Goal: Task Accomplishment & Management: Manage account settings

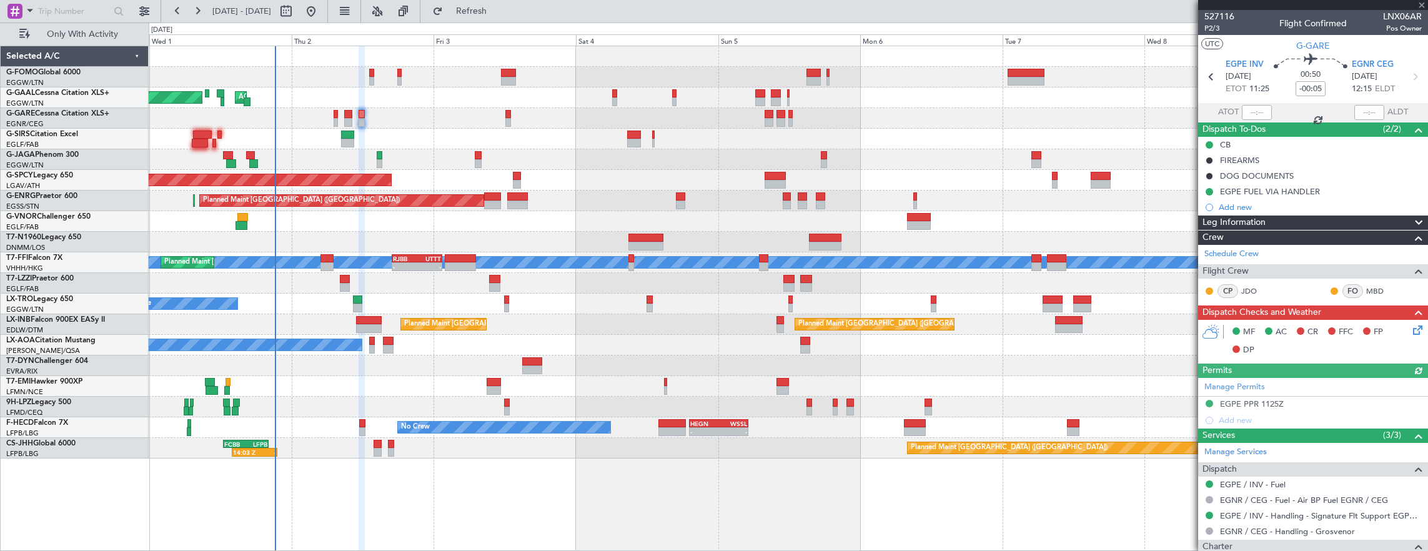
drag, startPoint x: 600, startPoint y: 12, endPoint x: 579, endPoint y: 11, distance: 20.6
click at [600, 12] on div "[DATE] - [DATE] Refresh Quick Links Only With Activity" at bounding box center [714, 11] width 1428 height 22
click at [498, 14] on span "Refresh" at bounding box center [471, 11] width 52 height 9
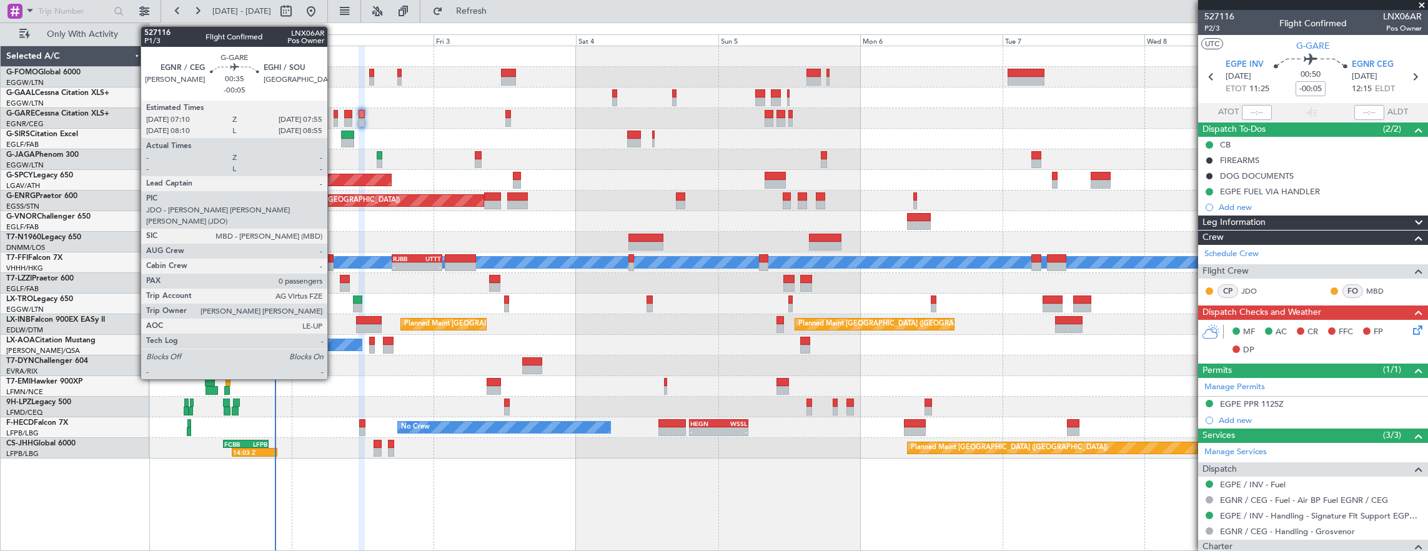
click at [333, 114] on div at bounding box center [335, 114] width 5 height 9
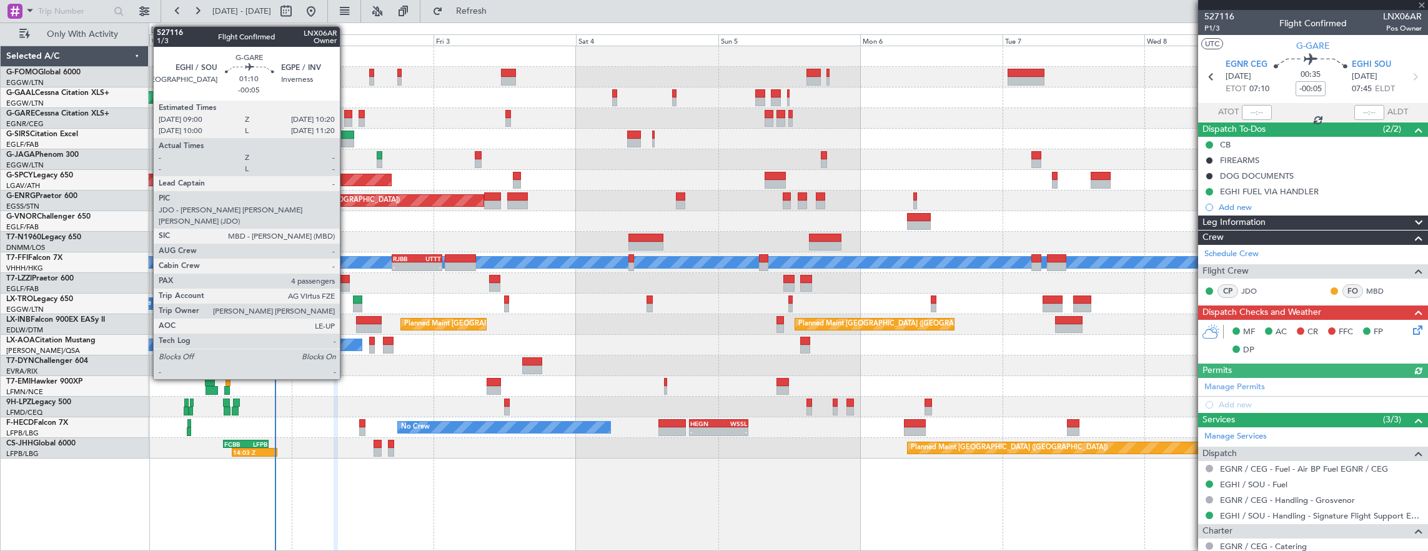
click at [346, 113] on div at bounding box center [348, 114] width 8 height 9
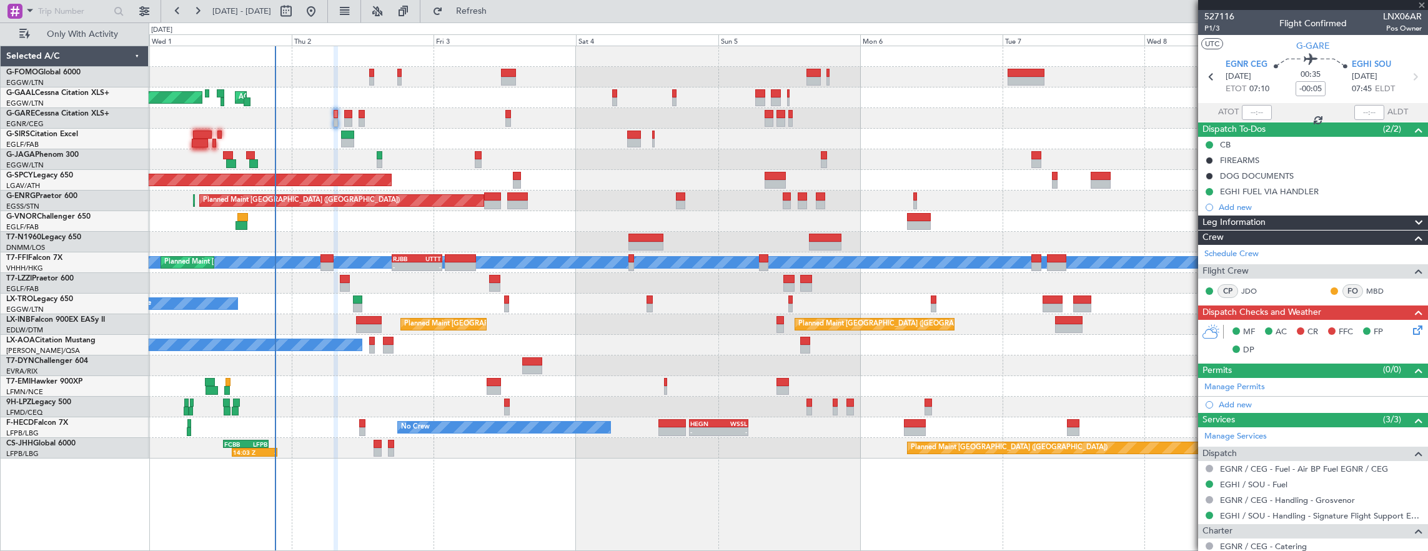
type input "4"
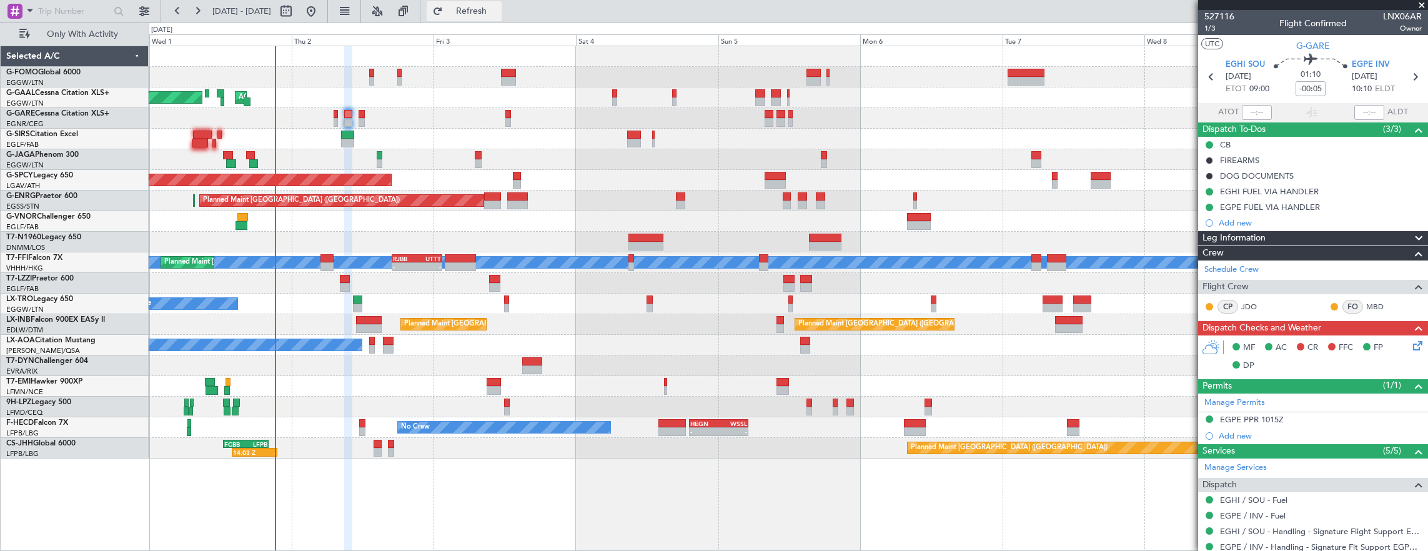
click at [498, 7] on span "Refresh" at bounding box center [471, 11] width 52 height 9
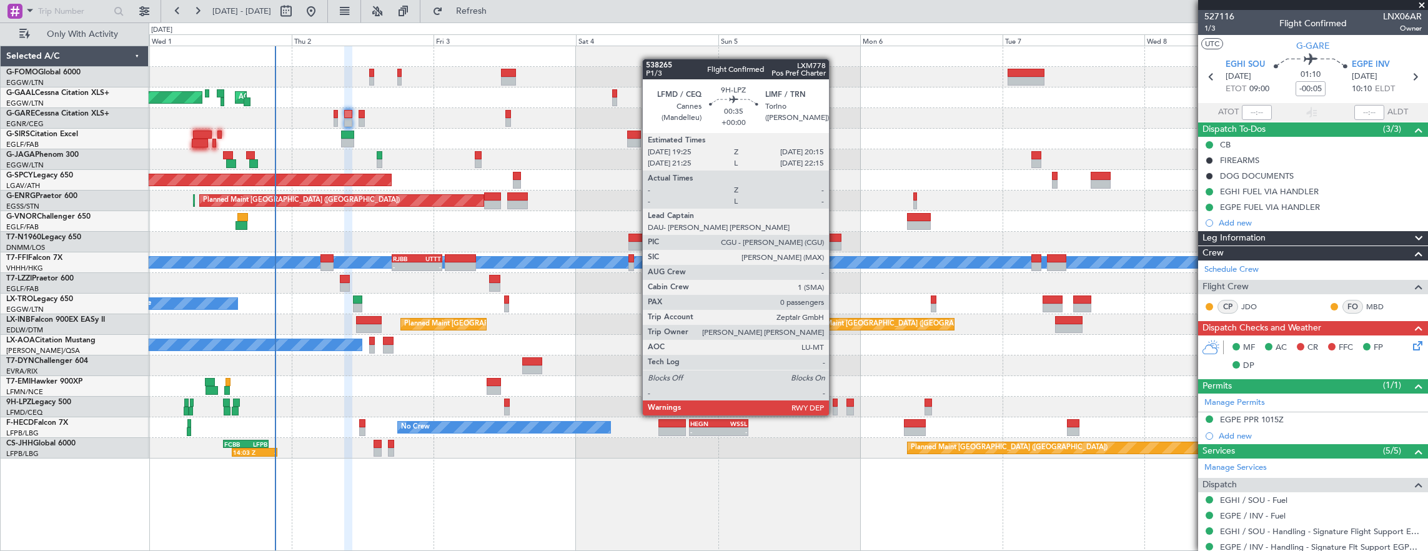
click at [835, 403] on div at bounding box center [834, 402] width 5 height 9
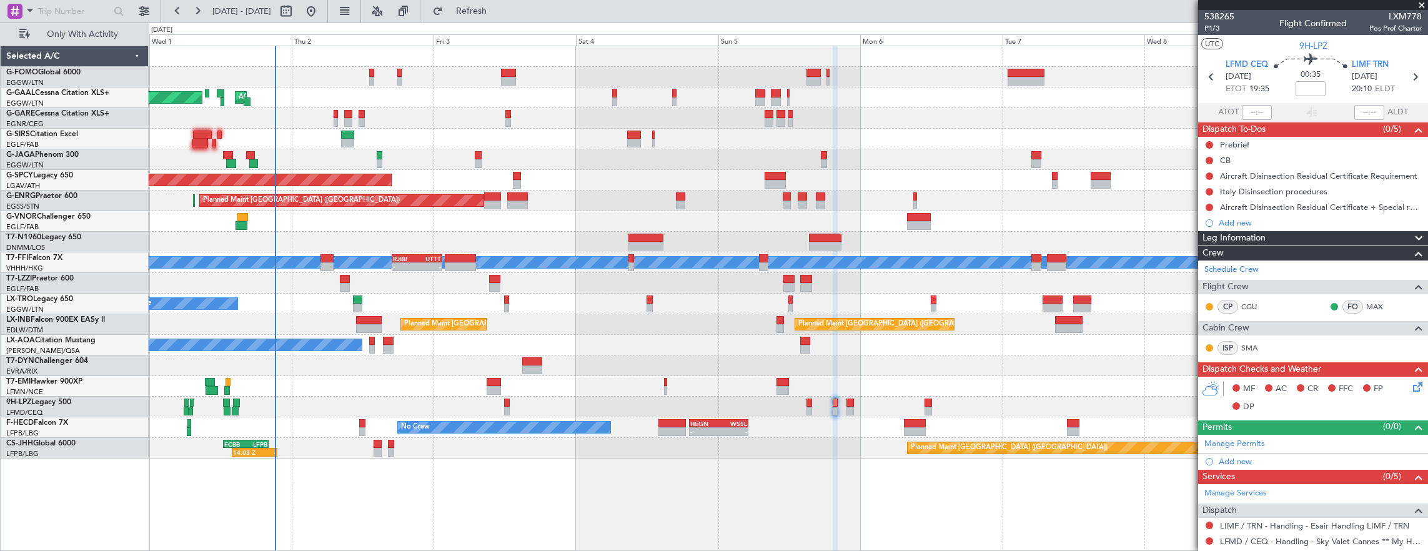
click at [804, 408] on div at bounding box center [788, 407] width 1279 height 21
click at [808, 407] on div at bounding box center [809, 411] width 6 height 9
type input "1"
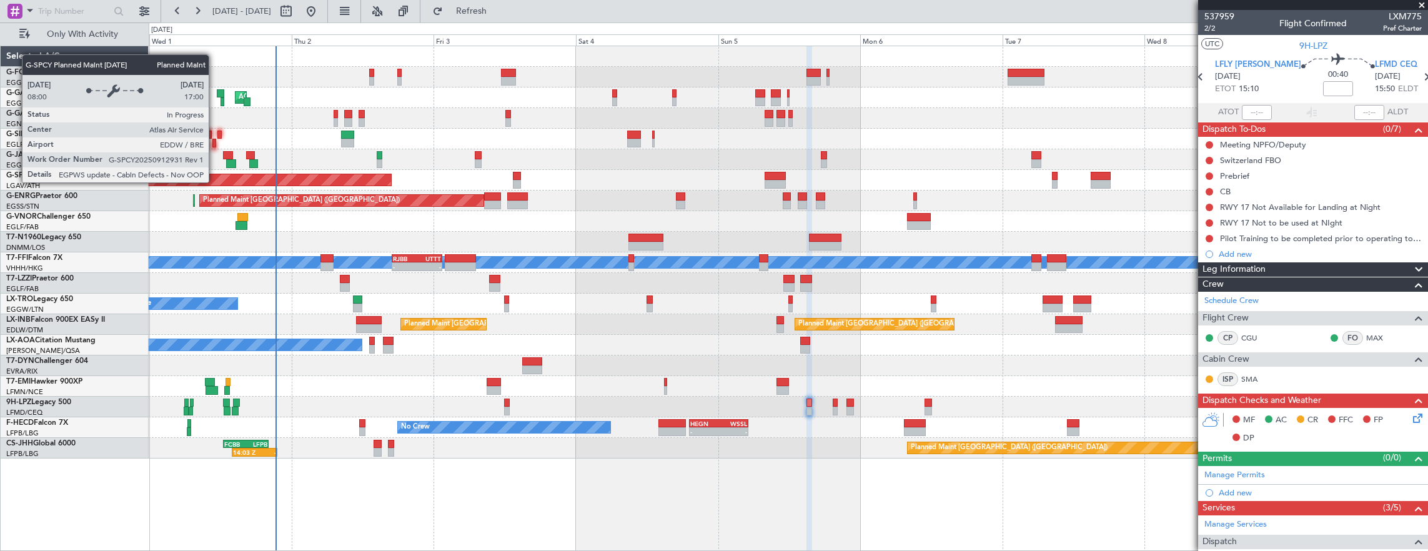
click at [855, 166] on div "Planned Maint Dusseldorf AOG Maint [GEOGRAPHIC_DATA] Owner Owner Planned Maint …" at bounding box center [788, 252] width 1279 height 412
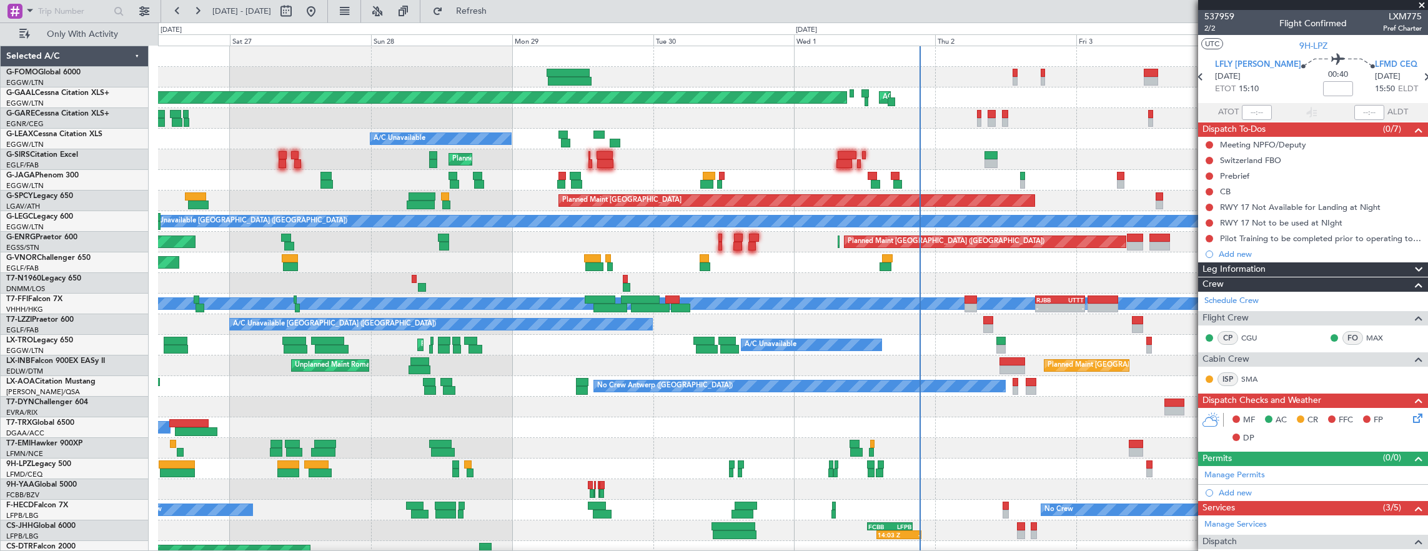
click at [749, 255] on div "Planned Maint [GEOGRAPHIC_DATA] ([GEOGRAPHIC_DATA]) Planned [GEOGRAPHIC_DATA] A…" at bounding box center [793, 303] width 1270 height 515
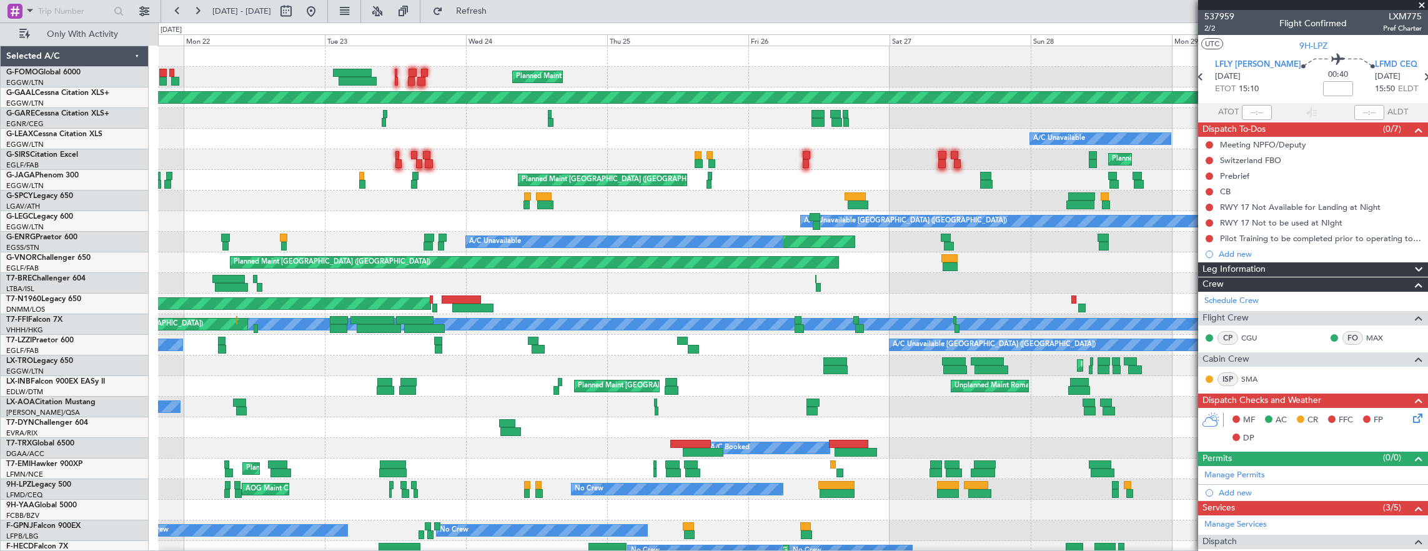
click at [563, 234] on div "Planned Maint [GEOGRAPHIC_DATA] ([GEOGRAPHIC_DATA]) Planned [GEOGRAPHIC_DATA] A…" at bounding box center [793, 324] width 1270 height 556
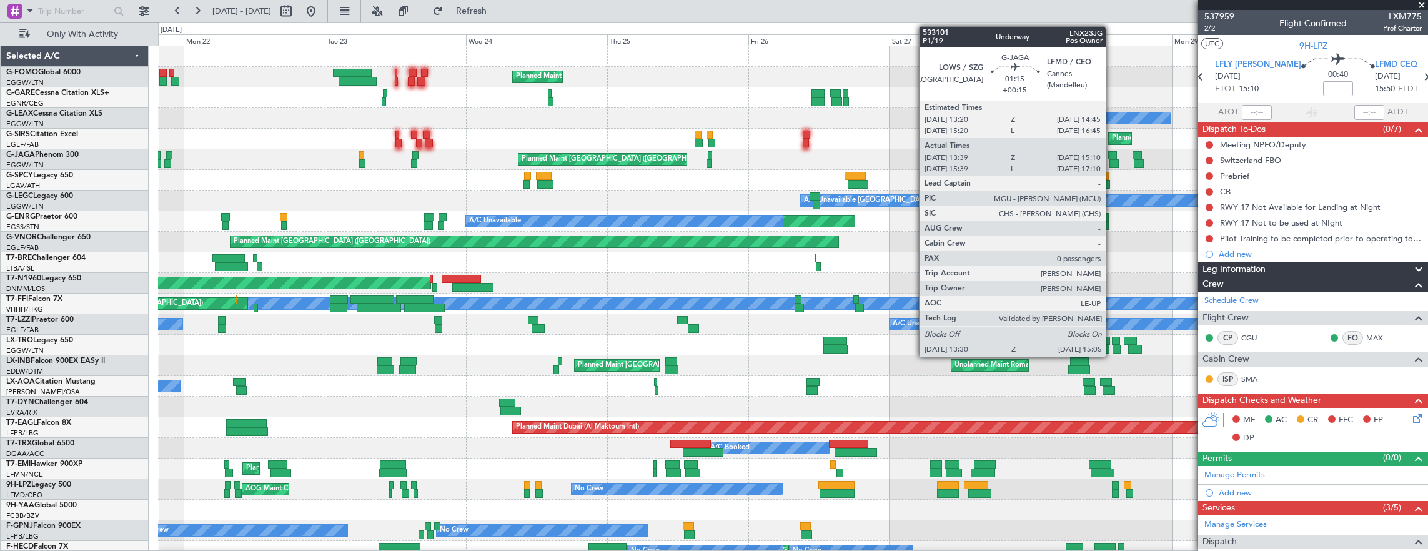
click at [1113, 159] on div at bounding box center [1113, 163] width 9 height 9
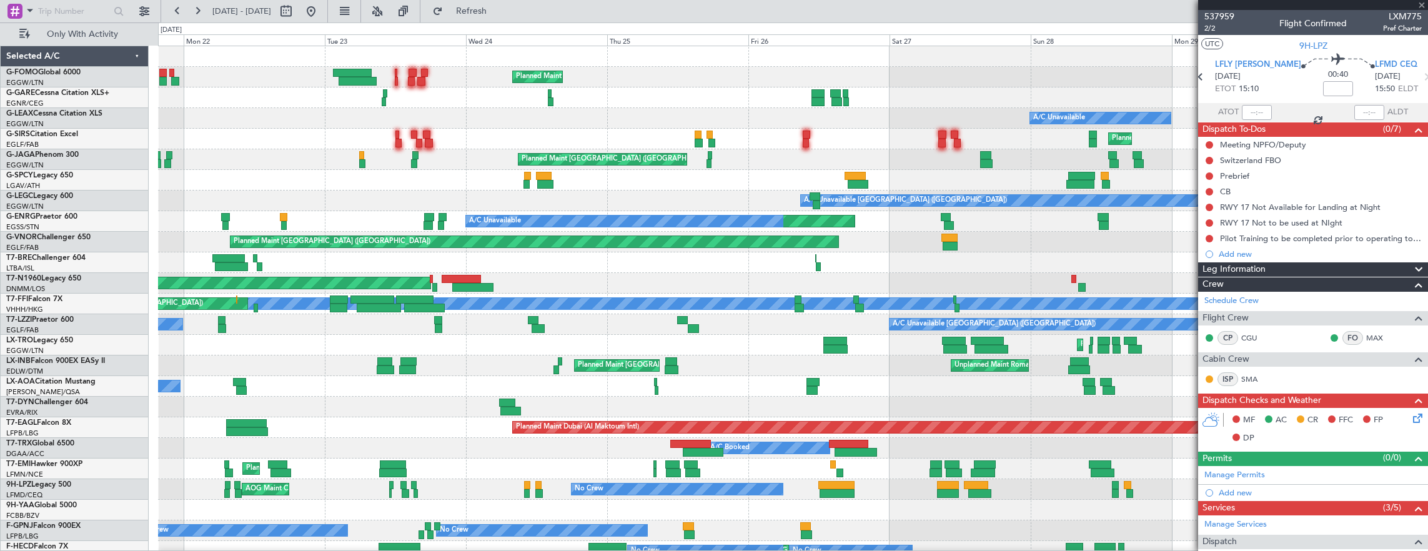
click at [498, 166] on div "Planned Maint [GEOGRAPHIC_DATA] ([GEOGRAPHIC_DATA])" at bounding box center [793, 159] width 1270 height 21
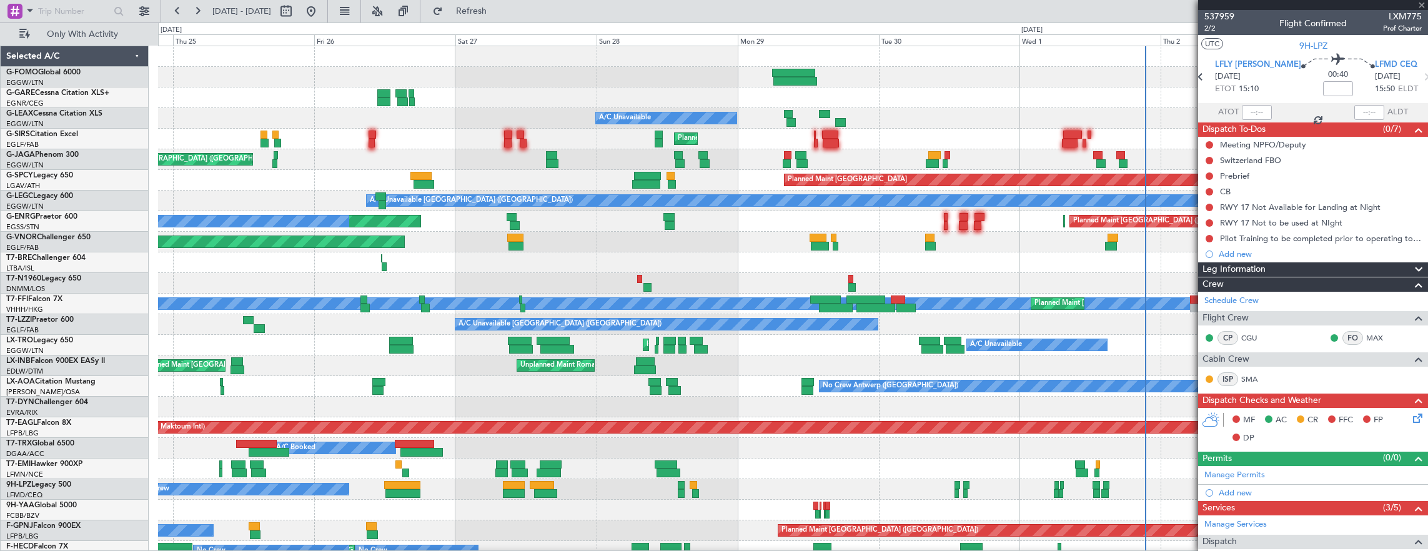
type input "+00:15"
type input "13:39"
type input "15:00"
type input "0"
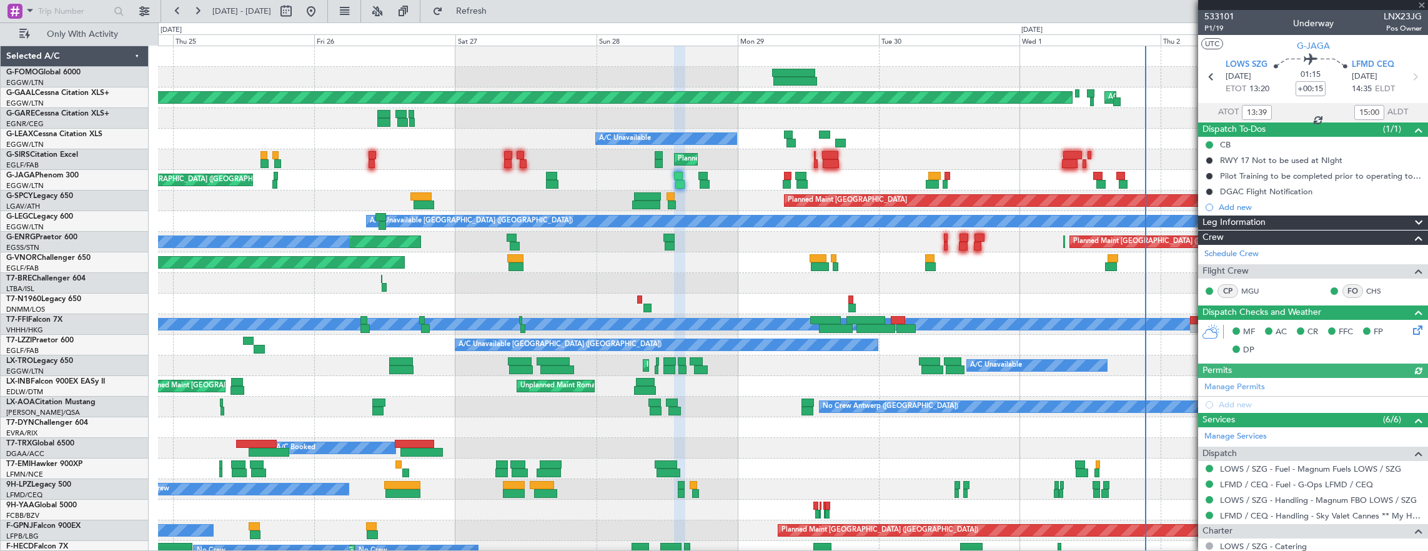
click at [904, 152] on div "Planned Maint [GEOGRAPHIC_DATA] ([GEOGRAPHIC_DATA])" at bounding box center [793, 159] width 1270 height 21
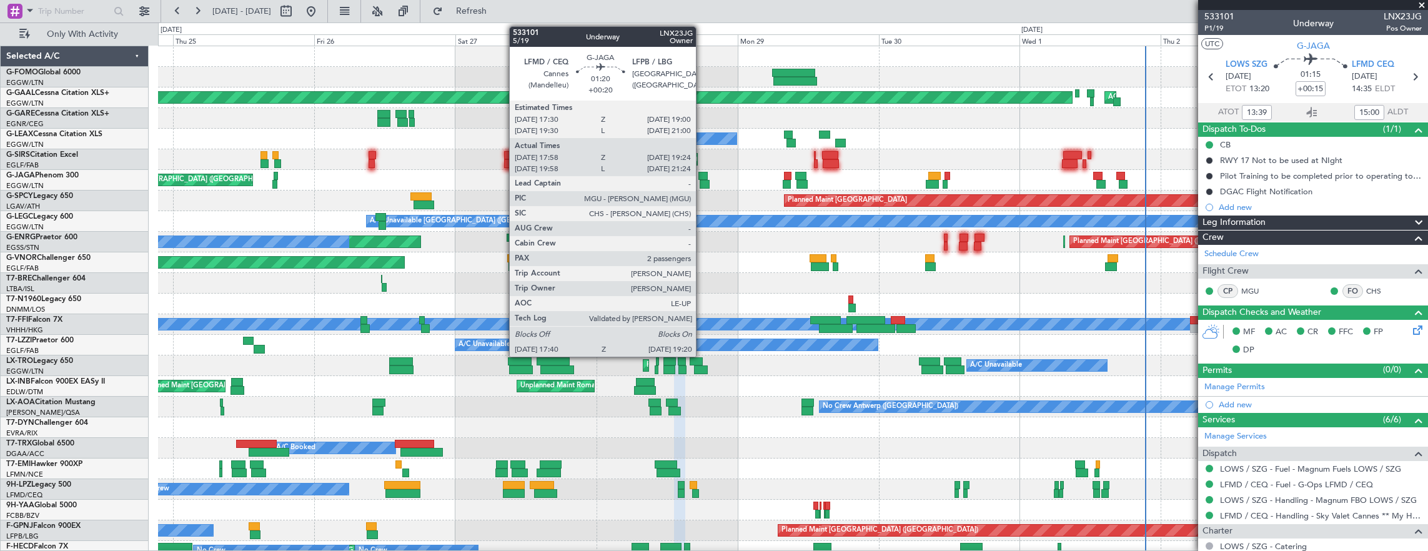
click at [702, 175] on div at bounding box center [702, 176] width 9 height 9
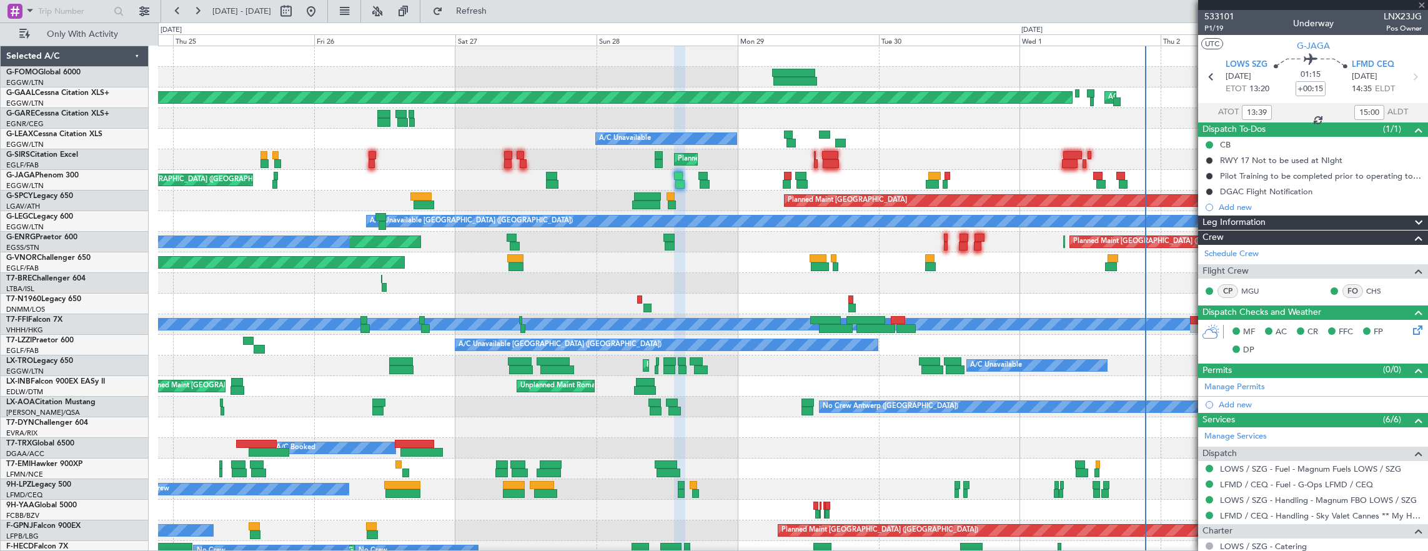
type input "+00:20"
type input "17:58"
type input "19:14"
type input "2"
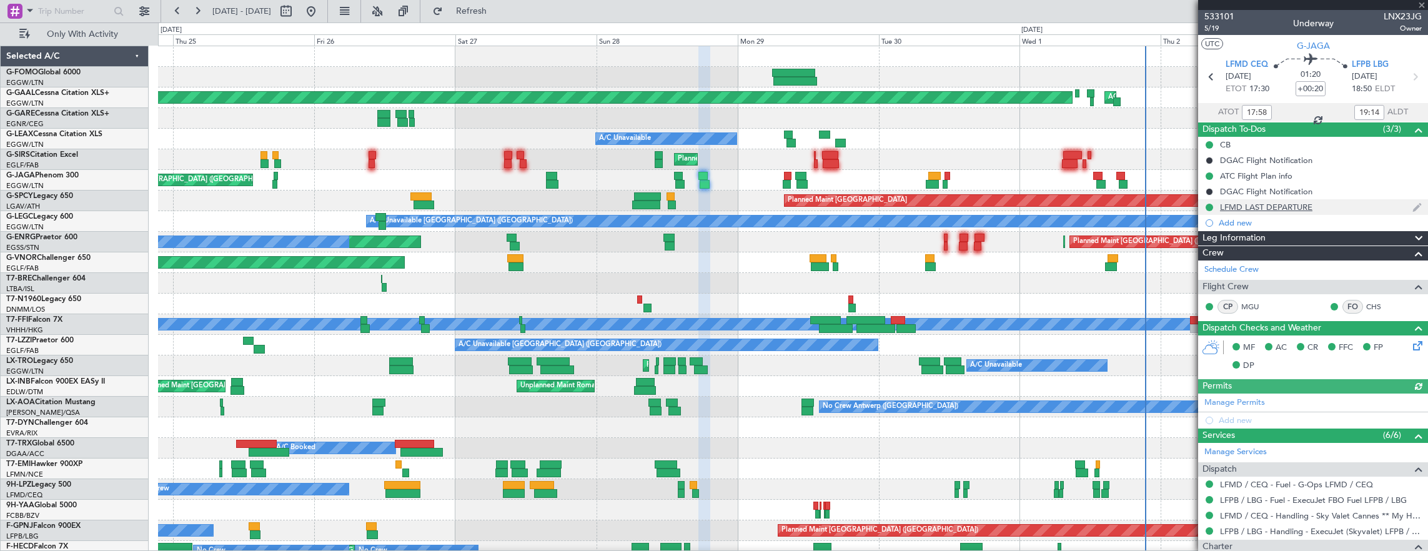
click at [1351, 200] on div "LFMD LAST DEPARTURE" at bounding box center [1313, 207] width 230 height 16
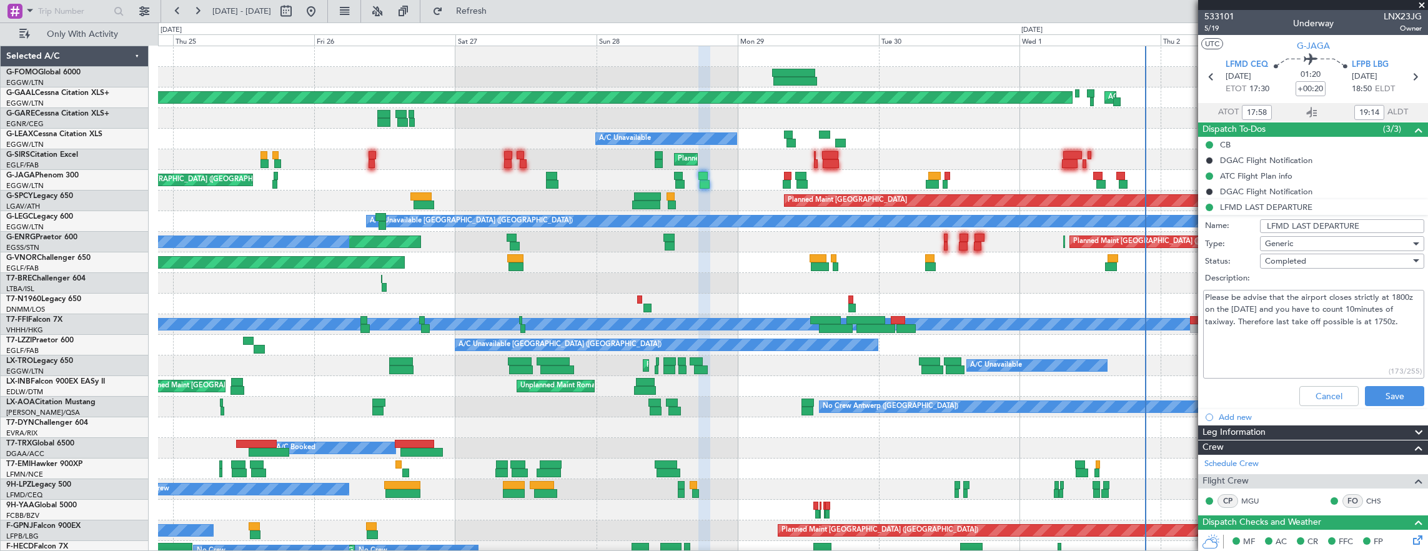
click at [297, 189] on div "Planned Maint [GEOGRAPHIC_DATA] ([GEOGRAPHIC_DATA]) Planned [GEOGRAPHIC_DATA] A…" at bounding box center [793, 324] width 1270 height 556
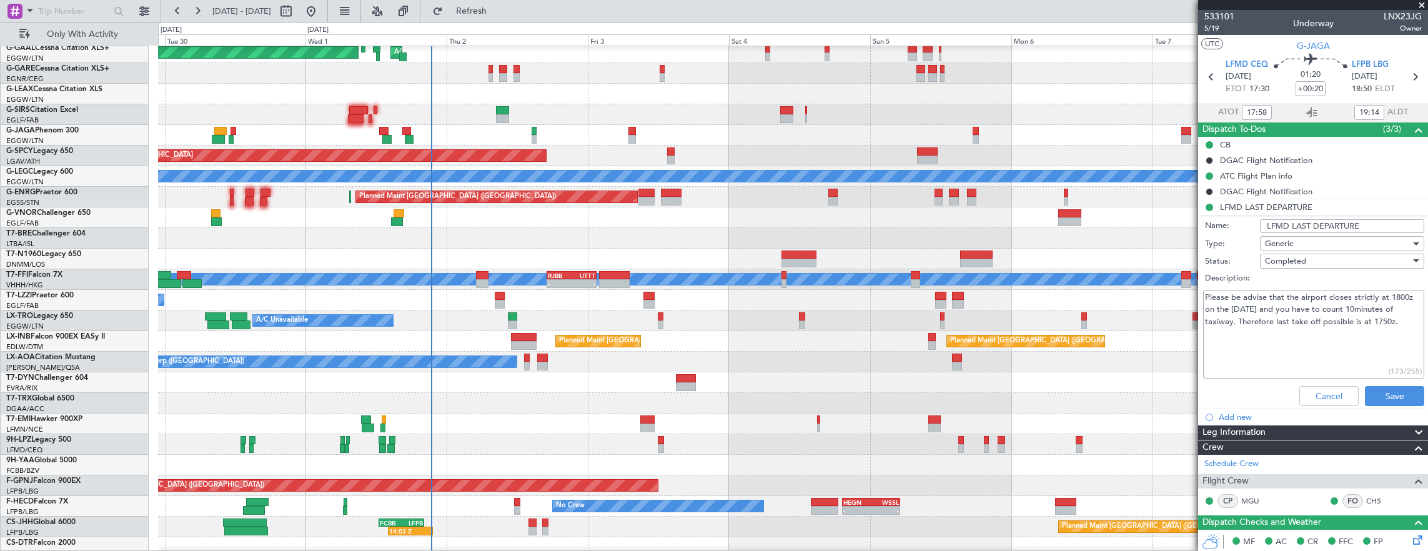
click at [507, 237] on div at bounding box center [793, 238] width 1270 height 21
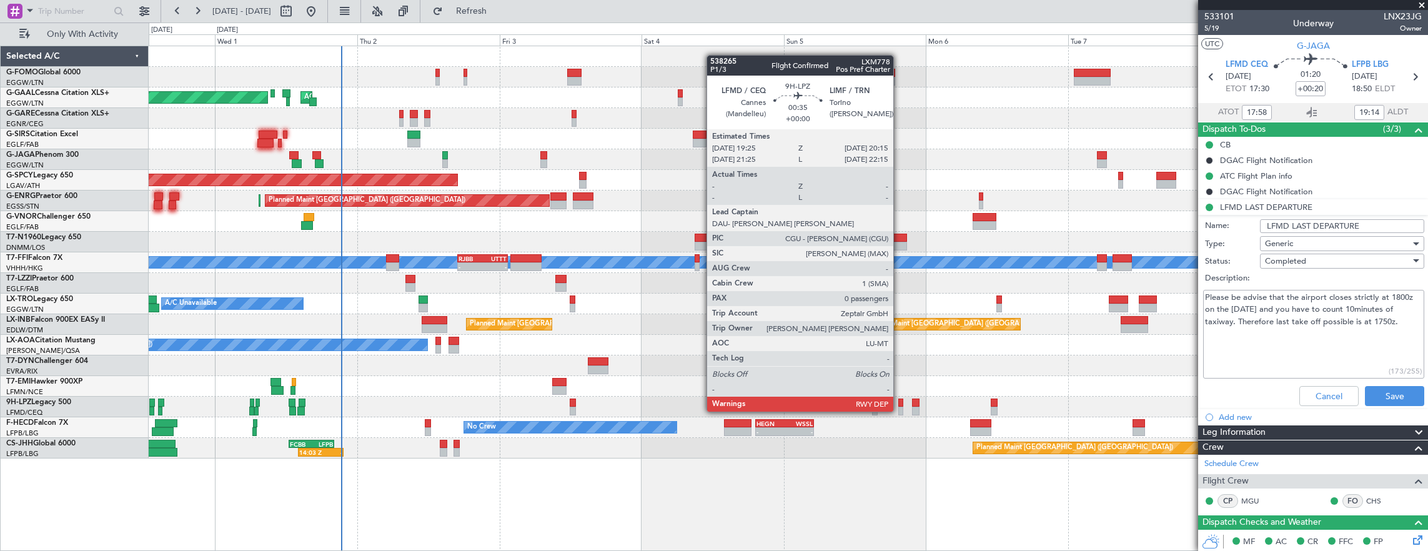
click at [899, 399] on div at bounding box center [900, 402] width 5 height 9
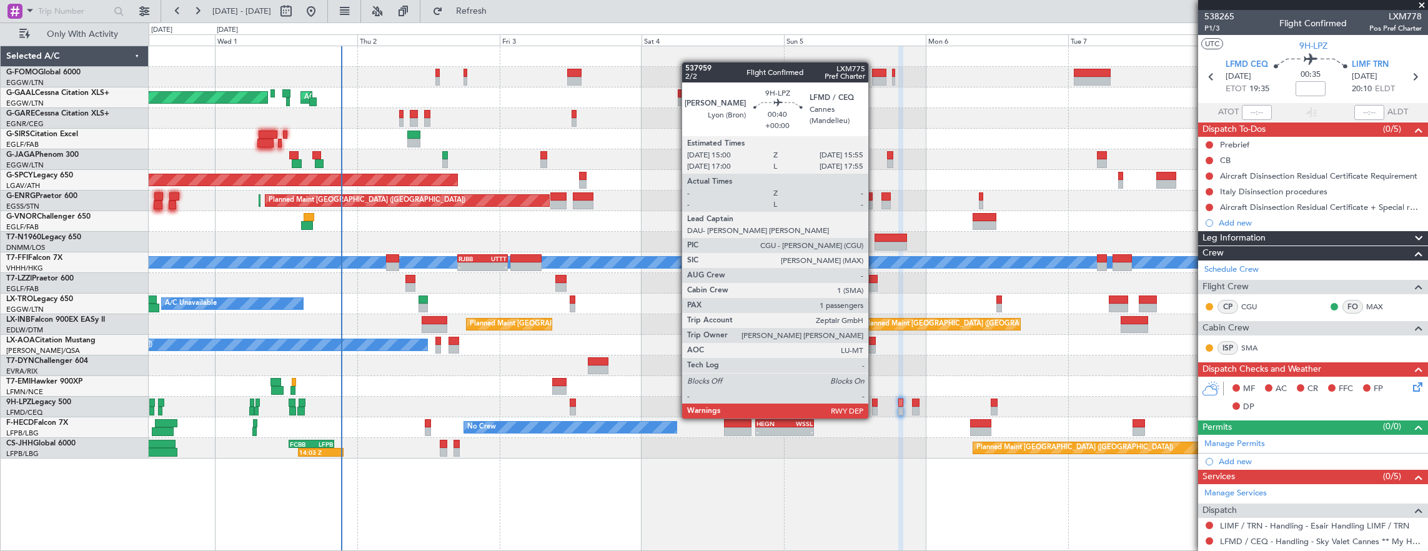
click at [874, 407] on div at bounding box center [875, 411] width 6 height 9
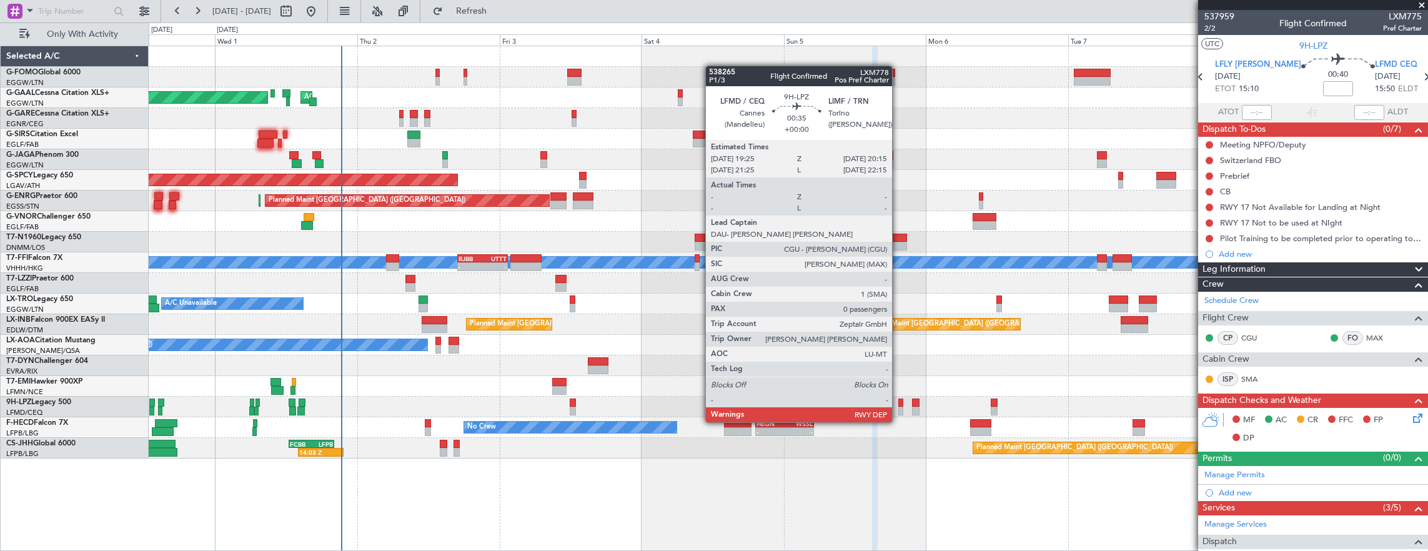
click at [898, 410] on div at bounding box center [900, 411] width 5 height 9
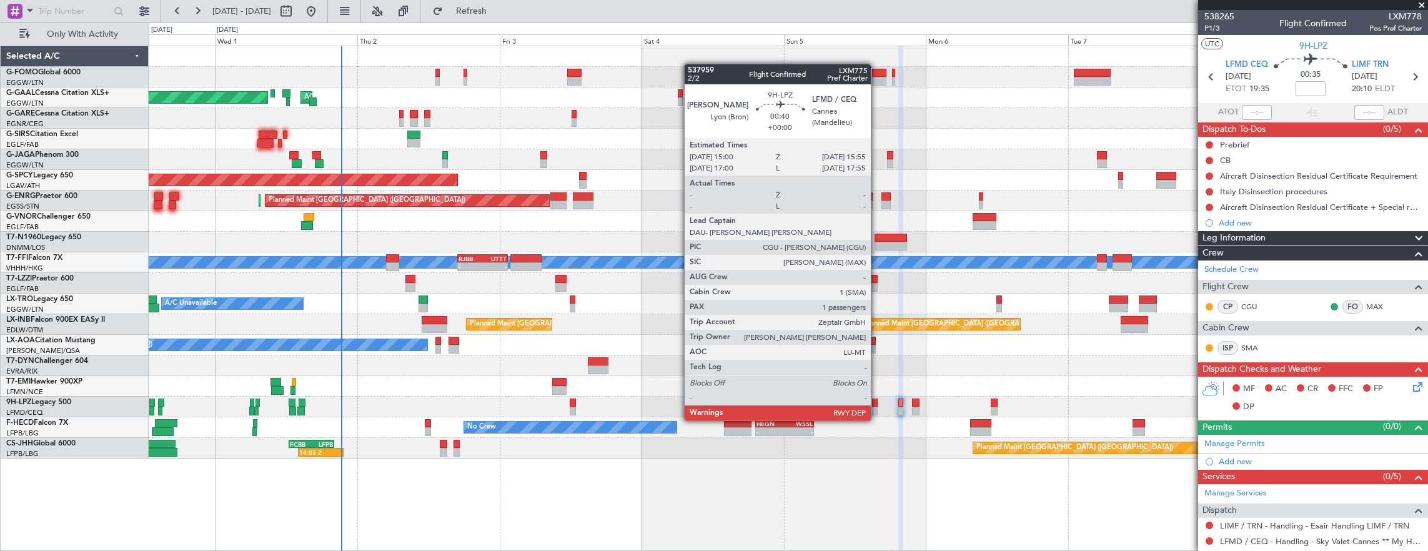
click at [877, 408] on div at bounding box center [875, 411] width 6 height 9
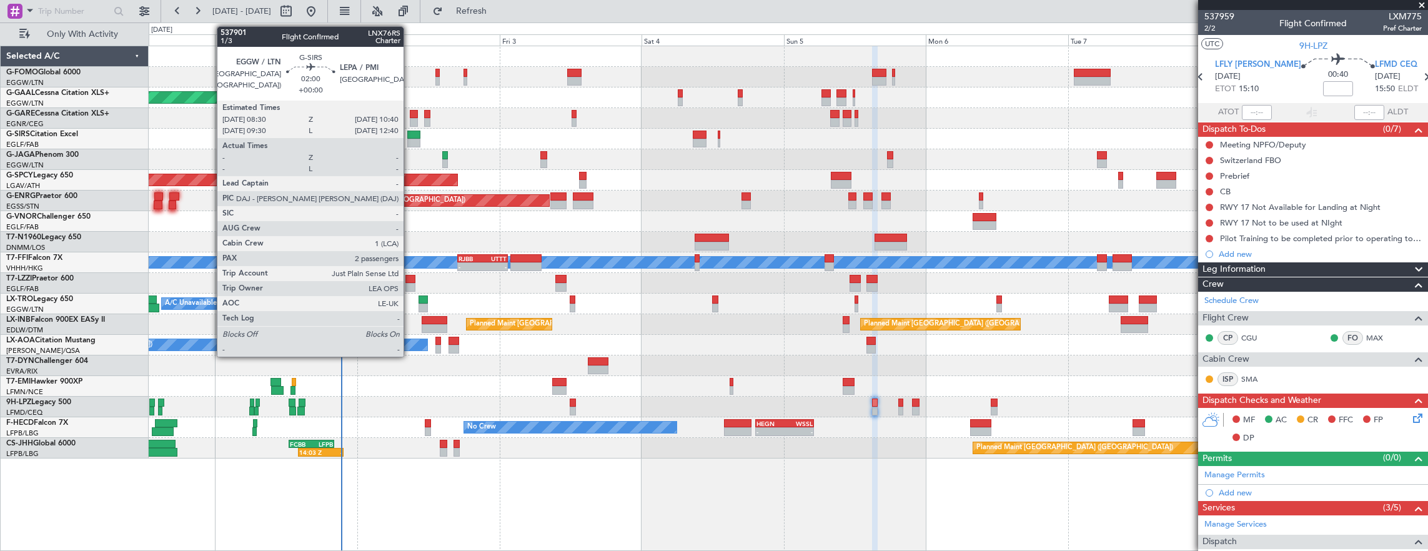
click at [410, 136] on div at bounding box center [413, 135] width 13 height 9
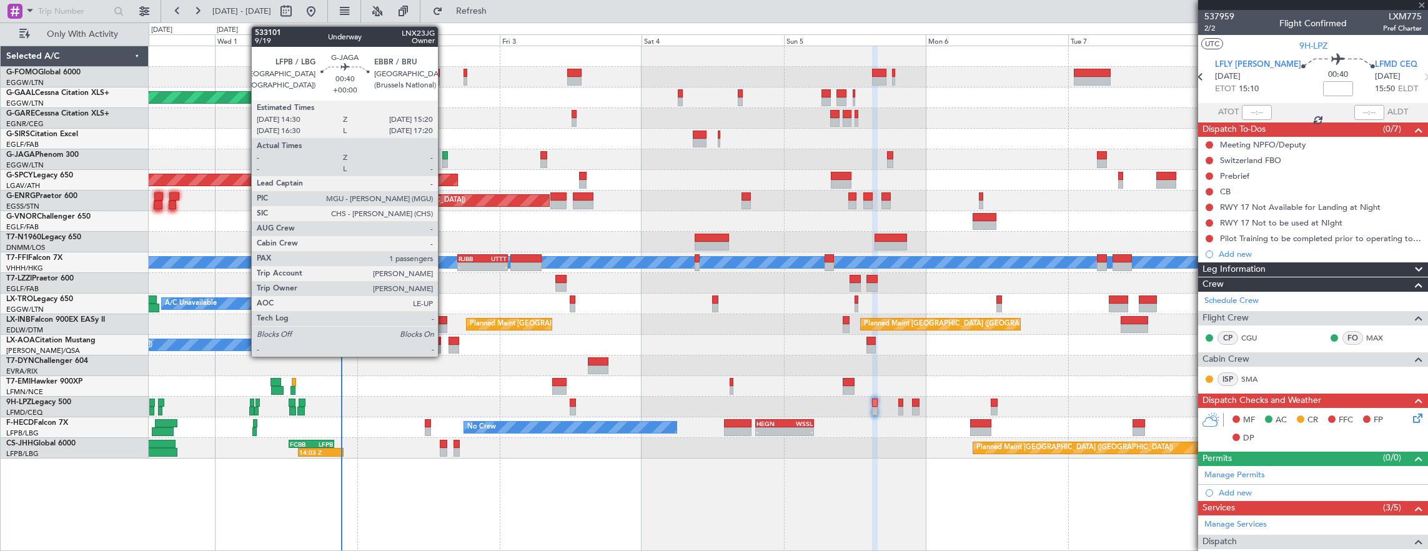
type input "2"
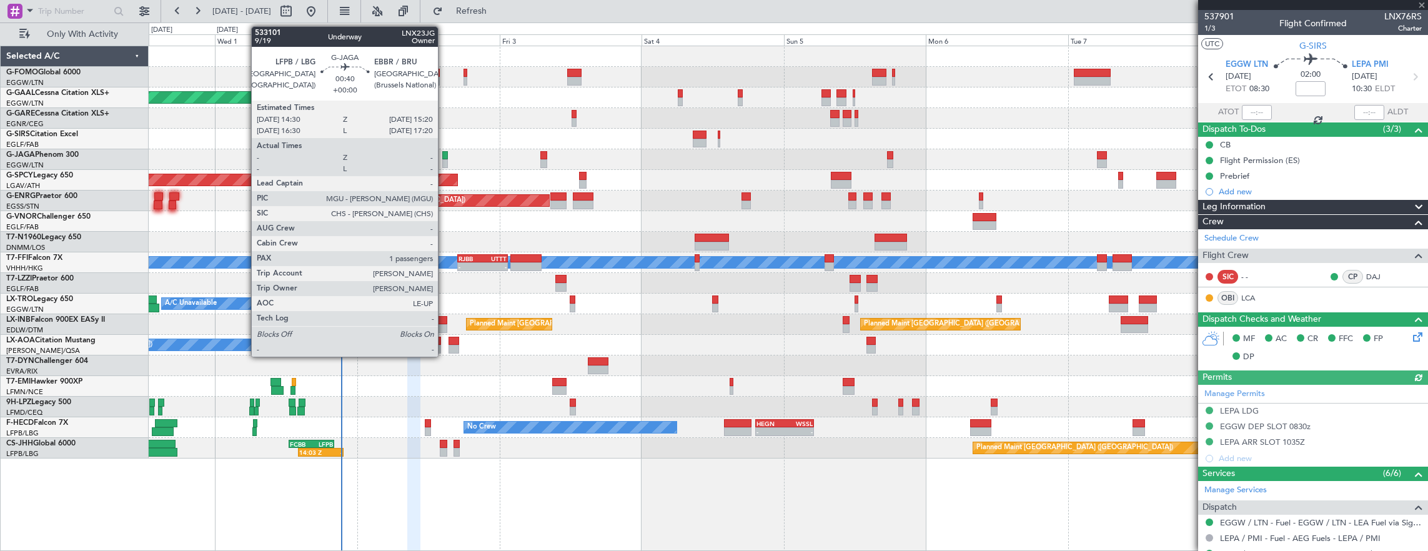
click at [444, 155] on div at bounding box center [444, 155] width 5 height 9
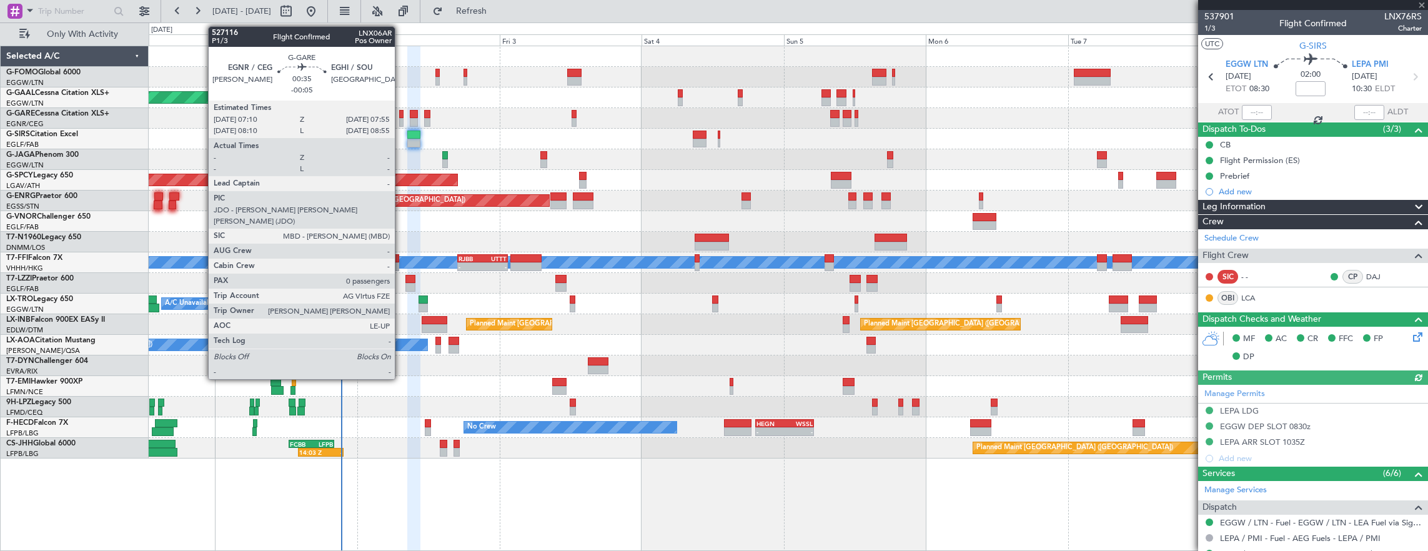
click at [401, 117] on div at bounding box center [401, 114] width 5 height 9
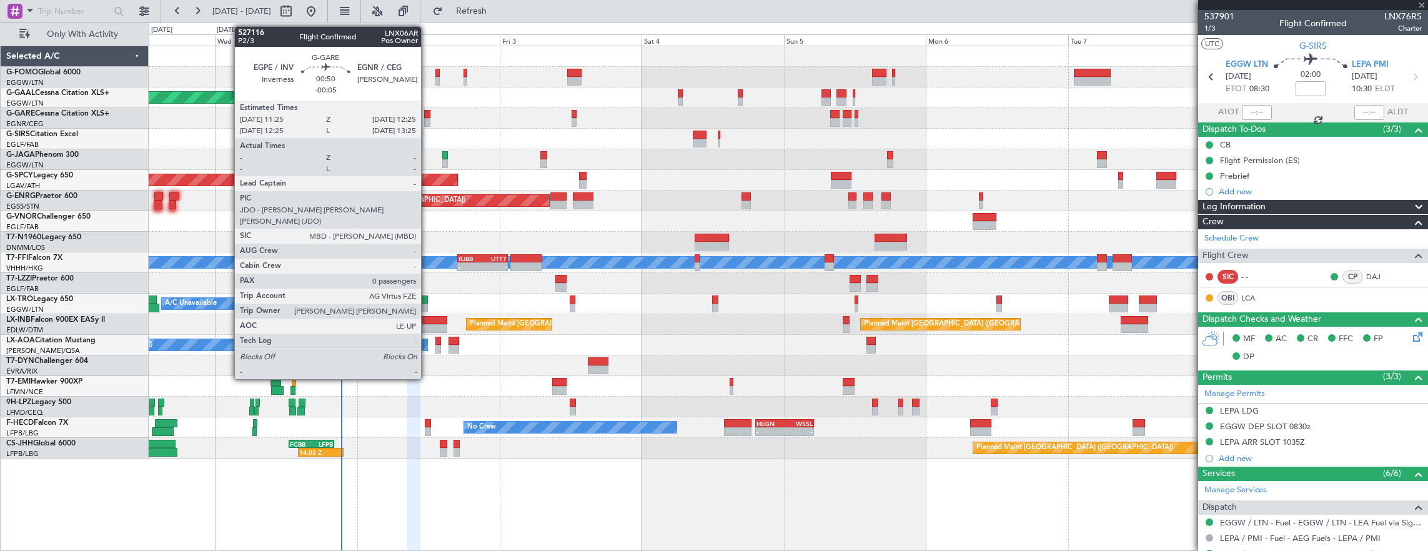
type input "-00:05"
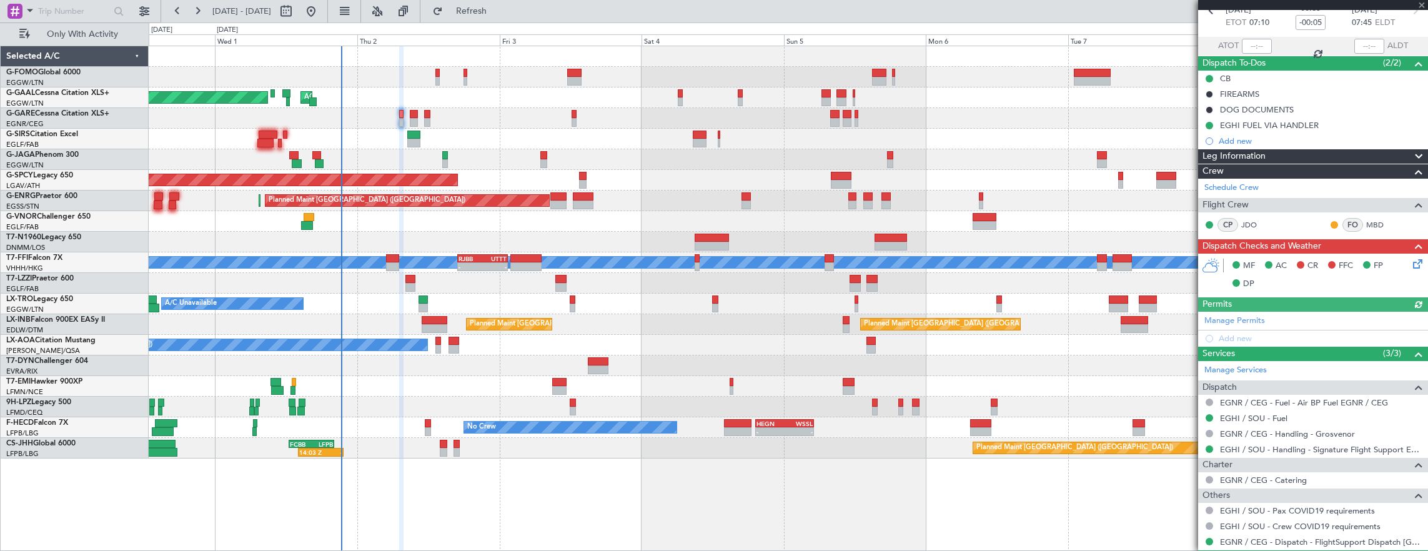
scroll to position [97, 0]
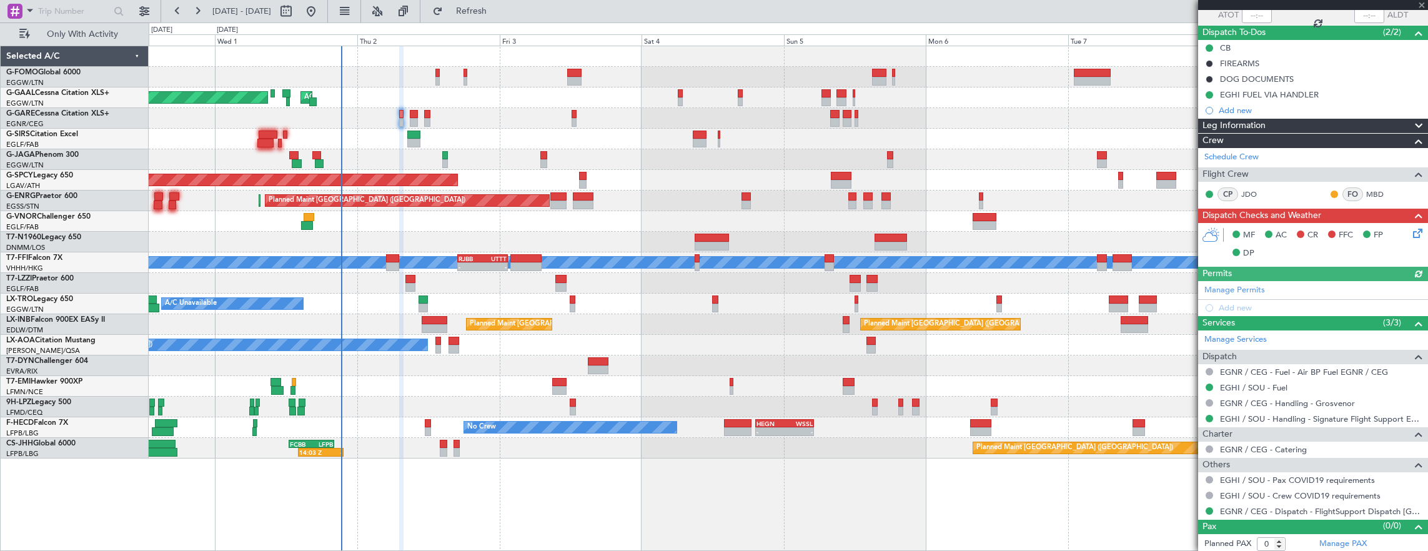
click at [1410, 228] on icon at bounding box center [1415, 231] width 10 height 10
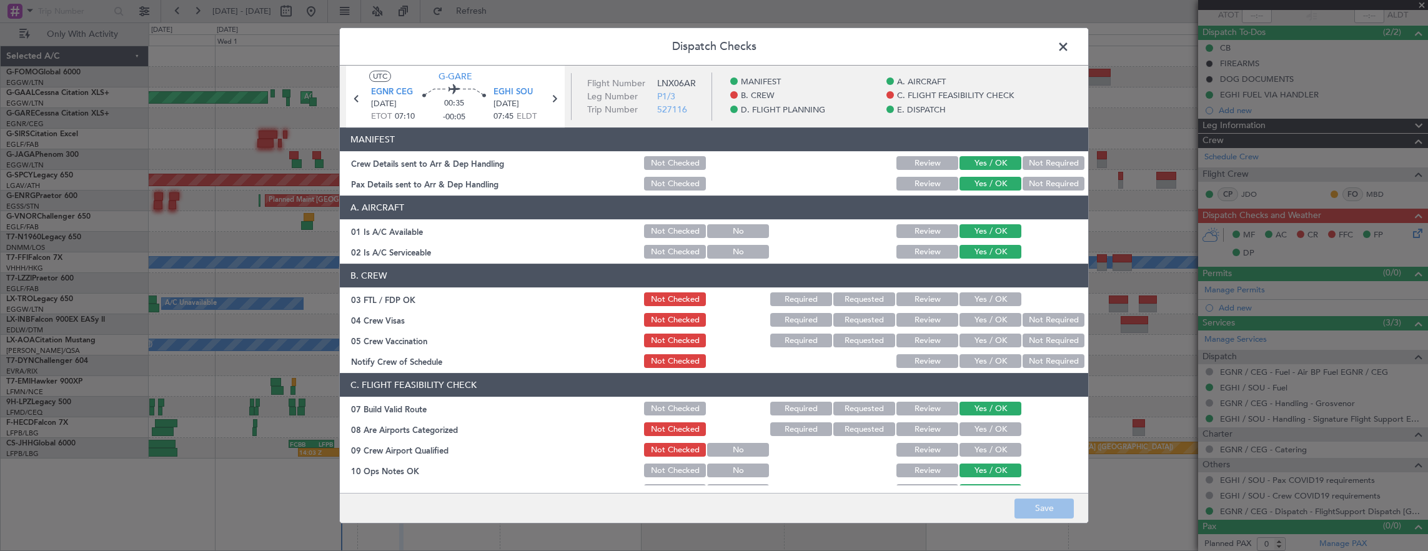
click at [1069, 39] on span at bounding box center [1069, 49] width 0 height 25
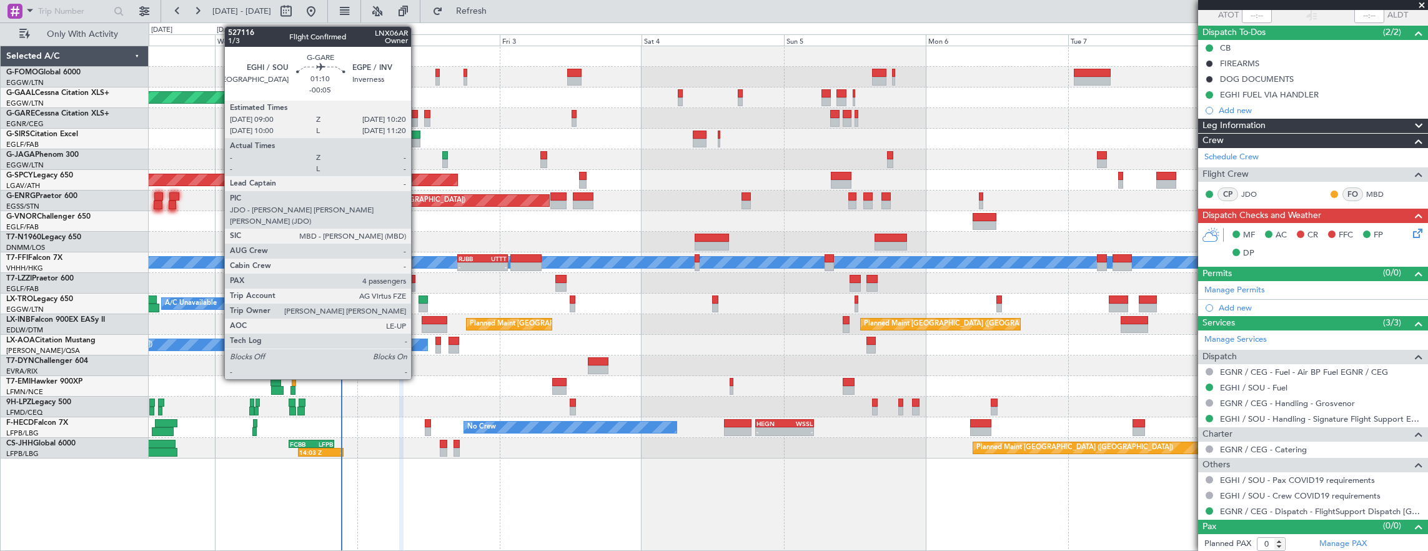
click at [417, 112] on div at bounding box center [414, 114] width 8 height 9
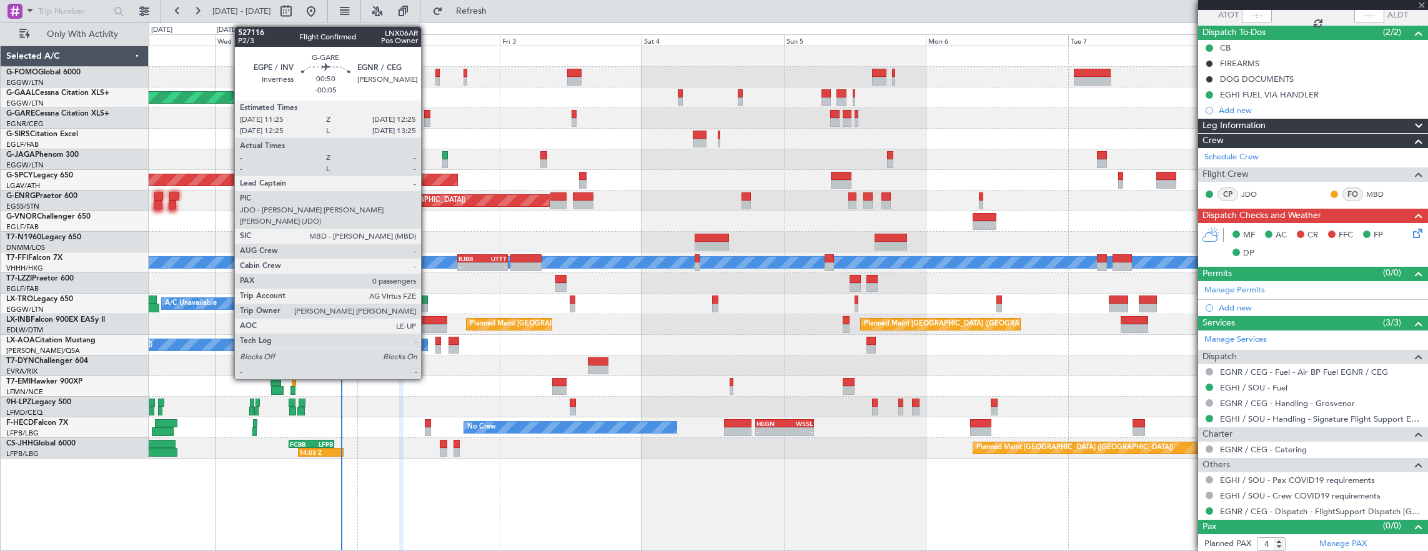
scroll to position [0, 0]
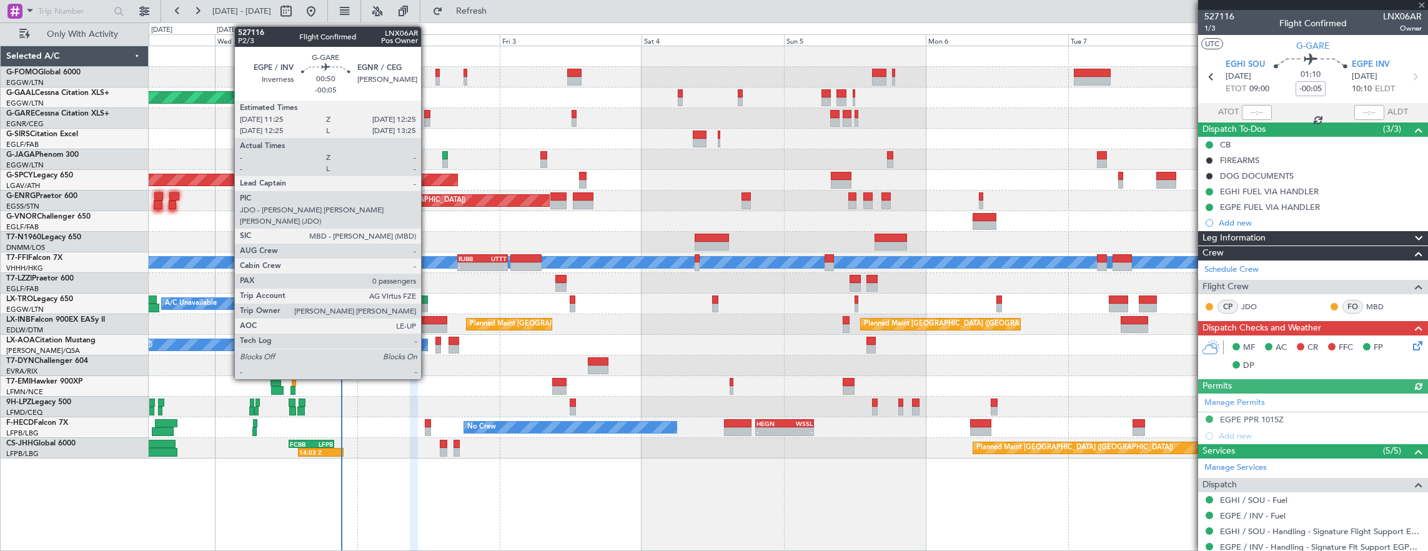
click at [427, 115] on div at bounding box center [427, 114] width 6 height 9
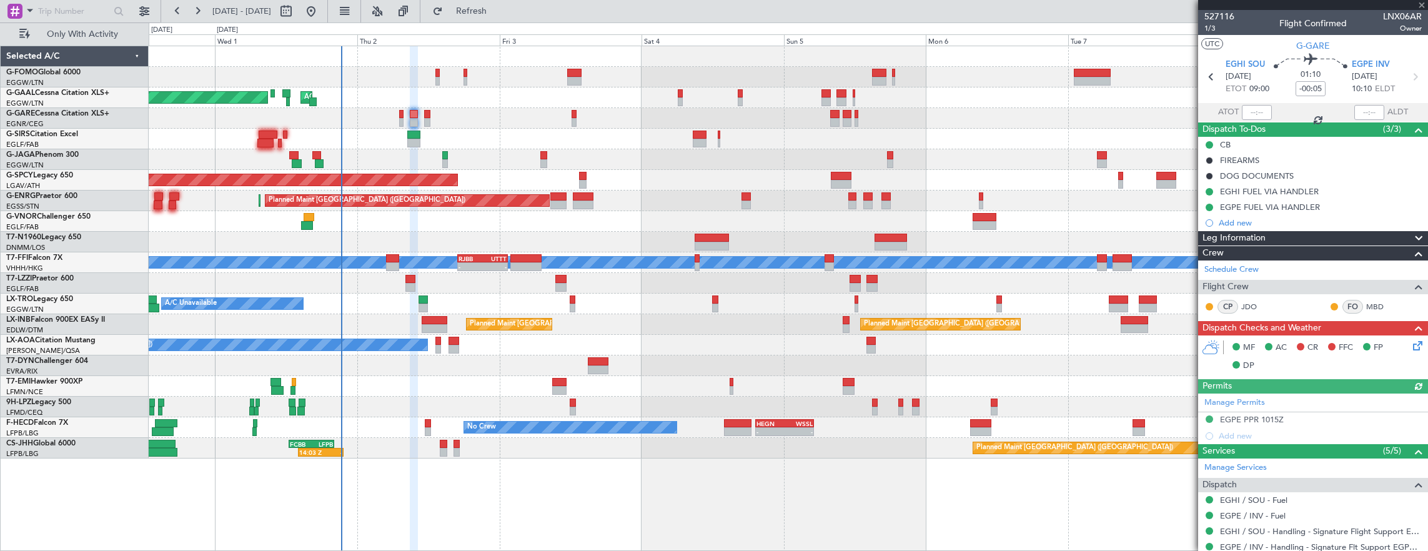
scroll to position [240, 0]
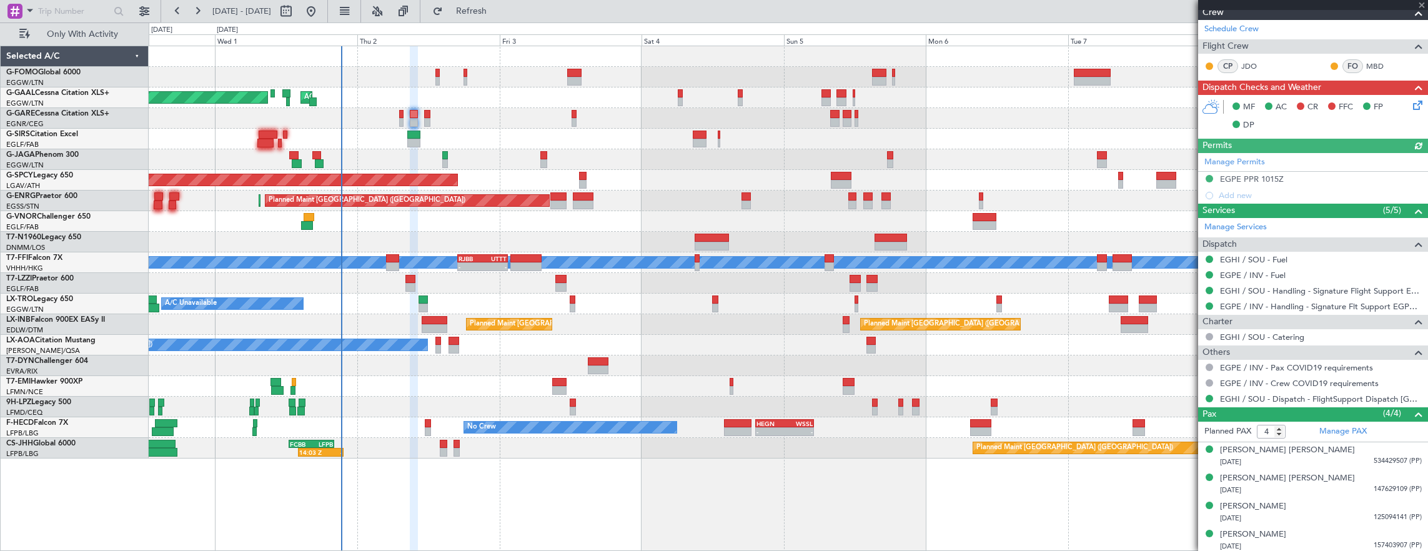
type input "0"
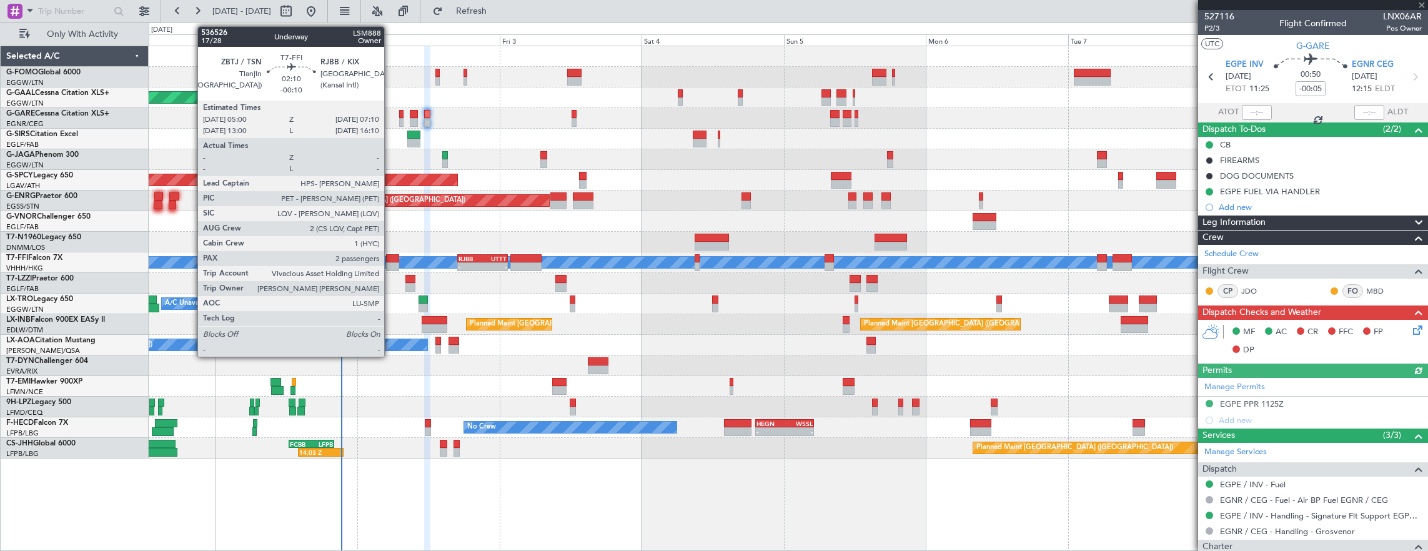
click at [390, 263] on div at bounding box center [392, 266] width 13 height 9
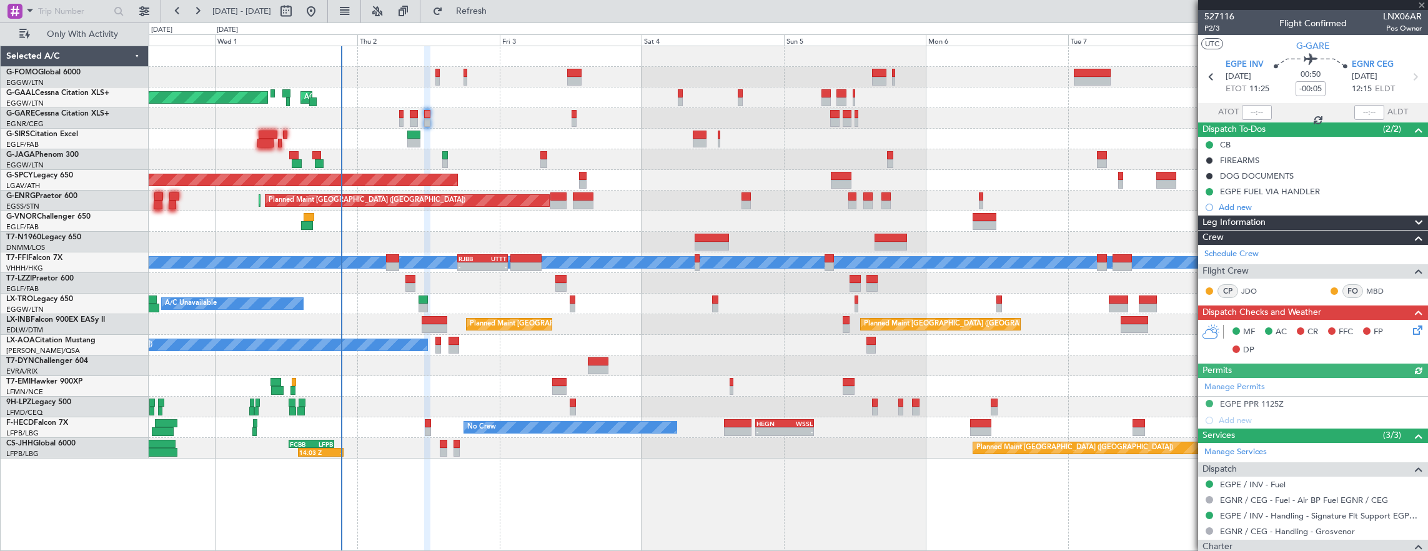
type input "-00:10"
type input "2"
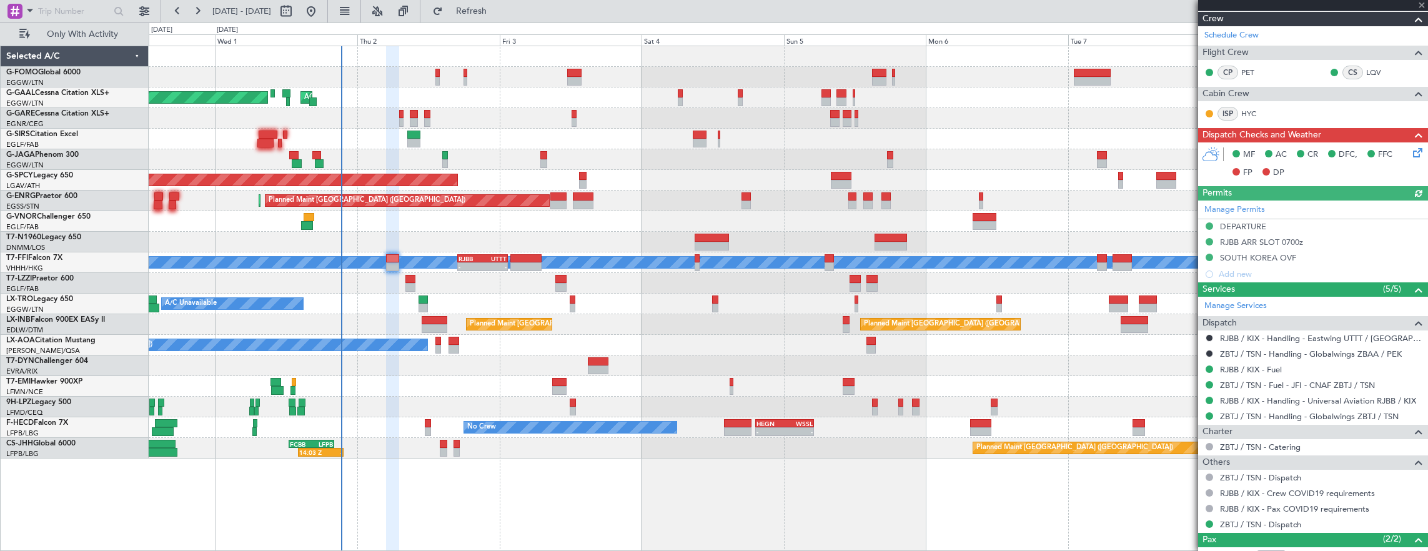
scroll to position [287, 0]
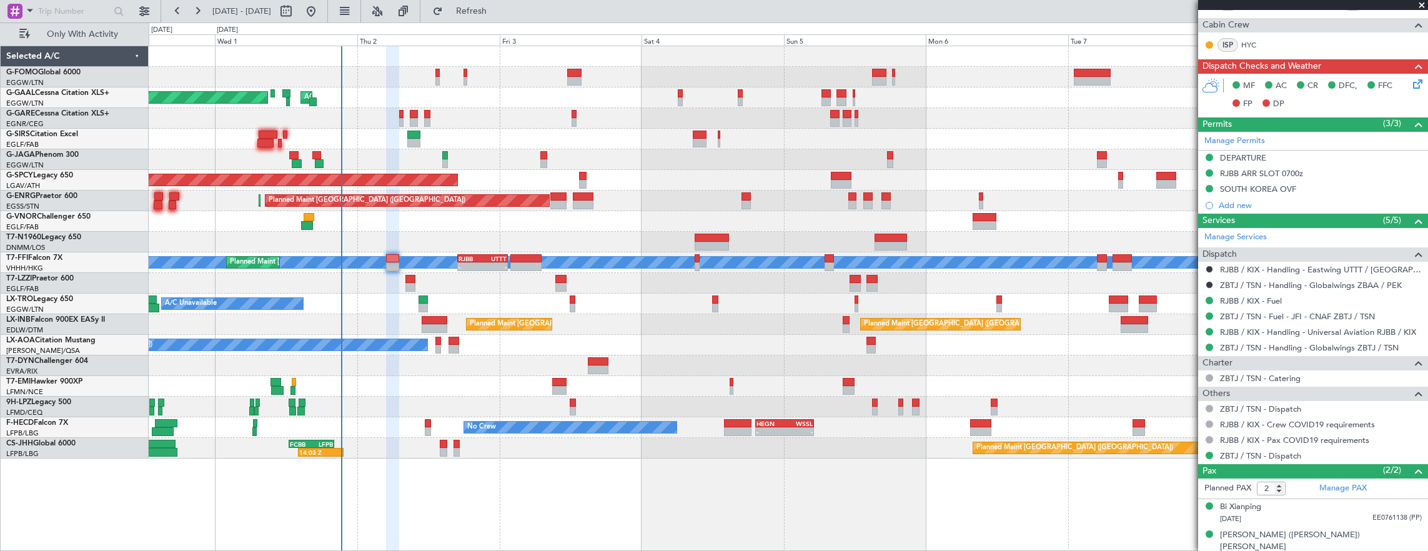
click at [422, 281] on div "A/C Unavailable [GEOGRAPHIC_DATA] ([GEOGRAPHIC_DATA])" at bounding box center [788, 283] width 1279 height 21
click at [415, 281] on div "A/C Unavailable [GEOGRAPHIC_DATA] ([GEOGRAPHIC_DATA])" at bounding box center [788, 283] width 1279 height 21
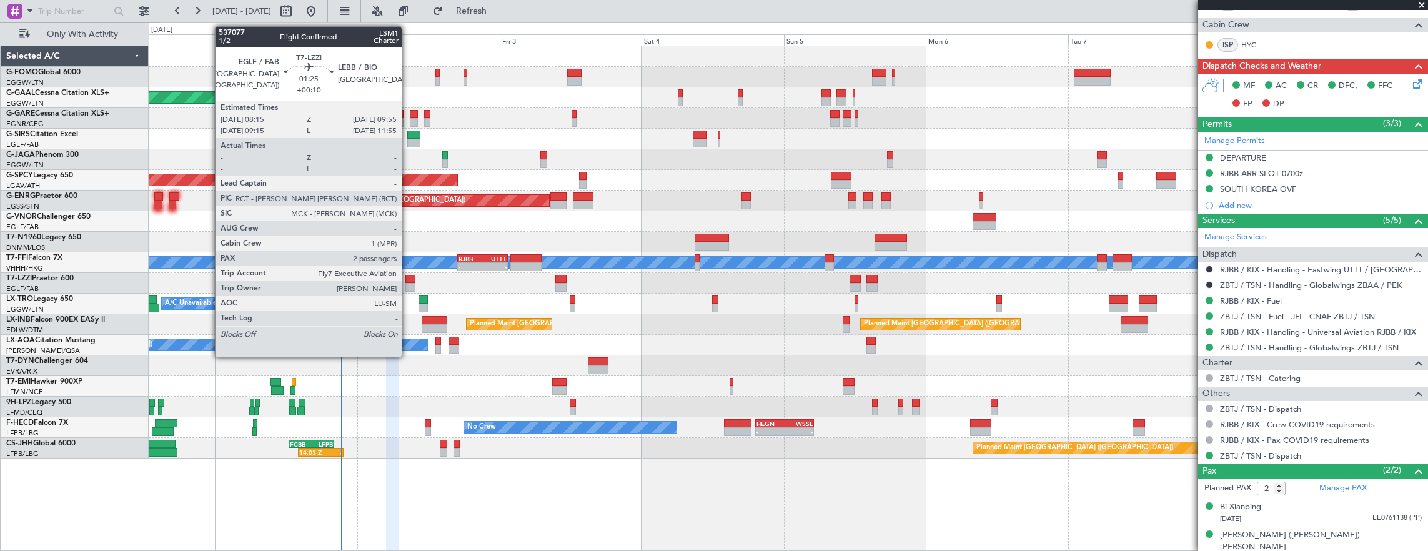
click at [408, 281] on div at bounding box center [410, 279] width 10 height 9
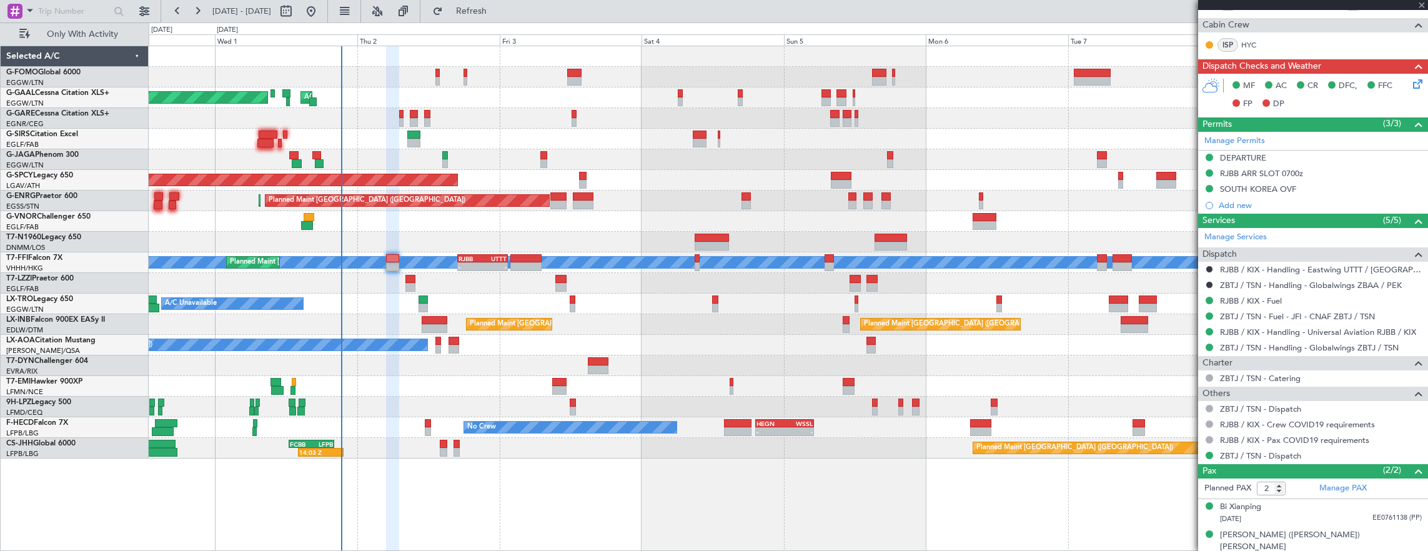
type input "+00:10"
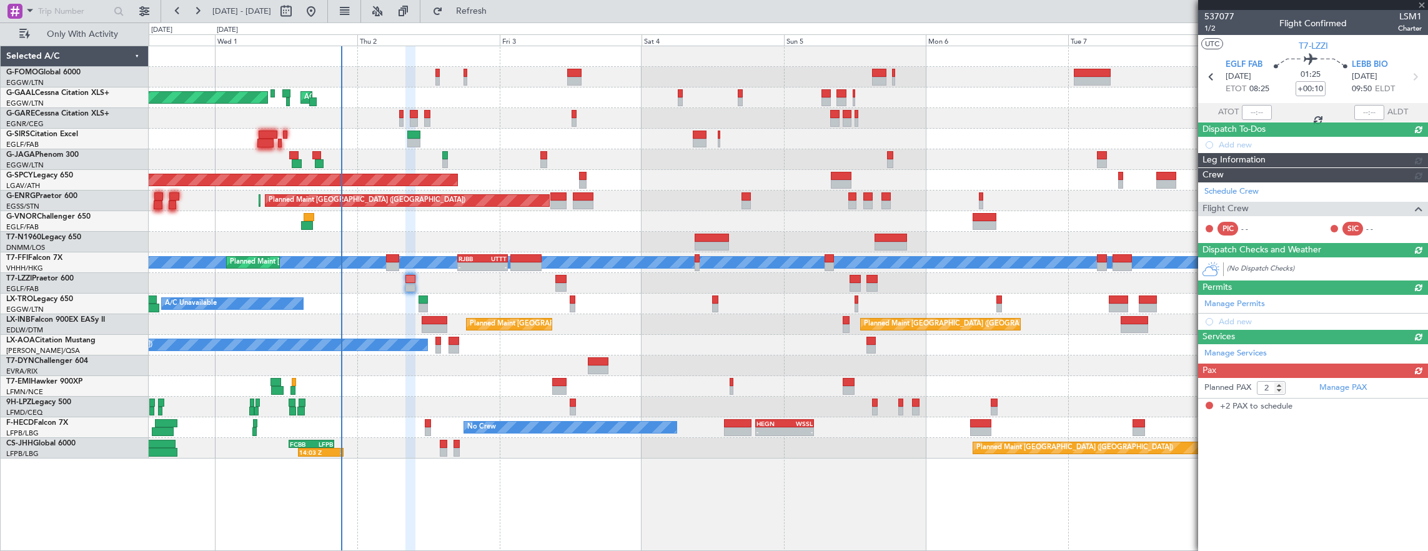
scroll to position [0, 0]
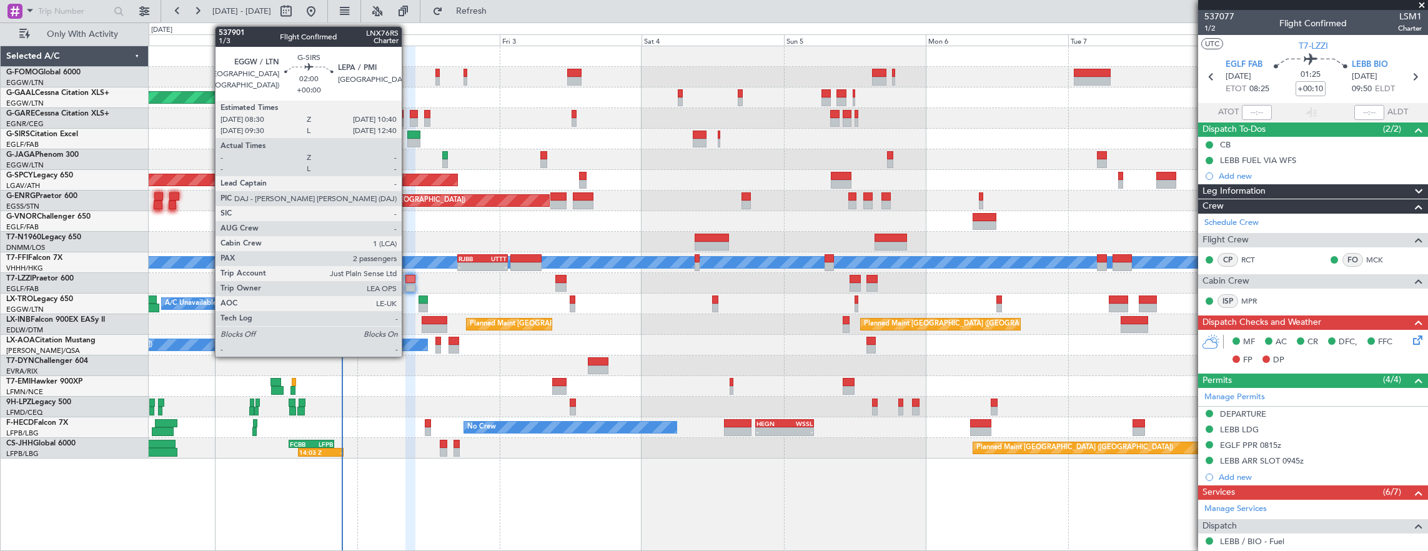
click at [408, 140] on div at bounding box center [413, 143] width 13 height 9
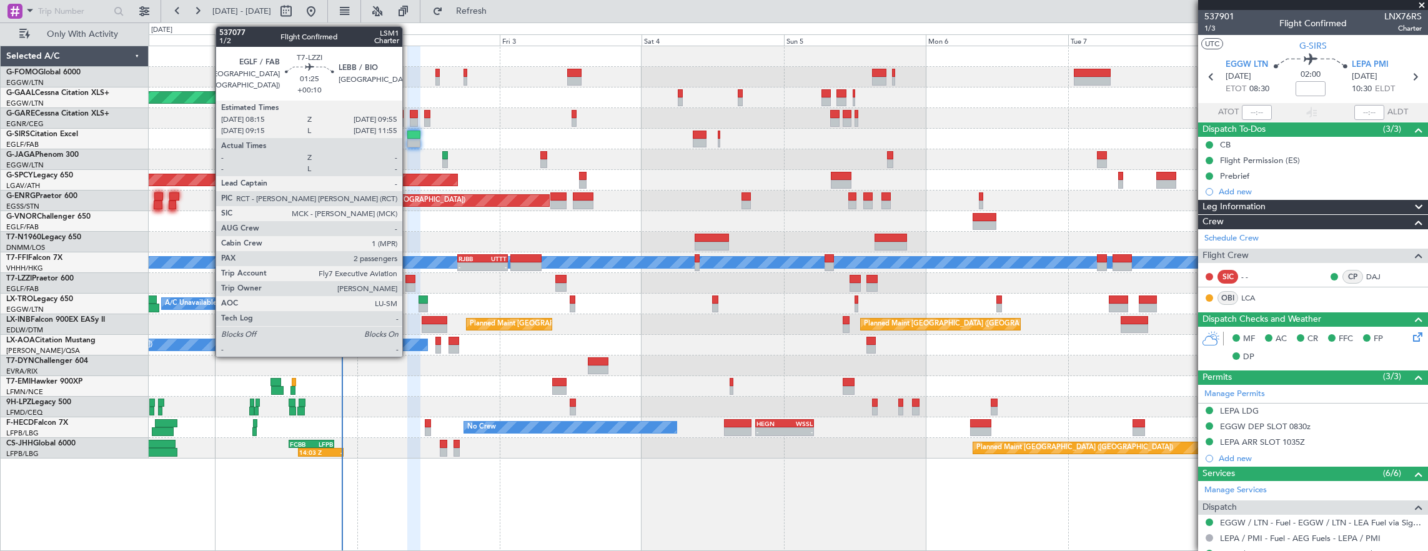
click at [408, 286] on div at bounding box center [410, 287] width 10 height 9
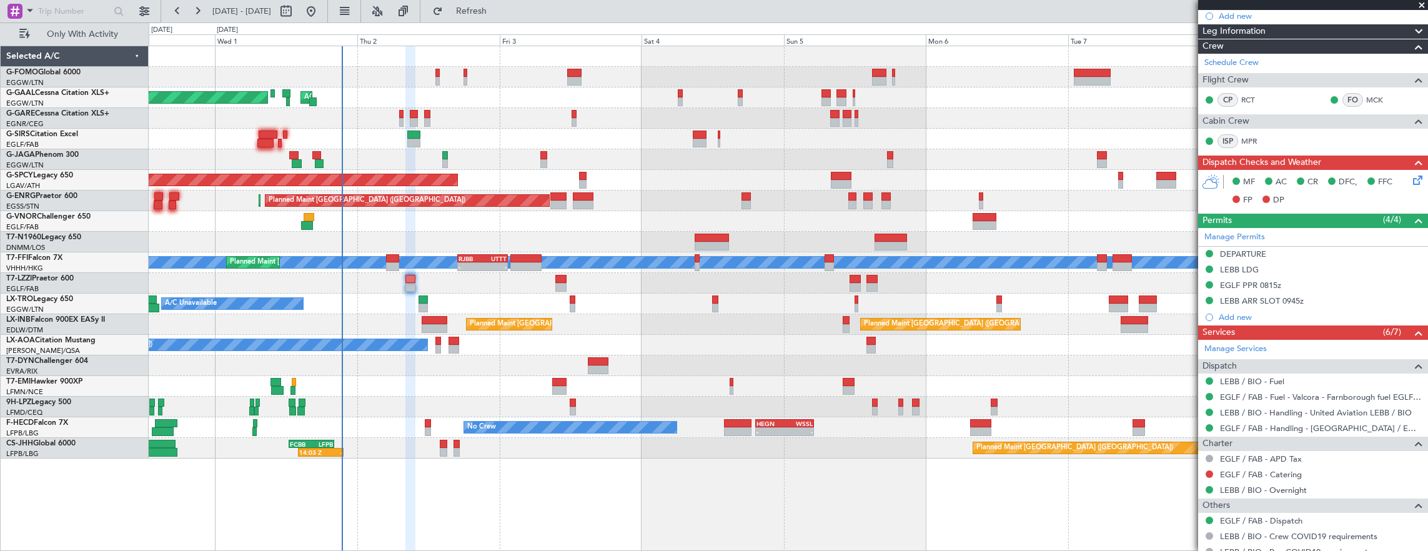
scroll to position [272, 0]
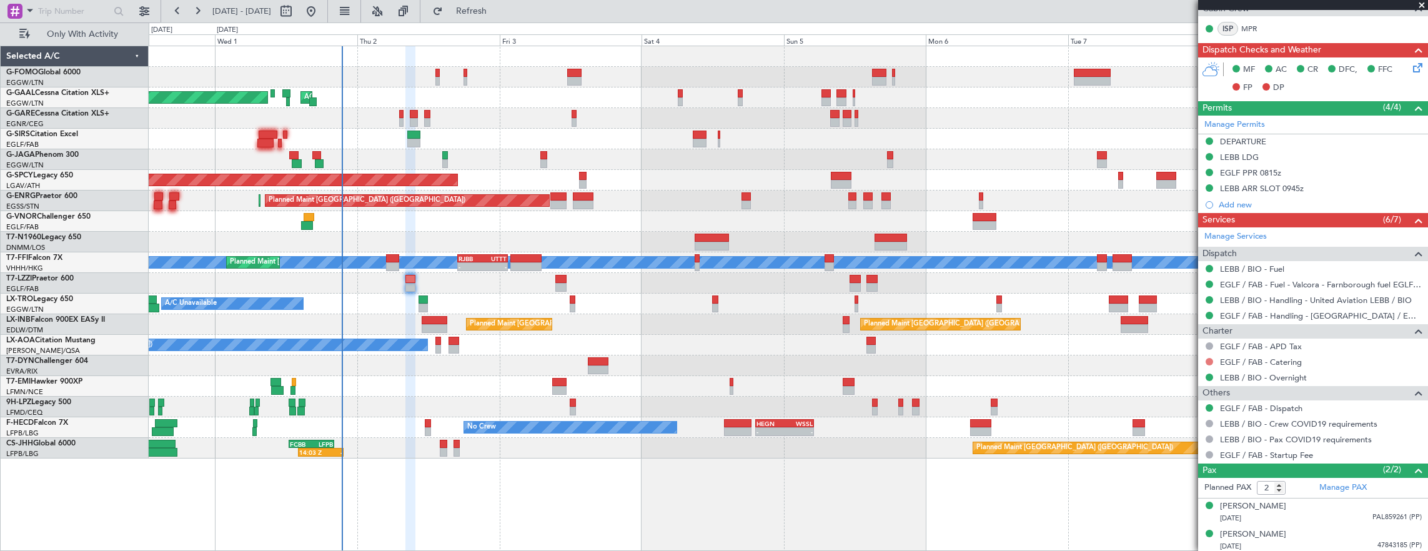
click at [1207, 358] on button at bounding box center [1208, 361] width 7 height 7
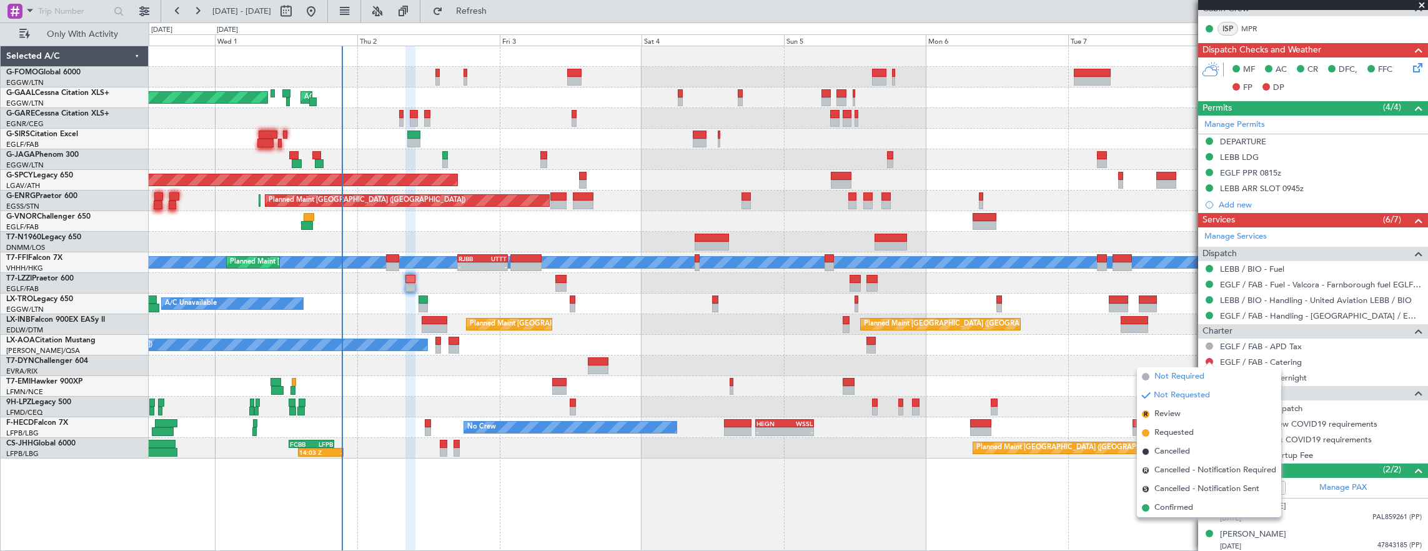
click at [1181, 373] on span "Not Required" at bounding box center [1179, 376] width 50 height 12
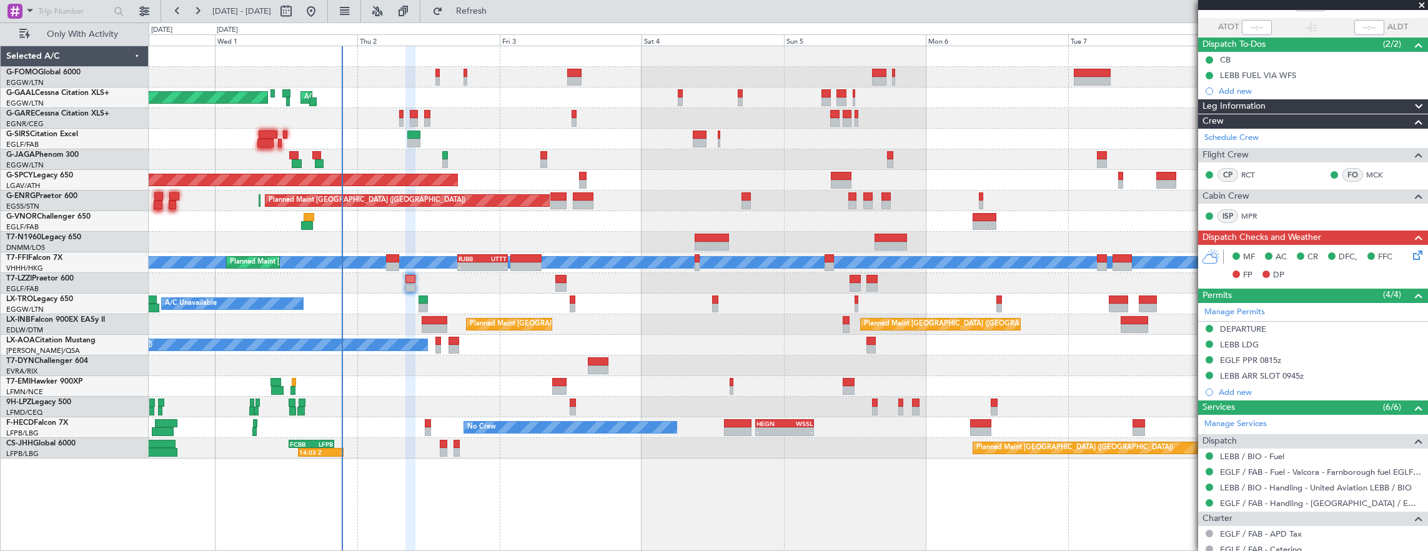
scroll to position [0, 0]
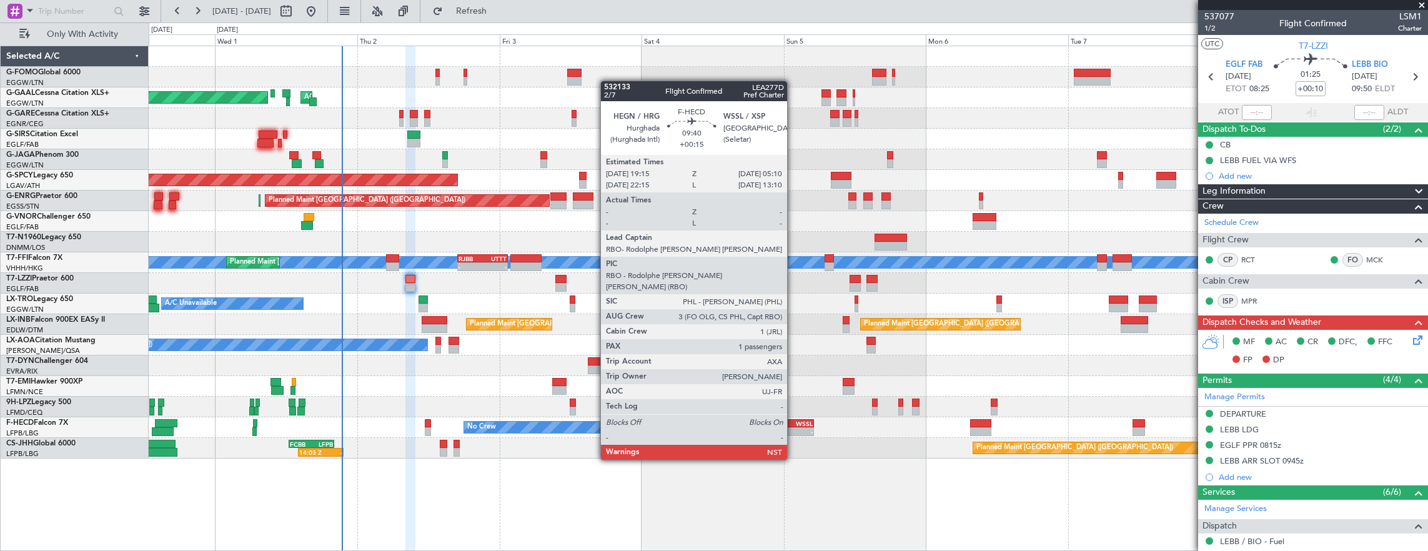
click at [793, 425] on div "WSSL" at bounding box center [798, 423] width 28 height 7
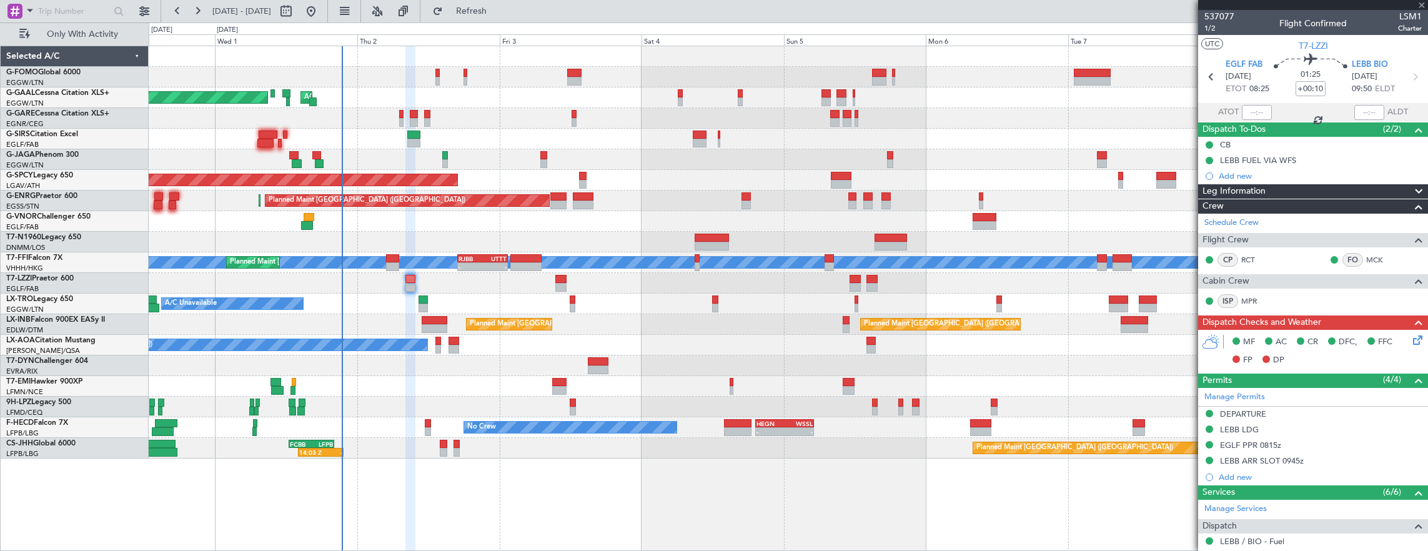
type input "+00:15"
type input "1"
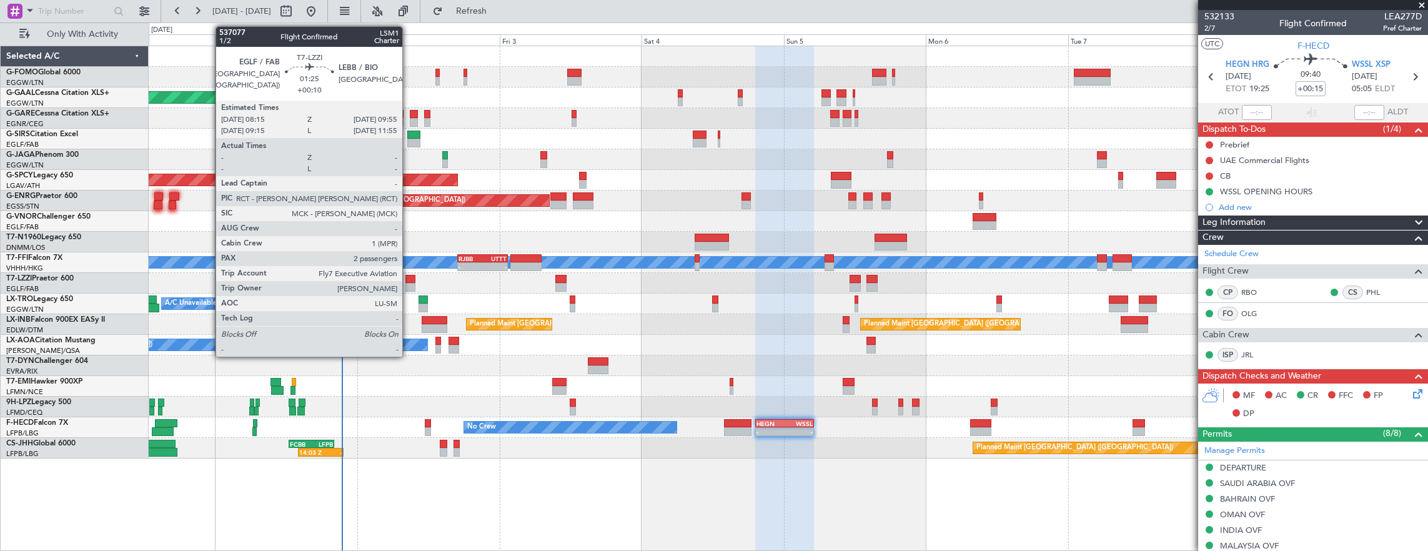
click at [408, 276] on div at bounding box center [410, 279] width 10 height 9
type input "+00:10"
type input "2"
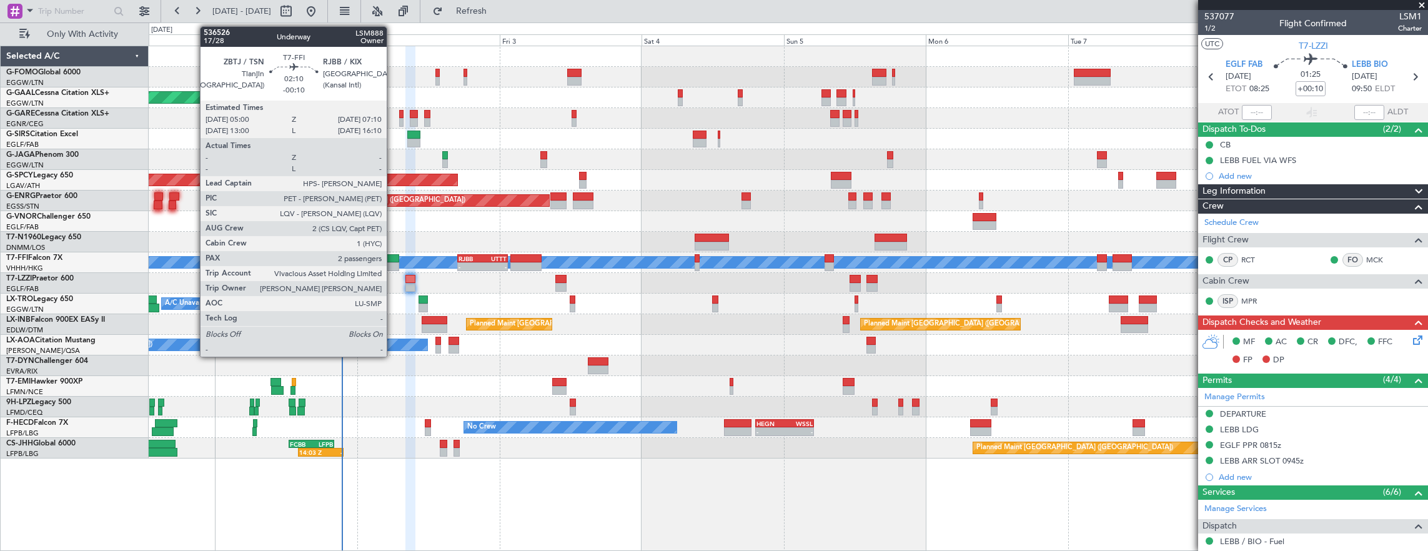
click at [393, 254] on div at bounding box center [392, 258] width 13 height 9
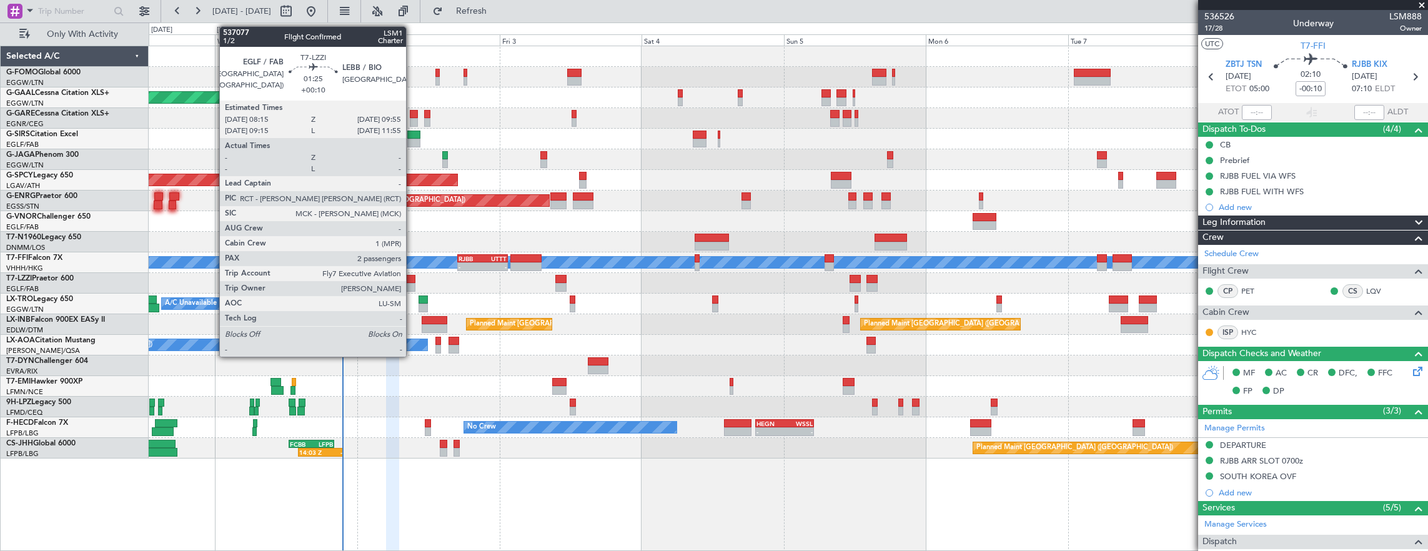
click at [412, 285] on div at bounding box center [410, 287] width 10 height 9
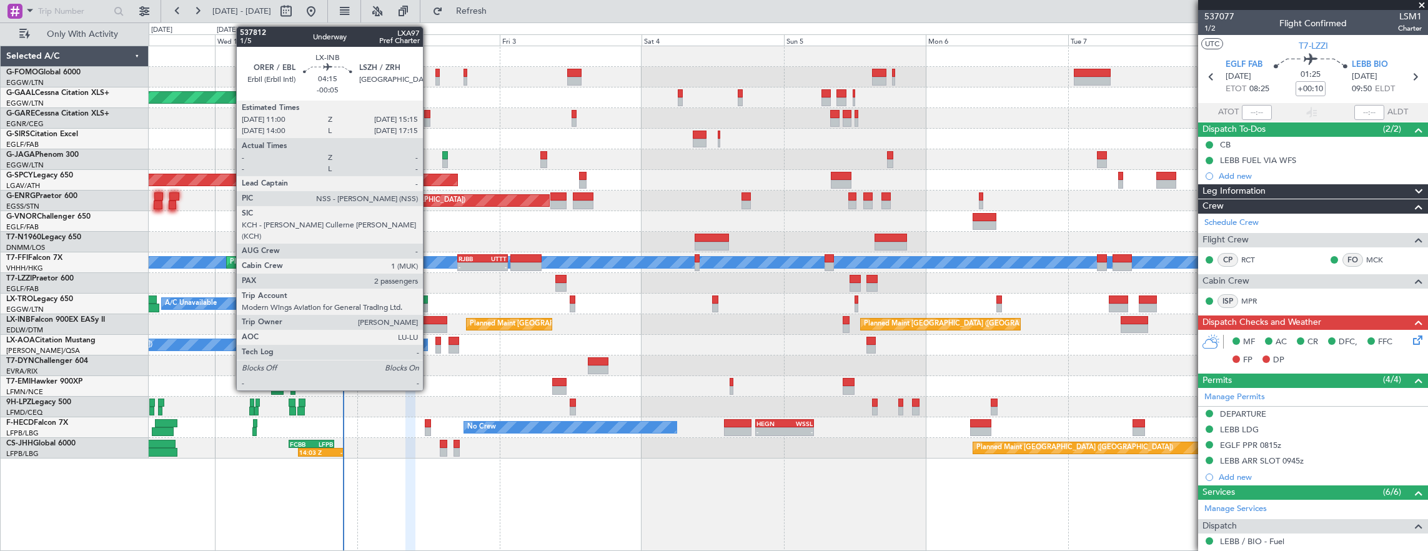
click at [429, 324] on div at bounding box center [435, 328] width 26 height 9
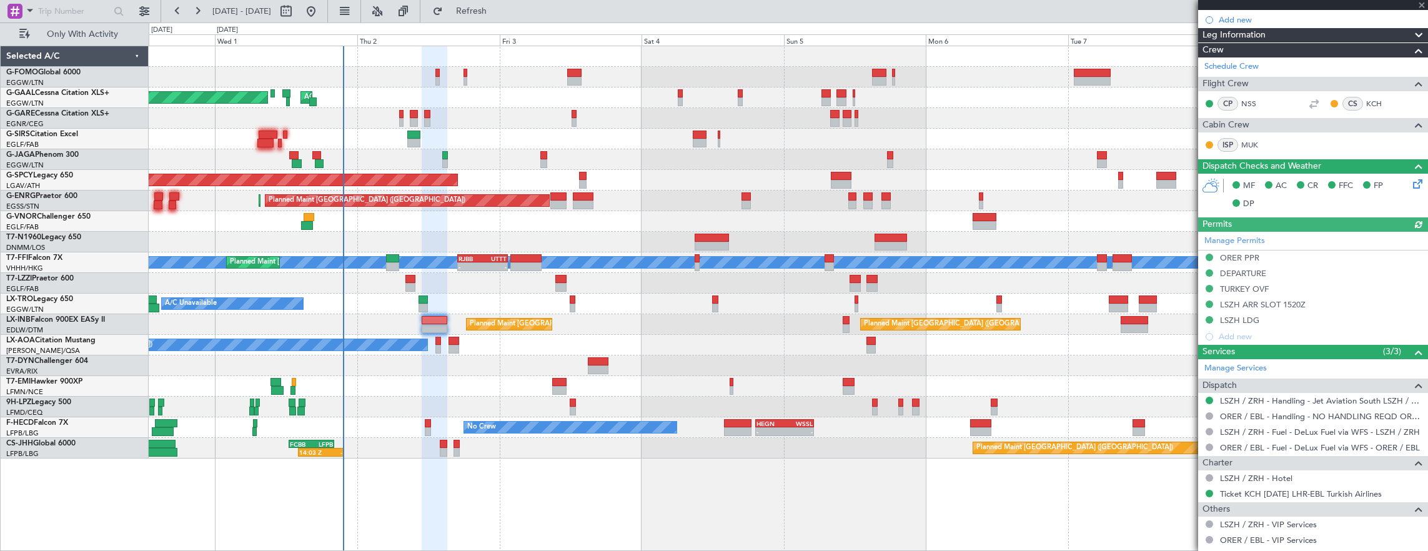
scroll to position [412, 0]
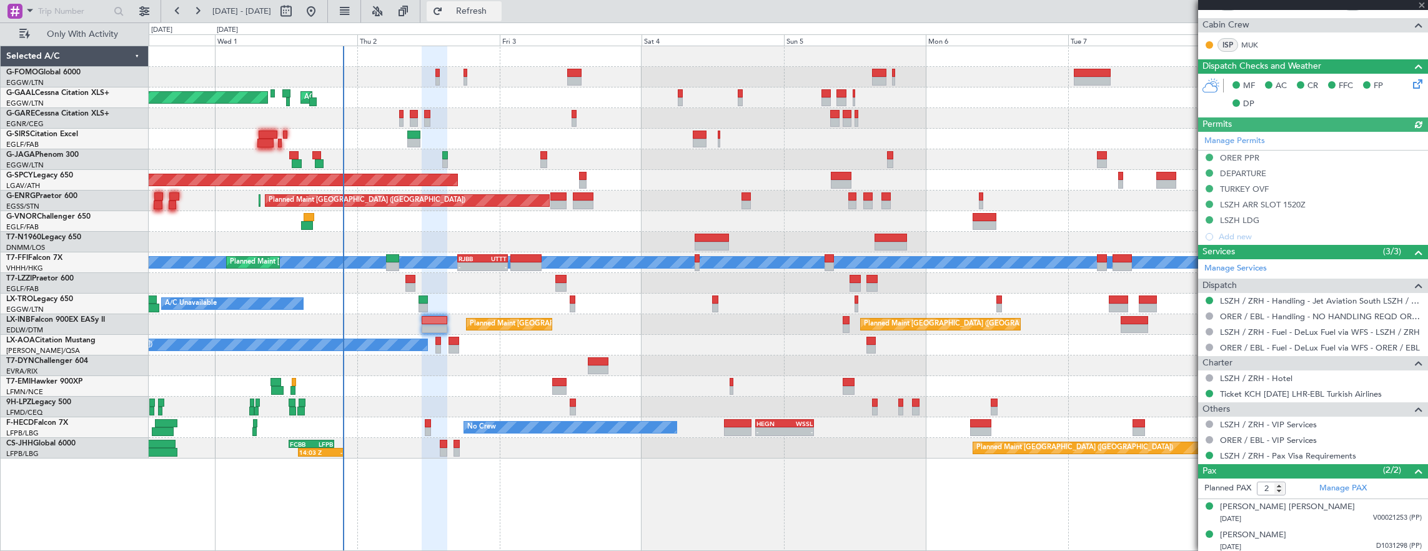
click at [498, 14] on span "Refresh" at bounding box center [471, 11] width 52 height 9
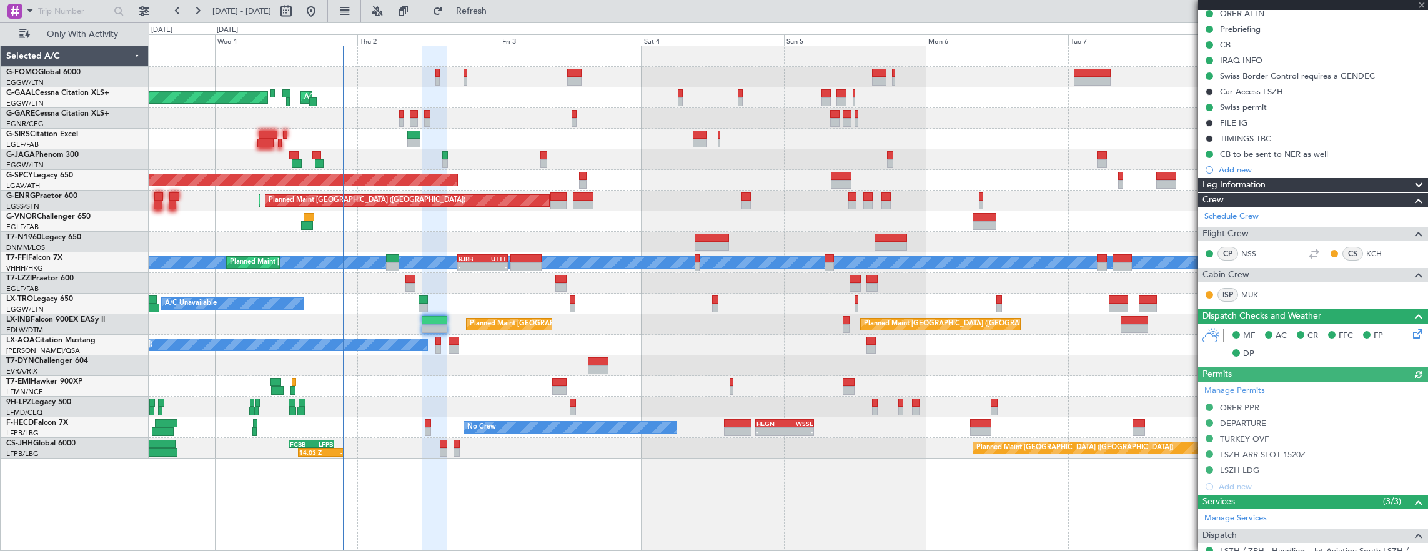
click at [440, 68] on div at bounding box center [788, 77] width 1279 height 21
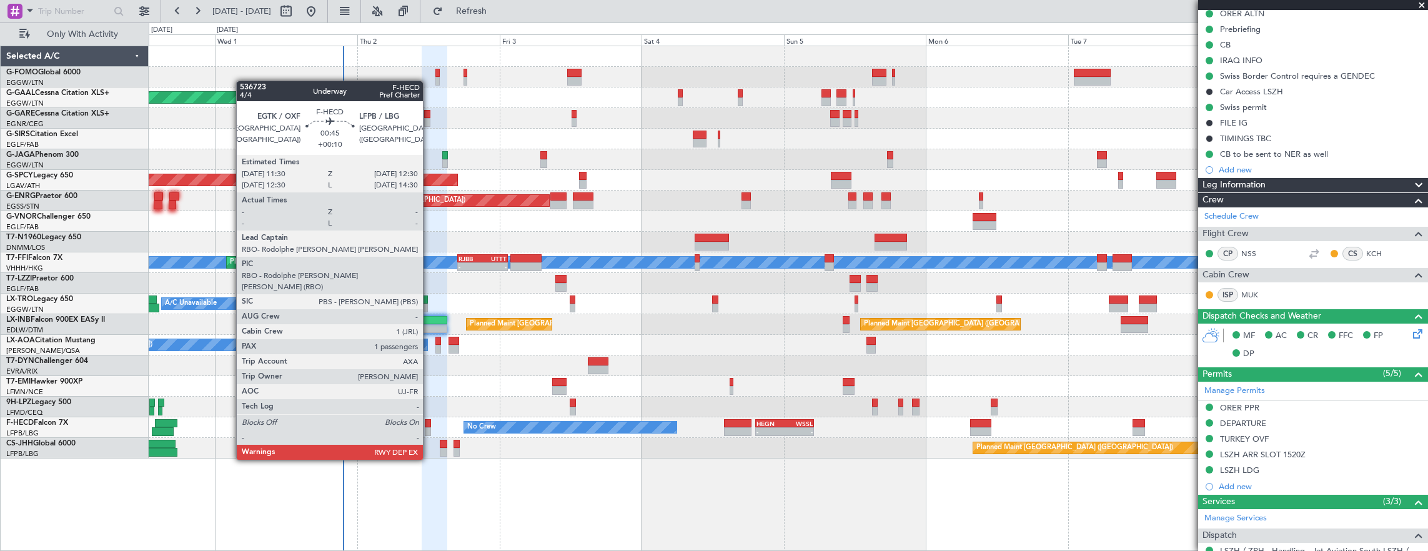
click at [429, 425] on div at bounding box center [428, 423] width 6 height 9
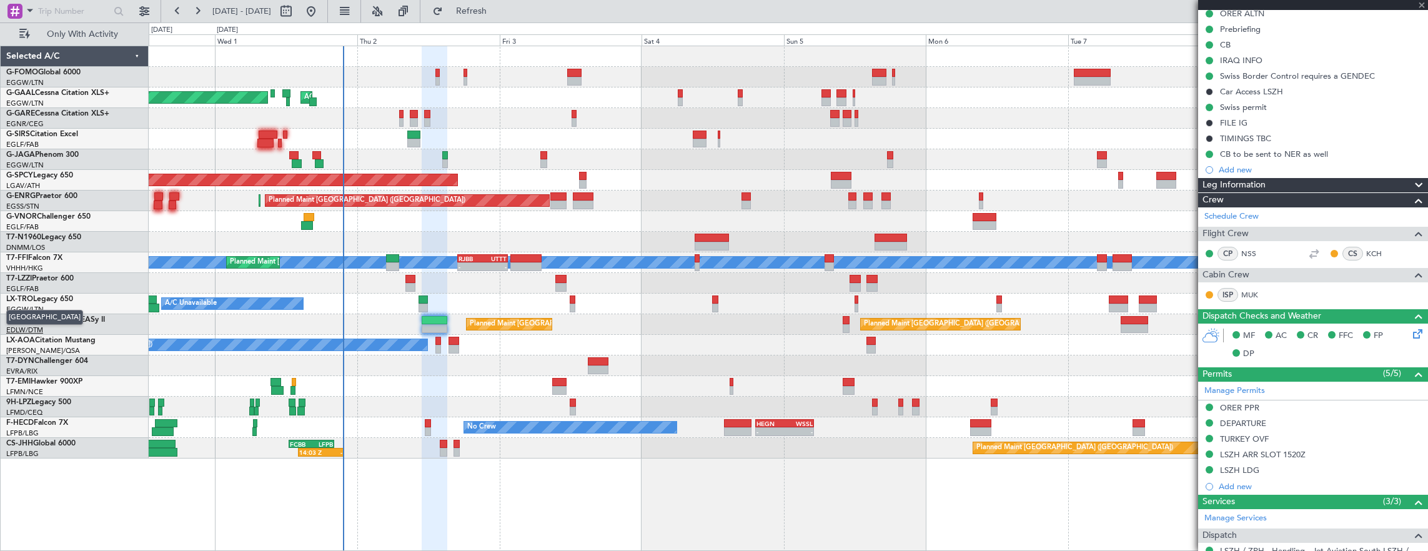
type input "+00:10"
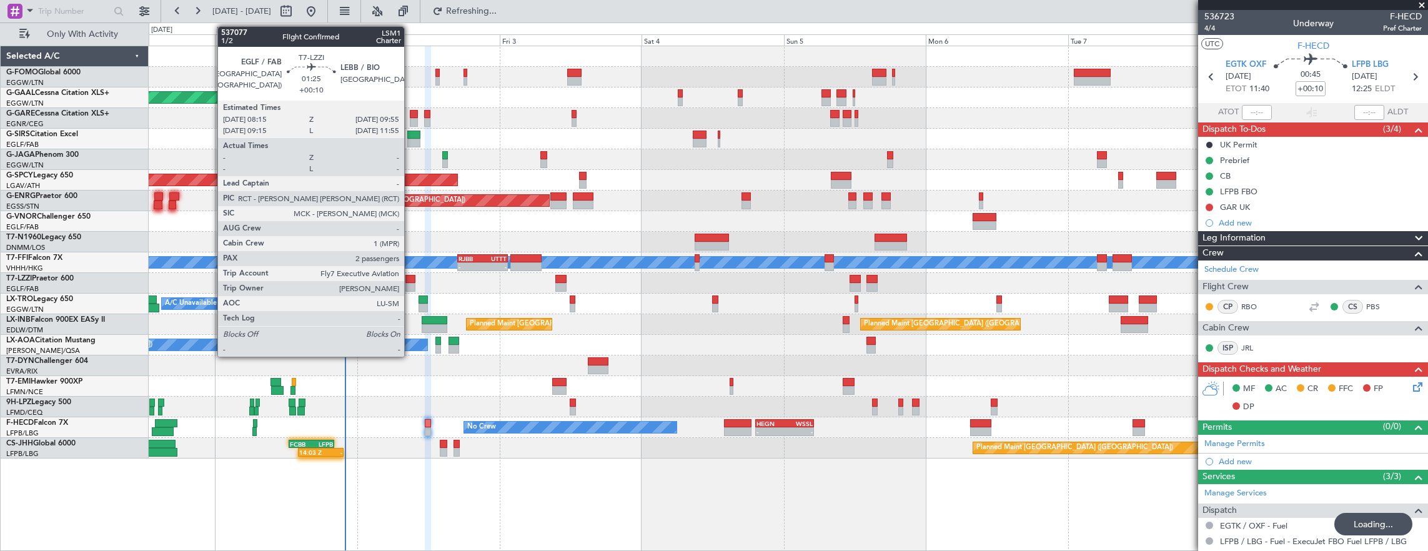
click at [411, 285] on div at bounding box center [410, 287] width 10 height 9
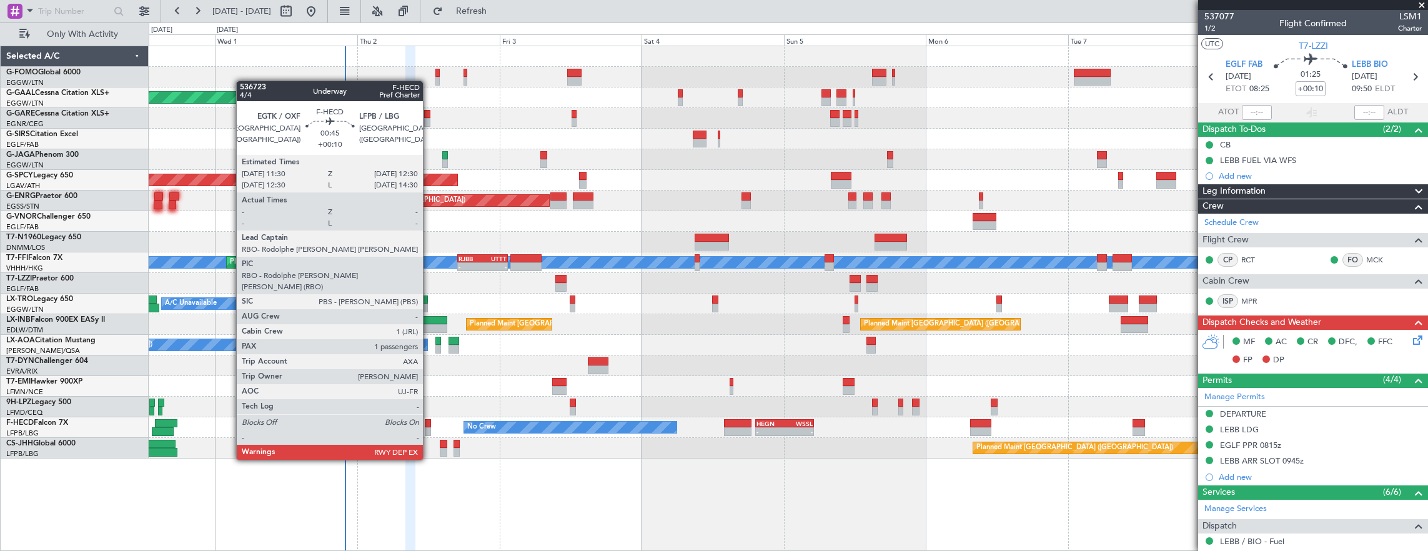
click at [429, 425] on div at bounding box center [428, 423] width 6 height 9
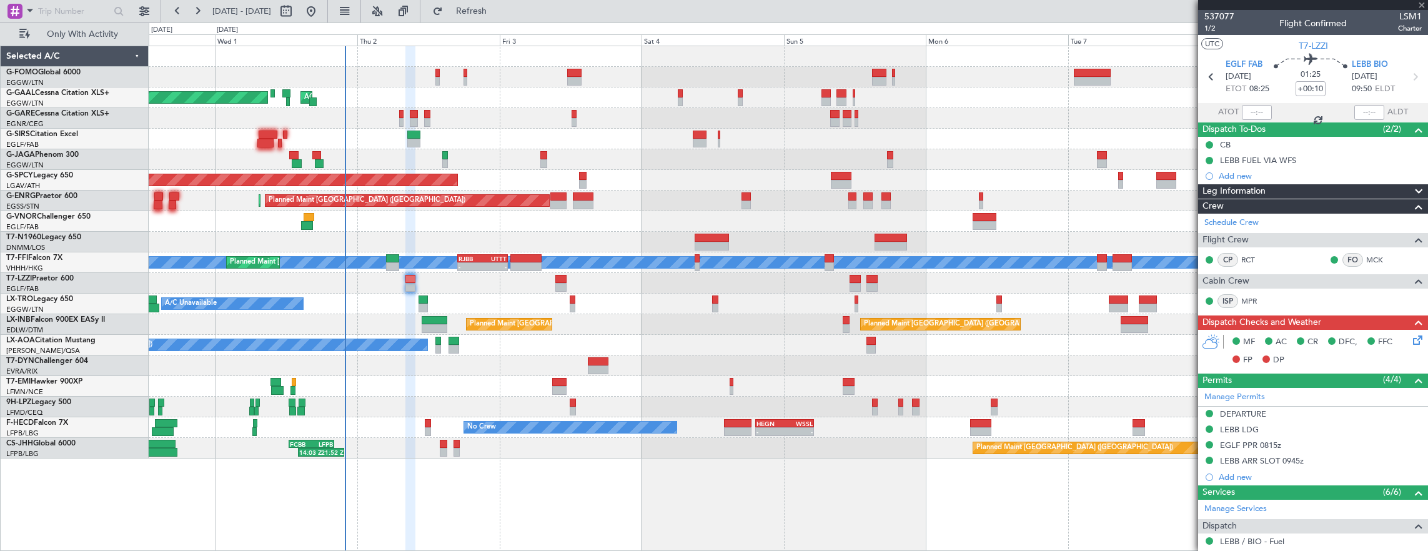
type input "1"
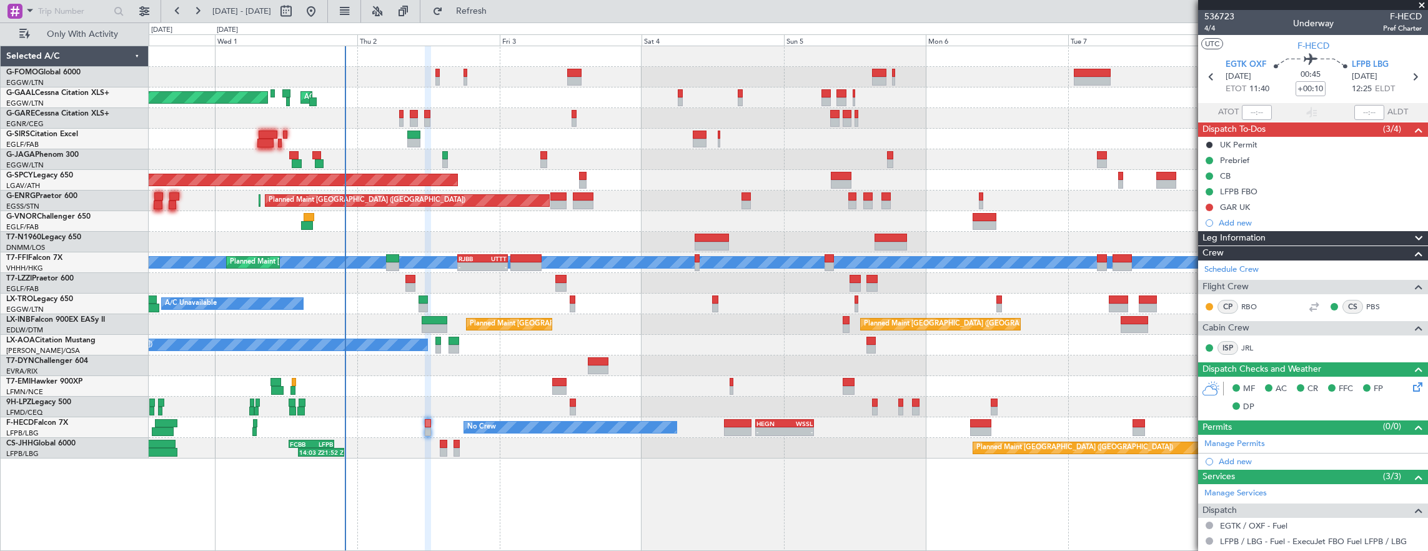
click at [446, 450] on div at bounding box center [443, 452] width 7 height 9
type input "+00:15"
type input "2"
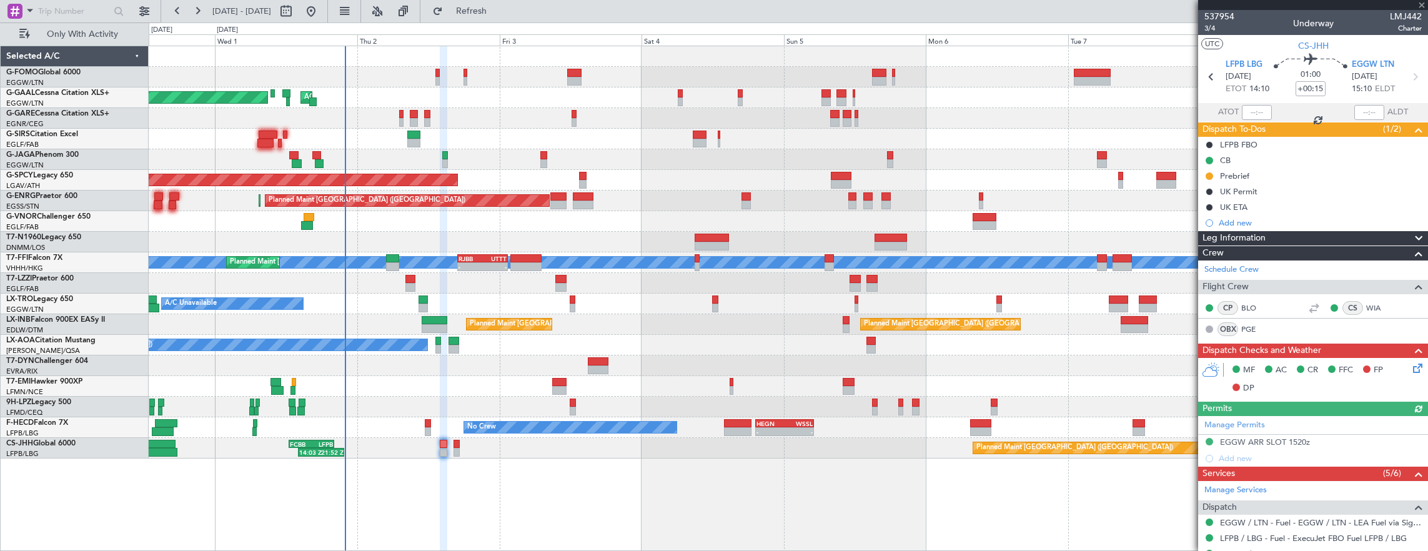
scroll to position [187, 0]
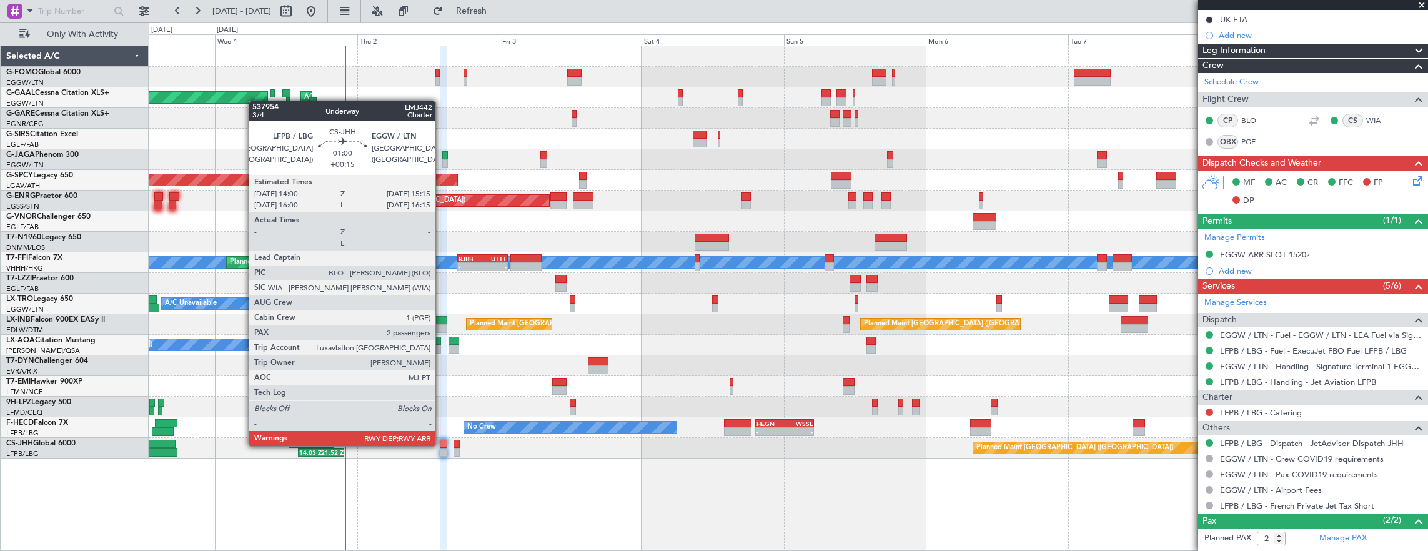
click at [442, 445] on div at bounding box center [443, 444] width 7 height 9
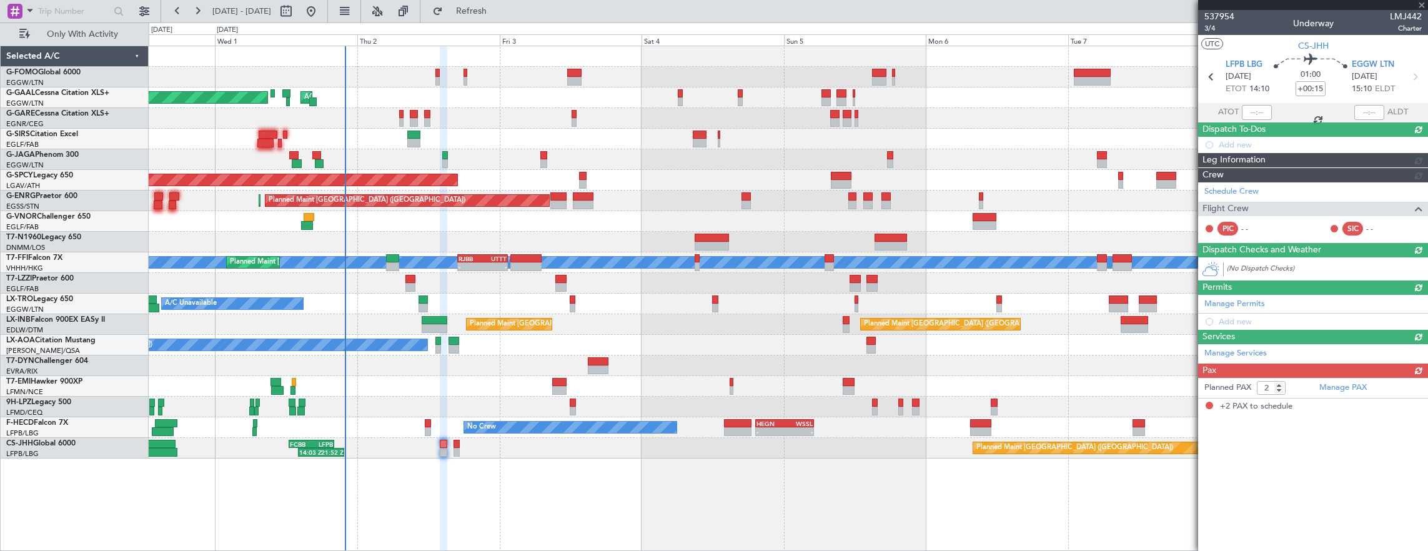
scroll to position [0, 0]
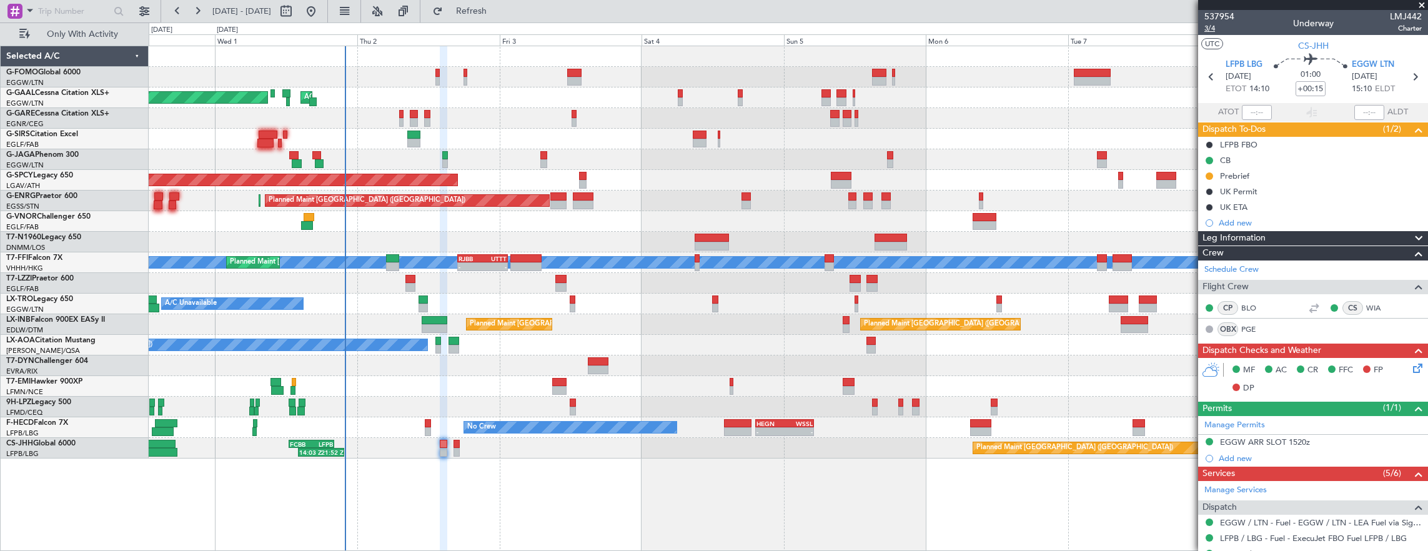
click at [1222, 26] on span "3/4" at bounding box center [1219, 28] width 30 height 11
click at [1195, 25] on div "0 0 Tue 30 Wed 1 Thu 2 [DATE] Sat 4 Sun 5 Mon 6 Tue 7 Wed 8 [DATE]" at bounding box center [788, 34] width 1278 height 22
click at [1210, 30] on span "3/4" at bounding box center [1219, 28] width 30 height 11
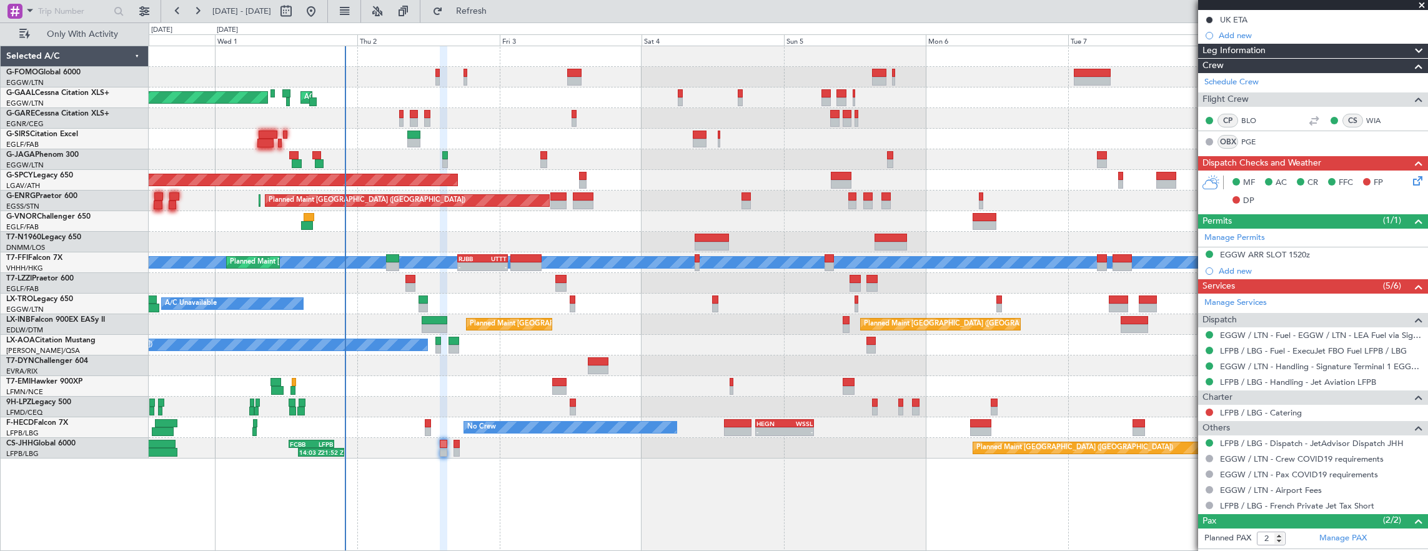
scroll to position [237, 0]
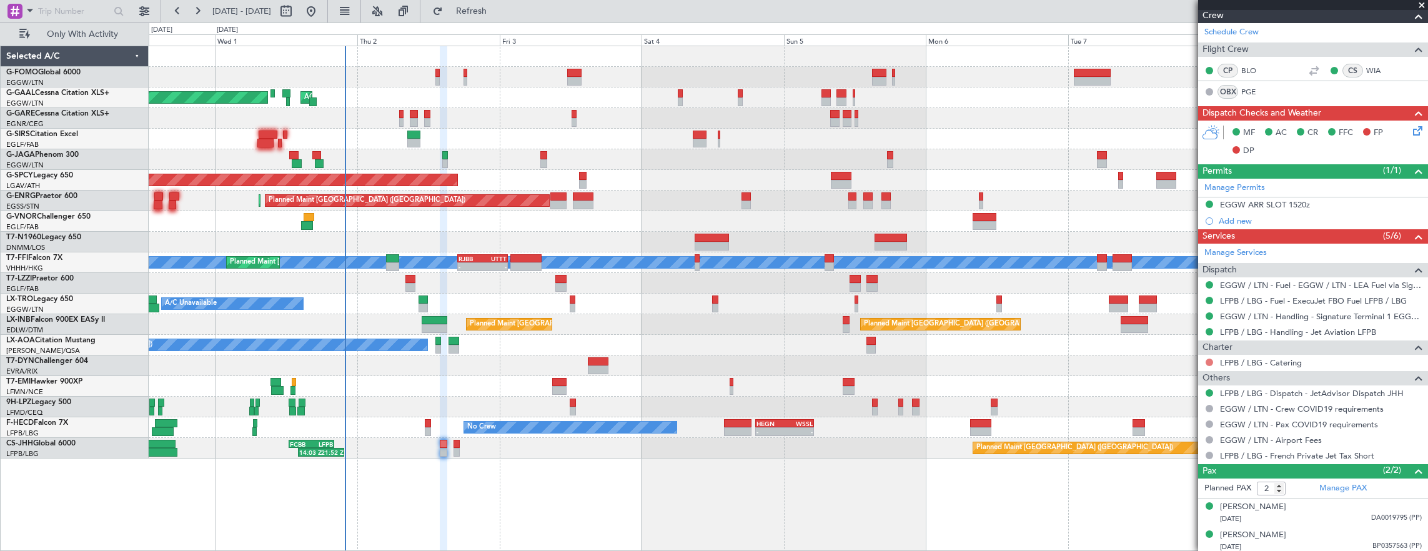
click at [1212, 358] on button at bounding box center [1208, 361] width 7 height 7
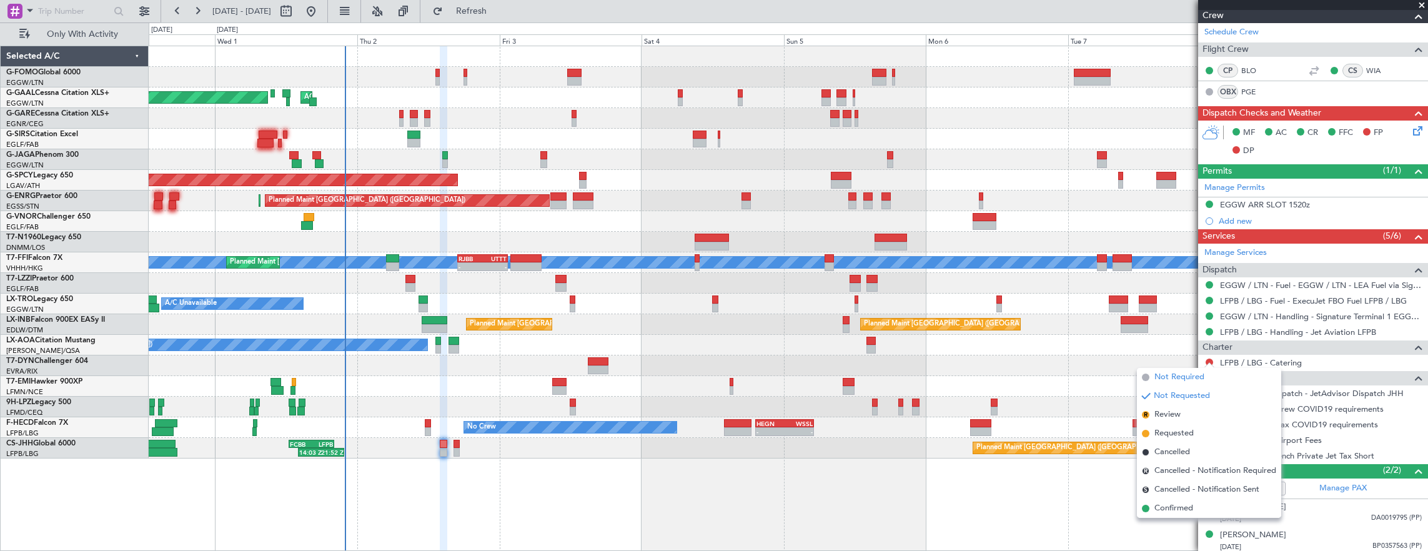
click at [1168, 377] on span "Not Required" at bounding box center [1179, 377] width 50 height 12
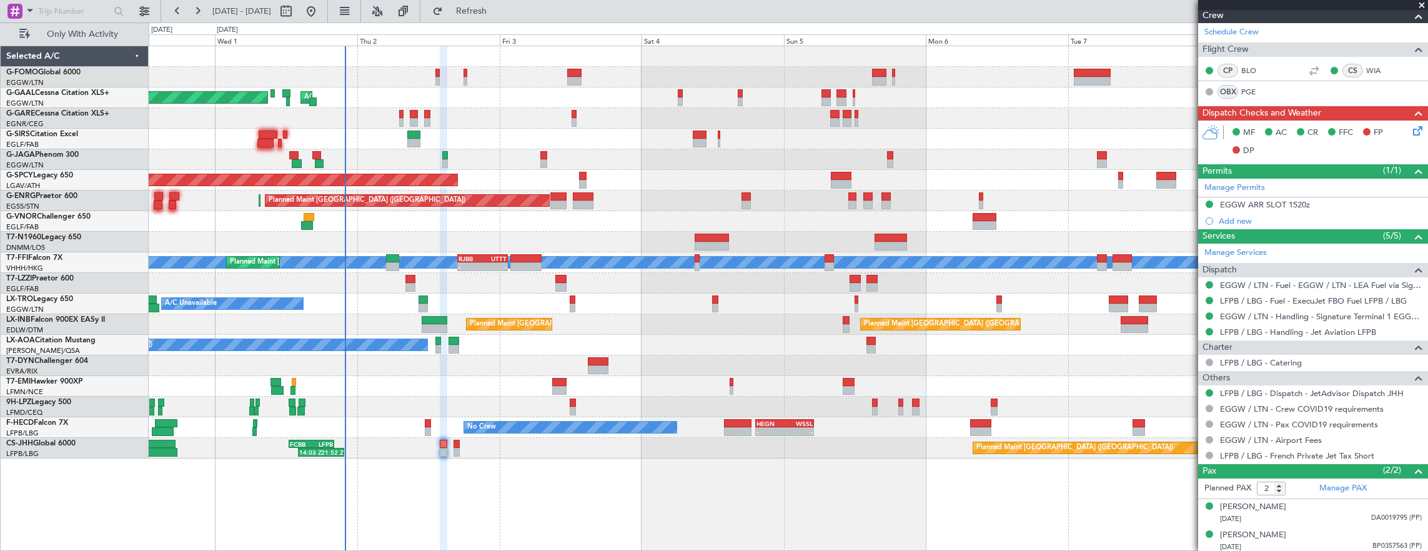
scroll to position [0, 0]
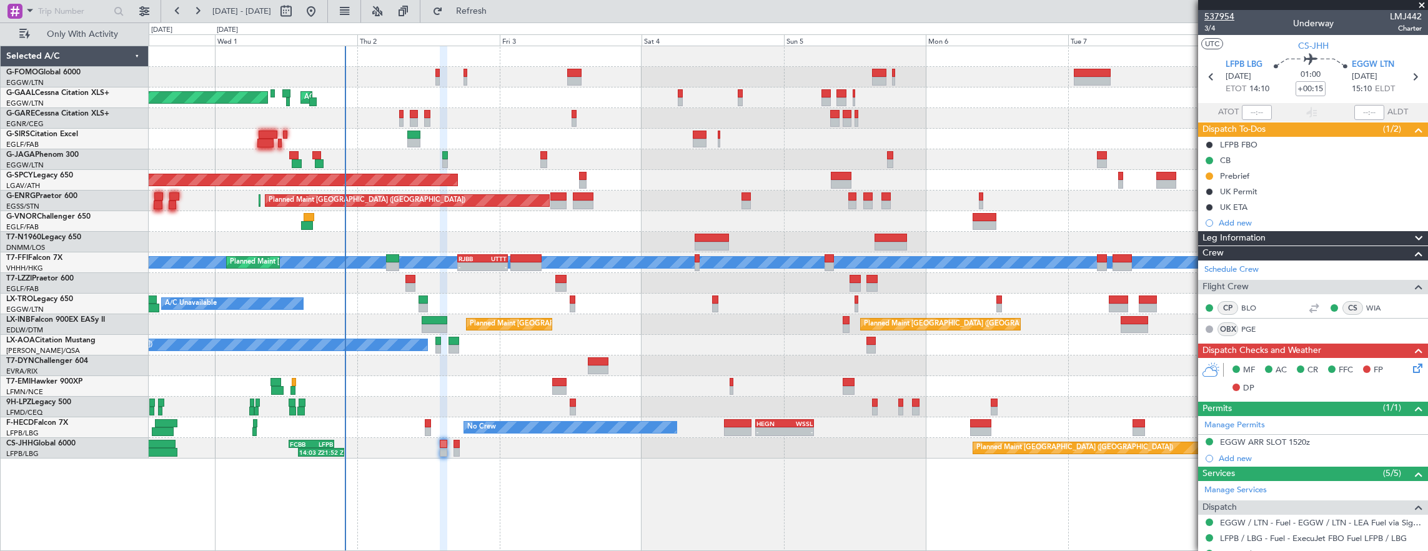
click at [1209, 19] on span "537954" at bounding box center [1219, 16] width 30 height 13
click at [1213, 27] on span "3/4" at bounding box center [1219, 28] width 30 height 11
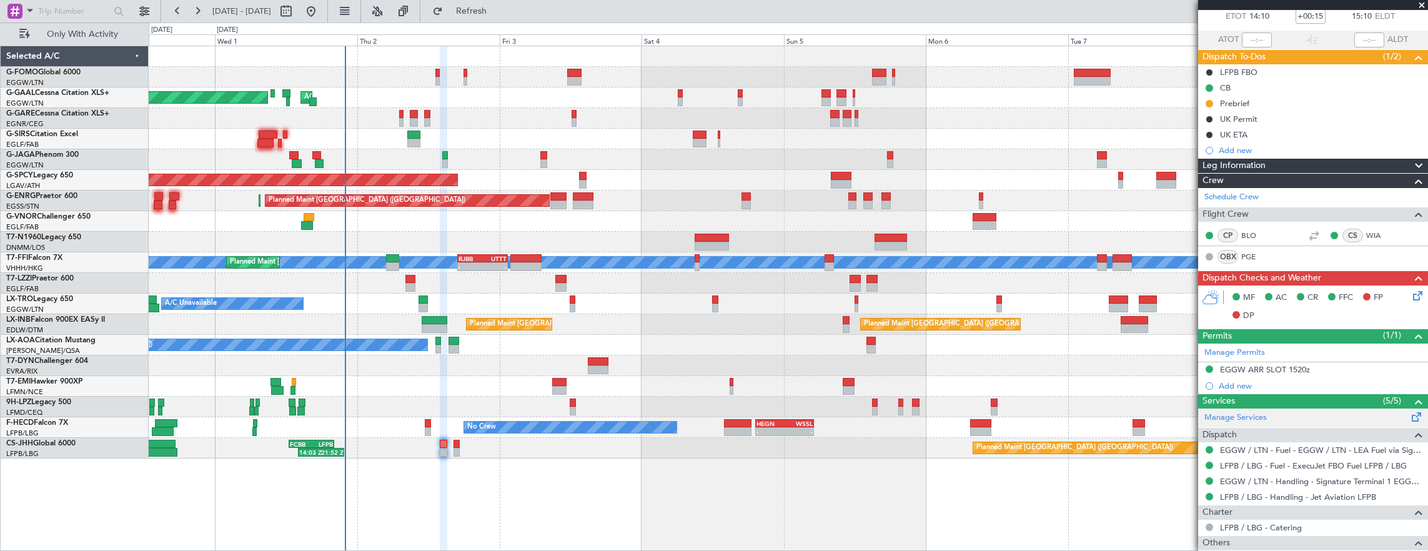
scroll to position [125, 0]
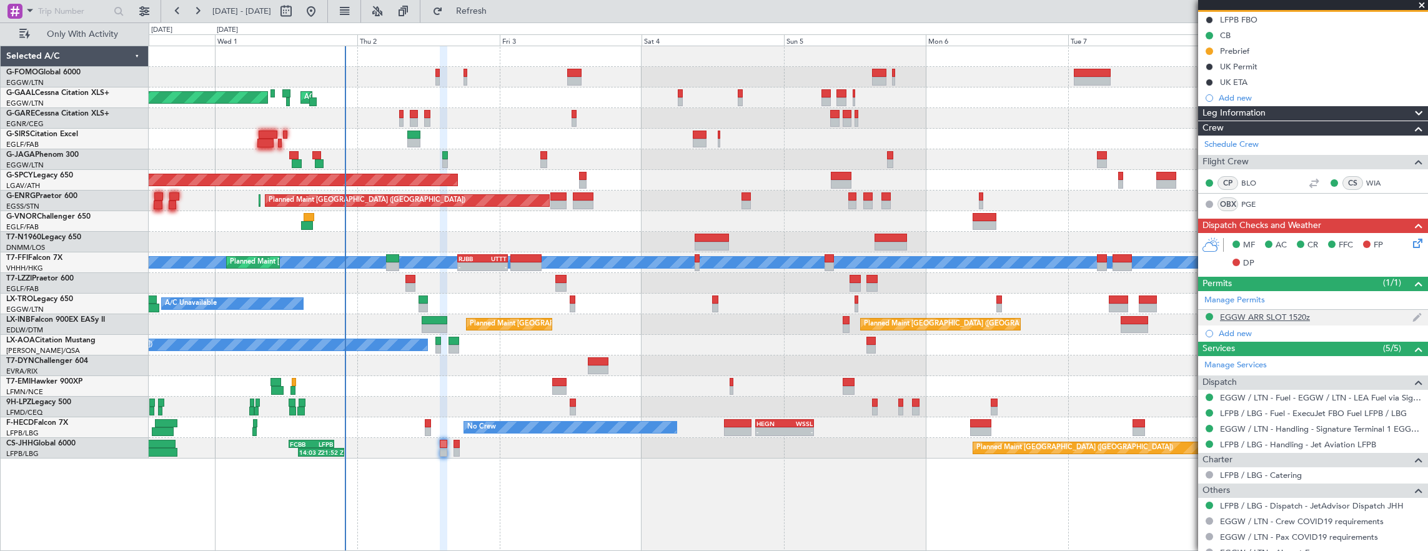
click at [1345, 318] on div "EGGW ARR SLOT 1520z" at bounding box center [1313, 318] width 230 height 16
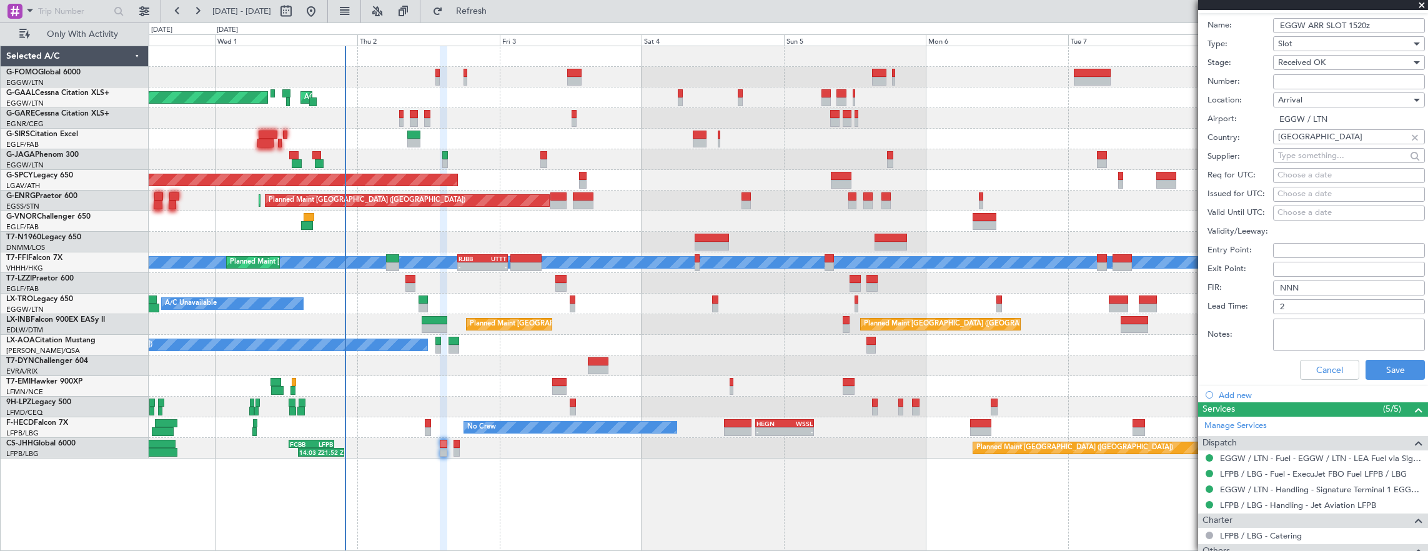
scroll to position [611, 0]
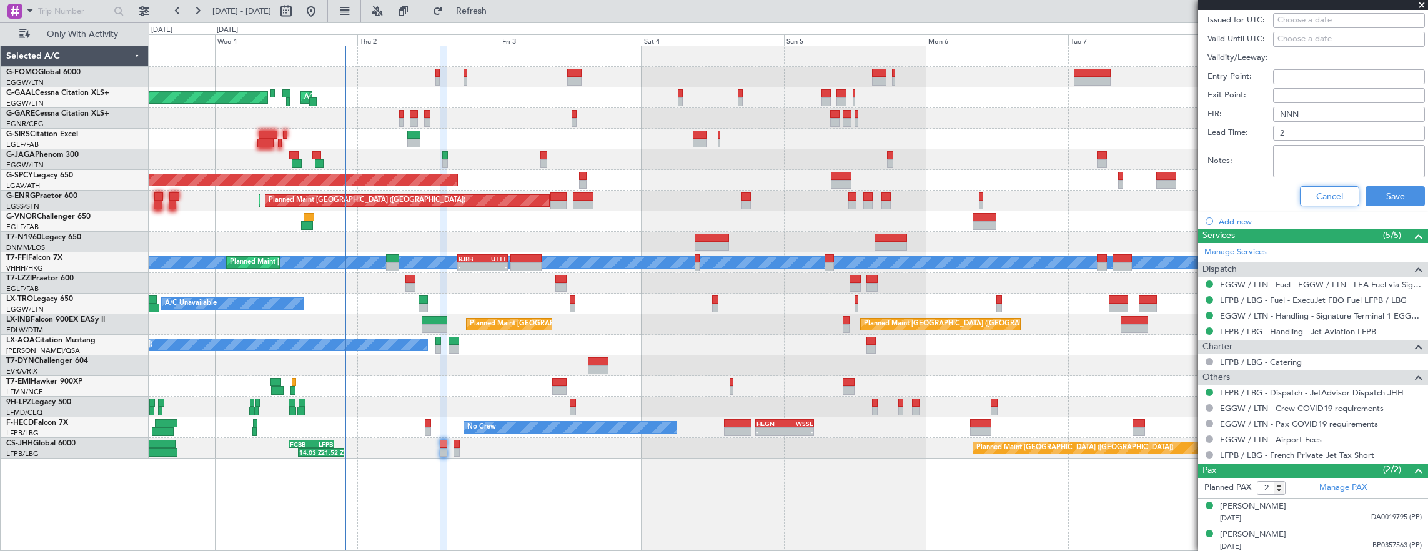
drag, startPoint x: 1315, startPoint y: 192, endPoint x: 1278, endPoint y: 203, distance: 37.7
click at [1315, 192] on button "Cancel" at bounding box center [1329, 196] width 59 height 20
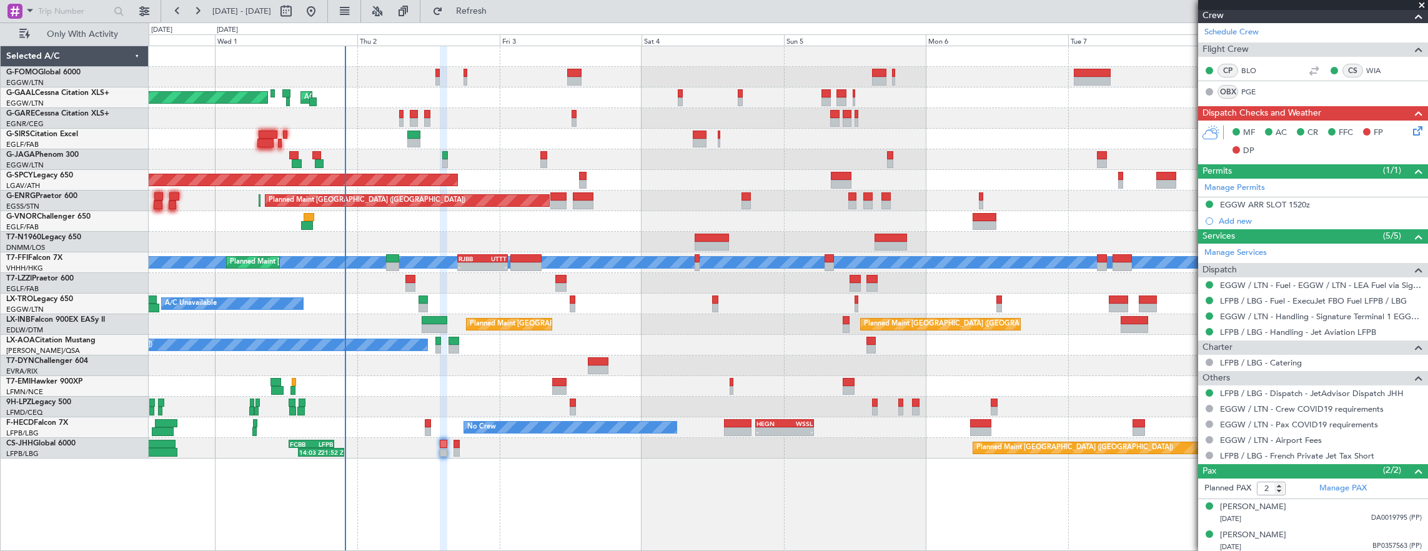
click at [1410, 129] on icon at bounding box center [1415, 129] width 10 height 10
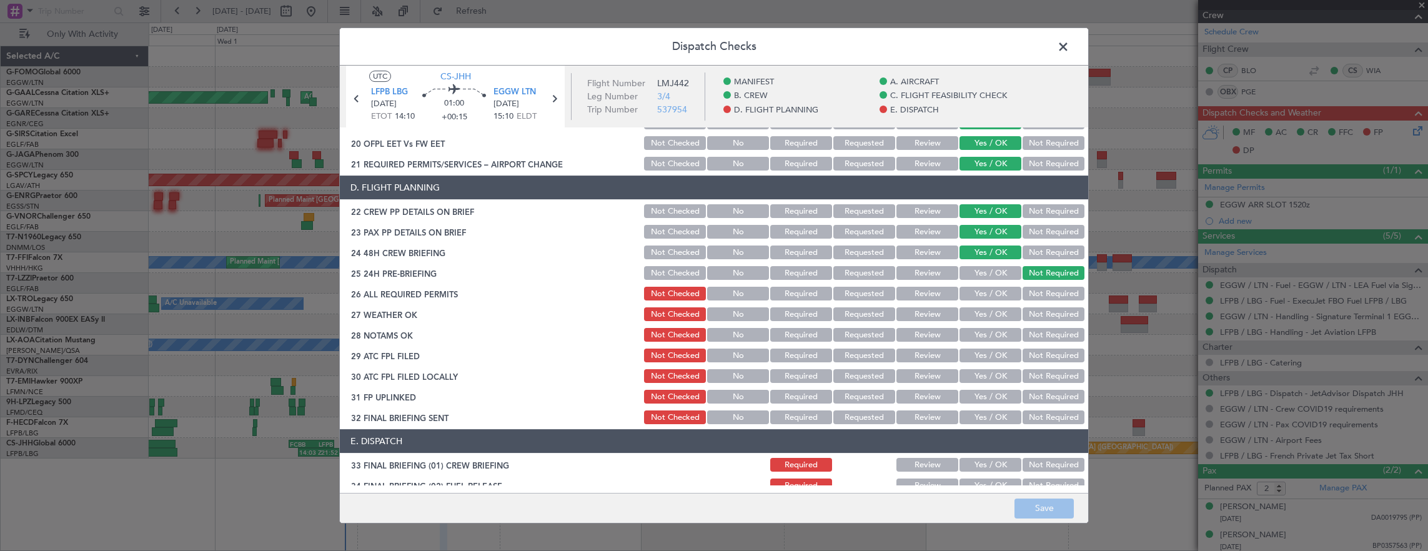
scroll to position [562, 0]
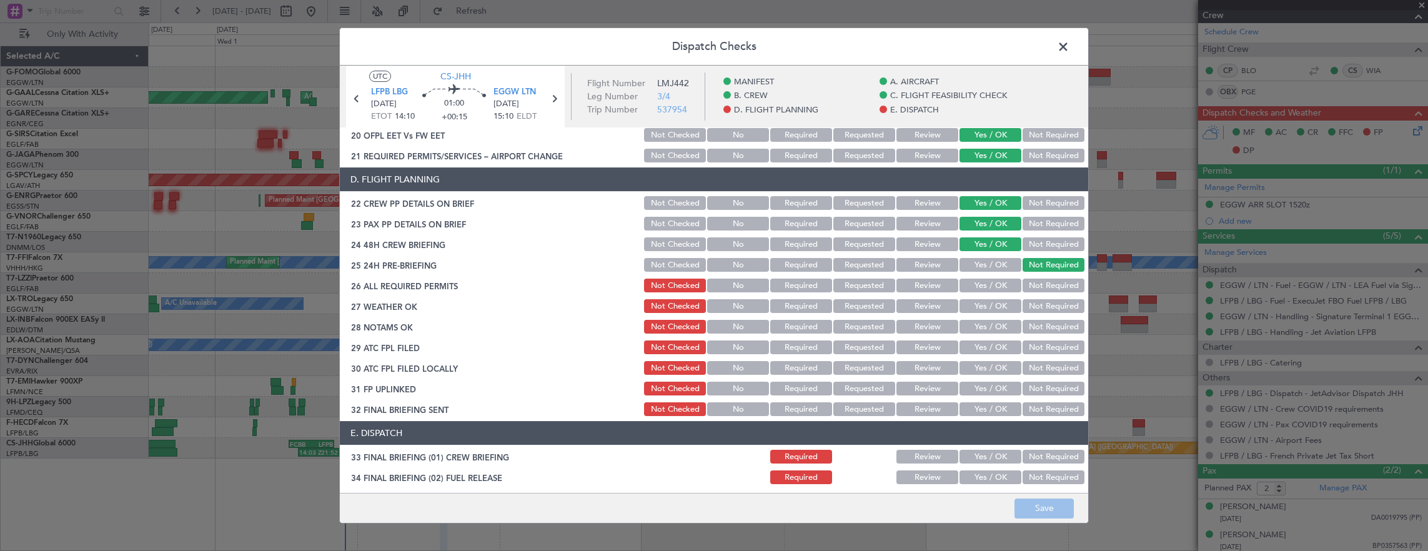
click at [991, 286] on button "Yes / OK" at bounding box center [990, 286] width 62 height 14
click at [991, 306] on button "Yes / OK" at bounding box center [990, 306] width 62 height 14
click at [985, 327] on button "Yes / OK" at bounding box center [990, 327] width 62 height 14
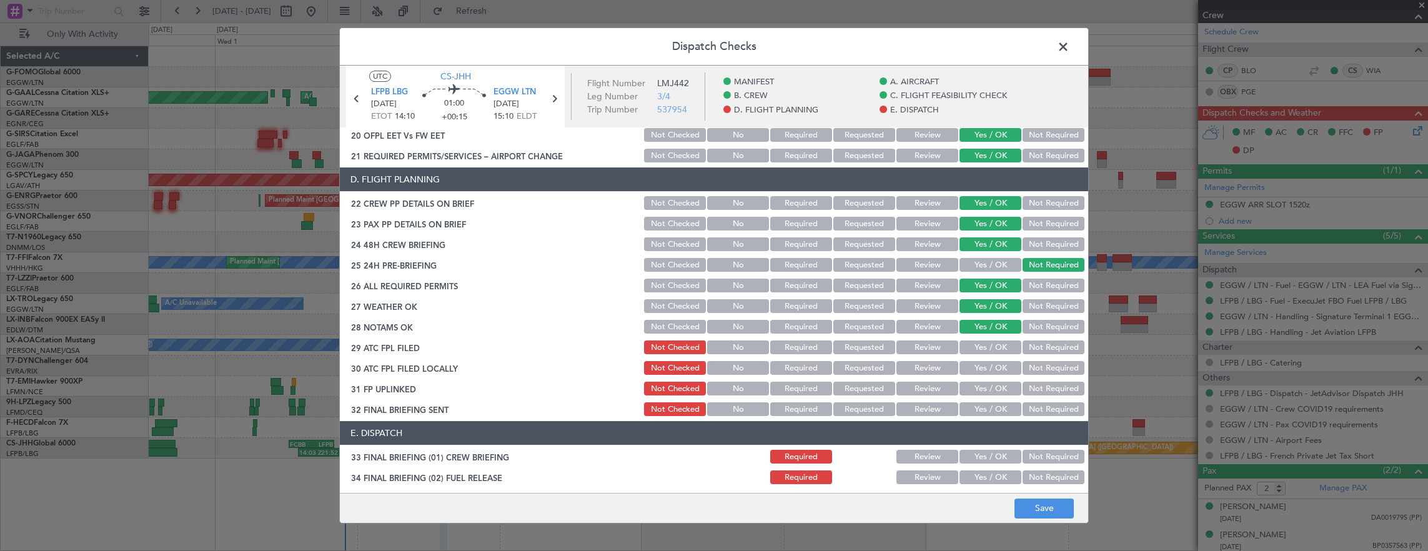
click at [985, 339] on div "Yes / OK" at bounding box center [988, 346] width 63 height 17
click at [983, 347] on button "Yes / OK" at bounding box center [990, 347] width 62 height 14
drag, startPoint x: 1064, startPoint y: 370, endPoint x: 1014, endPoint y: 375, distance: 50.1
click at [1063, 370] on button "Not Required" at bounding box center [1053, 368] width 62 height 14
click at [1005, 383] on div "Yes / OK" at bounding box center [988, 388] width 63 height 17
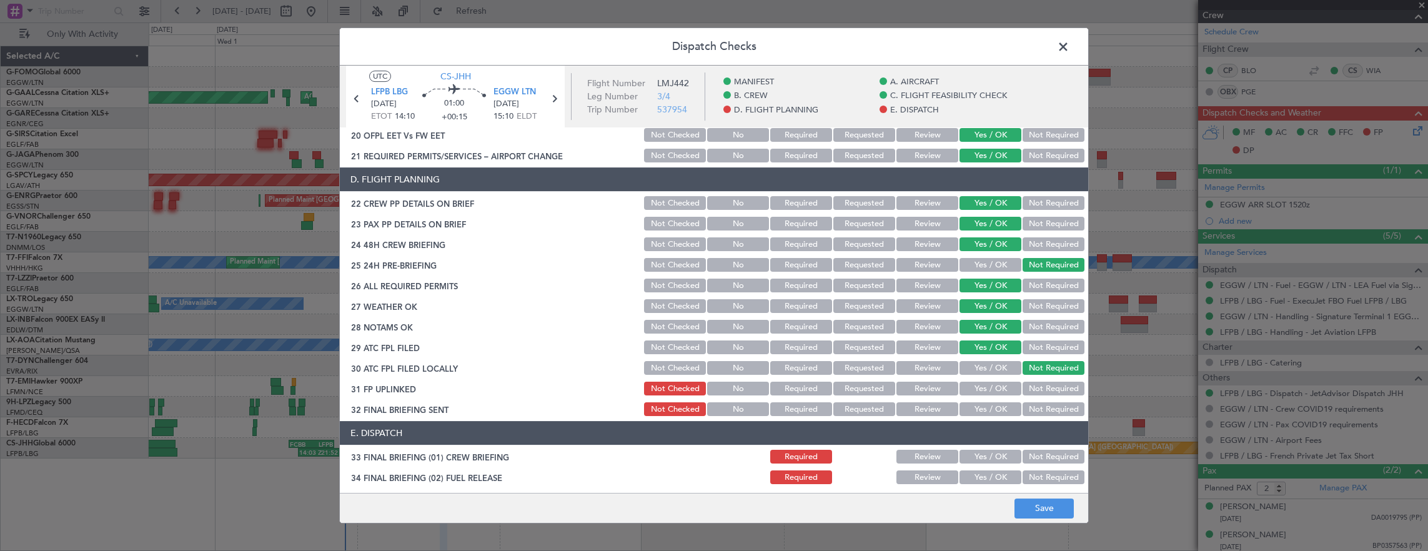
drag, startPoint x: 992, startPoint y: 388, endPoint x: 1021, endPoint y: 401, distance: 31.3
click at [993, 388] on button "Yes / OK" at bounding box center [990, 389] width 62 height 14
click at [1025, 403] on button "Not Required" at bounding box center [1053, 409] width 62 height 14
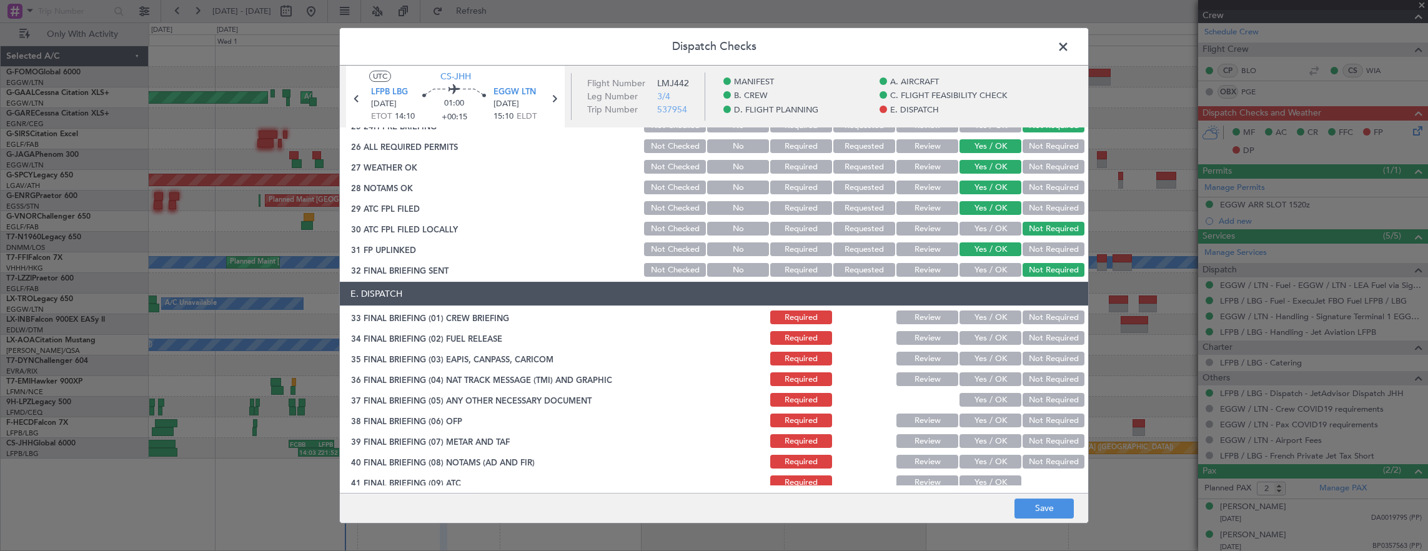
scroll to position [749, 0]
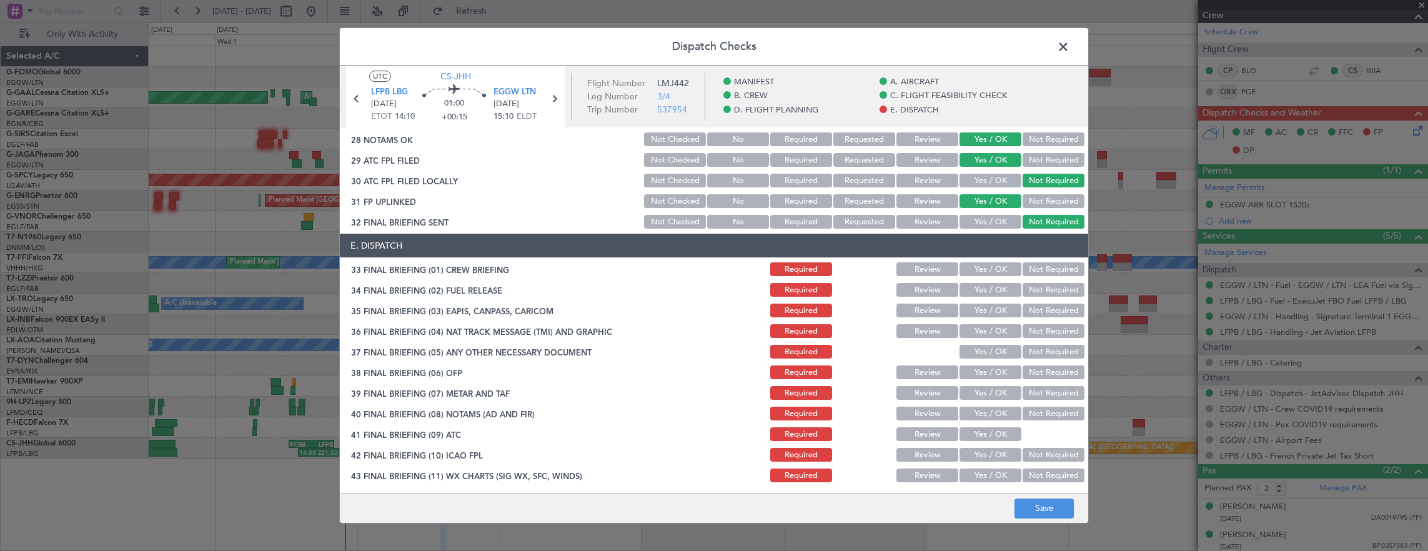
click at [987, 271] on button "Yes / OK" at bounding box center [990, 269] width 62 height 14
click at [979, 292] on button "Yes / OK" at bounding box center [990, 290] width 62 height 14
click at [1073, 295] on button "Not Required" at bounding box center [1053, 290] width 62 height 14
click at [986, 295] on button "Yes / OK" at bounding box center [990, 290] width 62 height 14
click at [1037, 323] on div "Not Required" at bounding box center [1051, 330] width 63 height 17
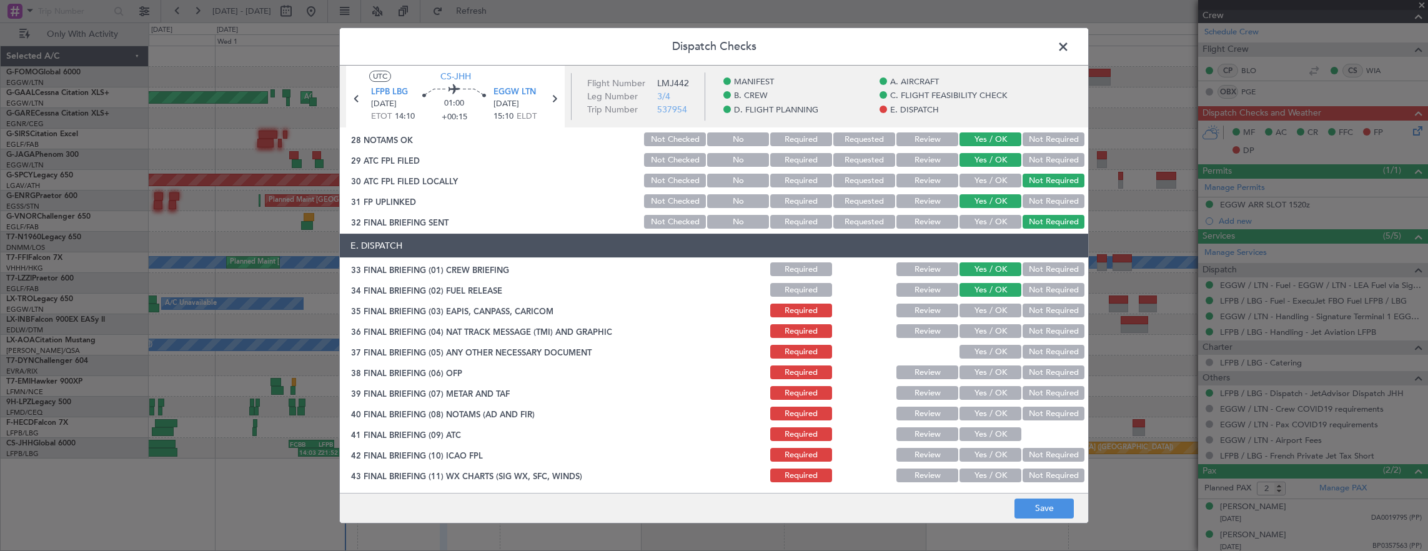
drag, startPoint x: 1036, startPoint y: 310, endPoint x: 1034, endPoint y: 326, distance: 16.3
click at [1036, 311] on button "Not Required" at bounding box center [1053, 311] width 62 height 14
click at [1034, 326] on button "Not Required" at bounding box center [1053, 331] width 62 height 14
click at [989, 345] on button "Yes / OK" at bounding box center [990, 352] width 62 height 14
click at [992, 367] on button "Yes / OK" at bounding box center [990, 372] width 62 height 14
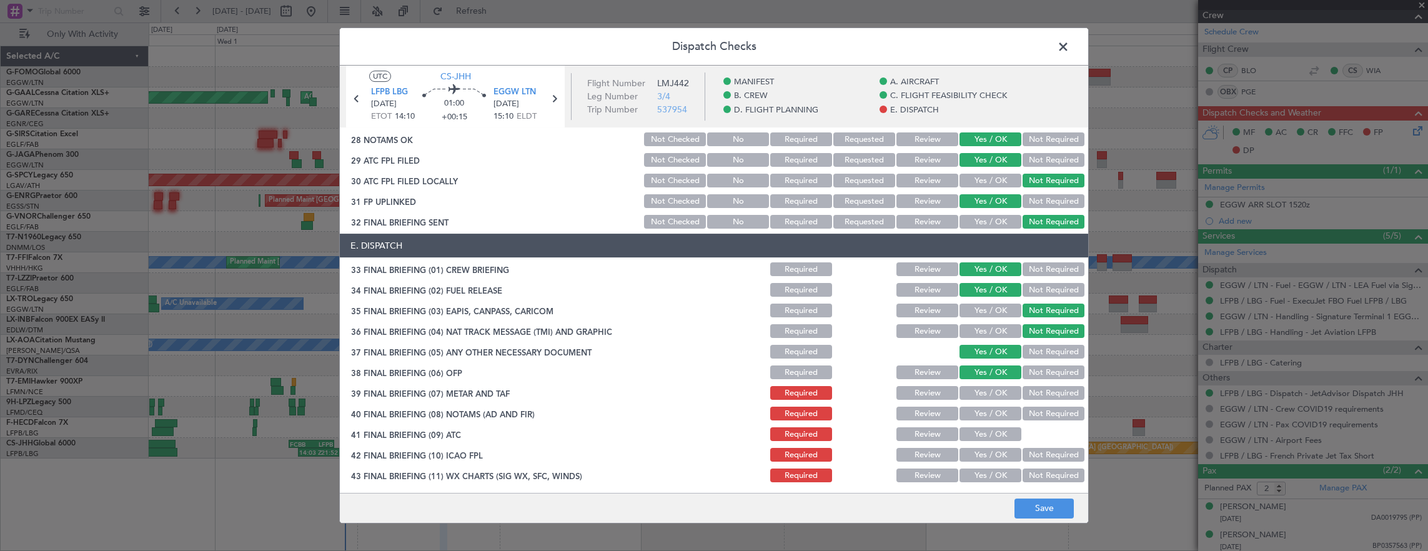
click at [990, 381] on section "E. DISPATCH 33 FINAL BRIEFING (01) CREW BRIEFING Required Review Yes / OK Not R…" at bounding box center [714, 369] width 748 height 271
click at [990, 401] on div "Yes / OK" at bounding box center [988, 392] width 63 height 17
click at [987, 395] on button "Yes / OK" at bounding box center [990, 393] width 62 height 14
click at [987, 410] on button "Yes / OK" at bounding box center [990, 414] width 62 height 14
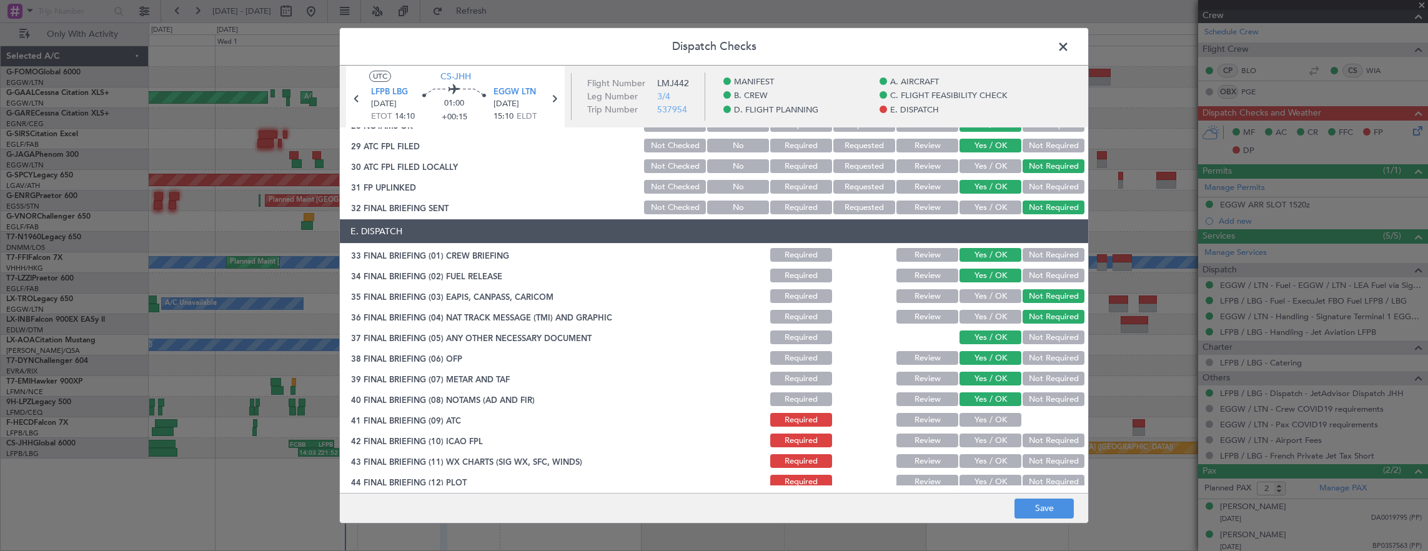
scroll to position [772, 0]
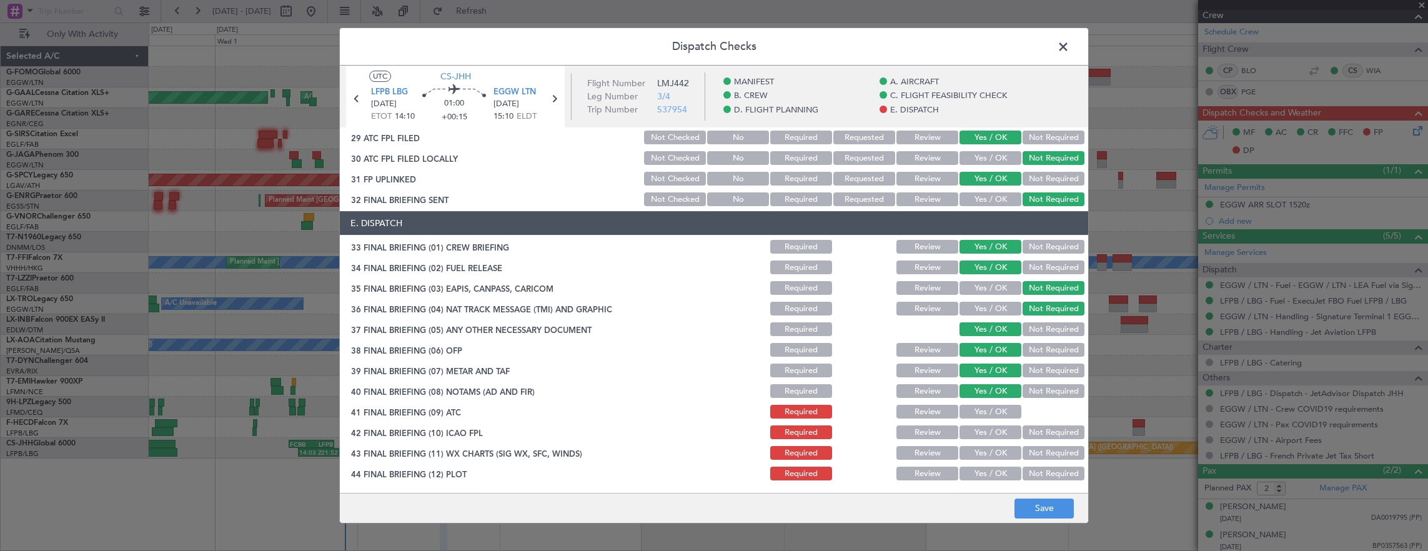
click at [984, 417] on button "Yes / OK" at bounding box center [990, 412] width 62 height 14
drag, startPoint x: 984, startPoint y: 412, endPoint x: 984, endPoint y: 431, distance: 19.4
click at [984, 416] on button "Yes / OK" at bounding box center [990, 412] width 62 height 14
click at [984, 433] on button "Yes / OK" at bounding box center [990, 432] width 62 height 14
click at [986, 452] on button "Yes / OK" at bounding box center [990, 453] width 62 height 14
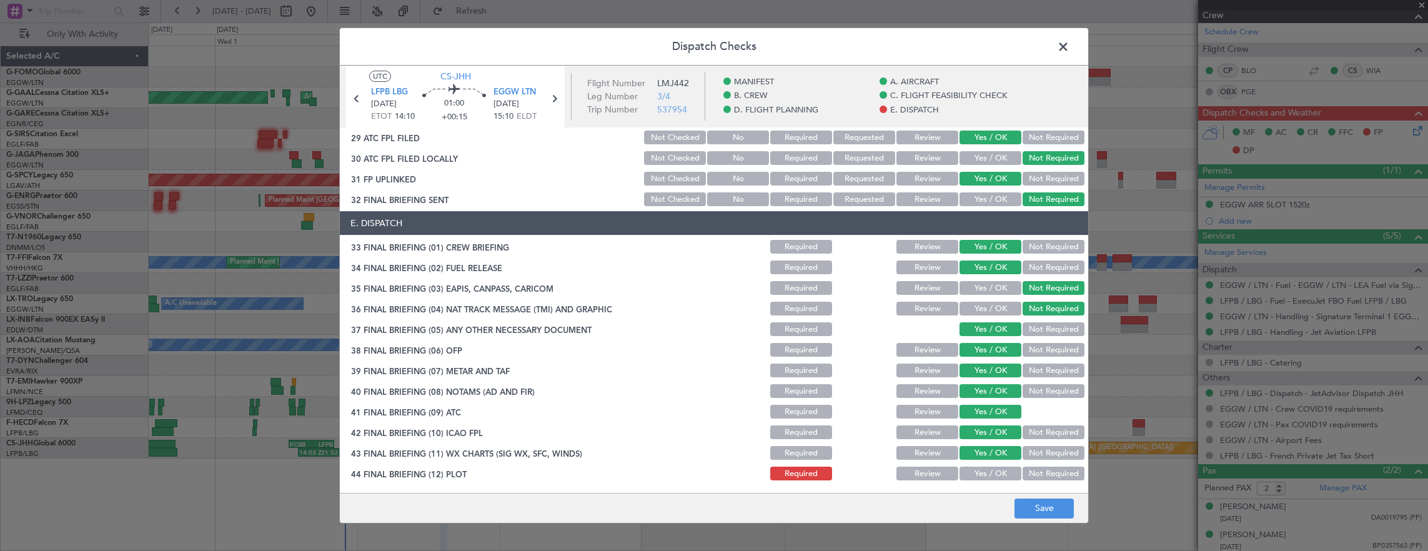
click at [985, 476] on button "Yes / OK" at bounding box center [990, 473] width 62 height 14
click at [1032, 500] on button "Save" at bounding box center [1043, 508] width 59 height 20
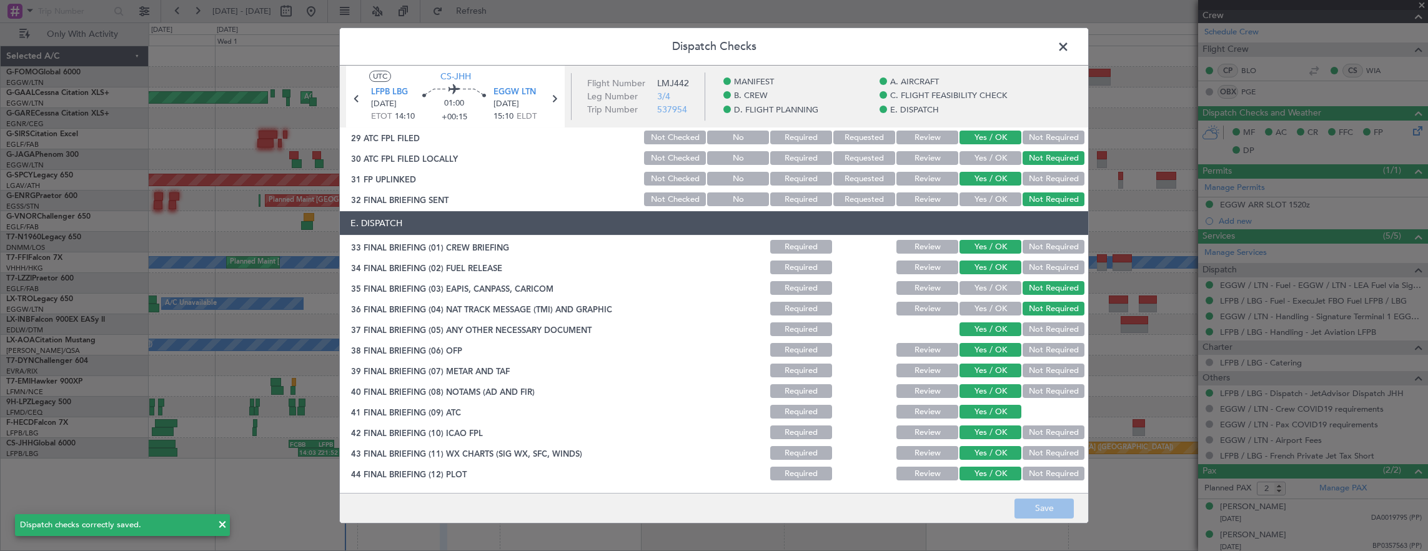
click at [1051, 47] on header "Dispatch Checks" at bounding box center [714, 46] width 748 height 37
click at [1069, 50] on span at bounding box center [1069, 49] width 0 height 25
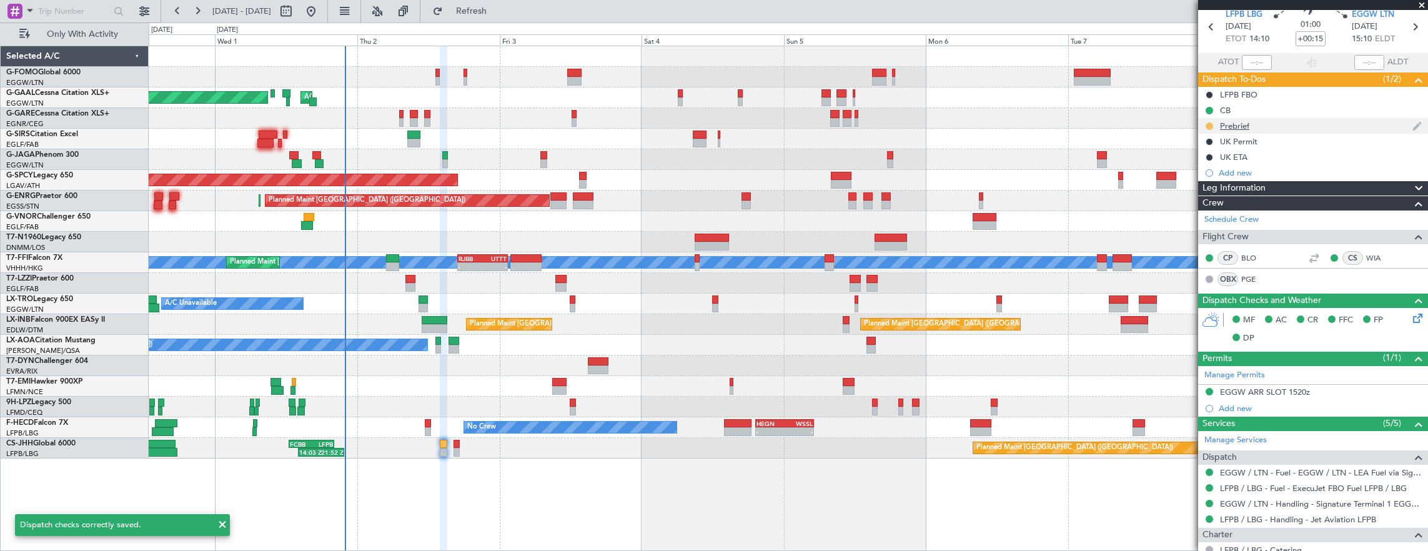
scroll to position [0, 0]
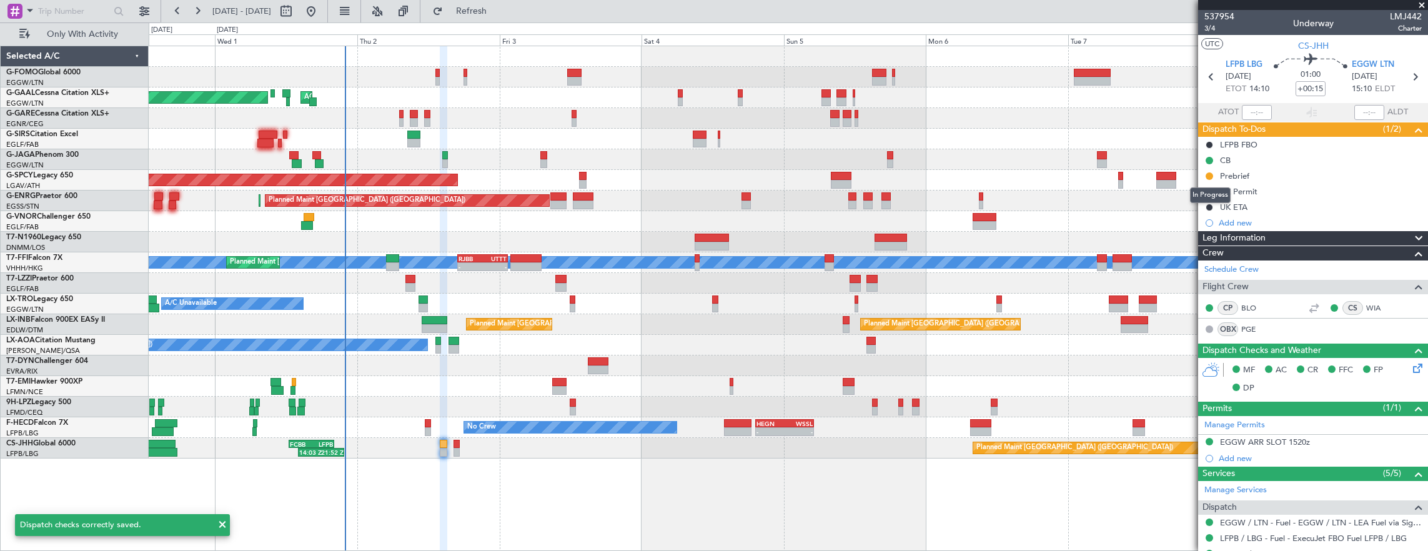
drag, startPoint x: 1209, startPoint y: 175, endPoint x: 1213, endPoint y: 199, distance: 24.1
click at [1209, 175] on button at bounding box center [1208, 175] width 7 height 7
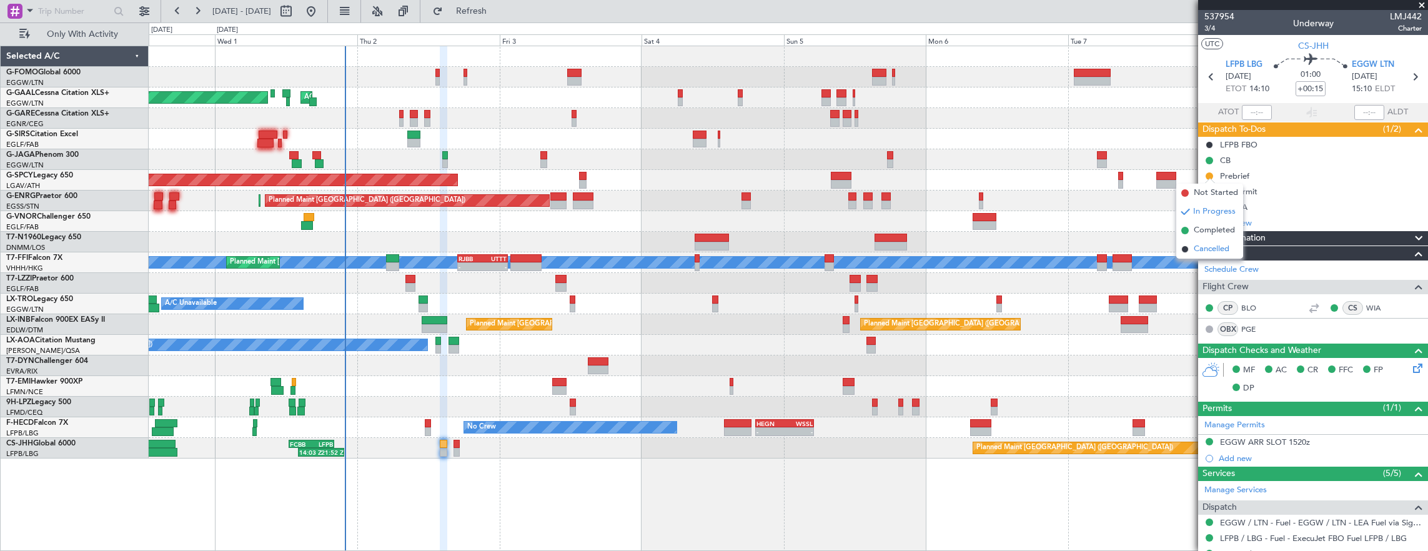
click at [1223, 249] on span "Cancelled" at bounding box center [1211, 249] width 36 height 12
click at [1411, 367] on icon at bounding box center [1415, 366] width 10 height 10
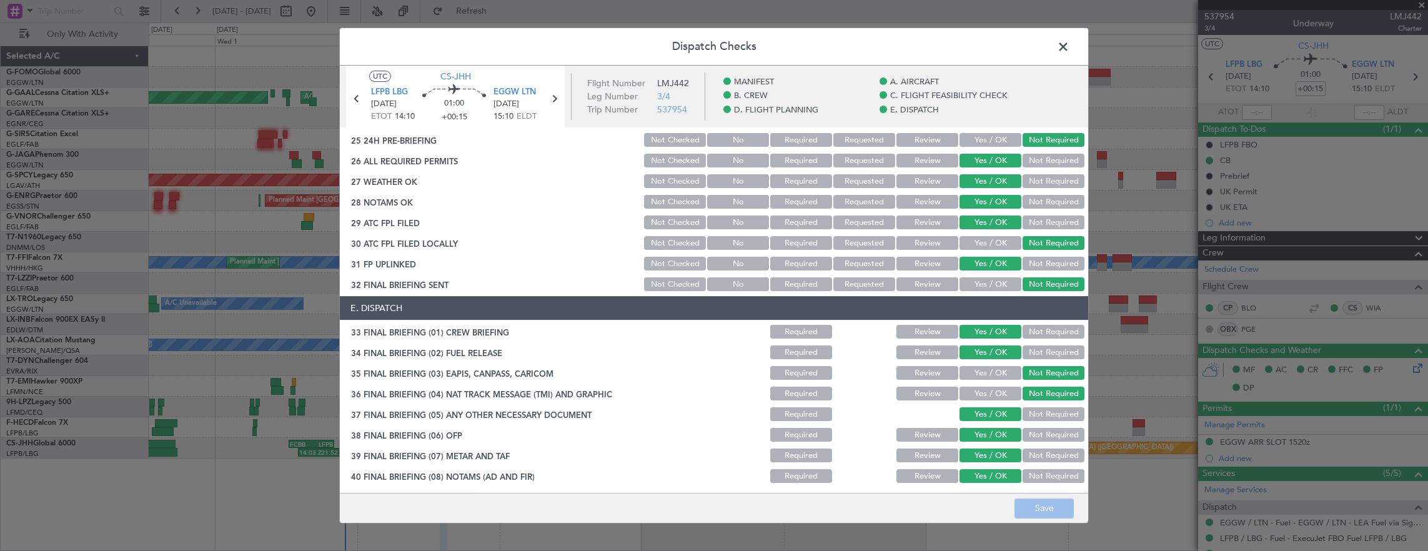
scroll to position [772, 0]
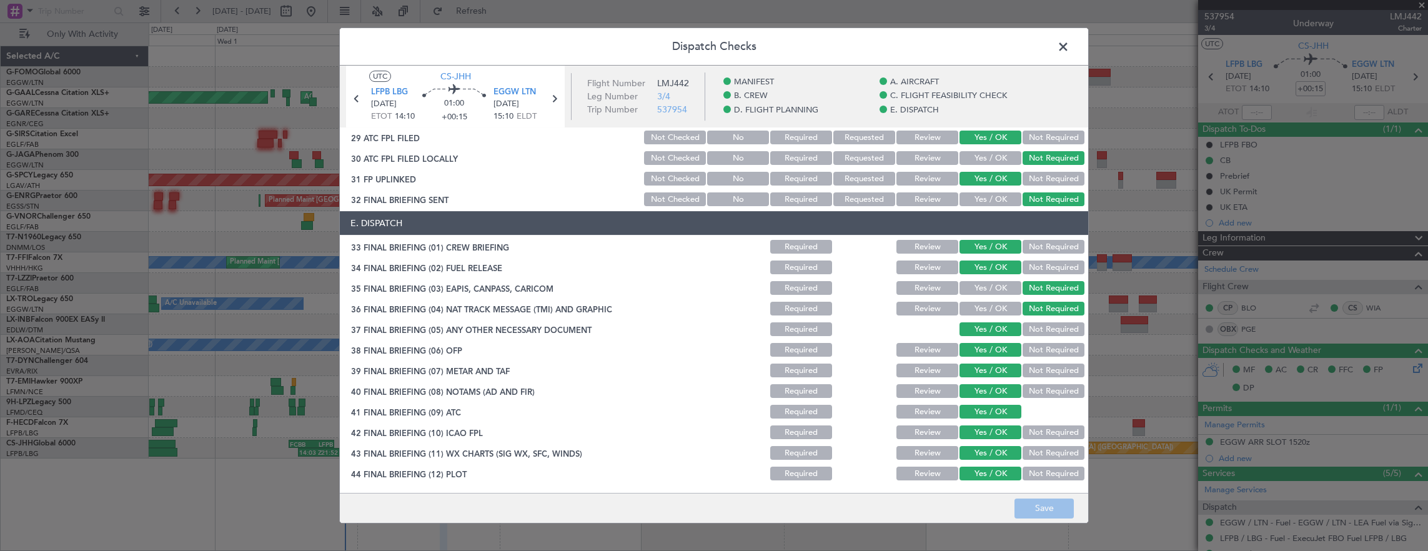
drag, startPoint x: 1005, startPoint y: 346, endPoint x: 596, endPoint y: 193, distance: 436.7
click at [596, 193] on div "32 FINAL BRIEFING SENT Not Checked No Required Requested Review Yes / OK Not Re…" at bounding box center [714, 198] width 748 height 17
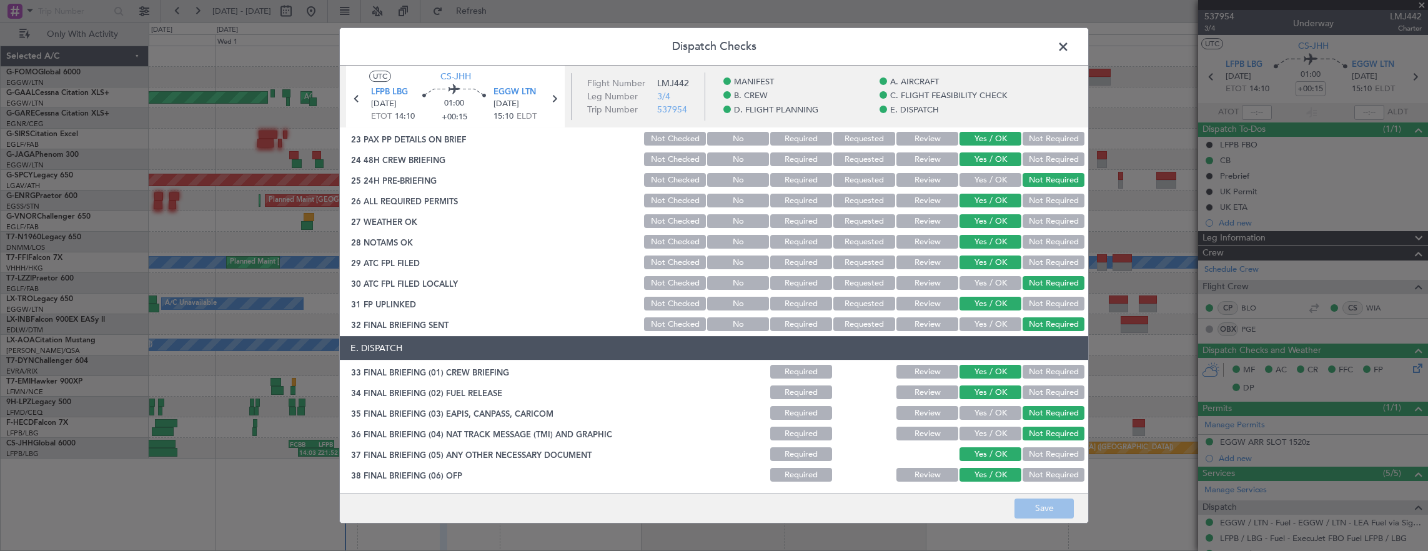
click at [896, 216] on button "Review" at bounding box center [927, 221] width 62 height 14
click at [911, 232] on section "D. FLIGHT PLANNING 22 CREW PP DETAILS ON BRIEF Not Checked No Required Requeste…" at bounding box center [714, 207] width 748 height 250
click at [911, 235] on button "Review" at bounding box center [927, 242] width 62 height 14
click at [1055, 511] on button "Save" at bounding box center [1043, 508] width 59 height 20
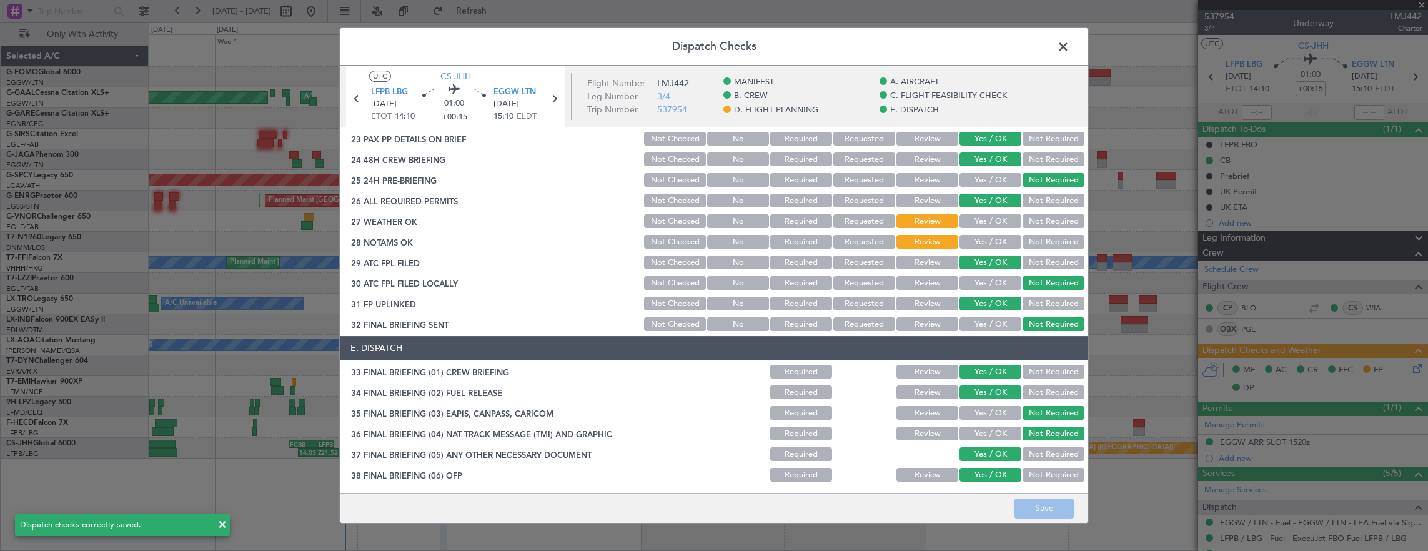
click at [1053, 49] on header "Dispatch Checks" at bounding box center [714, 46] width 748 height 37
click at [1069, 42] on span at bounding box center [1069, 49] width 0 height 25
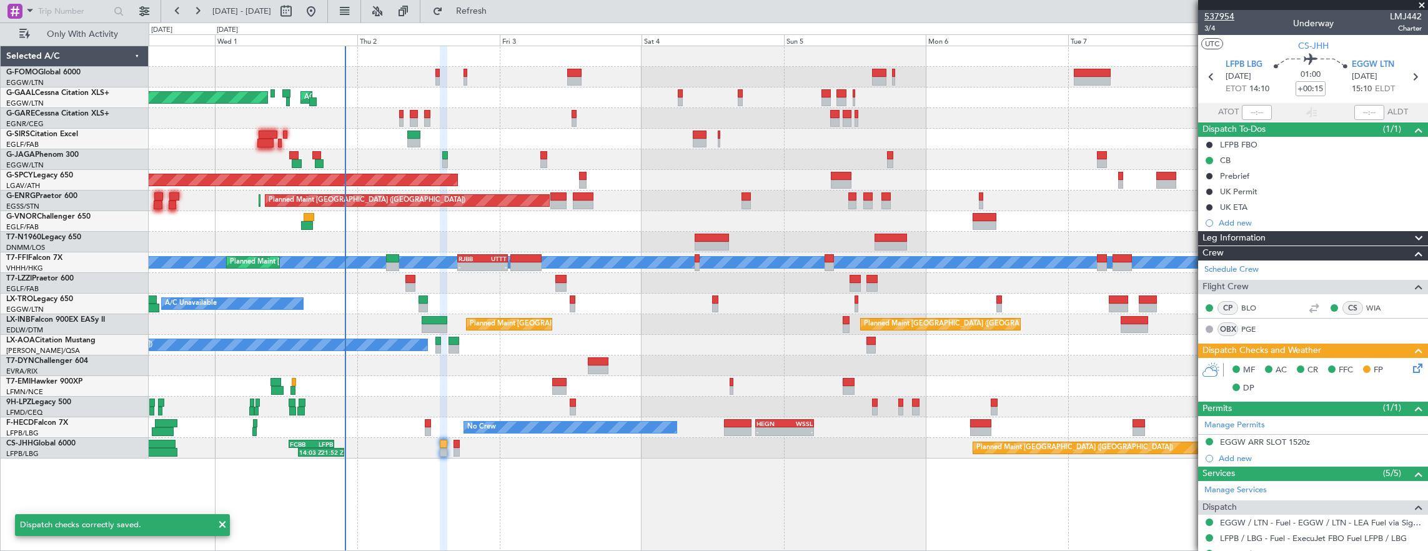
click at [1213, 22] on span "537954" at bounding box center [1219, 16] width 30 height 13
click at [1203, 26] on div "537954 3/4 Underway LMJ442 Charter" at bounding box center [1313, 22] width 230 height 25
click at [1214, 32] on span "3/4" at bounding box center [1219, 28] width 30 height 11
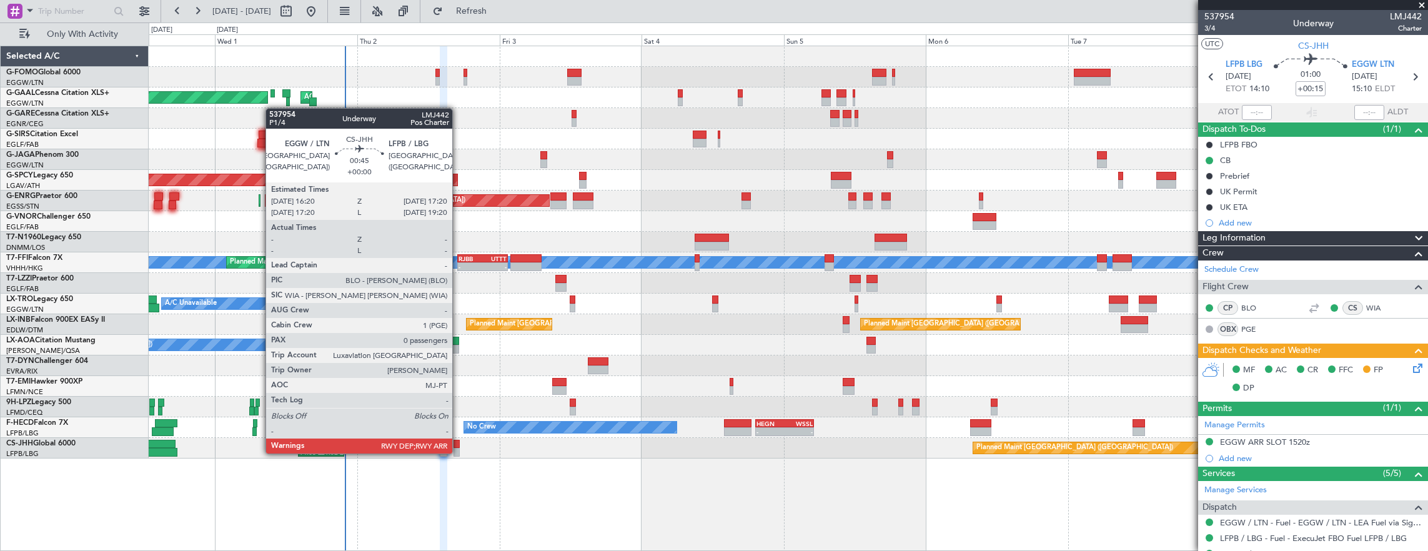
click at [458, 452] on div at bounding box center [456, 452] width 6 height 9
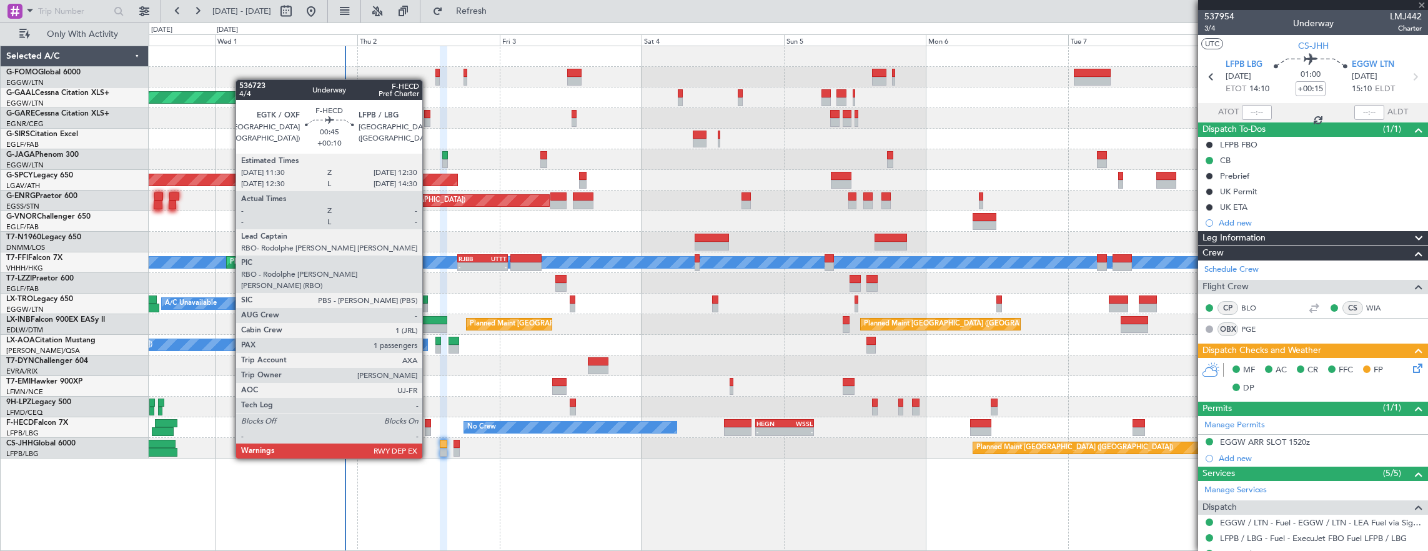
click at [428, 423] on div at bounding box center [428, 423] width 6 height 9
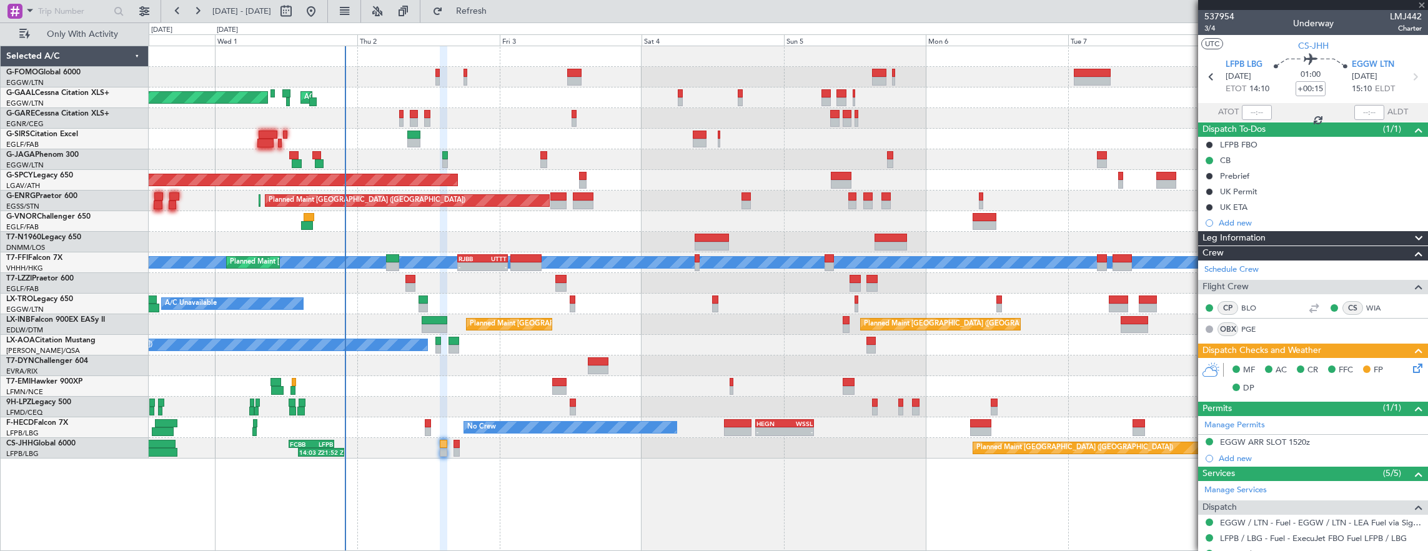
type input "+00:10"
type input "1"
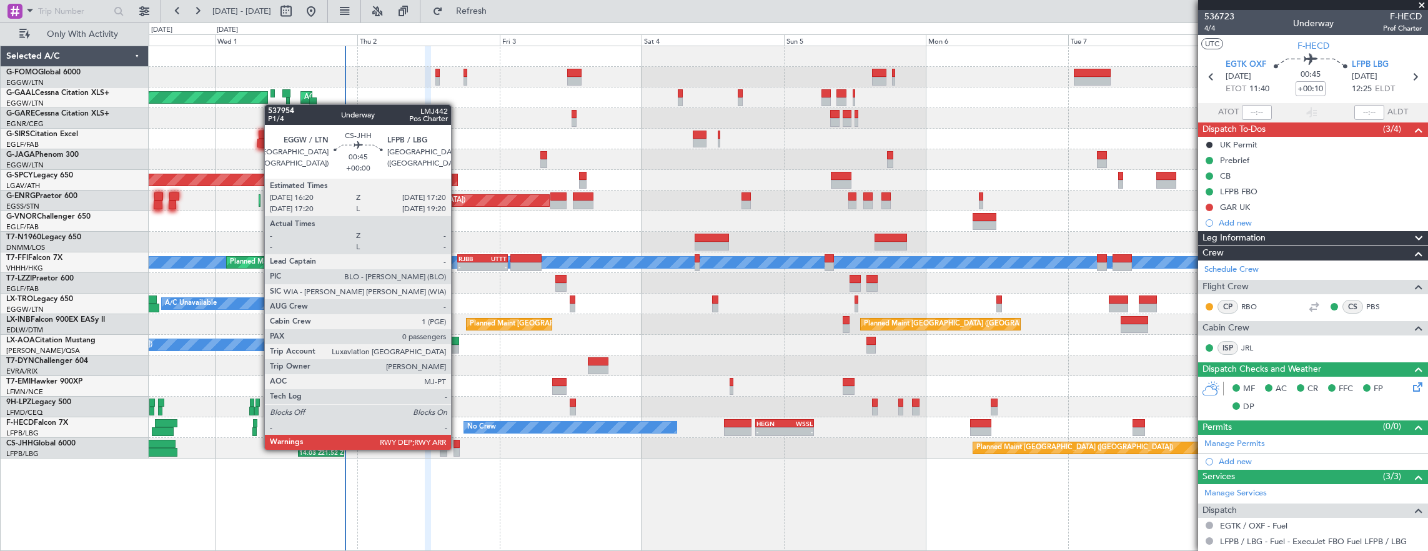
click at [456, 448] on div at bounding box center [456, 452] width 6 height 9
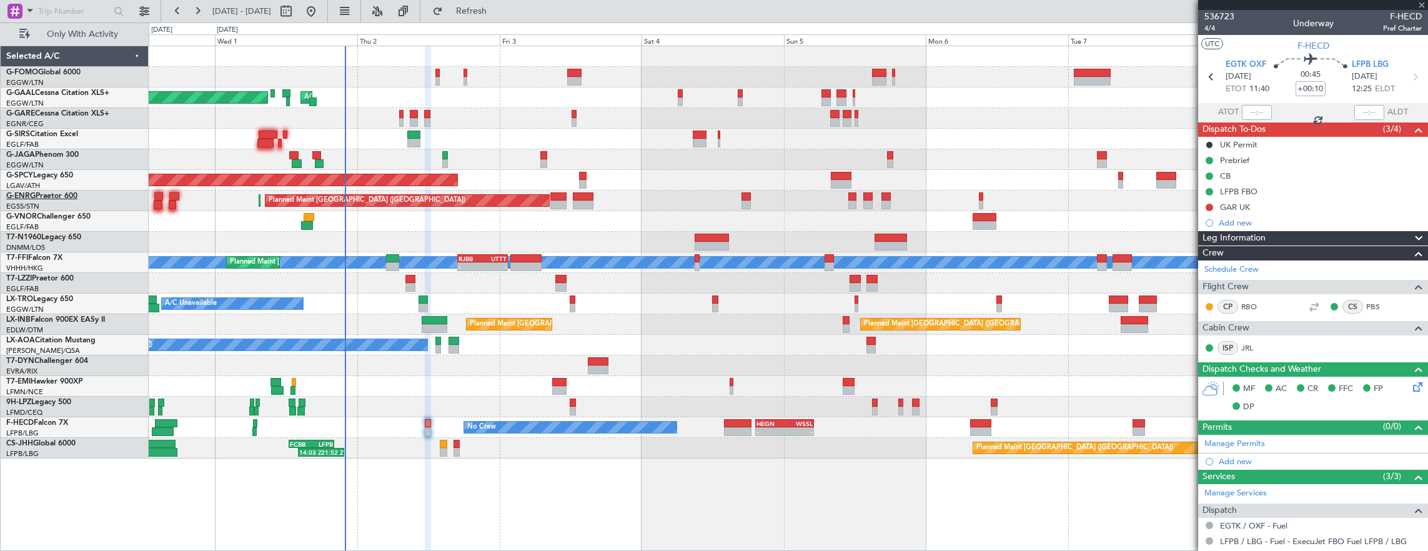
type input "0"
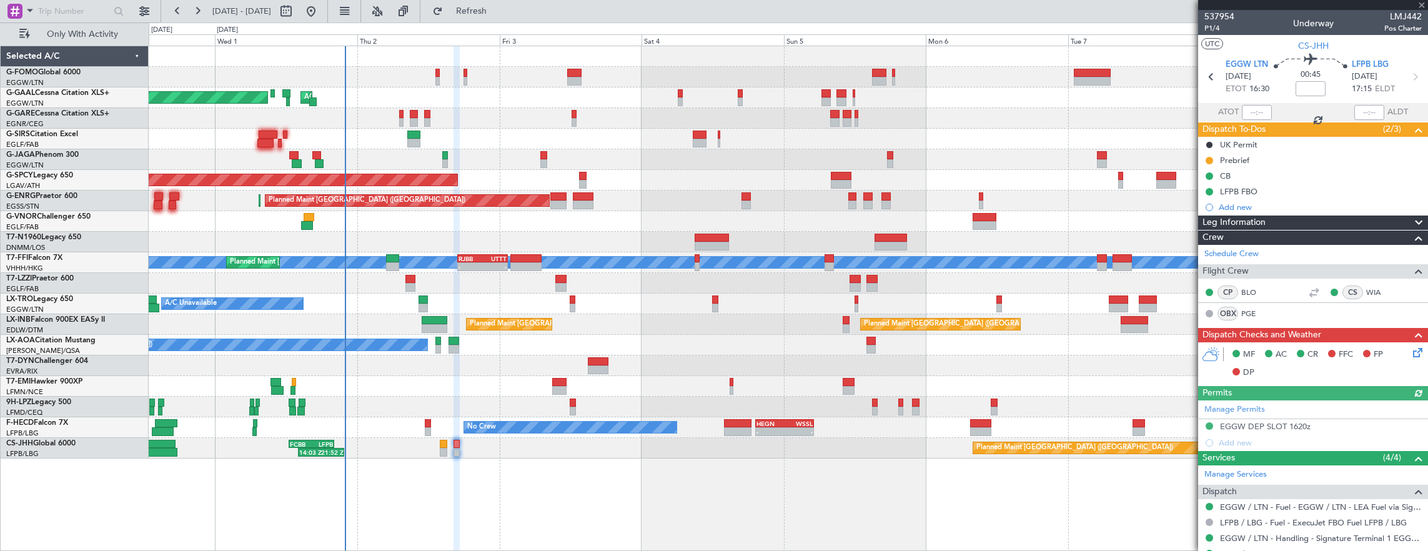
click at [1202, 156] on div "Prebrief" at bounding box center [1313, 160] width 230 height 16
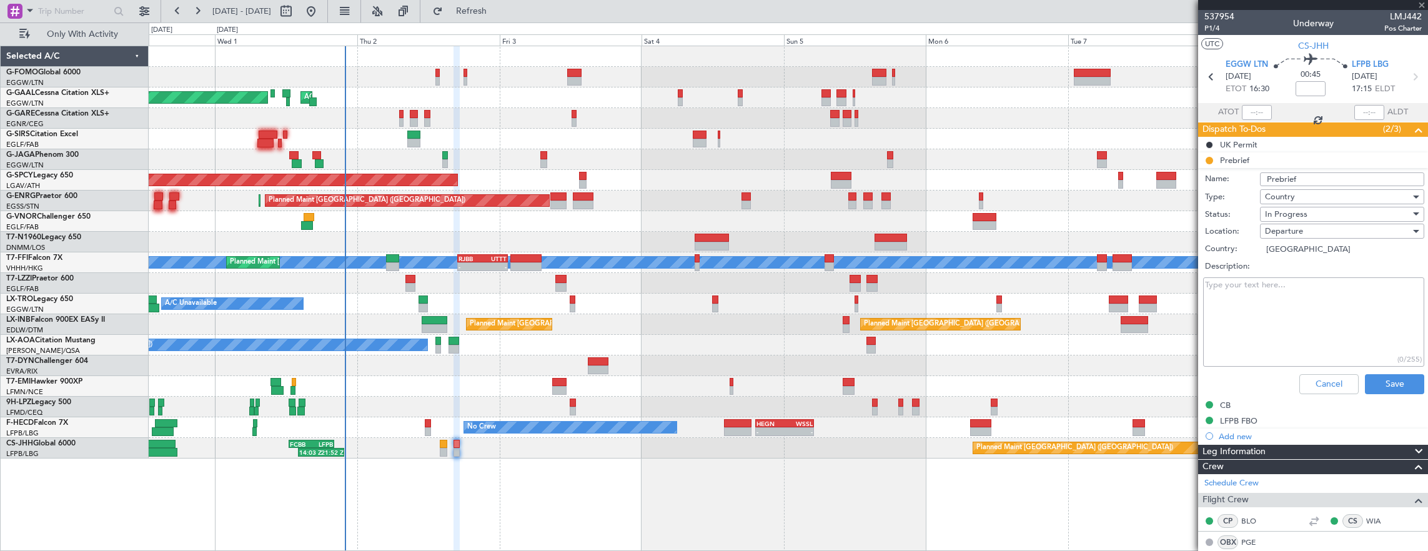
click at [1207, 158] on li "Prebrief Name: Prebrief Type: Country Status: In Progress Location: Departure C…" at bounding box center [1313, 275] width 230 height 247
drag, startPoint x: 1322, startPoint y: 380, endPoint x: 1304, endPoint y: 332, distance: 51.4
click at [1321, 377] on button "Cancel" at bounding box center [1328, 384] width 59 height 20
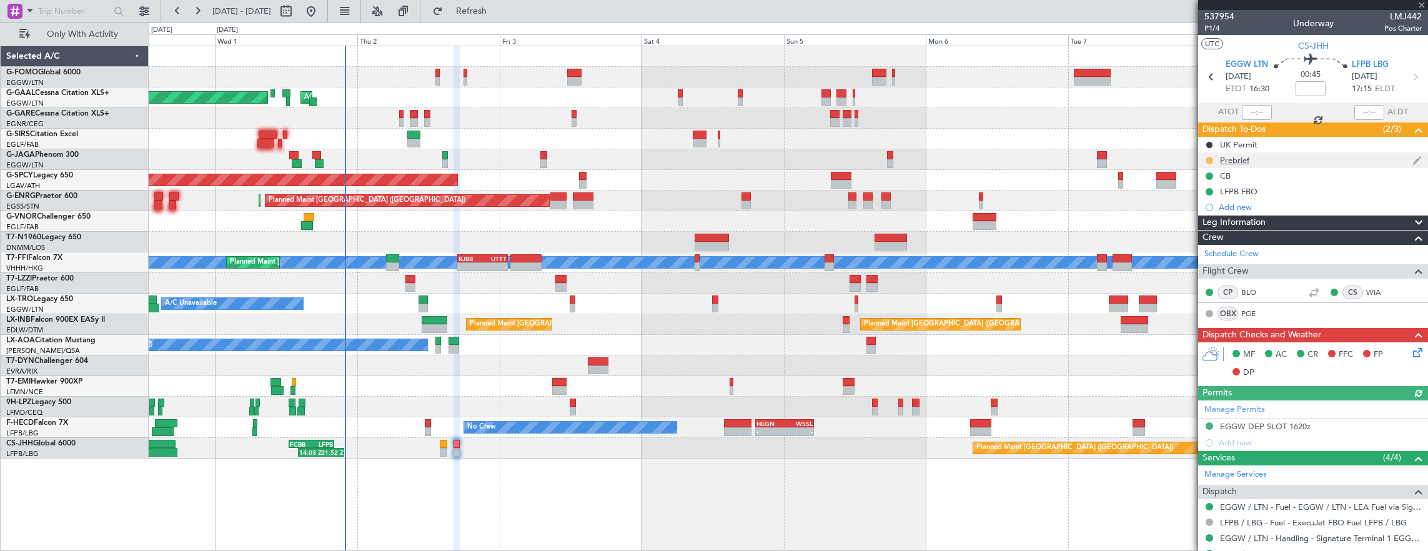
click at [1210, 160] on button at bounding box center [1208, 160] width 7 height 7
click at [1210, 231] on span "Cancelled" at bounding box center [1211, 233] width 36 height 12
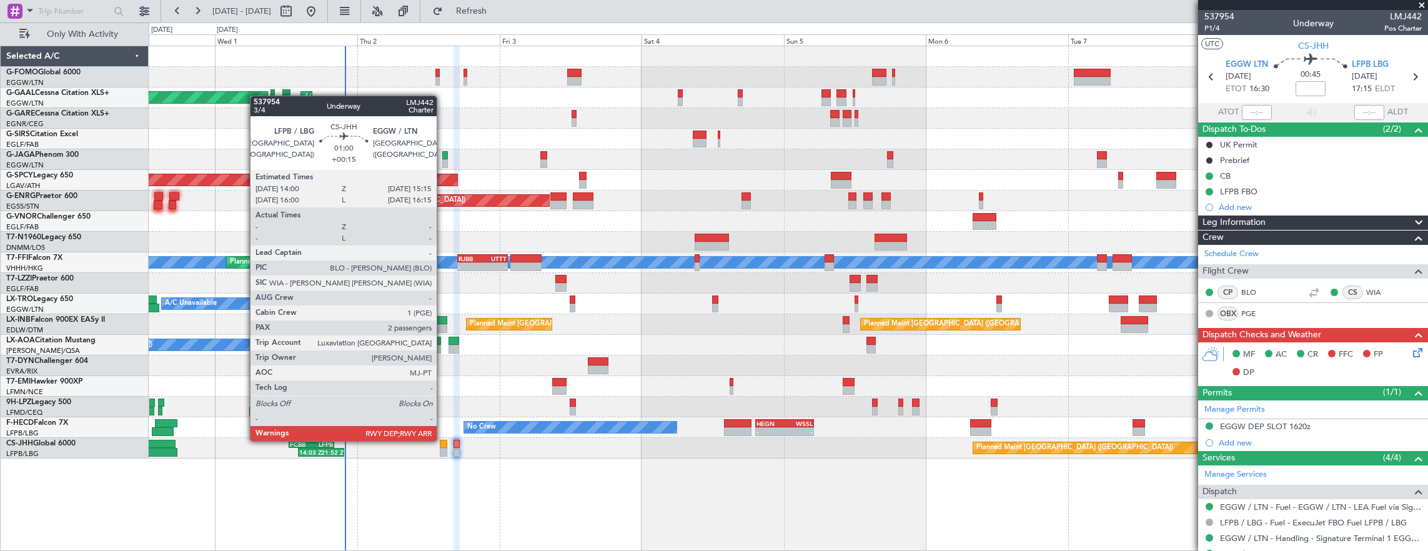
click at [443, 440] on div at bounding box center [443, 444] width 7 height 9
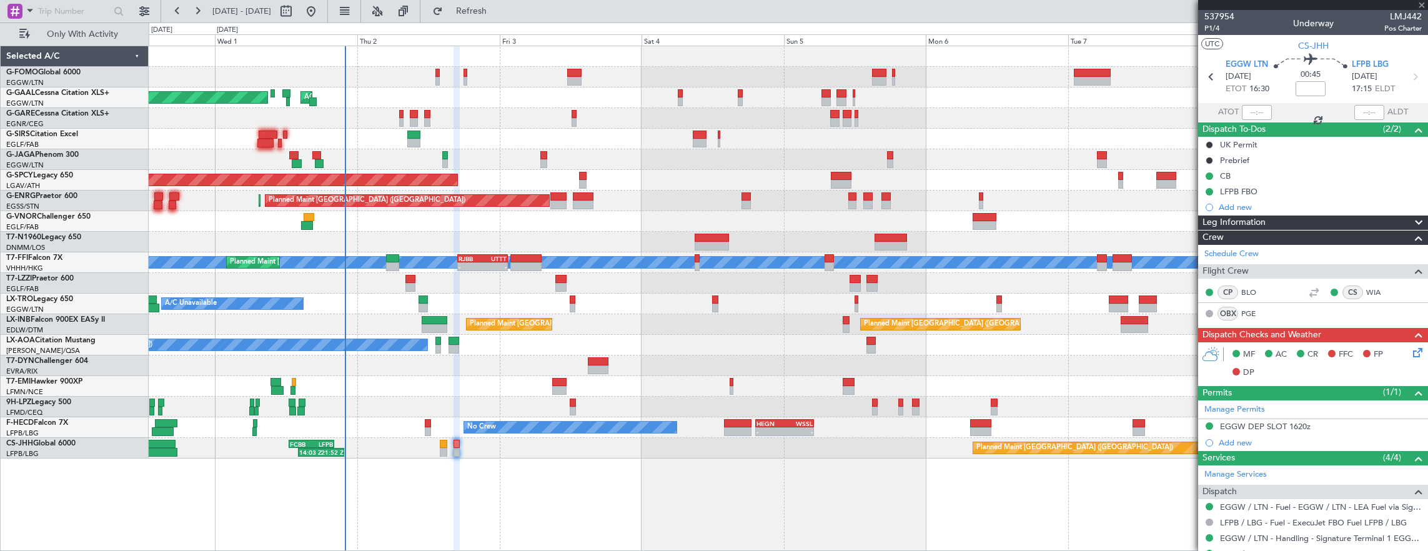
type input "+00:15"
type input "2"
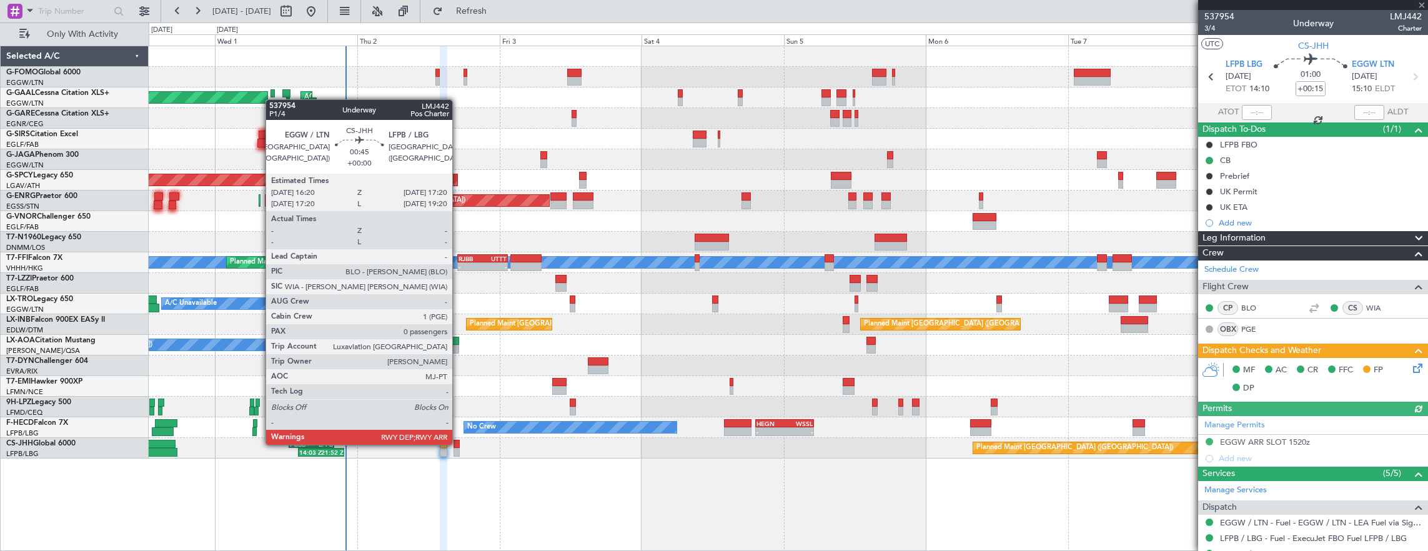
click at [458, 443] on div at bounding box center [456, 444] width 6 height 9
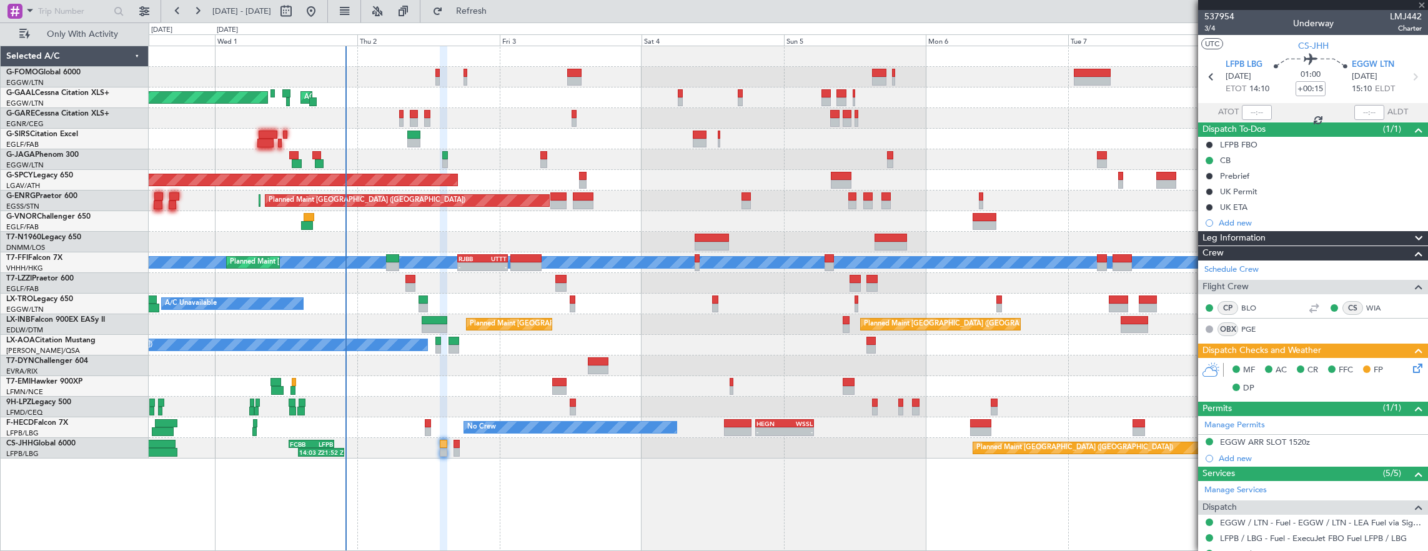
type input "0"
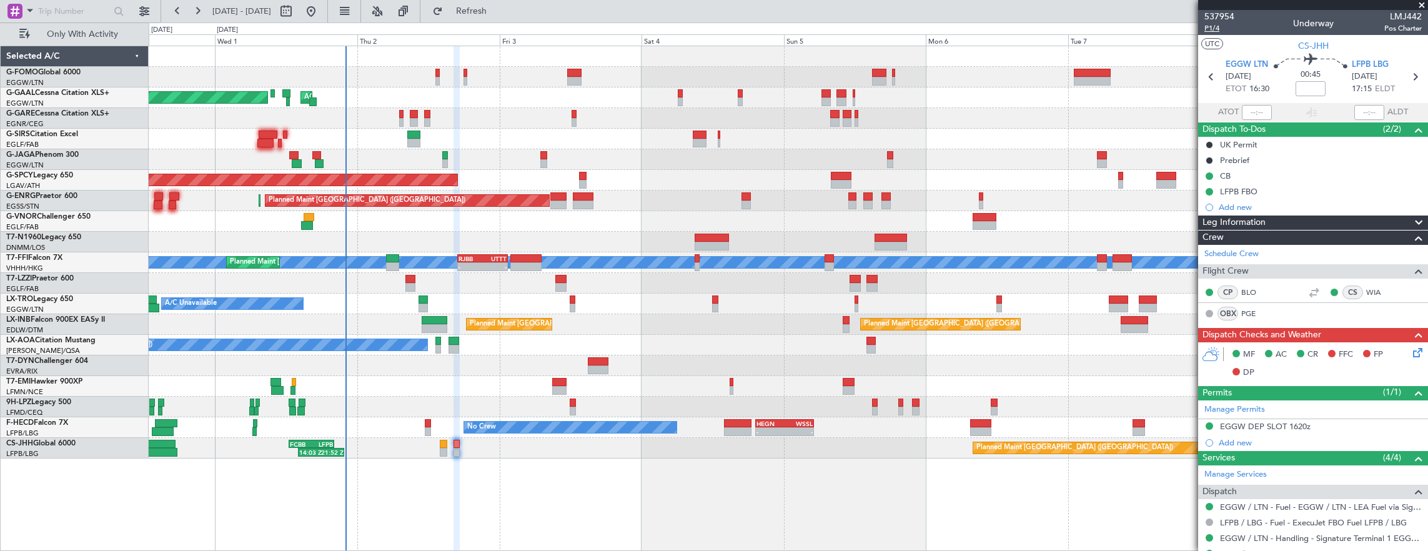
click at [1223, 32] on span "P1/4" at bounding box center [1219, 28] width 30 height 11
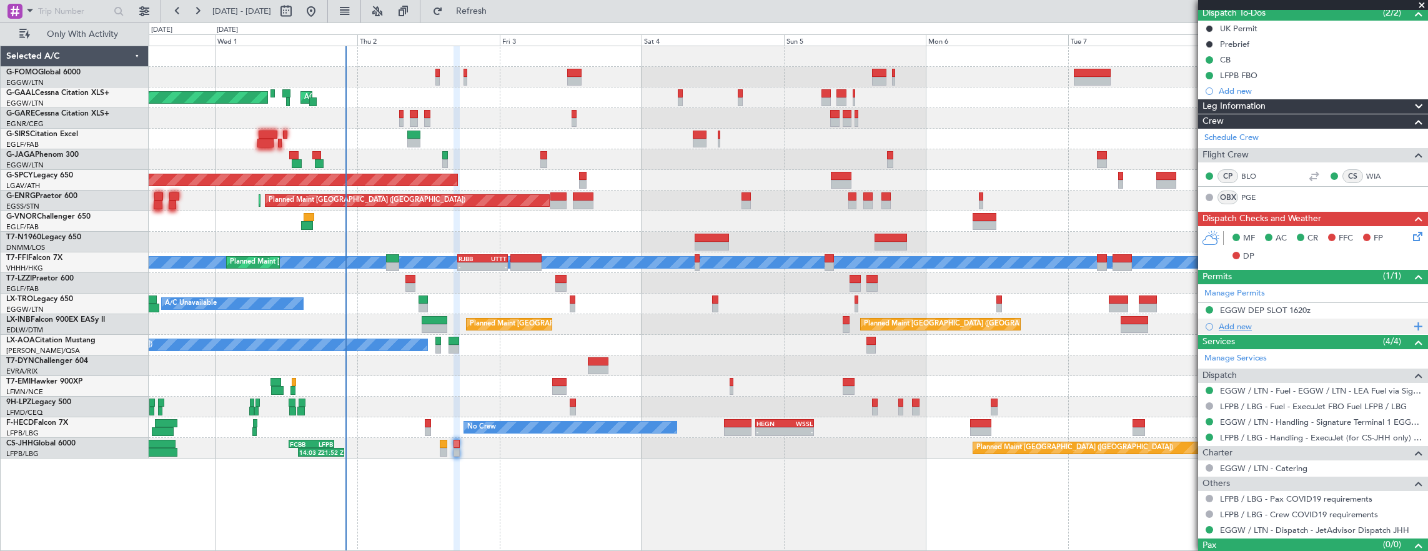
scroll to position [135, 0]
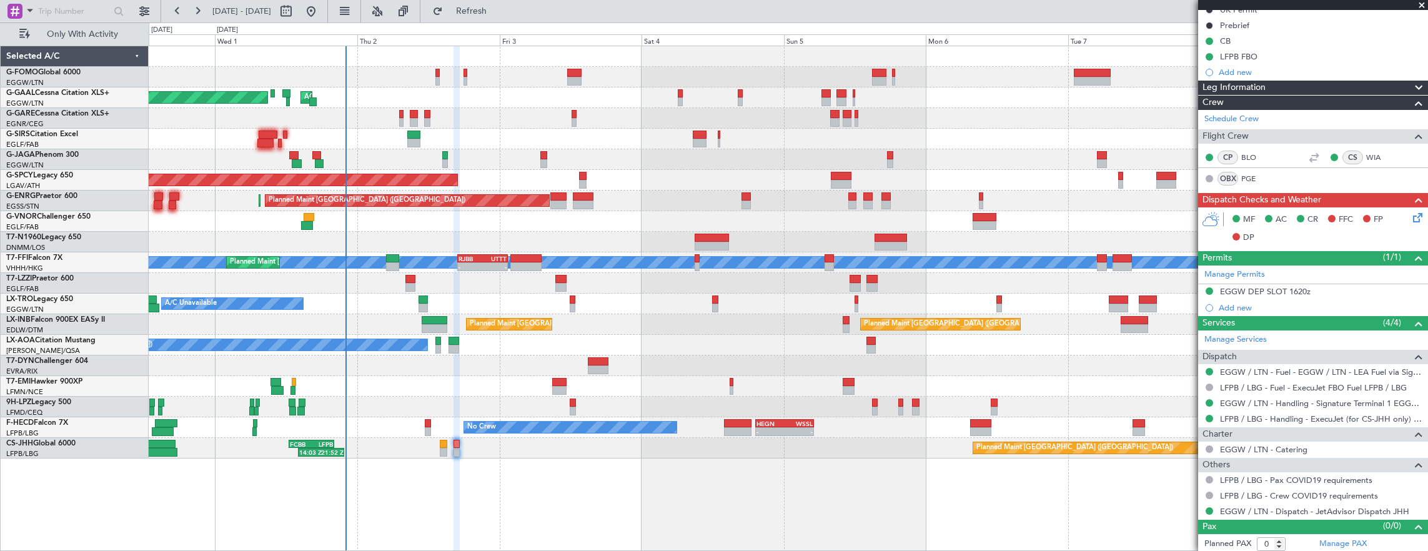
click at [1415, 207] on div "MF AC CR FFC FP DP" at bounding box center [1313, 228] width 230 height 43
click at [1415, 214] on icon at bounding box center [1415, 215] width 10 height 10
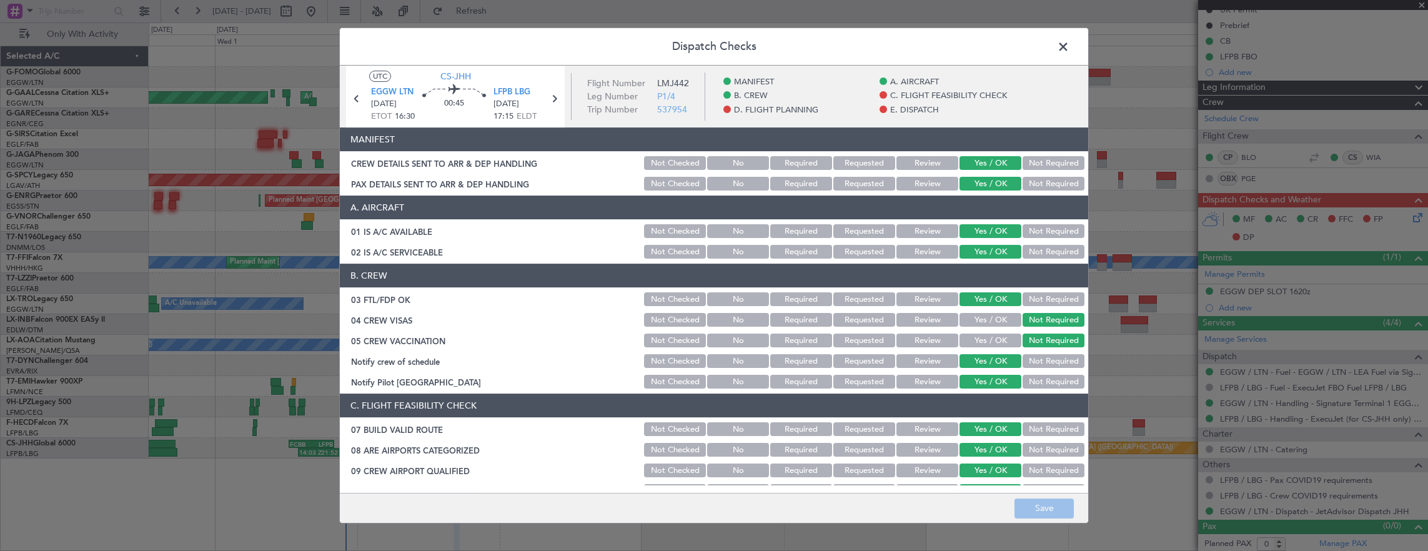
scroll to position [375, 0]
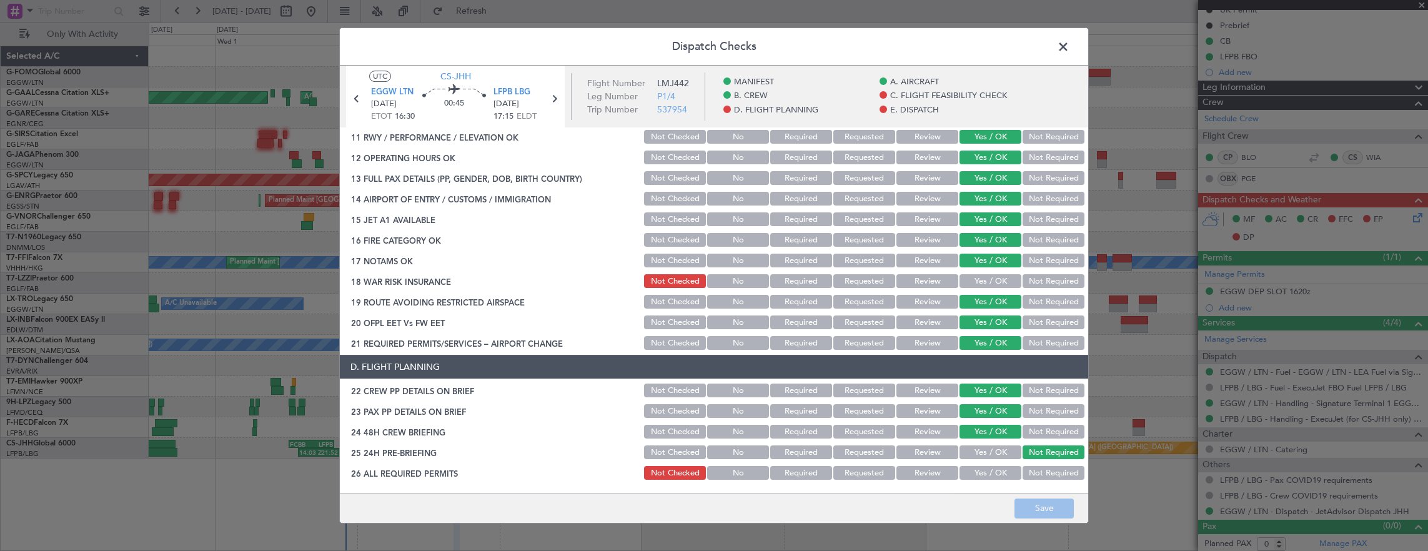
click at [1020, 288] on div "Not Required" at bounding box center [1051, 280] width 63 height 17
click at [1029, 282] on button "Not Required" at bounding box center [1053, 281] width 62 height 14
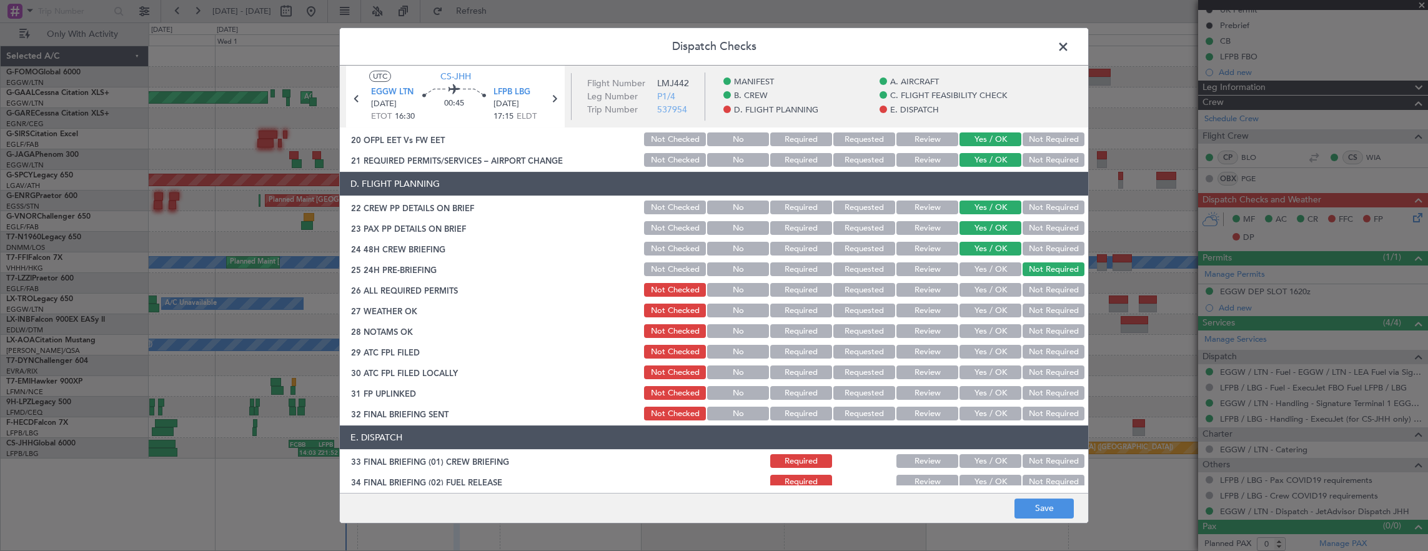
scroll to position [624, 0]
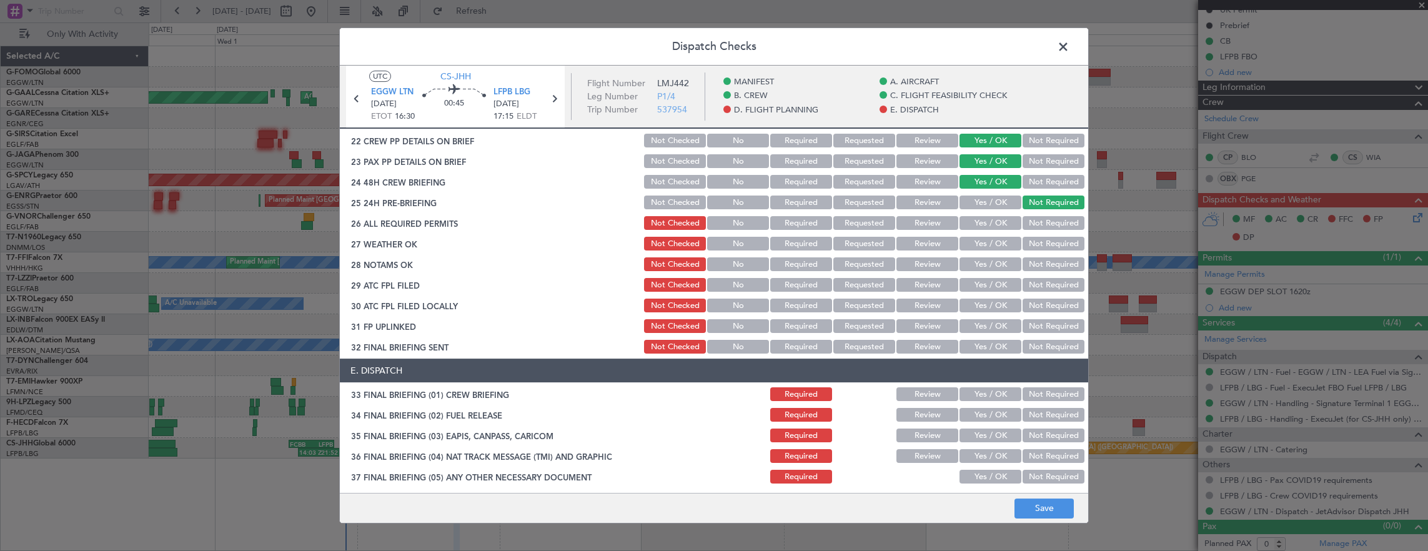
click at [992, 219] on button "Yes / OK" at bounding box center [990, 223] width 62 height 14
click at [981, 240] on button "Yes / OK" at bounding box center [990, 244] width 62 height 14
drag, startPoint x: 983, startPoint y: 257, endPoint x: 983, endPoint y: 274, distance: 16.2
click at [984, 261] on button "Yes / OK" at bounding box center [990, 264] width 62 height 14
click at [983, 280] on button "Yes / OK" at bounding box center [990, 285] width 62 height 14
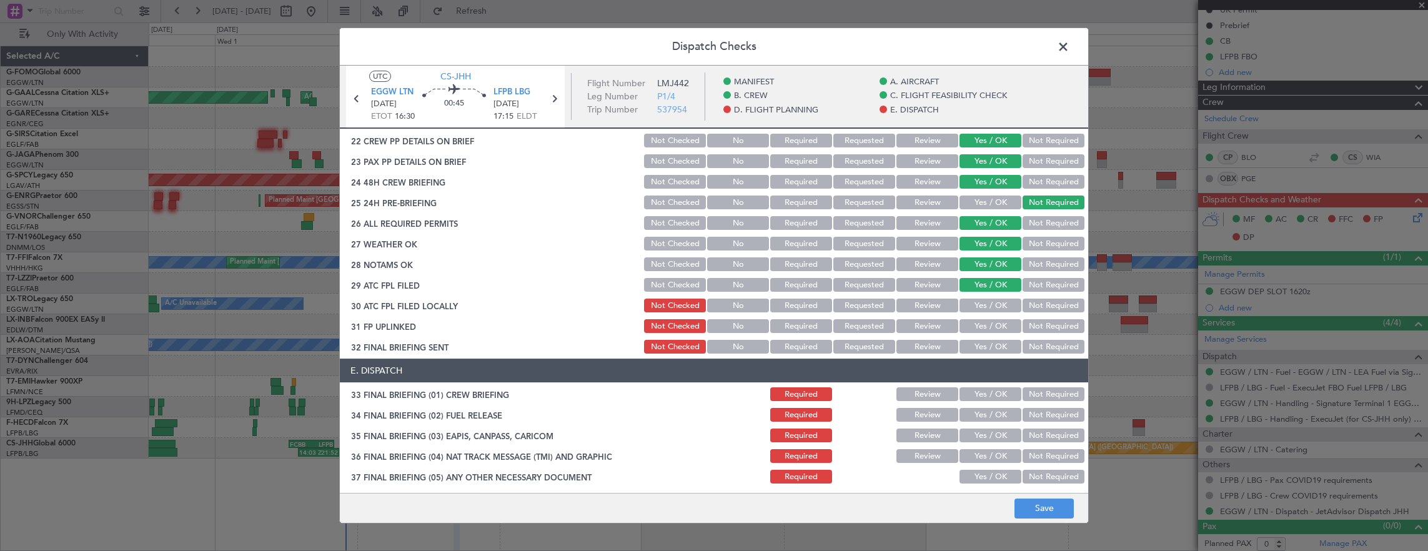
click at [984, 300] on button "Yes / OK" at bounding box center [990, 306] width 62 height 14
drag, startPoint x: 1051, startPoint y: 299, endPoint x: 963, endPoint y: 325, distance: 91.7
click at [1048, 301] on button "Not Required" at bounding box center [1053, 306] width 62 height 14
click at [963, 325] on button "Yes / OK" at bounding box center [990, 326] width 62 height 14
click at [1022, 347] on button "Not Required" at bounding box center [1053, 347] width 62 height 14
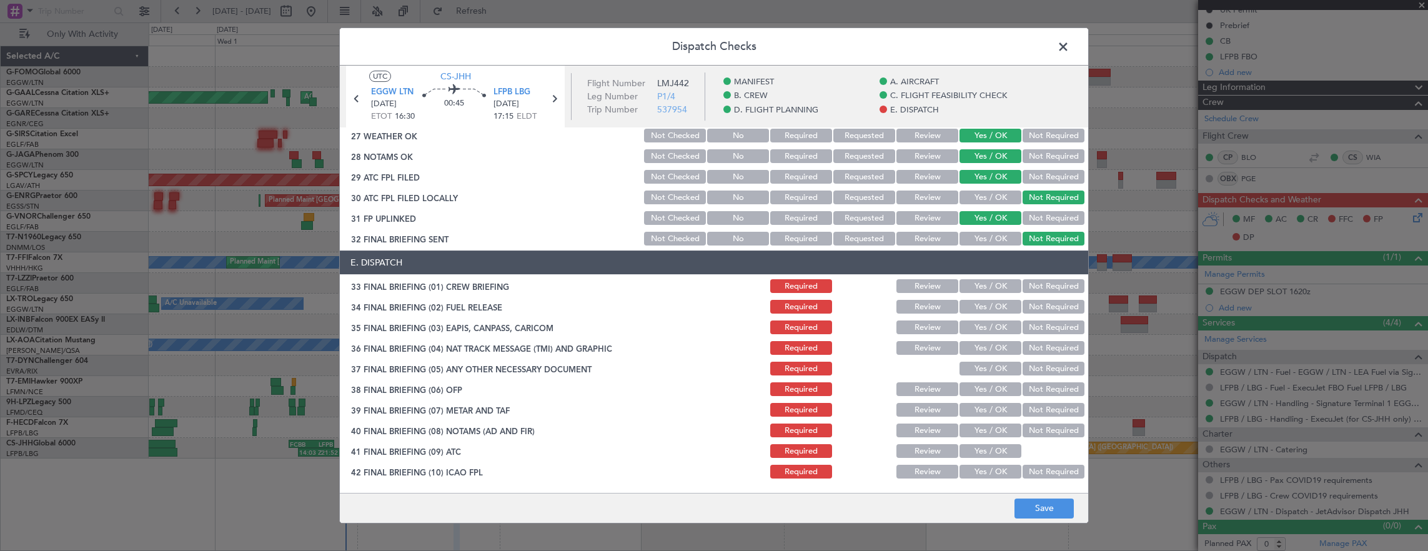
scroll to position [772, 0]
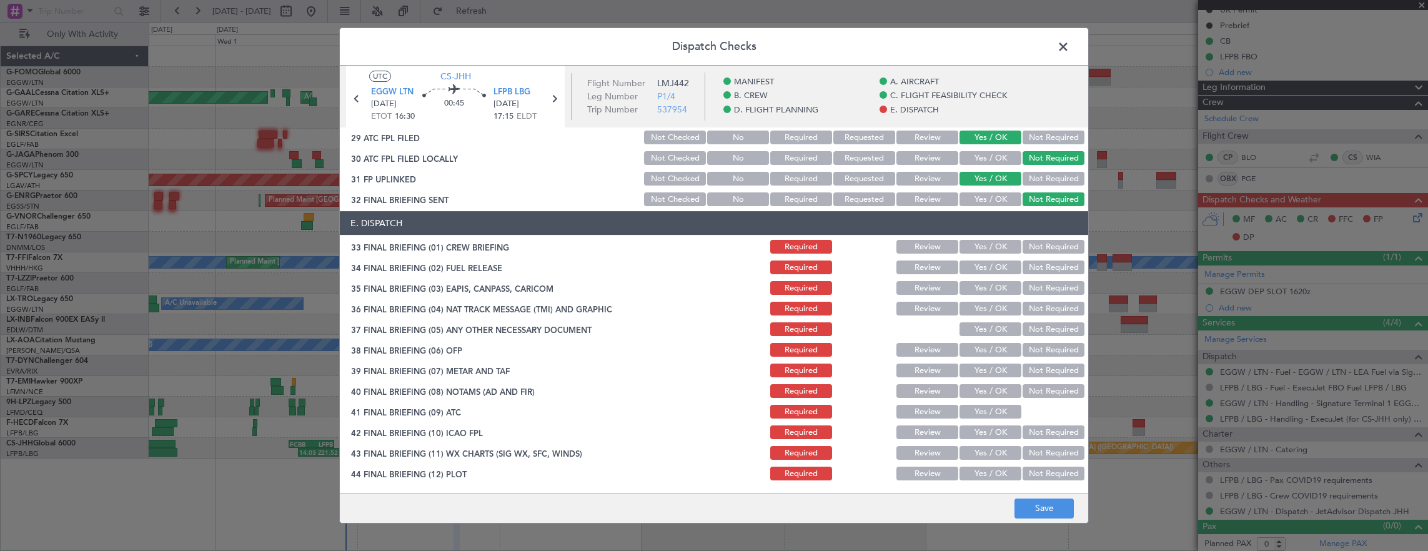
click at [989, 251] on section "E. DISPATCH 33 FINAL BRIEFING (01) CREW BRIEFING Required Review Yes / OK Not R…" at bounding box center [714, 346] width 748 height 271
click at [989, 250] on button "Yes / OK" at bounding box center [990, 247] width 62 height 14
click at [979, 265] on button "Yes / OK" at bounding box center [990, 267] width 62 height 14
click at [1050, 297] on section "E. DISPATCH 33 FINAL BRIEFING (01) CREW BRIEFING Required Review Yes / OK Not R…" at bounding box center [714, 346] width 748 height 271
drag, startPoint x: 1043, startPoint y: 283, endPoint x: 1029, endPoint y: 310, distance: 30.2
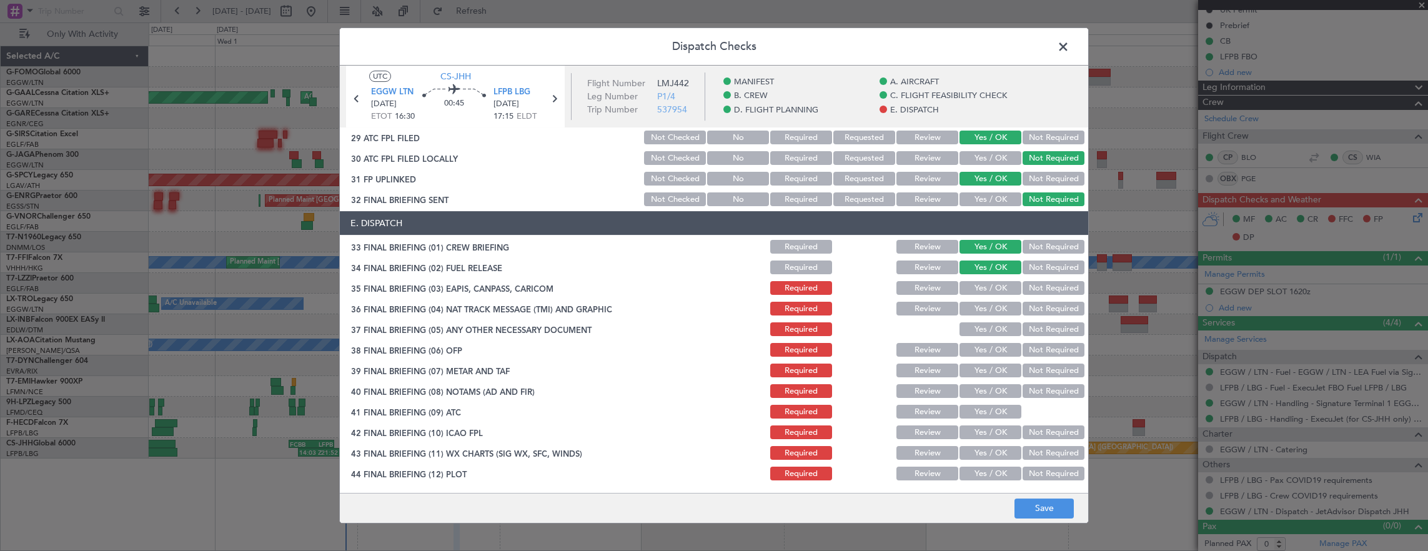
click at [1041, 290] on button "Not Required" at bounding box center [1053, 288] width 62 height 14
click at [1029, 310] on button "Not Required" at bounding box center [1053, 309] width 62 height 14
drag, startPoint x: 1003, startPoint y: 324, endPoint x: 994, endPoint y: 343, distance: 21.2
click at [1003, 325] on button "Yes / OK" at bounding box center [990, 329] width 62 height 14
click at [994, 346] on button "Yes / OK" at bounding box center [990, 350] width 62 height 14
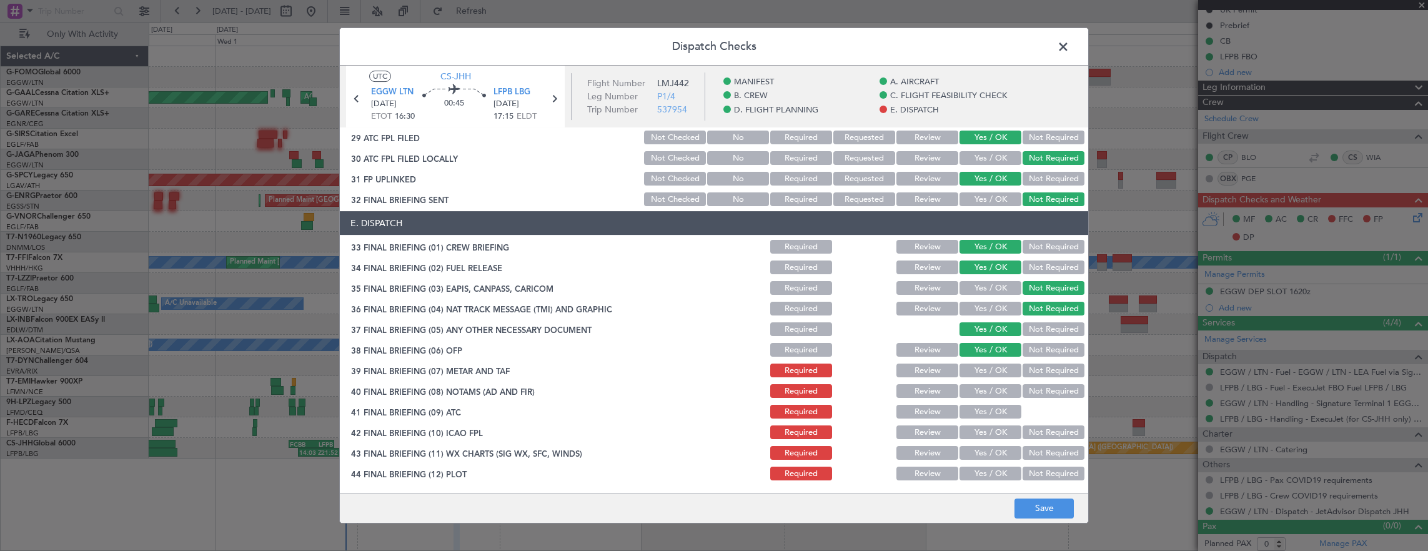
click at [987, 371] on button "Yes / OK" at bounding box center [990, 370] width 62 height 14
click at [985, 385] on button "Yes / OK" at bounding box center [990, 391] width 62 height 14
click at [985, 403] on div "Yes / OK" at bounding box center [988, 411] width 63 height 17
click at [985, 422] on section "E. DISPATCH 33 FINAL BRIEFING (01) CREW BRIEFING Required Review Yes / OK Not R…" at bounding box center [714, 346] width 748 height 271
click at [983, 406] on button "Yes / OK" at bounding box center [990, 412] width 62 height 14
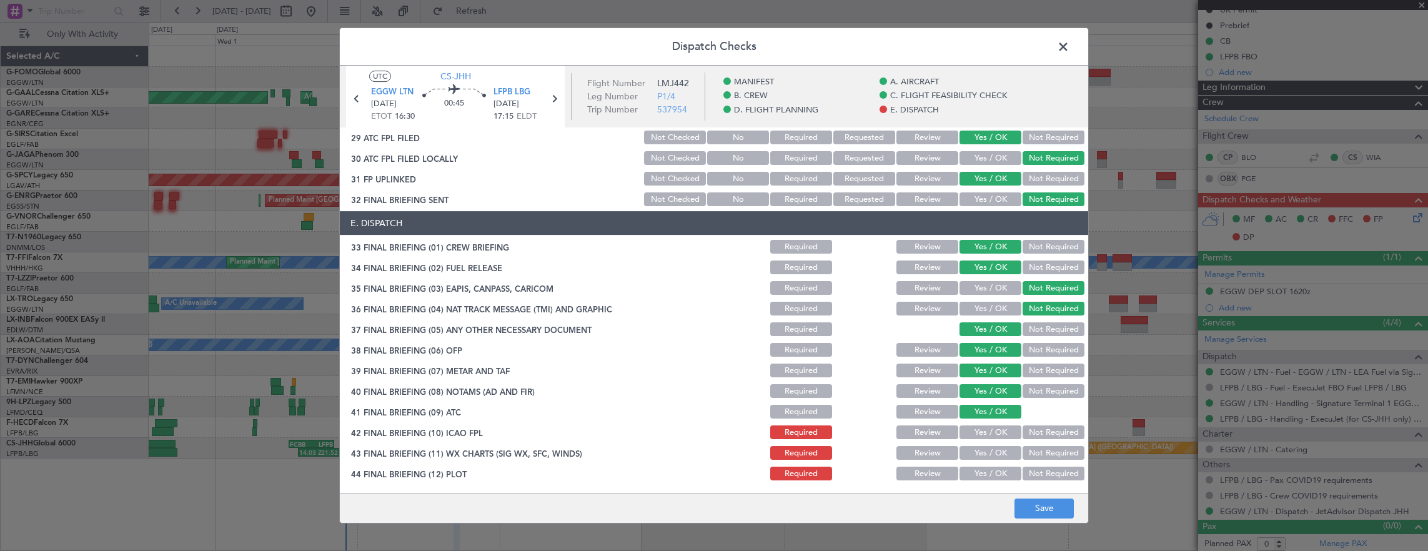
click at [982, 425] on div "Yes / OK" at bounding box center [988, 431] width 63 height 17
click at [984, 440] on div "Yes / OK" at bounding box center [988, 431] width 63 height 17
click at [983, 435] on button "Yes / OK" at bounding box center [990, 432] width 62 height 14
click at [980, 453] on button "Yes / OK" at bounding box center [990, 453] width 62 height 14
click at [983, 466] on section "E. DISPATCH 33 FINAL BRIEFING (01) CREW BRIEFING Required Review Yes / OK Not R…" at bounding box center [714, 346] width 748 height 271
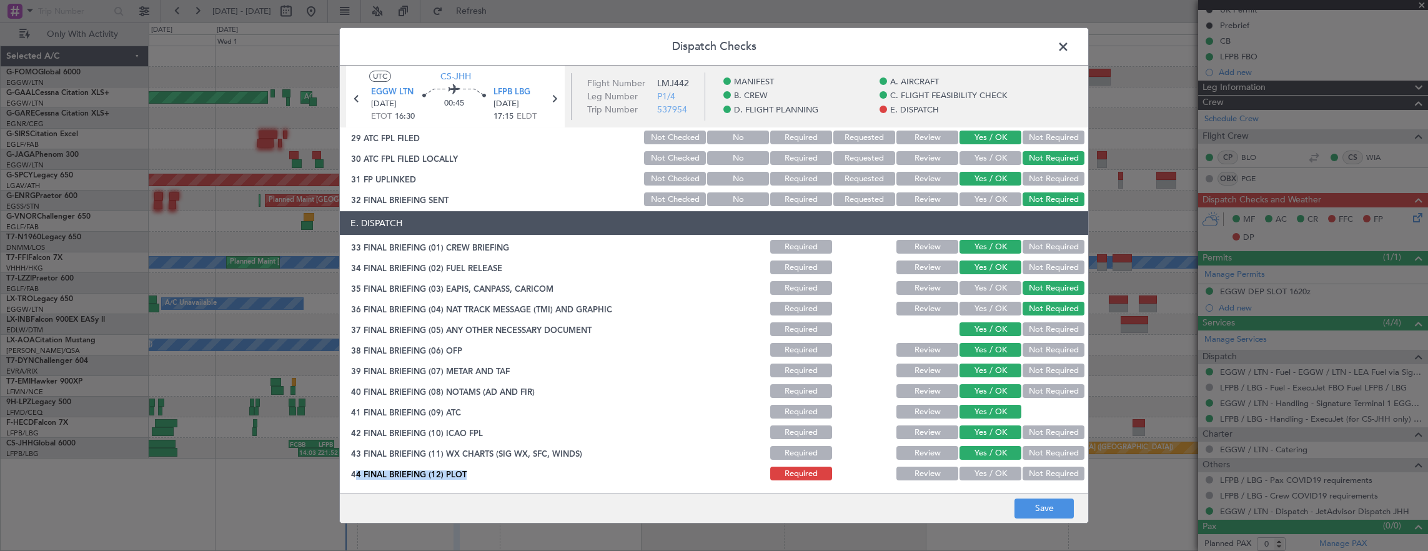
drag, startPoint x: 983, startPoint y: 466, endPoint x: 1007, endPoint y: 486, distance: 31.4
click at [982, 471] on button "Yes / OK" at bounding box center [990, 473] width 62 height 14
click at [1040, 507] on button "Save" at bounding box center [1043, 508] width 59 height 20
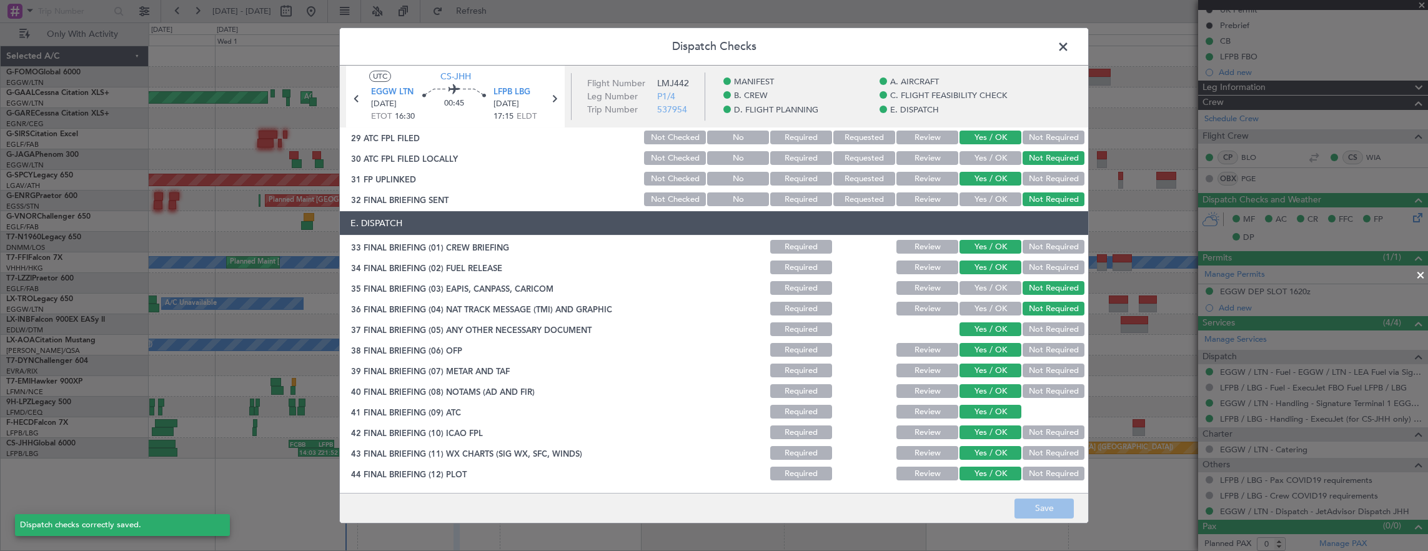
click at [1069, 47] on span at bounding box center [1069, 49] width 0 height 25
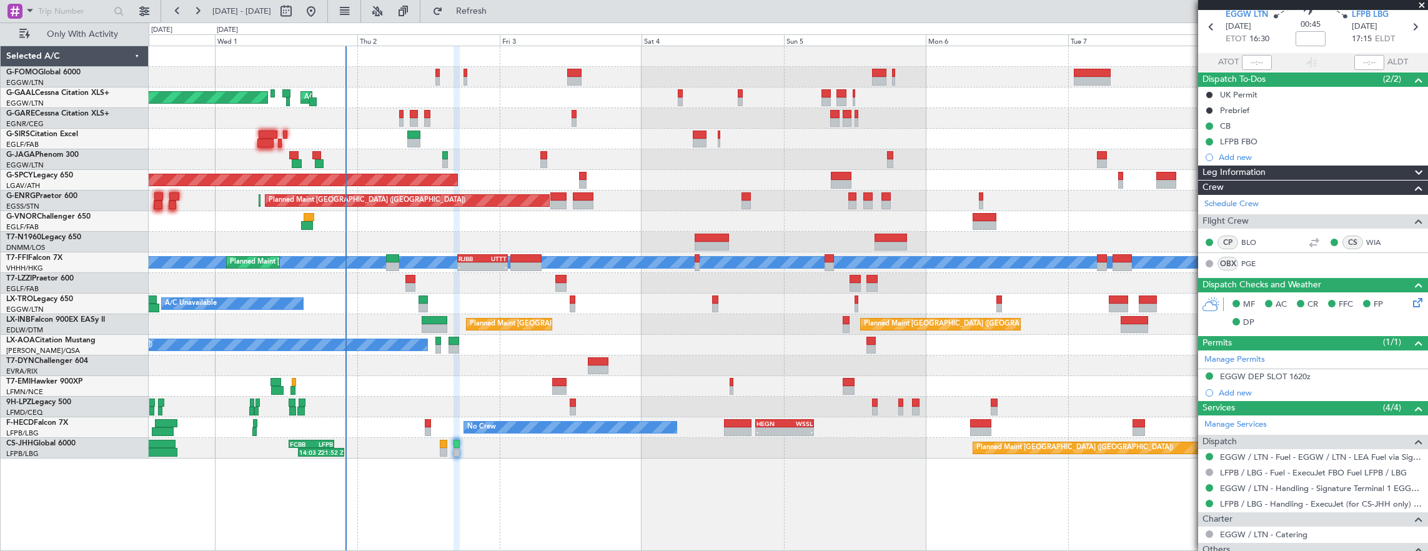
scroll to position [0, 0]
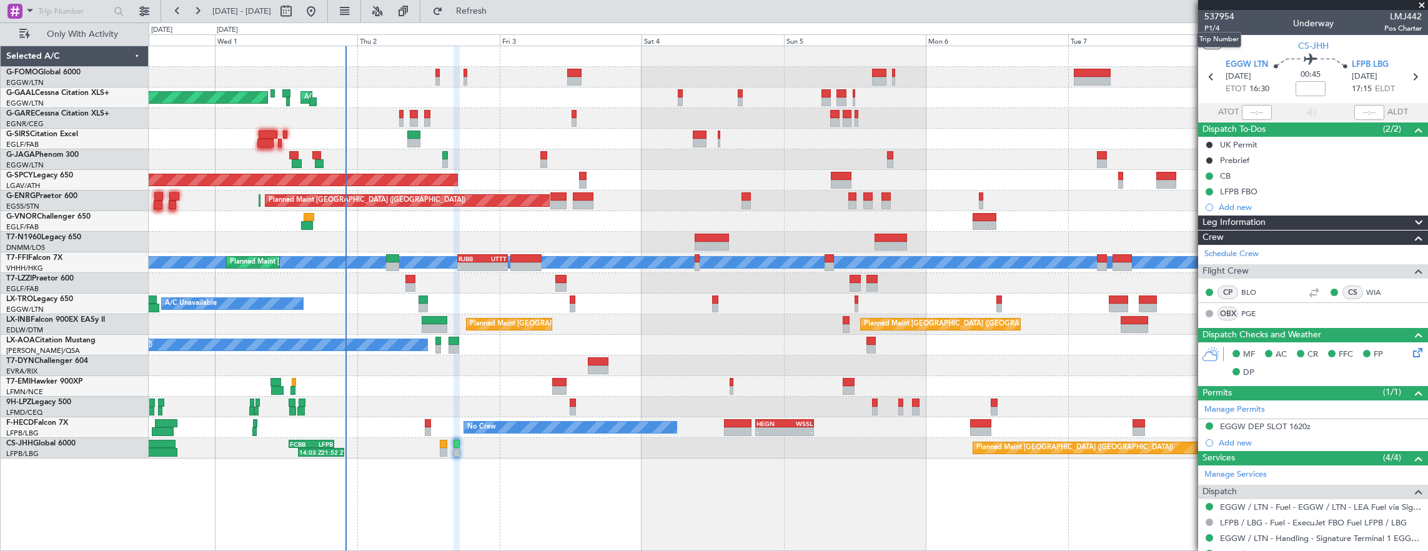
click at [1213, 27] on mat-tooltip-component "Trip Number" at bounding box center [1219, 39] width 62 height 33
click at [1210, 29] on span "P1/4" at bounding box center [1219, 28] width 30 height 11
click at [1216, 29] on span "P1/4" at bounding box center [1219, 28] width 30 height 11
click at [437, 450] on div "Planned Maint Paris (Le Bourget) 14:03 Z 21:52 Z FCBB 12:30 Z LFPB 20:10 Z" at bounding box center [788, 448] width 1279 height 21
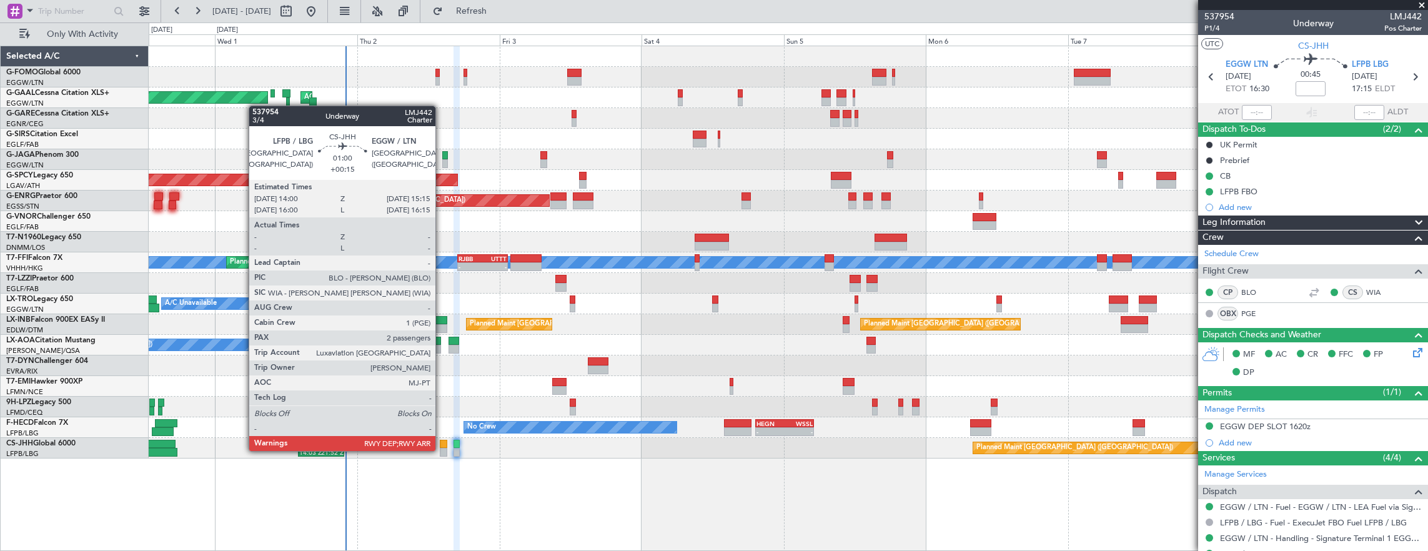
click at [442, 450] on div at bounding box center [443, 452] width 7 height 9
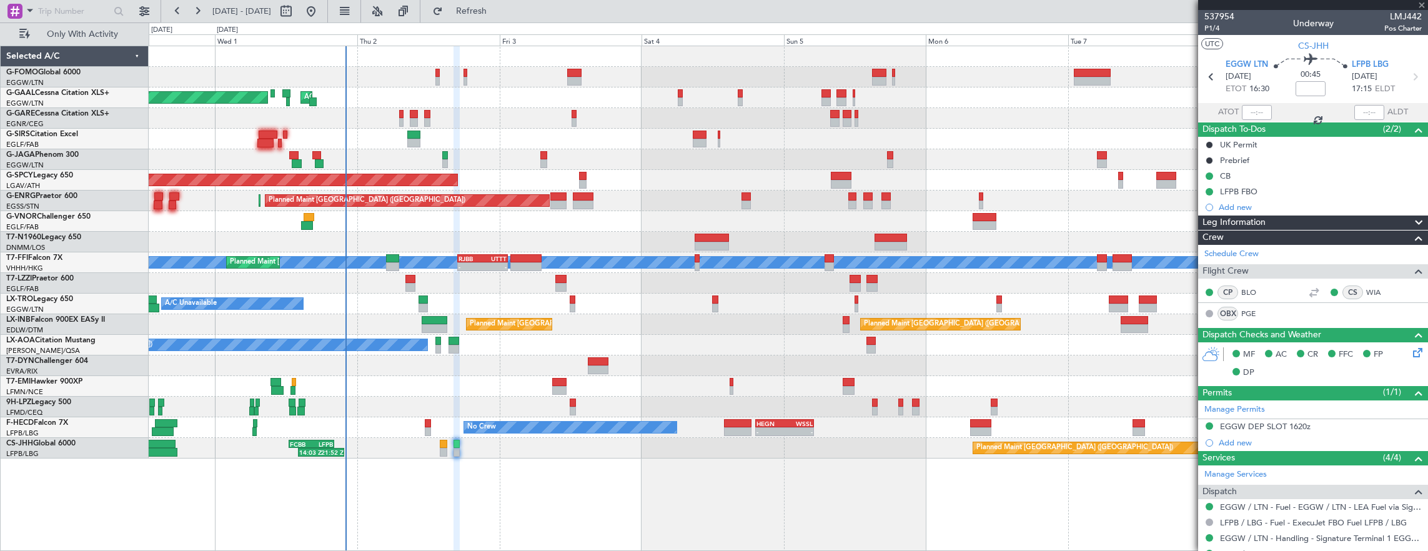
type input "+00:15"
type input "2"
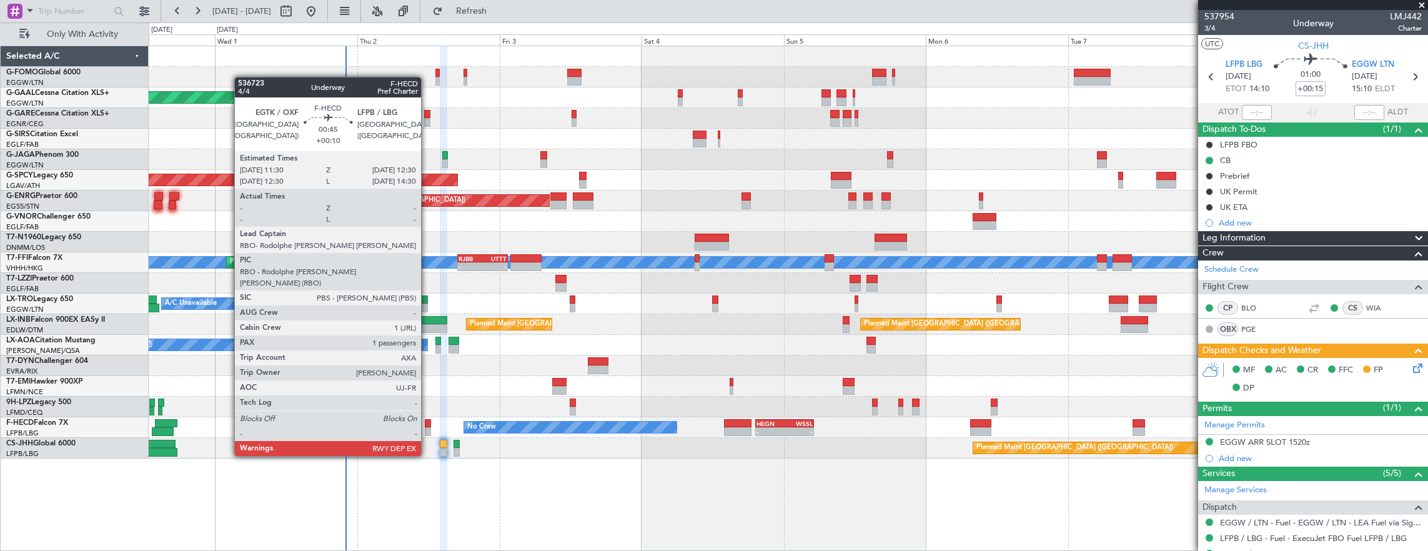
click at [427, 421] on div at bounding box center [428, 423] width 6 height 9
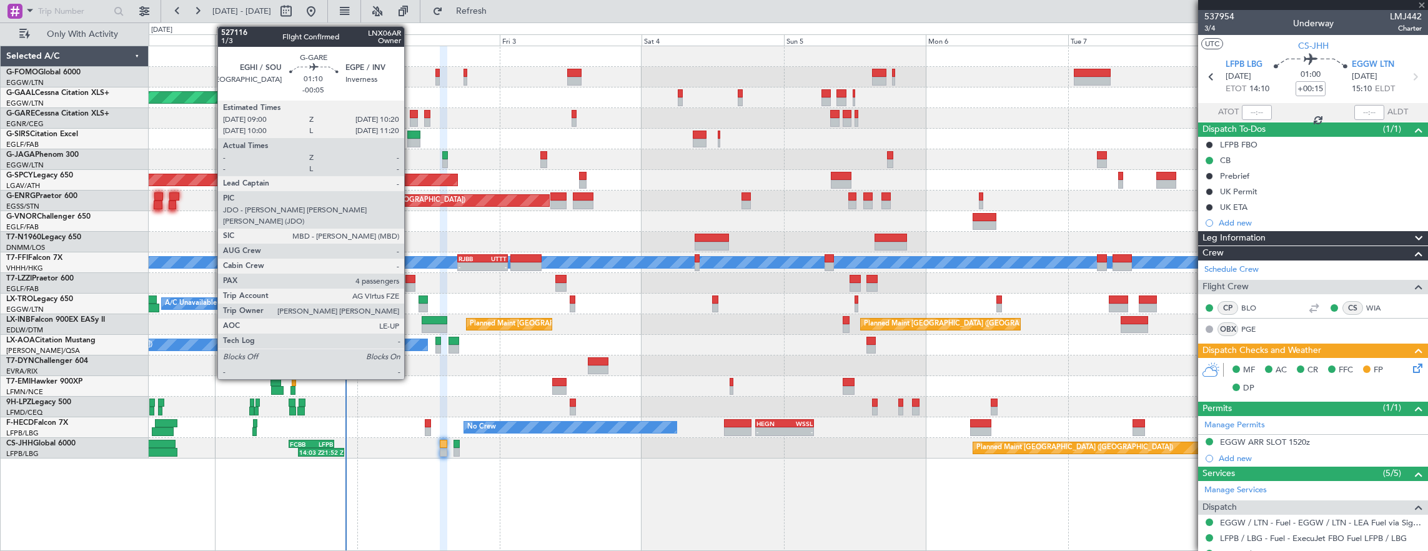
type input "+00:10"
type input "1"
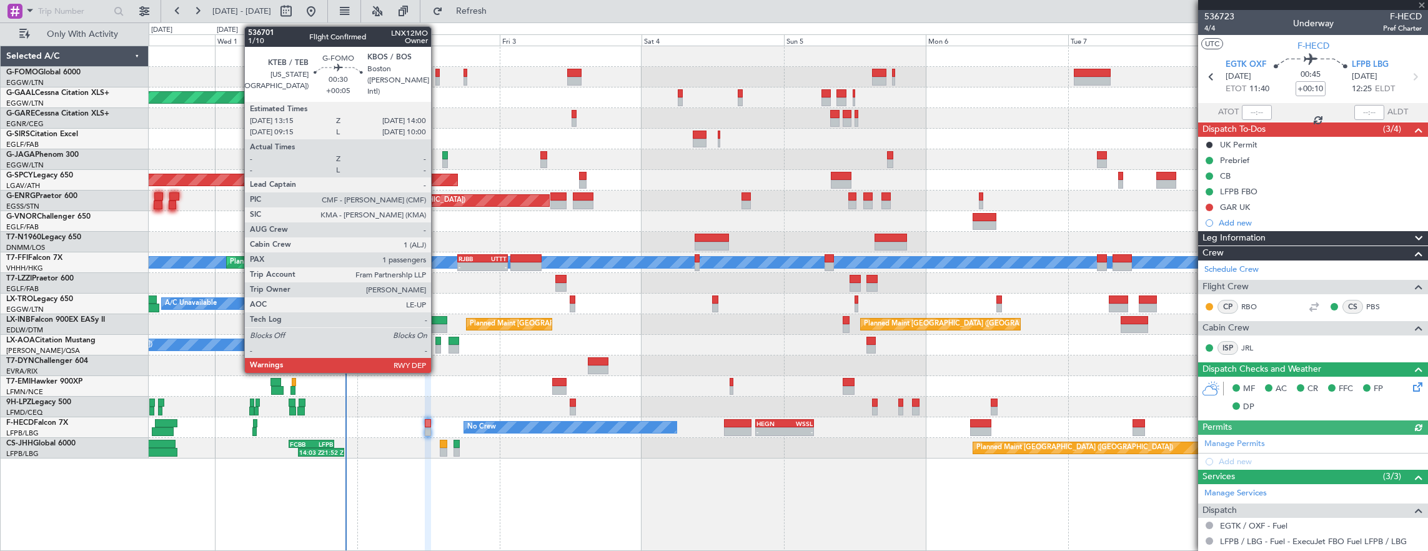
click at [437, 71] on div at bounding box center [437, 73] width 5 height 9
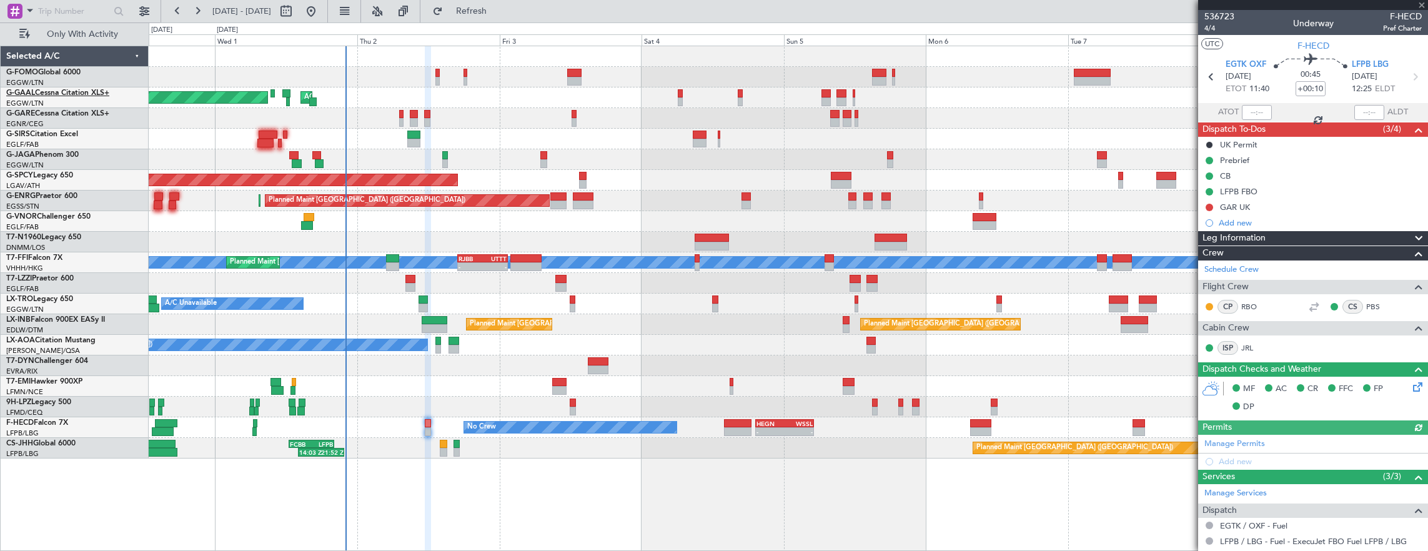
type input "+00:05"
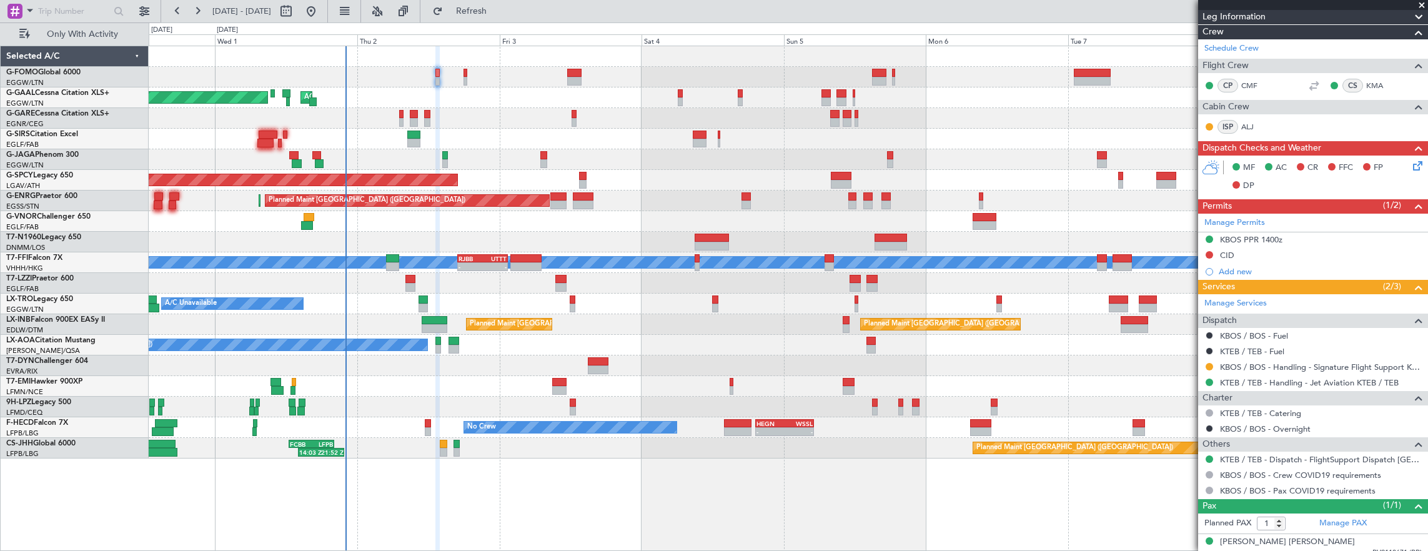
scroll to position [229, 0]
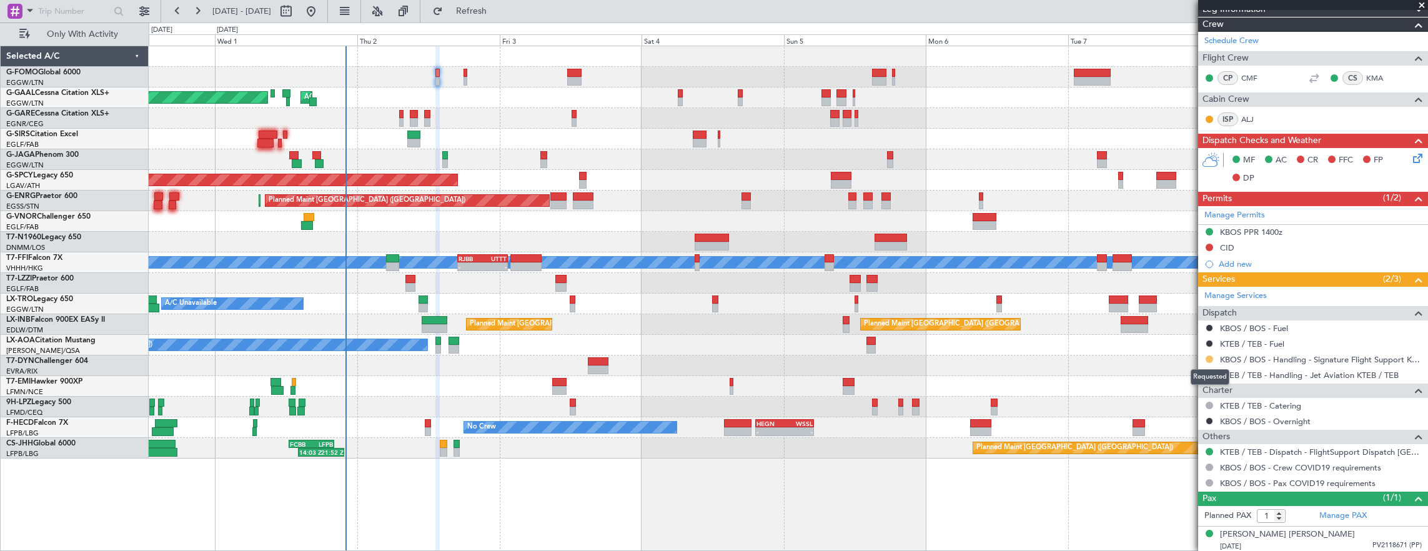
click at [1207, 359] on button at bounding box center [1208, 358] width 7 height 7
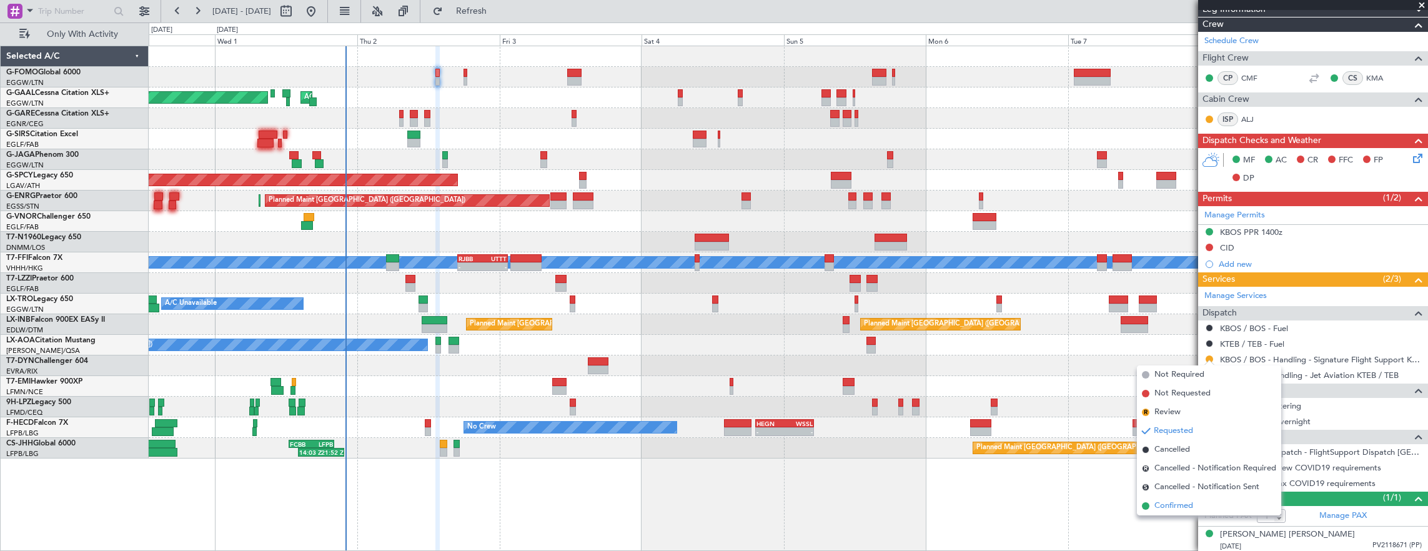
click at [1199, 500] on li "Confirmed" at bounding box center [1209, 505] width 144 height 19
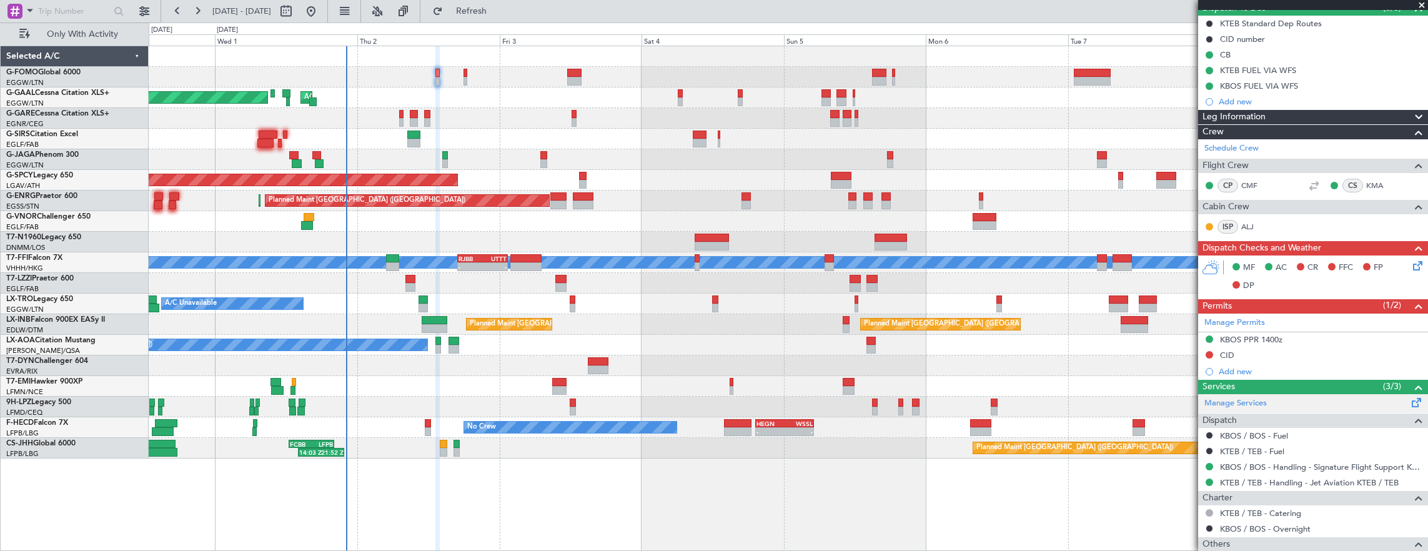
scroll to position [187, 0]
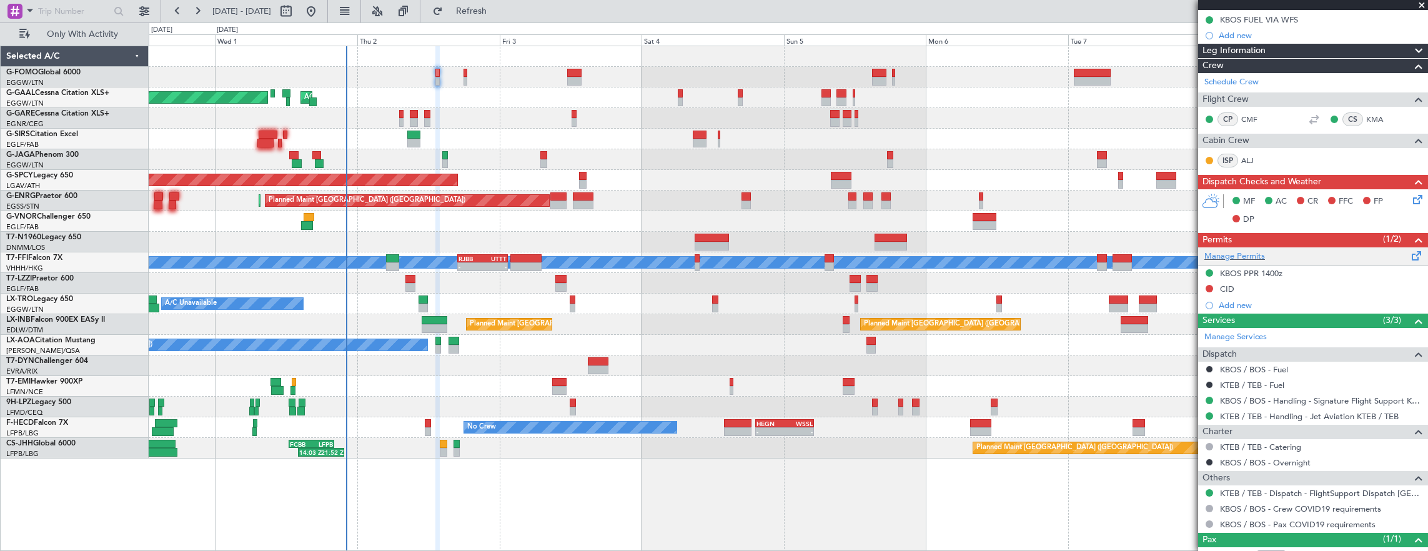
click at [1323, 261] on div "Manage Permits" at bounding box center [1313, 256] width 230 height 19
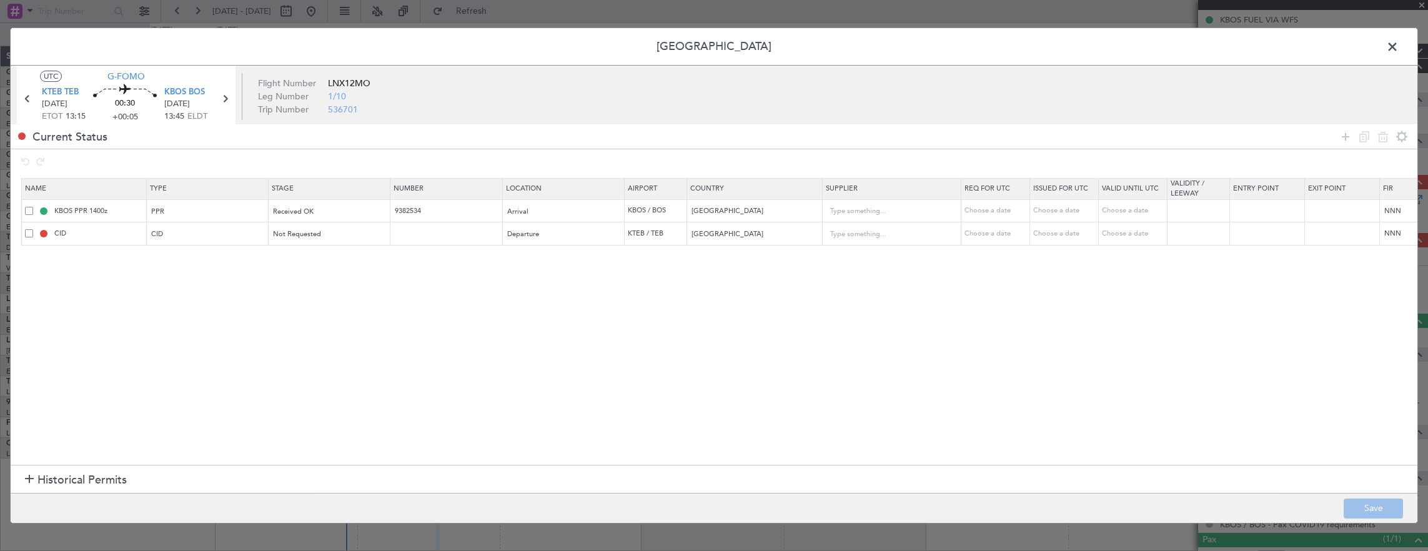
click at [1398, 51] on span at bounding box center [1398, 49] width 0 height 25
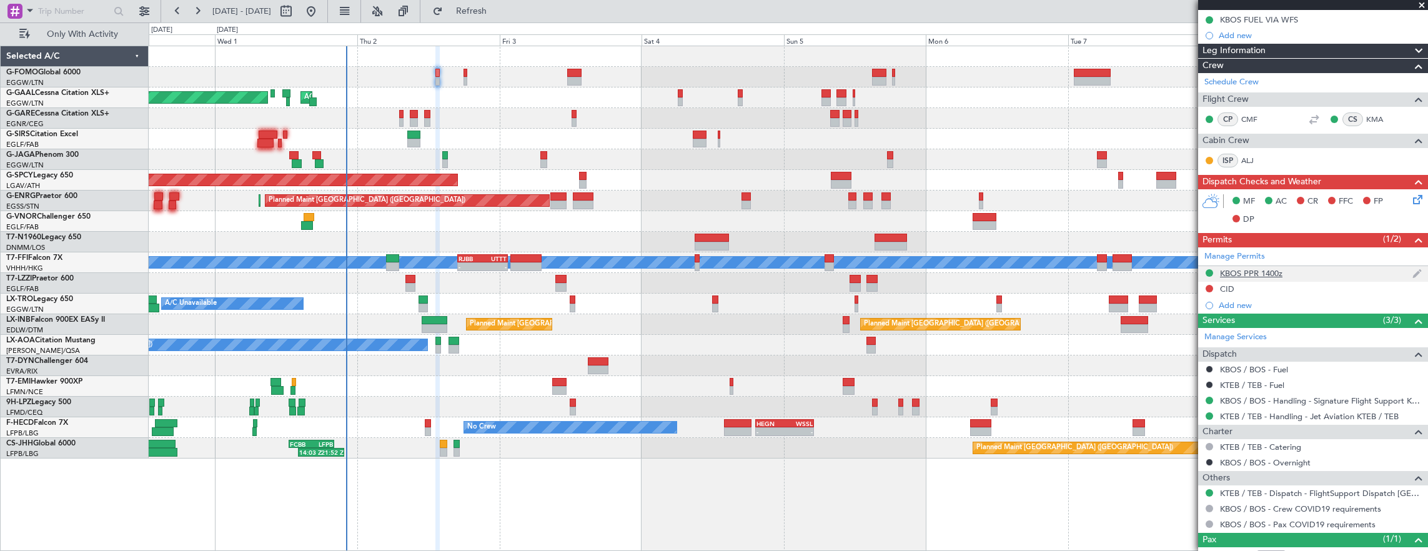
click at [1330, 272] on div "KBOS PPR 1400z" at bounding box center [1313, 274] width 230 height 16
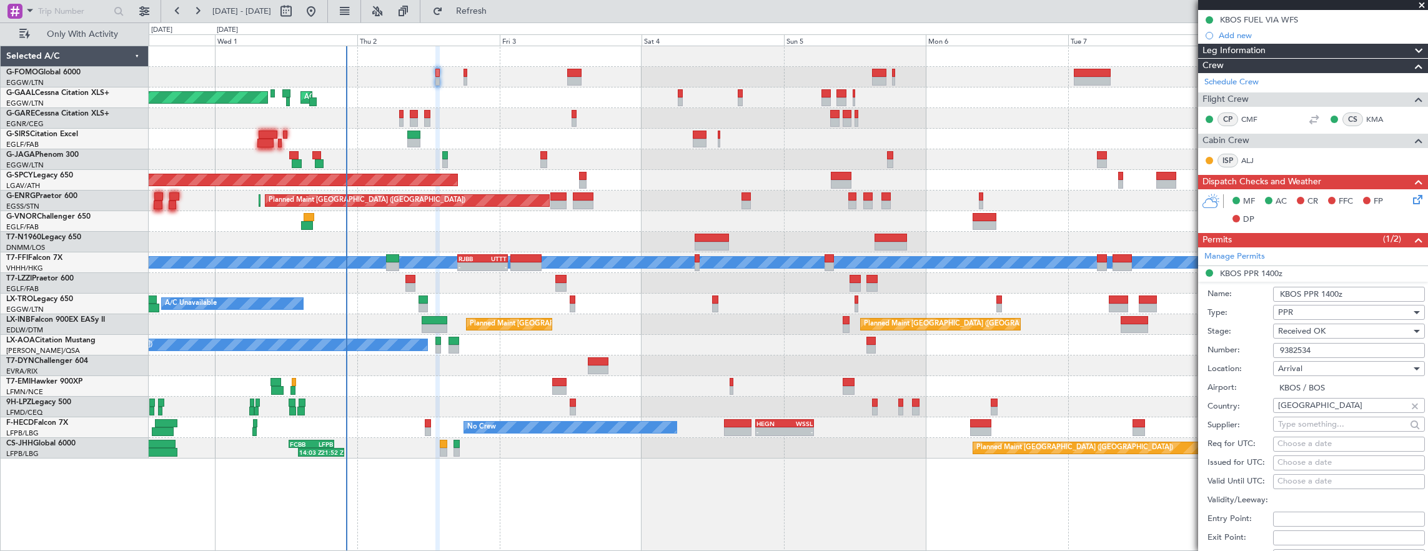
click at [1360, 355] on input "9382534" at bounding box center [1349, 350] width 152 height 15
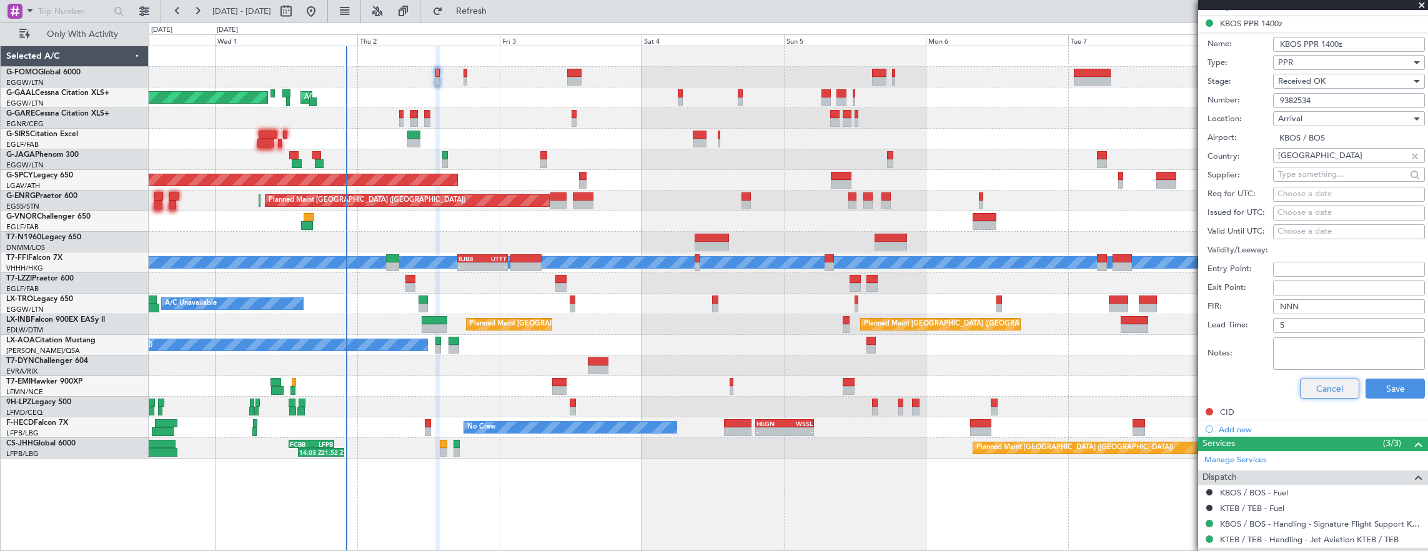
click at [1322, 380] on button "Cancel" at bounding box center [1329, 388] width 59 height 20
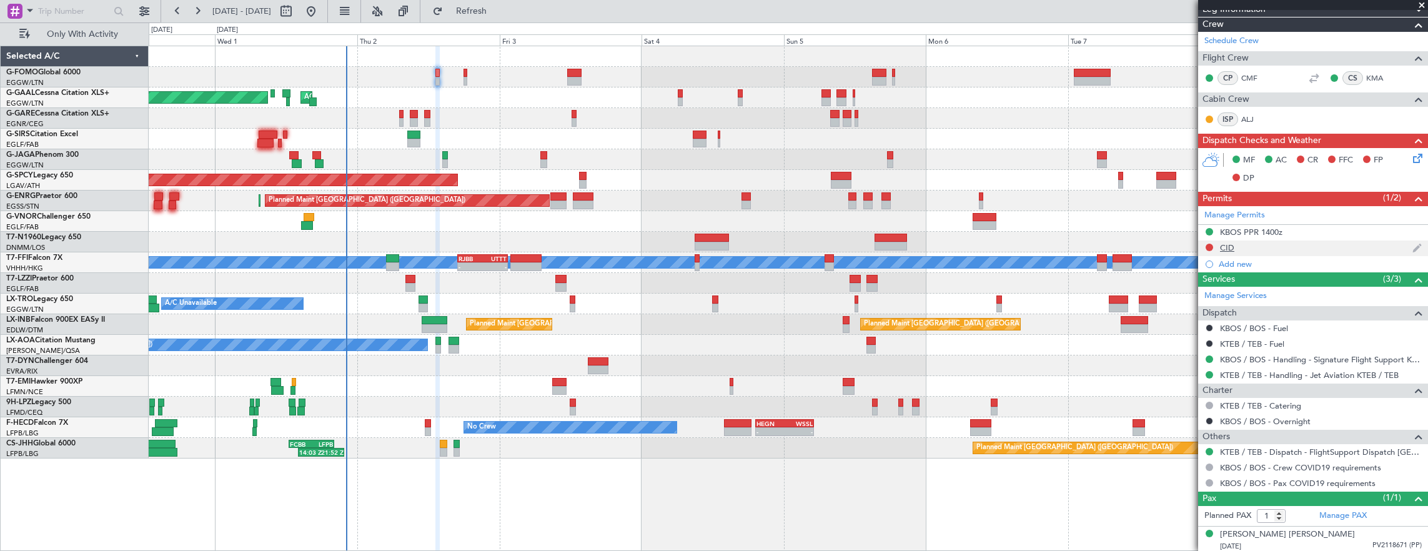
click at [1277, 247] on div "CID" at bounding box center [1313, 248] width 230 height 16
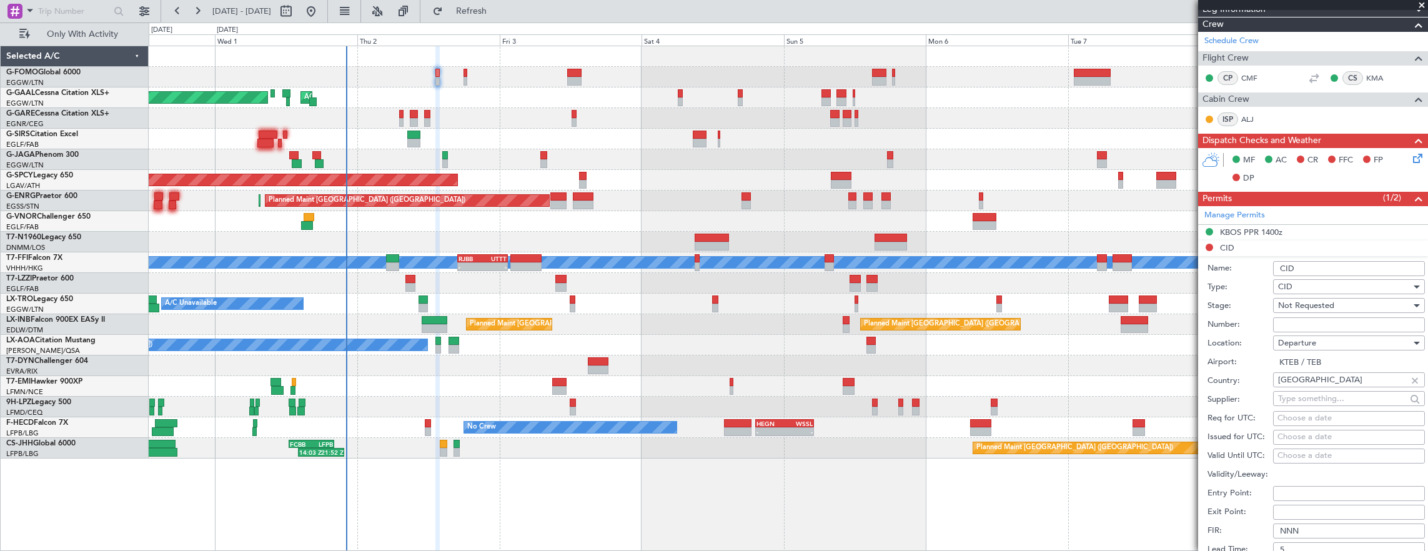
scroll to position [437, 0]
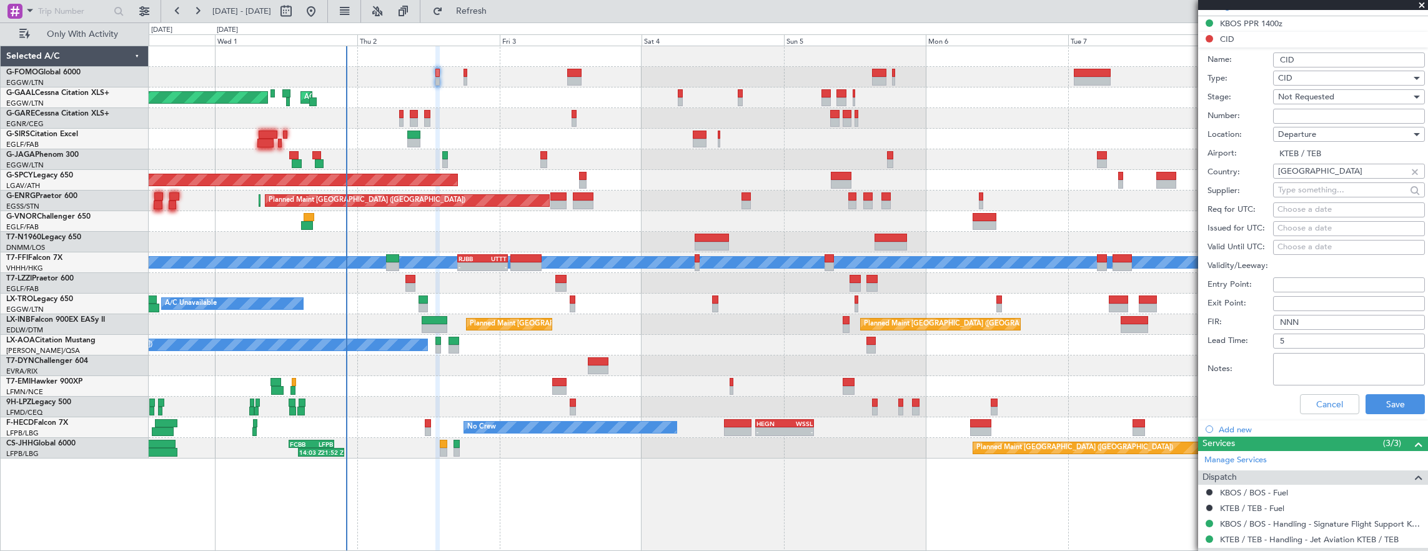
click at [1326, 117] on input "Number:" at bounding box center [1349, 116] width 152 height 15
paste input "26N"
type input "26N"
click at [1314, 91] on span "Not Requested" at bounding box center [1306, 96] width 56 height 11
click at [1332, 194] on span "Received OK" at bounding box center [1343, 195] width 131 height 19
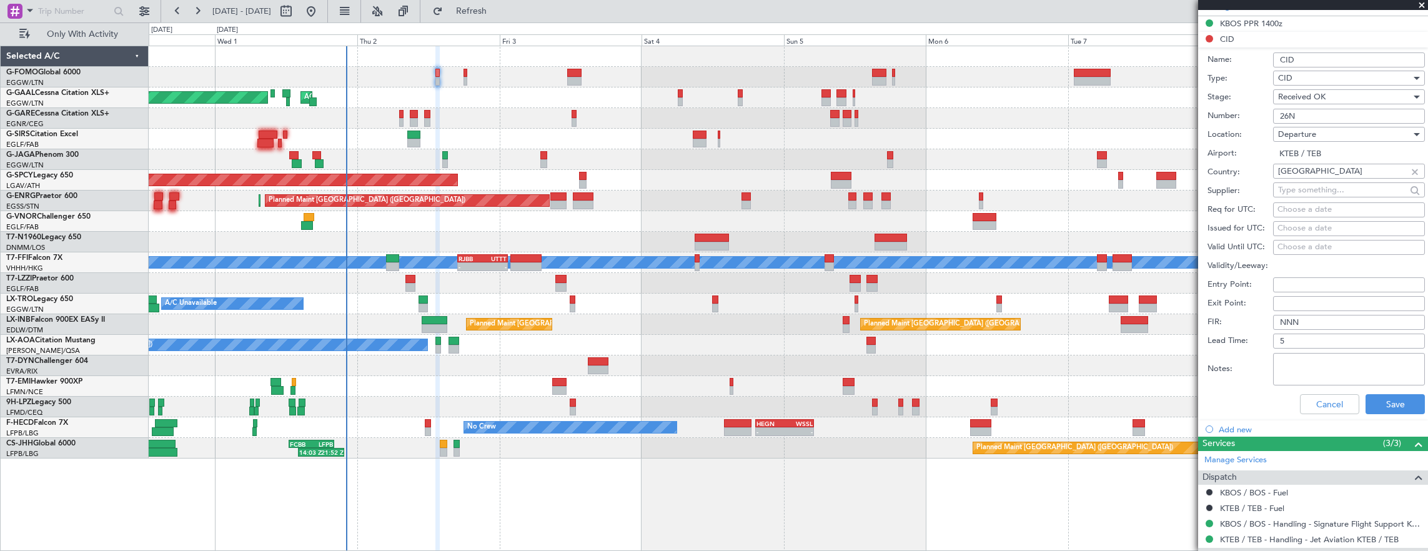
click at [1391, 417] on div "Cancel Save" at bounding box center [1315, 404] width 217 height 32
click at [1388, 405] on button "Save" at bounding box center [1394, 404] width 59 height 20
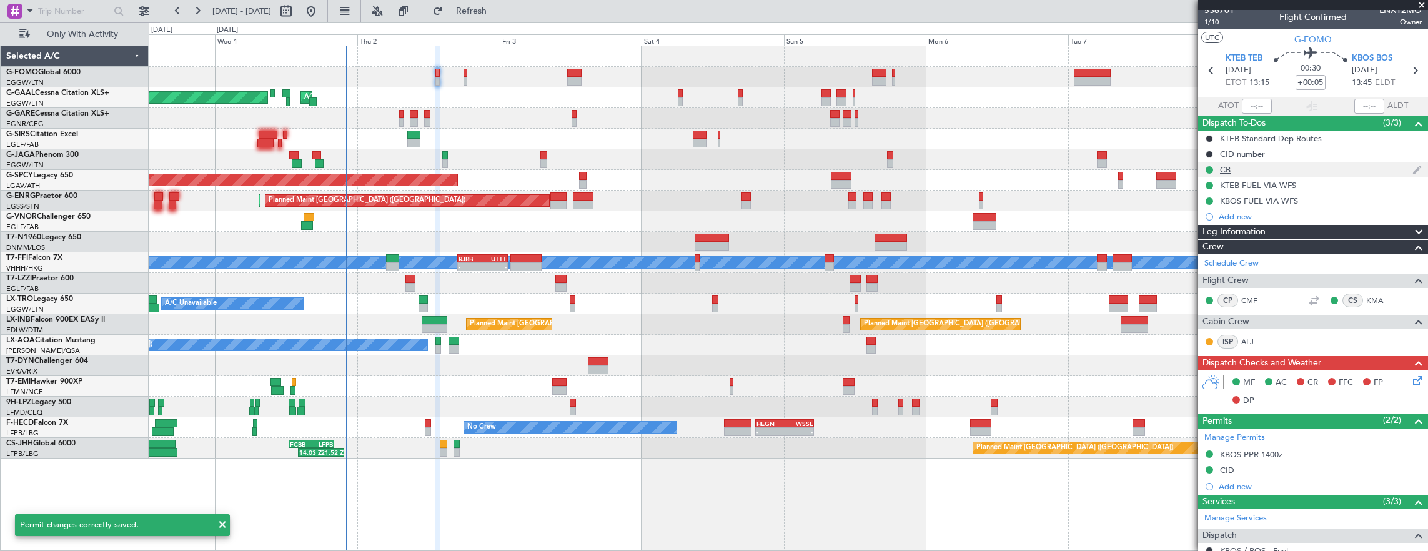
scroll to position [0, 0]
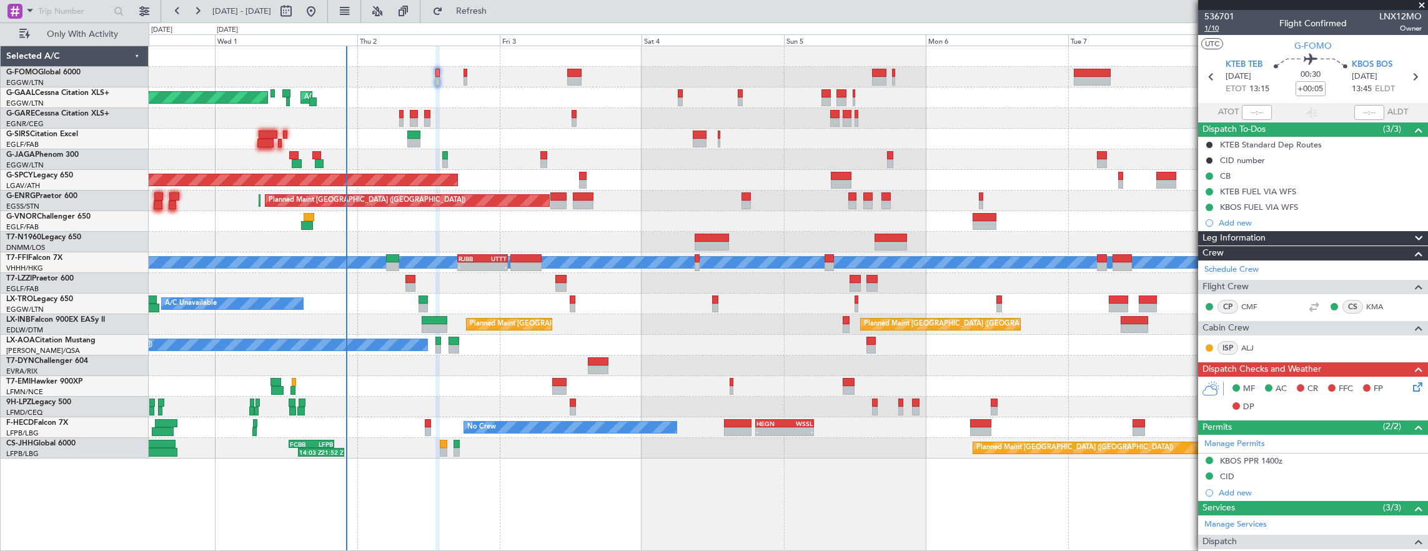
click at [1209, 31] on span "1/10" at bounding box center [1219, 28] width 30 height 11
click at [1410, 382] on icon at bounding box center [1415, 385] width 10 height 10
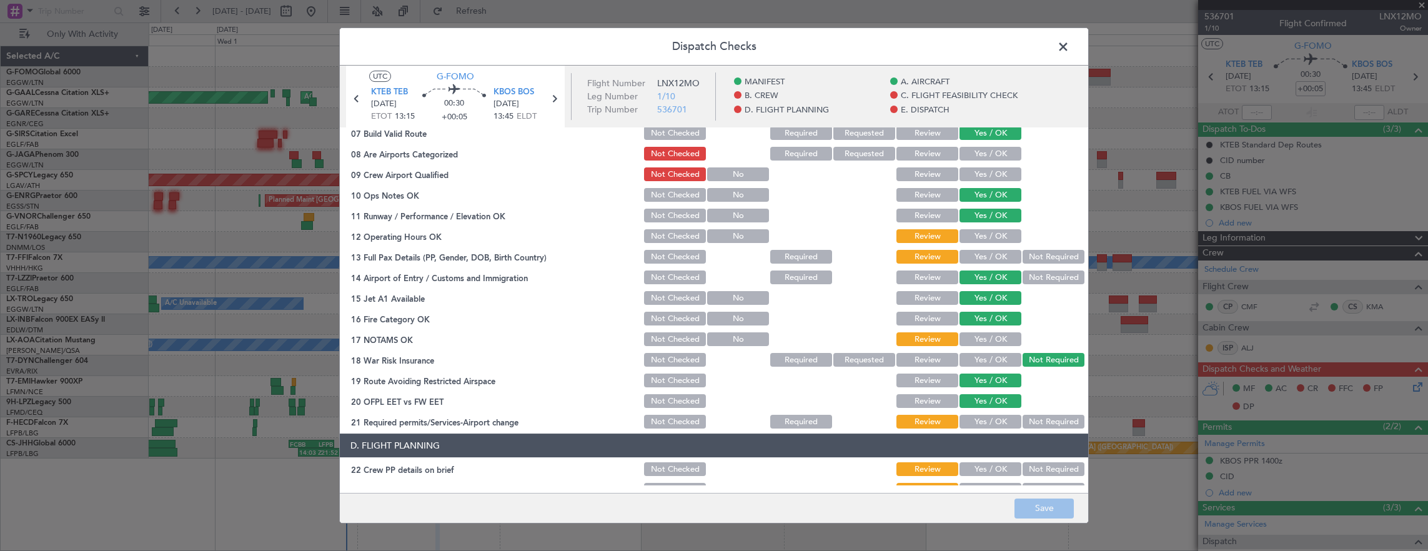
scroll to position [250, 0]
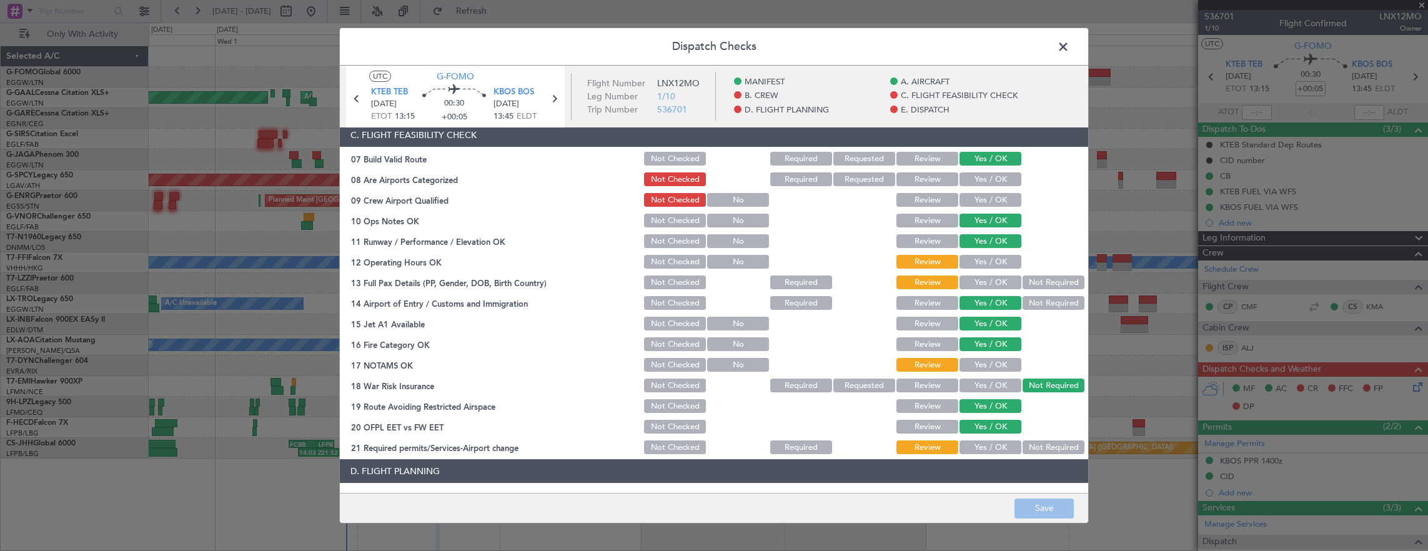
click at [979, 262] on button "Yes / OK" at bounding box center [990, 262] width 62 height 14
click at [995, 286] on button "Yes / OK" at bounding box center [990, 282] width 62 height 14
click at [989, 357] on div "Yes / OK" at bounding box center [988, 364] width 63 height 17
click at [992, 363] on section "C. FLIGHT FEASIBILITY CHECK 07 Build Valid Route Not Checked Required Requested…" at bounding box center [714, 289] width 748 height 333
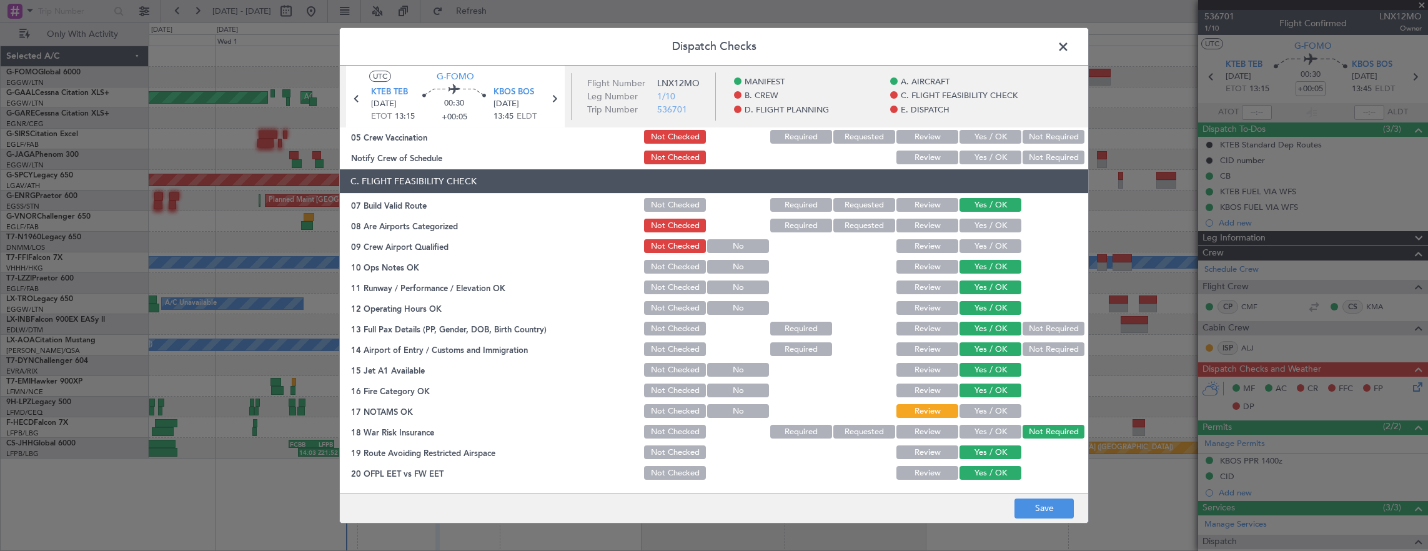
scroll to position [187, 0]
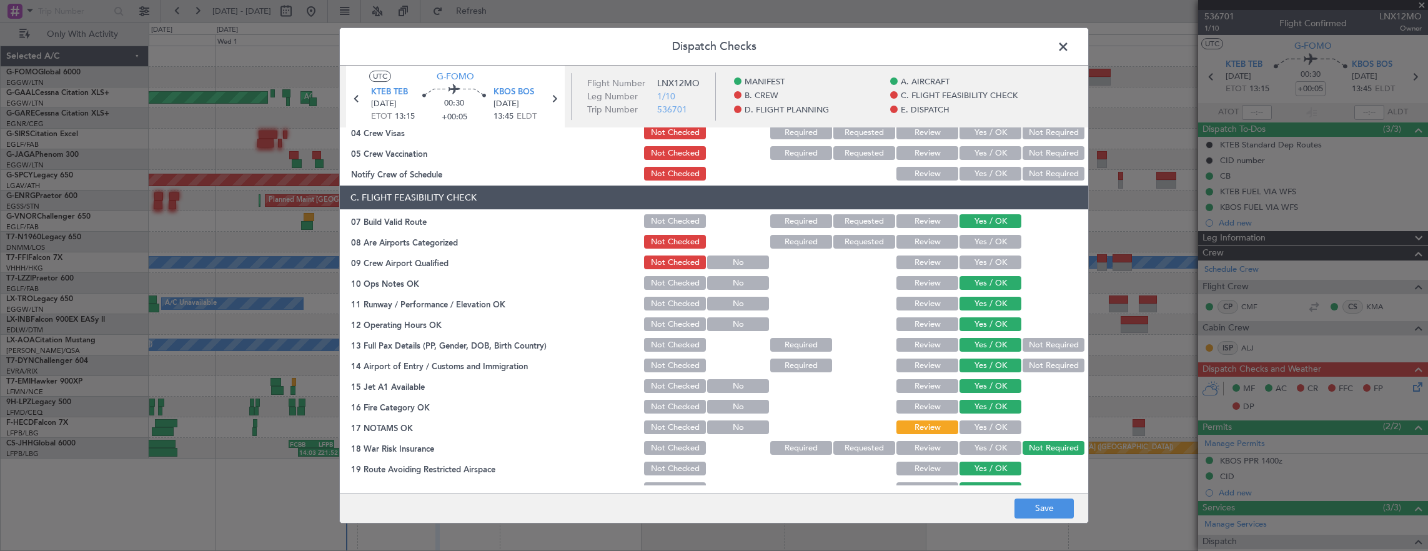
click at [975, 430] on button "Yes / OK" at bounding box center [990, 427] width 62 height 14
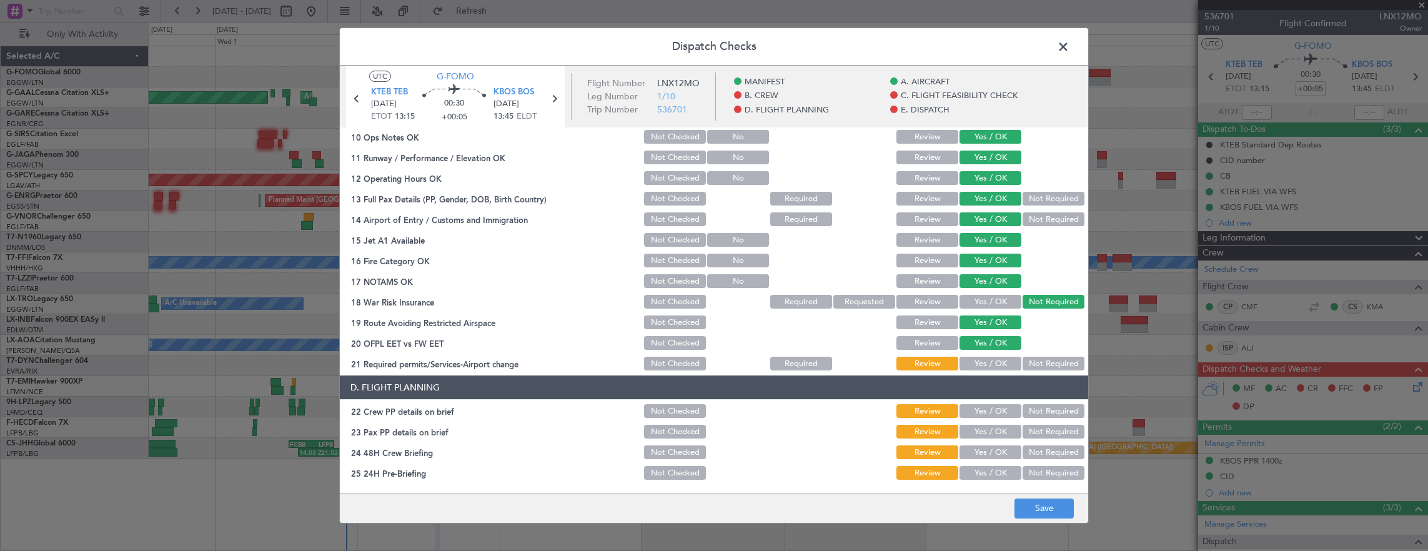
scroll to position [375, 0]
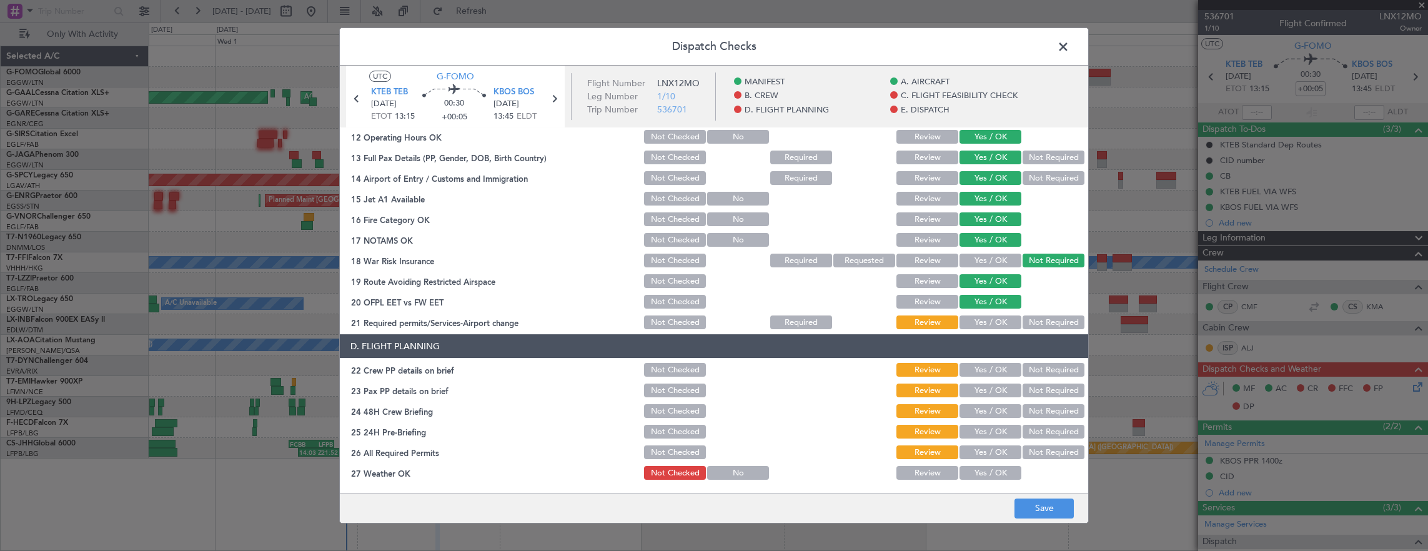
click at [995, 311] on section "C. FLIGHT FEASIBILITY CHECK 07 Build Valid Route Not Checked Required Requested…" at bounding box center [714, 164] width 748 height 333
click at [995, 326] on button "Yes / OK" at bounding box center [990, 322] width 62 height 14
drag, startPoint x: 988, startPoint y: 365, endPoint x: 980, endPoint y: 377, distance: 14.0
click at [987, 368] on button "Yes / OK" at bounding box center [990, 370] width 62 height 14
click at [975, 395] on button "Yes / OK" at bounding box center [990, 390] width 62 height 14
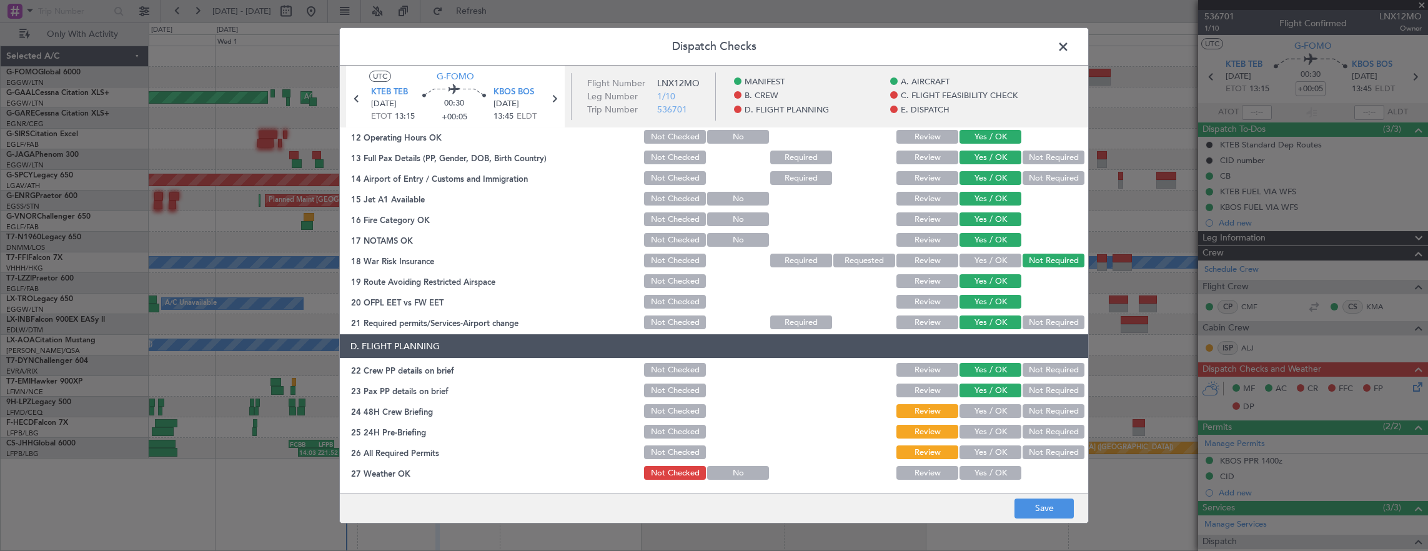
click at [978, 405] on button "Yes / OK" at bounding box center [990, 411] width 62 height 14
click at [1052, 432] on button "Not Required" at bounding box center [1053, 432] width 62 height 14
click at [980, 450] on button "Yes / OK" at bounding box center [990, 452] width 62 height 14
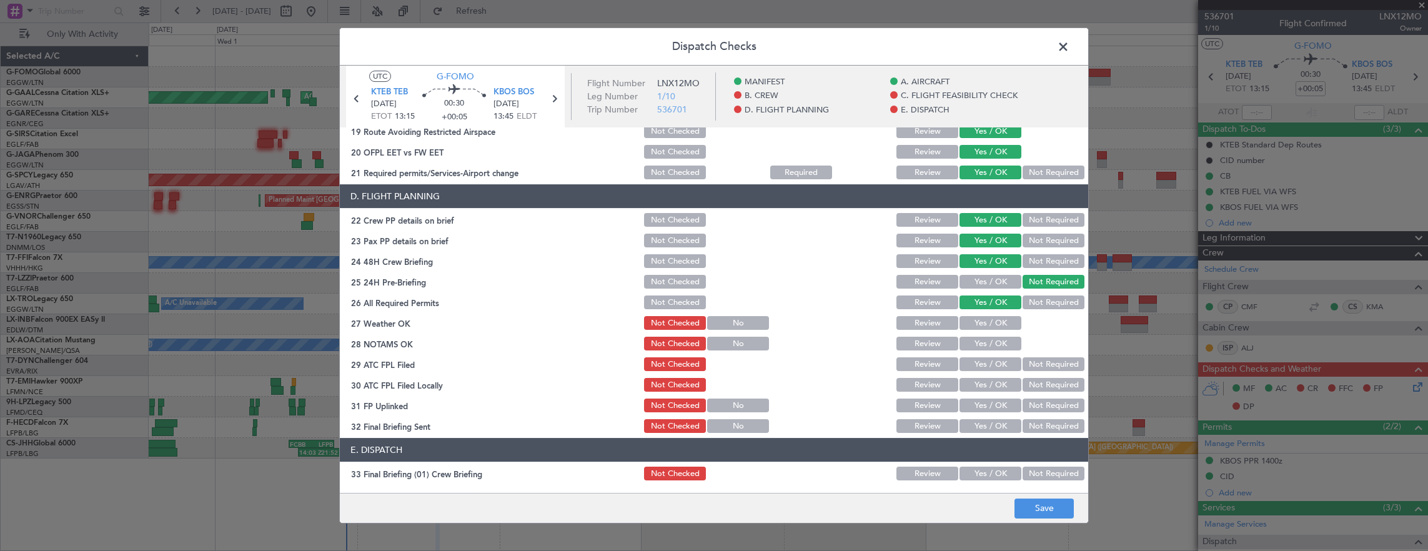
scroll to position [562, 0]
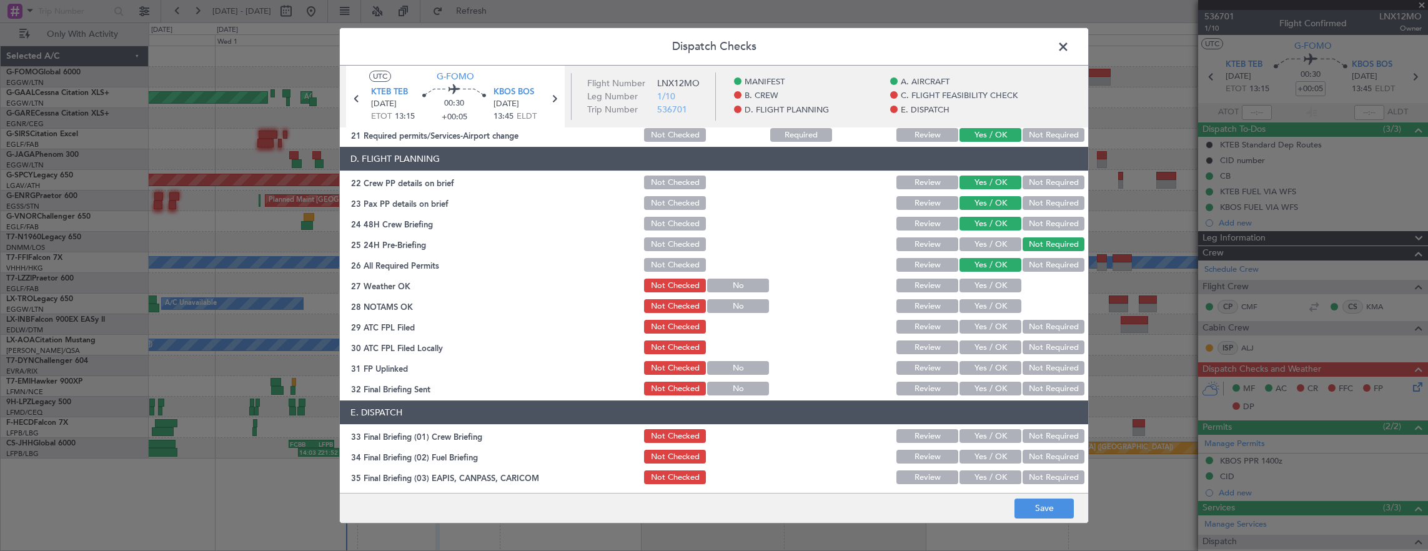
click at [979, 297] on div "Yes / OK" at bounding box center [988, 305] width 63 height 17
click at [980, 292] on div "Yes / OK" at bounding box center [988, 285] width 63 height 17
click at [980, 289] on button "Yes / OK" at bounding box center [990, 286] width 62 height 14
click at [980, 309] on button "Yes / OK" at bounding box center [990, 306] width 62 height 14
click at [979, 324] on button "Yes / OK" at bounding box center [990, 327] width 62 height 14
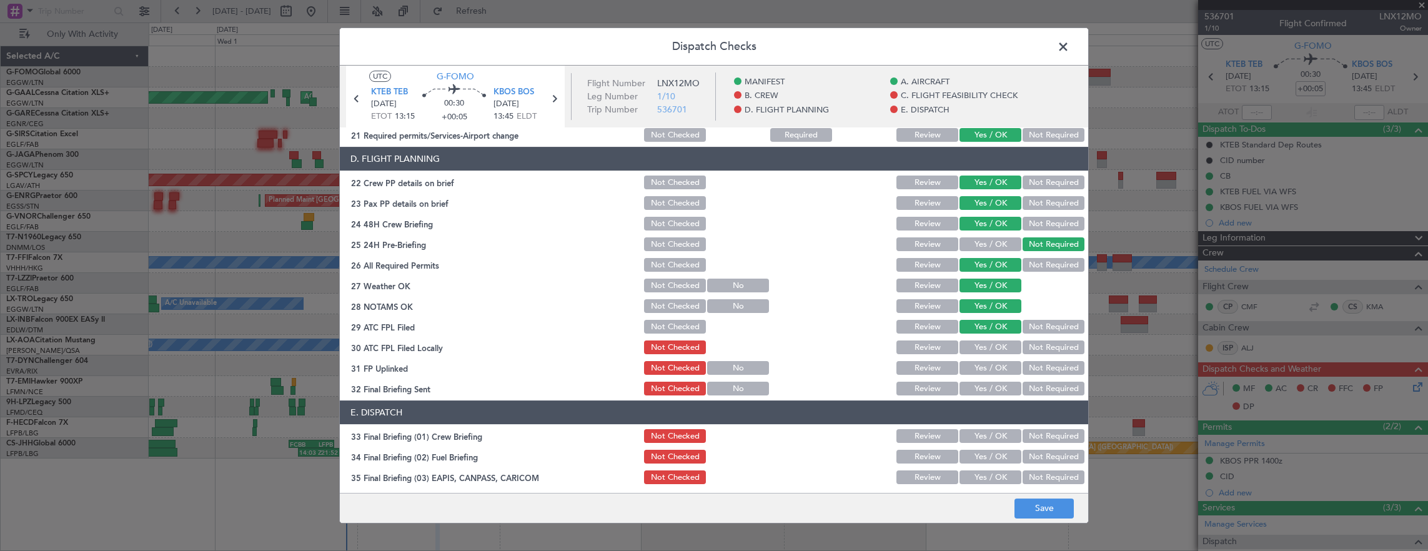
click at [1044, 350] on button "Not Required" at bounding box center [1053, 347] width 62 height 14
click at [992, 366] on button "Yes / OK" at bounding box center [990, 368] width 62 height 14
click at [1038, 390] on button "Not Required" at bounding box center [1053, 389] width 62 height 14
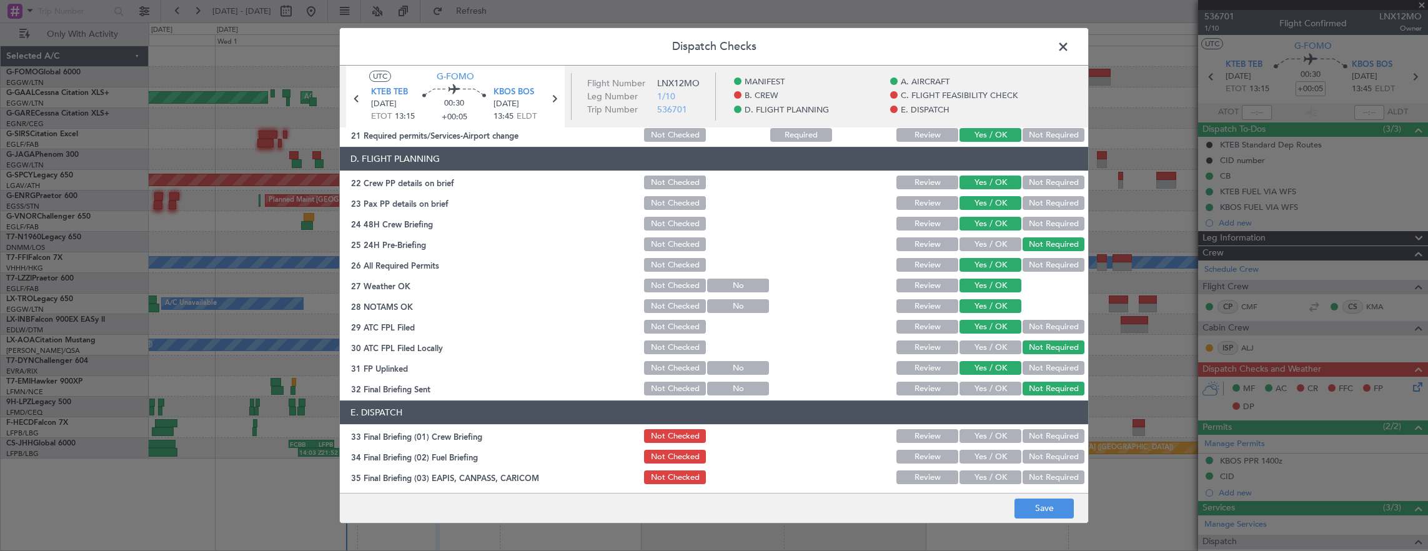
scroll to position [749, 0]
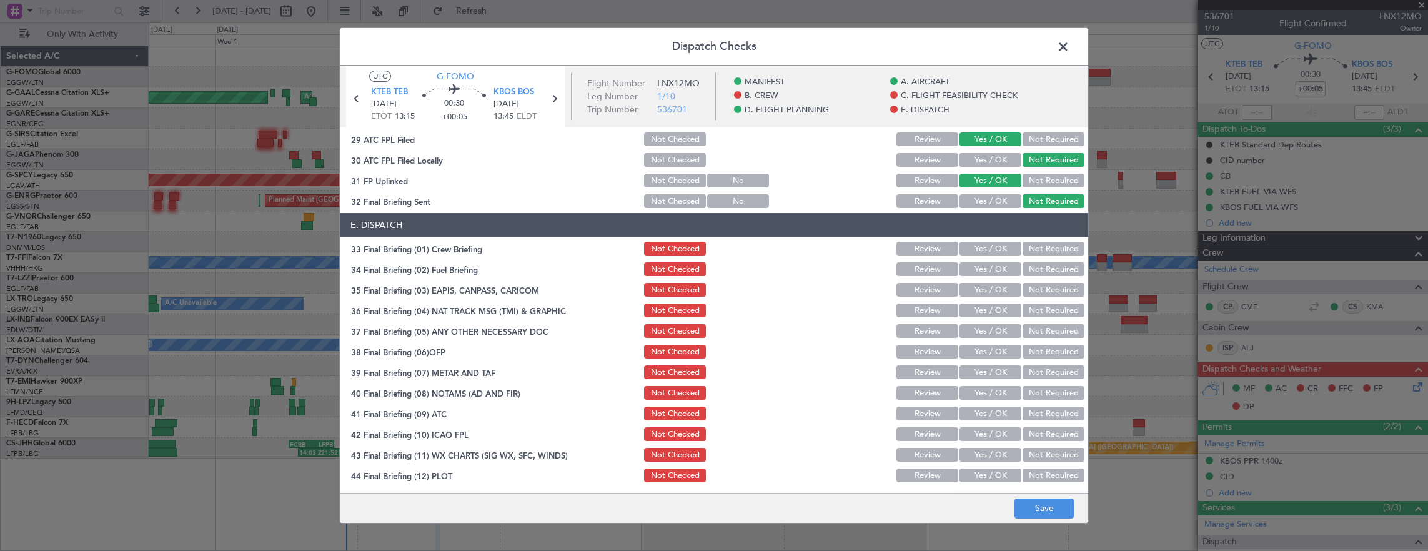
drag, startPoint x: 975, startPoint y: 249, endPoint x: 975, endPoint y: 275, distance: 25.6
click at [975, 254] on button "Yes / OK" at bounding box center [990, 249] width 62 height 14
click at [975, 275] on button "Yes / OK" at bounding box center [990, 269] width 62 height 14
click at [1034, 292] on button "Not Required" at bounding box center [1053, 290] width 62 height 14
click at [1037, 312] on button "Not Required" at bounding box center [1053, 311] width 62 height 14
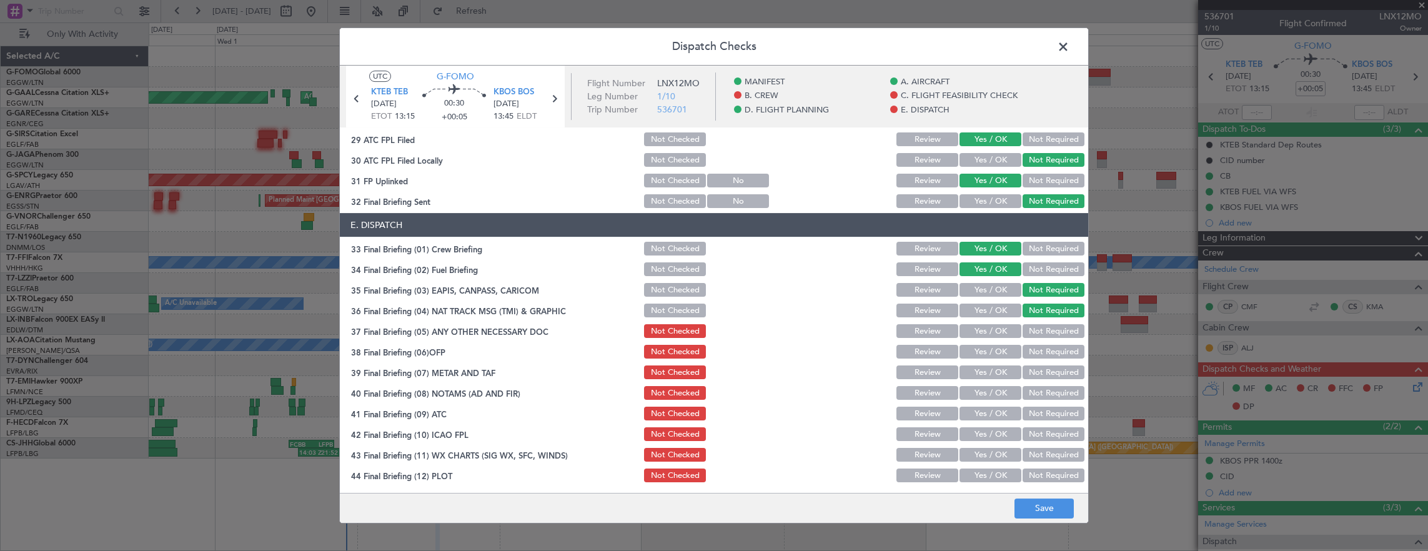
click at [1008, 330] on button "Yes / OK" at bounding box center [990, 331] width 62 height 14
click at [1000, 350] on button "Yes / OK" at bounding box center [990, 352] width 62 height 14
click at [990, 377] on button "Yes / OK" at bounding box center [990, 372] width 62 height 14
click at [987, 396] on button "Yes / OK" at bounding box center [990, 393] width 62 height 14
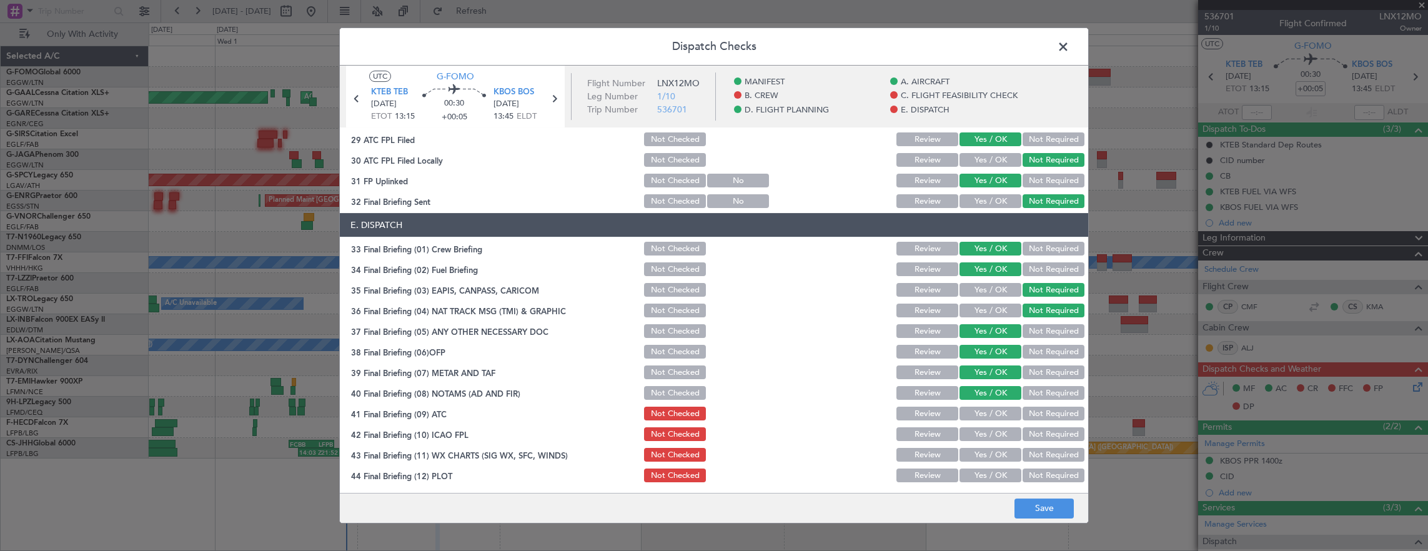
click at [987, 412] on button "Yes / OK" at bounding box center [990, 414] width 62 height 14
click at [984, 435] on button "Yes / OK" at bounding box center [990, 434] width 62 height 14
click at [982, 457] on button "Yes / OK" at bounding box center [990, 455] width 62 height 14
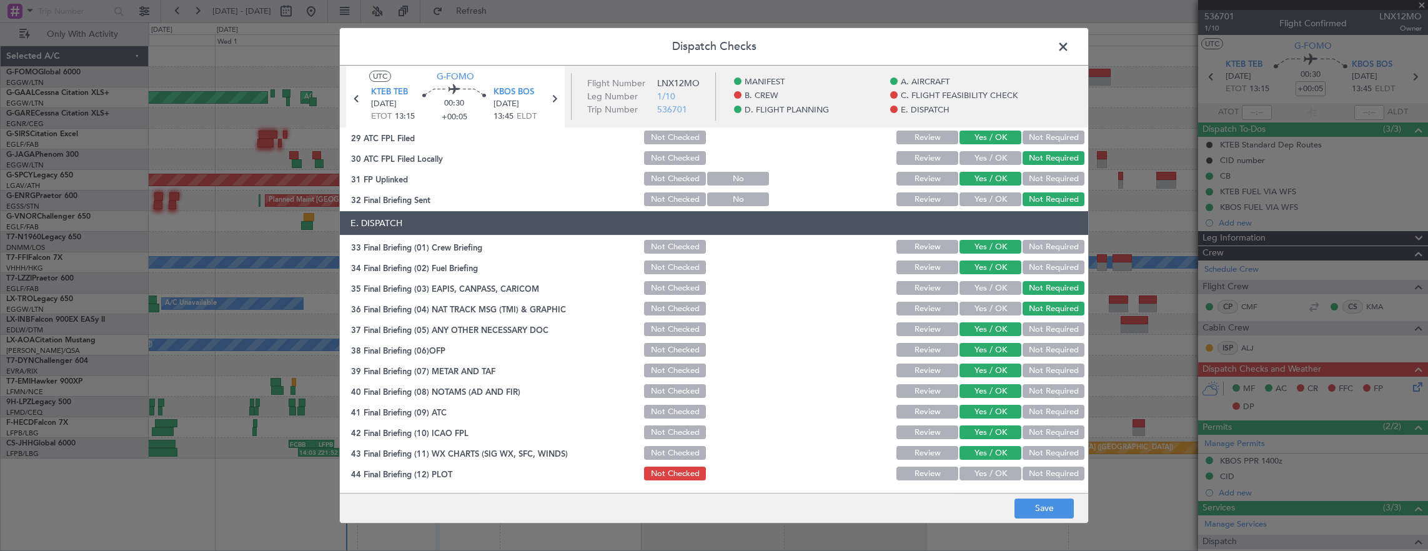
click at [994, 475] on button "Yes / OK" at bounding box center [990, 473] width 62 height 14
click at [1019, 526] on div "Dispatch Checks UTC G-FOMO KTEB TEB 02/10/2025 ETOT 13:15 00:30 +00:05 KBOS BOS…" at bounding box center [714, 275] width 1428 height 551
click at [1038, 512] on button "Save" at bounding box center [1043, 508] width 59 height 20
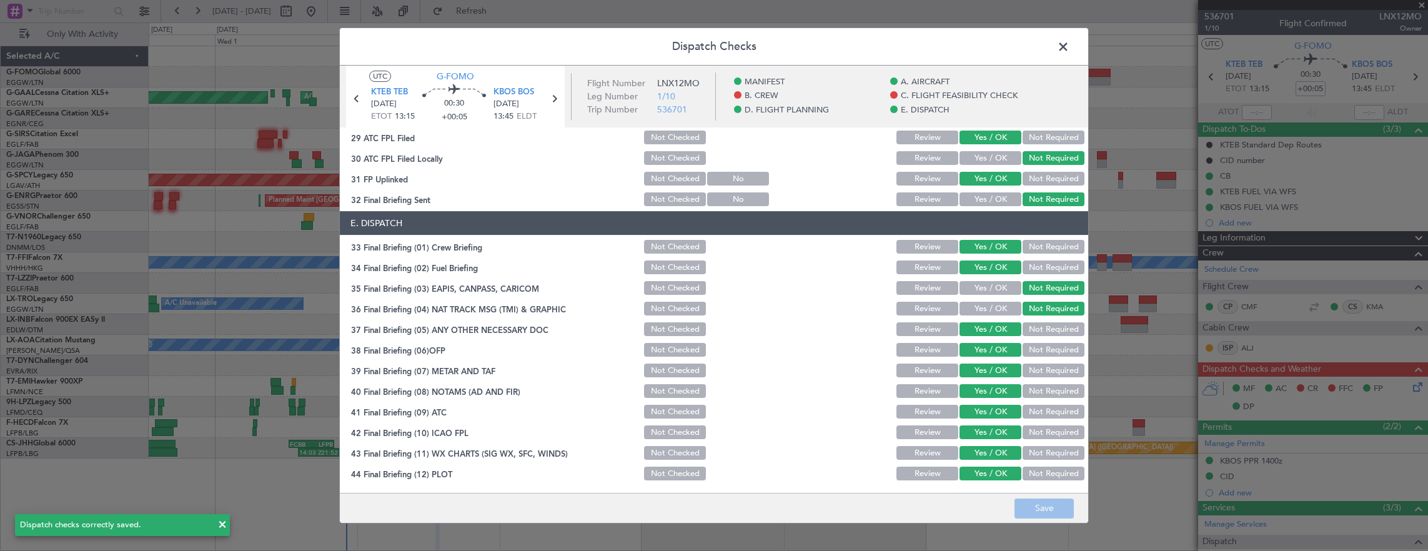
click at [1069, 52] on span at bounding box center [1069, 49] width 0 height 25
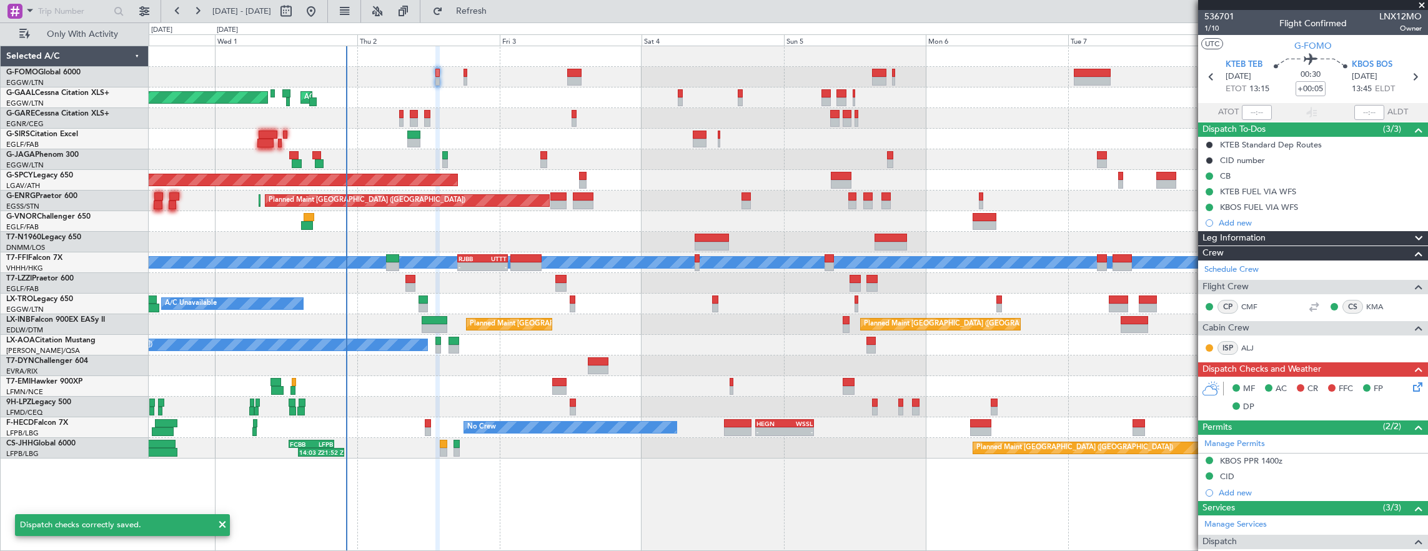
scroll to position [229, 0]
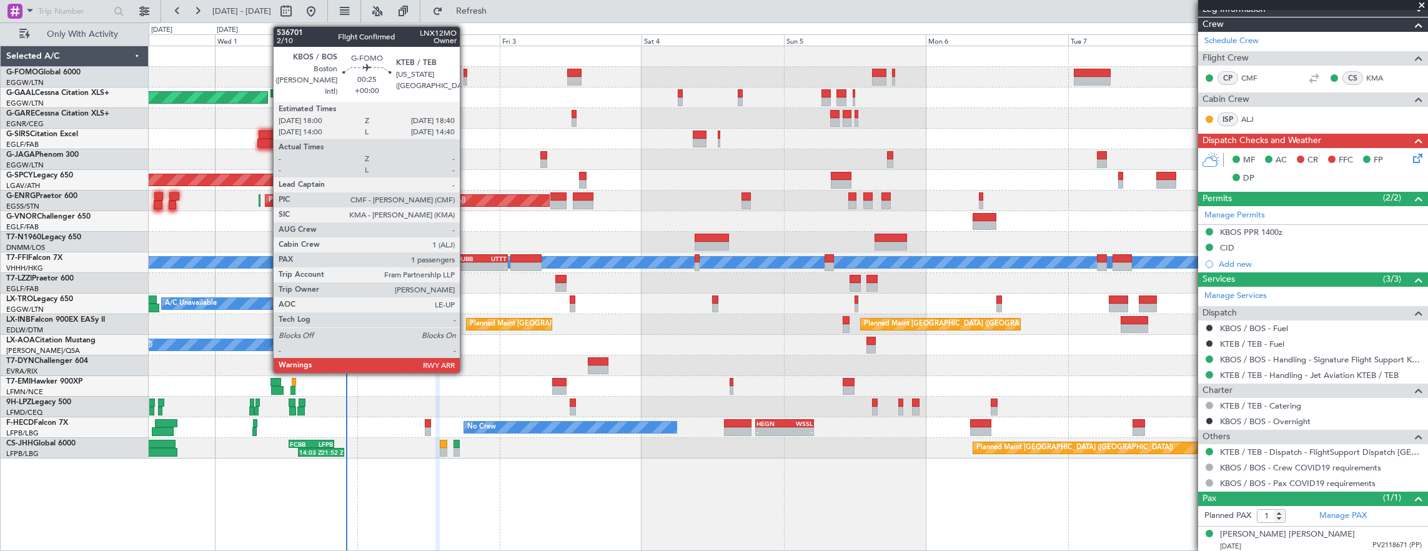
click at [466, 76] on div at bounding box center [465, 73] width 4 height 9
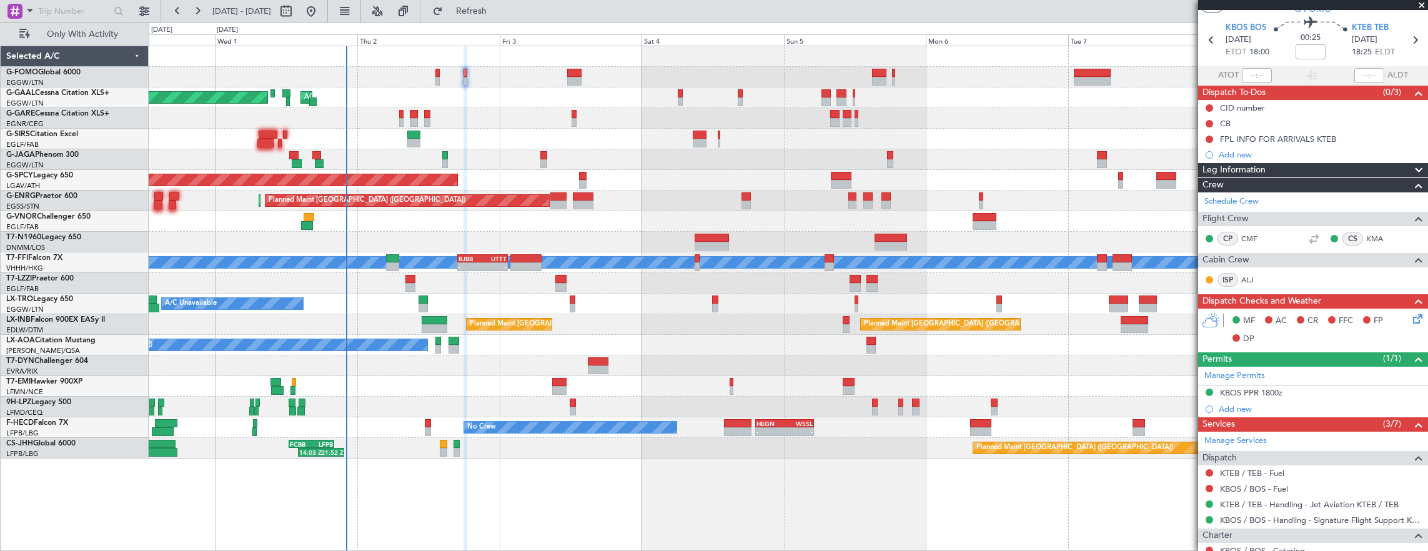
scroll to position [0, 0]
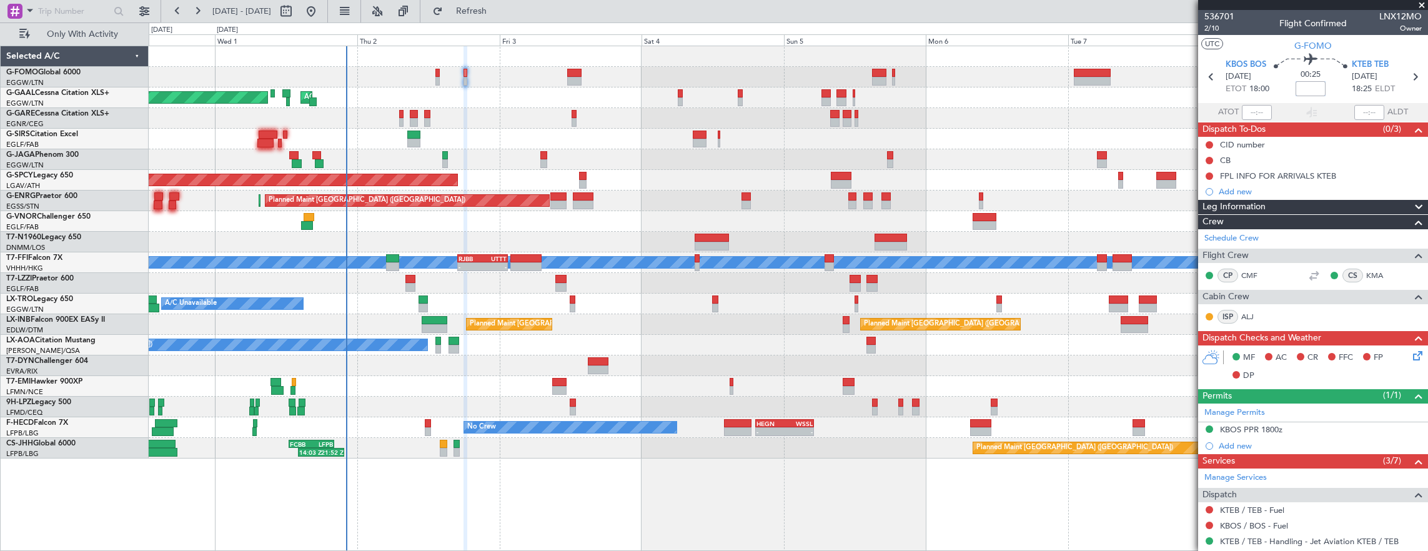
click at [1311, 92] on input at bounding box center [1310, 88] width 30 height 15
type input "5"
type input "+00:15"
click at [1207, 160] on button at bounding box center [1208, 160] width 7 height 7
click at [1205, 209] on span "Completed" at bounding box center [1214, 215] width 41 height 12
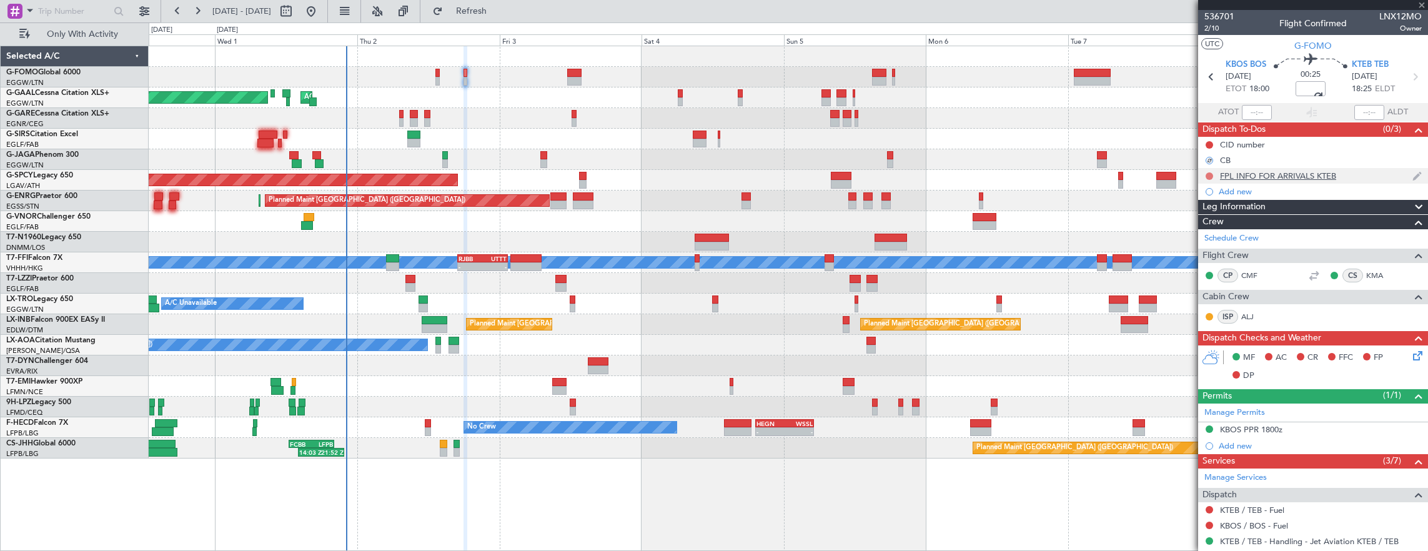
click at [1211, 172] on button at bounding box center [1208, 175] width 7 height 7
click at [1210, 247] on span "Cancelled" at bounding box center [1212, 249] width 36 height 12
click at [1208, 145] on button at bounding box center [1208, 144] width 7 height 7
click at [1215, 202] on span "Completed" at bounding box center [1214, 199] width 41 height 12
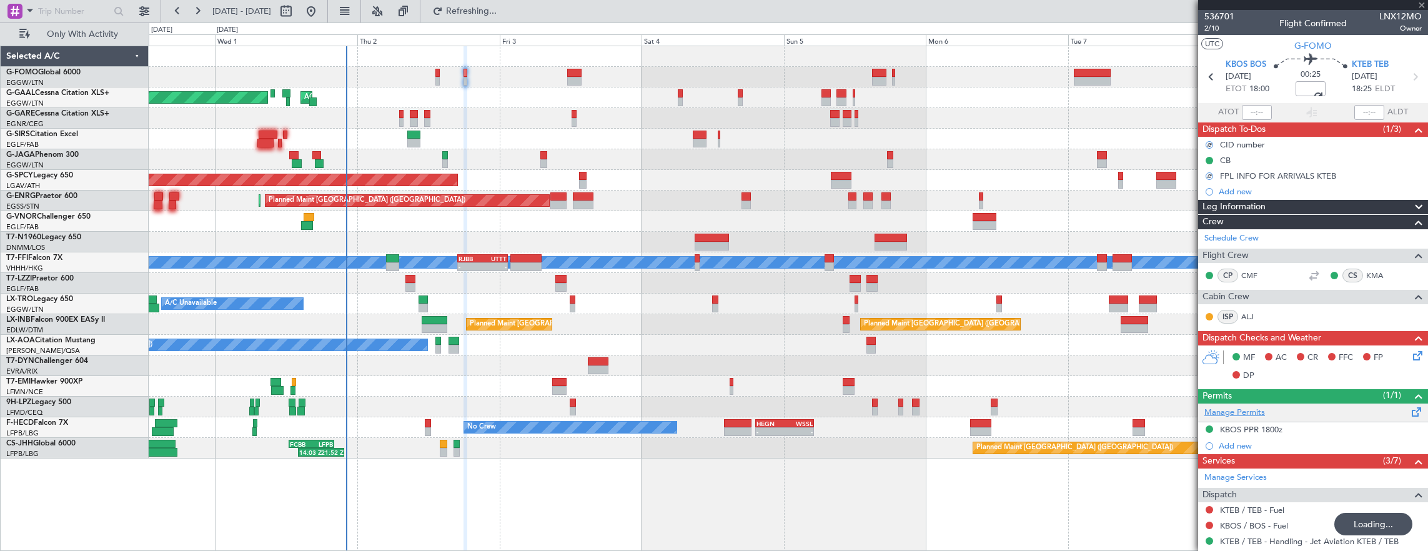
click at [1253, 415] on link "Manage Permits" at bounding box center [1234, 413] width 61 height 12
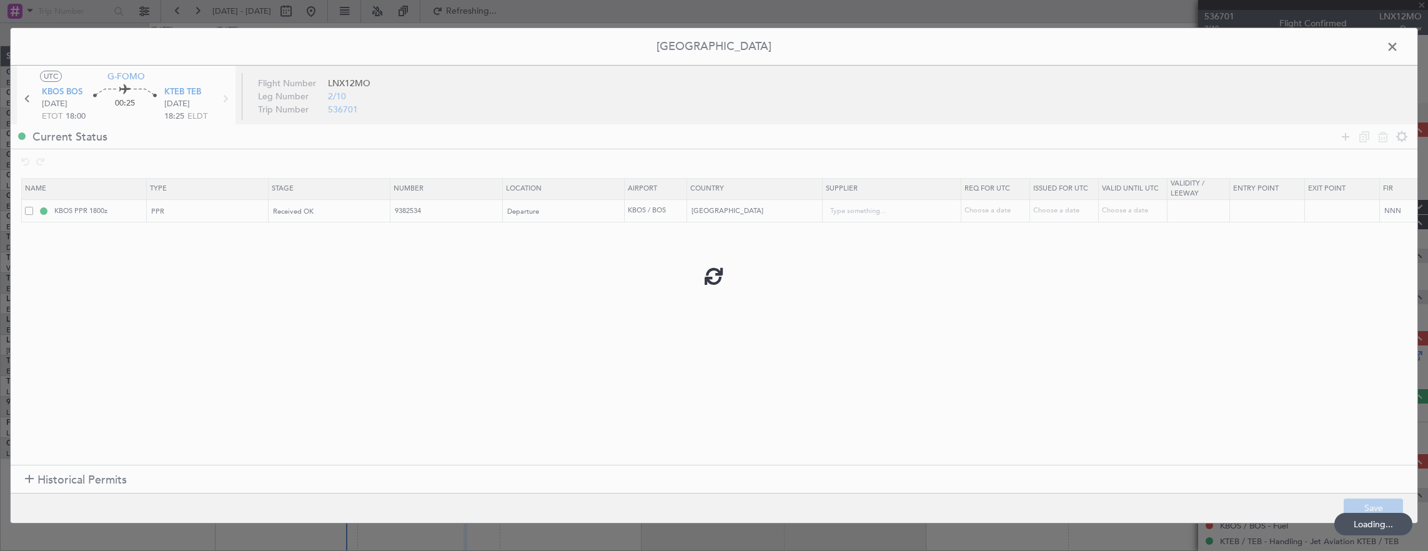
click at [1344, 140] on div at bounding box center [714, 275] width 1406 height 495
click at [1345, 134] on div at bounding box center [714, 275] width 1406 height 495
type input "+00:15"
click at [1350, 142] on icon at bounding box center [1345, 136] width 15 height 15
click at [201, 219] on div "PPR" at bounding box center [204, 211] width 104 height 19
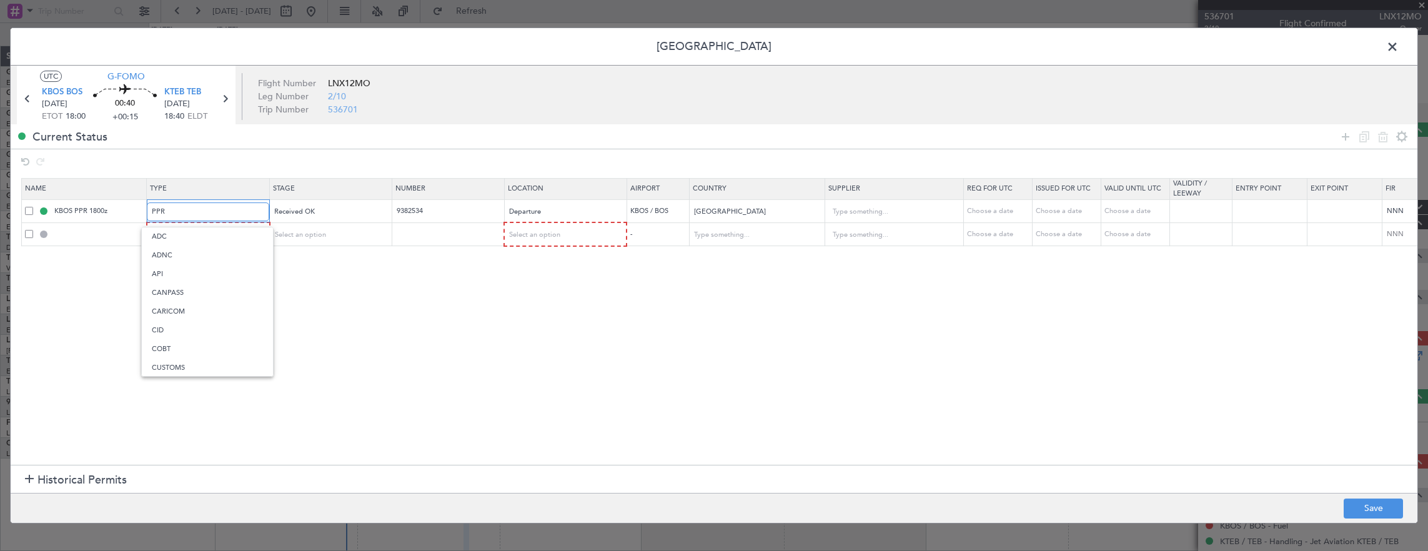
scroll to position [375, 0]
click at [209, 232] on span "Pavement Concession" at bounding box center [207, 236] width 111 height 19
click at [211, 235] on div "Type" at bounding box center [204, 234] width 104 height 19
click at [184, 345] on span "CID" at bounding box center [207, 354] width 111 height 19
click at [308, 225] on div "Select an option" at bounding box center [326, 234] width 104 height 19
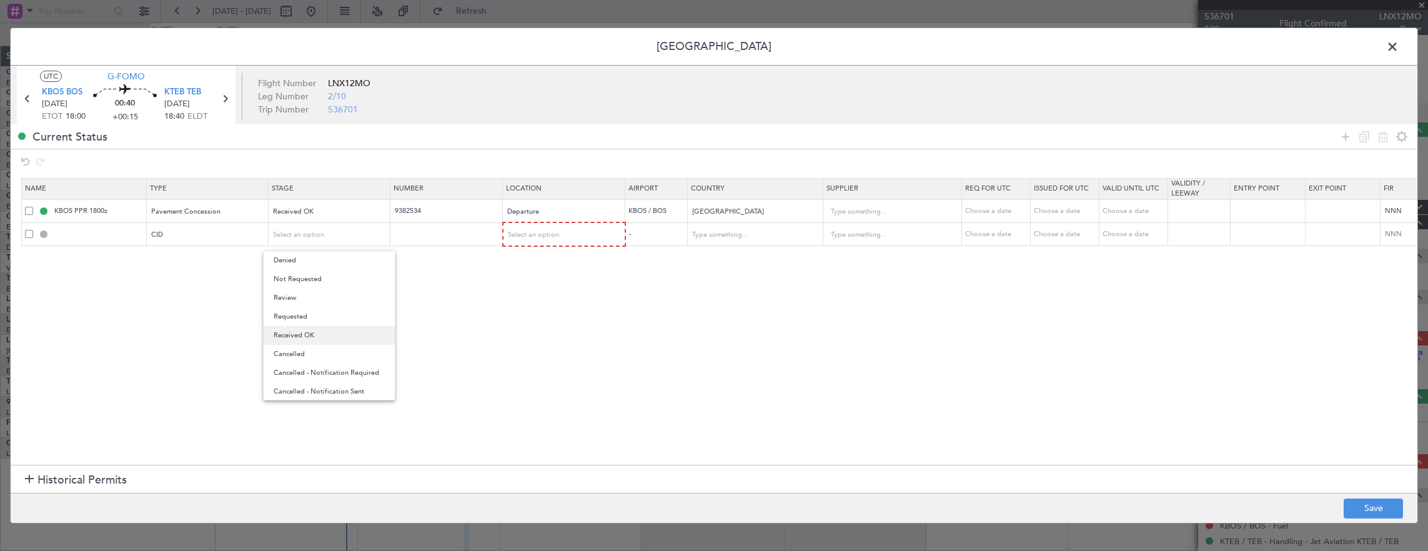
click at [323, 327] on span "Received OK" at bounding box center [329, 335] width 111 height 19
click at [447, 215] on td "9382534" at bounding box center [446, 210] width 112 height 23
click at [447, 229] on input "text" at bounding box center [447, 234] width 109 height 11
paste input "636"
type input "636"
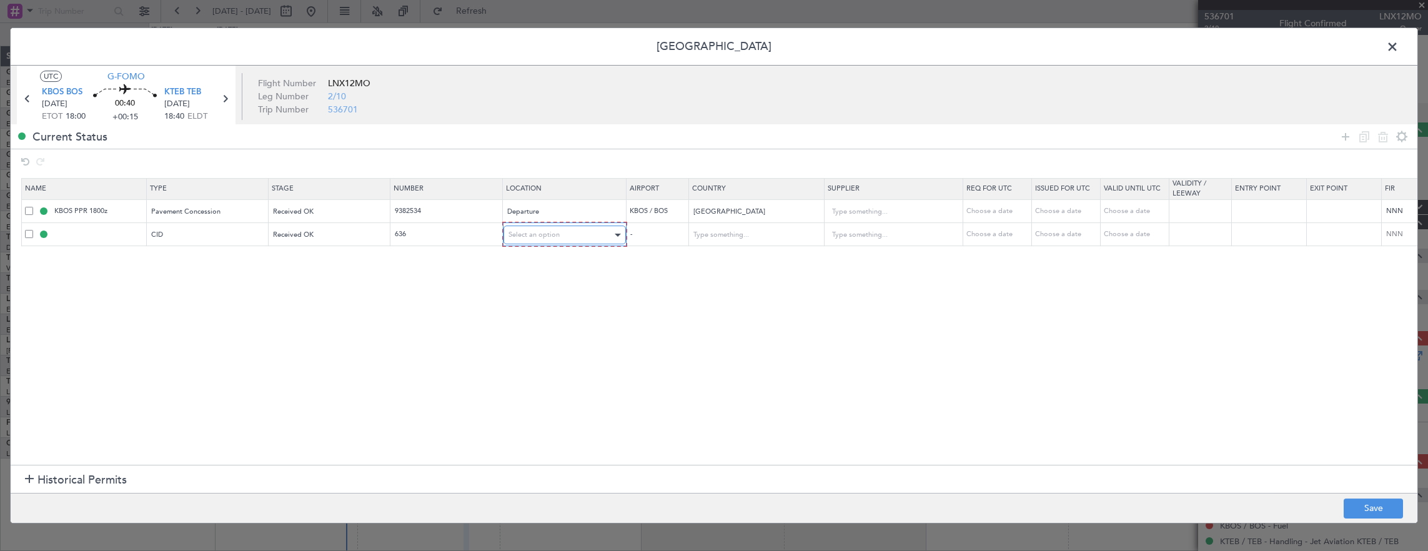
click at [618, 234] on div at bounding box center [617, 235] width 6 height 3
click at [581, 257] on span "Departure" at bounding box center [563, 260] width 111 height 19
click at [1399, 500] on button "Save" at bounding box center [1372, 508] width 59 height 20
type input "CID"
type input "United States"
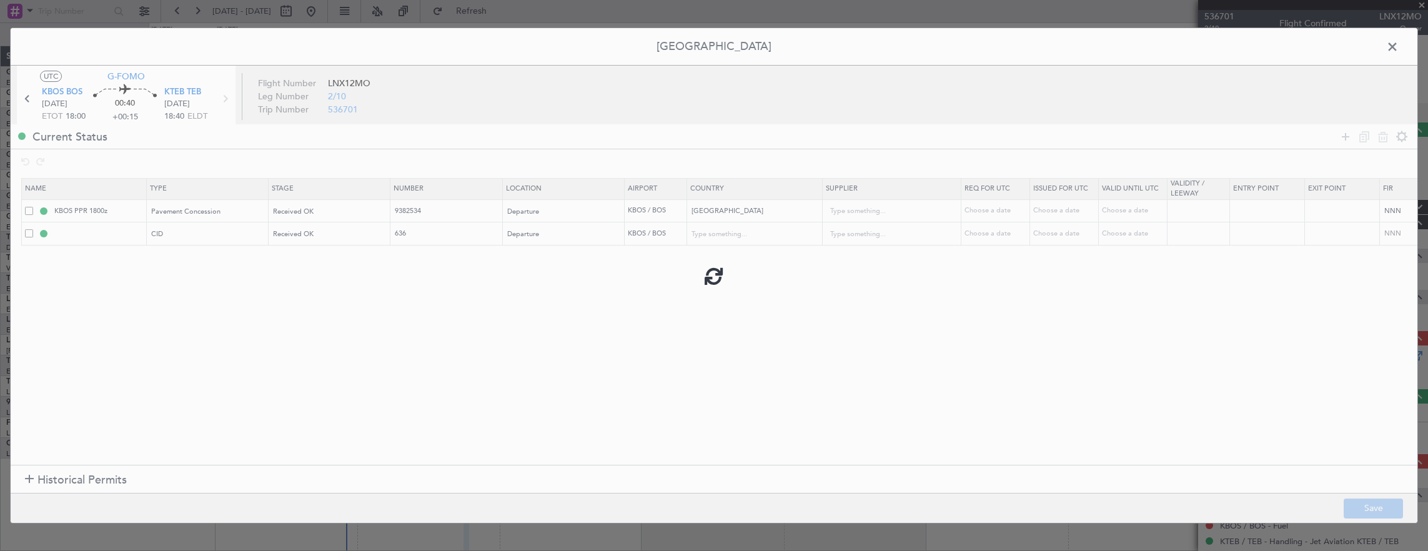
type input "NNN"
type input "5"
click at [1398, 47] on span at bounding box center [1398, 49] width 0 height 25
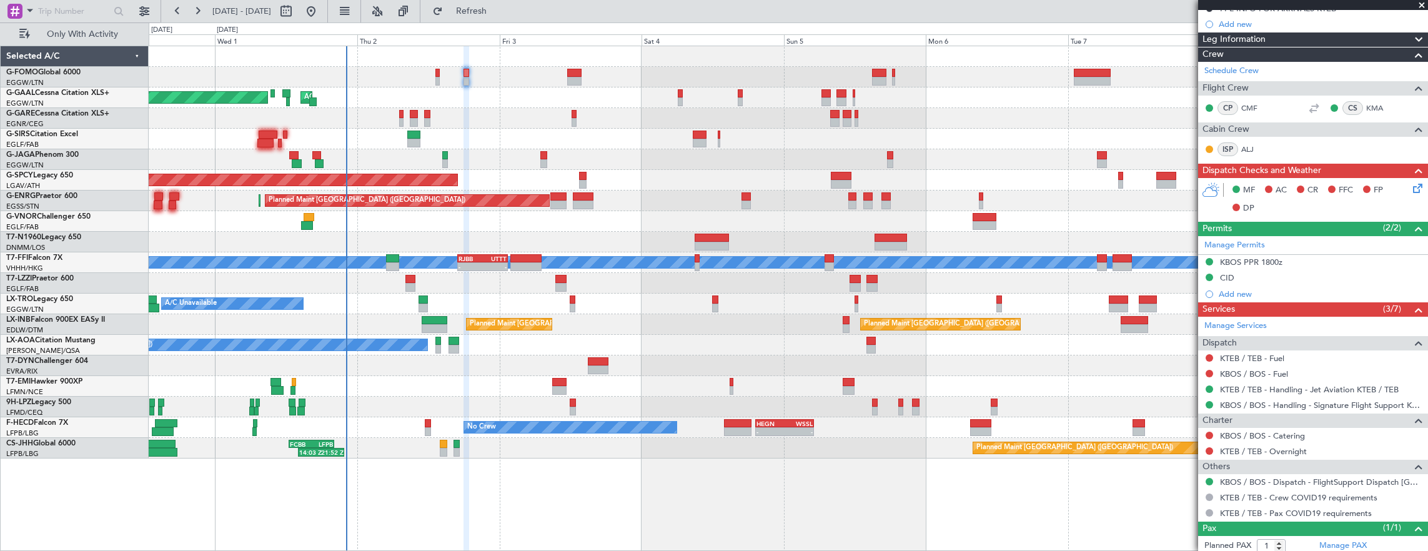
scroll to position [197, 0]
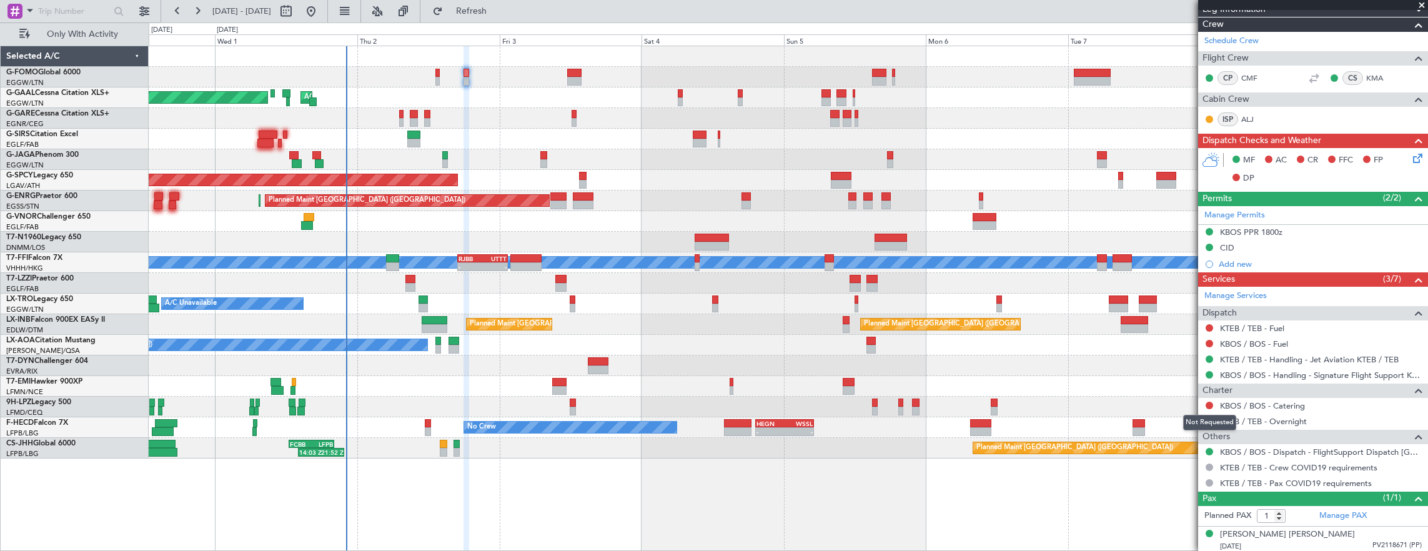
click at [1209, 421] on div "Not Requested" at bounding box center [1209, 423] width 53 height 16
click at [1208, 417] on button at bounding box center [1208, 420] width 7 height 7
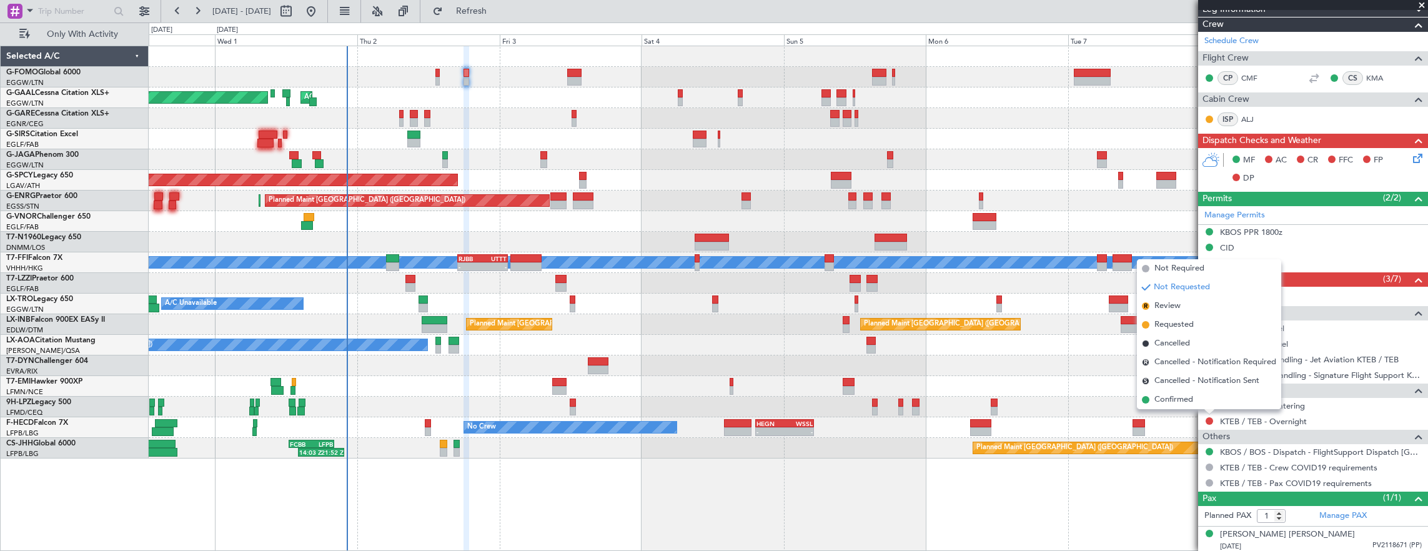
drag, startPoint x: 1168, startPoint y: 265, endPoint x: 1203, endPoint y: 335, distance: 78.2
click at [1168, 268] on span "Not Required" at bounding box center [1179, 268] width 50 height 12
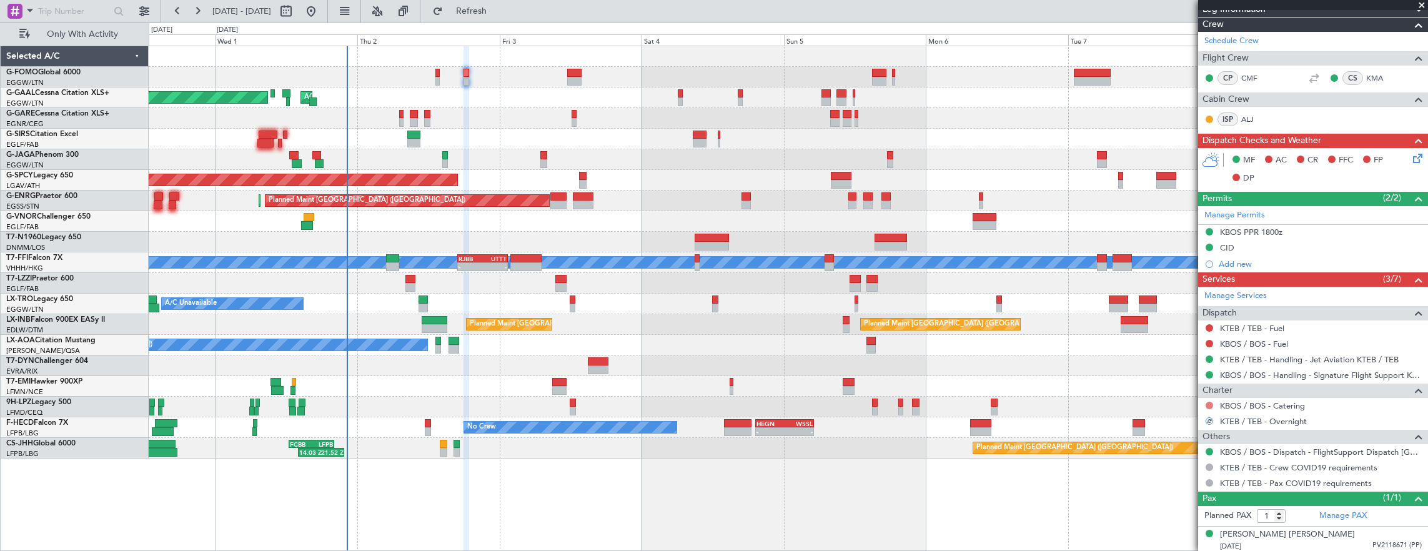
click at [1207, 402] on button at bounding box center [1208, 405] width 7 height 7
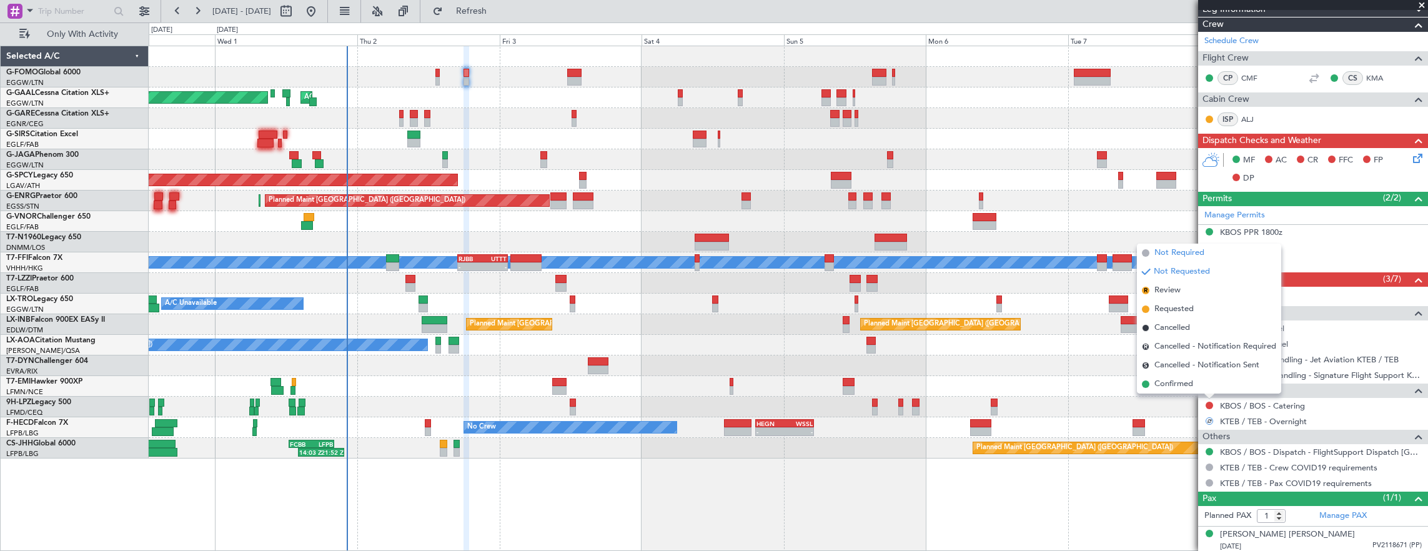
click at [1177, 245] on li "Not Required" at bounding box center [1209, 253] width 144 height 19
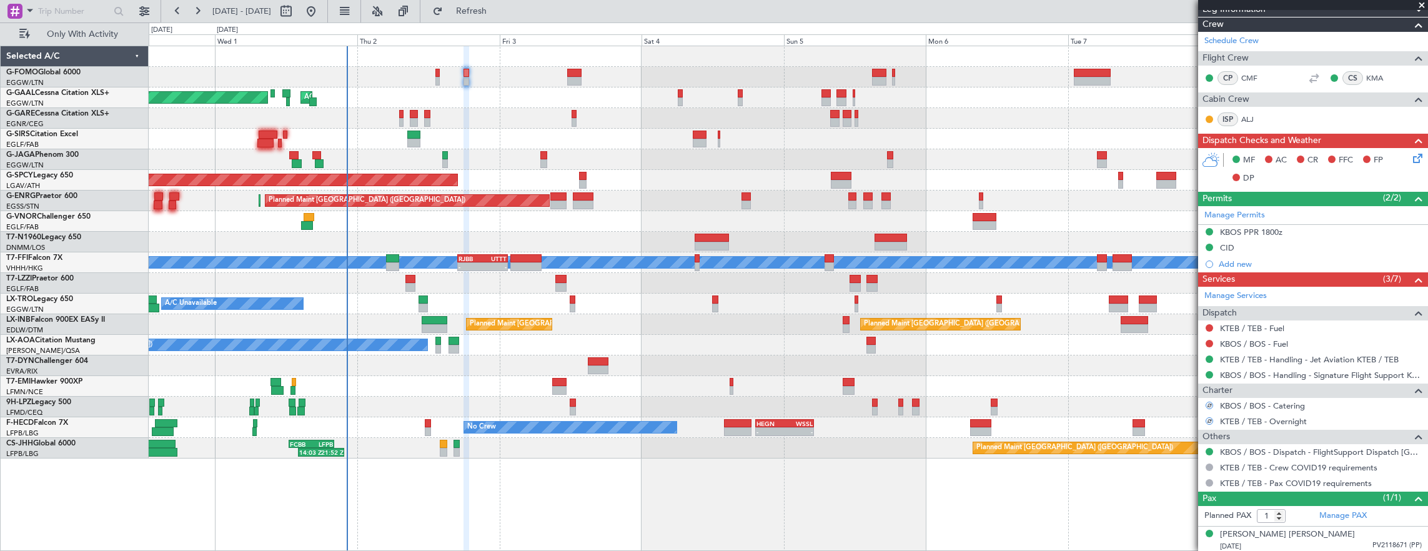
click at [1410, 157] on icon at bounding box center [1415, 156] width 10 height 10
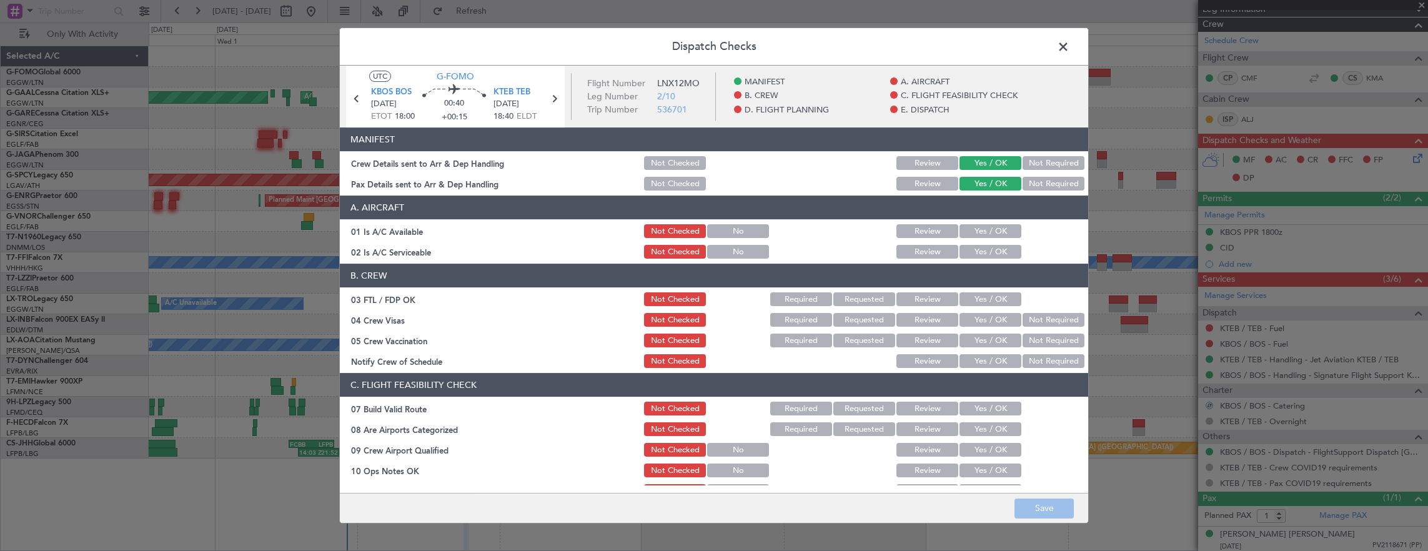
drag, startPoint x: 989, startPoint y: 223, endPoint x: 987, endPoint y: 231, distance: 8.3
click at [989, 224] on div "Yes / OK" at bounding box center [988, 230] width 63 height 17
click at [987, 231] on button "Yes / OK" at bounding box center [990, 231] width 62 height 14
click at [990, 255] on button "Yes / OK" at bounding box center [990, 252] width 62 height 14
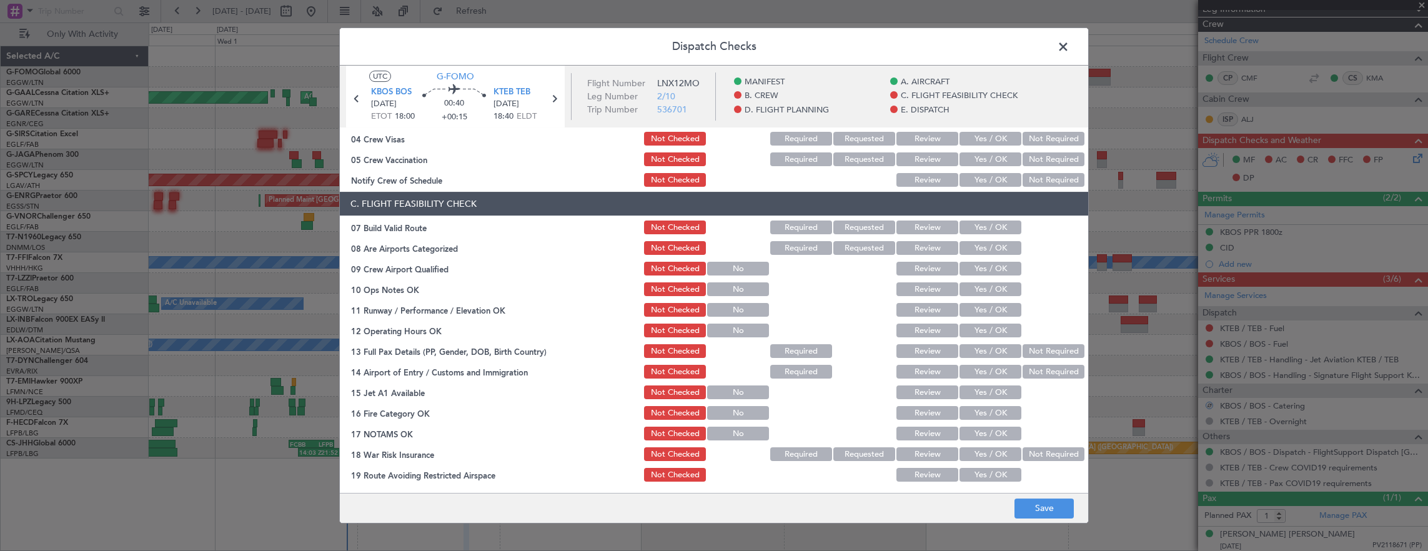
scroll to position [250, 0]
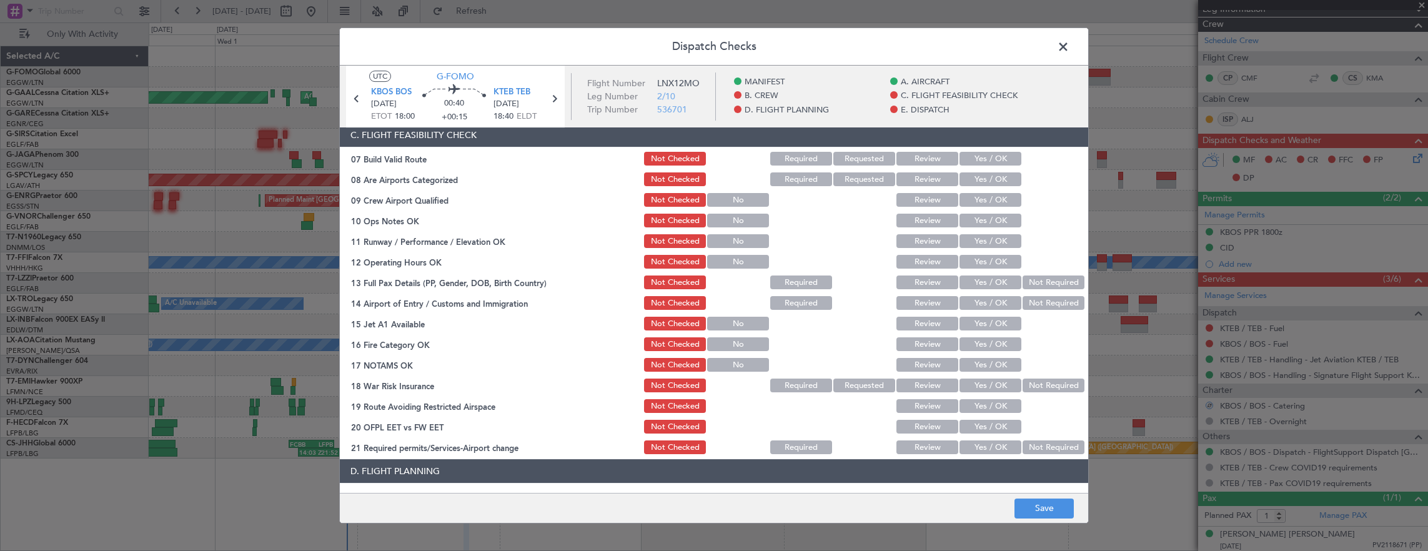
click at [989, 165] on div "Yes / OK" at bounding box center [988, 158] width 63 height 17
click at [989, 160] on button "Yes / OK" at bounding box center [990, 159] width 62 height 14
click at [989, 224] on button "Yes / OK" at bounding box center [990, 221] width 62 height 14
drag, startPoint x: 989, startPoint y: 240, endPoint x: 985, endPoint y: 250, distance: 10.1
click at [989, 240] on button "Yes / OK" at bounding box center [990, 241] width 62 height 14
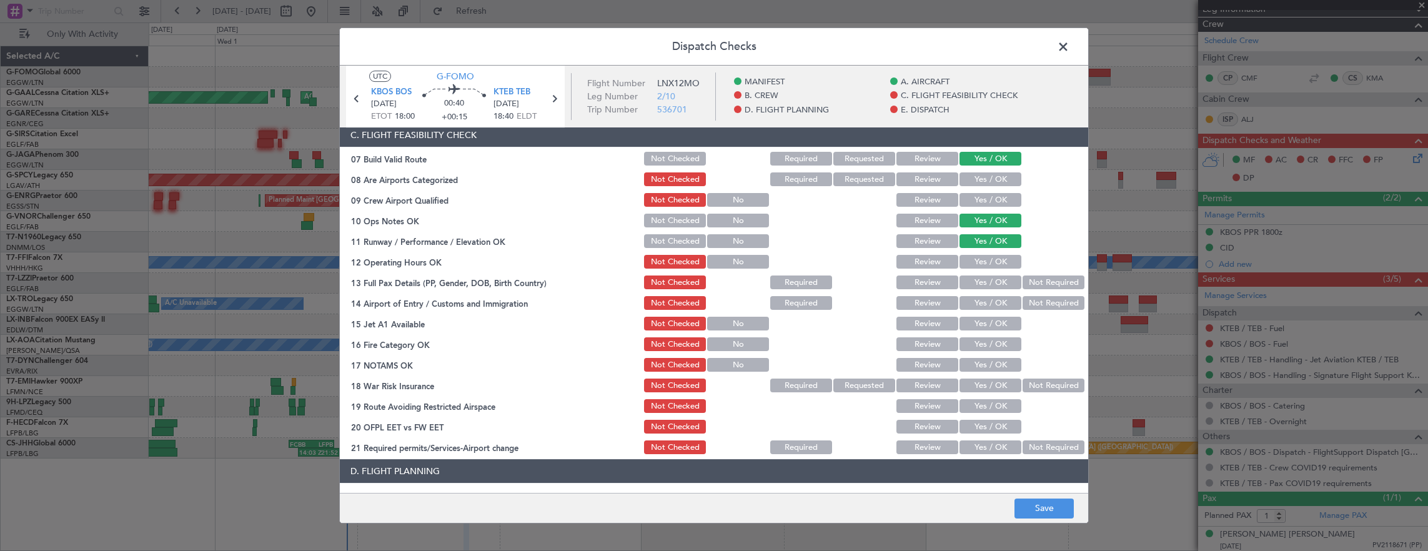
click at [984, 257] on button "Yes / OK" at bounding box center [990, 262] width 62 height 14
click at [988, 285] on button "Yes / OK" at bounding box center [990, 282] width 62 height 14
click at [987, 297] on button "Yes / OK" at bounding box center [990, 303] width 62 height 14
click at [981, 322] on button "Yes / OK" at bounding box center [990, 324] width 62 height 14
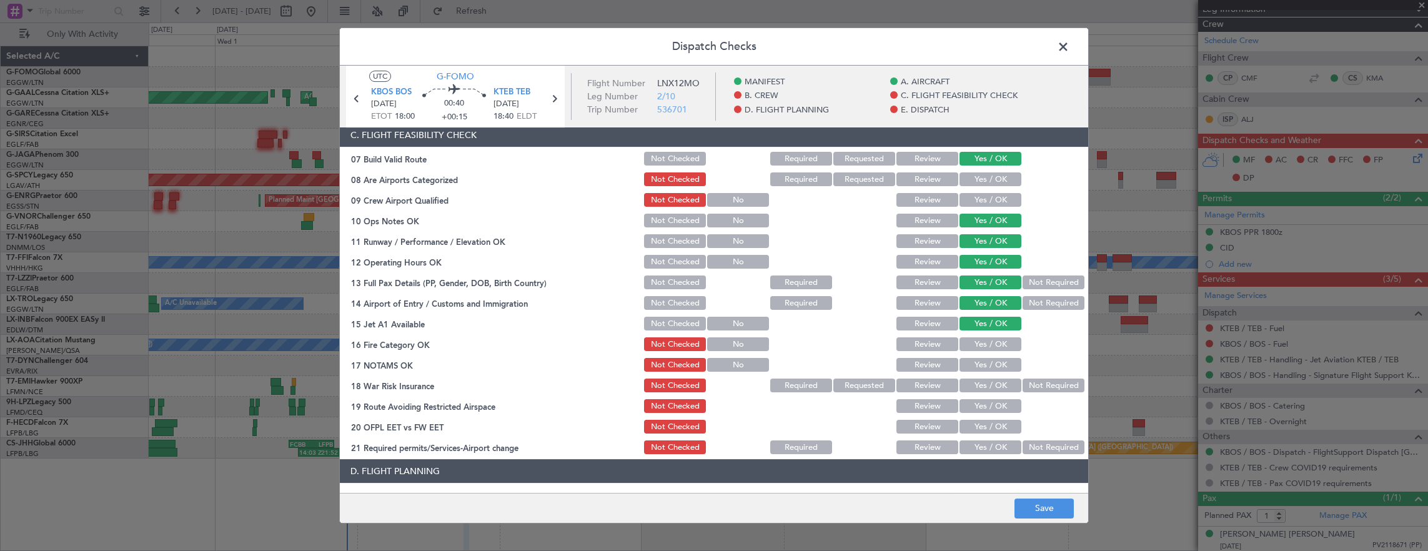
click at [979, 351] on div "Yes / OK" at bounding box center [988, 343] width 63 height 17
drag, startPoint x: 979, startPoint y: 340, endPoint x: 974, endPoint y: 363, distance: 23.6
click at [979, 341] on button "Yes / OK" at bounding box center [990, 344] width 62 height 14
click at [974, 363] on button "Yes / OK" at bounding box center [990, 365] width 62 height 14
click at [1048, 385] on button "Not Required" at bounding box center [1053, 385] width 62 height 14
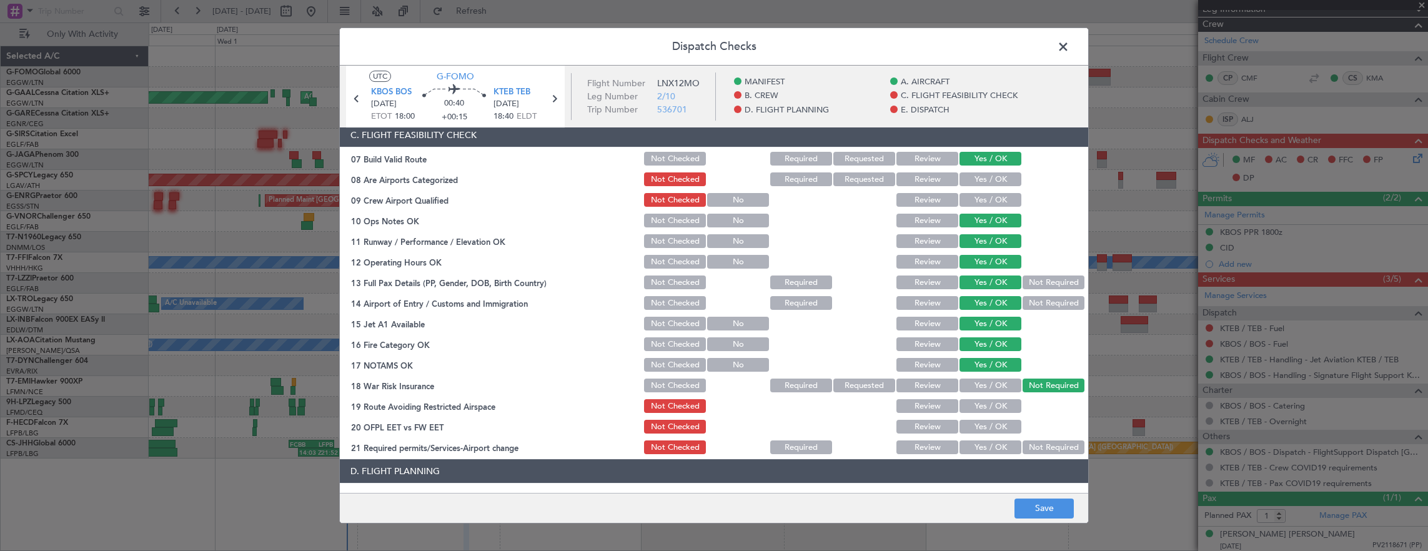
click at [980, 402] on button "Yes / OK" at bounding box center [990, 406] width 62 height 14
drag, startPoint x: 979, startPoint y: 418, endPoint x: 979, endPoint y: 433, distance: 15.0
click at [979, 420] on div "Yes / OK" at bounding box center [988, 426] width 63 height 17
click at [982, 420] on button "Yes / OK" at bounding box center [990, 427] width 62 height 14
click at [979, 445] on button "Yes / OK" at bounding box center [990, 447] width 62 height 14
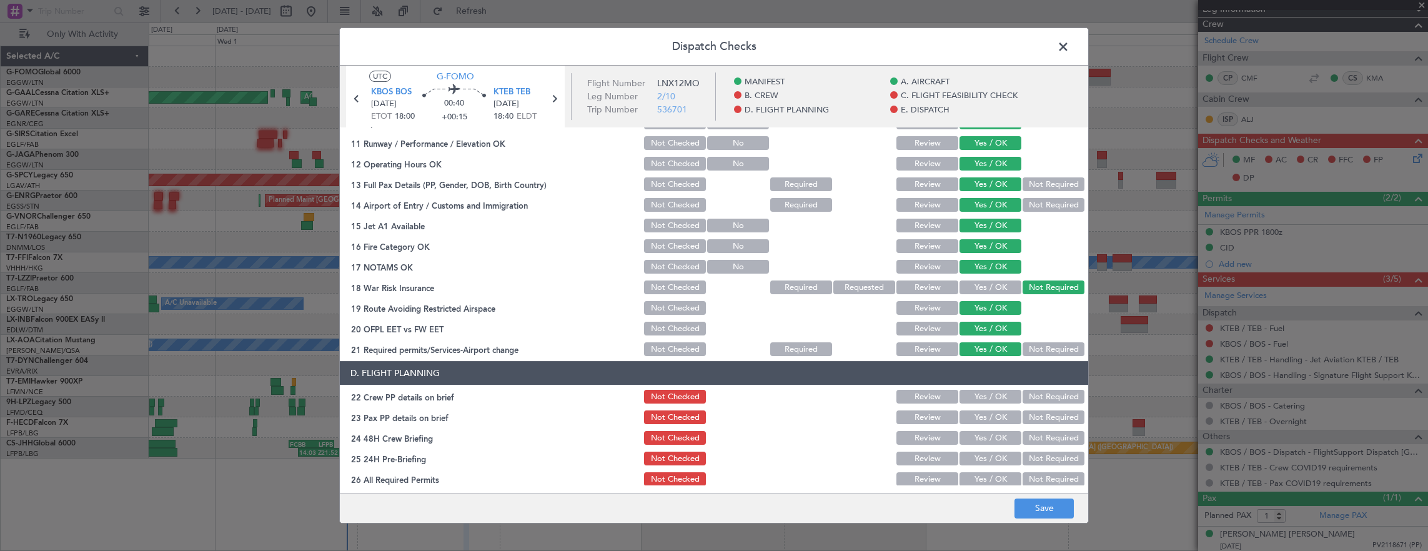
scroll to position [437, 0]
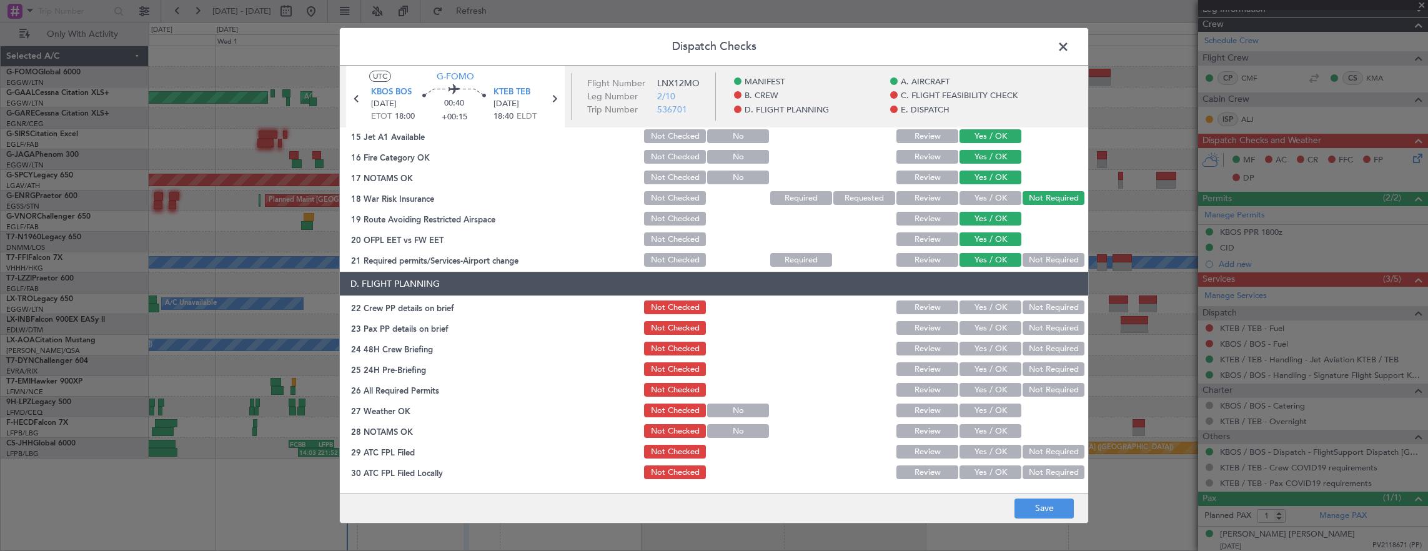
click at [994, 312] on button "Yes / OK" at bounding box center [990, 307] width 62 height 14
click at [983, 337] on section "D. FLIGHT PLANNING 22 Crew PP details on brief Not Checked Review Yes / OK Not …" at bounding box center [714, 397] width 748 height 250
click at [981, 350] on button "Yes / OK" at bounding box center [990, 349] width 62 height 14
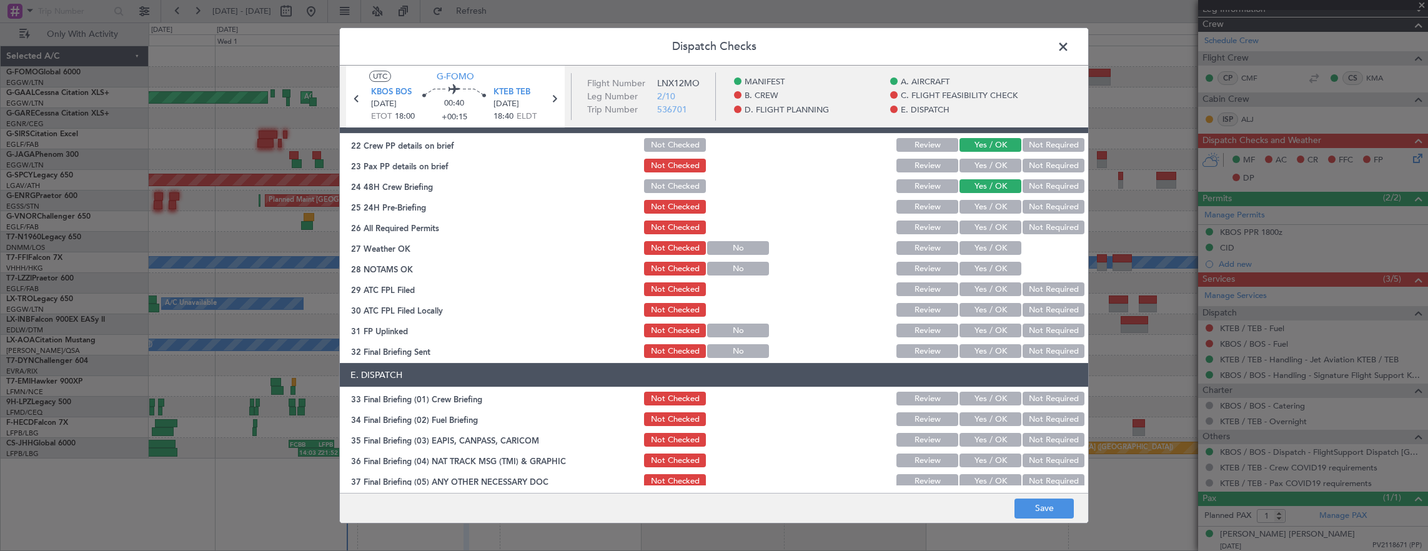
scroll to position [562, 0]
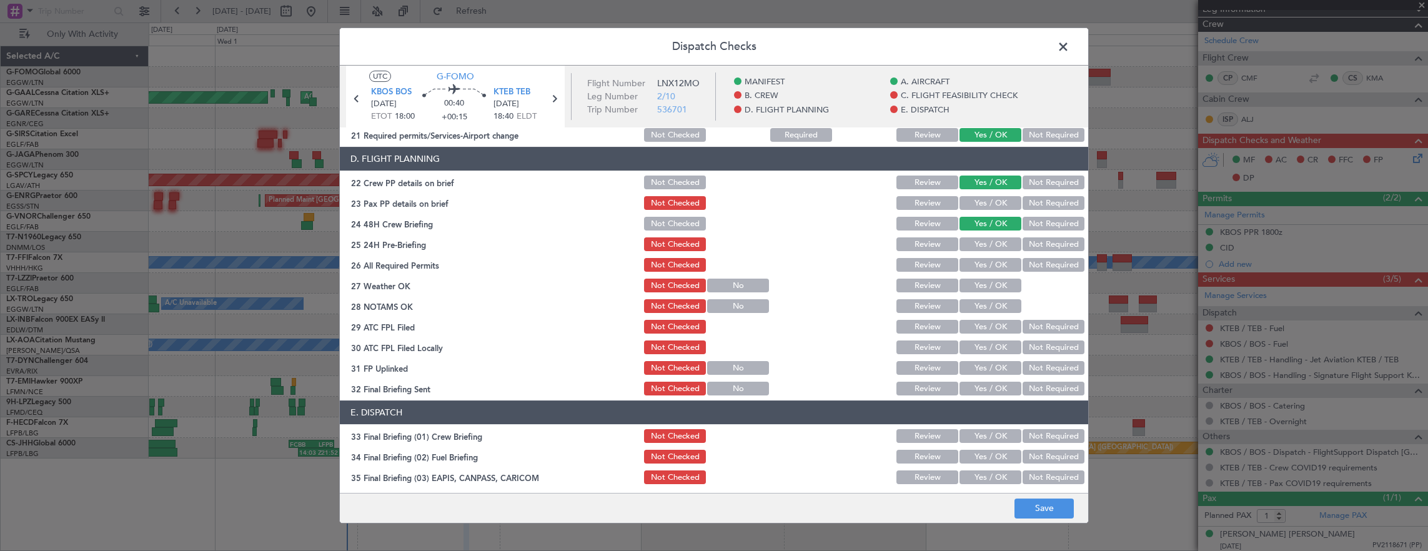
click at [973, 207] on button "Yes / OK" at bounding box center [990, 203] width 62 height 14
click at [974, 252] on div "Yes / OK" at bounding box center [988, 243] width 63 height 17
click at [1027, 239] on button "Not Required" at bounding box center [1053, 244] width 62 height 14
drag, startPoint x: 994, startPoint y: 255, endPoint x: 983, endPoint y: 275, distance: 22.4
click at [994, 257] on div "Yes / OK" at bounding box center [988, 264] width 63 height 17
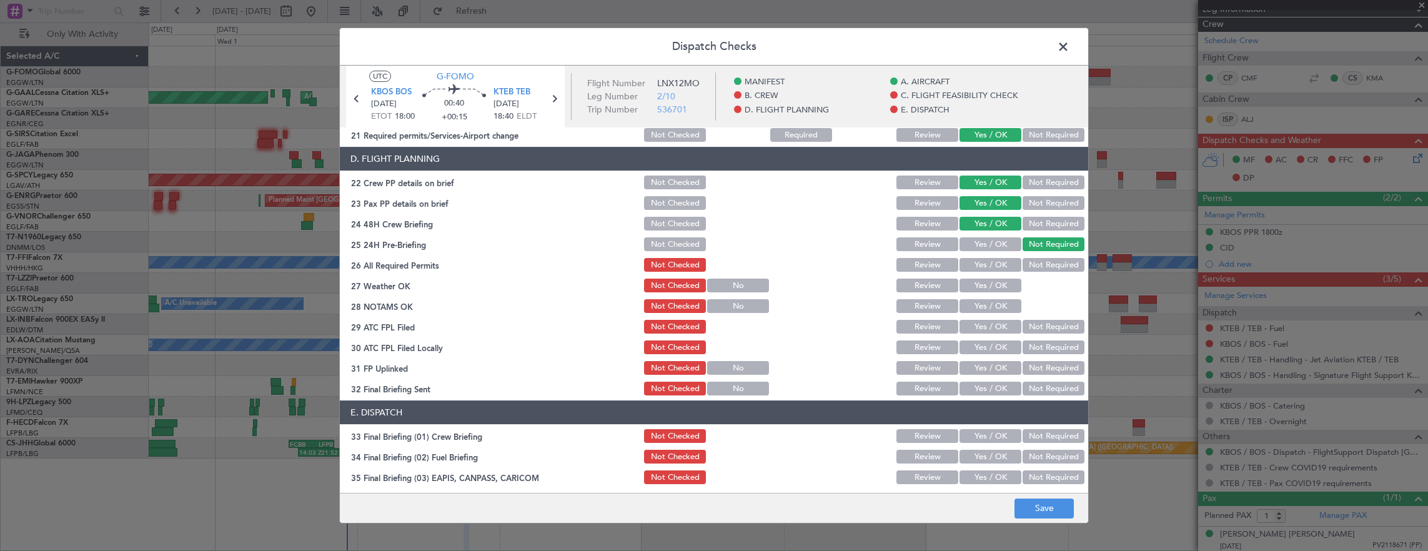
click at [983, 274] on section "D. FLIGHT PLANNING 22 Crew PP details on brief Not Checked Review Yes / OK Not …" at bounding box center [714, 272] width 748 height 250
click at [982, 270] on button "Yes / OK" at bounding box center [990, 265] width 62 height 14
click at [983, 290] on button "Yes / OK" at bounding box center [990, 286] width 62 height 14
click at [982, 302] on button "Yes / OK" at bounding box center [990, 306] width 62 height 14
click at [980, 323] on button "Yes / OK" at bounding box center [990, 327] width 62 height 14
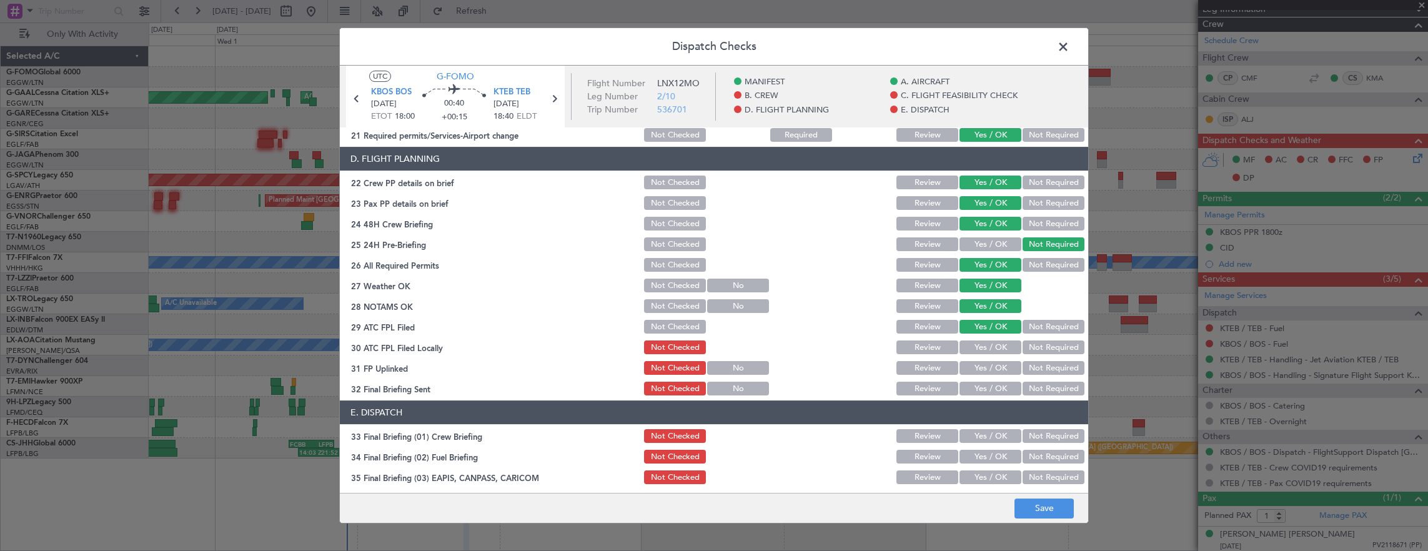
drag, startPoint x: 980, startPoint y: 332, endPoint x: 973, endPoint y: 348, distance: 17.6
click at [977, 343] on section "D. FLIGHT PLANNING 22 Crew PP details on brief Not Checked Review Yes / OK Not …" at bounding box center [714, 272] width 748 height 250
click at [973, 350] on button "Yes / OK" at bounding box center [990, 347] width 62 height 14
click at [976, 361] on section "D. FLIGHT PLANNING 22 Crew PP details on brief Not Checked Review Yes / OK Not …" at bounding box center [714, 272] width 748 height 250
click at [978, 370] on button "Yes / OK" at bounding box center [990, 368] width 62 height 14
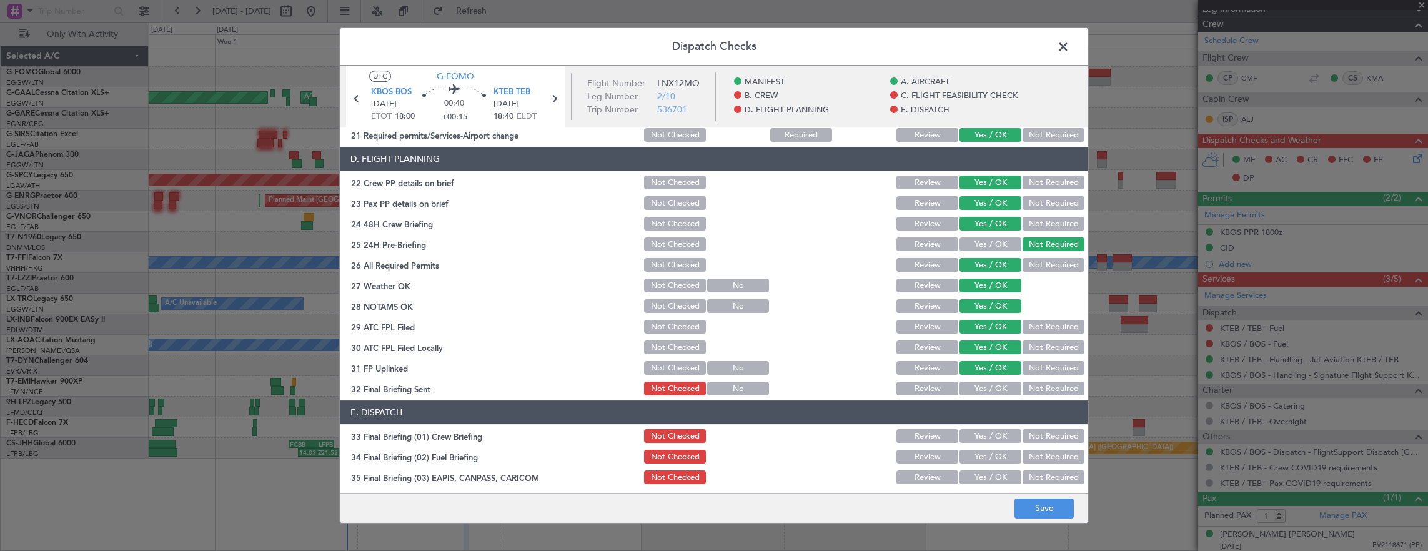
click at [1050, 394] on article "MANIFEST Crew Details sent to Arr & Dep Handling Not Checked Review Yes / OK No…" at bounding box center [714, 305] width 748 height 357
click at [1048, 388] on button "Not Required" at bounding box center [1053, 389] width 62 height 14
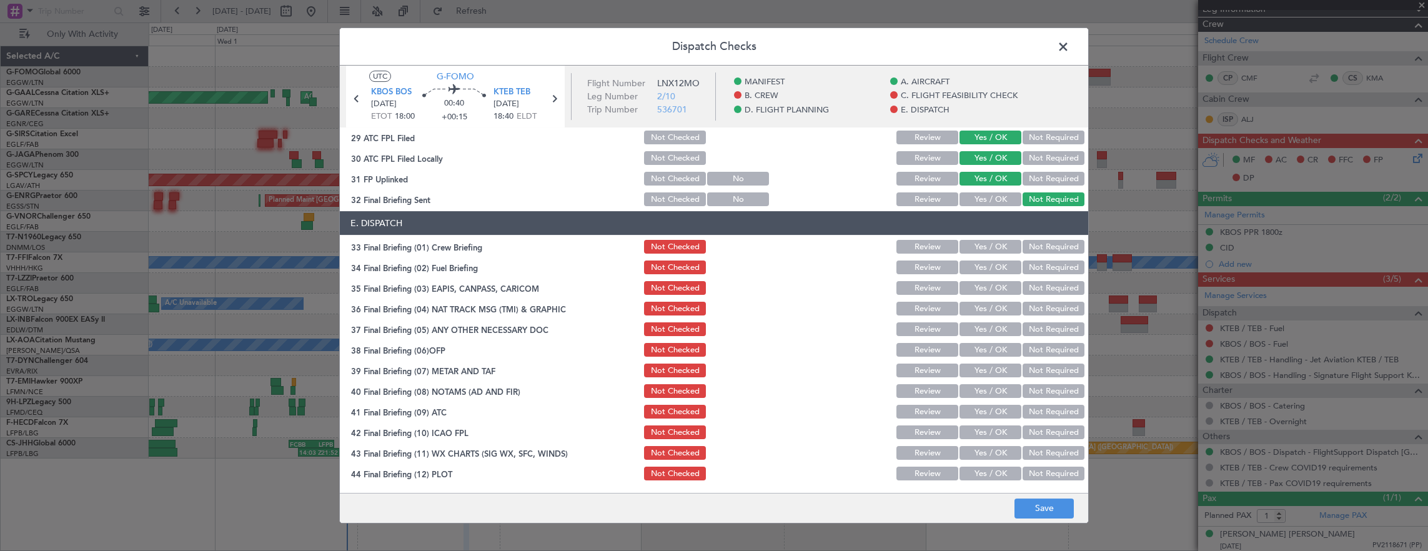
click at [981, 255] on section "E. DISPATCH 33 Final Briefing (01) Crew Briefing Not Checked Review Yes / OK No…" at bounding box center [714, 346] width 748 height 271
drag, startPoint x: 975, startPoint y: 249, endPoint x: 974, endPoint y: 274, distance: 25.0
click at [975, 250] on button "Yes / OK" at bounding box center [990, 247] width 62 height 14
click at [974, 274] on div "Yes / OK" at bounding box center [988, 267] width 63 height 17
click at [1042, 292] on button "Not Required" at bounding box center [1053, 288] width 62 height 14
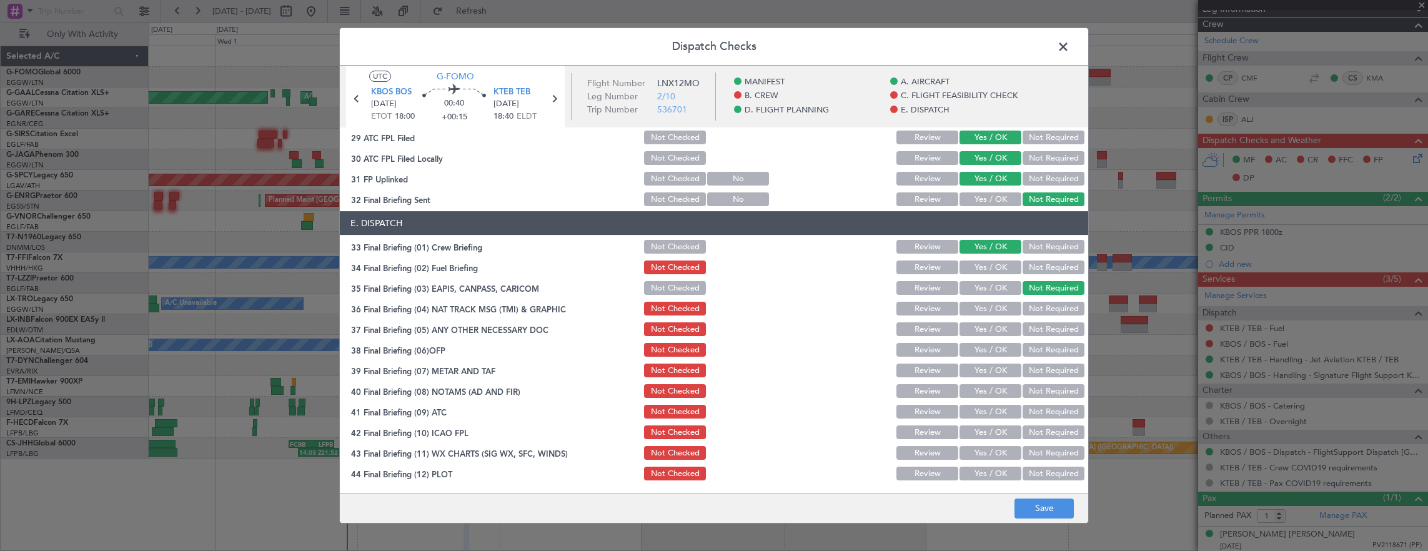
click at [993, 267] on button "Yes / OK" at bounding box center [990, 267] width 62 height 14
drag, startPoint x: 1027, startPoint y: 304, endPoint x: 1022, endPoint y: 312, distance: 9.2
click at [1027, 305] on button "Not Required" at bounding box center [1053, 309] width 62 height 14
click at [984, 327] on button "Yes / OK" at bounding box center [990, 329] width 62 height 14
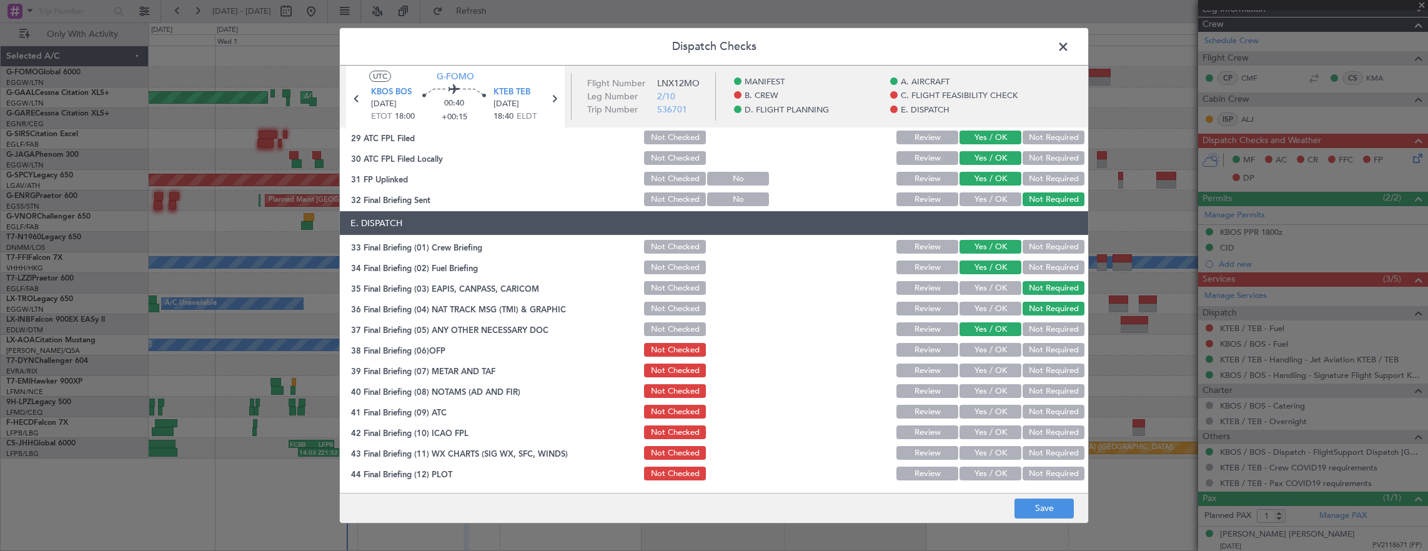
drag, startPoint x: 983, startPoint y: 345, endPoint x: 983, endPoint y: 353, distance: 8.1
click at [983, 346] on button "Yes / OK" at bounding box center [990, 350] width 62 height 14
click at [983, 356] on button "Yes / OK" at bounding box center [990, 350] width 62 height 14
click at [979, 375] on button "Yes / OK" at bounding box center [990, 370] width 62 height 14
click at [980, 395] on button "Yes / OK" at bounding box center [990, 391] width 62 height 14
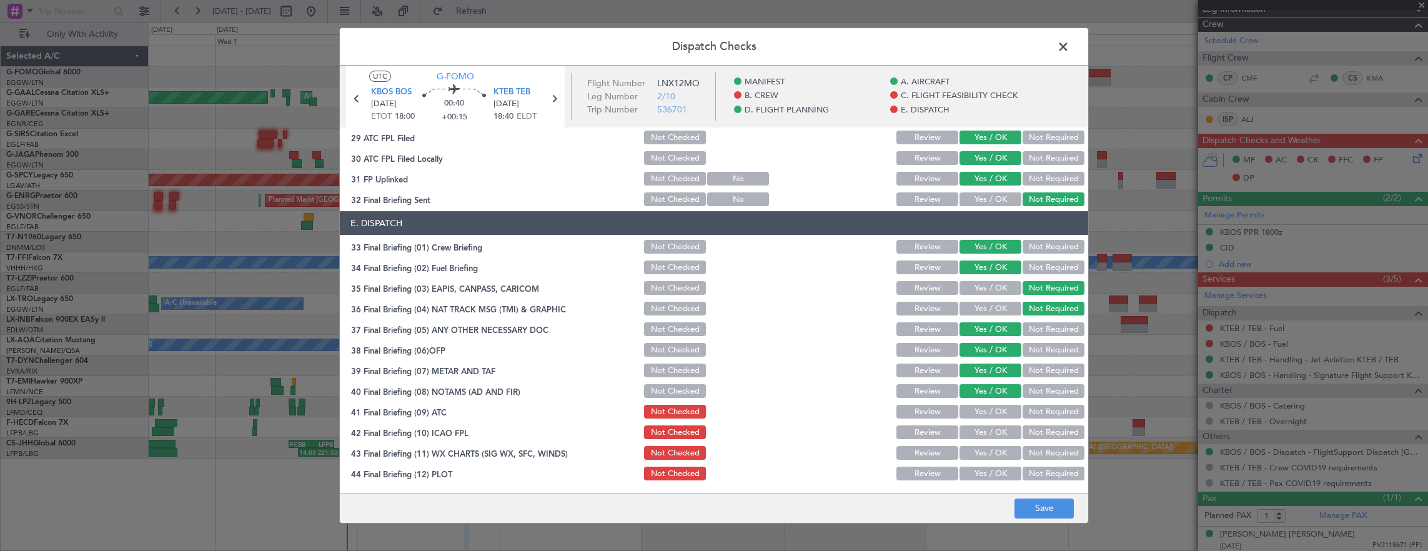
drag, startPoint x: 980, startPoint y: 408, endPoint x: 975, endPoint y: 424, distance: 17.2
click at [980, 411] on button "Yes / OK" at bounding box center [990, 412] width 62 height 14
click at [974, 427] on button "Yes / OK" at bounding box center [990, 432] width 62 height 14
click at [972, 438] on button "Yes / OK" at bounding box center [990, 432] width 62 height 14
click at [969, 452] on button "Yes / OK" at bounding box center [990, 453] width 62 height 14
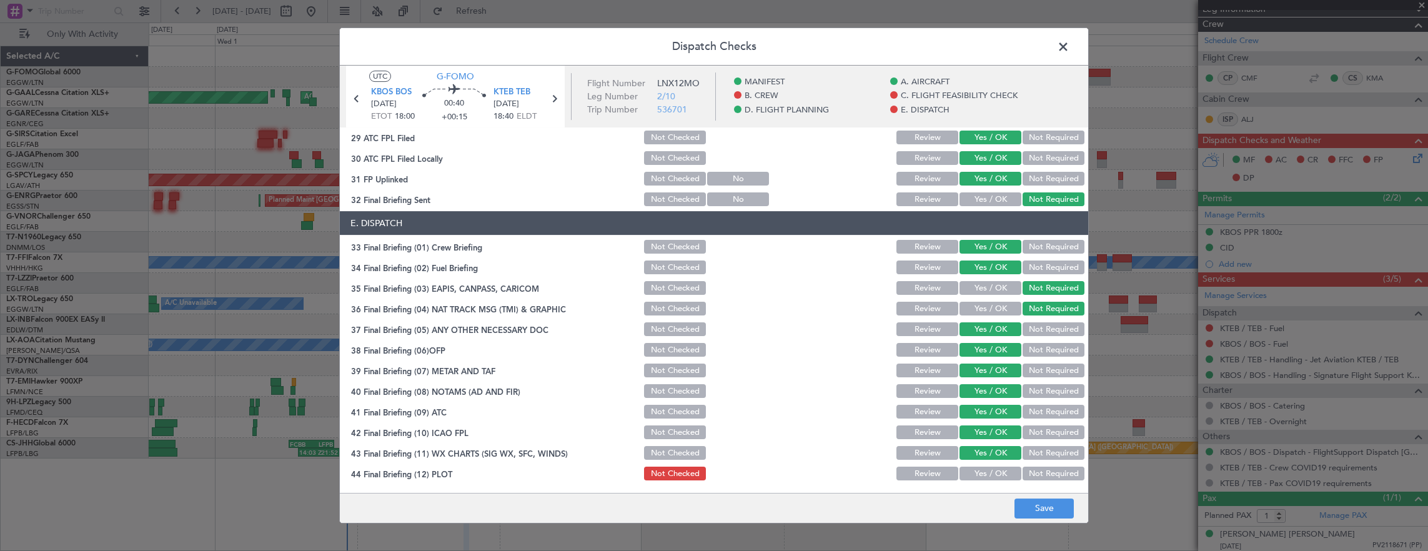
click at [980, 466] on div "Yes / OK" at bounding box center [988, 473] width 63 height 17
click at [980, 467] on button "Yes / OK" at bounding box center [990, 473] width 62 height 14
click at [1047, 519] on footer "Save" at bounding box center [714, 508] width 748 height 30
click at [1047, 510] on button "Save" at bounding box center [1043, 508] width 59 height 20
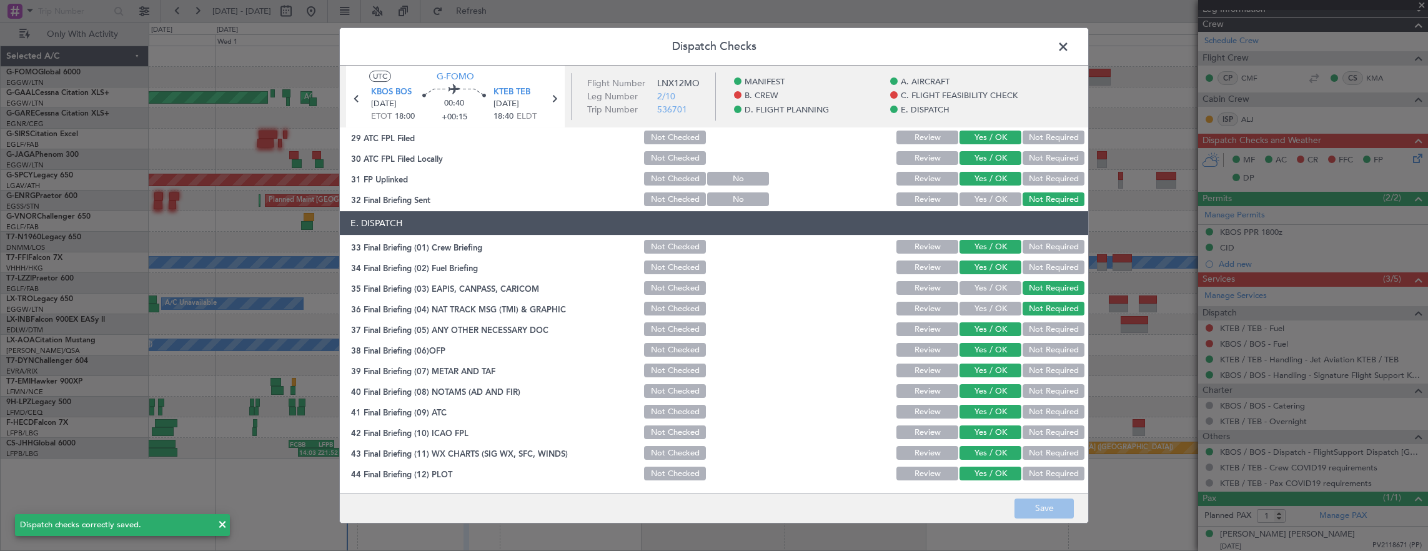
click at [1069, 48] on span at bounding box center [1069, 49] width 0 height 25
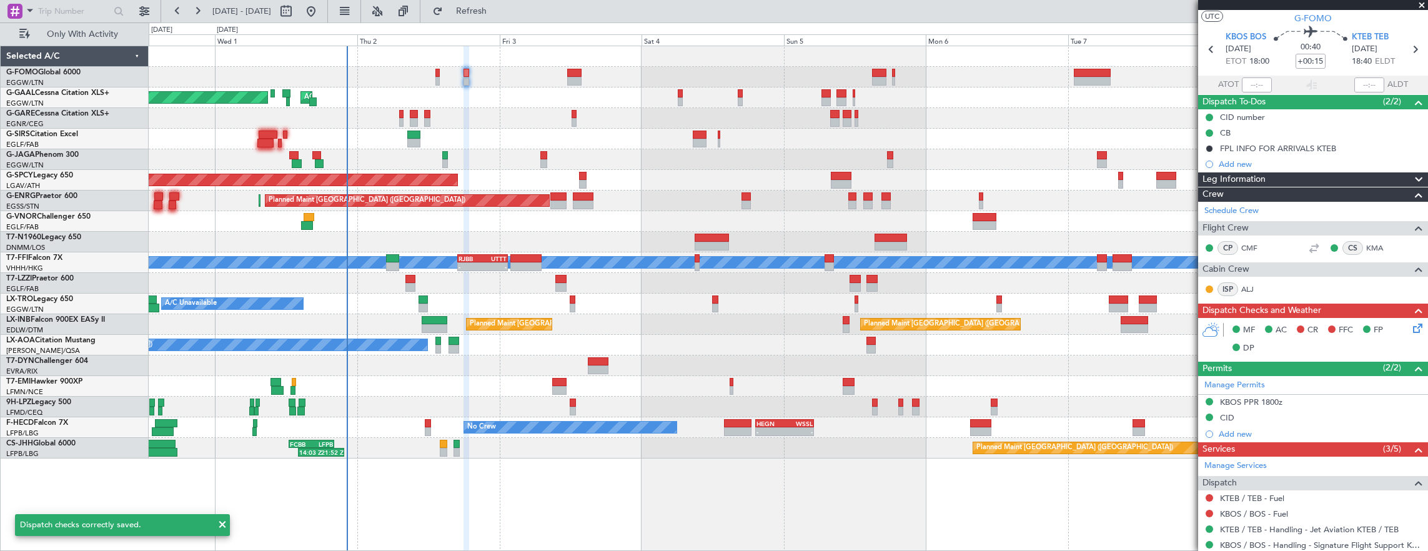
scroll to position [0, 0]
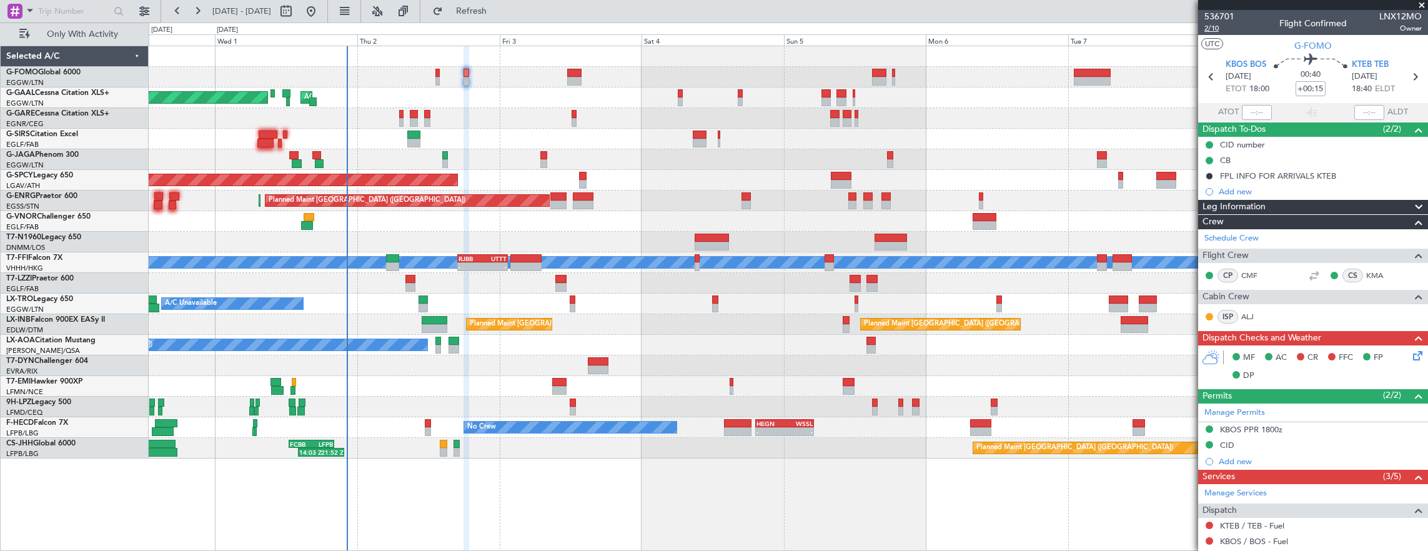
click at [1213, 27] on span "2/10" at bounding box center [1219, 28] width 30 height 11
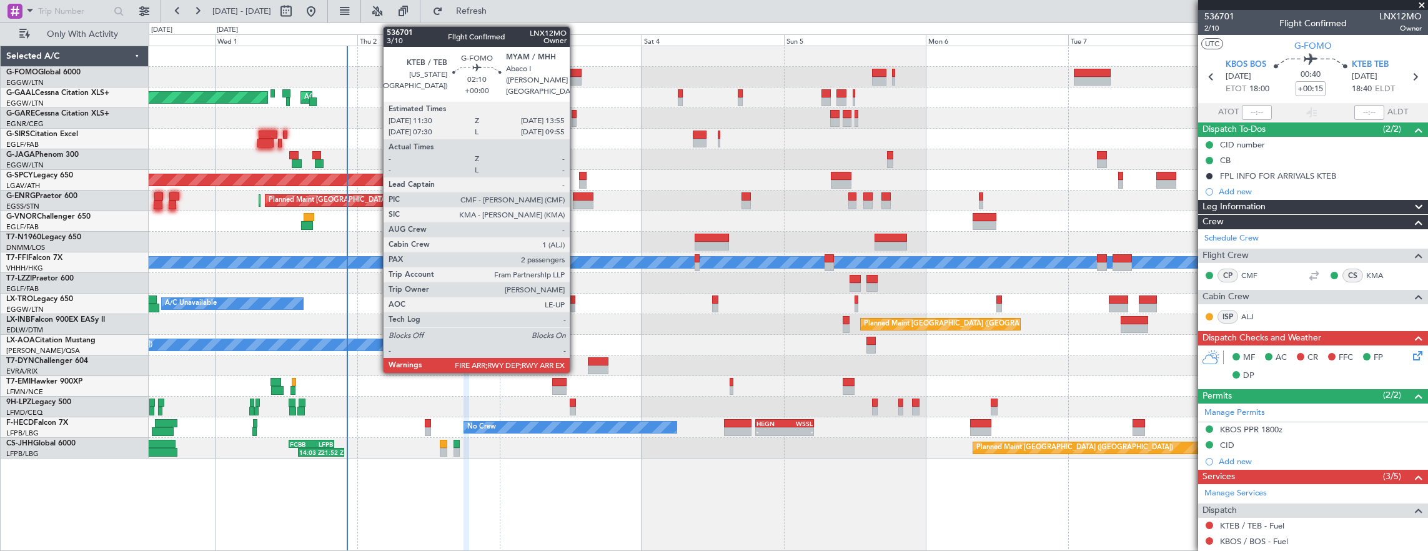
click at [576, 77] on div at bounding box center [574, 81] width 14 height 9
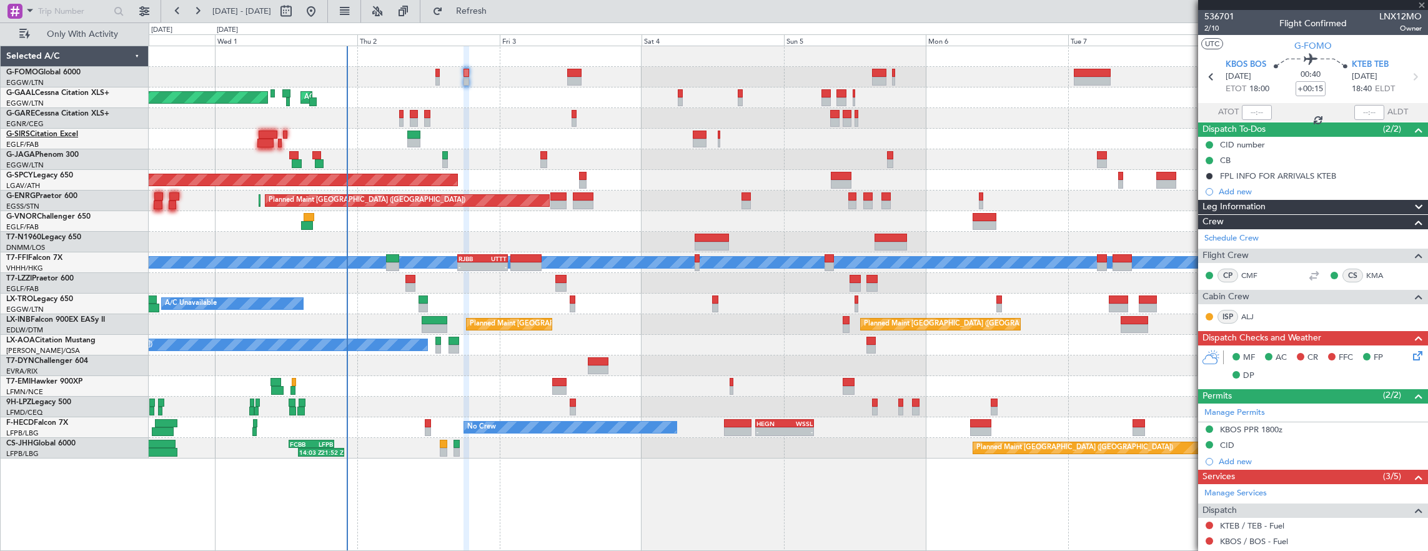
type input "2"
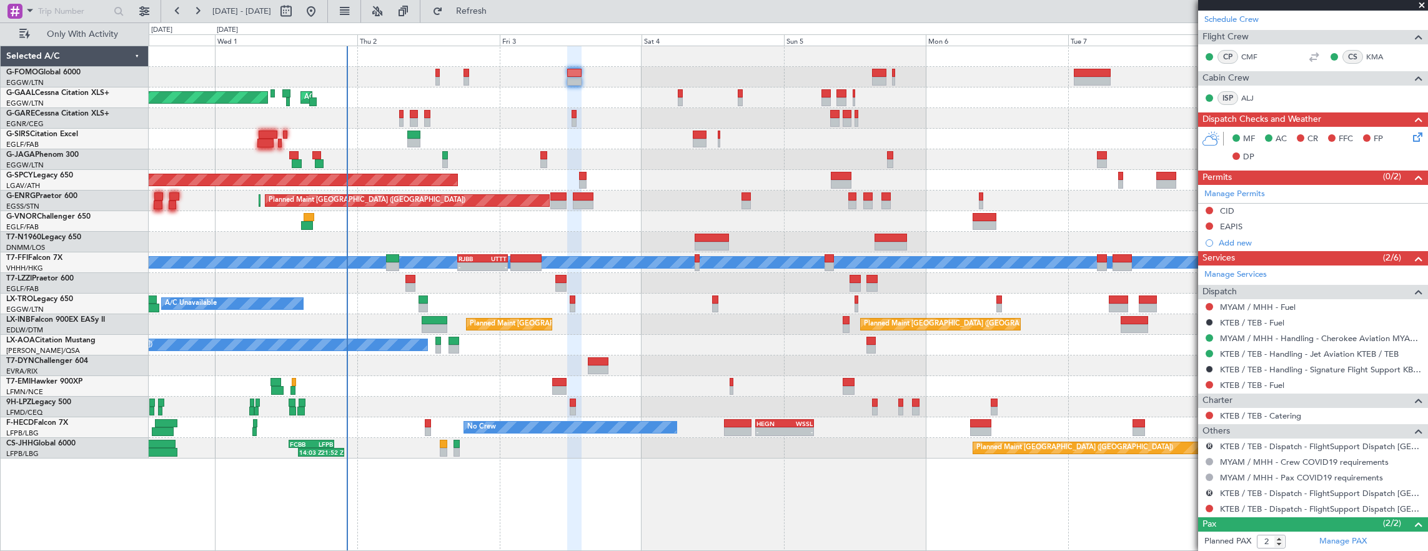
scroll to position [318, 0]
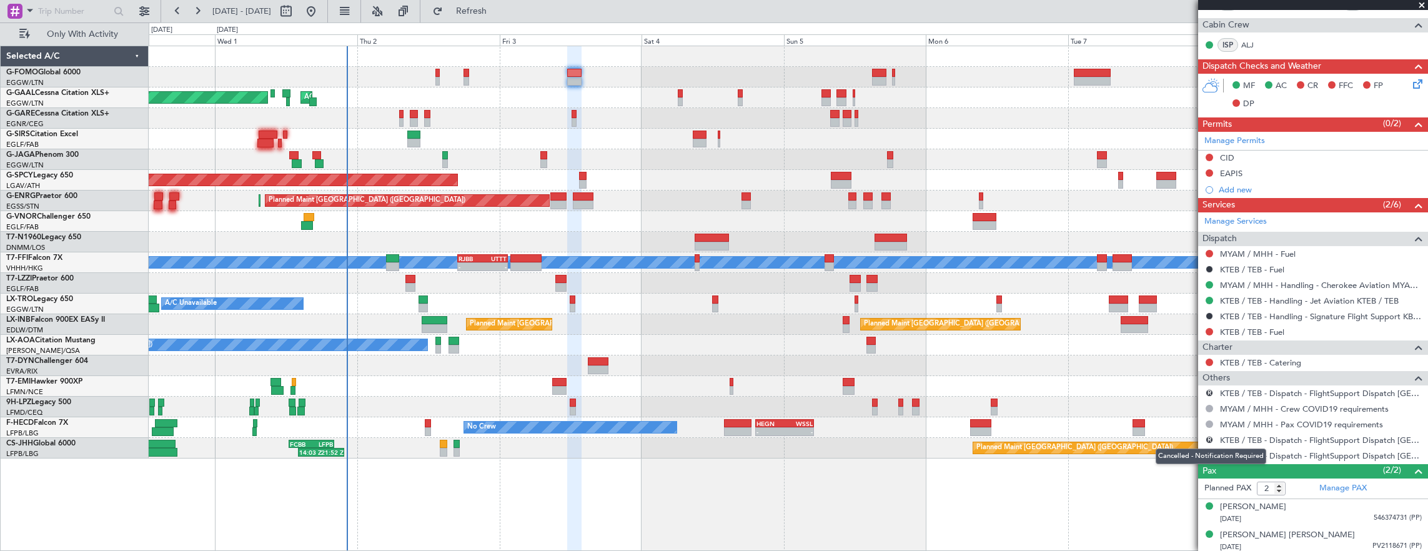
click at [1207, 454] on div "Cancelled - Notification Required" at bounding box center [1210, 456] width 111 height 16
click at [1205, 460] on div "Cancelled - Notification Required" at bounding box center [1210, 456] width 111 height 16
click at [1209, 452] on button at bounding box center [1208, 455] width 7 height 7
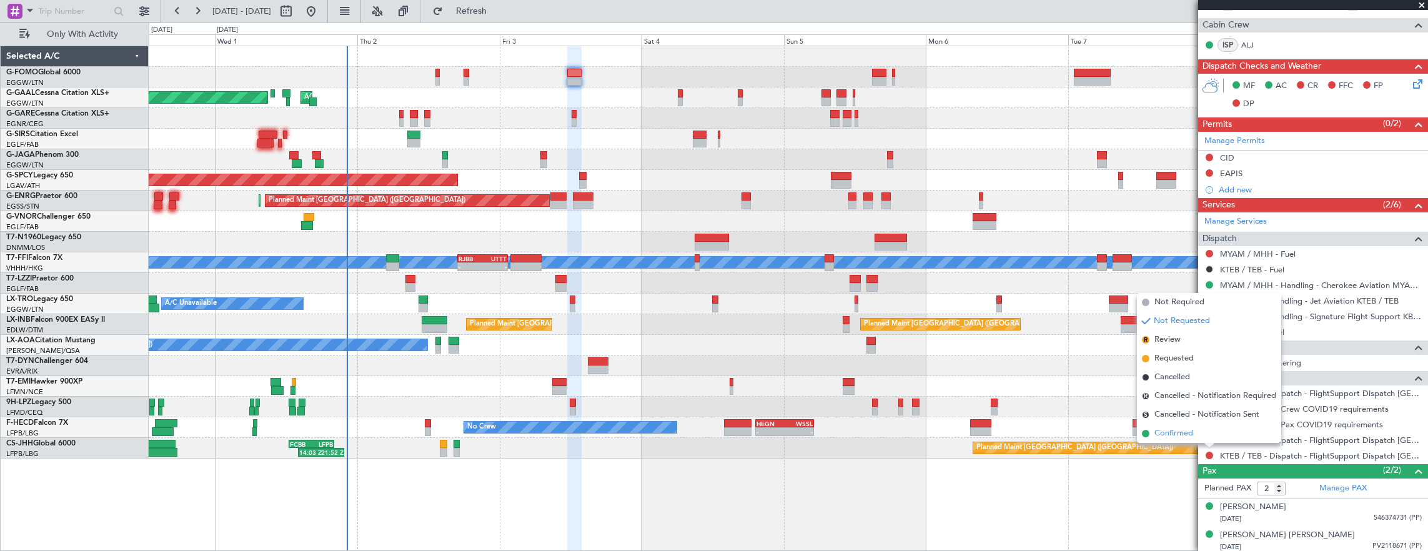
click at [1205, 433] on li "Confirmed" at bounding box center [1209, 433] width 144 height 19
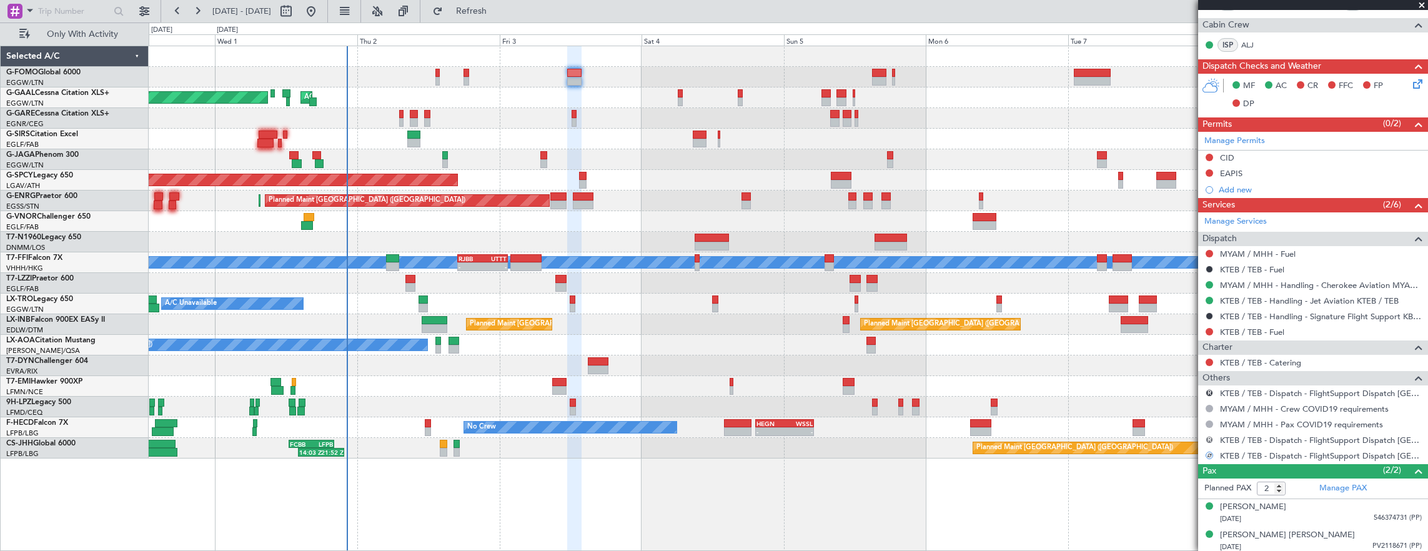
click at [1208, 436] on button "R" at bounding box center [1208, 439] width 7 height 7
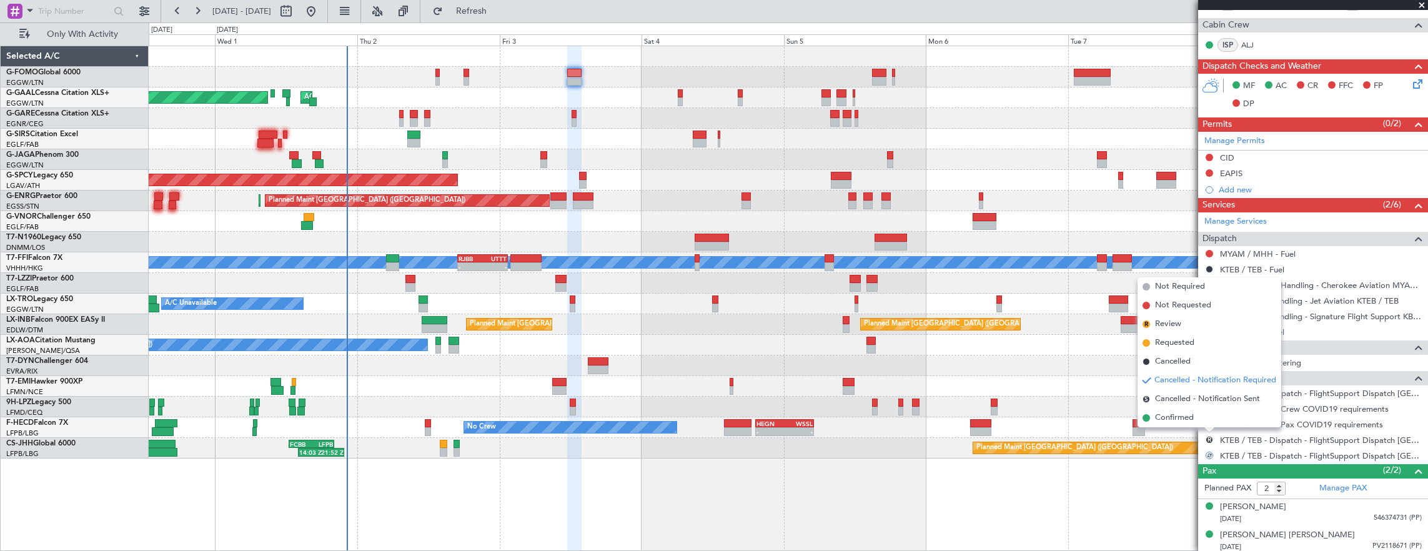
click at [1204, 277] on div "MYAM / MHH - Handling - Cherokee Aviation MYAM / MHH" at bounding box center [1313, 285] width 230 height 16
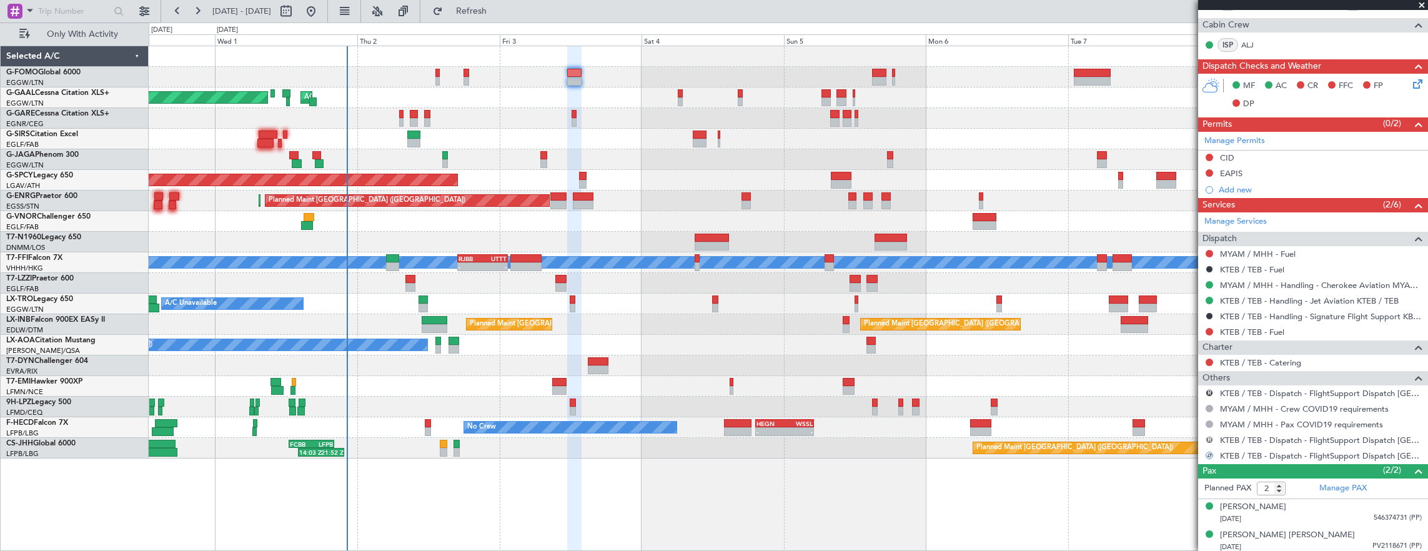
click at [1207, 437] on button "R" at bounding box center [1208, 439] width 7 height 7
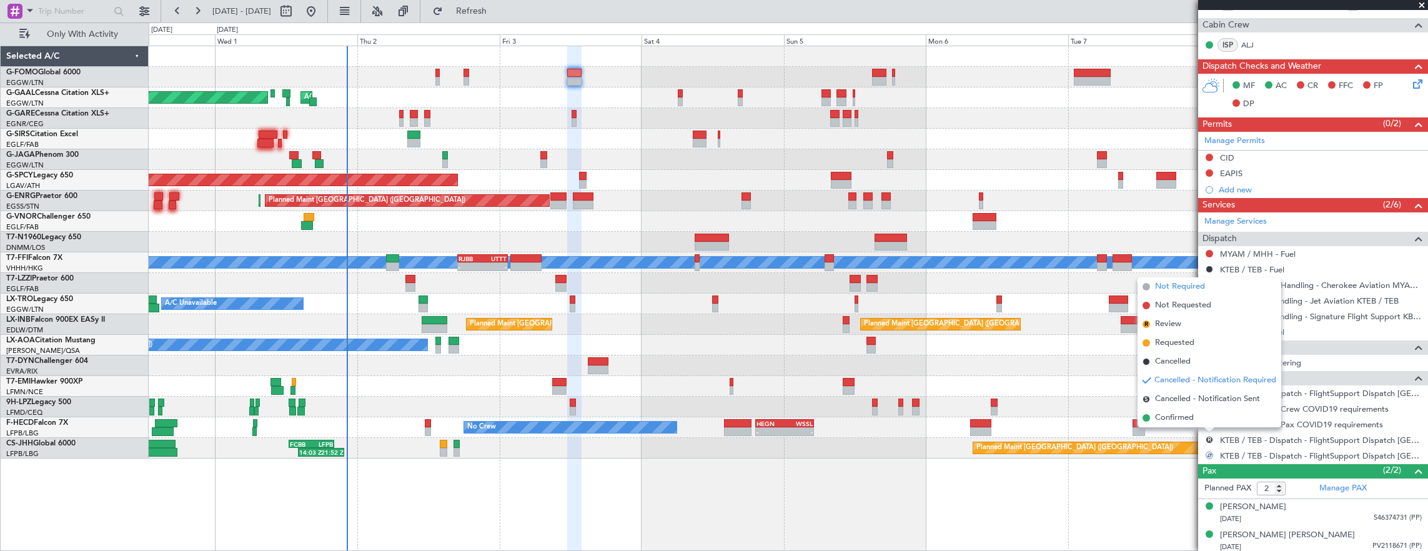
click at [1193, 290] on span "Not Required" at bounding box center [1180, 286] width 50 height 12
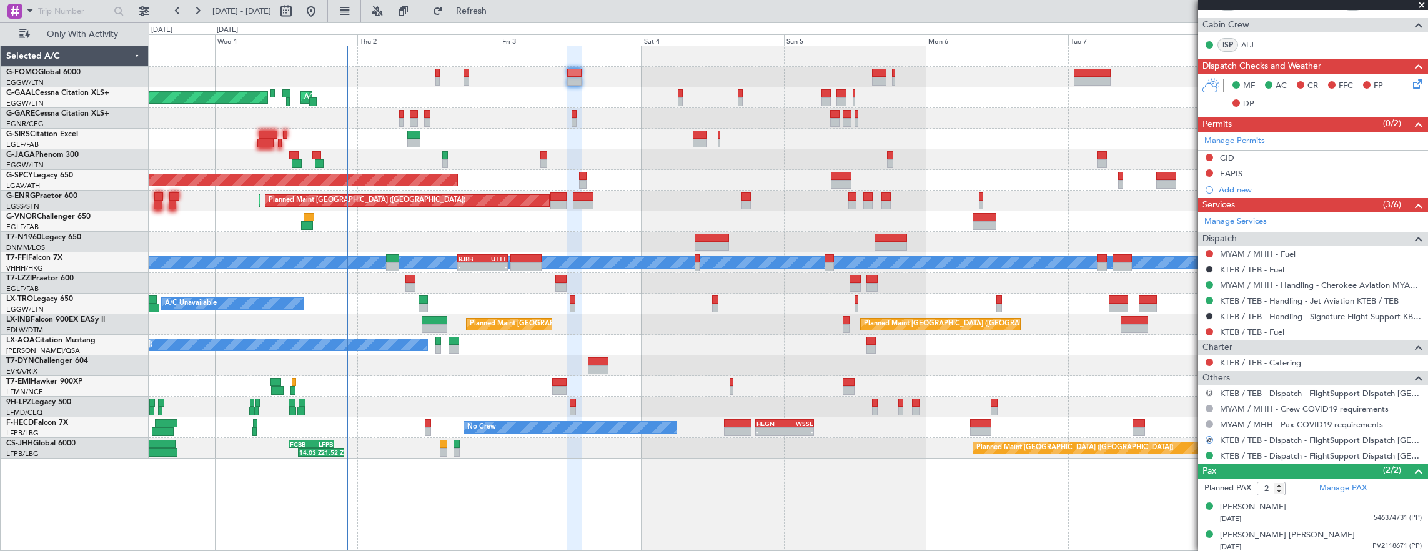
click at [1208, 389] on button "R" at bounding box center [1208, 392] width 7 height 7
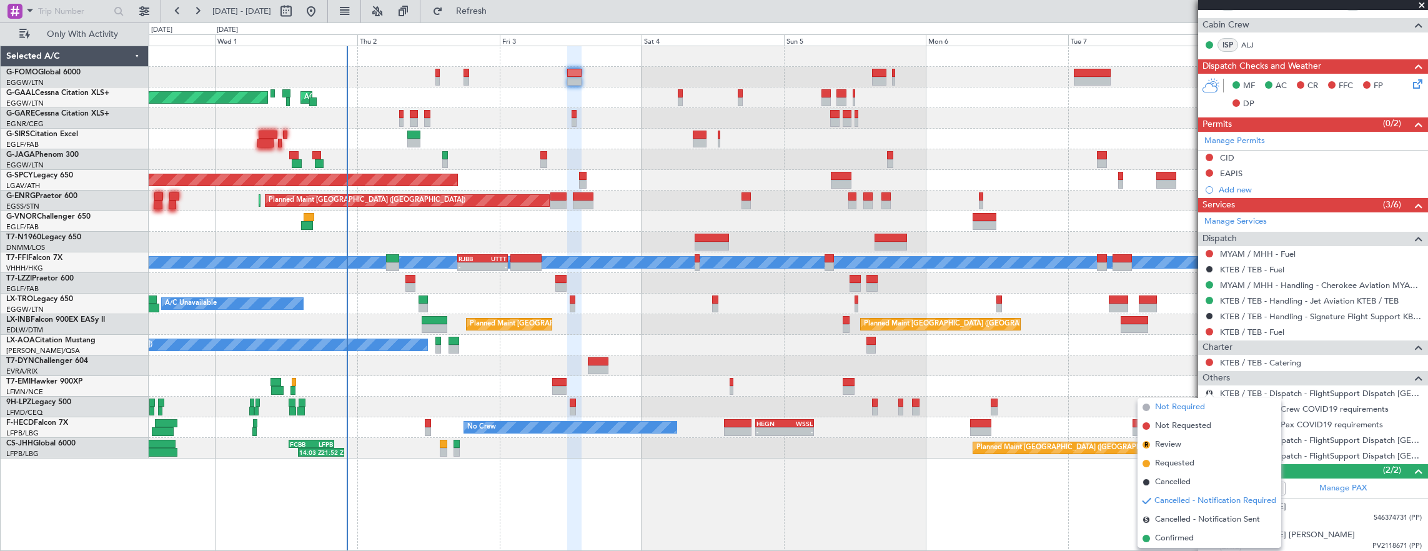
click at [1178, 404] on span "Not Required" at bounding box center [1180, 407] width 50 height 12
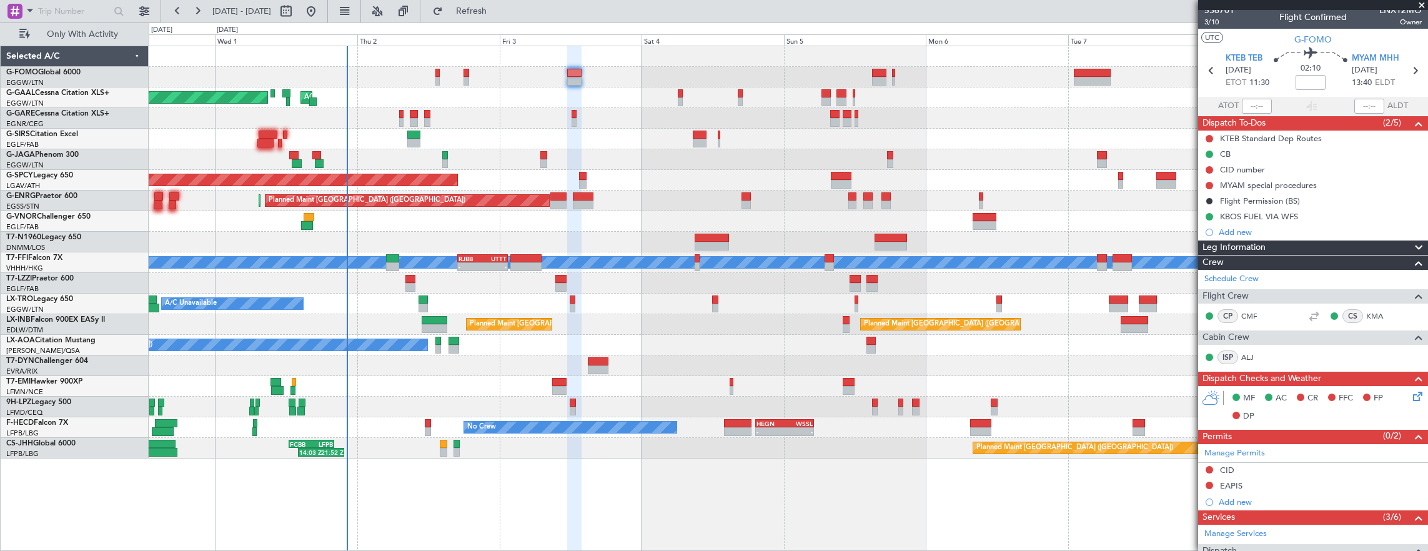
scroll to position [0, 0]
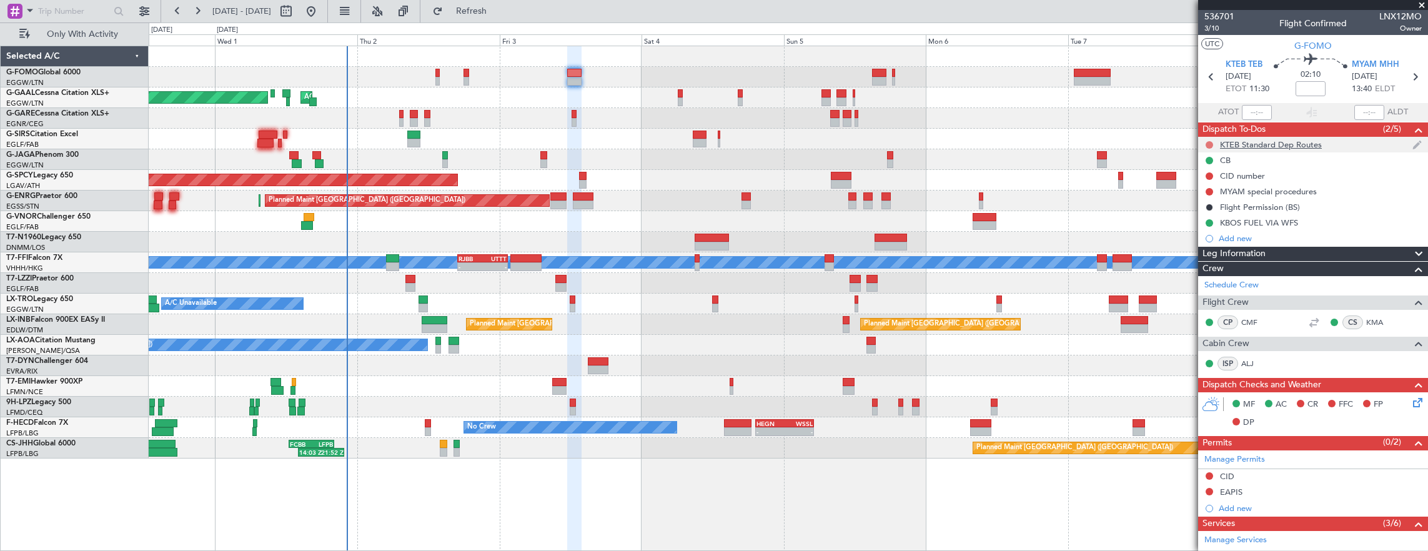
click at [1207, 142] on button at bounding box center [1208, 144] width 7 height 7
click at [1207, 222] on span "Cancelled" at bounding box center [1212, 218] width 36 height 12
click at [1216, 26] on span "3/10" at bounding box center [1219, 28] width 30 height 11
click at [1316, 79] on span "02:10" at bounding box center [1310, 75] width 20 height 12
click at [1315, 87] on mat-tooltip-component "Flight Time" at bounding box center [1306, 97] width 57 height 33
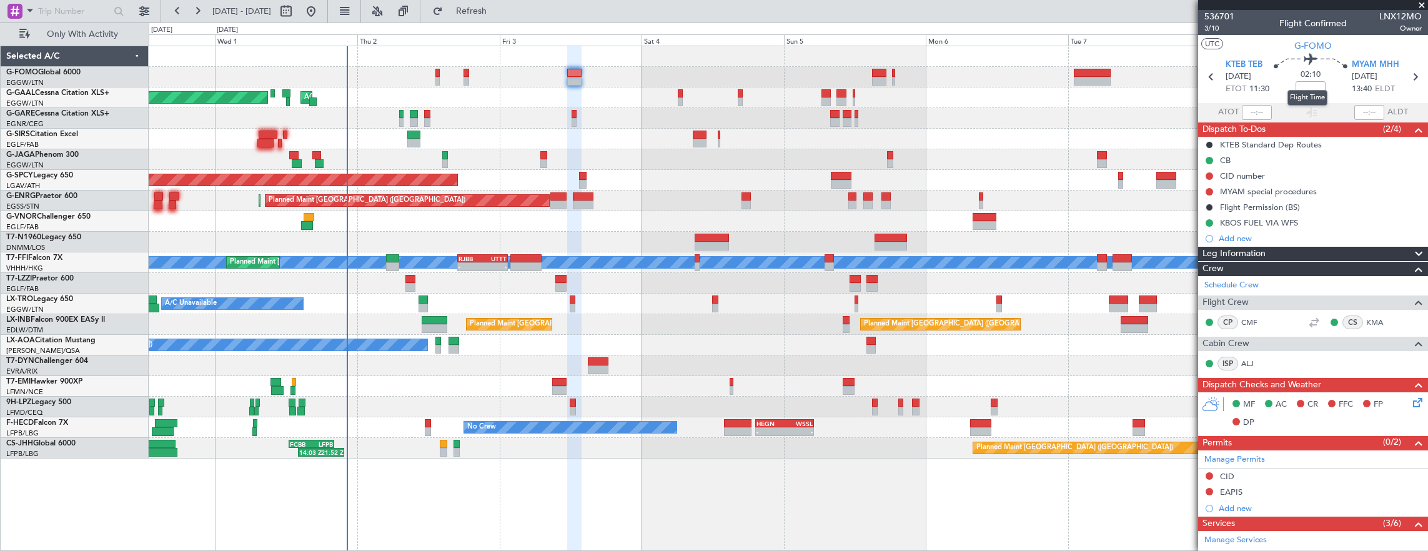
drag, startPoint x: 1307, startPoint y: 82, endPoint x: 1271, endPoint y: 89, distance: 36.9
click at [1306, 83] on mat-tooltip-component "Flight Time" at bounding box center [1306, 97] width 57 height 33
click at [1308, 88] on input at bounding box center [1310, 88] width 30 height 15
click at [1214, 27] on span "3/10" at bounding box center [1219, 28] width 30 height 11
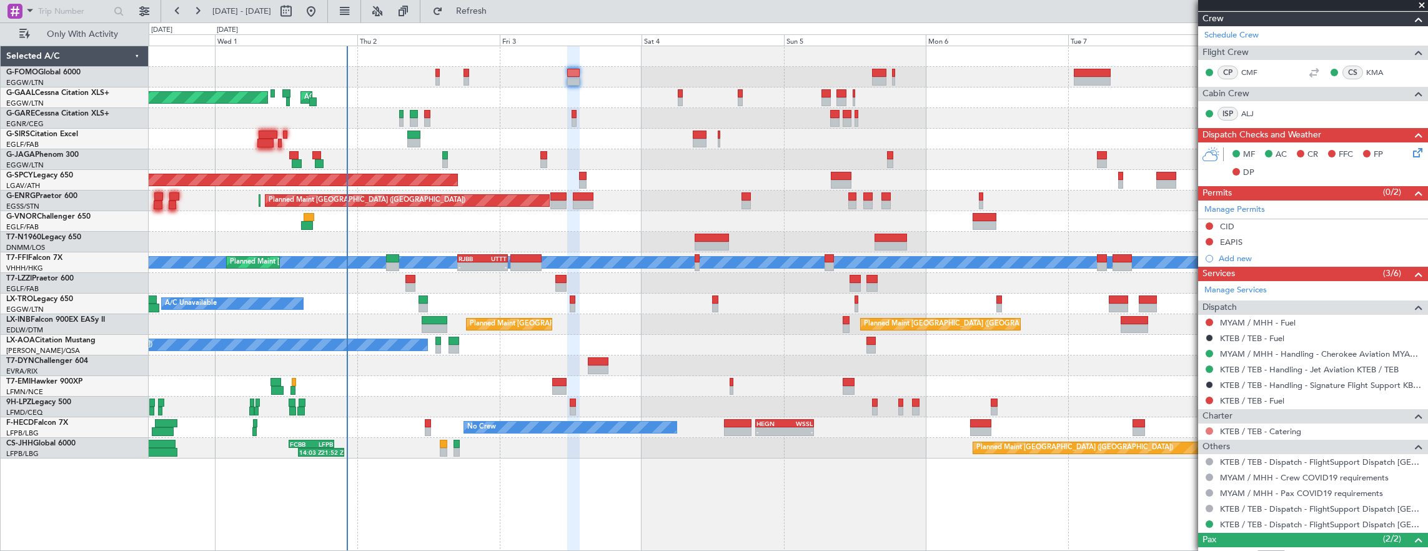
click at [1207, 430] on button at bounding box center [1208, 430] width 7 height 7
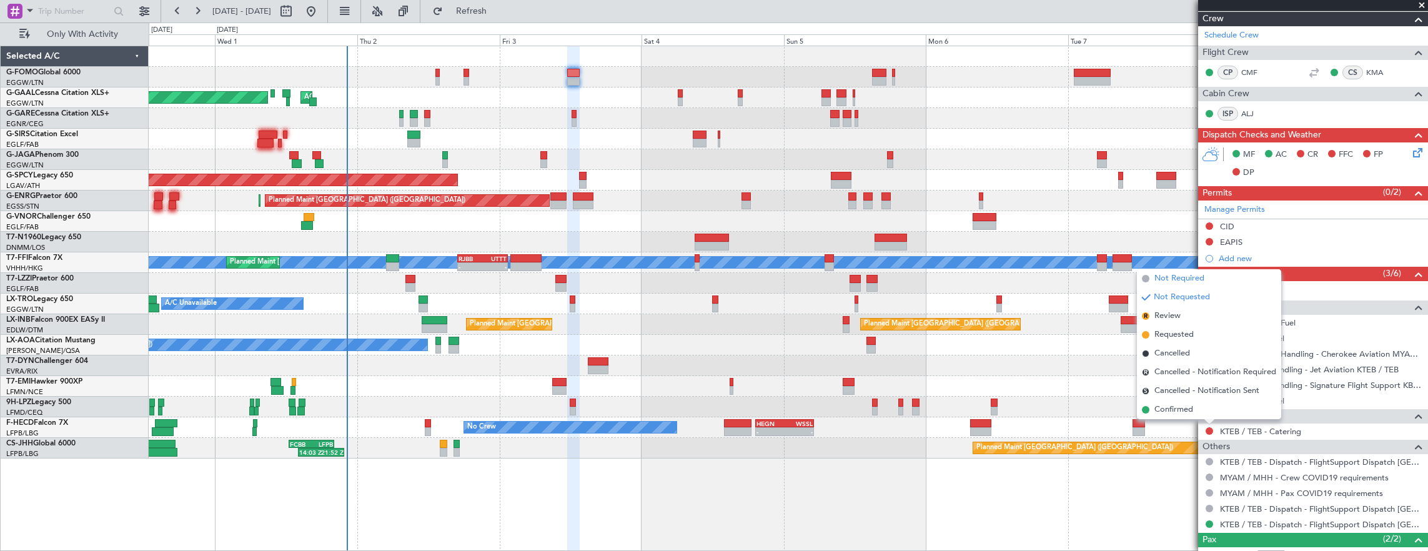
click at [1184, 274] on span "Not Required" at bounding box center [1179, 278] width 50 height 12
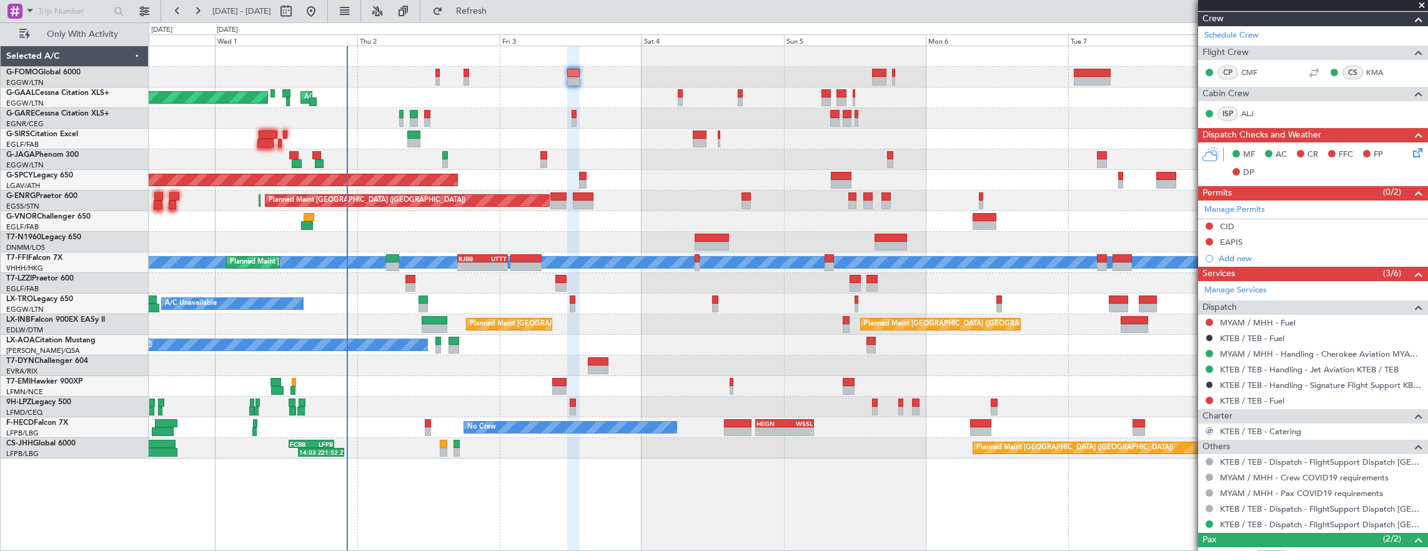
click at [1410, 155] on icon at bounding box center [1415, 151] width 10 height 10
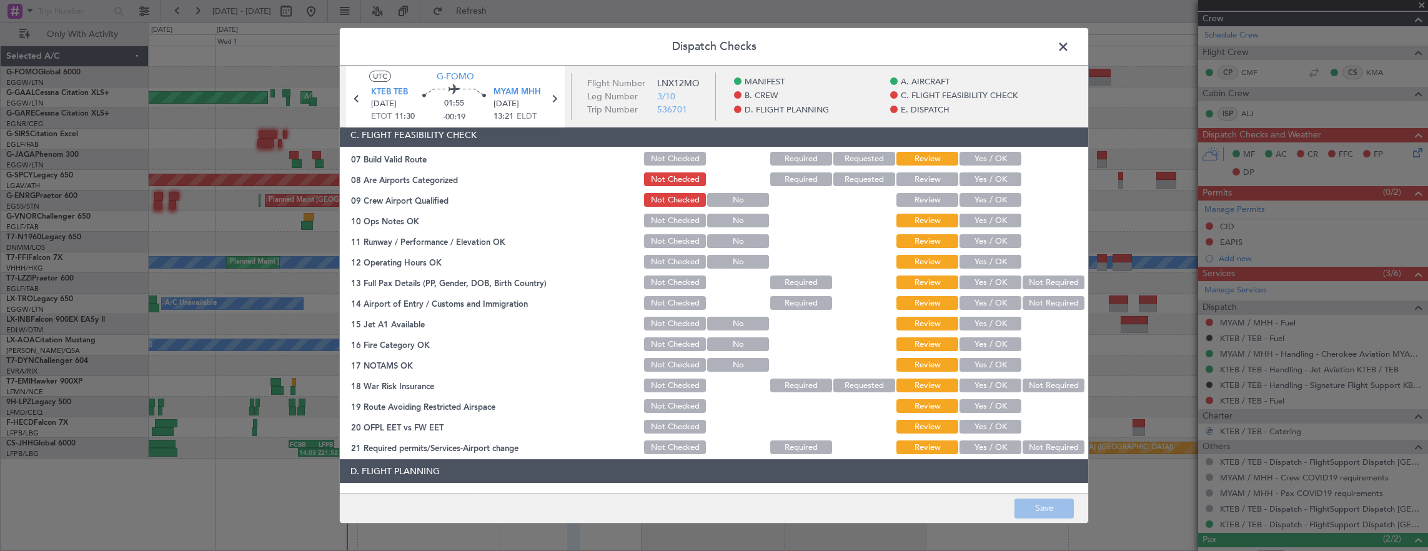
click at [992, 164] on button "Yes / OK" at bounding box center [990, 159] width 62 height 14
click at [989, 225] on button "Yes / OK" at bounding box center [990, 221] width 62 height 14
click at [984, 249] on div "Yes / OK" at bounding box center [988, 240] width 63 height 17
drag, startPoint x: 991, startPoint y: 238, endPoint x: 987, endPoint y: 246, distance: 9.2
click at [991, 239] on button "Yes / OK" at bounding box center [990, 241] width 62 height 14
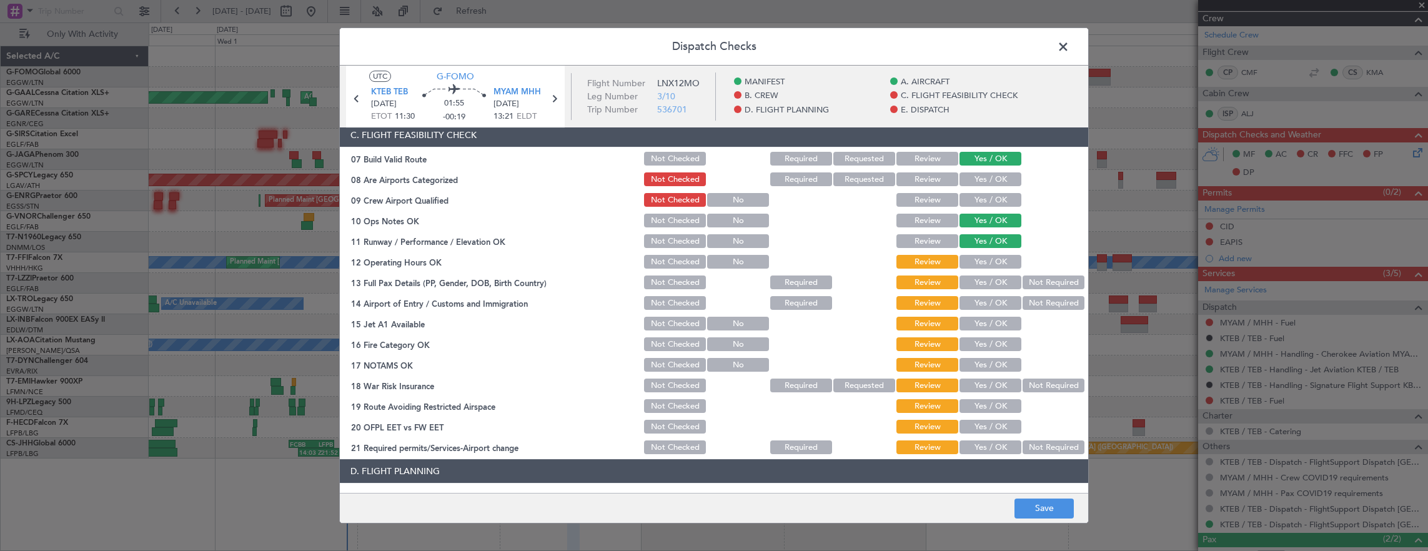
click at [984, 255] on button "Yes / OK" at bounding box center [990, 262] width 62 height 14
drag, startPoint x: 982, startPoint y: 268, endPoint x: 980, endPoint y: 284, distance: 15.7
click at [982, 270] on section "C. FLIGHT FEASIBILITY CHECK 07 Build Valid Route Not Checked Required Requested…" at bounding box center [714, 289] width 748 height 333
click at [985, 278] on button "Yes / OK" at bounding box center [990, 282] width 62 height 14
drag, startPoint x: 1000, startPoint y: 302, endPoint x: 991, endPoint y: 330, distance: 28.8
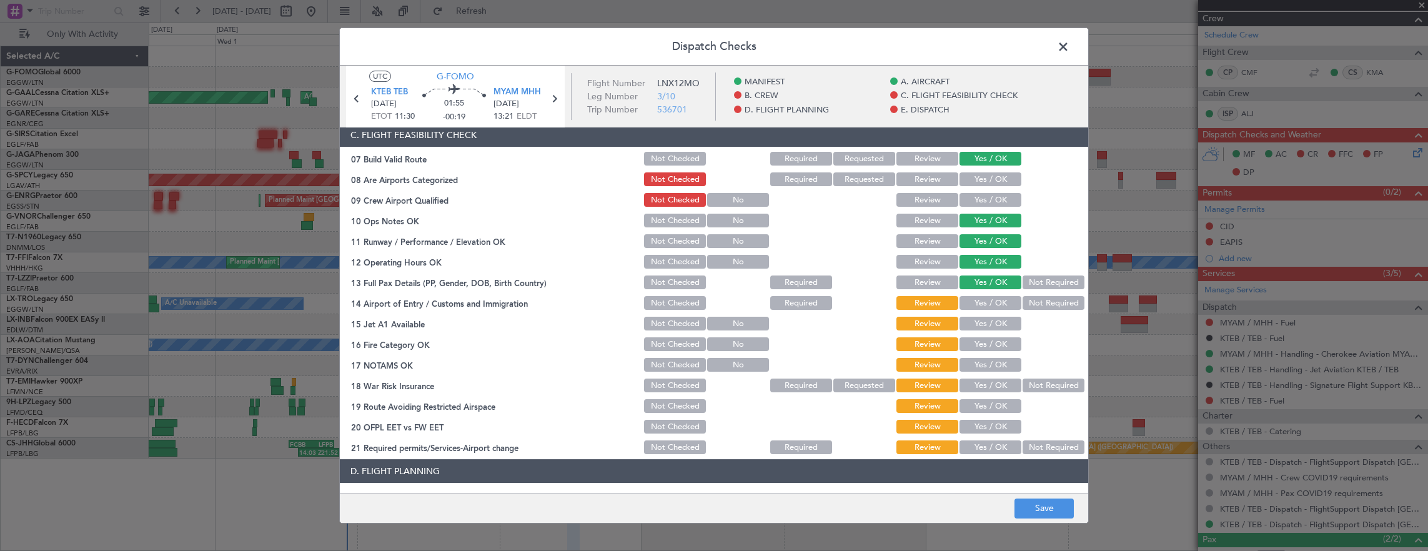
click at [999, 303] on button "Yes / OK" at bounding box center [990, 303] width 62 height 14
click at [991, 330] on button "Yes / OK" at bounding box center [990, 324] width 62 height 14
click at [989, 351] on div "Yes / OK" at bounding box center [988, 343] width 63 height 17
click at [983, 368] on button "Yes / OK" at bounding box center [990, 365] width 62 height 14
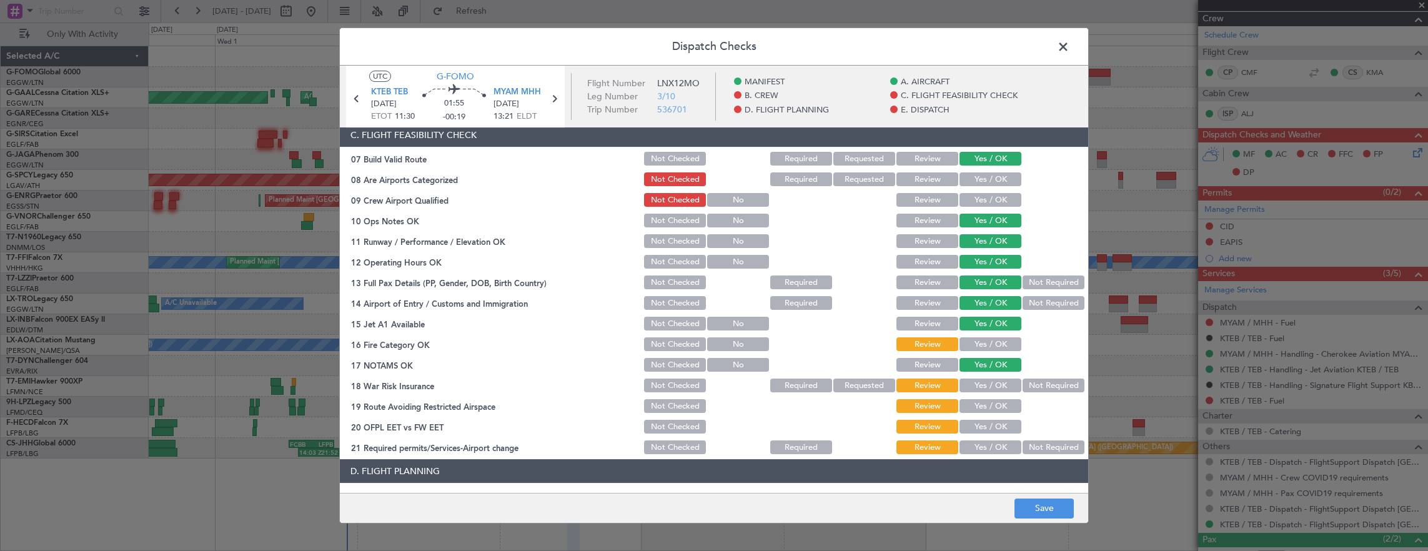
click at [1039, 377] on div "Not Required" at bounding box center [1051, 385] width 63 height 17
drag, startPoint x: 994, startPoint y: 345, endPoint x: 1015, endPoint y: 378, distance: 39.8
click at [994, 351] on div "Yes / OK" at bounding box center [988, 343] width 63 height 17
click at [1032, 384] on button "Not Required" at bounding box center [1053, 385] width 62 height 14
click at [978, 358] on button "Yes / OK" at bounding box center [990, 365] width 62 height 14
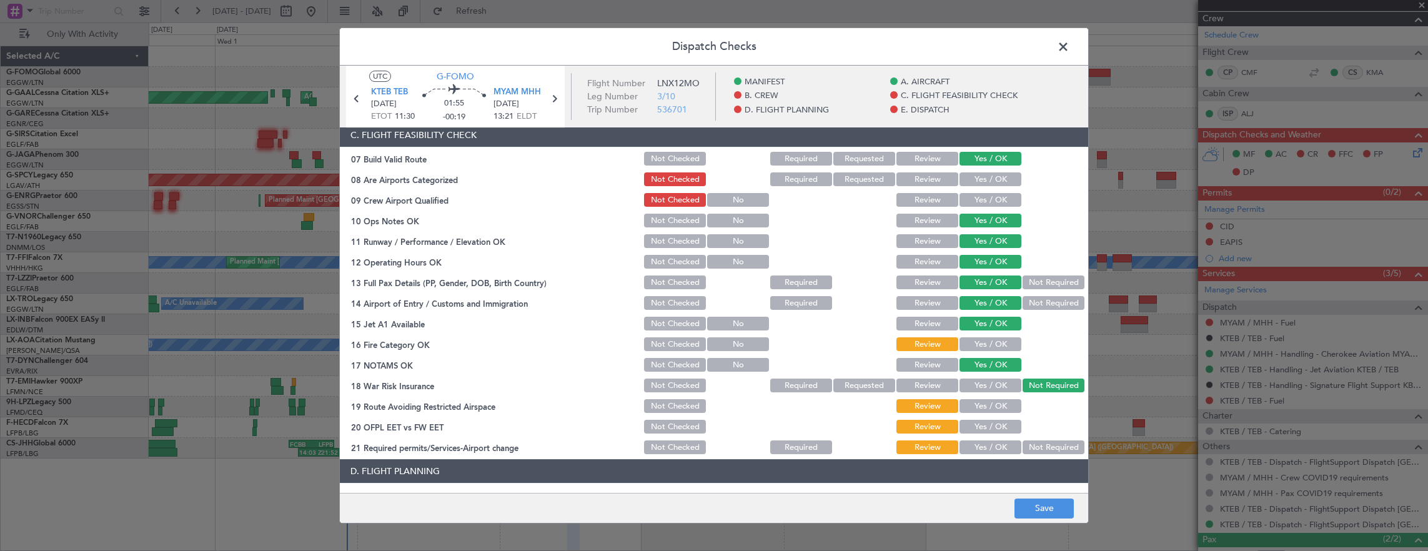
click at [978, 355] on section "C. FLIGHT FEASIBILITY CHECK 07 Build Valid Route Not Checked Required Requested…" at bounding box center [714, 289] width 748 height 333
drag, startPoint x: 992, startPoint y: 365, endPoint x: 994, endPoint y: 371, distance: 6.7
click at [994, 368] on button "Yes / OK" at bounding box center [990, 365] width 62 height 14
click at [994, 346] on button "Yes / OK" at bounding box center [990, 344] width 62 height 14
click at [995, 409] on button "Yes / OK" at bounding box center [990, 406] width 62 height 14
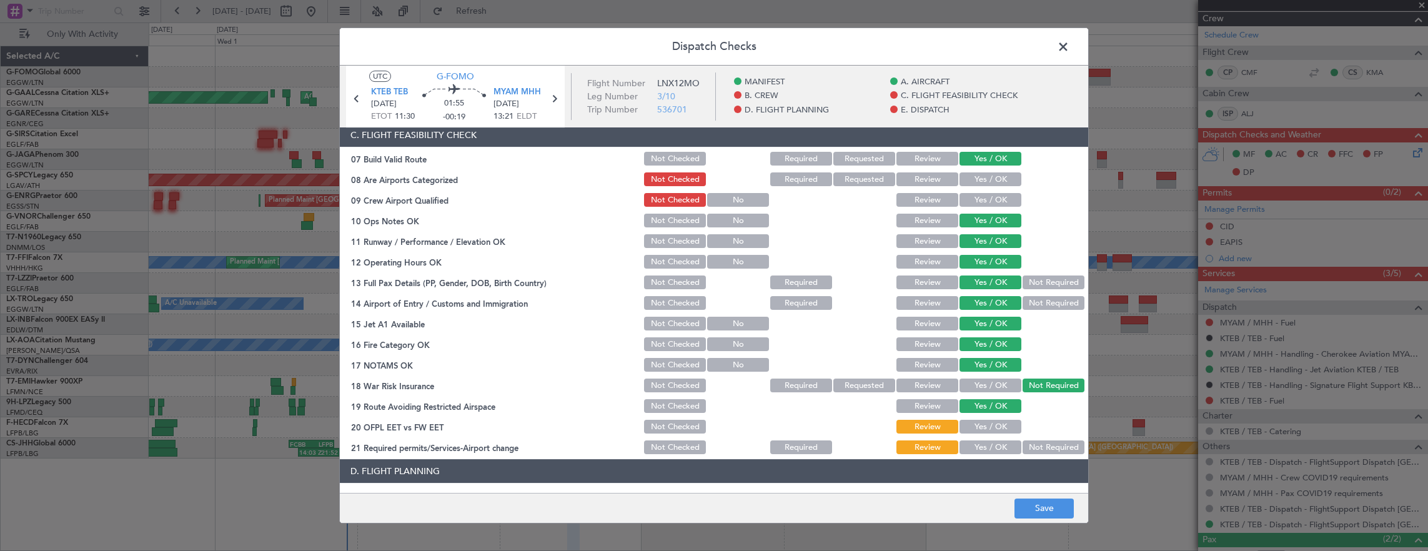
click at [992, 427] on button "Yes / OK" at bounding box center [990, 427] width 62 height 14
click at [985, 444] on button "Yes / OK" at bounding box center [990, 447] width 62 height 14
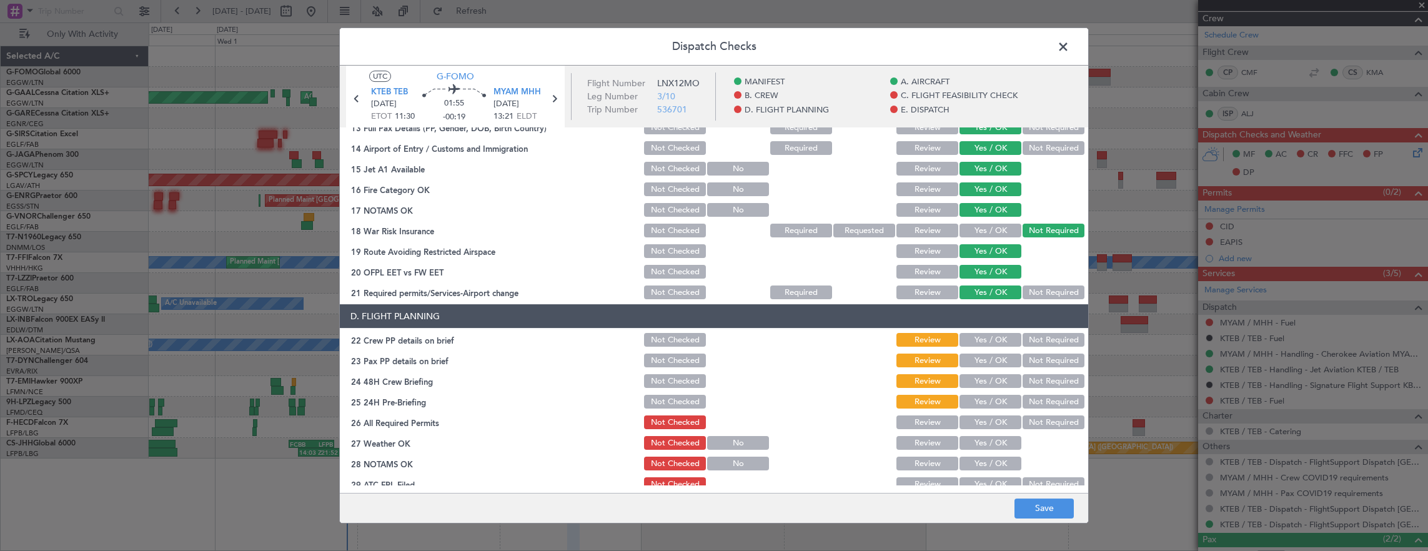
scroll to position [437, 0]
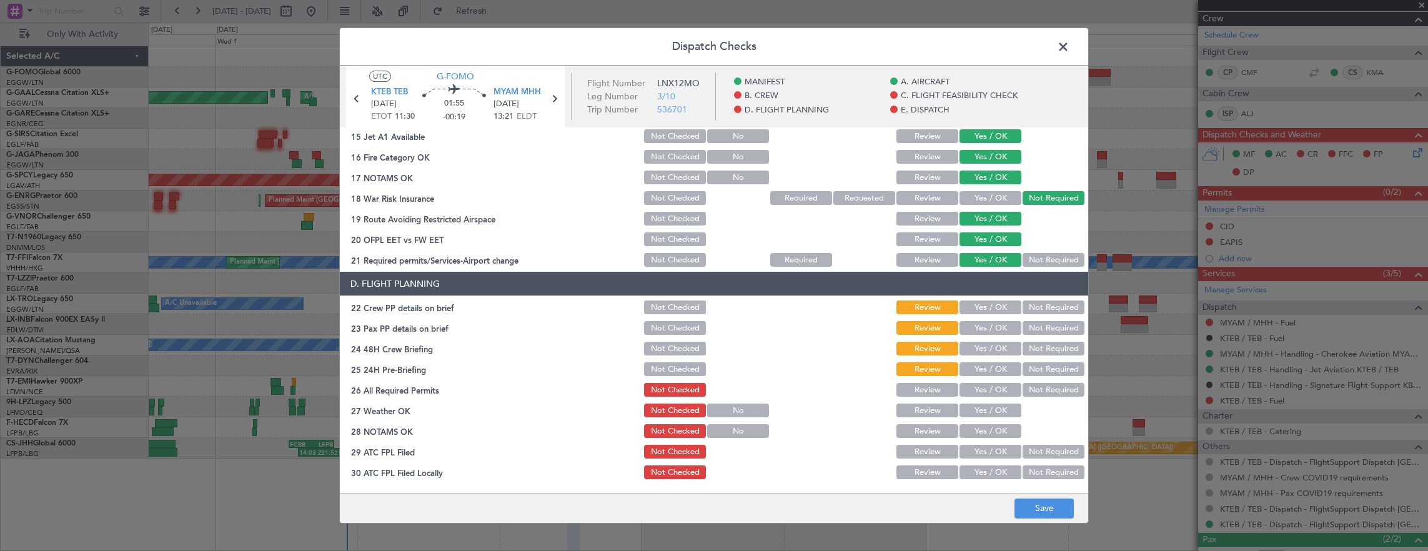
click at [982, 309] on button "Yes / OK" at bounding box center [990, 307] width 62 height 14
click at [982, 330] on button "Yes / OK" at bounding box center [990, 328] width 62 height 14
click at [987, 345] on button "Yes / OK" at bounding box center [990, 349] width 62 height 14
click at [1032, 372] on button "Not Required" at bounding box center [1053, 369] width 62 height 14
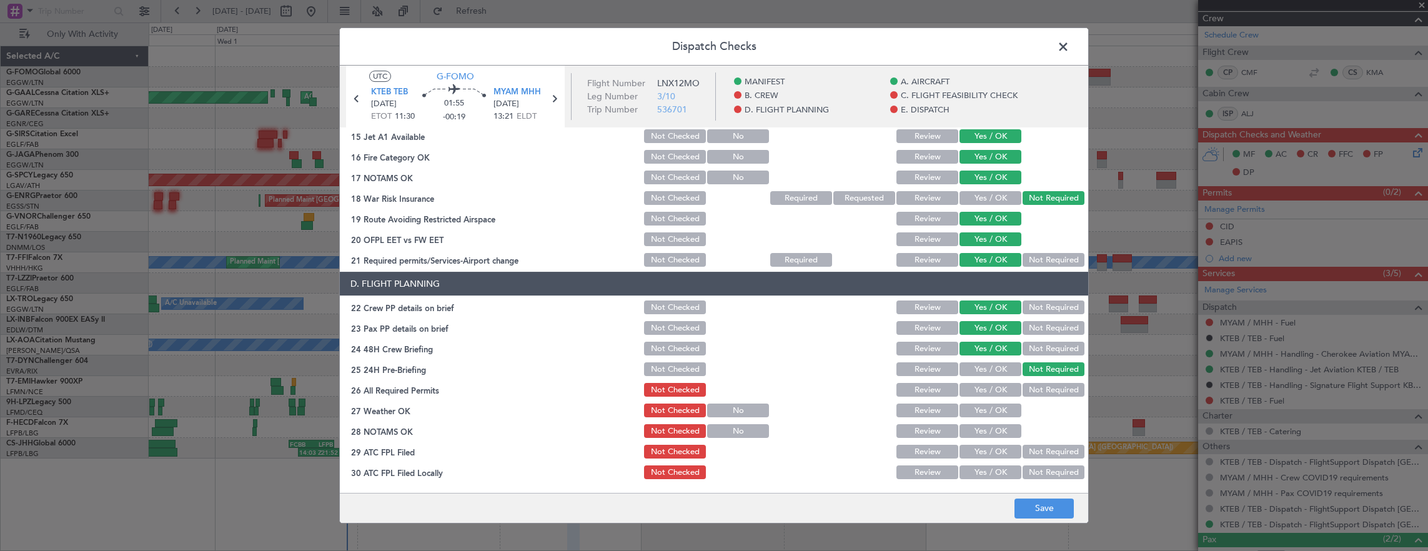
click at [1049, 493] on footer "Save" at bounding box center [714, 508] width 748 height 30
click at [1049, 510] on button "Save" at bounding box center [1043, 508] width 59 height 20
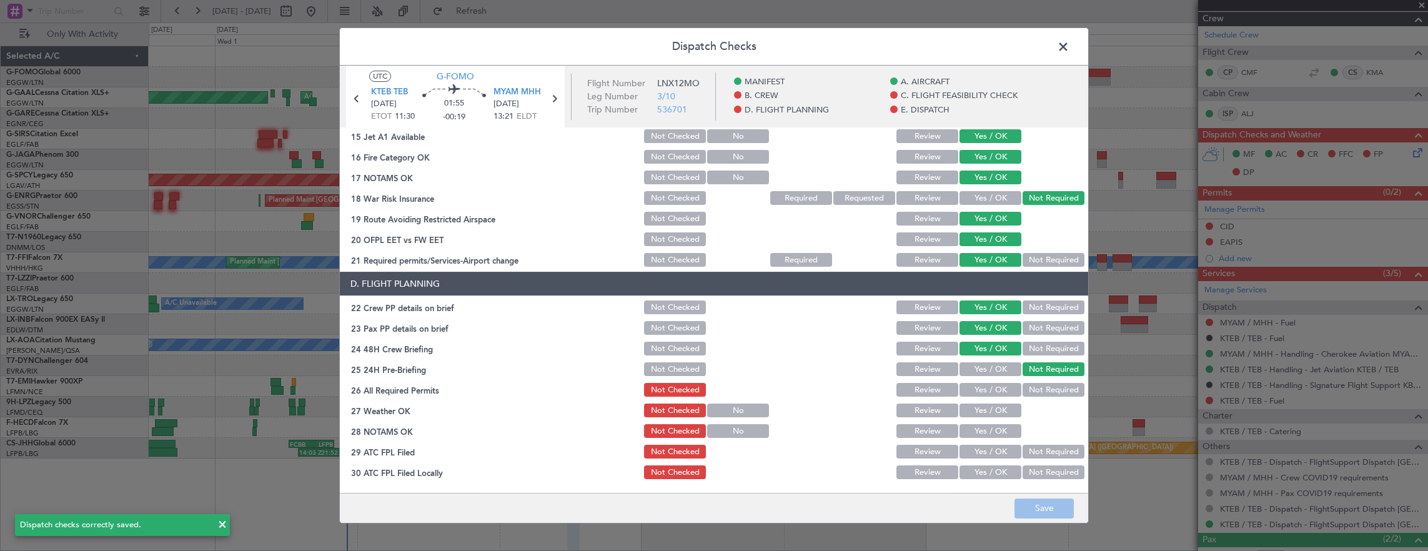
click at [1069, 49] on span at bounding box center [1069, 49] width 0 height 25
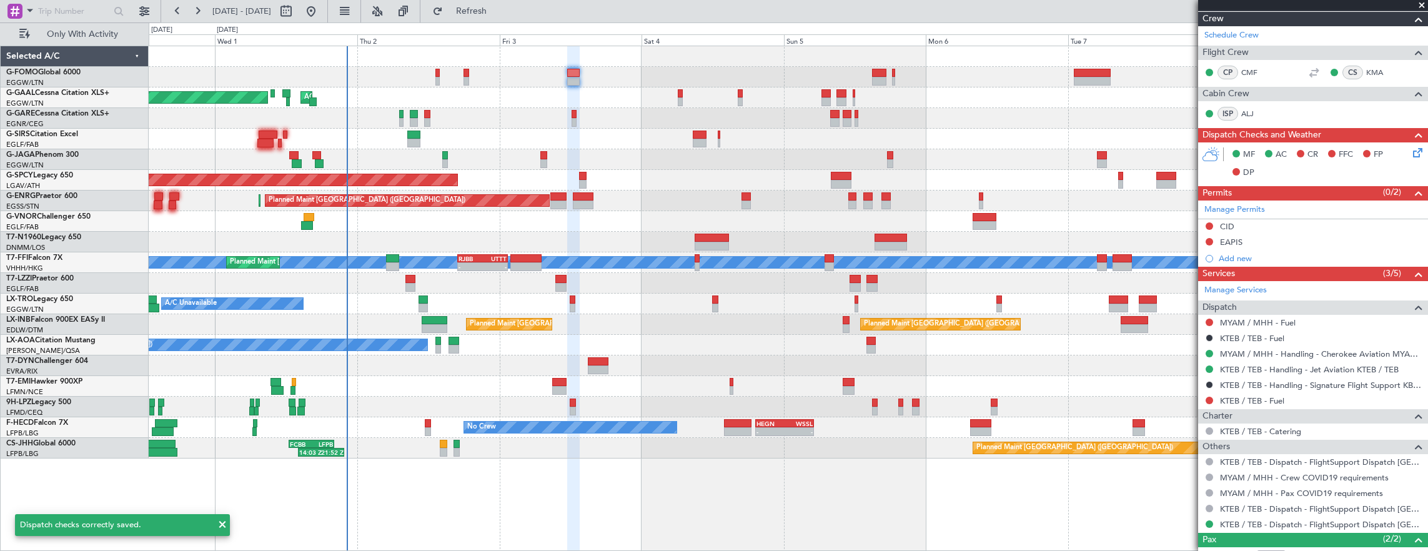
scroll to position [0, 0]
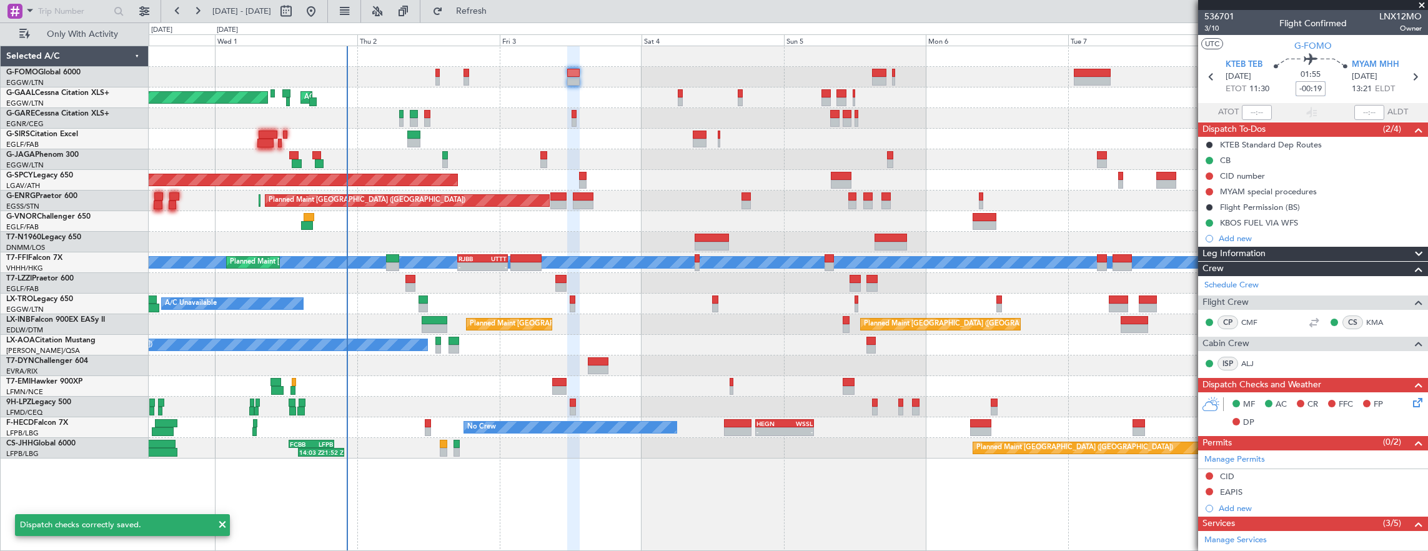
click at [1315, 91] on input "-00:19" at bounding box center [1310, 88] width 30 height 15
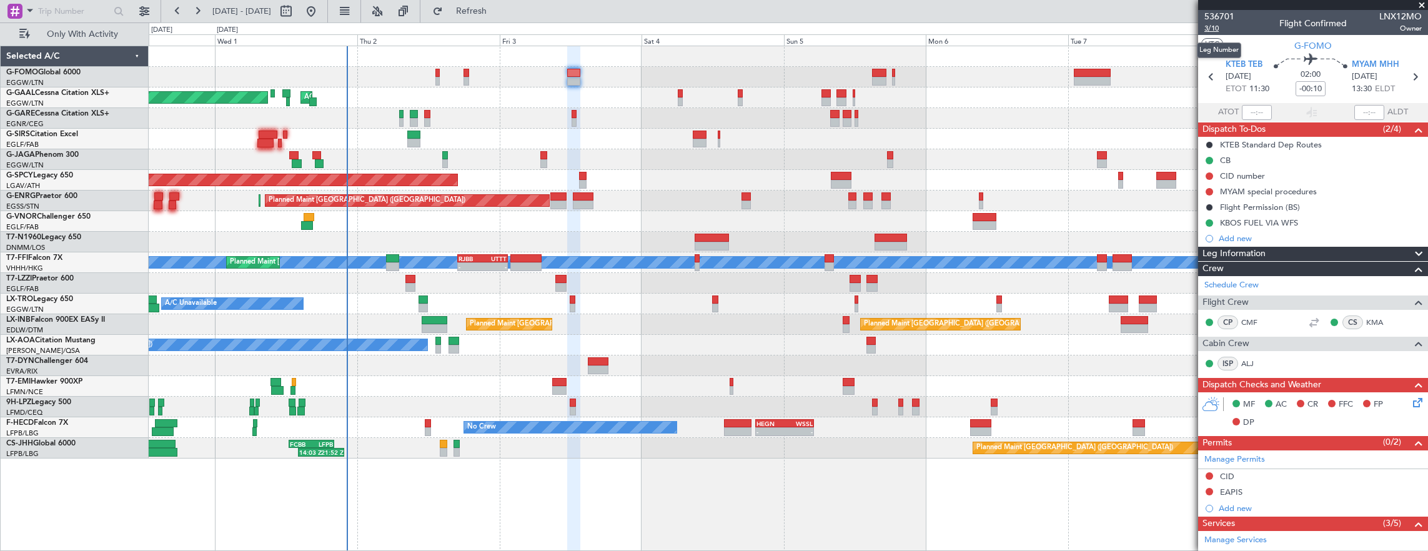
click at [1211, 28] on span "3/10" at bounding box center [1219, 28] width 30 height 11
click at [1214, 29] on span "3/10" at bounding box center [1219, 28] width 30 height 11
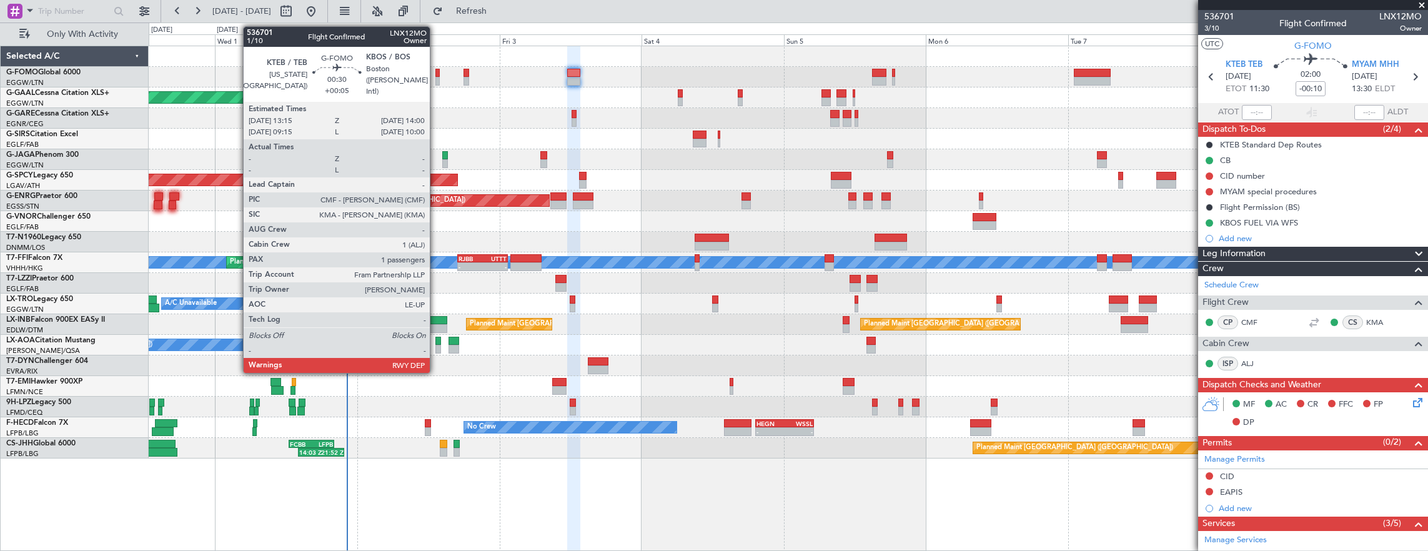
click at [436, 77] on div at bounding box center [437, 81] width 5 height 9
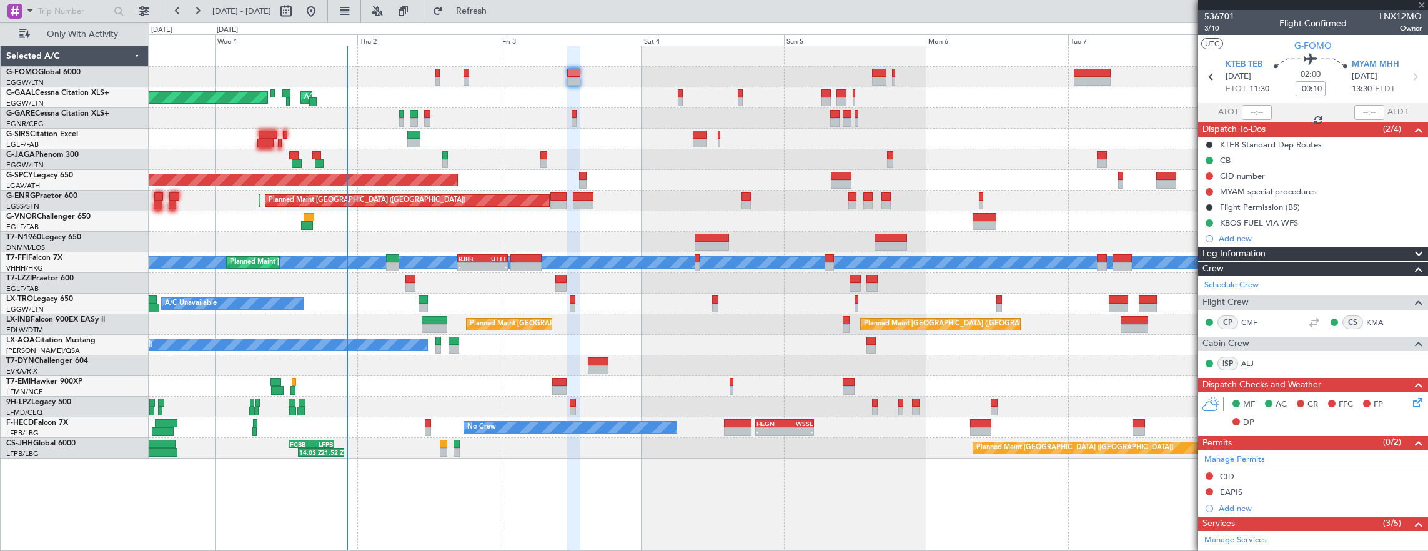
type input "+00:05"
type input "1"
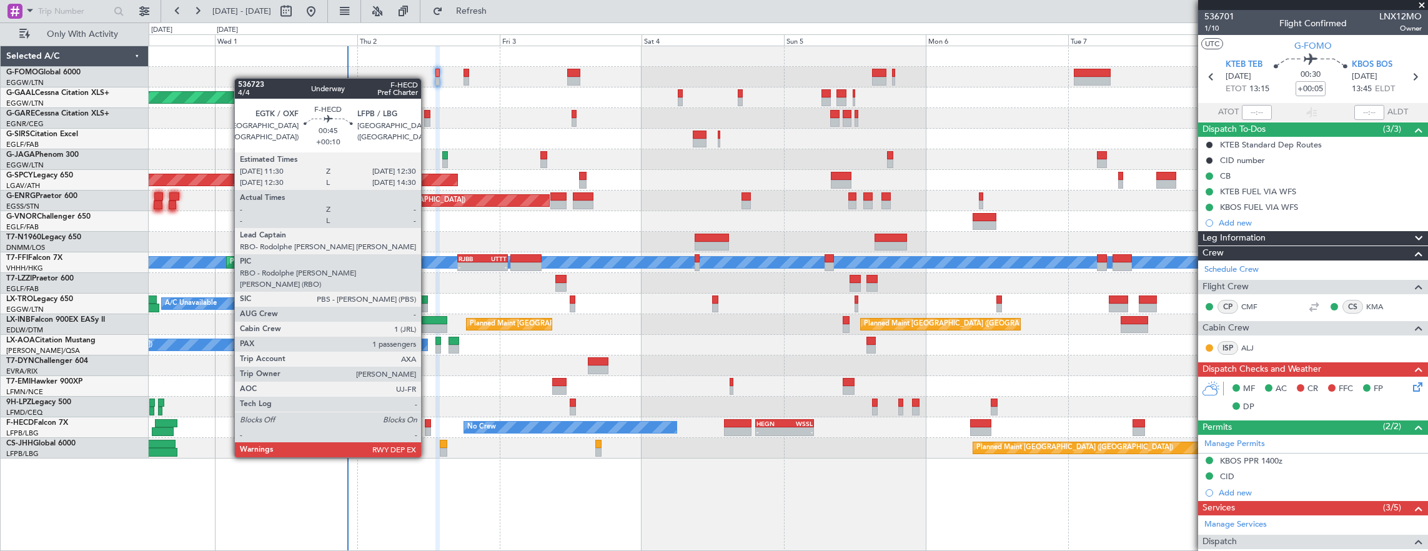
click at [427, 422] on div at bounding box center [428, 423] width 6 height 9
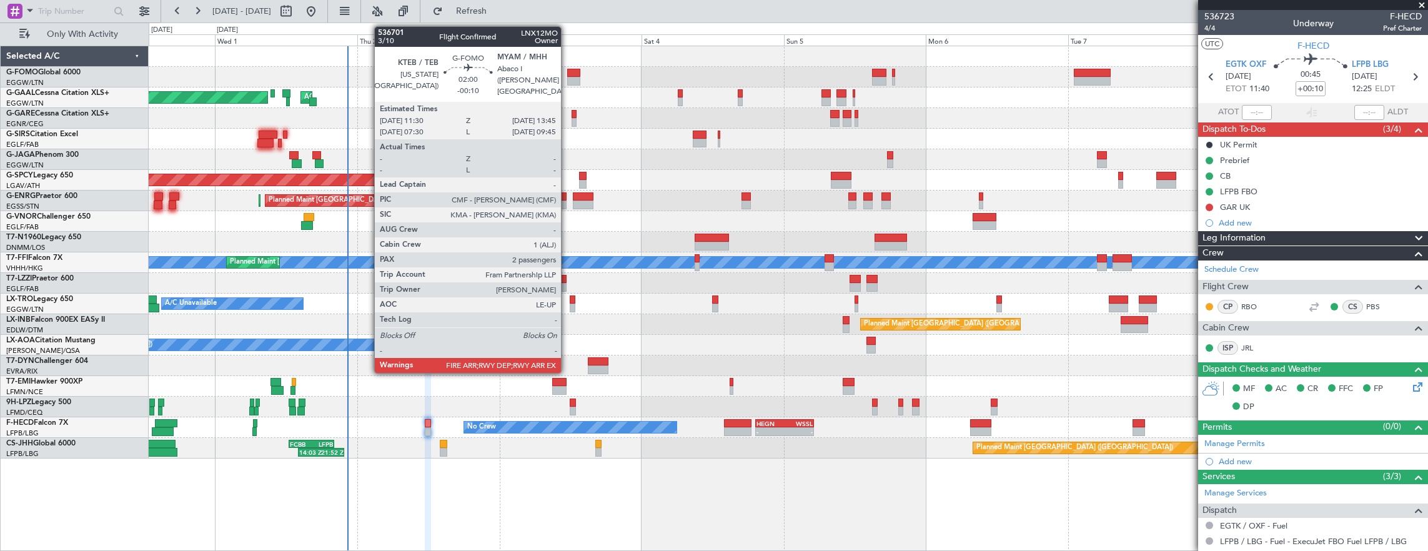
click at [567, 77] on div at bounding box center [574, 81] width 14 height 9
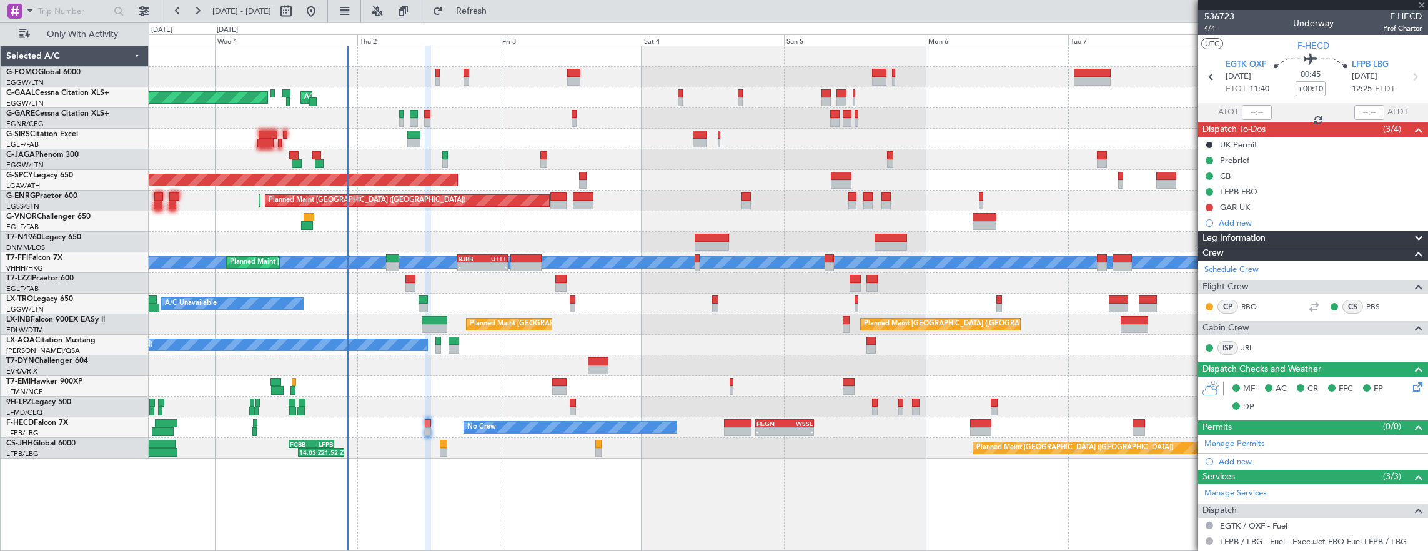
type input "-00:10"
type input "2"
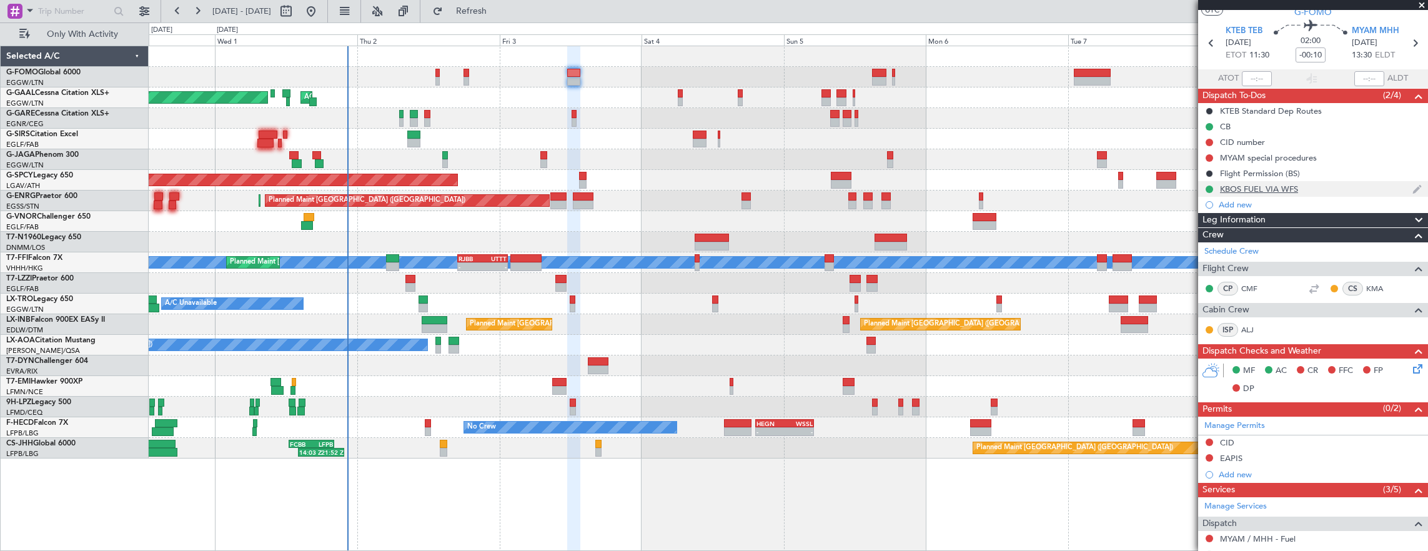
scroll to position [6, 0]
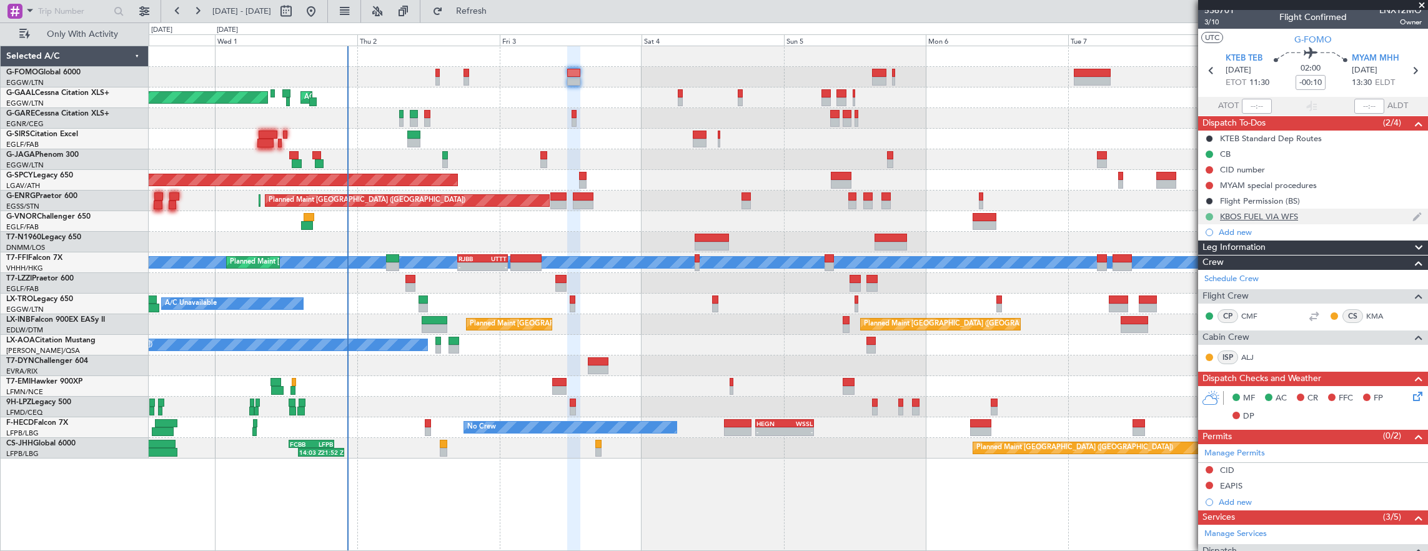
click at [1205, 215] on button at bounding box center [1208, 216] width 7 height 7
click at [1198, 288] on span "Cancelled" at bounding box center [1211, 290] width 36 height 12
click at [1255, 229] on div "Add new" at bounding box center [1314, 232] width 192 height 11
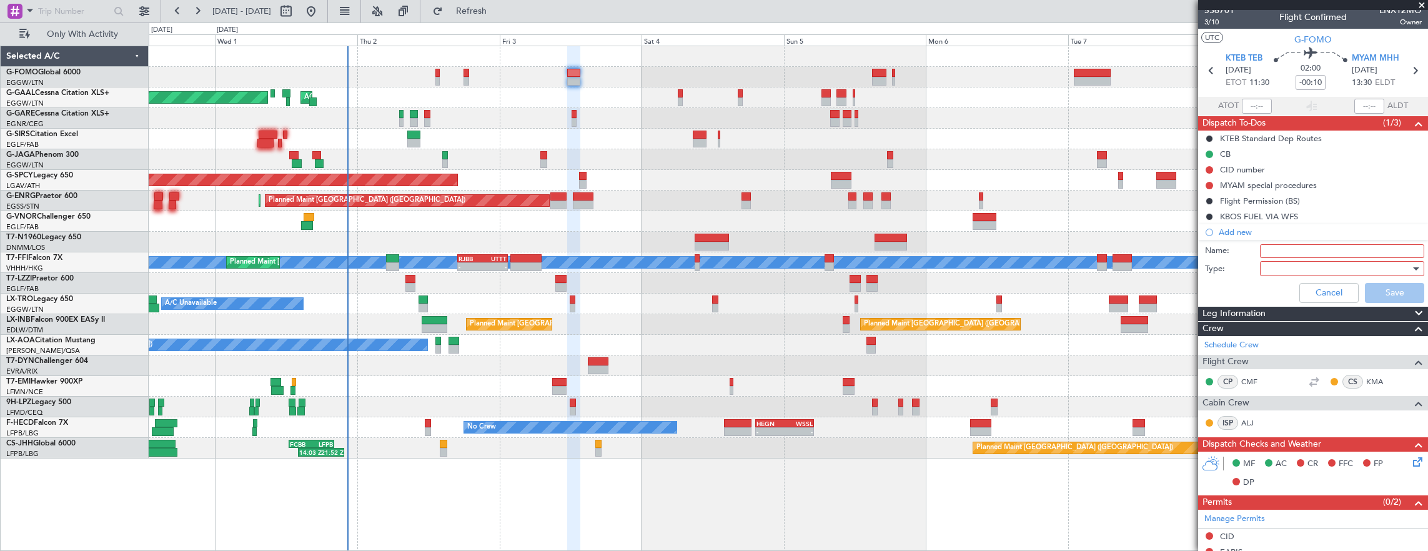
click at [1267, 244] on input "Name:" at bounding box center [1342, 251] width 164 height 14
type input "KTEB FUEL VIA WFS"
click at [1213, 243] on div "Name: KTEB FUEL VIA WFS" at bounding box center [1313, 251] width 242 height 19
click at [1260, 261] on div at bounding box center [1342, 268] width 164 height 15
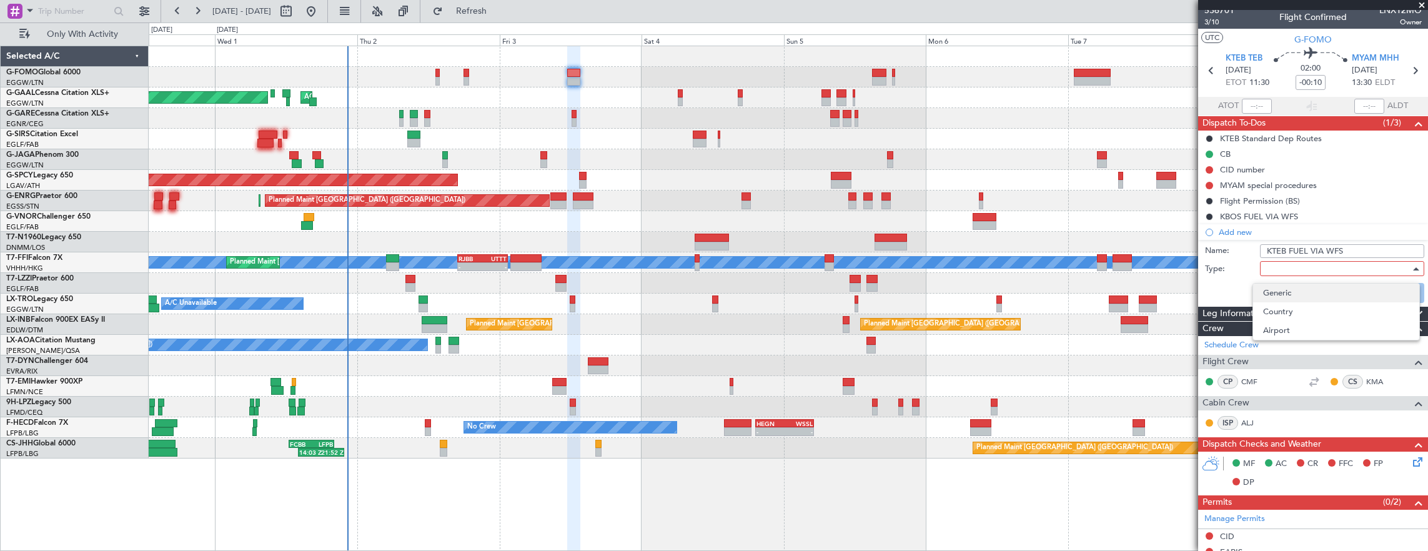
click at [1283, 297] on span "Generic" at bounding box center [1336, 293] width 146 height 19
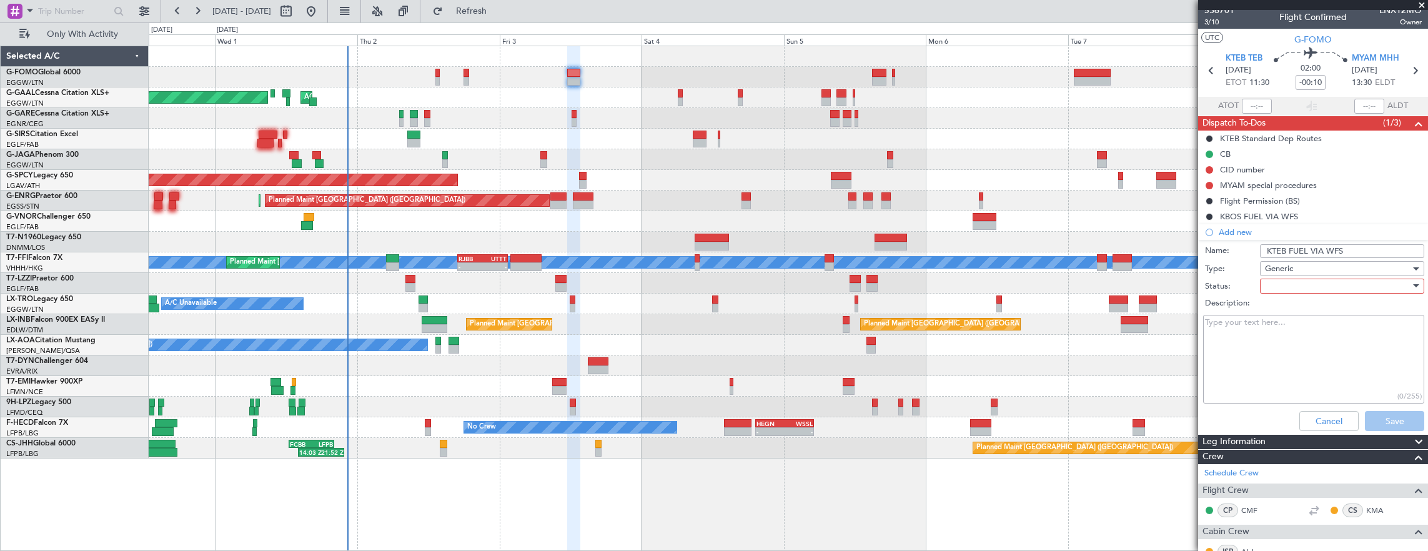
click at [1281, 292] on div at bounding box center [1338, 286] width 146 height 19
click at [1273, 269] on div at bounding box center [714, 275] width 1428 height 551
click at [1273, 269] on span "Generic" at bounding box center [1279, 268] width 28 height 11
drag, startPoint x: 1273, startPoint y: 269, endPoint x: 1289, endPoint y: 324, distance: 57.9
click at [1290, 324] on span "Airport" at bounding box center [1336, 330] width 146 height 19
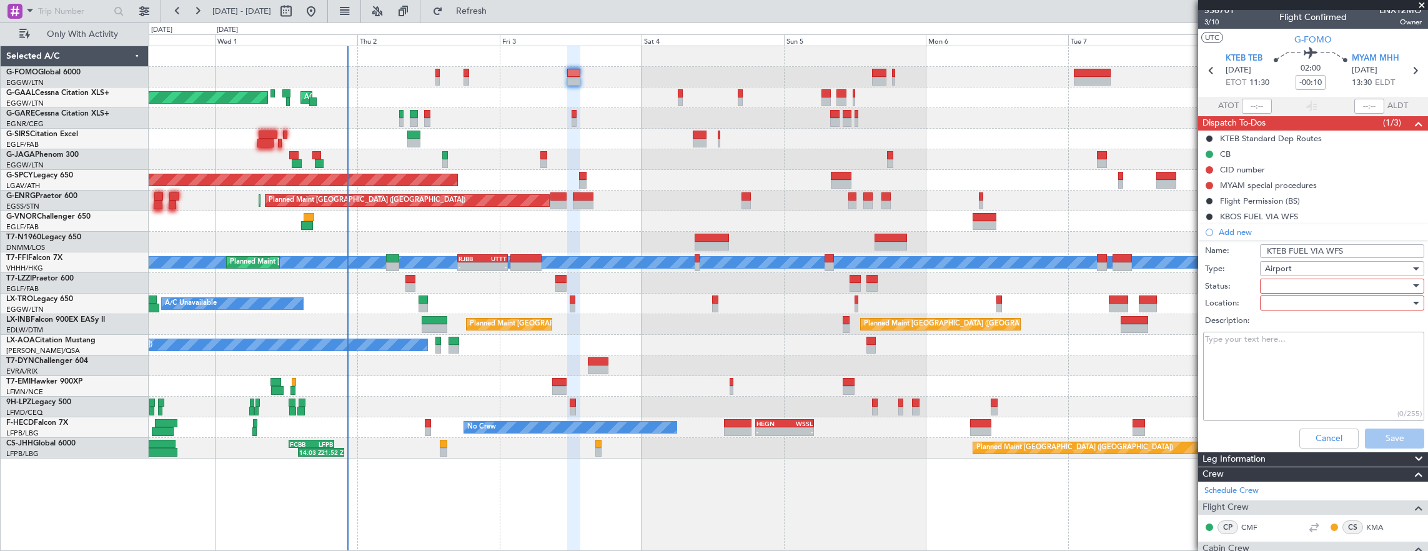
click at [1278, 282] on div at bounding box center [1338, 286] width 146 height 19
click at [1293, 332] on span "In Progress" at bounding box center [1336, 328] width 146 height 19
click at [1292, 304] on div at bounding box center [1338, 303] width 146 height 19
click at [1298, 339] on span "Departure" at bounding box center [1336, 346] width 146 height 19
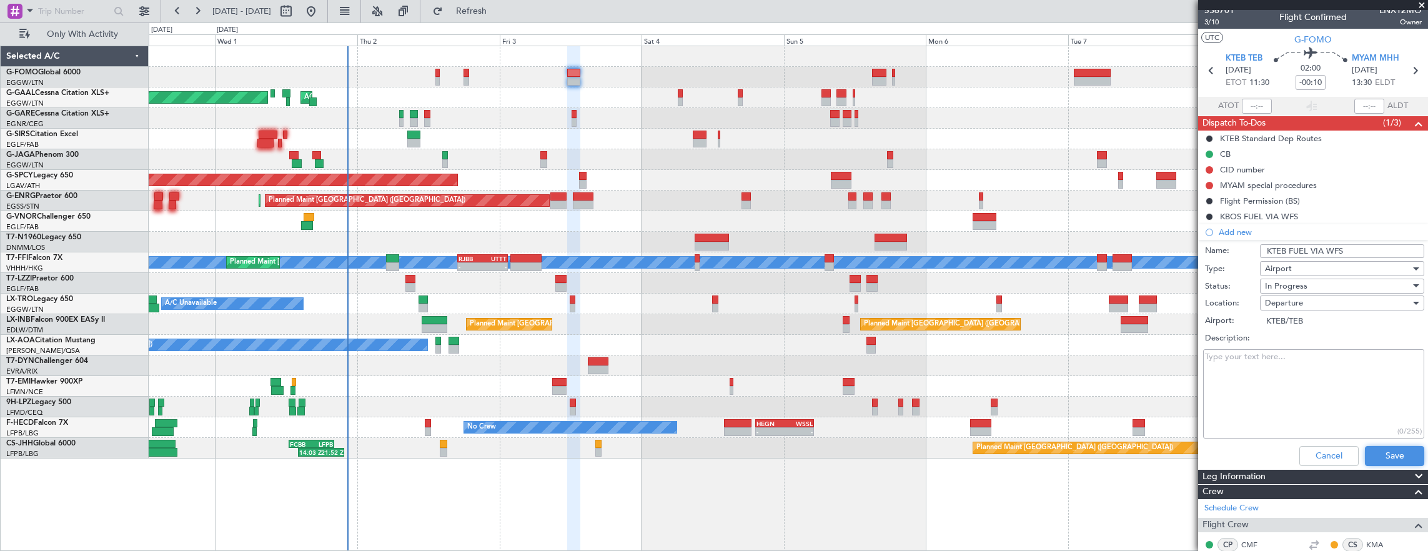
click at [1393, 458] on button "Save" at bounding box center [1394, 456] width 59 height 20
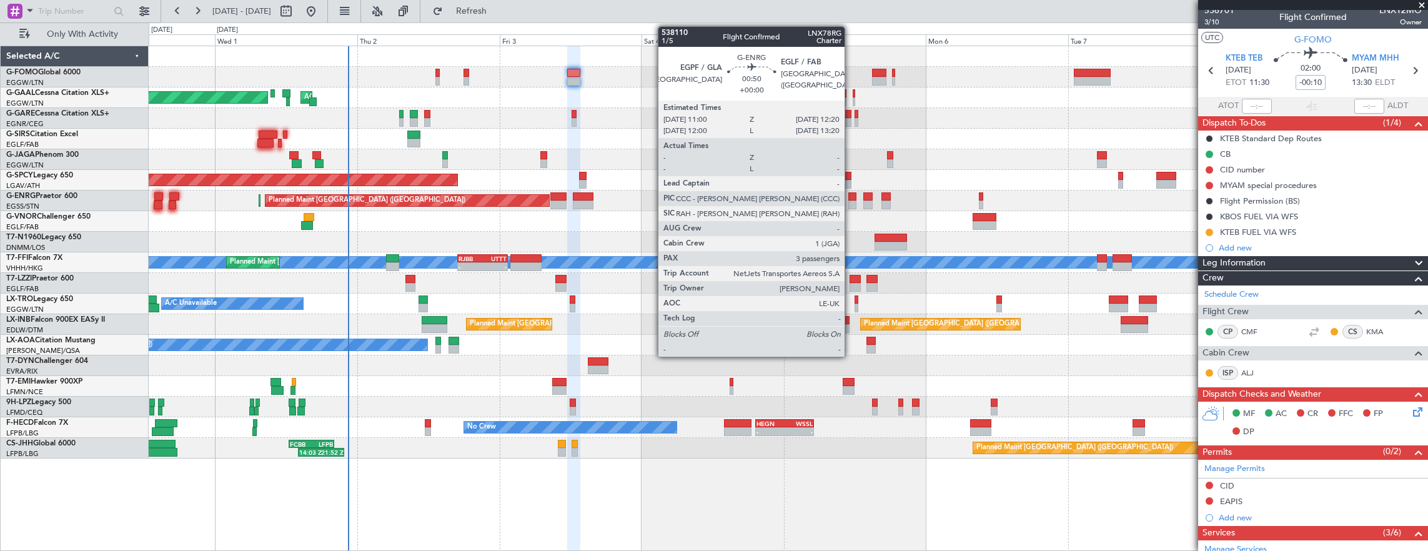
click at [851, 202] on div at bounding box center [852, 204] width 8 height 9
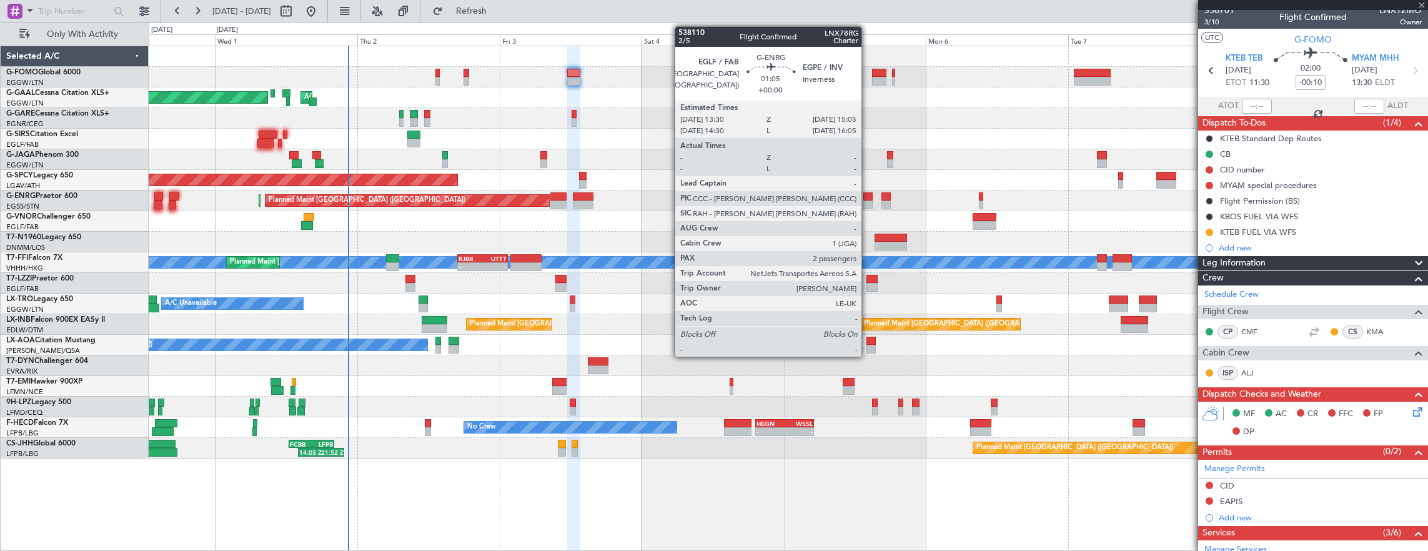
click at [867, 200] on div at bounding box center [868, 204] width 10 height 9
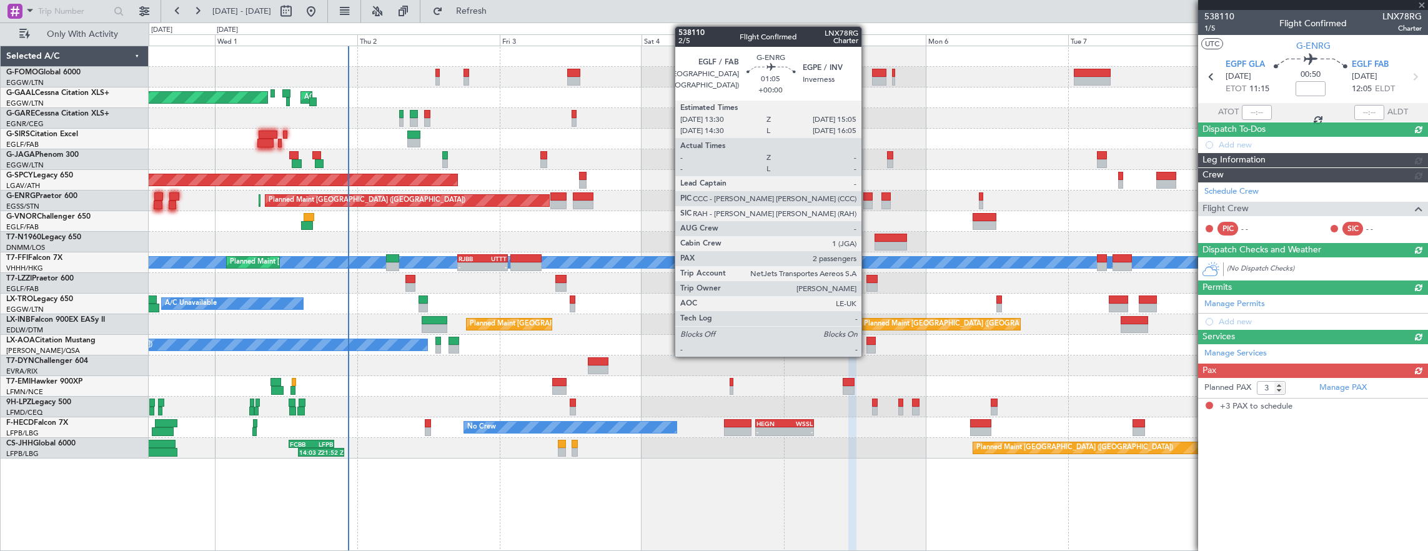
scroll to position [0, 0]
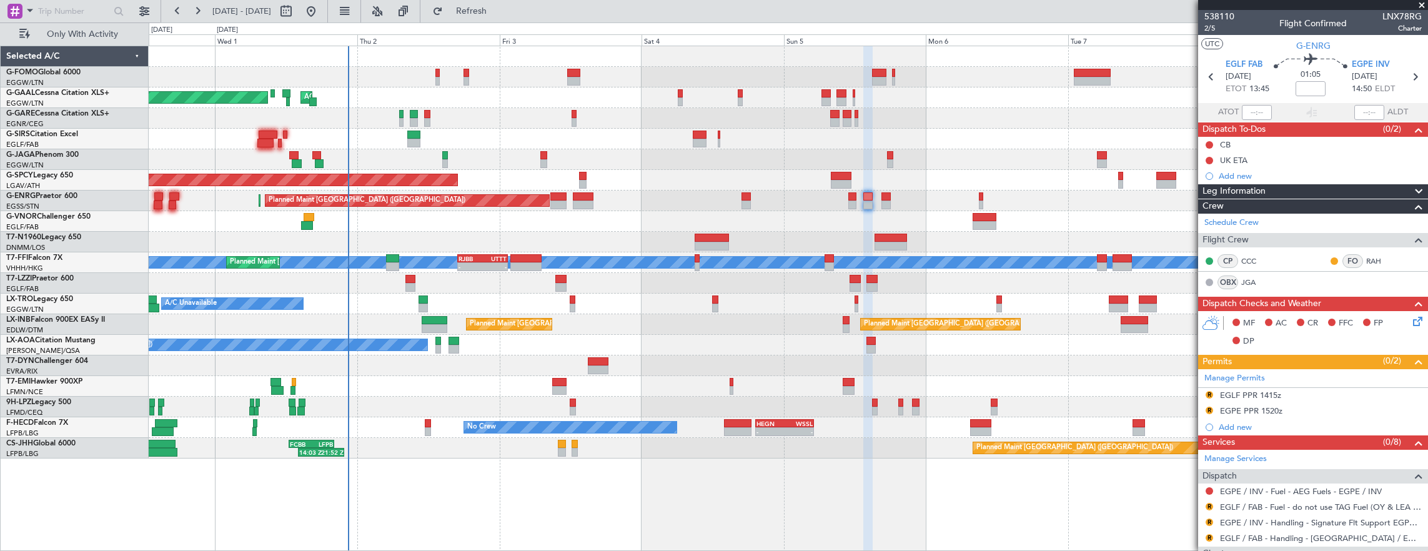
click at [751, 196] on div "Planned Maint London (Stansted) Planned Maint London (Stansted)" at bounding box center [788, 200] width 1279 height 21
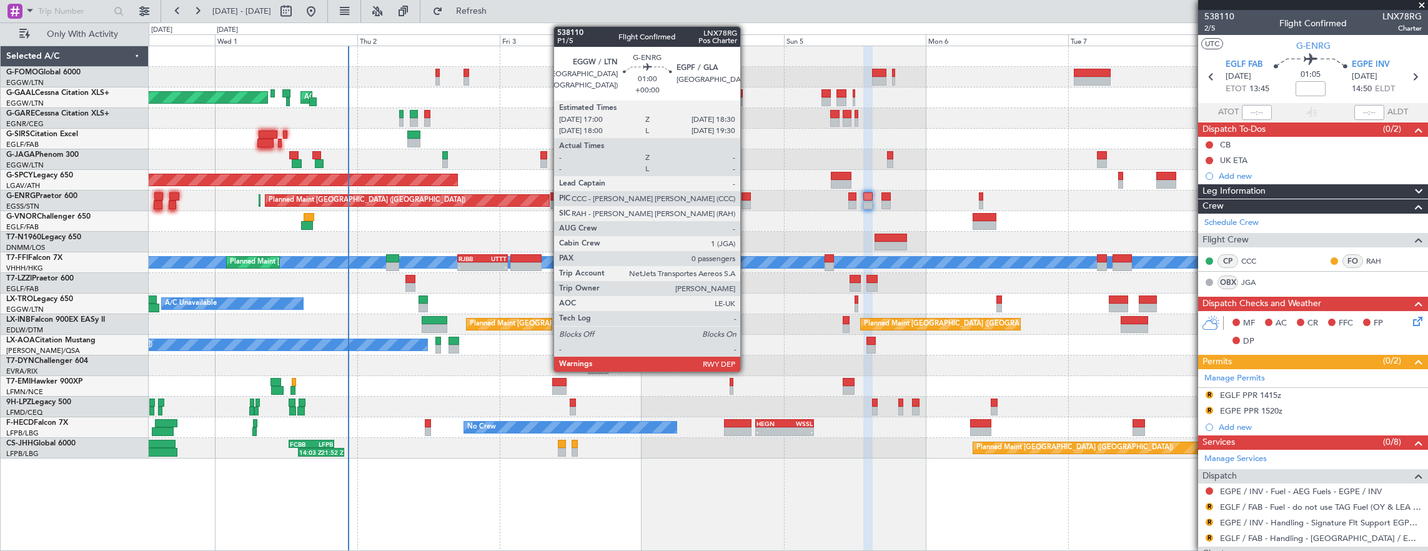
click at [746, 196] on div at bounding box center [745, 196] width 9 height 9
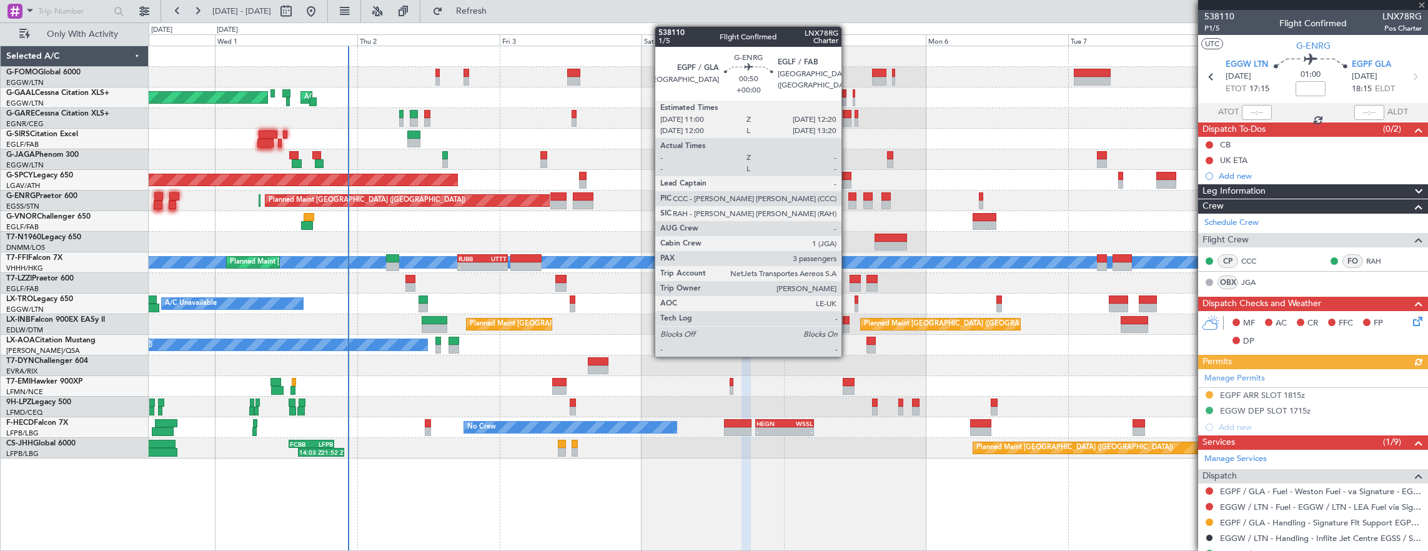
click at [848, 199] on div at bounding box center [852, 196] width 8 height 9
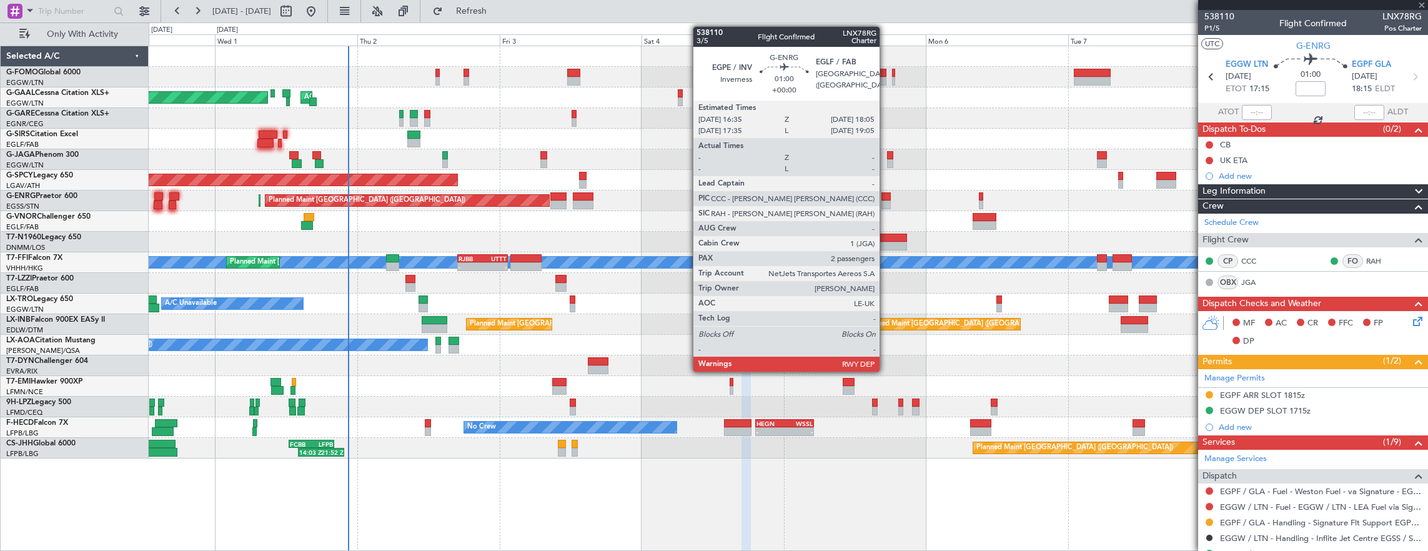
type input "3"
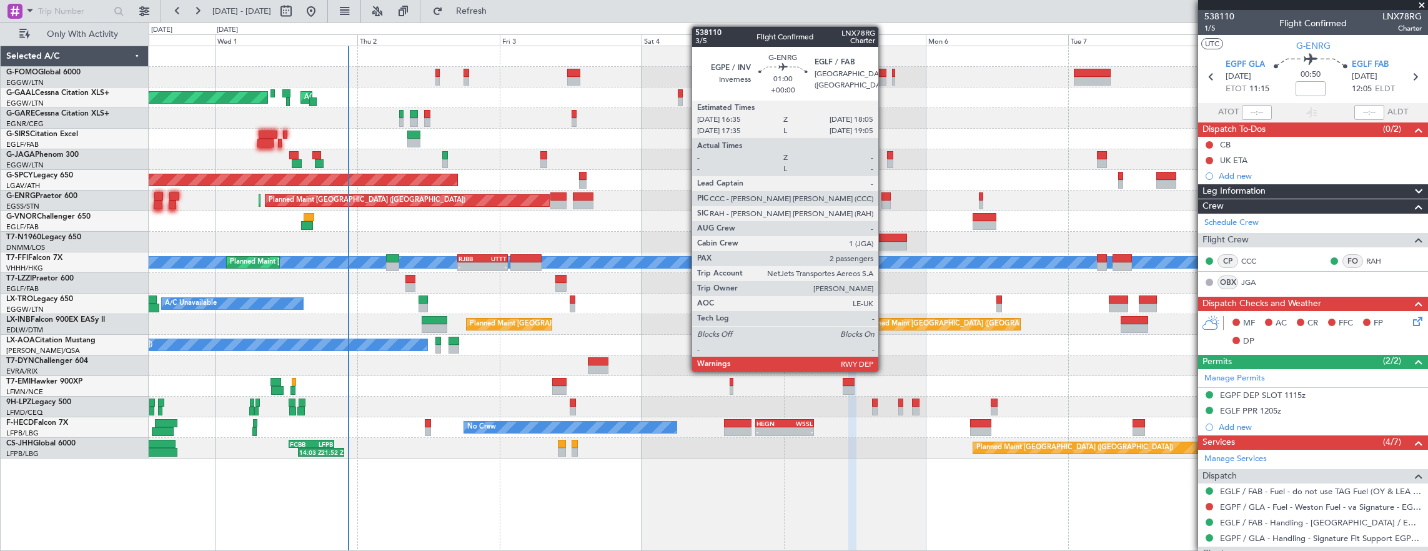
click at [884, 200] on div at bounding box center [885, 204] width 9 height 9
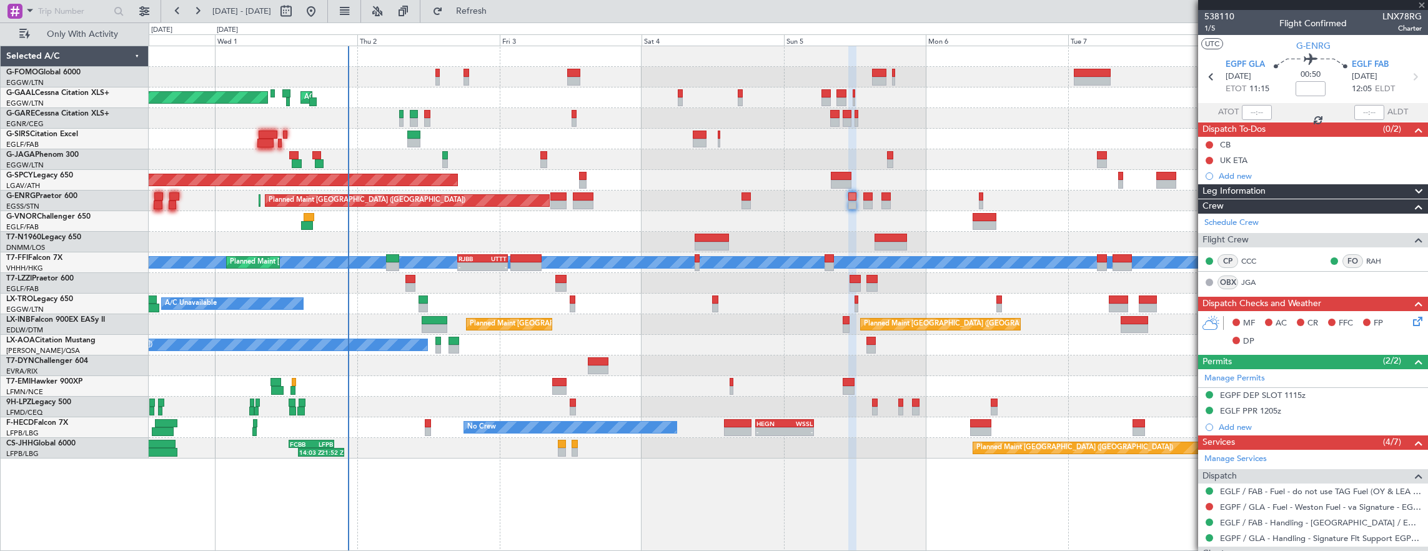
type input "2"
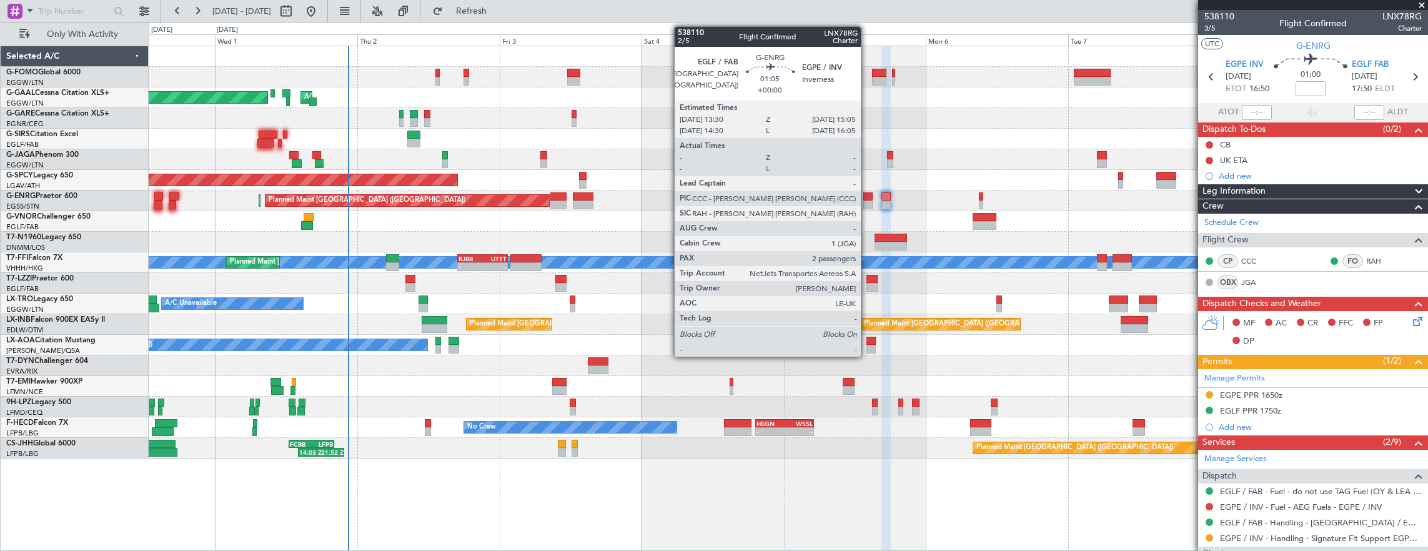
click at [867, 203] on div at bounding box center [868, 204] width 10 height 9
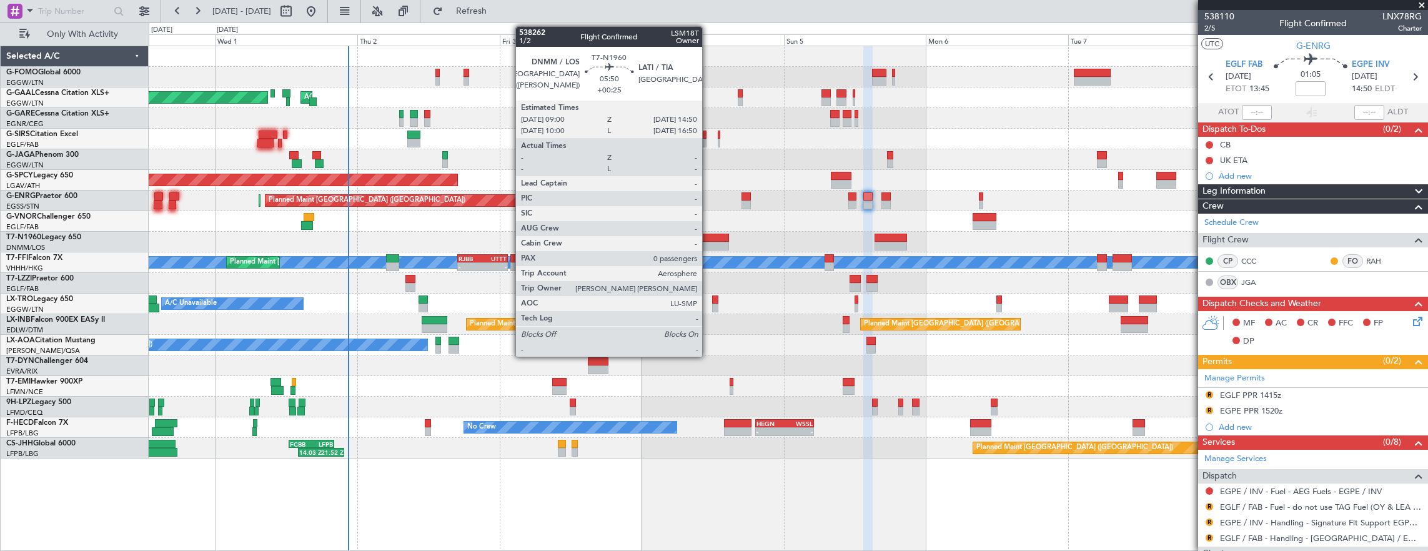
click at [708, 239] on div at bounding box center [711, 238] width 35 height 9
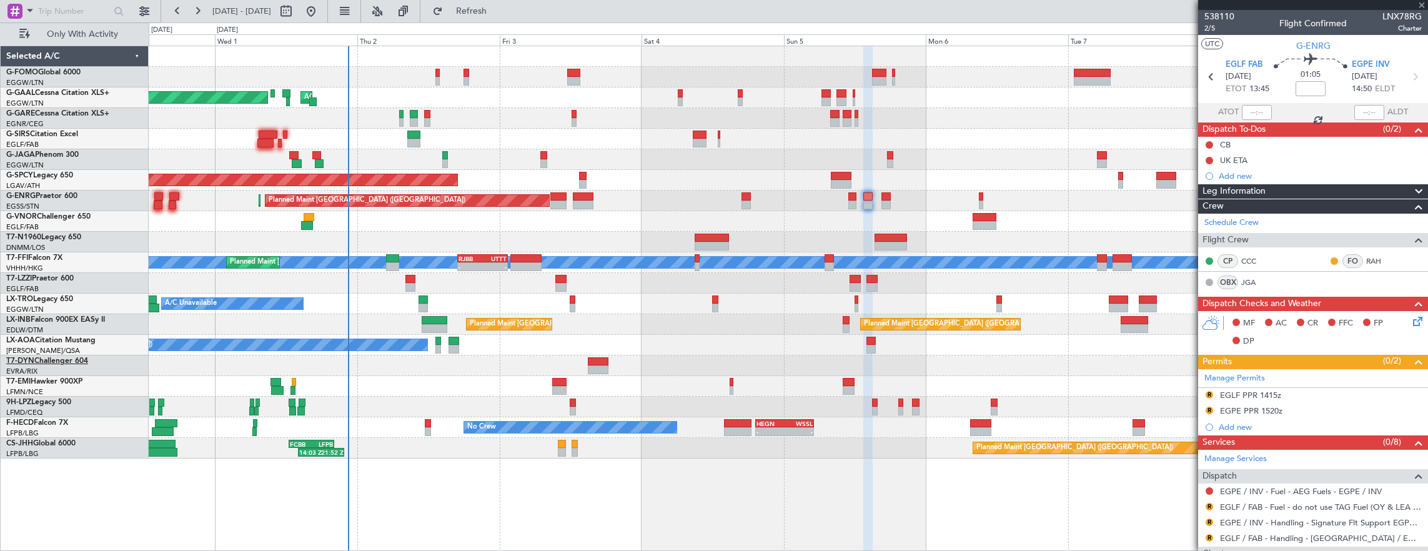
type input "+00:25"
type input "0"
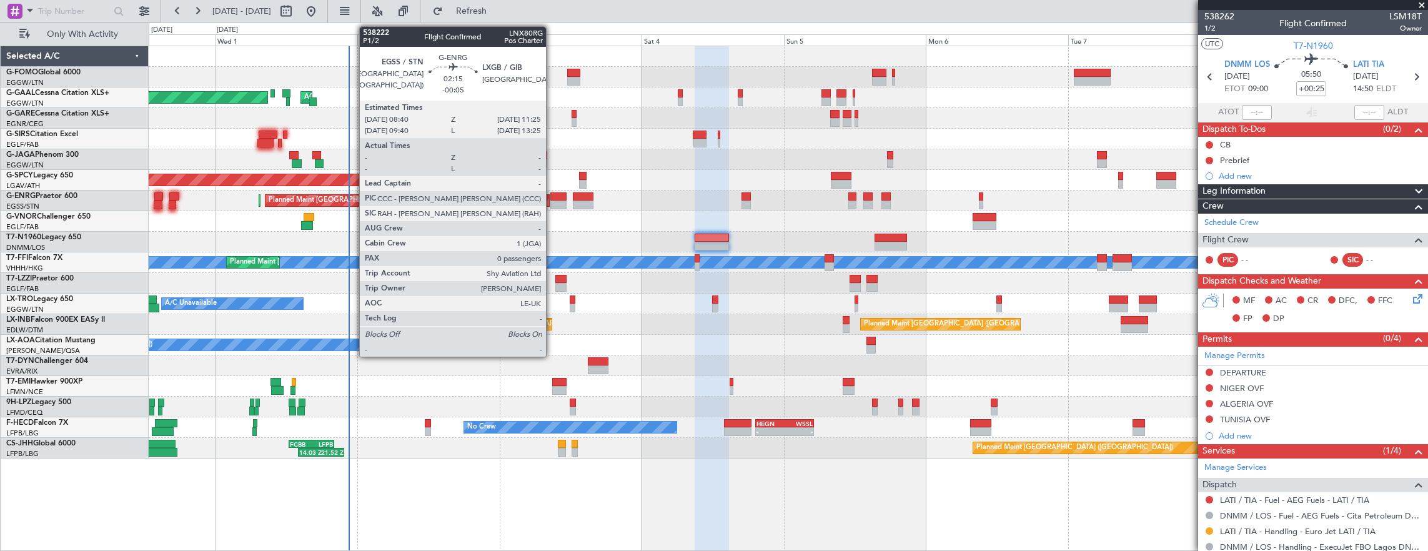
click at [563, 203] on div at bounding box center [558, 204] width 17 height 9
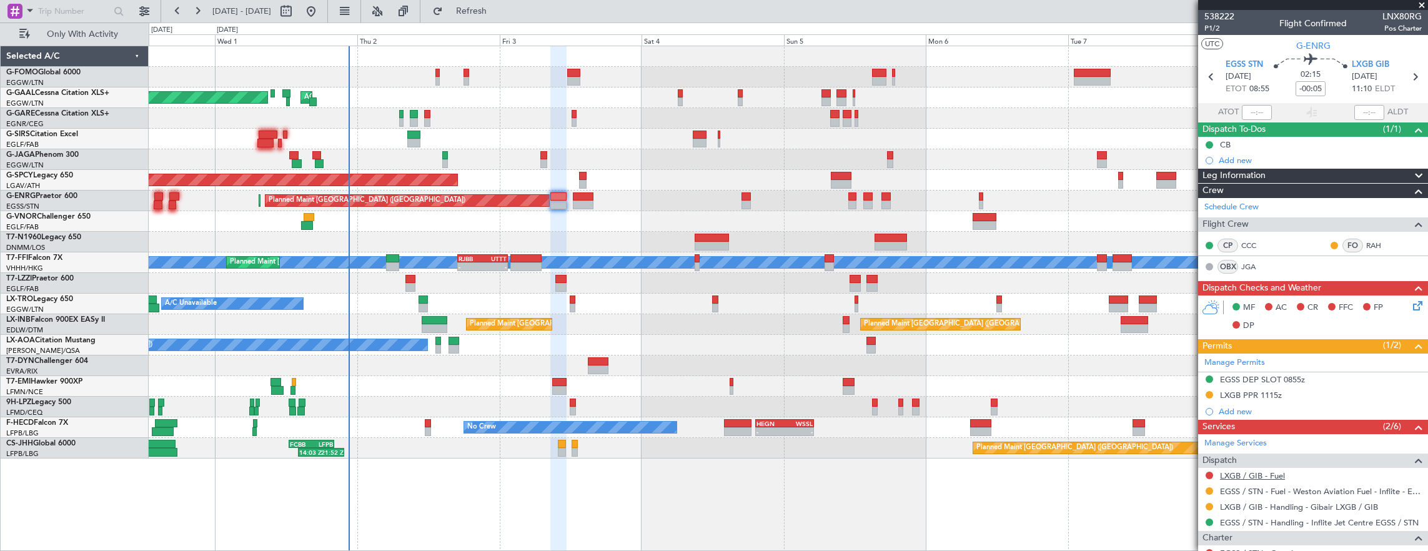
click at [1245, 475] on link "LXGB / GIB - Fuel" at bounding box center [1252, 475] width 65 height 11
click at [1248, 475] on link "LXGB / GIB - Fuel" at bounding box center [1252, 475] width 65 height 11
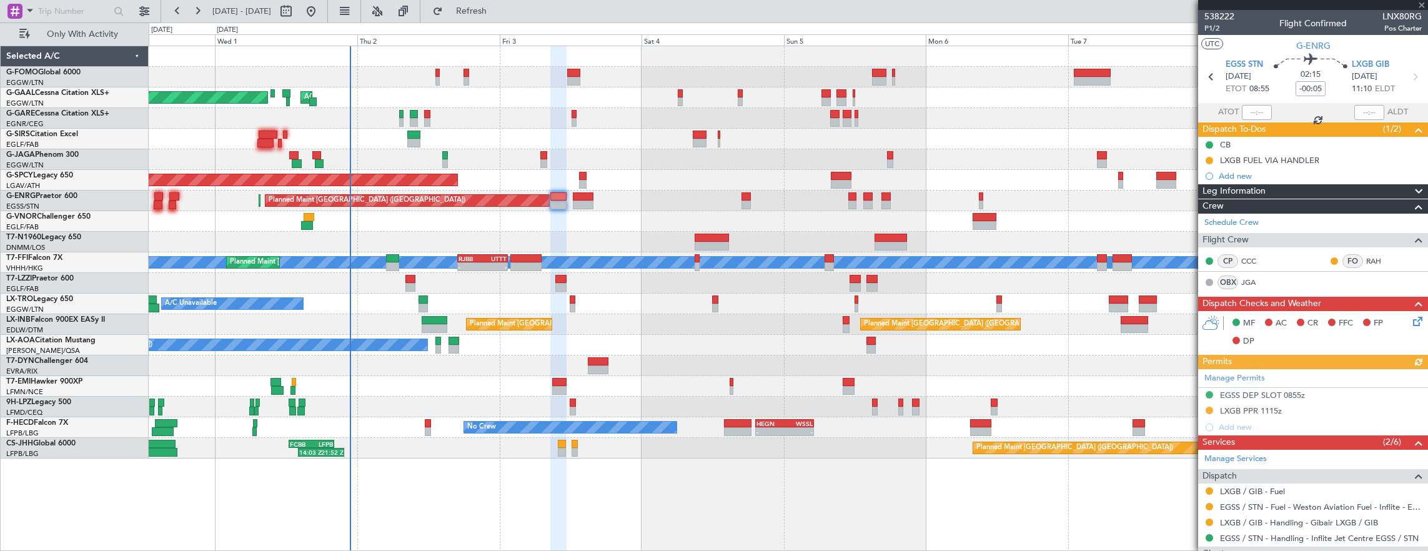
click at [432, 333] on div "Planned Maint Zurich Planned Maint London (Farnborough)" at bounding box center [788, 324] width 1279 height 21
click at [433, 340] on div "No Crew Antwerp (Deurne) No Crew Paris (Le Bourget)" at bounding box center [788, 345] width 1279 height 21
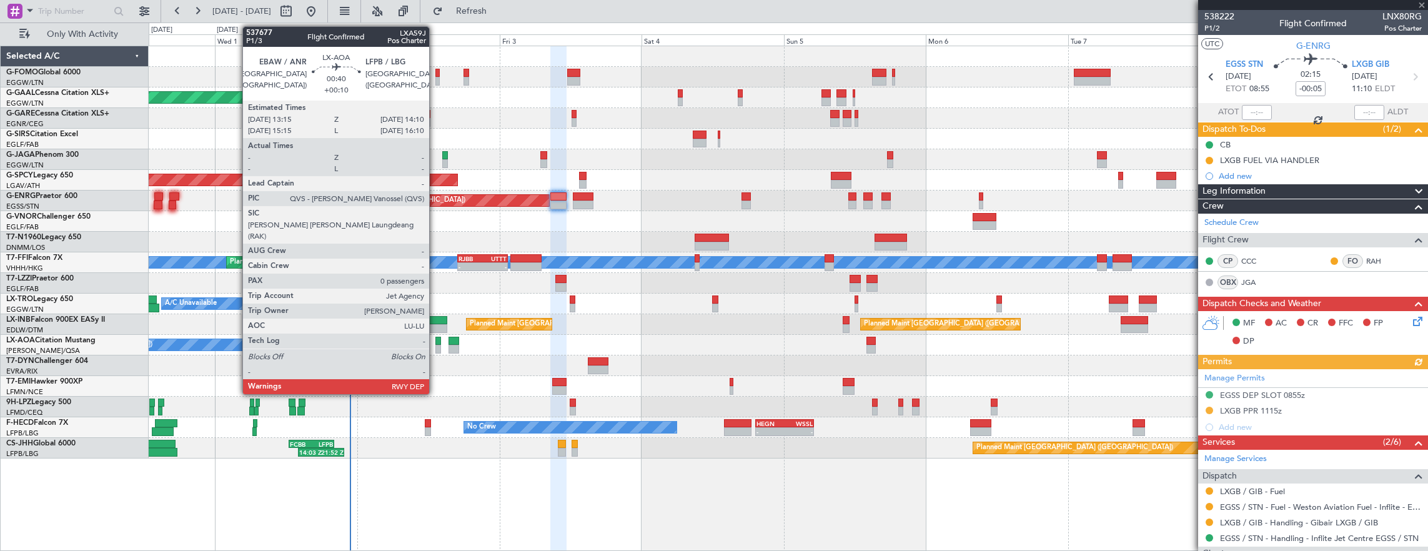
click at [440, 343] on div at bounding box center [438, 341] width 6 height 9
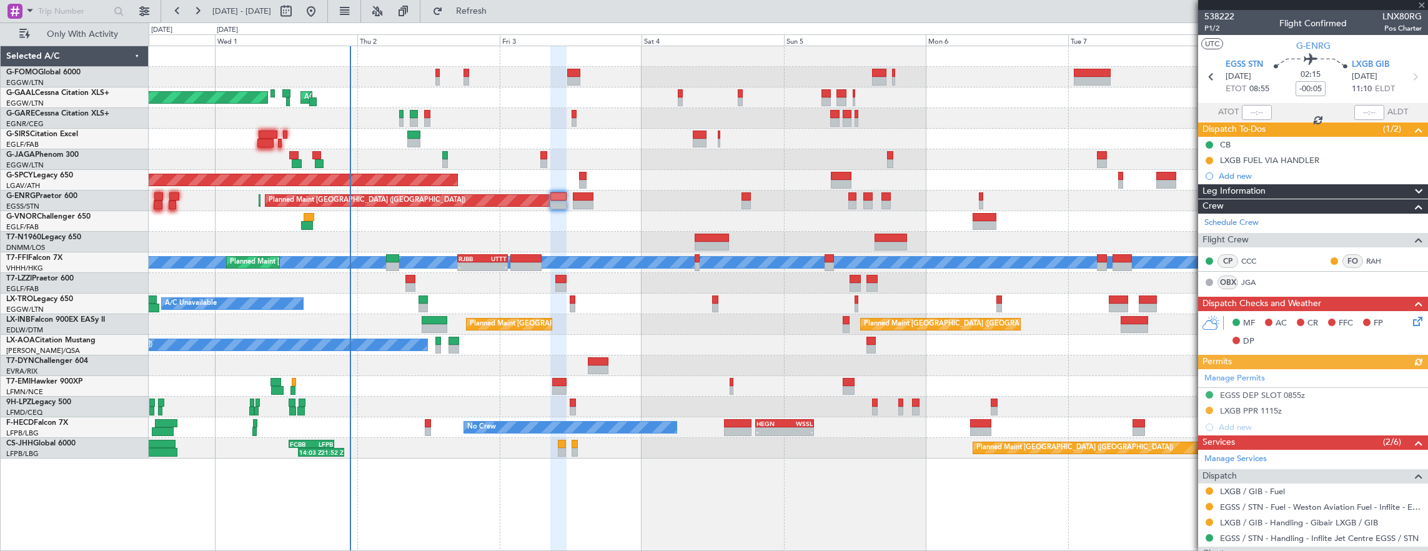
type input "+00:10"
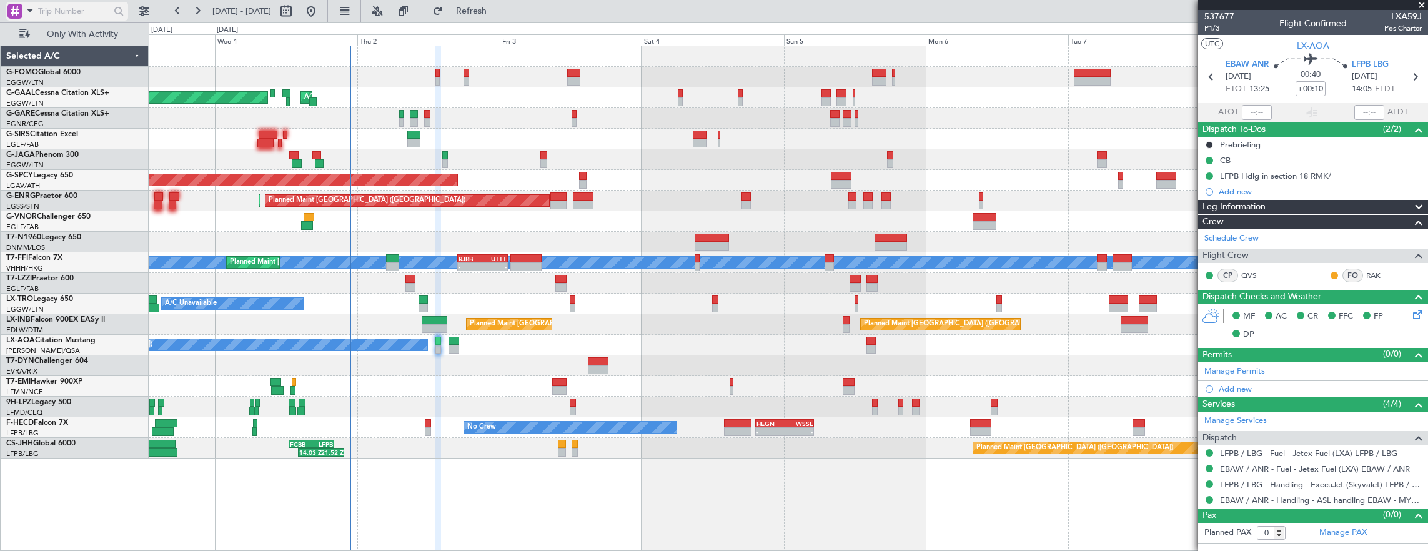
click at [16, 12] on div at bounding box center [14, 11] width 15 height 15
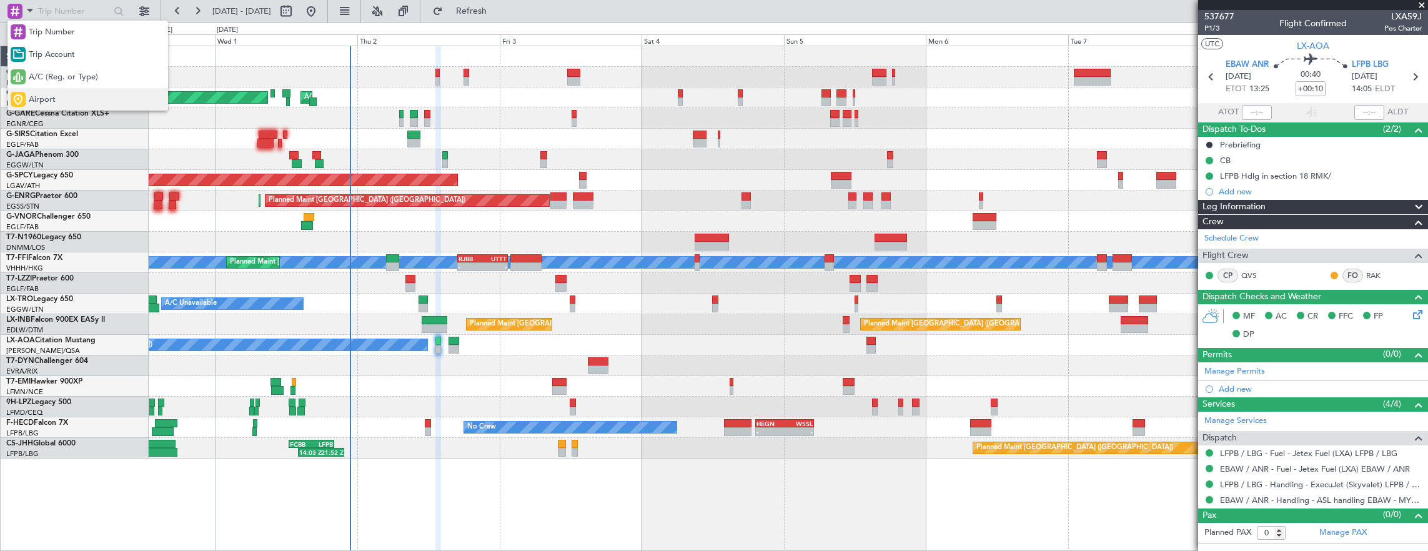
click at [26, 102] on div "Airport" at bounding box center [87, 99] width 160 height 22
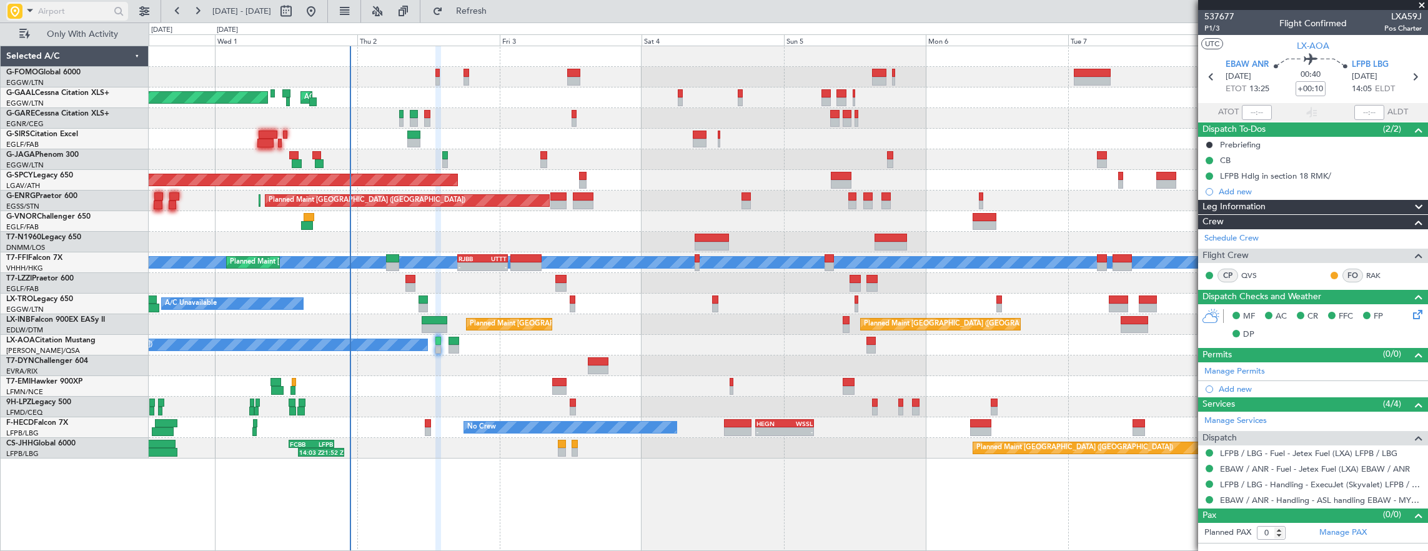
click at [81, 7] on input "text" at bounding box center [74, 11] width 72 height 19
type input "lgav"
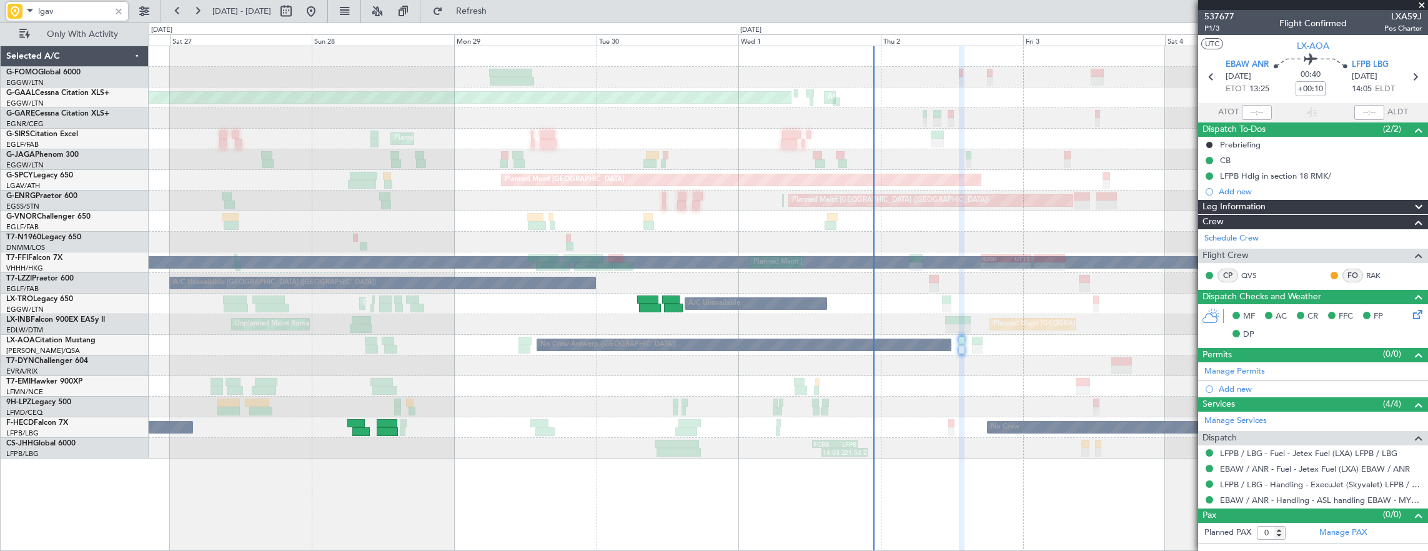
click at [871, 124] on div "Planned Maint London (Luton) Planned Maint Dusseldorf AOG Maint Dusseldorf Plan…" at bounding box center [788, 252] width 1279 height 412
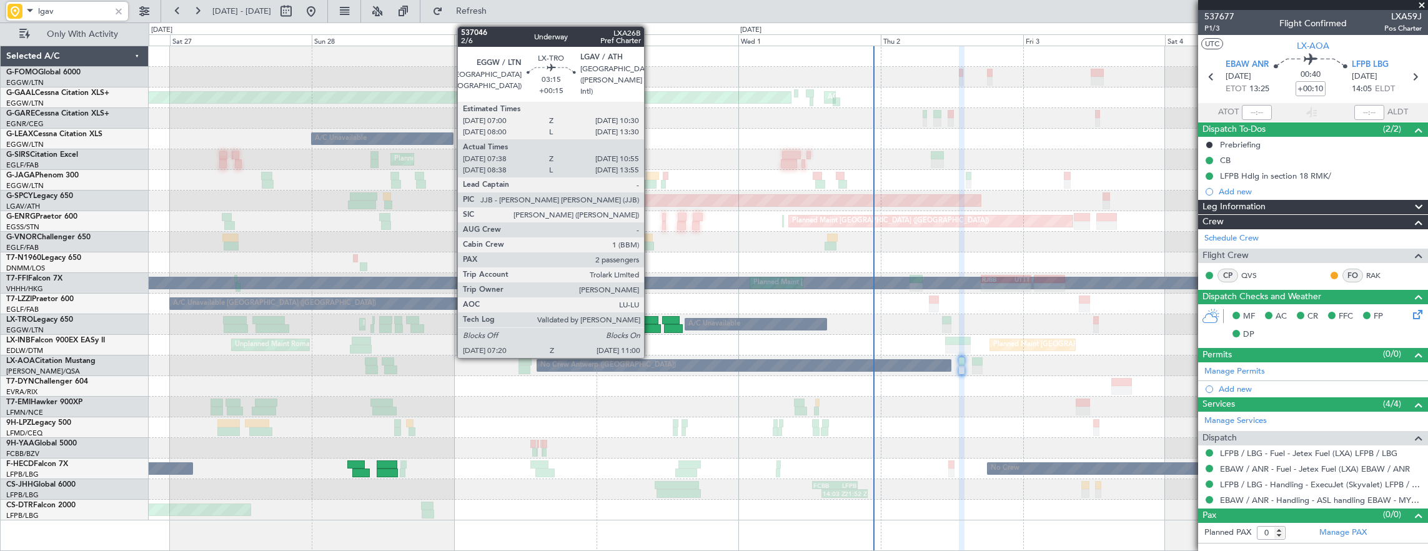
click at [650, 322] on div at bounding box center [647, 320] width 21 height 9
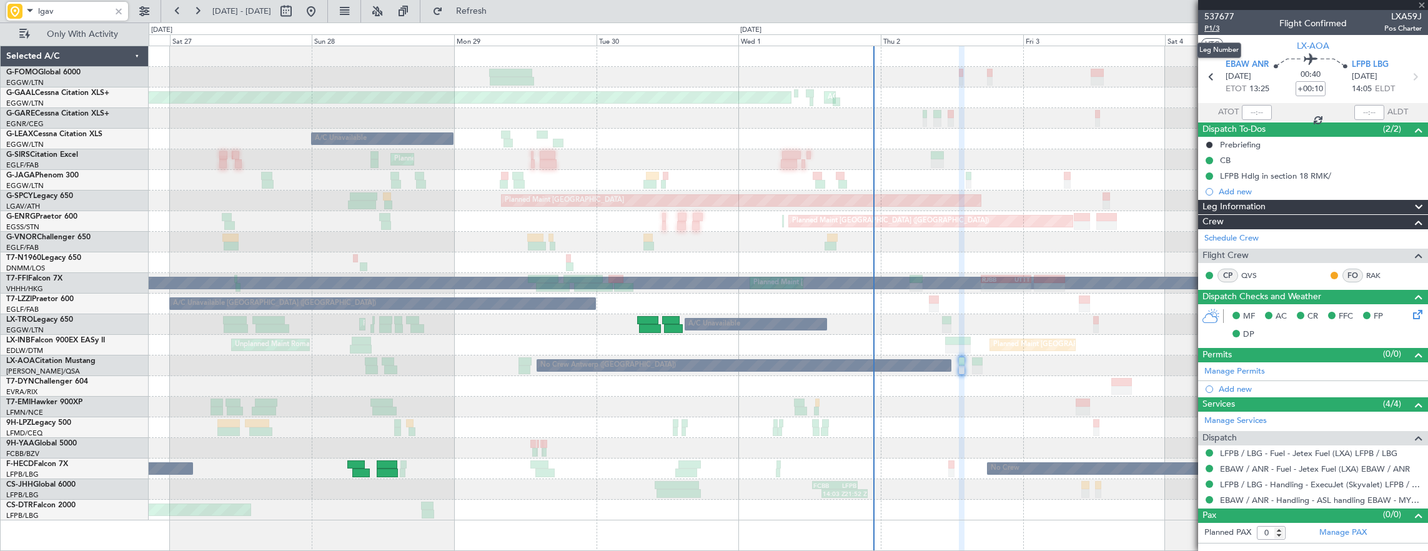
type input "+00:15"
type input "07:38"
type input "10:40"
type input "2"
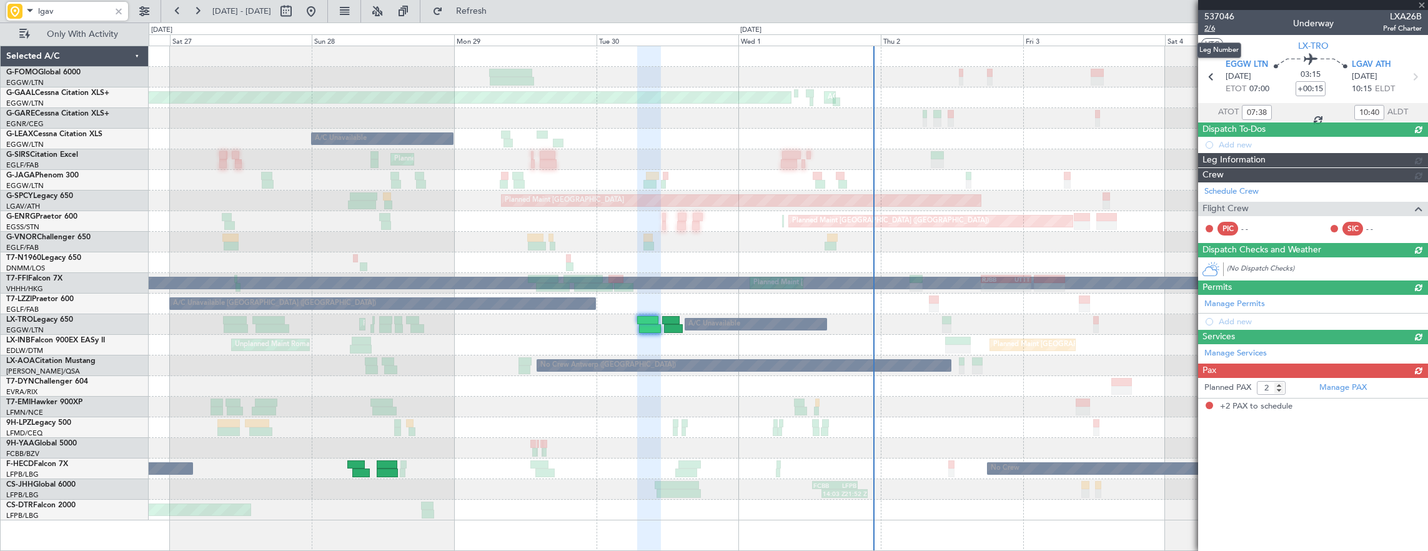
type input "lgav"
click at [1220, 28] on span "2/6" at bounding box center [1219, 28] width 30 height 11
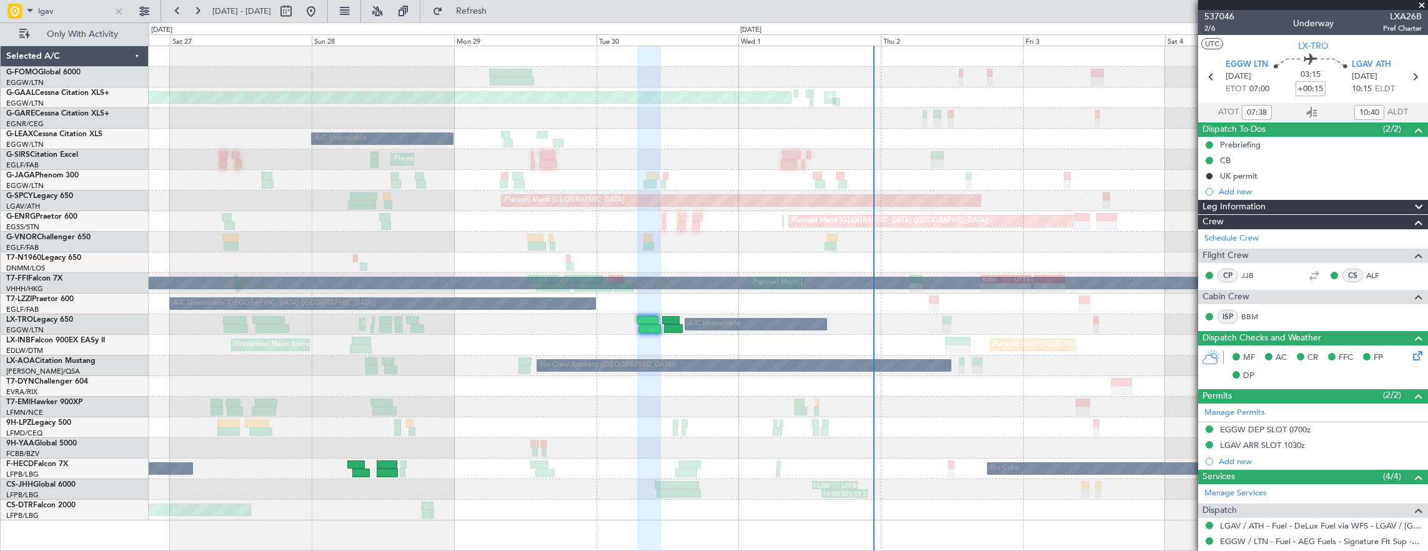
click at [294, 220] on div "Planned Maint London (Stansted) Planned Maint London (Stansted) Unplanned Maint…" at bounding box center [788, 221] width 1279 height 21
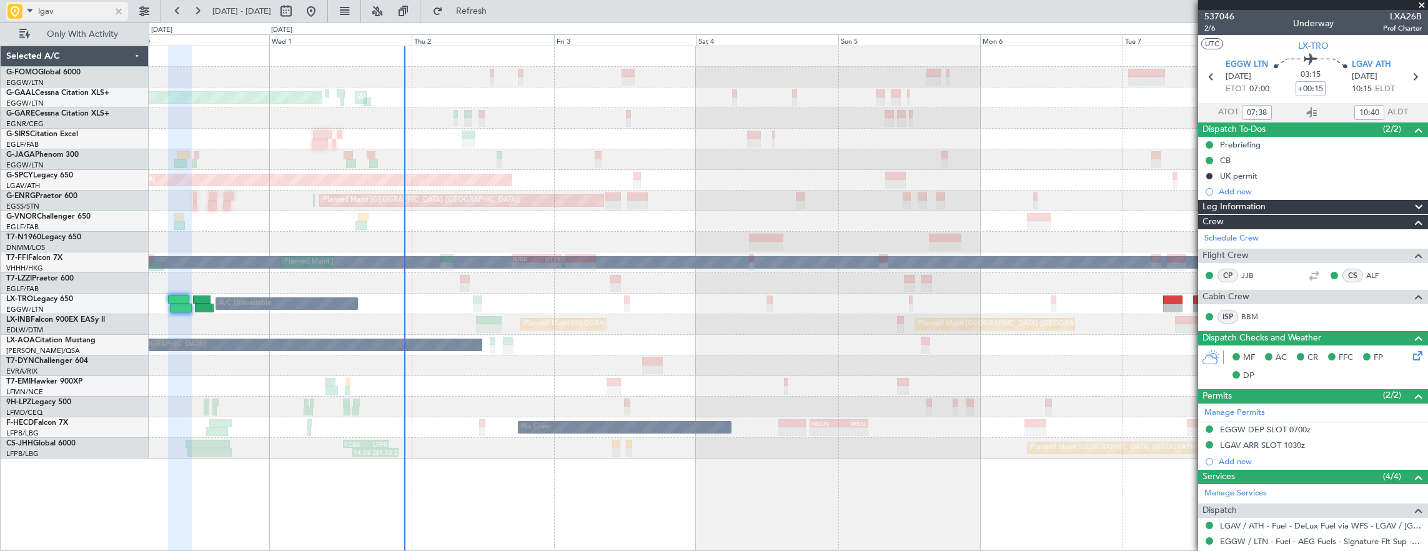
click at [124, 9] on div "lgav" at bounding box center [67, 11] width 122 height 19
click at [119, 9] on div at bounding box center [119, 11] width 14 height 14
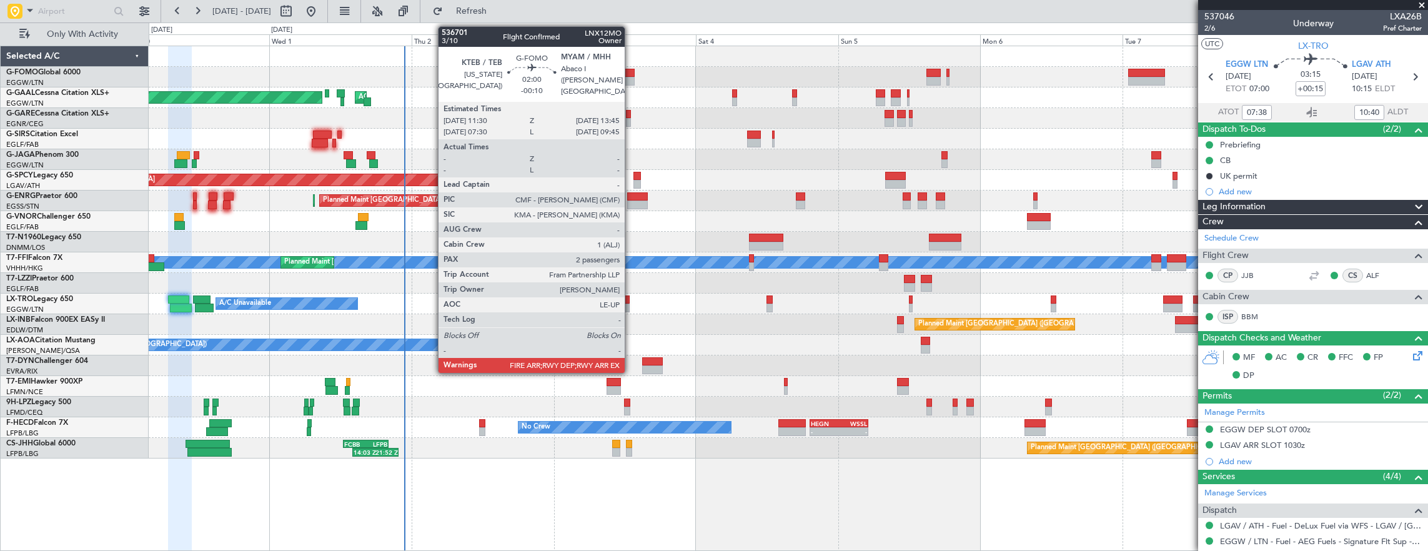
click at [631, 74] on div at bounding box center [628, 73] width 14 height 9
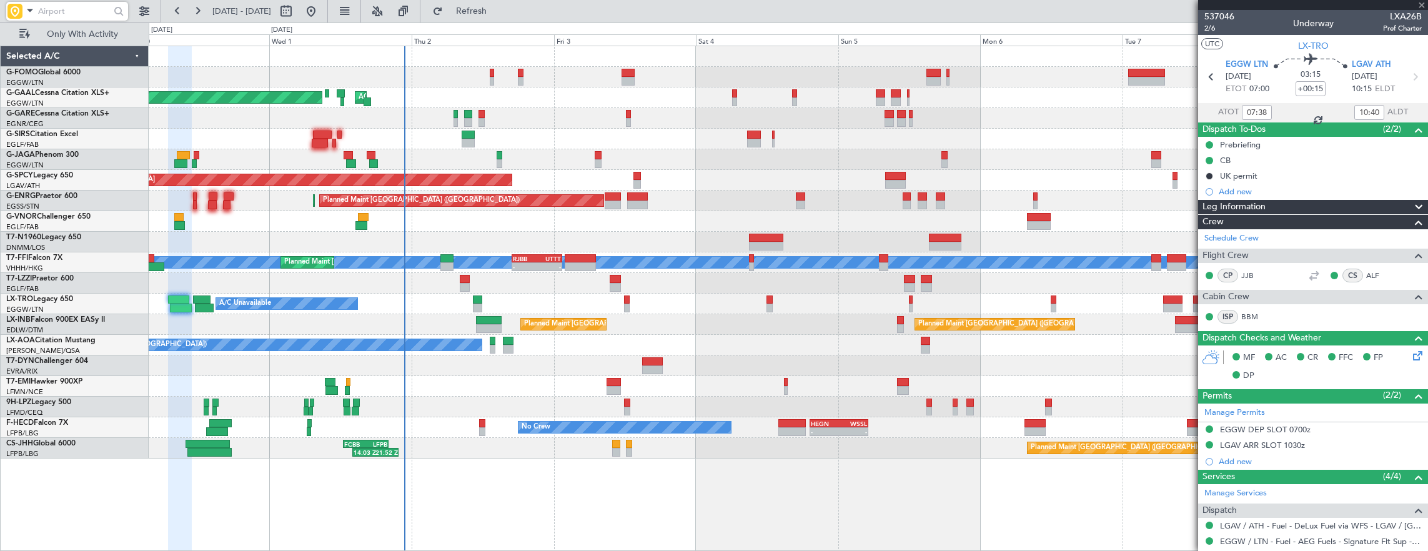
type input "-00:10"
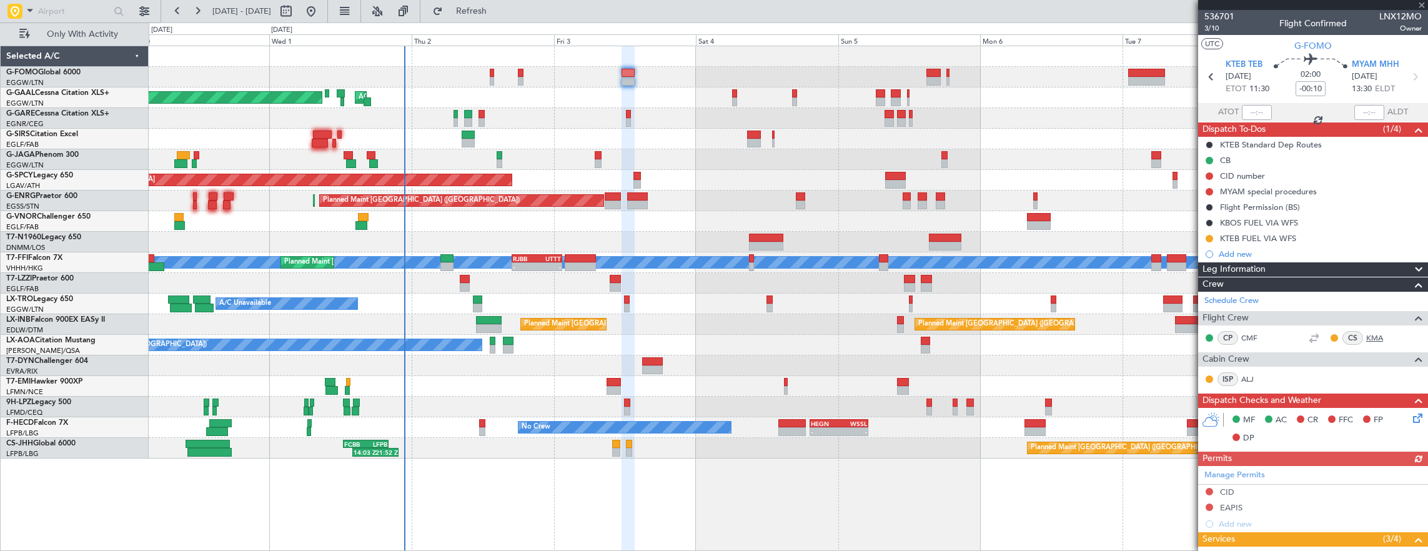
click at [1366, 333] on link "KMA" at bounding box center [1380, 337] width 28 height 11
click at [1214, 28] on span "3/10" at bounding box center [1219, 28] width 30 height 11
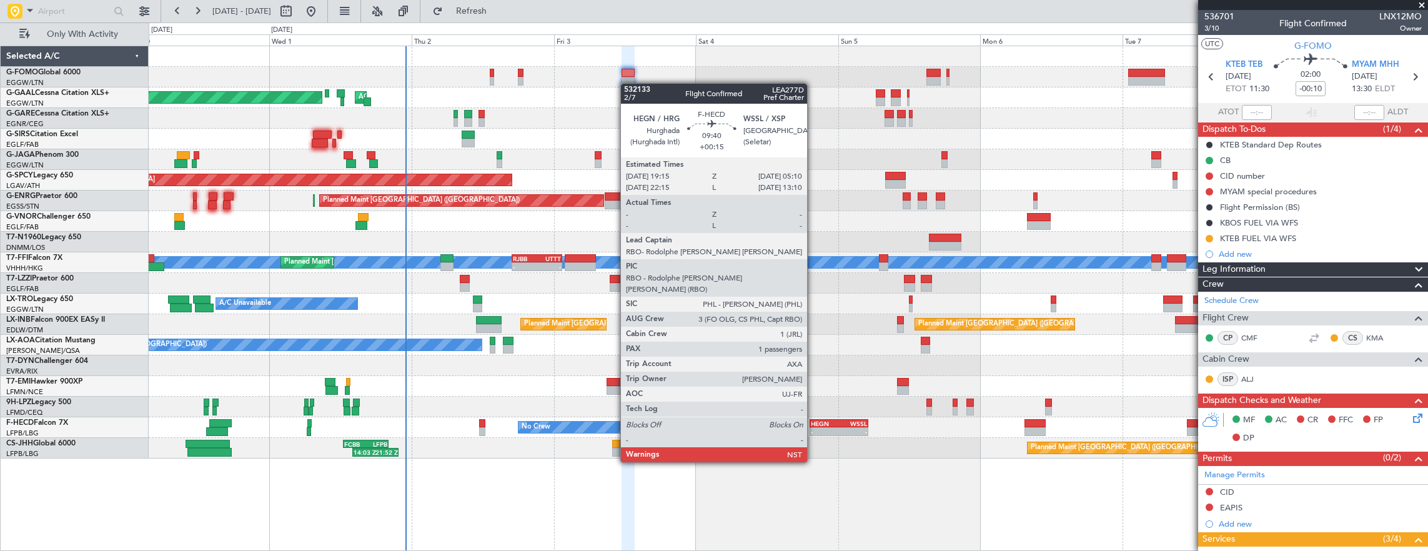
click at [817, 428] on div "-" at bounding box center [825, 431] width 28 height 7
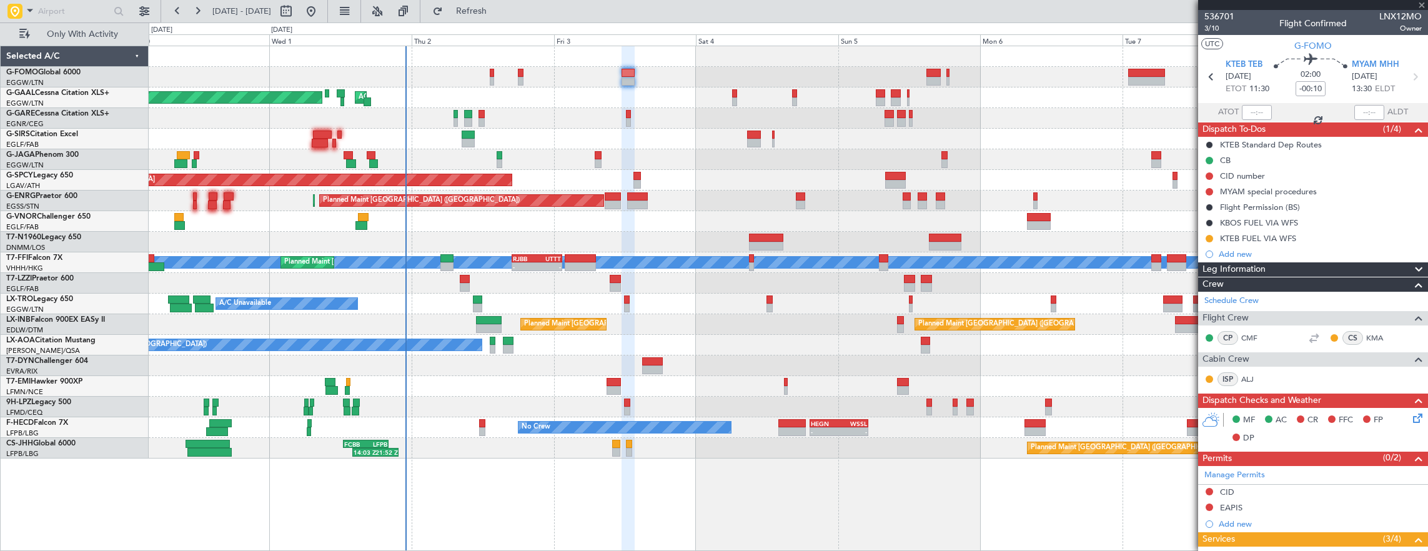
type input "+00:15"
type input "1"
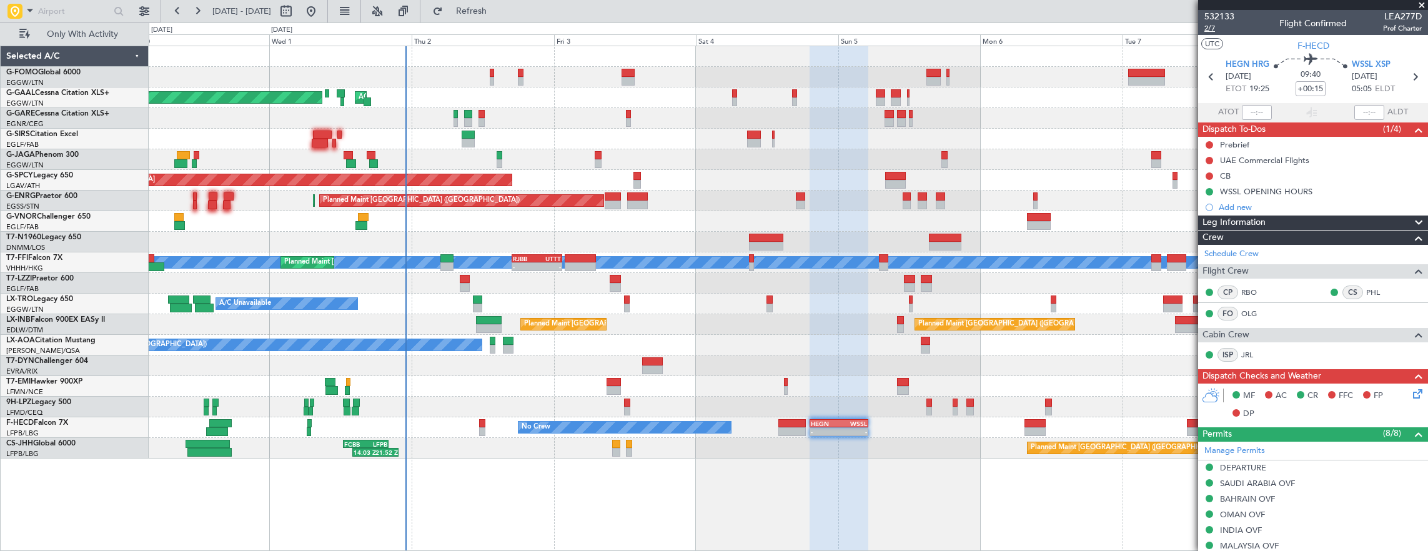
click at [1207, 34] on mat-tooltip-component "Leg Number" at bounding box center [1219, 50] width 62 height 33
click at [1207, 33] on span "2/7" at bounding box center [1219, 28] width 30 height 11
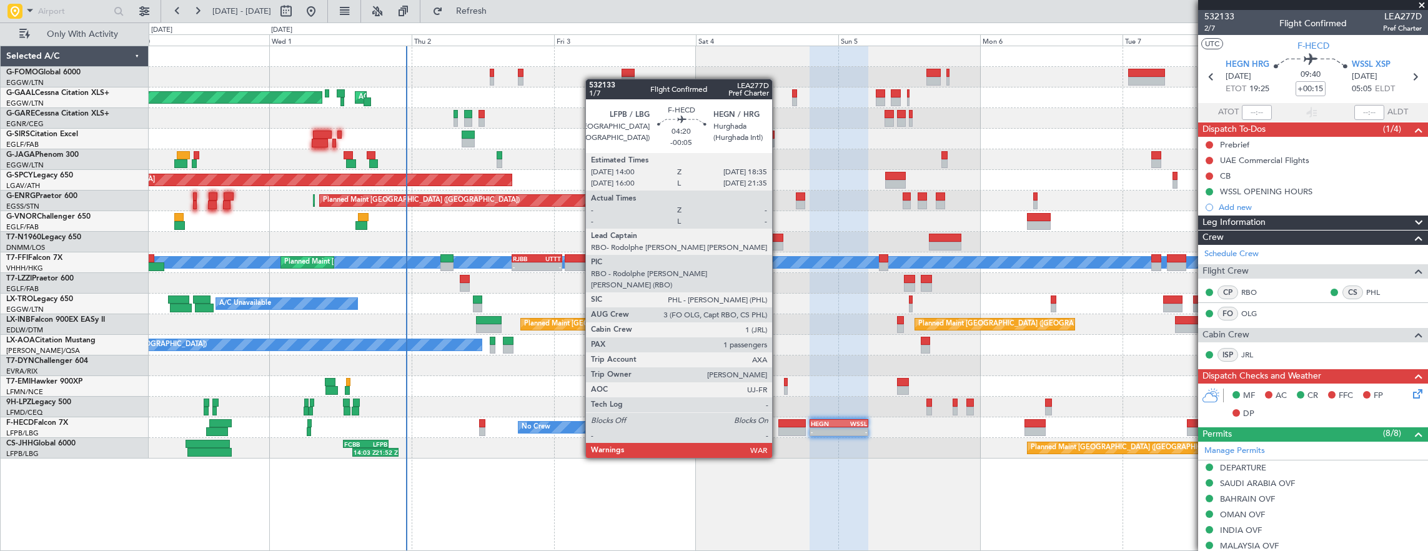
click at [779, 428] on div at bounding box center [791, 431] width 27 height 9
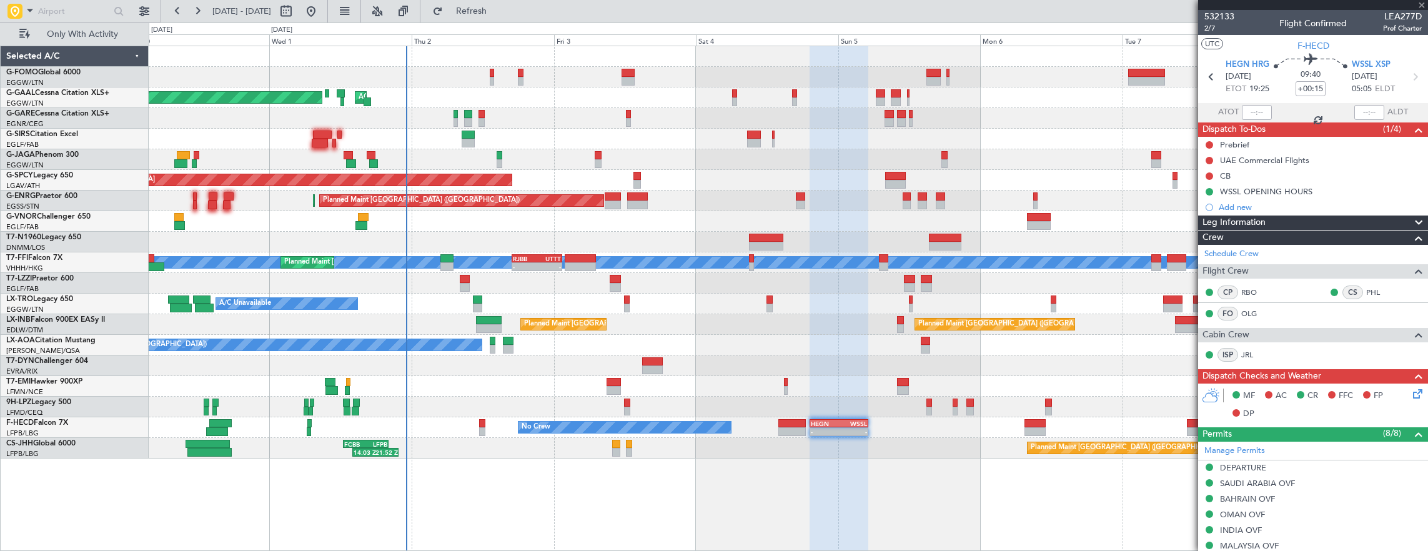
type input "-00:05"
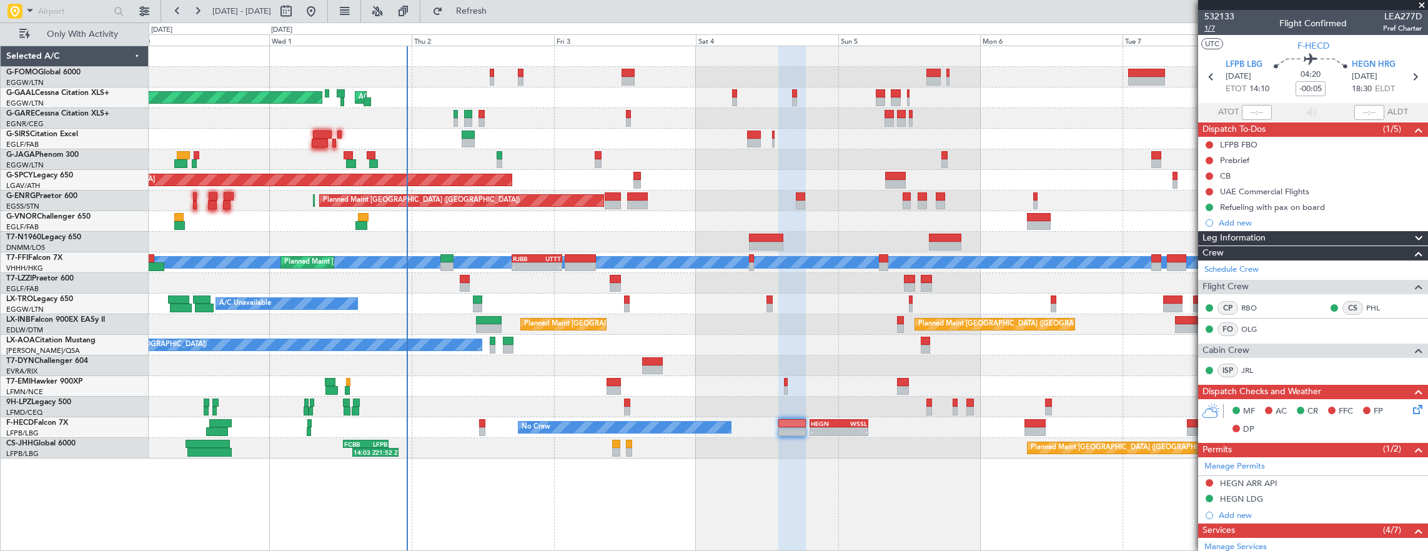
click at [1215, 32] on span "1/7" at bounding box center [1219, 28] width 30 height 11
click at [1214, 10] on span "532133" at bounding box center [1219, 16] width 30 height 13
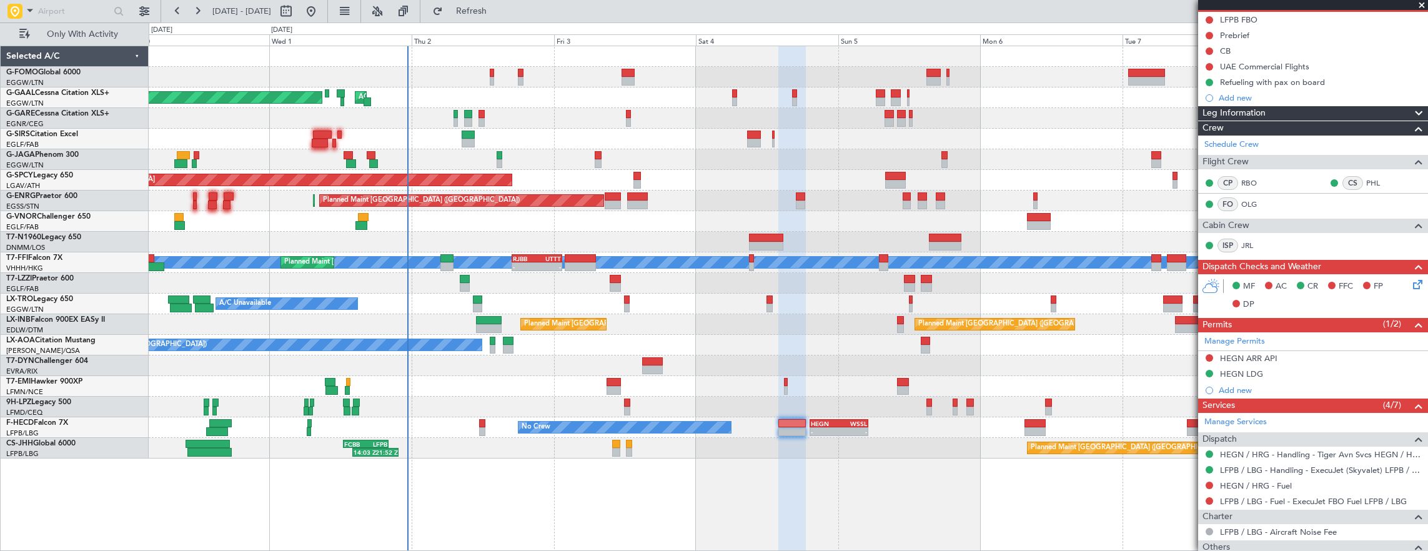
click at [483, 121] on div at bounding box center [481, 122] width 6 height 9
type input "0"
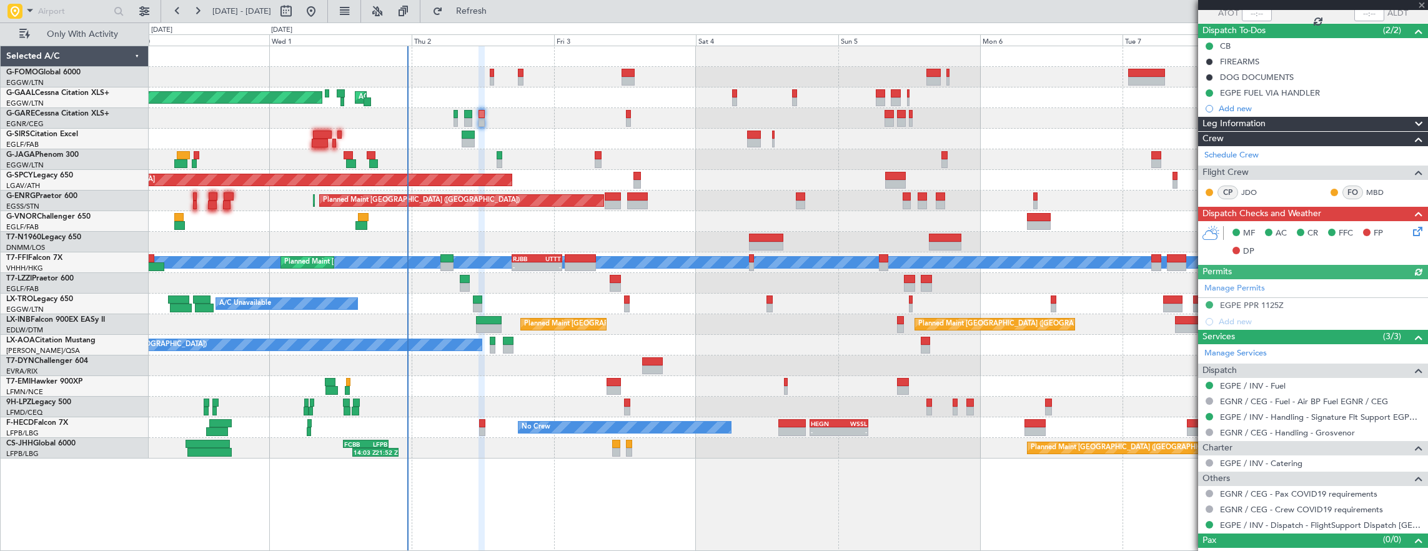
scroll to position [112, 0]
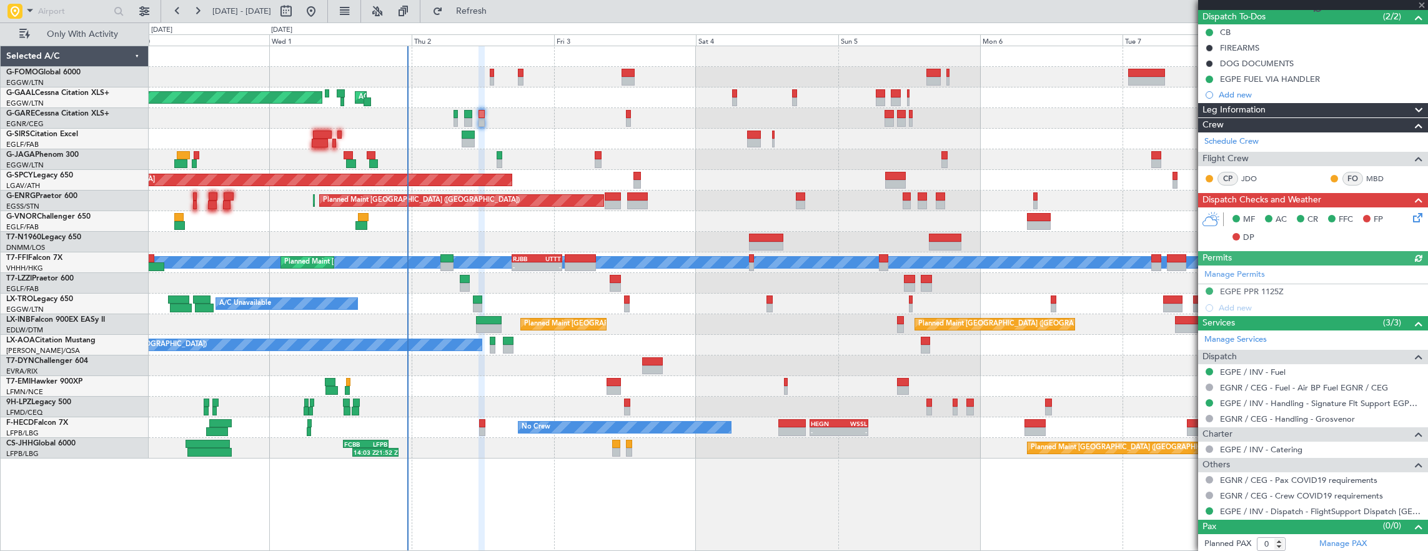
click at [1410, 219] on icon at bounding box center [1415, 215] width 10 height 10
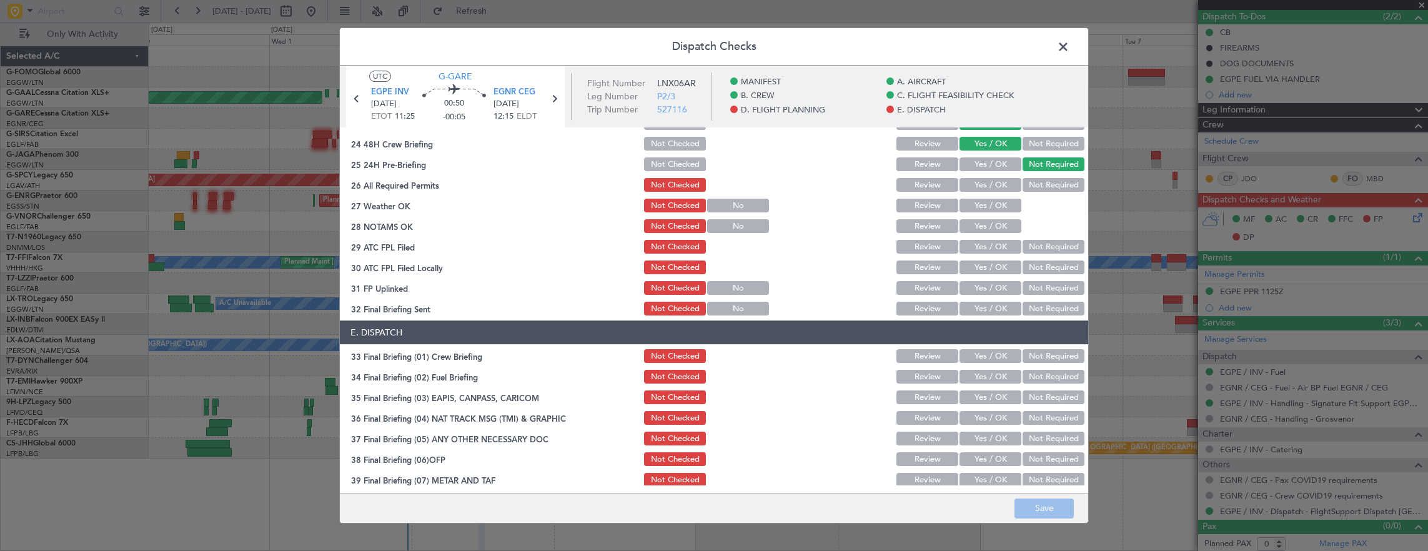
scroll to position [624, 0]
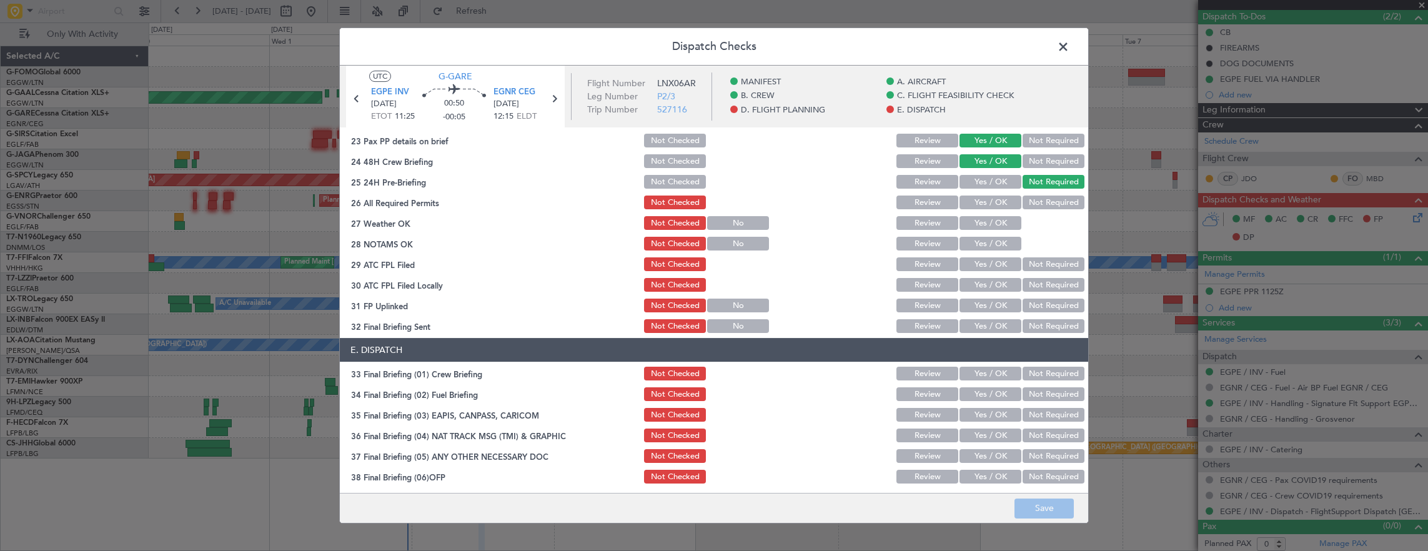
click at [982, 207] on button "Yes / OK" at bounding box center [990, 202] width 62 height 14
click at [987, 220] on button "Yes / OK" at bounding box center [990, 223] width 62 height 14
click at [984, 243] on button "Yes / OK" at bounding box center [990, 244] width 62 height 14
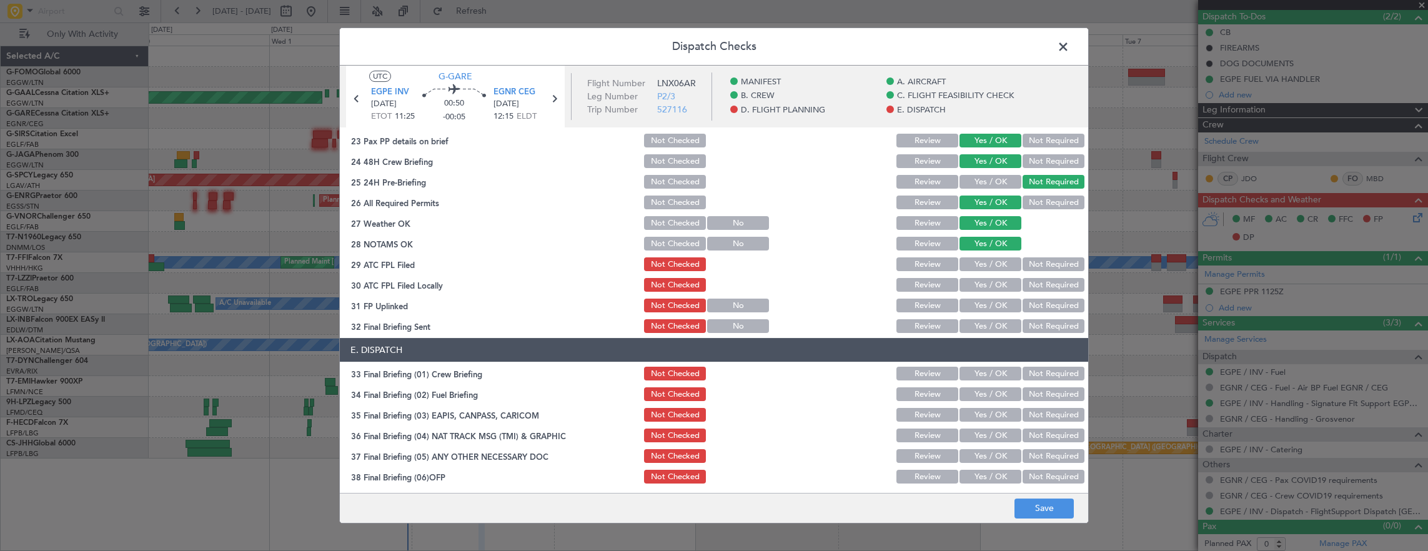
click at [982, 260] on button "Yes / OK" at bounding box center [990, 264] width 62 height 14
click at [1034, 277] on div "Not Required" at bounding box center [1051, 284] width 63 height 17
click at [1030, 285] on button "Not Required" at bounding box center [1053, 285] width 62 height 14
click at [985, 301] on button "Yes / OK" at bounding box center [990, 306] width 62 height 14
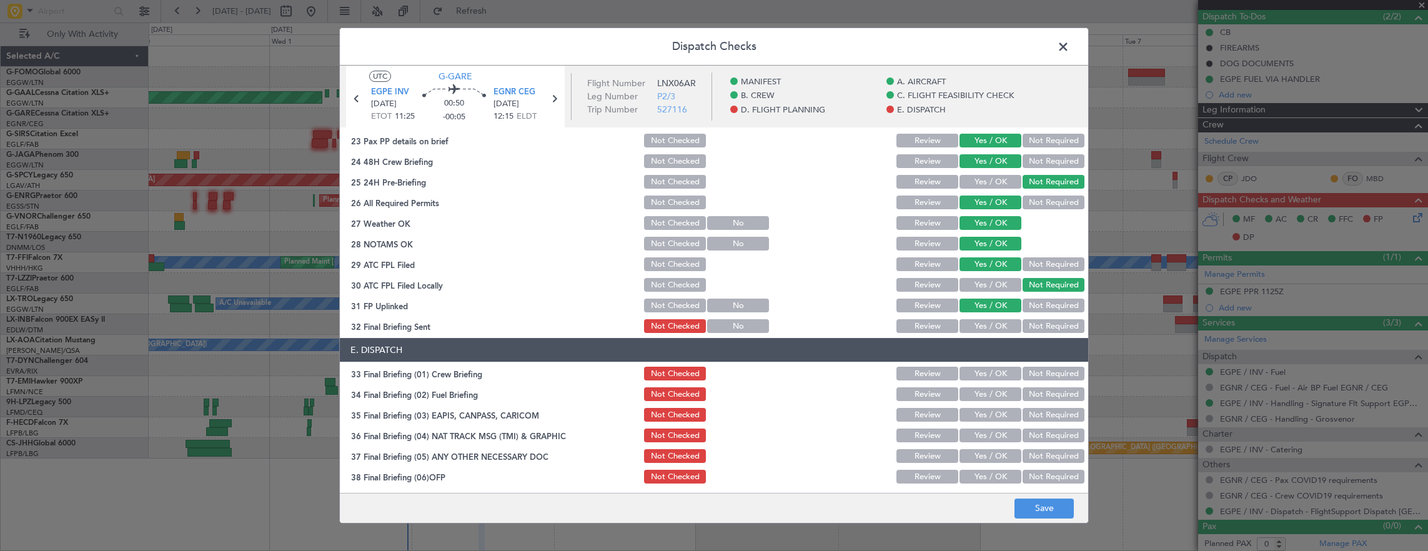
click at [1024, 319] on div "Not Required" at bounding box center [1051, 325] width 63 height 17
drag, startPoint x: 1030, startPoint y: 328, endPoint x: 1022, endPoint y: 326, distance: 8.5
click at [1031, 328] on button "Not Required" at bounding box center [1053, 326] width 62 height 14
click at [984, 373] on button "Yes / OK" at bounding box center [990, 374] width 62 height 14
click at [984, 401] on div "Yes / OK" at bounding box center [988, 393] width 63 height 17
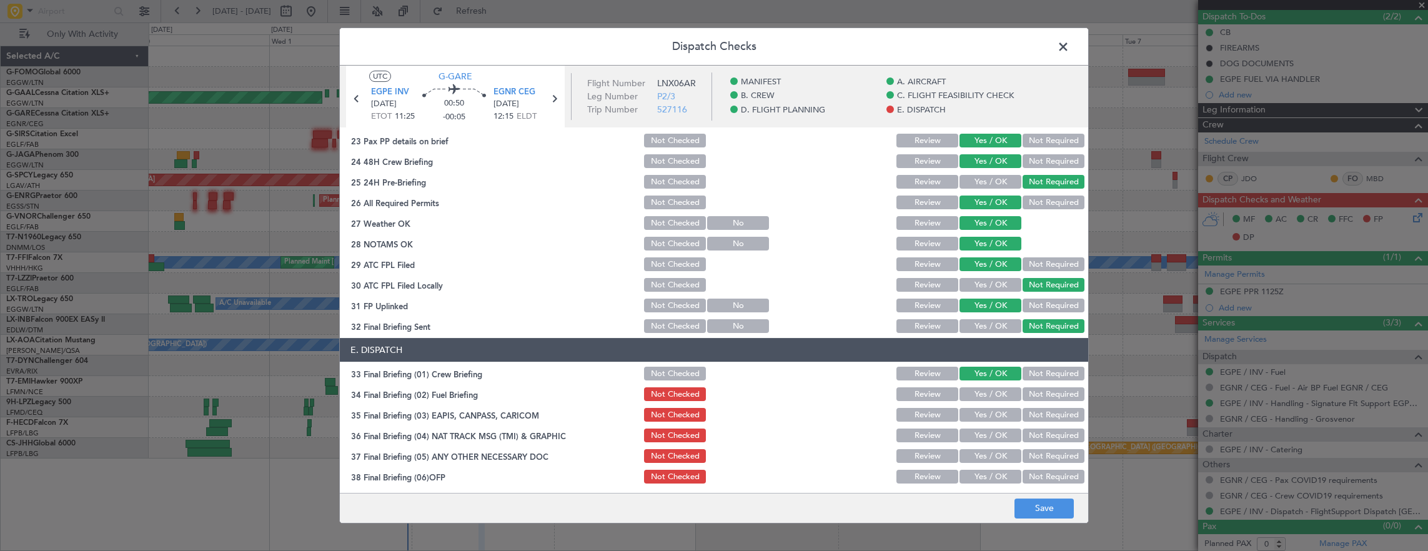
click at [999, 395] on button "Yes / OK" at bounding box center [990, 394] width 62 height 14
click at [1029, 413] on button "Not Required" at bounding box center [1053, 415] width 62 height 14
click at [1034, 433] on button "Not Required" at bounding box center [1053, 435] width 62 height 14
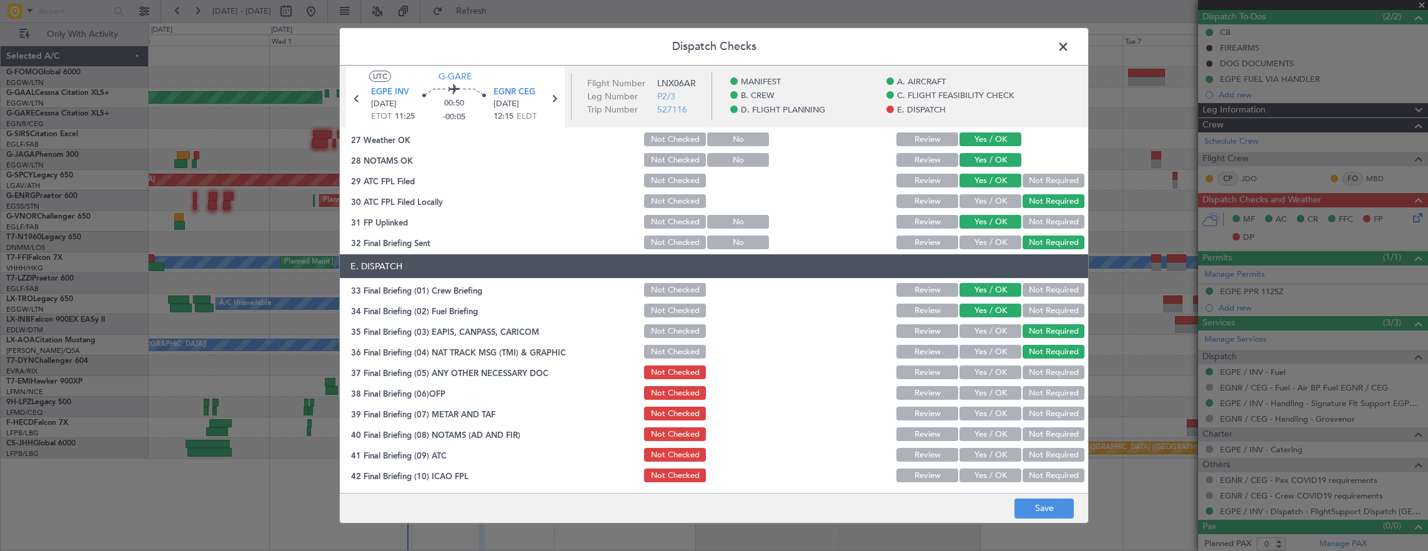
scroll to position [749, 0]
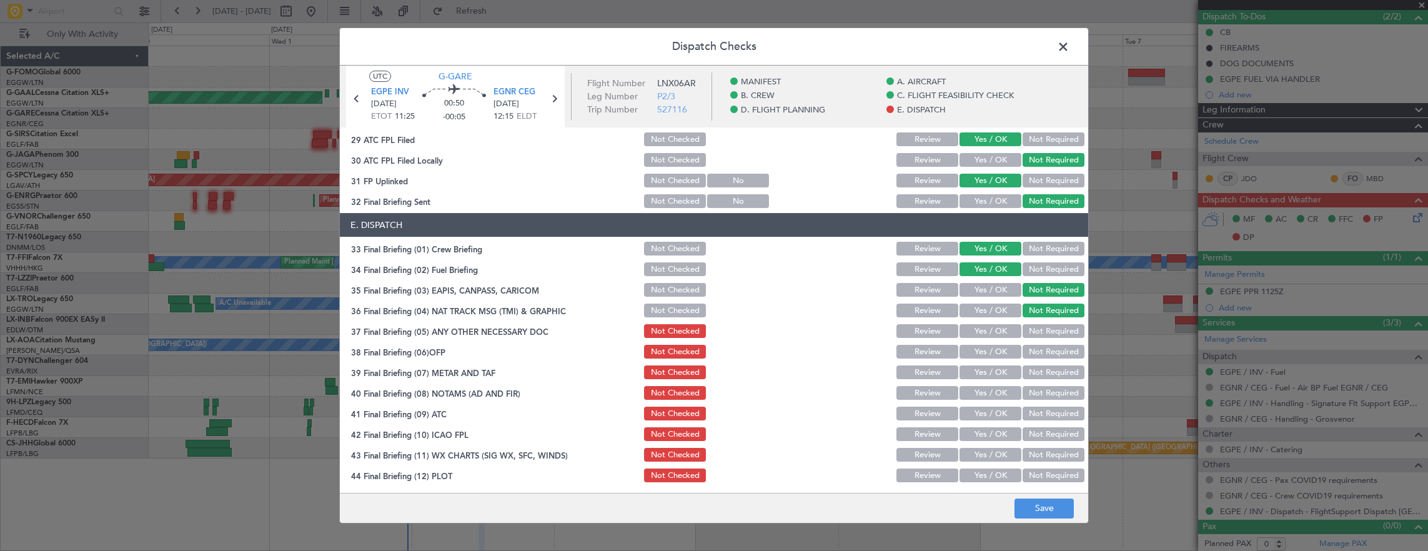
click at [976, 332] on button "Yes / OK" at bounding box center [990, 331] width 62 height 14
drag, startPoint x: 985, startPoint y: 352, endPoint x: 987, endPoint y: 360, distance: 7.6
click at [985, 352] on button "Yes / OK" at bounding box center [990, 352] width 62 height 14
click at [988, 375] on button "Yes / OK" at bounding box center [990, 372] width 62 height 14
click at [987, 390] on button "Yes / OK" at bounding box center [990, 393] width 62 height 14
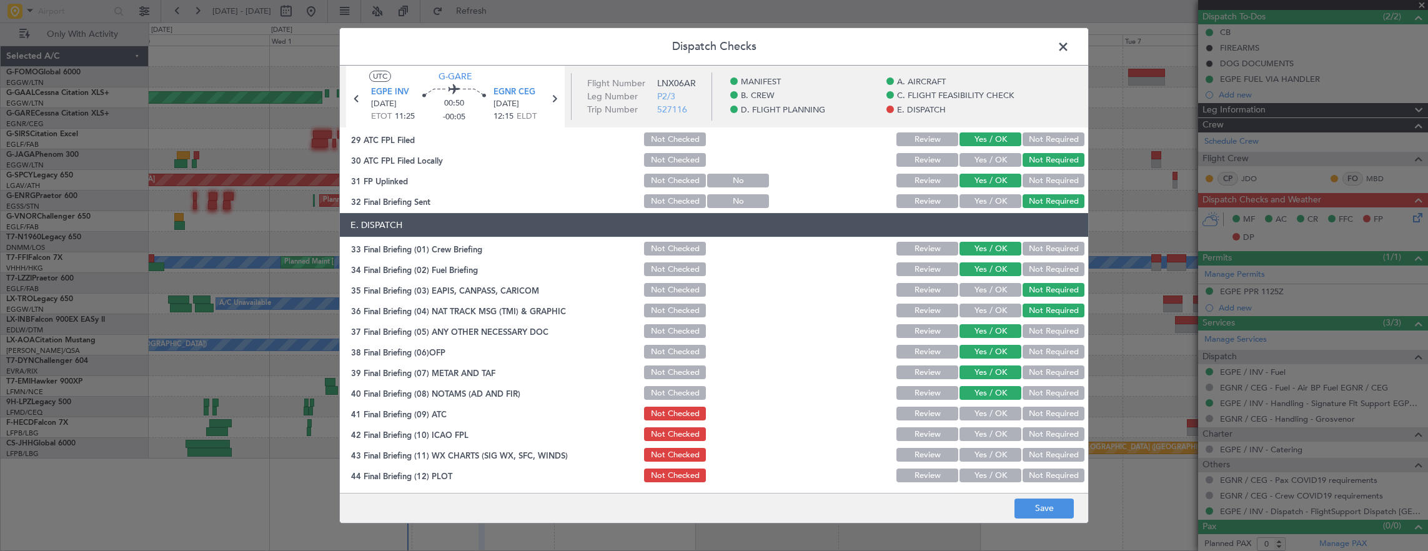
click at [988, 408] on button "Yes / OK" at bounding box center [990, 414] width 62 height 14
click at [988, 423] on section "E. DISPATCH 33 Final Briefing (01) Crew Briefing Not Checked Review Yes / OK No…" at bounding box center [714, 348] width 748 height 271
click at [987, 443] on section "E. DISPATCH 33 Final Briefing (01) Crew Briefing Not Checked Review Yes / OK No…" at bounding box center [714, 348] width 748 height 271
click at [987, 435] on button "Yes / OK" at bounding box center [990, 434] width 62 height 14
click at [989, 448] on button "Yes / OK" at bounding box center [990, 455] width 62 height 14
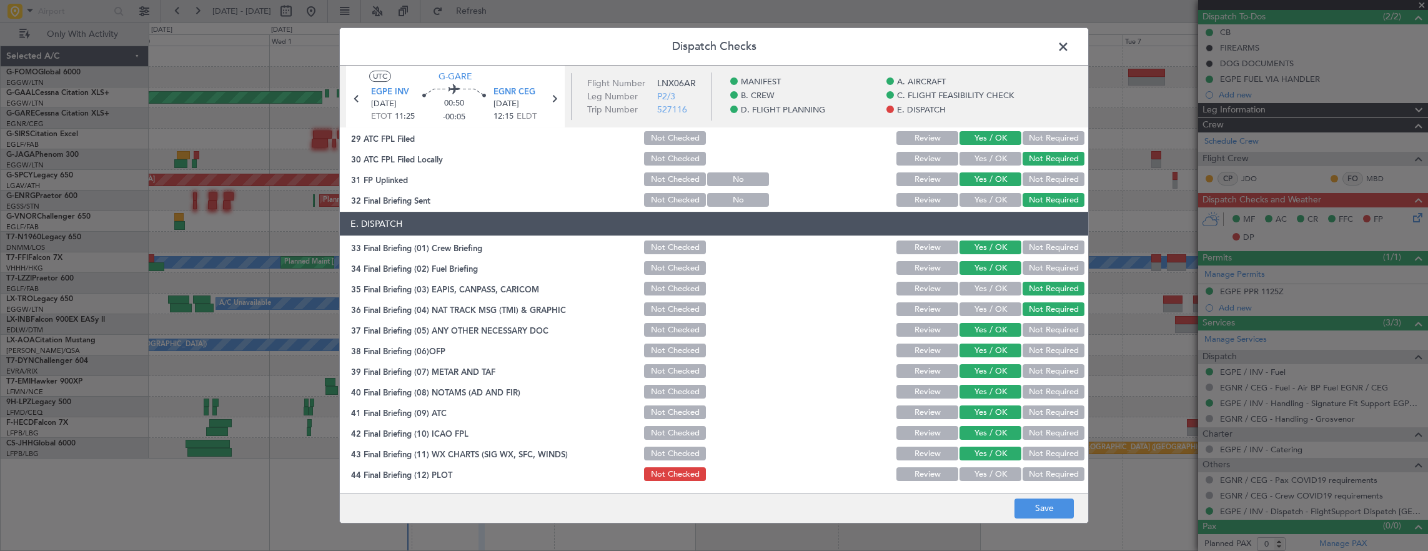
scroll to position [751, 0]
click at [989, 471] on button "Yes / OK" at bounding box center [990, 473] width 62 height 14
click at [1063, 526] on div "Dispatch Checks UTC G-GARE EGPE INV 02/10/2025 ETOT 11:25 00:50 -00:05 EGNR CEG…" at bounding box center [714, 275] width 1428 height 551
click at [1054, 504] on button "Save" at bounding box center [1043, 508] width 59 height 20
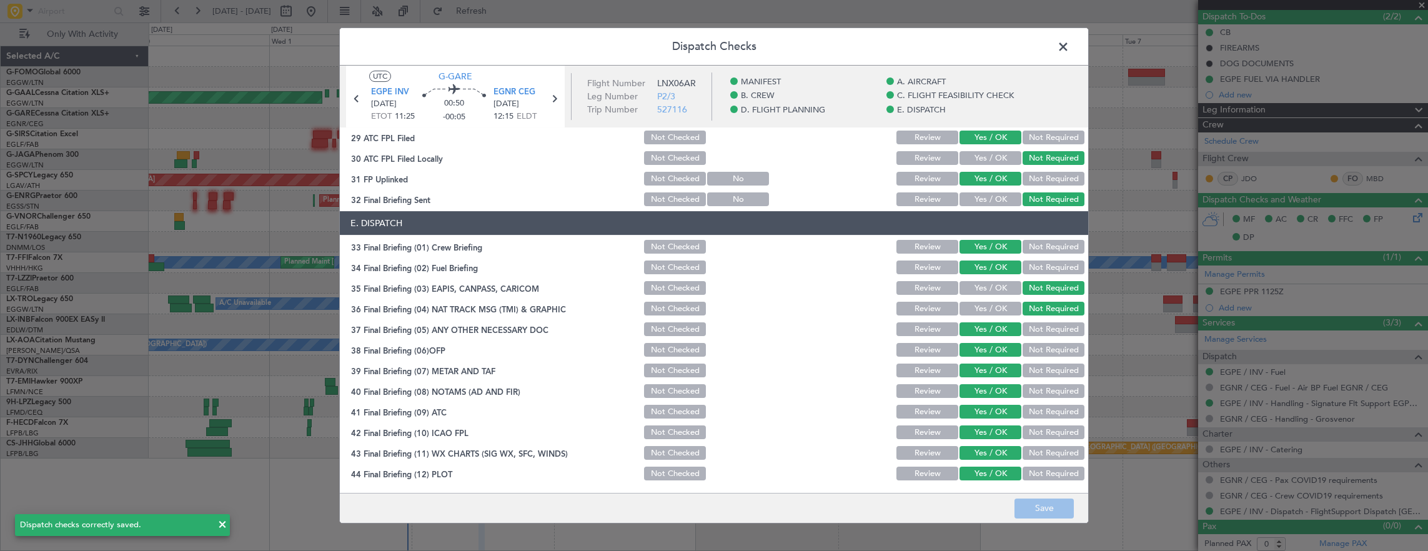
click at [1069, 44] on span at bounding box center [1069, 49] width 0 height 25
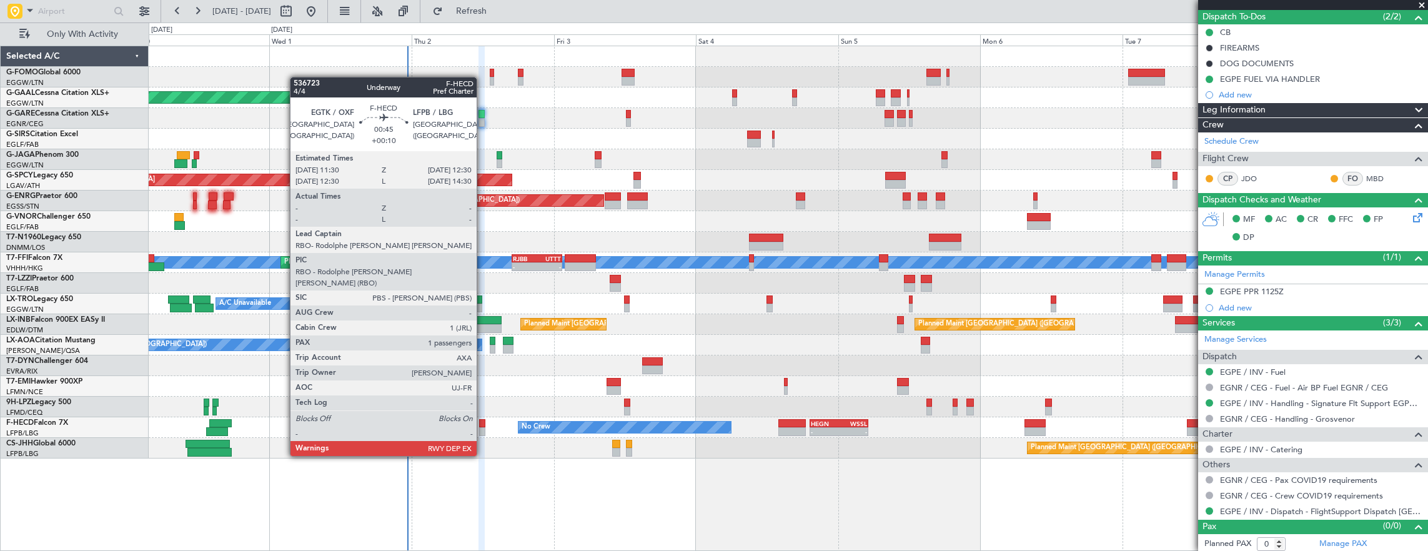
click at [483, 421] on div at bounding box center [482, 423] width 6 height 9
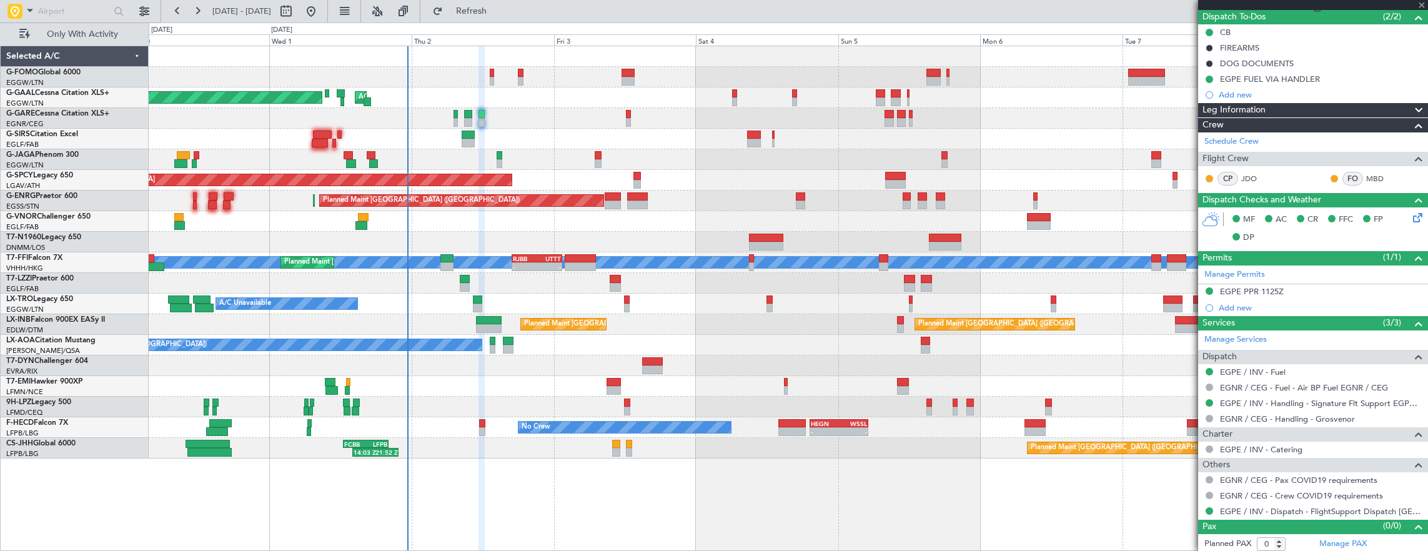
type input "+00:10"
type input "1"
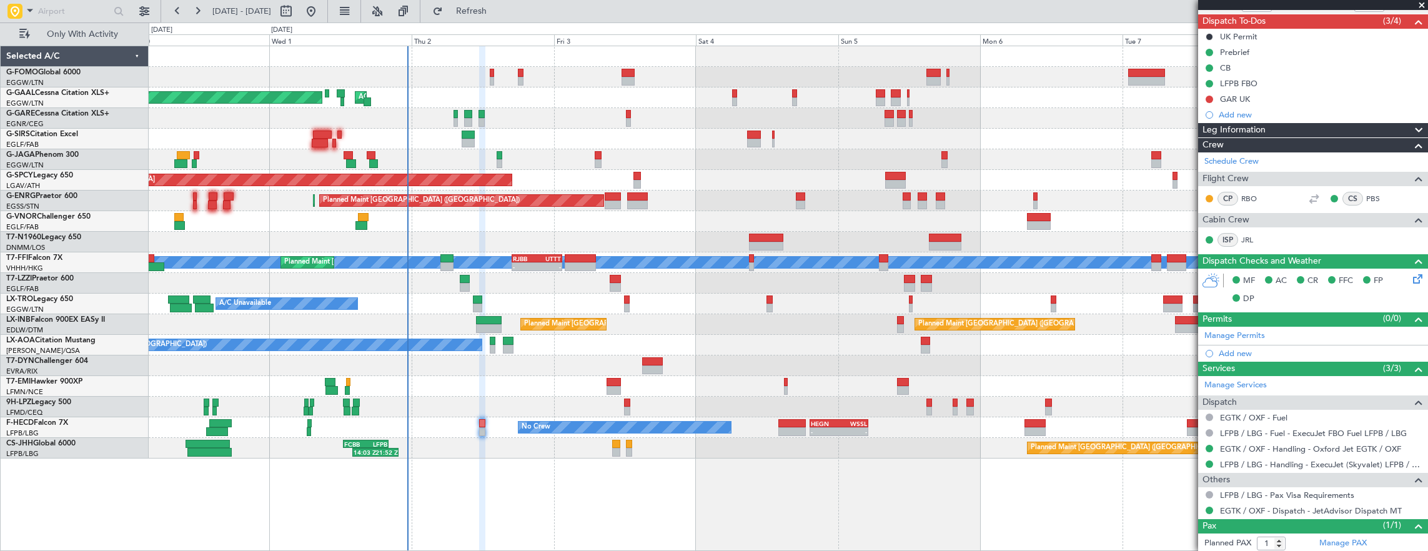
scroll to position [136, 0]
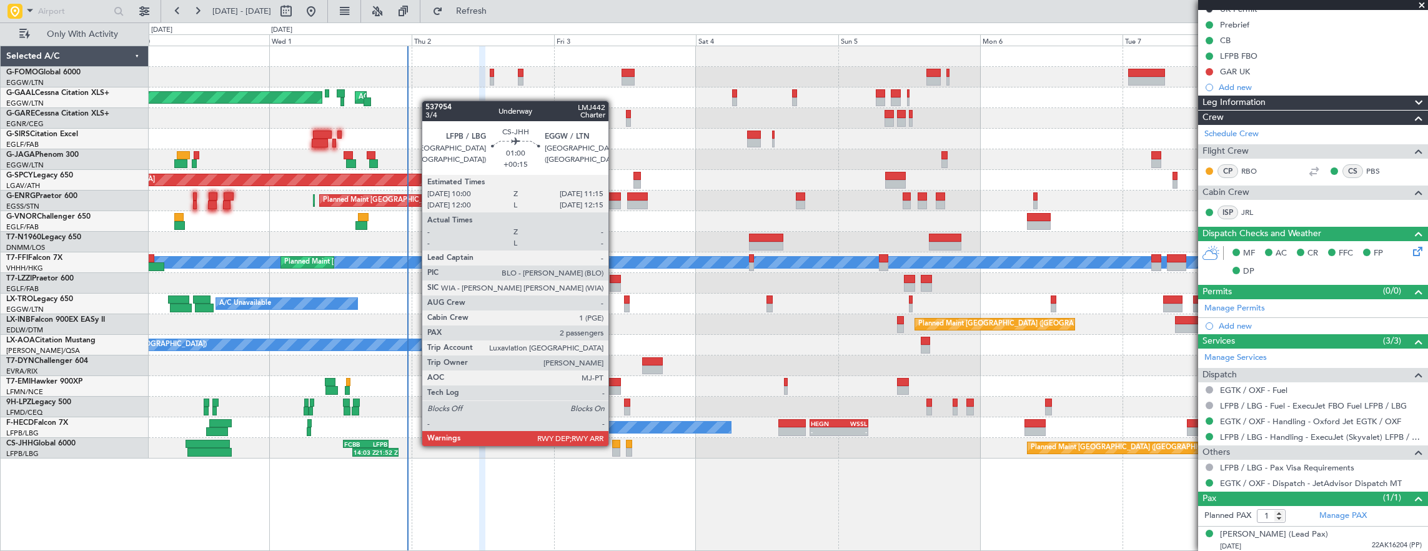
click at [614, 445] on div at bounding box center [615, 444] width 7 height 9
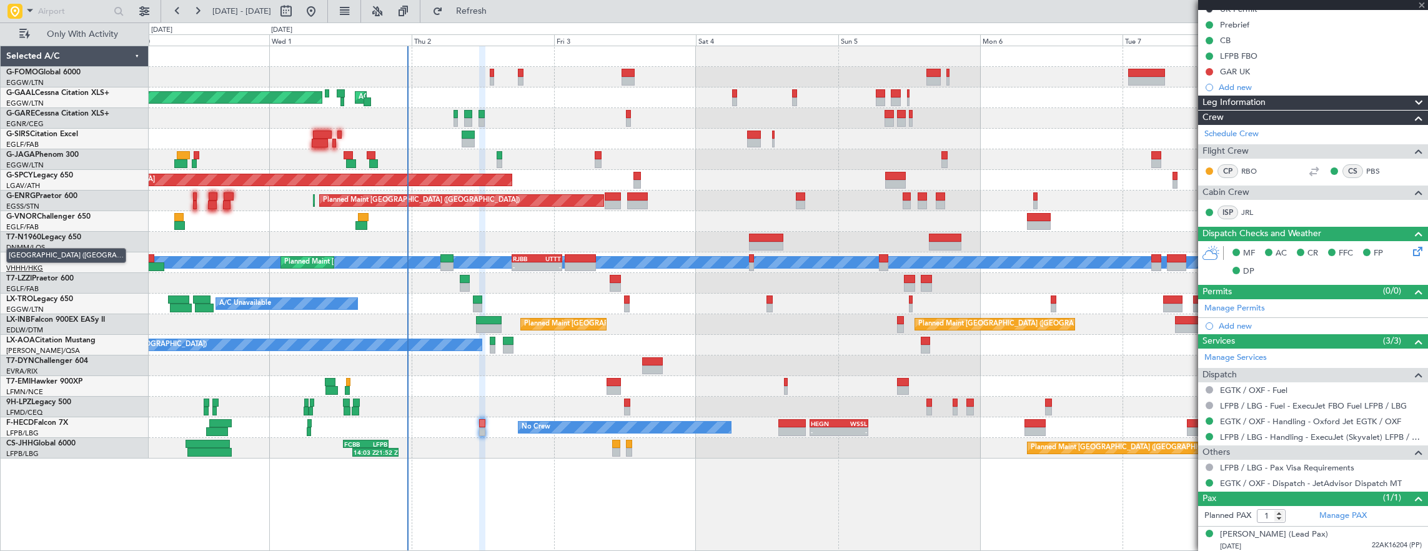
type input "+00:15"
type input "2"
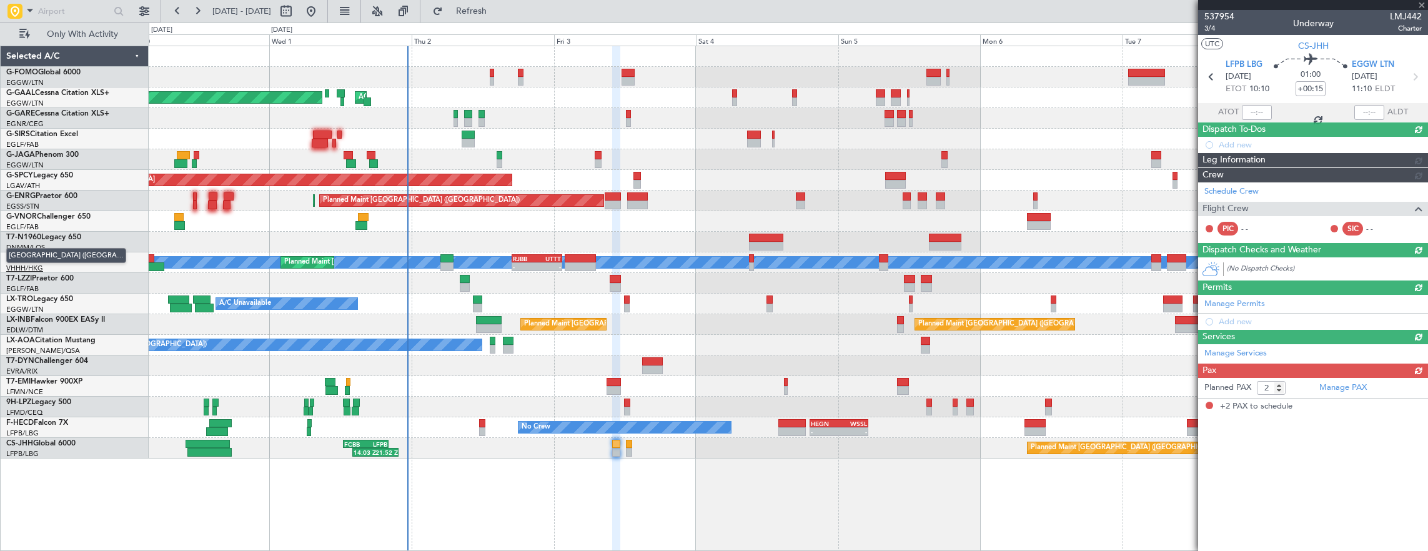
scroll to position [0, 0]
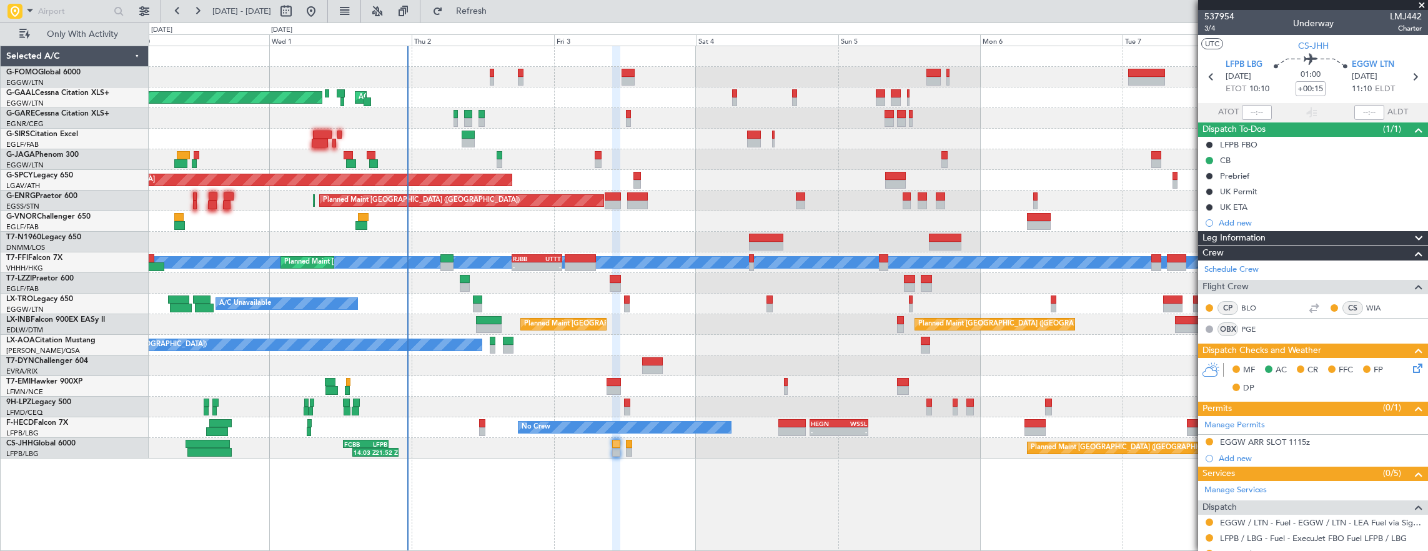
click at [1411, 363] on icon at bounding box center [1415, 366] width 10 height 10
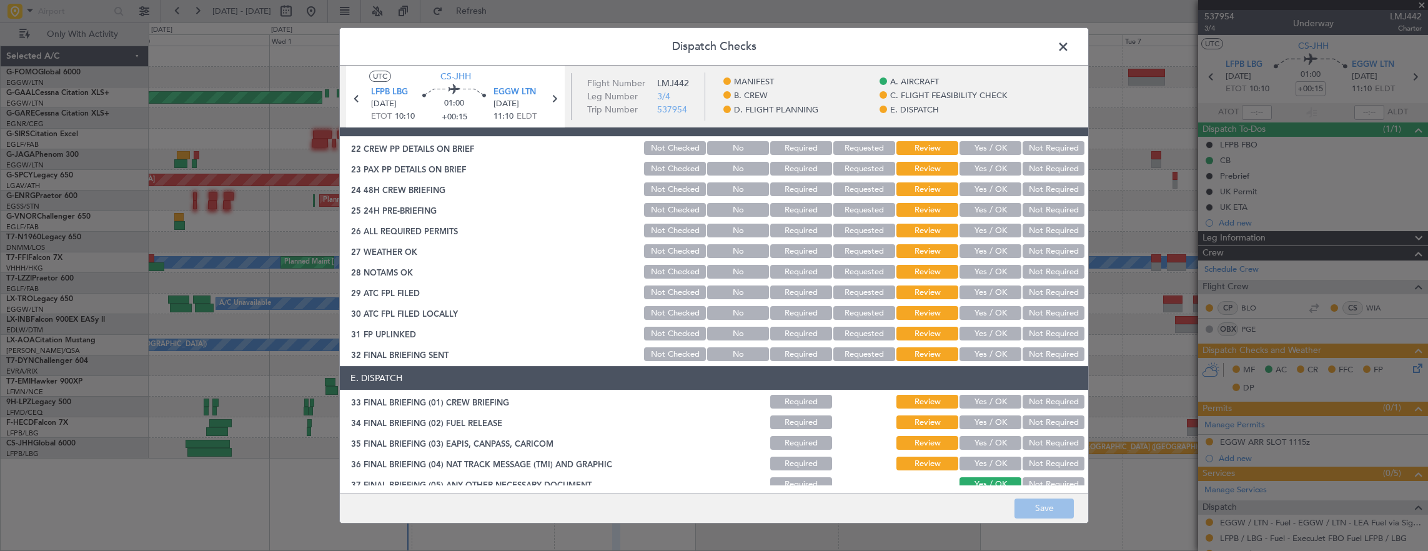
scroll to position [749, 0]
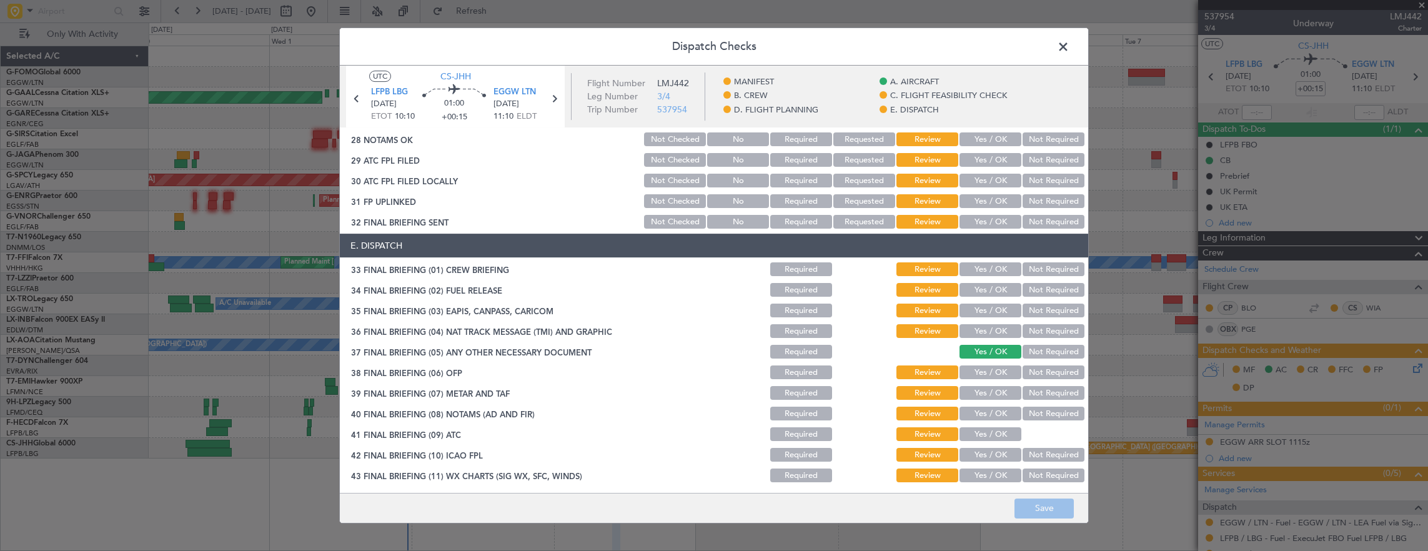
click at [798, 279] on section "E. DISPATCH 33 FINAL BRIEFING (01) CREW BRIEFING Required Review Yes / OK Not R…" at bounding box center [714, 369] width 748 height 271
click at [802, 270] on button "Required" at bounding box center [801, 269] width 62 height 14
click at [804, 291] on button "Required" at bounding box center [801, 290] width 62 height 14
click at [799, 310] on button "Required" at bounding box center [801, 311] width 62 height 14
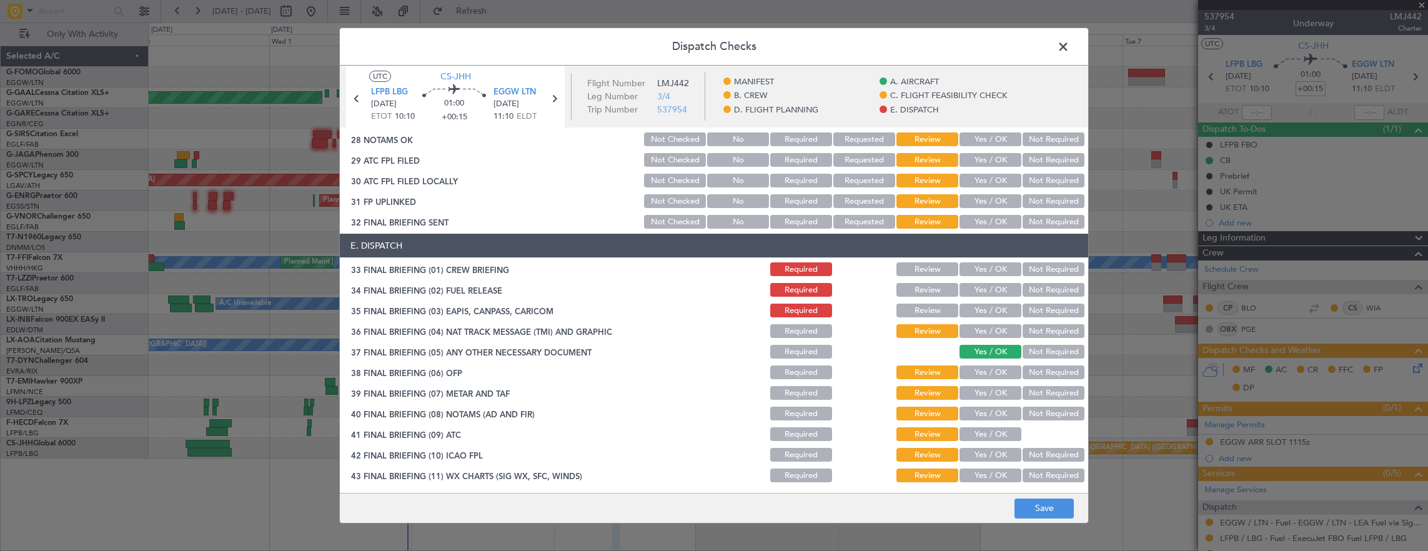
click at [796, 327] on button "Required" at bounding box center [801, 331] width 62 height 14
click at [796, 345] on button "Required" at bounding box center [801, 352] width 62 height 14
click at [795, 378] on button "Required" at bounding box center [801, 372] width 62 height 14
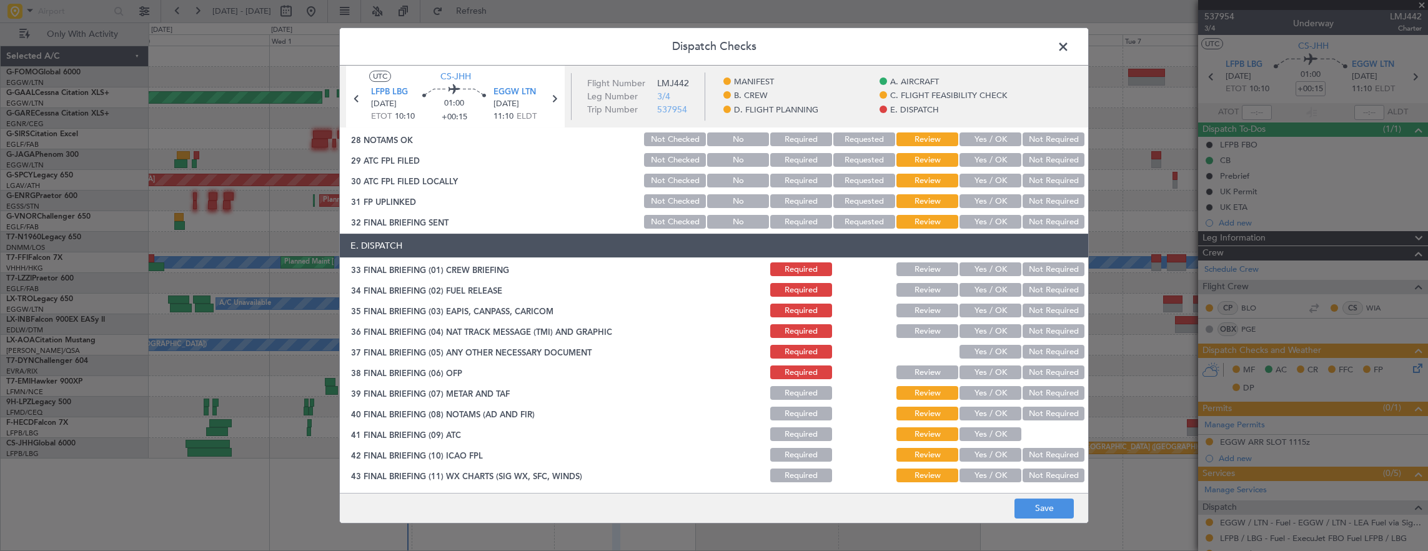
click at [790, 397] on button "Required" at bounding box center [801, 393] width 62 height 14
click at [788, 413] on button "Required" at bounding box center [801, 414] width 62 height 14
click at [789, 435] on button "Required" at bounding box center [801, 434] width 62 height 14
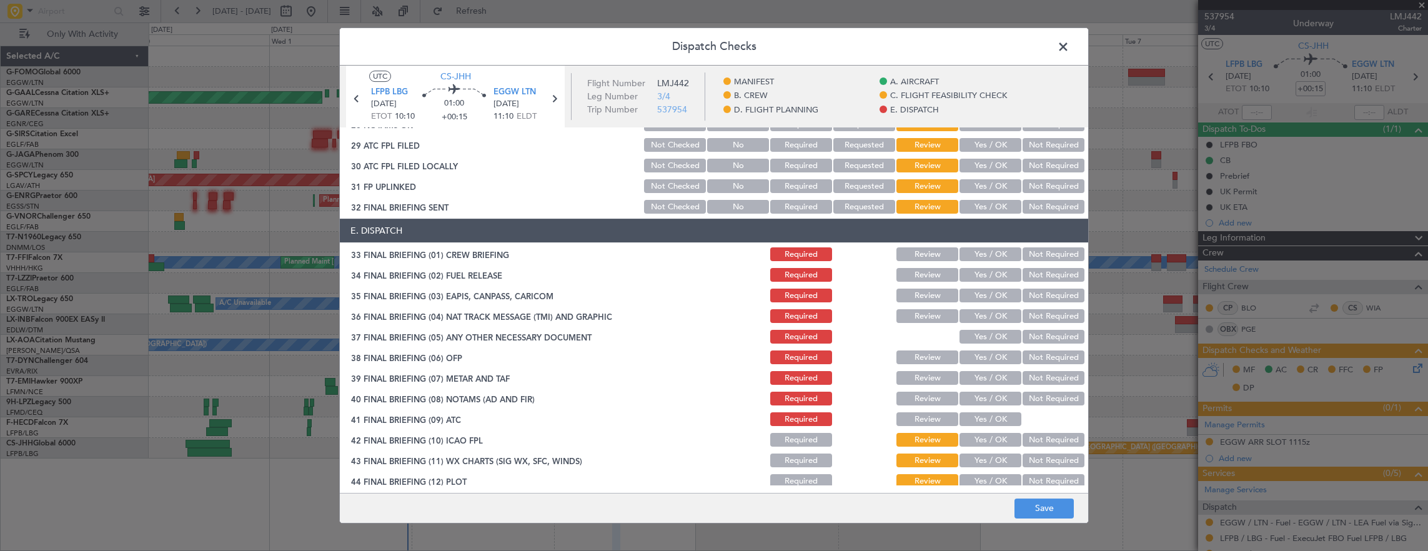
scroll to position [772, 0]
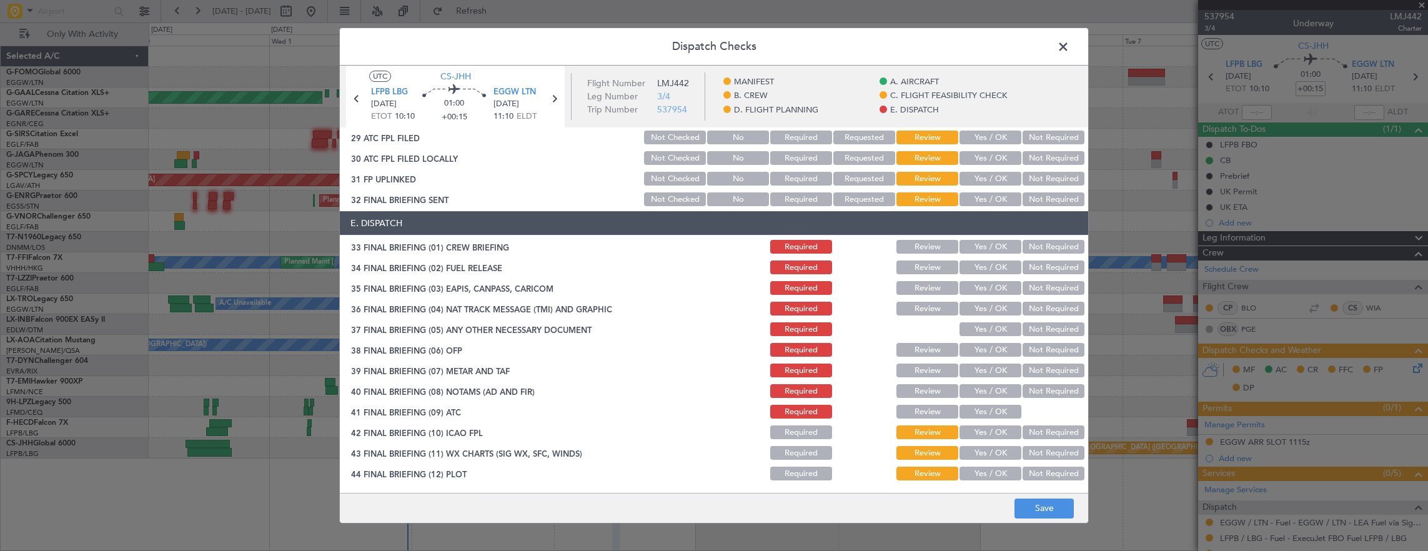
click at [790, 425] on button "Required" at bounding box center [801, 432] width 62 height 14
click at [791, 436] on button "Required" at bounding box center [801, 432] width 62 height 14
click at [792, 454] on button "Required" at bounding box center [801, 453] width 62 height 14
click at [792, 480] on button "Required" at bounding box center [801, 473] width 62 height 14
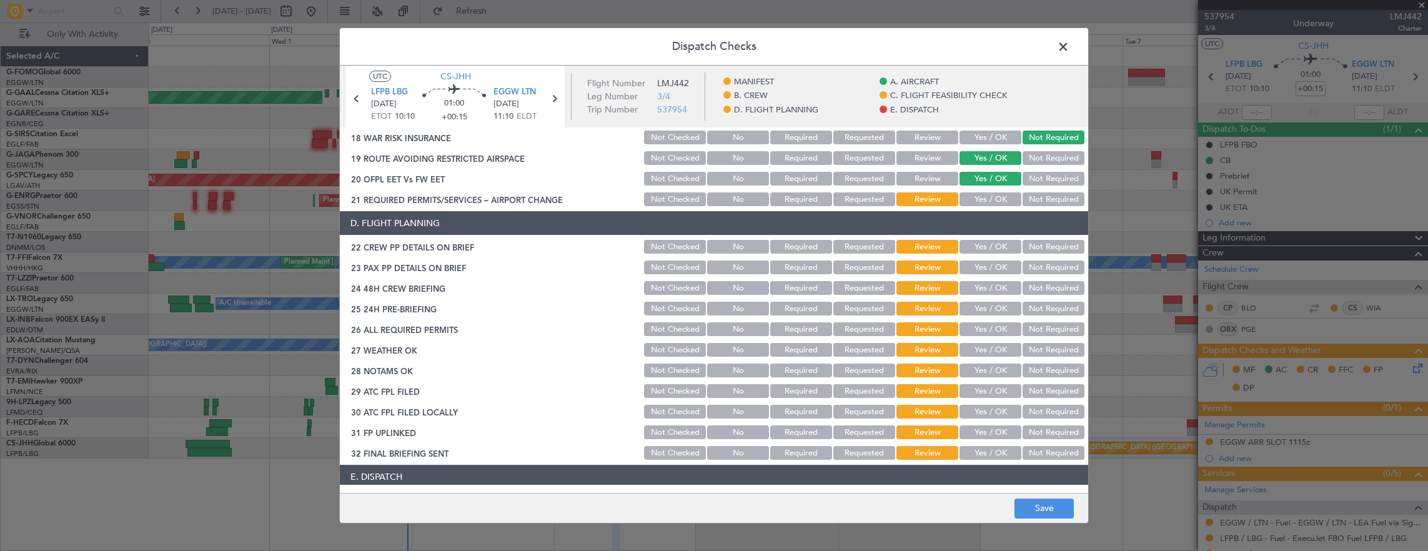
scroll to position [397, 0]
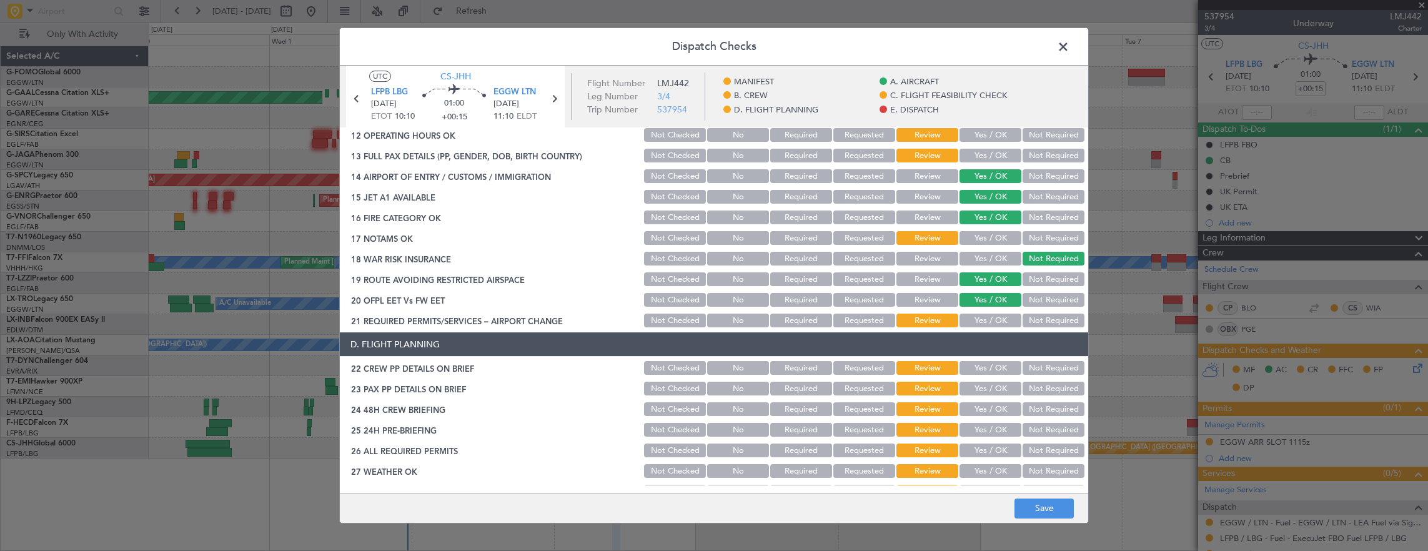
click at [694, 374] on div "Not Checked" at bounding box center [673, 367] width 63 height 17
drag, startPoint x: 685, startPoint y: 390, endPoint x: 680, endPoint y: 378, distance: 12.9
click at [683, 385] on button "Not Checked" at bounding box center [675, 389] width 62 height 14
click at [676, 370] on button "Not Checked" at bounding box center [675, 368] width 62 height 14
drag, startPoint x: 671, startPoint y: 391, endPoint x: 671, endPoint y: 400, distance: 9.4
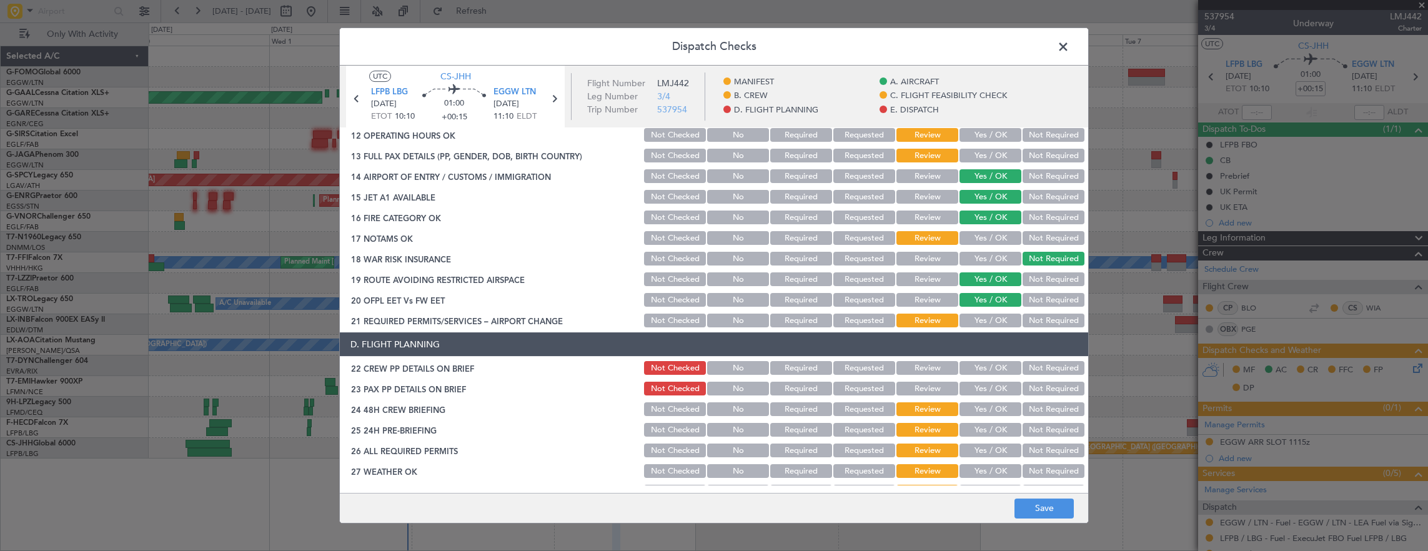
click at [671, 395] on button "Not Checked" at bounding box center [675, 389] width 62 height 14
click at [663, 417] on div "Not Checked" at bounding box center [673, 408] width 63 height 17
click at [663, 411] on button "Not Checked" at bounding box center [675, 409] width 62 height 14
click at [663, 435] on button "Not Checked" at bounding box center [675, 430] width 62 height 14
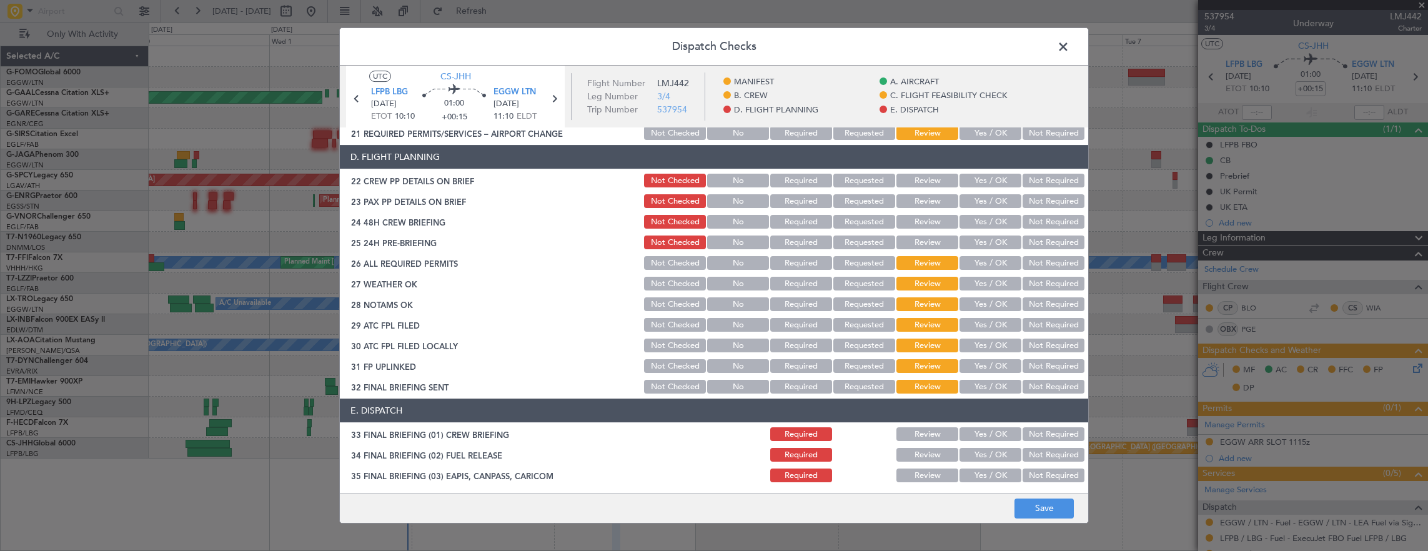
click at [666, 274] on section "D. FLIGHT PLANNING 22 CREW PP DETAILS ON BRIEF Not Checked No Required Requeste…" at bounding box center [714, 270] width 748 height 250
click at [666, 260] on button "Not Checked" at bounding box center [675, 263] width 62 height 14
click at [672, 282] on button "Not Checked" at bounding box center [675, 284] width 62 height 14
click at [674, 302] on button "Not Checked" at bounding box center [675, 304] width 62 height 14
click at [673, 316] on div "Not Checked" at bounding box center [673, 324] width 63 height 17
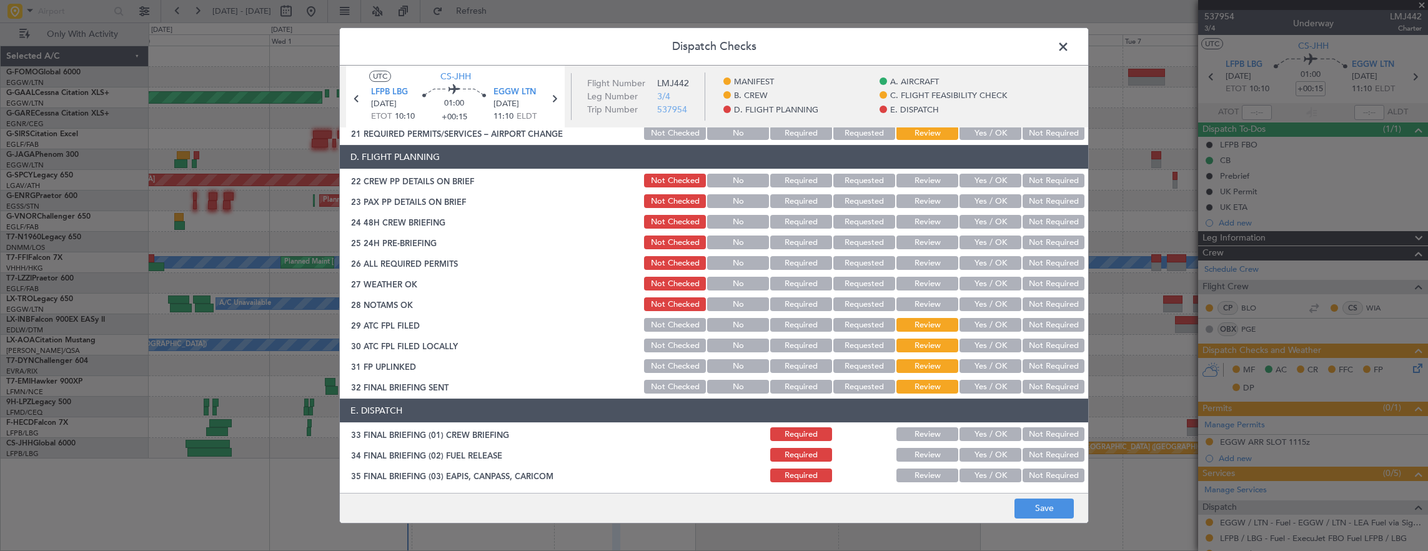
click at [669, 337] on div "Not Checked" at bounding box center [673, 345] width 63 height 17
drag, startPoint x: 665, startPoint y: 329, endPoint x: 668, endPoint y: 343, distance: 14.1
click at [664, 329] on button "Not Checked" at bounding box center [675, 325] width 62 height 14
click at [671, 346] on button "Not Checked" at bounding box center [675, 345] width 62 height 14
click at [668, 362] on button "Not Checked" at bounding box center [675, 366] width 62 height 14
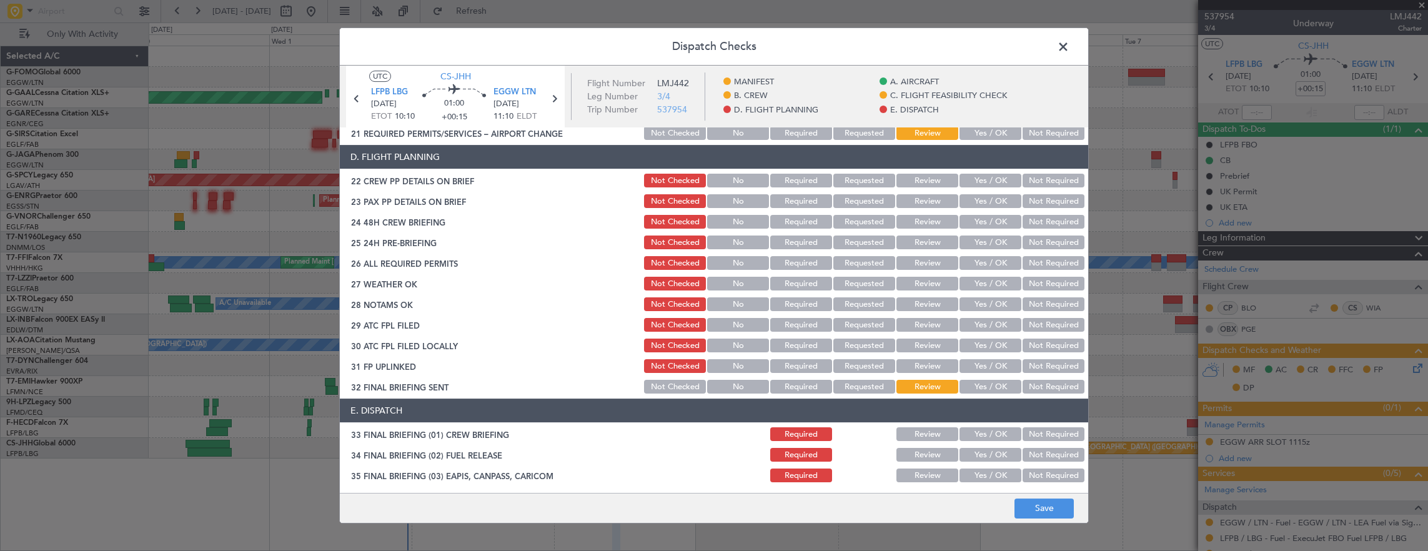
click at [668, 380] on button "Not Checked" at bounding box center [675, 387] width 62 height 14
click at [1029, 511] on button "Save" at bounding box center [1043, 508] width 59 height 20
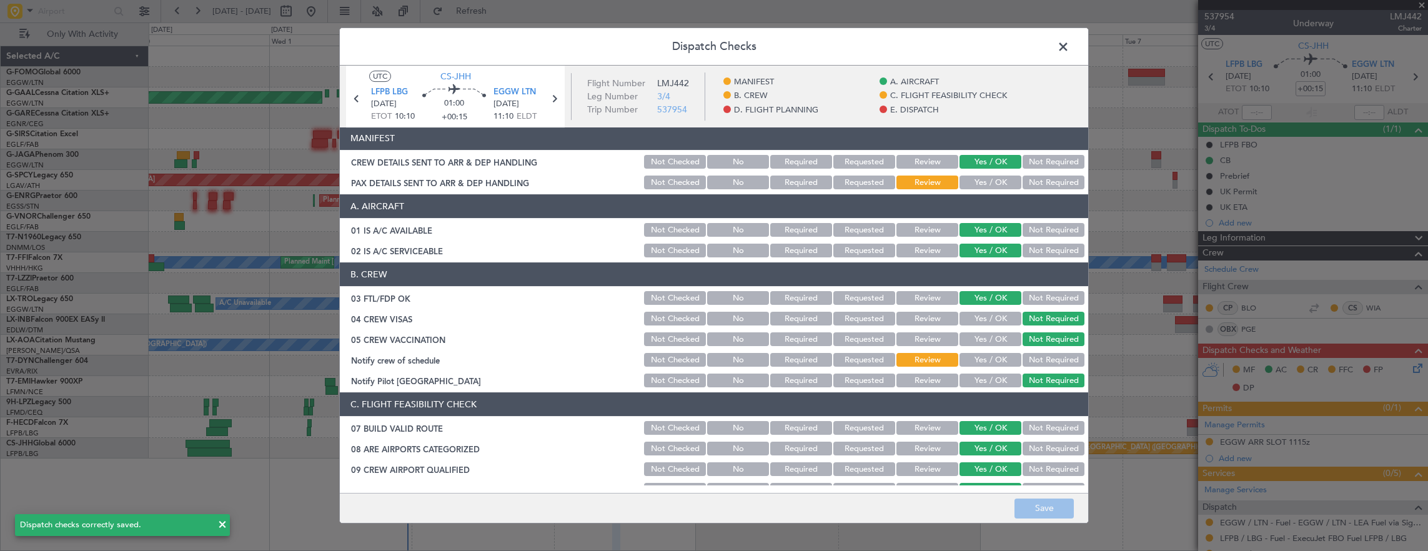
scroll to position [0, 0]
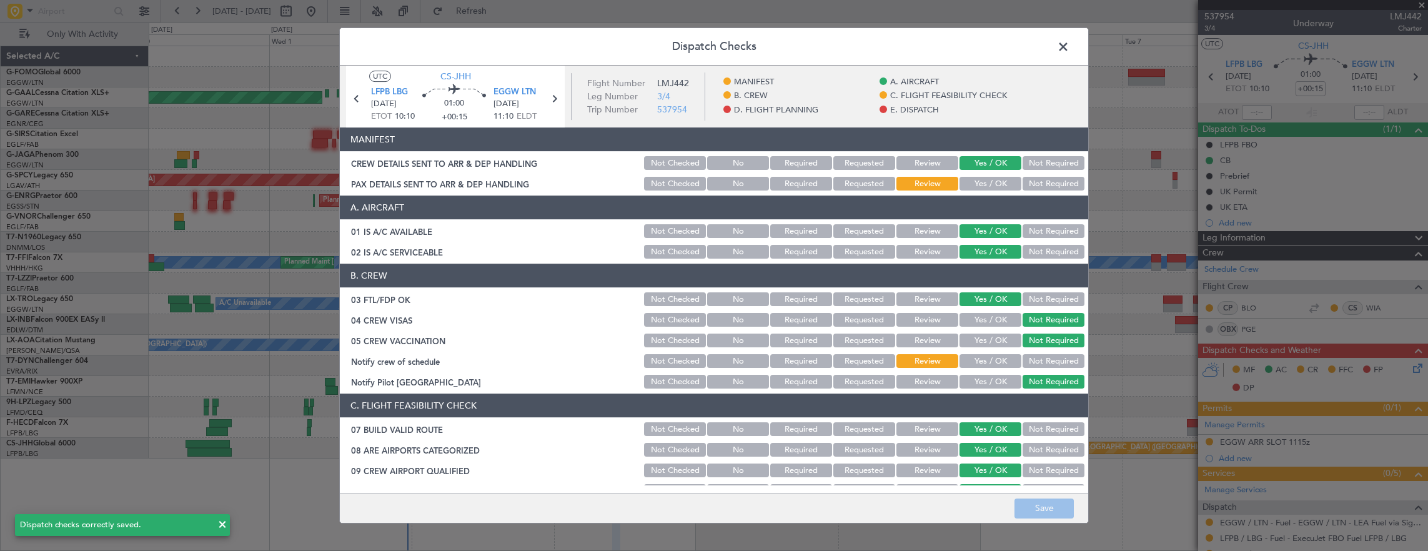
click at [1069, 48] on span at bounding box center [1069, 49] width 0 height 25
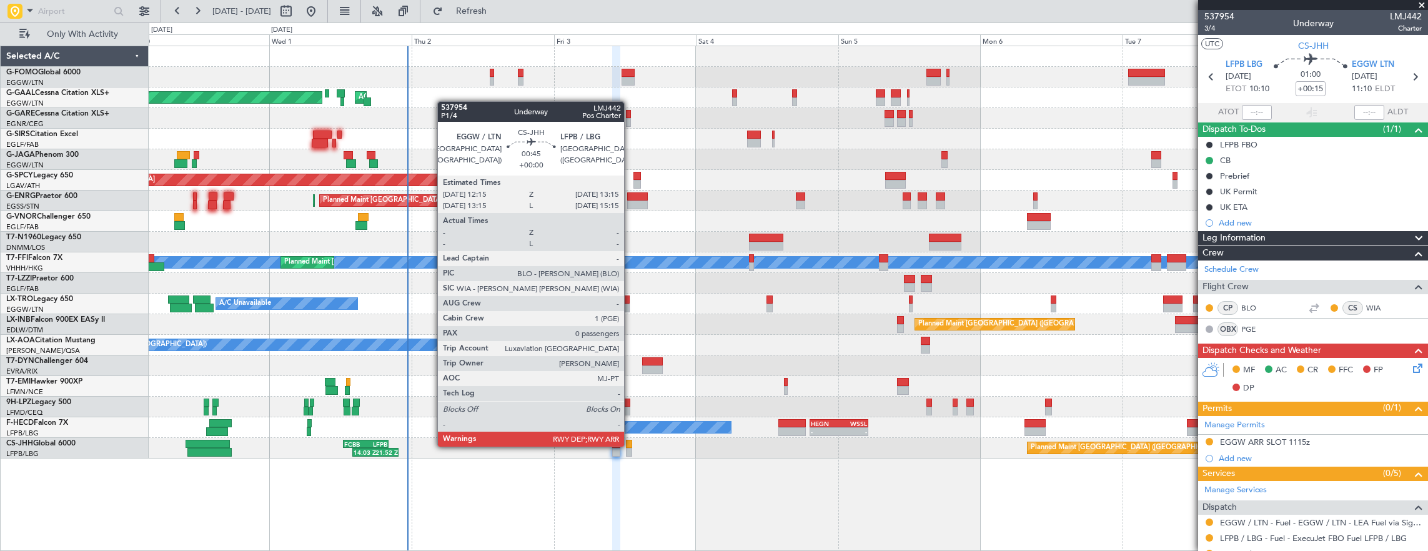
click at [630, 445] on div at bounding box center [629, 444] width 6 height 9
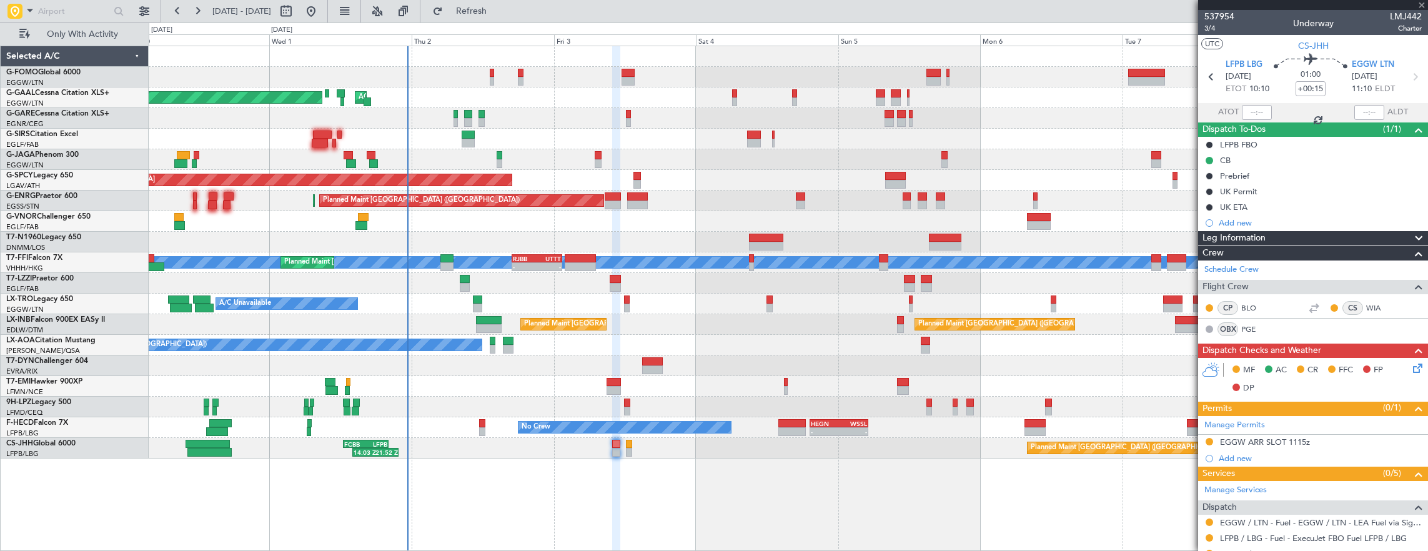
type input "0"
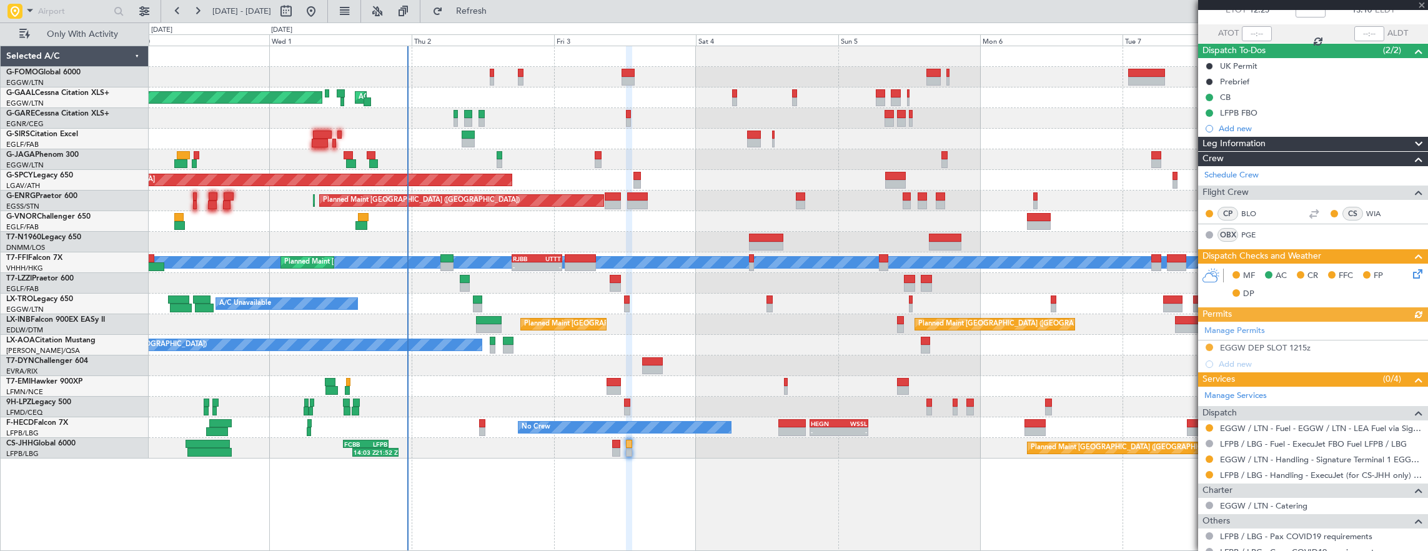
scroll to position [135, 0]
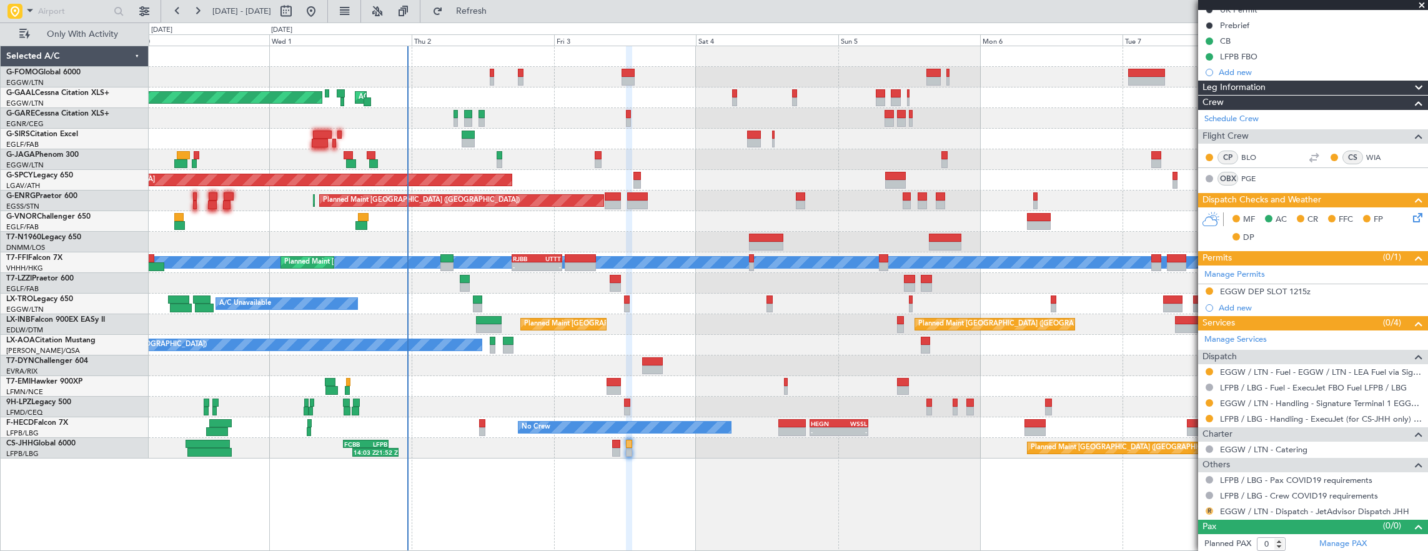
click at [1211, 507] on button "R" at bounding box center [1208, 510] width 7 height 7
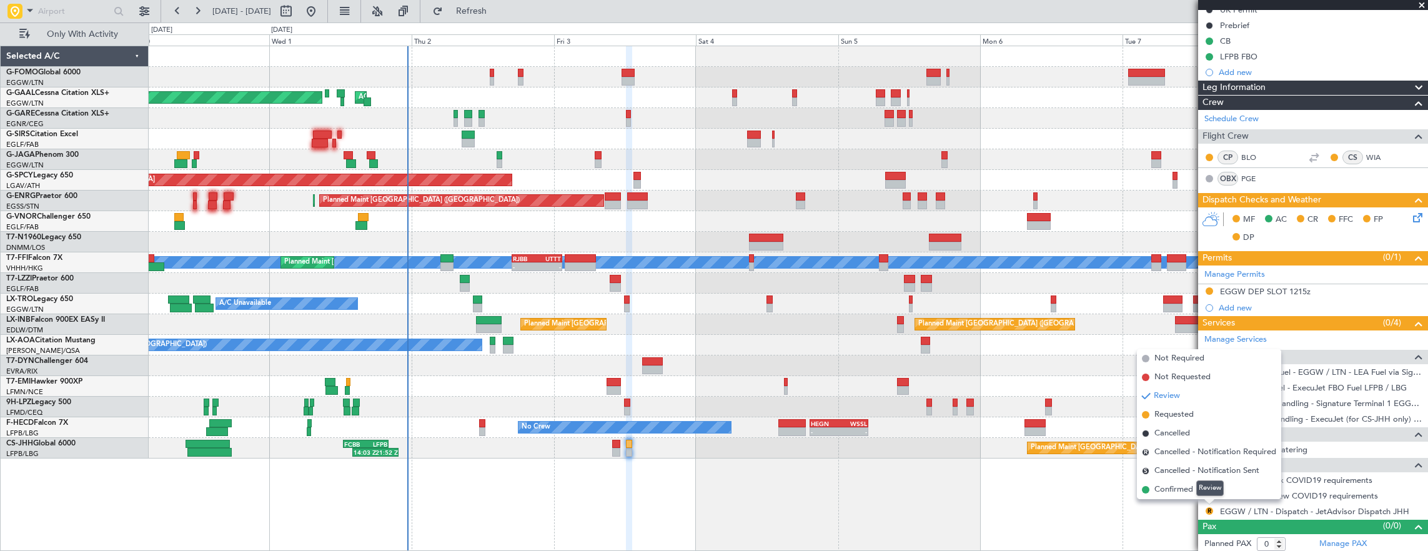
click at [1203, 486] on div "Review" at bounding box center [1209, 488] width 27 height 16
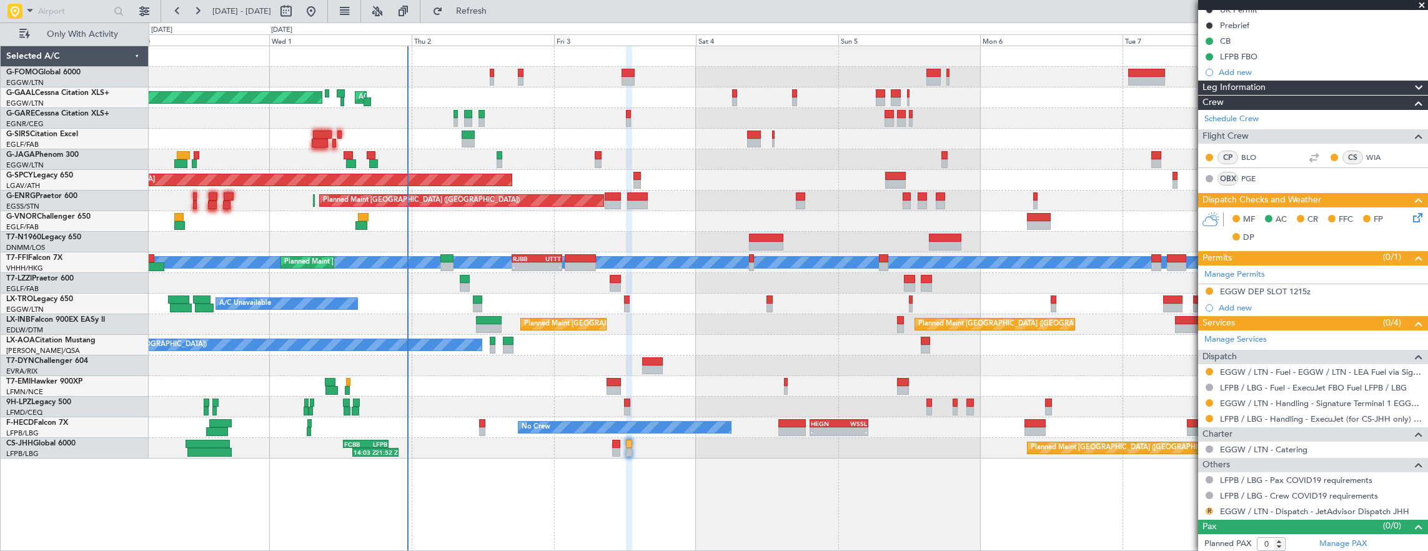
click at [1209, 507] on button "R" at bounding box center [1208, 510] width 7 height 7
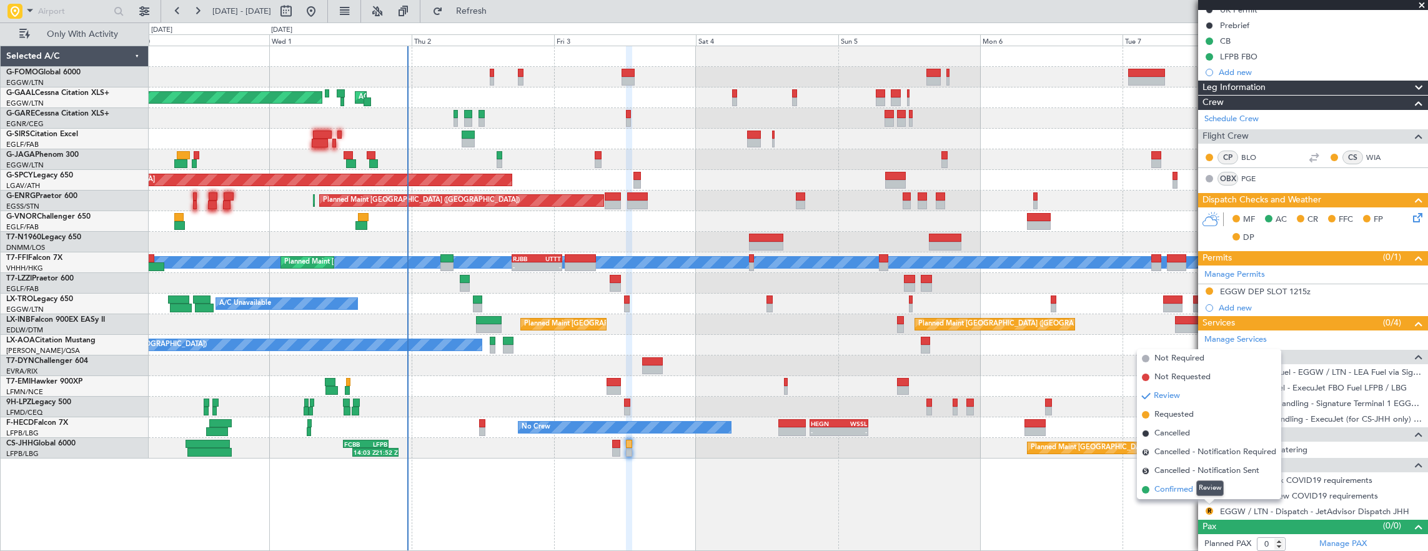
click at [1166, 490] on span "Confirmed" at bounding box center [1173, 489] width 39 height 12
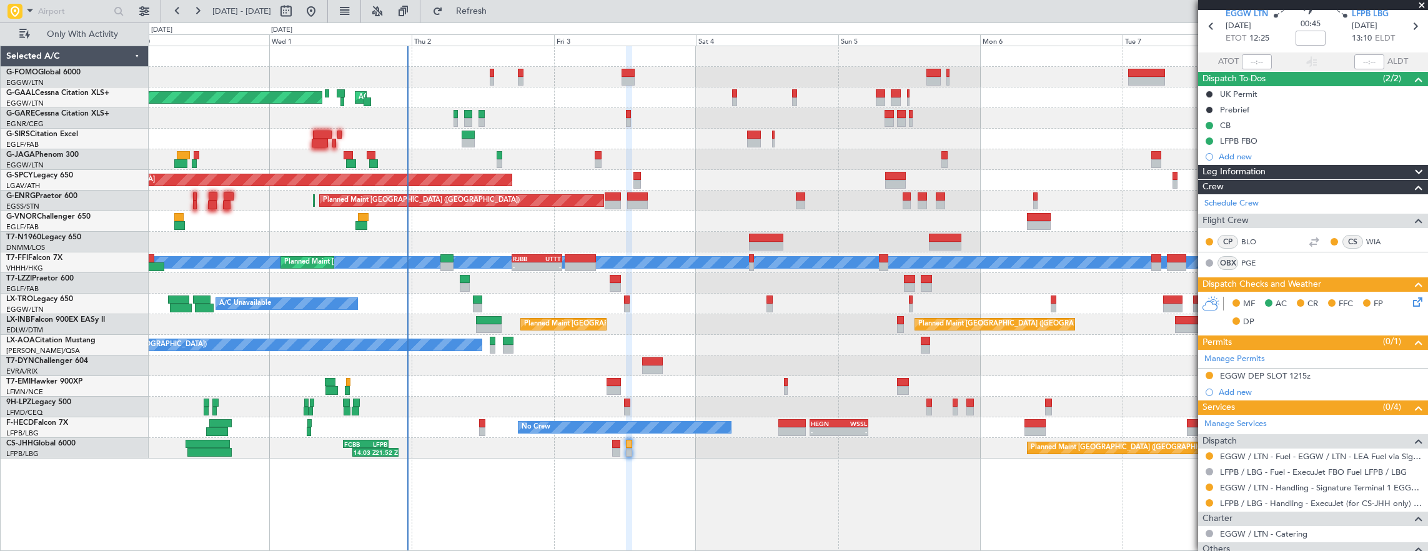
scroll to position [0, 0]
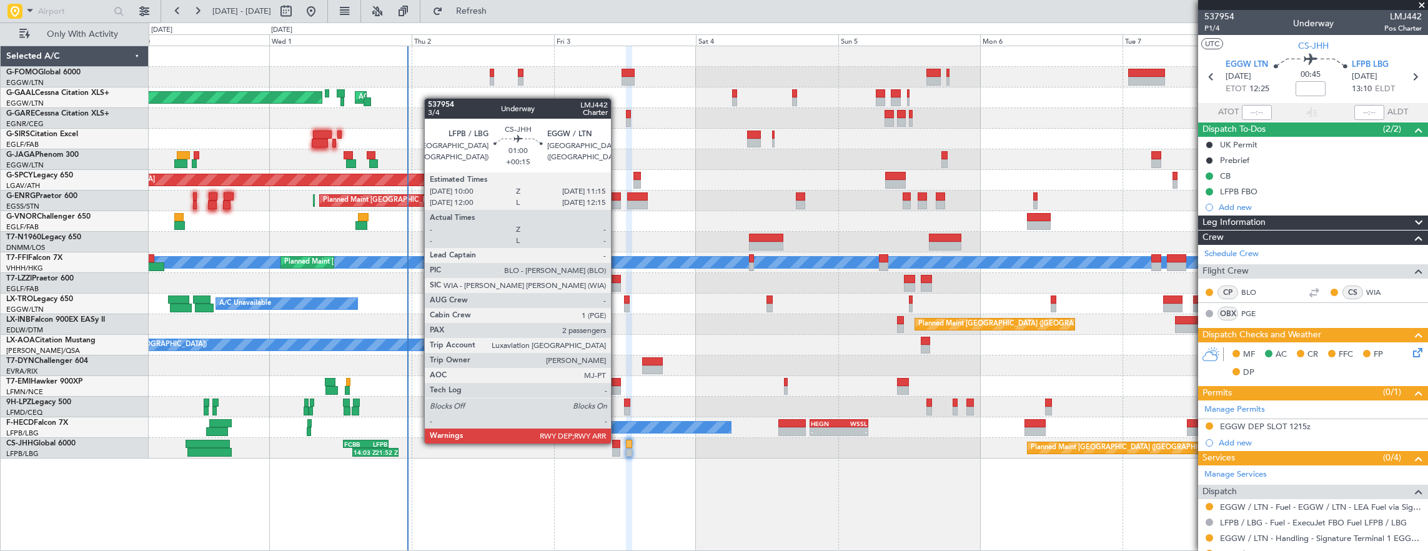
click at [617, 442] on div at bounding box center [615, 444] width 7 height 9
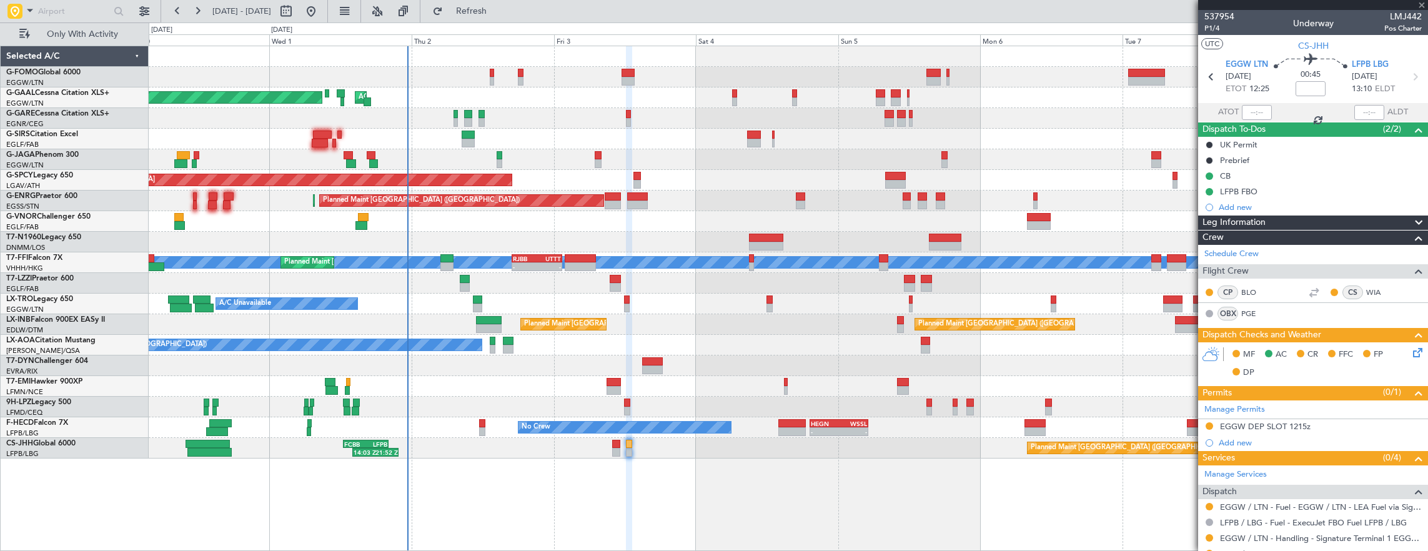
type input "+00:15"
type input "2"
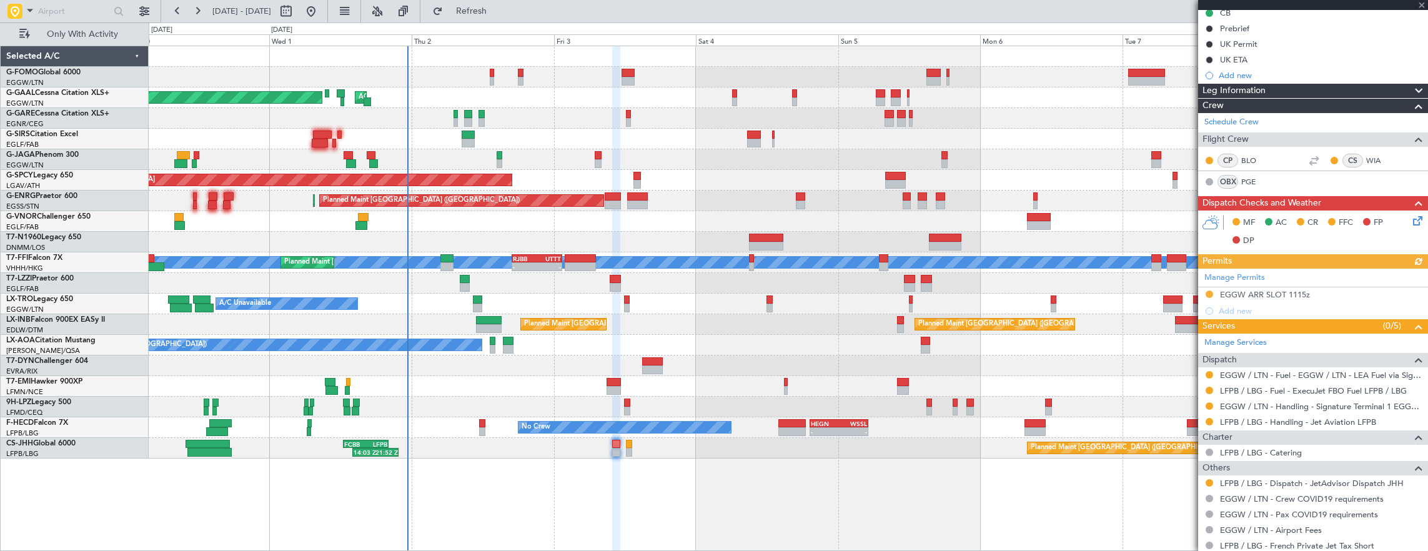
scroll to position [237, 0]
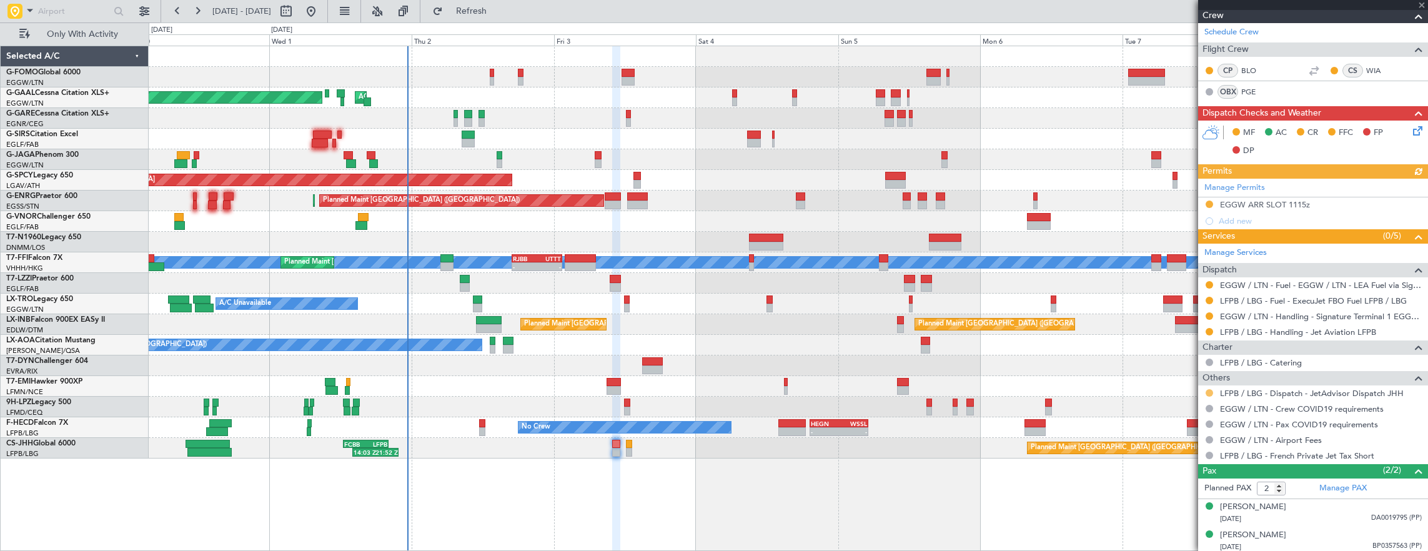
click at [1207, 390] on button at bounding box center [1208, 392] width 7 height 7
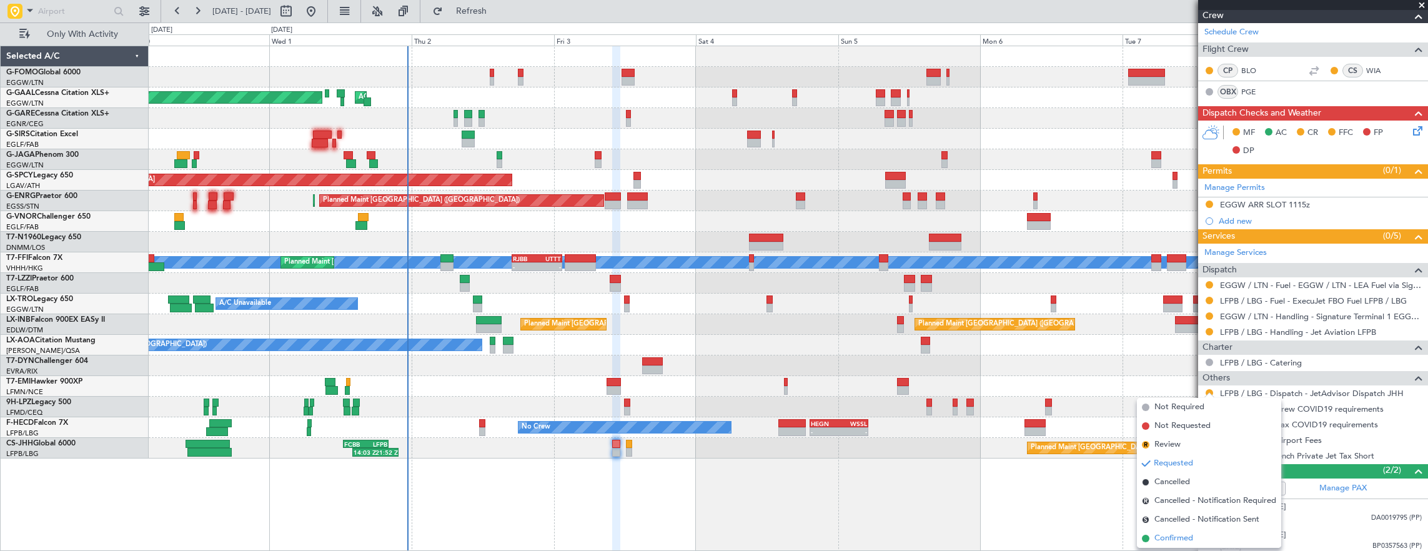
click at [1167, 538] on span "Confirmed" at bounding box center [1173, 538] width 39 height 12
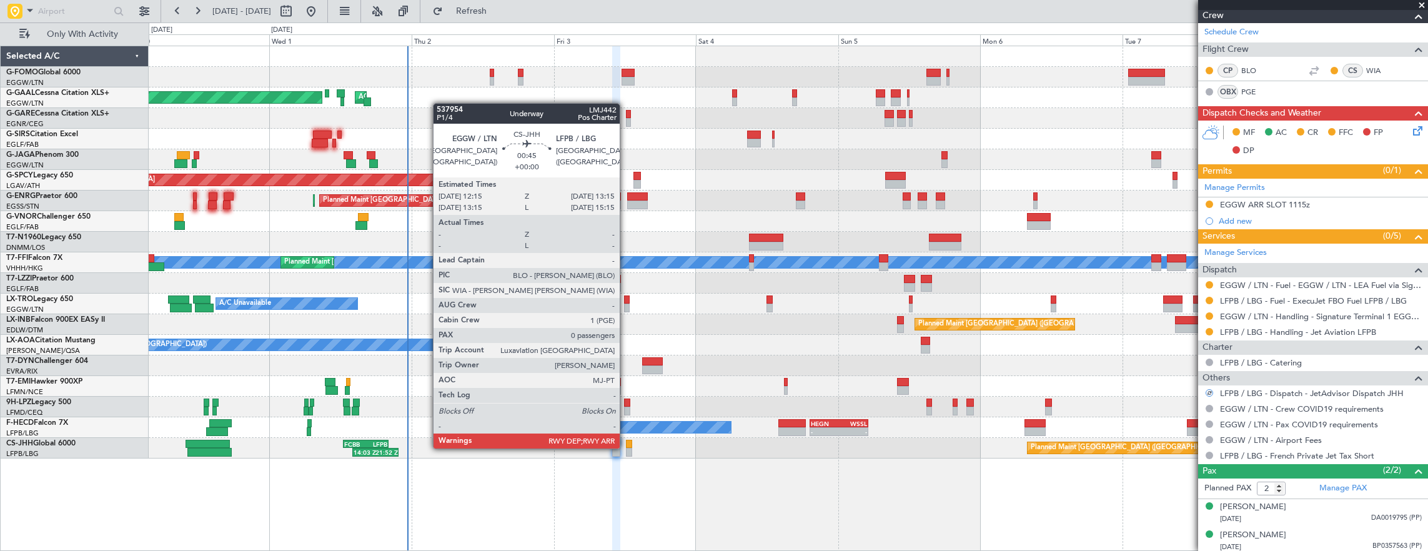
click at [628, 448] on div at bounding box center [629, 452] width 6 height 9
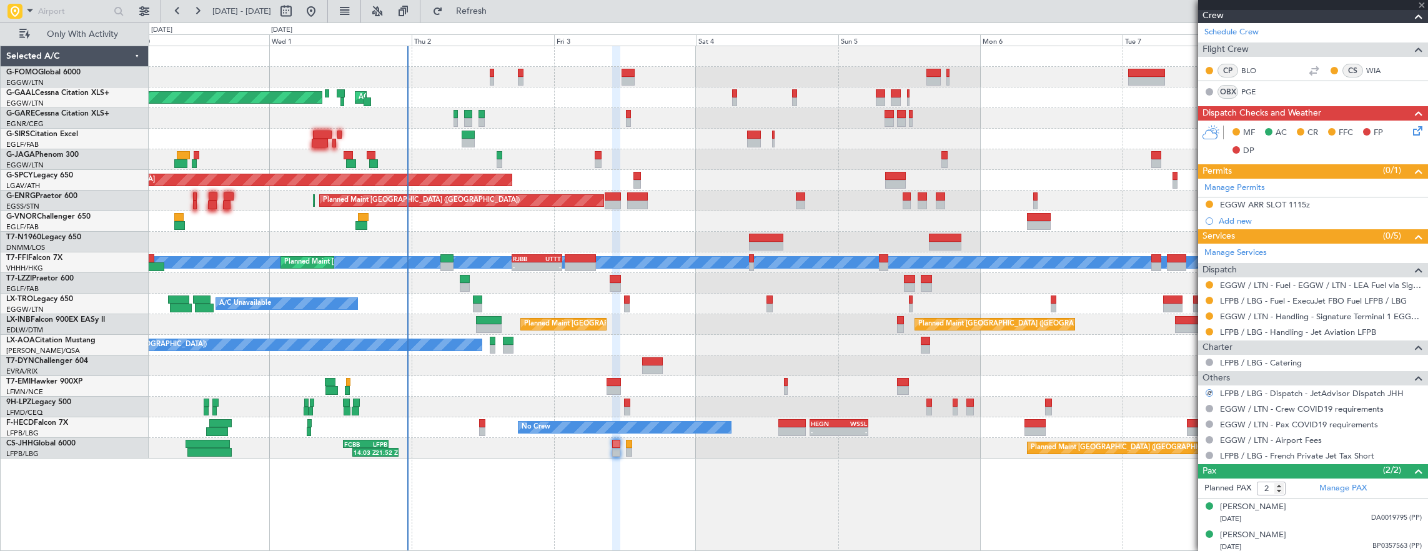
type input "0"
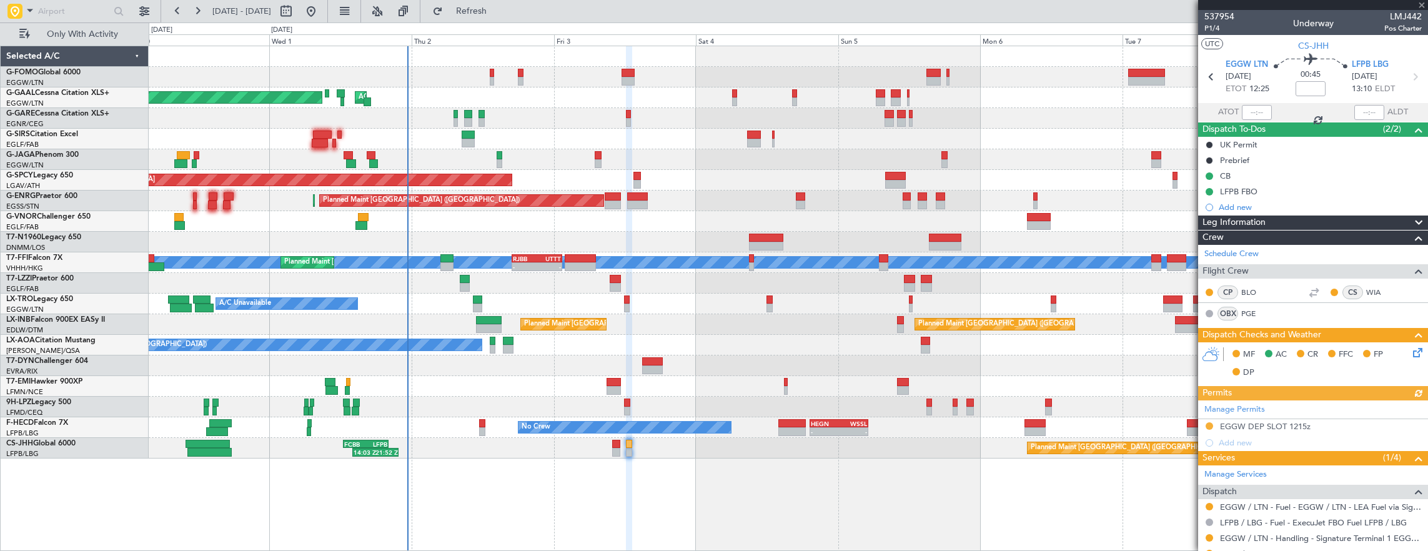
click at [1416, 353] on div "MF AC CR FFC FP DP" at bounding box center [1313, 363] width 230 height 43
click at [1410, 348] on icon at bounding box center [1415, 350] width 10 height 10
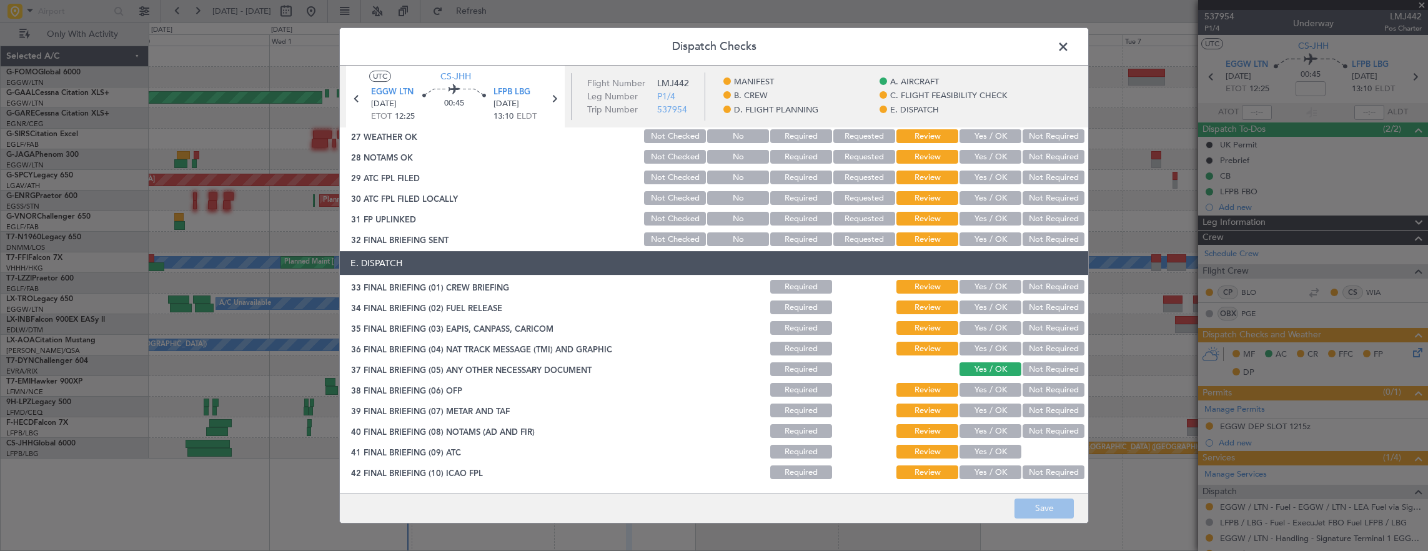
scroll to position [772, 0]
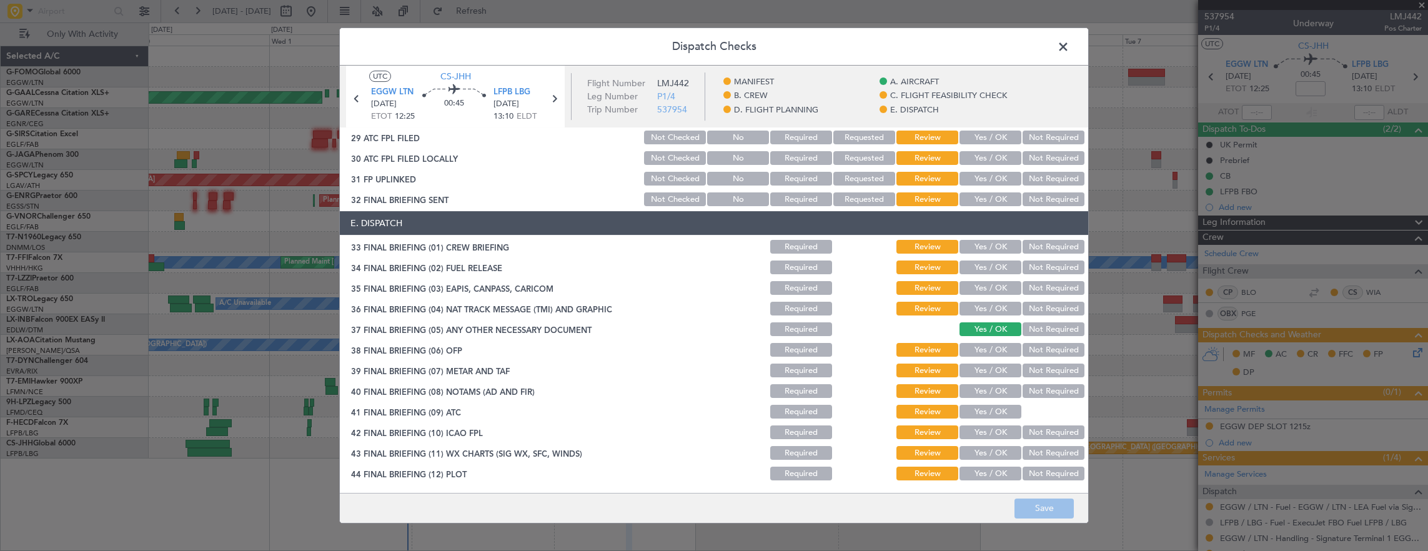
drag, startPoint x: 777, startPoint y: 247, endPoint x: 787, endPoint y: 264, distance: 20.1
click at [778, 247] on button "Required" at bounding box center [801, 247] width 62 height 14
click at [792, 274] on button "Required" at bounding box center [801, 267] width 62 height 14
click at [801, 292] on button "Required" at bounding box center [801, 288] width 62 height 14
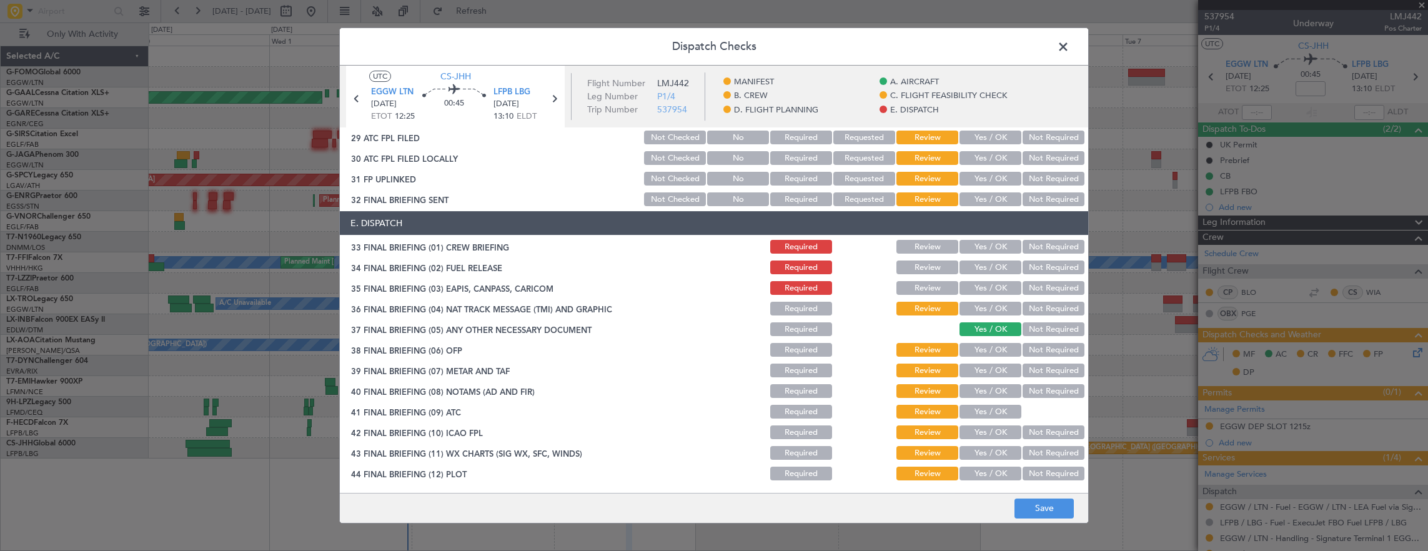
click at [802, 310] on button "Required" at bounding box center [801, 309] width 62 height 14
click at [802, 330] on button "Required" at bounding box center [801, 329] width 62 height 14
click at [802, 347] on button "Required" at bounding box center [801, 350] width 62 height 14
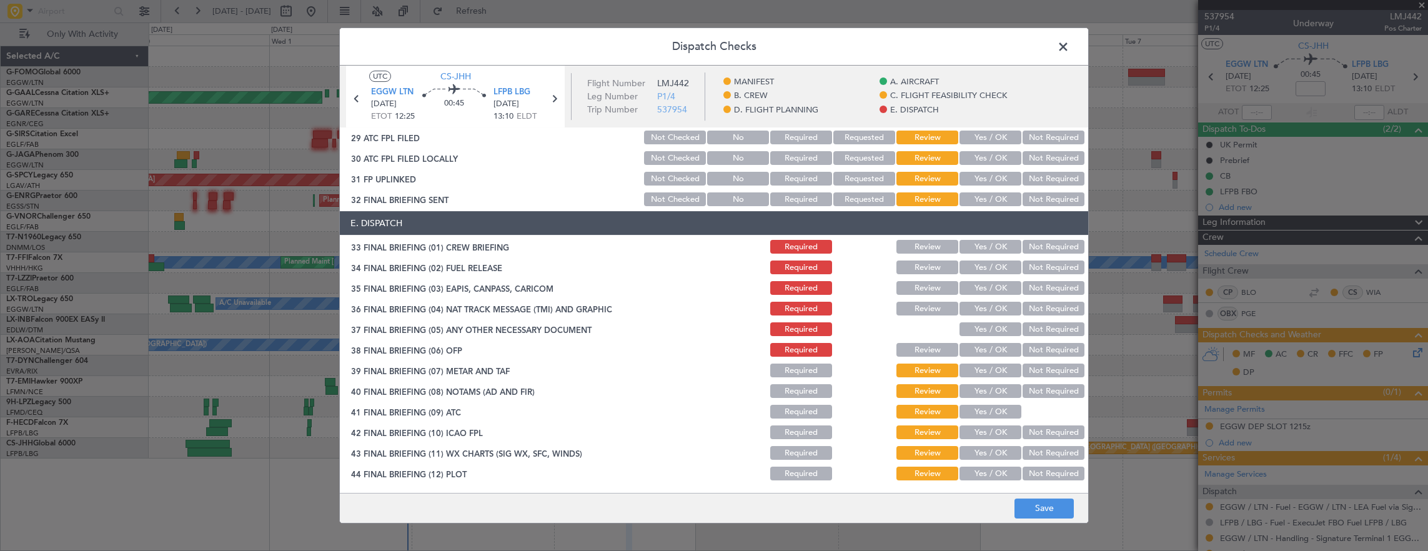
click at [803, 372] on button "Required" at bounding box center [801, 370] width 62 height 14
click at [801, 395] on button "Required" at bounding box center [801, 391] width 62 height 14
click at [798, 410] on button "Required" at bounding box center [801, 412] width 62 height 14
click at [797, 421] on section "E. DISPATCH 33 FINAL BRIEFING (01) CREW BRIEFING Required Review Yes / OK Not R…" at bounding box center [714, 346] width 748 height 271
click at [795, 438] on button "Required" at bounding box center [801, 432] width 62 height 14
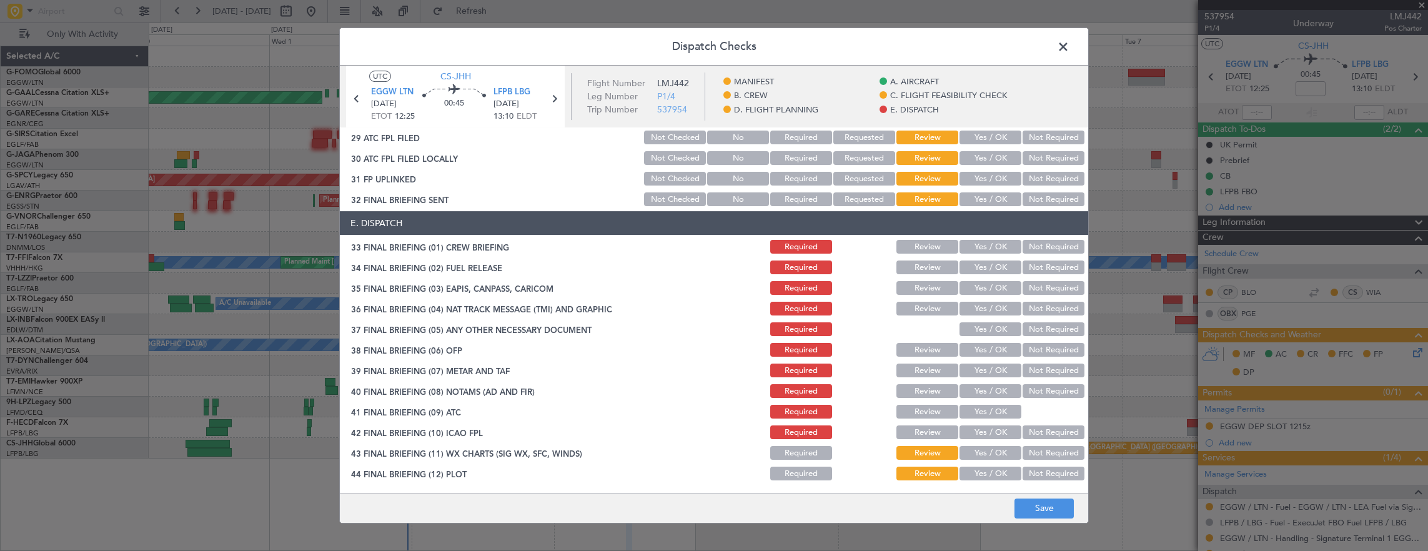
drag, startPoint x: 796, startPoint y: 452, endPoint x: 789, endPoint y: 461, distance: 11.6
click at [795, 453] on button "Required" at bounding box center [801, 453] width 62 height 14
click at [783, 483] on main "UTC CS-JHH EGGW LTN 03/10/2025 ETOT 12:25 00:45 LFPB LBG 03/10/2025 13:10 ELDT …" at bounding box center [714, 282] width 748 height 432
click at [786, 476] on button "Required" at bounding box center [801, 473] width 62 height 14
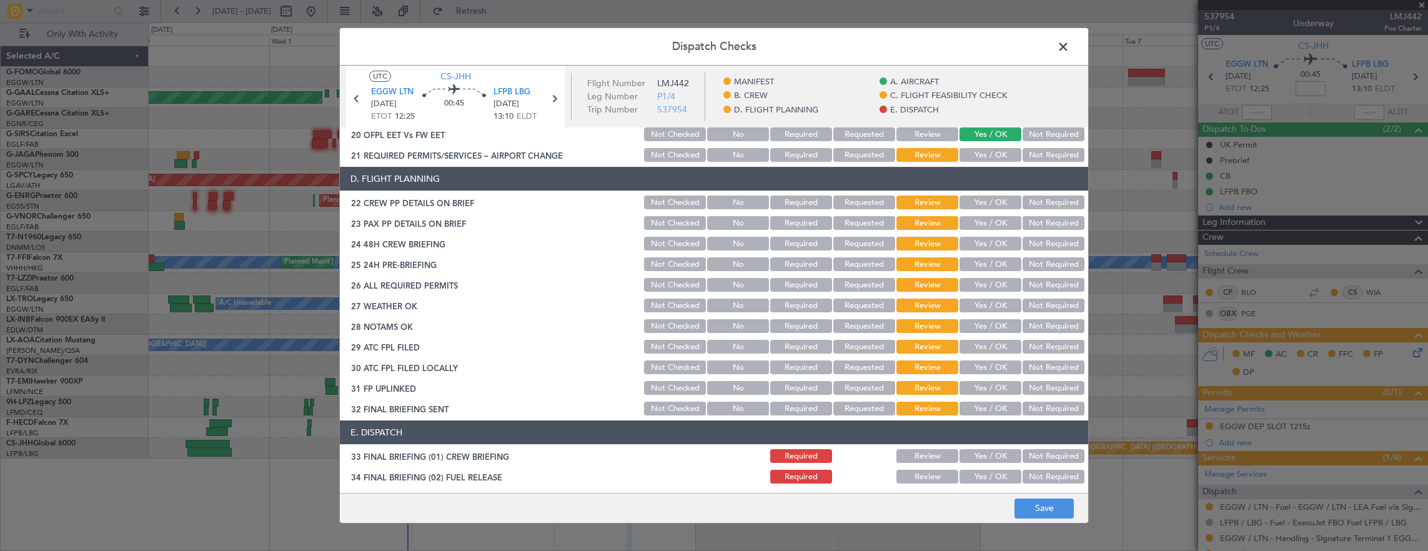
scroll to position [522, 0]
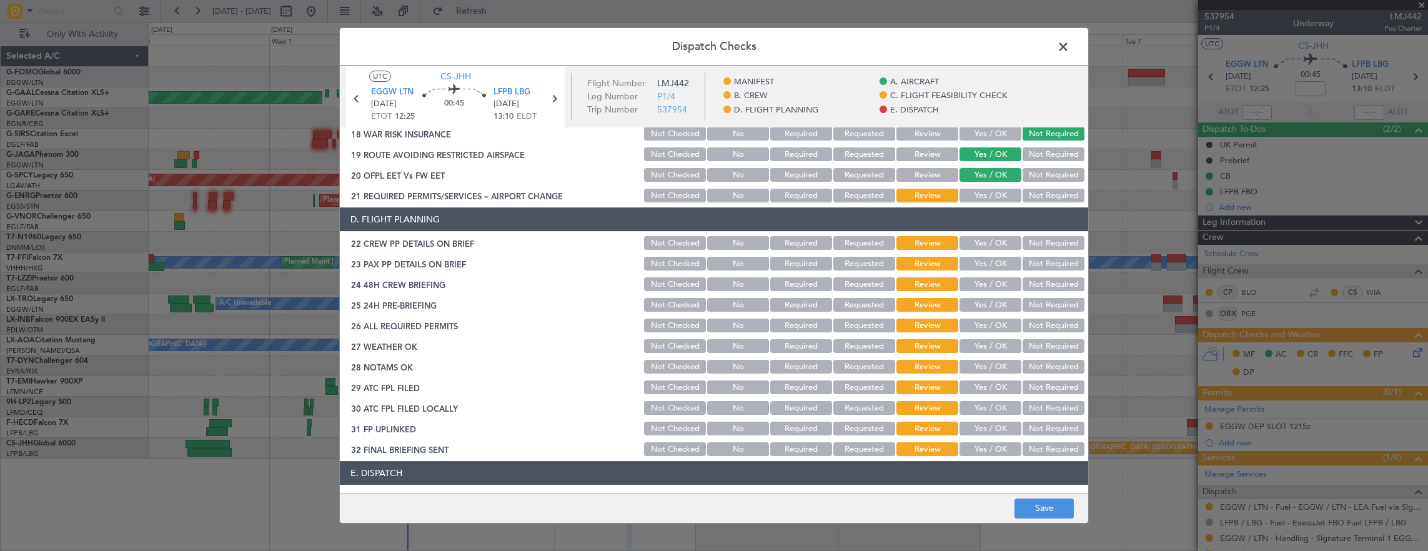
click at [644, 246] on button "Not Checked" at bounding box center [675, 243] width 62 height 14
click at [653, 271] on div "Not Checked" at bounding box center [673, 263] width 63 height 17
click at [654, 262] on button "Not Checked" at bounding box center [675, 264] width 62 height 14
click at [654, 286] on button "Not Checked" at bounding box center [675, 284] width 62 height 14
click at [654, 310] on button "Not Checked" at bounding box center [675, 305] width 62 height 14
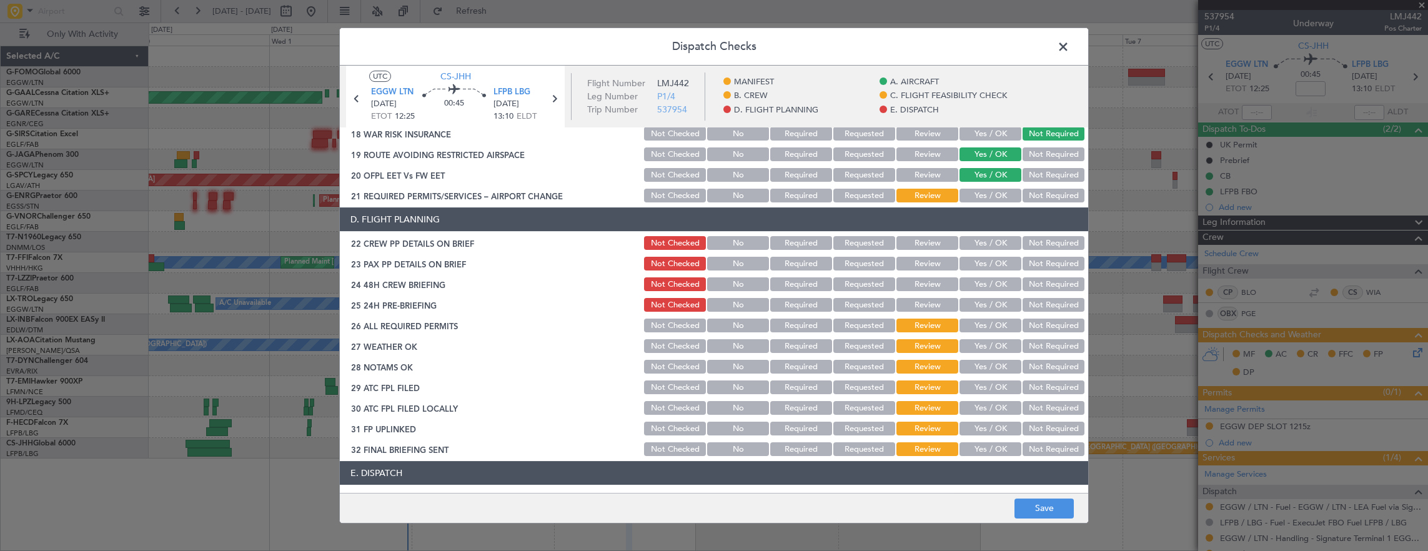
drag, startPoint x: 656, startPoint y: 328, endPoint x: 654, endPoint y: 337, distance: 9.6
click at [654, 331] on button "Not Checked" at bounding box center [675, 325] width 62 height 14
click at [657, 349] on button "Not Checked" at bounding box center [675, 346] width 62 height 14
click at [659, 358] on div "Not Checked" at bounding box center [673, 366] width 63 height 17
click at [655, 380] on button "Not Checked" at bounding box center [675, 387] width 62 height 14
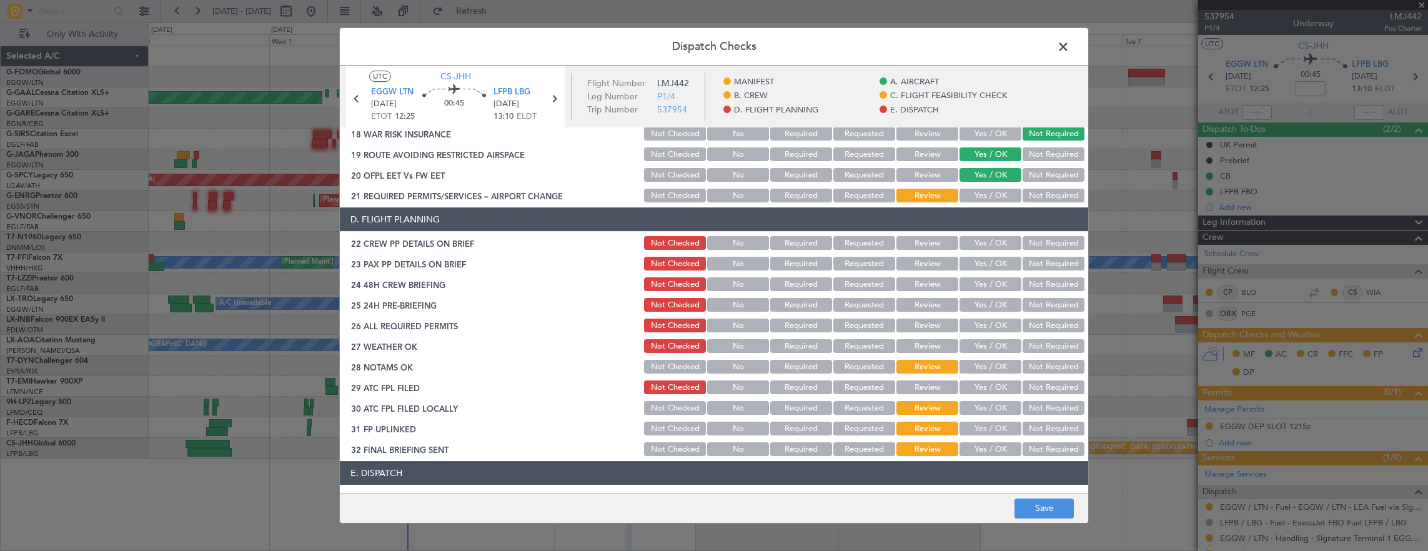
click at [655, 375] on div "Not Checked" at bounding box center [673, 366] width 63 height 17
click at [655, 372] on button "Not Checked" at bounding box center [675, 367] width 62 height 14
click at [658, 397] on section "D. FLIGHT PLANNING 22 CREW PP DETAILS ON BRIEF Not Checked No Required Requeste…" at bounding box center [714, 332] width 748 height 250
drag, startPoint x: 658, startPoint y: 397, endPoint x: 658, endPoint y: 413, distance: 16.2
click at [658, 415] on div "Not Checked" at bounding box center [673, 407] width 63 height 17
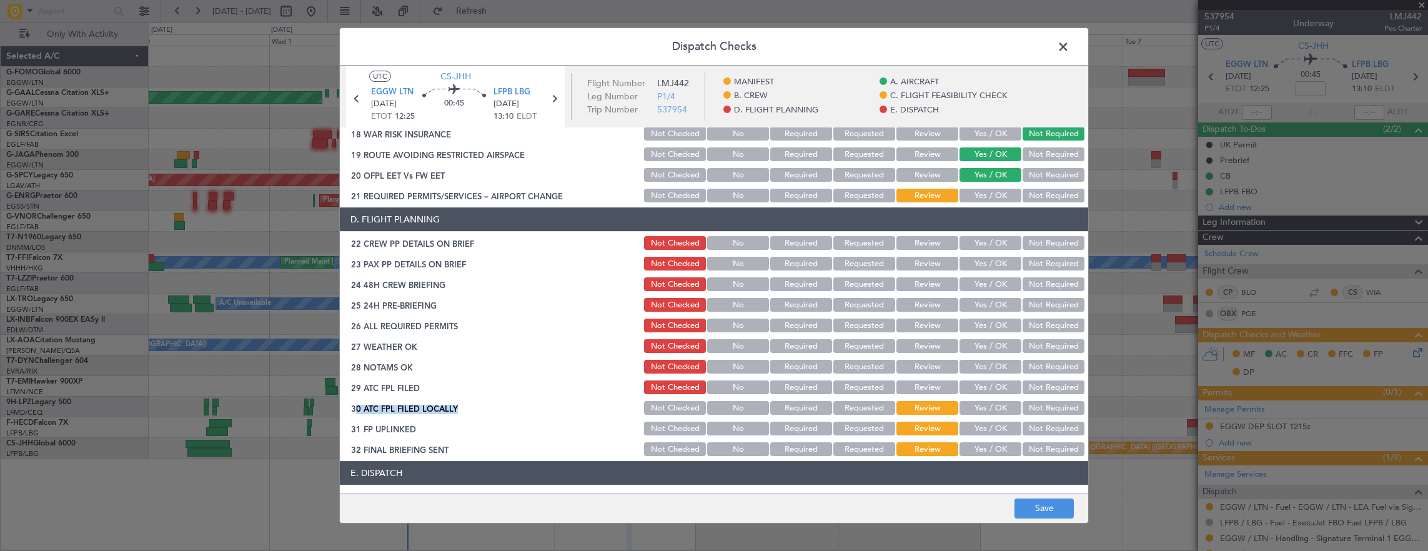
drag, startPoint x: 658, startPoint y: 405, endPoint x: 659, endPoint y: 423, distance: 18.8
click at [658, 405] on button "Not Checked" at bounding box center [675, 408] width 62 height 14
click at [661, 430] on button "Not Checked" at bounding box center [675, 429] width 62 height 14
click at [664, 447] on button "Not Checked" at bounding box center [675, 449] width 62 height 14
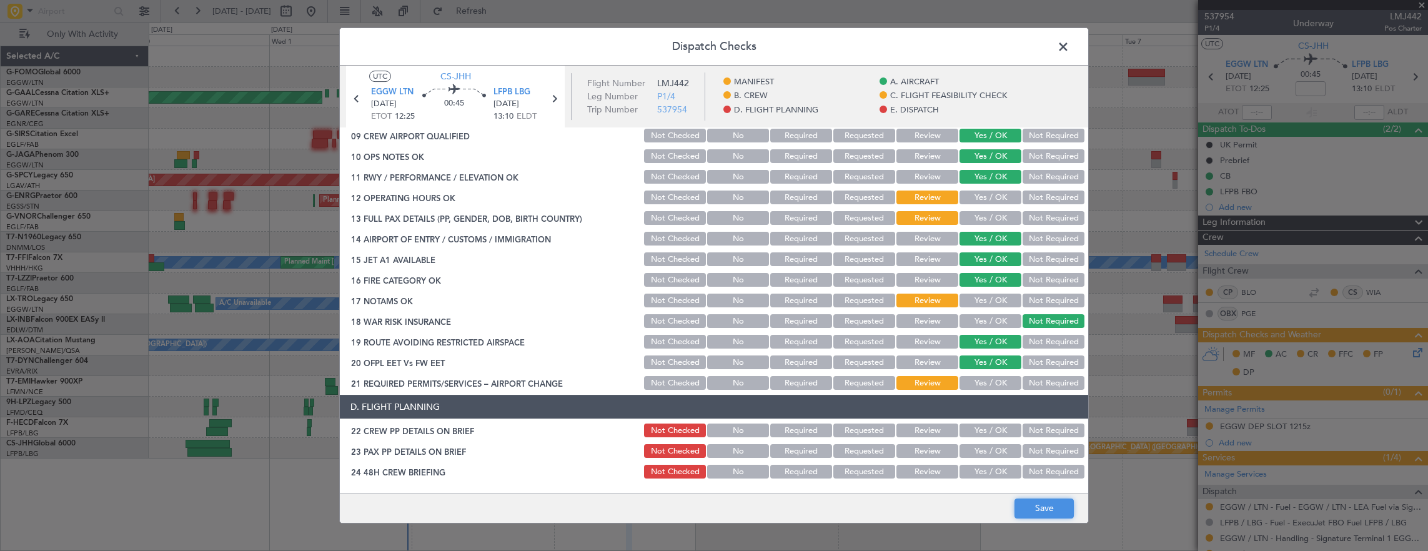
click at [1033, 510] on button "Save" at bounding box center [1043, 508] width 59 height 20
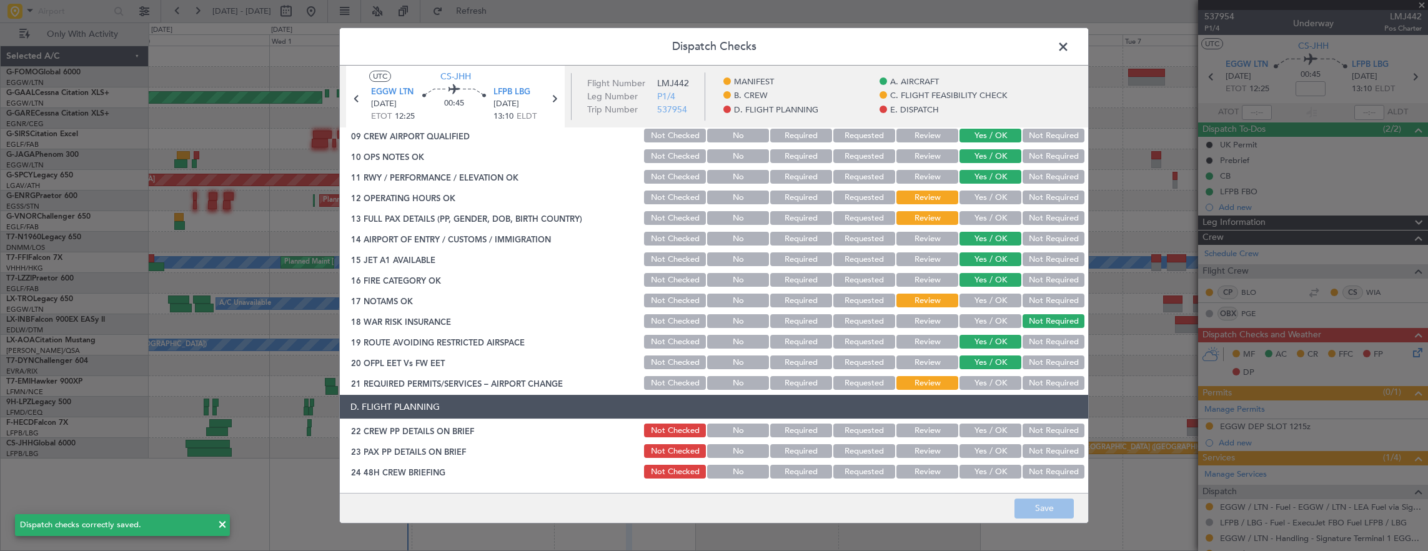
click at [1069, 47] on span at bounding box center [1069, 49] width 0 height 25
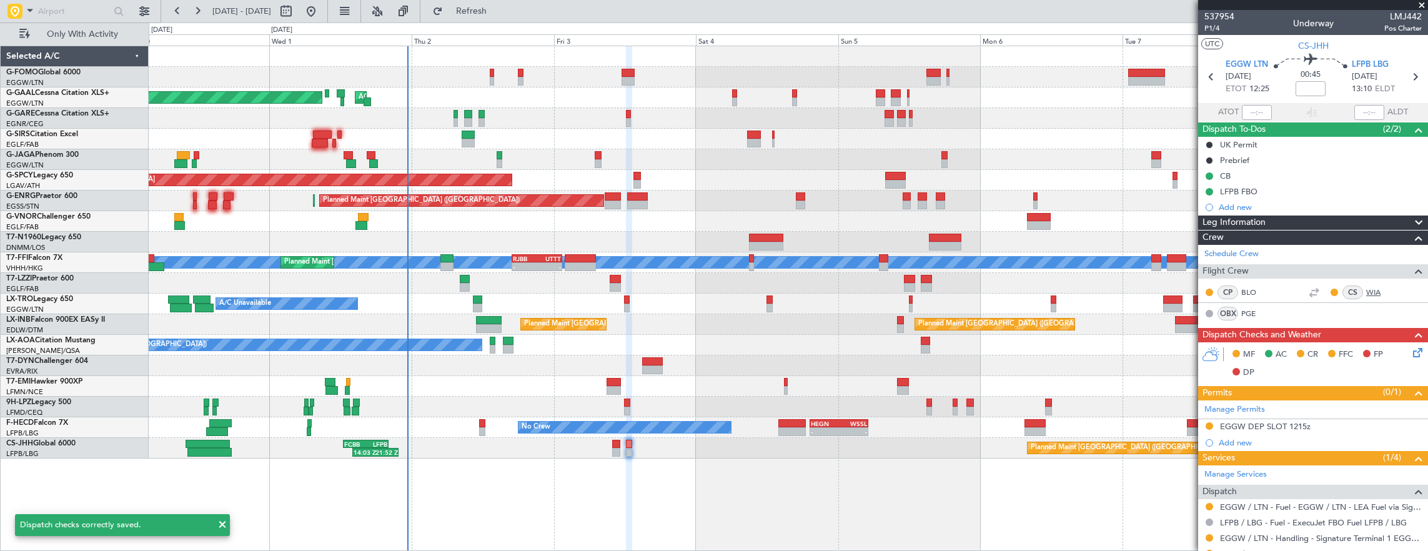
scroll to position [135, 0]
click at [776, 426] on div "No Crew - - HEGN 19:15 Z WSSL 05:10 Z - - ZBAA 14:00 Z UGTB 22:30 Z No Crew" at bounding box center [788, 427] width 1279 height 21
click at [787, 426] on div at bounding box center [791, 423] width 27 height 9
type input "-00:05"
type input "1"
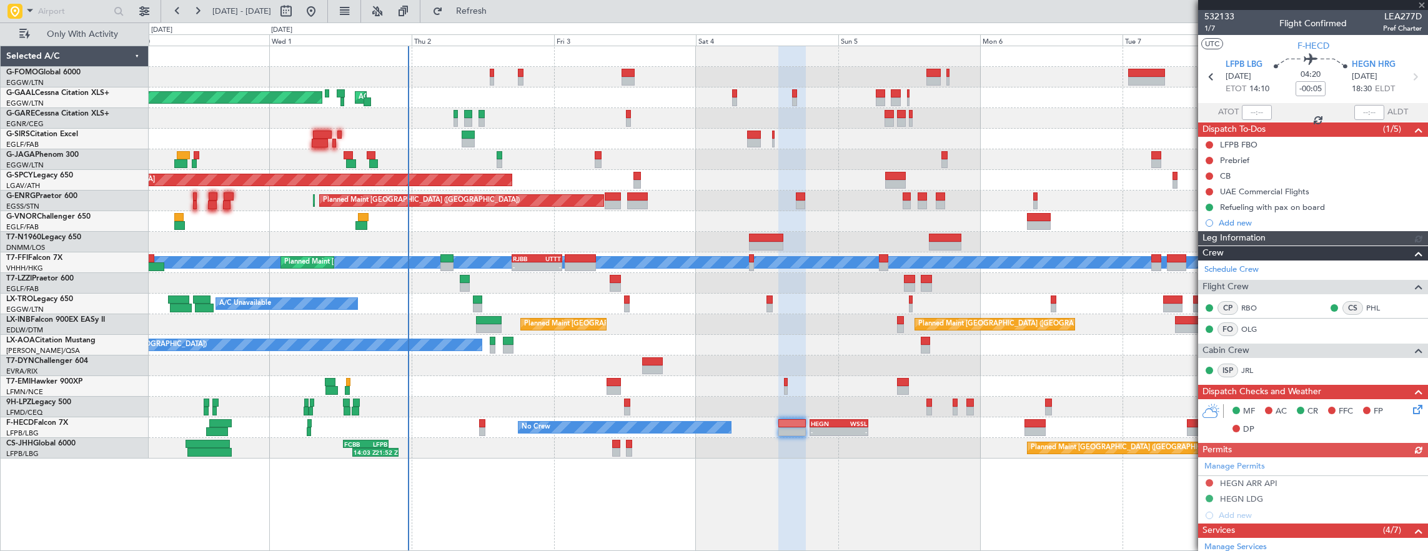
click at [1400, 14] on span "LEA277D" at bounding box center [1402, 16] width 39 height 13
copy span "LEA277D"
click at [929, 406] on div "Planned Maint Dusseldorf AOG Maint Dusseldorf Owner Owner Planned Maint London …" at bounding box center [788, 252] width 1279 height 412
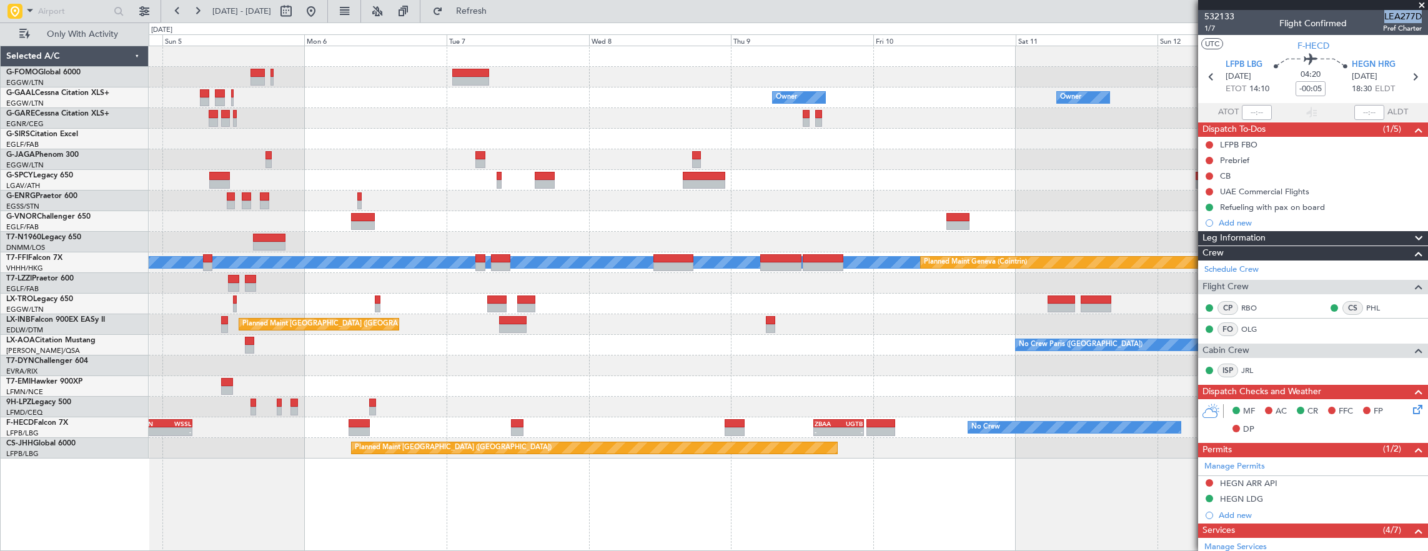
click at [593, 395] on div "Owner Owner Owner Planned Maint Bremen Planned Maint London (Stansted) MEL MEL …" at bounding box center [788, 252] width 1279 height 412
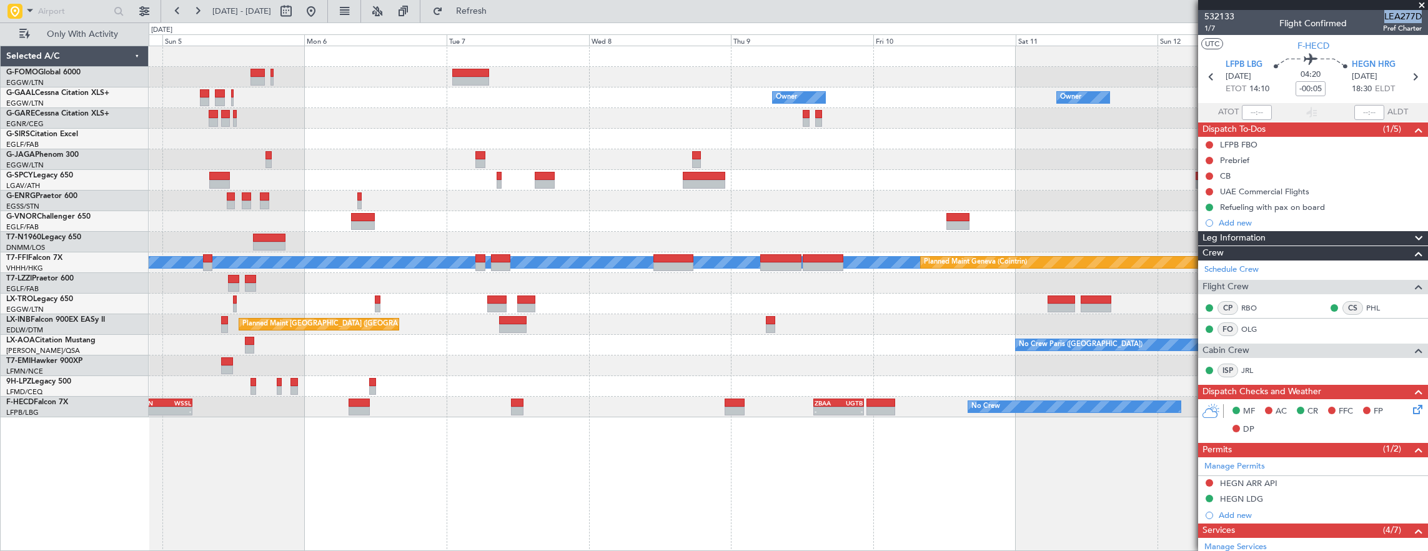
click at [836, 490] on div "Owner Owner Owner Planned Maint Bremen Planned Maint London (Stansted) MEL MEL …" at bounding box center [789, 299] width 1280 height 506
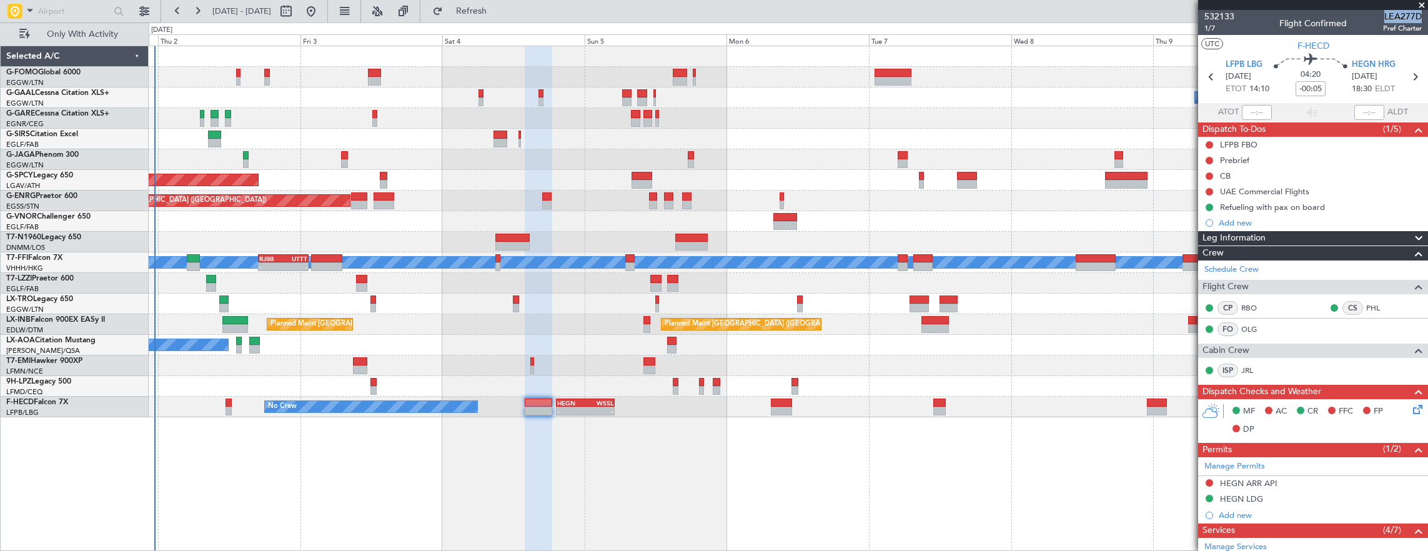
click at [486, 503] on div "Owner AOG Maint Dusseldorf Owner Planned Maint Dusseldorf Planned Maint Bremen …" at bounding box center [789, 299] width 1280 height 506
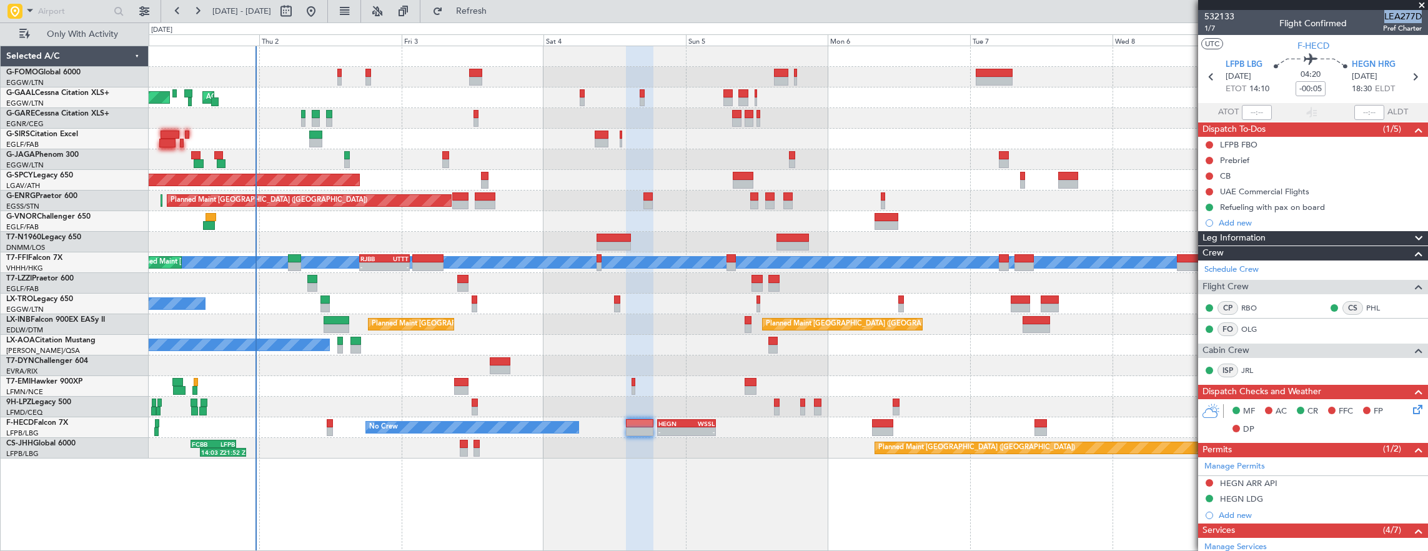
click at [847, 397] on div at bounding box center [788, 407] width 1279 height 21
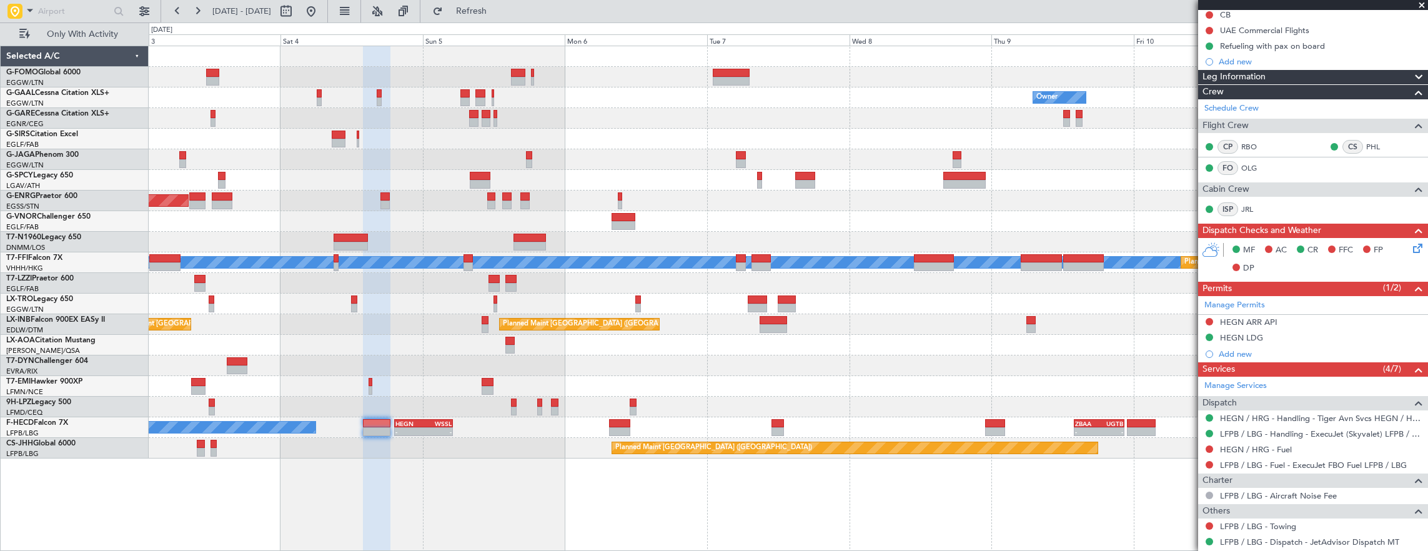
scroll to position [235, 0]
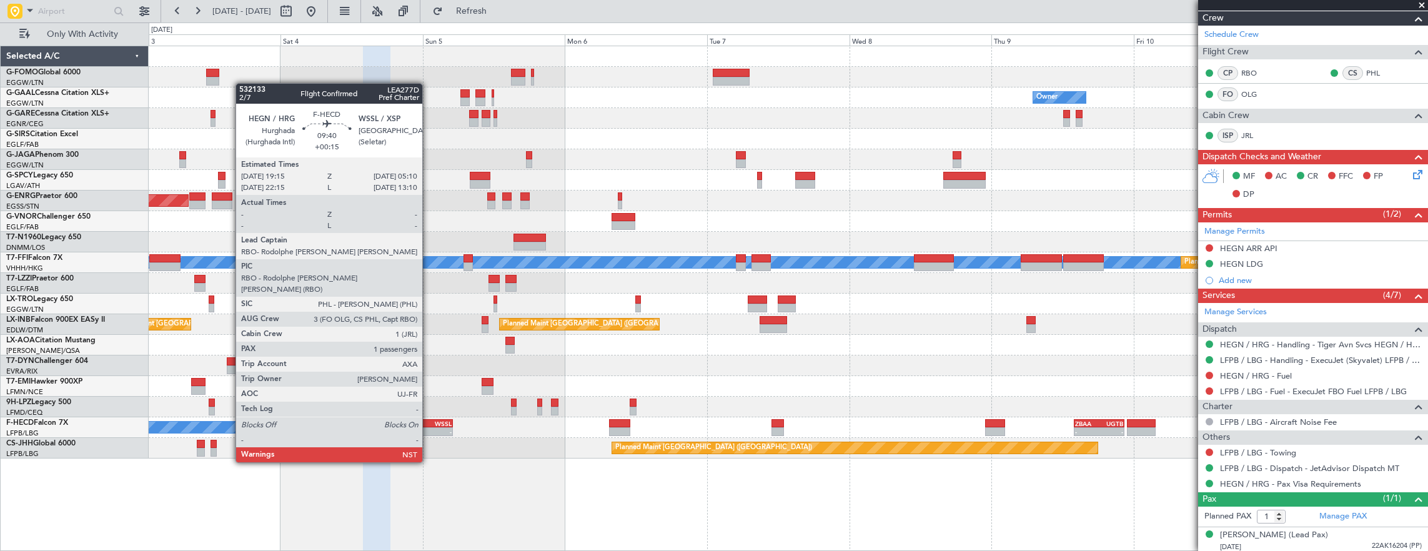
click at [428, 428] on div "-" at bounding box center [437, 431] width 28 height 7
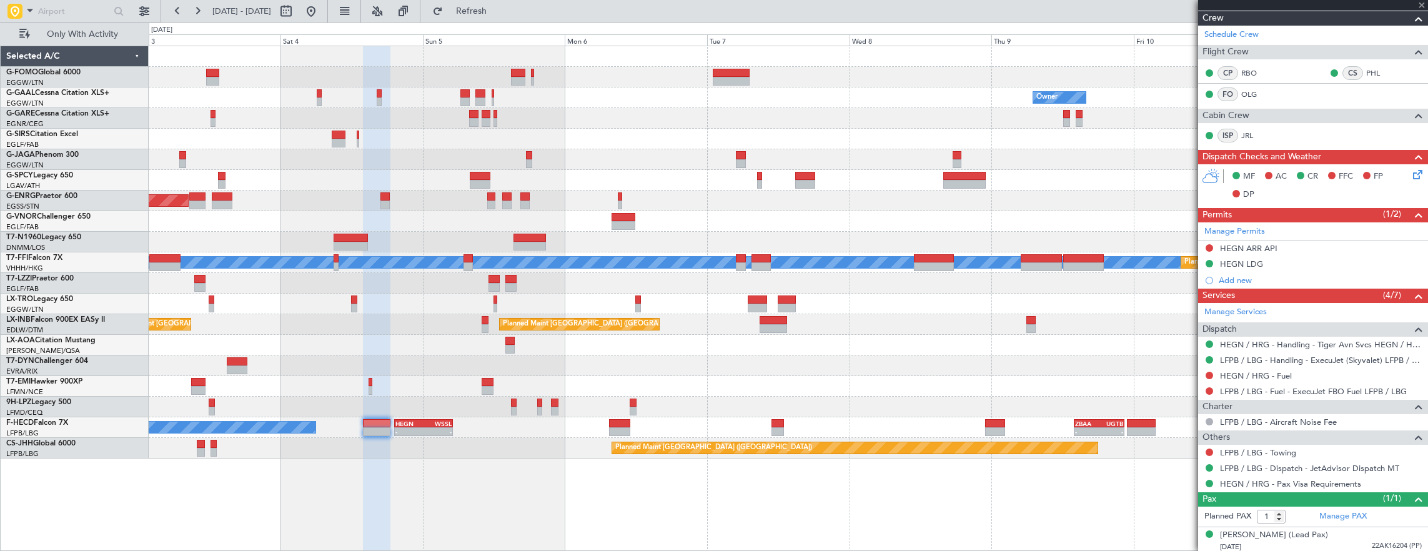
type input "+00:15"
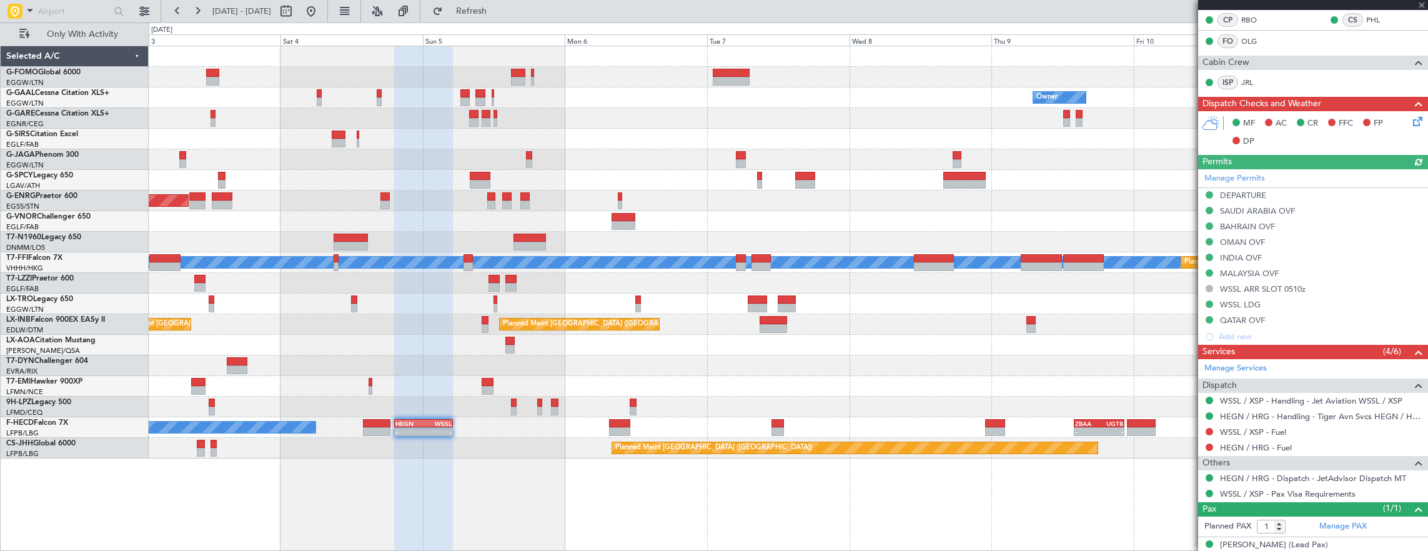
scroll to position [282, 0]
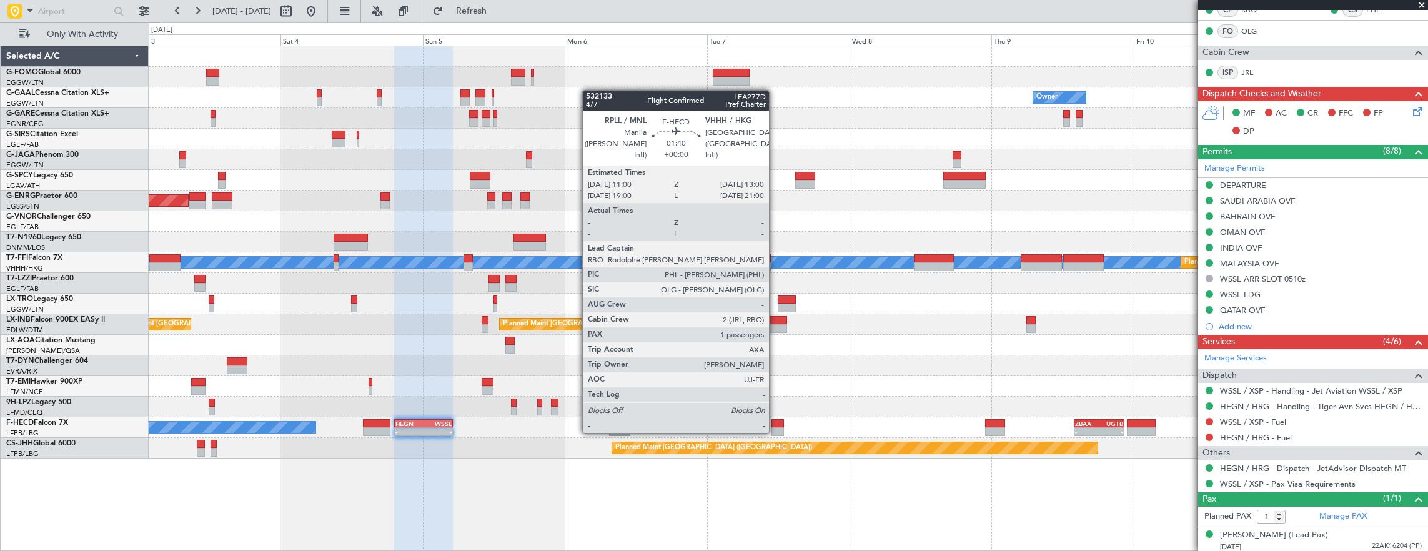
click at [775, 420] on div at bounding box center [777, 423] width 12 height 9
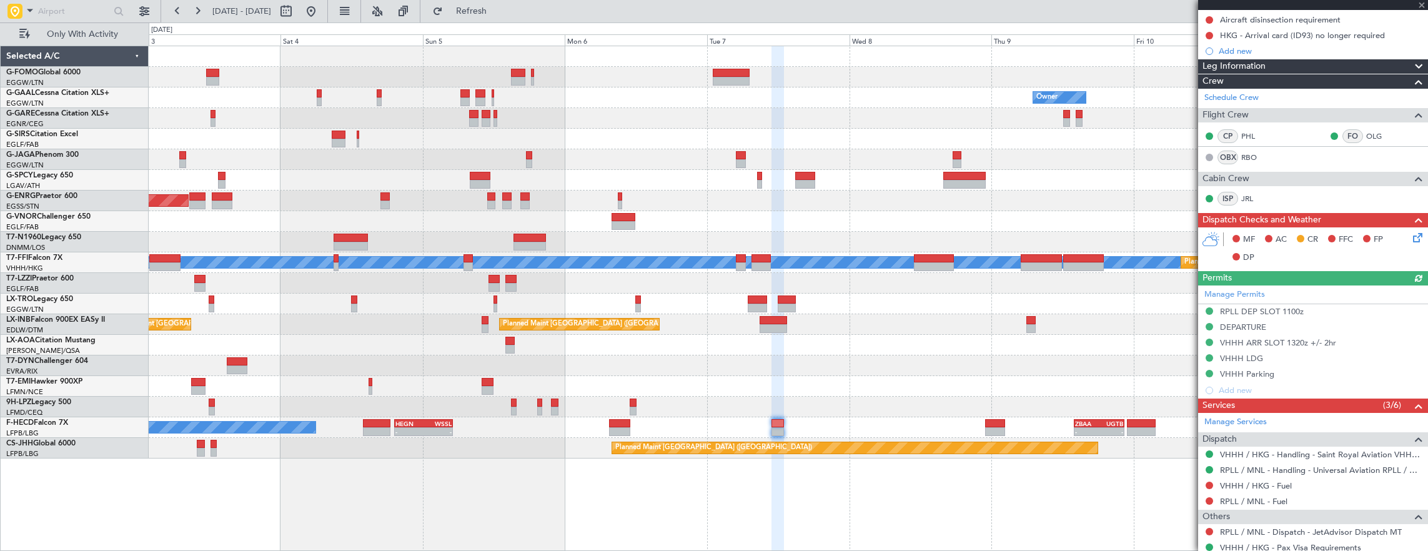
scroll to position [250, 0]
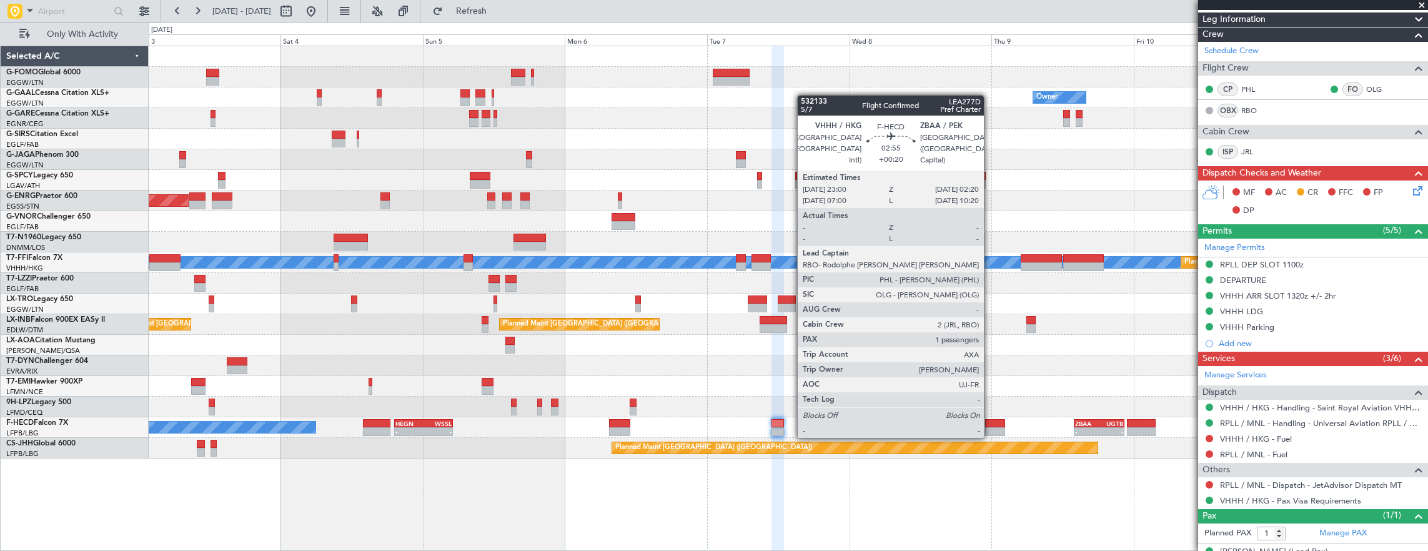
click at [990, 425] on div at bounding box center [995, 423] width 20 height 9
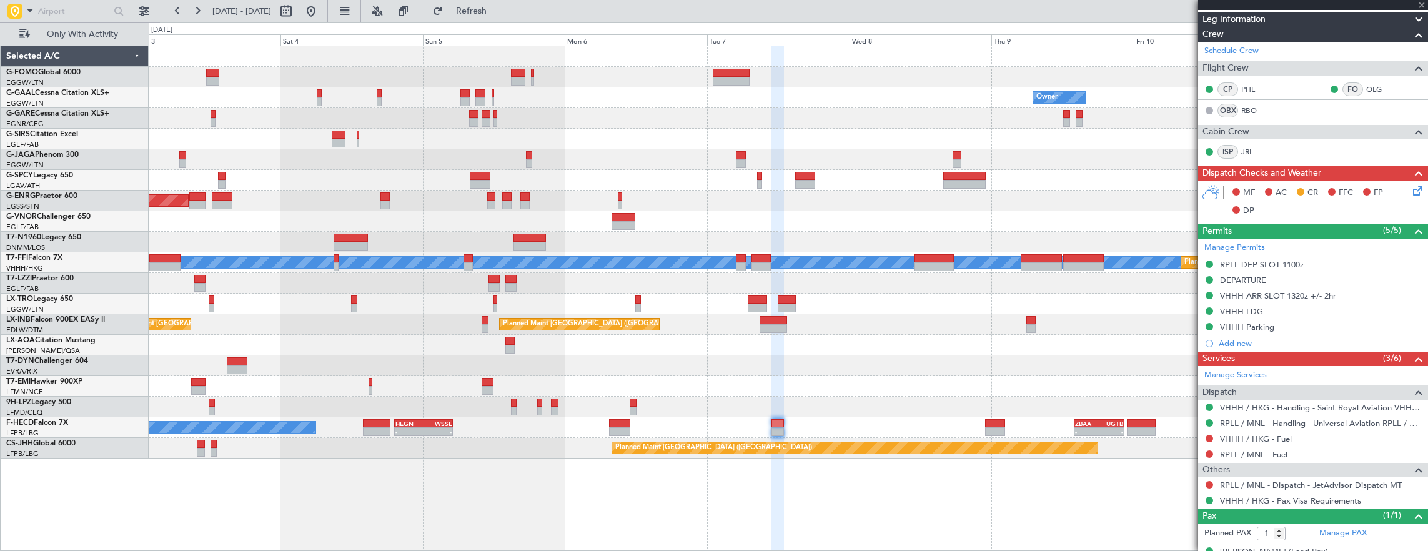
type input "+00:20"
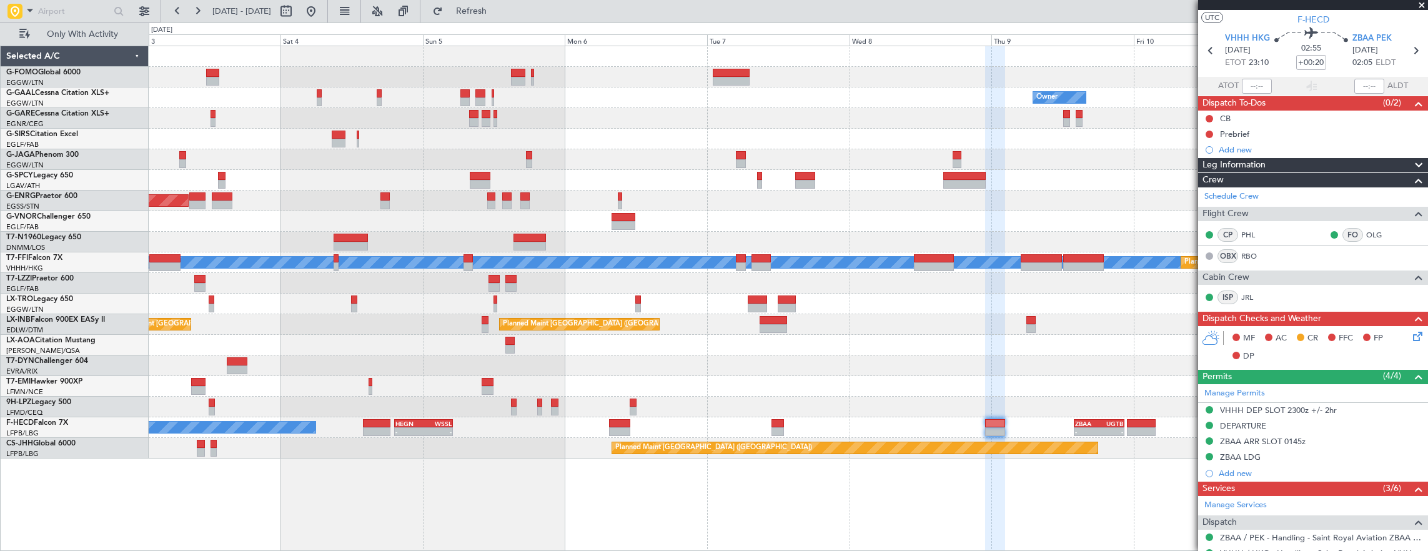
scroll to position [0, 0]
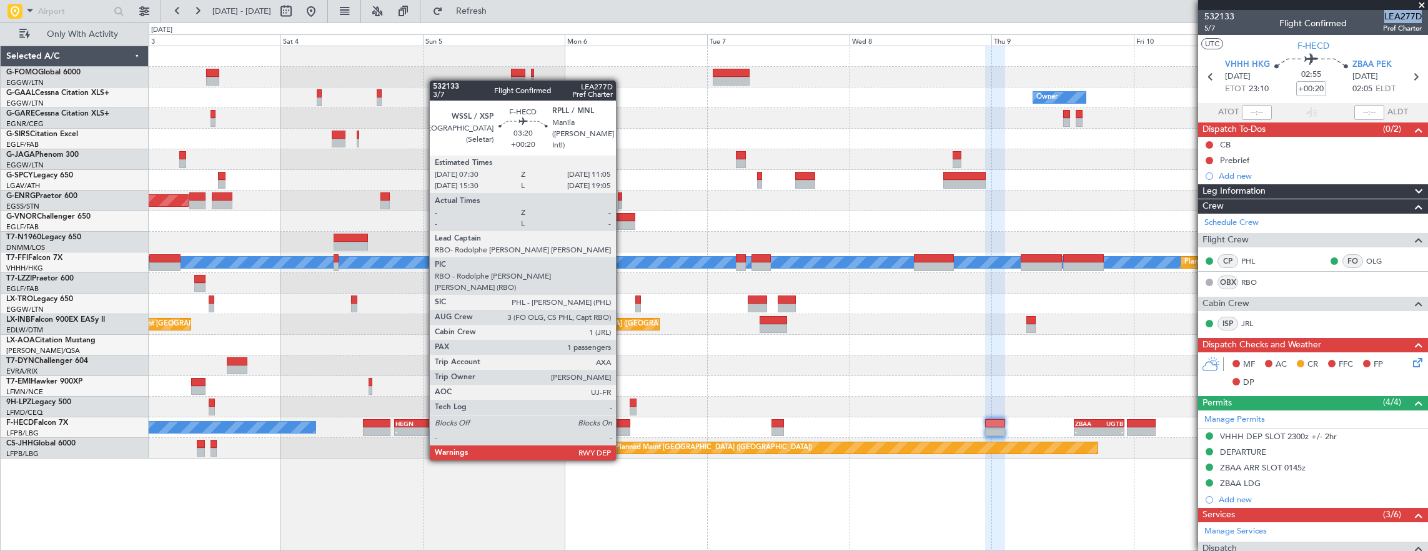
click at [622, 424] on div at bounding box center [619, 423] width 21 height 9
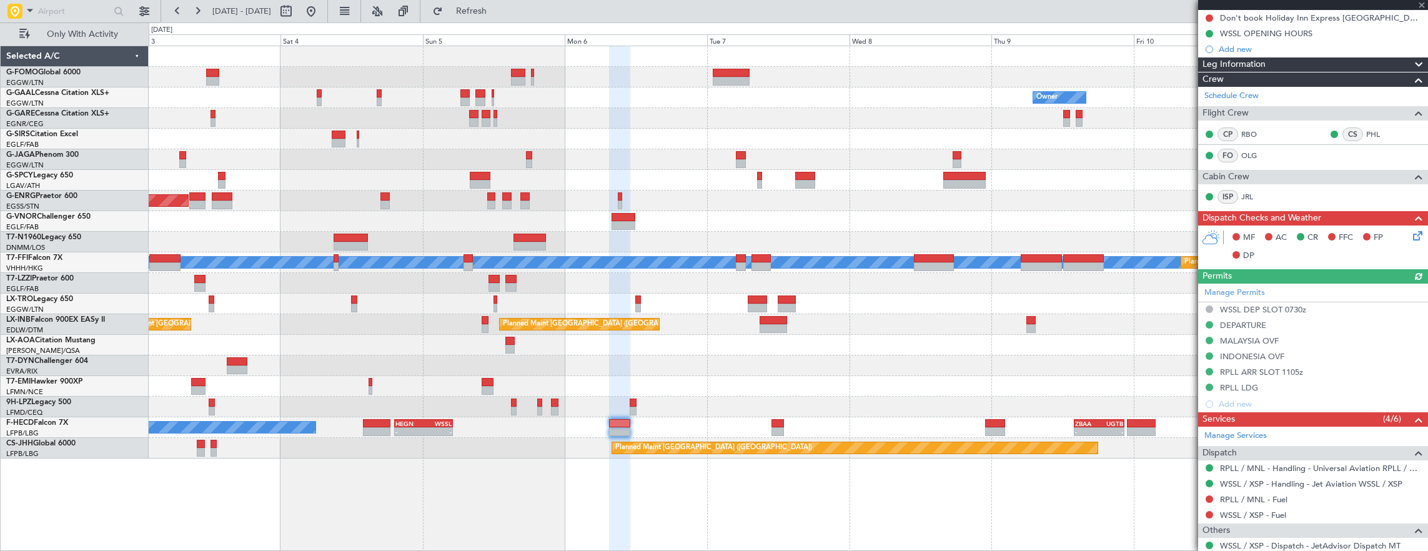
scroll to position [251, 0]
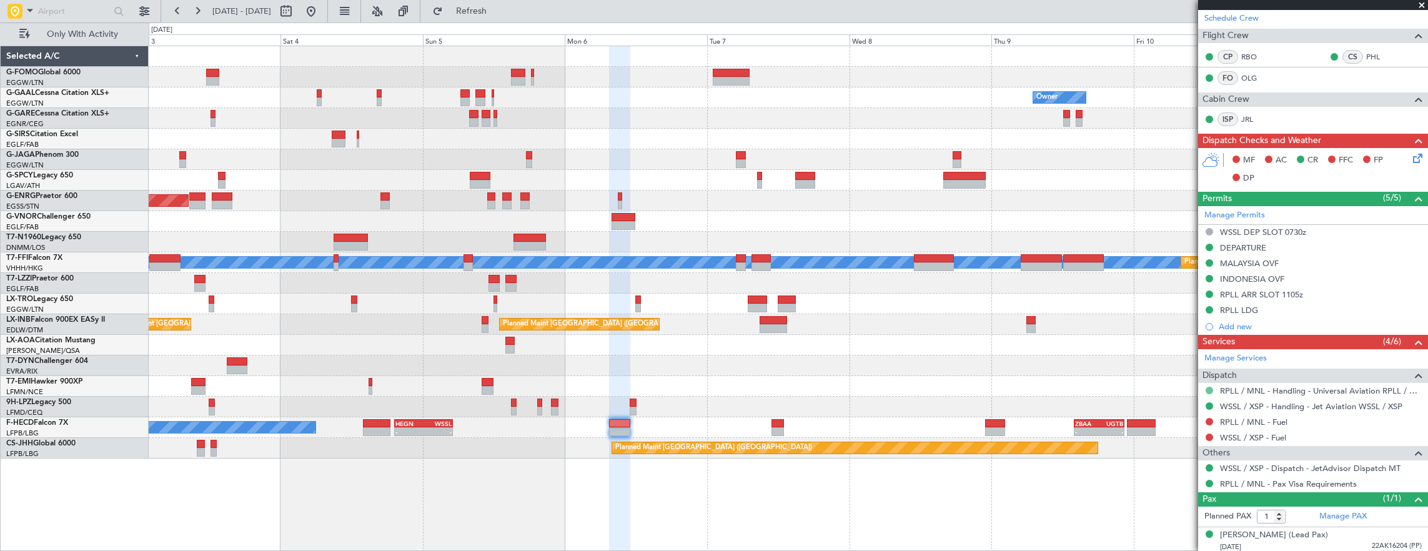
click at [1207, 387] on button at bounding box center [1208, 390] width 7 height 7
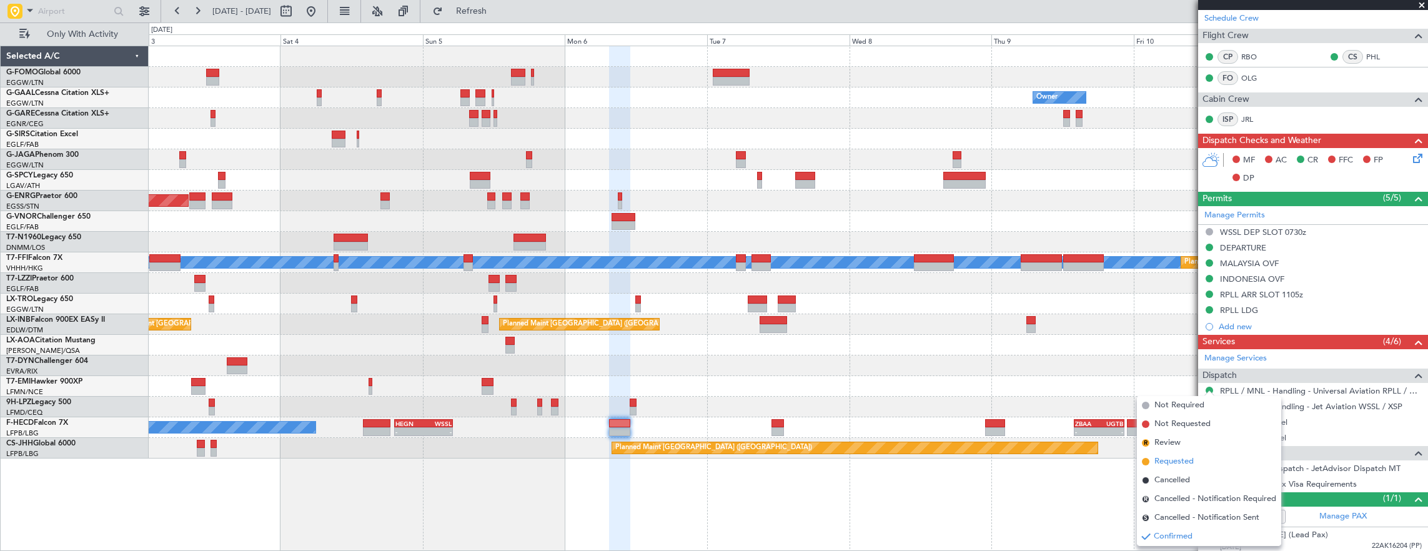
click at [1193, 465] on span "Requested" at bounding box center [1173, 461] width 39 height 12
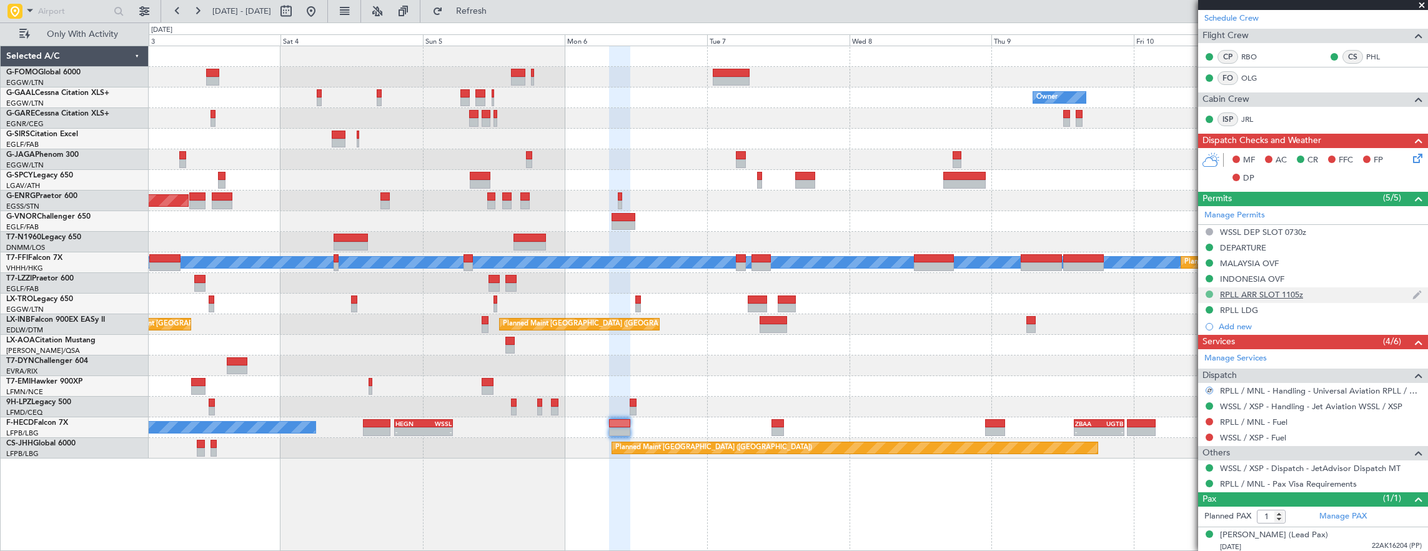
click at [1212, 291] on button at bounding box center [1208, 293] width 7 height 7
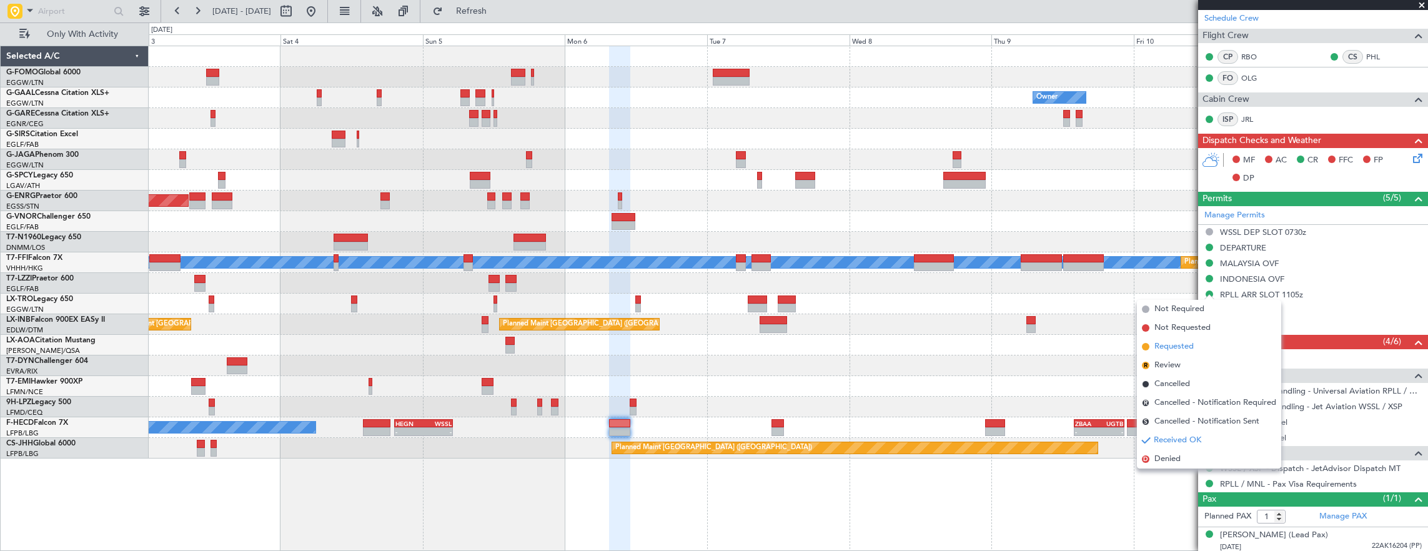
click at [1218, 346] on li "Requested" at bounding box center [1209, 346] width 144 height 19
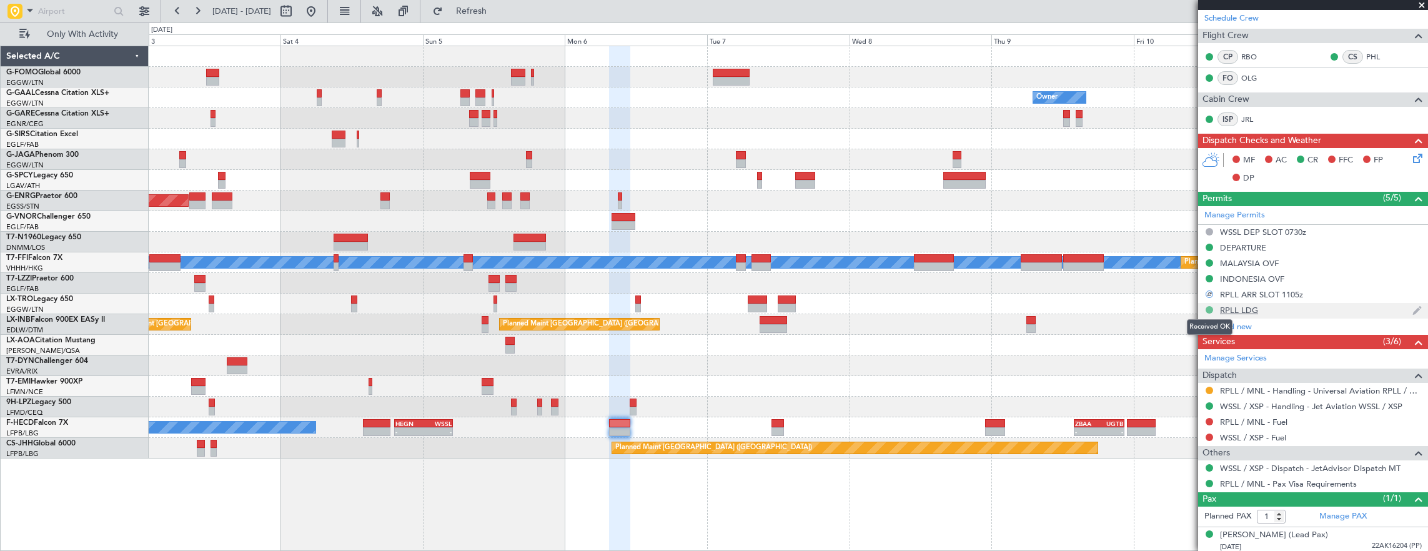
click at [1208, 308] on button at bounding box center [1208, 309] width 7 height 7
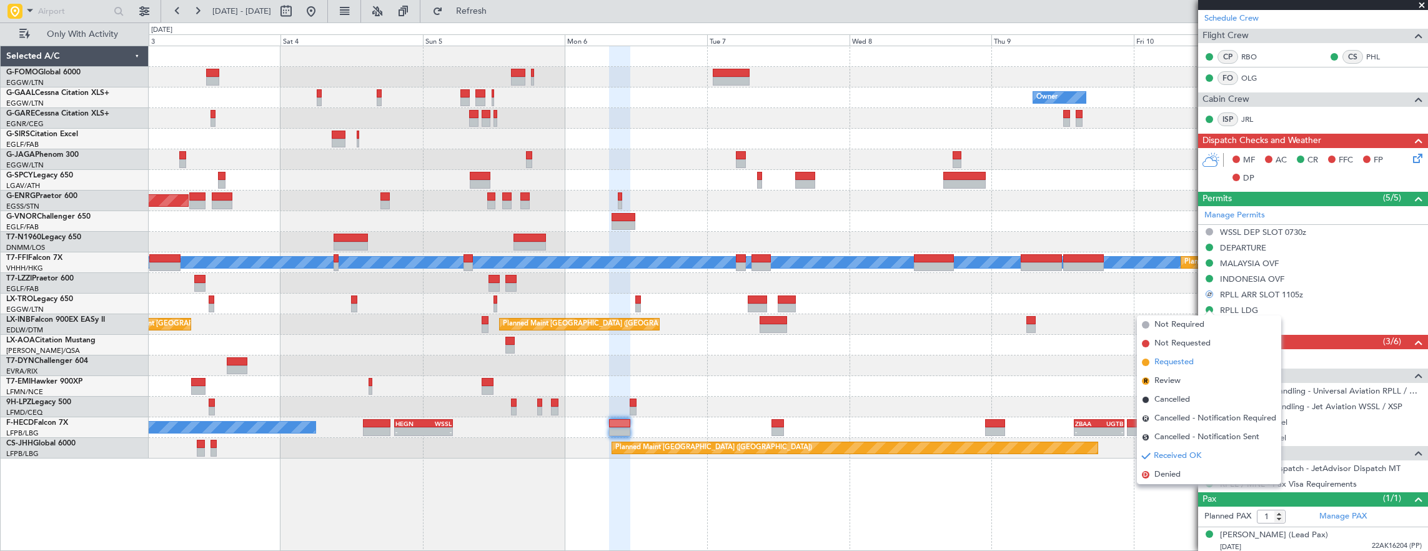
click at [1186, 361] on span "Requested" at bounding box center [1173, 362] width 39 height 12
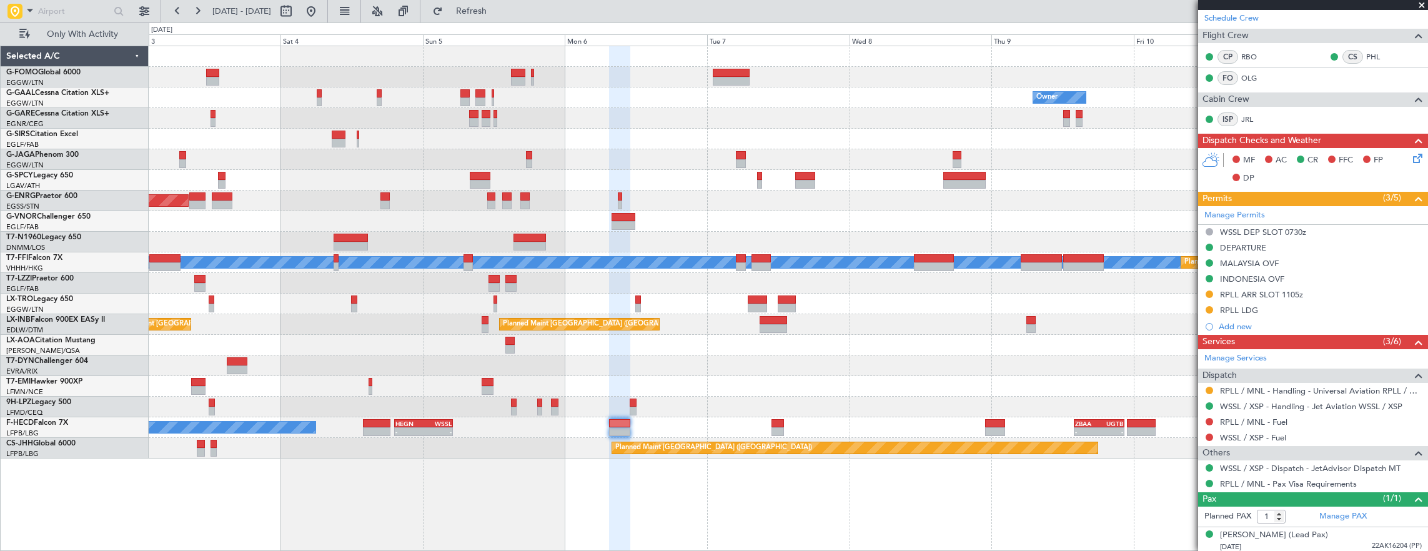
click at [783, 428] on div "No Crew No Crew - - HEGN 19:15 Z WSSL 05:10 Z - - ZBAA 14:00 Z UGTB 22:30 Z Pla…" at bounding box center [788, 427] width 1279 height 21
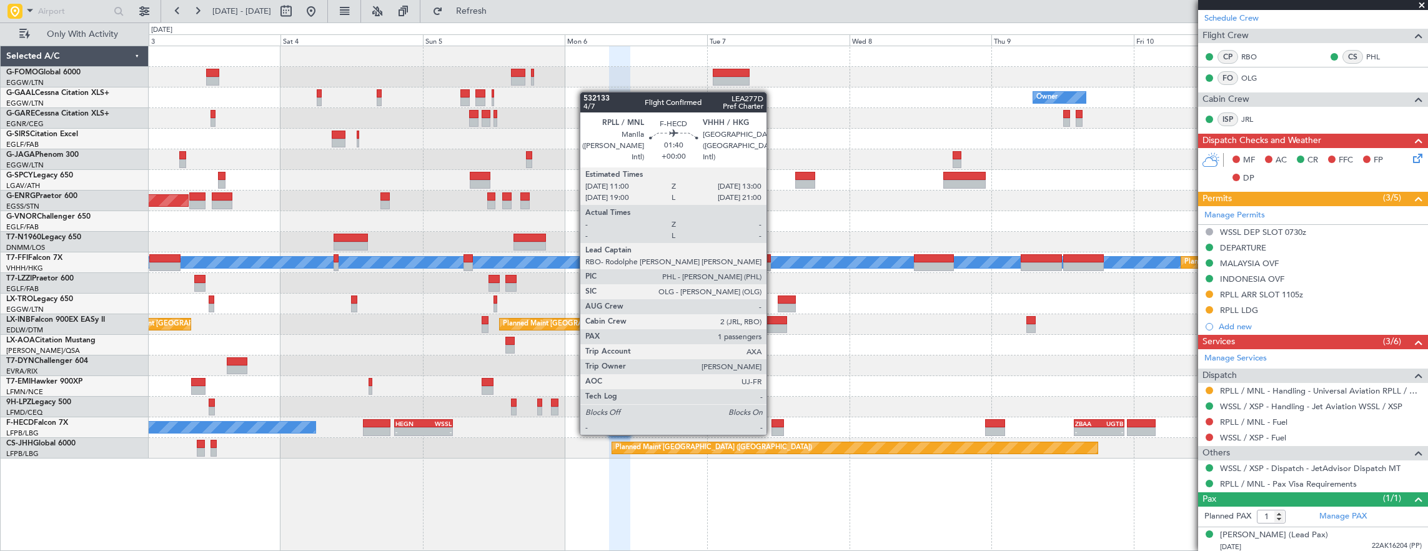
click at [772, 422] on div at bounding box center [777, 423] width 12 height 9
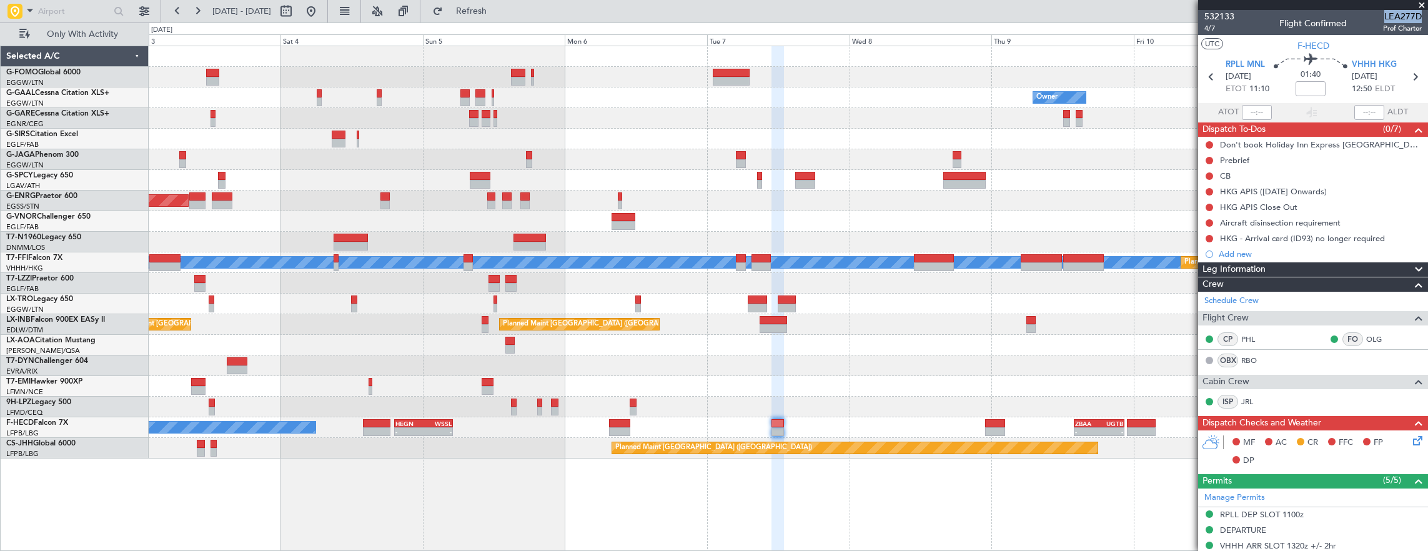
scroll to position [250, 0]
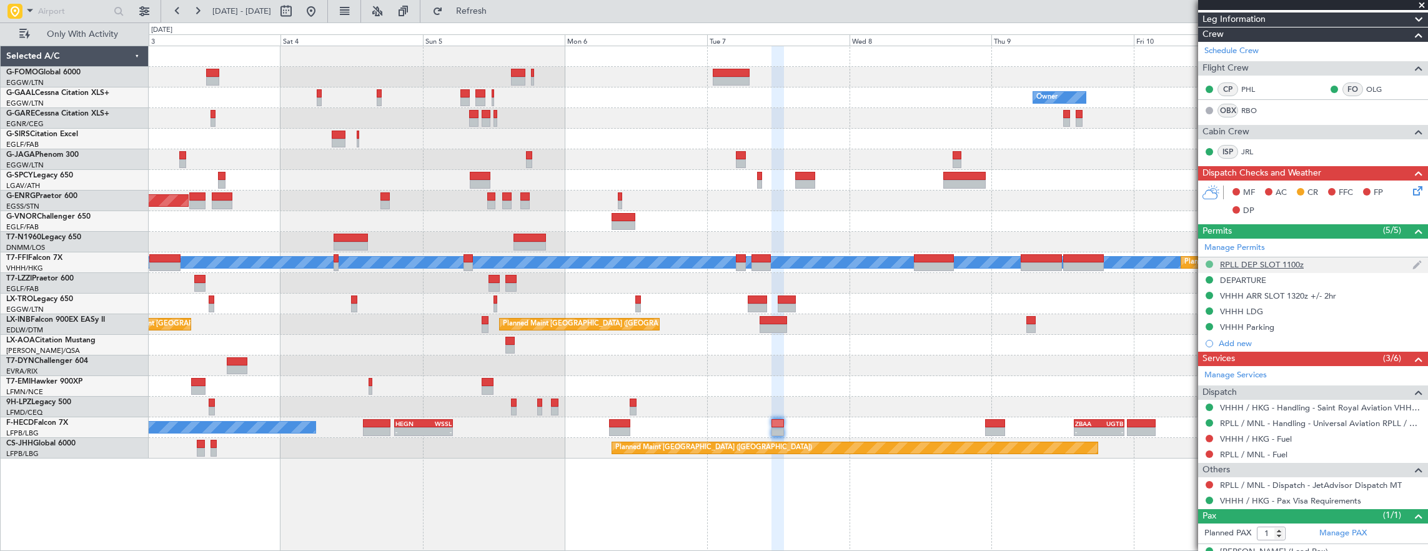
click at [1209, 264] on button at bounding box center [1208, 263] width 7 height 7
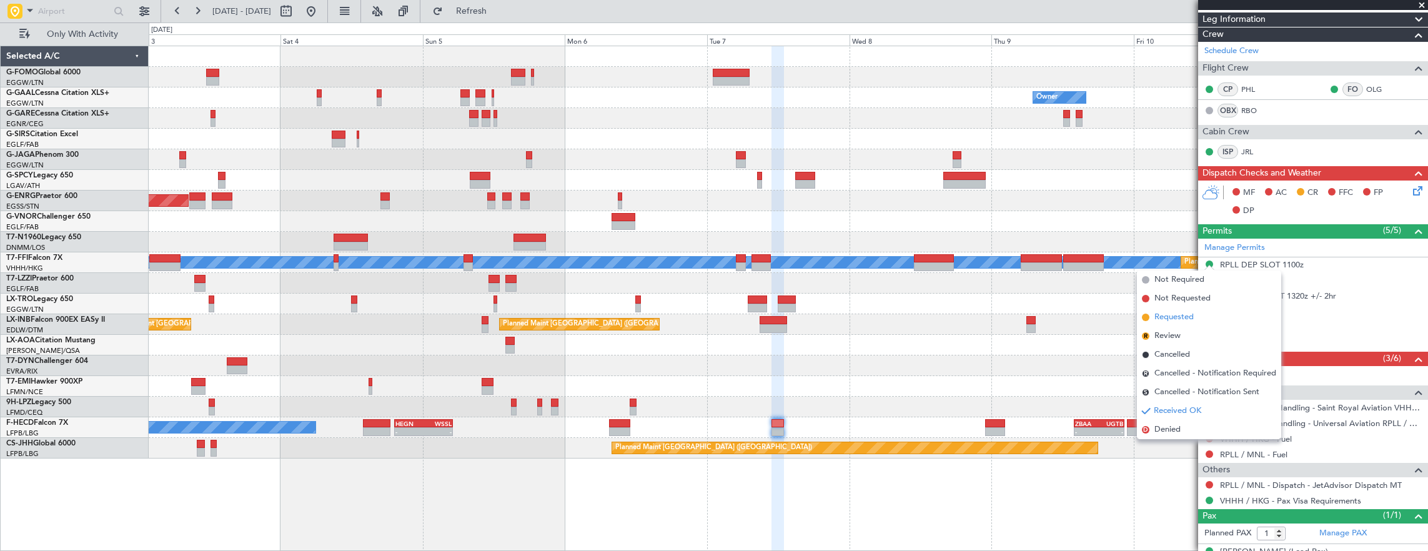
click at [1205, 317] on li "Requested" at bounding box center [1209, 317] width 144 height 19
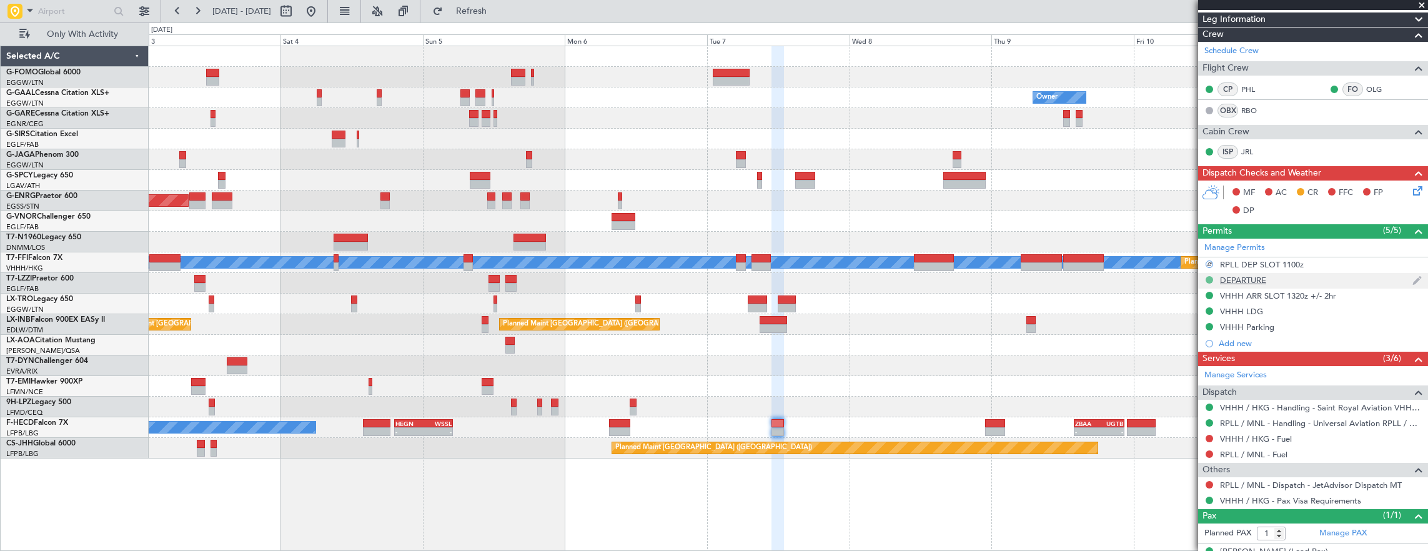
click at [1208, 279] on button at bounding box center [1208, 279] width 7 height 7
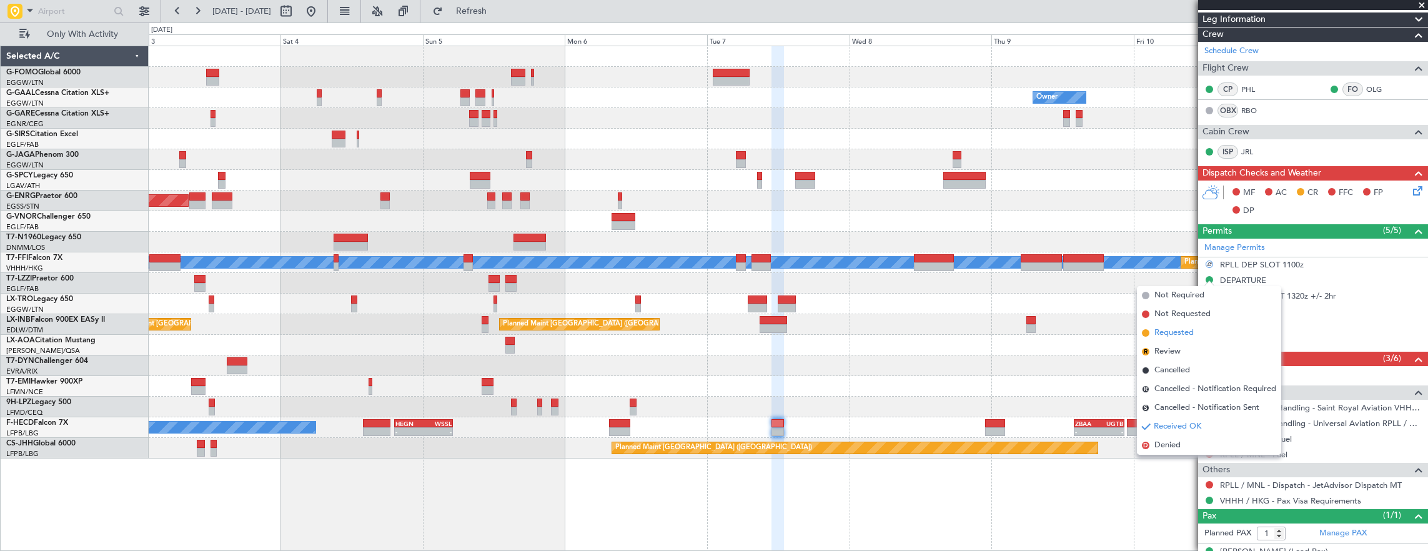
click at [1193, 334] on span "Requested" at bounding box center [1173, 333] width 39 height 12
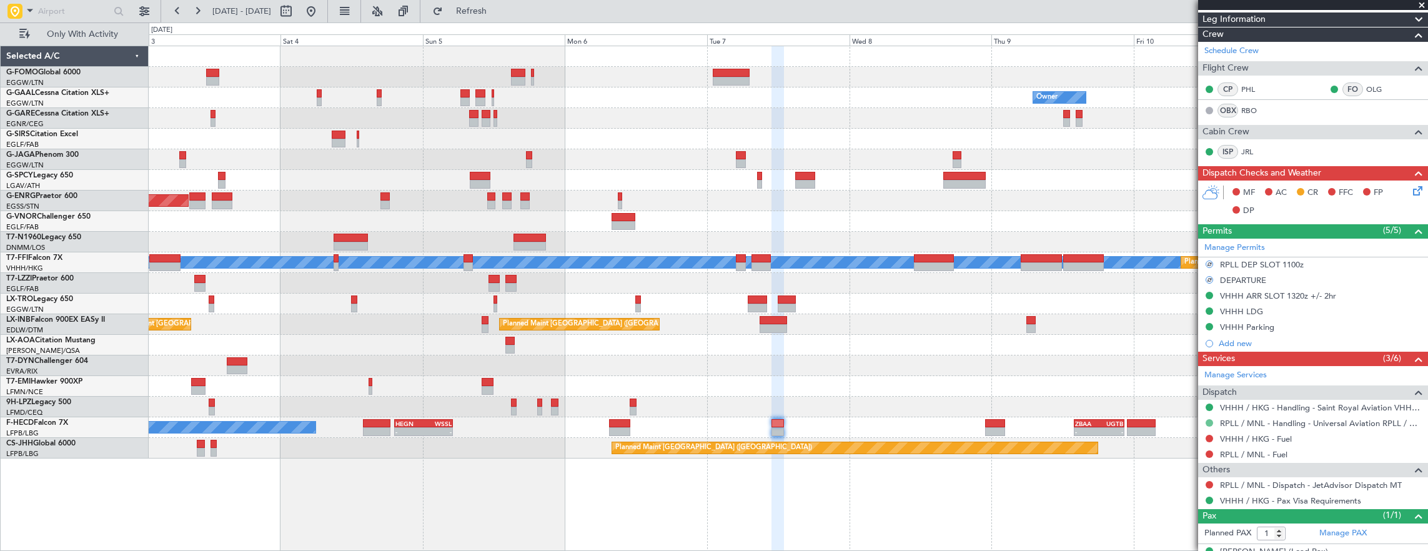
click at [1210, 419] on button at bounding box center [1208, 422] width 7 height 7
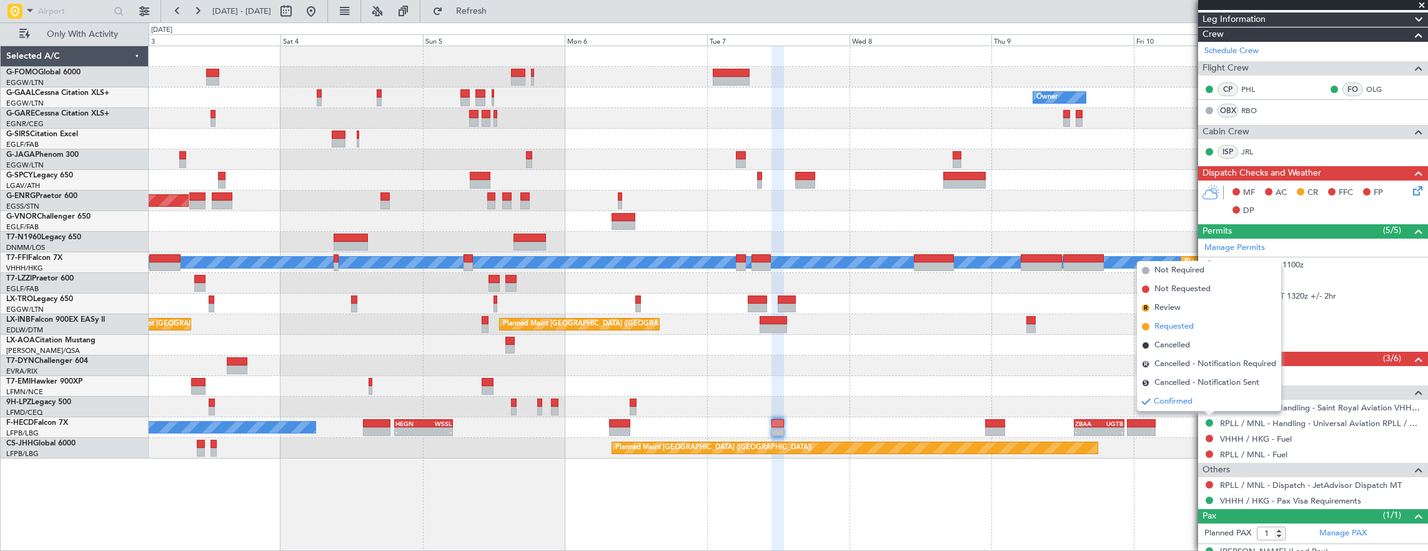
click at [1172, 320] on li "Requested" at bounding box center [1209, 326] width 144 height 19
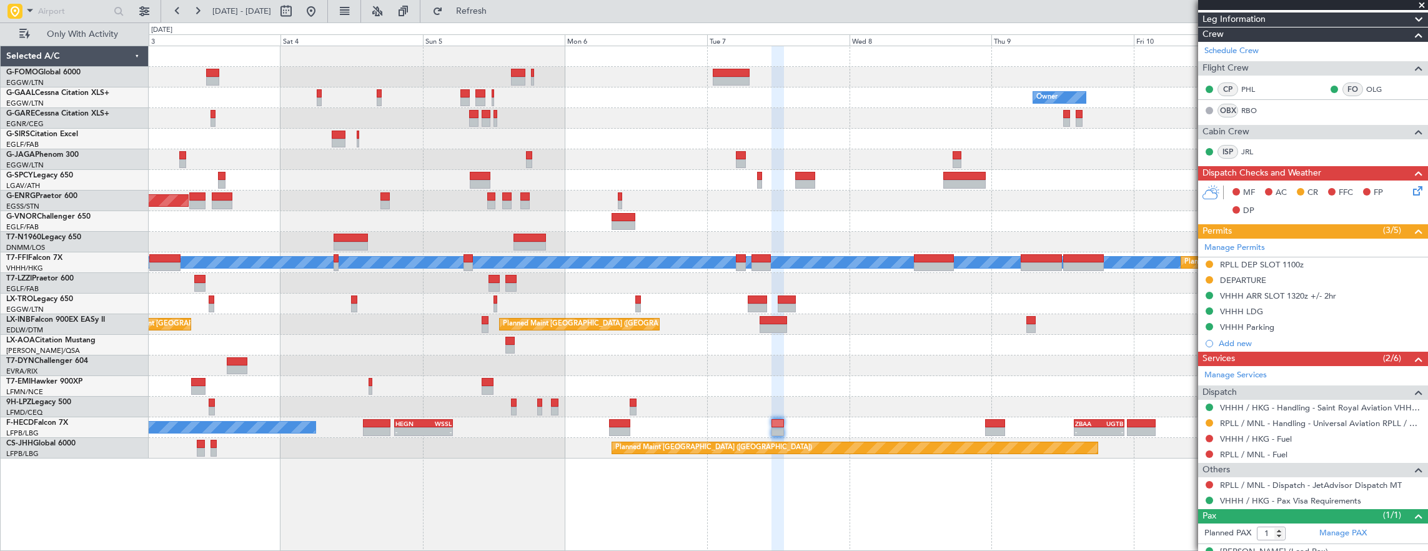
click at [527, 317] on div "Planned Maint London (Farnborough) Planned Maint Zurich" at bounding box center [788, 324] width 1279 height 21
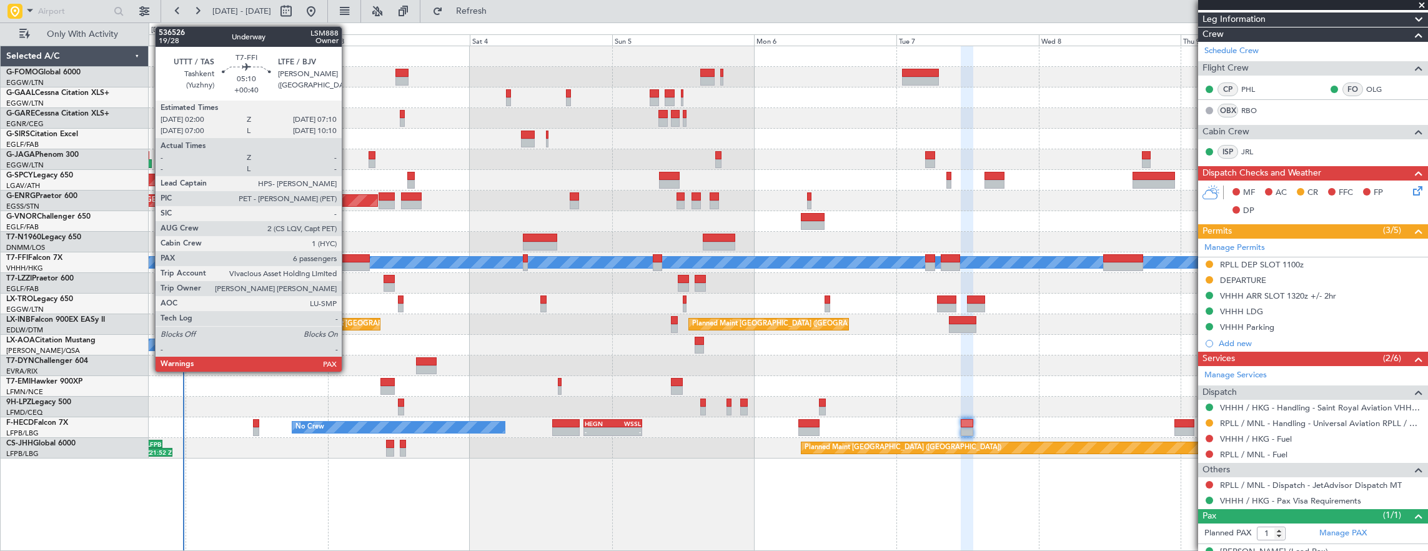
click at [348, 257] on div at bounding box center [353, 258] width 31 height 9
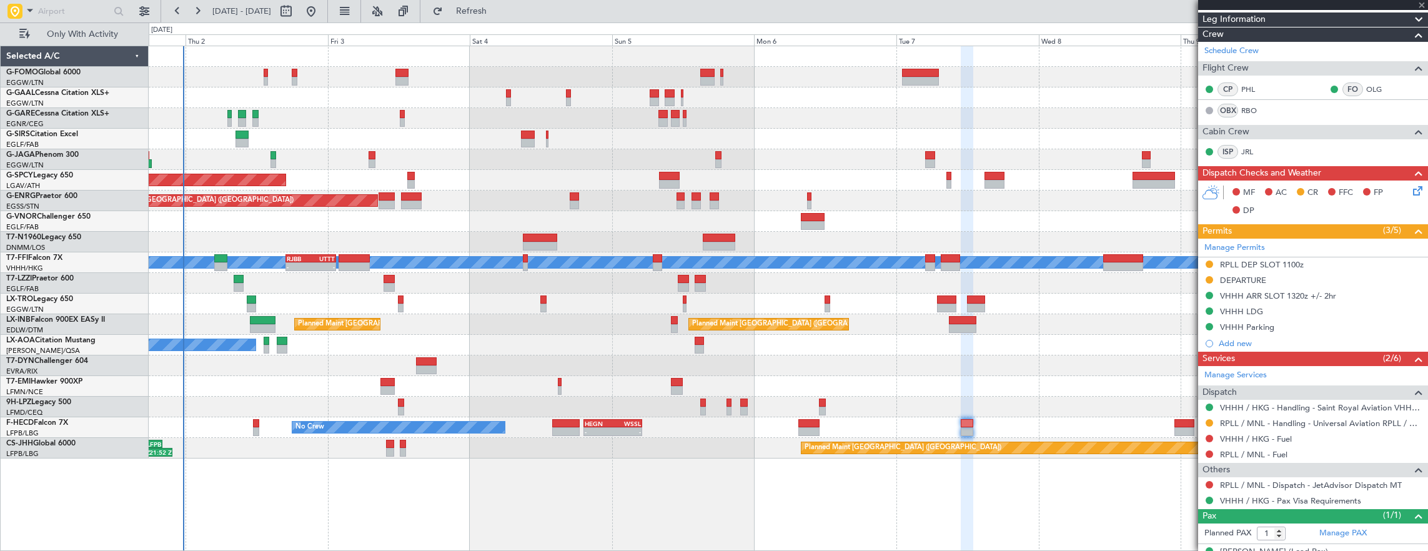
type input "+00:40"
type input "6"
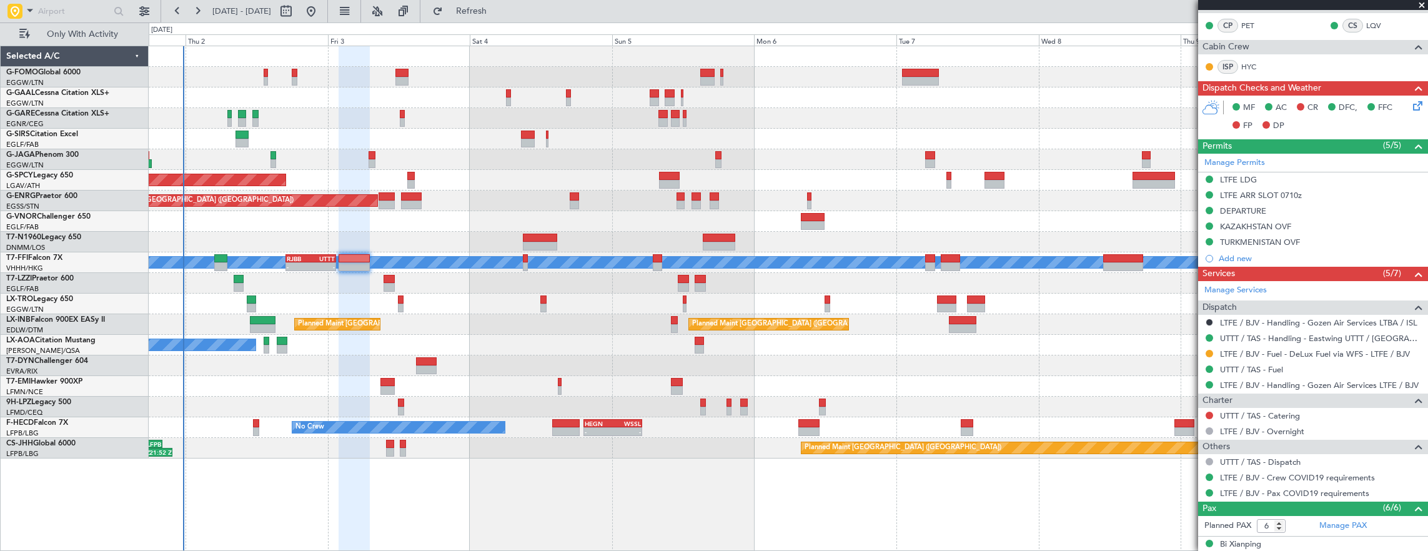
click at [250, 476] on div "Owner AOG Maint Dusseldorf Owner Planned Maint Dusseldorf Planned Maint Bremen …" at bounding box center [789, 299] width 1280 height 506
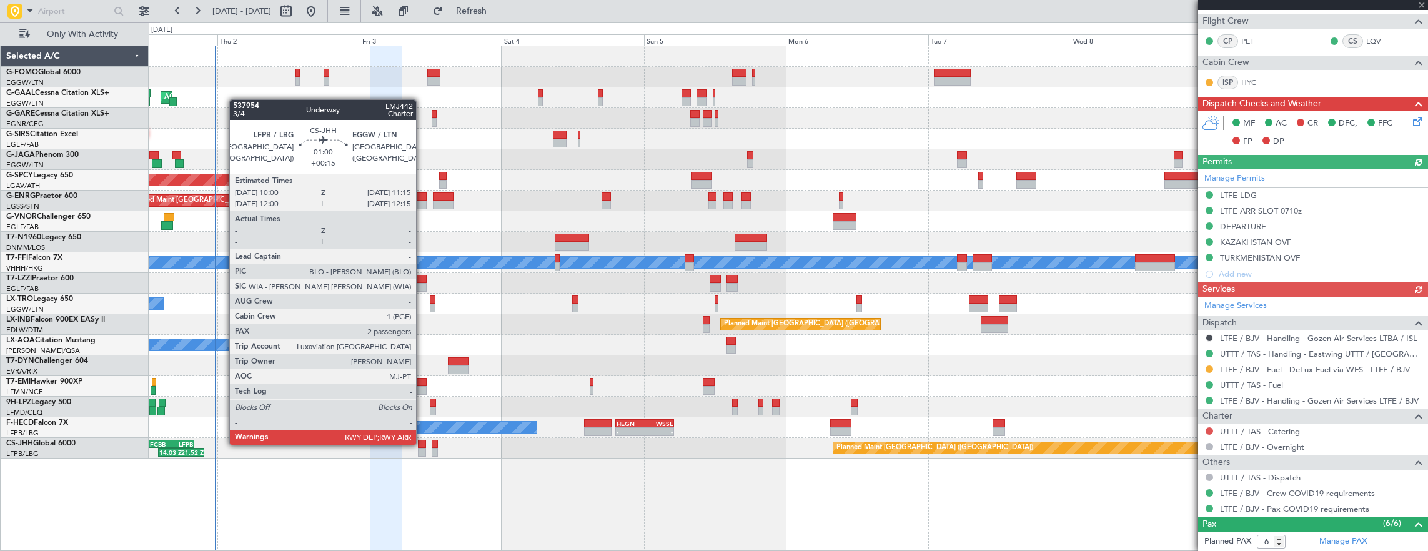
scroll to position [265, 0]
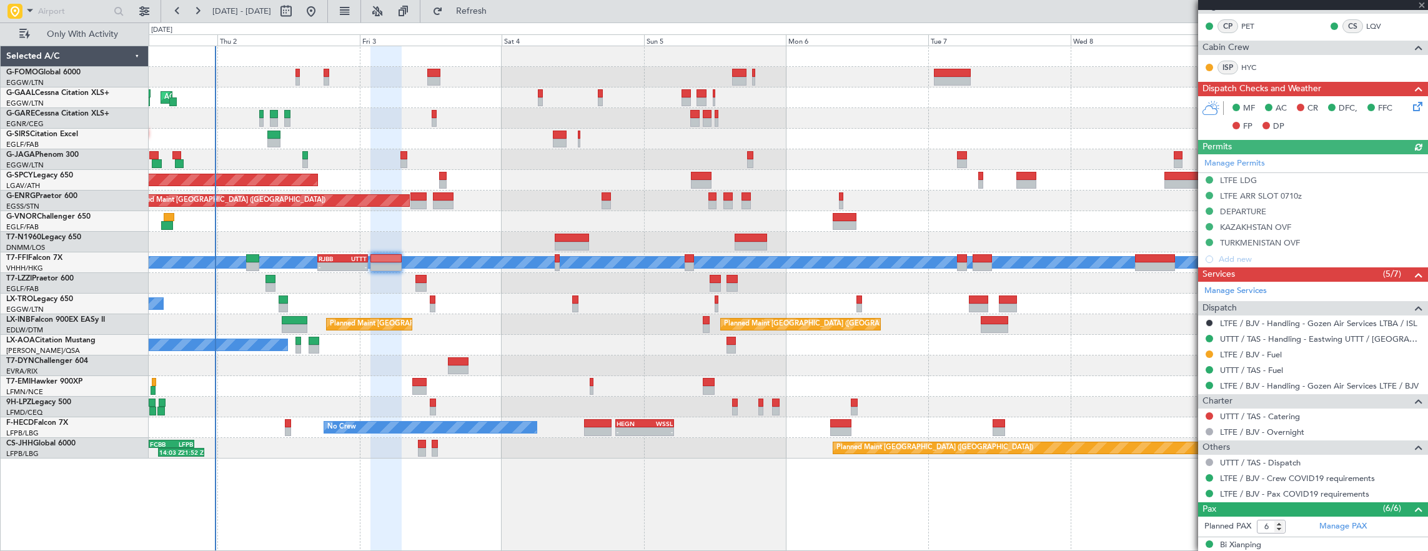
type input "+00:15"
type input "2"
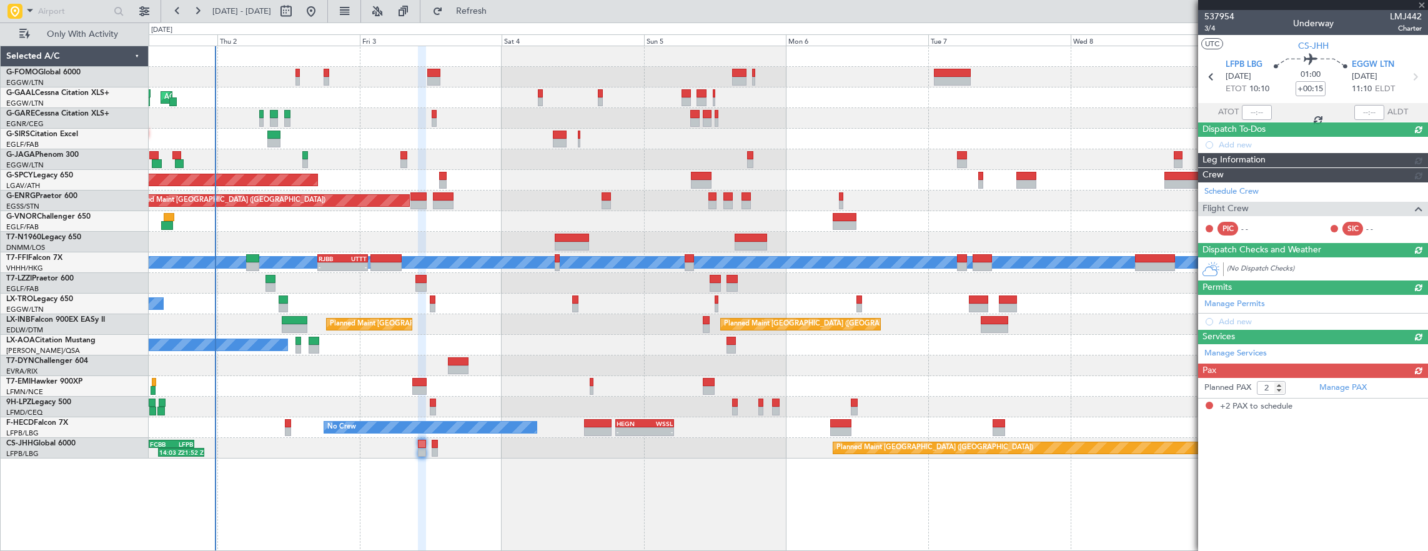
scroll to position [0, 0]
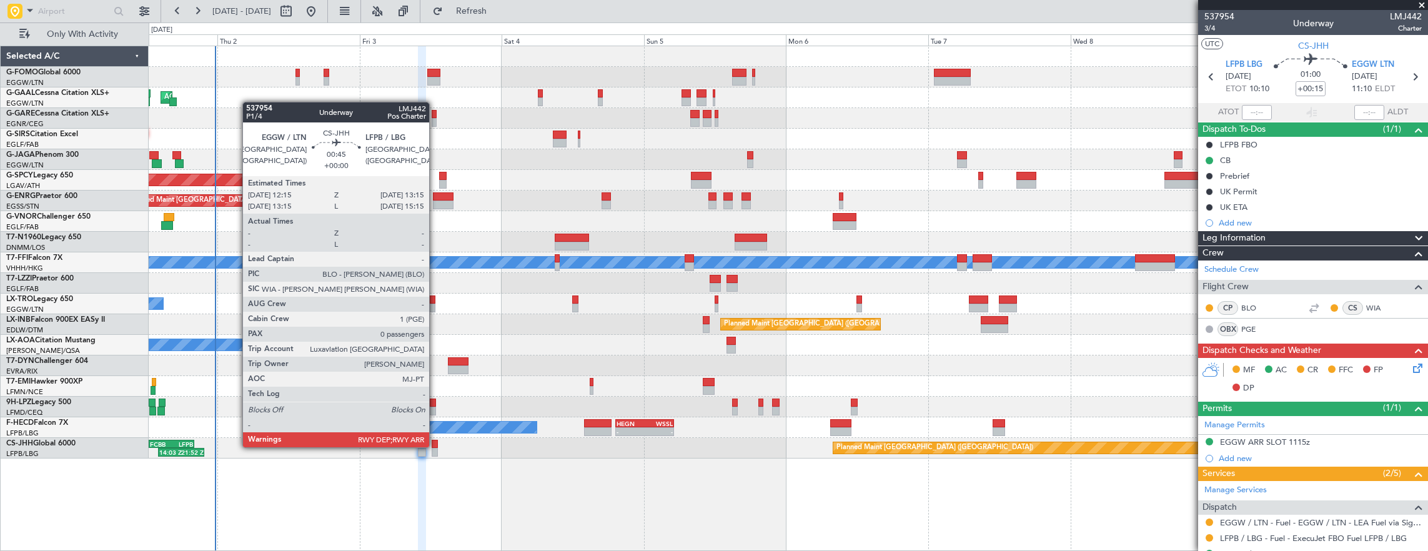
click at [435, 446] on div at bounding box center [435, 444] width 6 height 9
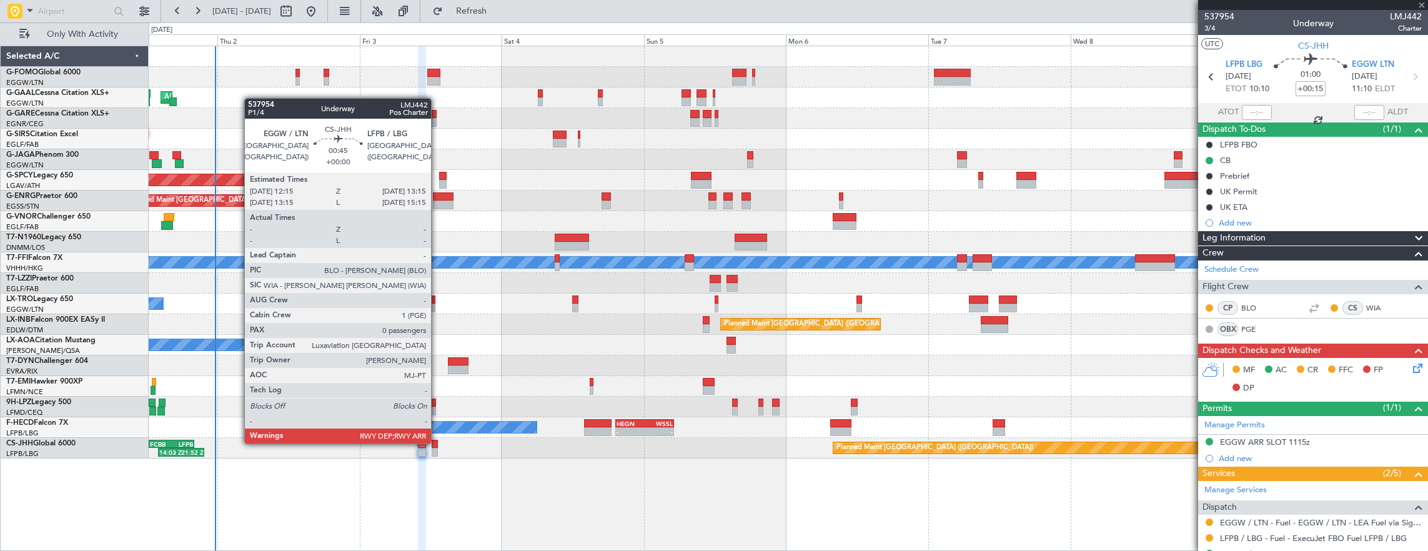
type input "0"
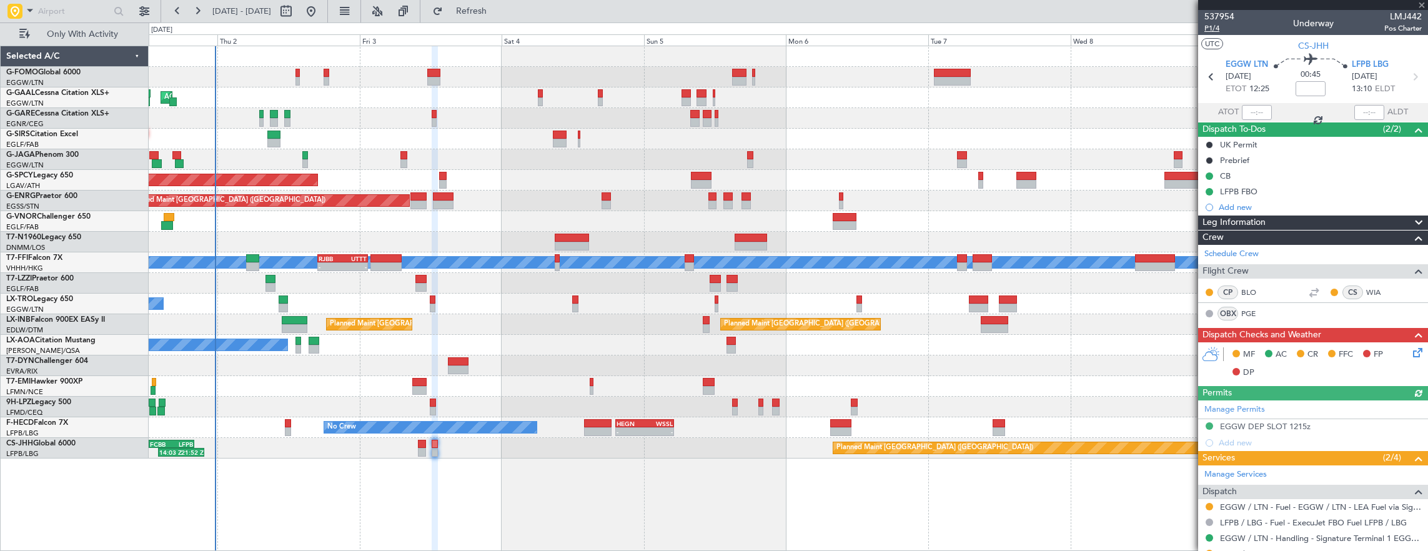
click at [1216, 27] on span "P1/4" at bounding box center [1219, 28] width 30 height 11
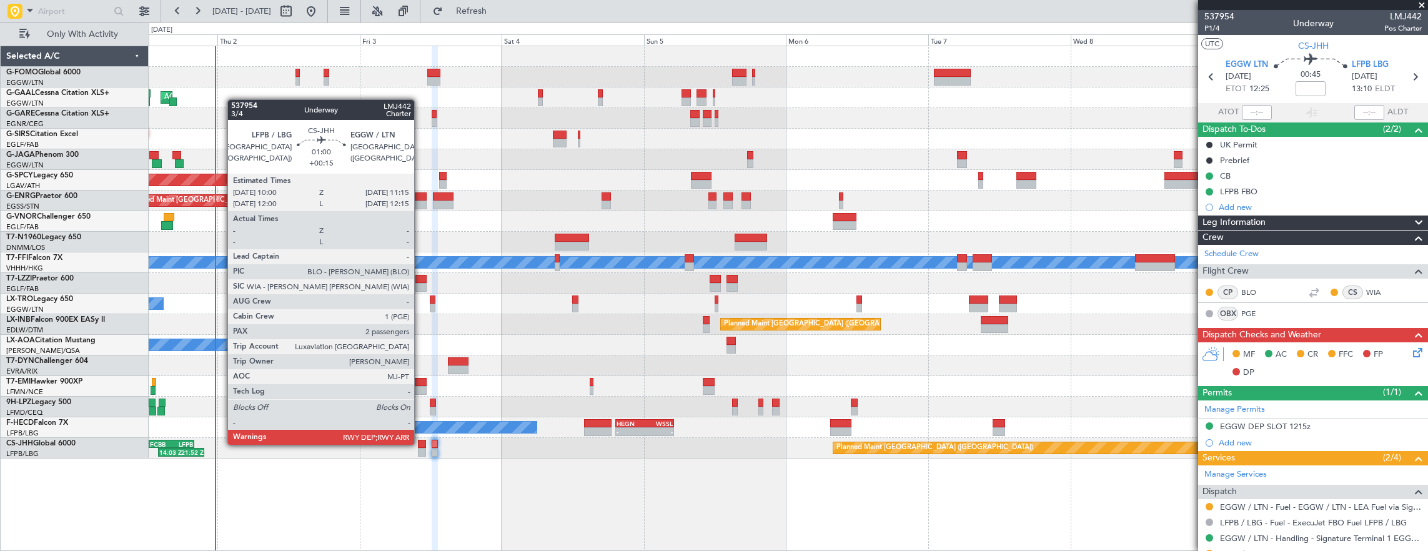
click at [420, 443] on div at bounding box center [421, 444] width 7 height 9
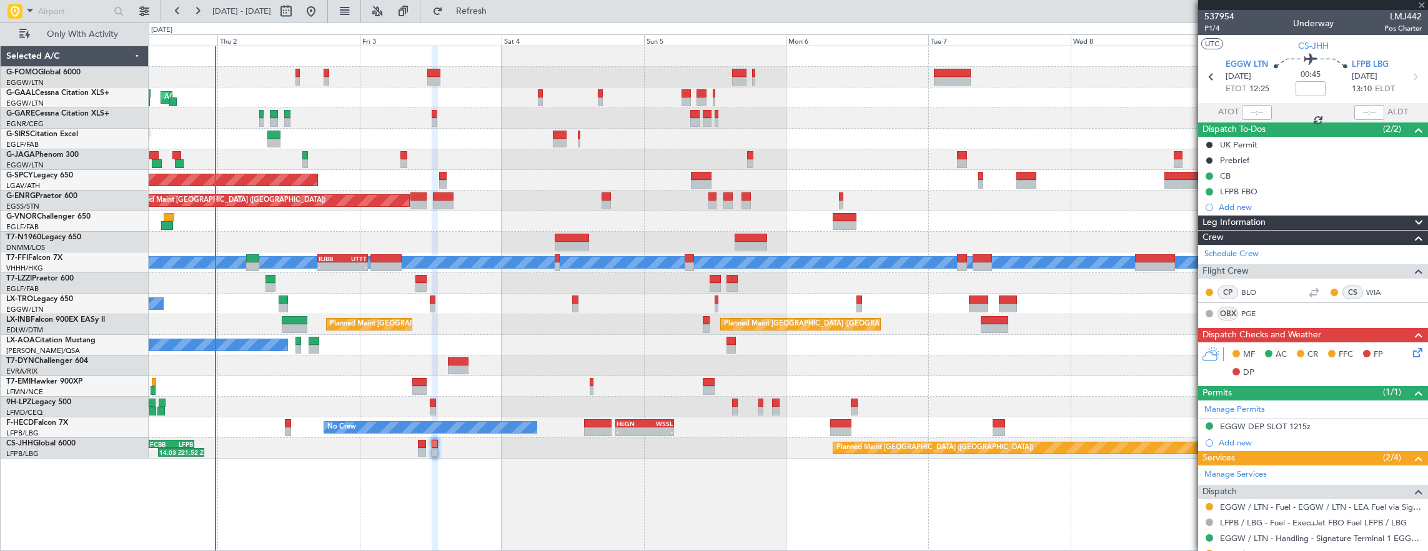
type input "+00:15"
type input "2"
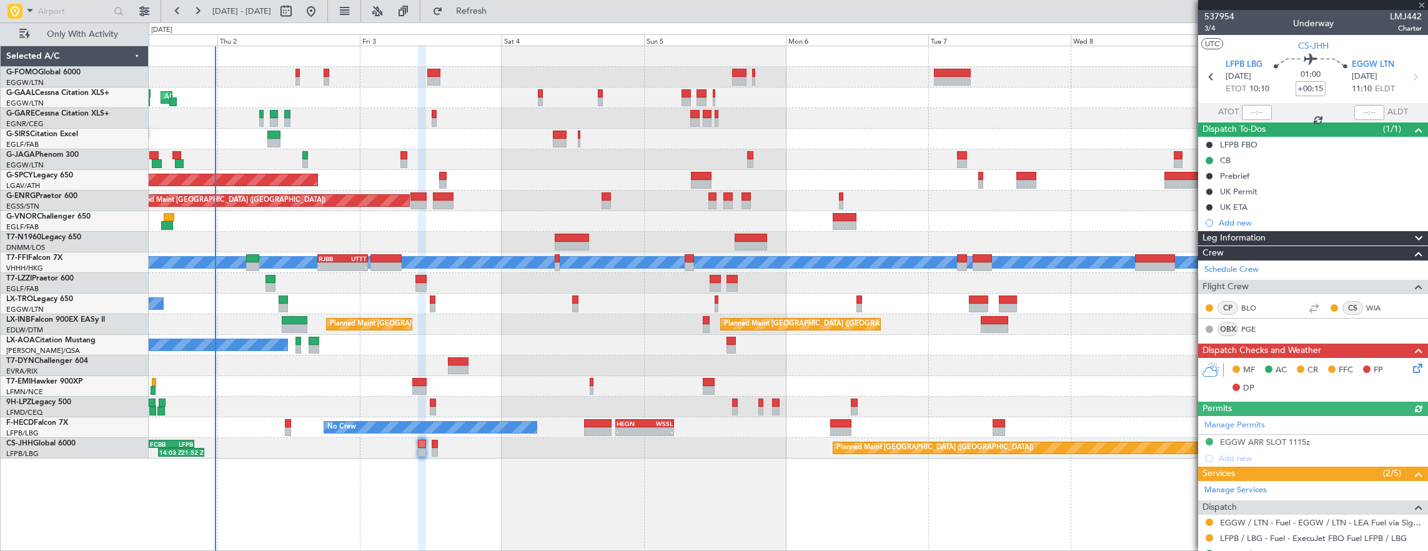
click at [1213, 31] on mat-tooltip-component "Trip Number" at bounding box center [1219, 39] width 62 height 33
click at [1216, 30] on span "3/4" at bounding box center [1219, 28] width 30 height 11
click at [753, 377] on div "AOG Maint Dusseldorf Owner Owner Planned Maint Dusseldorf Planned Maint Bremen …" at bounding box center [788, 252] width 1279 height 412
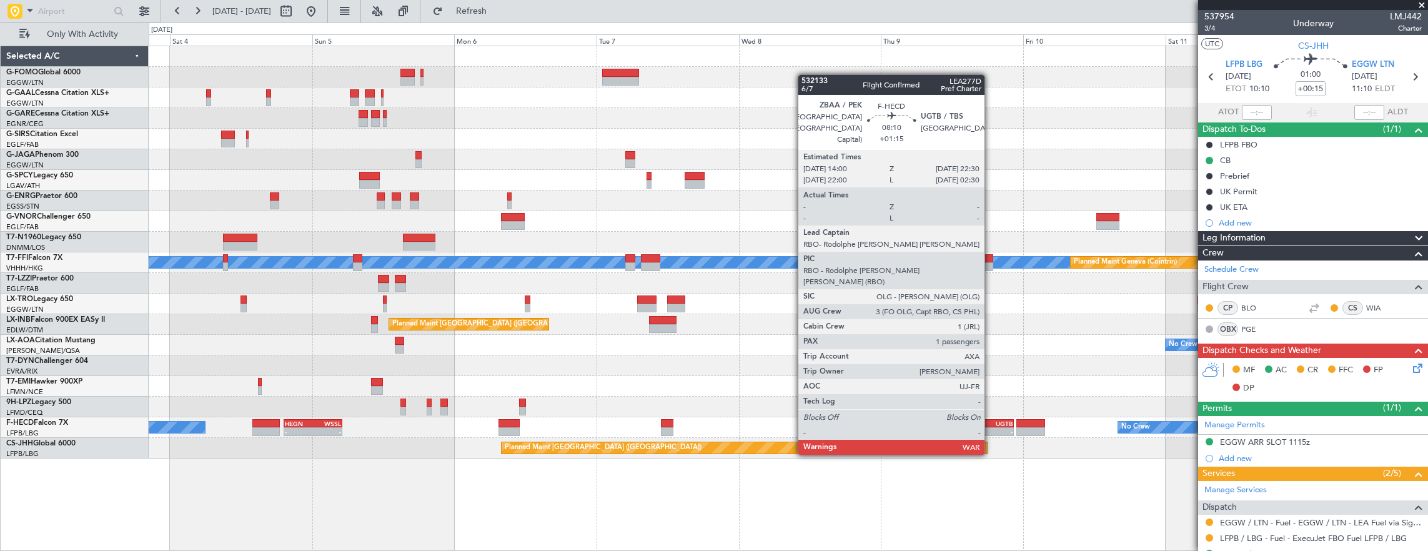
click at [990, 420] on div "UGTB" at bounding box center [1001, 423] width 24 height 7
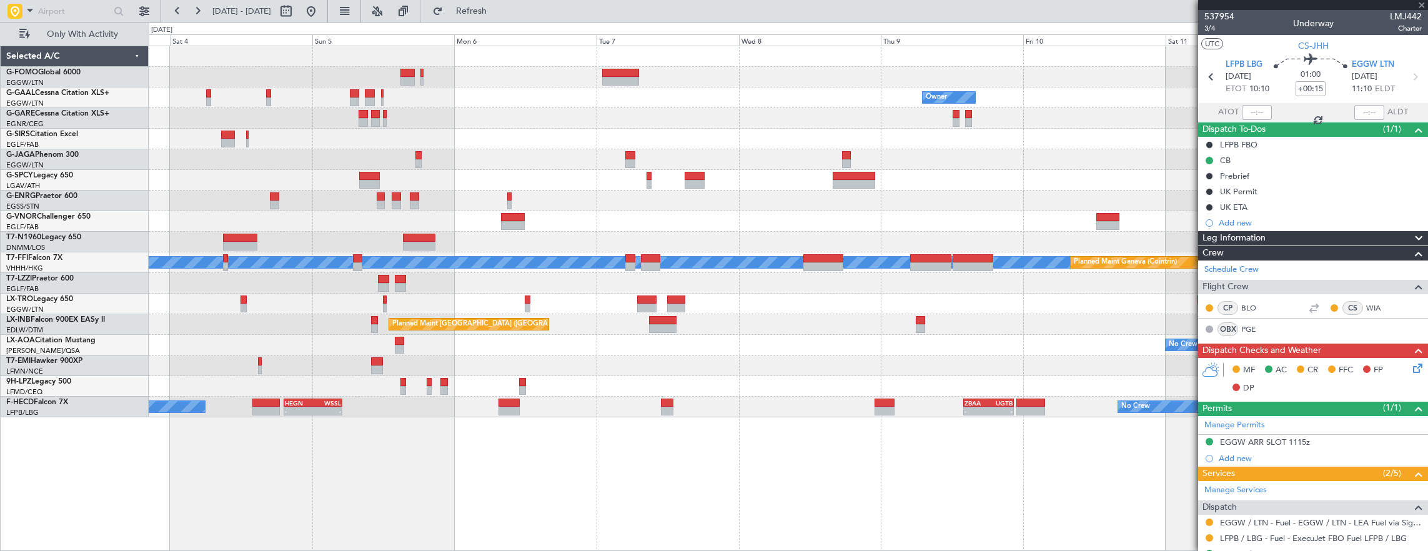
type input "+01:15"
type input "1"
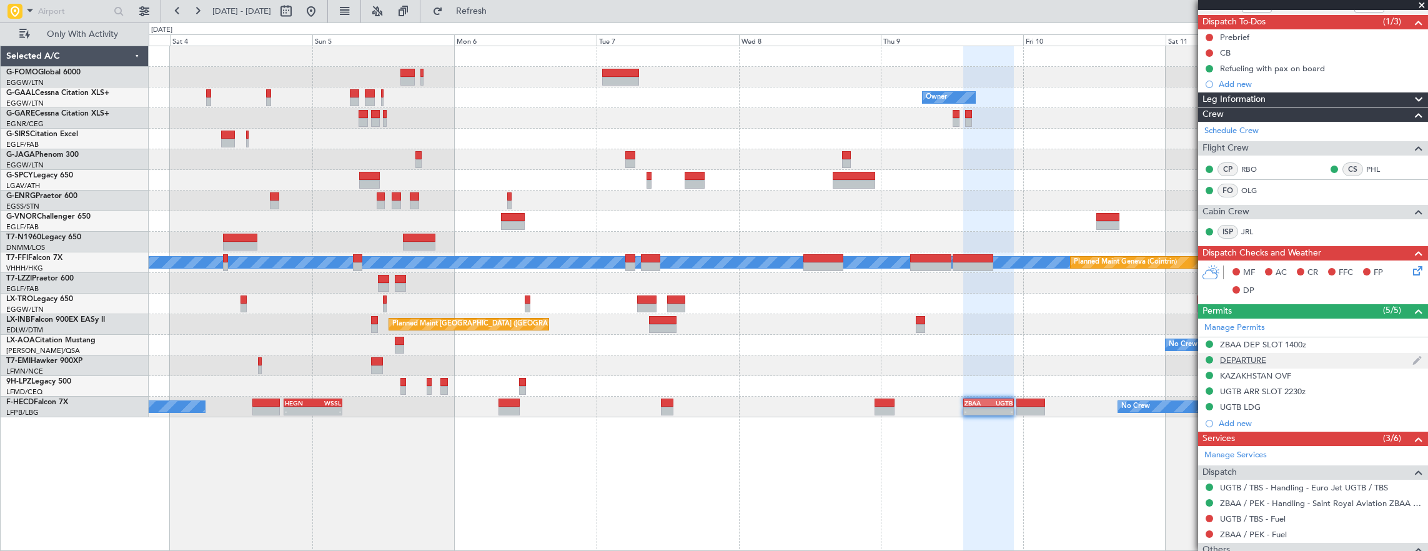
scroll to position [125, 0]
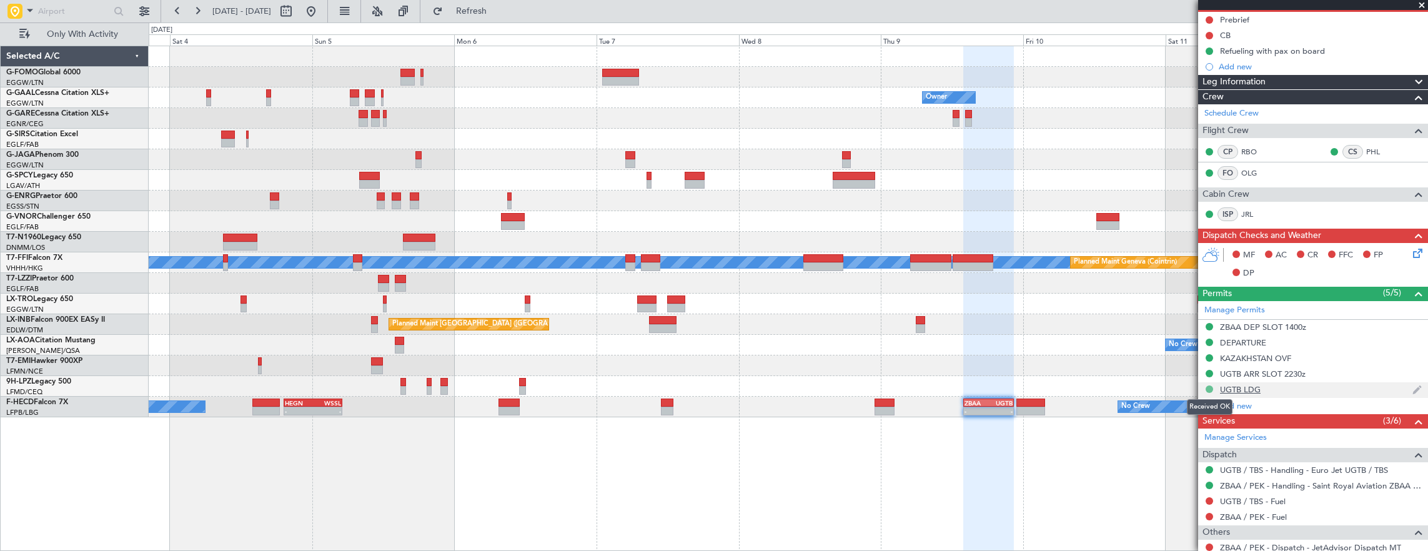
click at [1208, 385] on button at bounding box center [1208, 388] width 7 height 7
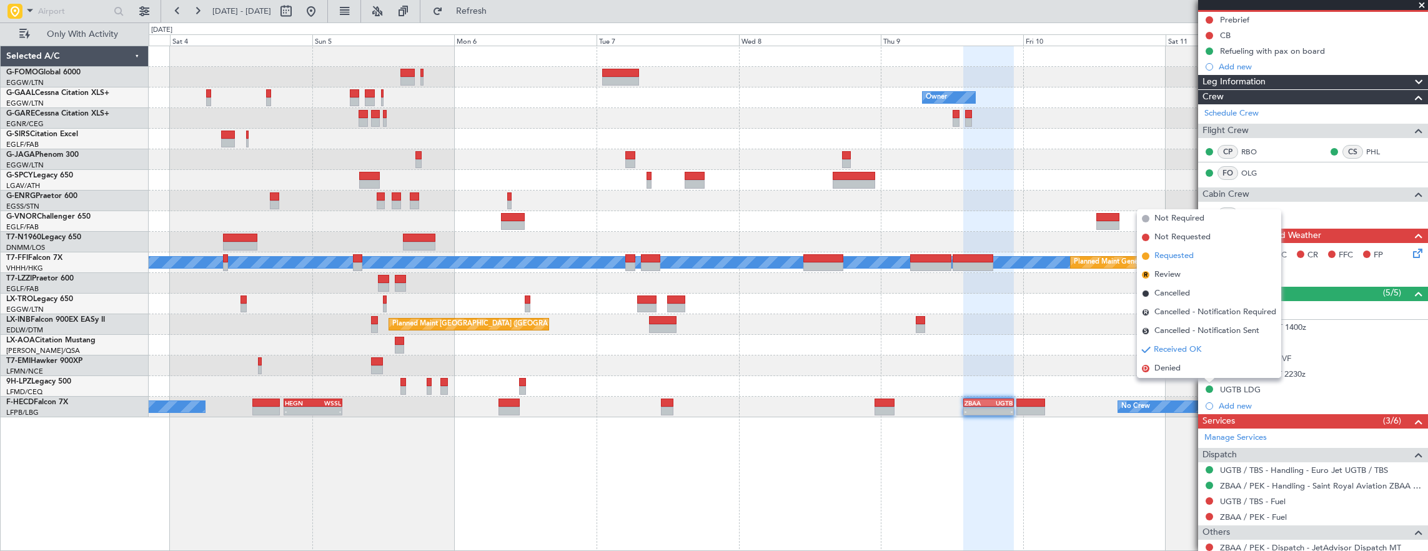
click at [1188, 261] on span "Requested" at bounding box center [1173, 256] width 39 height 12
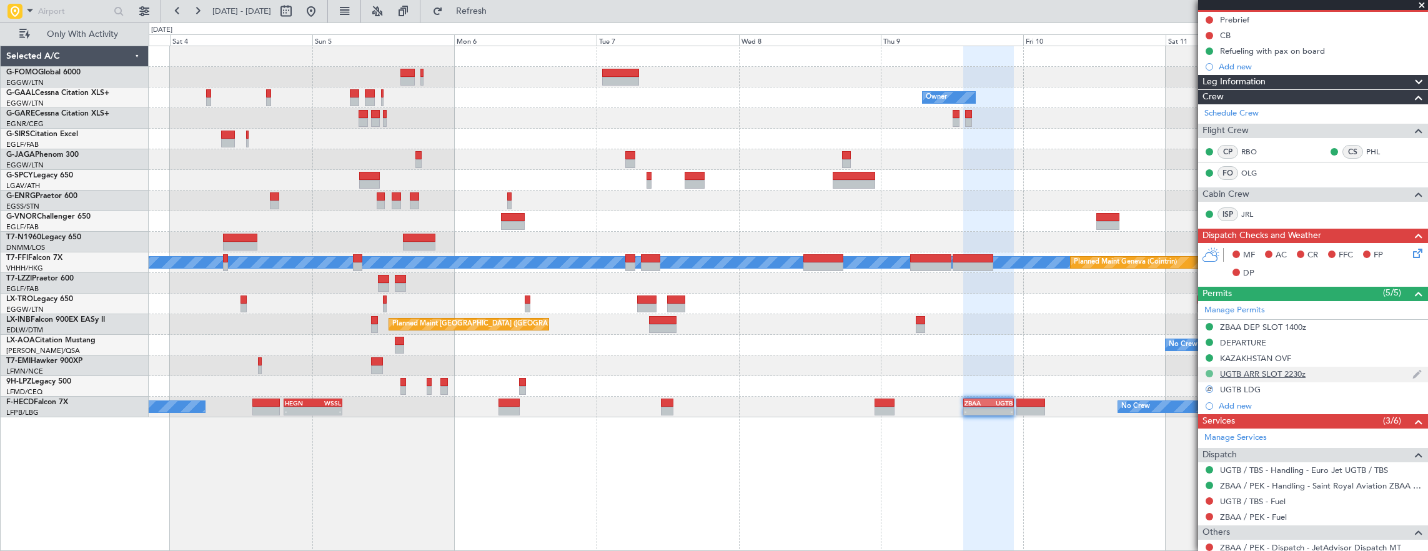
click at [1208, 370] on button at bounding box center [1208, 373] width 7 height 7
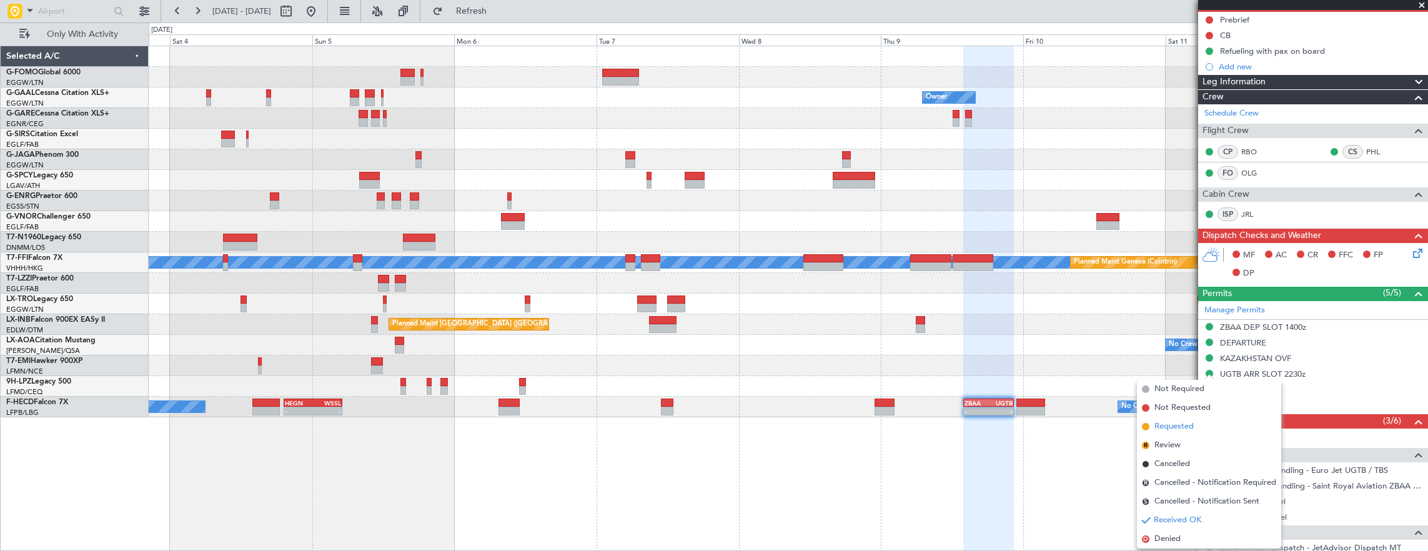
click at [1195, 422] on li "Requested" at bounding box center [1209, 426] width 144 height 19
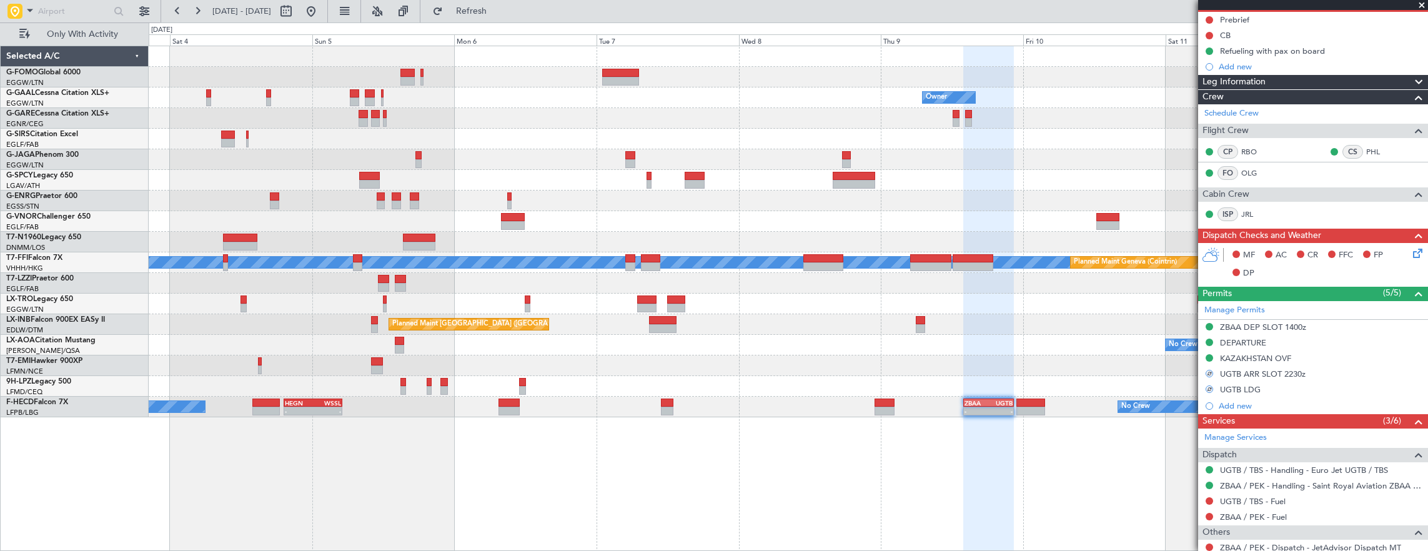
click at [518, 299] on div "Owner Owner Owner AOG Maint Dusseldorf Planned Maint Bremen Planned Maint Londo…" at bounding box center [788, 231] width 1279 height 371
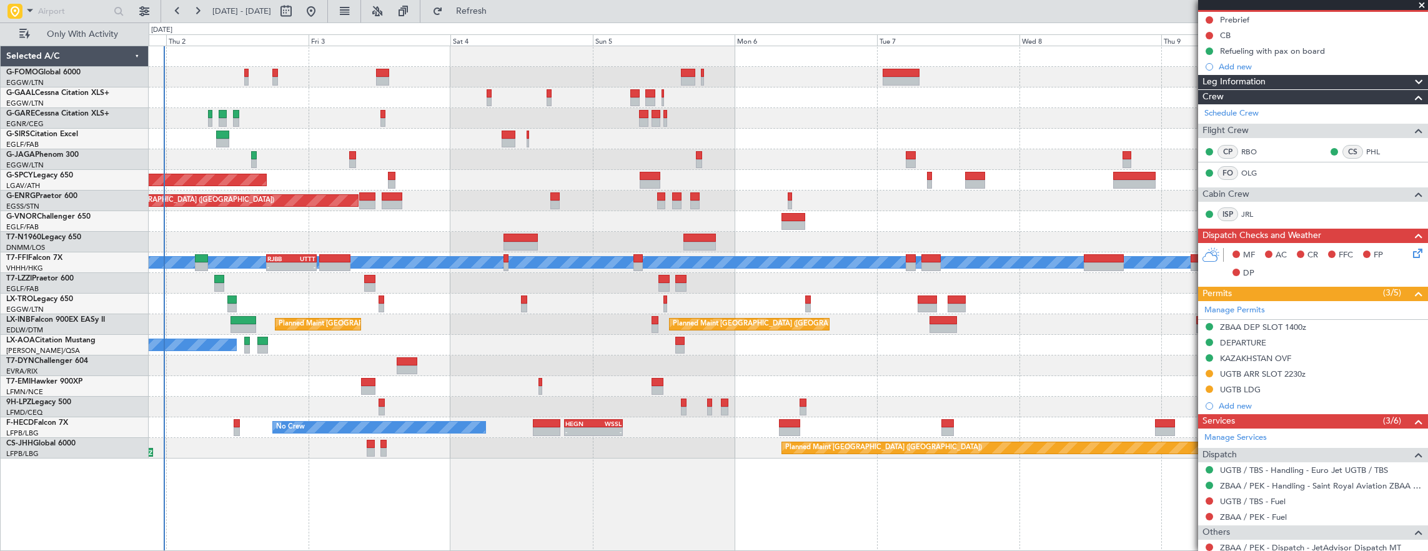
click at [947, 391] on div "Owner AOG Maint Dusseldorf Owner Planned Maint Dusseldorf Planned Maint Bremen …" at bounding box center [788, 252] width 1279 height 412
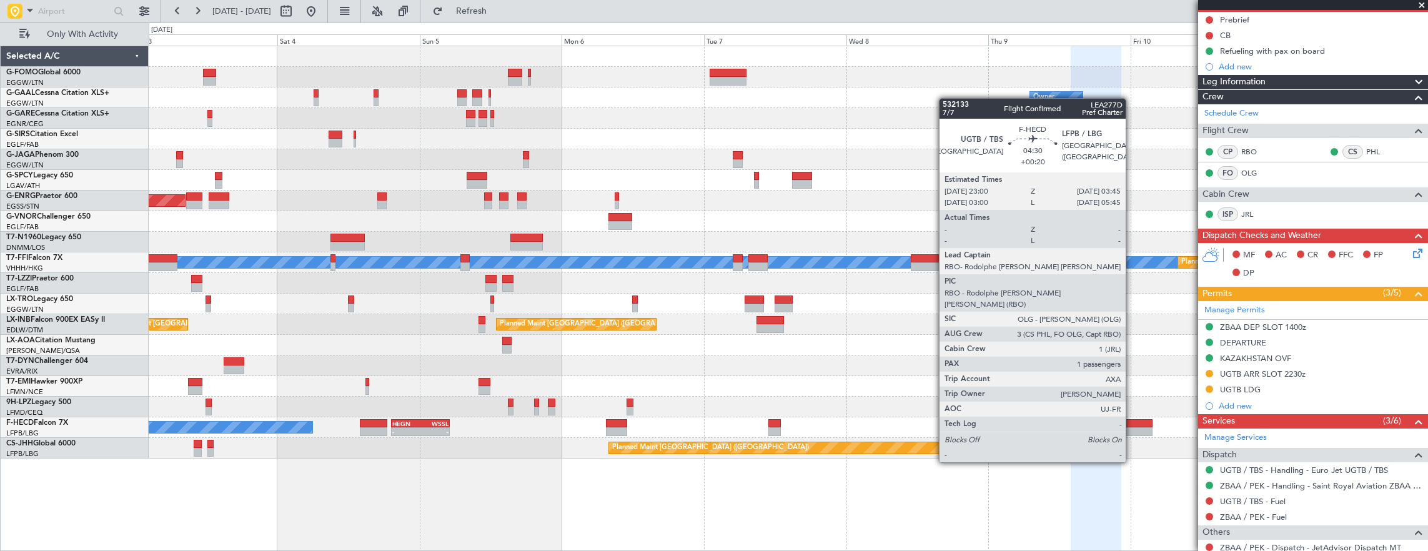
click at [1137, 431] on div at bounding box center [1137, 431] width 29 height 9
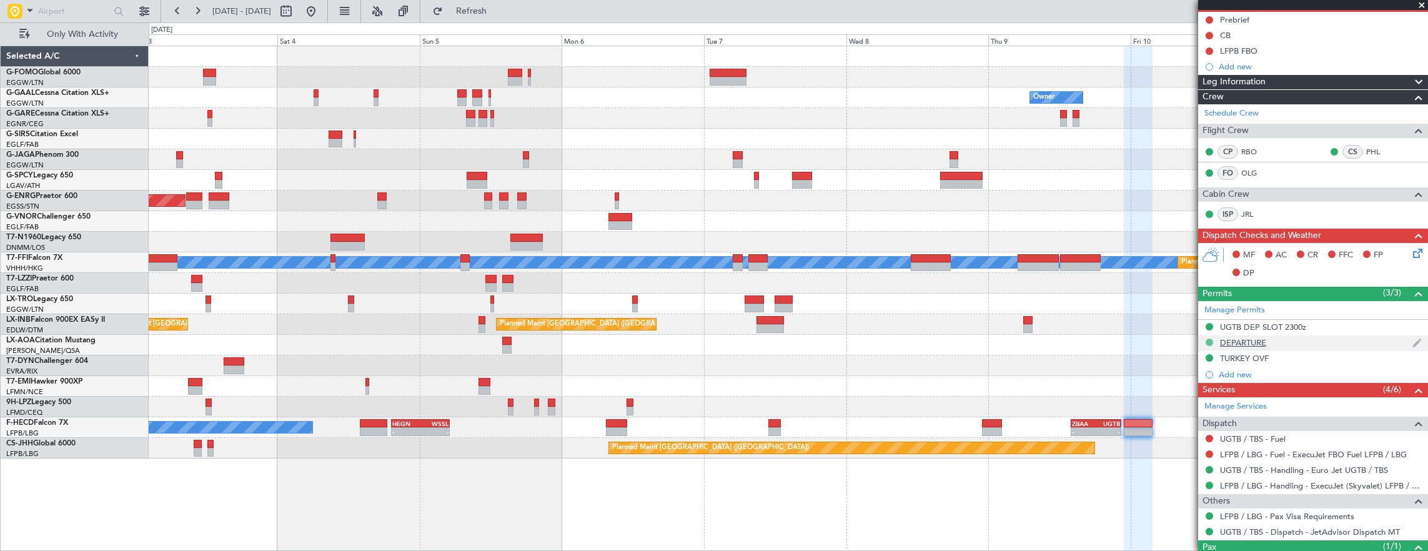
click at [1209, 338] on button at bounding box center [1208, 341] width 7 height 7
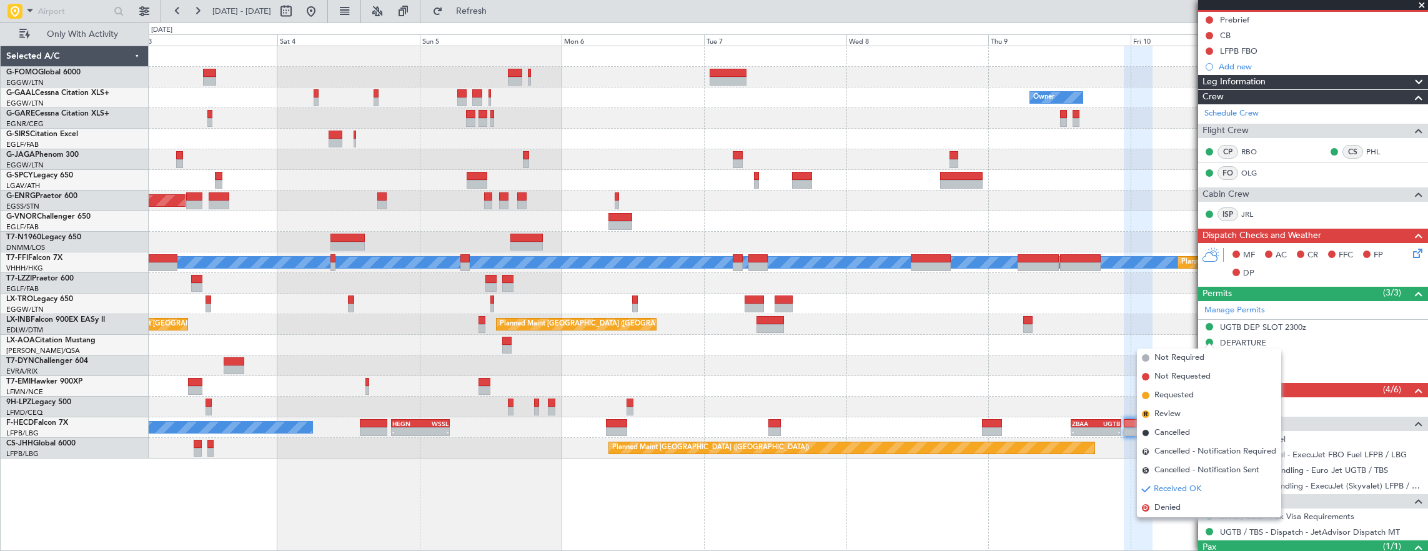
click at [1188, 402] on li "Requested" at bounding box center [1209, 395] width 144 height 19
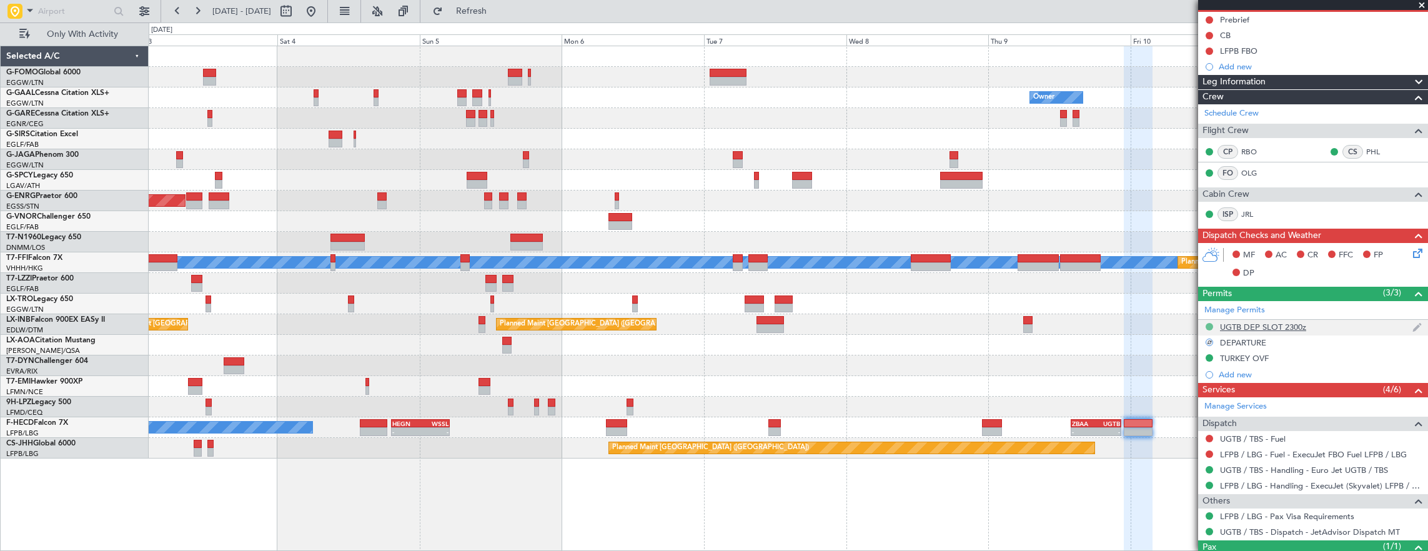
click at [1210, 323] on button at bounding box center [1208, 326] width 7 height 7
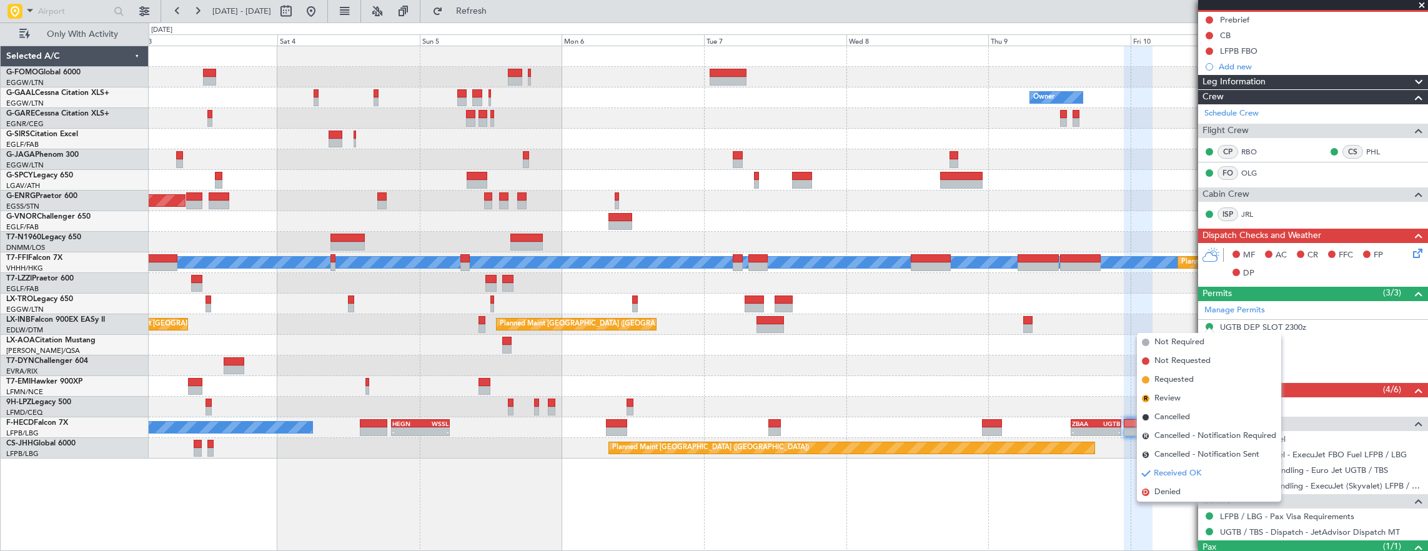
click at [938, 343] on div "No Crew Paris (Le Bourget) No Crew Antwerp (Deurne)" at bounding box center [788, 345] width 1279 height 21
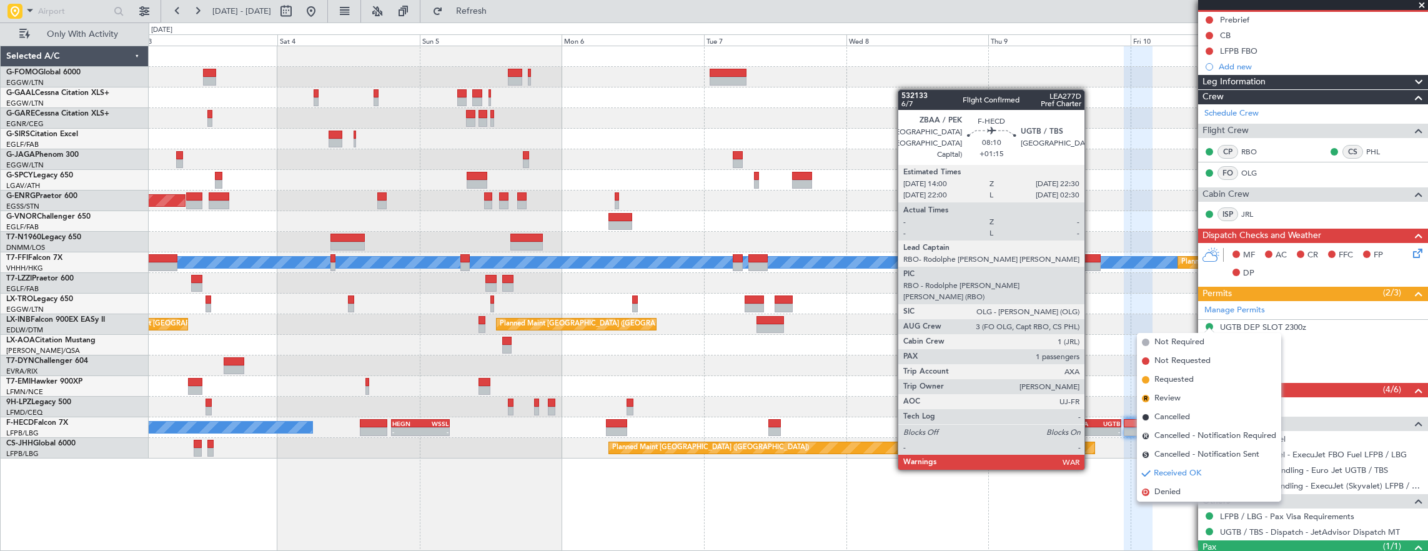
click at [1090, 433] on div "-" at bounding box center [1084, 431] width 24 height 7
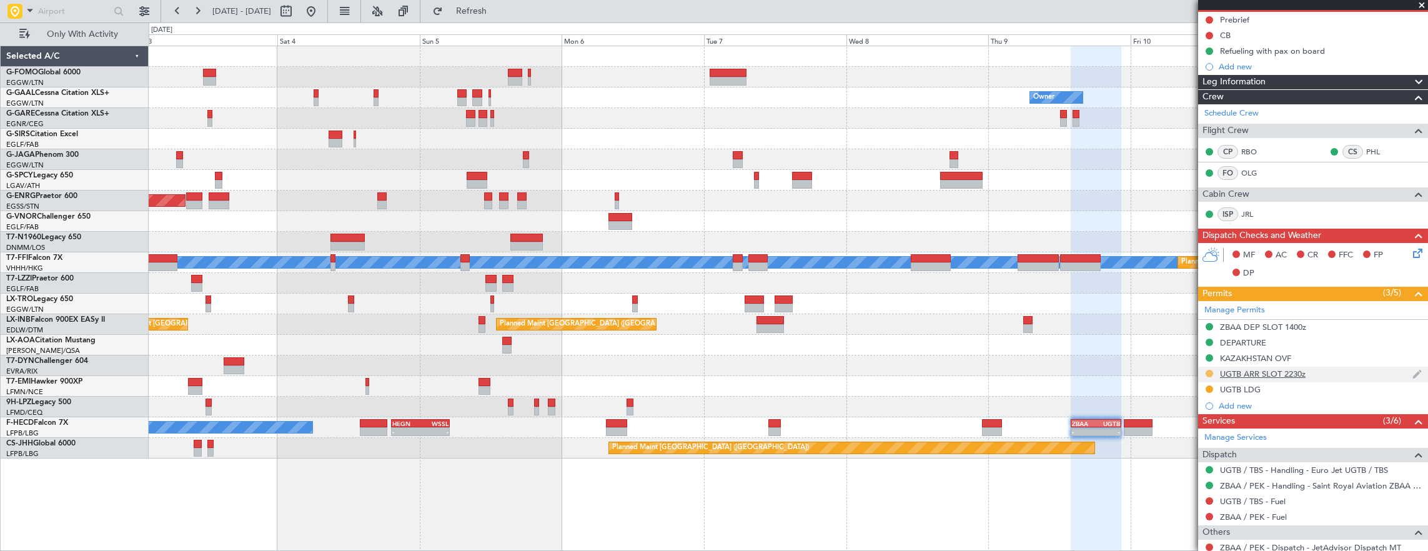
click at [1206, 370] on button at bounding box center [1208, 373] width 7 height 7
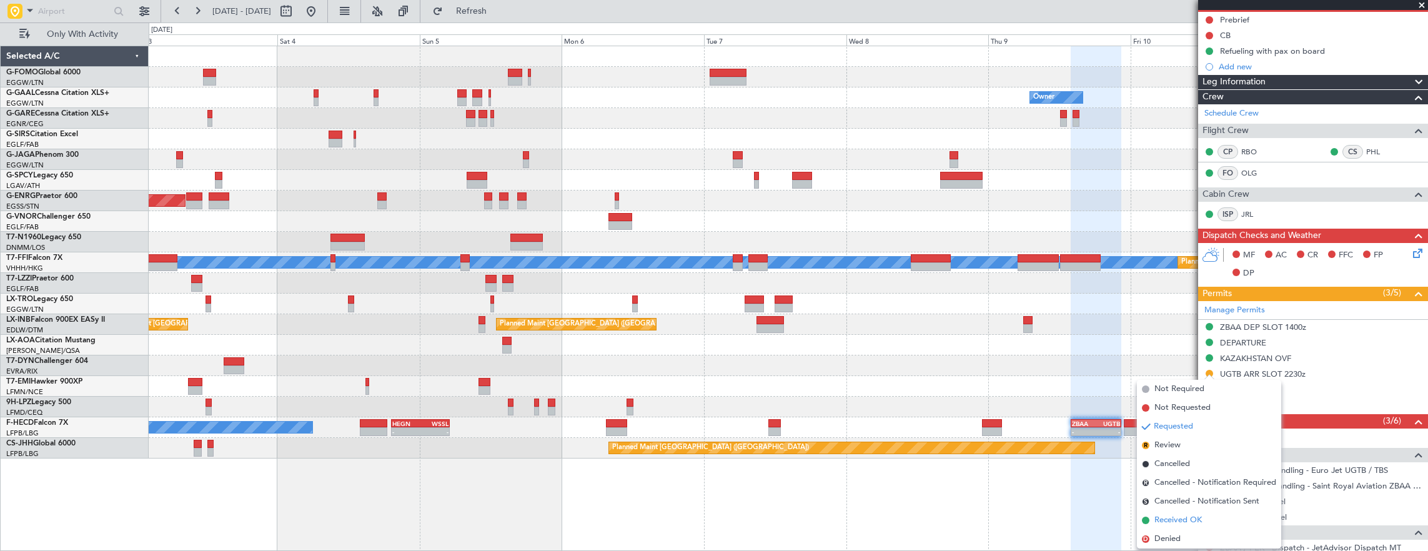
click at [1198, 518] on span "Received OK" at bounding box center [1177, 520] width 47 height 12
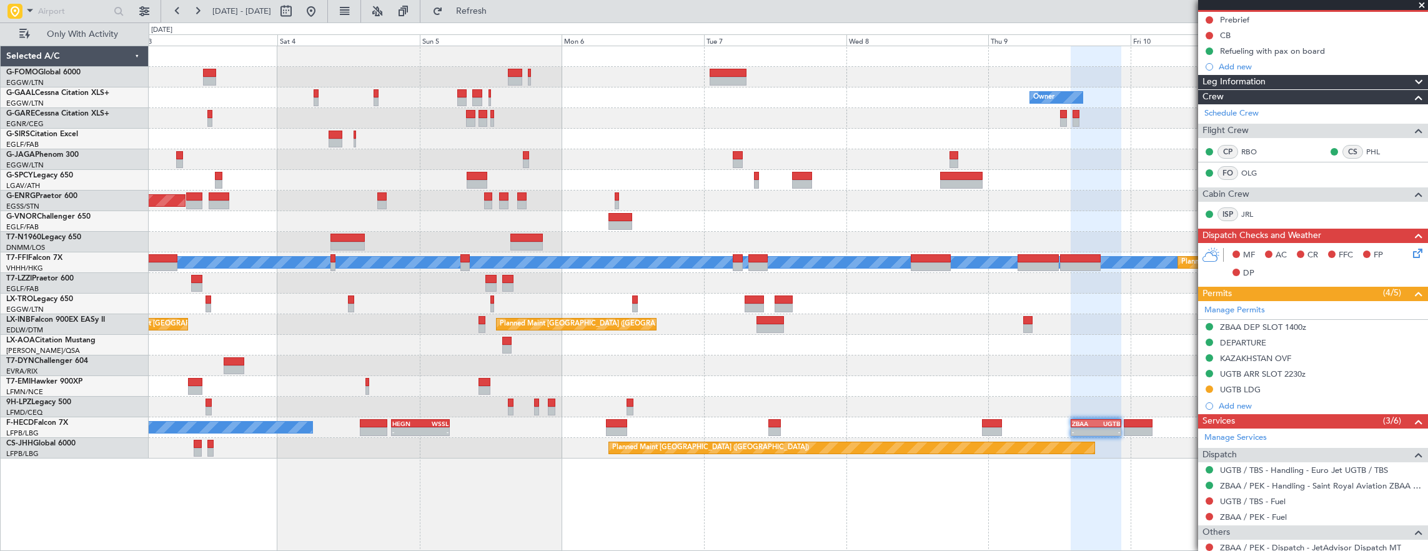
click at [481, 463] on div "Owner Owner AOG Maint Dusseldorf Planned Maint Dusseldorf Planned Maint Bremen …" at bounding box center [789, 299] width 1280 height 506
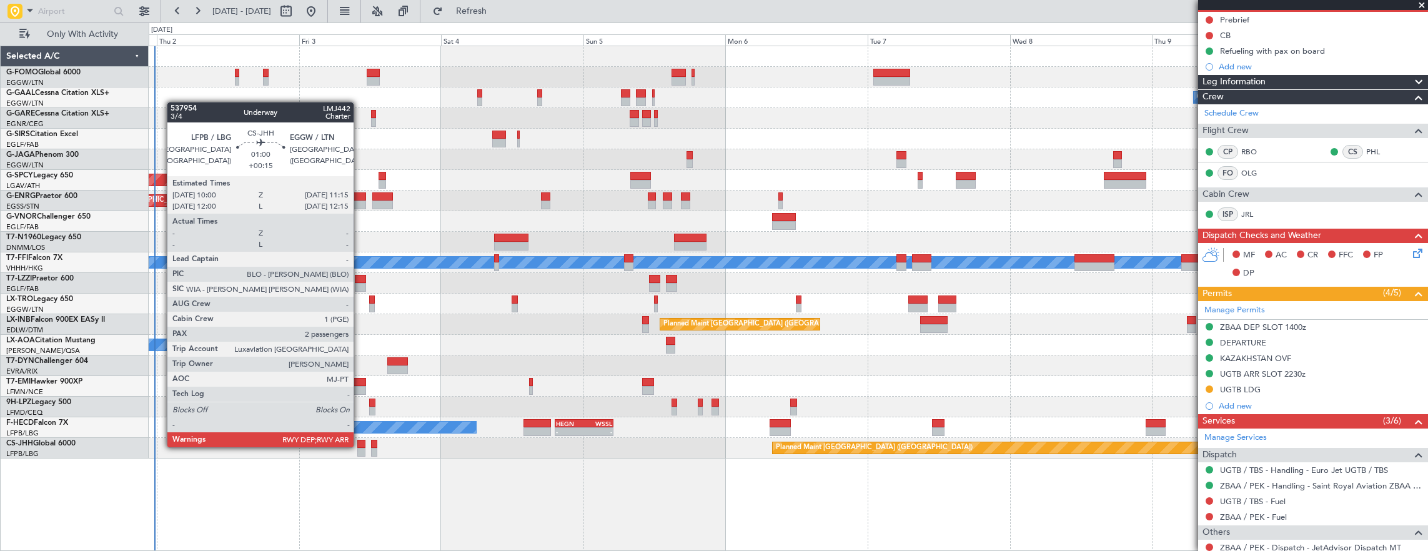
click at [360, 446] on div at bounding box center [360, 444] width 7 height 9
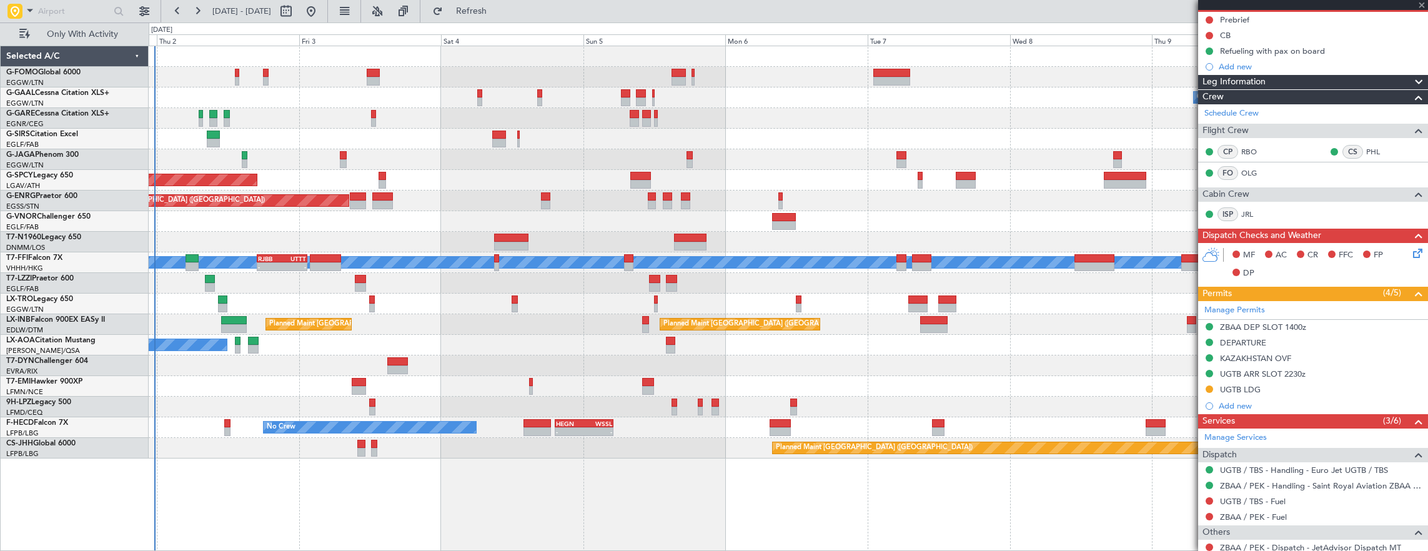
type input "+00:15"
type input "2"
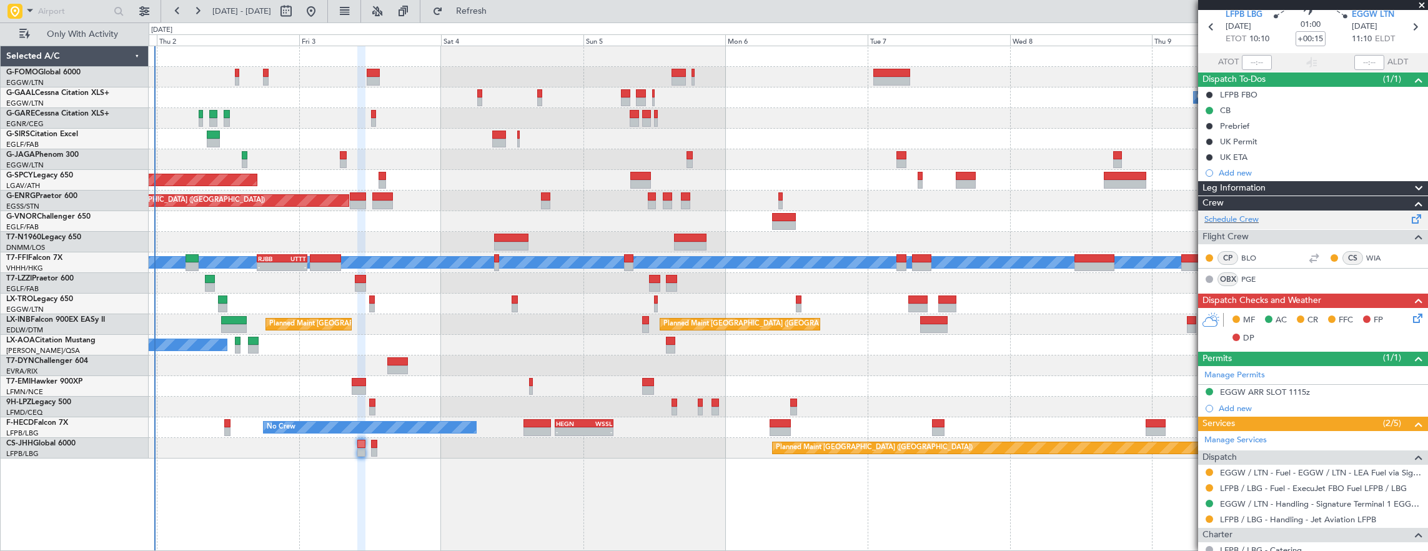
scroll to position [0, 0]
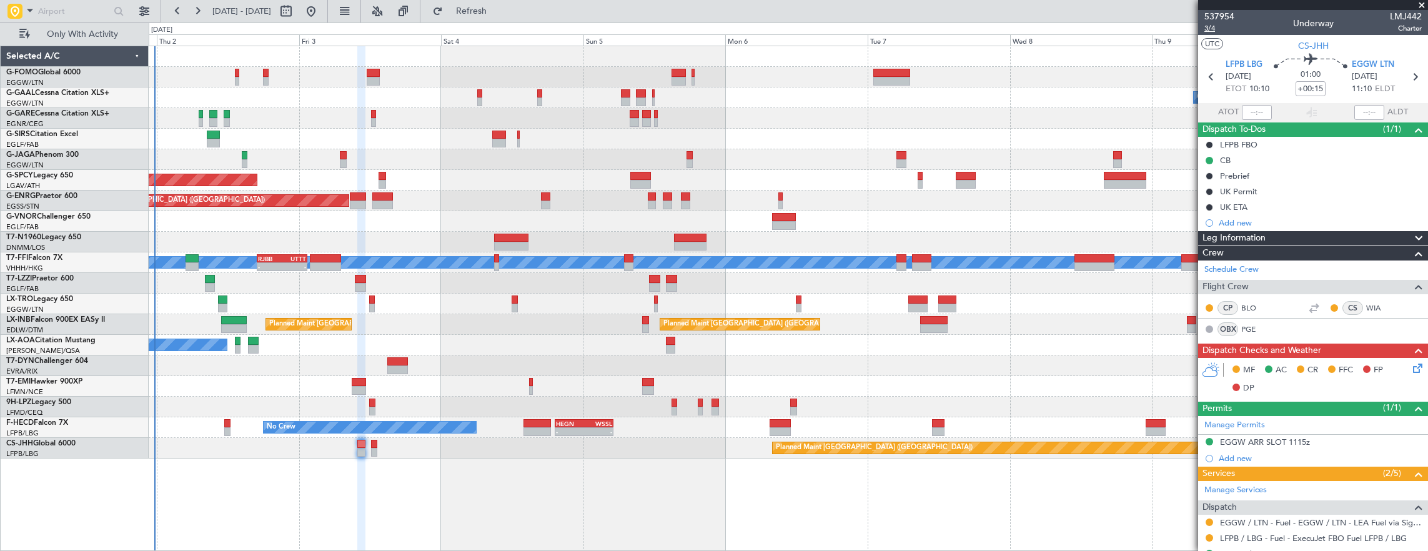
click at [1210, 31] on span "3/4" at bounding box center [1219, 28] width 30 height 11
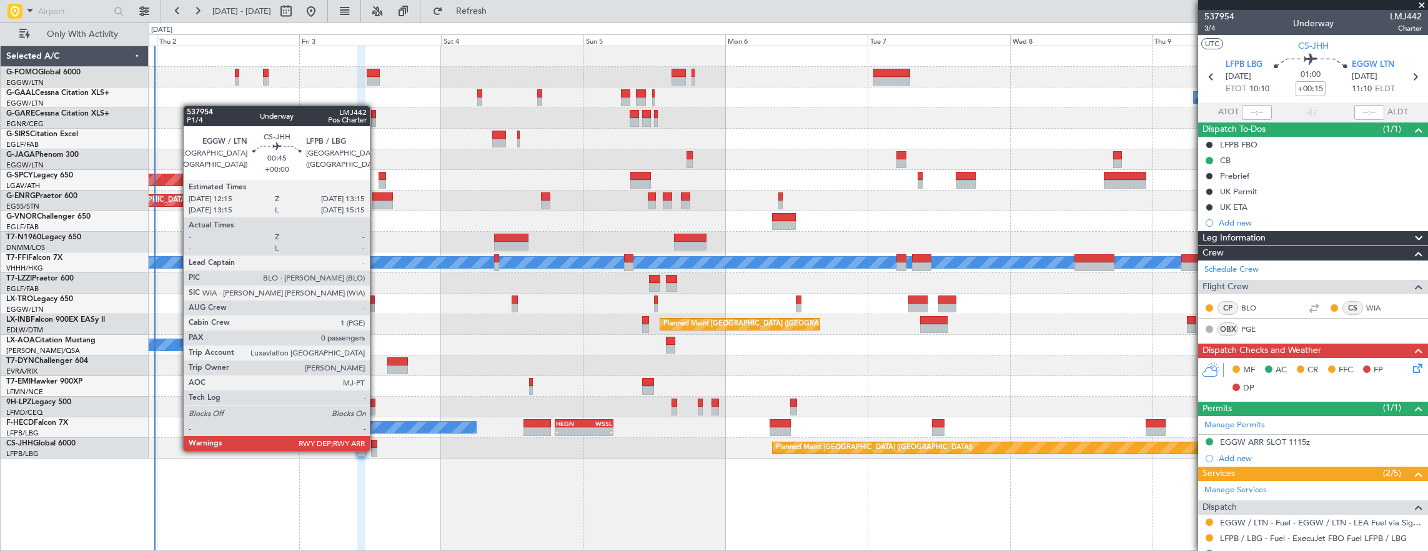
click at [376, 450] on div at bounding box center [374, 452] width 6 height 9
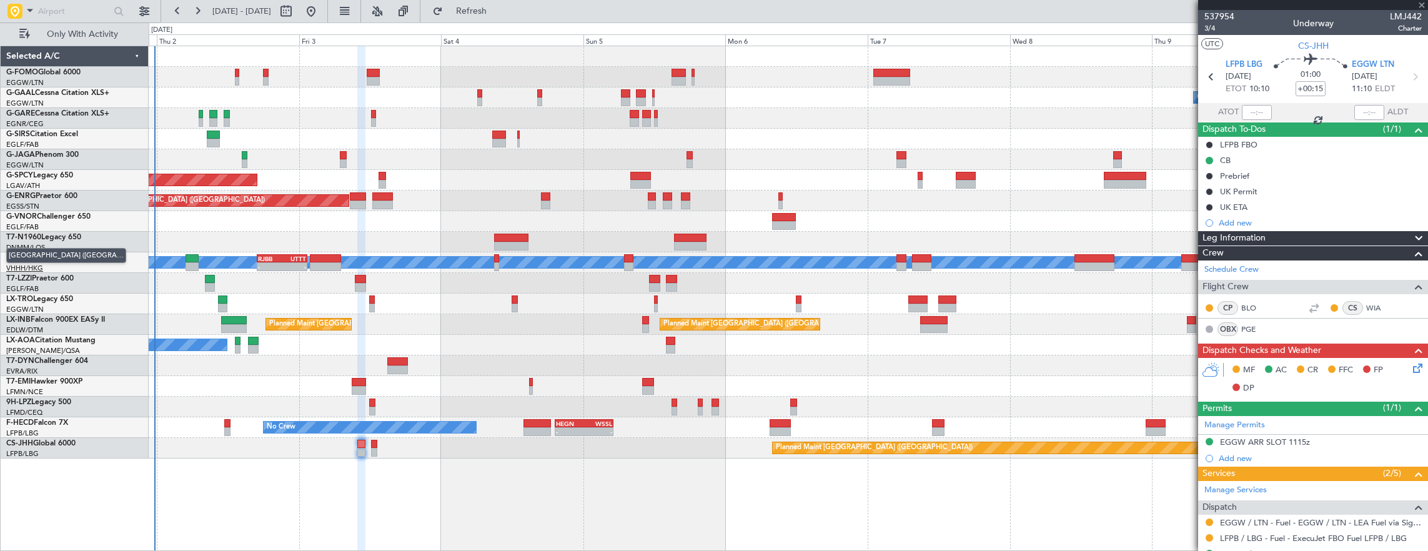
type input "0"
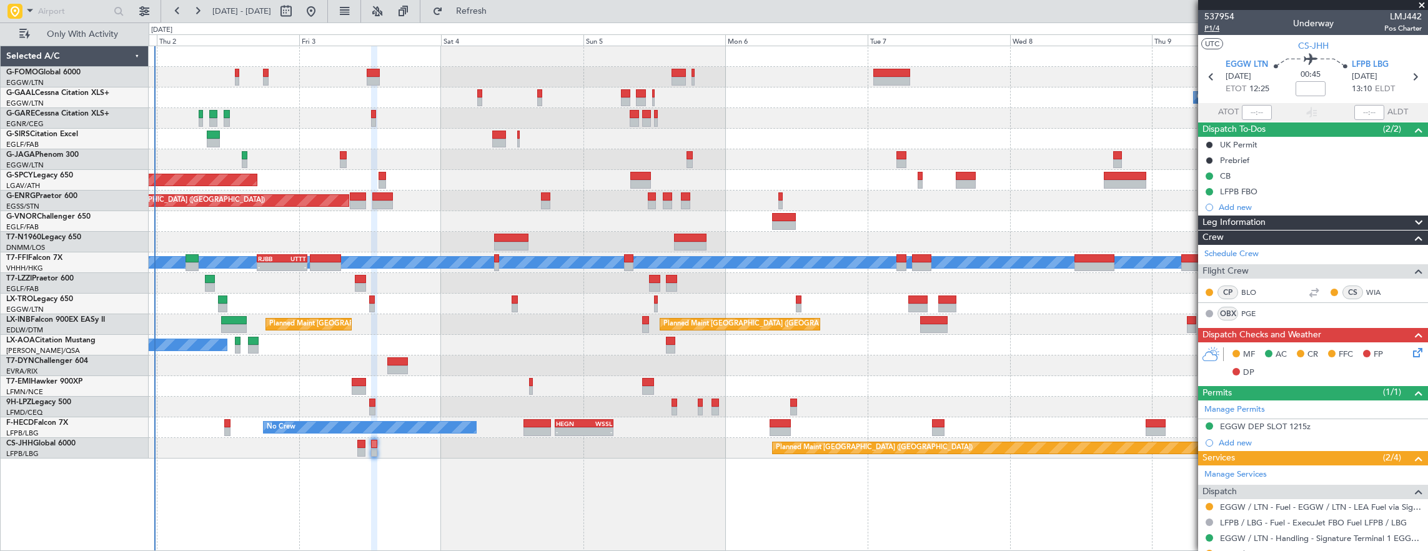
click at [1208, 30] on span "P1/4" at bounding box center [1219, 28] width 30 height 11
click at [1410, 346] on icon at bounding box center [1415, 350] width 10 height 10
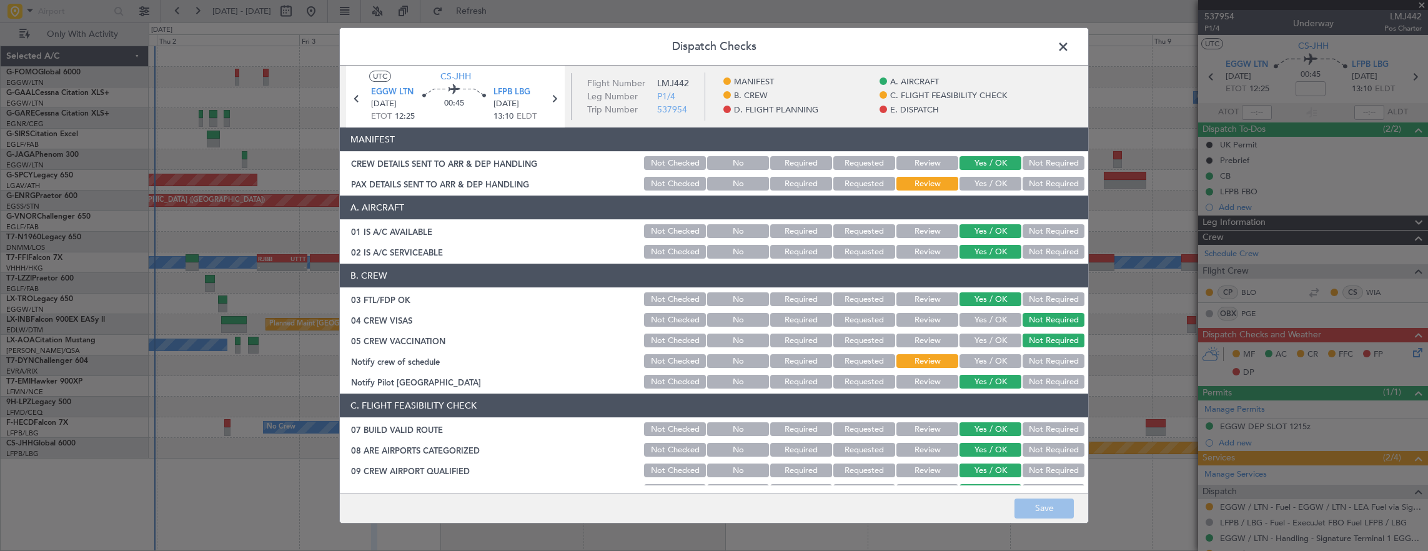
click at [997, 358] on button "Yes / OK" at bounding box center [990, 361] width 62 height 14
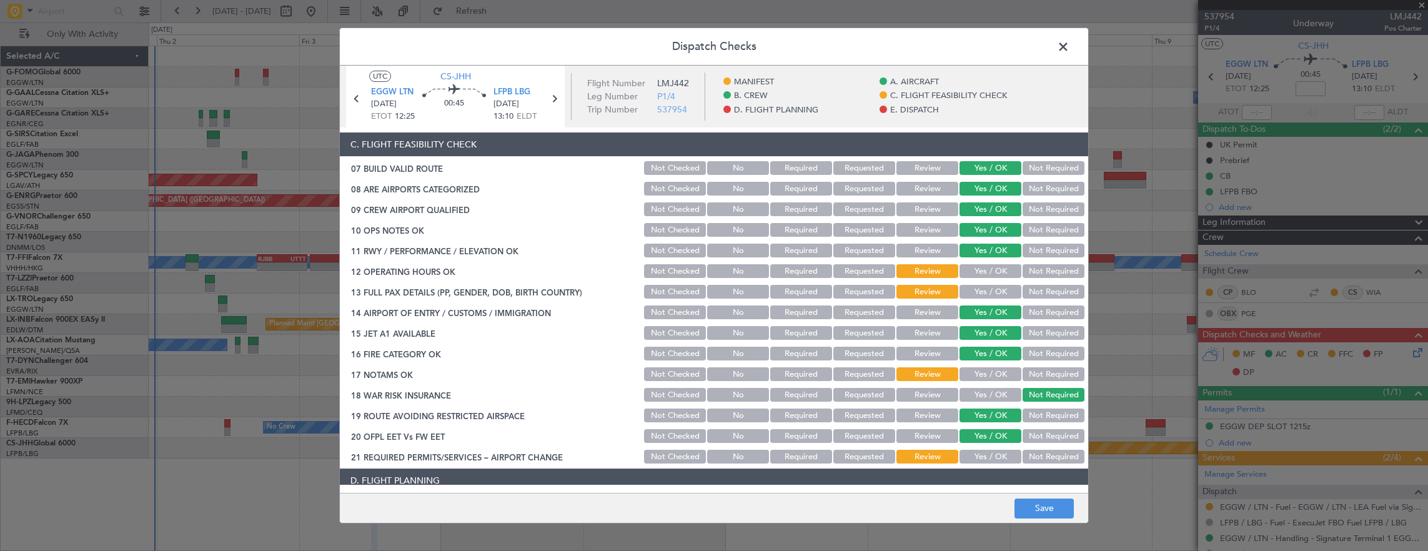
scroll to position [375, 0]
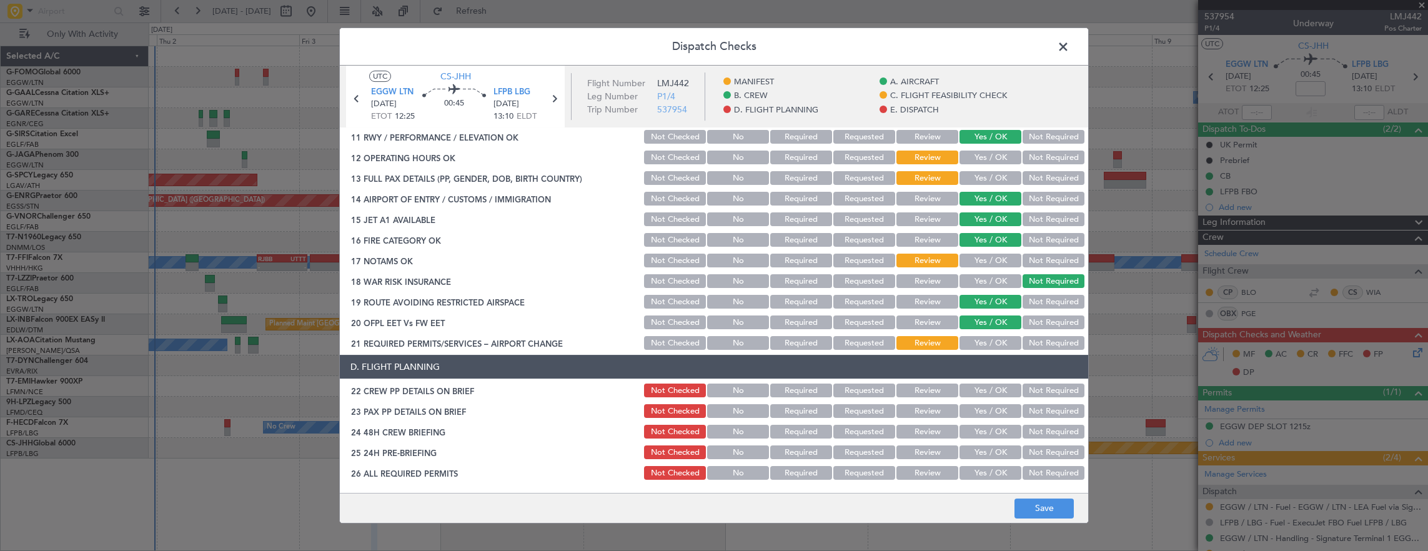
click at [982, 160] on button "Yes / OK" at bounding box center [990, 158] width 62 height 14
click at [1030, 190] on div "Not Required" at bounding box center [1051, 198] width 63 height 17
click at [1027, 176] on button "Not Required" at bounding box center [1053, 178] width 62 height 14
click at [973, 261] on button "Yes / OK" at bounding box center [990, 261] width 62 height 14
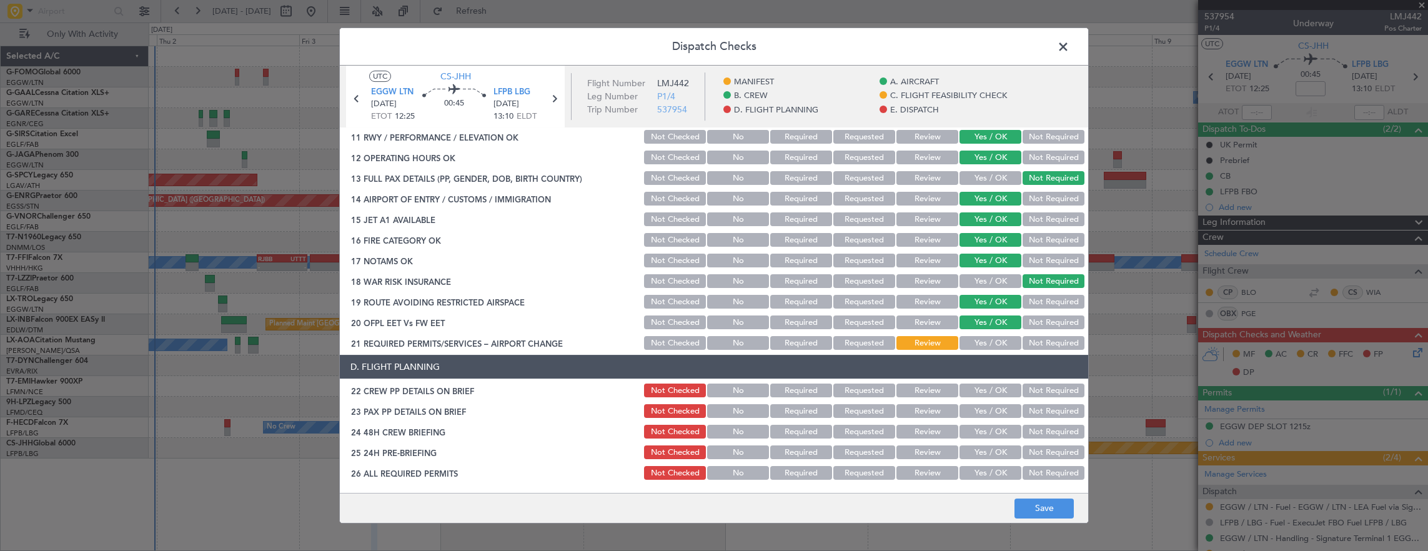
click at [991, 347] on button "Yes / OK" at bounding box center [990, 343] width 62 height 14
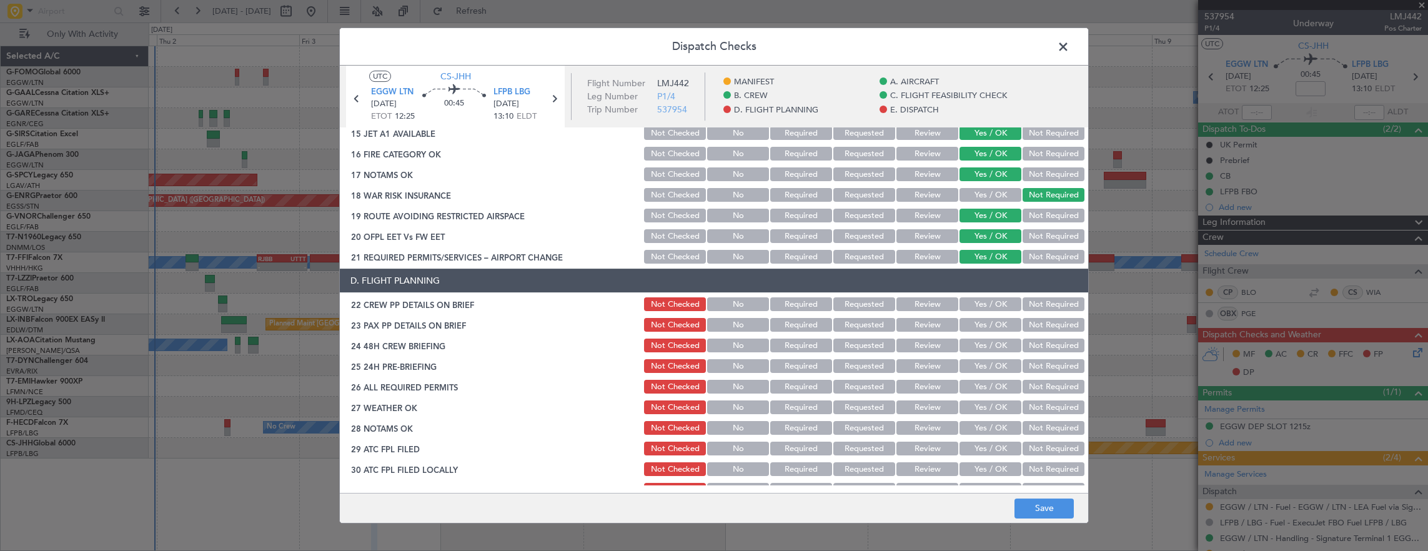
scroll to position [500, 0]
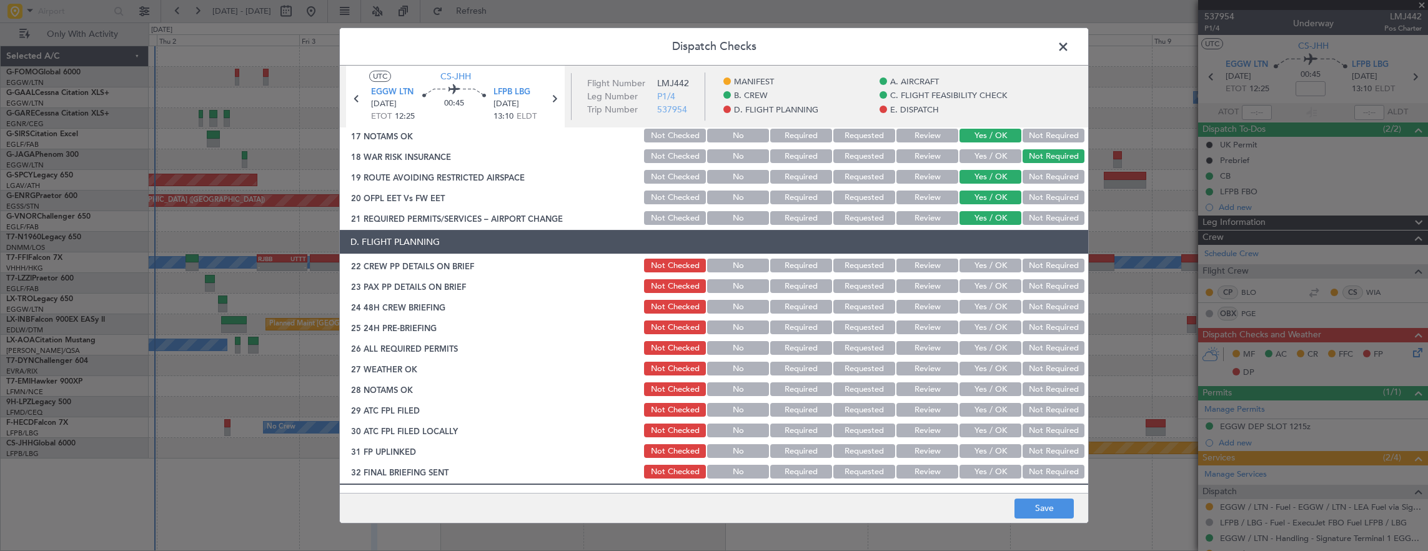
click at [975, 262] on button "Yes / OK" at bounding box center [990, 266] width 62 height 14
click at [974, 288] on button "Yes / OK" at bounding box center [990, 286] width 62 height 14
click at [977, 307] on button "Yes / OK" at bounding box center [990, 307] width 62 height 14
click at [1059, 326] on button "Not Required" at bounding box center [1053, 327] width 62 height 14
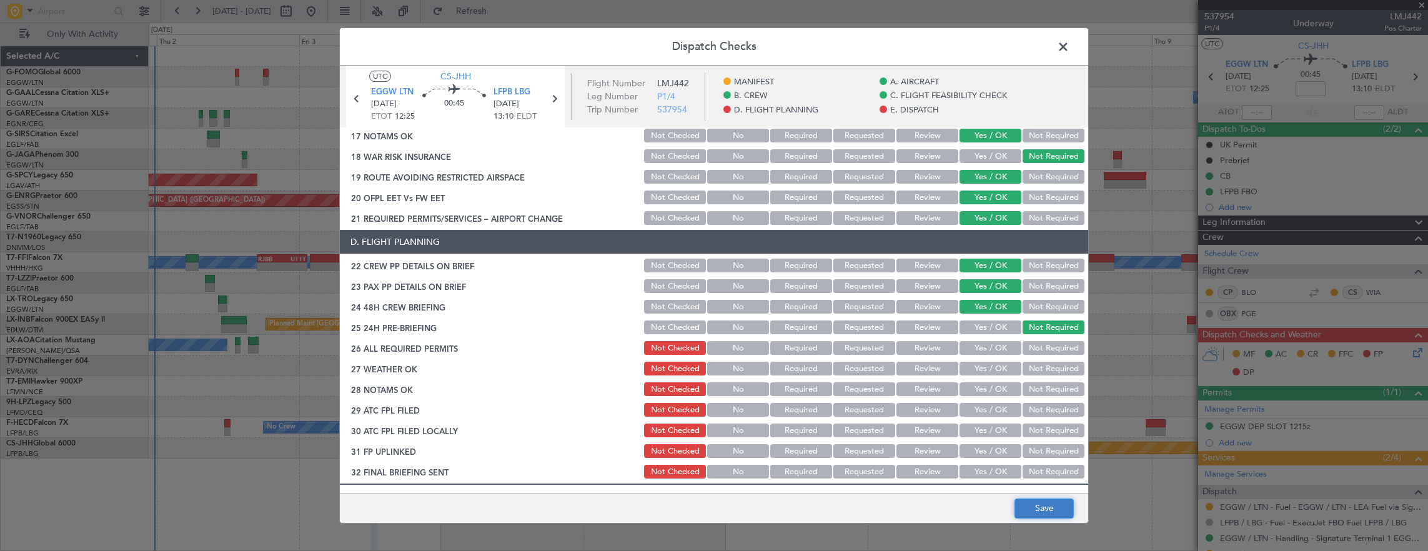
click at [1050, 506] on button "Save" at bounding box center [1043, 508] width 59 height 20
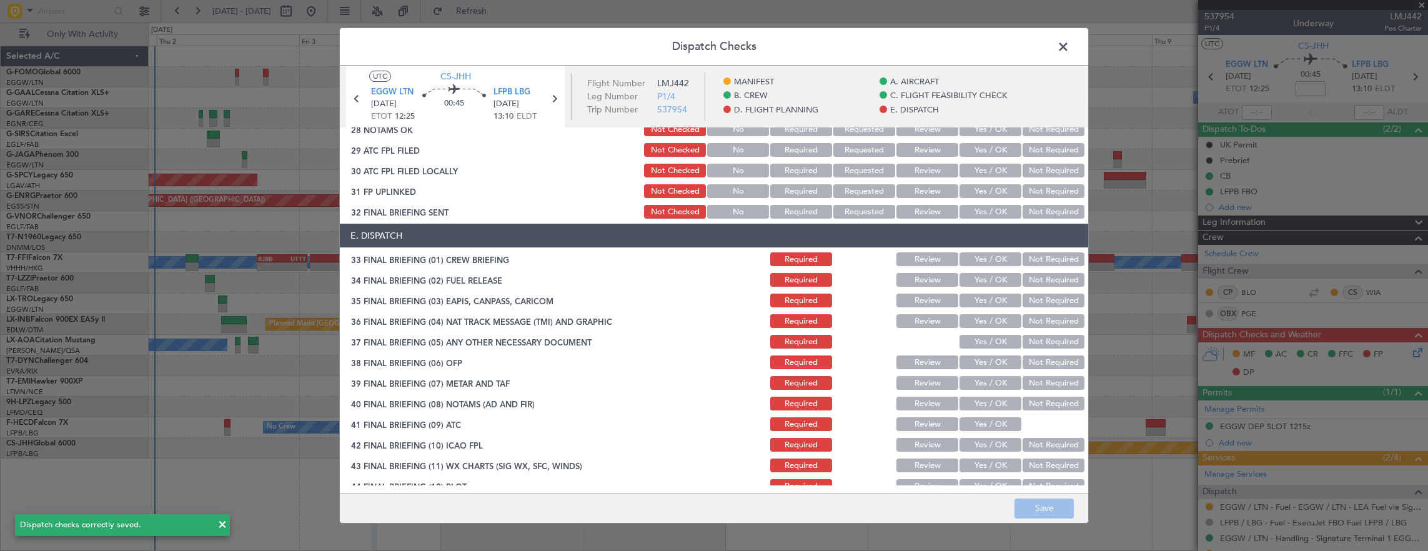
scroll to position [772, 0]
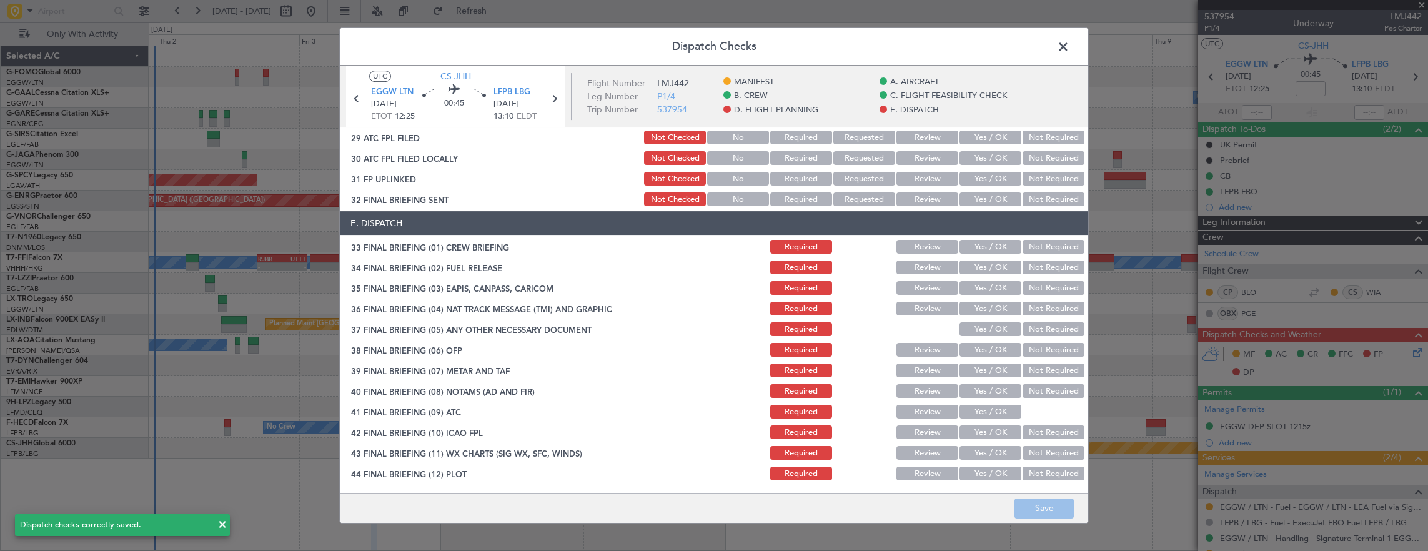
click at [1069, 46] on span at bounding box center [1069, 49] width 0 height 25
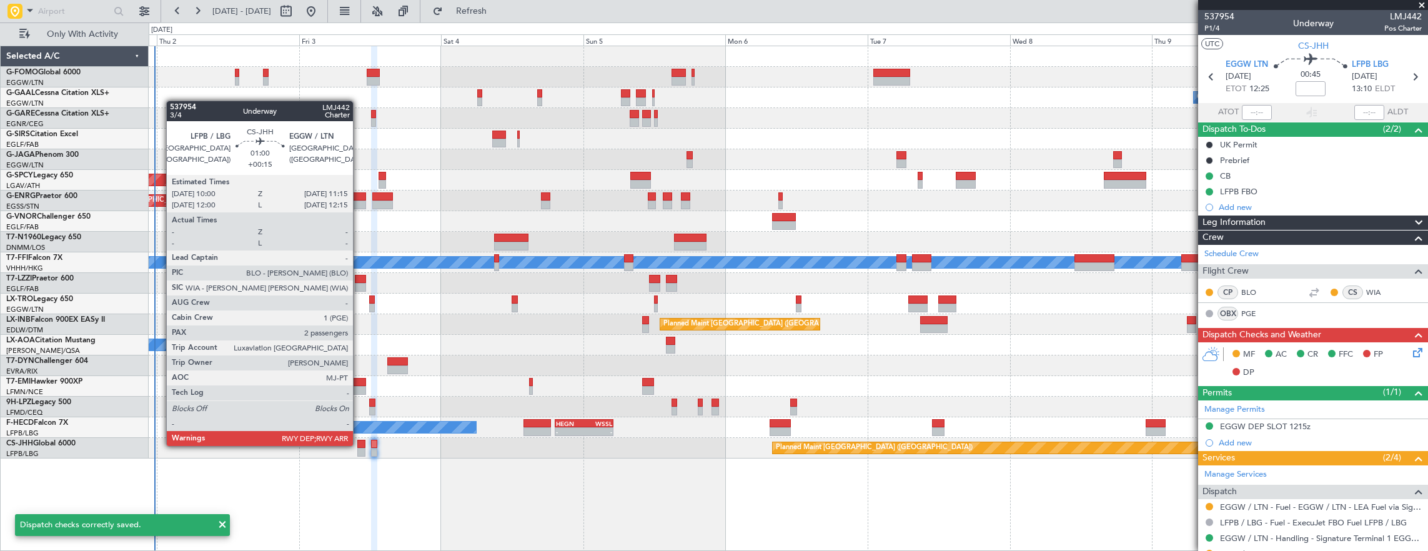
click at [359, 445] on div at bounding box center [360, 444] width 7 height 9
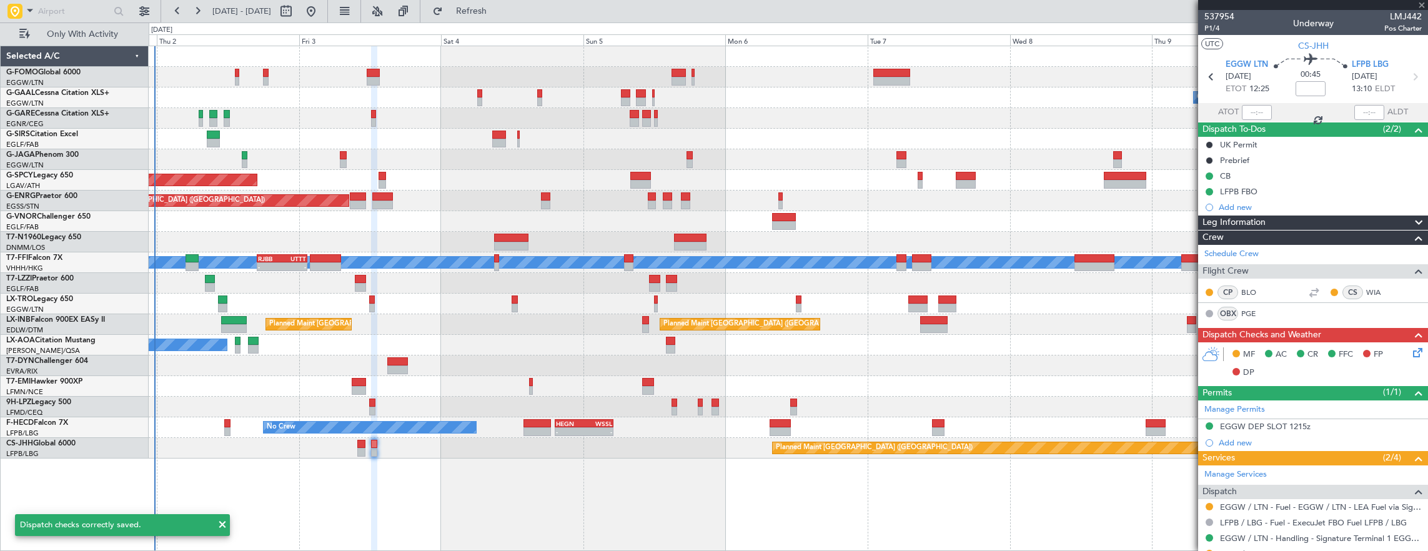
type input "+00:15"
type input "2"
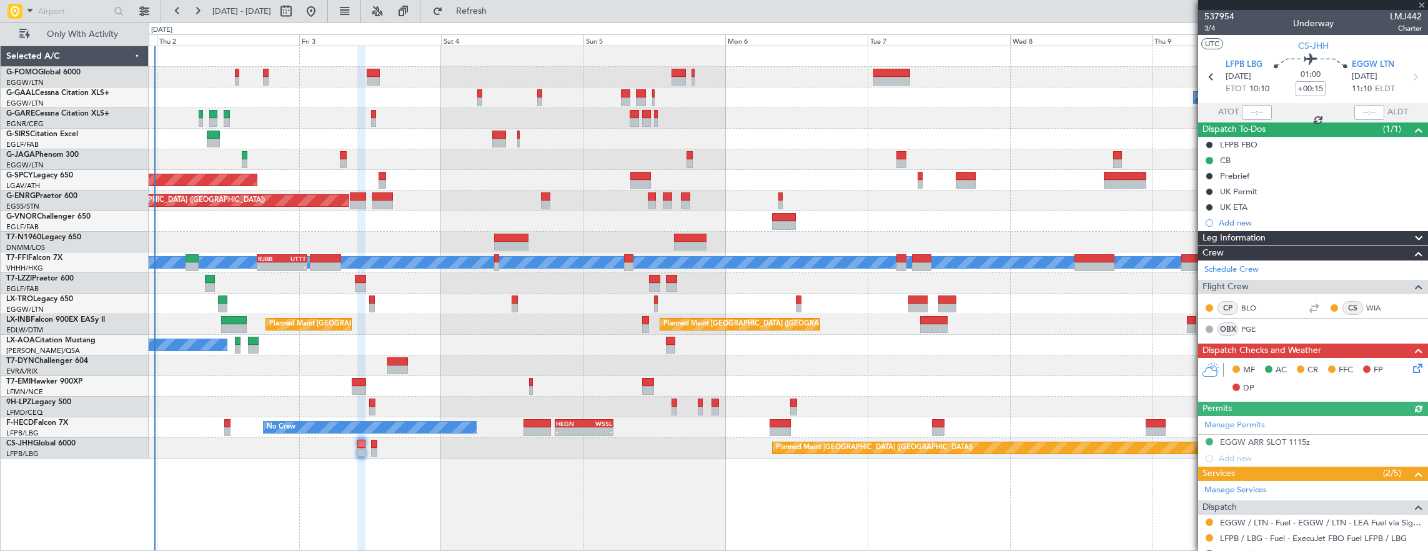
click at [1417, 370] on div "MF AC CR FFC FP DP" at bounding box center [1313, 379] width 230 height 43
click at [1413, 365] on icon at bounding box center [1415, 366] width 10 height 10
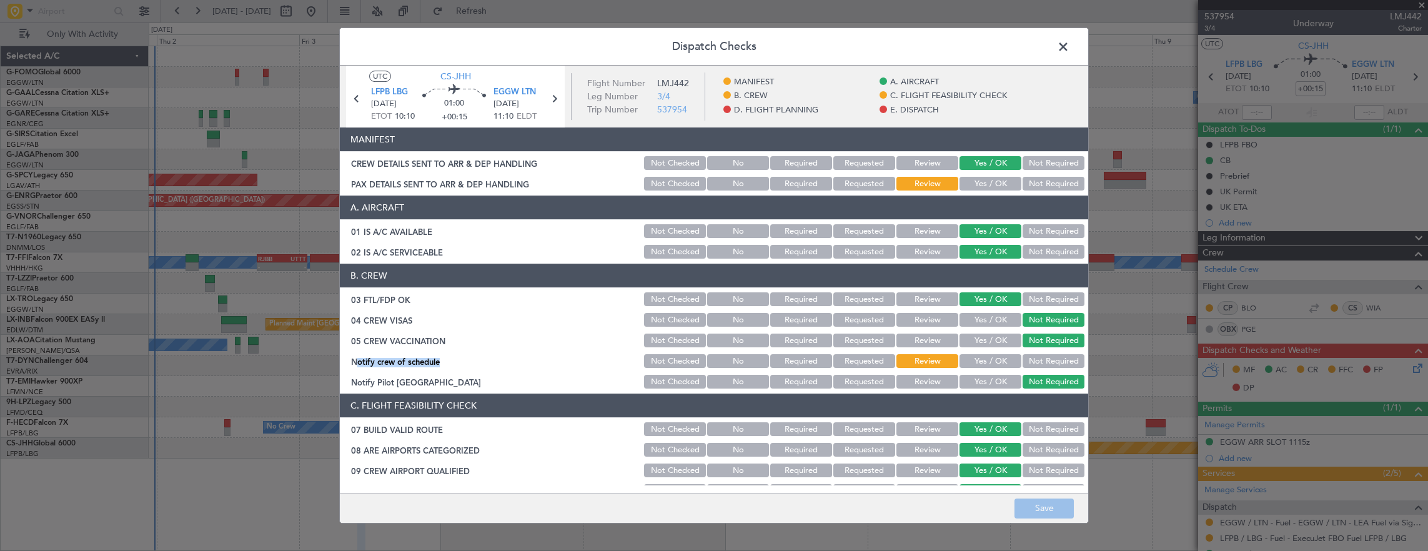
click at [1052, 351] on section "B. CREW 03 FTL/FDP OK Not Checked No Required Requested Review Yes / OK Not Req…" at bounding box center [714, 327] width 748 height 127
drag, startPoint x: 1052, startPoint y: 351, endPoint x: 1045, endPoint y: 363, distance: 14.6
click at [1045, 363] on button "Not Required" at bounding box center [1053, 361] width 62 height 14
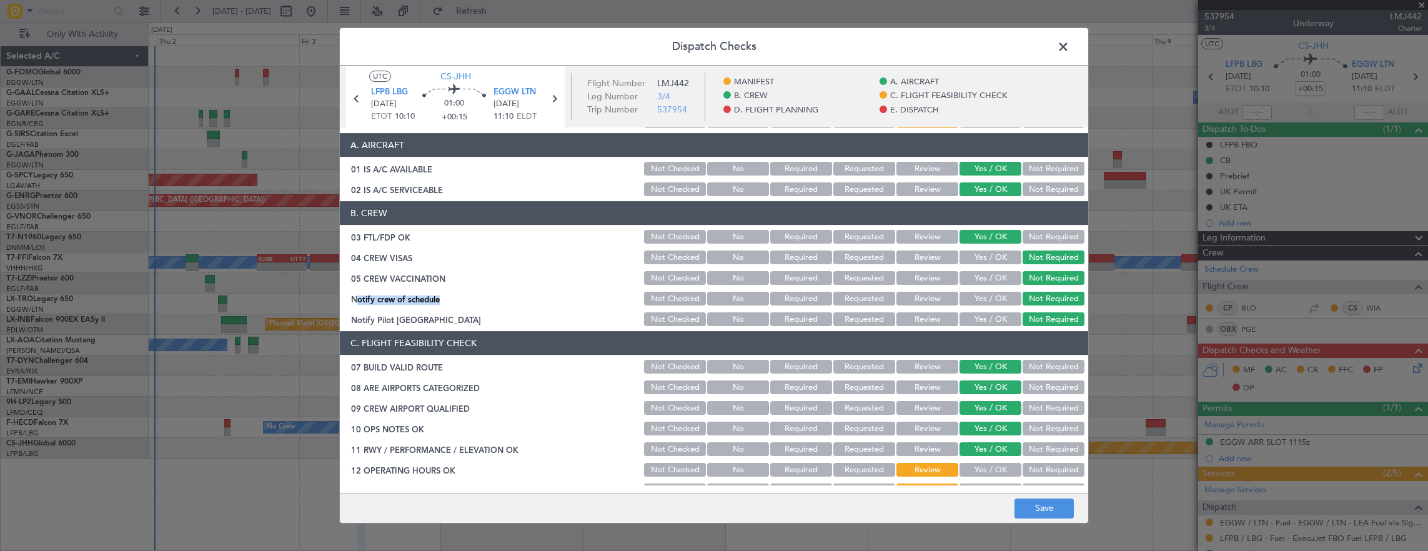
click at [983, 297] on button "Yes / OK" at bounding box center [990, 299] width 62 height 14
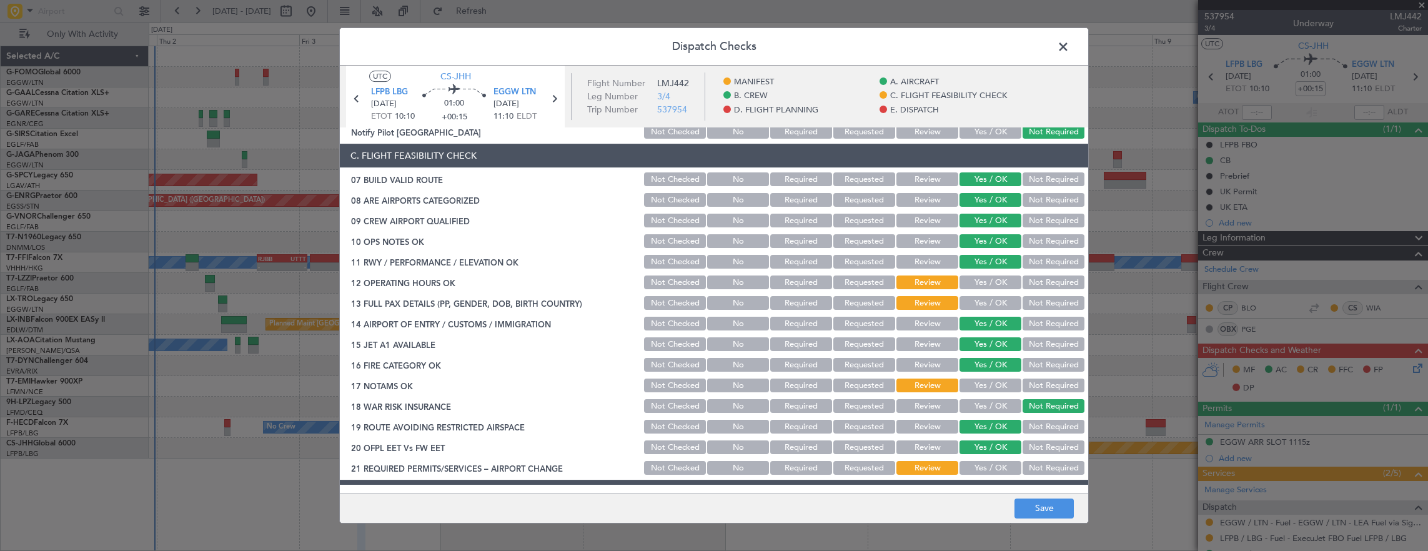
scroll to position [125, 0]
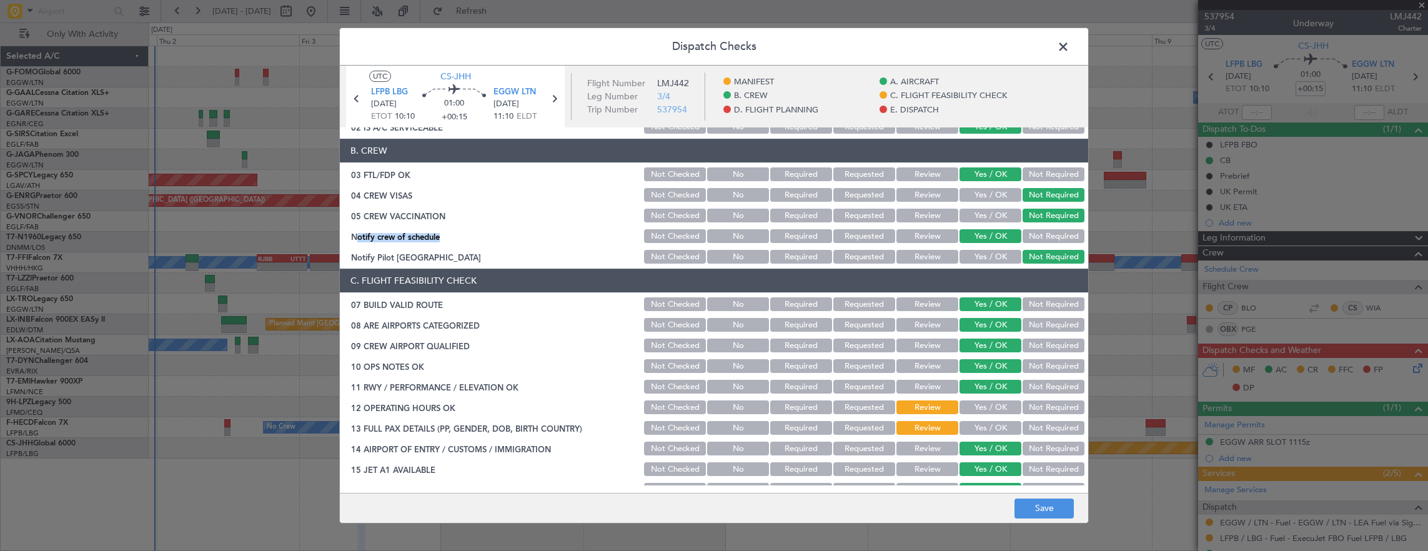
click at [970, 407] on button "Yes / OK" at bounding box center [990, 407] width 62 height 14
click at [1039, 435] on div "Not Required" at bounding box center [1051, 427] width 63 height 17
click at [995, 433] on button "Yes / OK" at bounding box center [990, 428] width 62 height 14
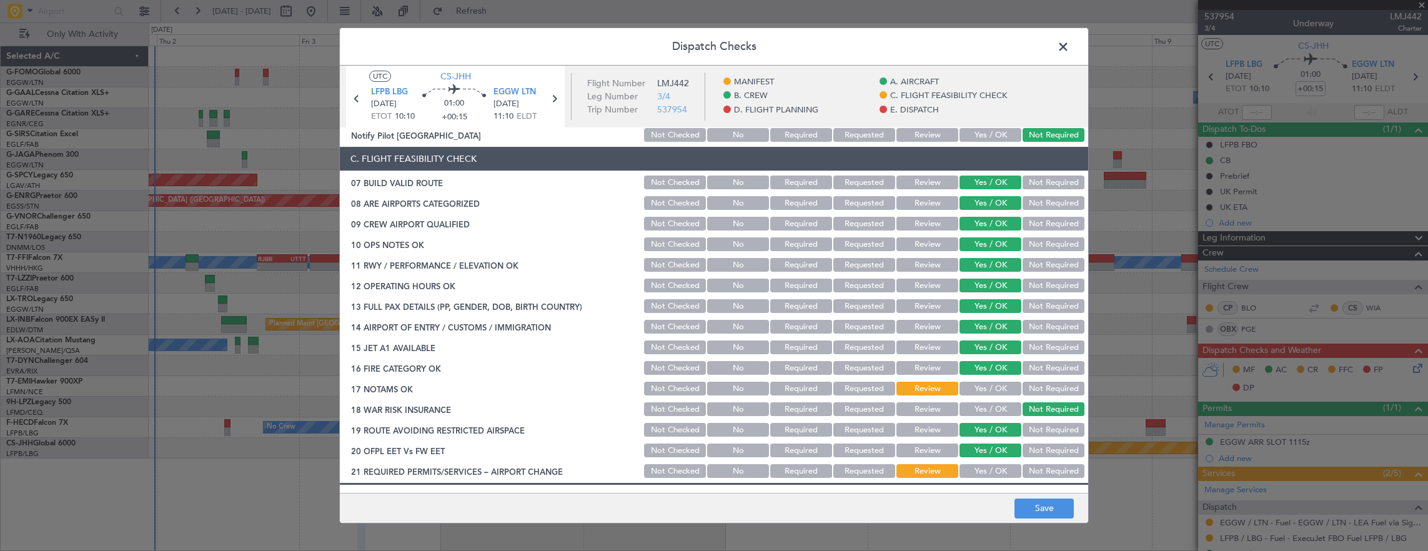
scroll to position [312, 0]
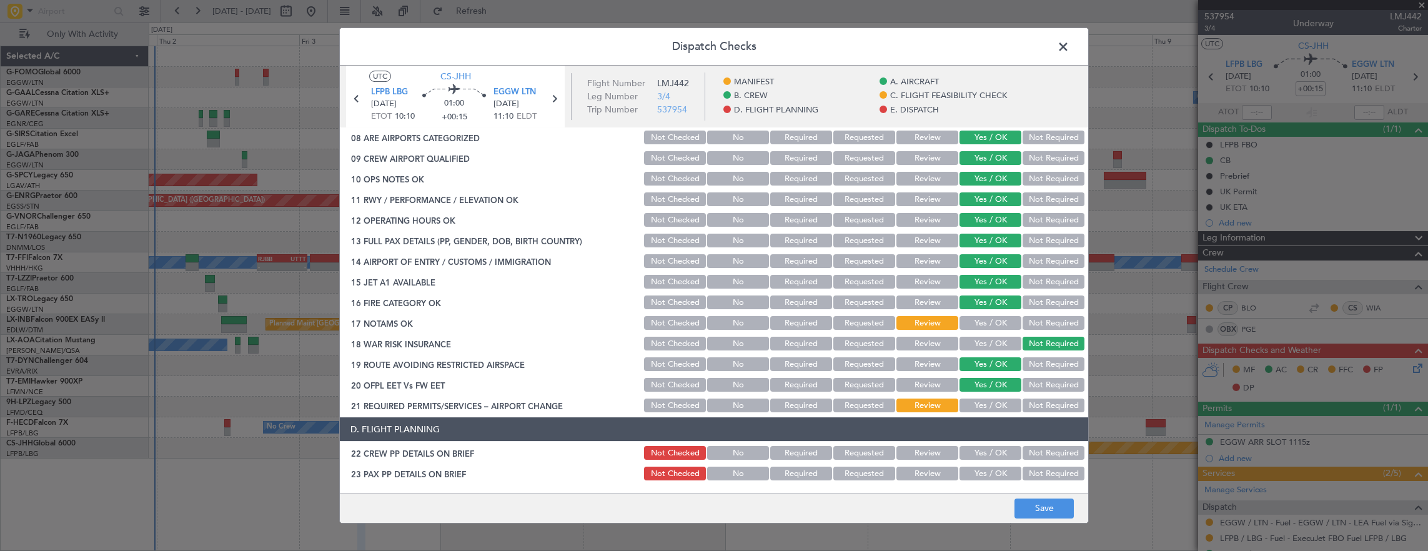
click at [981, 322] on button "Yes / OK" at bounding box center [990, 323] width 62 height 14
click at [995, 406] on button "Yes / OK" at bounding box center [990, 405] width 62 height 14
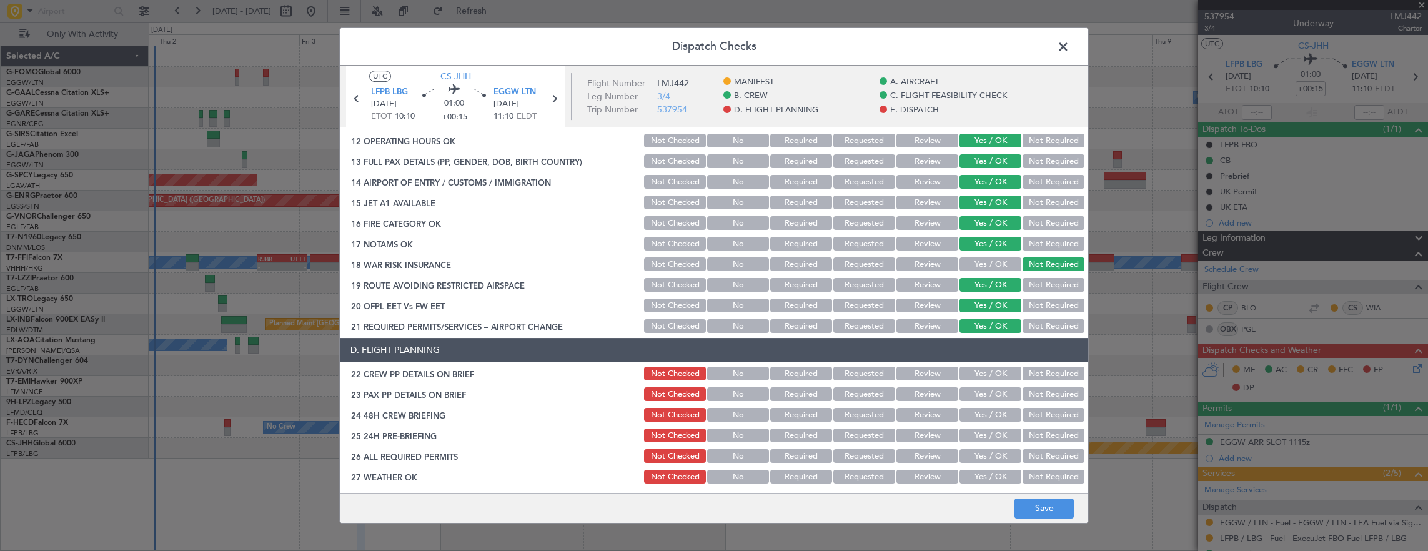
scroll to position [437, 0]
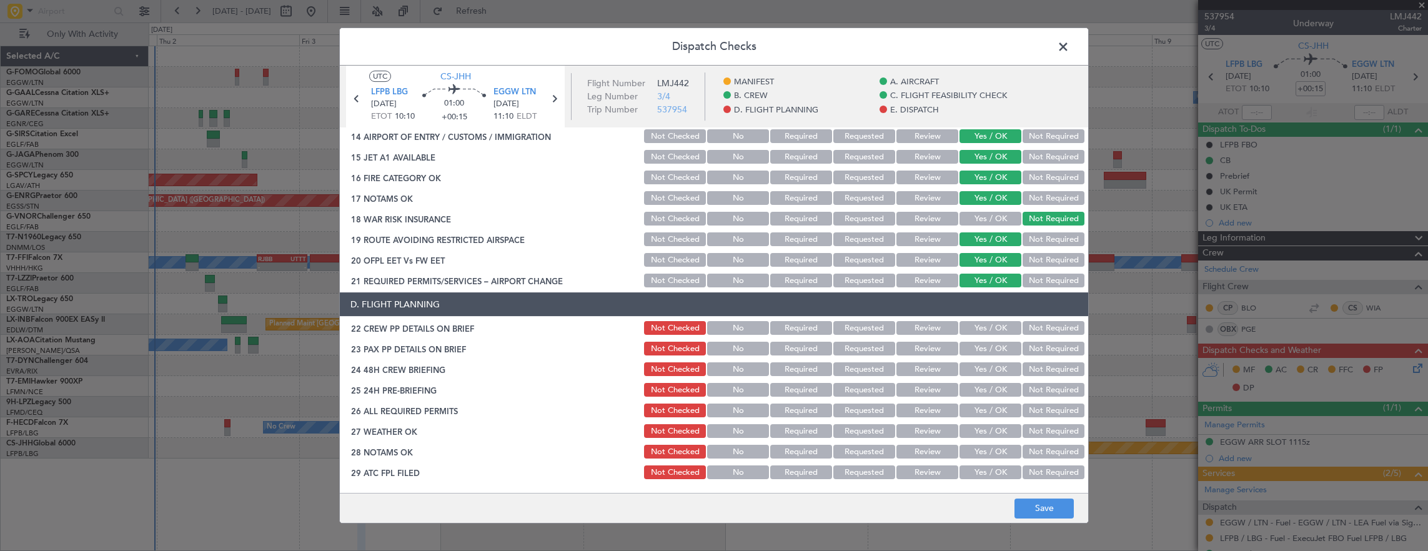
click at [990, 329] on button "Yes / OK" at bounding box center [990, 328] width 62 height 14
click at [987, 347] on button "Yes / OK" at bounding box center [990, 349] width 62 height 14
click at [984, 370] on button "Yes / OK" at bounding box center [990, 369] width 62 height 14
click at [1040, 390] on button "Not Required" at bounding box center [1053, 390] width 62 height 14
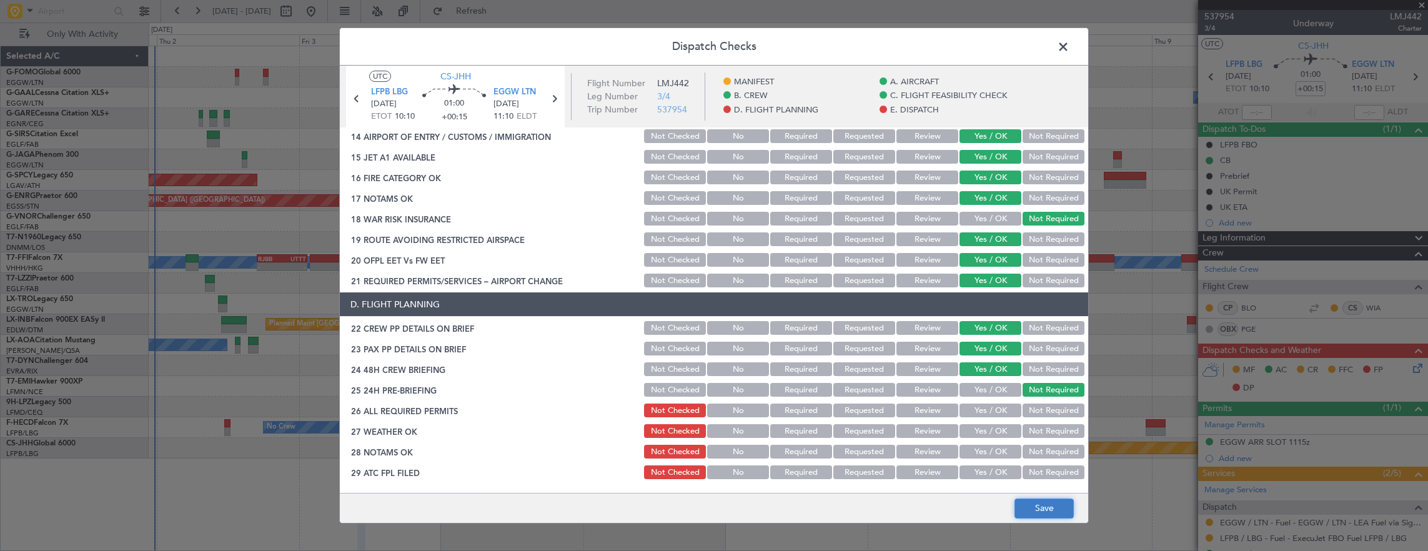
click at [1046, 513] on button "Save" at bounding box center [1043, 508] width 59 height 20
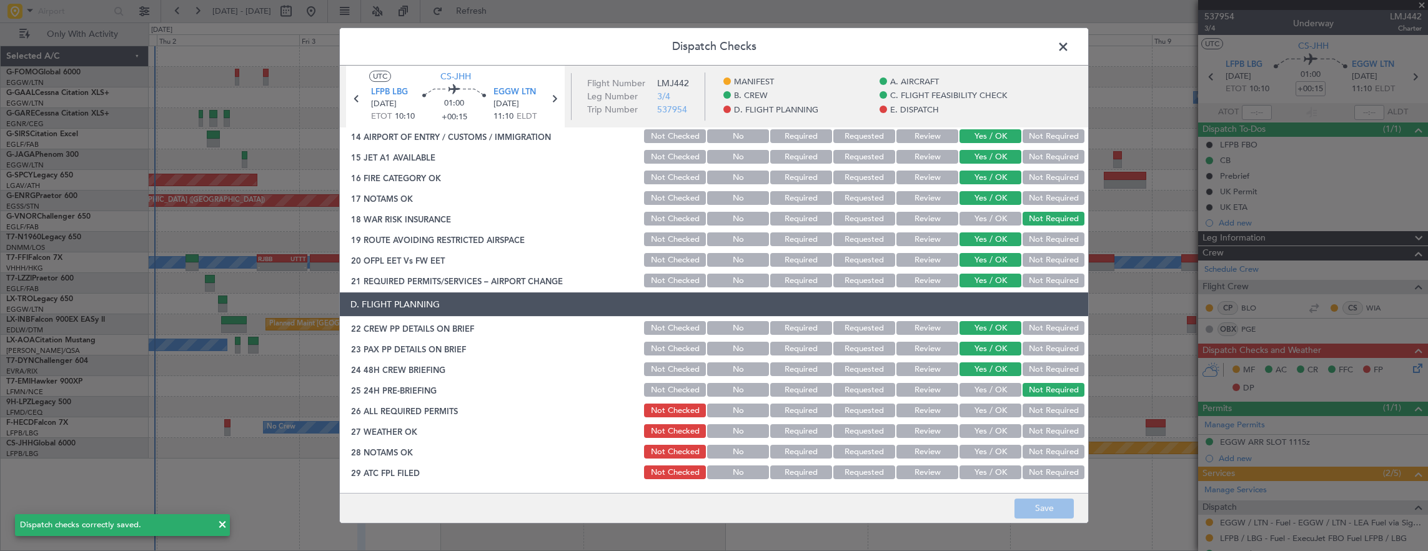
click at [1069, 51] on span at bounding box center [1069, 49] width 0 height 25
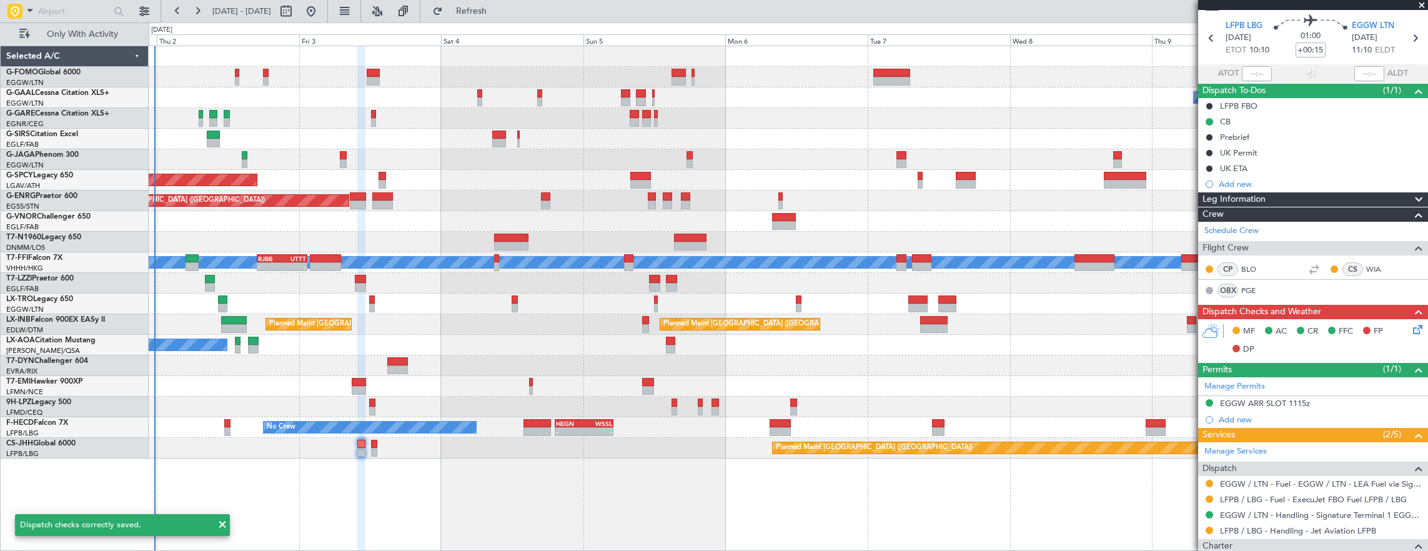
scroll to position [0, 0]
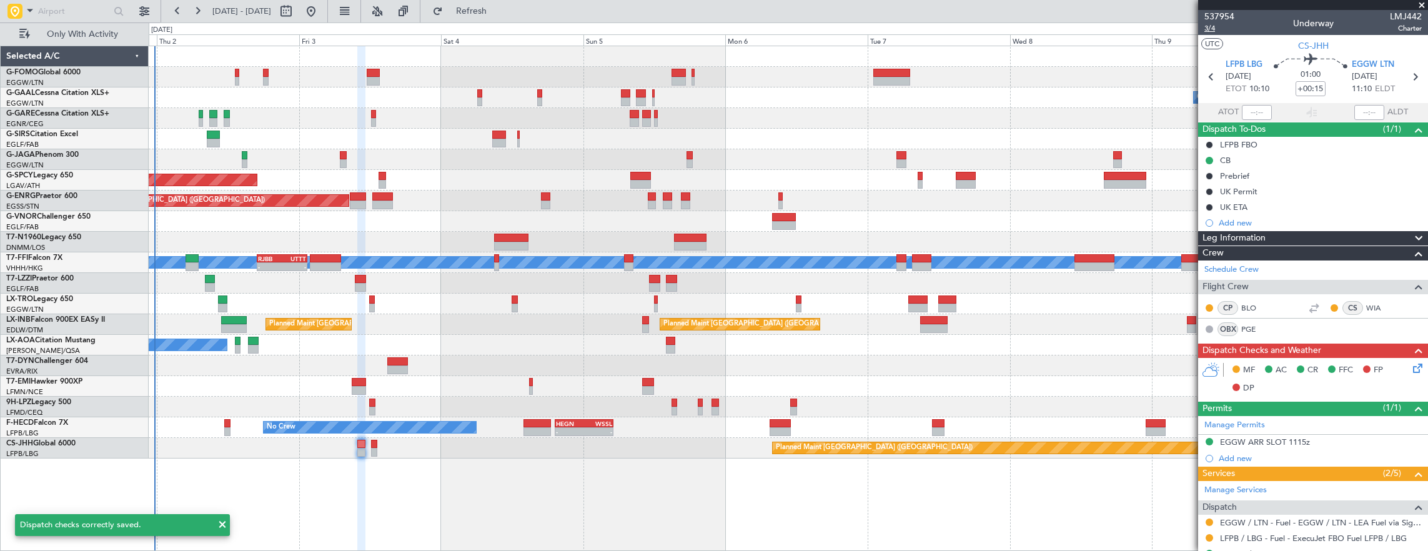
click at [1211, 29] on span "3/4" at bounding box center [1219, 28] width 30 height 11
click at [1410, 371] on icon at bounding box center [1415, 366] width 10 height 10
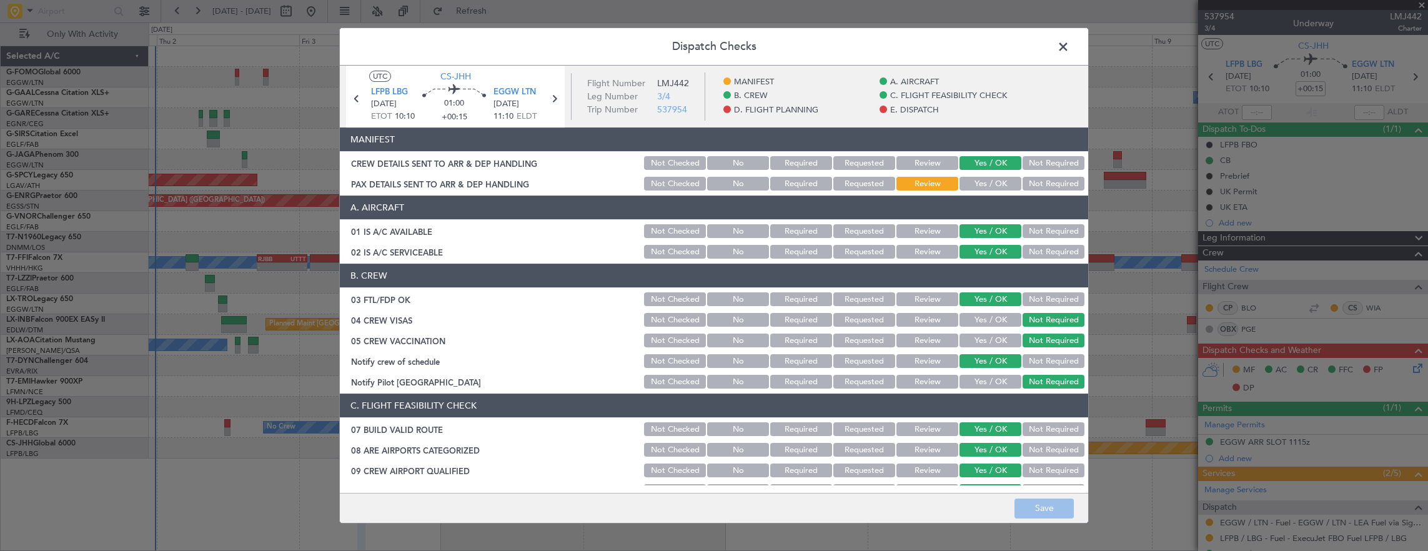
click at [983, 184] on button "Yes / OK" at bounding box center [990, 184] width 62 height 14
drag, startPoint x: 1044, startPoint y: 511, endPoint x: 1042, endPoint y: 501, distance: 10.9
click at [1044, 511] on button "Save" at bounding box center [1043, 508] width 59 height 20
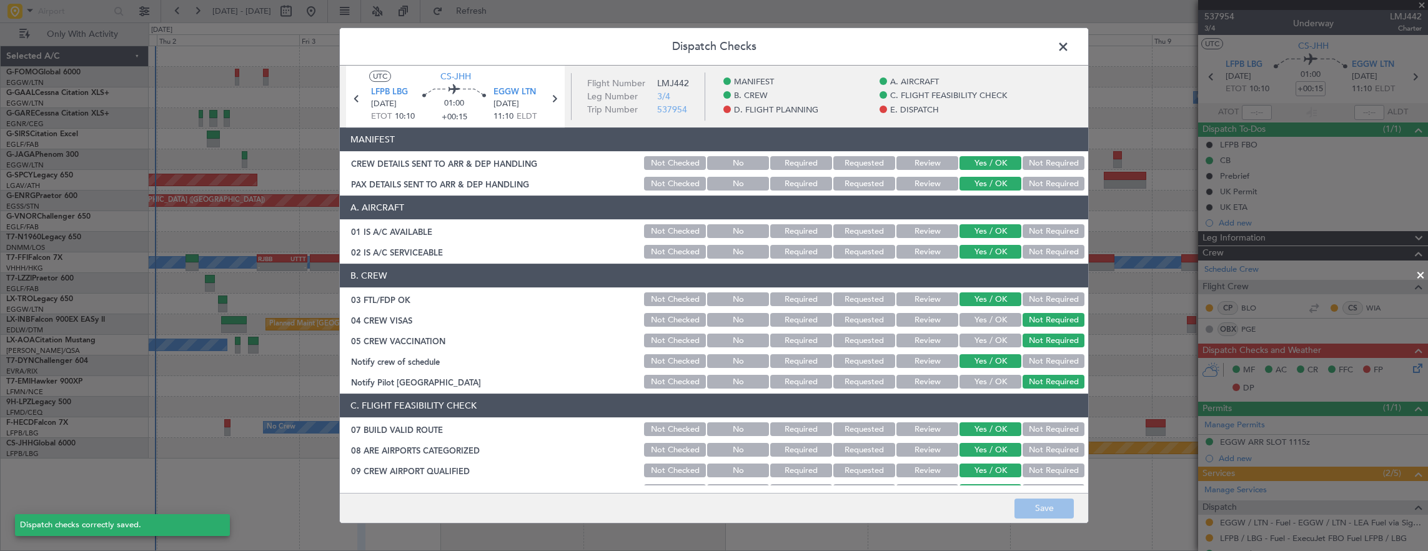
click at [1069, 48] on span at bounding box center [1069, 49] width 0 height 25
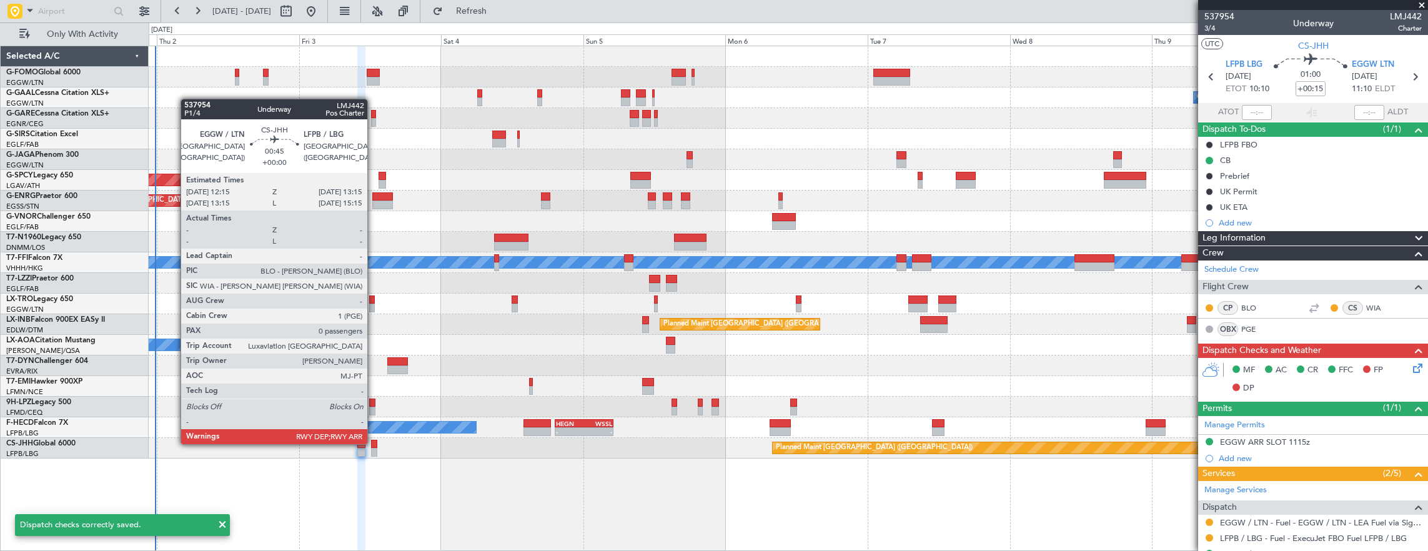
click at [373, 443] on div at bounding box center [374, 444] width 6 height 9
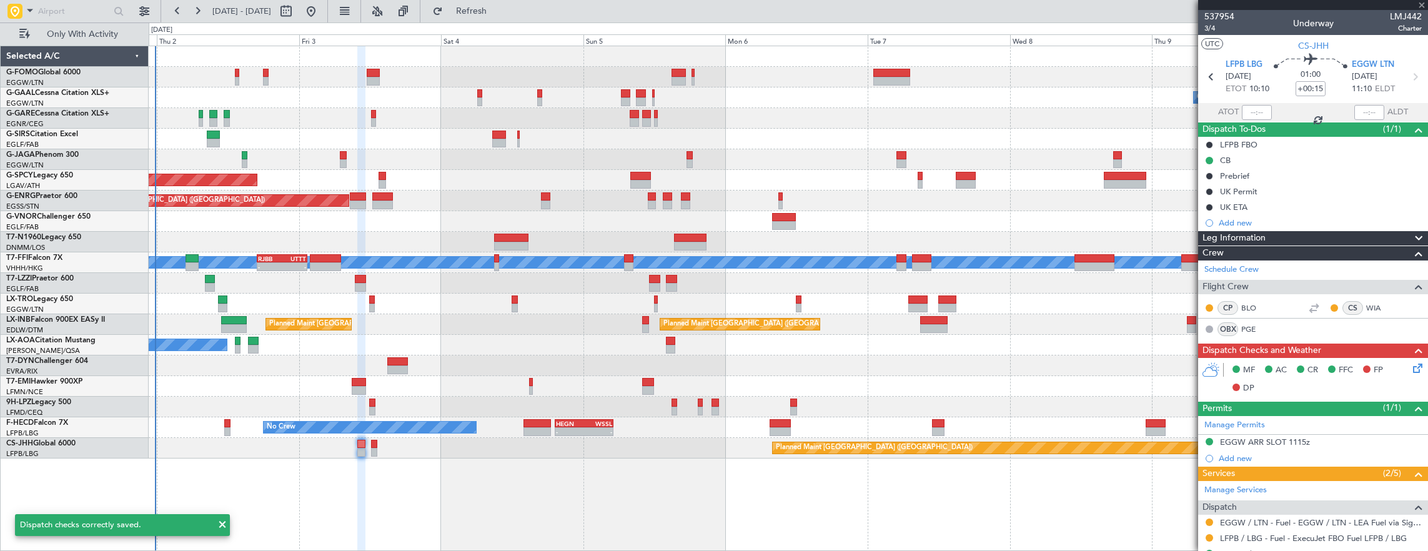
type input "0"
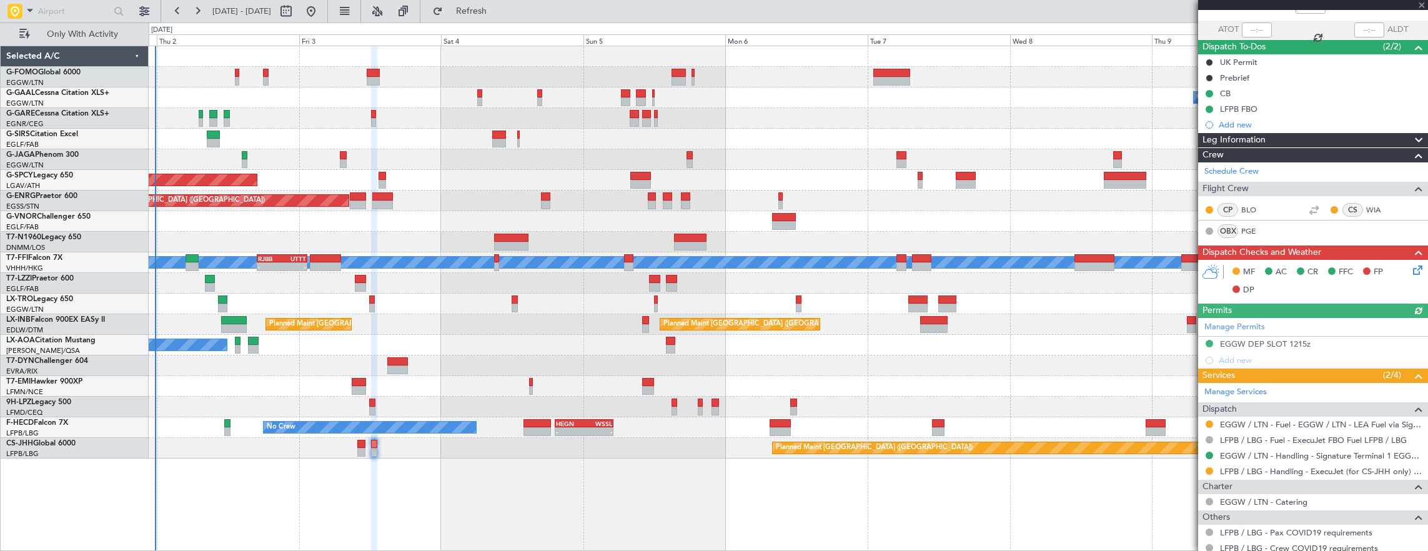
scroll to position [135, 0]
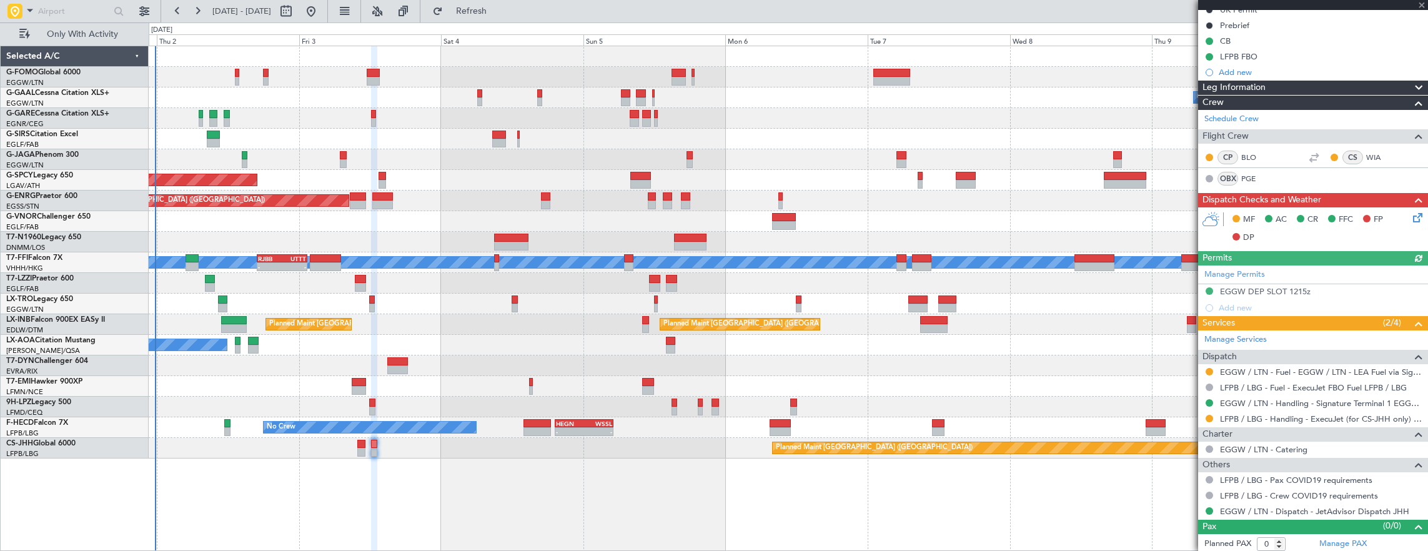
click at [1410, 212] on icon at bounding box center [1415, 215] width 10 height 10
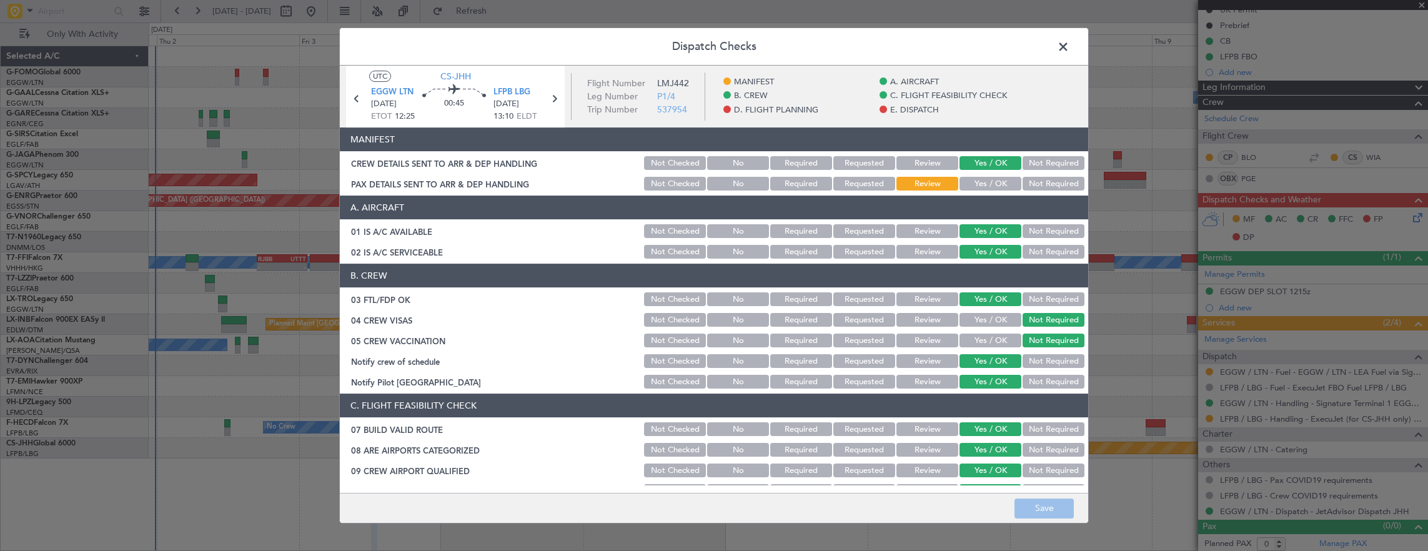
click at [993, 189] on button "Yes / OK" at bounding box center [990, 184] width 62 height 14
click at [1057, 515] on button "Save" at bounding box center [1043, 508] width 59 height 20
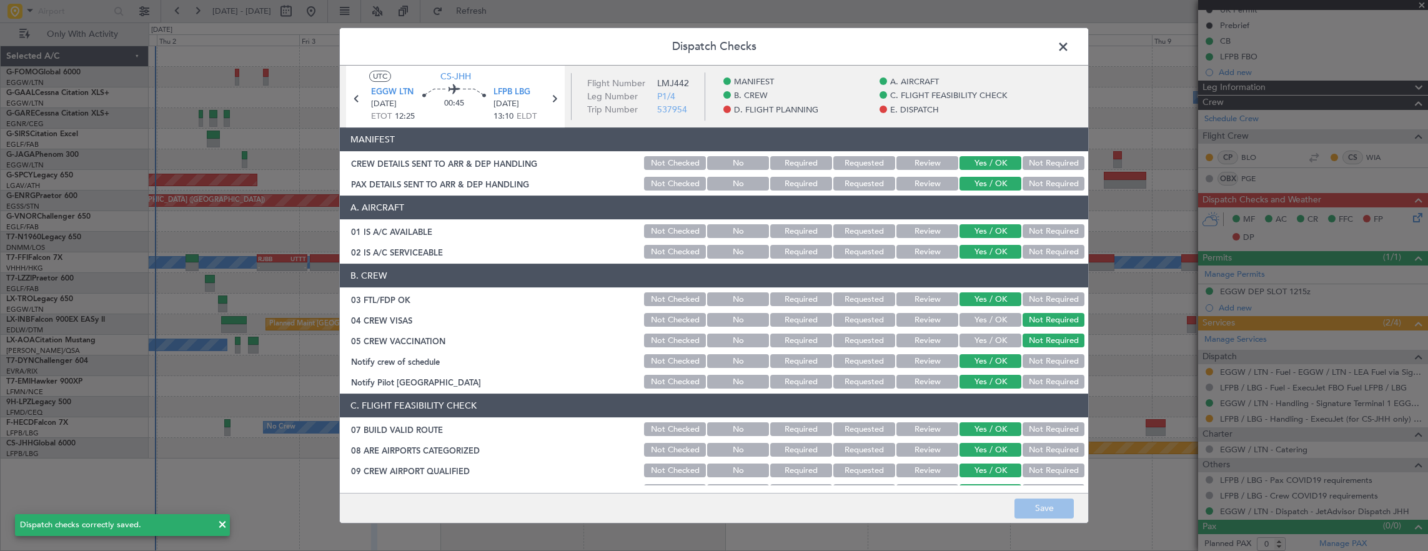
click at [1069, 52] on span at bounding box center [1069, 49] width 0 height 25
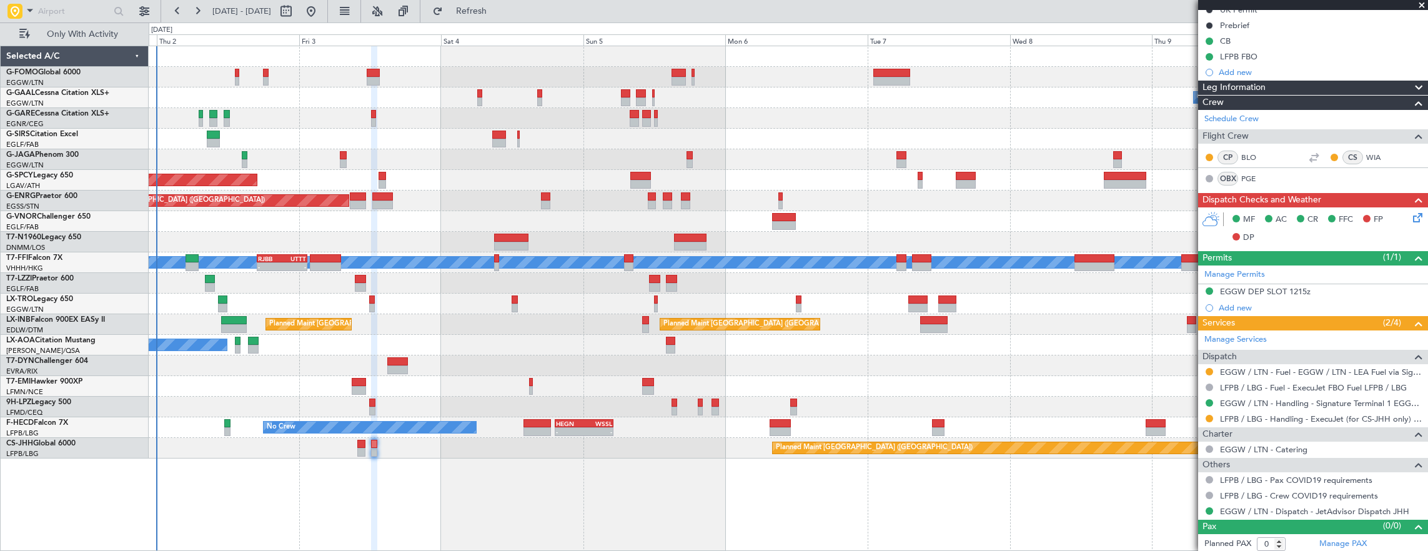
click at [549, 295] on div "A/C Unavailable" at bounding box center [788, 304] width 1279 height 21
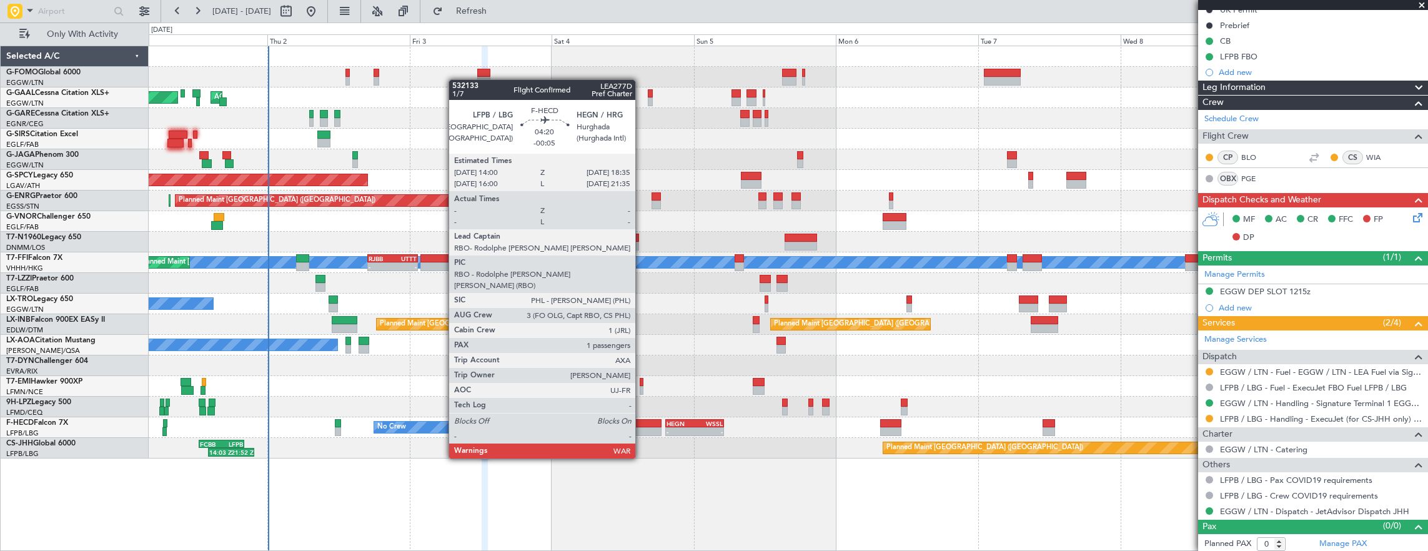
click at [643, 428] on div at bounding box center [647, 431] width 27 height 9
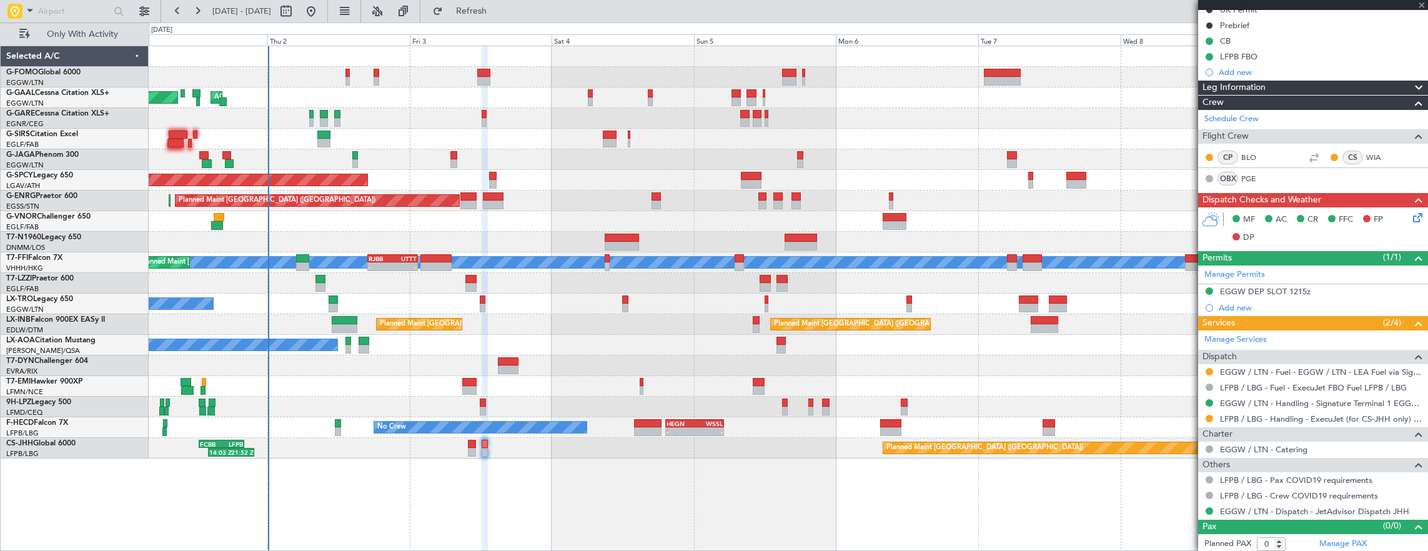
type input "-00:05"
type input "1"
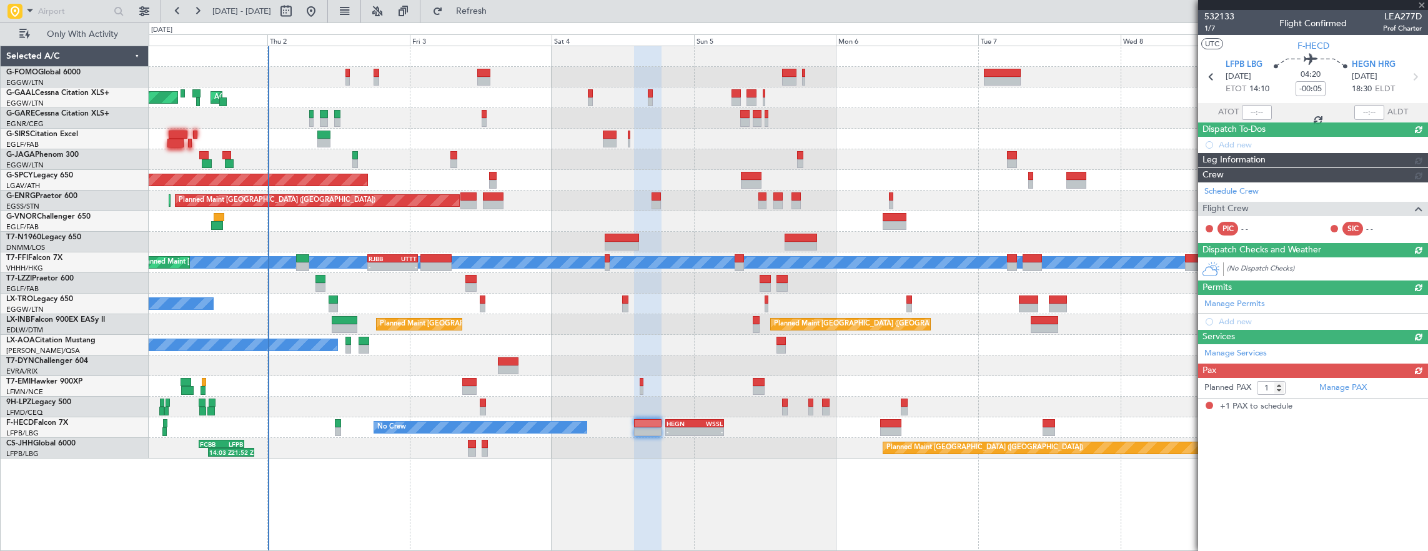
scroll to position [0, 0]
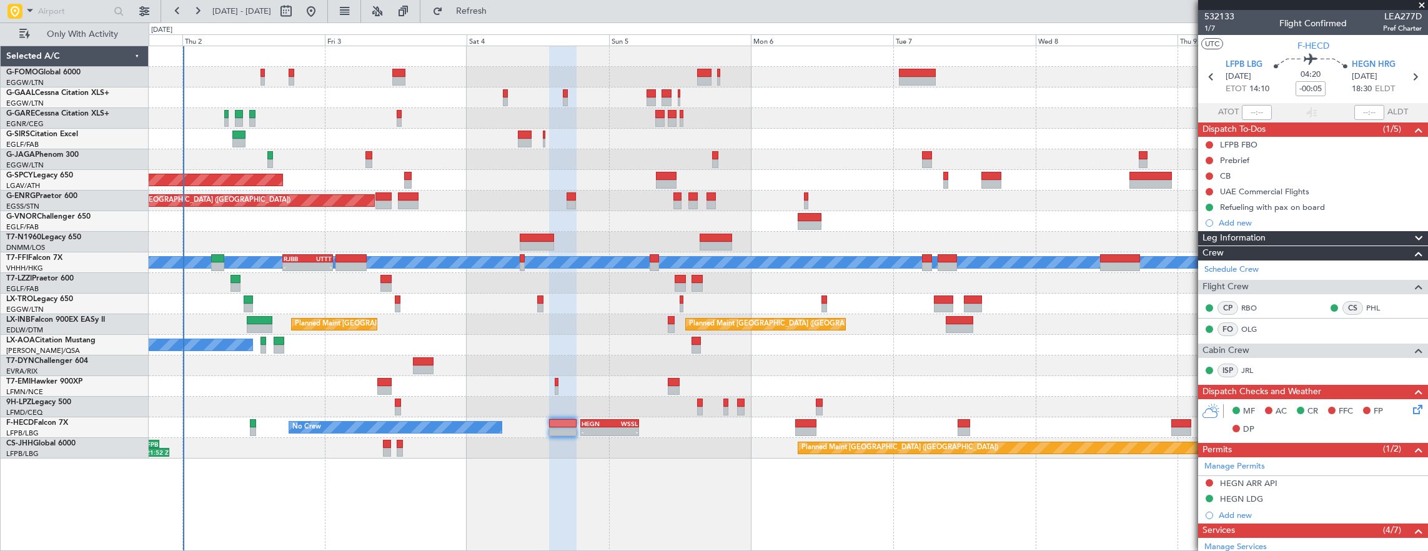
click at [1002, 375] on div "Owner AOG Maint Dusseldorf Owner Planned Maint Dusseldorf Planned Maint Bremen …" at bounding box center [788, 252] width 1279 height 412
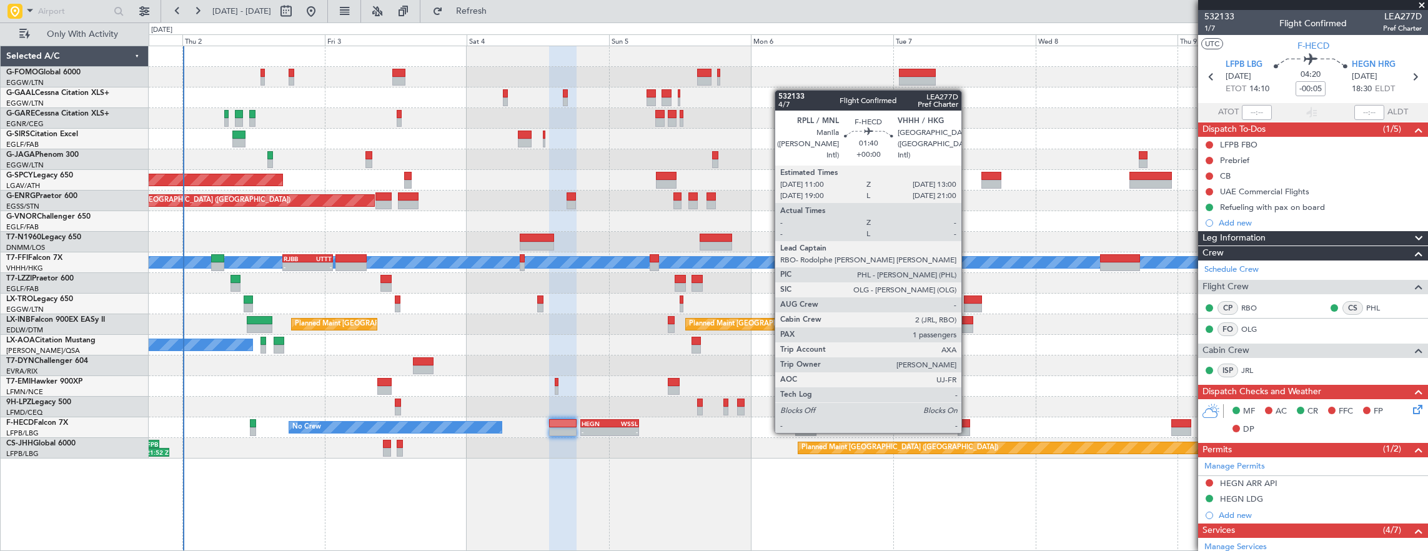
click at [967, 420] on div at bounding box center [963, 423] width 12 height 9
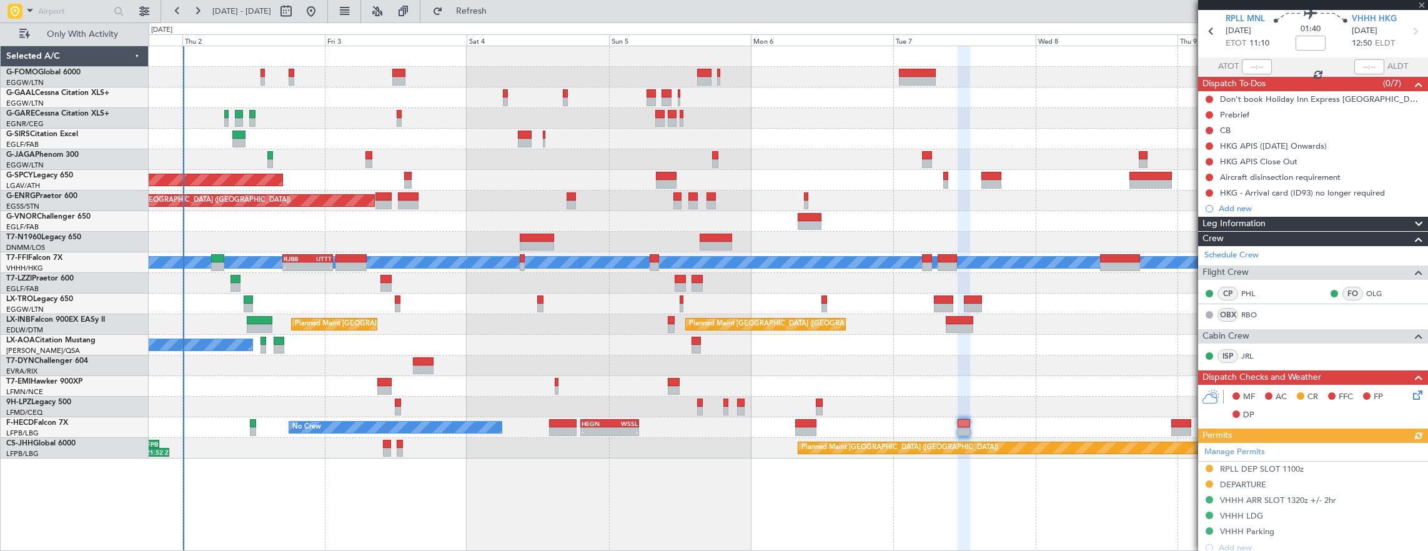
scroll to position [62, 0]
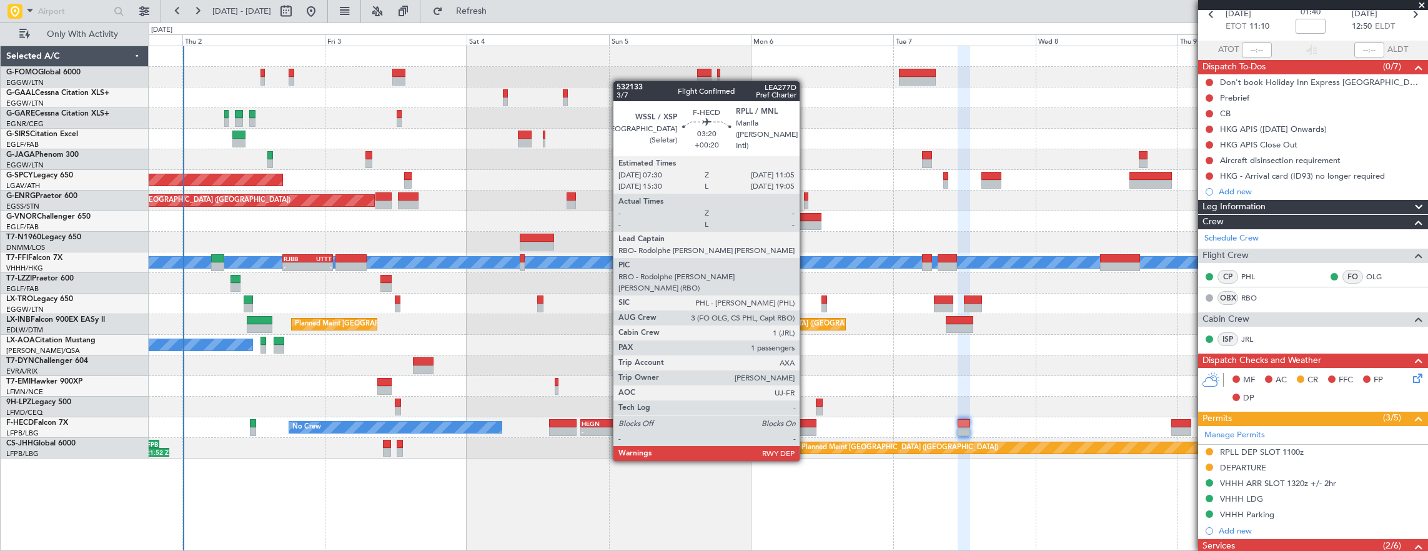
click at [806, 425] on div at bounding box center [805, 423] width 21 height 9
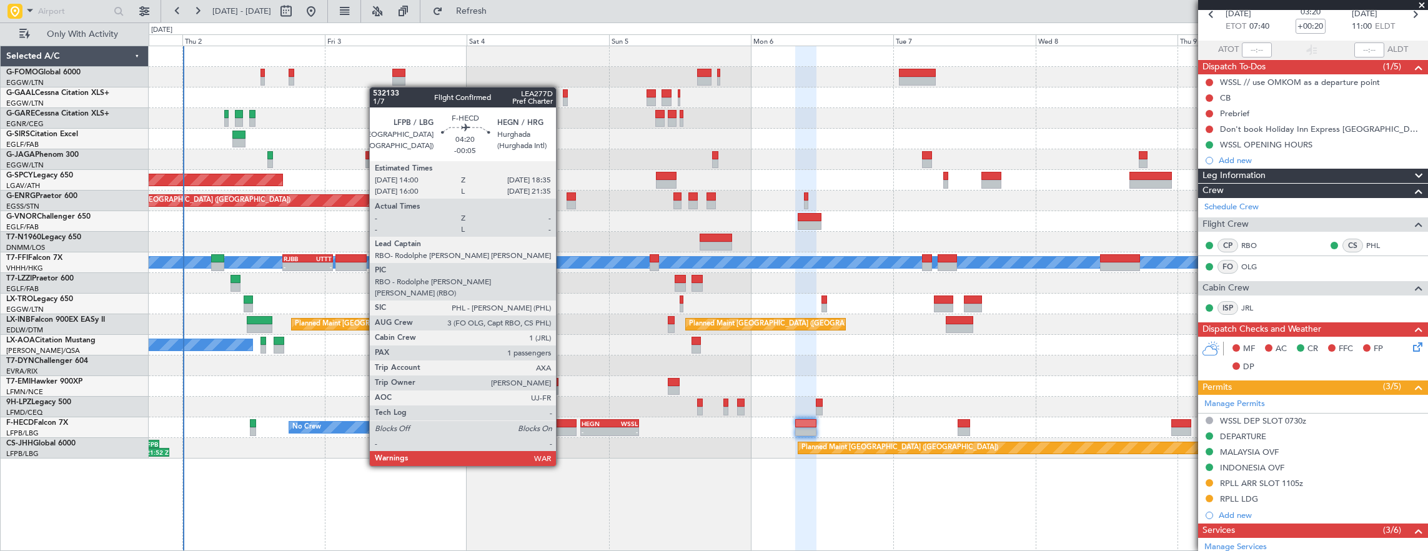
click at [562, 431] on div at bounding box center [562, 431] width 27 height 9
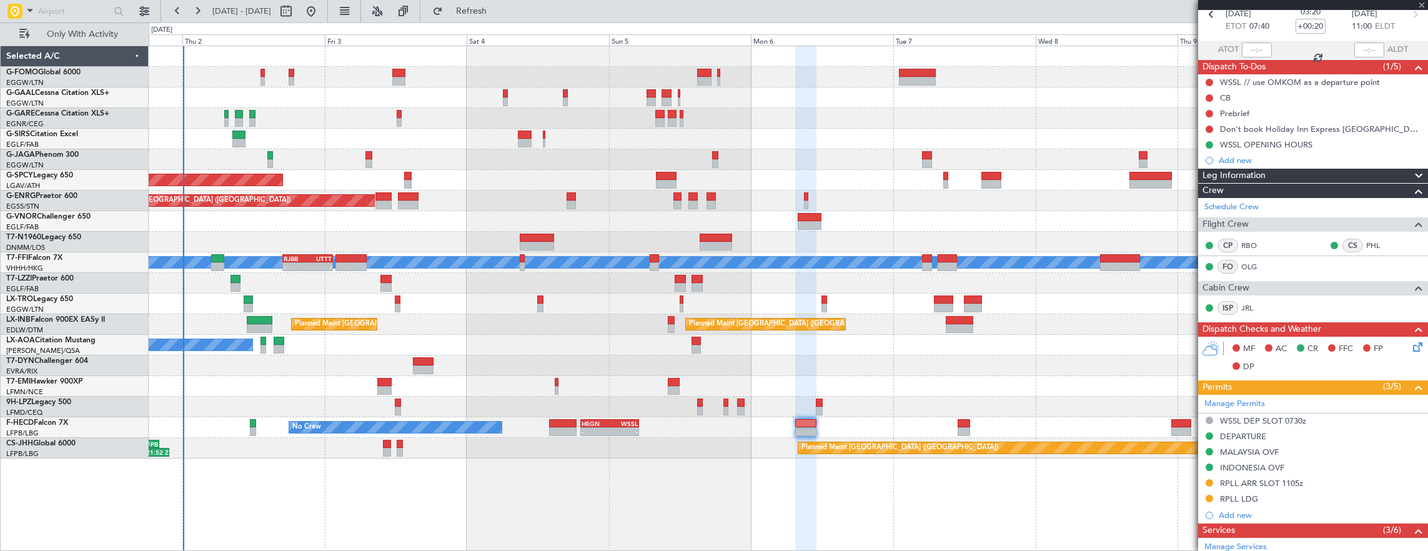
type input "-00:05"
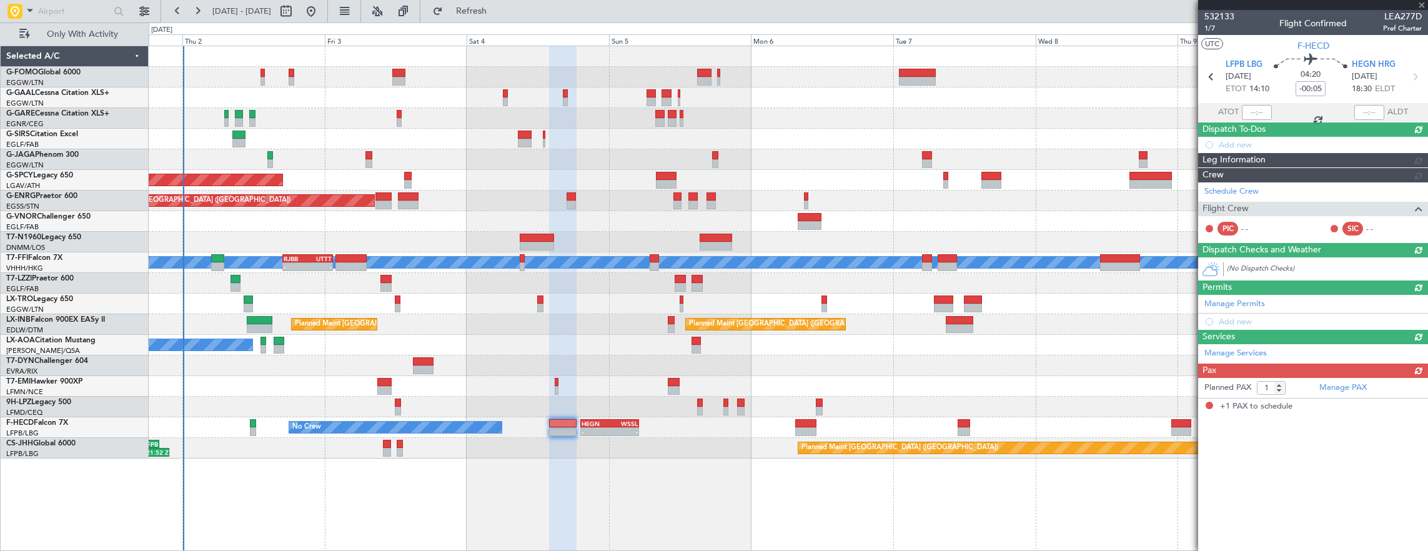
scroll to position [0, 0]
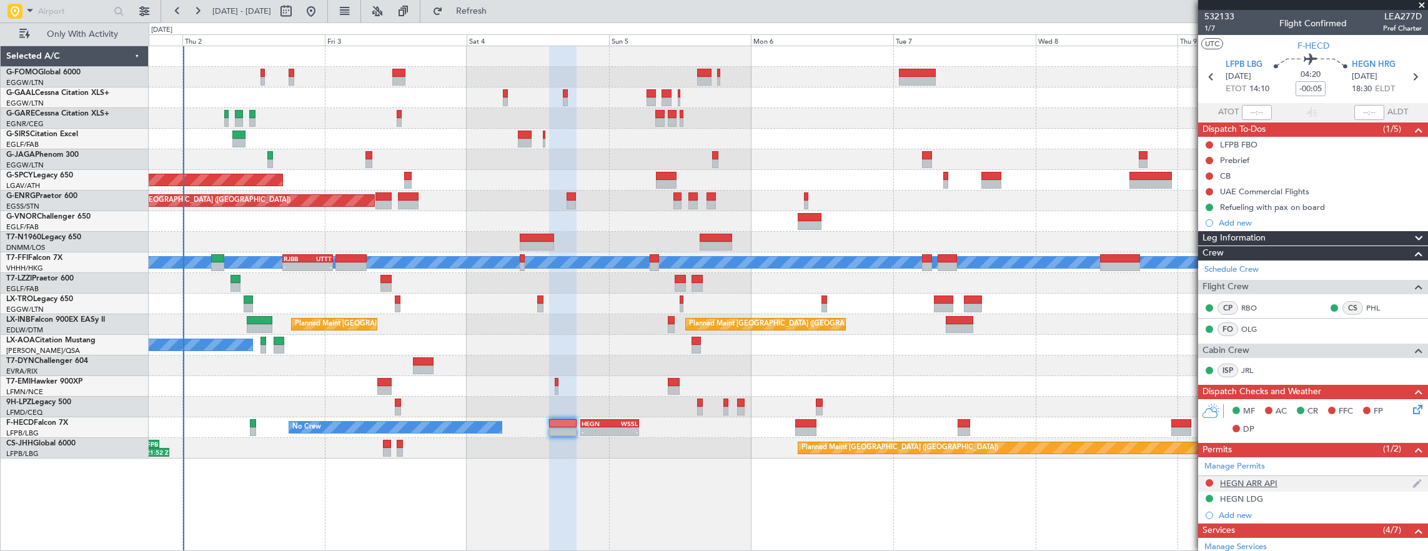
scroll to position [125, 0]
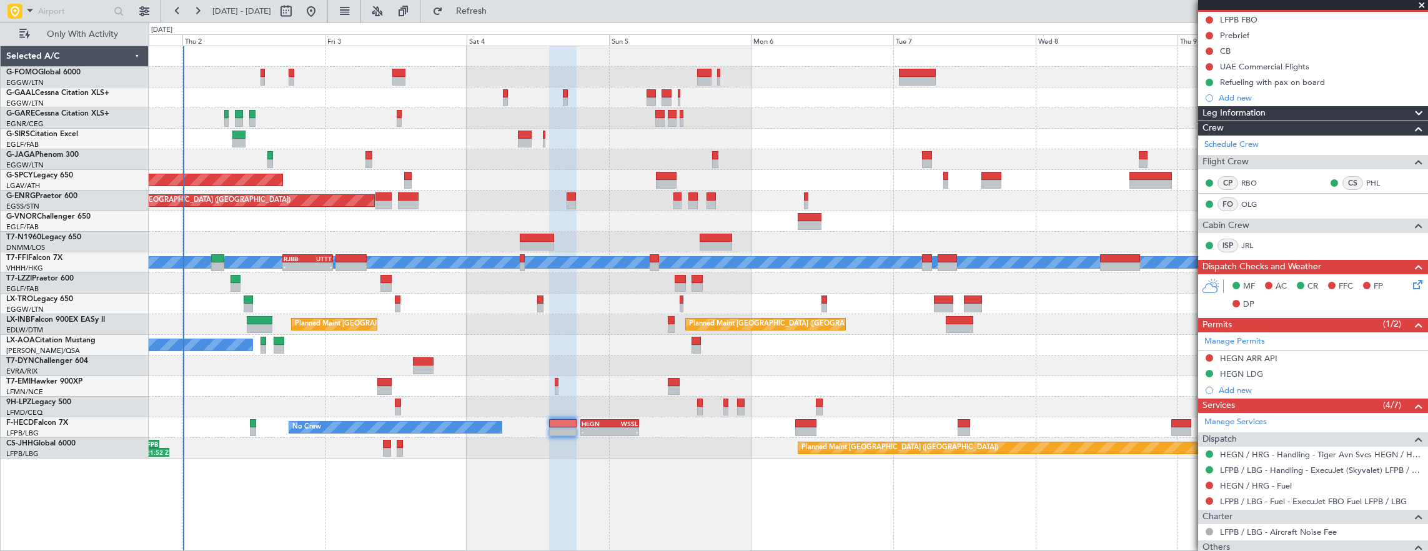
drag, startPoint x: 1209, startPoint y: 370, endPoint x: 1203, endPoint y: 378, distance: 9.9
click at [1209, 370] on button at bounding box center [1208, 373] width 7 height 7
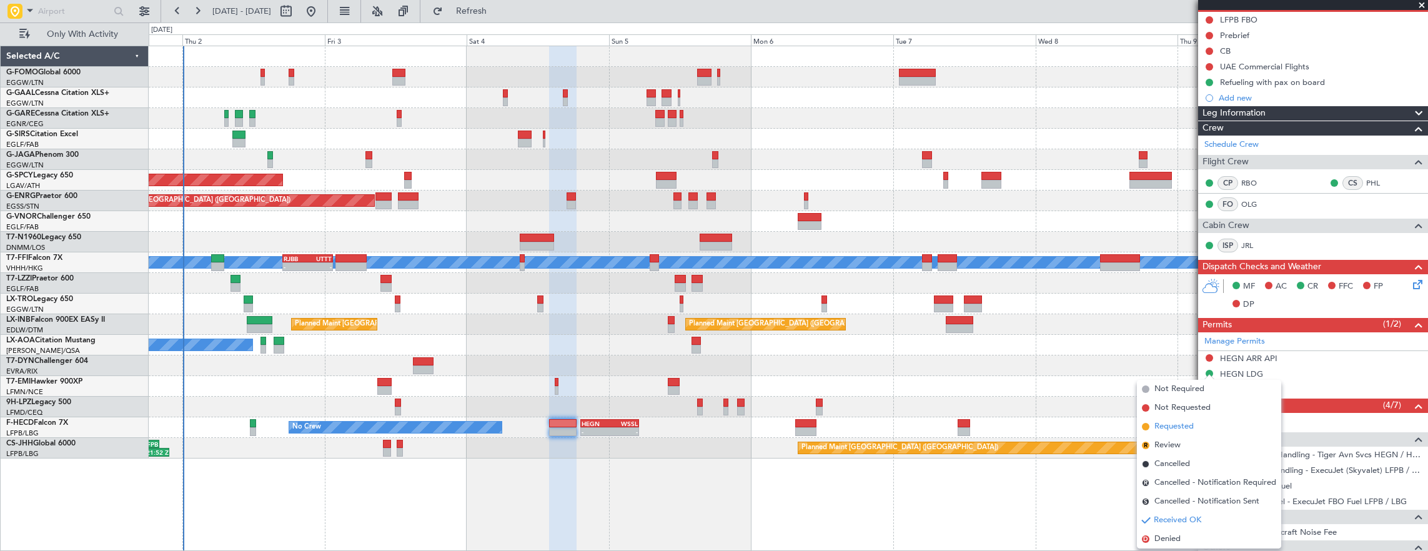
click at [1182, 425] on span "Requested" at bounding box center [1173, 426] width 39 height 12
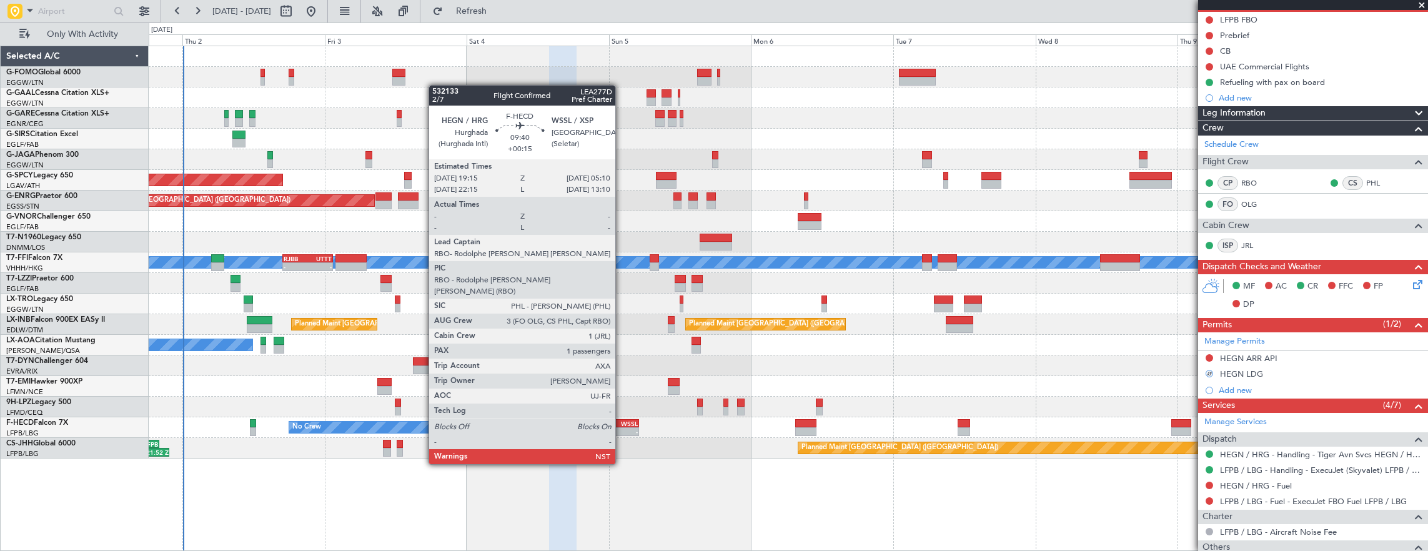
click at [621, 429] on div "-" at bounding box center [623, 431] width 28 height 7
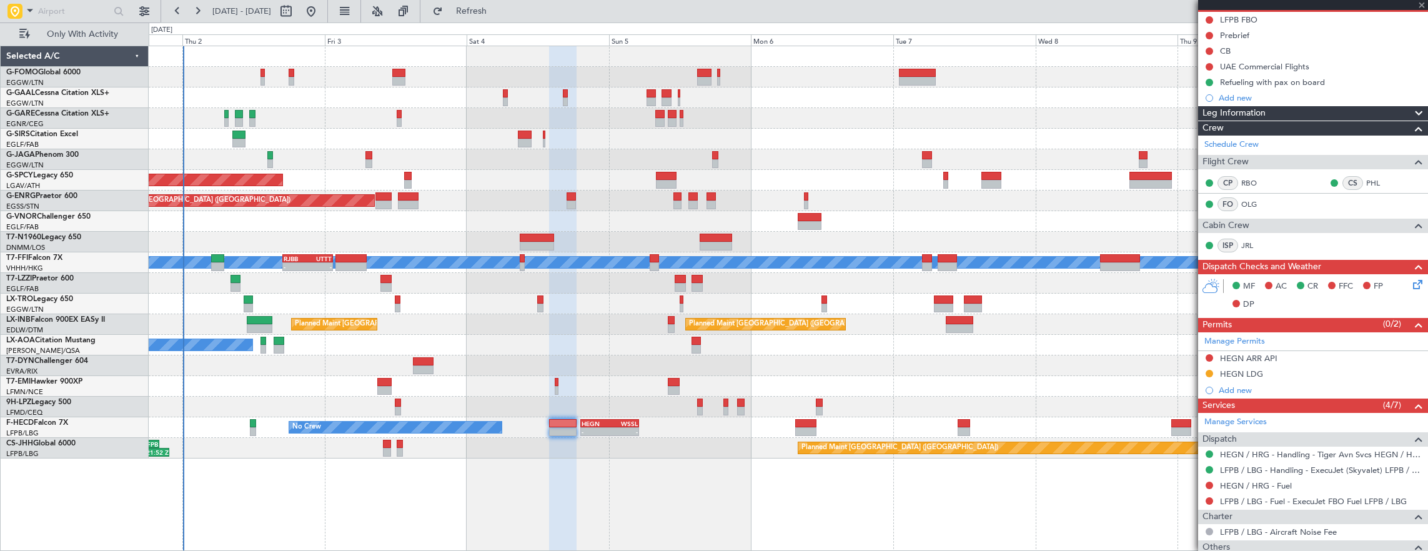
type input "+00:15"
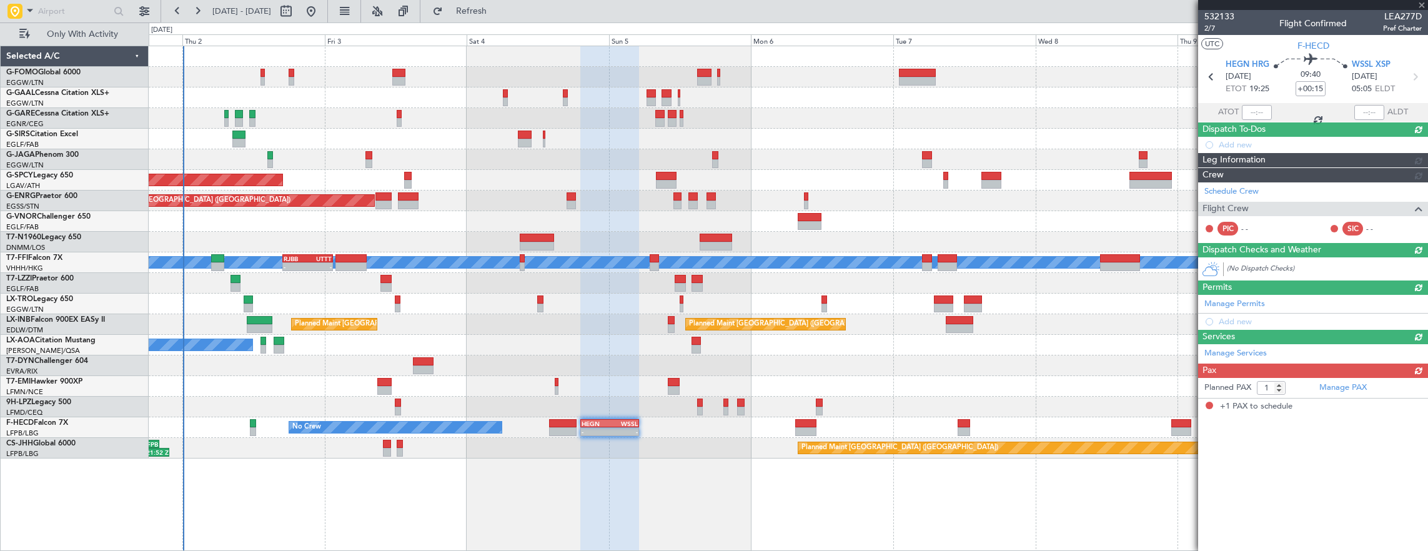
scroll to position [0, 0]
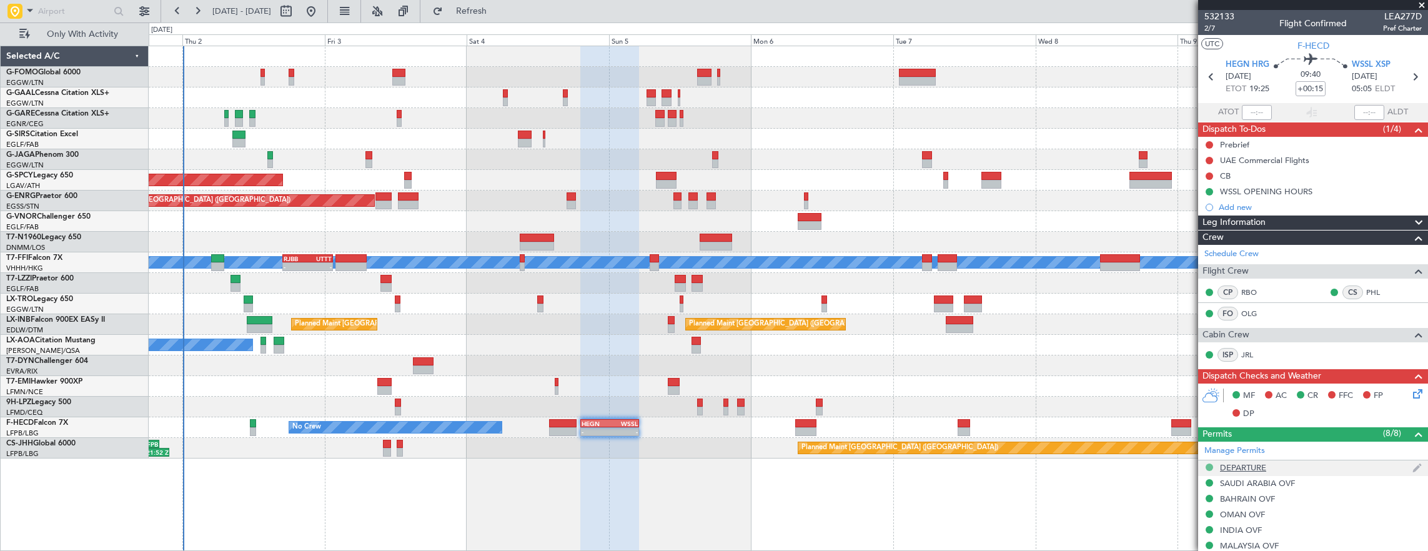
click at [1210, 464] on button at bounding box center [1208, 466] width 7 height 7
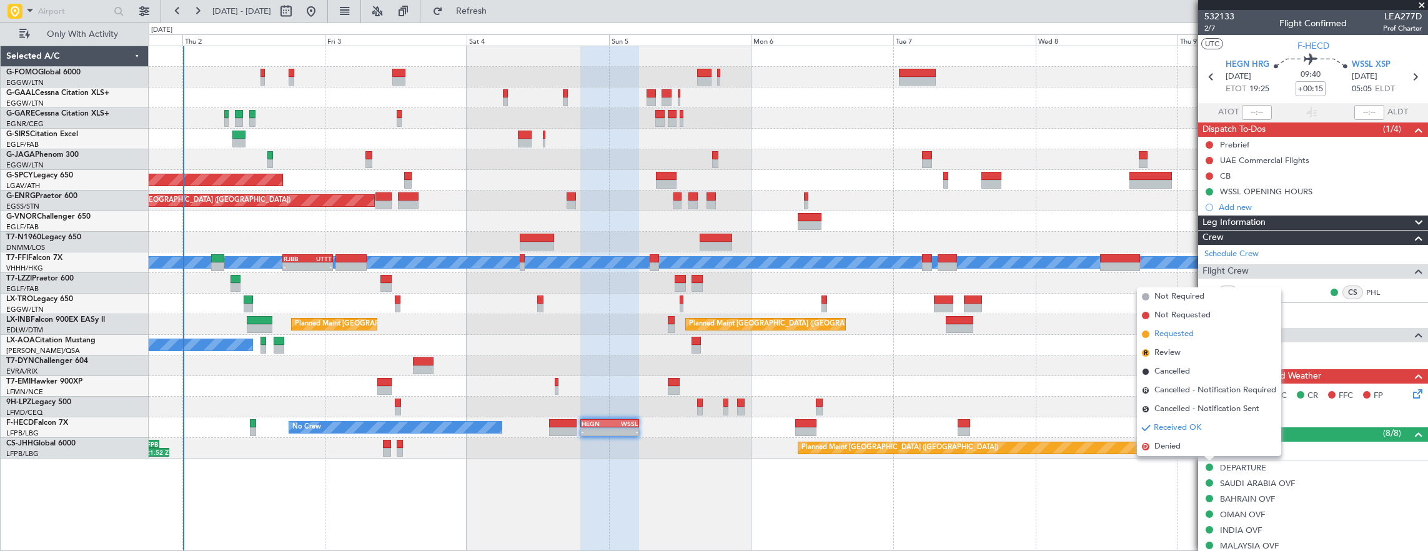
click at [1184, 336] on span "Requested" at bounding box center [1173, 334] width 39 height 12
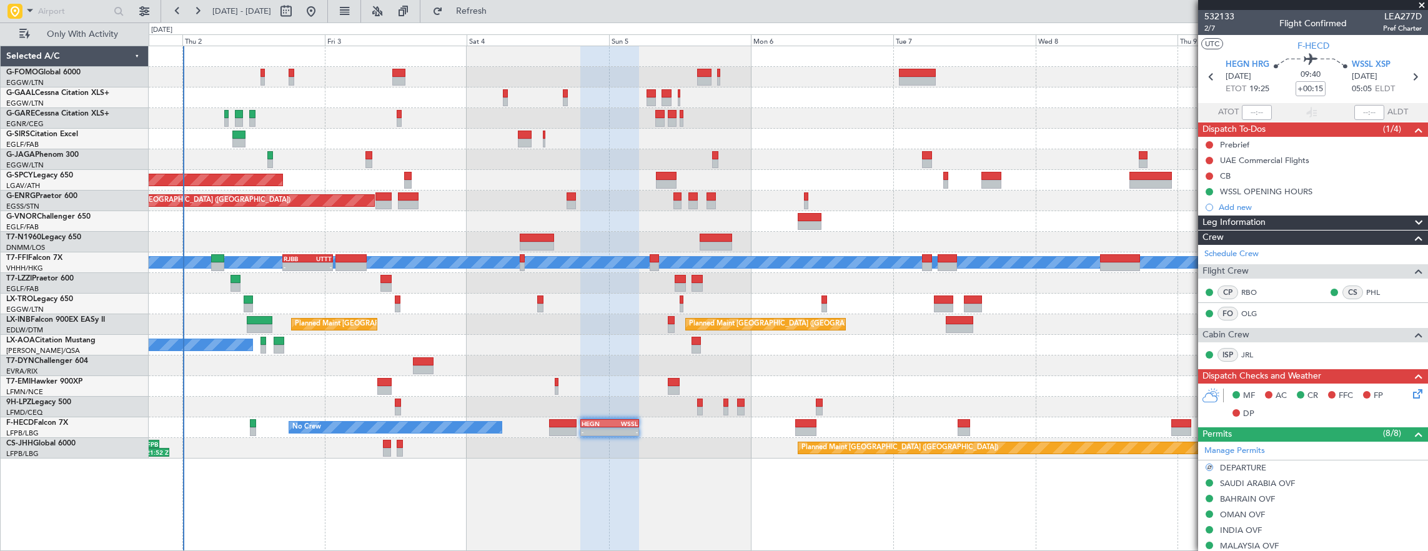
scroll to position [125, 0]
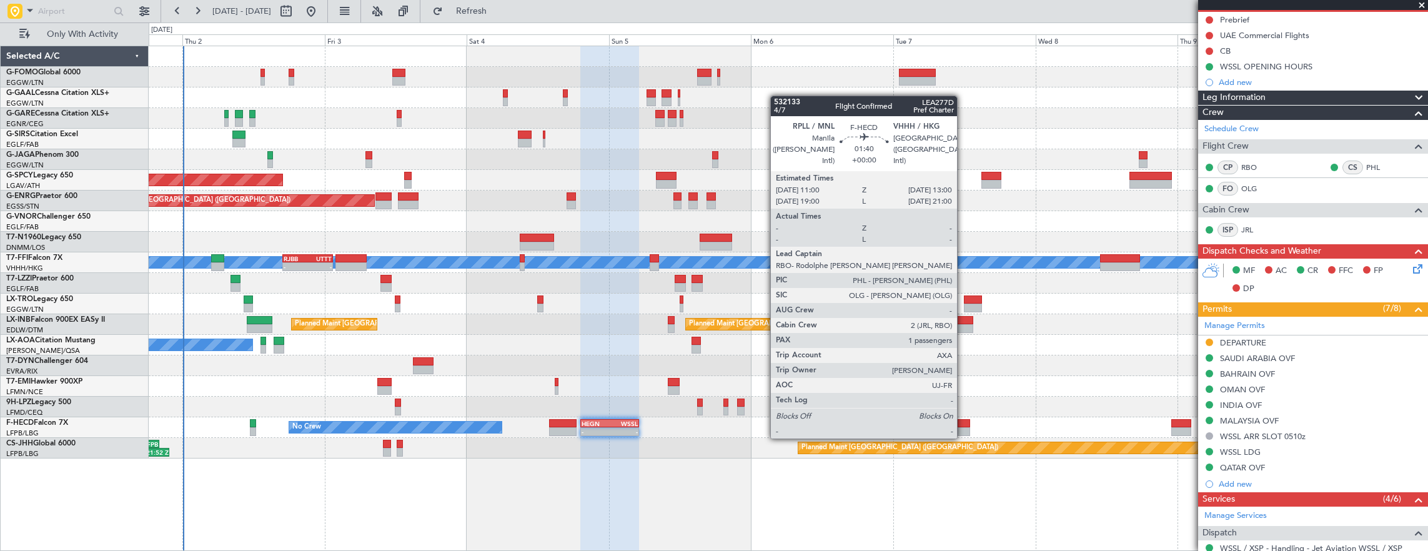
click at [963, 426] on div at bounding box center [963, 423] width 12 height 9
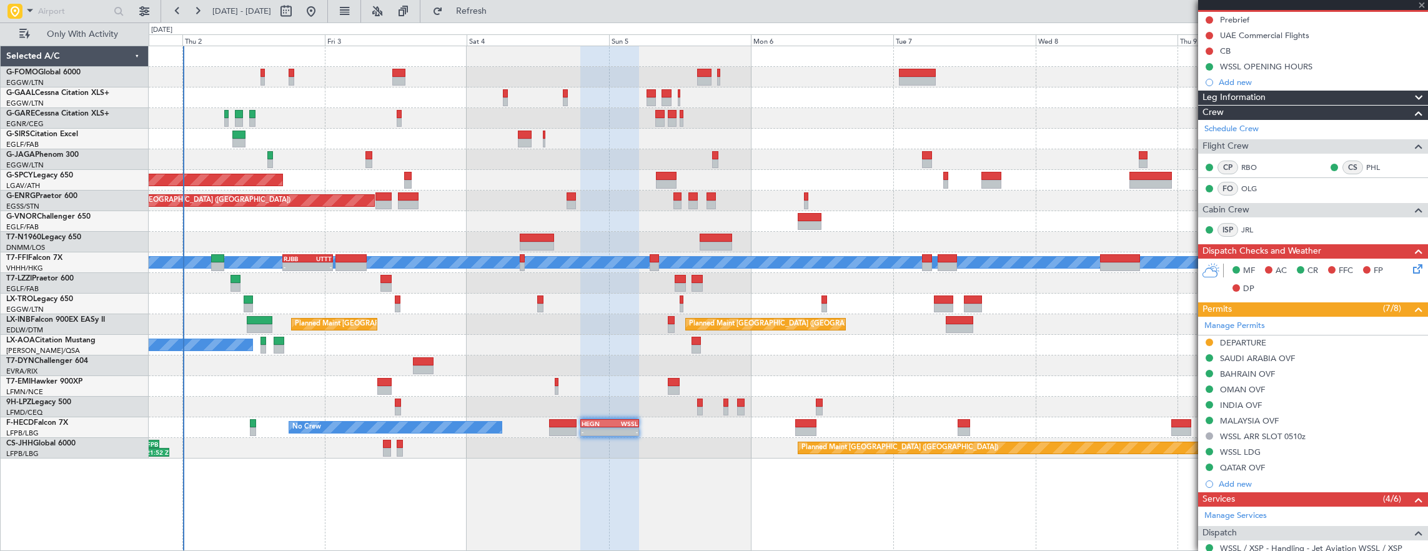
click at [823, 347] on div "Owner AOG Maint [GEOGRAPHIC_DATA] Owner Planned [GEOGRAPHIC_DATA] Planned Maint…" at bounding box center [788, 252] width 1279 height 412
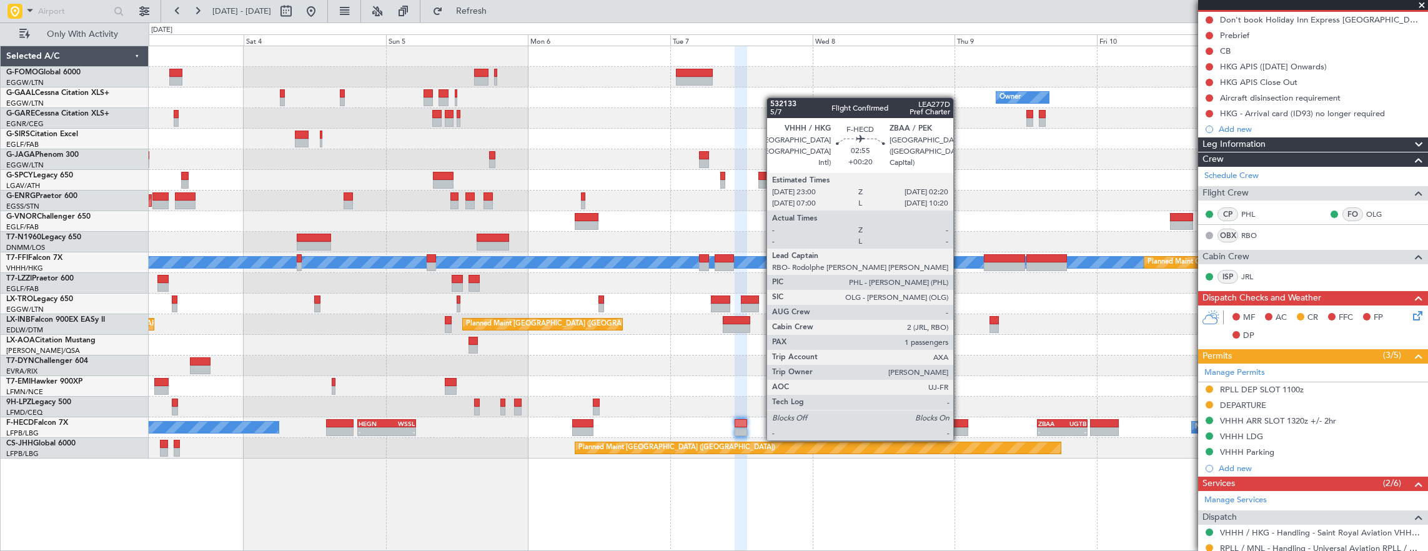
click at [959, 428] on div at bounding box center [958, 431] width 20 height 9
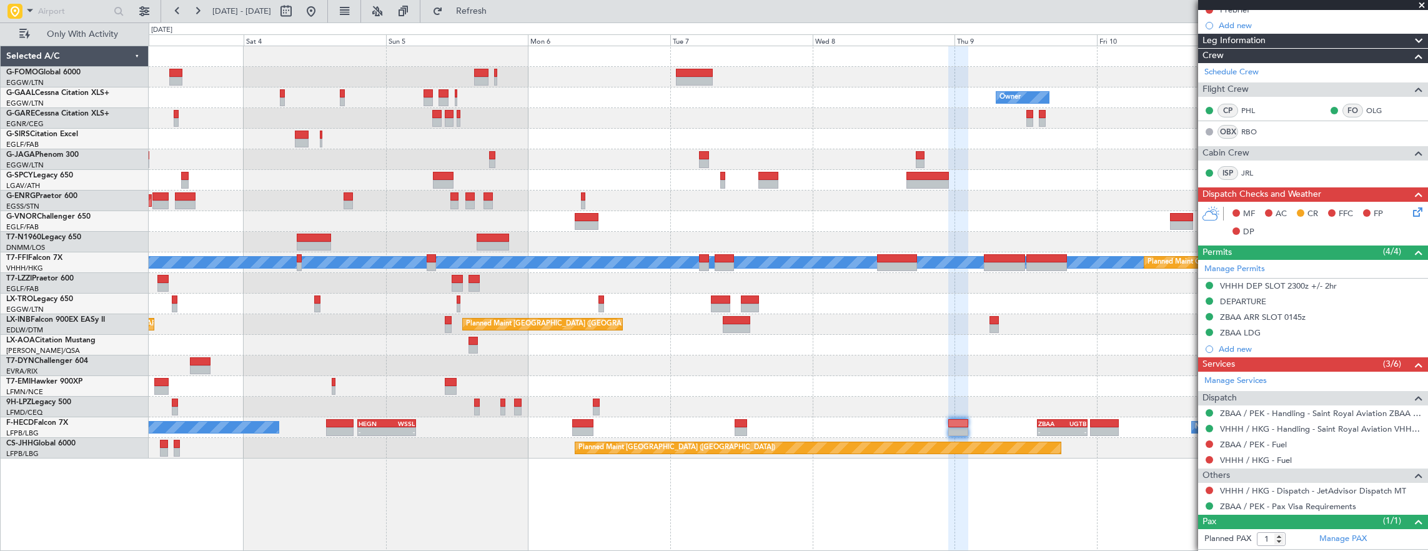
scroll to position [174, 0]
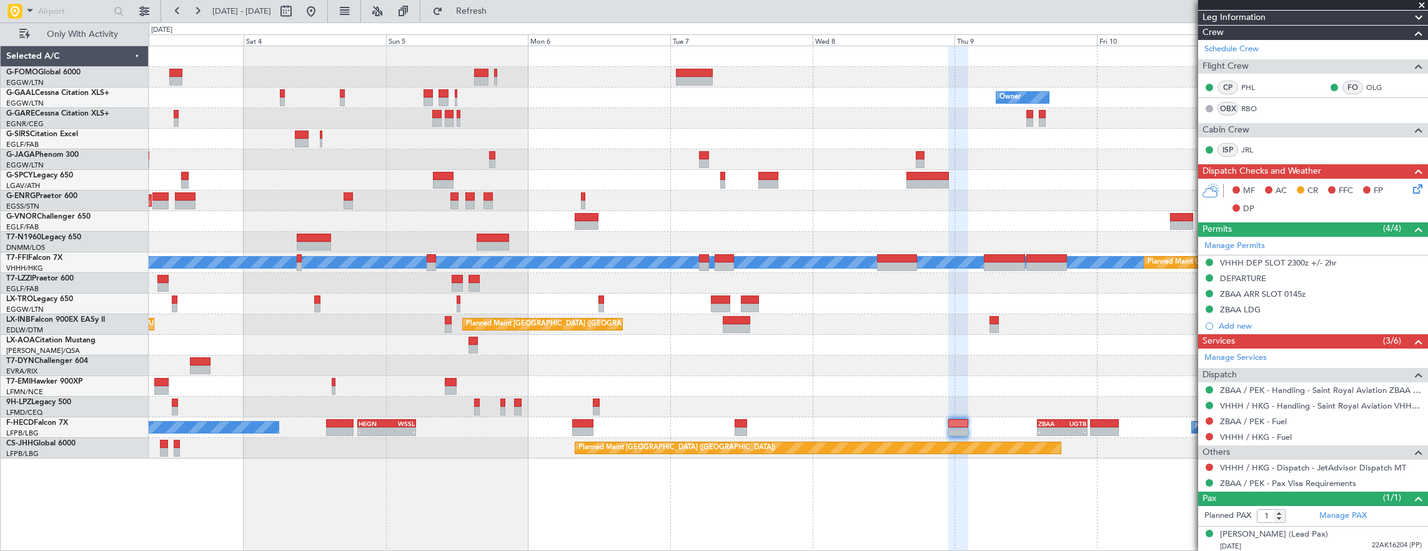
click at [742, 285] on div at bounding box center [788, 283] width 1279 height 21
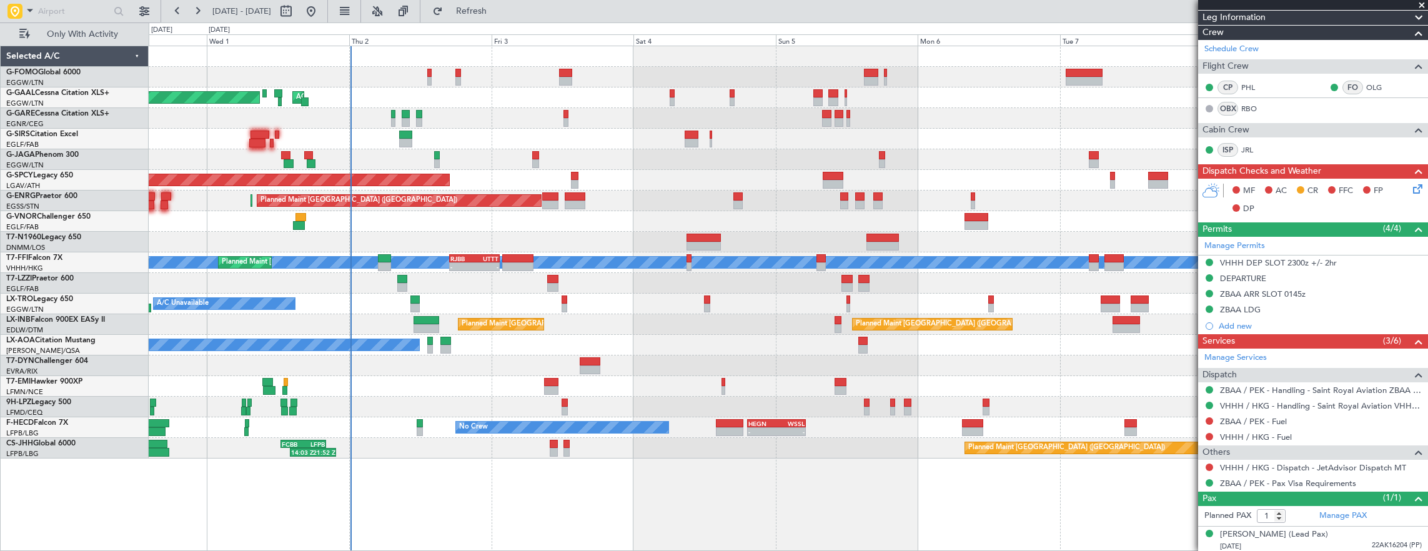
click at [486, 358] on div "Owner AOG Maint [GEOGRAPHIC_DATA] Planned [GEOGRAPHIC_DATA] Owner Planned Maint…" at bounding box center [788, 252] width 1279 height 412
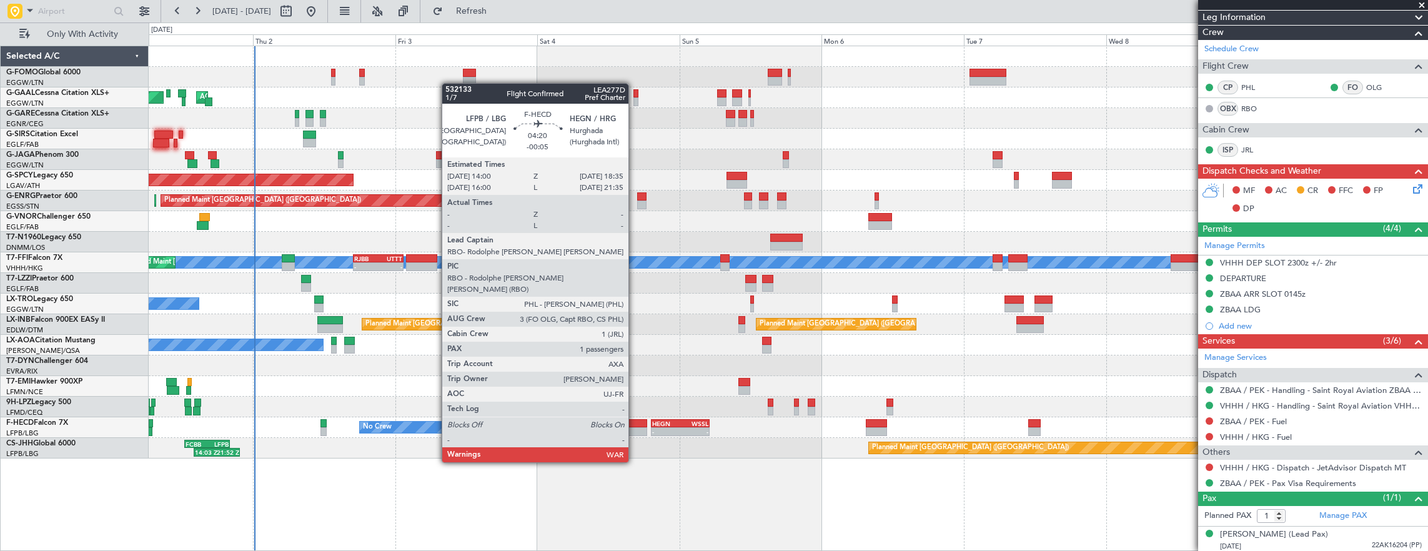
click at [634, 427] on div at bounding box center [632, 431] width 27 height 9
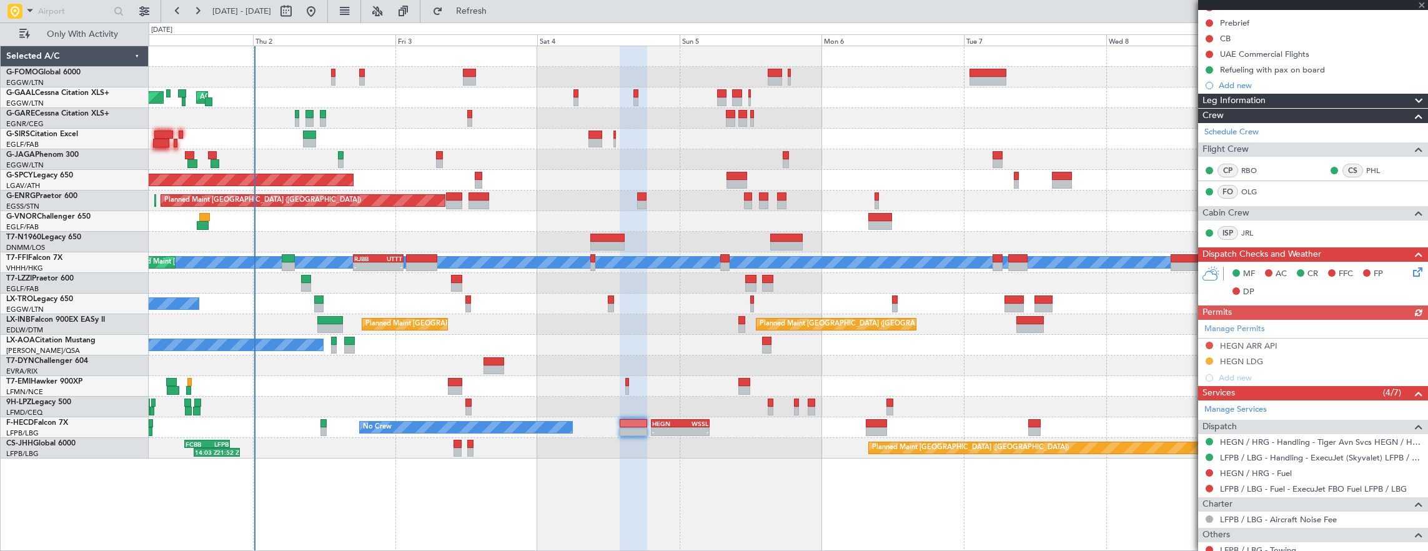
scroll to position [235, 0]
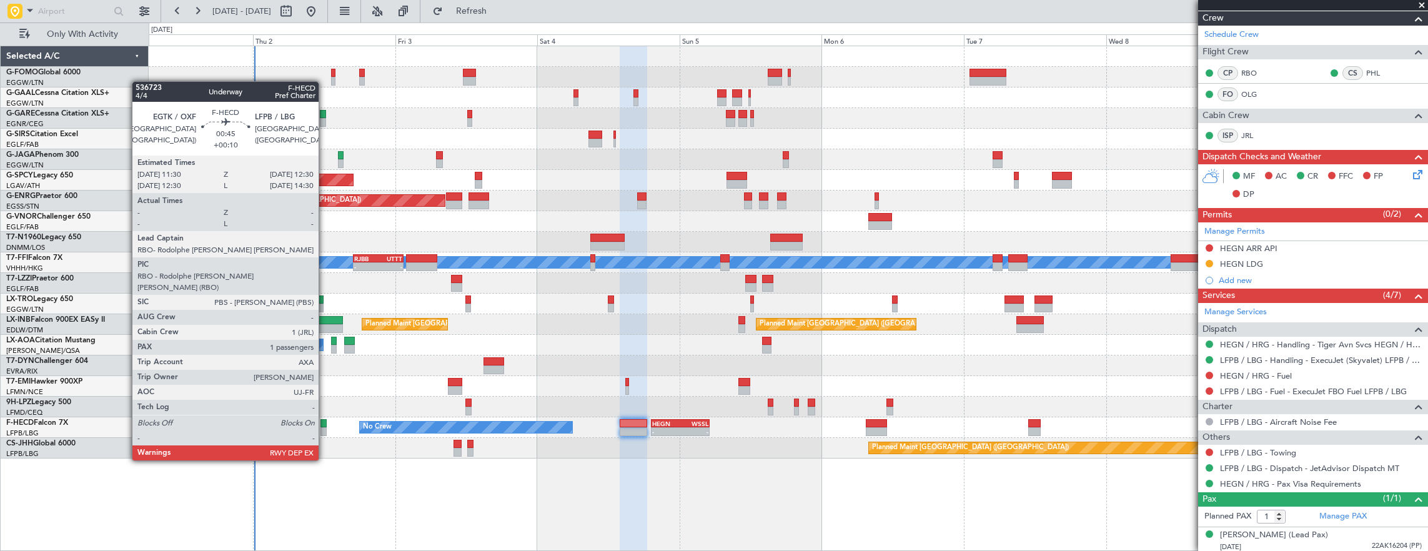
click at [323, 425] on div at bounding box center [323, 423] width 6 height 9
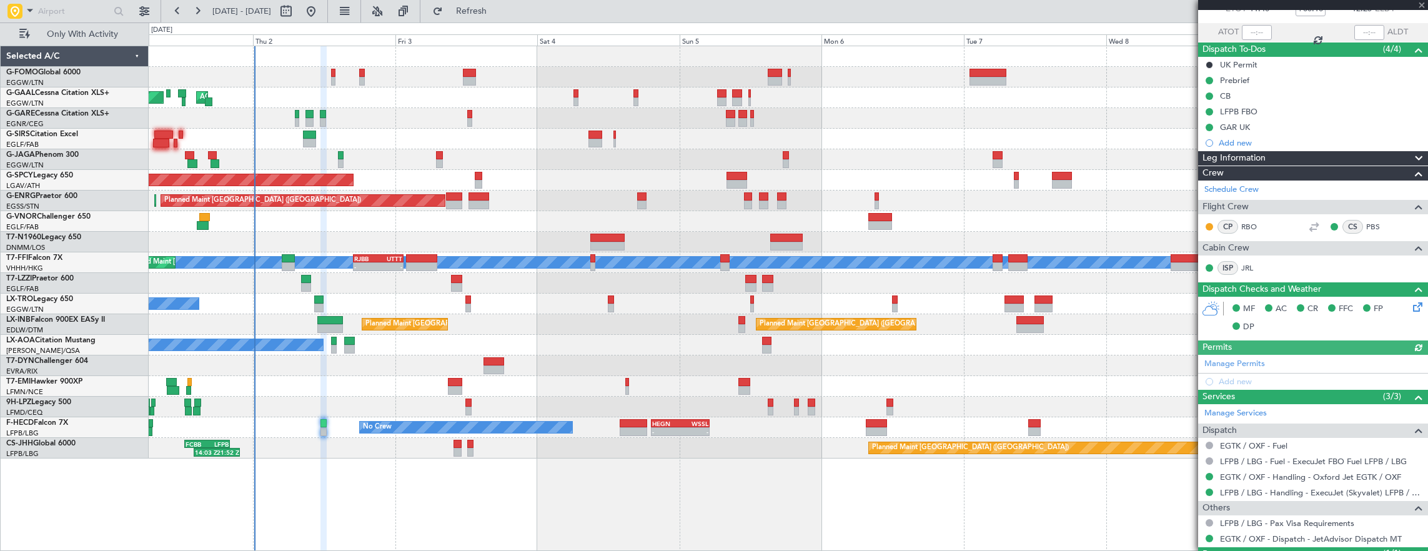
scroll to position [136, 0]
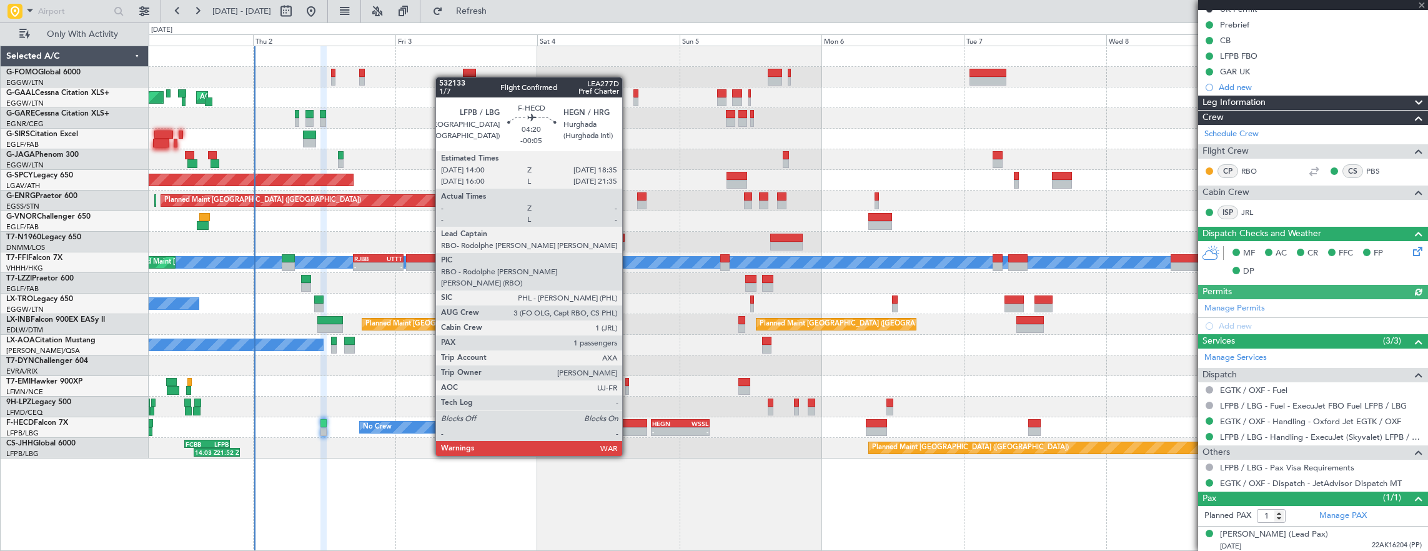
click at [628, 421] on div at bounding box center [632, 423] width 27 height 9
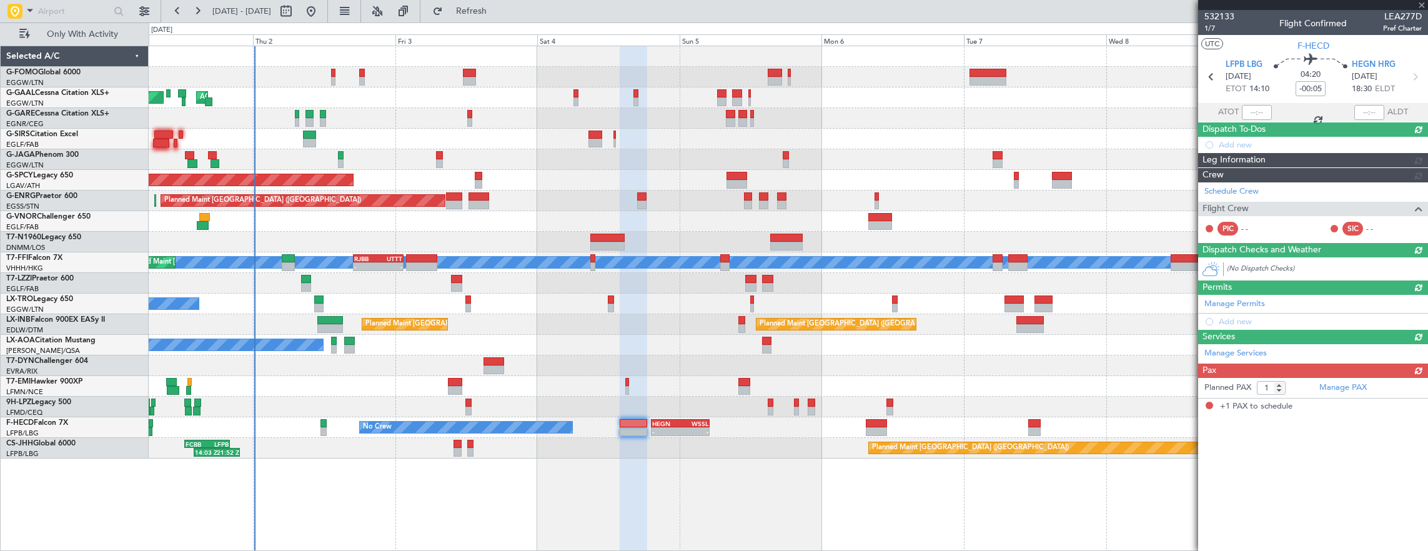
scroll to position [0, 0]
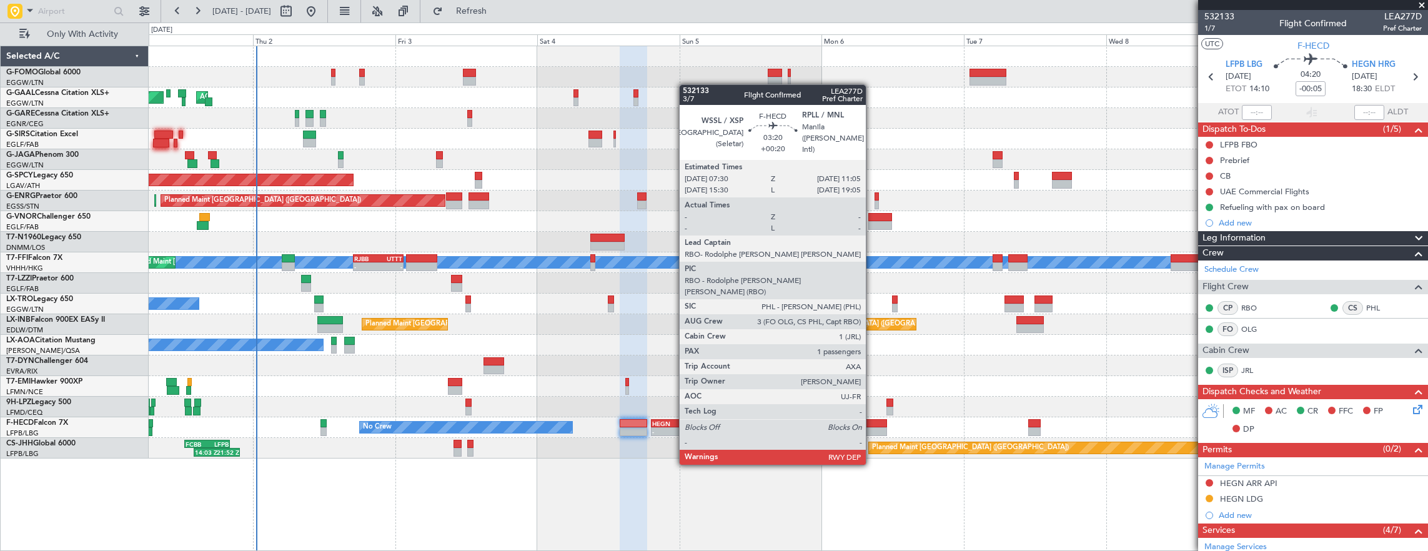
click at [872, 428] on div at bounding box center [876, 431] width 21 height 9
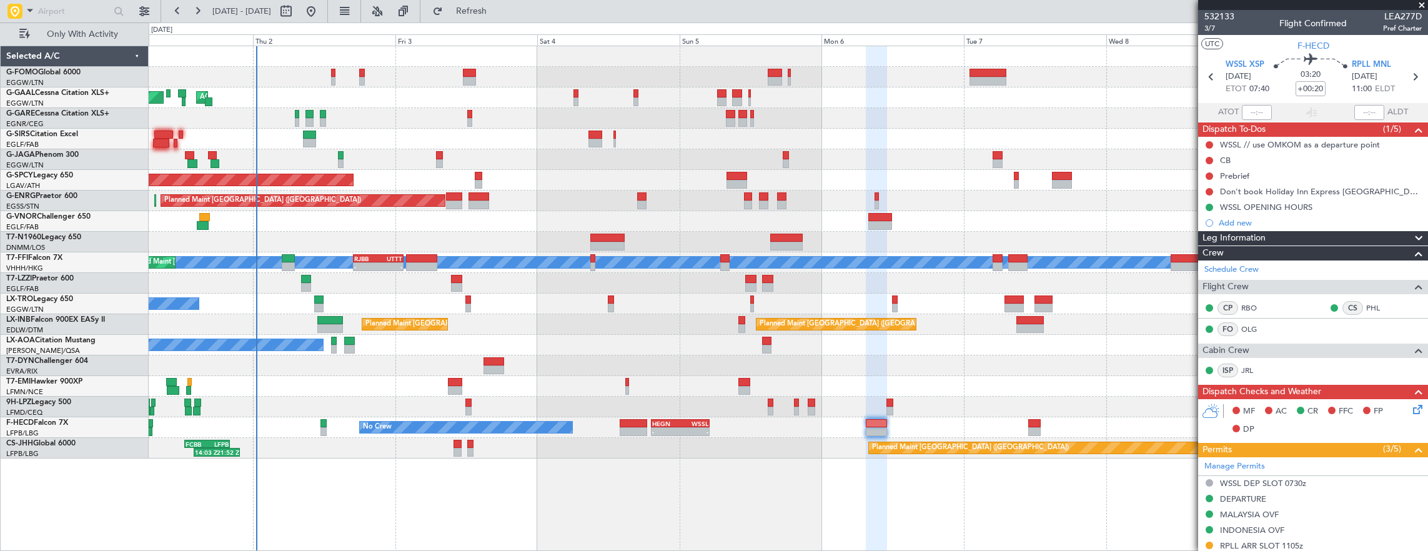
click at [794, 327] on div "Planned Maint Dusseldorf AOG Maint [GEOGRAPHIC_DATA] Owner Owner Planned Maint …" at bounding box center [788, 252] width 1279 height 412
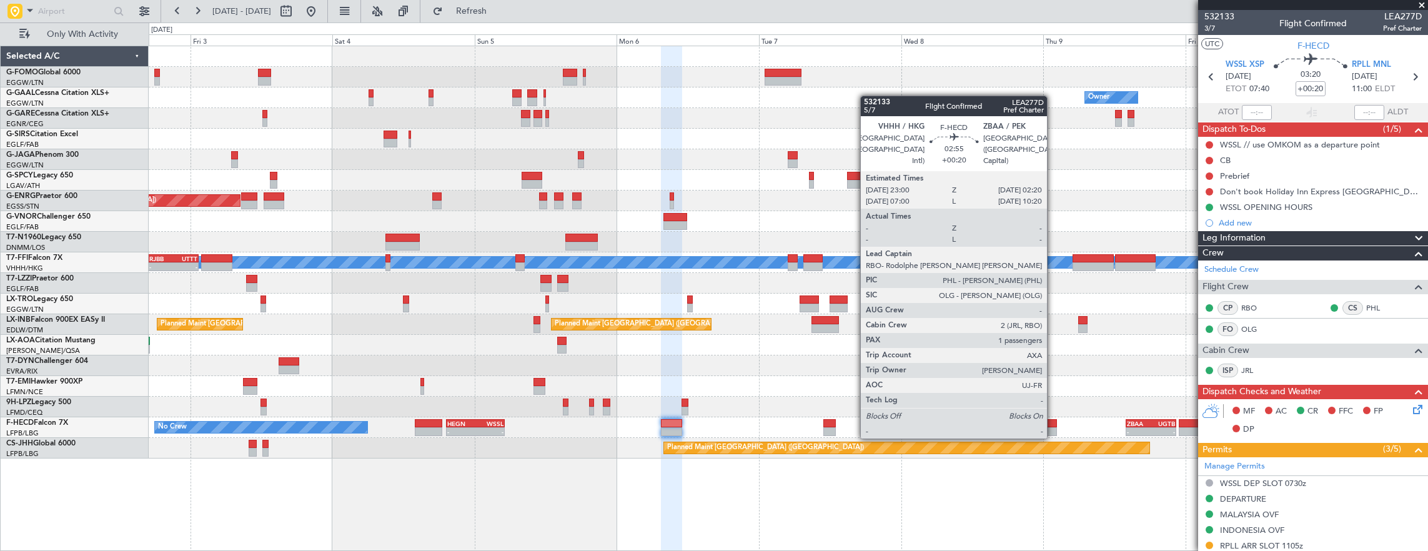
click at [1053, 426] on div at bounding box center [1047, 423] width 20 height 9
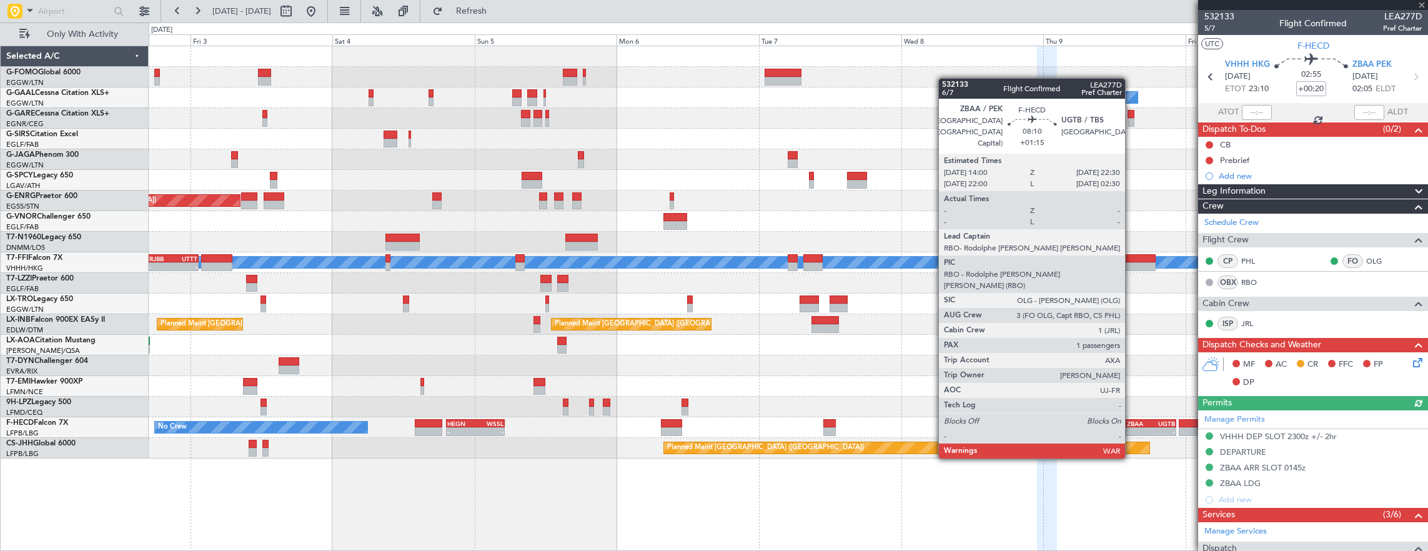
click at [1131, 422] on div "ZBAA" at bounding box center [1139, 423] width 24 height 7
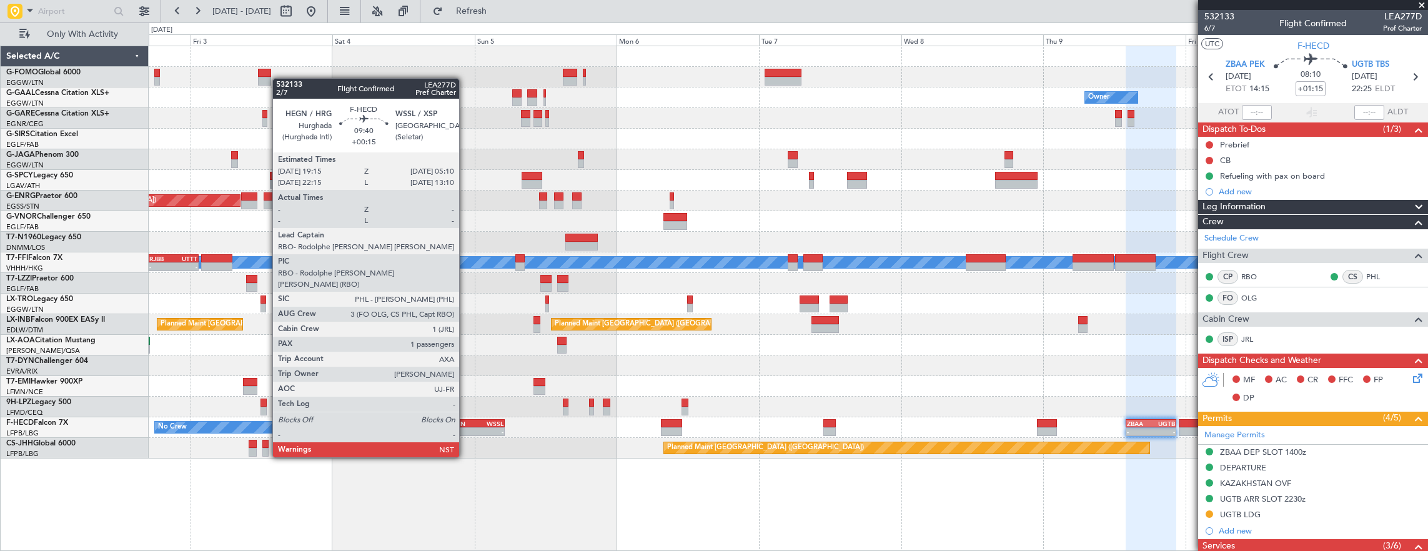
click at [465, 422] on div "HEGN" at bounding box center [461, 423] width 28 height 7
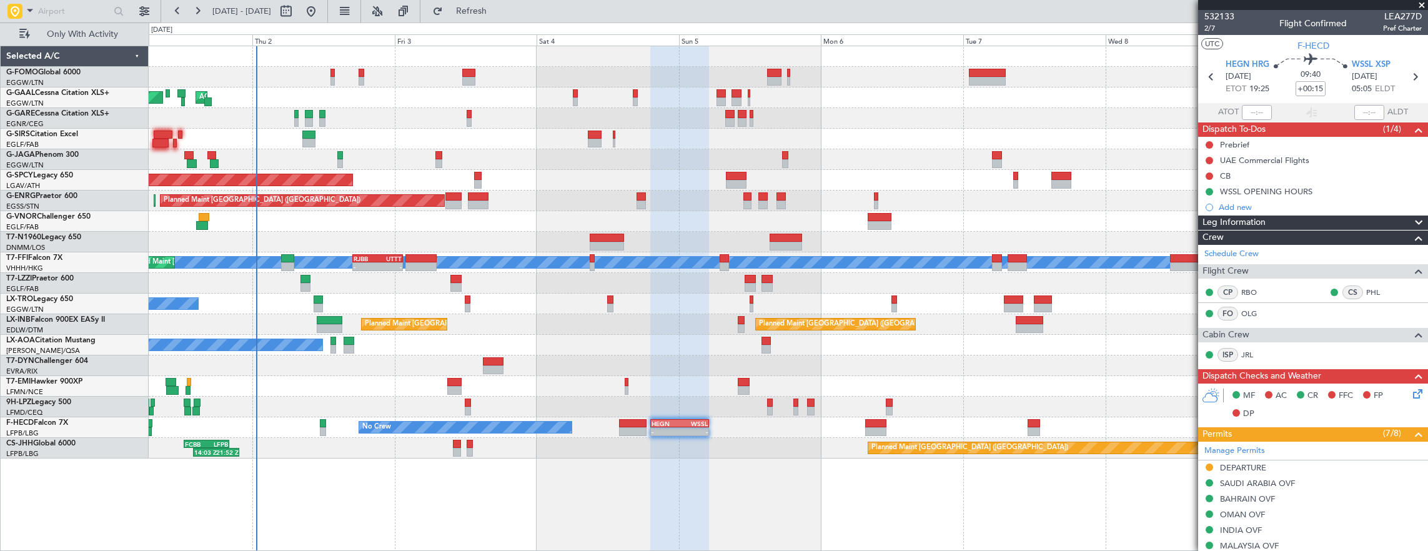
click at [455, 151] on div at bounding box center [788, 159] width 1279 height 21
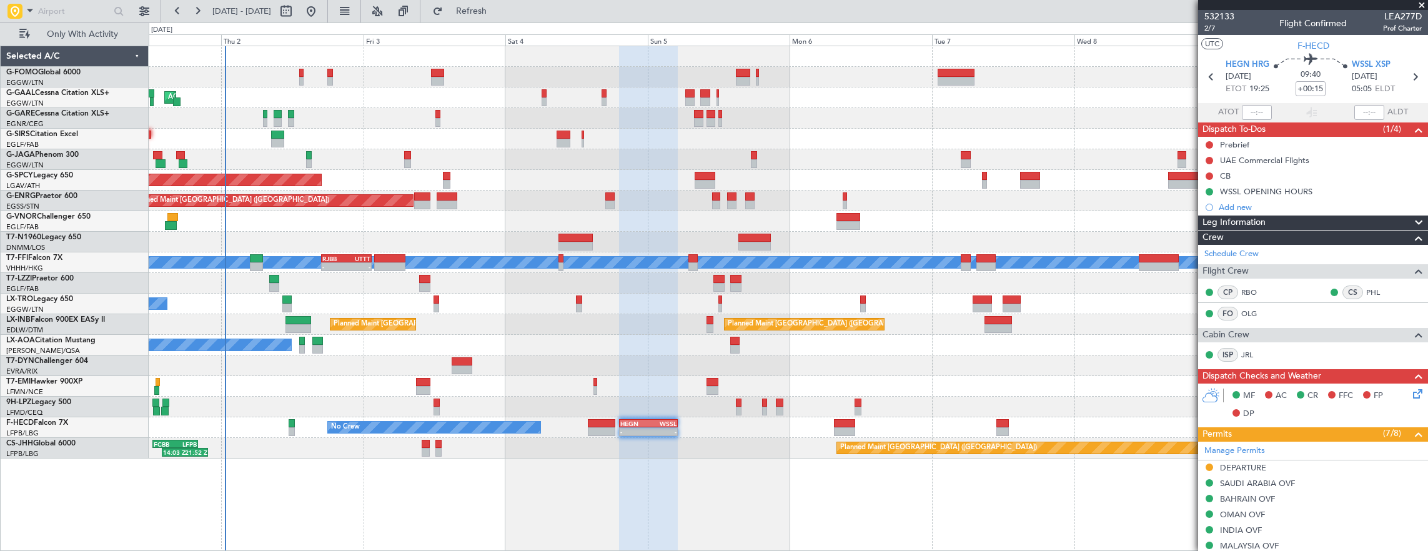
click at [297, 72] on div at bounding box center [788, 77] width 1279 height 21
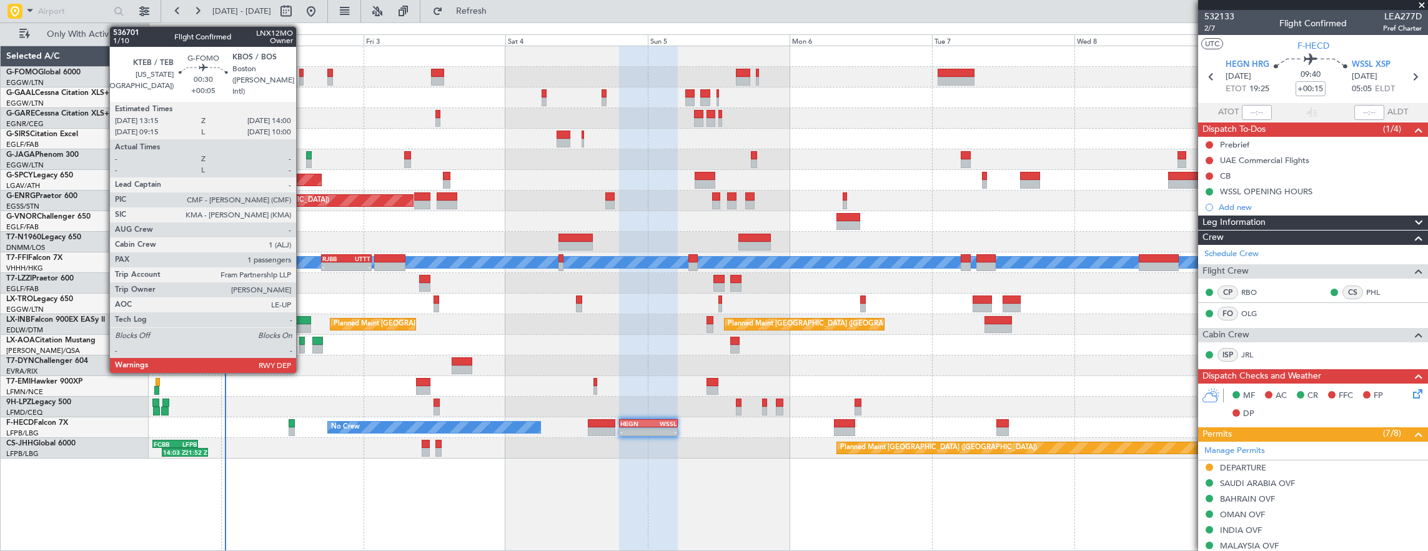
click at [302, 72] on div at bounding box center [301, 73] width 5 height 9
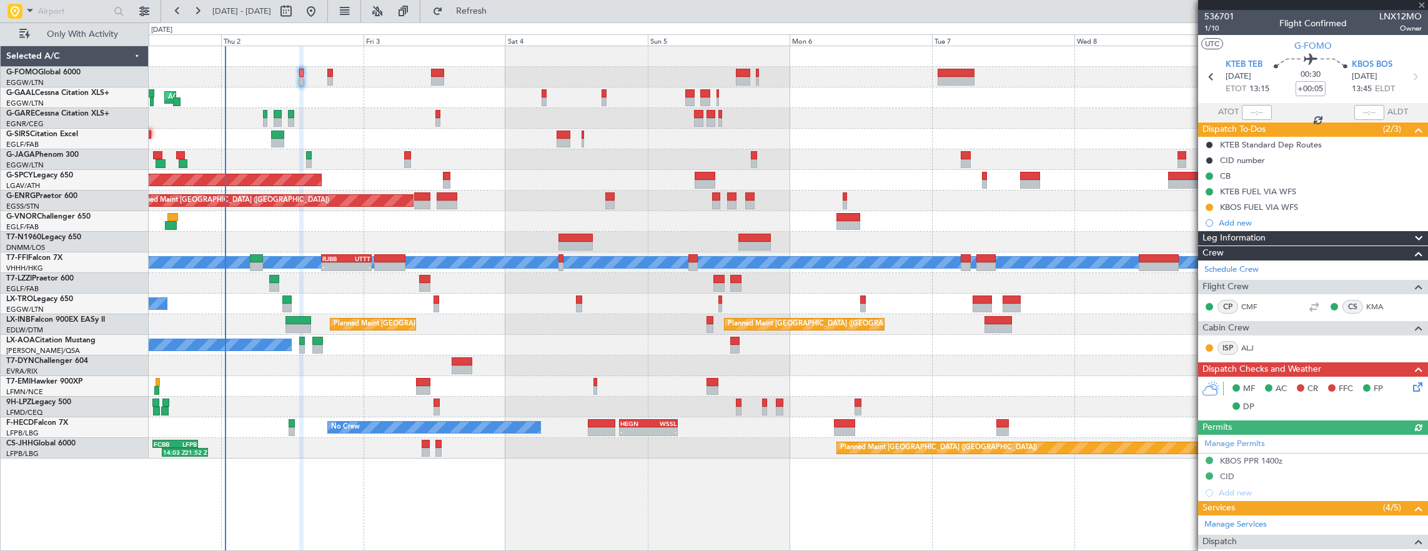
click at [336, 74] on div at bounding box center [788, 77] width 1279 height 21
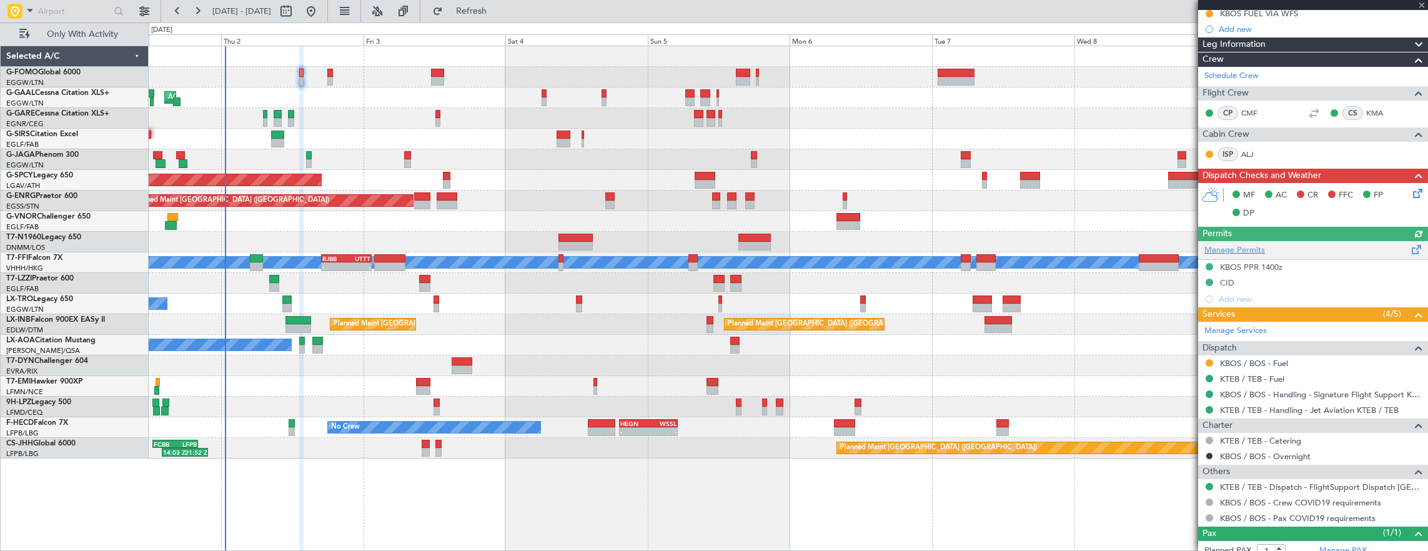
scroll to position [229, 0]
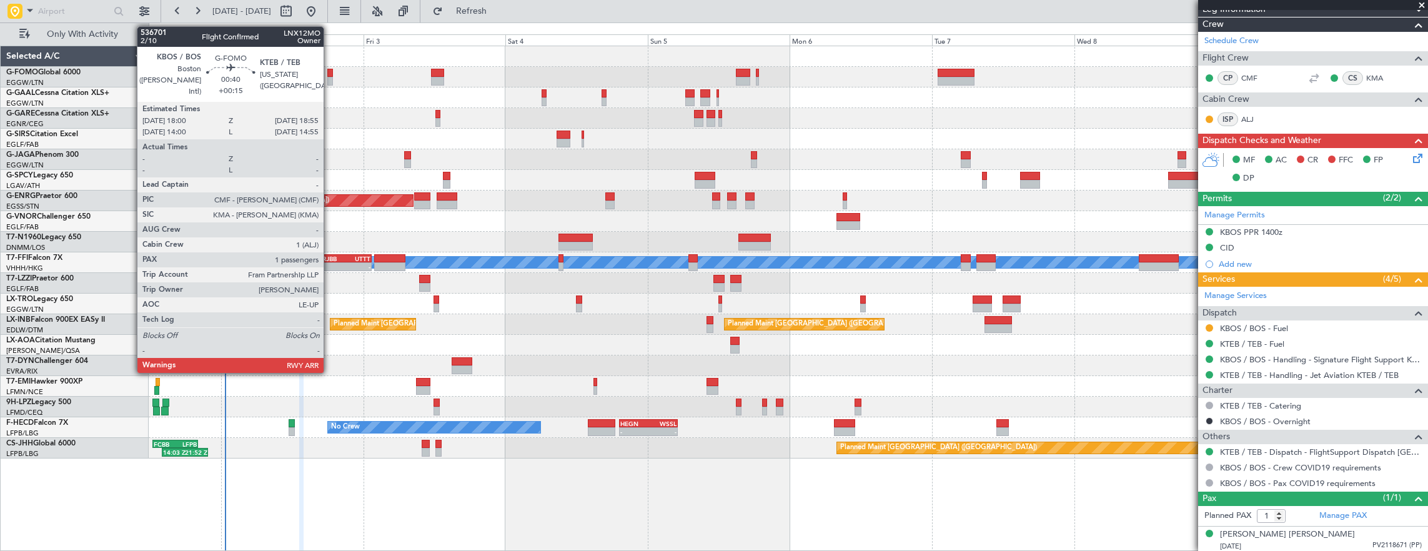
click at [330, 79] on div at bounding box center [330, 81] width 6 height 9
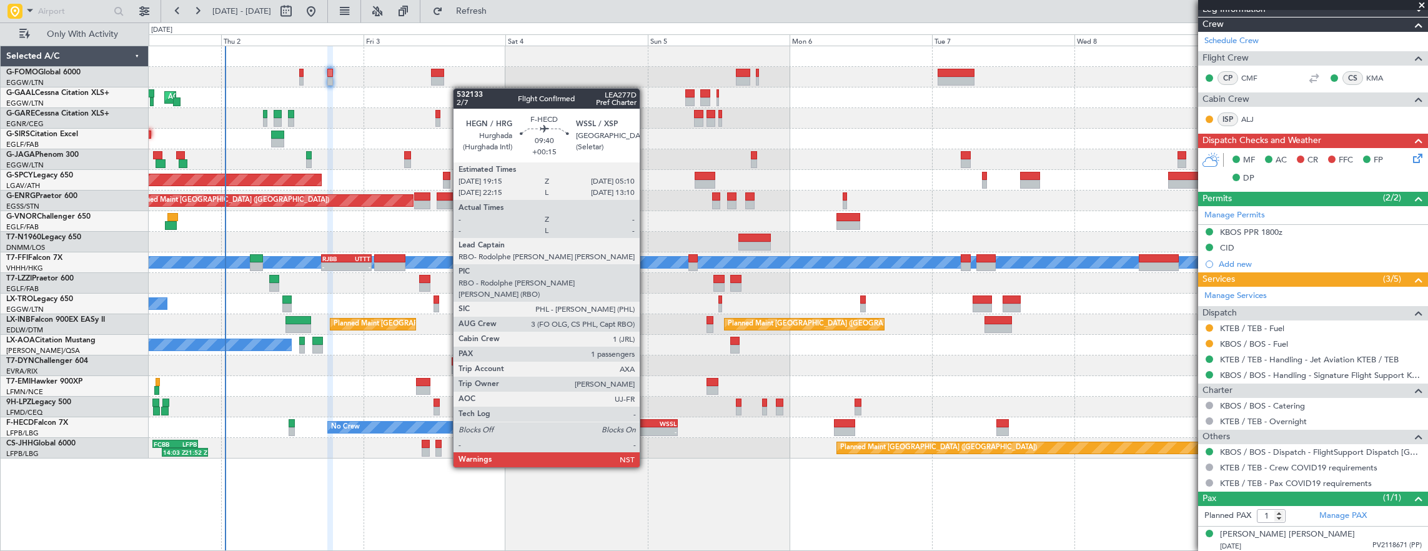
click at [646, 432] on div "-" at bounding box center [634, 431] width 28 height 7
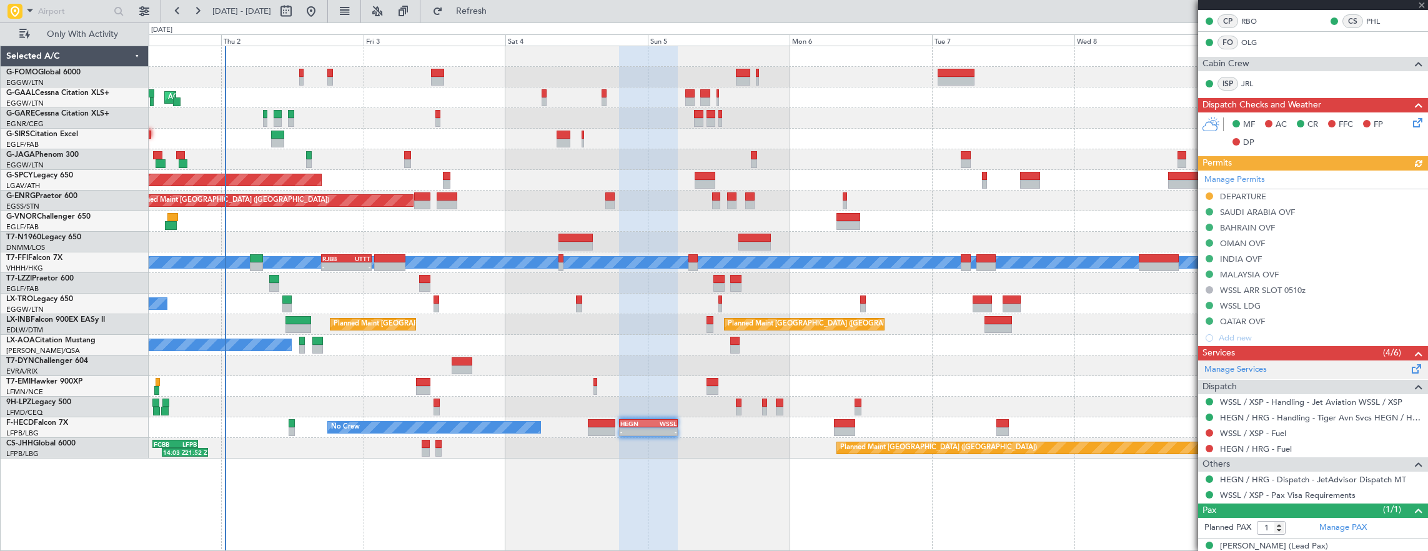
scroll to position [282, 0]
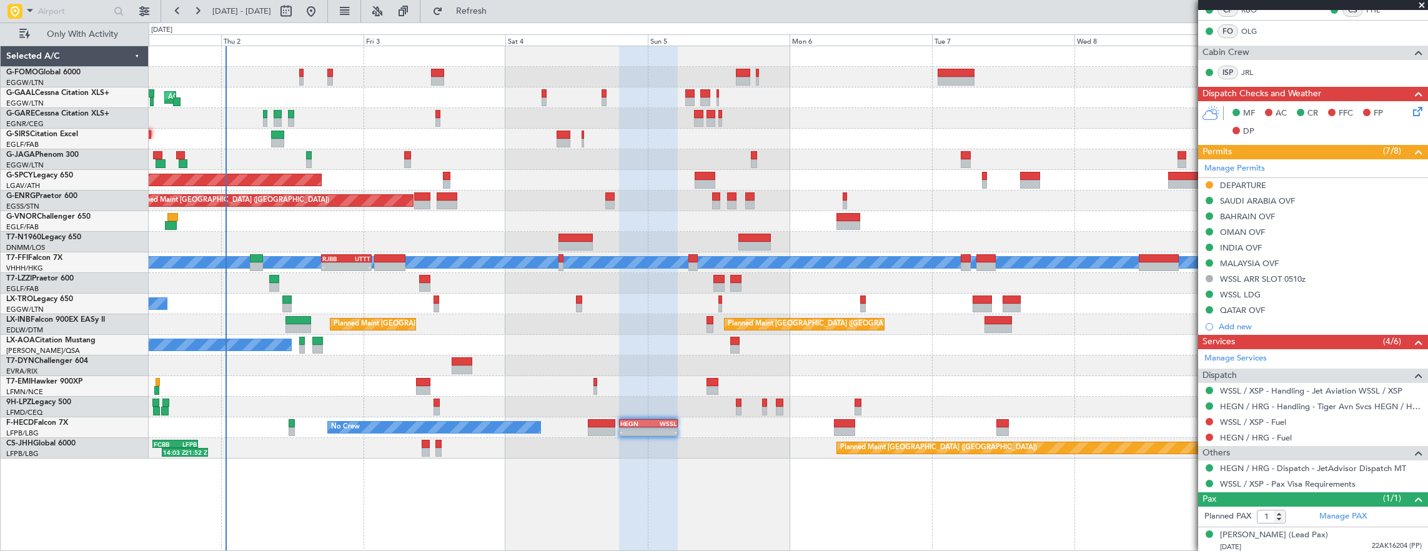
click at [370, 398] on div at bounding box center [788, 407] width 1279 height 21
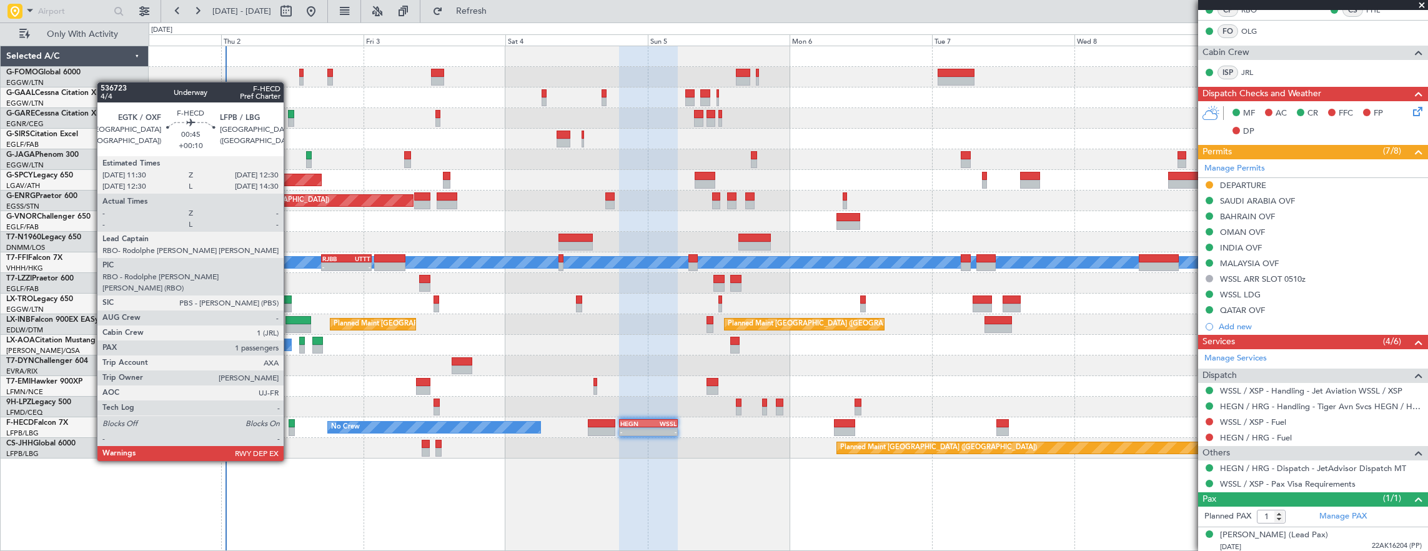
click at [290, 426] on div at bounding box center [292, 423] width 6 height 9
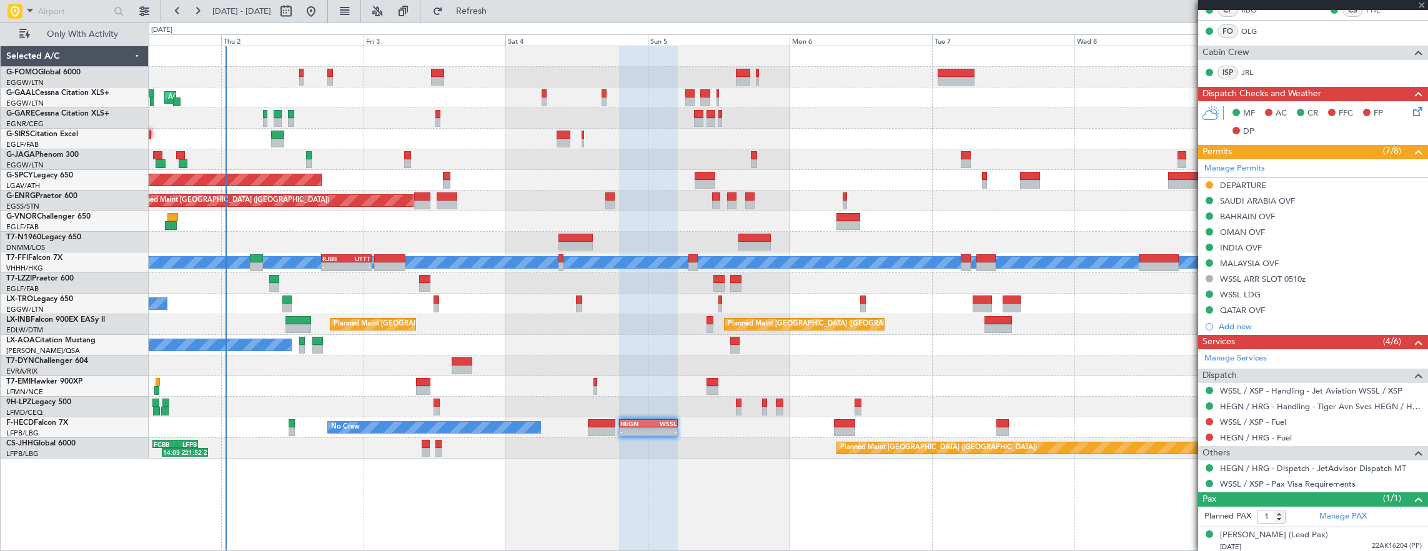
scroll to position [0, 0]
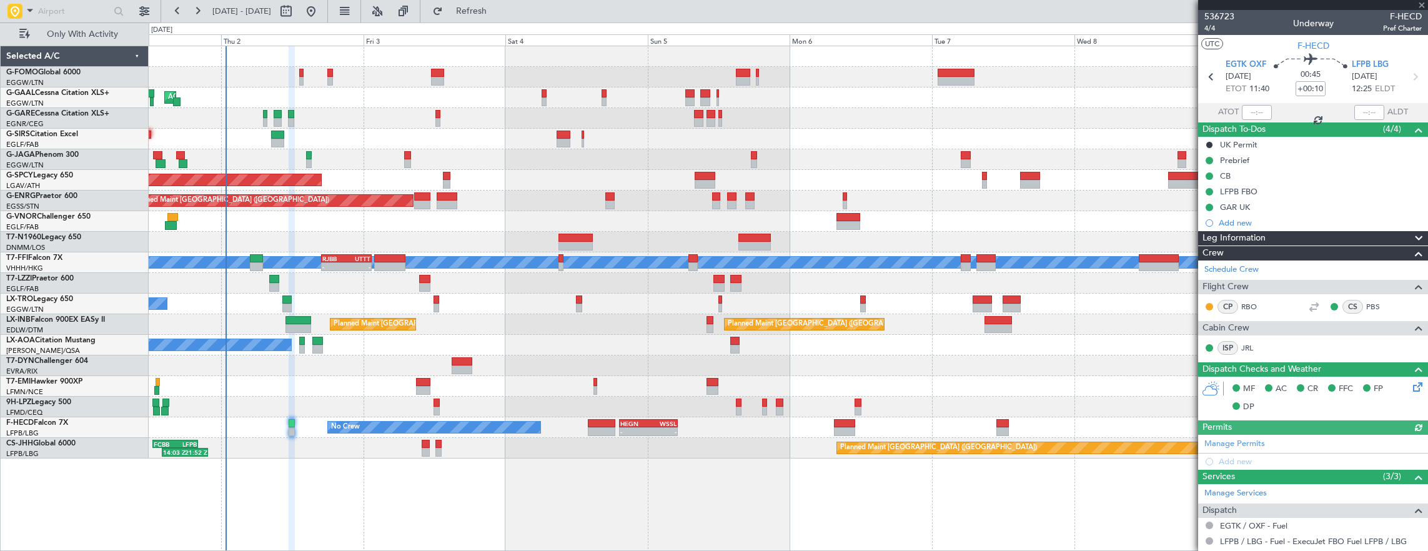
click at [1410, 390] on icon at bounding box center [1415, 385] width 10 height 10
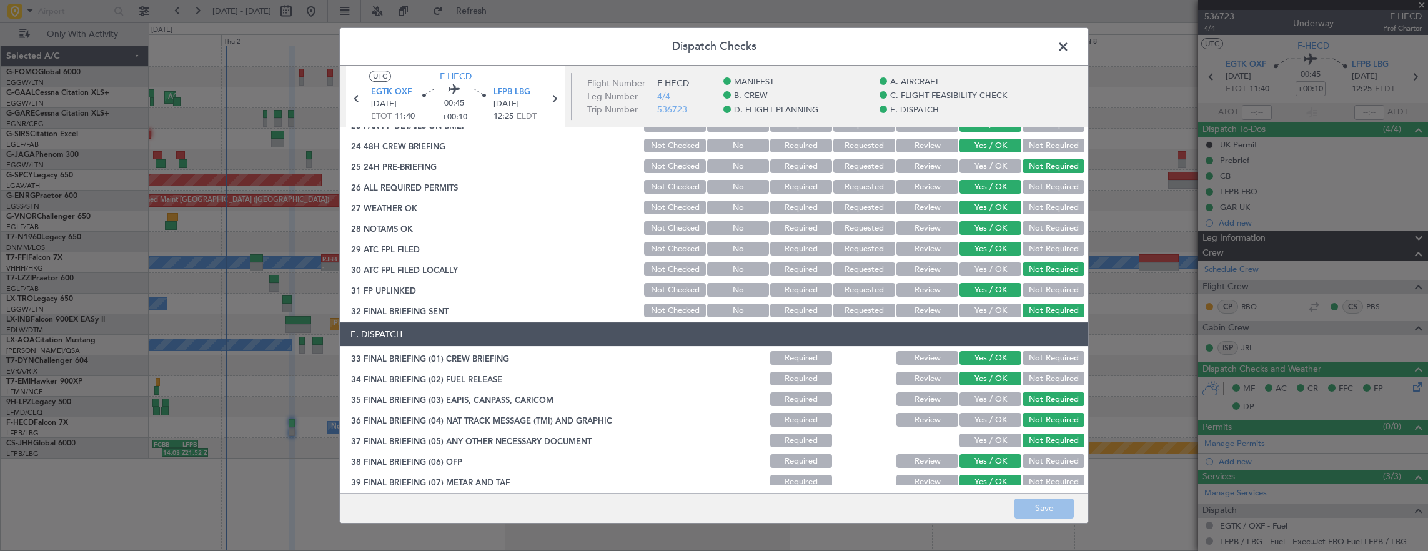
scroll to position [585, 0]
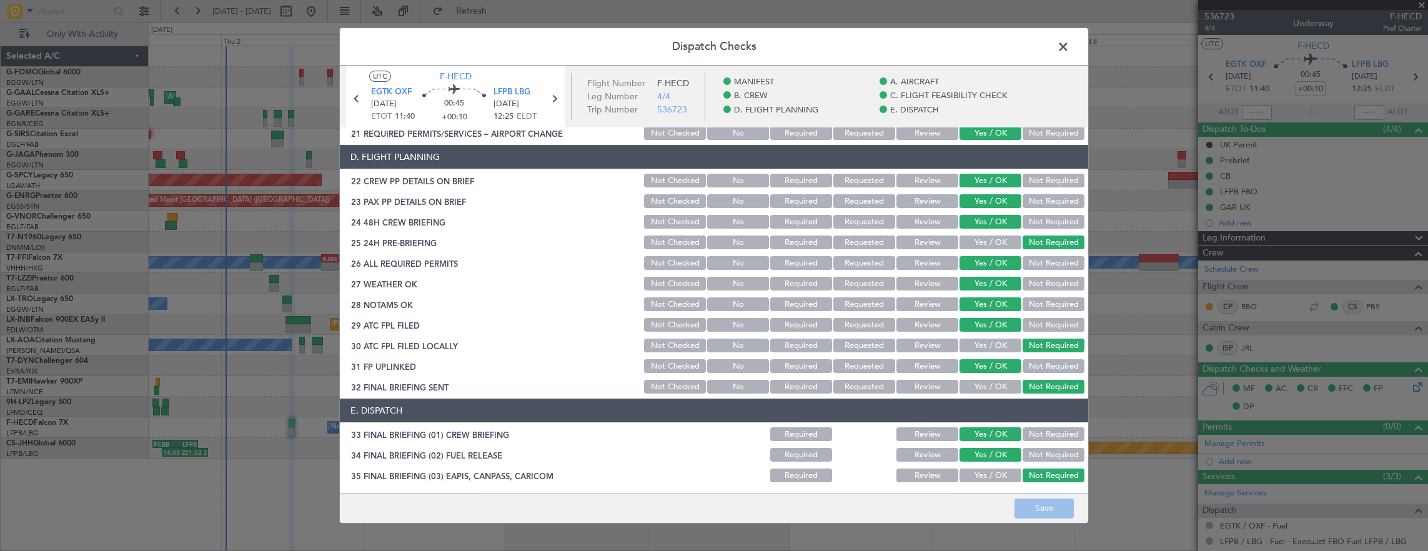
click at [898, 289] on button "Review" at bounding box center [927, 284] width 62 height 14
click at [902, 310] on button "Review" at bounding box center [927, 304] width 62 height 14
click at [1026, 518] on button "Save" at bounding box center [1043, 508] width 59 height 20
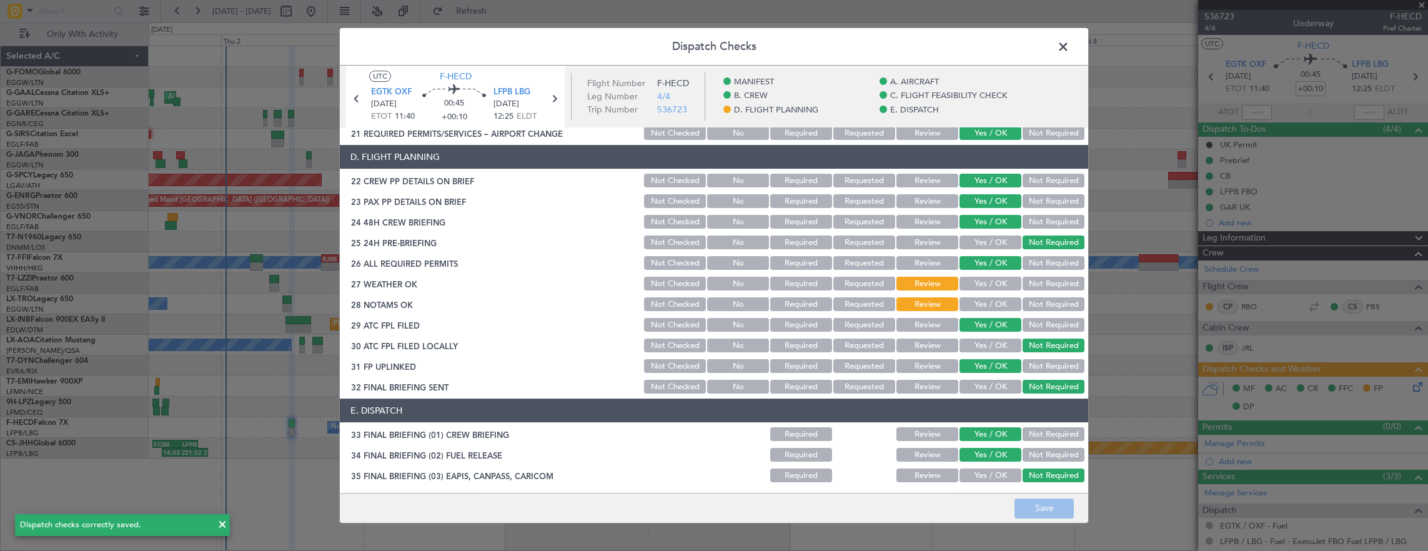
click at [1069, 49] on span at bounding box center [1069, 49] width 0 height 25
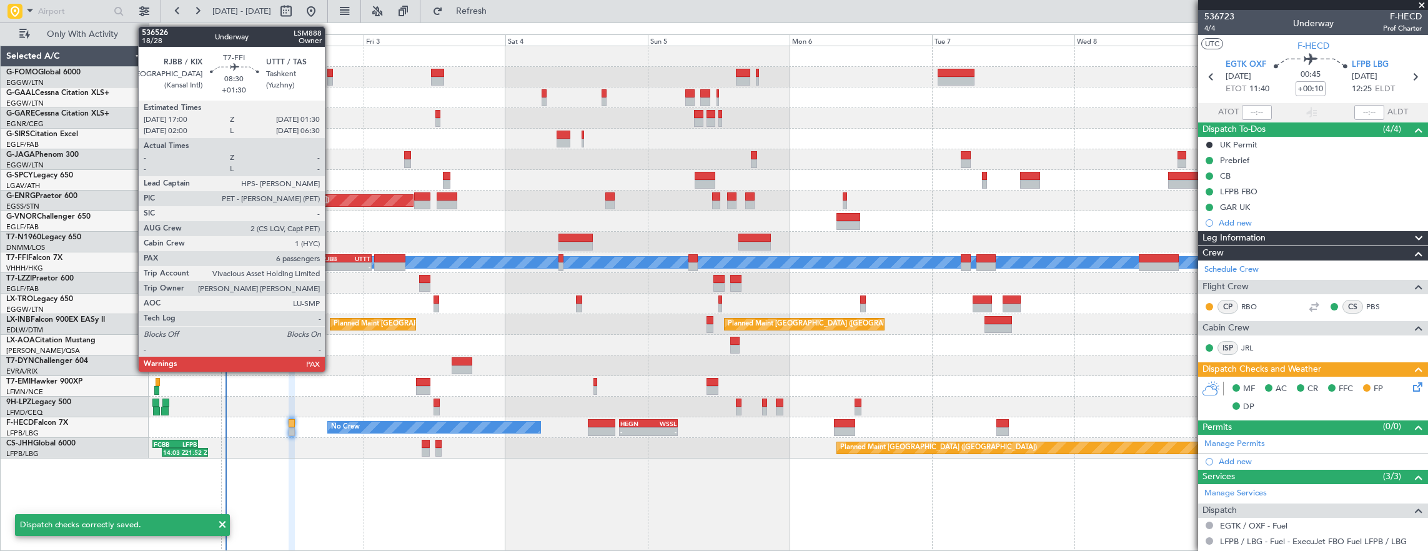
click at [337, 269] on div "-" at bounding box center [334, 266] width 24 height 7
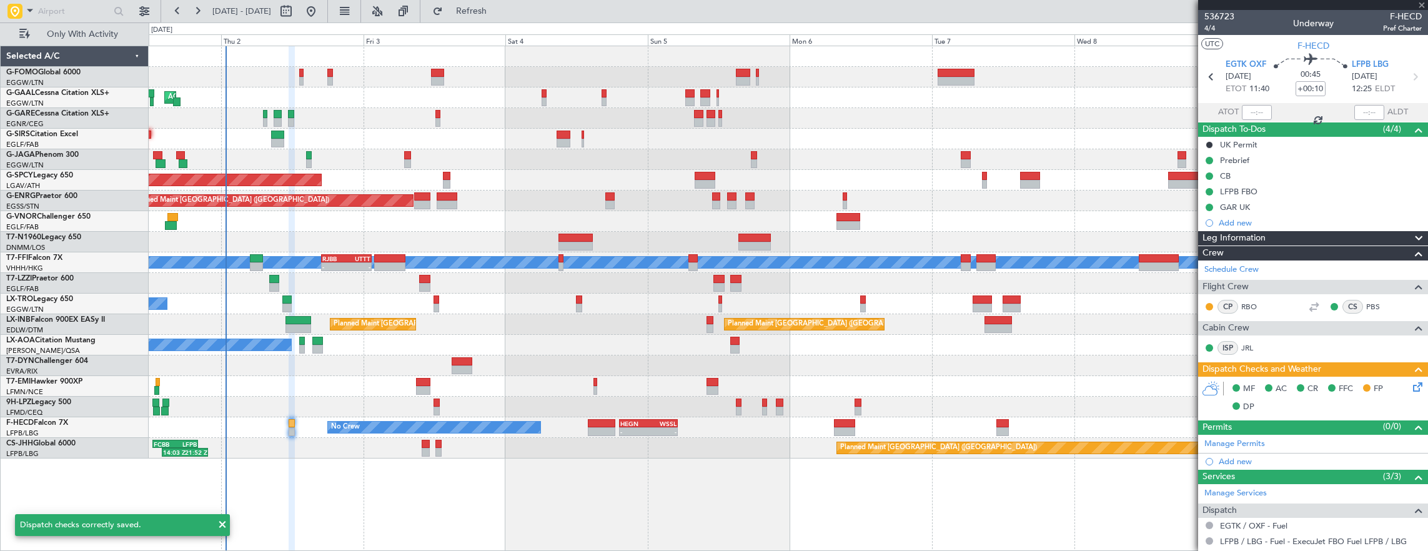
type input "+01:30"
type input "6"
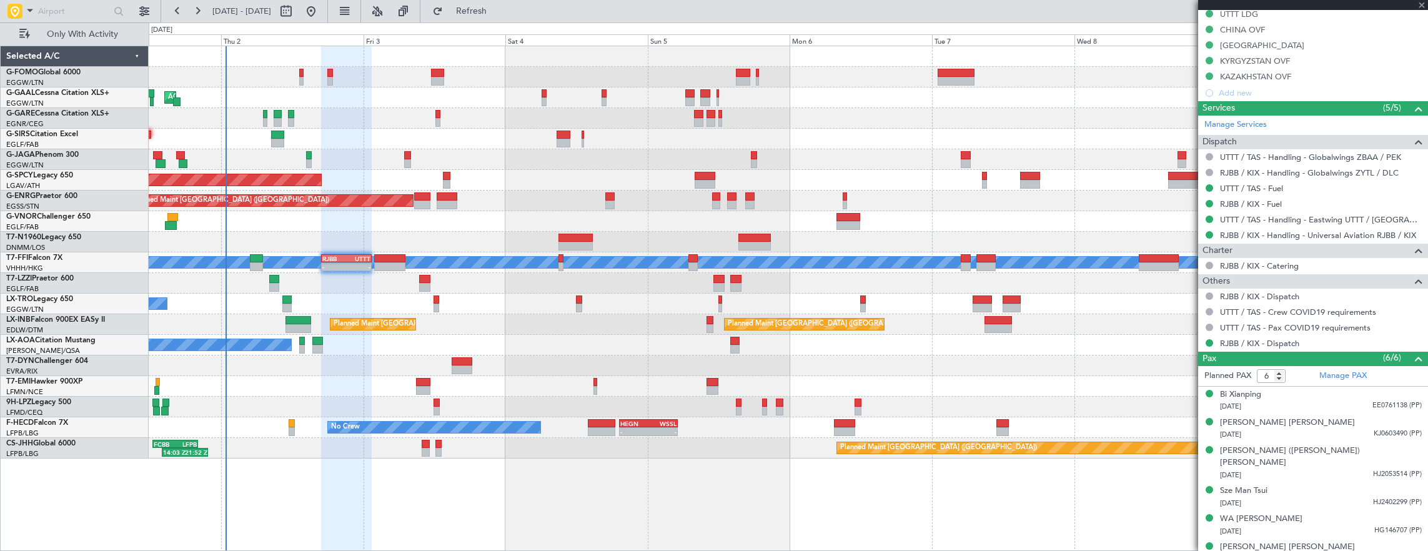
scroll to position [447, 0]
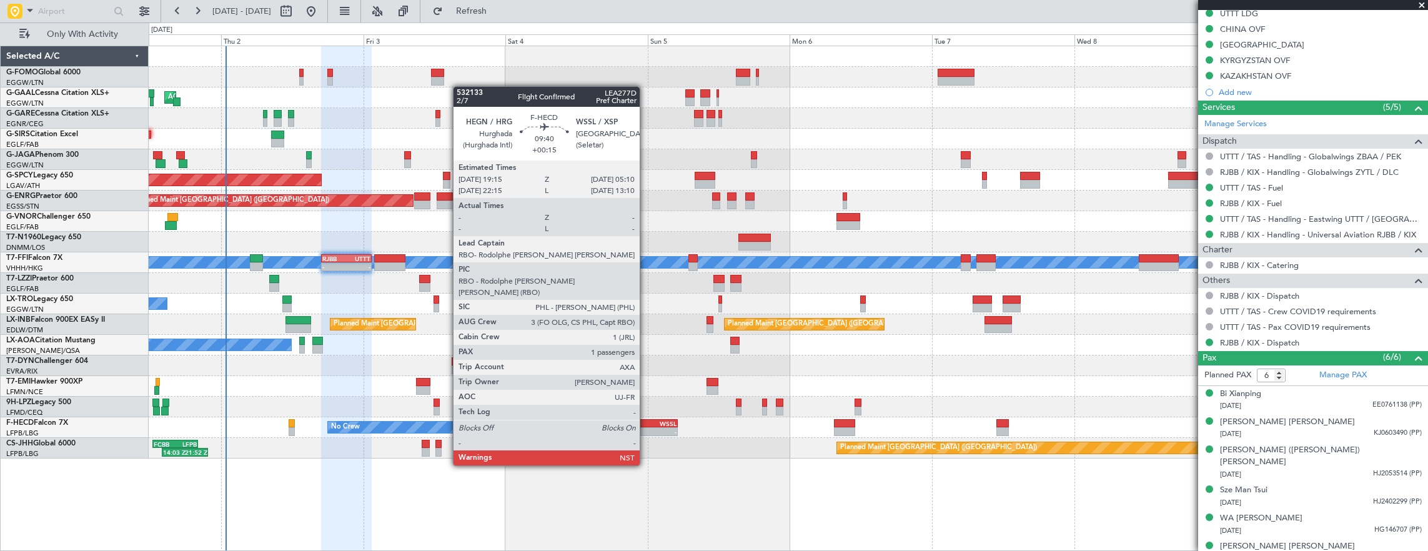
click at [644, 430] on div "-" at bounding box center [634, 431] width 28 height 7
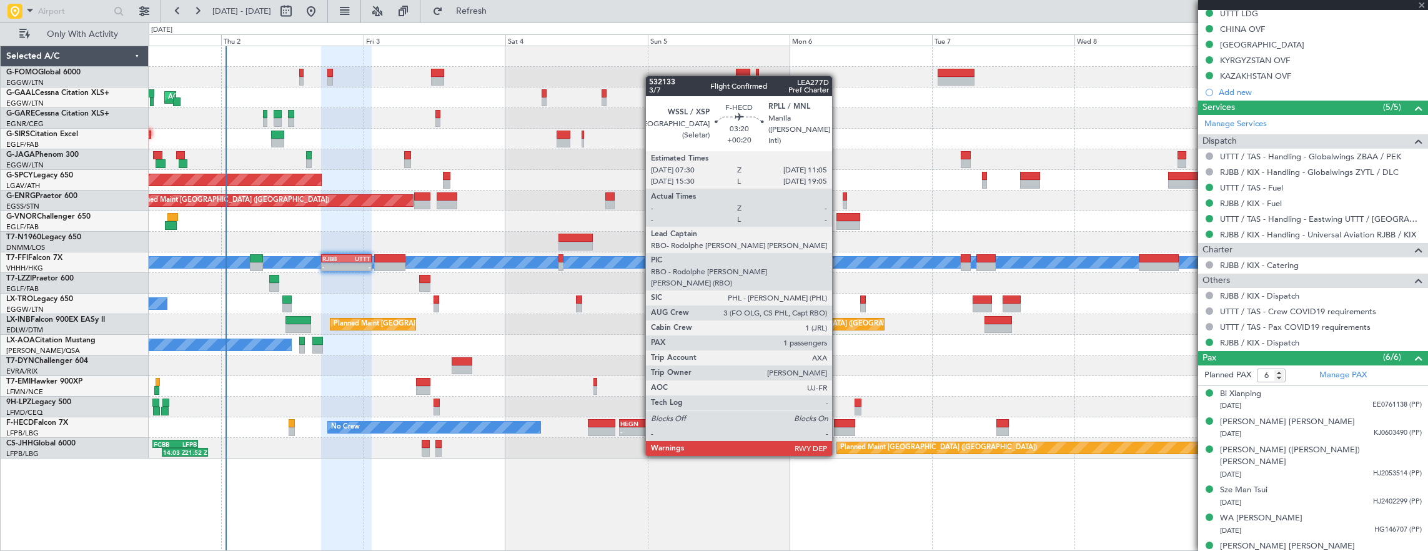
type input "+00:15"
type input "1"
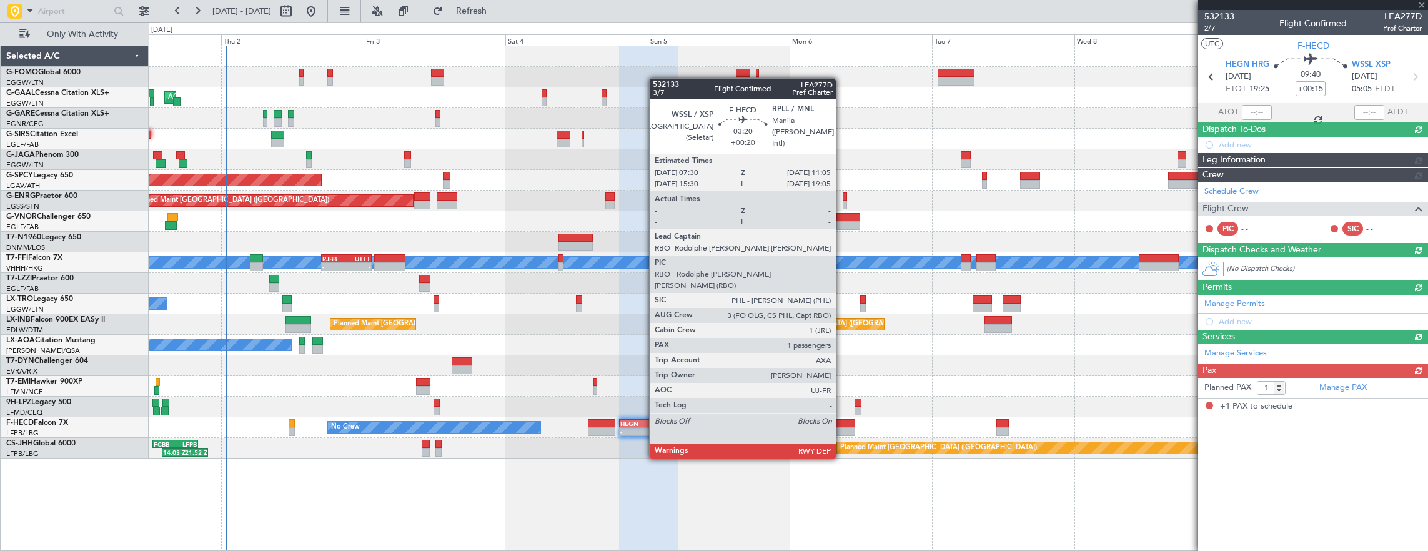
scroll to position [0, 0]
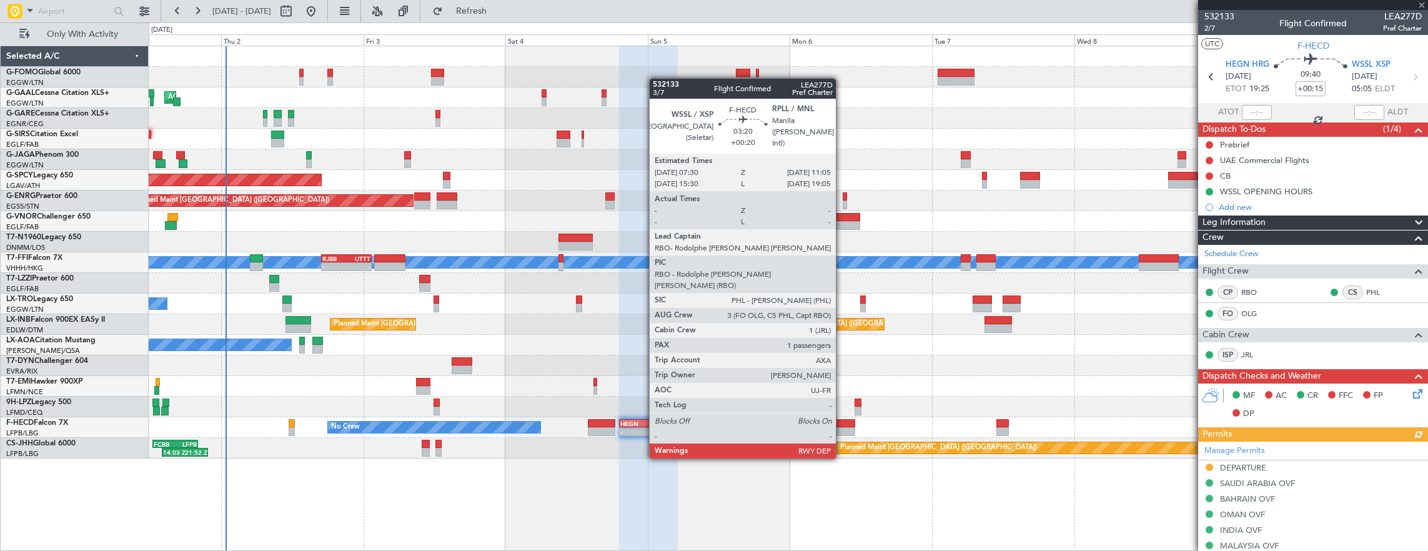
click at [842, 422] on div at bounding box center [844, 423] width 21 height 9
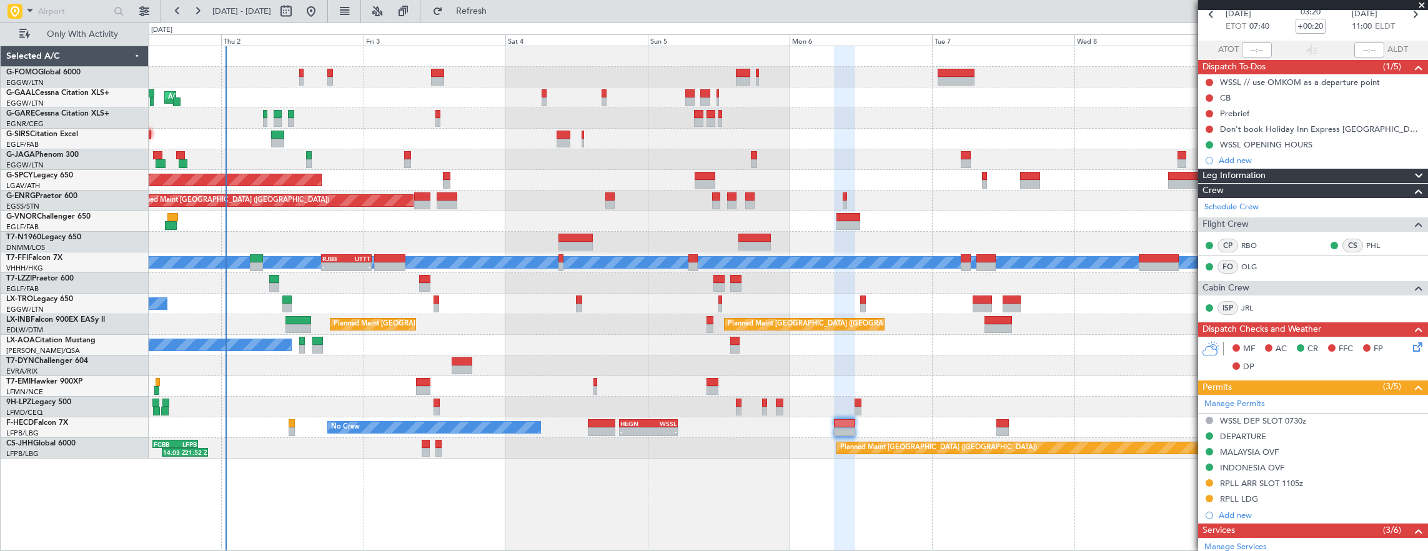
scroll to position [250, 0]
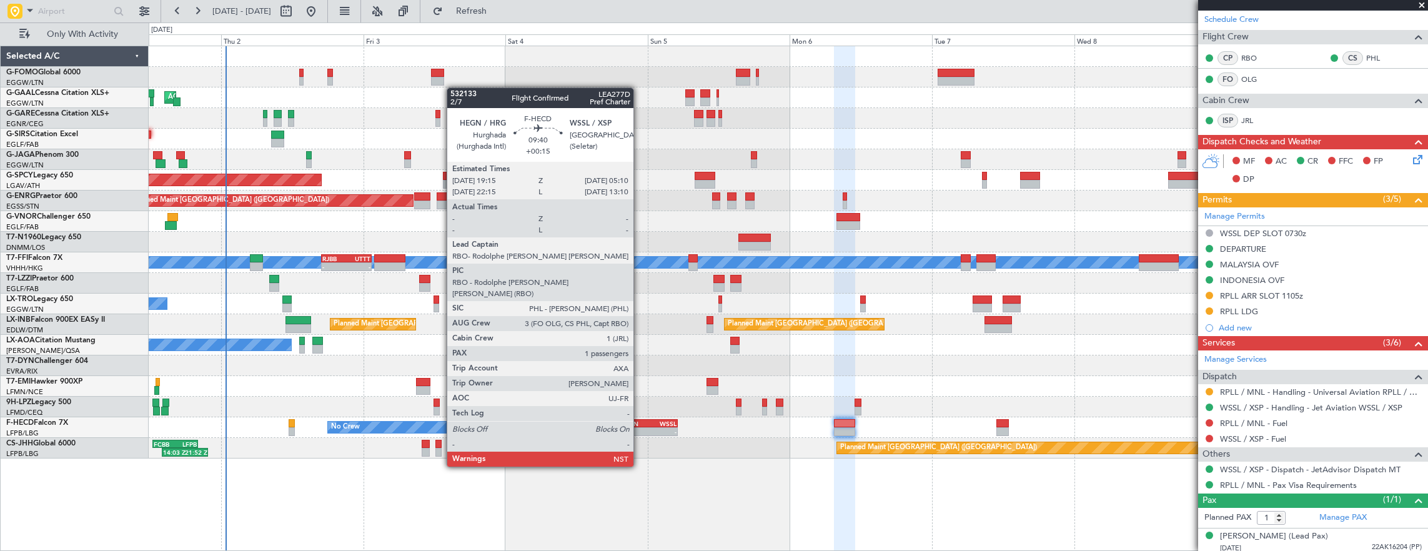
click at [639, 432] on div "-" at bounding box center [634, 431] width 28 height 7
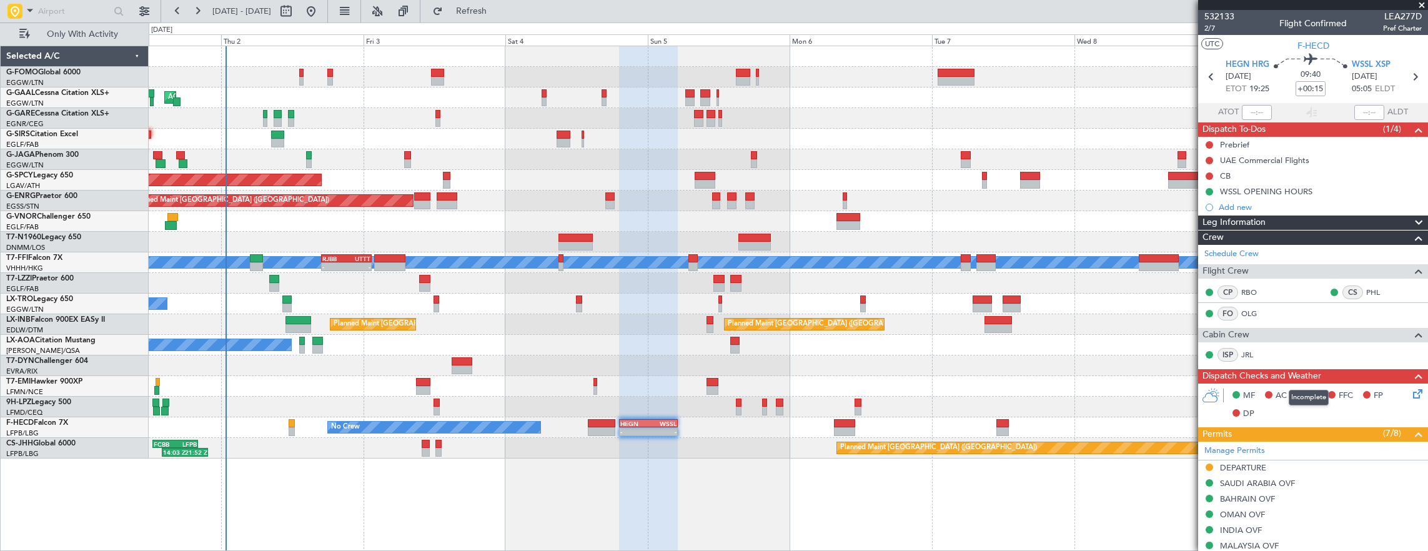
scroll to position [125, 0]
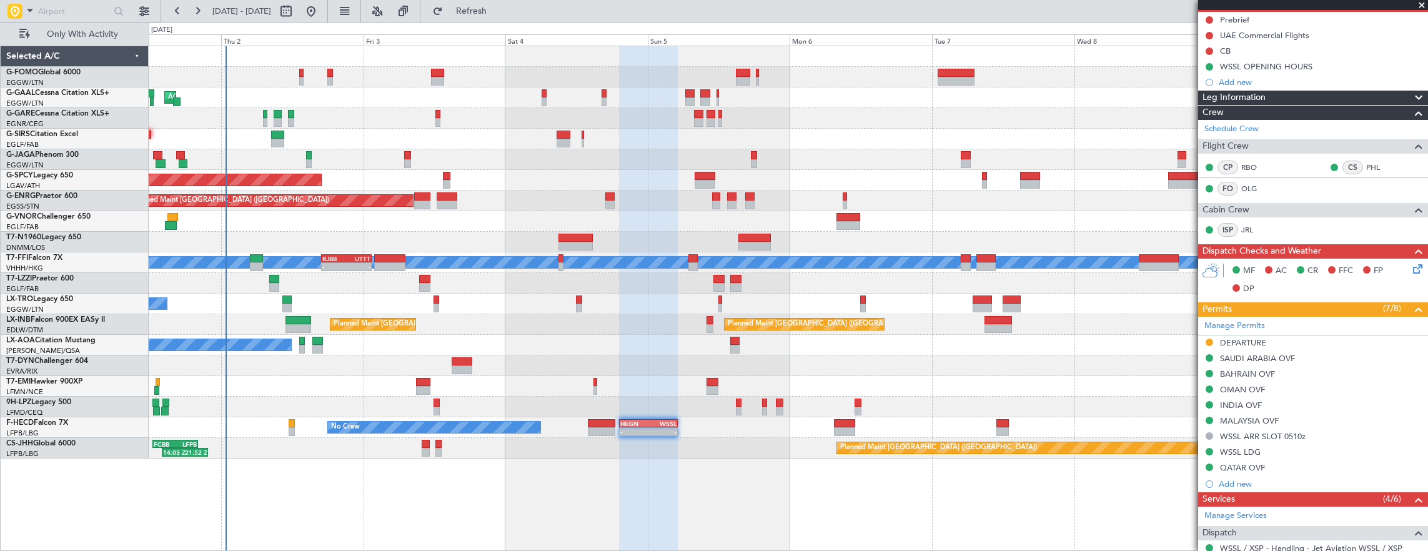
click at [852, 426] on div at bounding box center [844, 423] width 21 height 9
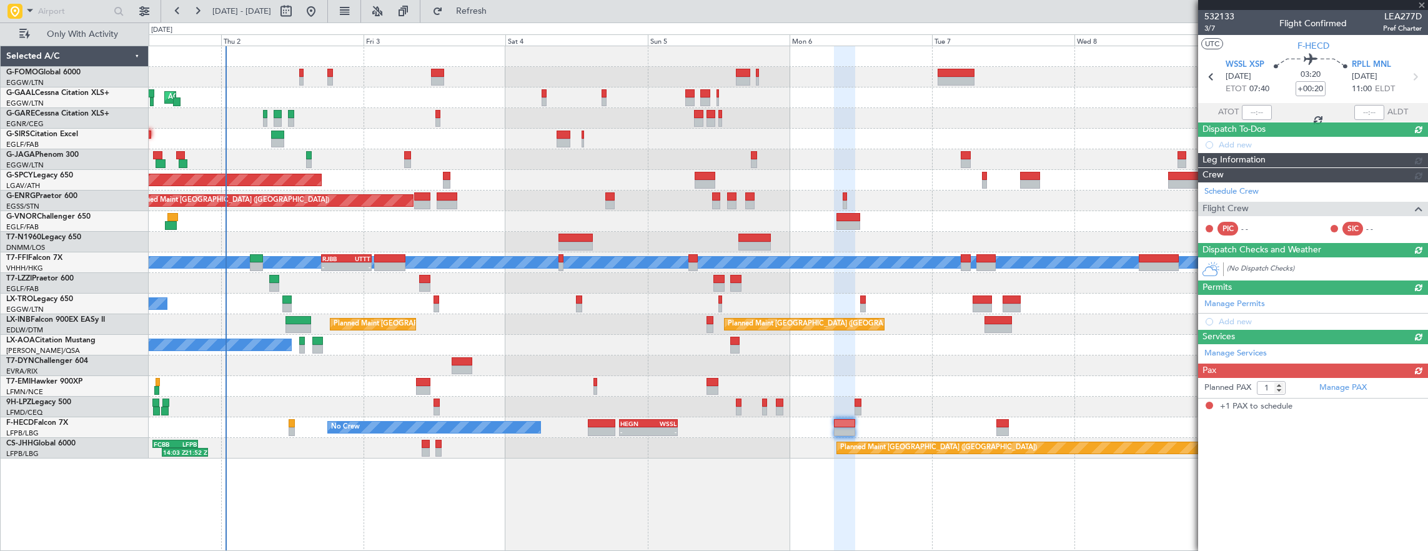
scroll to position [0, 0]
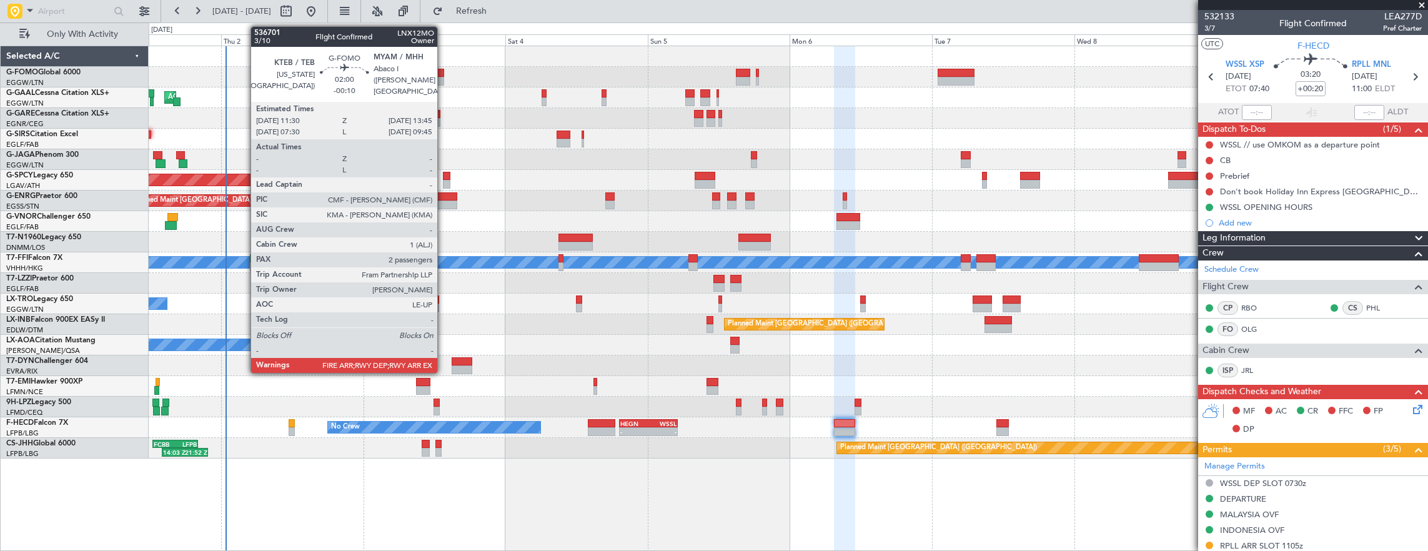
click at [443, 73] on div at bounding box center [438, 73] width 14 height 9
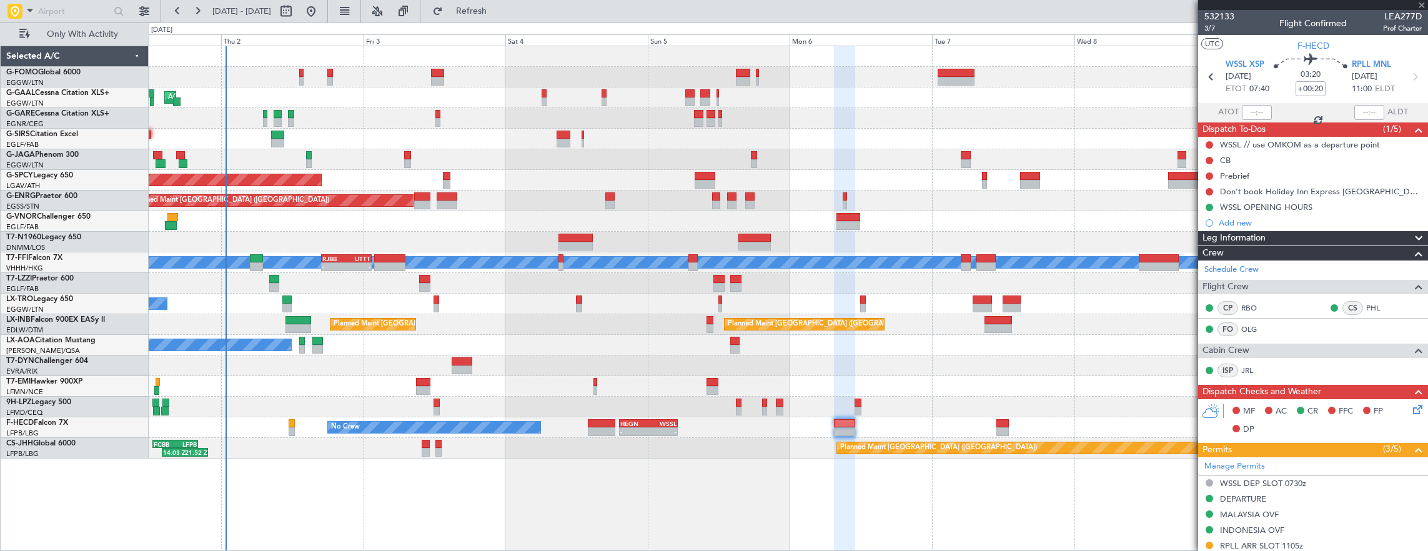
type input "-00:10"
type input "2"
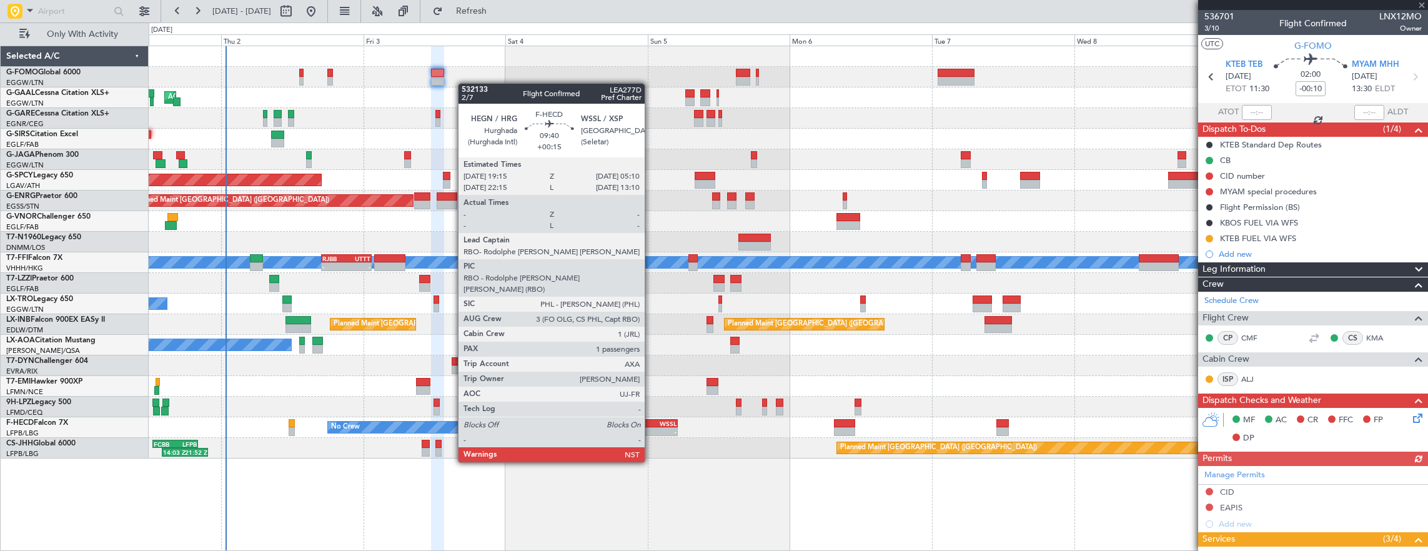
click at [651, 428] on div "-" at bounding box center [662, 431] width 28 height 7
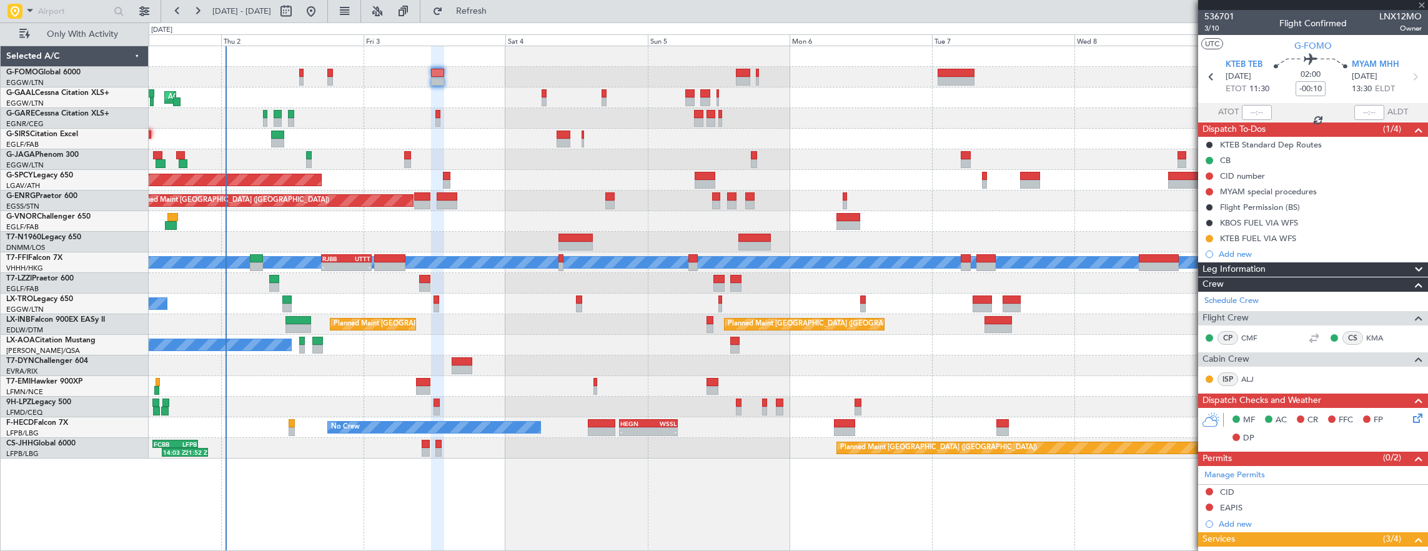
type input "+00:15"
type input "1"
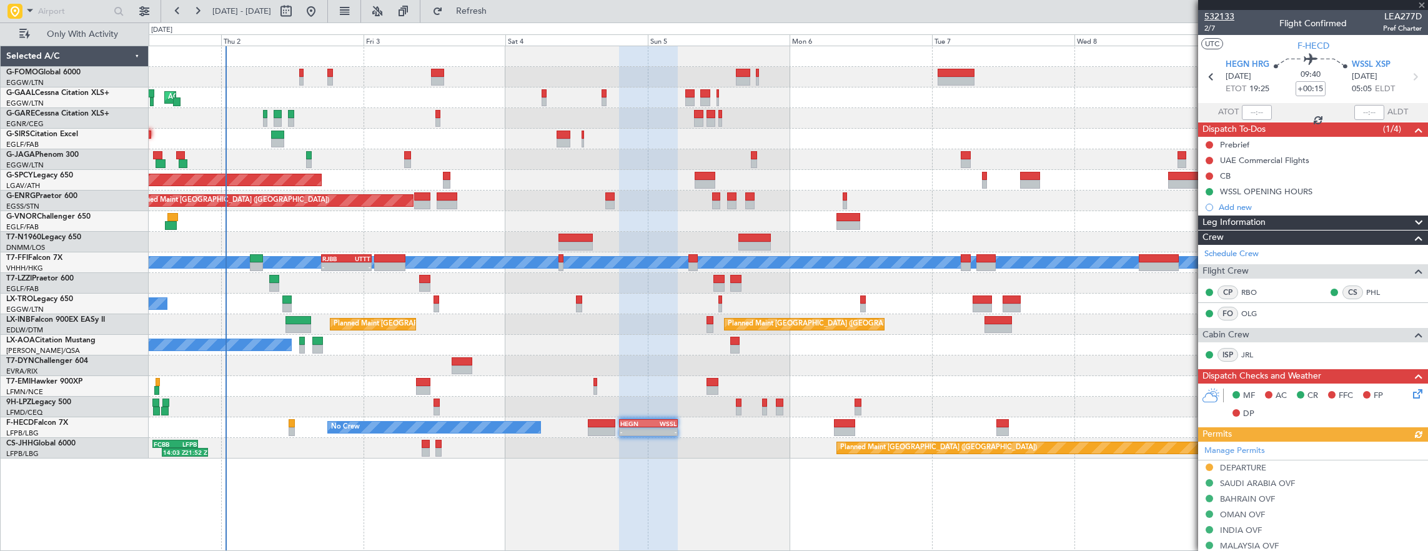
click at [1210, 16] on span "532133" at bounding box center [1219, 16] width 30 height 13
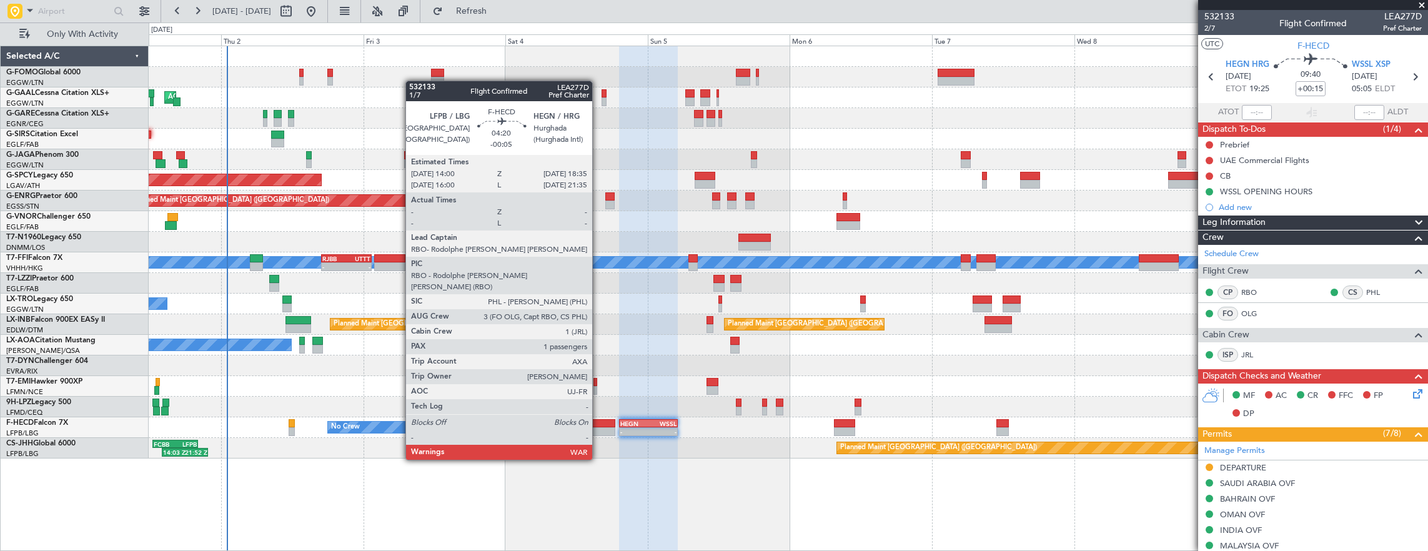
click at [598, 425] on div at bounding box center [601, 423] width 27 height 9
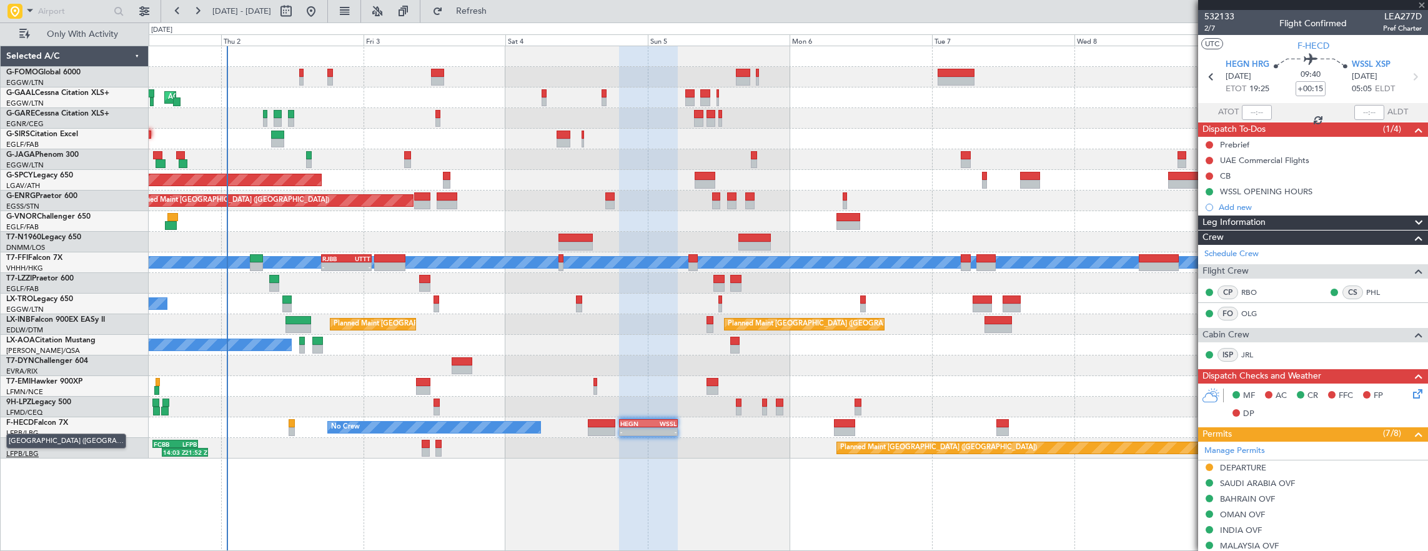
type input "-00:05"
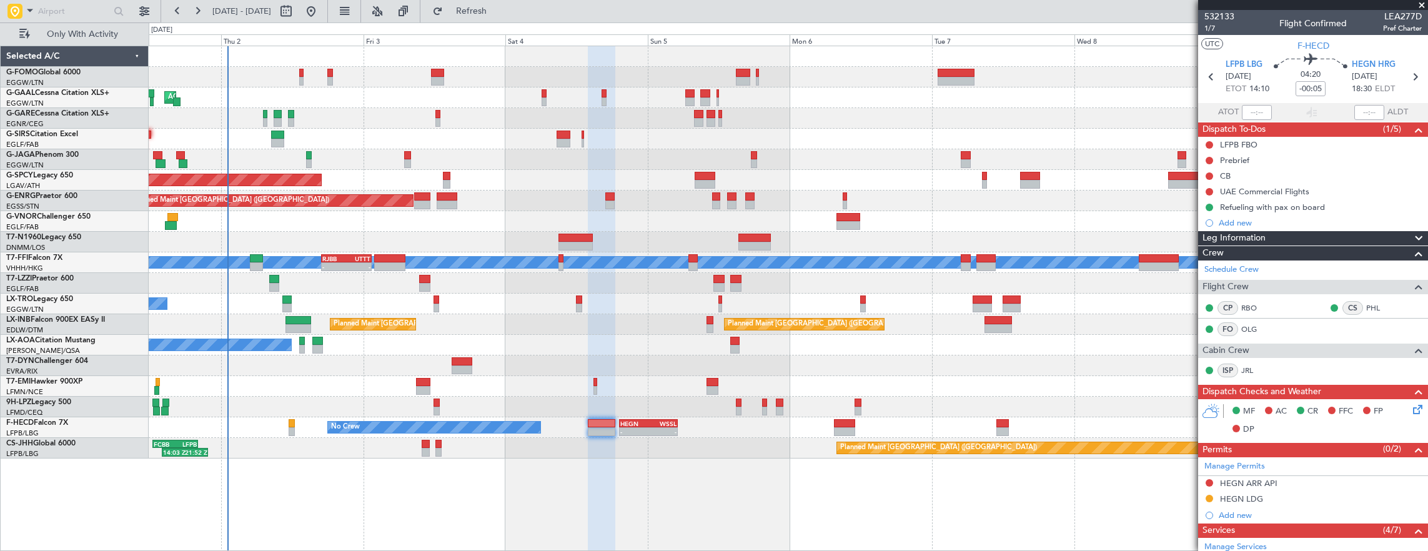
click at [979, 354] on div "AOG Maint Dusseldorf Owner Owner Planned Maint Dusseldorf Planned Maint Bremen …" at bounding box center [788, 252] width 1279 height 412
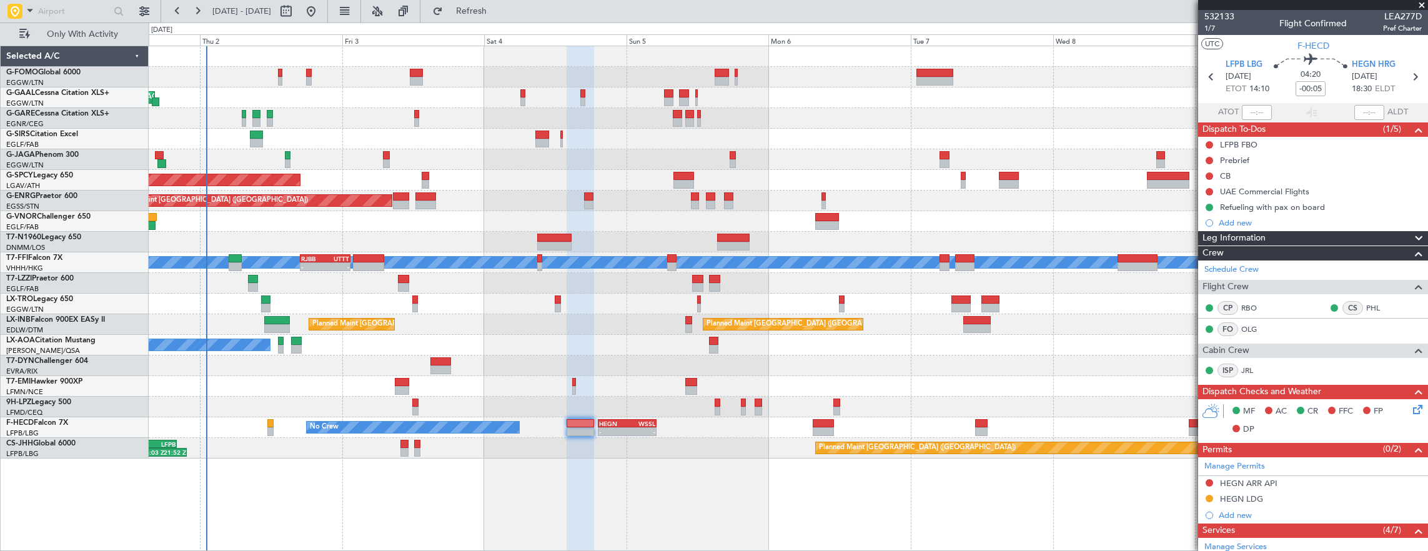
click at [587, 473] on div at bounding box center [579, 299] width 27 height 506
click at [999, 232] on div at bounding box center [788, 242] width 1279 height 21
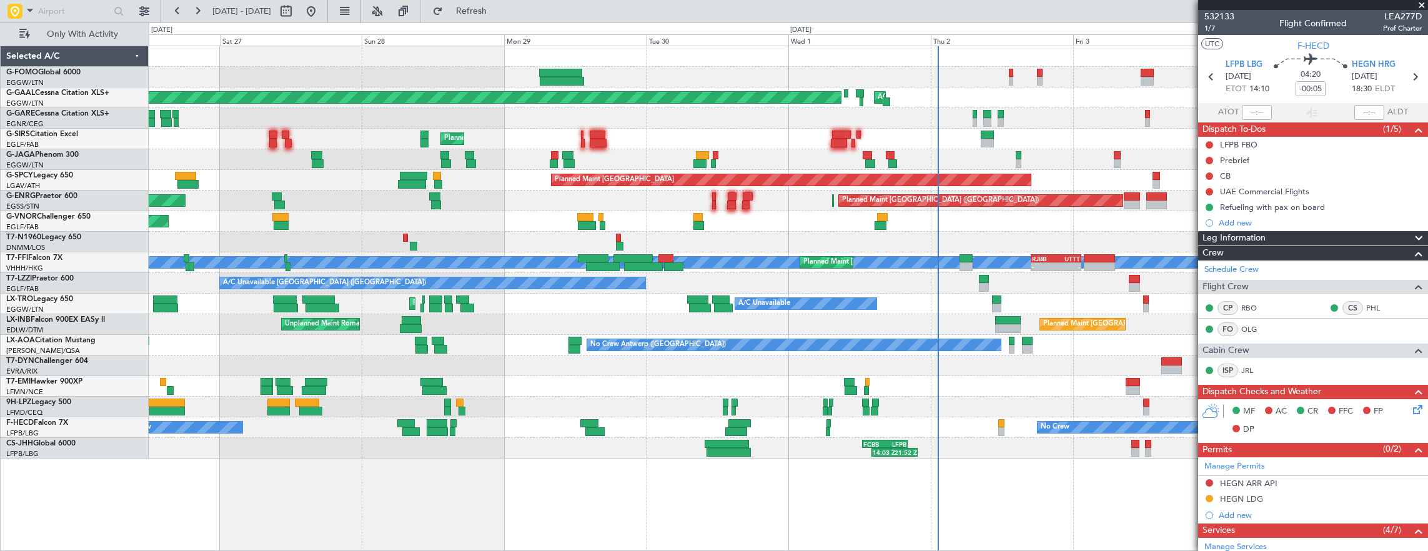
click at [1118, 265] on div "Planned Maint London (Luton) AOG Maint Dusseldorf Planned Maint Dusseldorf Plan…" at bounding box center [788, 252] width 1279 height 412
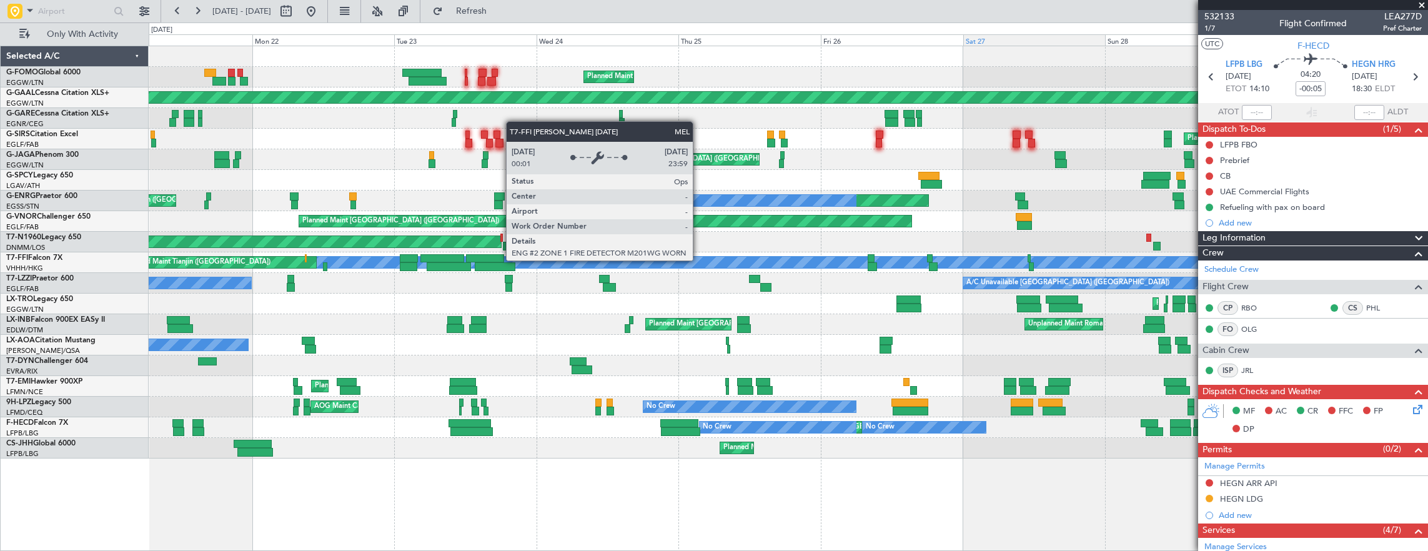
click at [1277, 274] on fb-app "01 Oct 2025 - 10 Oct 2025 Refresh Quick Links Only With Activity Planned Maint …" at bounding box center [714, 279] width 1428 height 541
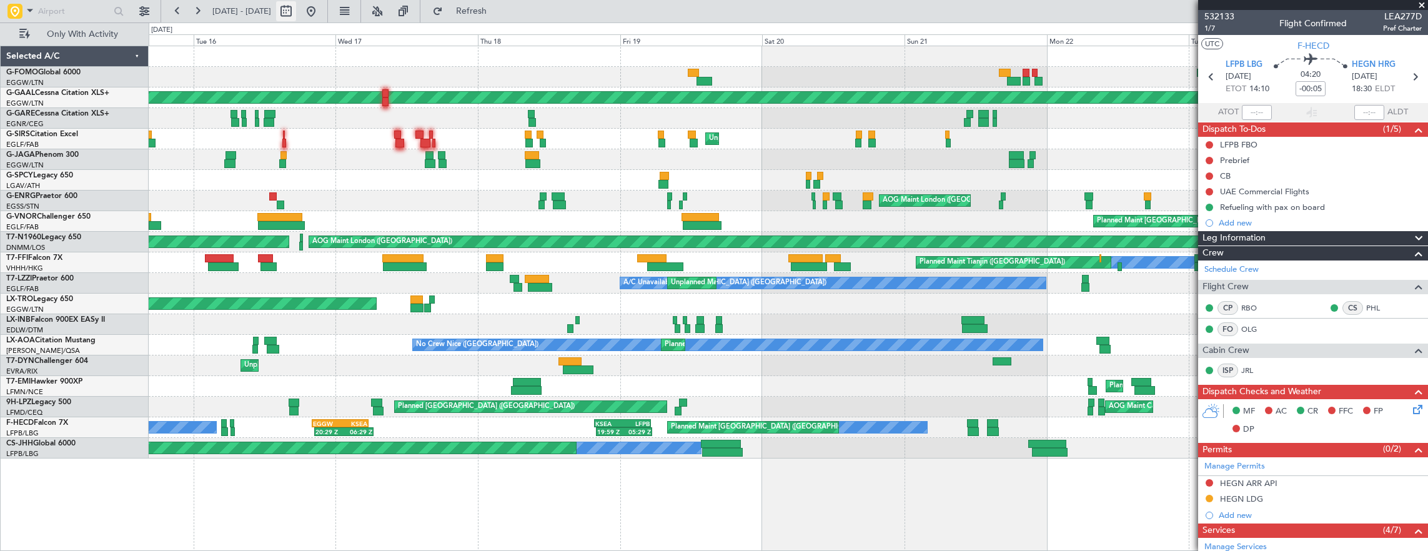
click at [296, 11] on button at bounding box center [286, 11] width 20 height 20
select select "9"
select select "2025"
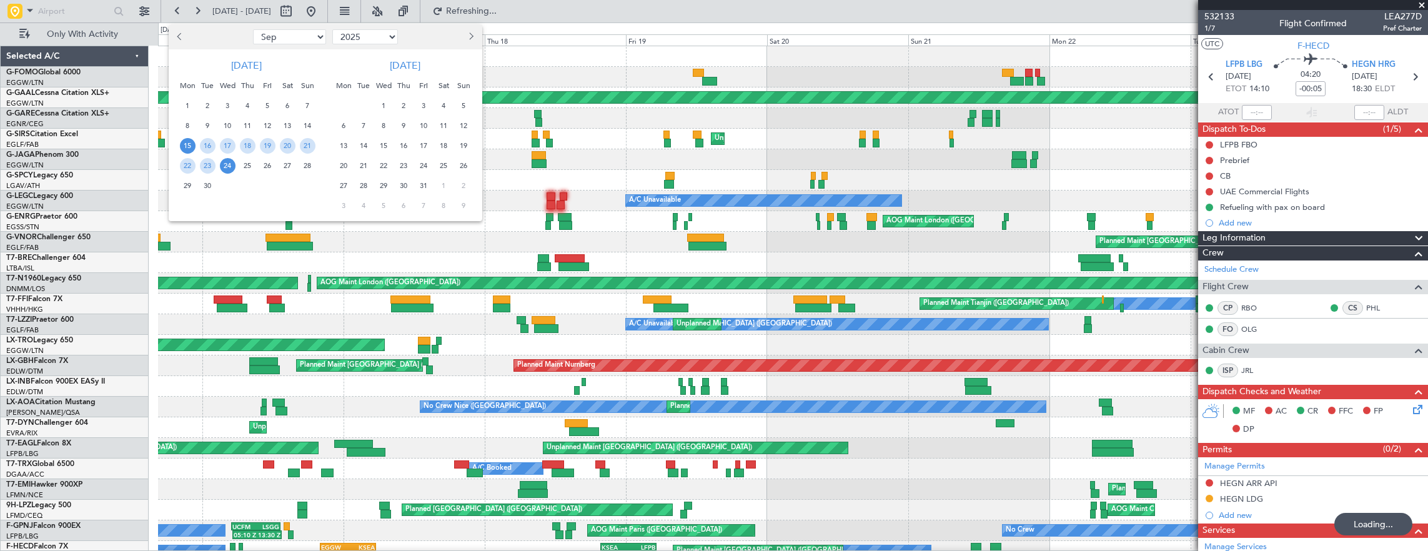
click at [185, 32] on button "Previous month" at bounding box center [181, 37] width 14 height 20
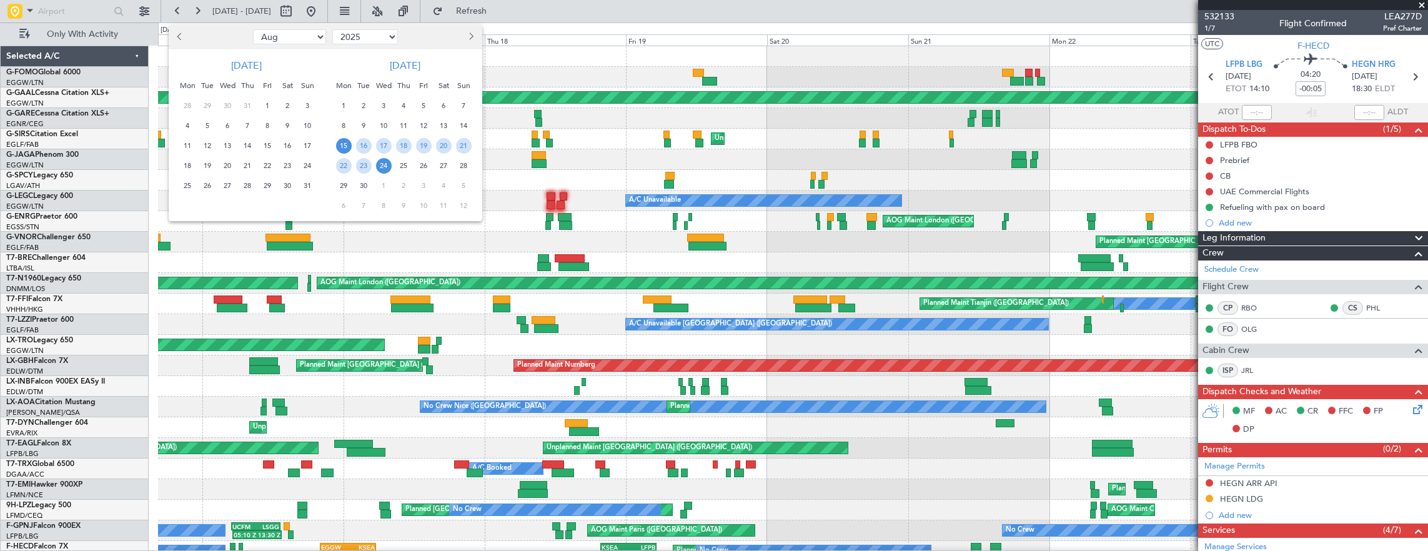
click at [185, 32] on button "Previous month" at bounding box center [181, 37] width 14 height 20
select select "6"
click at [246, 167] on span "19" at bounding box center [248, 166] width 16 height 16
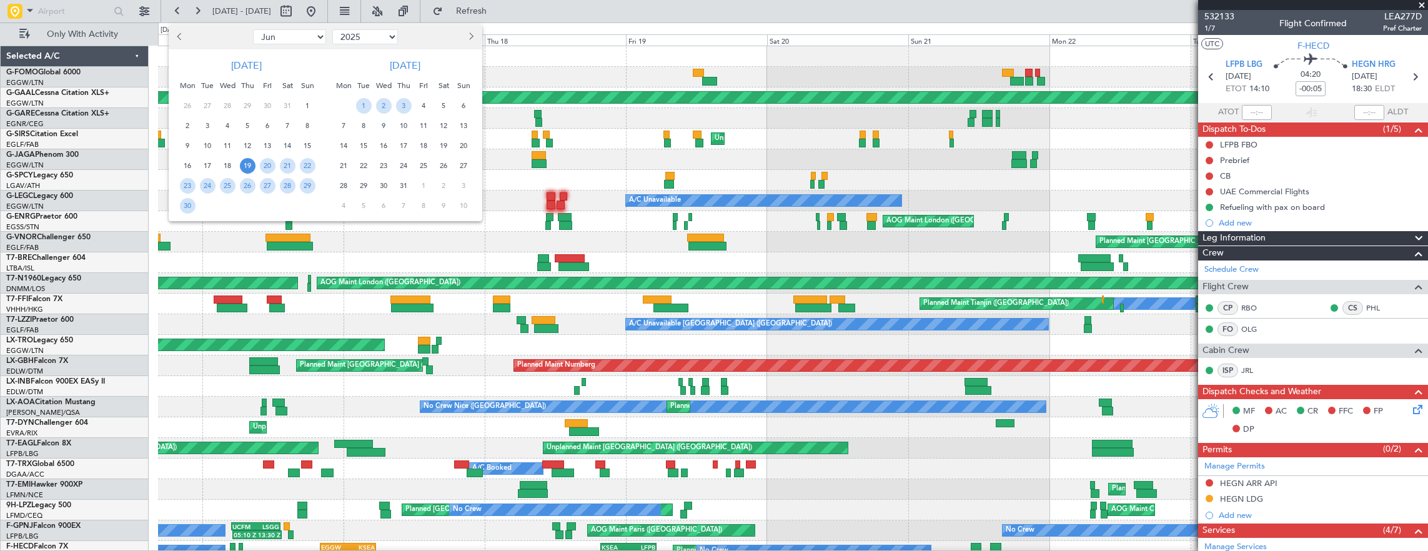
click at [231, 181] on span "25" at bounding box center [228, 186] width 16 height 16
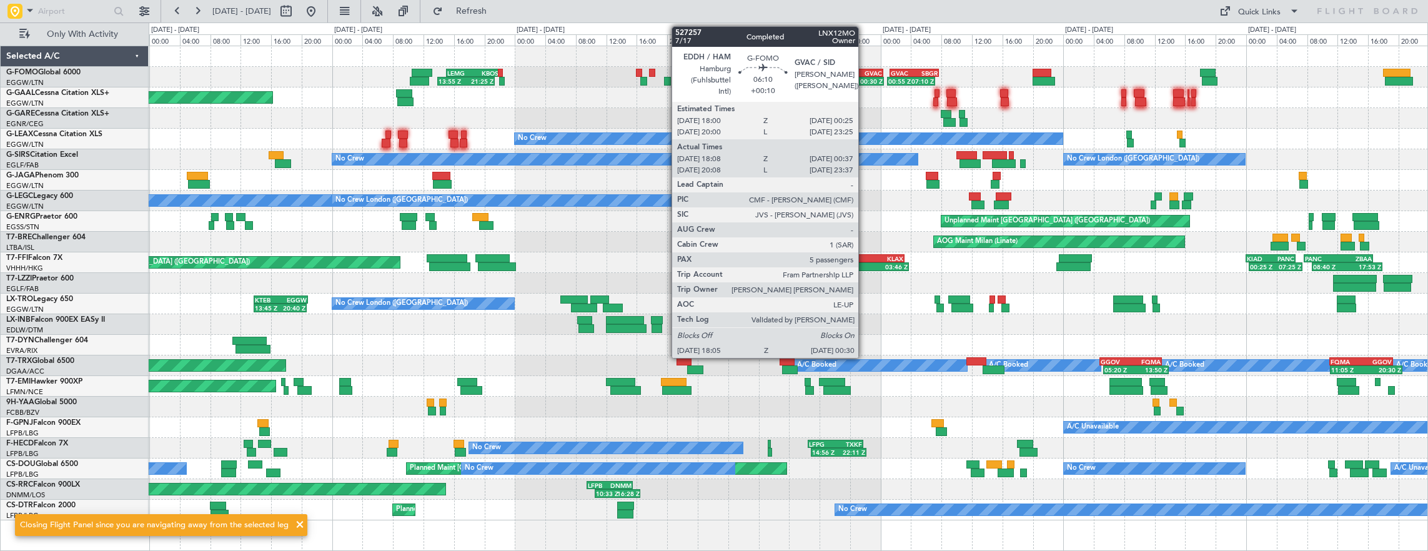
click at [864, 79] on div "00:30 Z" at bounding box center [870, 80] width 23 height 7
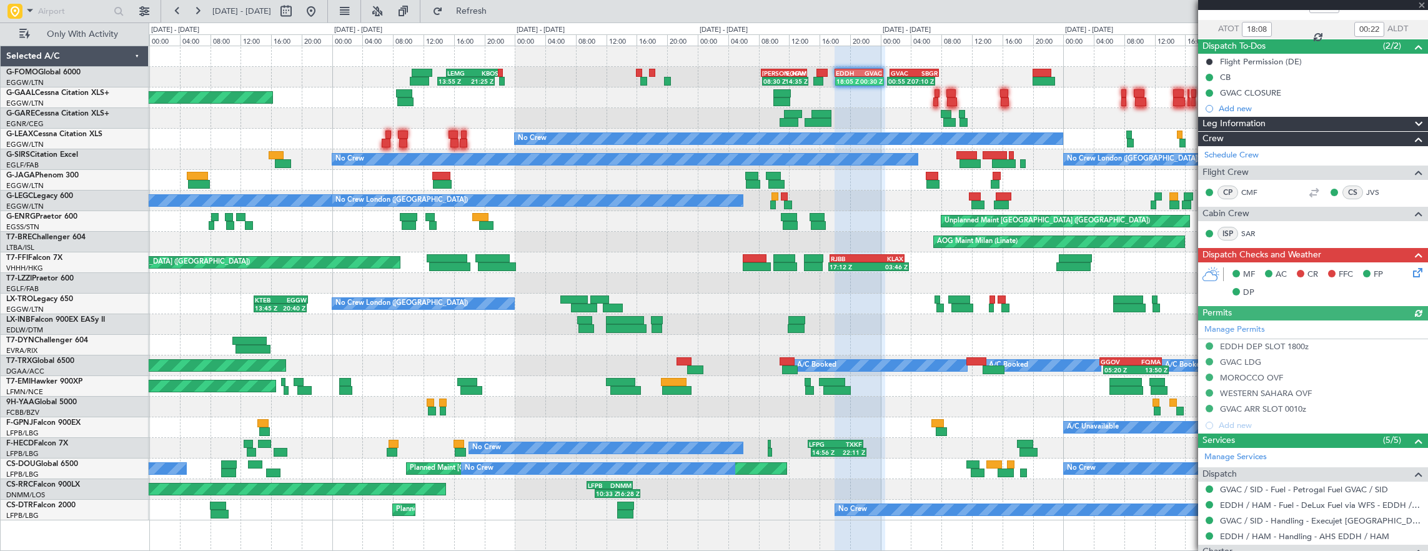
scroll to position [312, 0]
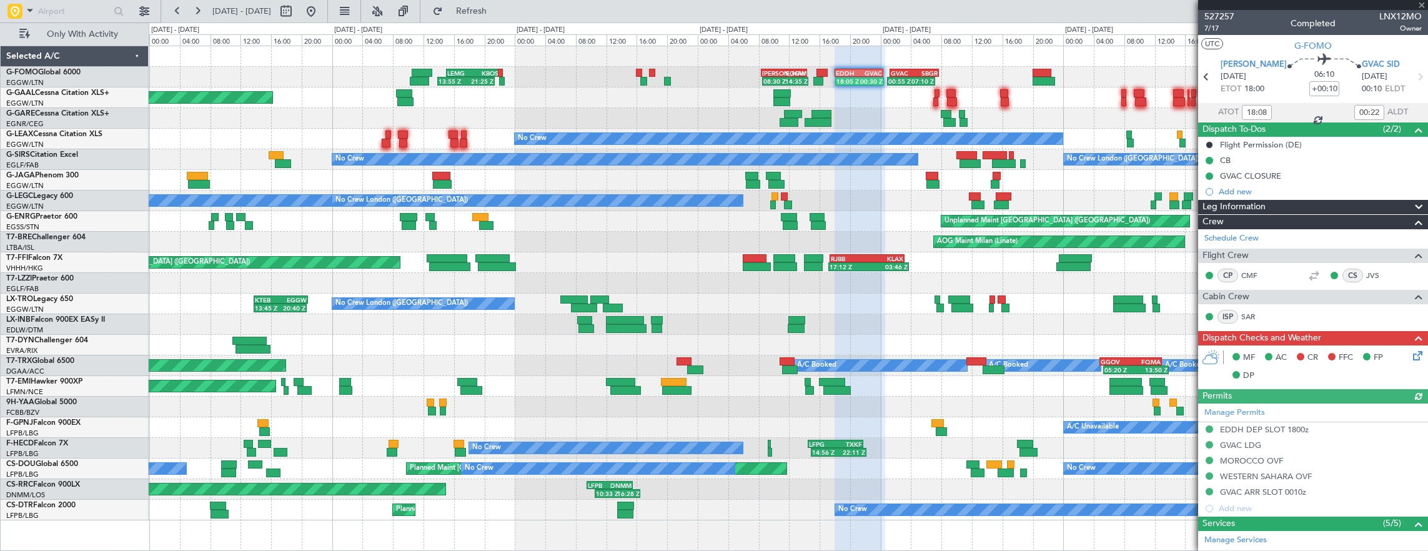
scroll to position [312, 0]
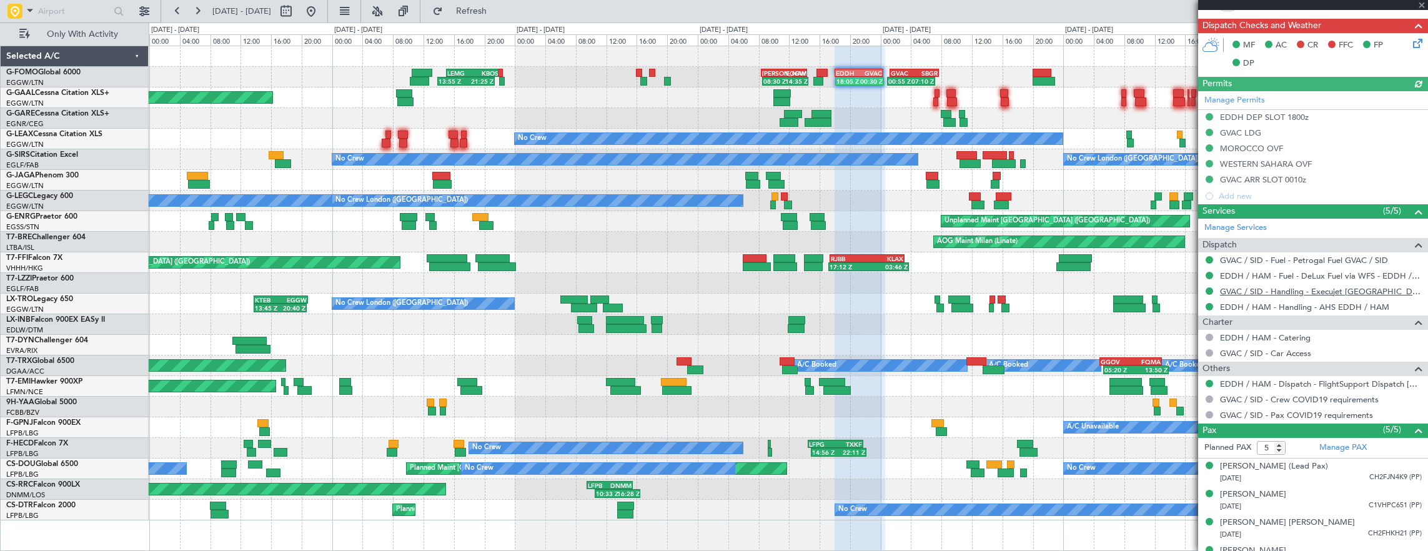
click at [1324, 287] on link "GVAC / SID - Handling - Execujet [GEOGRAPHIC_DATA] Outstations" at bounding box center [1321, 291] width 202 height 11
click at [321, 10] on button at bounding box center [311, 11] width 20 height 20
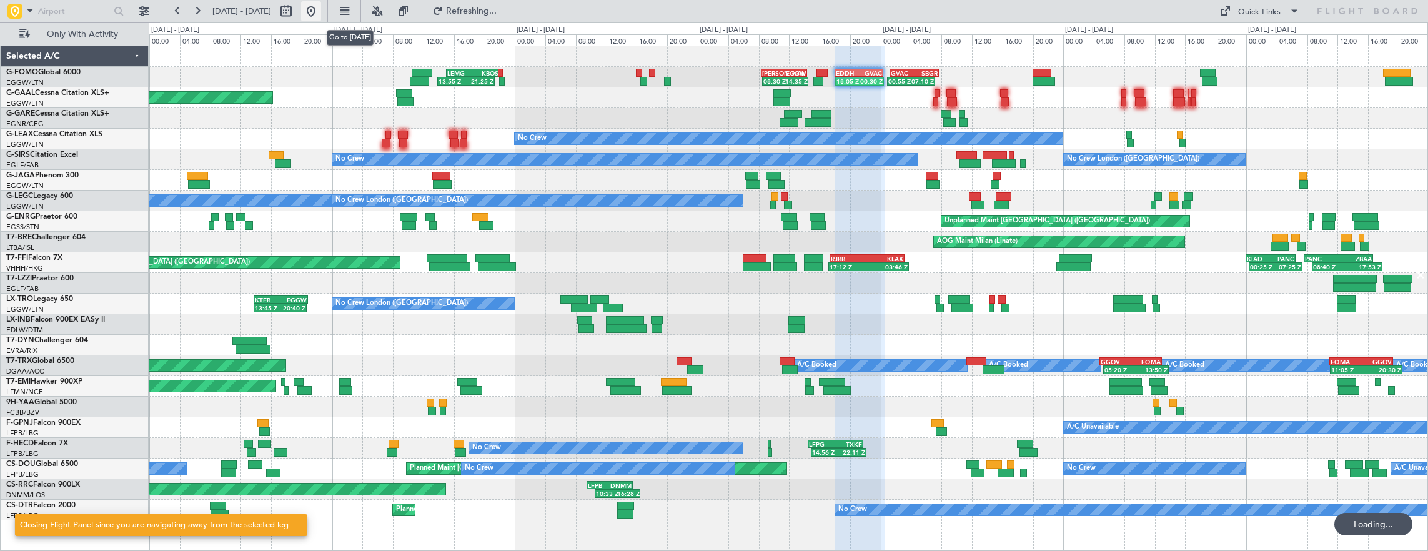
scroll to position [0, 0]
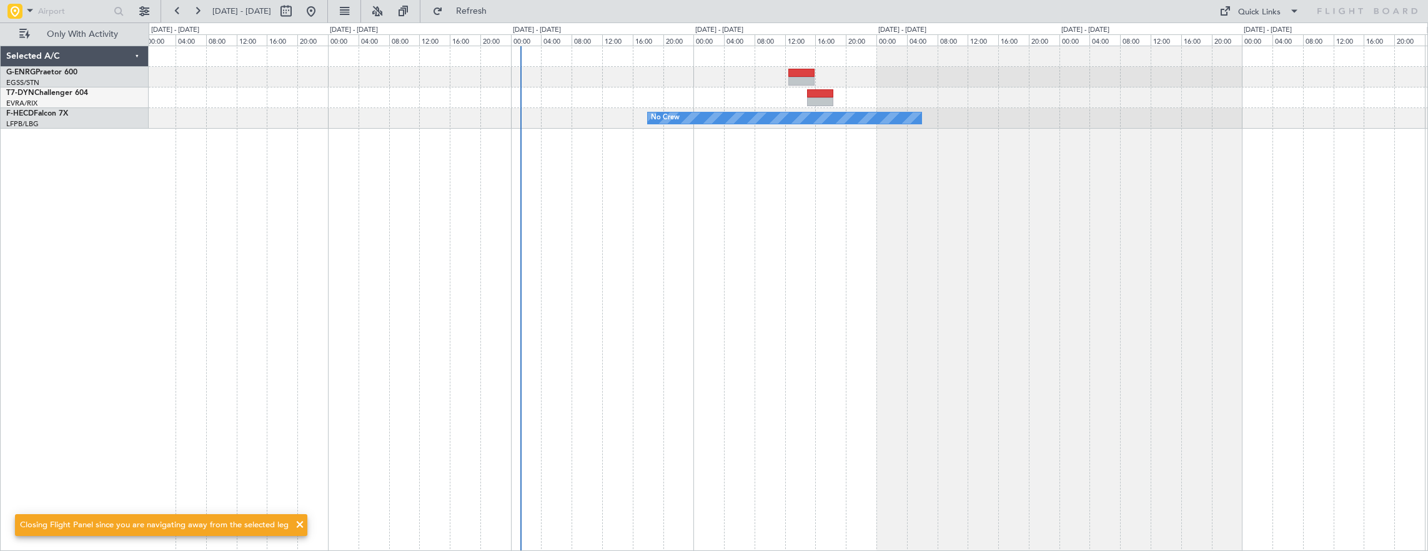
click at [728, 328] on div "No Crew" at bounding box center [789, 299] width 1280 height 506
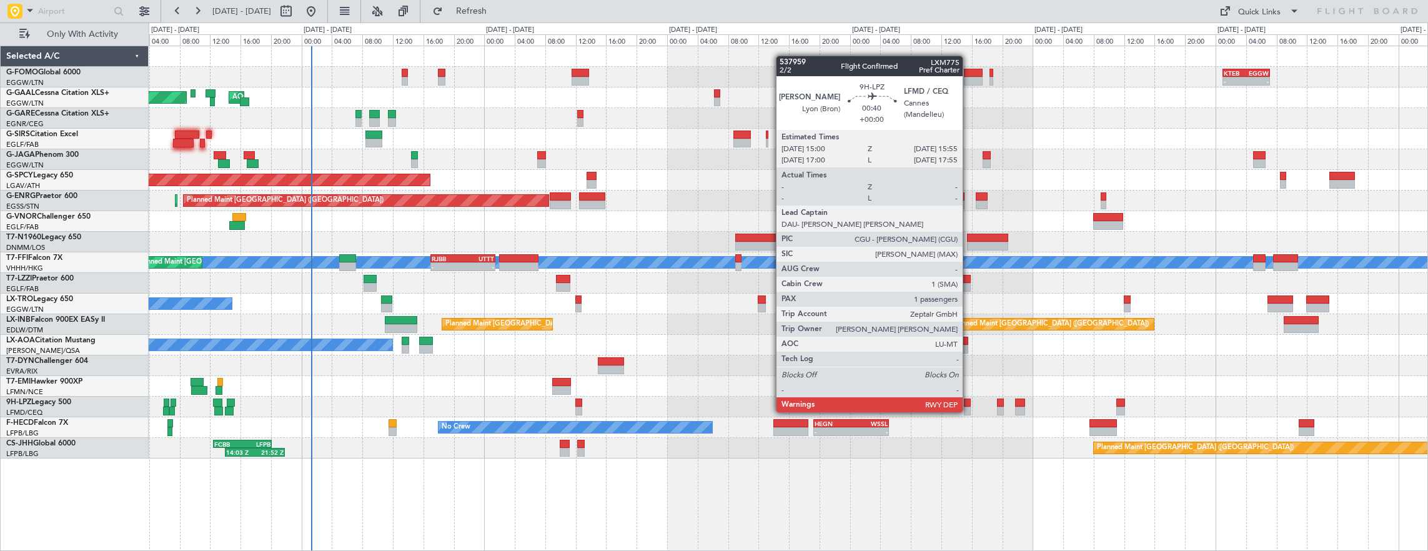
click at [969, 400] on div at bounding box center [967, 402] width 7 height 9
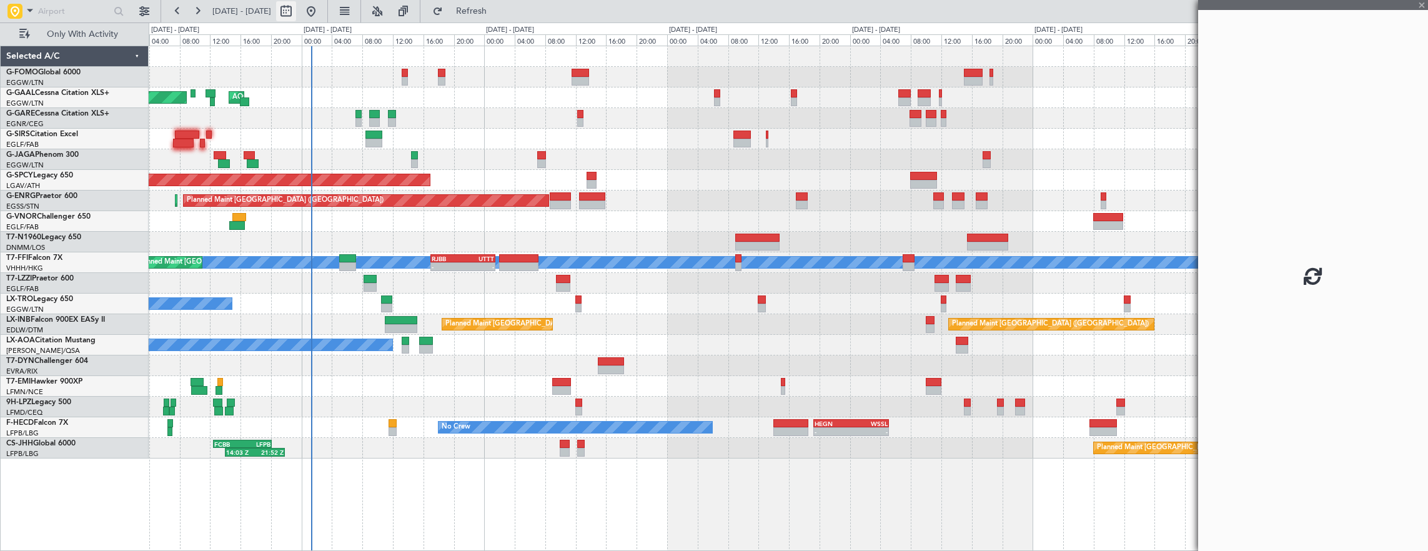
click at [296, 13] on button at bounding box center [286, 11] width 20 height 20
select select "10"
select select "2025"
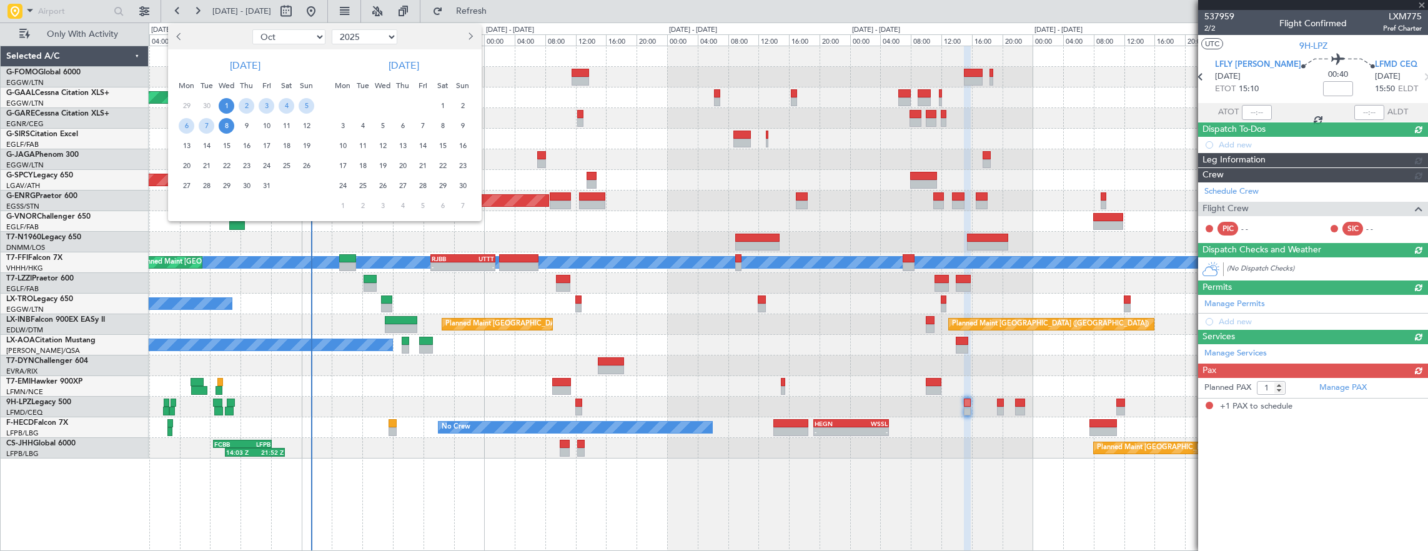
click at [230, 104] on span "1" at bounding box center [227, 106] width 16 height 16
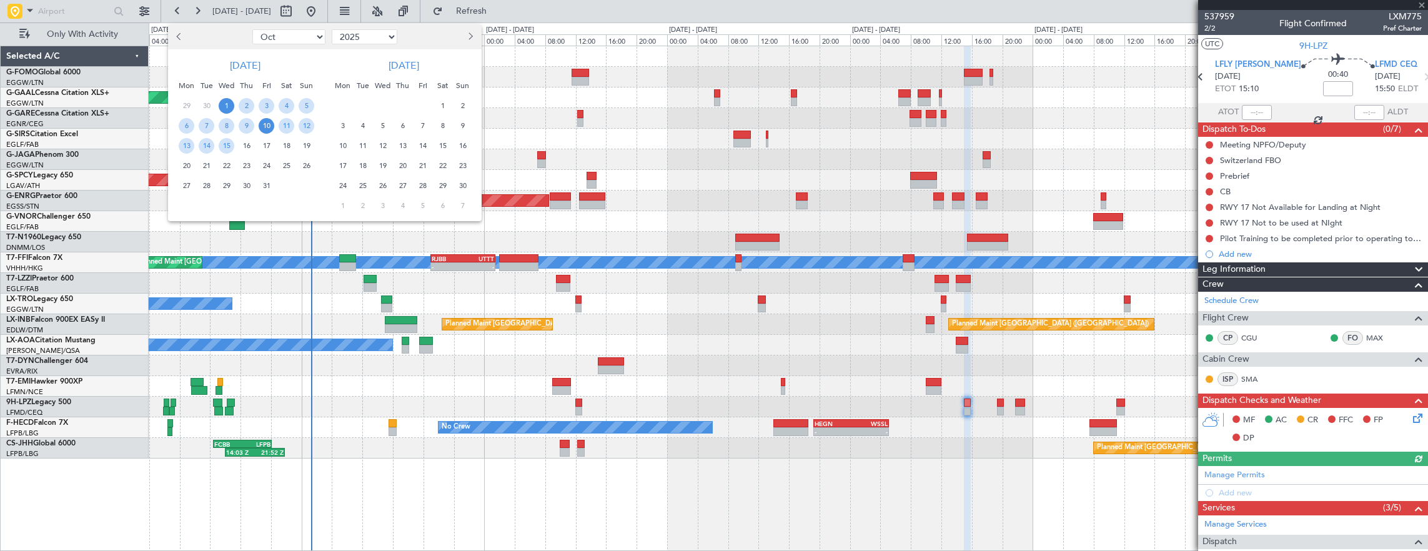
click at [272, 127] on span "10" at bounding box center [267, 126] width 16 height 16
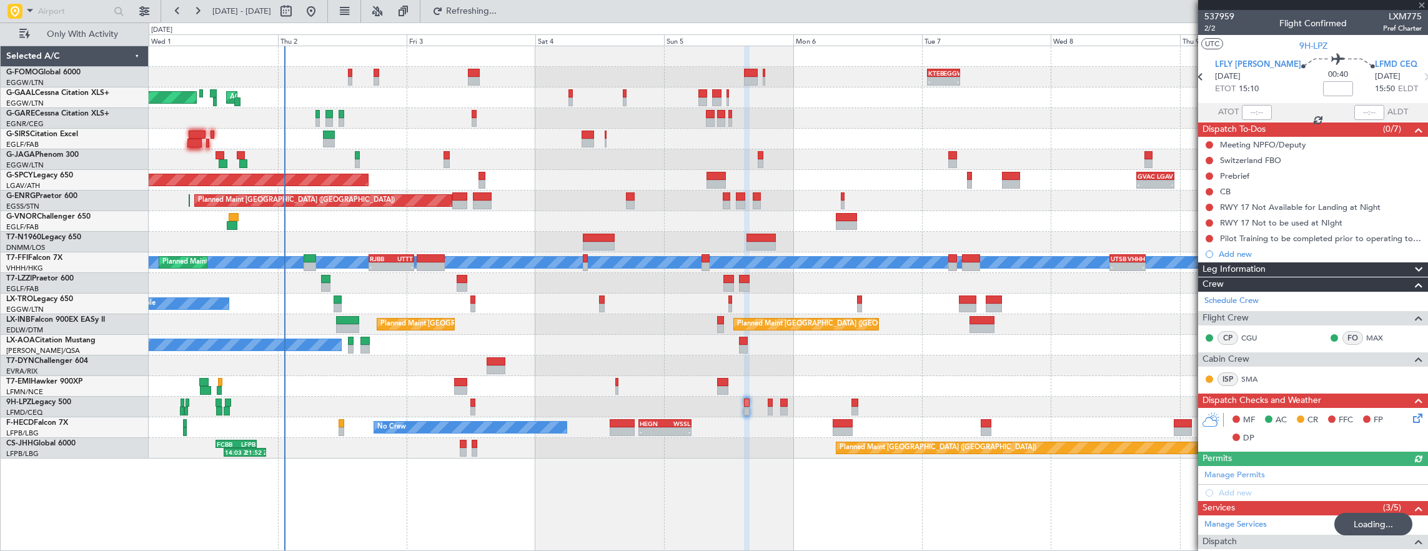
scroll to position [182, 0]
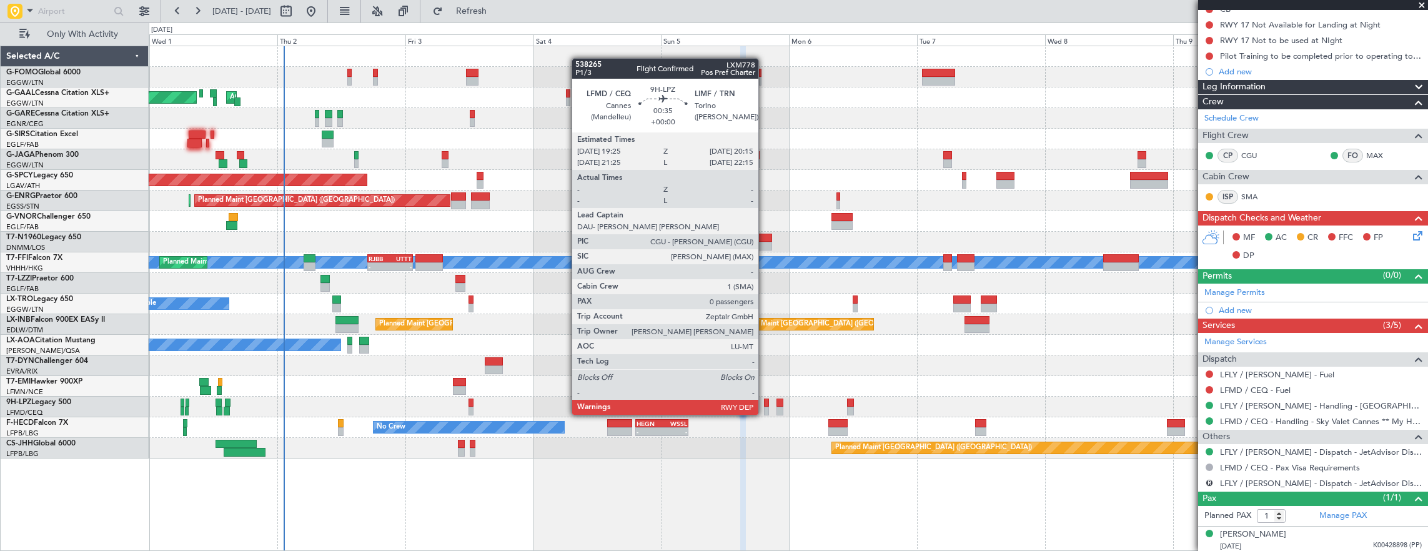
click at [764, 402] on div at bounding box center [766, 402] width 5 height 9
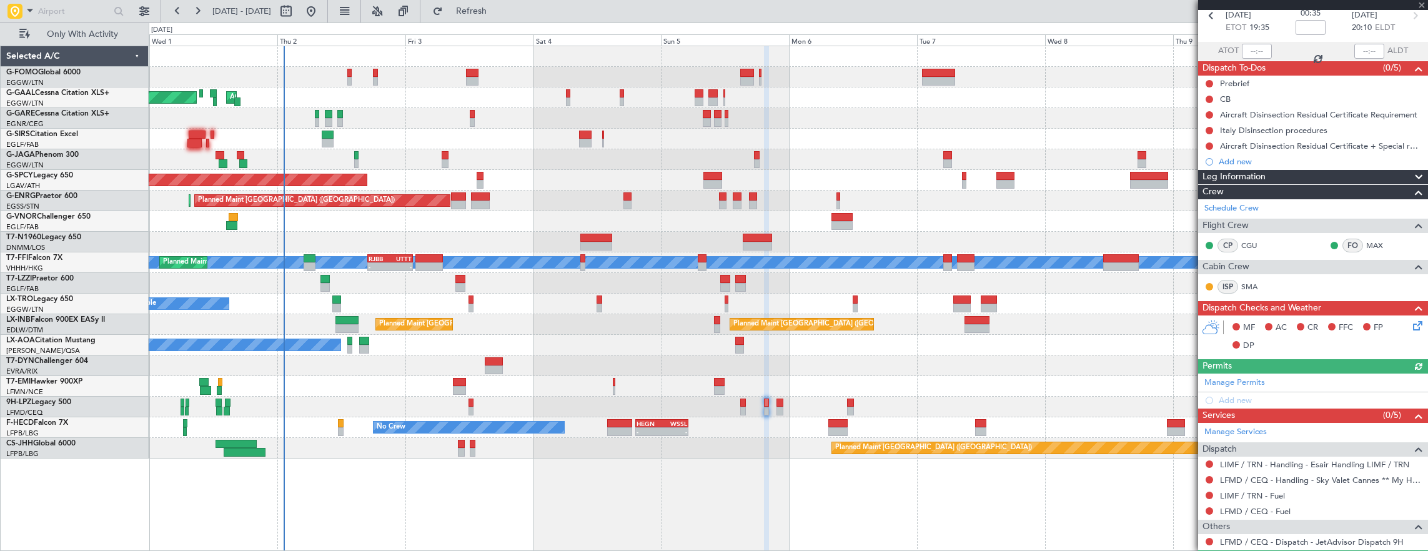
scroll to position [92, 0]
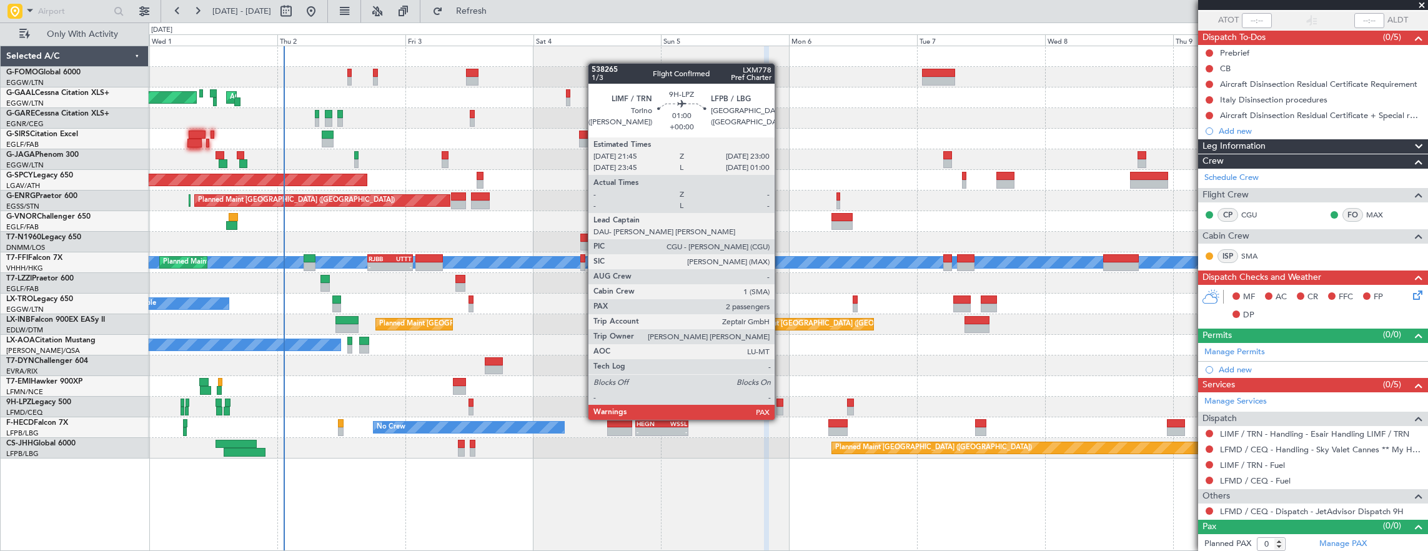
click at [781, 407] on div at bounding box center [779, 411] width 7 height 9
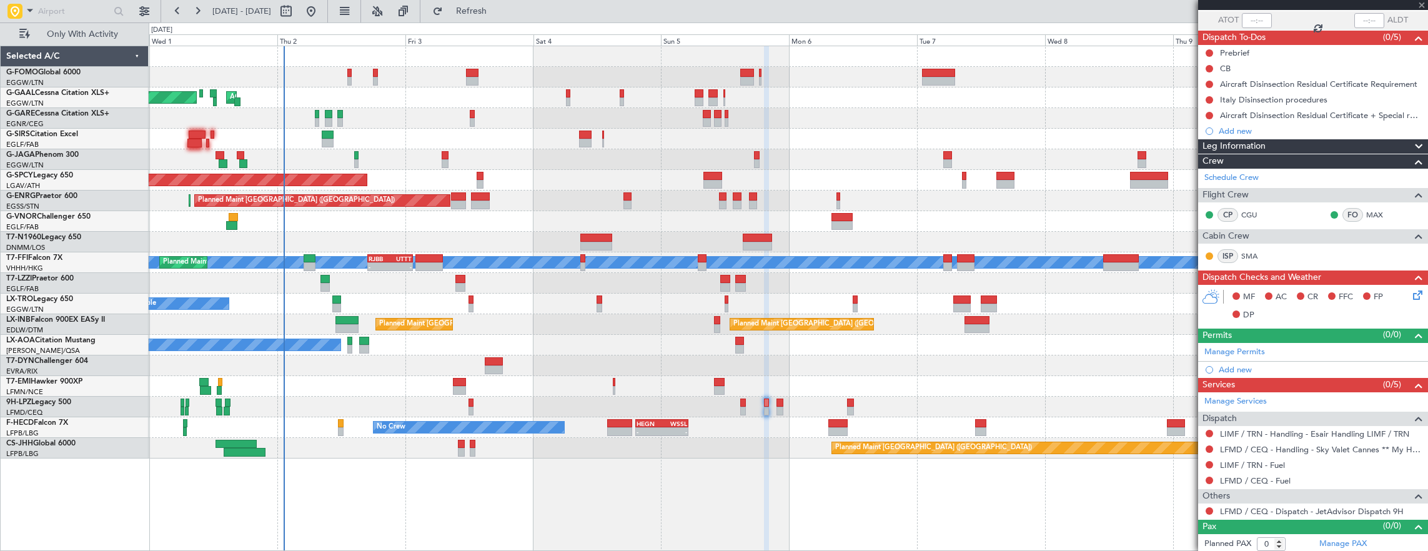
type input "2"
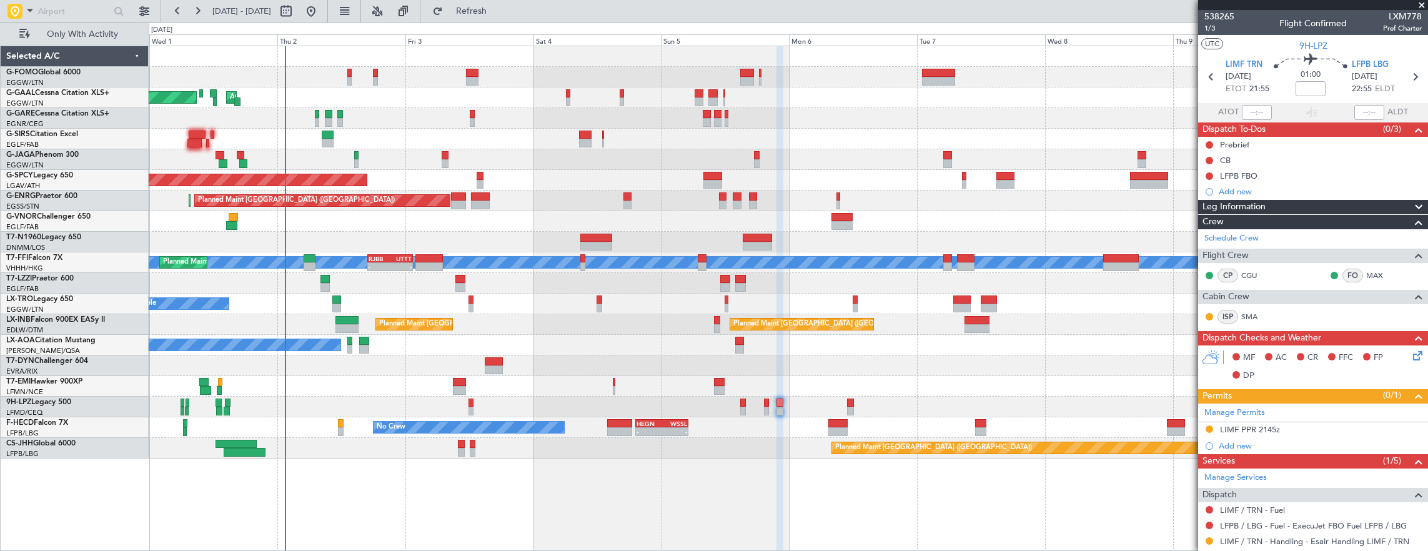
click at [402, 270] on div "-" at bounding box center [401, 266] width 22 height 7
click at [342, 422] on div at bounding box center [341, 423] width 6 height 9
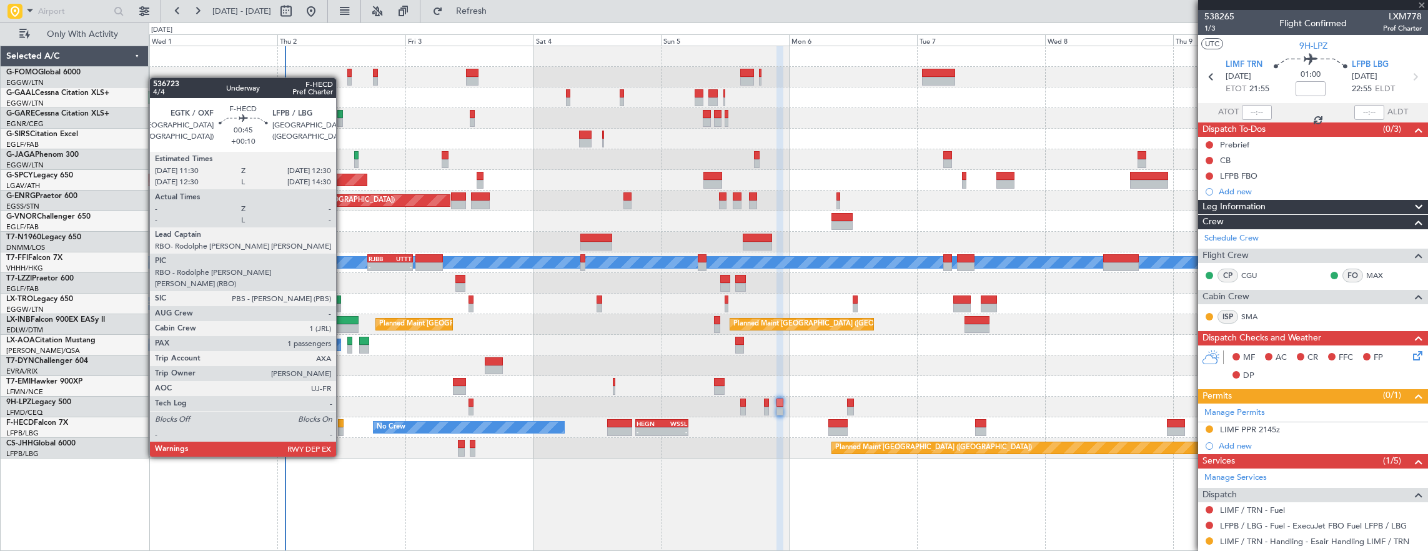
type input "+01:30"
type input "6"
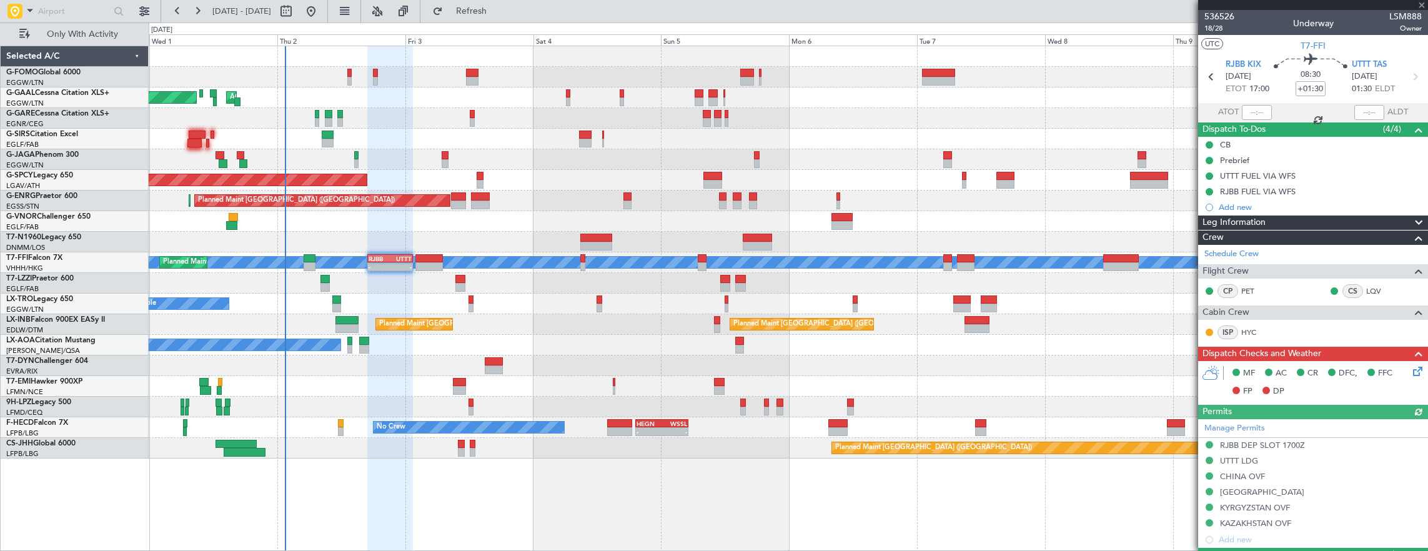
type input "+00:10"
type input "1"
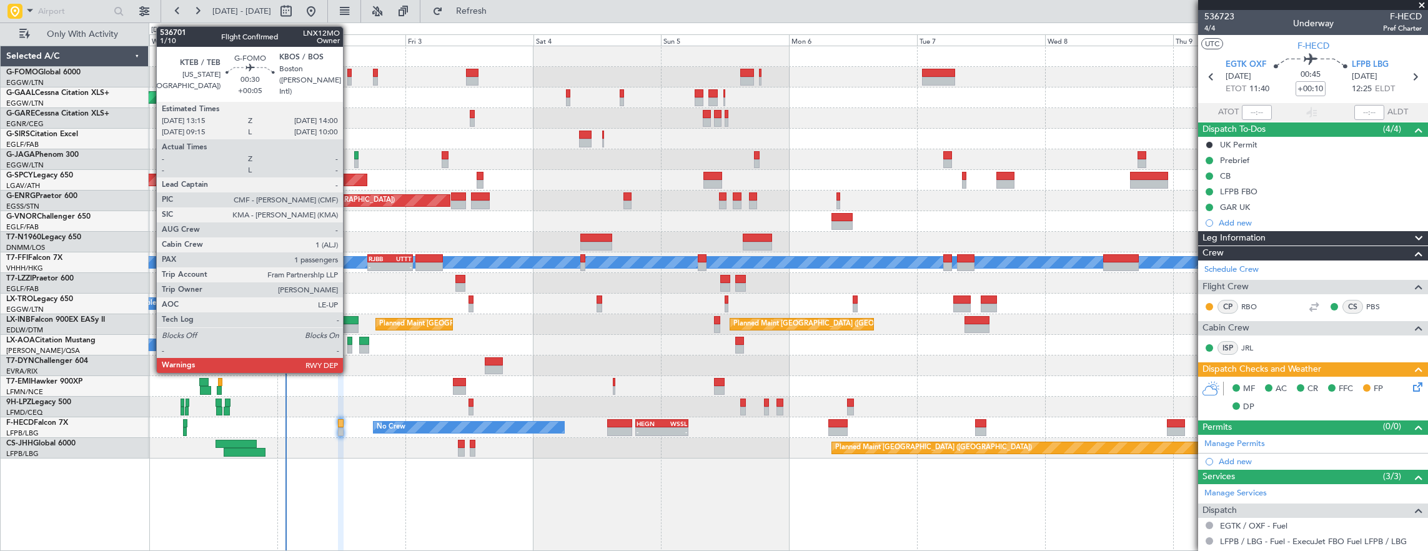
click at [349, 74] on div at bounding box center [349, 73] width 4 height 9
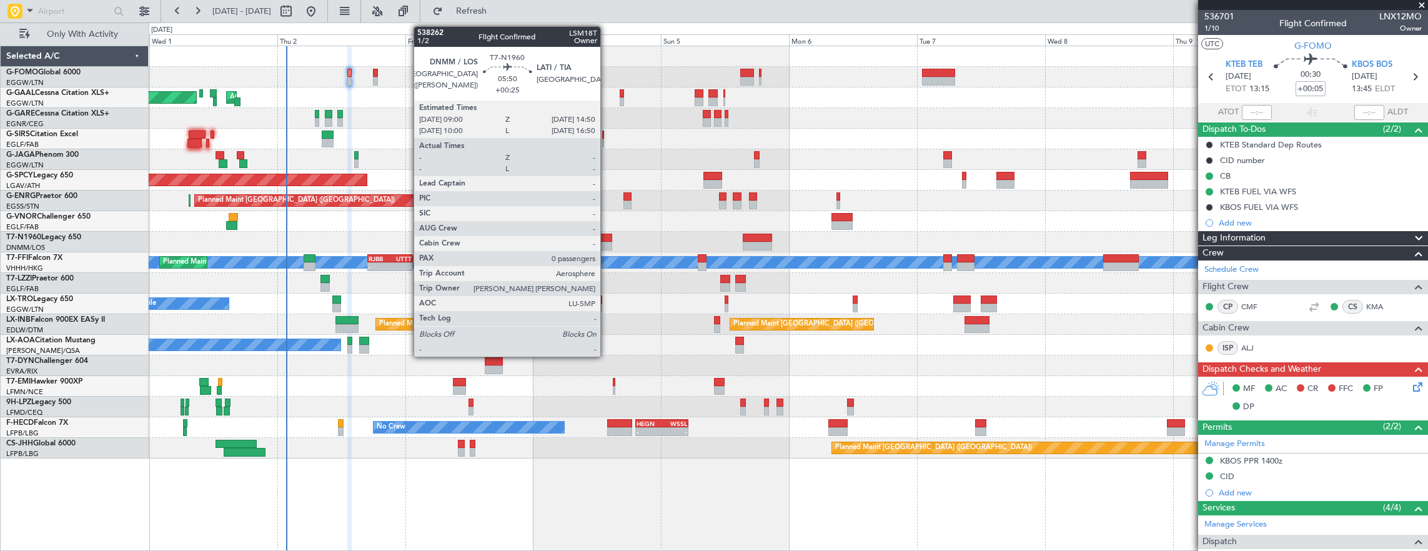
click at [606, 238] on div at bounding box center [595, 238] width 31 height 9
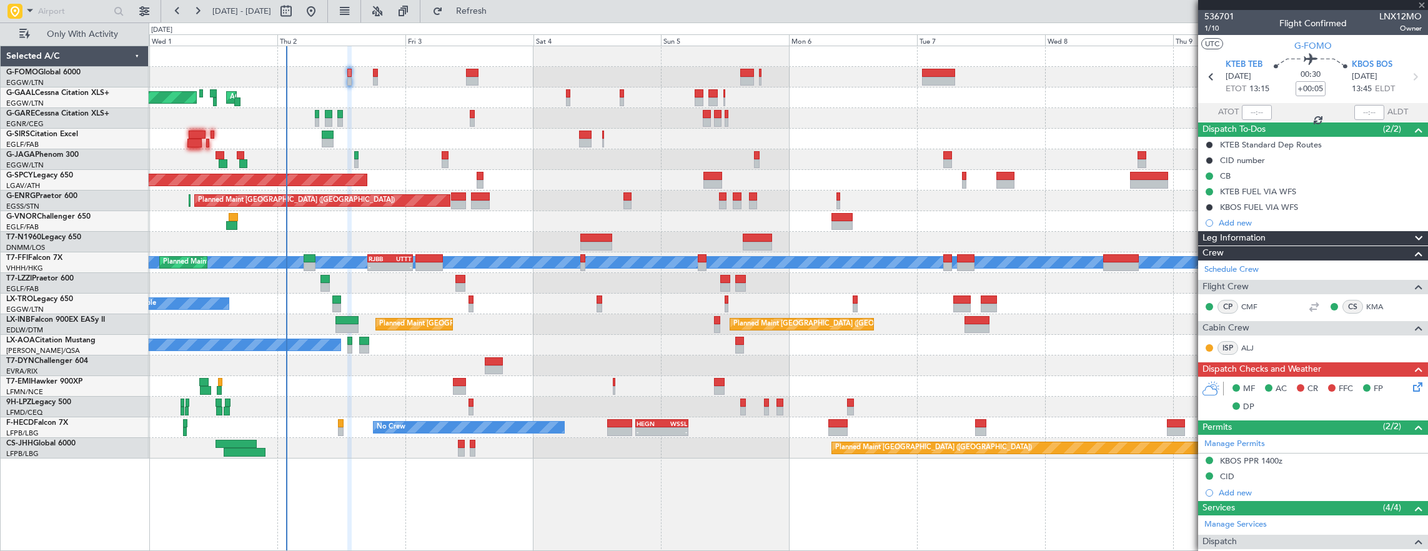
type input "+00:25"
type input "0"
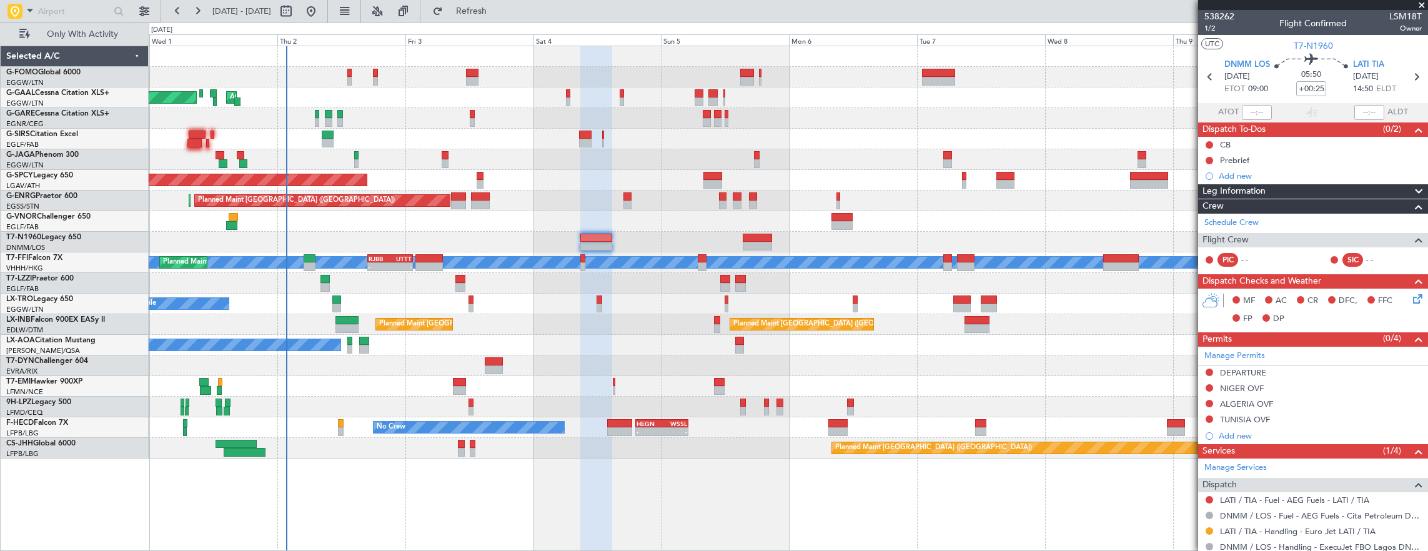
click at [528, 234] on div at bounding box center [788, 242] width 1279 height 21
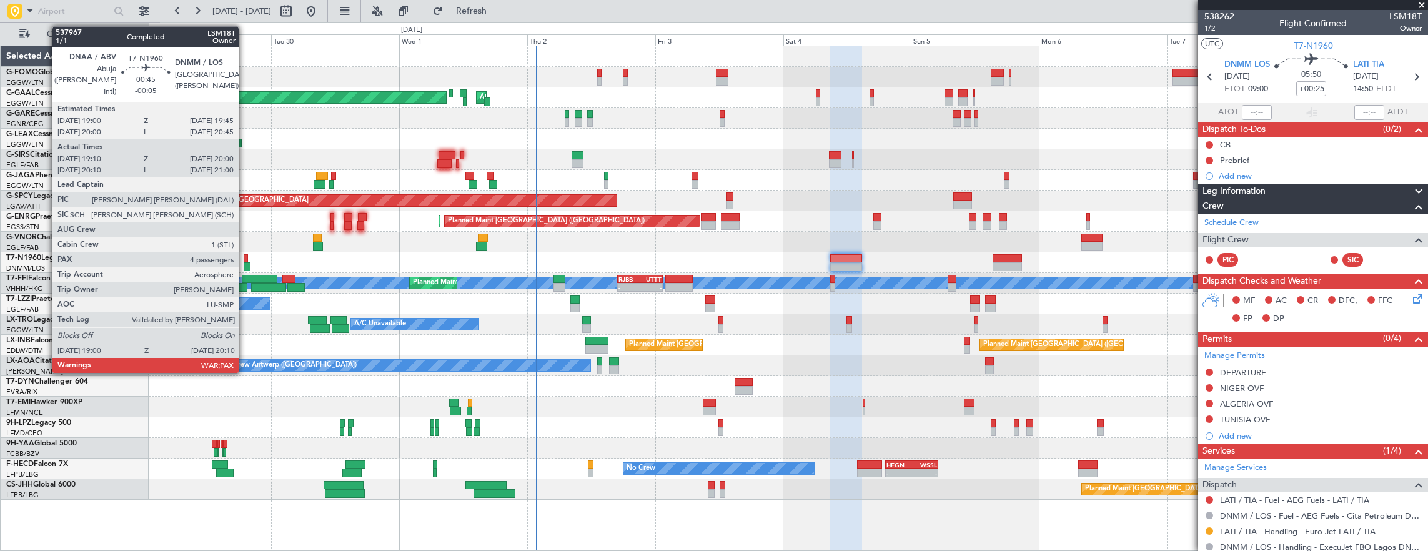
click at [245, 257] on div at bounding box center [246, 258] width 4 height 9
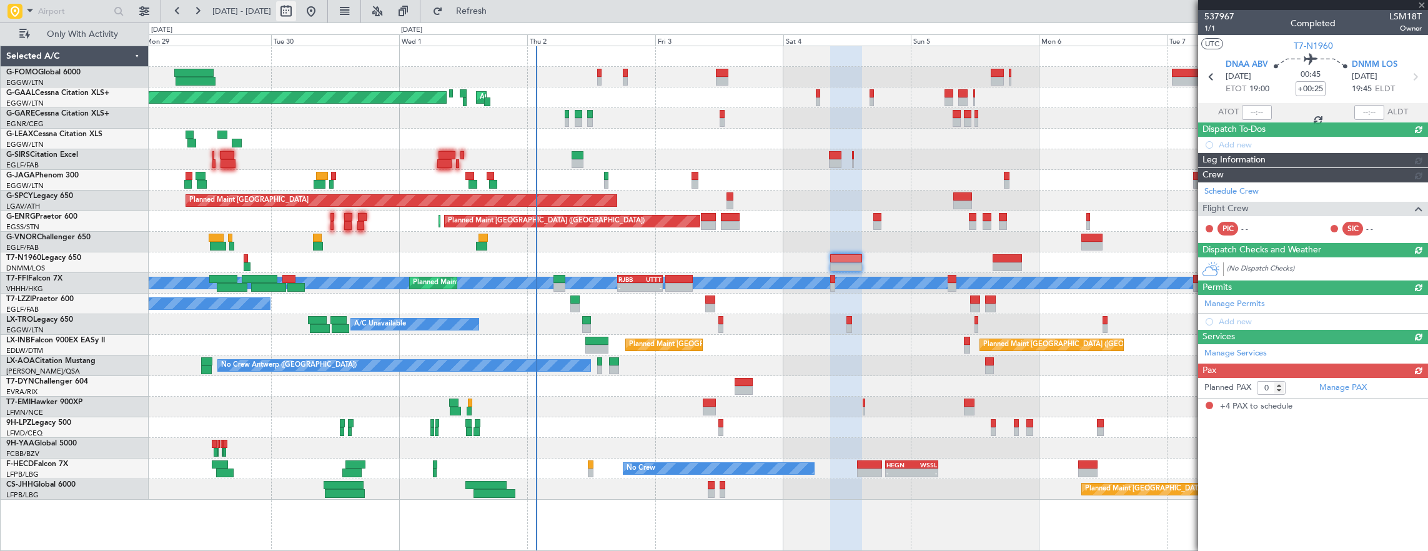
type input "-00:05"
type input "19:10"
type input "20:00"
type input "4"
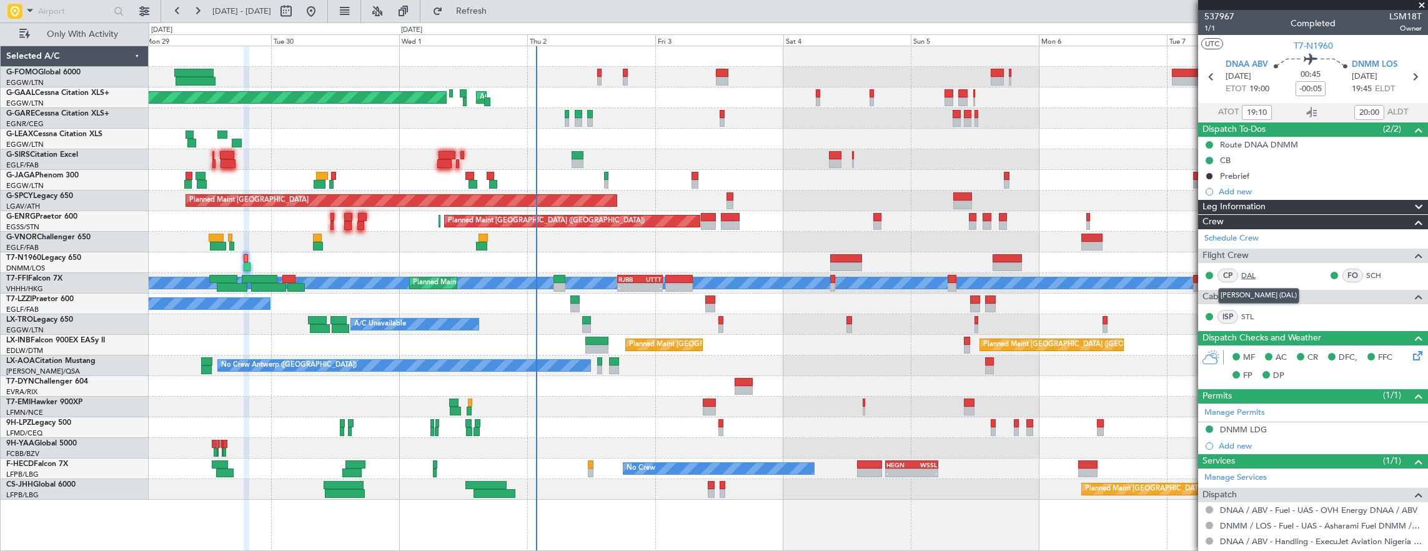
click at [1250, 272] on link "DAL" at bounding box center [1255, 275] width 28 height 11
click at [520, 240] on div "Planned Maint Dusseldorf AOG Maint Dusseldorf Owner Owner A/C Unavailable Plann…" at bounding box center [788, 272] width 1279 height 453
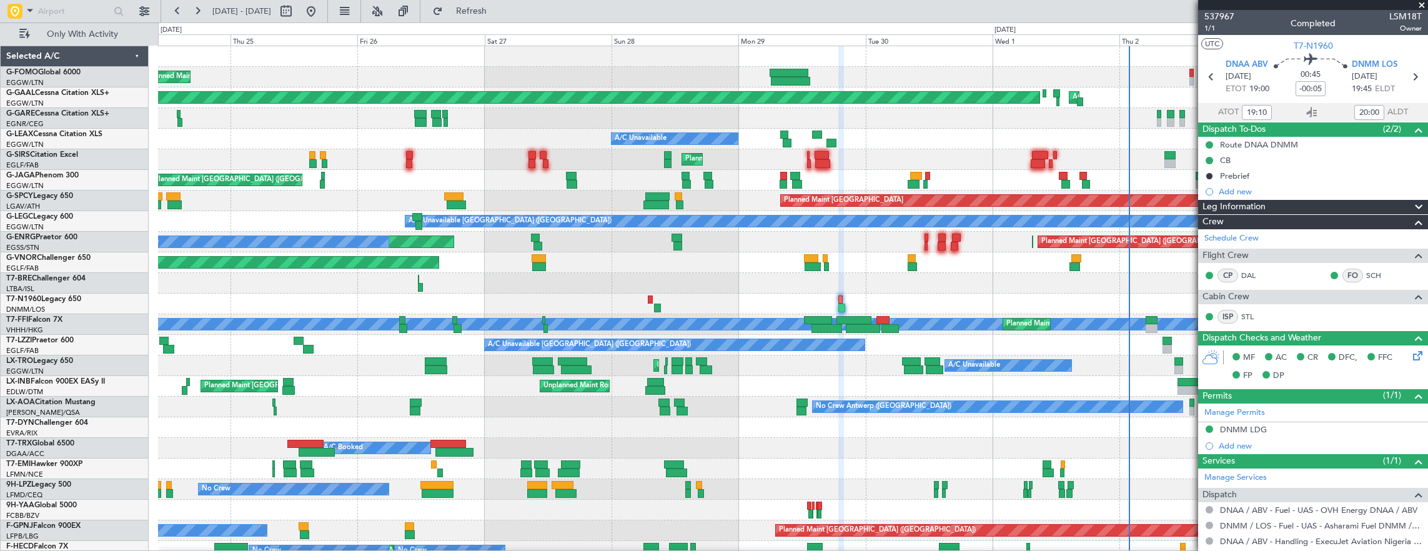
click at [666, 295] on div "Planned Maint London (Luton) Planned Maint Dusseldorf AOG Maint Dusseldorf A/C …" at bounding box center [793, 324] width 1270 height 556
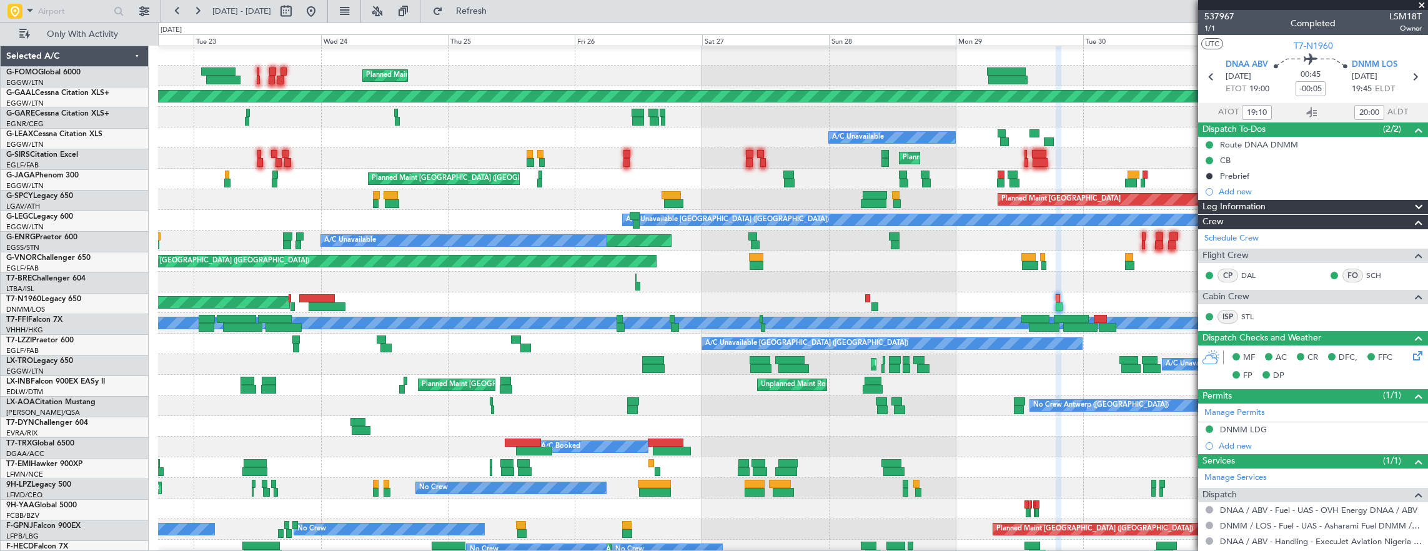
click at [297, 297] on div "AOG Maint London (Stansted)" at bounding box center [793, 302] width 1270 height 21
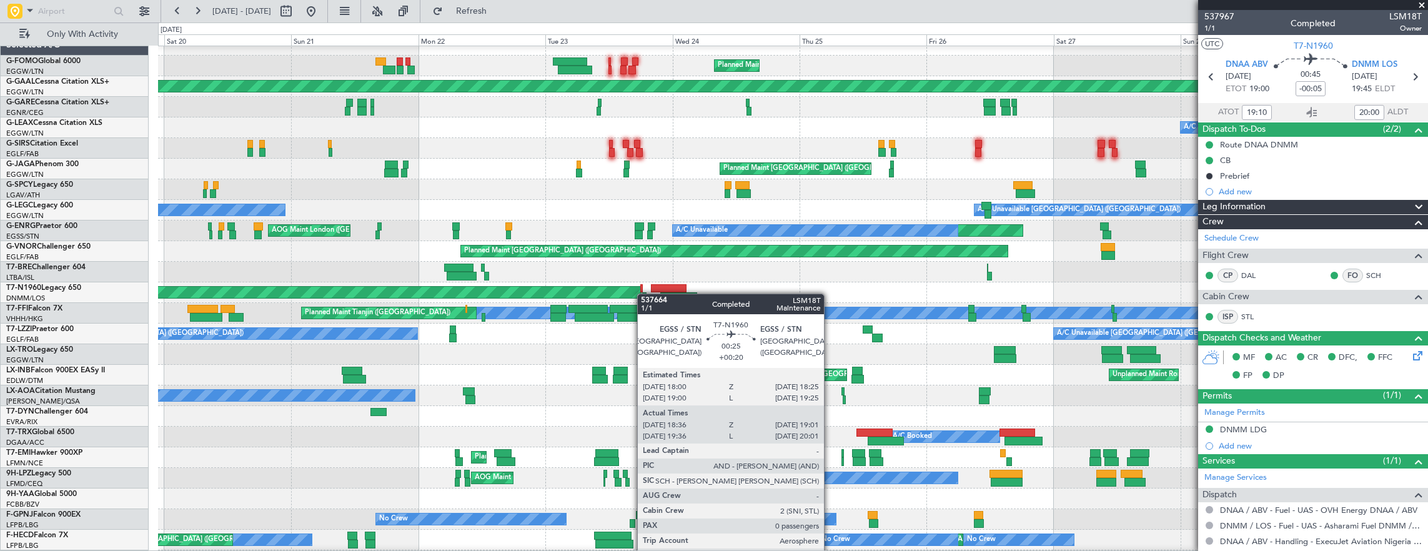
click at [646, 293] on div at bounding box center [644, 296] width 4 height 9
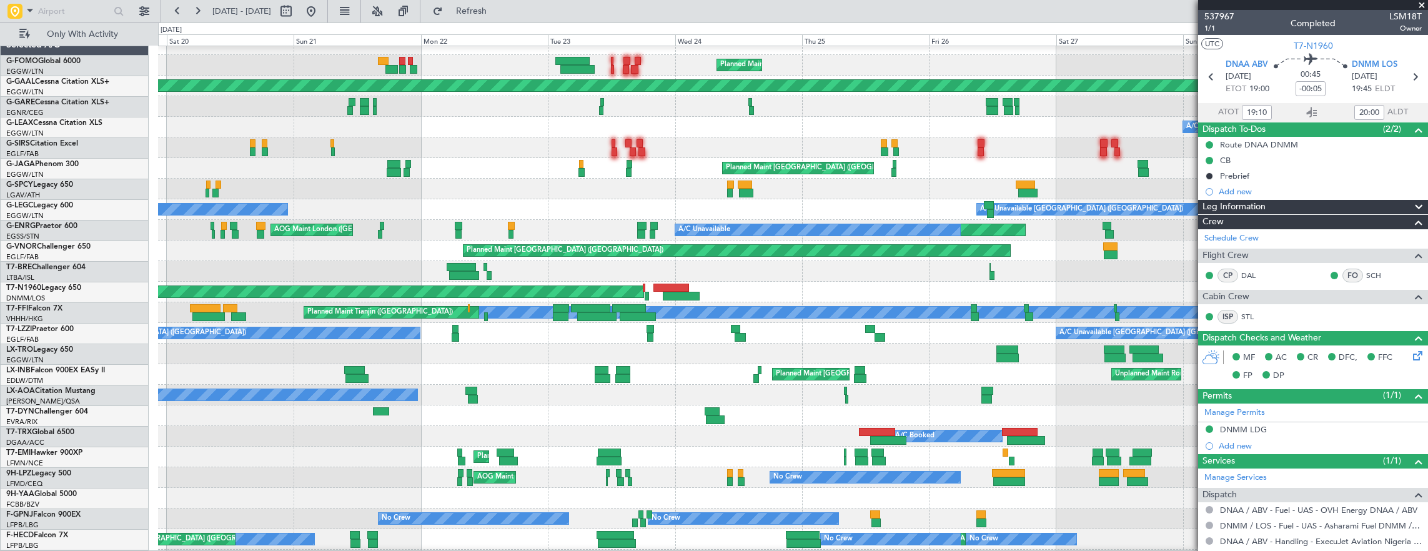
scroll to position [12, 0]
click at [645, 292] on div at bounding box center [646, 296] width 4 height 9
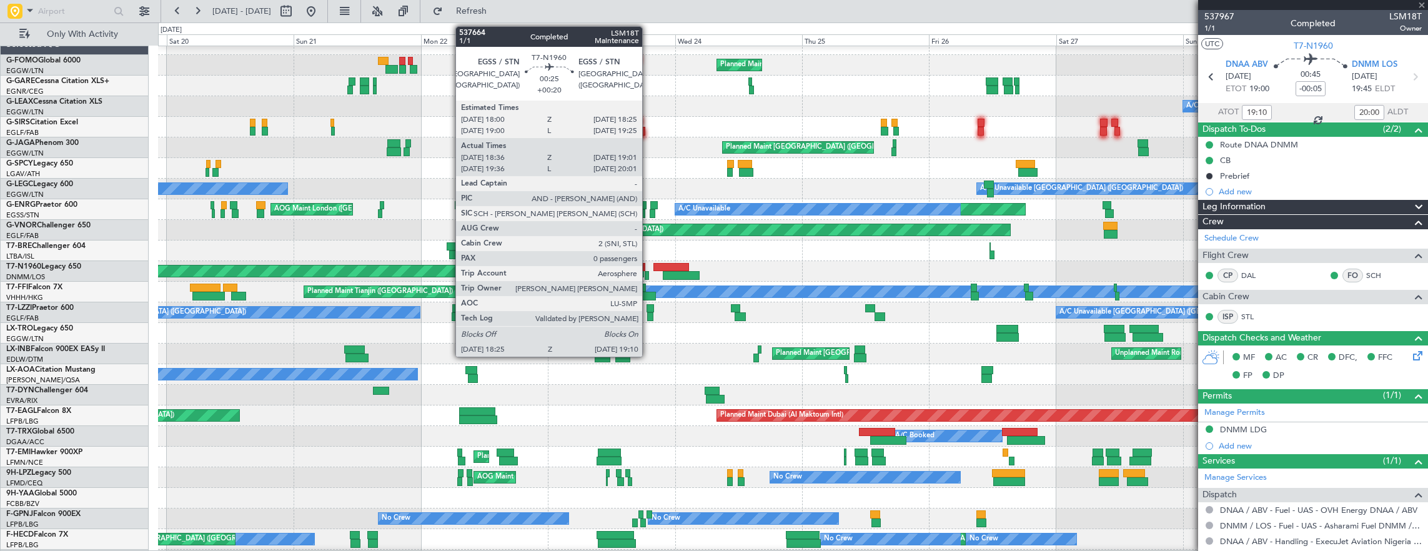
click at [648, 272] on div at bounding box center [646, 275] width 4 height 9
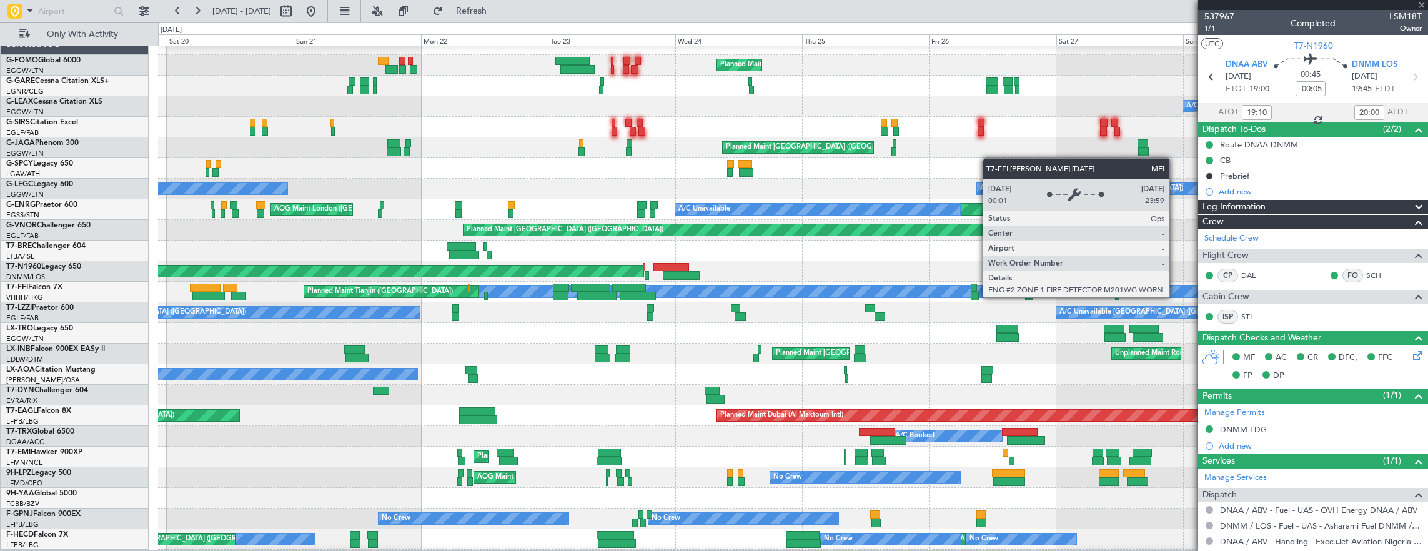
type input "+00:20"
type input "18:36"
type input "19:01"
type input "0"
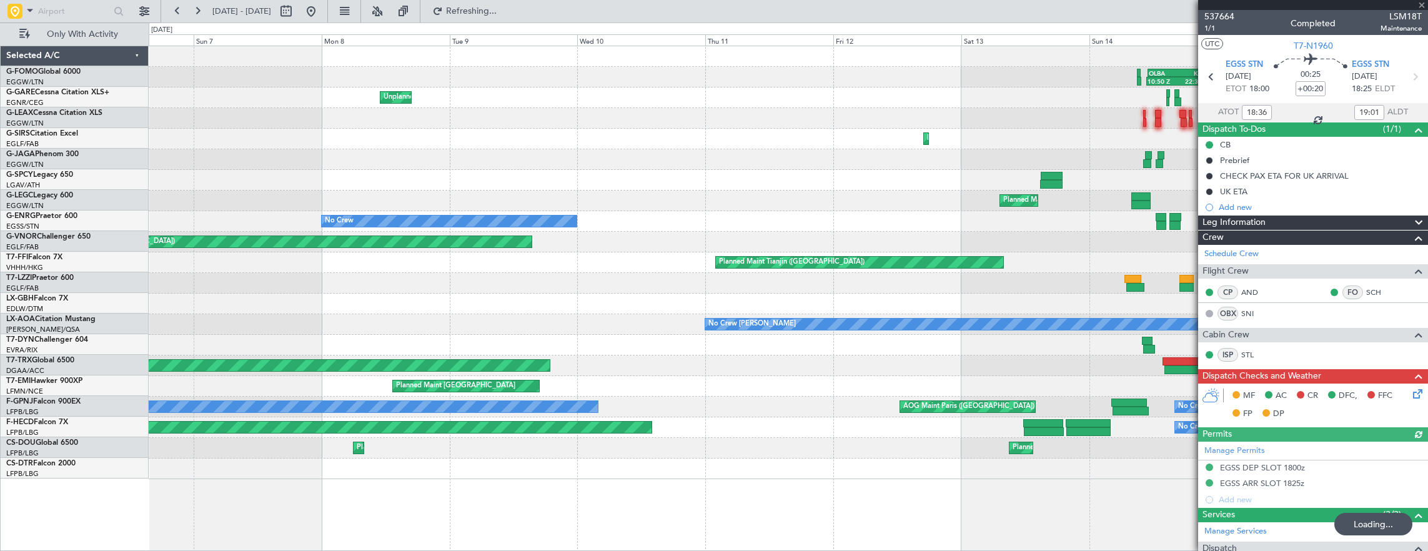
scroll to position [0, 0]
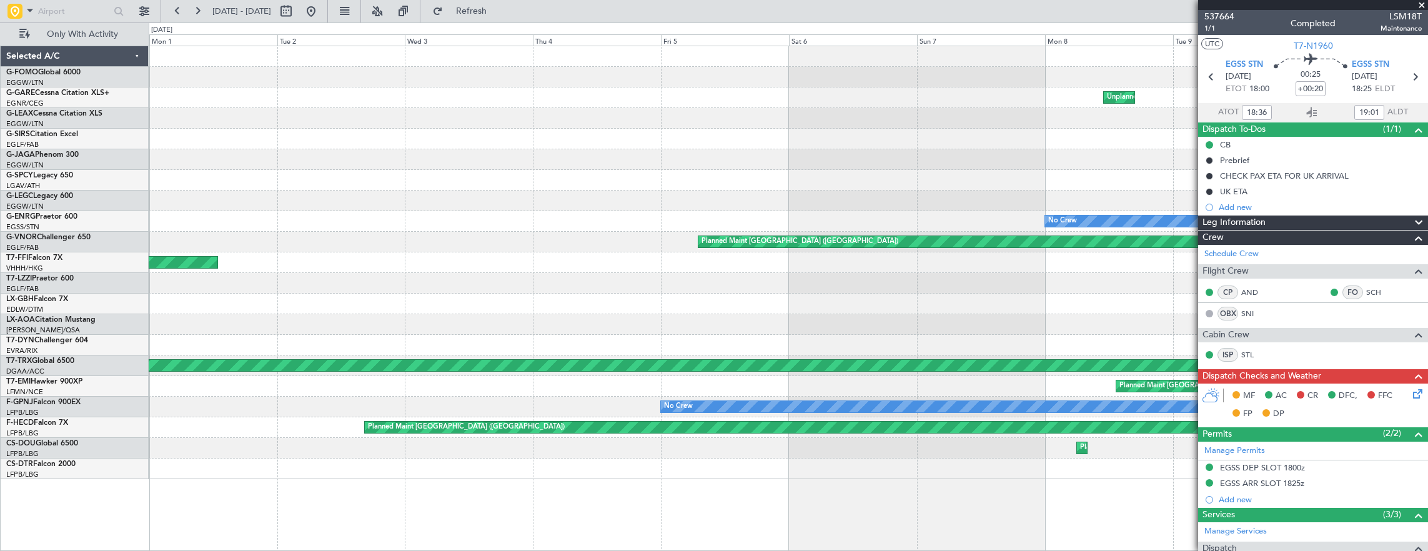
click at [1044, 296] on div "Unplanned Maint Chester Planned Maint London (Farnborough) Planned Maint London…" at bounding box center [788, 262] width 1279 height 433
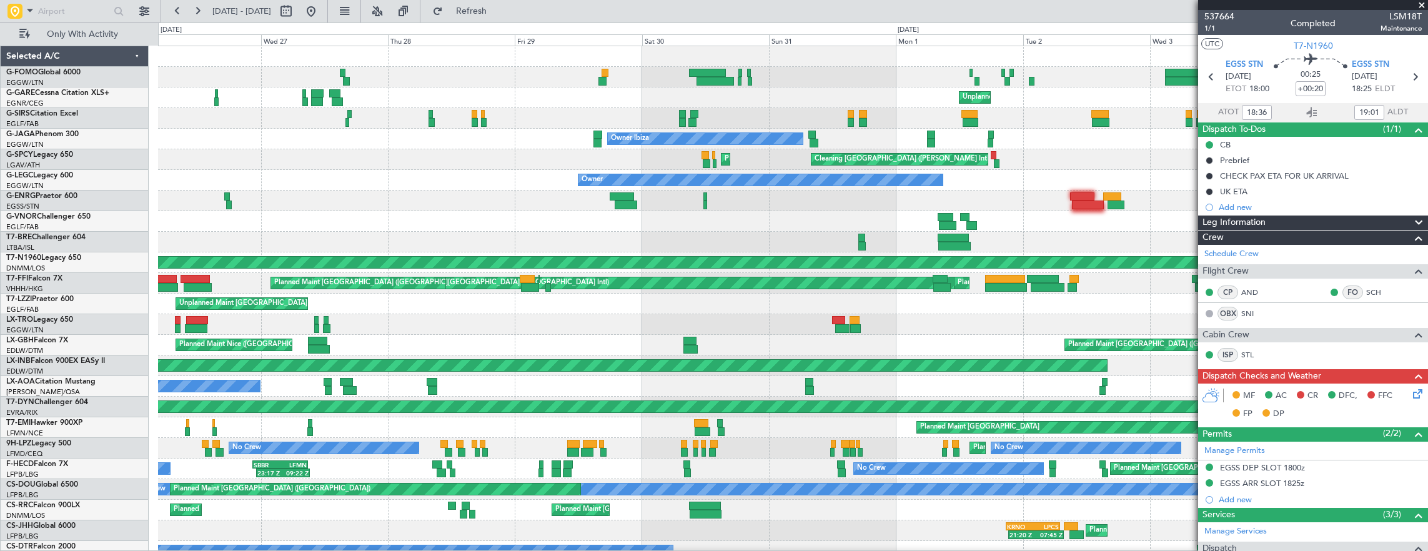
click at [1129, 316] on div "Planned Maint London (Luton) Unplanned Maint Chester Planned Maint London (Farn…" at bounding box center [793, 303] width 1270 height 515
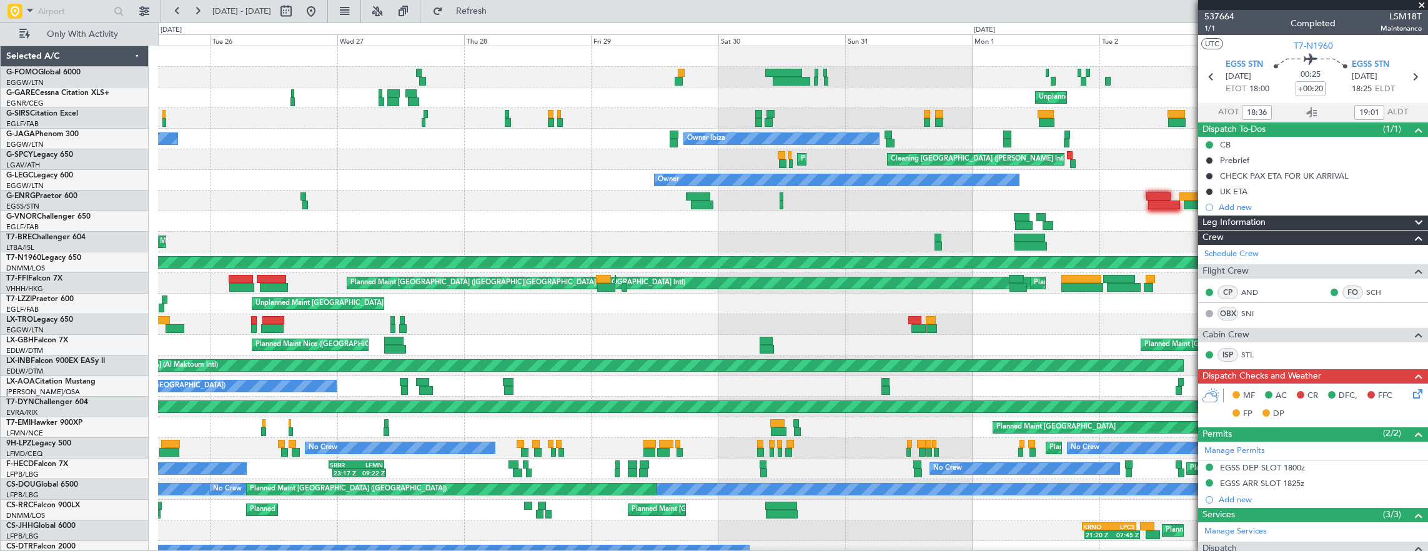
click at [1245, 318] on fb-app "31 Aug 2025 - 10 Sep 2025 Refresh Quick Links Only With Activity Planned Maint …" at bounding box center [714, 279] width 1428 height 541
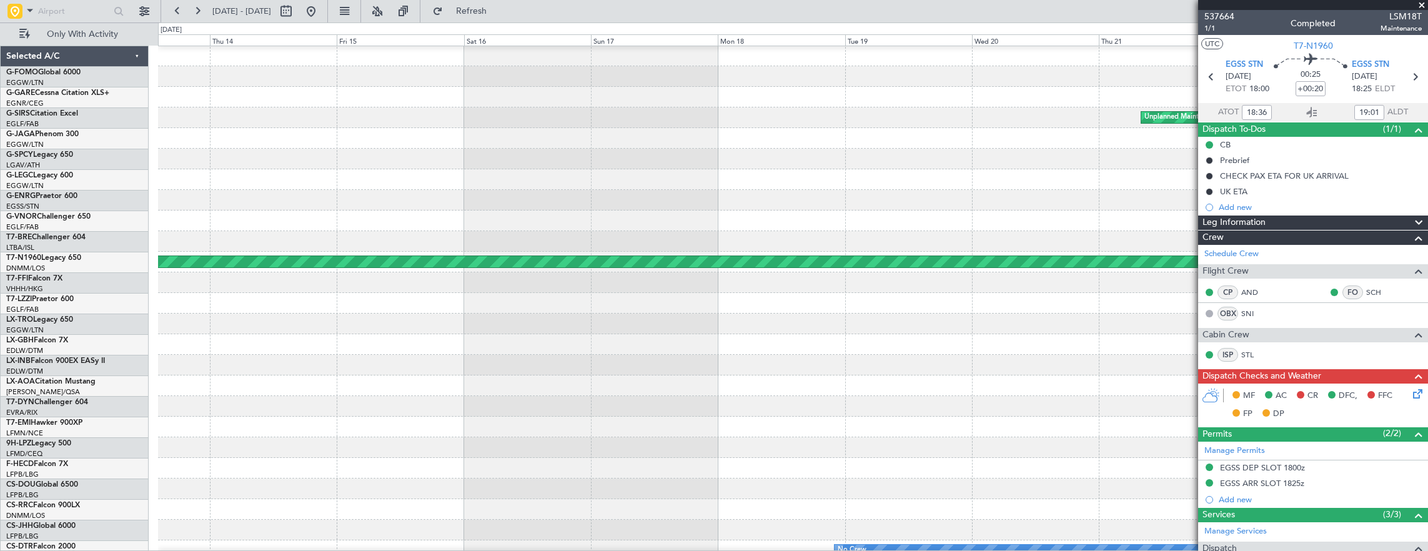
click at [1265, 315] on fb-app "31 Aug 2025 - 10 Sep 2025 Refresh Quick Links Only With Activity Unplanned Main…" at bounding box center [714, 279] width 1428 height 541
click at [1153, 357] on div "Unplanned Maint Oxford (Kidlington) No Crew Cannes (Mandelieu) Planned Maint Wa…" at bounding box center [793, 303] width 1270 height 515
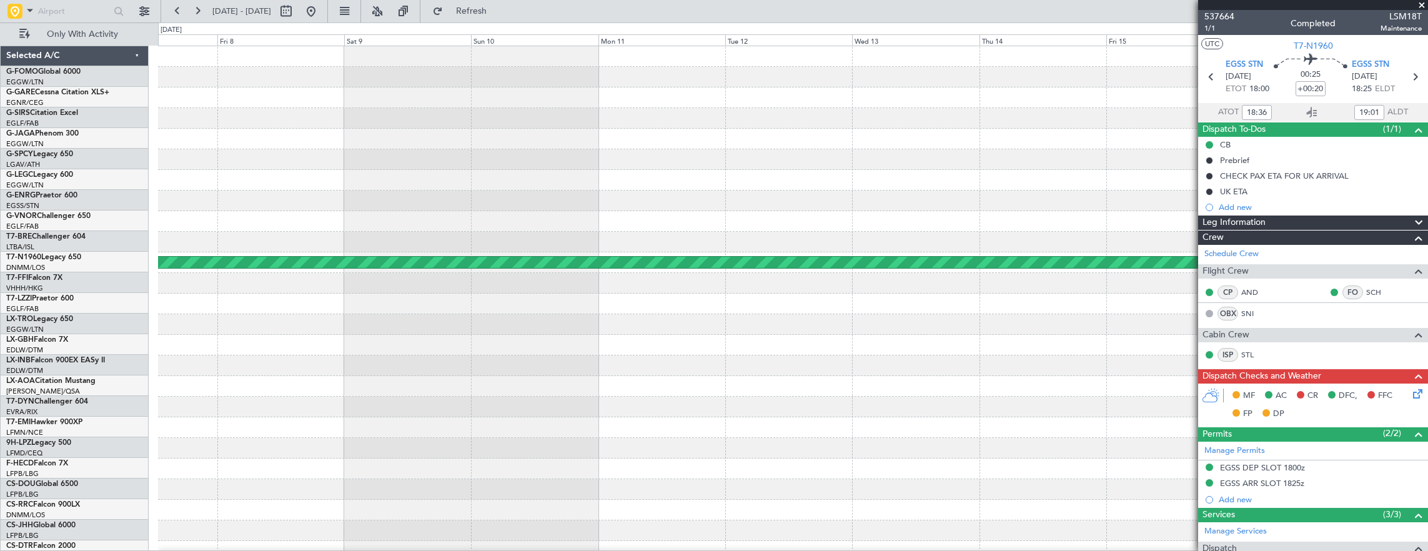
scroll to position [0, 0]
click at [1112, 365] on div at bounding box center [793, 365] width 1270 height 21
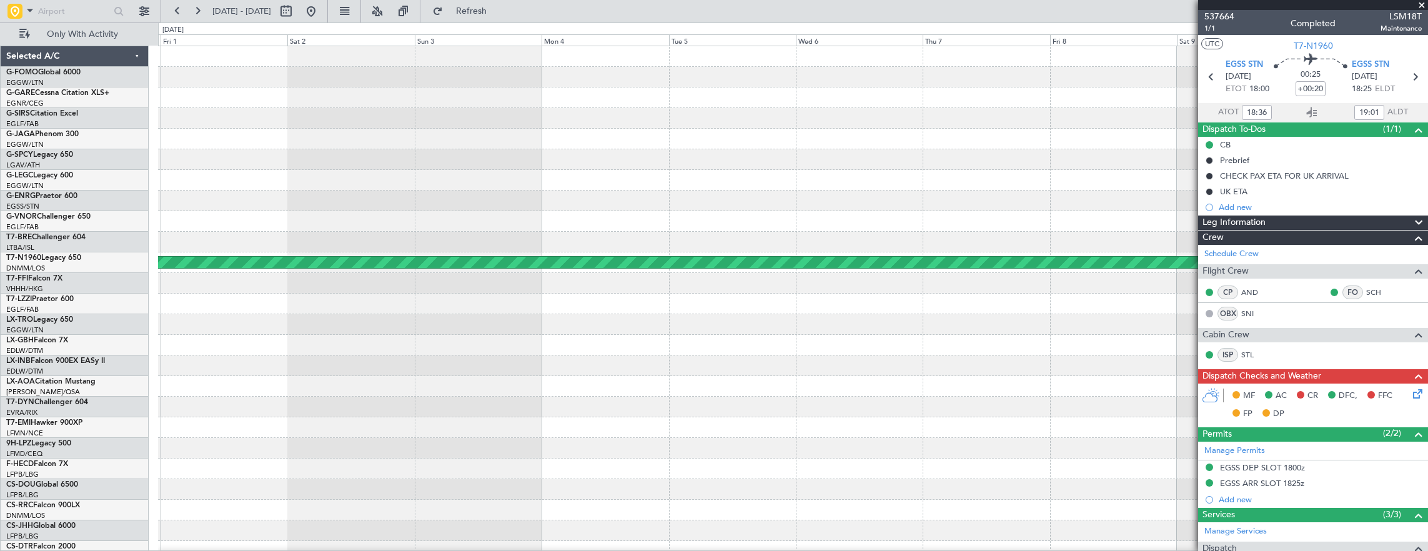
click at [1183, 379] on div "Planned Maint [GEOGRAPHIC_DATA] ([GEOGRAPHIC_DATA])" at bounding box center [793, 303] width 1270 height 515
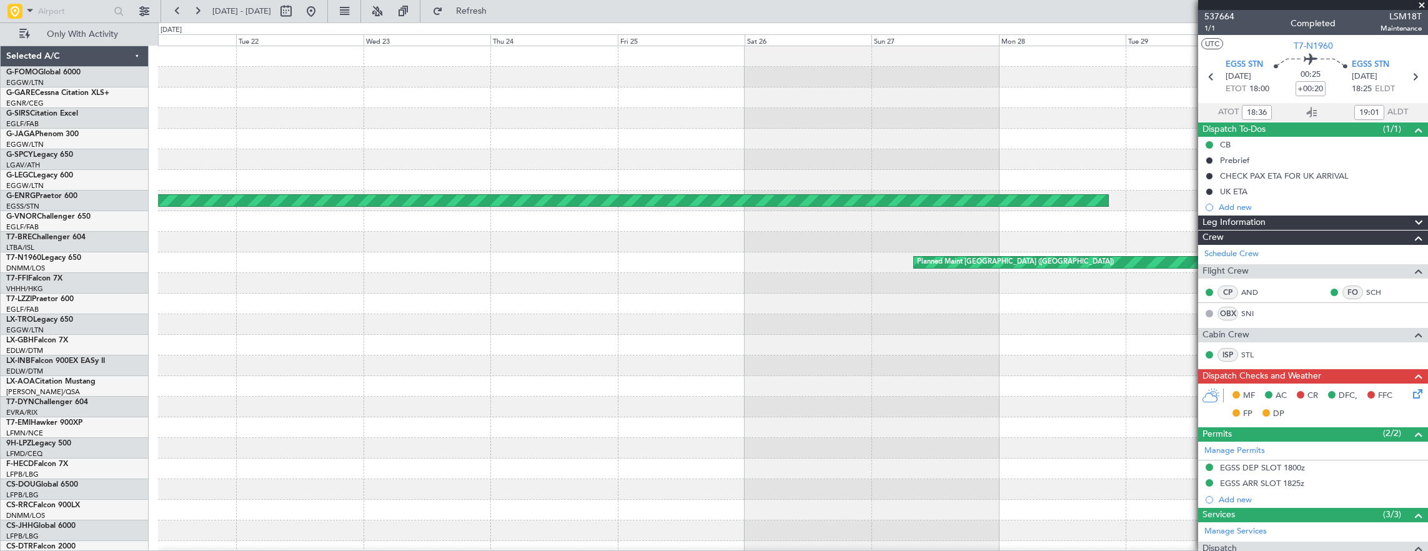
click at [904, 388] on div at bounding box center [793, 386] width 1270 height 21
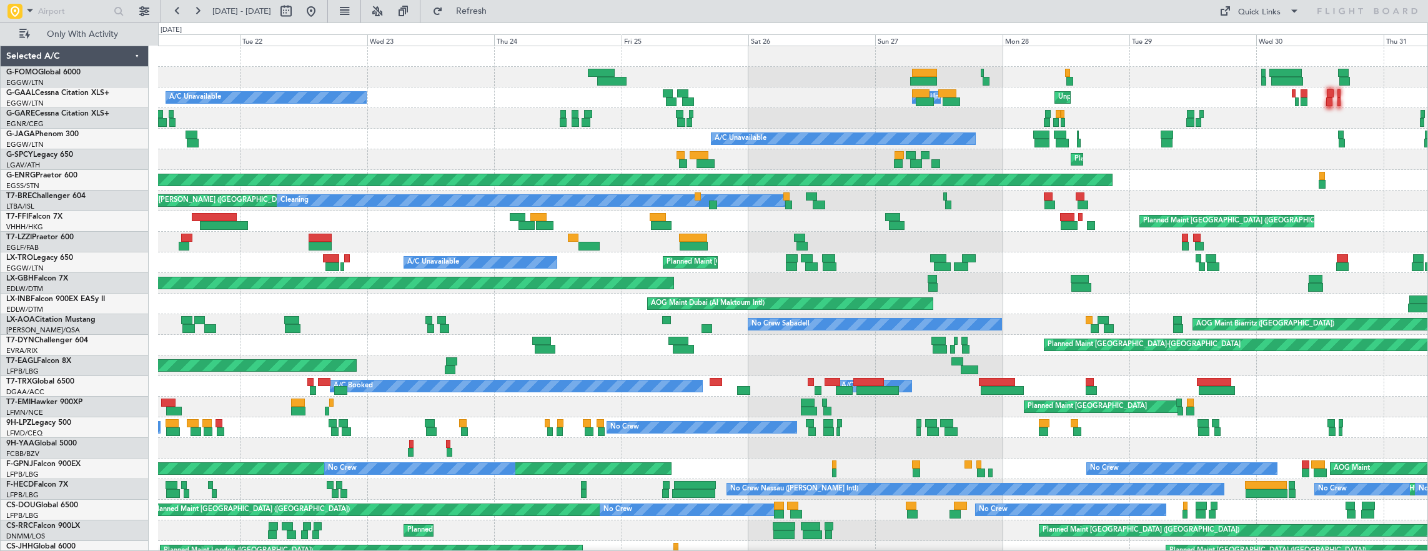
click at [497, 335] on div "Planned Maint Basel-Mulhouse" at bounding box center [793, 345] width 1270 height 21
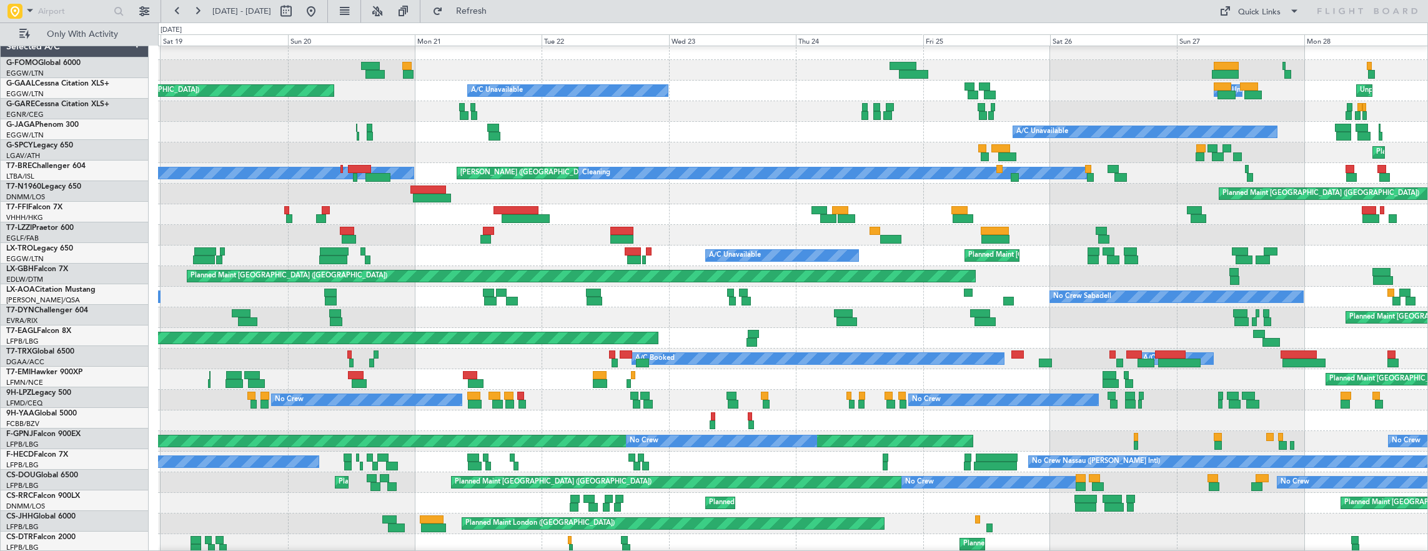
scroll to position [7, 0]
click at [424, 307] on div "Planned Maint Basel-Mulhouse" at bounding box center [793, 317] width 1270 height 21
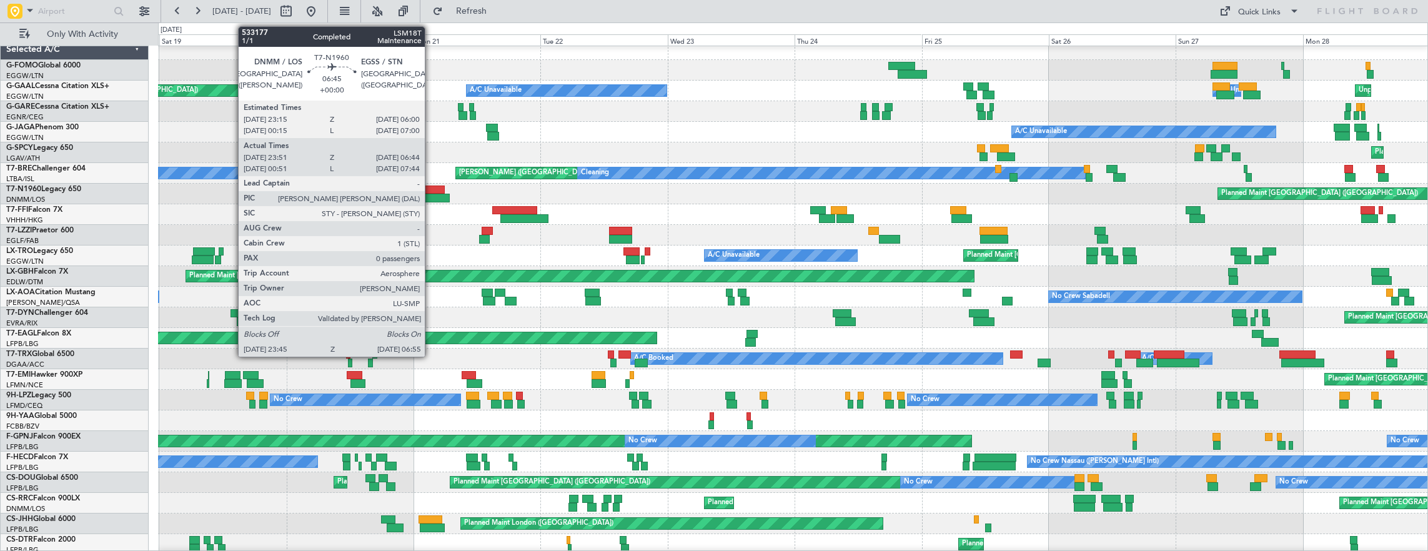
click at [431, 195] on div at bounding box center [431, 198] width 38 height 9
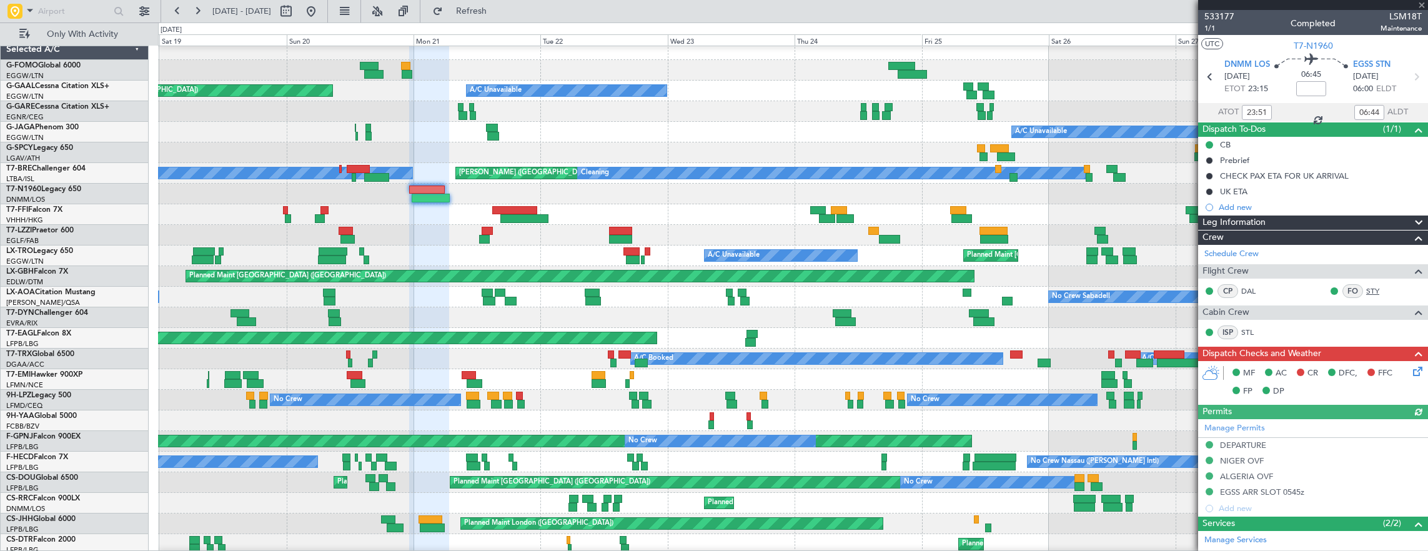
click at [1366, 285] on link "STY" at bounding box center [1380, 290] width 28 height 11
click at [321, 14] on button at bounding box center [311, 11] width 20 height 20
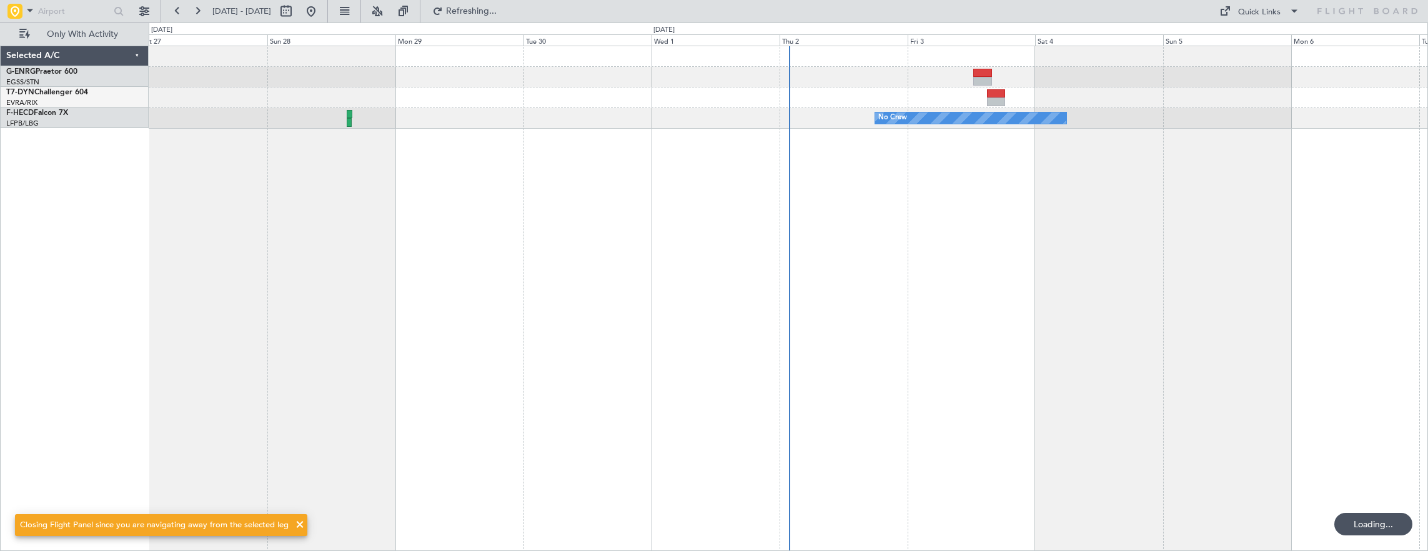
scroll to position [0, 0]
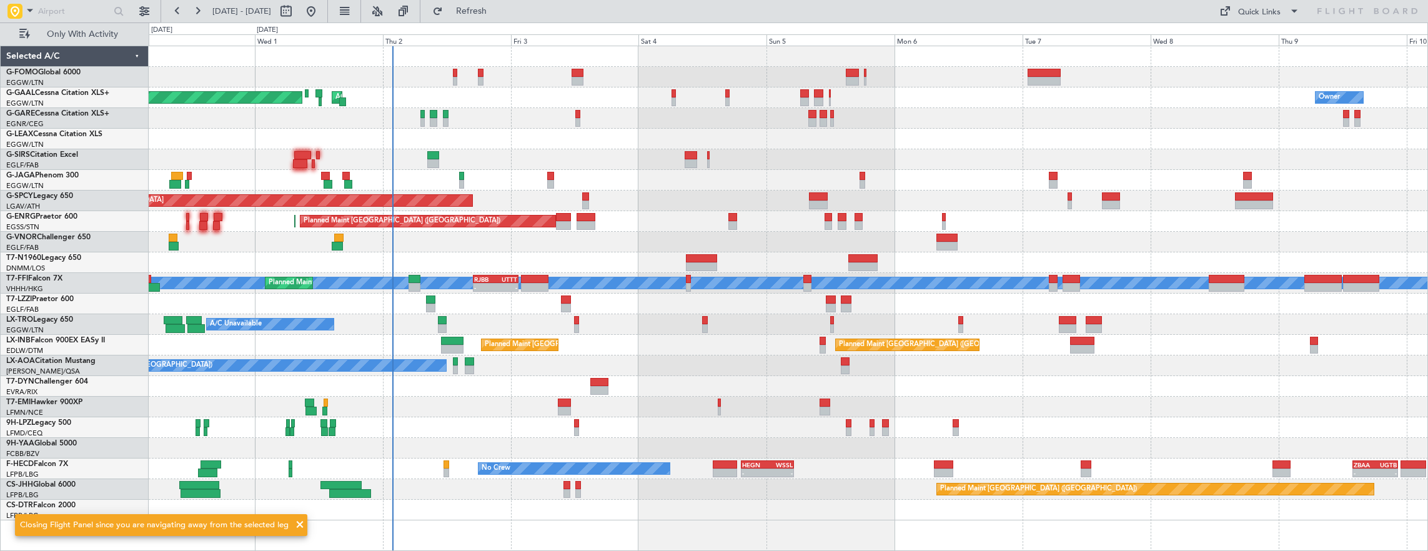
click at [535, 222] on div "Planned Maint Dusseldorf Owner AOG Maint Dusseldorf Owner A/C Unavailable Plann…" at bounding box center [789, 299] width 1280 height 506
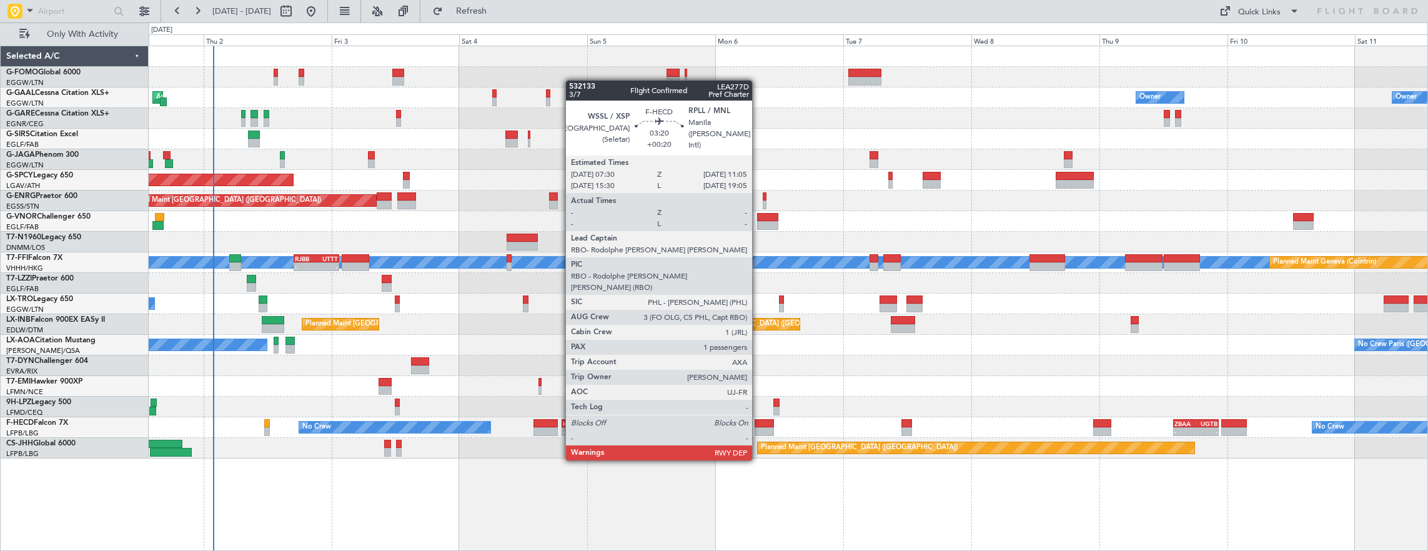
click at [758, 424] on div at bounding box center [763, 423] width 19 height 9
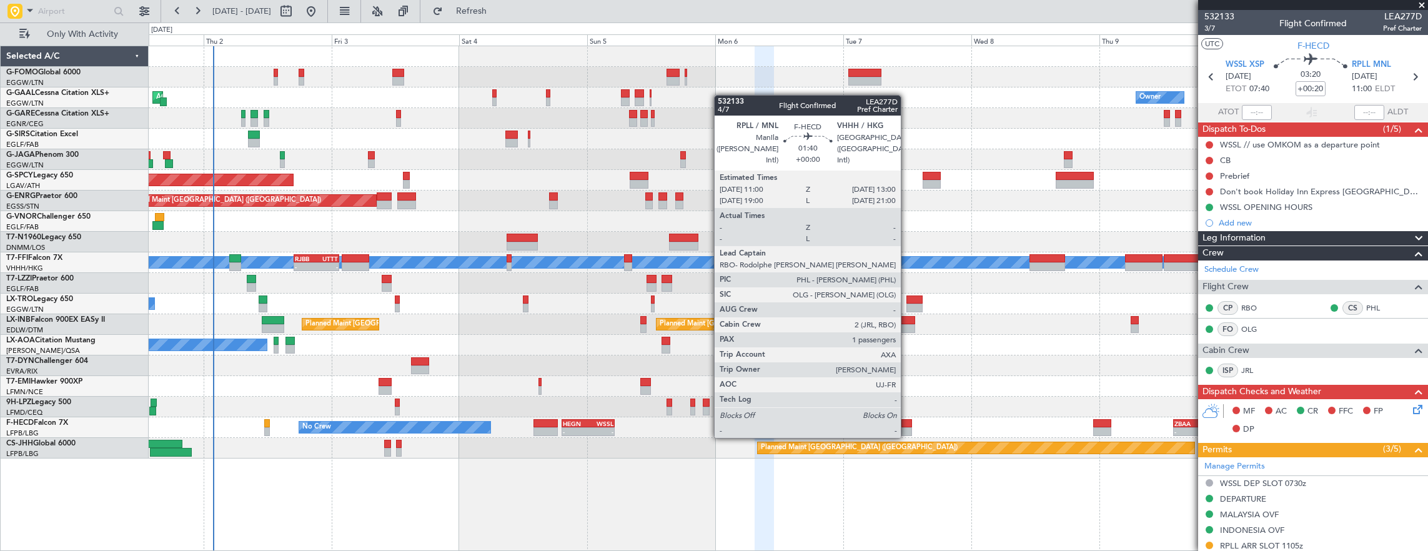
click at [907, 425] on div at bounding box center [906, 423] width 11 height 9
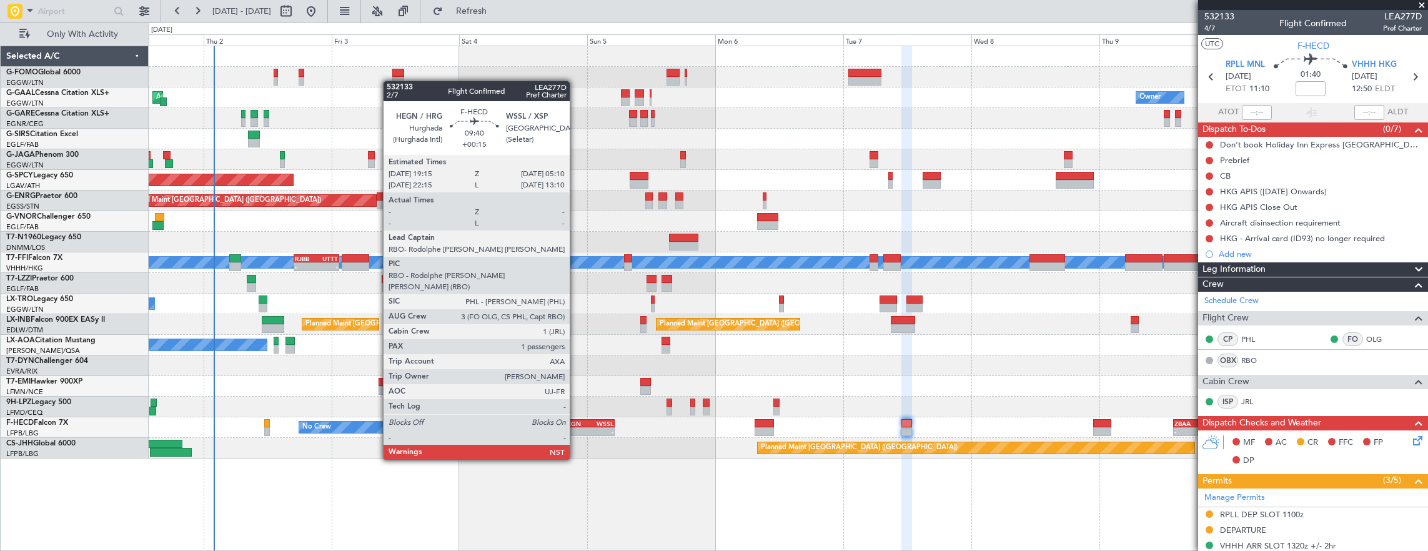
click at [576, 425] on div "HEGN" at bounding box center [576, 423] width 26 height 7
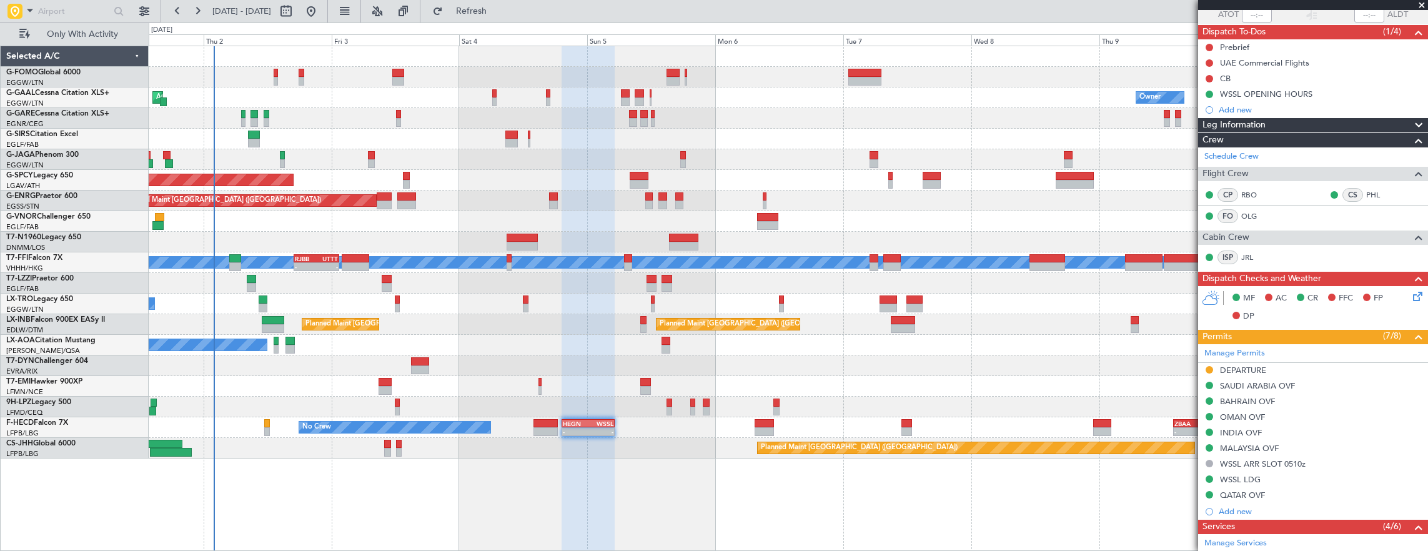
scroll to position [187, 0]
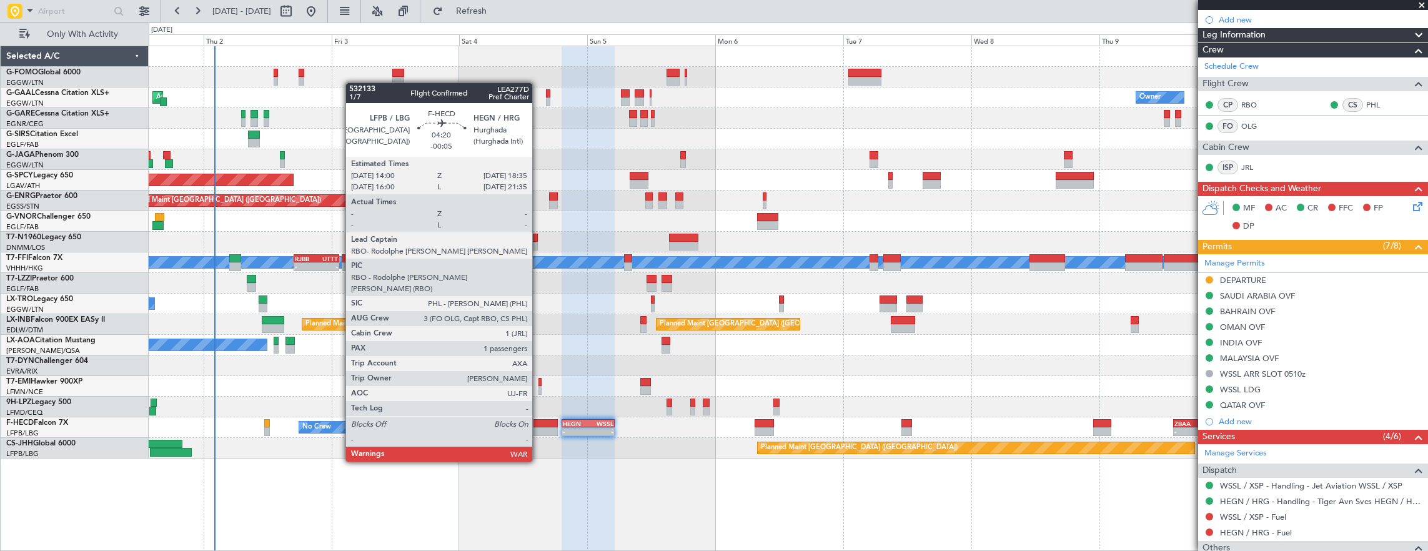
click at [538, 427] on div at bounding box center [545, 431] width 25 height 9
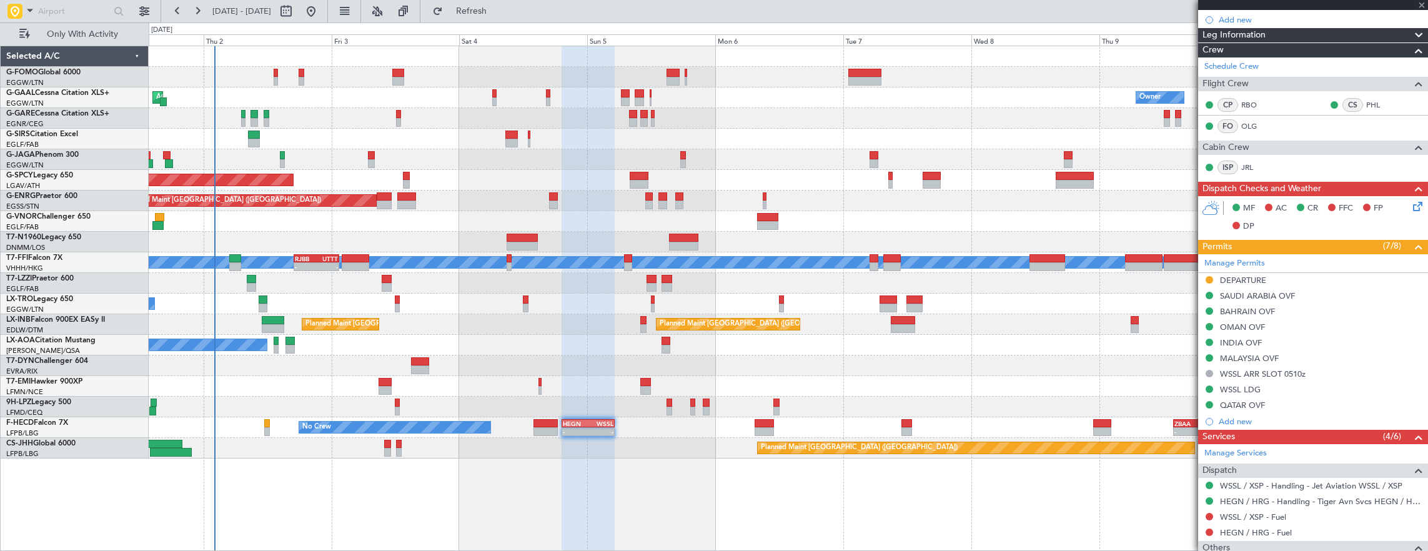
type input "-00:05"
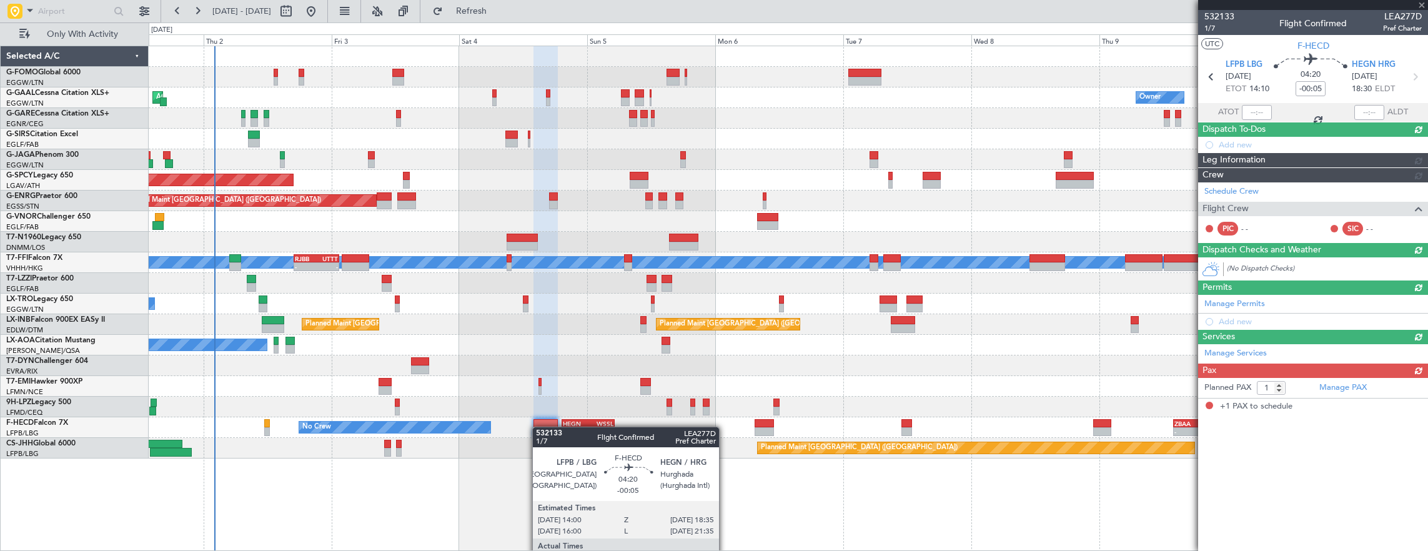
scroll to position [0, 0]
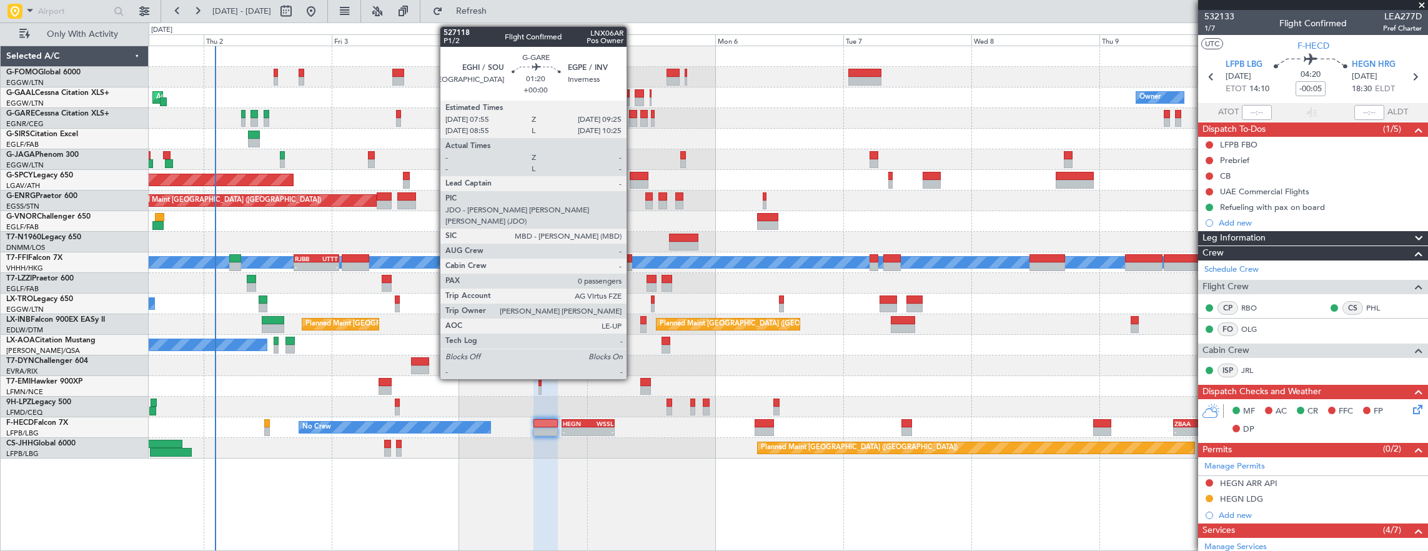
click at [633, 112] on div at bounding box center [633, 114] width 8 height 9
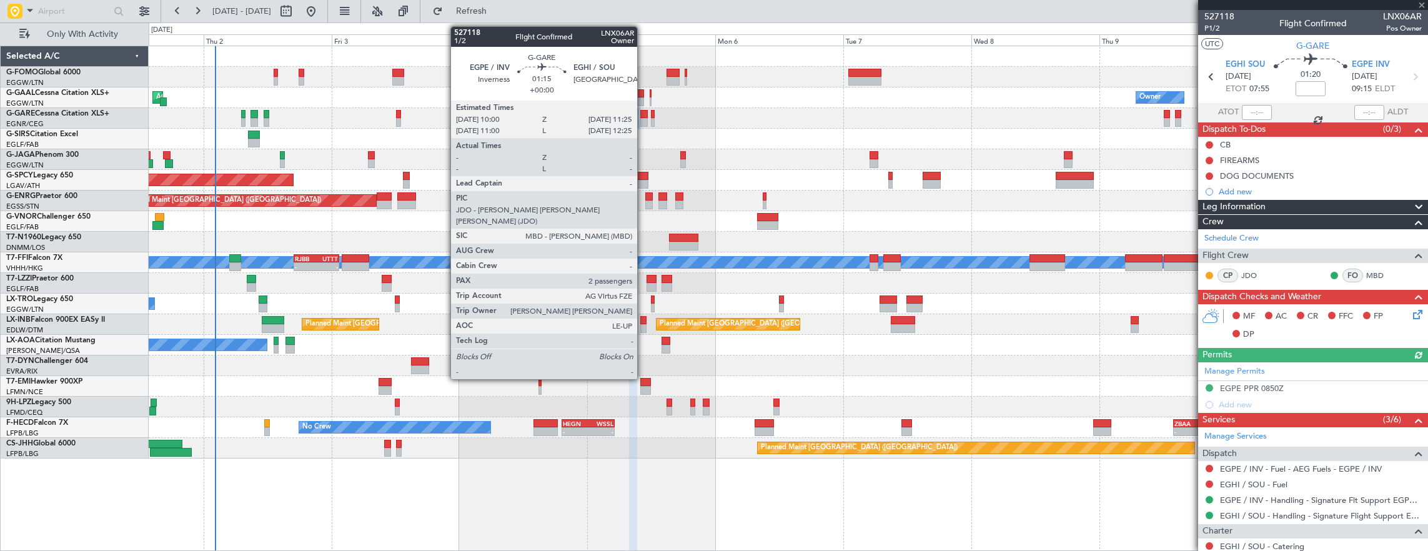
click at [643, 117] on div at bounding box center [644, 114] width 8 height 9
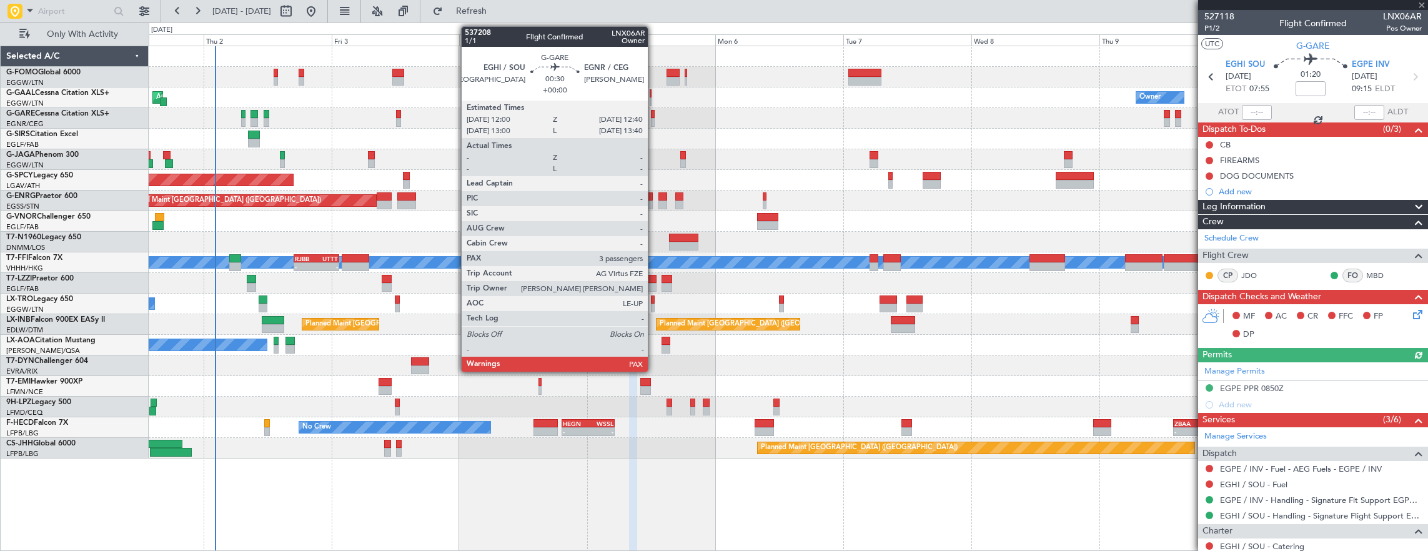
type input "2"
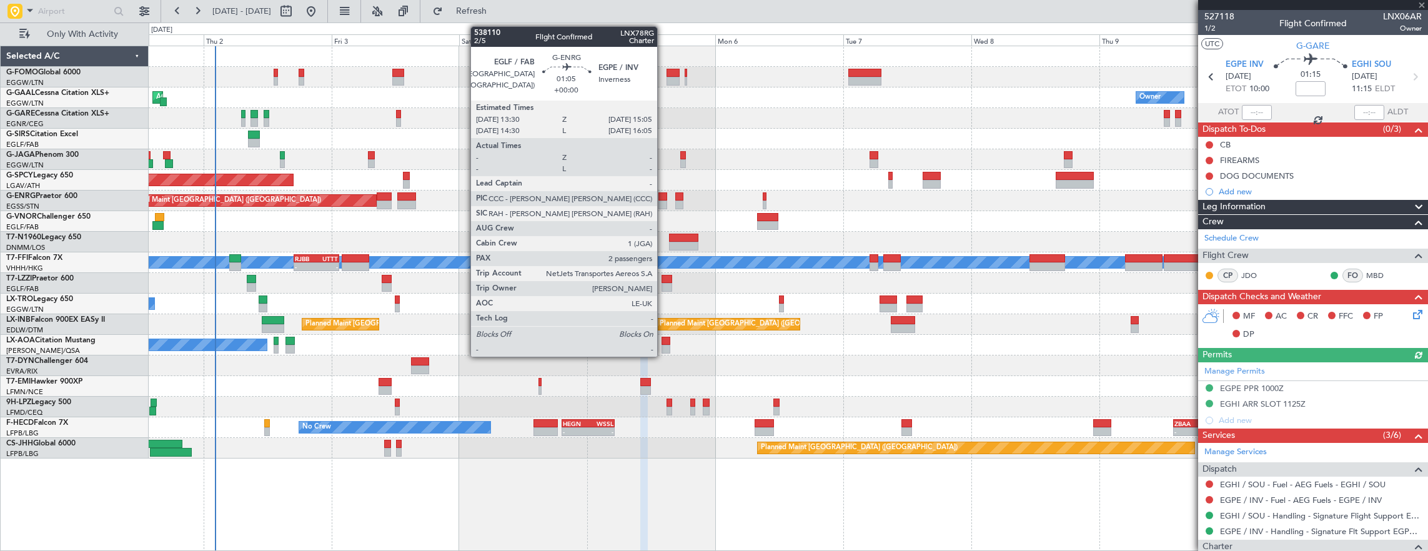
click at [663, 198] on div at bounding box center [662, 196] width 9 height 9
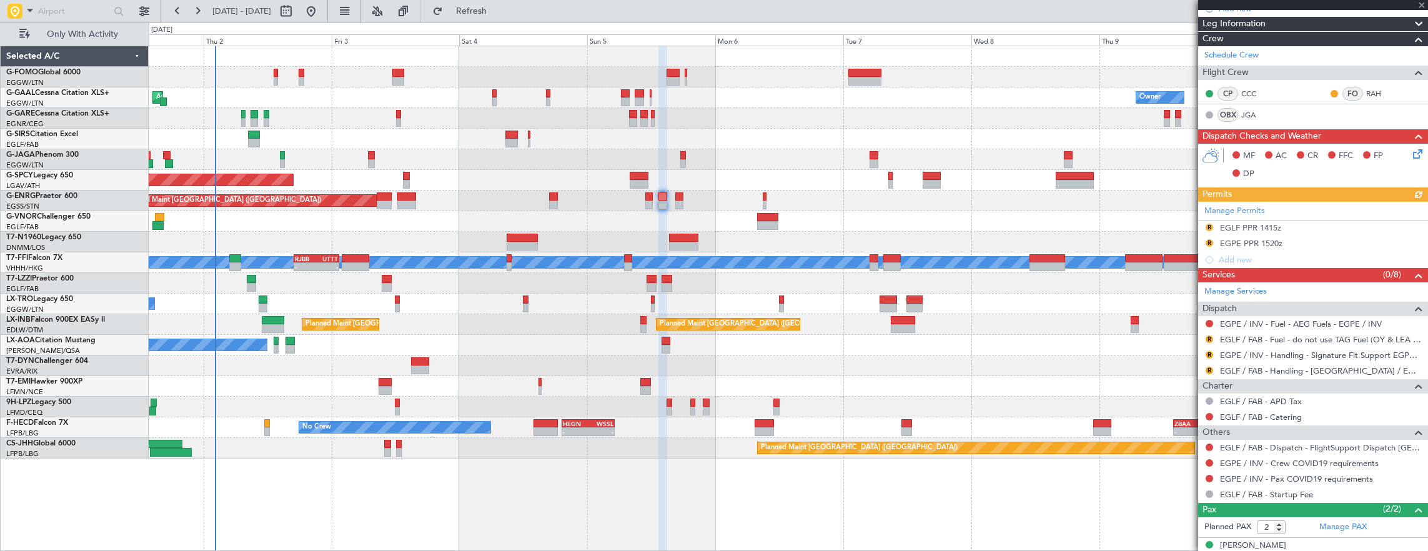
scroll to position [187, 0]
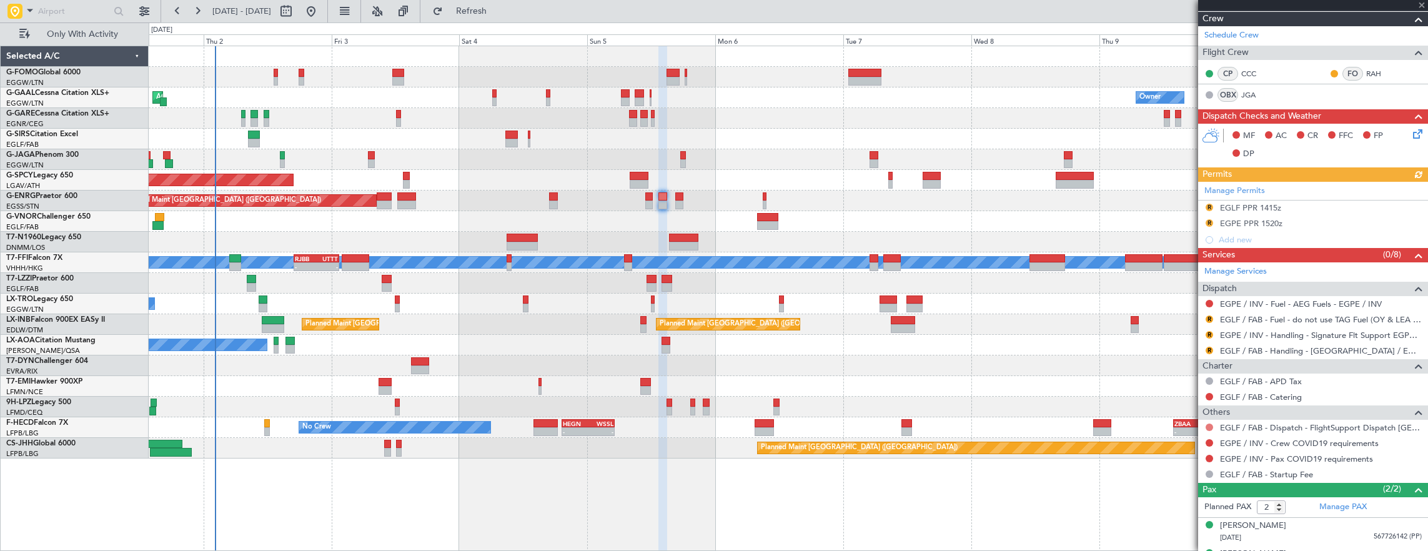
click at [1207, 423] on button at bounding box center [1208, 426] width 7 height 7
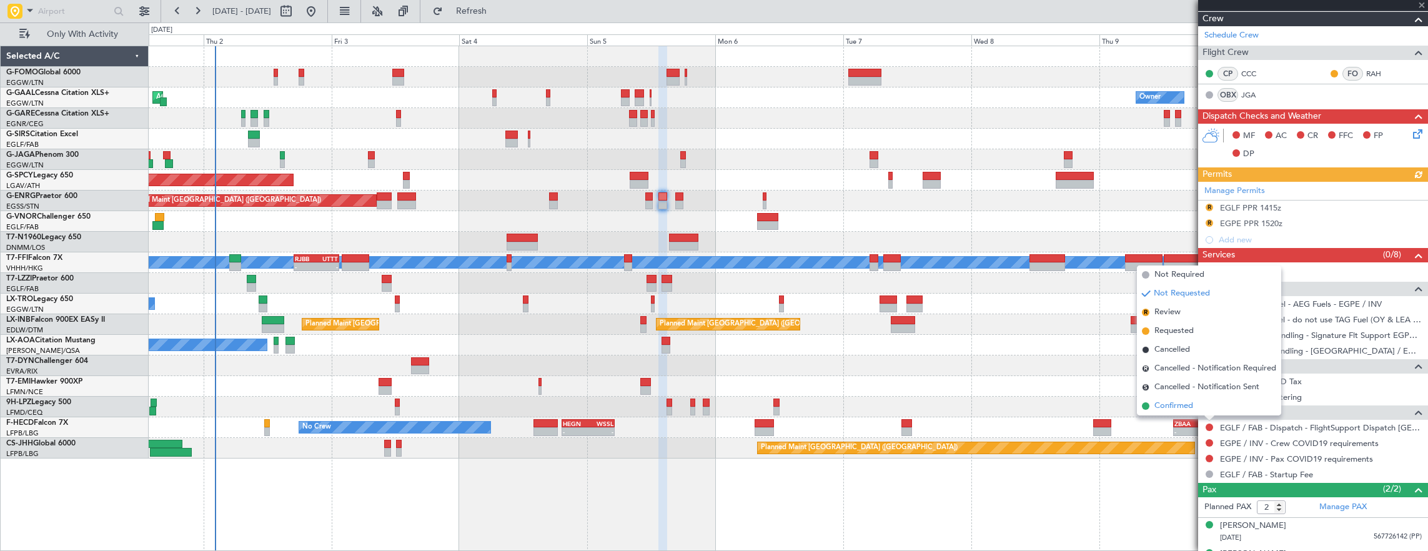
click at [1205, 409] on li "Confirmed" at bounding box center [1209, 406] width 144 height 19
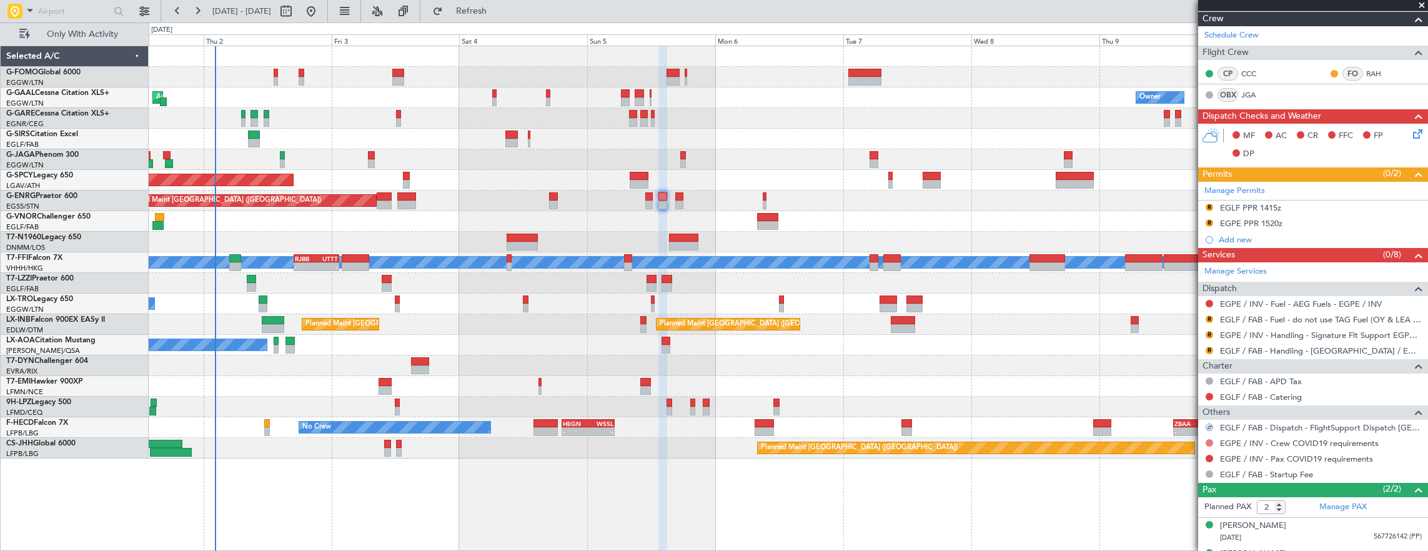
click at [1208, 439] on button at bounding box center [1208, 442] width 7 height 7
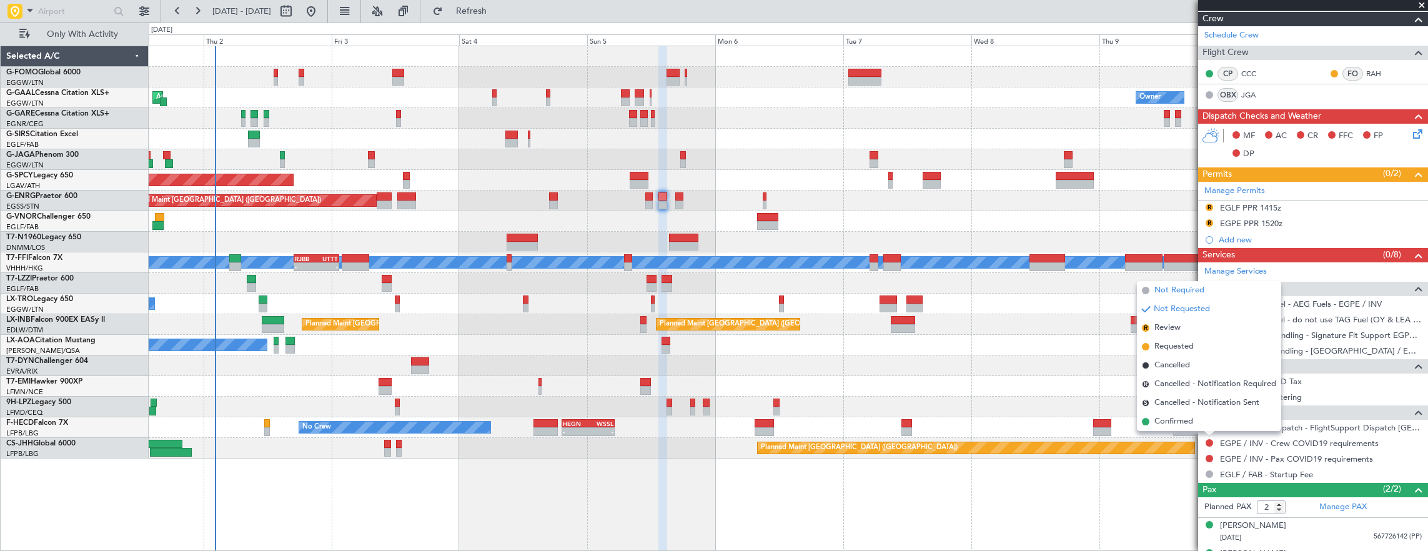
click at [1183, 291] on span "Not Required" at bounding box center [1179, 290] width 50 height 12
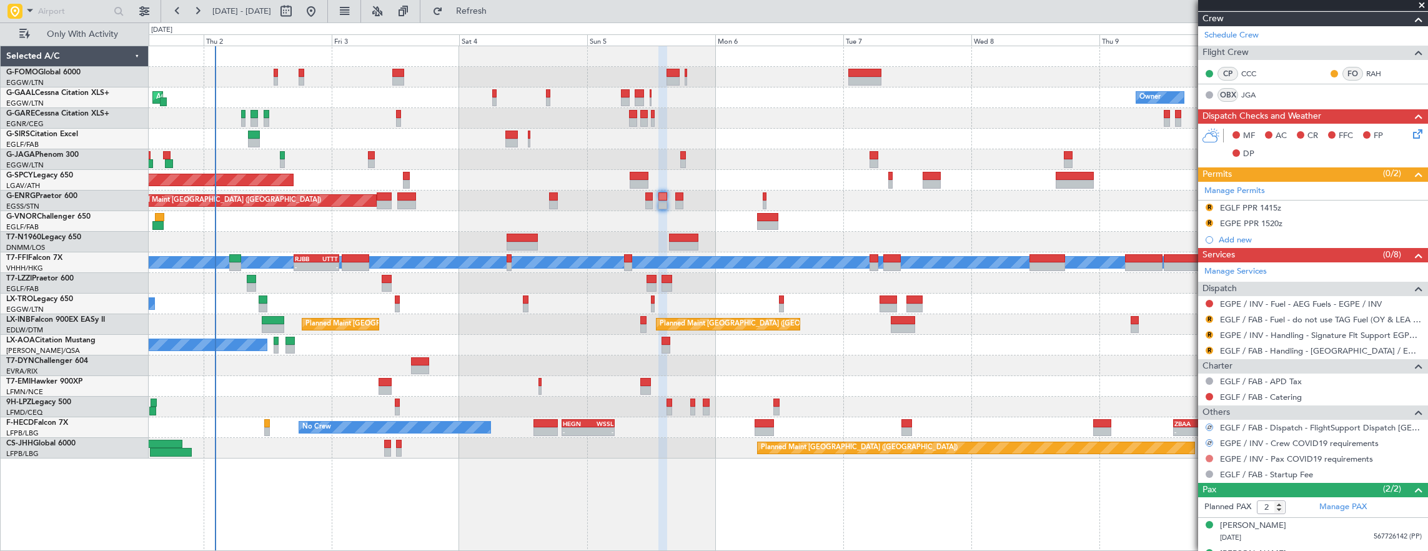
click at [1210, 456] on button at bounding box center [1208, 458] width 7 height 7
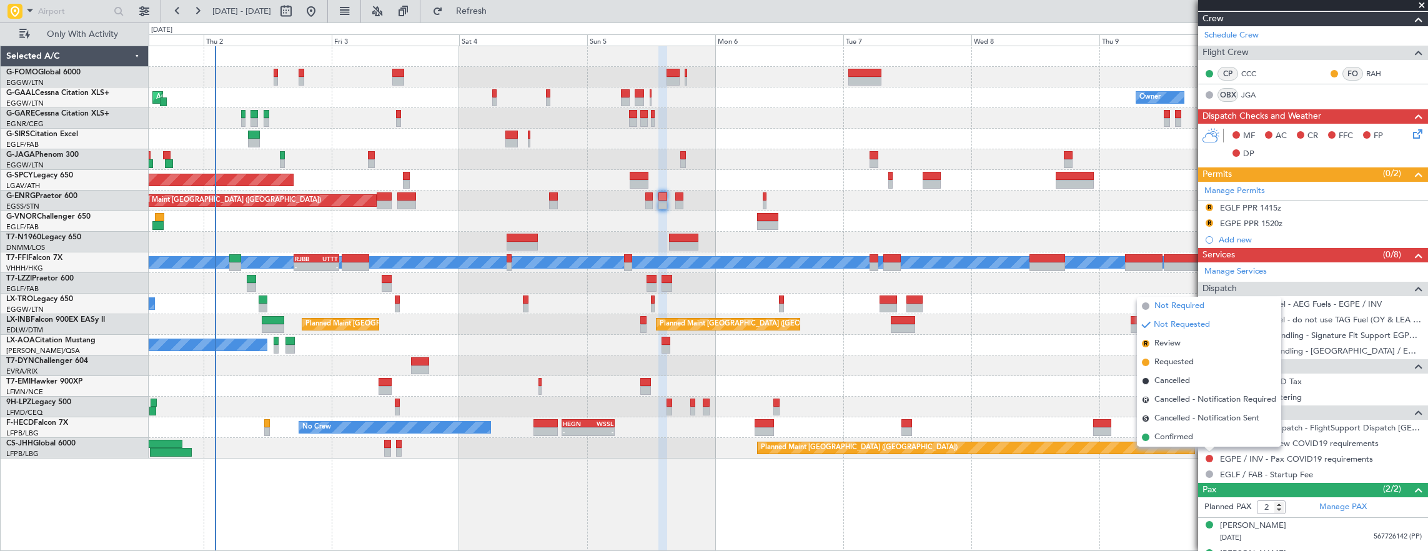
click at [1198, 302] on span "Not Required" at bounding box center [1179, 306] width 50 height 12
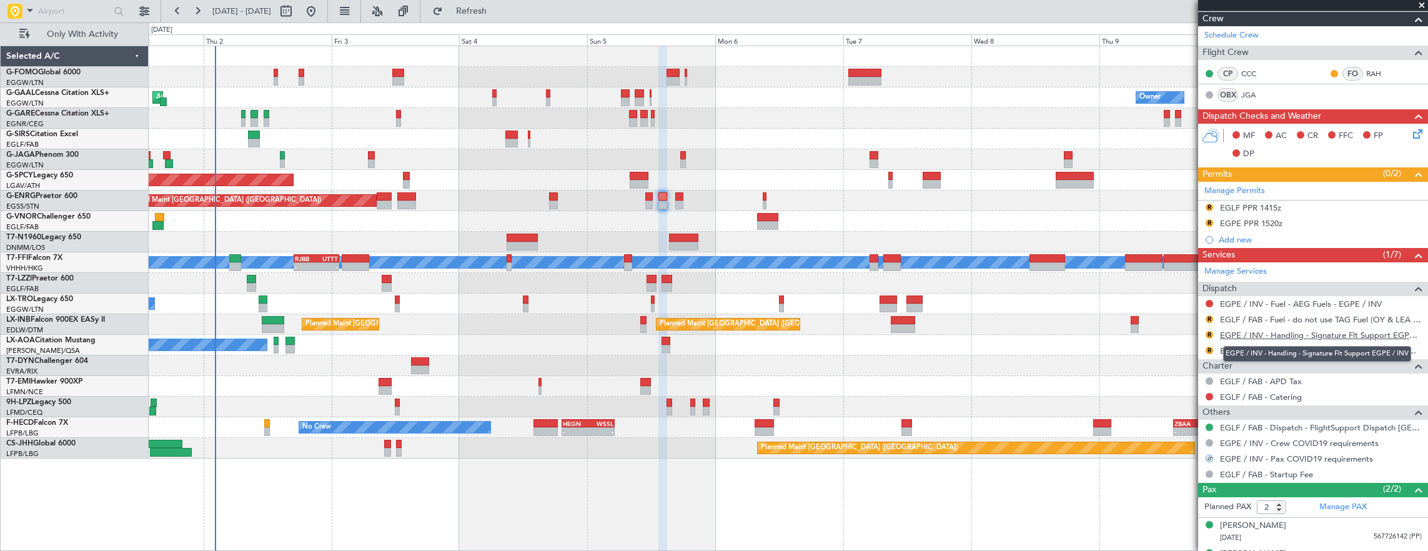
click at [1273, 333] on link "EGPE / INV - Handling - Signature Flt Support EGPE / INV" at bounding box center [1321, 335] width 202 height 11
click at [1211, 315] on button "R" at bounding box center [1208, 318] width 7 height 7
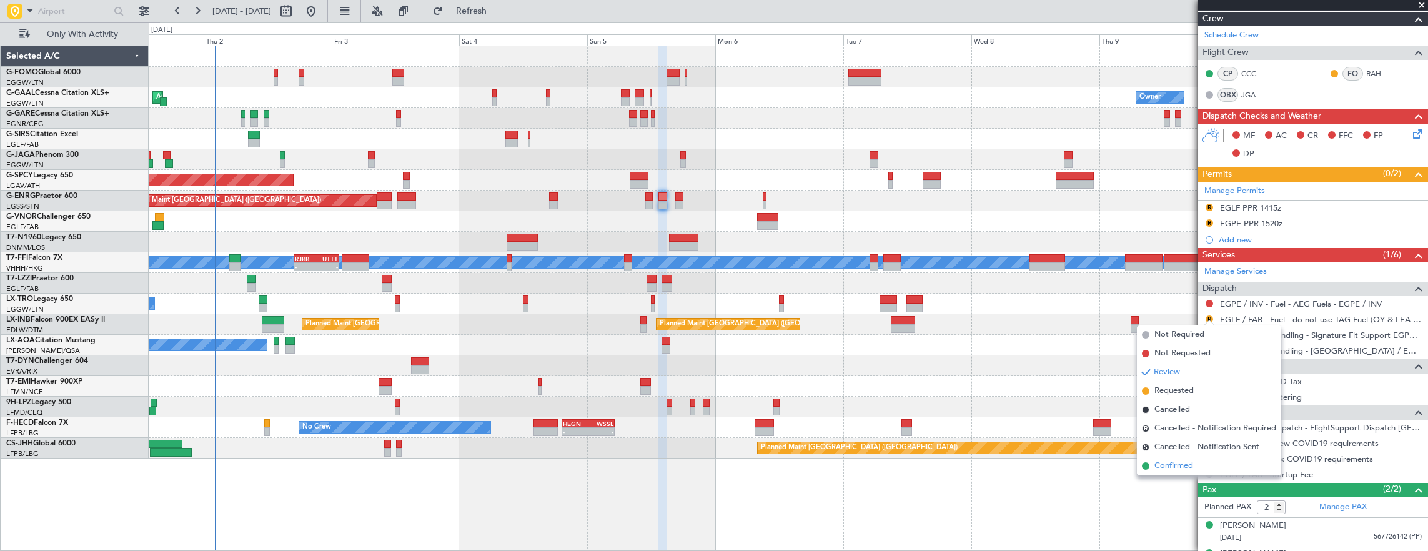
click at [1180, 465] on span "Confirmed" at bounding box center [1173, 466] width 39 height 12
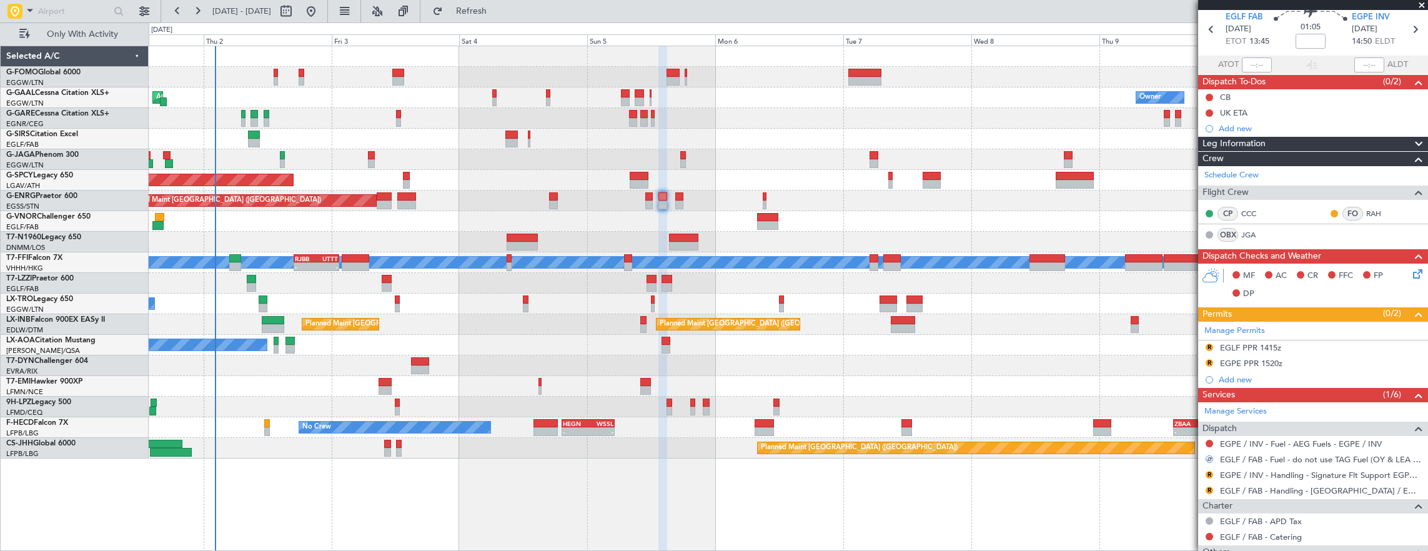
scroll to position [62, 0]
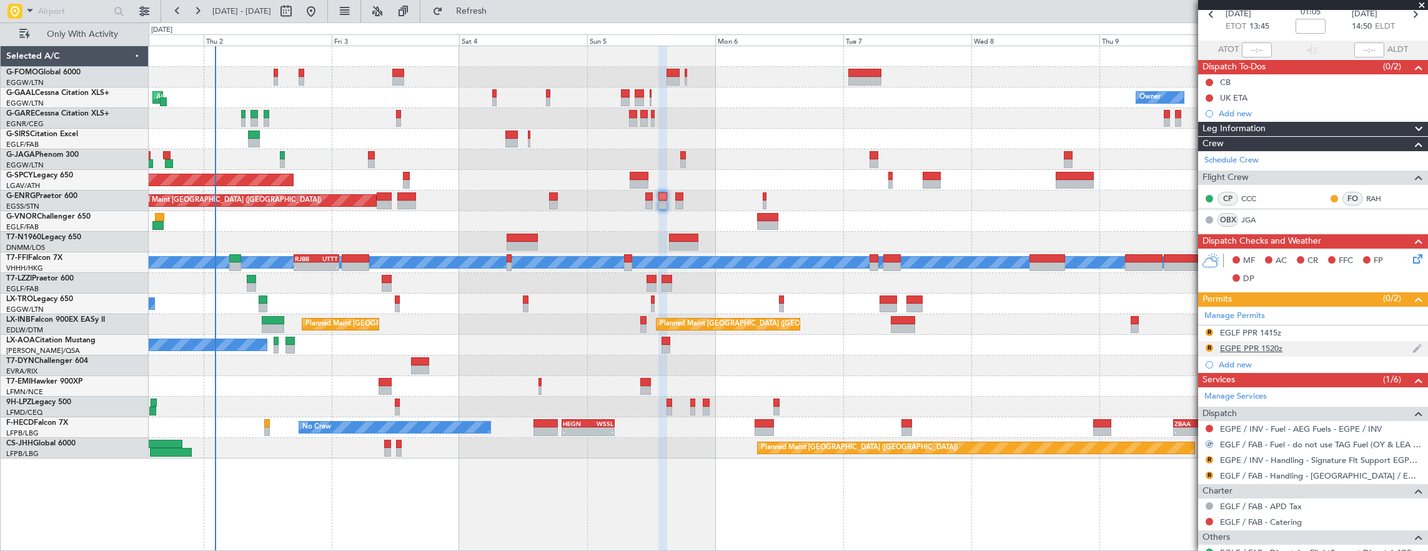
click at [1300, 346] on div "R EGPE PPR 1520z" at bounding box center [1313, 349] width 230 height 16
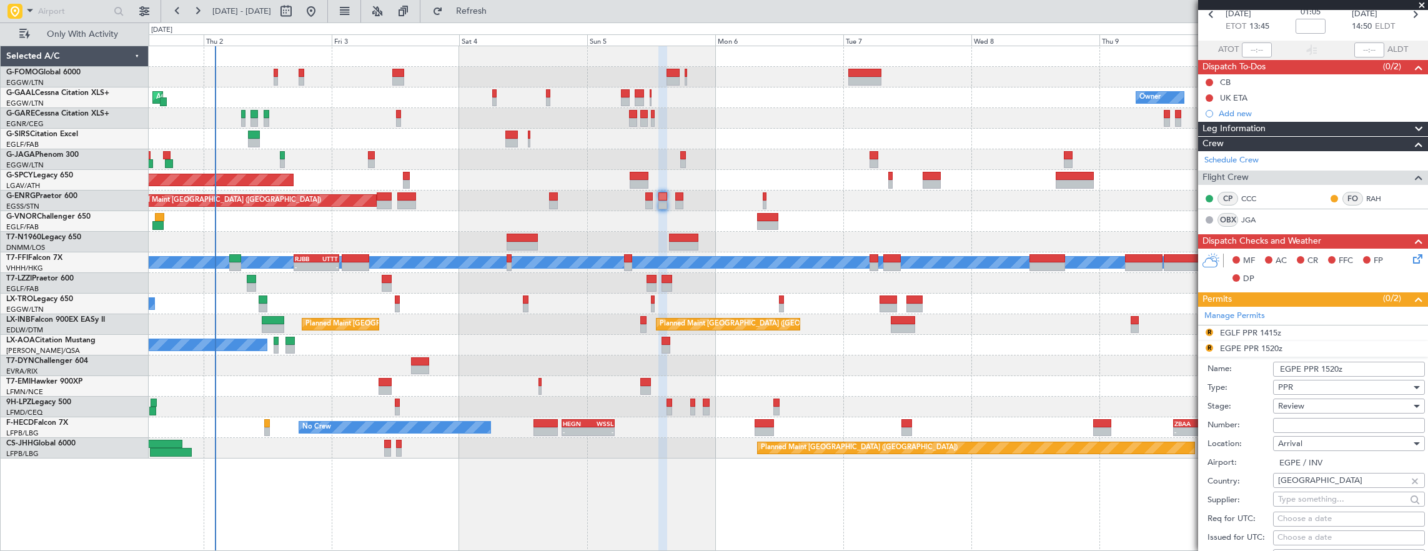
drag, startPoint x: 1339, startPoint y: 368, endPoint x: 1323, endPoint y: 365, distance: 16.4
click at [1323, 365] on input "EGPE PPR 1520z" at bounding box center [1349, 369] width 152 height 15
type input "EGPE PPR 1450z"
click at [1353, 398] on div "Review" at bounding box center [1344, 406] width 133 height 19
click at [1325, 487] on span "Requested" at bounding box center [1343, 485] width 131 height 19
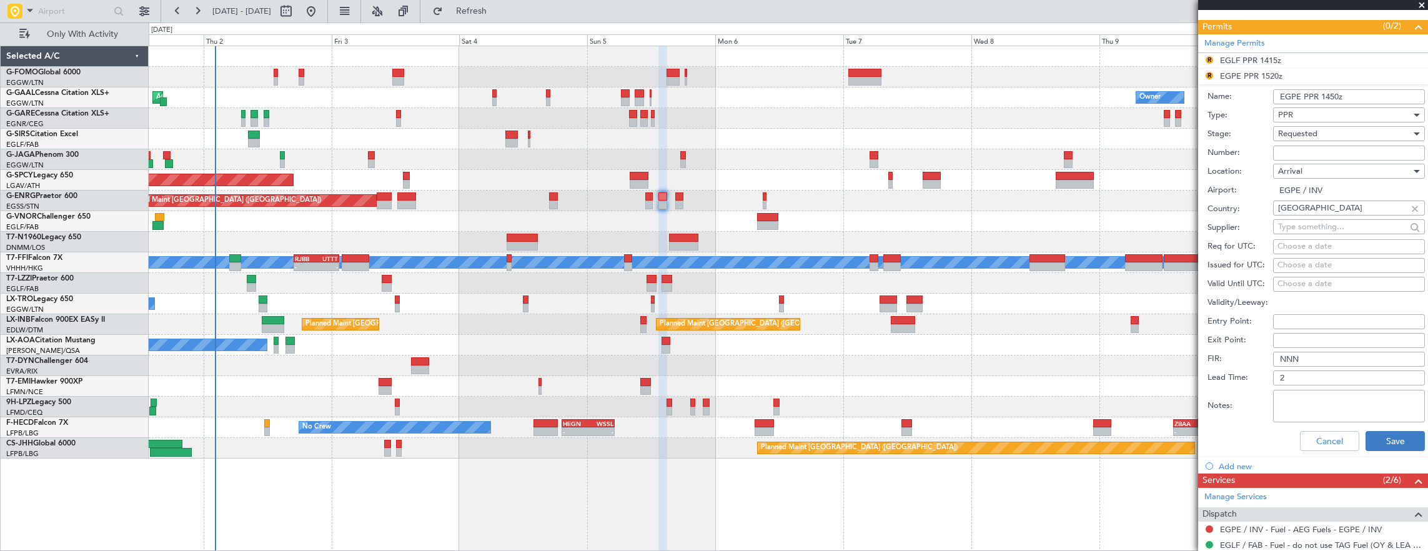
scroll to position [375, 0]
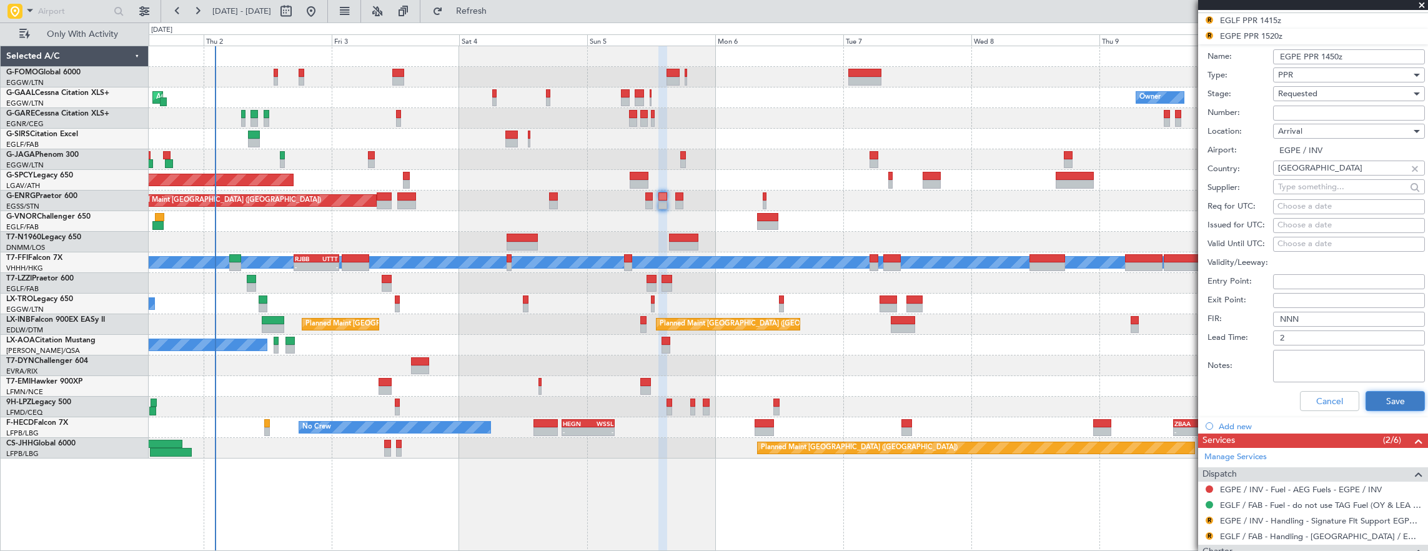
click at [1383, 397] on button "Save" at bounding box center [1394, 401] width 59 height 20
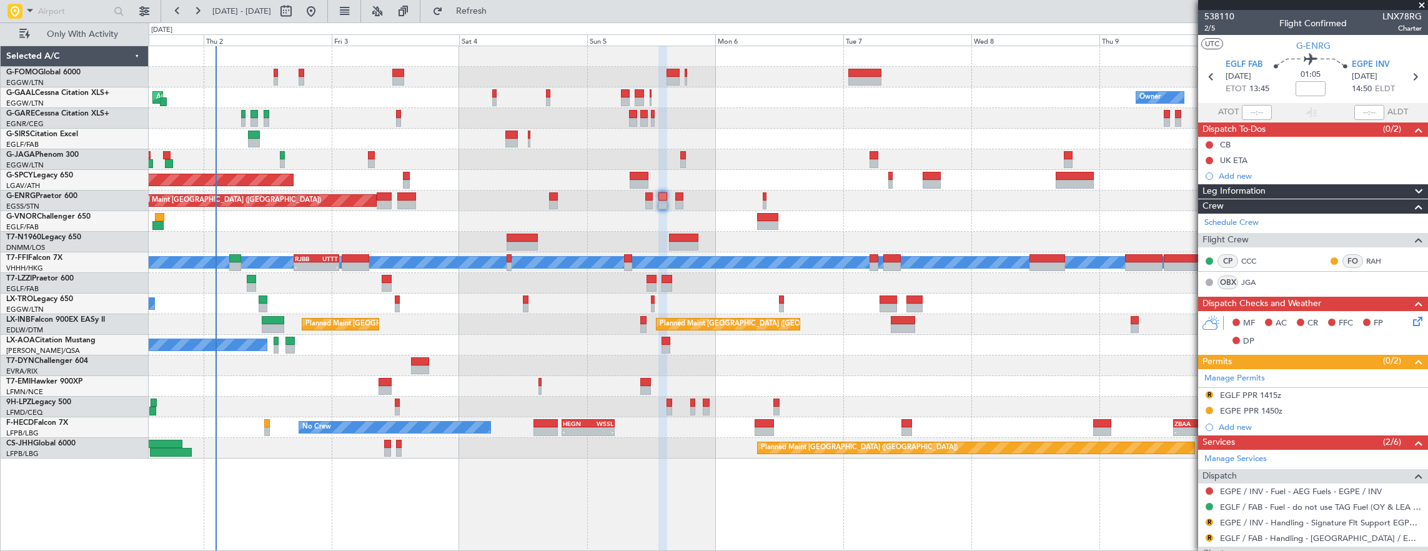
scroll to position [125, 0]
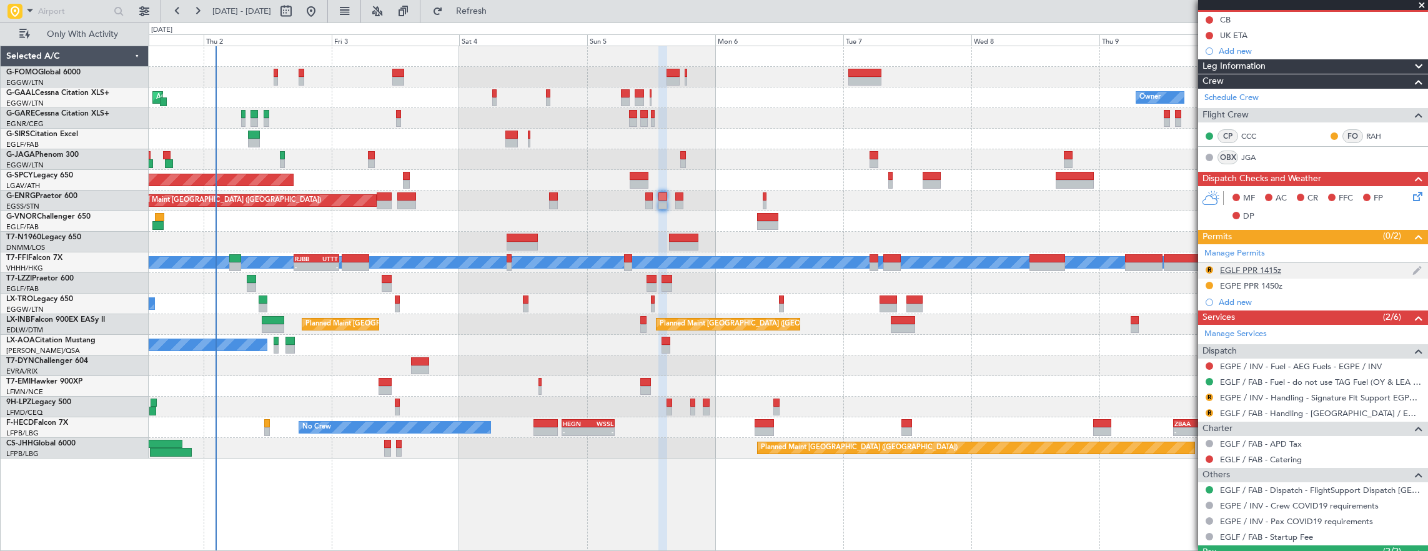
click at [1318, 271] on div "R EGLF PPR 1415z" at bounding box center [1313, 271] width 230 height 16
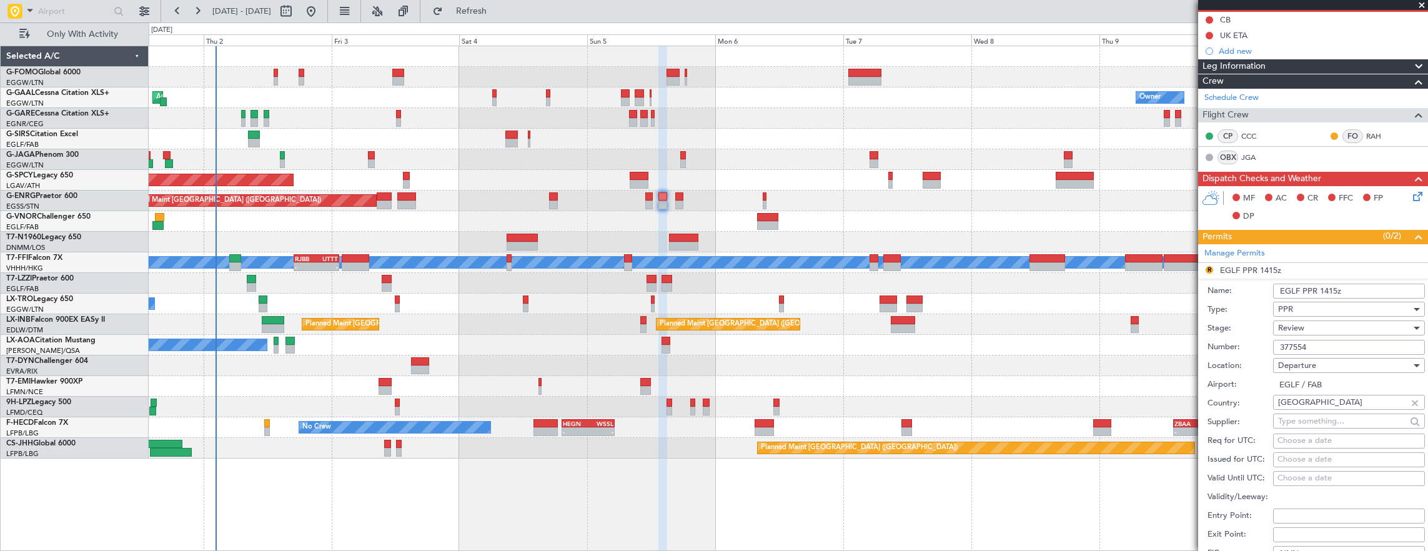
drag, startPoint x: 1348, startPoint y: 287, endPoint x: 1322, endPoint y: 291, distance: 25.9
click at [1322, 291] on input "EGLF PPR 1415z" at bounding box center [1349, 291] width 152 height 15
type input "EGLF PPR 1345z"
click at [1366, 320] on div "Review" at bounding box center [1344, 327] width 133 height 19
click at [1321, 406] on span "Requested" at bounding box center [1343, 407] width 131 height 19
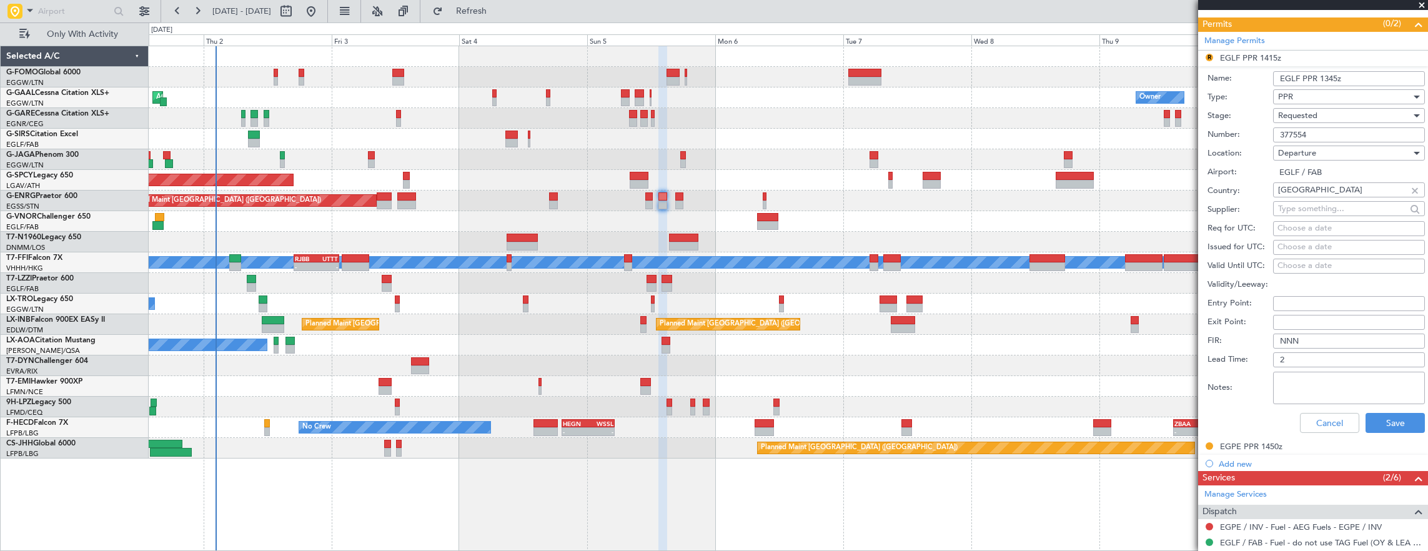
scroll to position [437, 0]
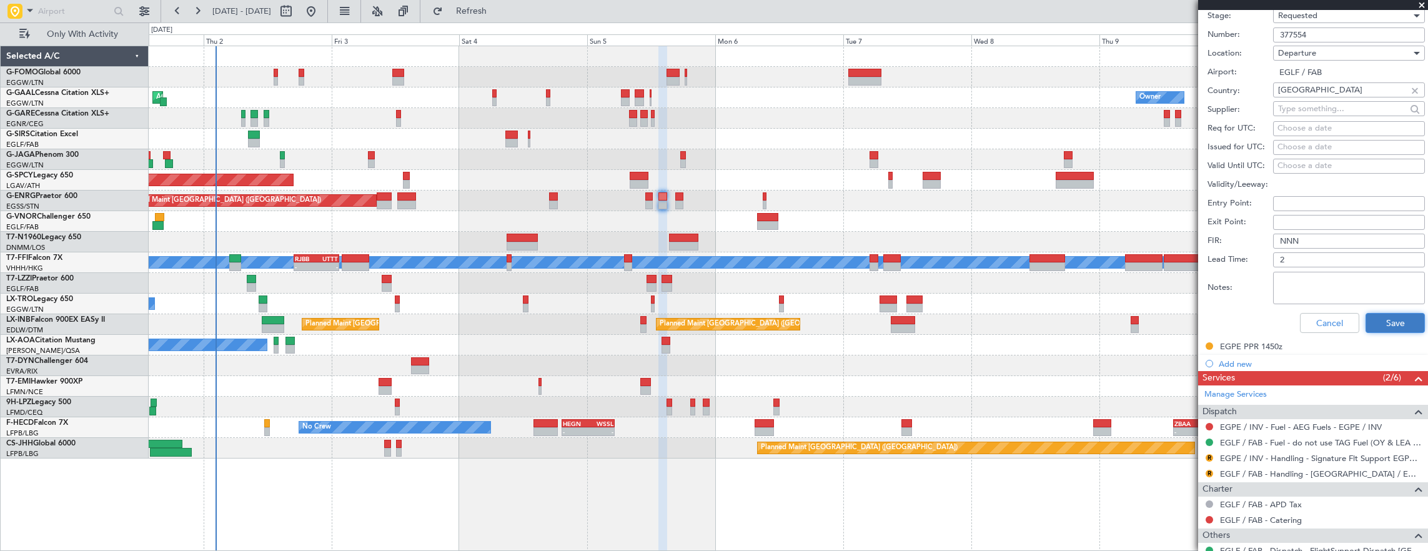
click at [1376, 313] on button "Save" at bounding box center [1394, 323] width 59 height 20
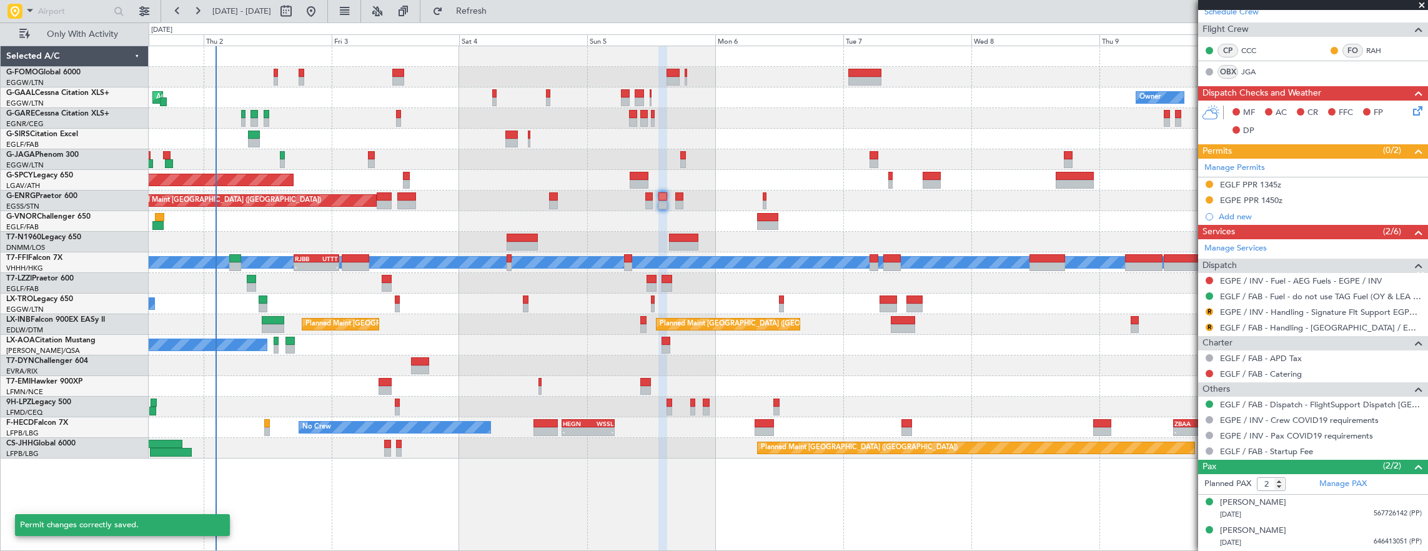
scroll to position [64, 0]
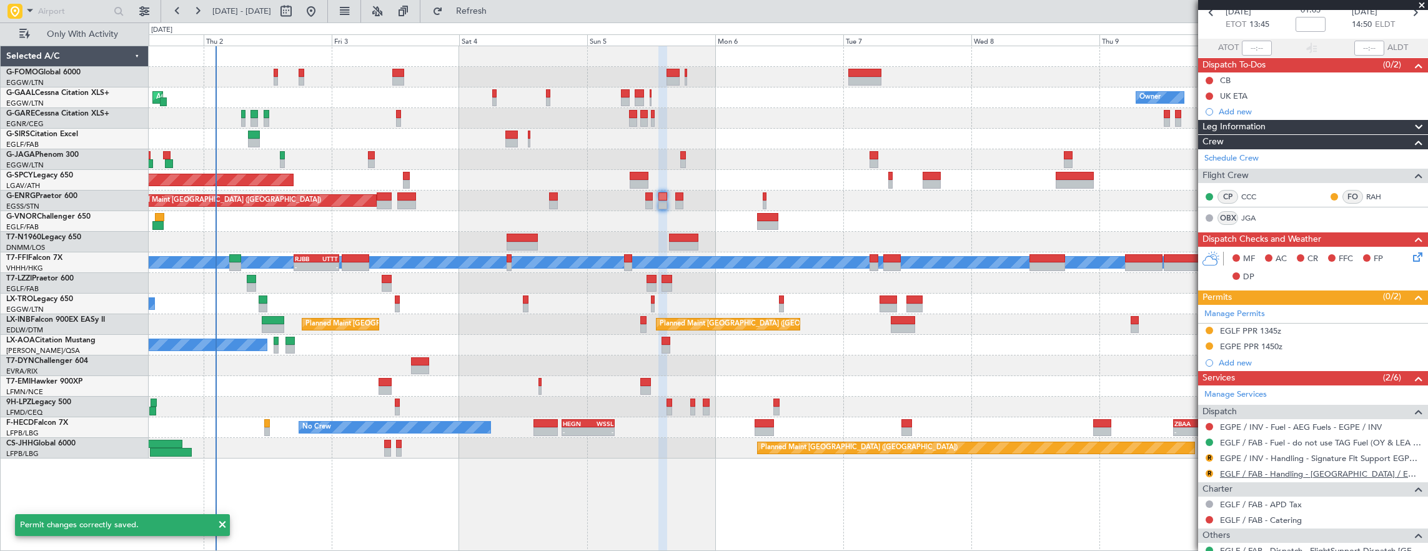
click at [1295, 471] on link "EGLF / FAB - Handling - Farnborough Airport / EGLF / FAB" at bounding box center [1321, 473] width 202 height 11
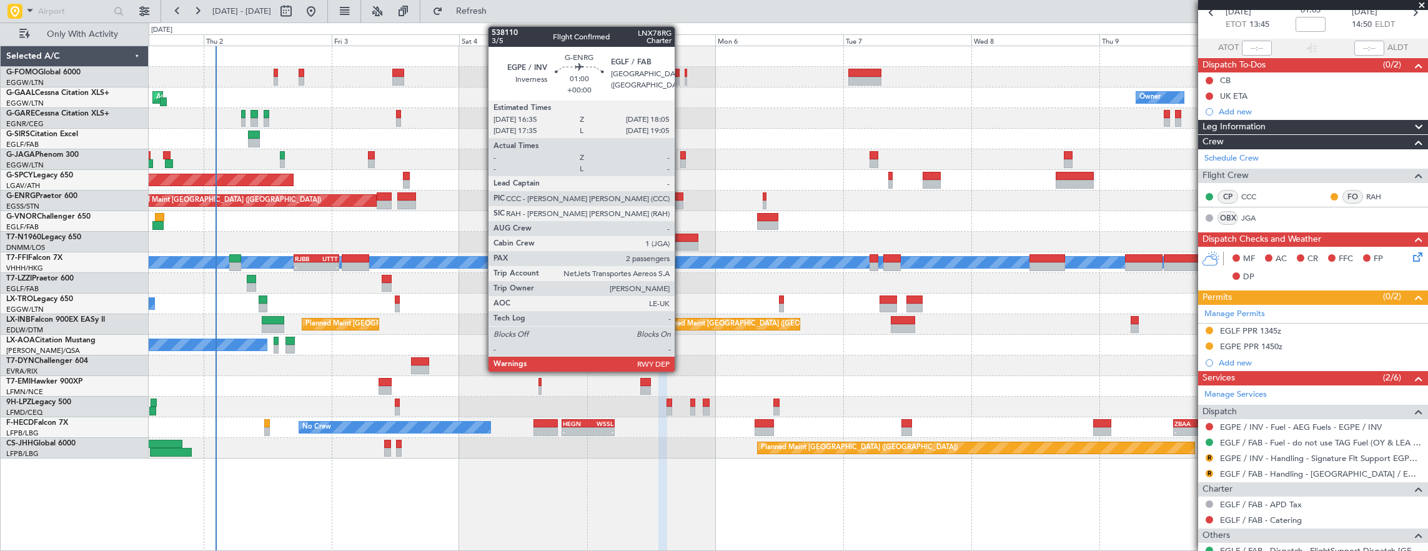
click at [681, 200] on div at bounding box center [679, 204] width 8 height 9
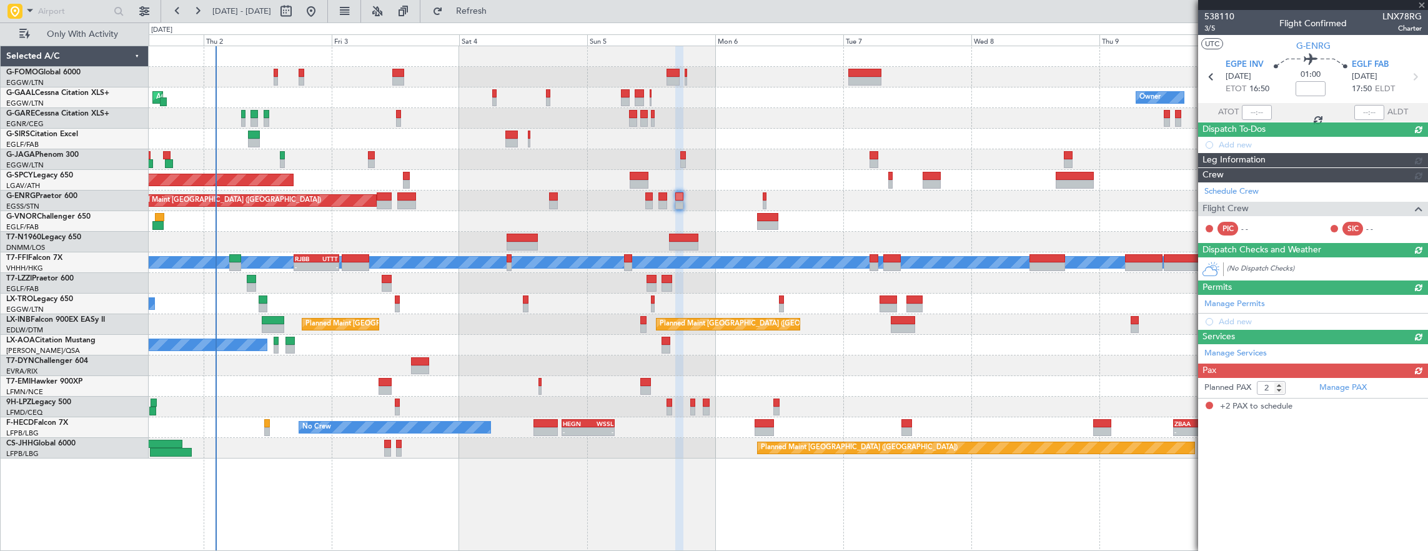
scroll to position [0, 0]
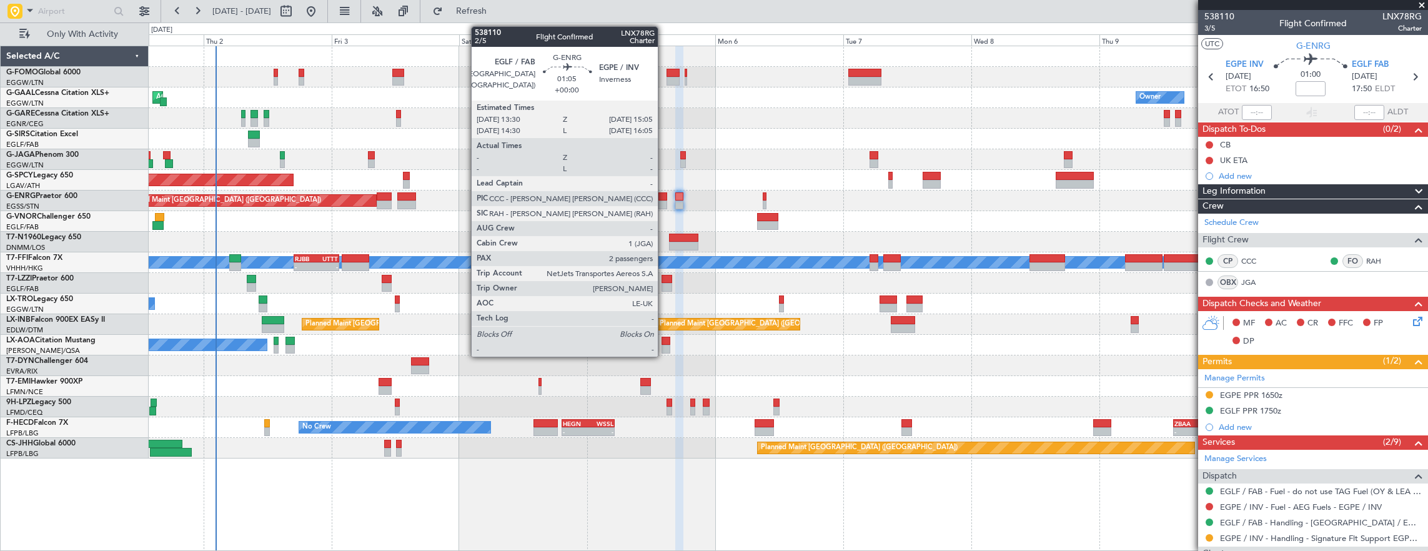
click at [664, 204] on div at bounding box center [662, 204] width 9 height 9
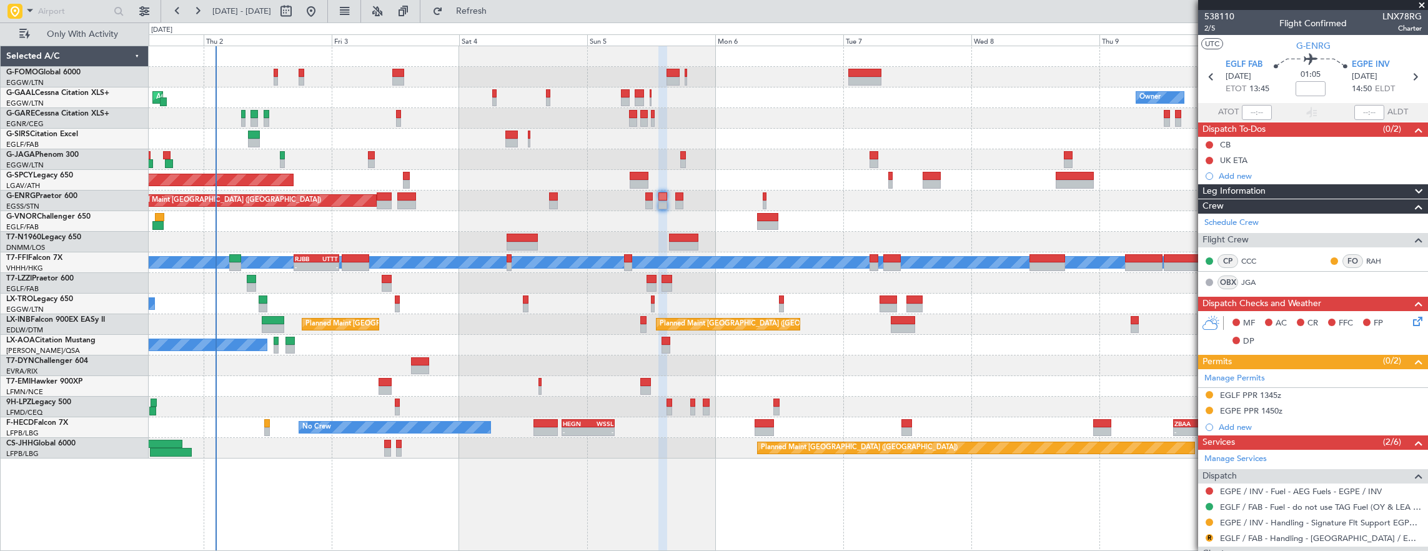
click at [1207, 537] on mat-tooltip-component "Confirmed" at bounding box center [1210, 524] width 56 height 33
click at [1208, 536] on button "R" at bounding box center [1208, 537] width 7 height 7
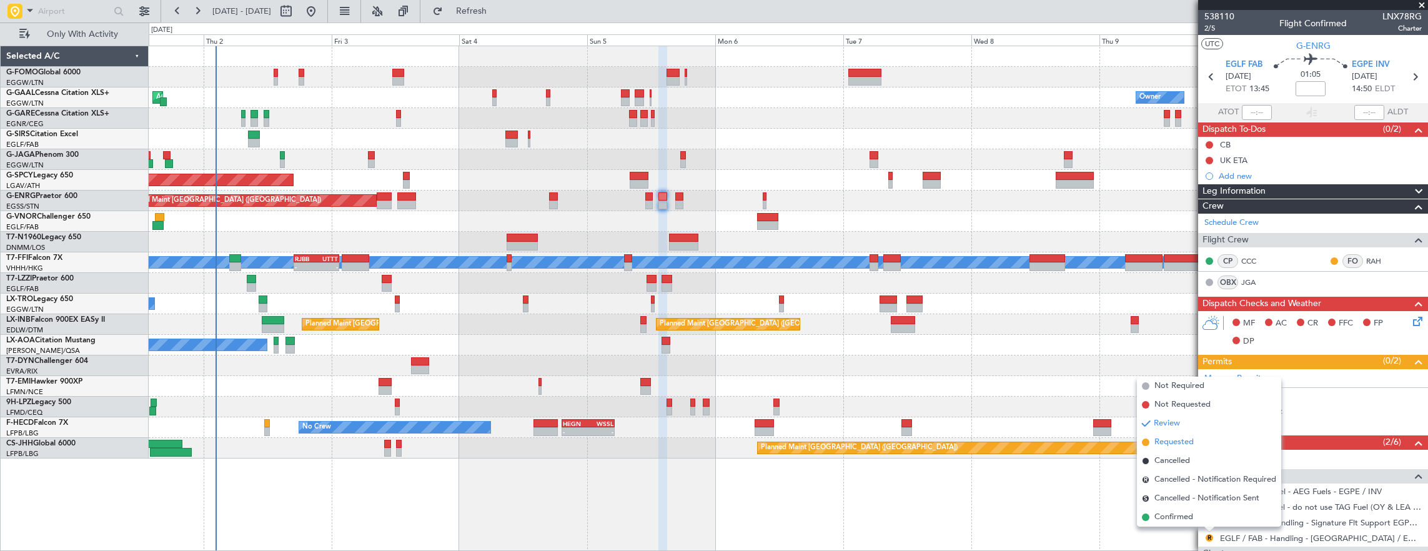
click at [1193, 447] on span "Requested" at bounding box center [1173, 442] width 39 height 12
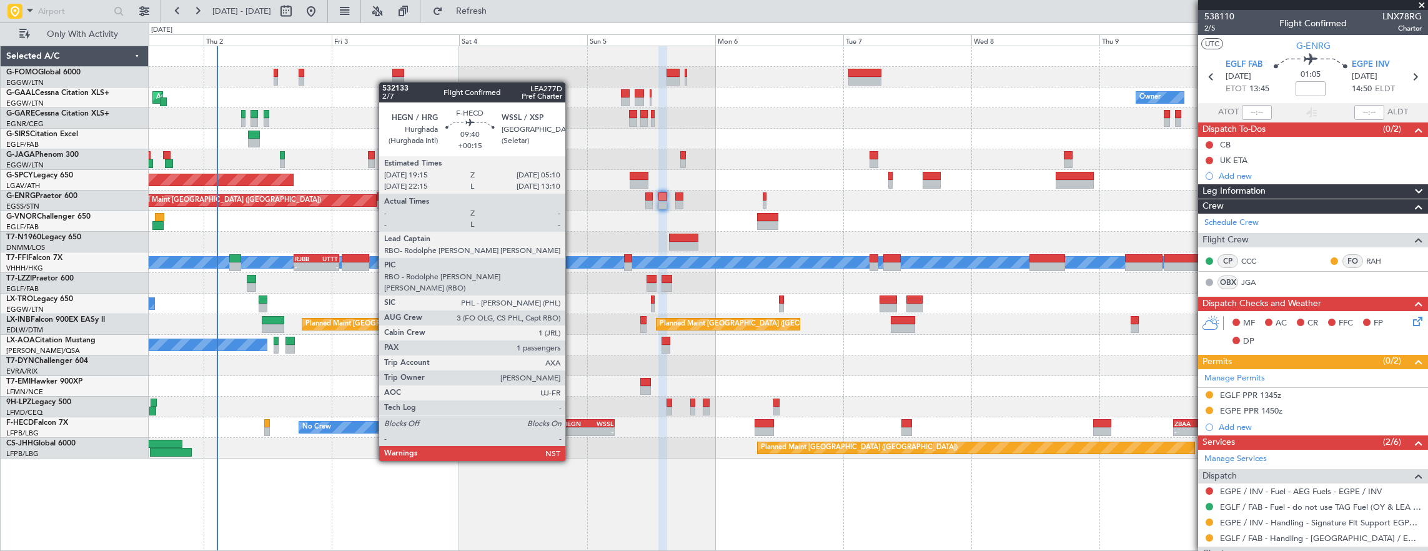
click at [571, 426] on div "HEGN 19:15 Z WSSL 05:10 Z" at bounding box center [587, 423] width 53 height 9
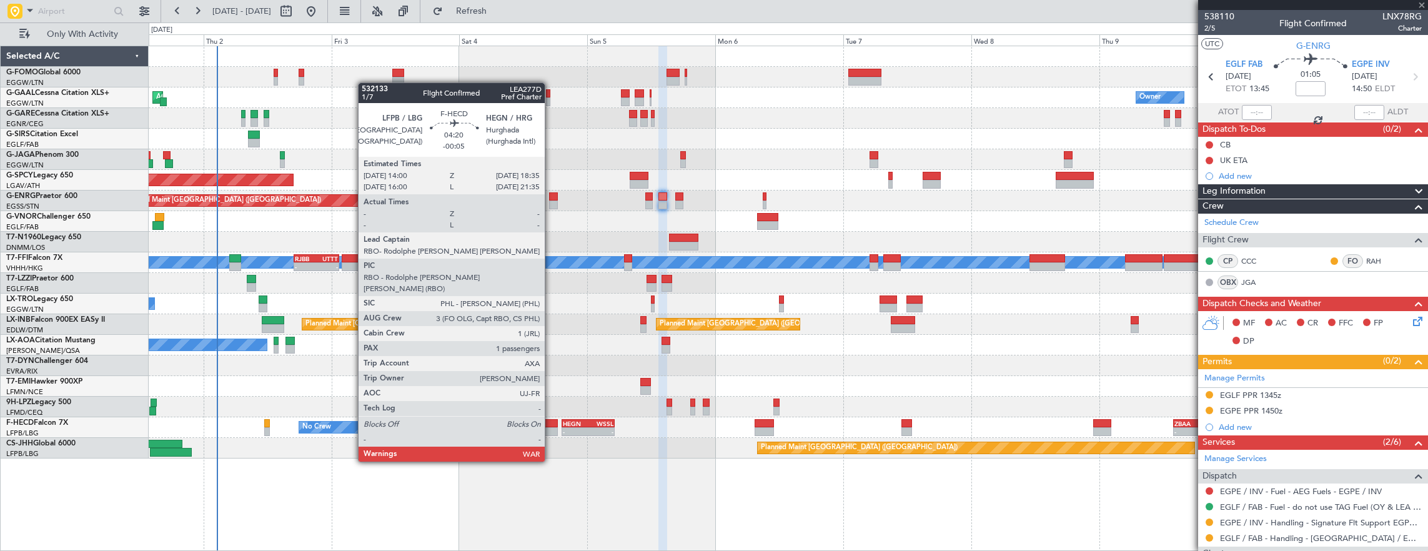
type input "+00:15"
type input "1"
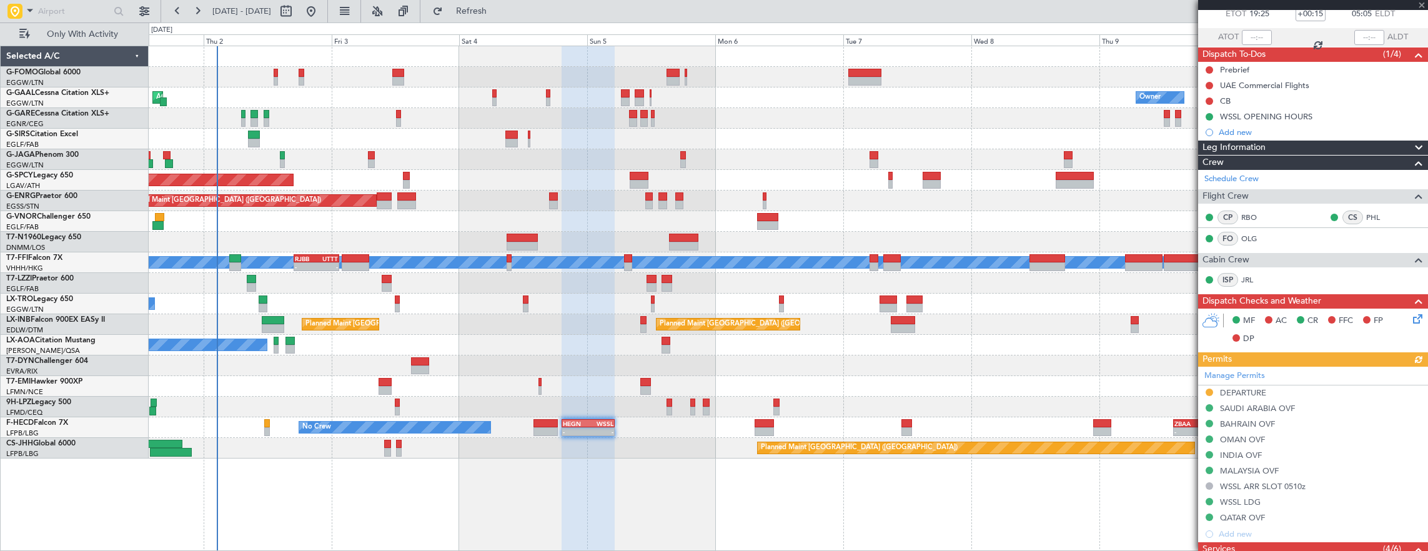
scroll to position [125, 0]
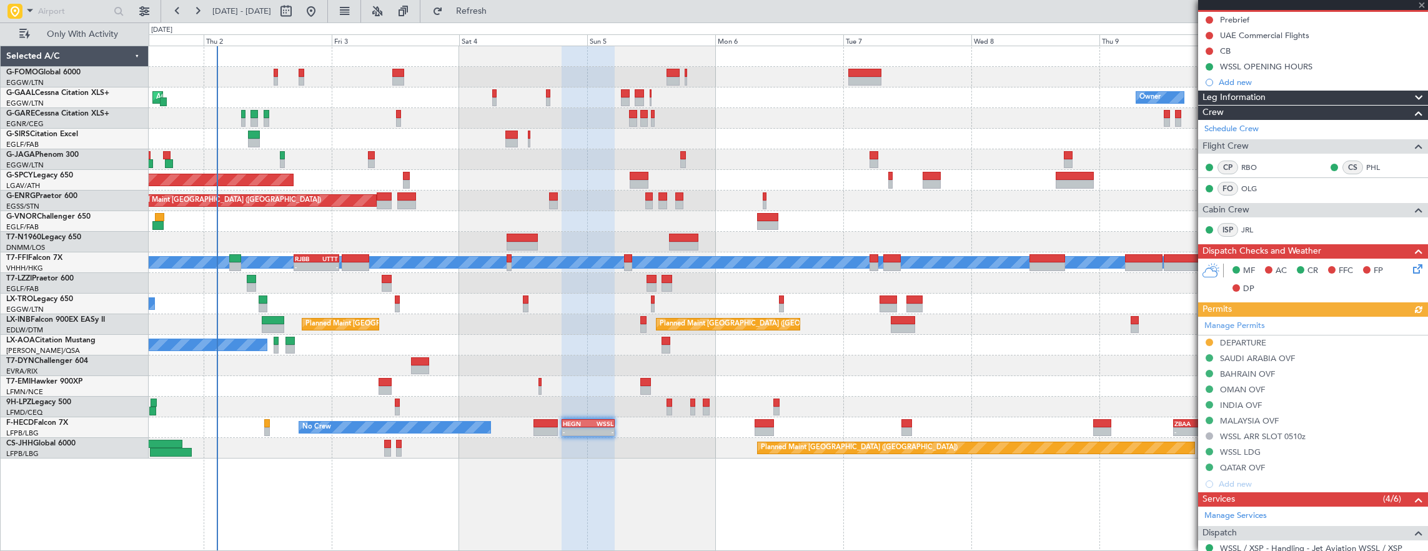
click at [1211, 337] on div "Manage Permits DEPARTURE SAUDI ARABIA OVF BAHRAIN OVF OMAN OVF INDIA OVF MALAYS…" at bounding box center [1313, 404] width 230 height 175
click at [1208, 340] on button at bounding box center [1208, 341] width 7 height 7
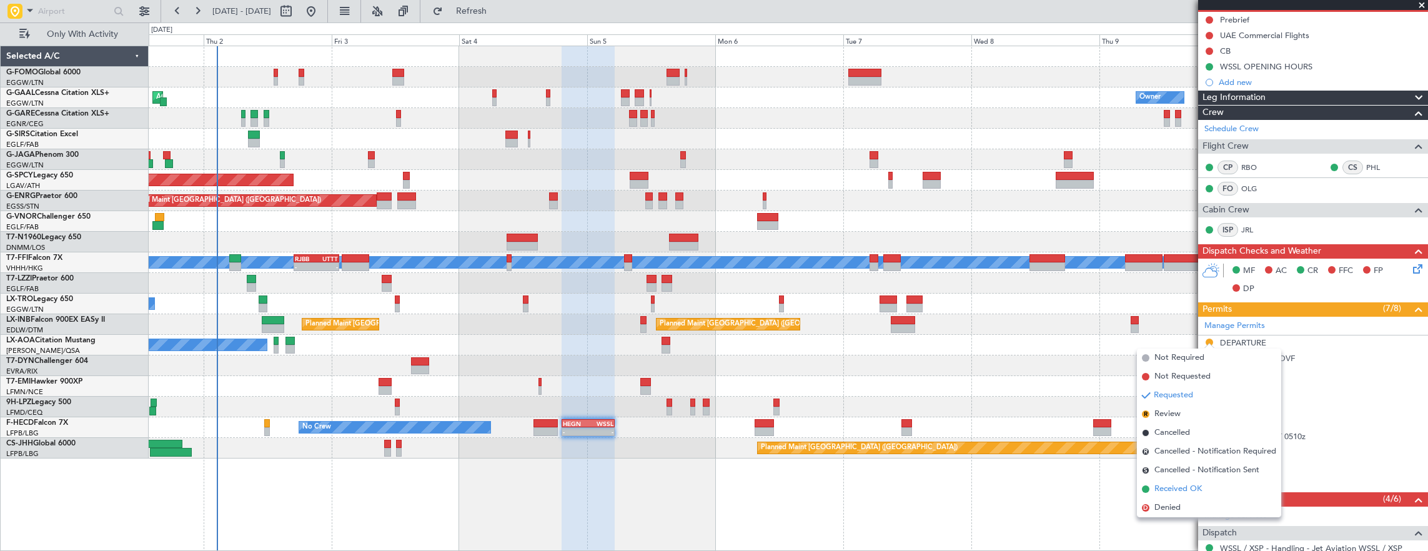
click at [1202, 489] on span "Received OK" at bounding box center [1177, 489] width 47 height 12
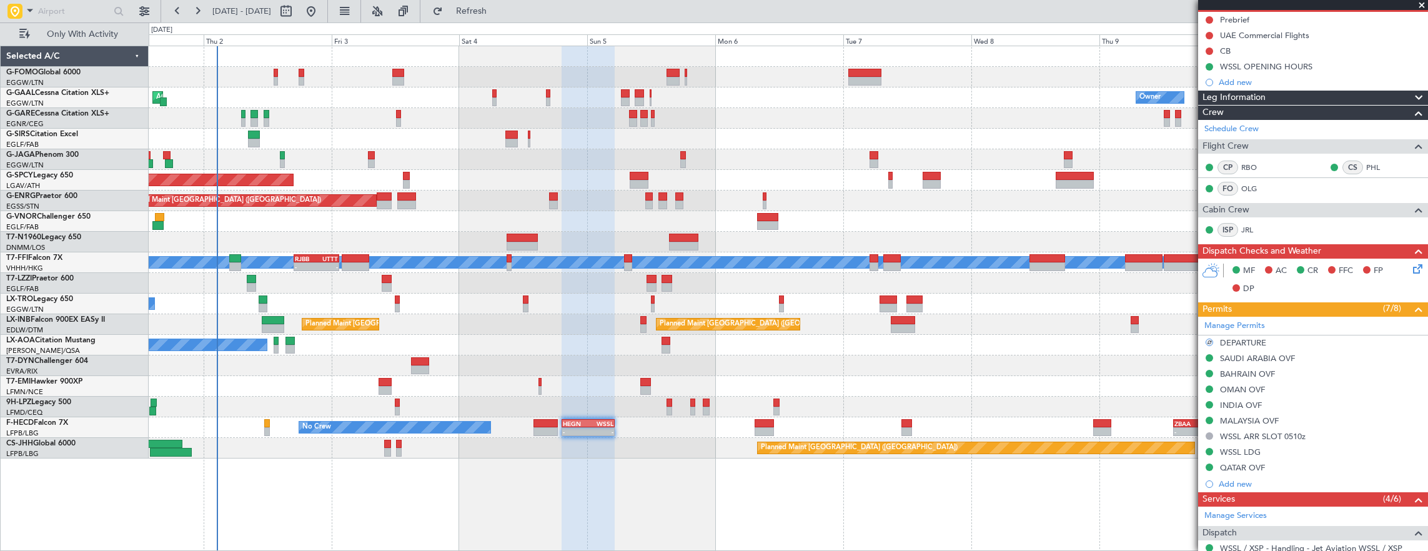
click at [532, 432] on div "No Crew No Crew - - HEGN 19:15 Z WSSL 05:10 Z - - ZBAA 14:00 Z UGTB 22:30 Z Pla…" at bounding box center [788, 427] width 1279 height 21
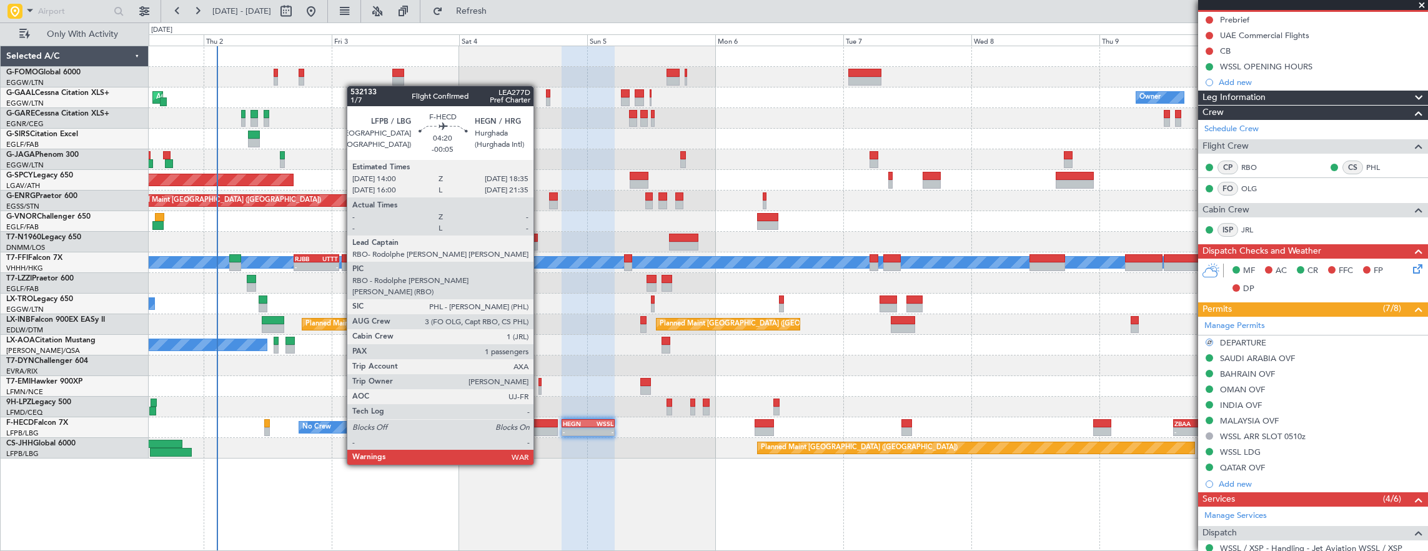
click at [540, 430] on div at bounding box center [545, 431] width 25 height 9
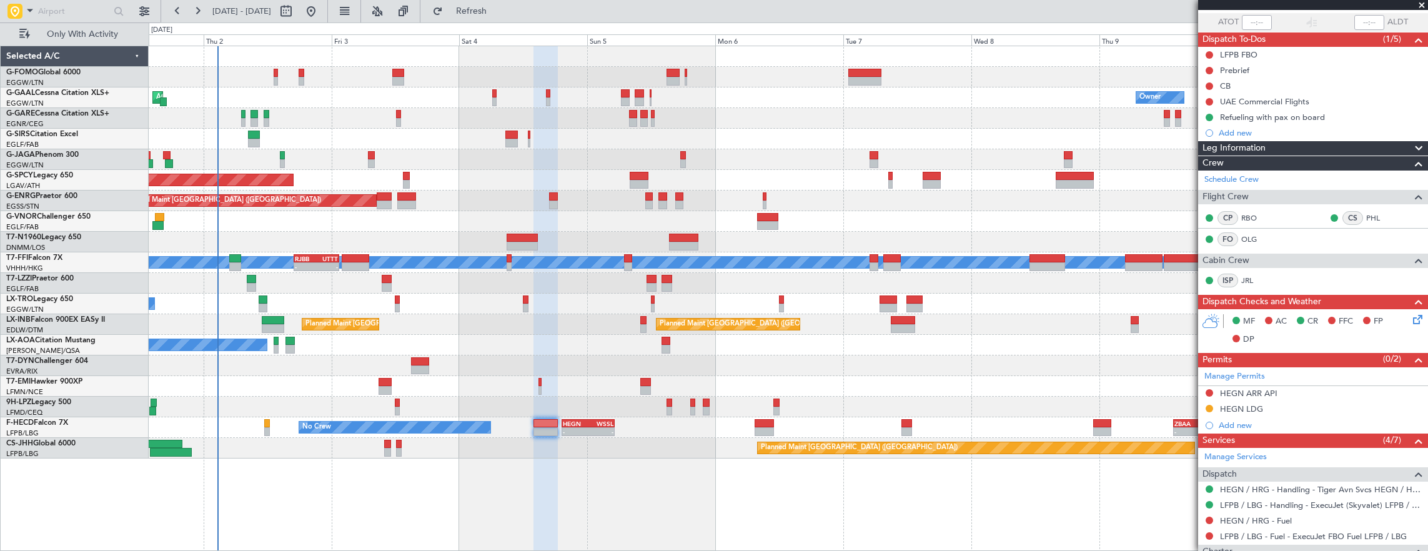
scroll to position [187, 0]
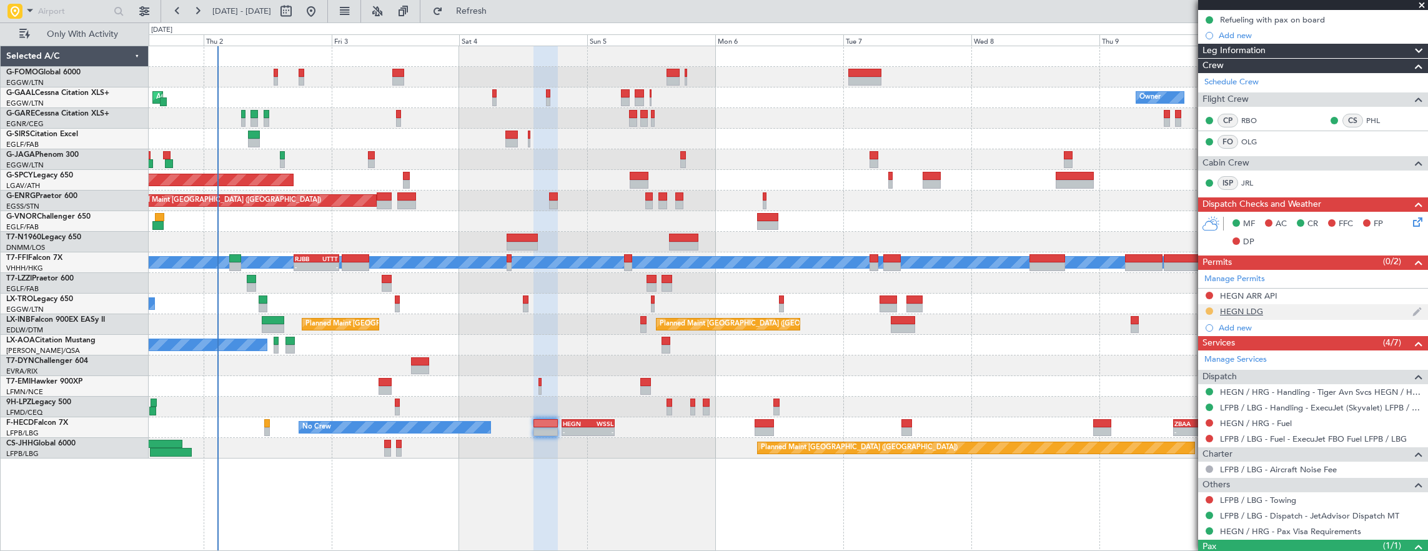
click at [1208, 310] on button at bounding box center [1208, 310] width 7 height 7
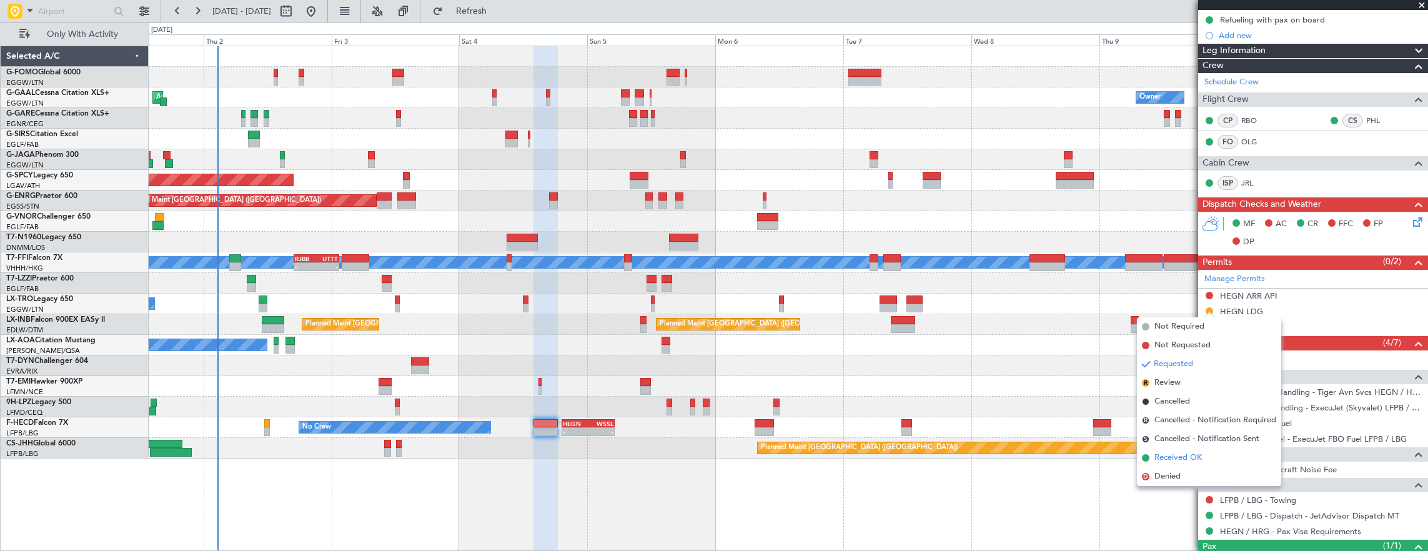
click at [1197, 455] on span "Received OK" at bounding box center [1177, 458] width 47 height 12
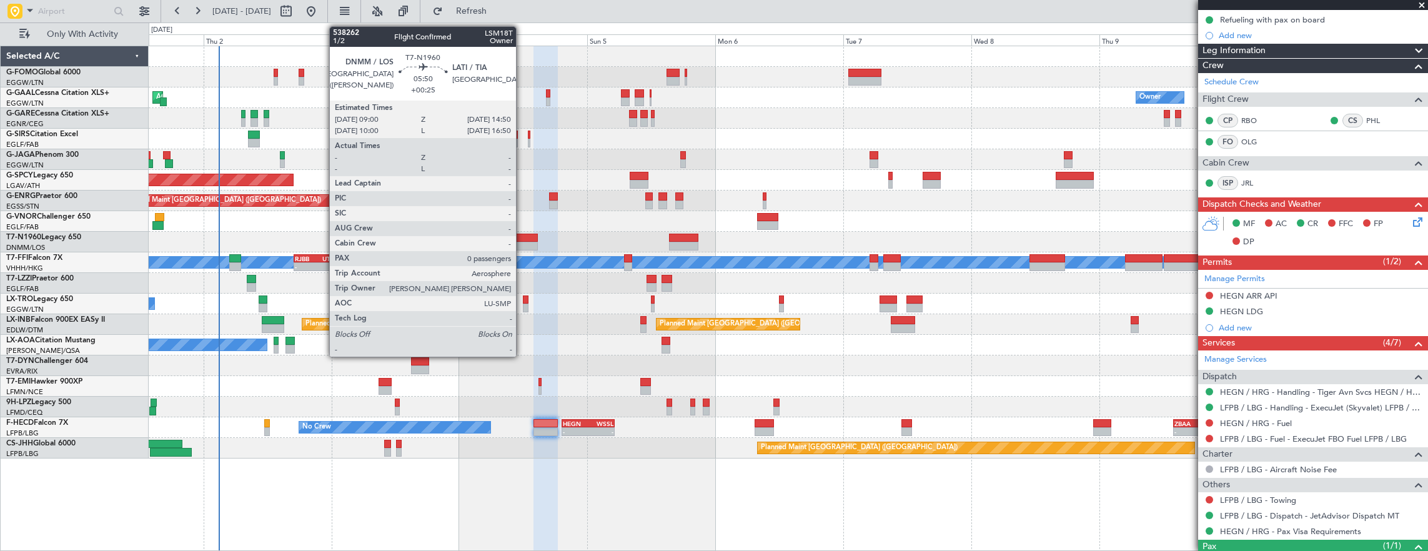
click at [522, 239] on div at bounding box center [521, 238] width 31 height 9
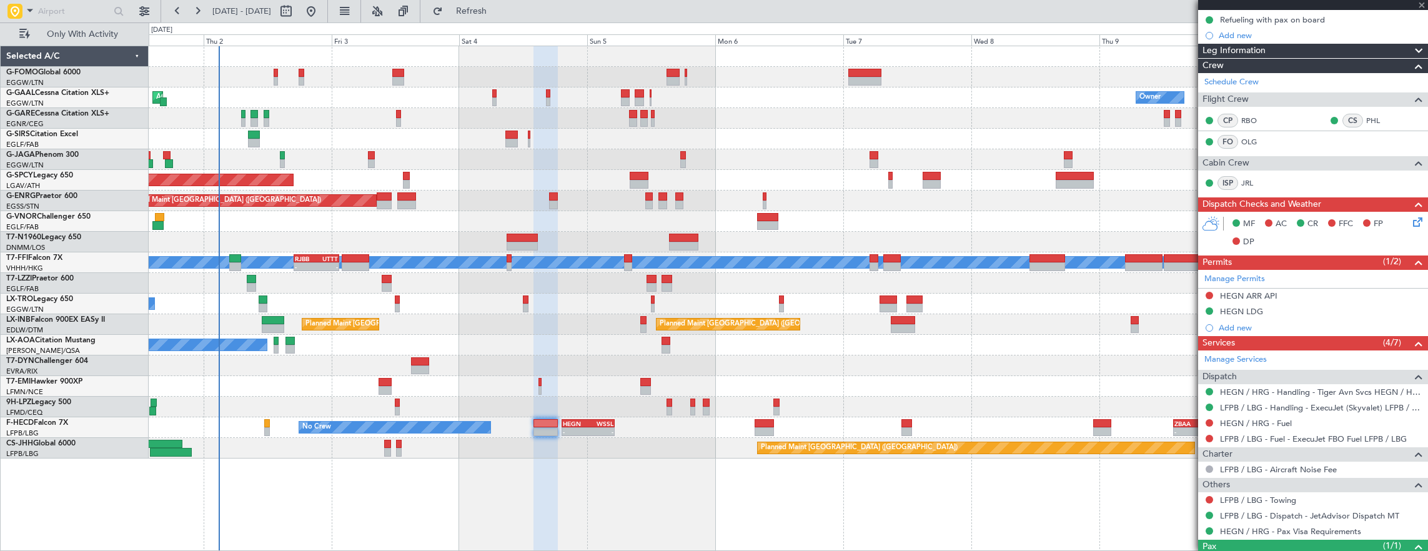
type input "+00:25"
type input "0"
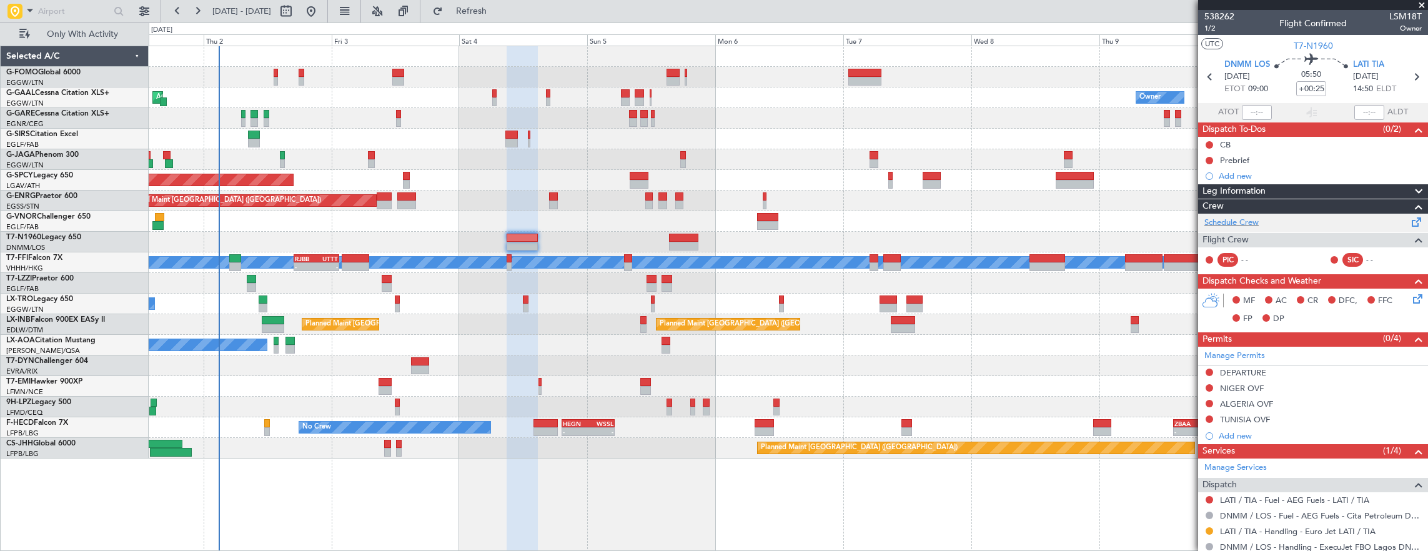
scroll to position [125, 0]
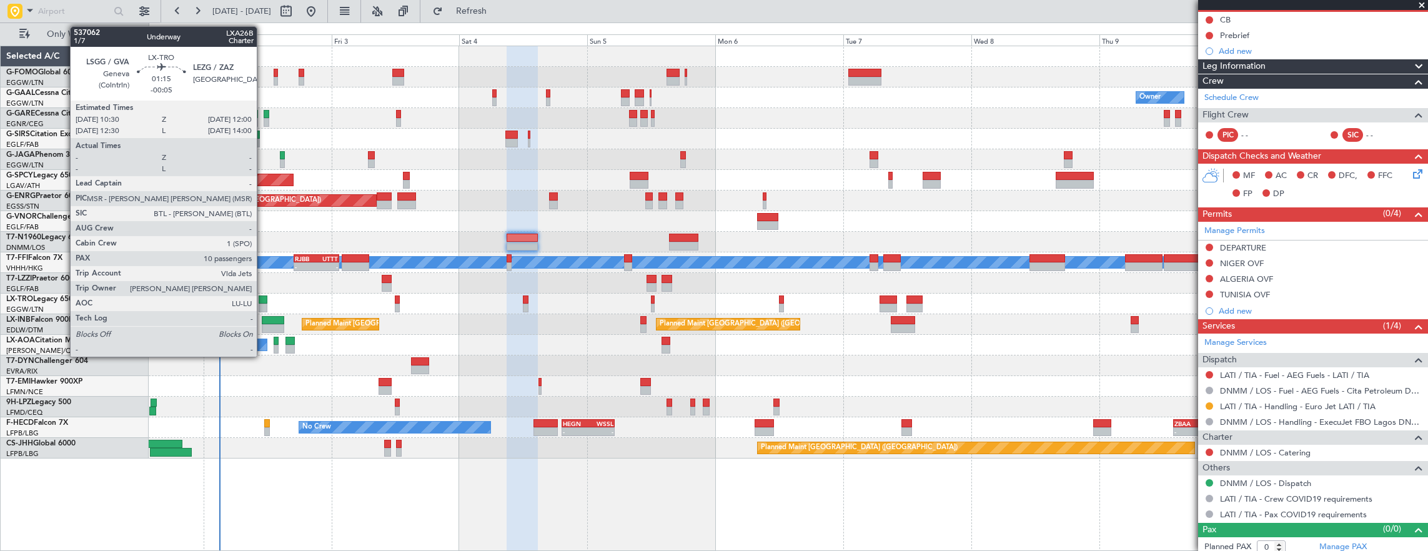
click at [262, 298] on div at bounding box center [263, 299] width 8 height 9
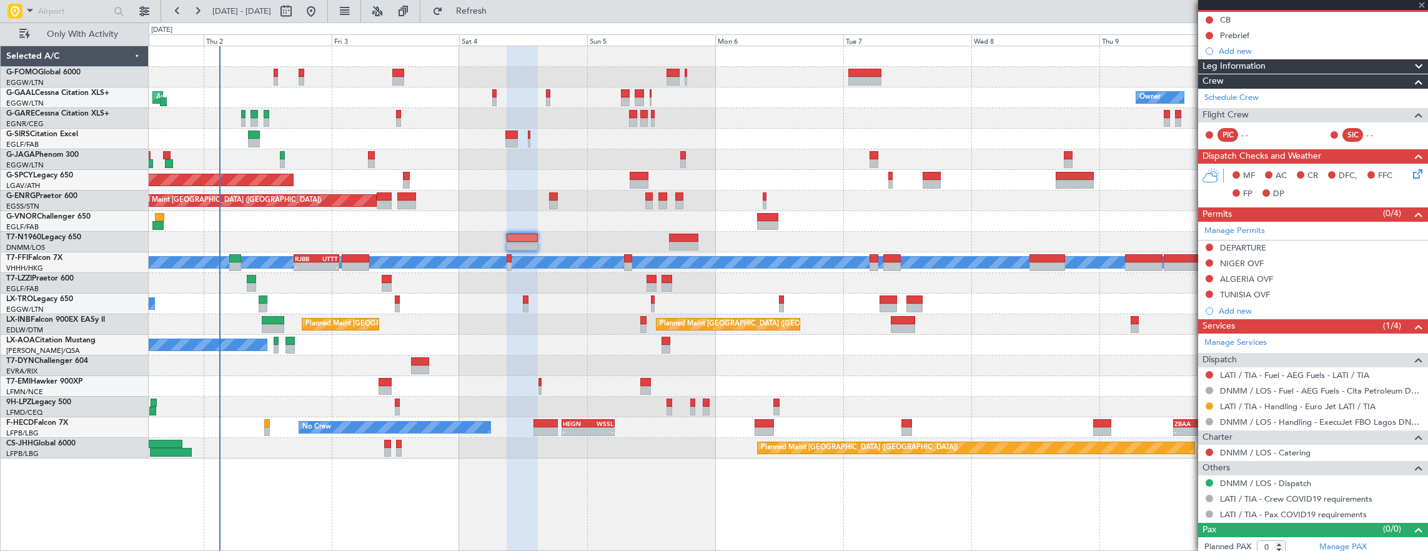
type input "-00:05"
type input "10"
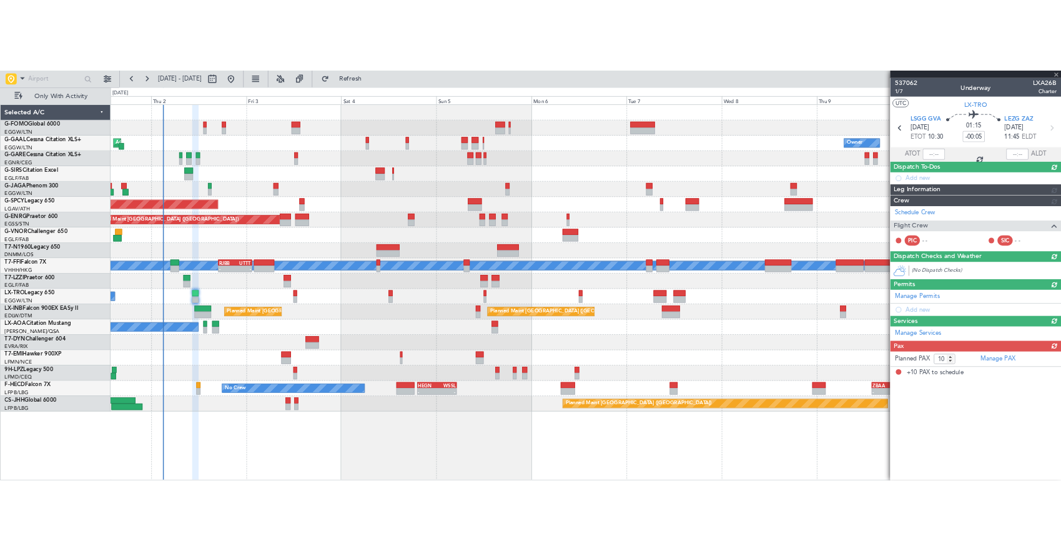
scroll to position [0, 0]
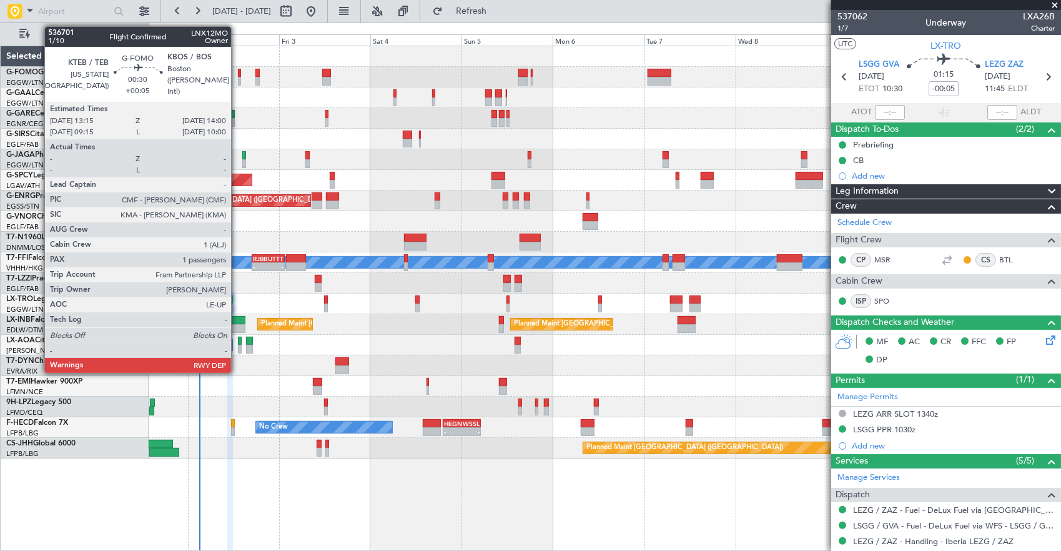
click at [238, 74] on div at bounding box center [239, 73] width 3 height 9
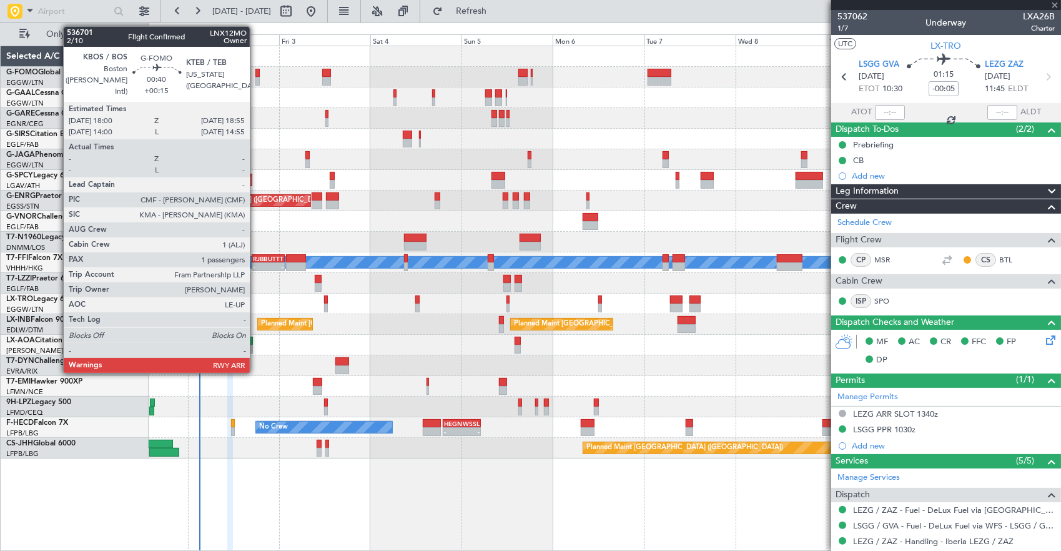
type input "+00:05"
type input "1"
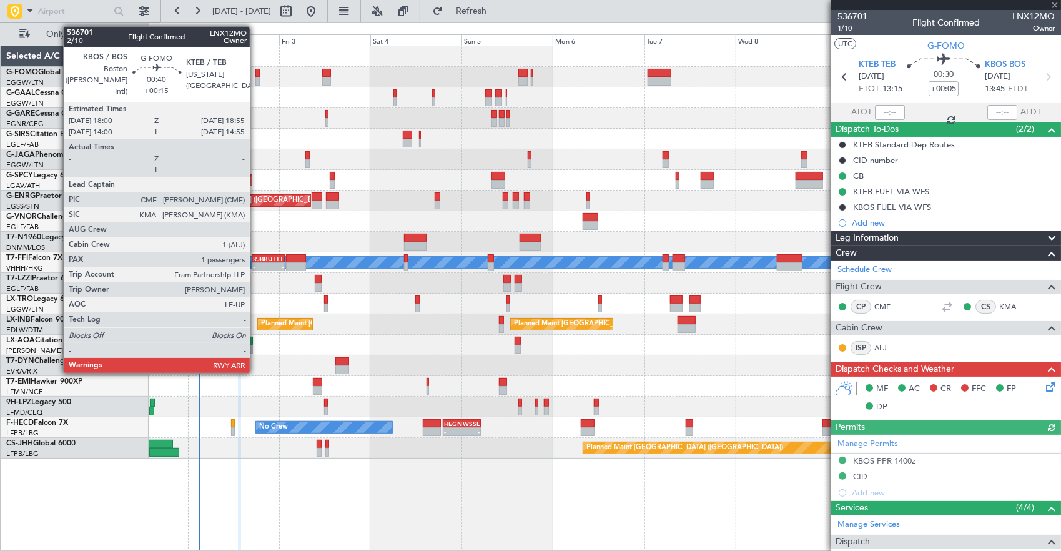
click at [256, 72] on div at bounding box center [257, 73] width 4 height 9
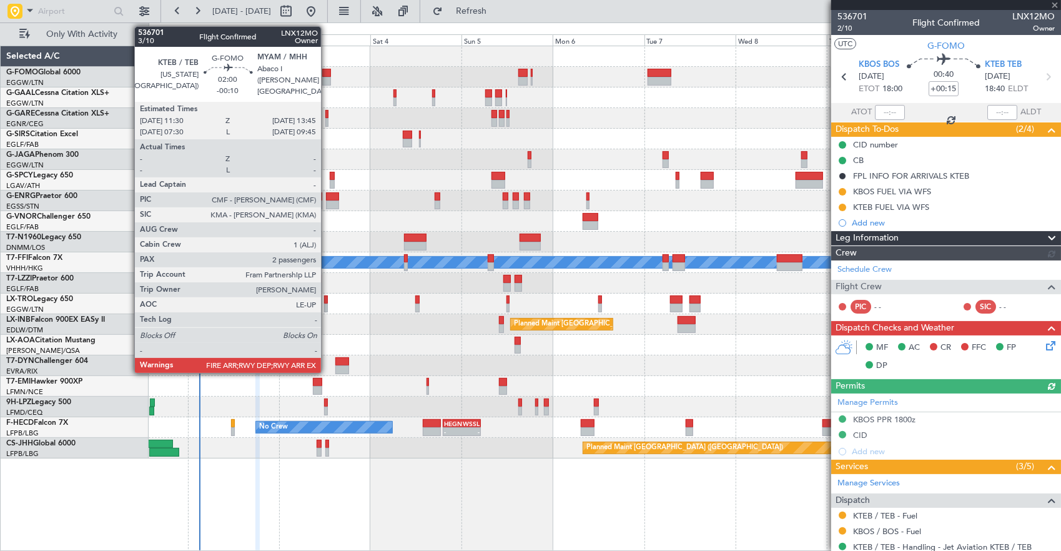
click at [327, 71] on div at bounding box center [326, 73] width 9 height 9
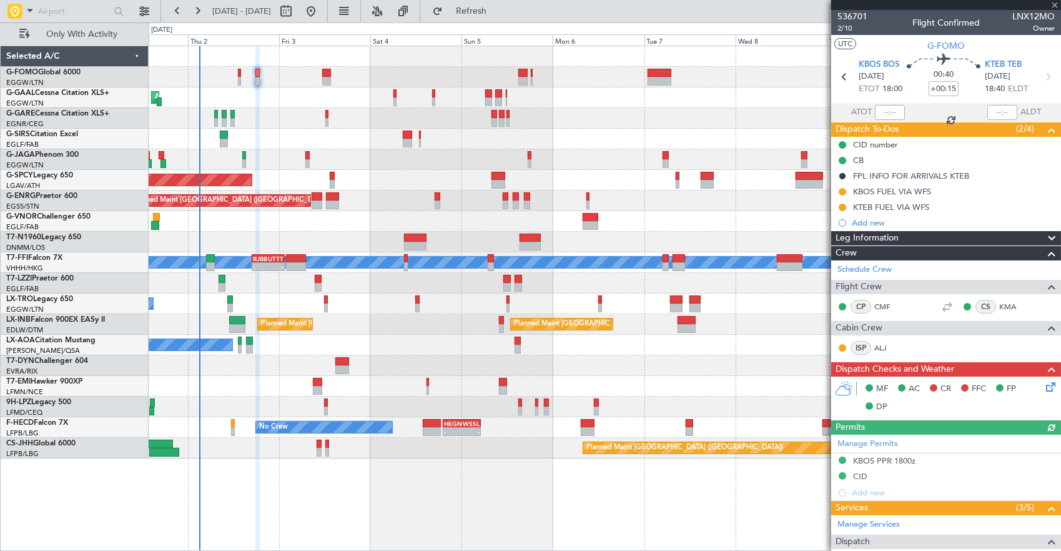
type input "-00:10"
type input "2"
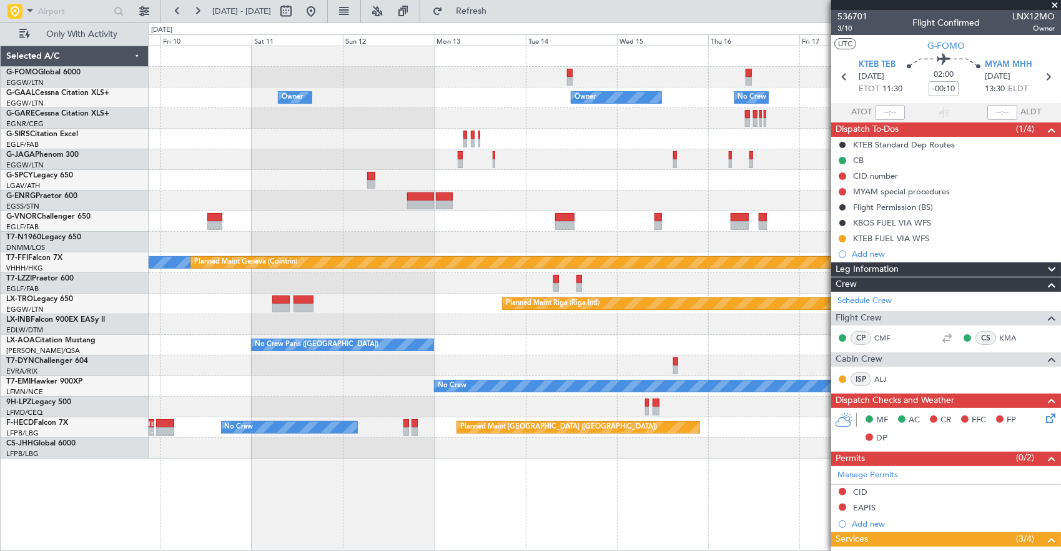
click at [0, 89] on html "01 Oct 2025 - 11 Oct 2025 Refresh Quick Links Only With Activity Owner Owner Ow…" at bounding box center [530, 275] width 1061 height 551
click at [673, 75] on div at bounding box center [605, 77] width 912 height 21
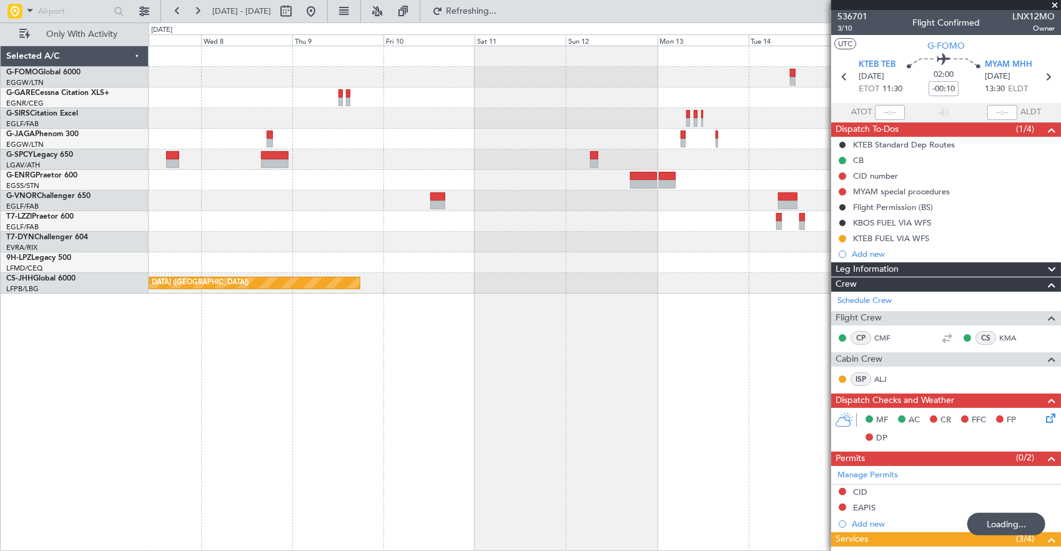
click at [811, 127] on div "Planned Maint [GEOGRAPHIC_DATA] ([GEOGRAPHIC_DATA])" at bounding box center [605, 169] width 912 height 247
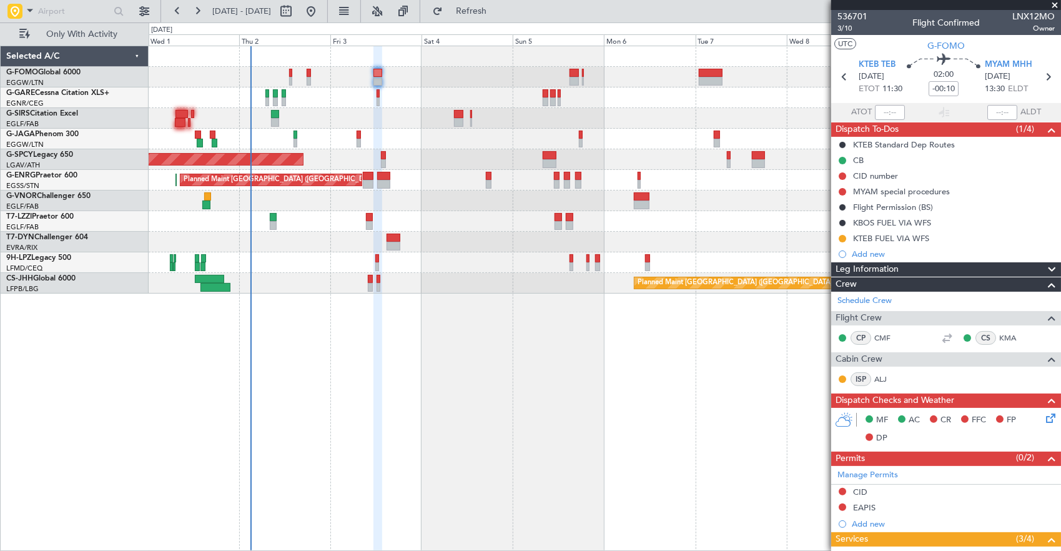
click at [453, 130] on div "Planned Maint London (Luton) Planned Maint Bremen Planned Maint London (Stanste…" at bounding box center [605, 169] width 912 height 247
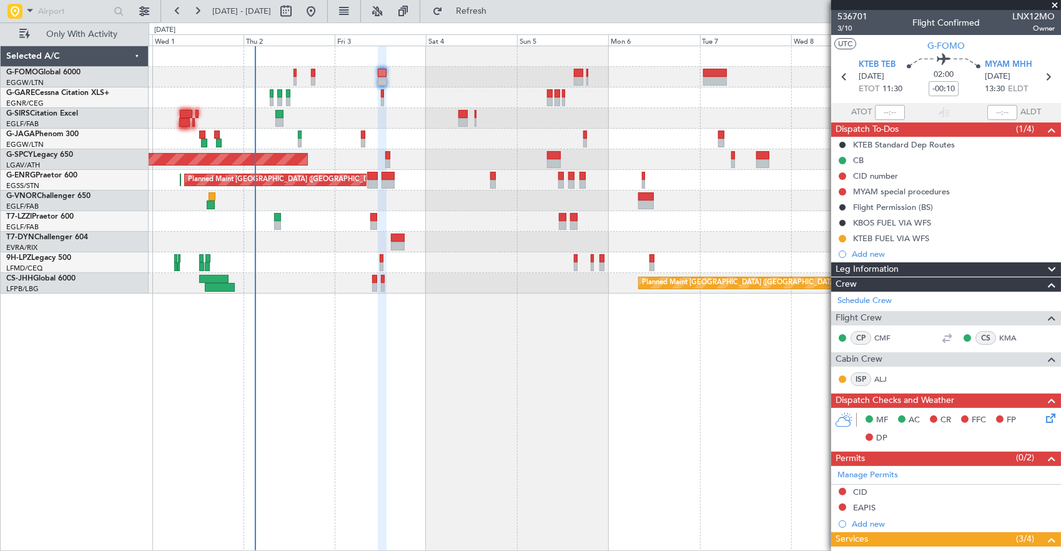
click at [387, 121] on div "Planned Maint [GEOGRAPHIC_DATA] ([GEOGRAPHIC_DATA])" at bounding box center [605, 118] width 912 height 21
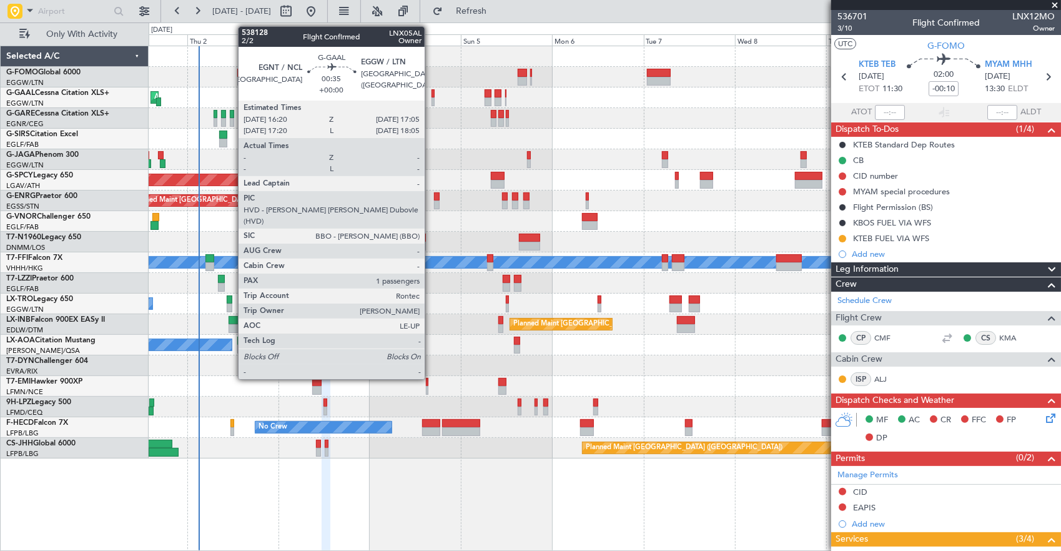
click at [432, 91] on div at bounding box center [433, 93] width 3 height 9
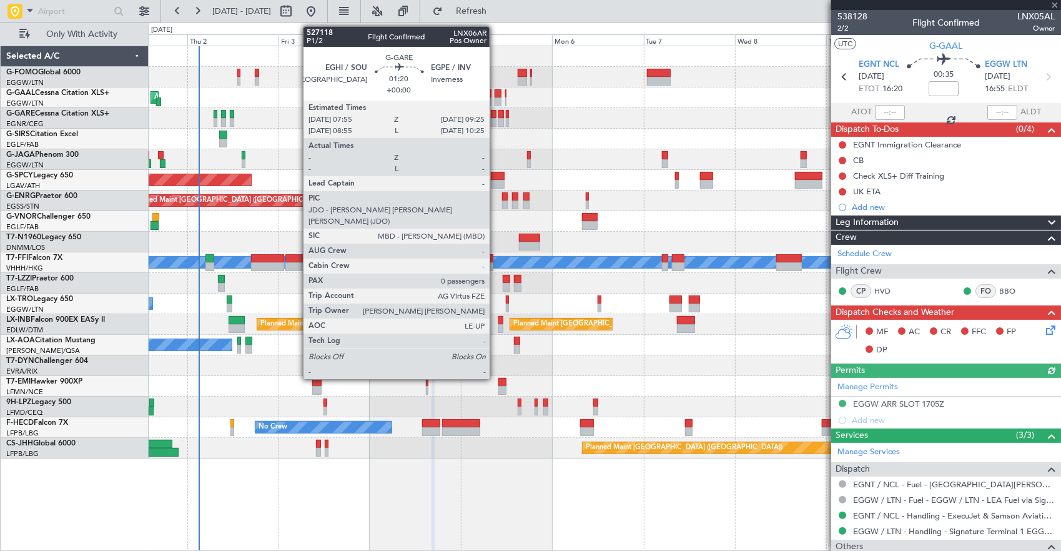
click at [496, 118] on div at bounding box center [494, 122] width 6 height 9
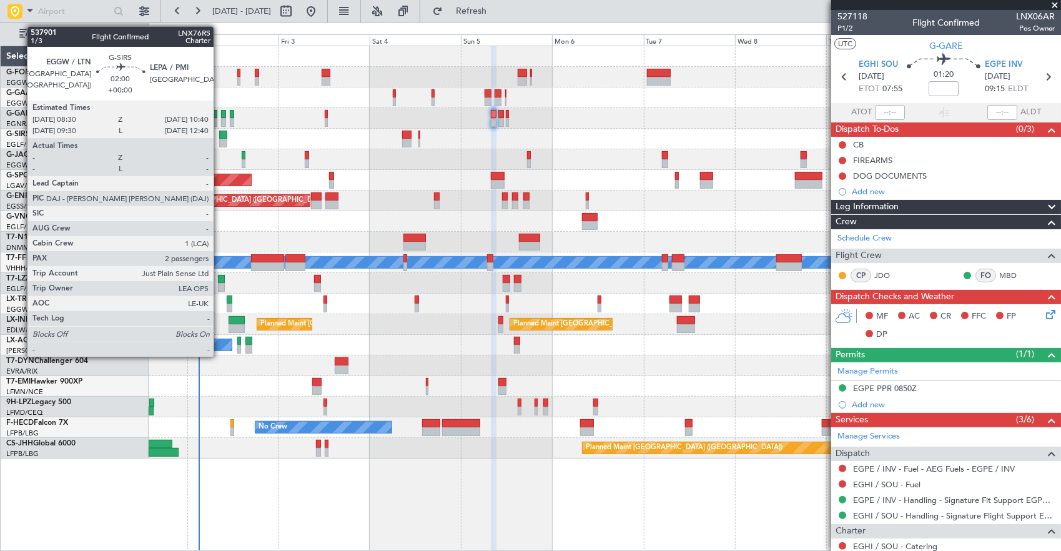
click at [220, 139] on div at bounding box center [223, 143] width 9 height 9
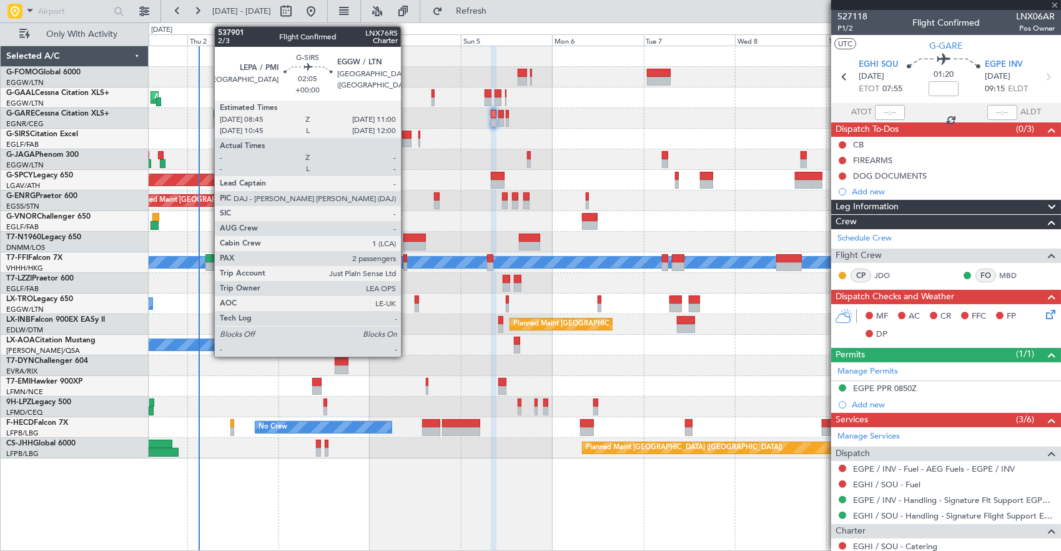
type input "2"
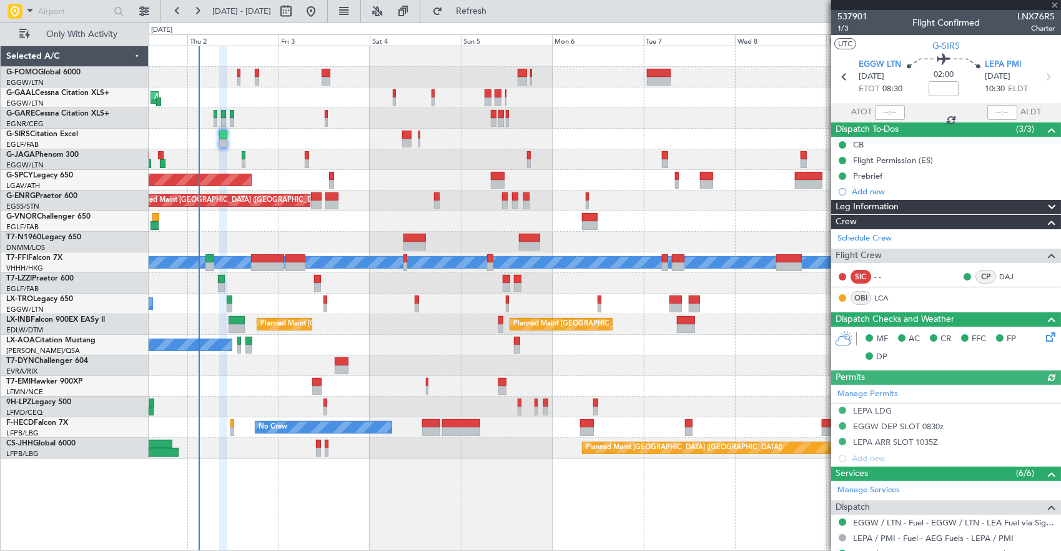
click at [646, 146] on div at bounding box center [605, 139] width 912 height 21
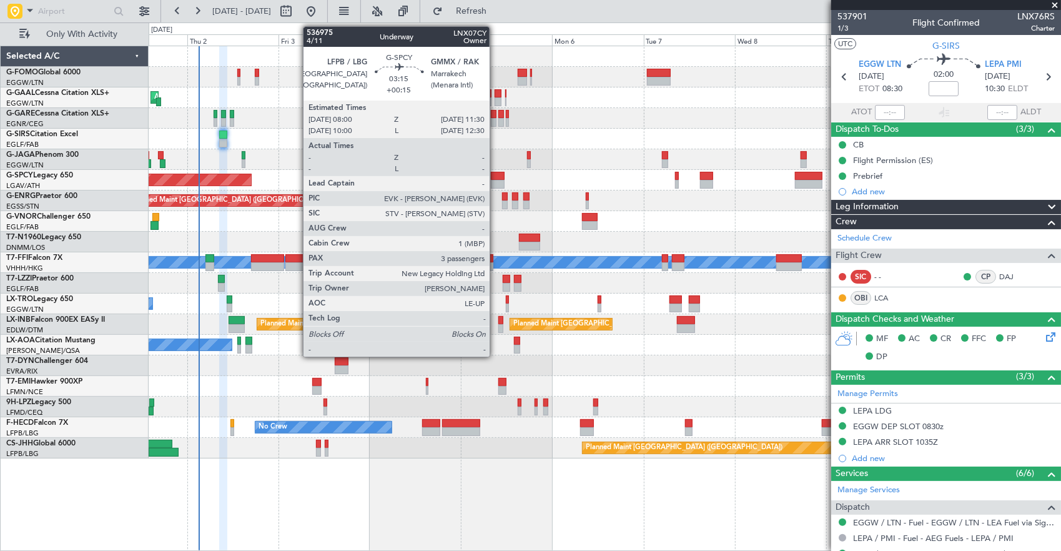
click at [496, 175] on div at bounding box center [498, 176] width 14 height 9
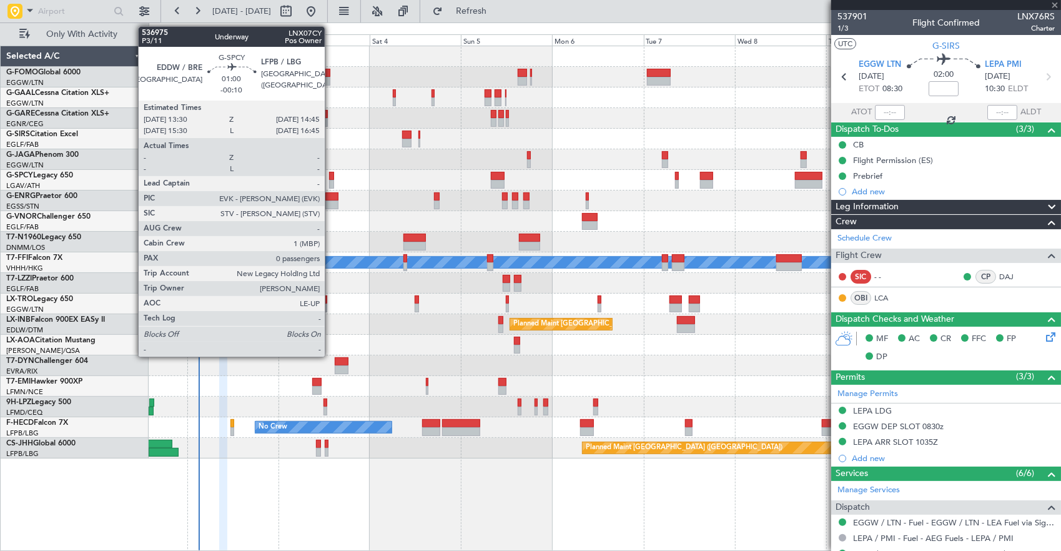
type input "+00:15"
type input "3"
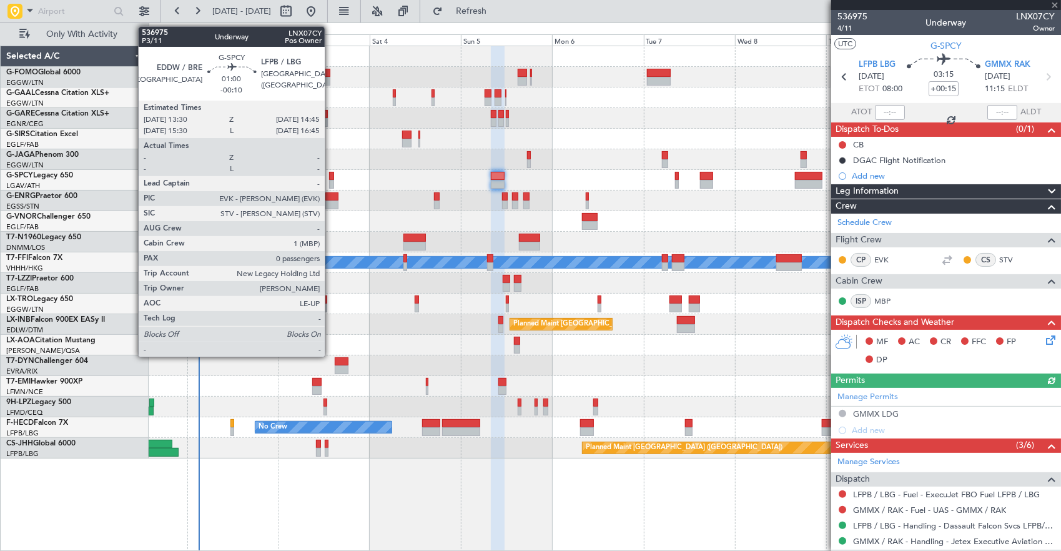
click at [331, 179] on div at bounding box center [331, 176] width 5 height 9
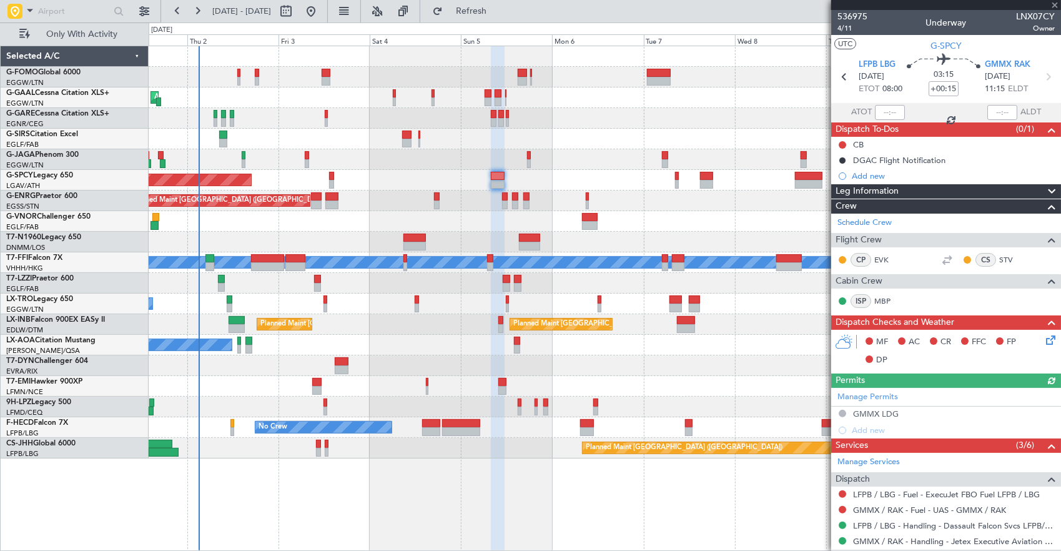
type input "-00:10"
type input "0"
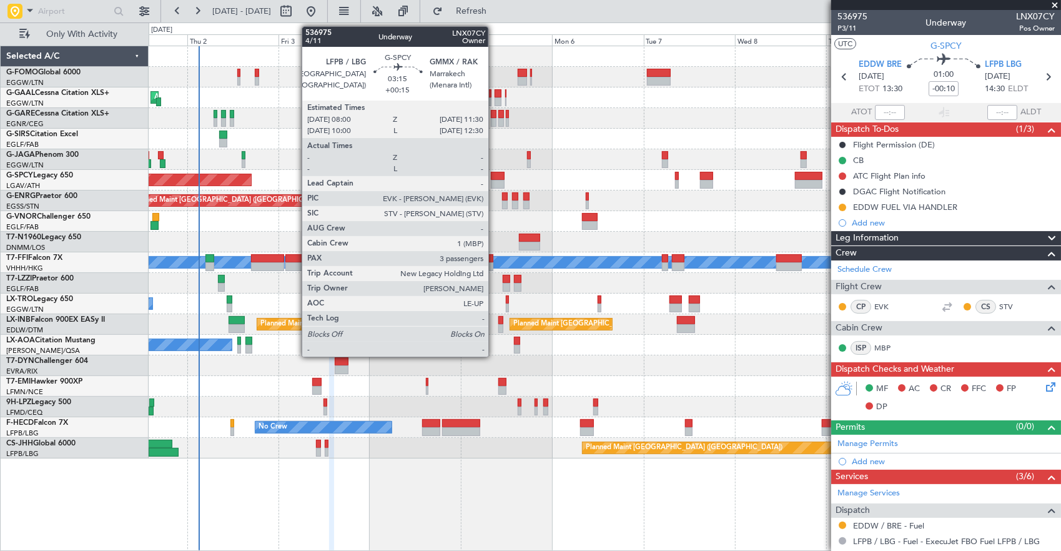
click at [495, 176] on div at bounding box center [498, 176] width 14 height 9
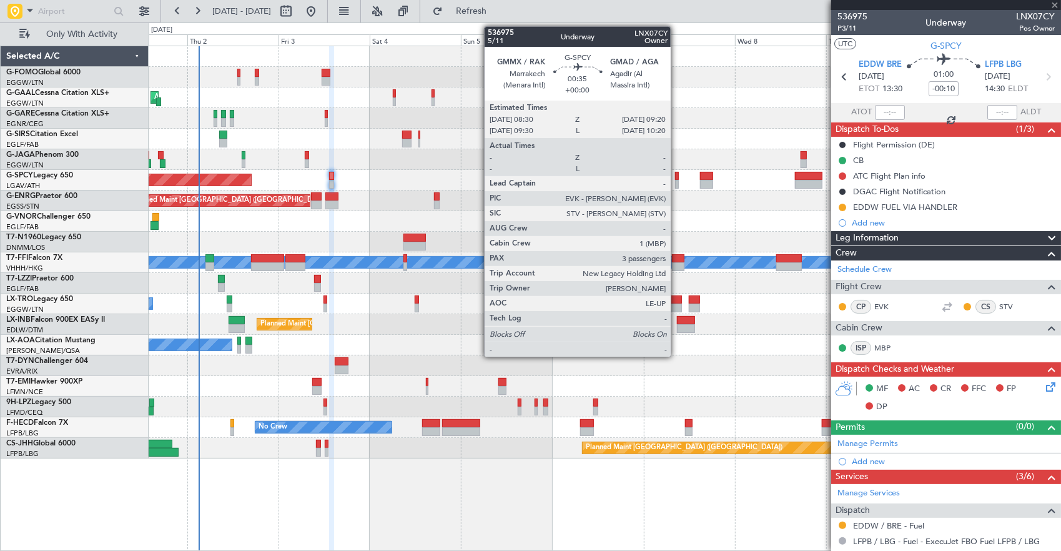
type input "+00:15"
type input "3"
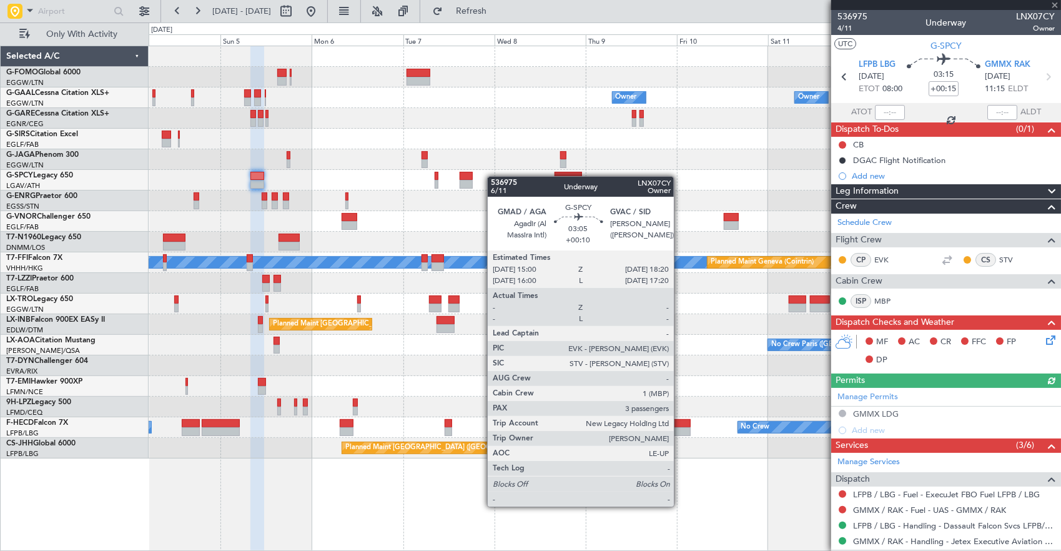
click at [368, 164] on div "Owner Owner Owner Owner No Crew Planned Maint Bremen Planned Maint London (Stan…" at bounding box center [605, 252] width 912 height 412
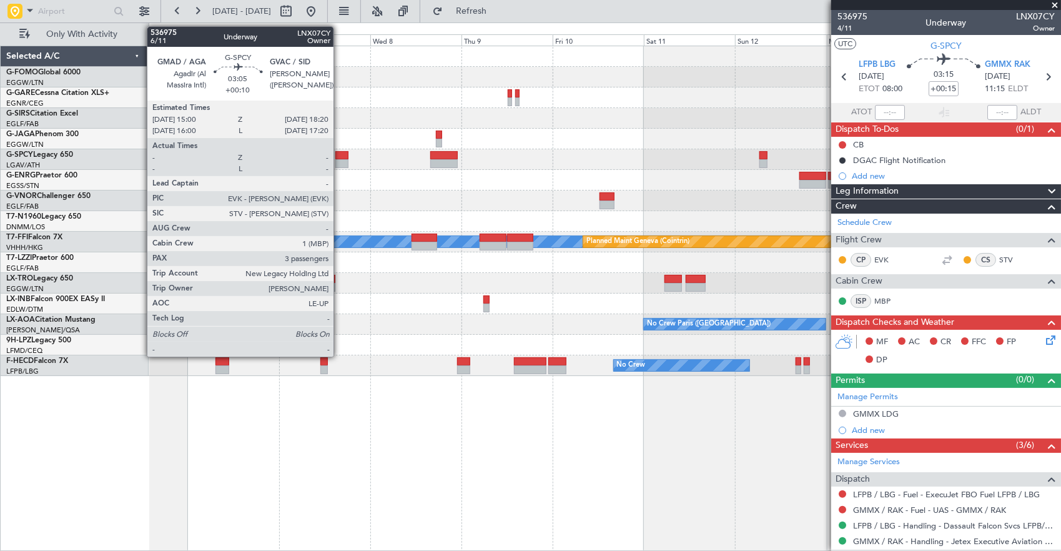
click at [340, 167] on div at bounding box center [341, 163] width 13 height 9
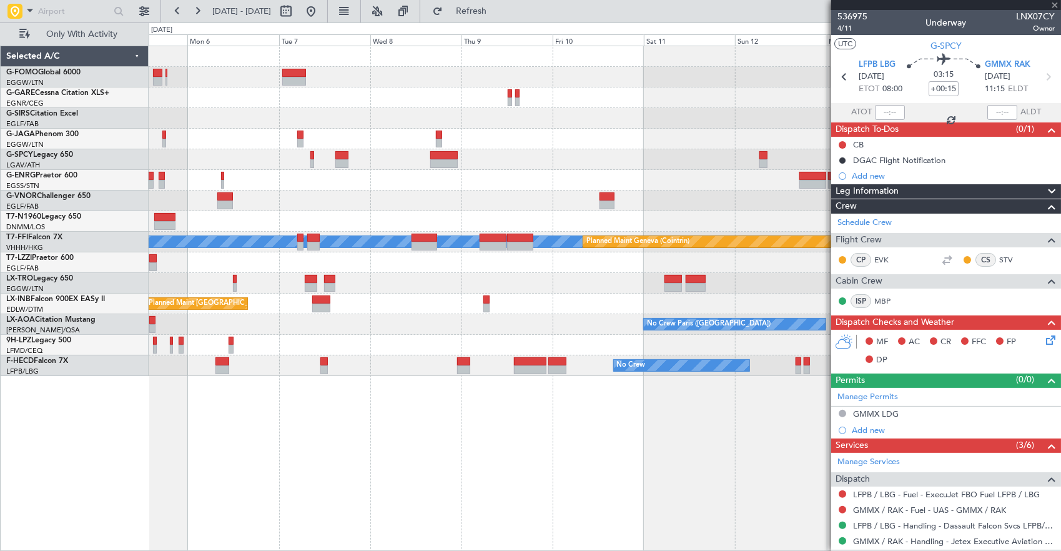
type input "+00:10"
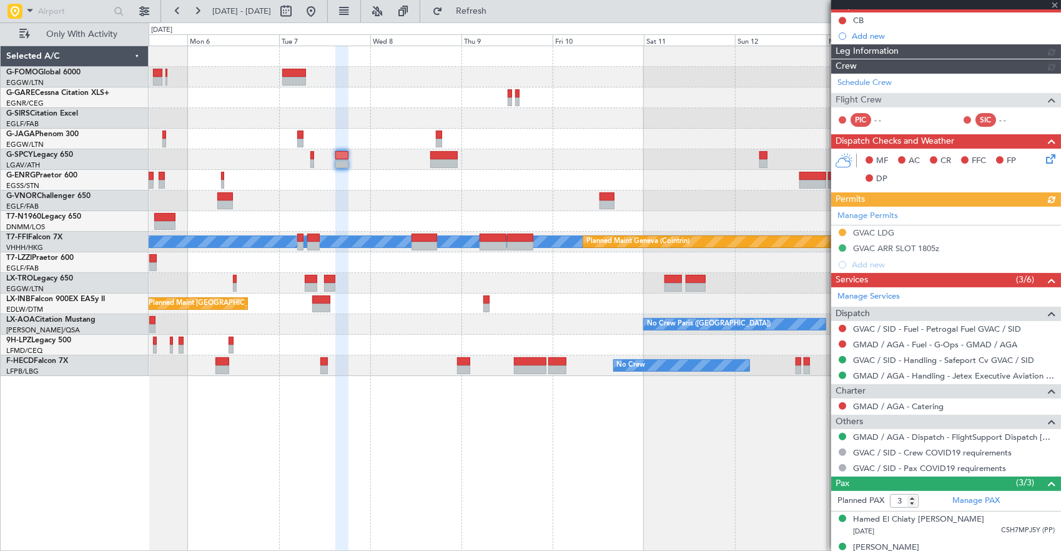
scroll to position [165, 0]
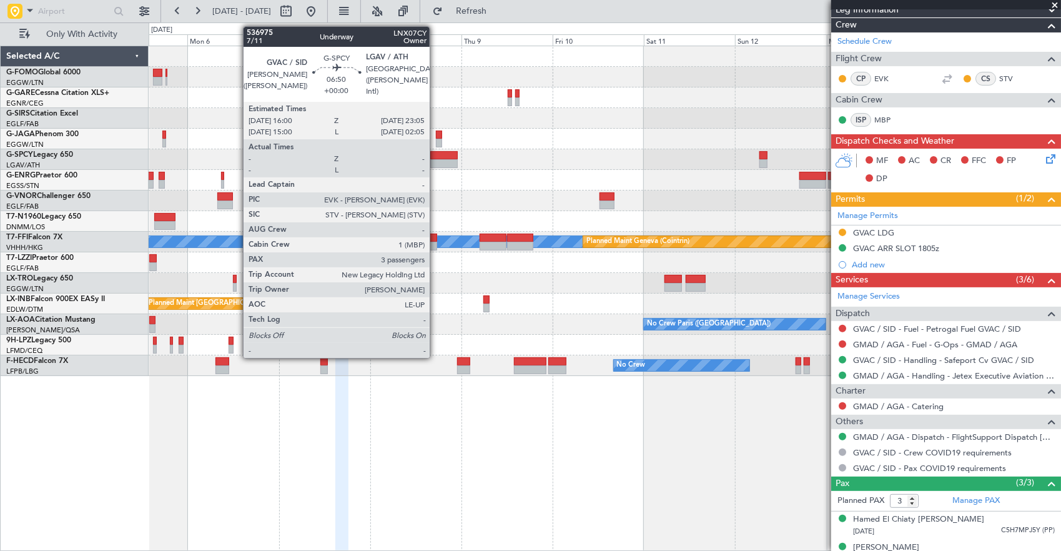
click at [436, 156] on div at bounding box center [443, 155] width 27 height 9
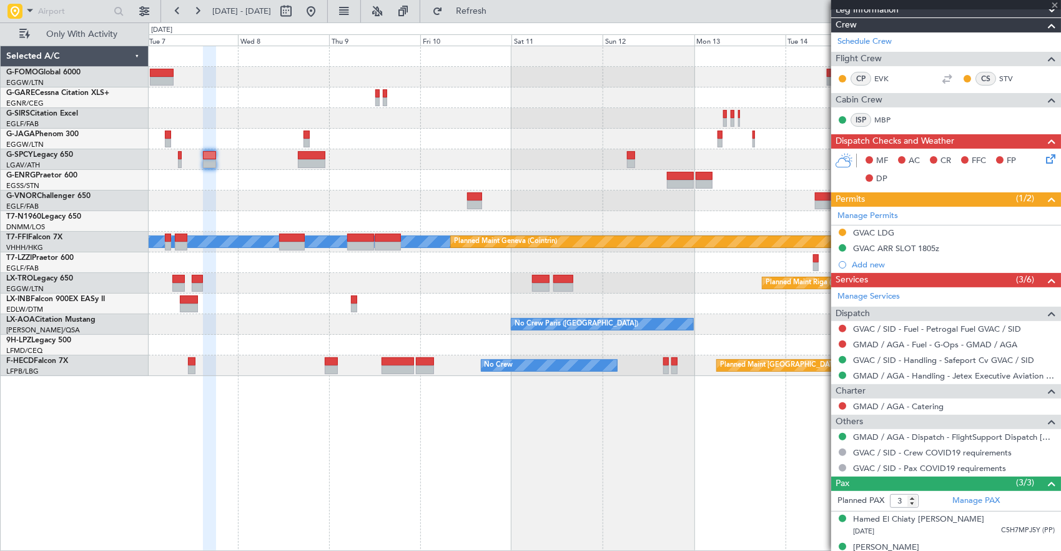
click at [458, 151] on div at bounding box center [605, 159] width 912 height 21
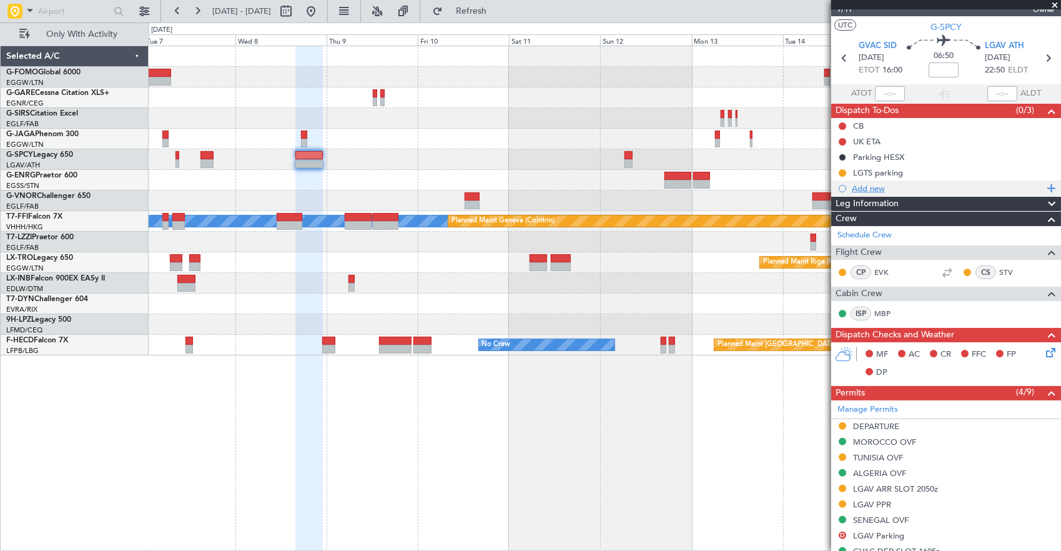
scroll to position [0, 0]
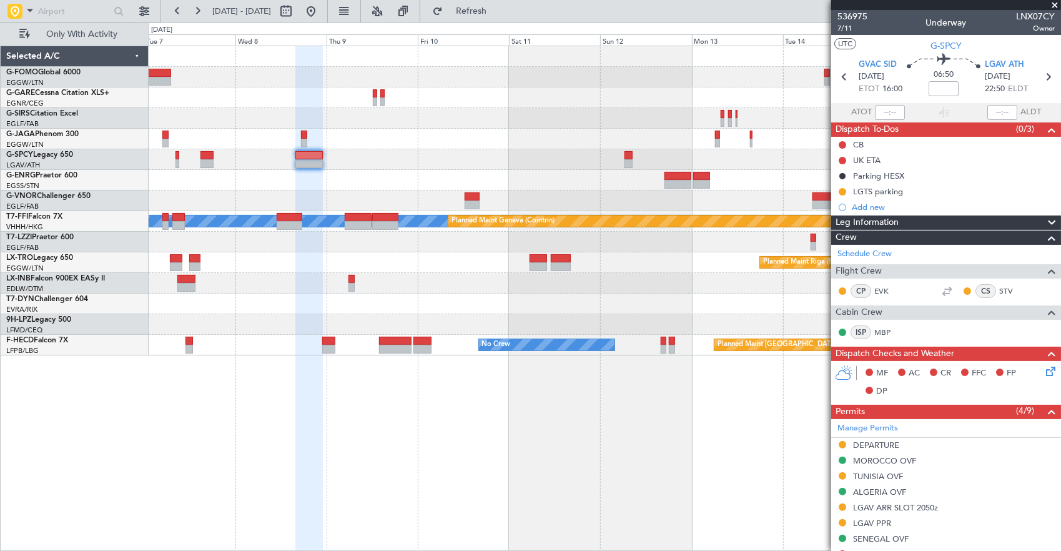
click at [827, 153] on div at bounding box center [605, 159] width 912 height 21
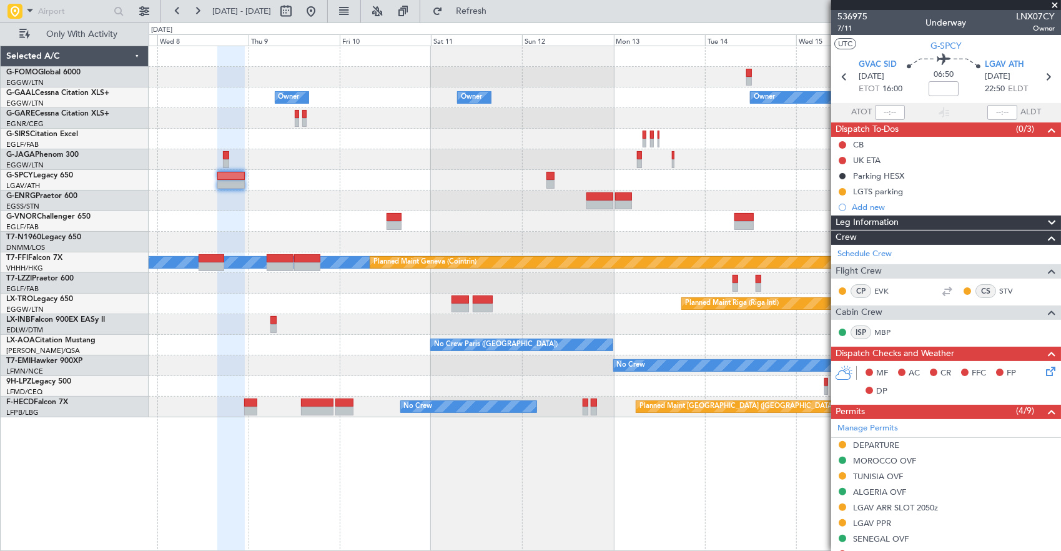
click at [285, 156] on div "Owner Owner Owner Owner No Crew Owner Planned Maint Oxford (Kidlington) MEL MEL…" at bounding box center [605, 231] width 912 height 371
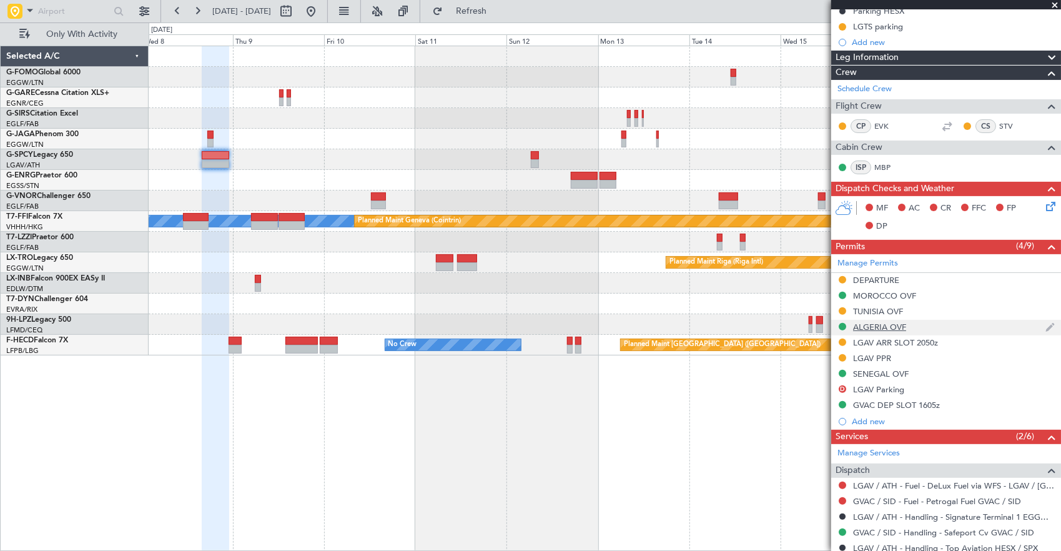
scroll to position [187, 0]
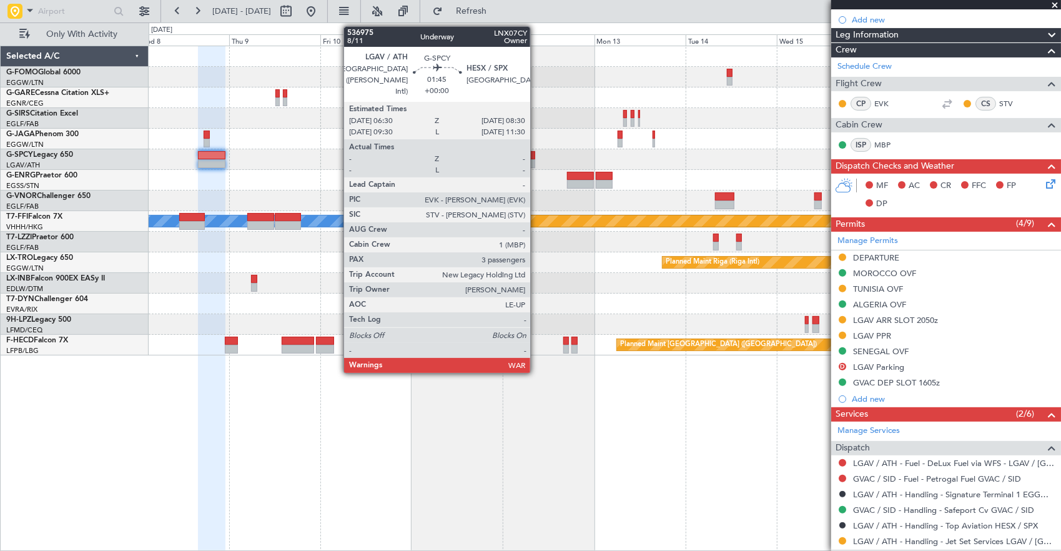
click at [533, 152] on div at bounding box center [531, 155] width 8 height 9
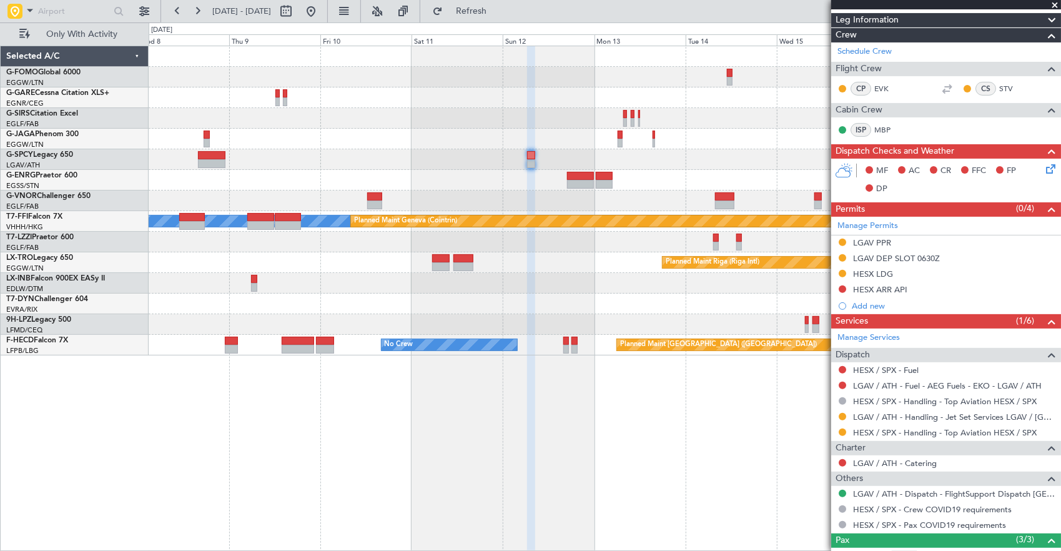
scroll to position [175, 0]
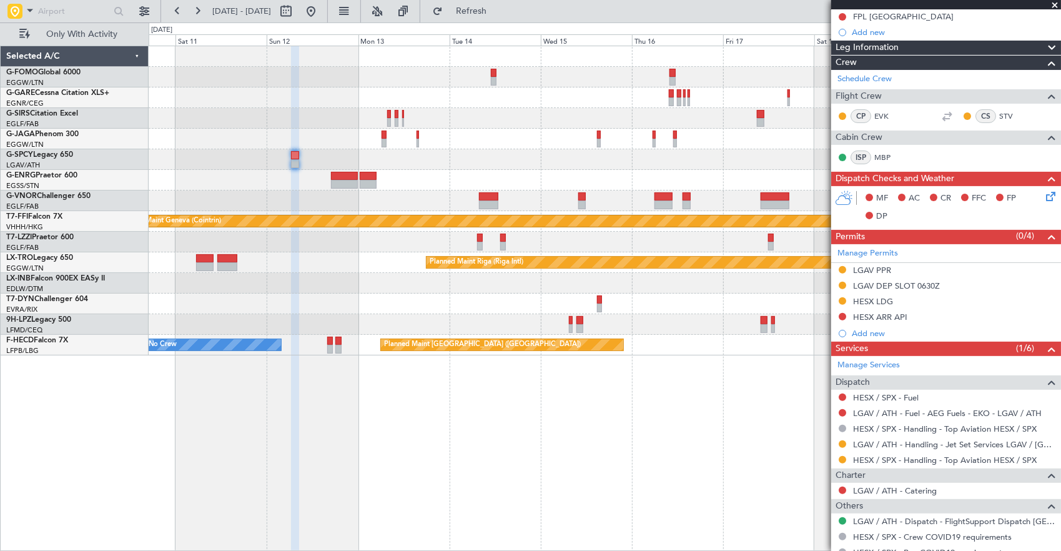
click at [389, 175] on div "Planned Maint Oxford ([GEOGRAPHIC_DATA]) [PERSON_NAME] [PERSON_NAME] Planned Ma…" at bounding box center [605, 200] width 912 height 309
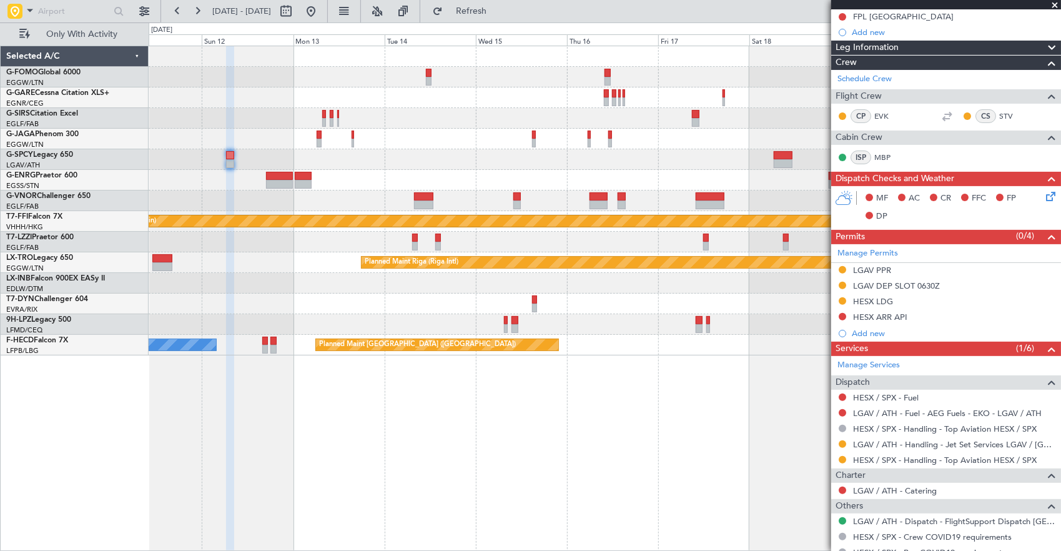
click at [182, 167] on div at bounding box center [605, 159] width 912 height 21
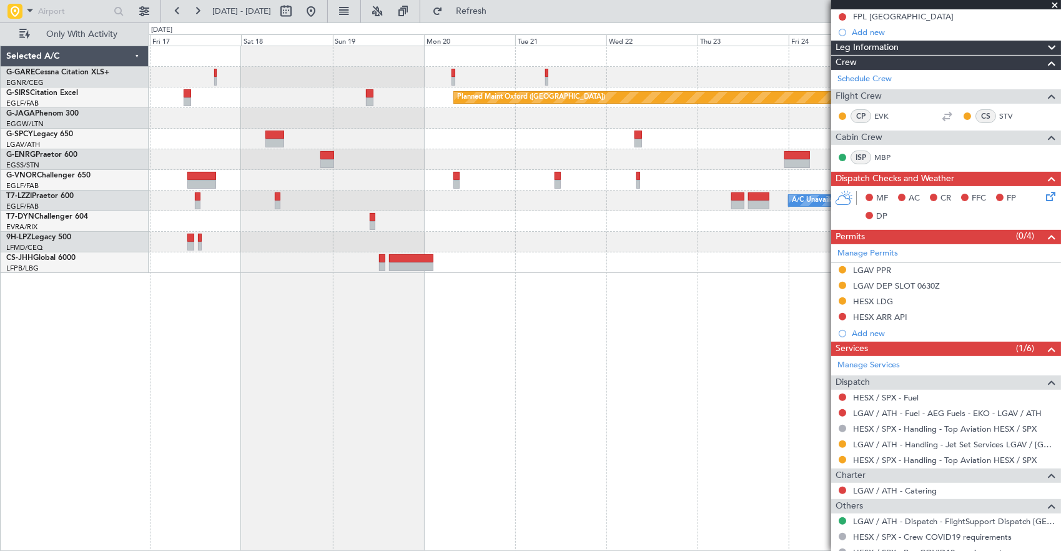
click at [500, 144] on div at bounding box center [605, 139] width 912 height 21
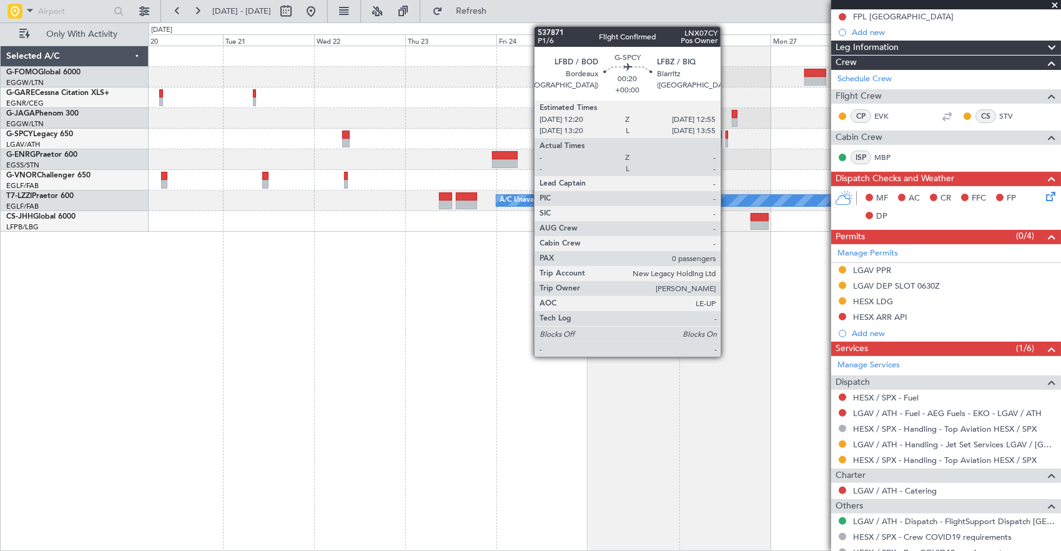
click at [727, 134] on div at bounding box center [727, 135] width 2 height 9
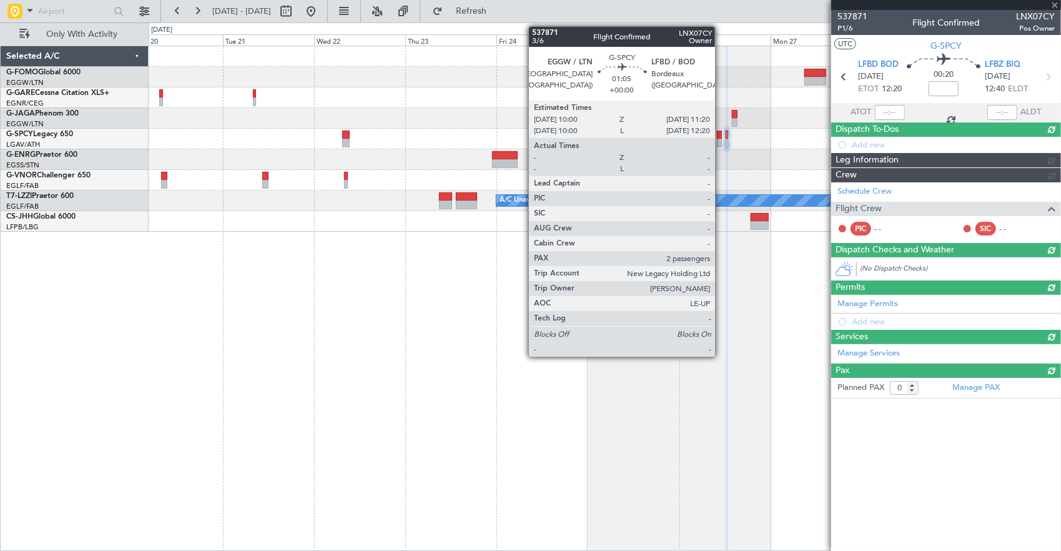
scroll to position [0, 0]
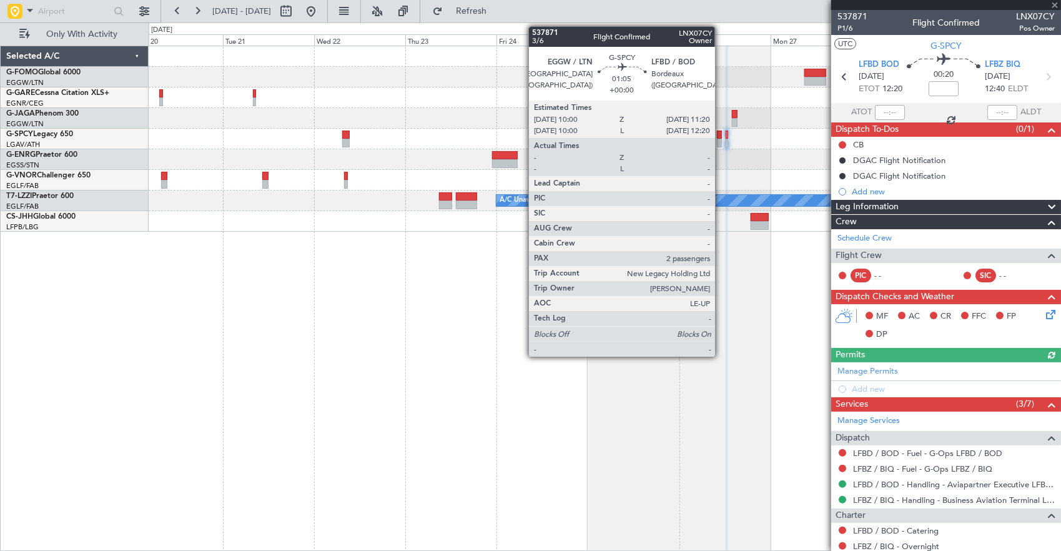
click at [721, 134] on div at bounding box center [720, 135] width 6 height 9
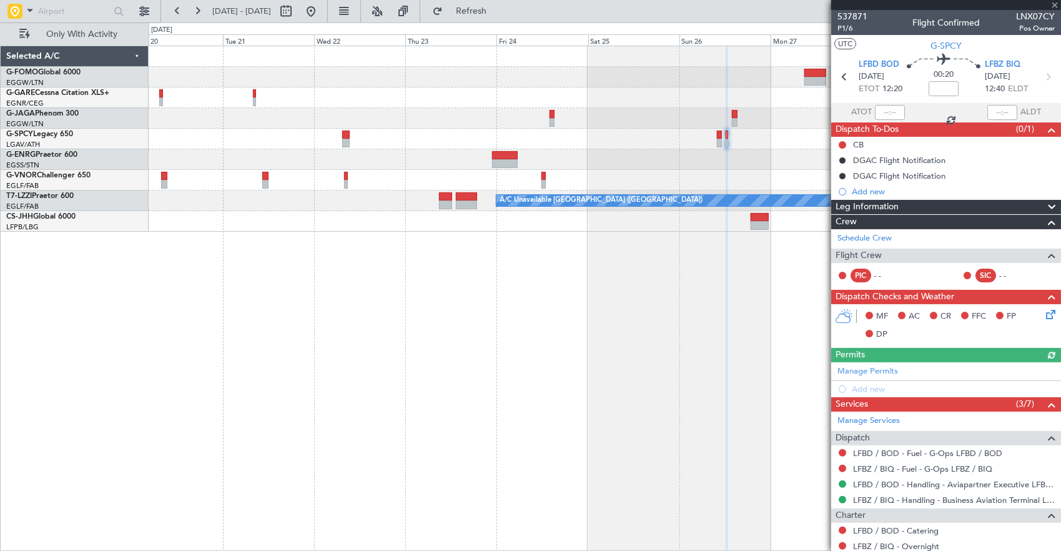
type input "2"
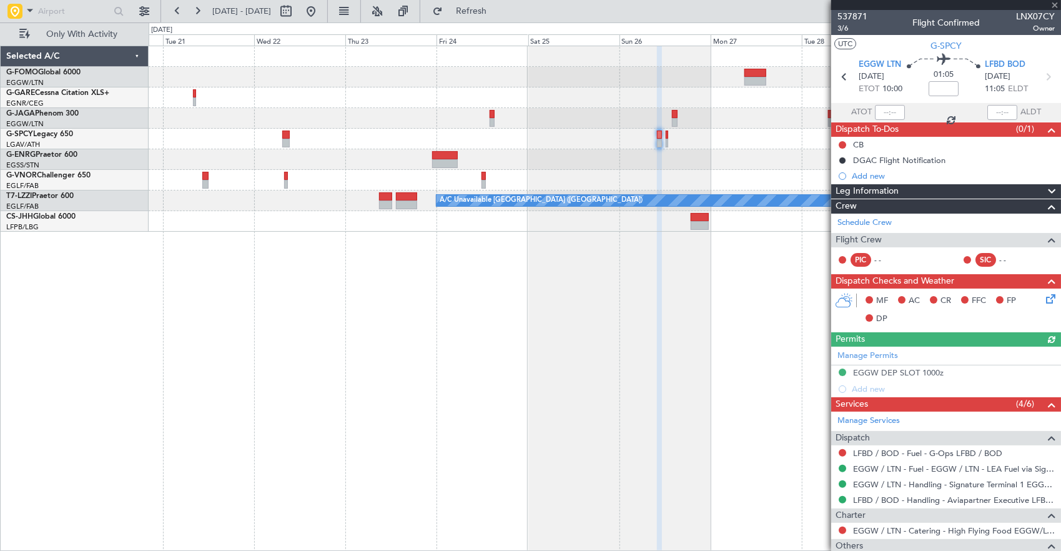
click at [719, 137] on div "A/C Unavailable [GEOGRAPHIC_DATA] ([GEOGRAPHIC_DATA])" at bounding box center [605, 138] width 912 height 185
click at [1060, 121] on html "[DATE] - [DATE] Refresh Quick Links Only With Activity A/C Unavailable [GEOGRAP…" at bounding box center [530, 275] width 1061 height 551
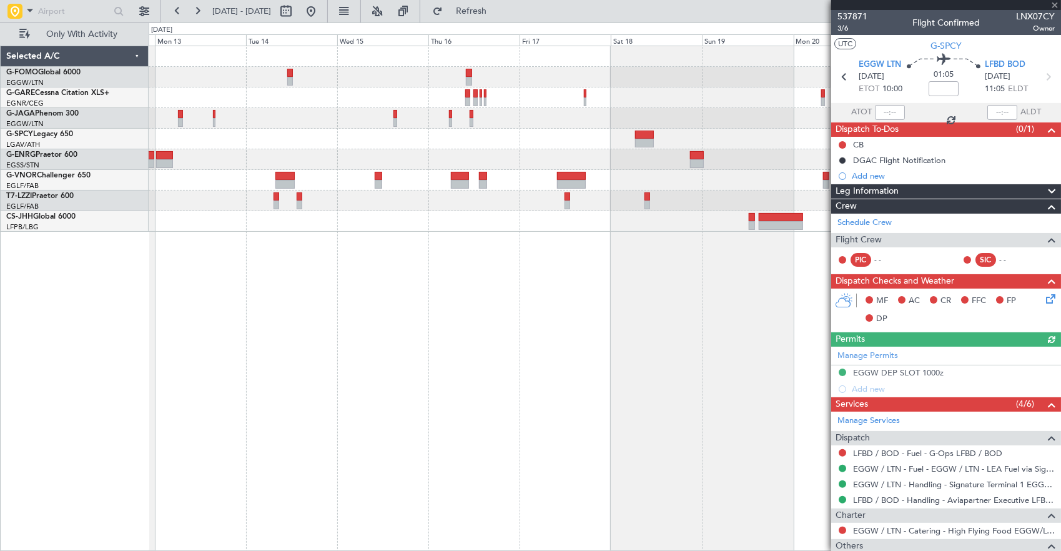
click at [962, 141] on fb-app "[DATE] - [DATE] Refresh Quick Links Only With Activity A/C Unavailable [GEOGRAP…" at bounding box center [530, 279] width 1061 height 541
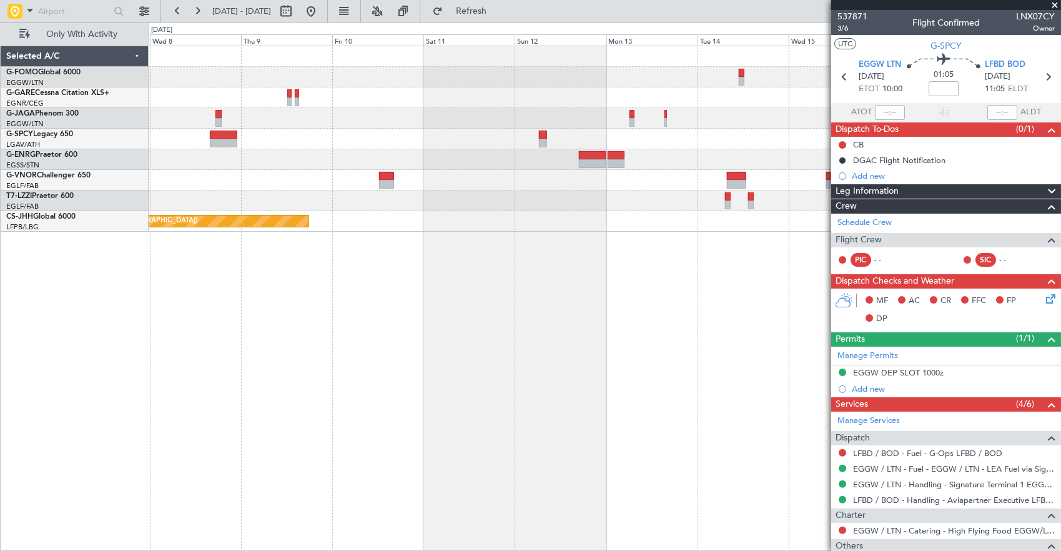
click at [769, 125] on div "Planned Maint [GEOGRAPHIC_DATA] ([GEOGRAPHIC_DATA])" at bounding box center [605, 138] width 912 height 185
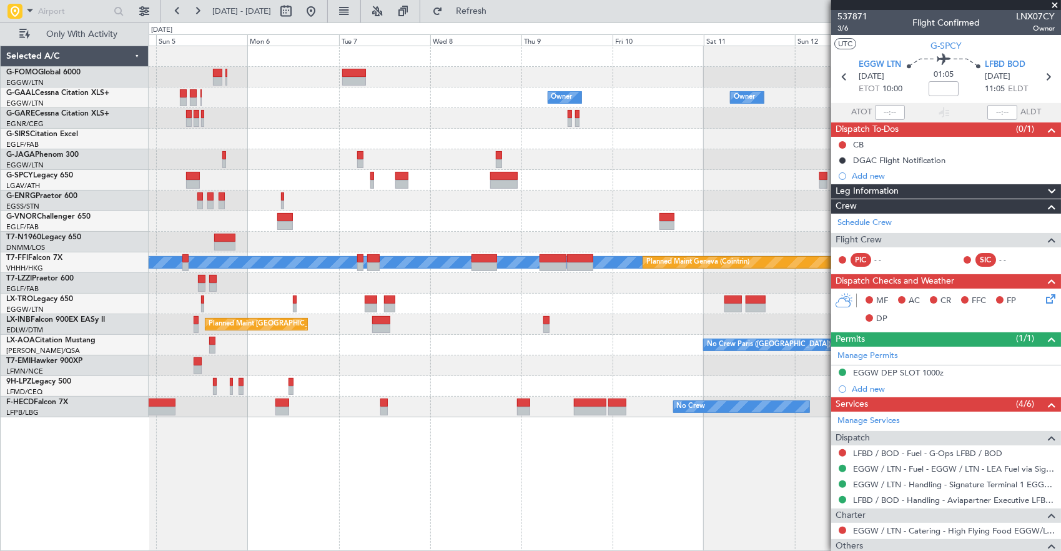
click at [674, 155] on div "Owner Owner Owner Owner No Crew Planned Maint [GEOGRAPHIC_DATA] Planned Maint […" at bounding box center [605, 231] width 912 height 371
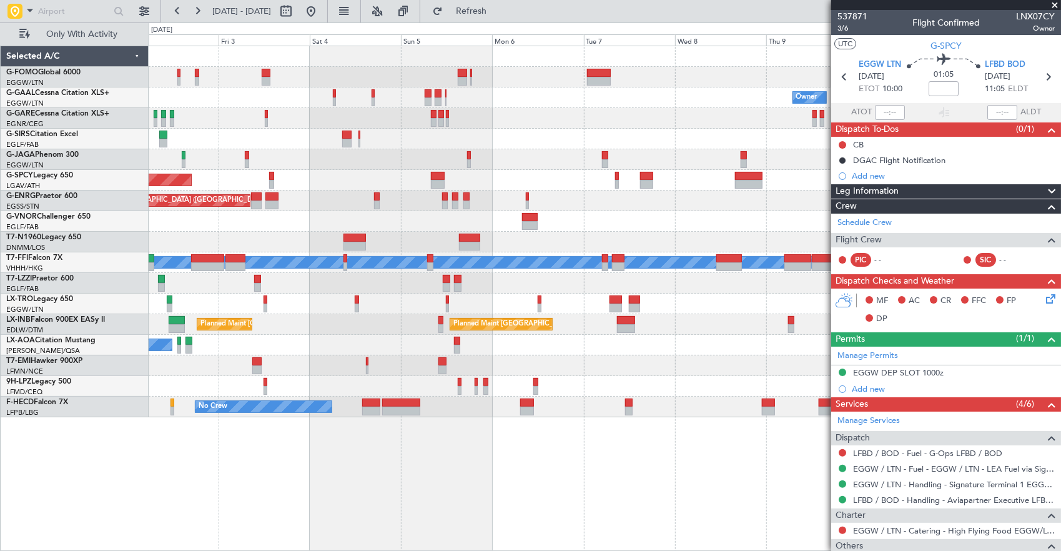
click at [605, 139] on div at bounding box center [605, 139] width 912 height 21
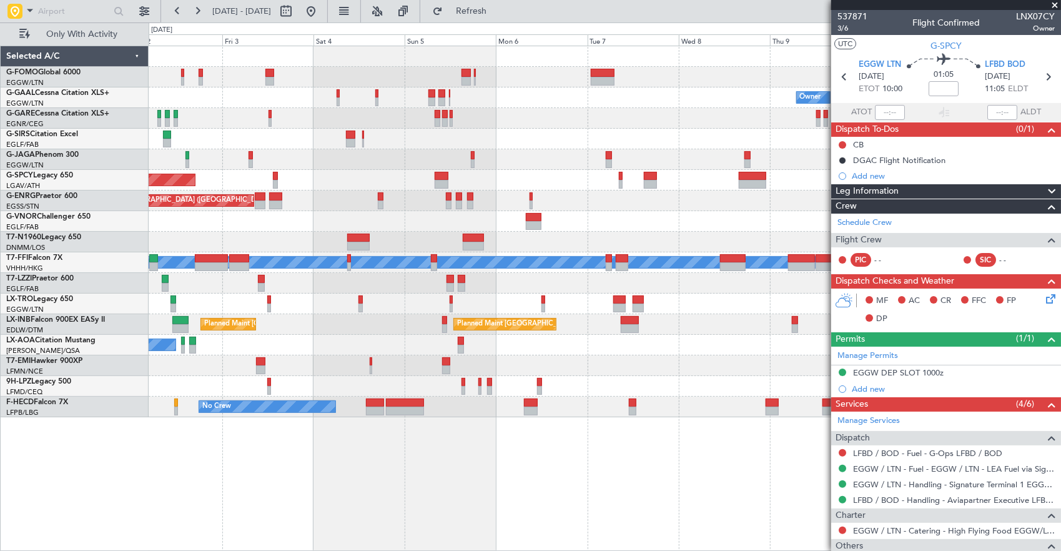
click at [444, 140] on div at bounding box center [605, 139] width 912 height 21
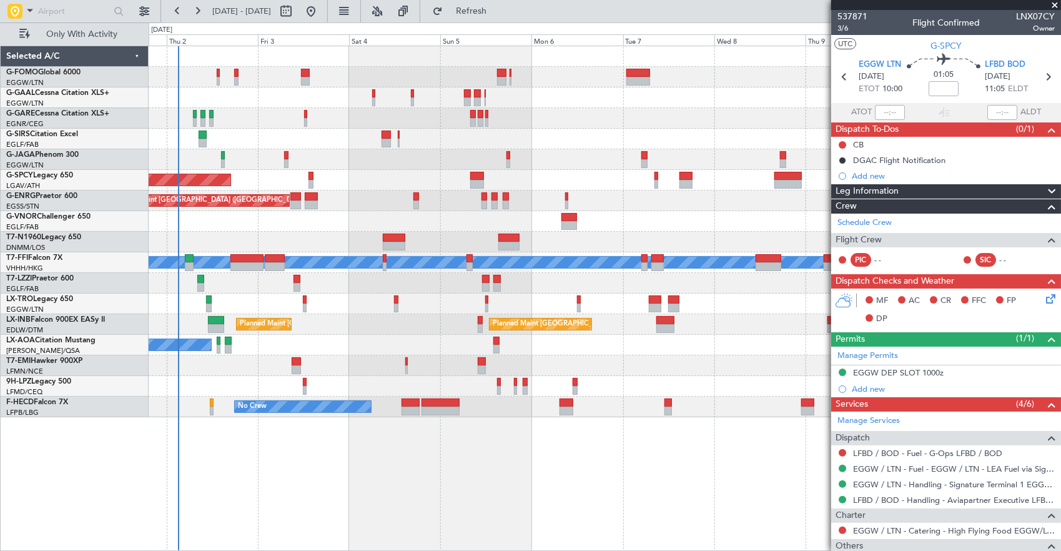
click at [486, 141] on div at bounding box center [605, 139] width 912 height 21
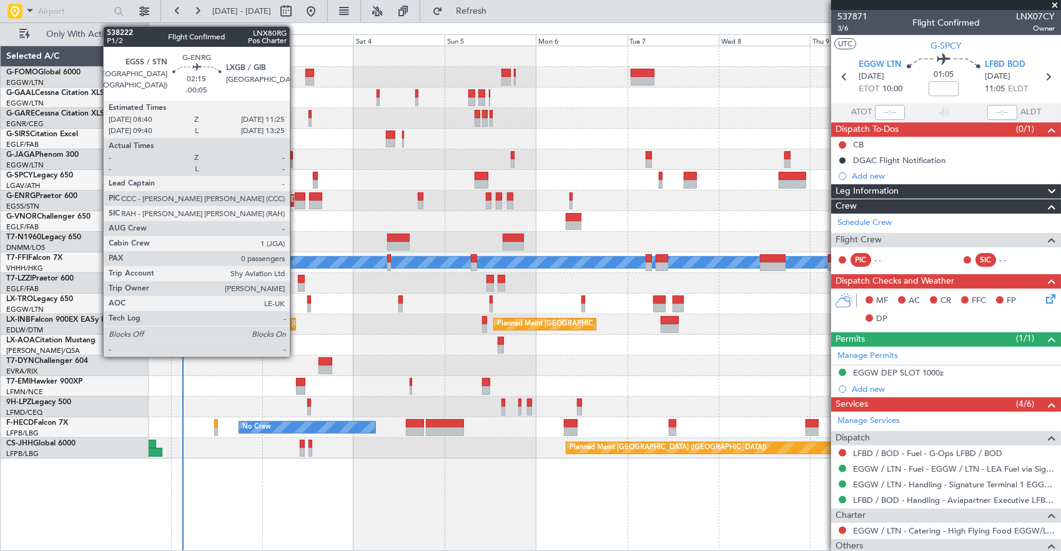
click at [296, 199] on div at bounding box center [300, 196] width 11 height 9
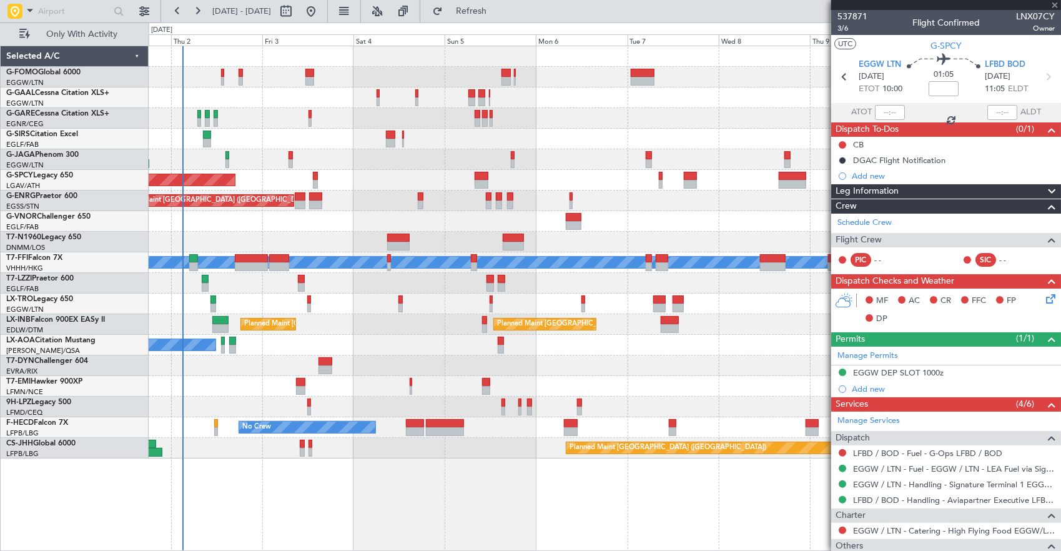
type input "-00:05"
type input "0"
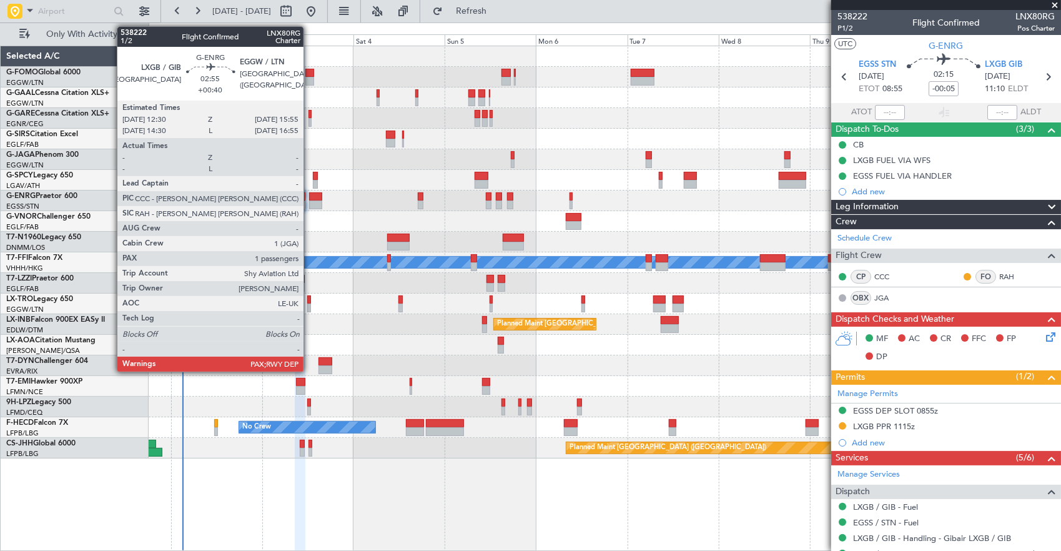
click at [310, 197] on div at bounding box center [315, 196] width 13 height 9
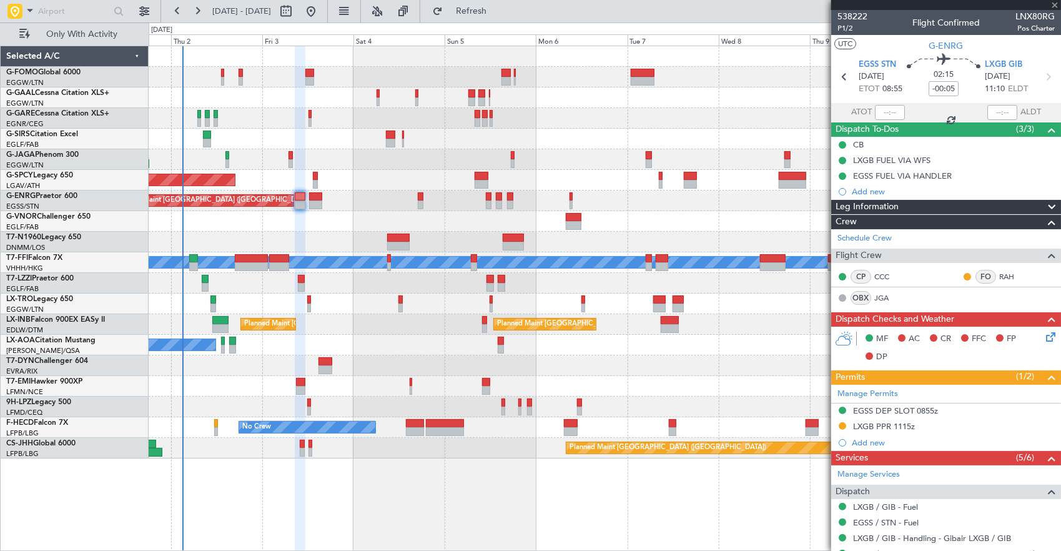
type input "+00:40"
type input "4"
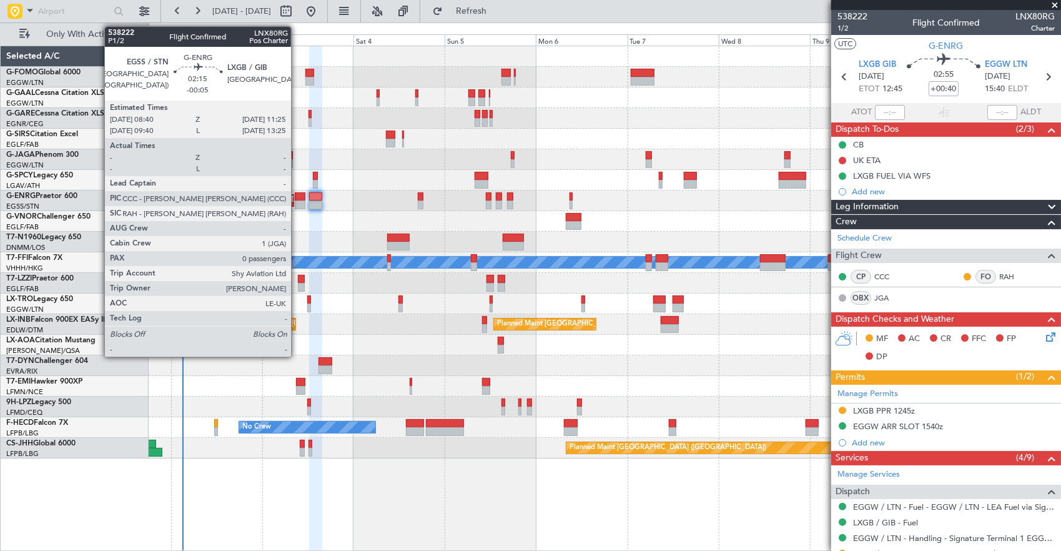
click at [297, 195] on div at bounding box center [300, 196] width 11 height 9
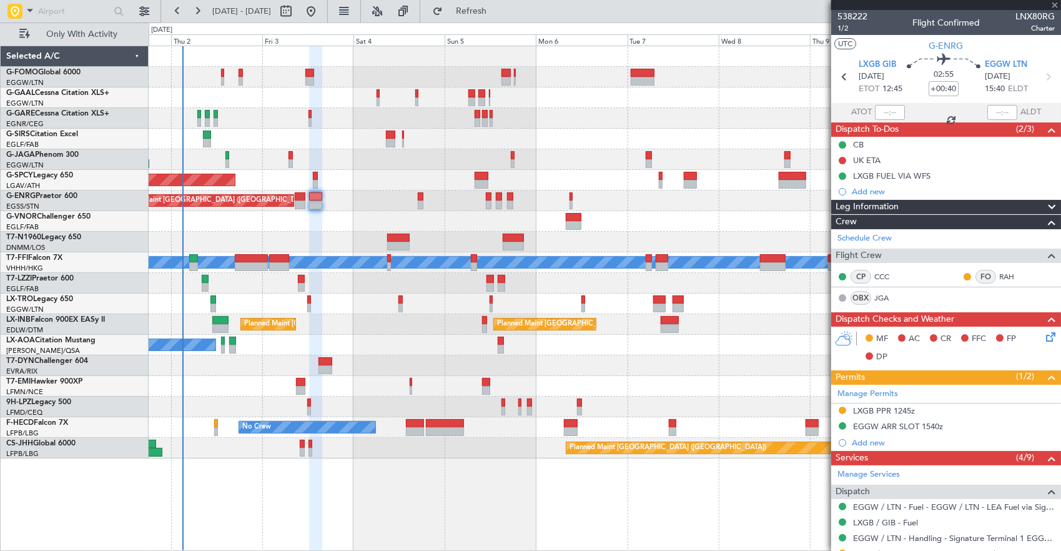
type input "-00:05"
type input "0"
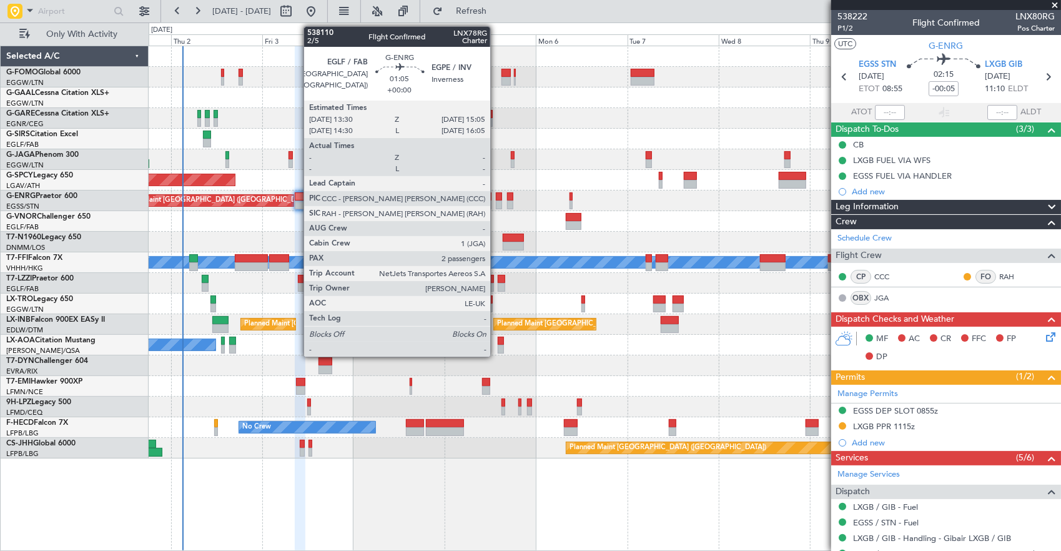
click at [496, 202] on div at bounding box center [499, 204] width 6 height 9
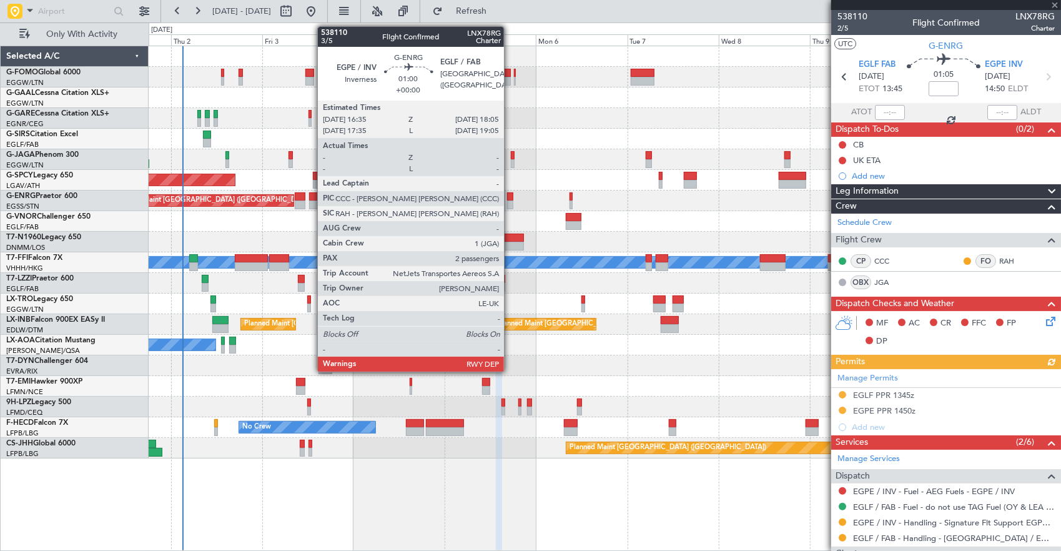
click at [510, 199] on div at bounding box center [510, 196] width 6 height 9
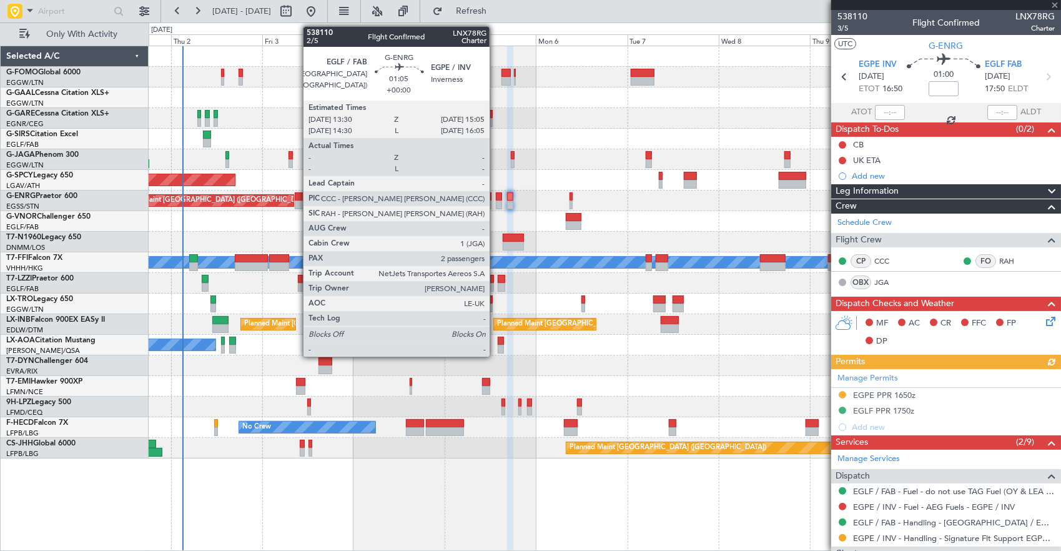
click at [496, 204] on div at bounding box center [499, 204] width 6 height 9
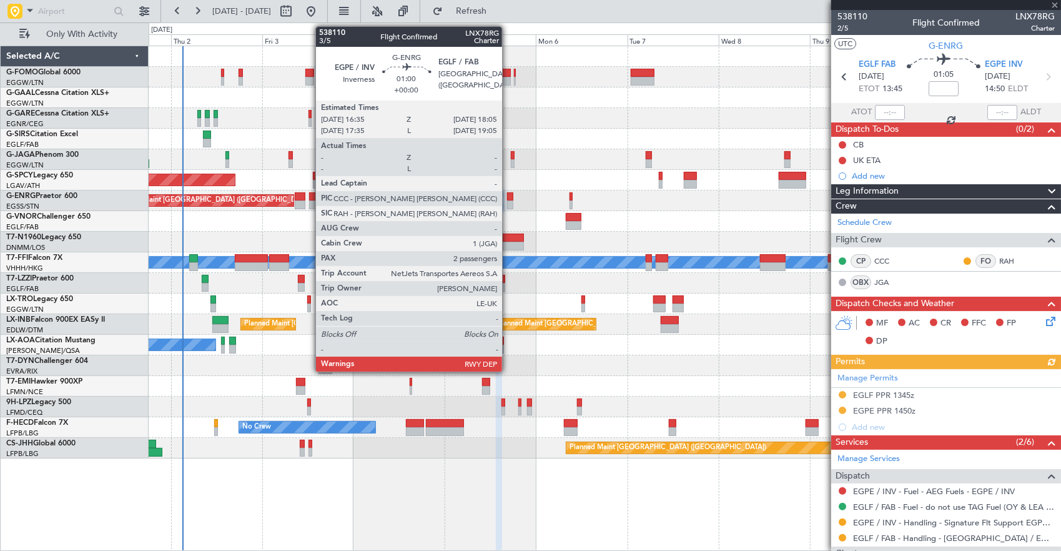
click at [508, 194] on div at bounding box center [510, 196] width 6 height 9
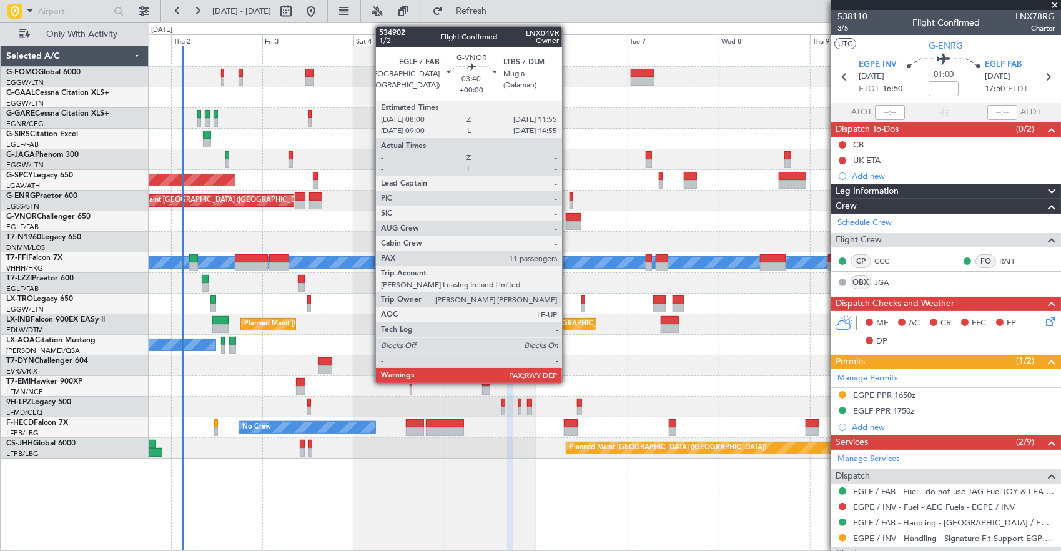
click at [568, 223] on div at bounding box center [573, 225] width 15 height 9
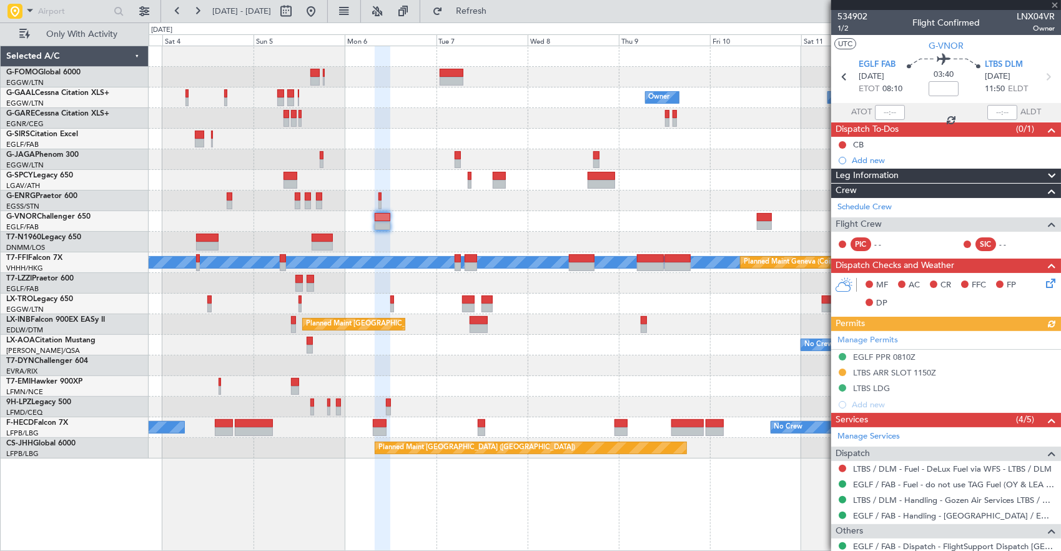
click at [444, 224] on div at bounding box center [605, 221] width 912 height 21
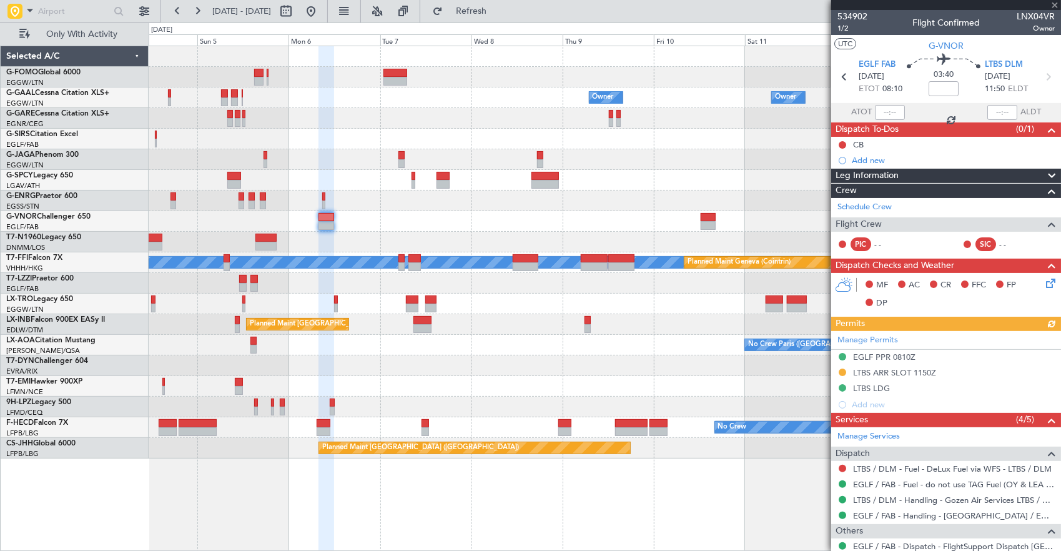
click at [410, 215] on div "Owner Owner Owner Owner No Crew Planned Maint Bremen Planned Maint London (Stan…" at bounding box center [605, 252] width 912 height 412
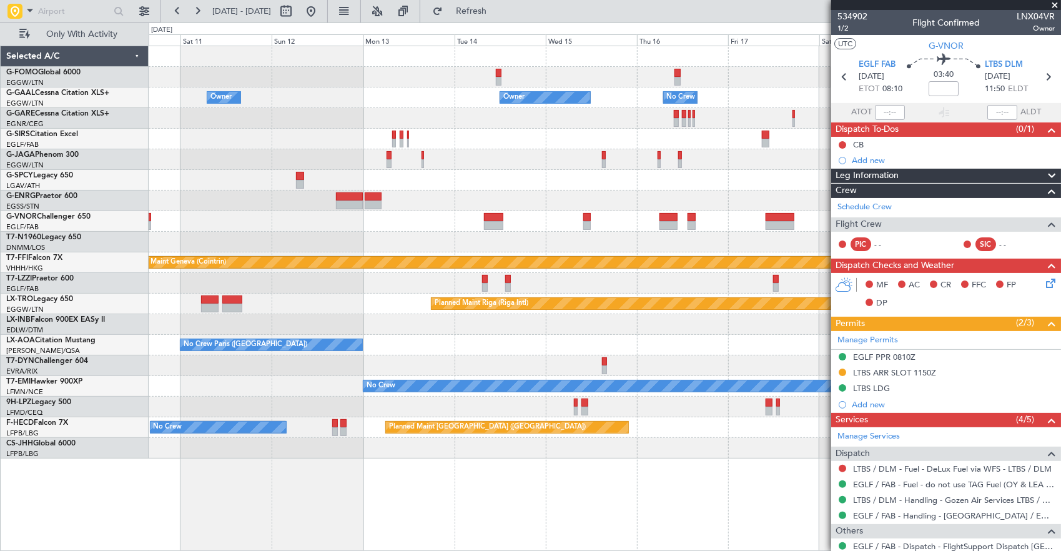
click at [311, 215] on div at bounding box center [605, 221] width 912 height 21
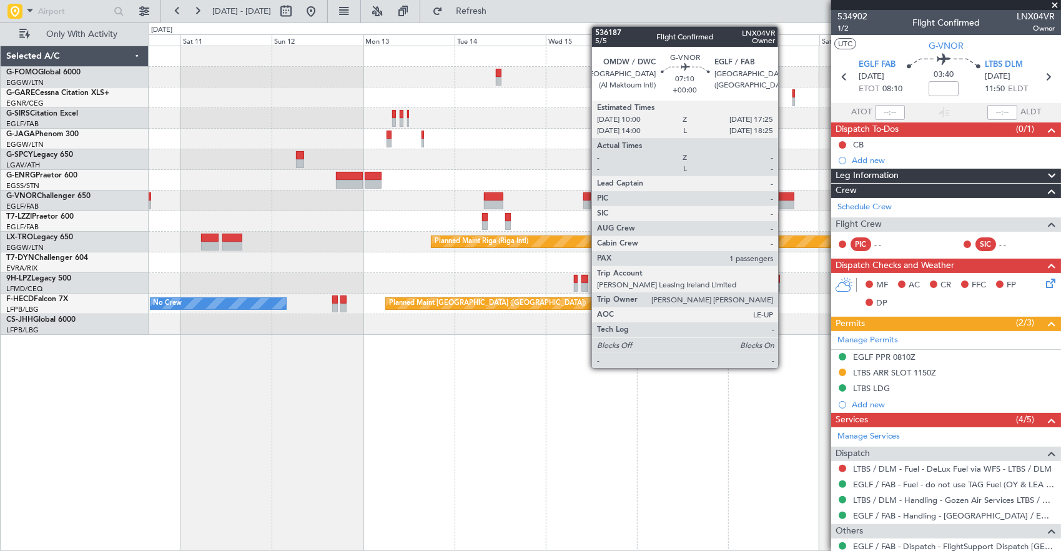
click at [784, 196] on div at bounding box center [780, 196] width 29 height 9
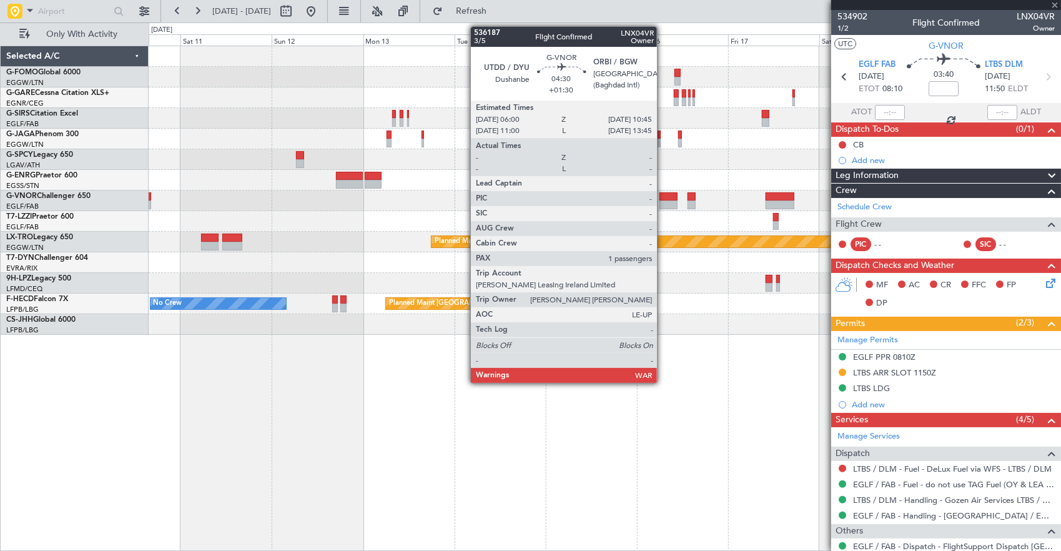
type input "1"
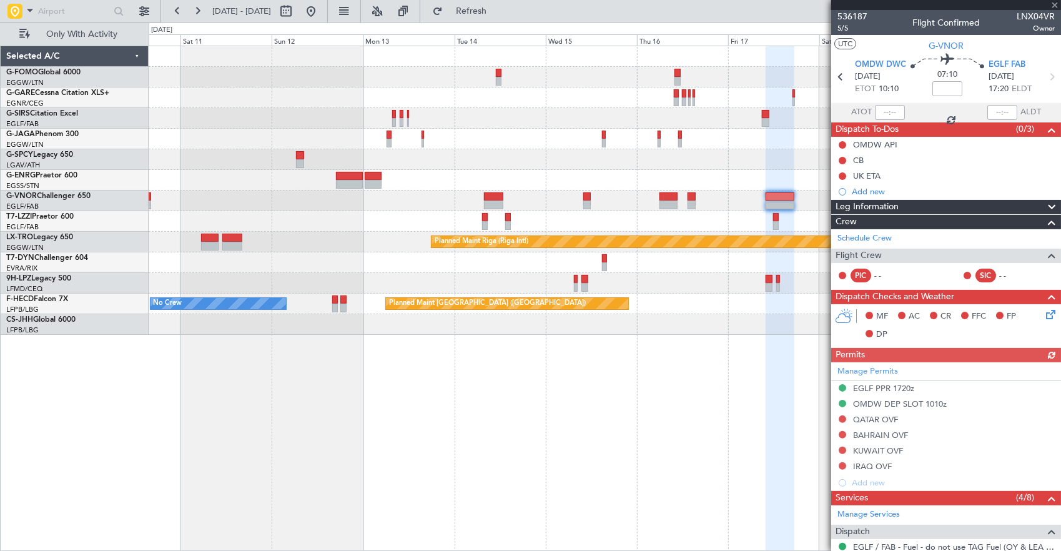
click at [1060, 200] on html "10 Oct 2025 - 20 Oct 2025 Refresh Quick Links Only With Activity Planned Maint …" at bounding box center [530, 275] width 1061 height 551
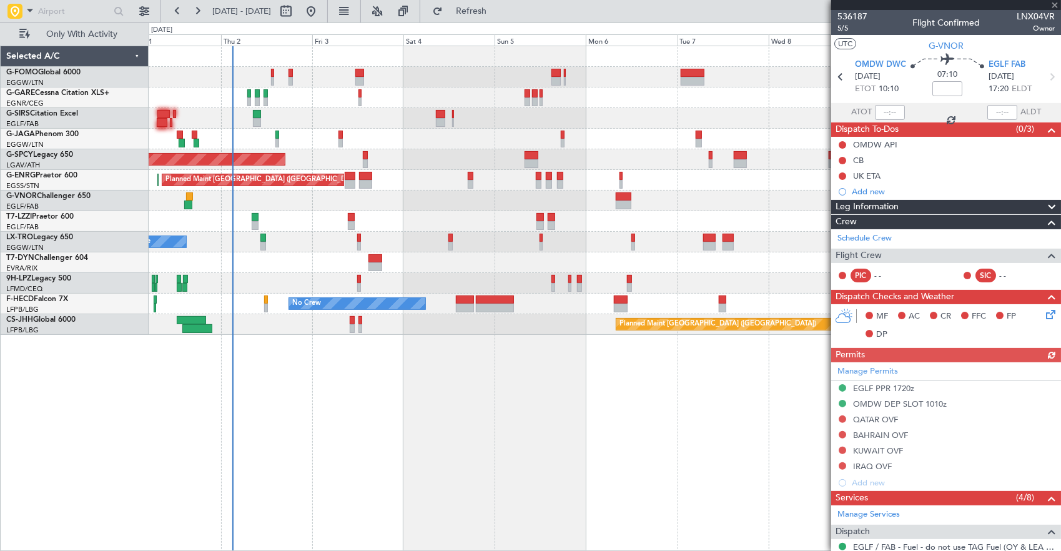
click at [781, 215] on div "A/C Unavailable [GEOGRAPHIC_DATA] ([GEOGRAPHIC_DATA])" at bounding box center [605, 221] width 912 height 21
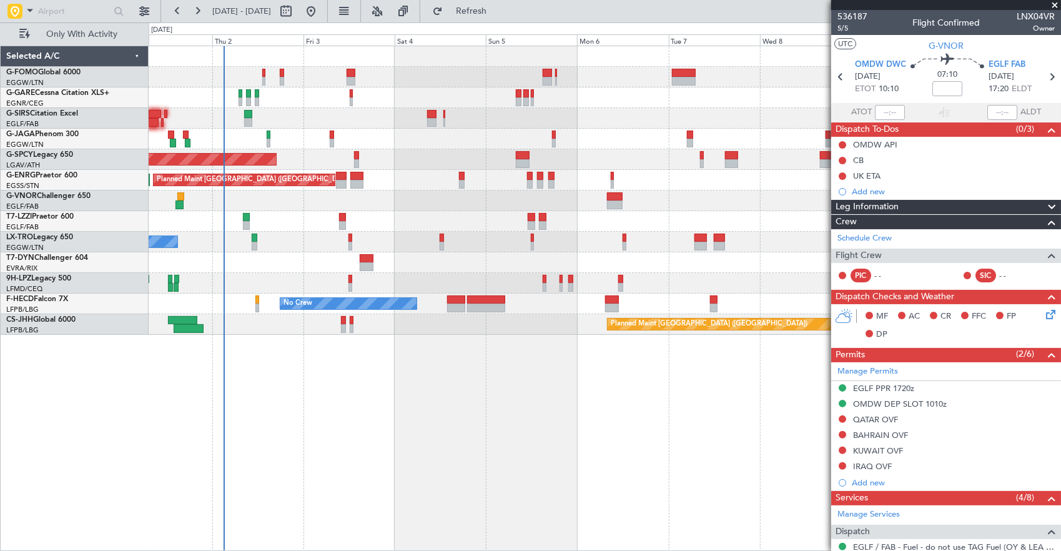
click at [402, 202] on div at bounding box center [605, 200] width 912 height 21
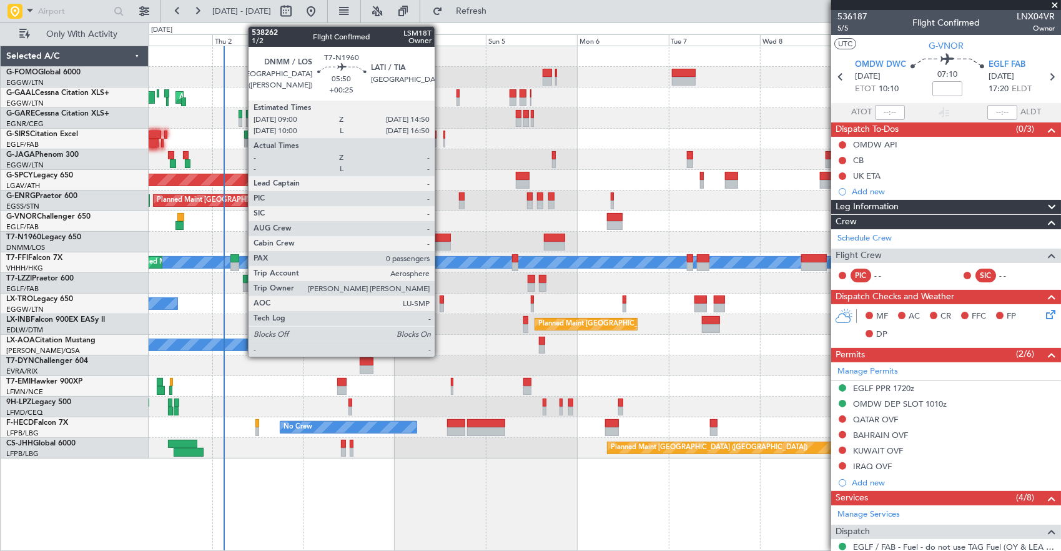
click at [441, 240] on div at bounding box center [439, 238] width 22 height 9
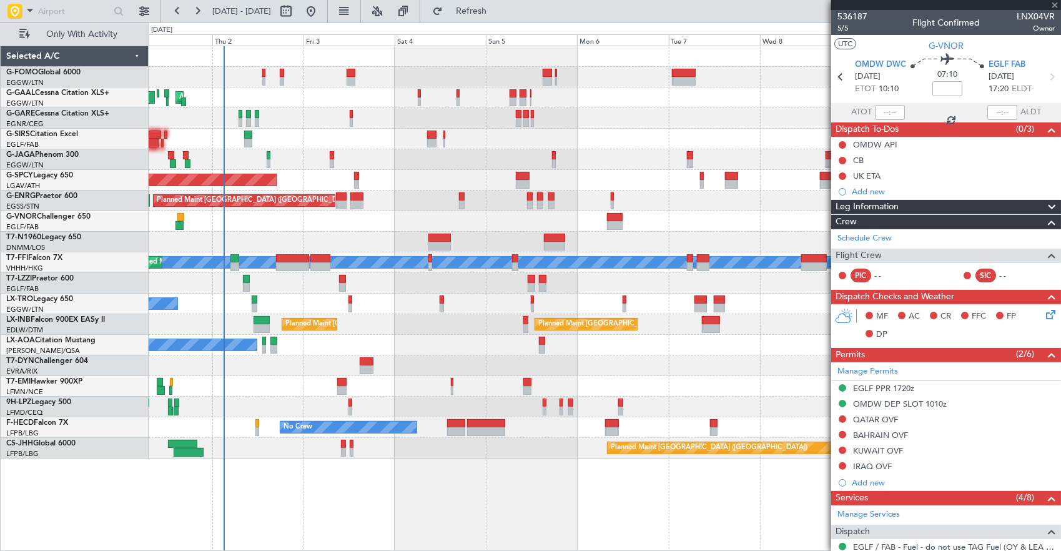
type input "+00:25"
type input "0"
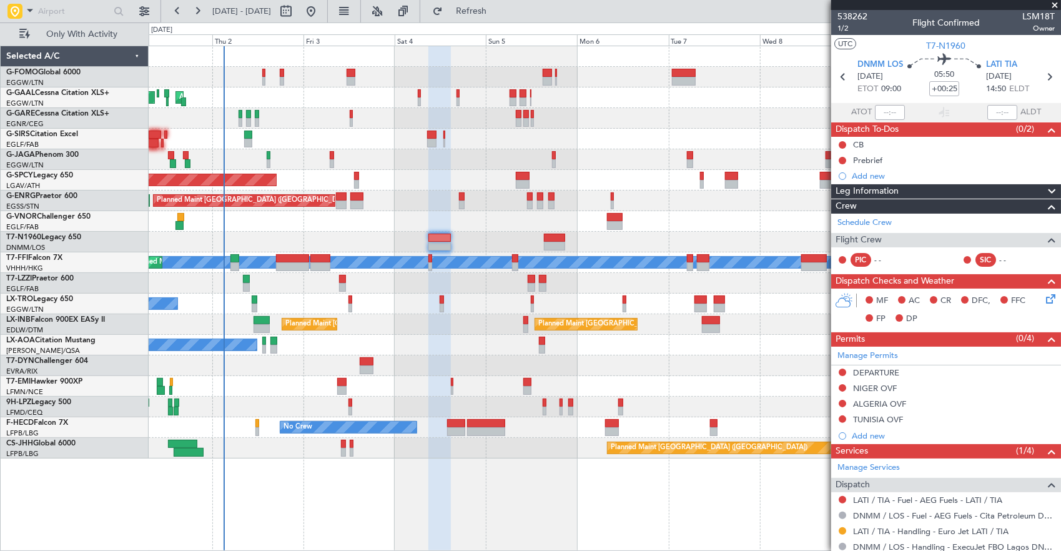
scroll to position [128, 0]
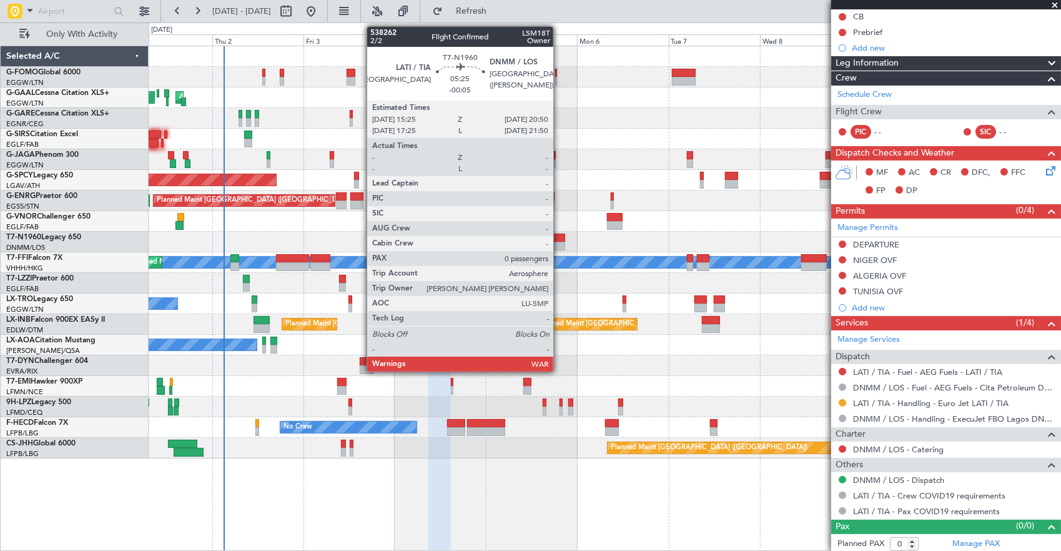
click at [560, 239] on div at bounding box center [554, 238] width 21 height 9
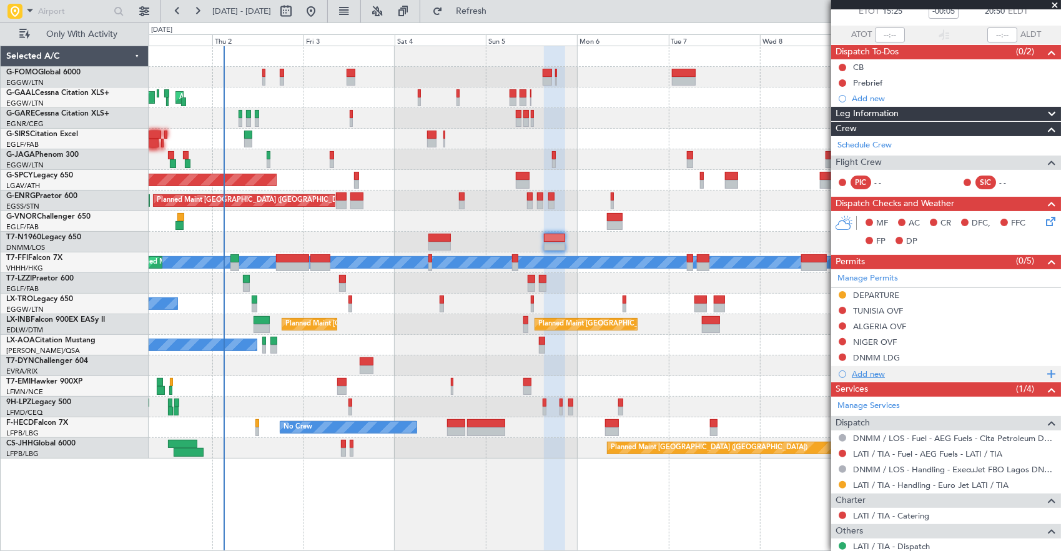
scroll to position [0, 0]
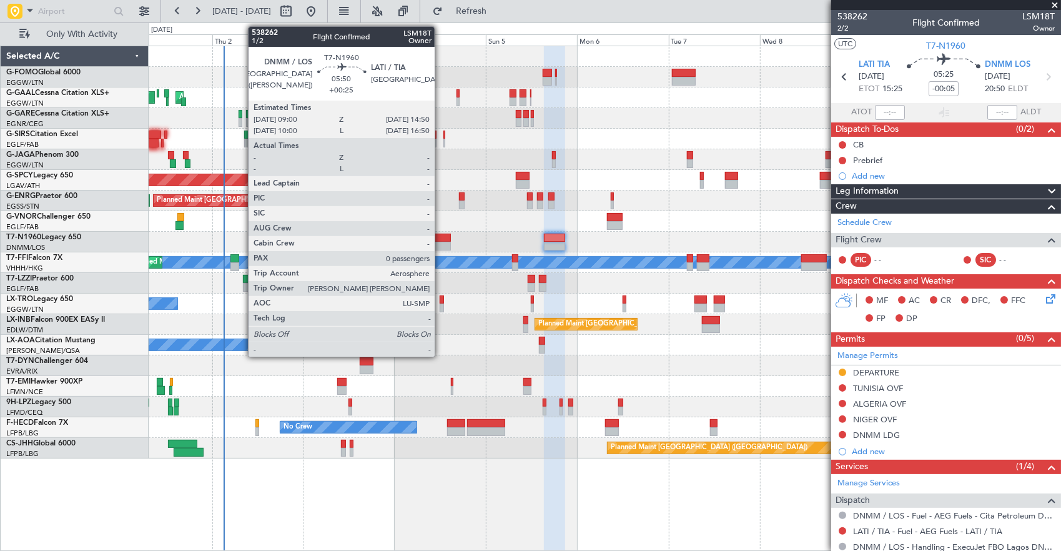
click at [441, 235] on div at bounding box center [439, 238] width 22 height 9
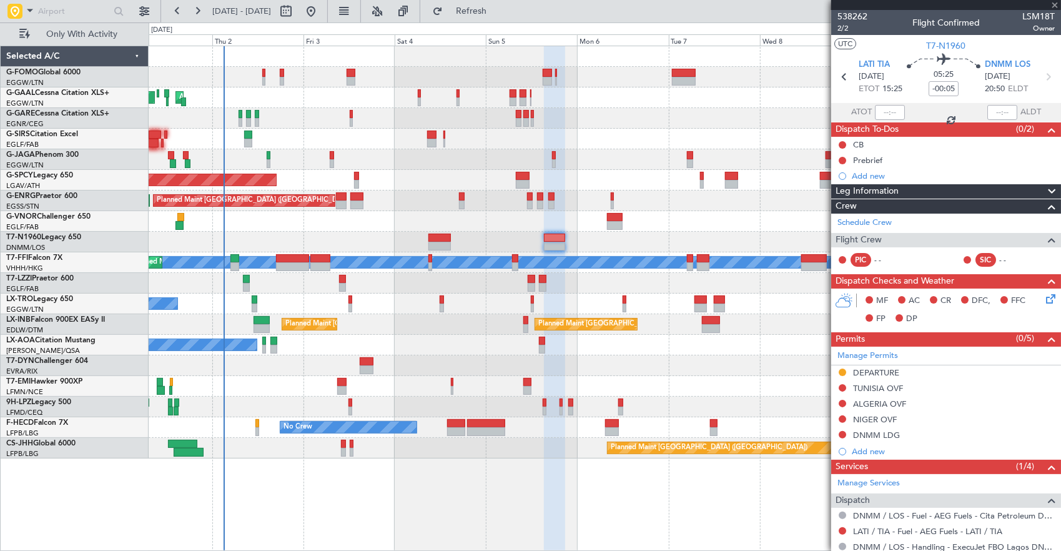
type input "+00:25"
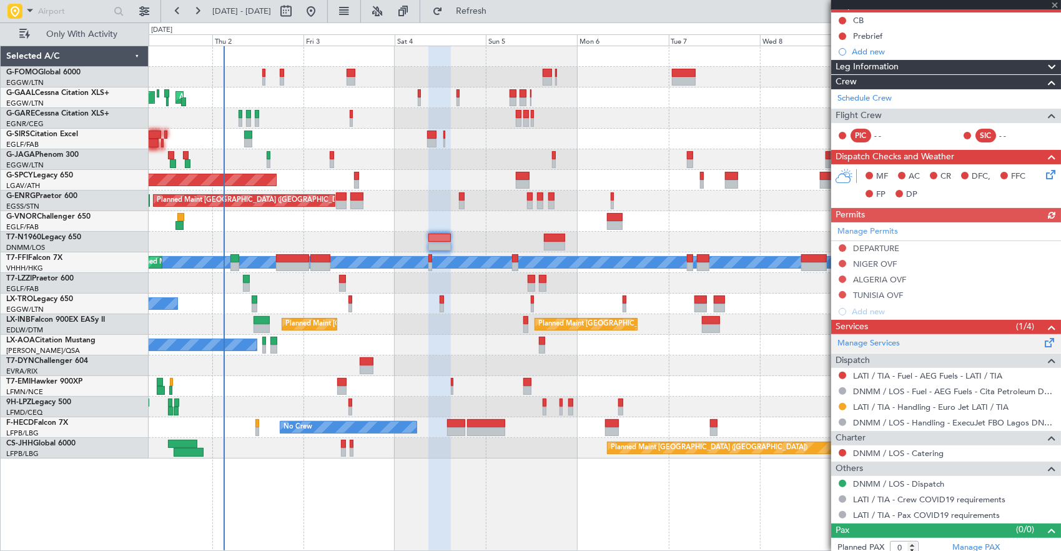
scroll to position [125, 0]
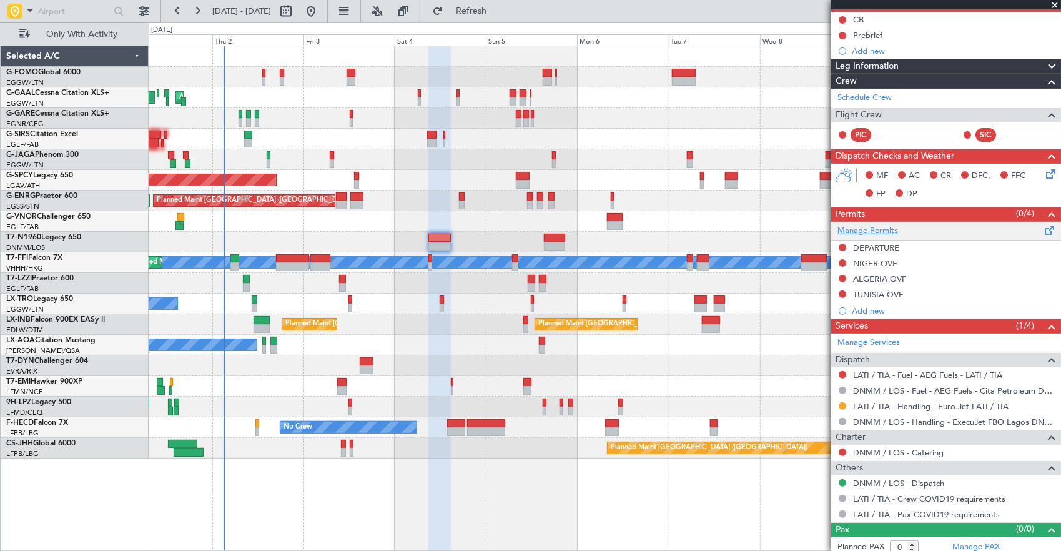
click at [868, 231] on link "Manage Permits" at bounding box center [867, 231] width 61 height 12
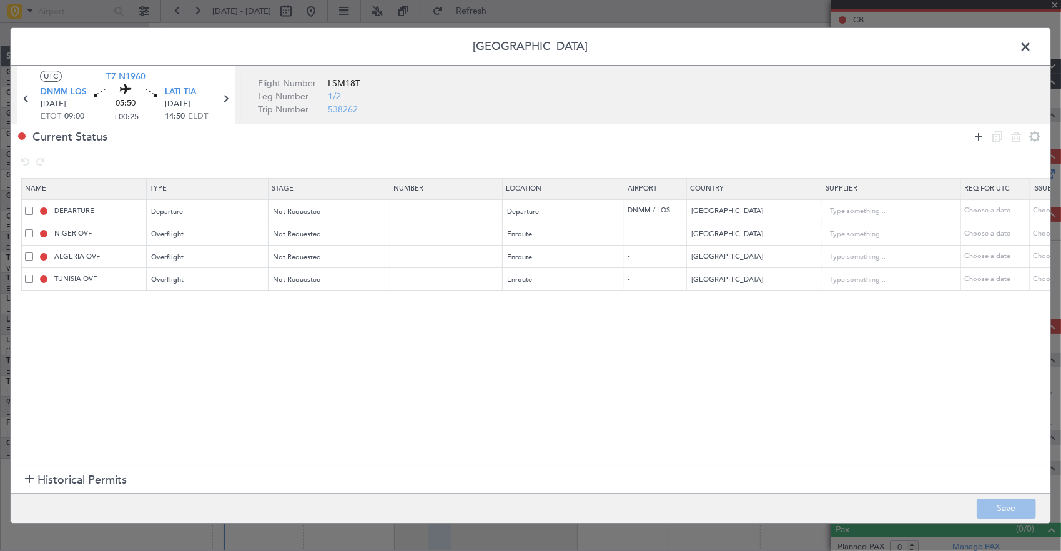
click at [977, 139] on icon at bounding box center [978, 136] width 15 height 15
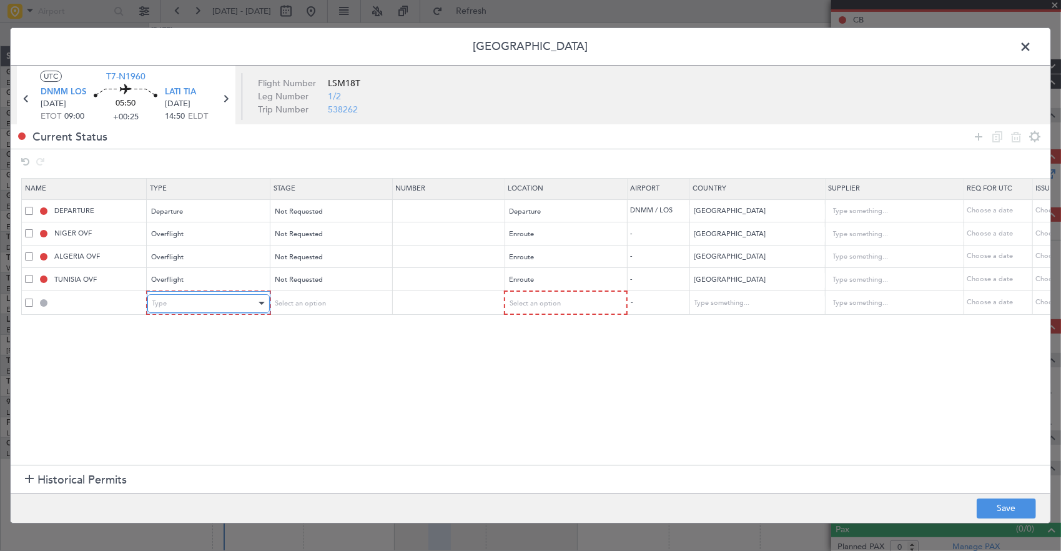
click at [212, 305] on div "Type" at bounding box center [204, 303] width 104 height 19
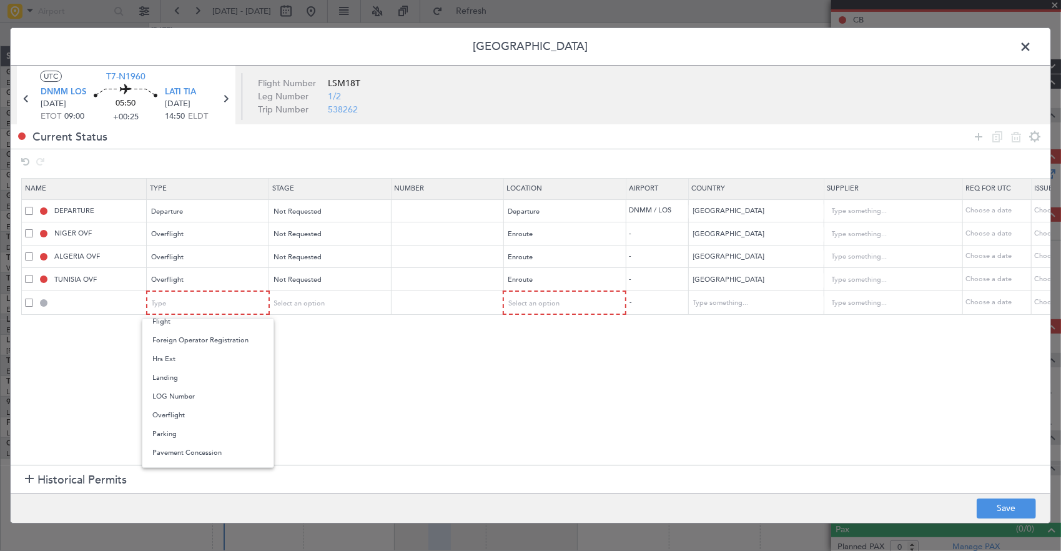
drag, startPoint x: 201, startPoint y: 378, endPoint x: 212, endPoint y: 364, distance: 17.8
click at [201, 378] on span "Landing" at bounding box center [207, 377] width 111 height 19
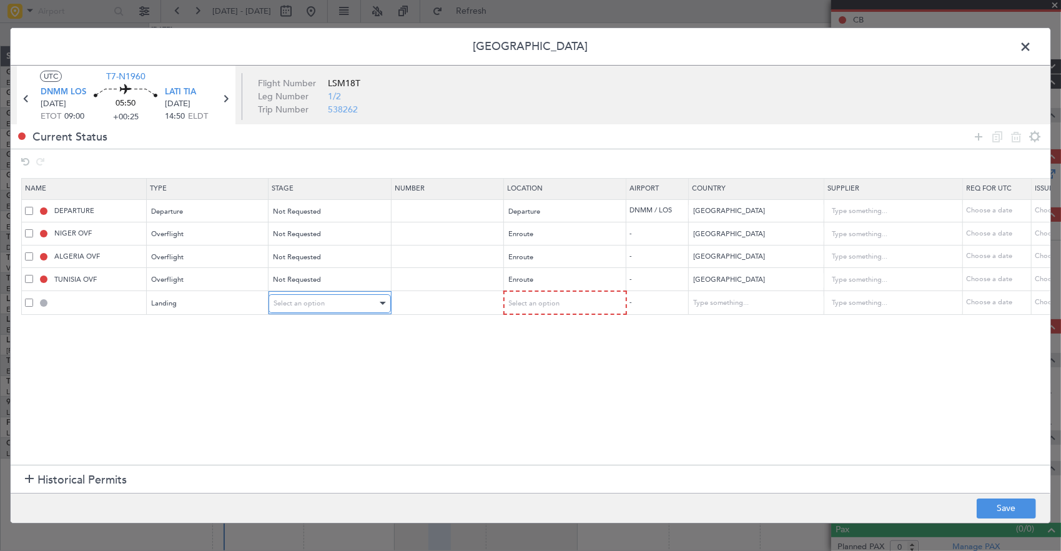
click at [323, 300] on div "Select an option" at bounding box center [326, 303] width 104 height 19
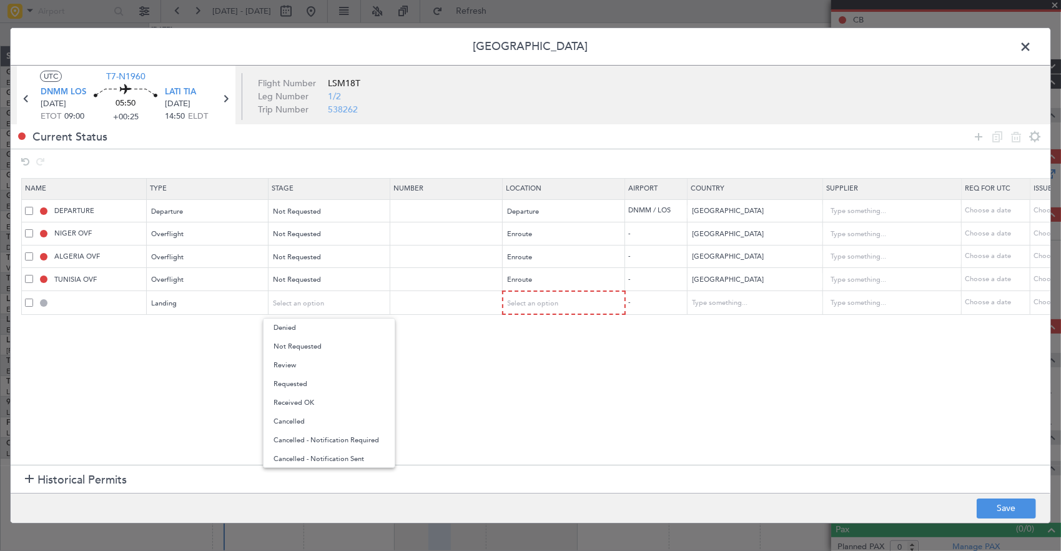
click at [318, 384] on span "Requested" at bounding box center [329, 384] width 111 height 19
click at [557, 313] on table "Name Type Stage Number Location Airport Country Supplier Req For Utc Issued For…" at bounding box center [818, 246] width 1594 height 137
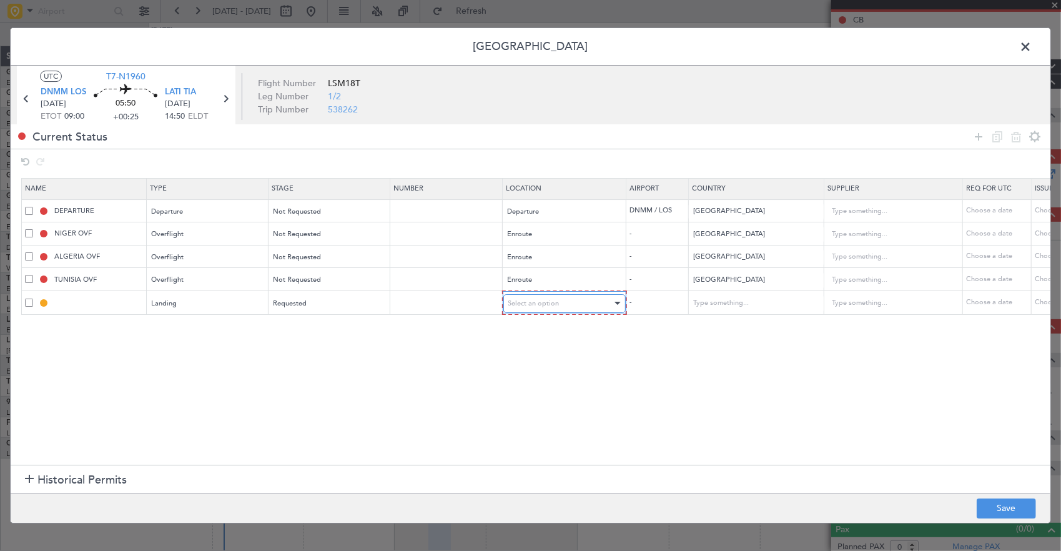
click at [556, 304] on span "Select an option" at bounding box center [533, 303] width 51 height 9
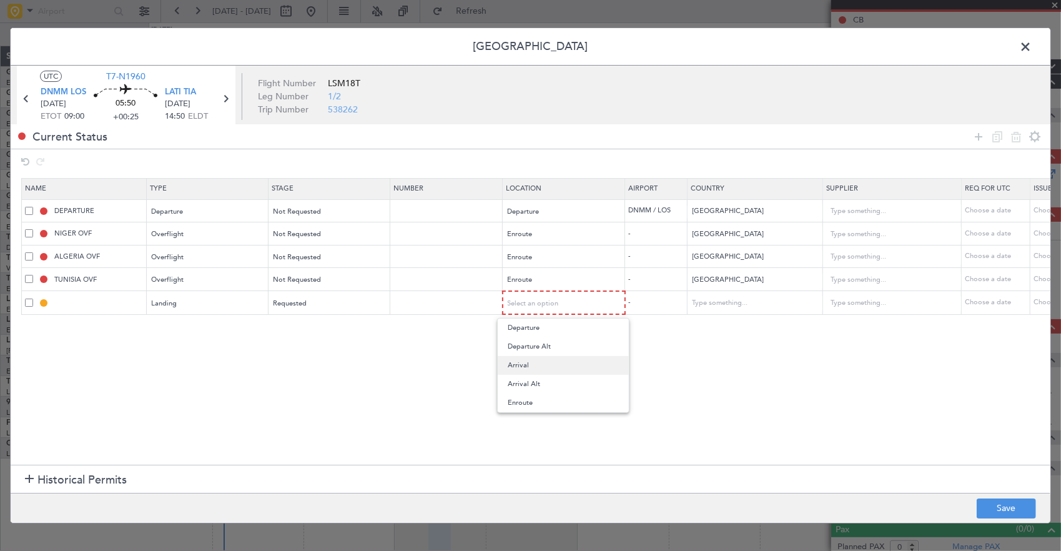
click at [536, 367] on span "Arrival" at bounding box center [563, 365] width 111 height 19
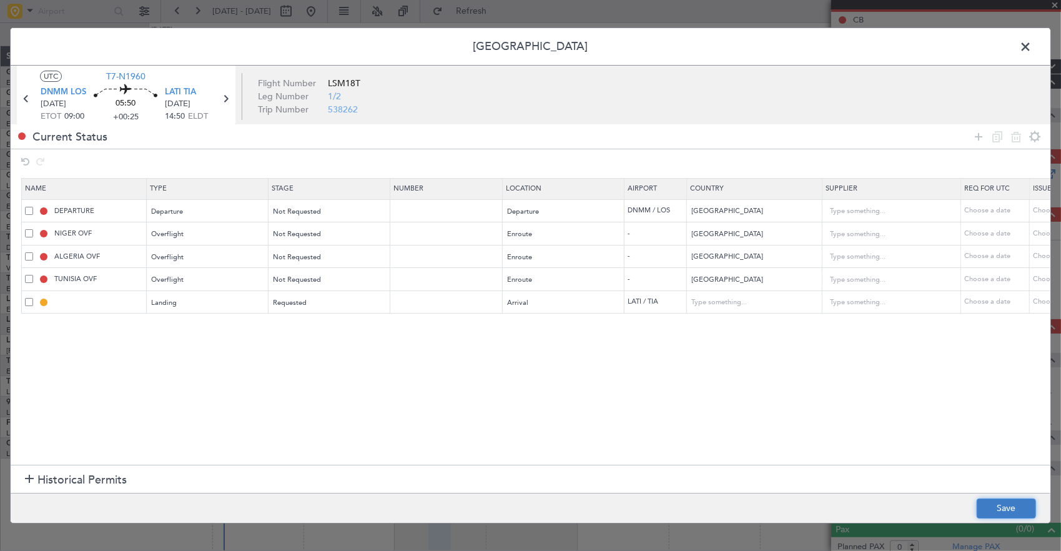
click at [1010, 503] on button "Save" at bounding box center [1006, 508] width 59 height 20
type input "LATI LDG"
type input "Albania"
type input "NNN"
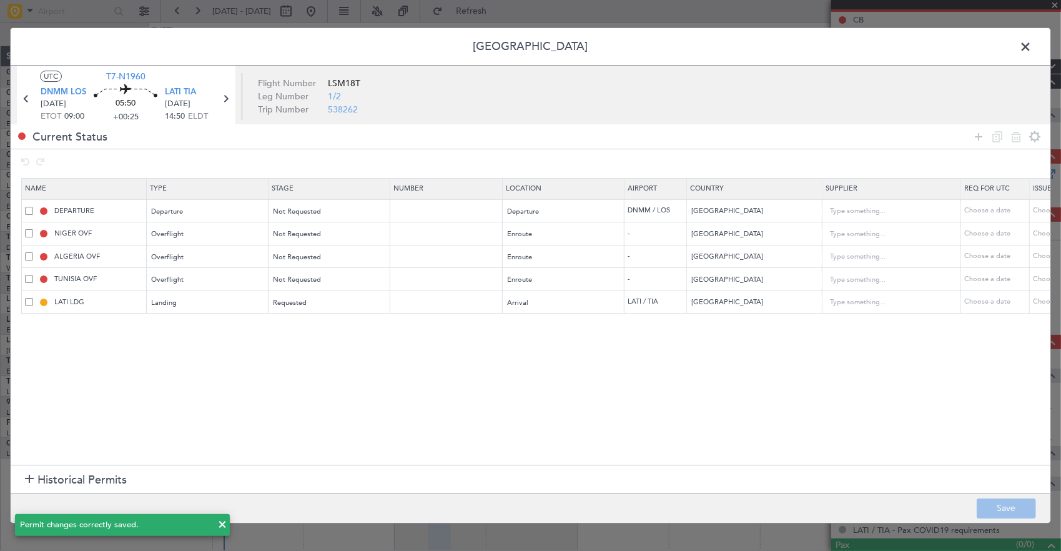
click at [1035, 39] on header "Permit Center" at bounding box center [531, 46] width 1040 height 37
click at [1032, 44] on span at bounding box center [1032, 49] width 0 height 25
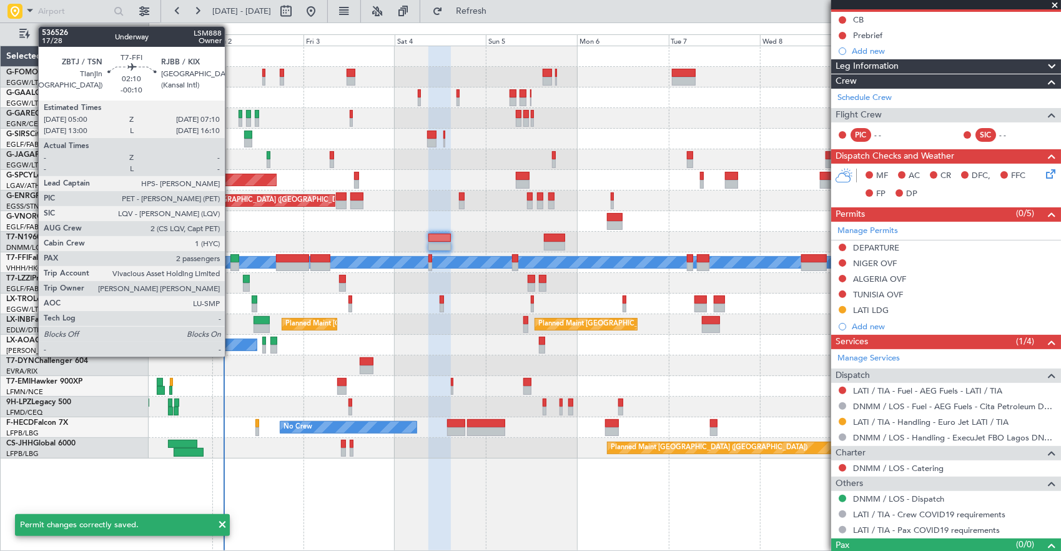
click at [231, 258] on div at bounding box center [234, 258] width 9 height 9
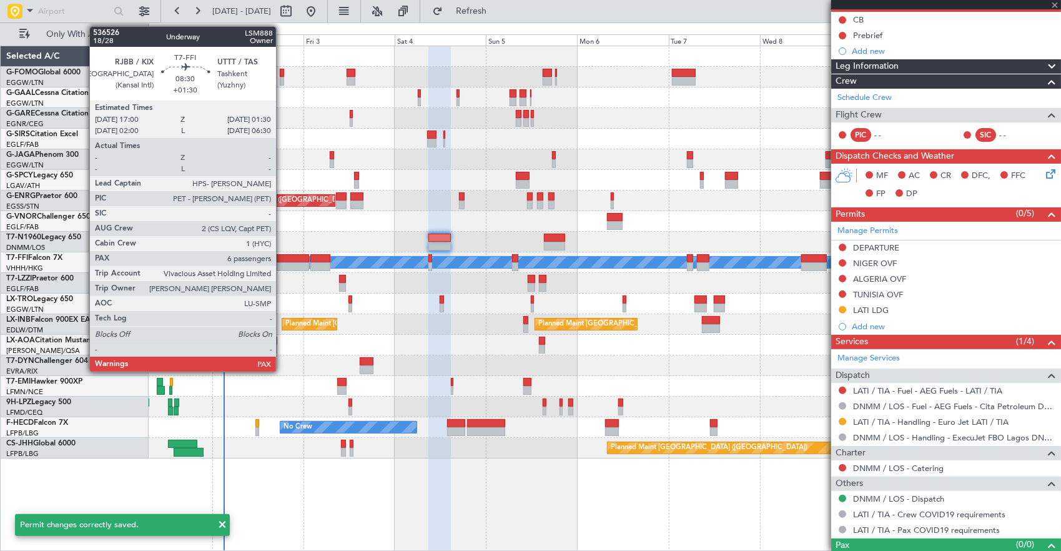
type input "-00:10"
type input "2"
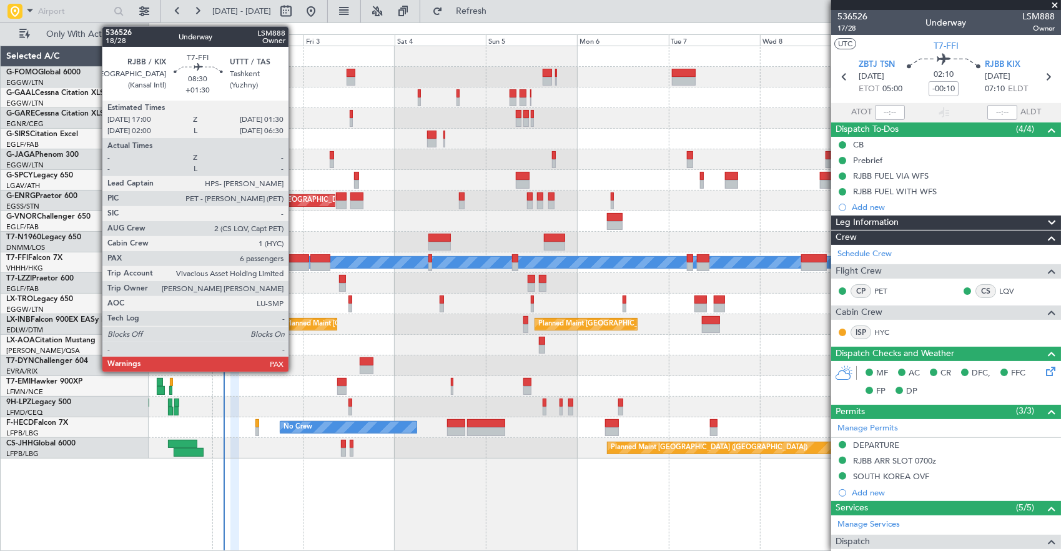
click at [295, 260] on div at bounding box center [292, 258] width 32 height 9
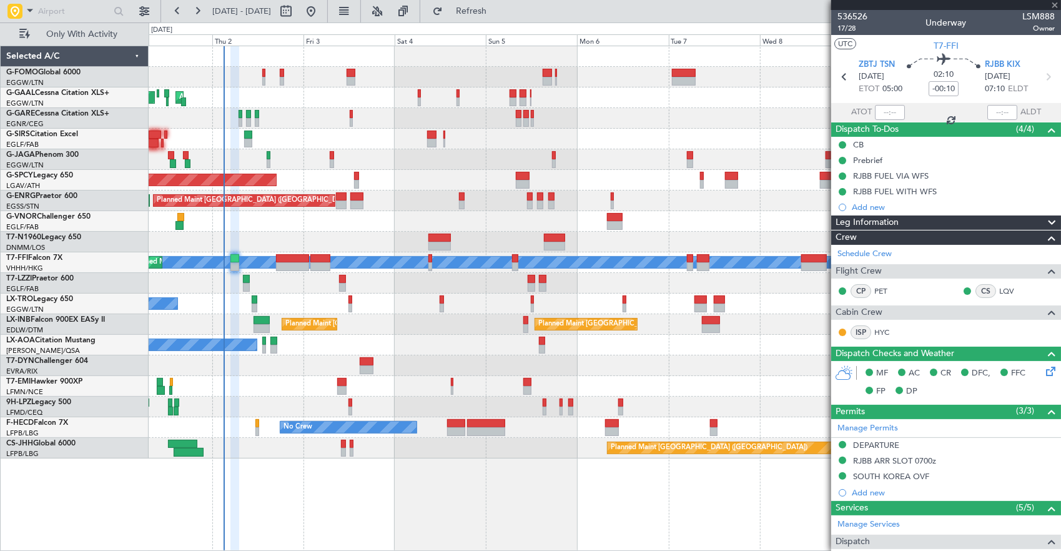
type input "+01:30"
type input "6"
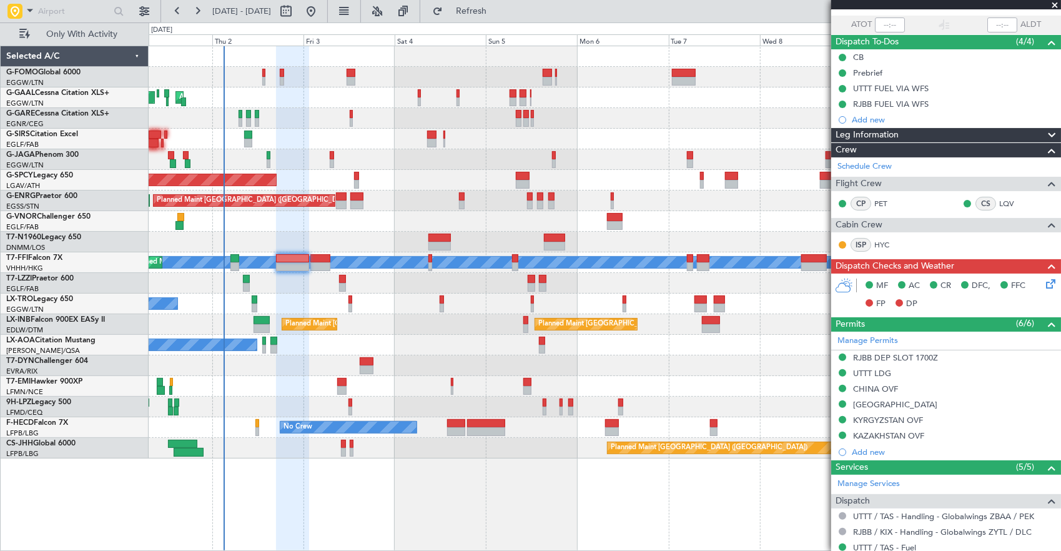
scroll to position [125, 0]
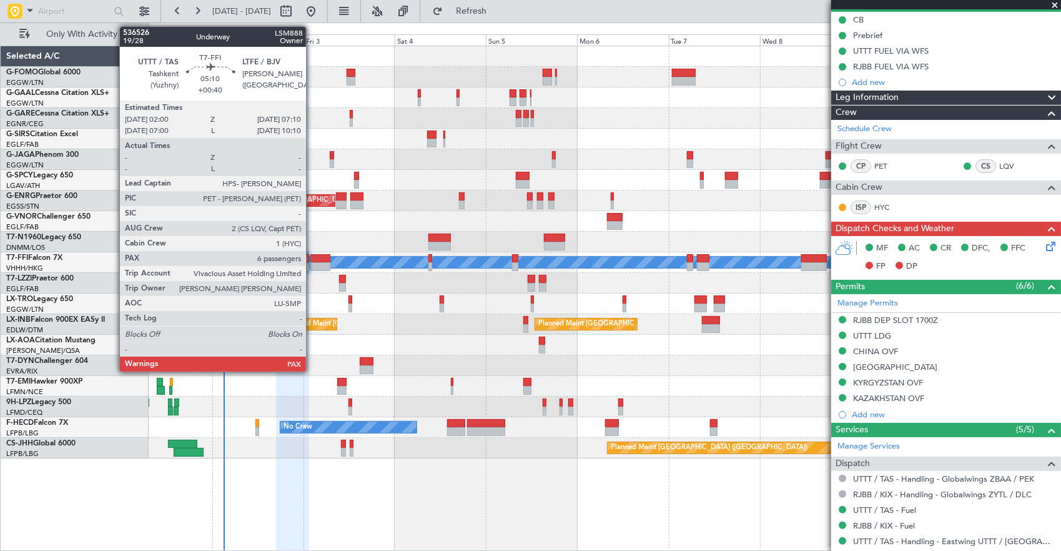
click at [312, 260] on div at bounding box center [320, 258] width 20 height 9
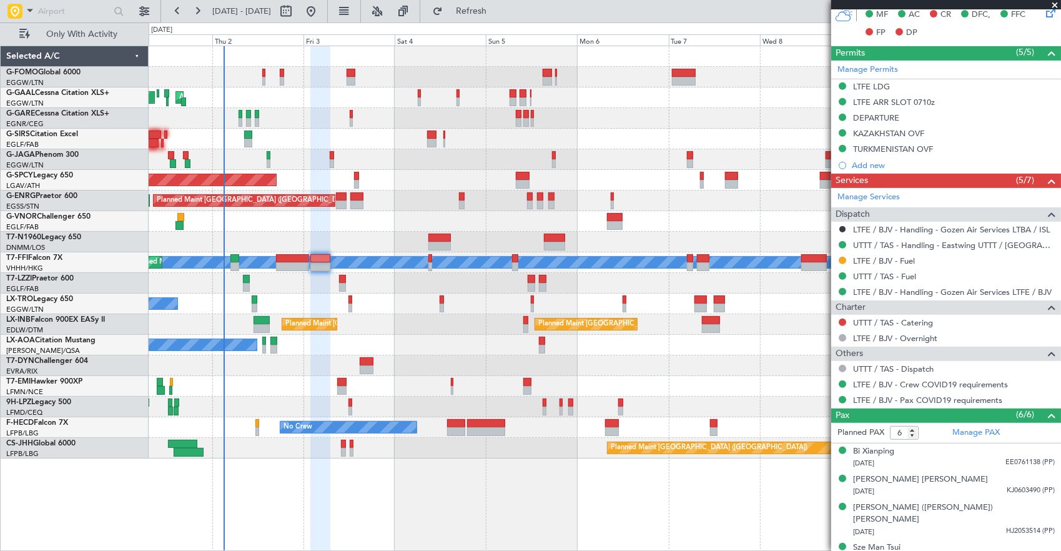
scroll to position [416, 0]
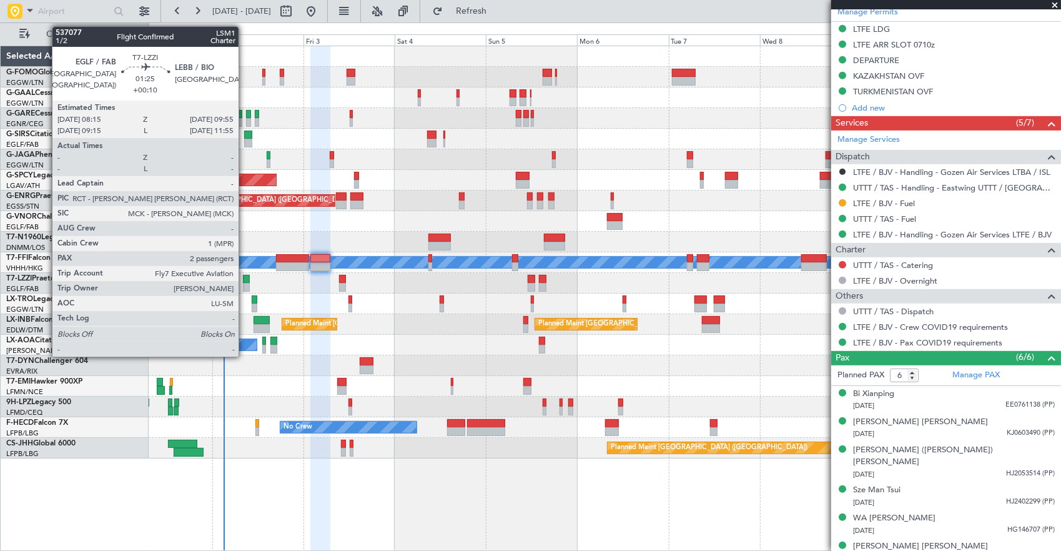
click at [245, 279] on div at bounding box center [246, 279] width 7 height 9
type input "+00:10"
type input "2"
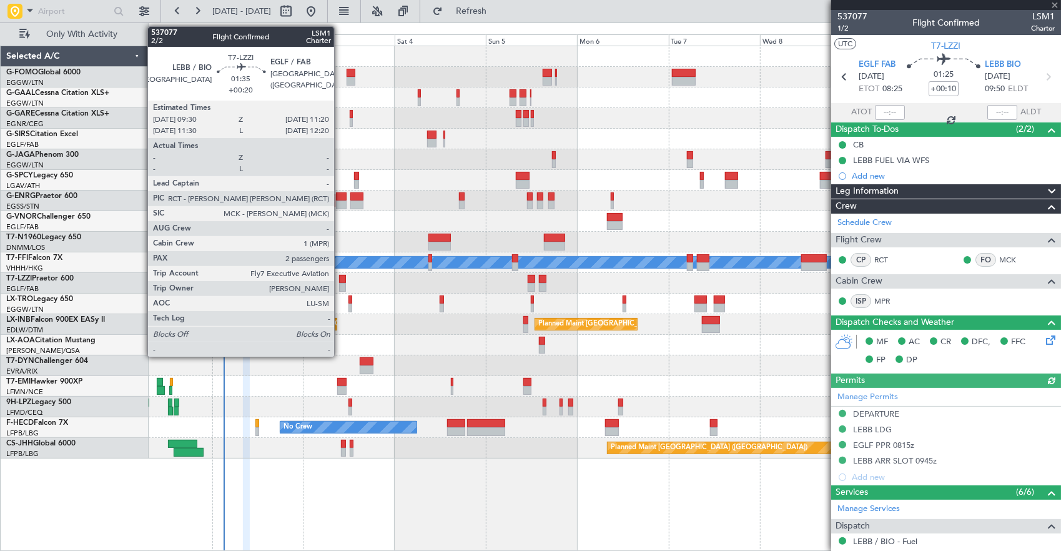
click at [340, 280] on div at bounding box center [342, 279] width 7 height 9
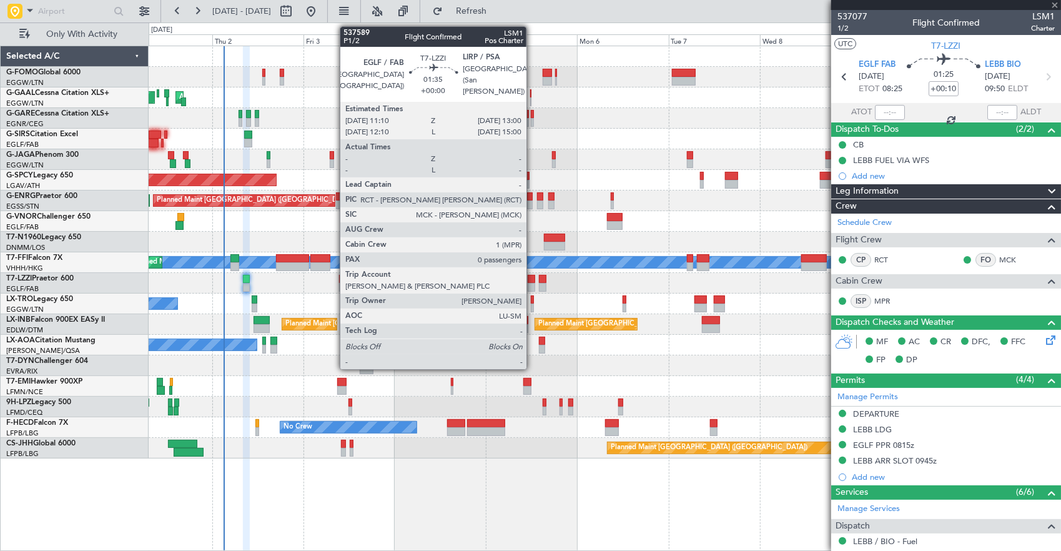
type input "+00:20"
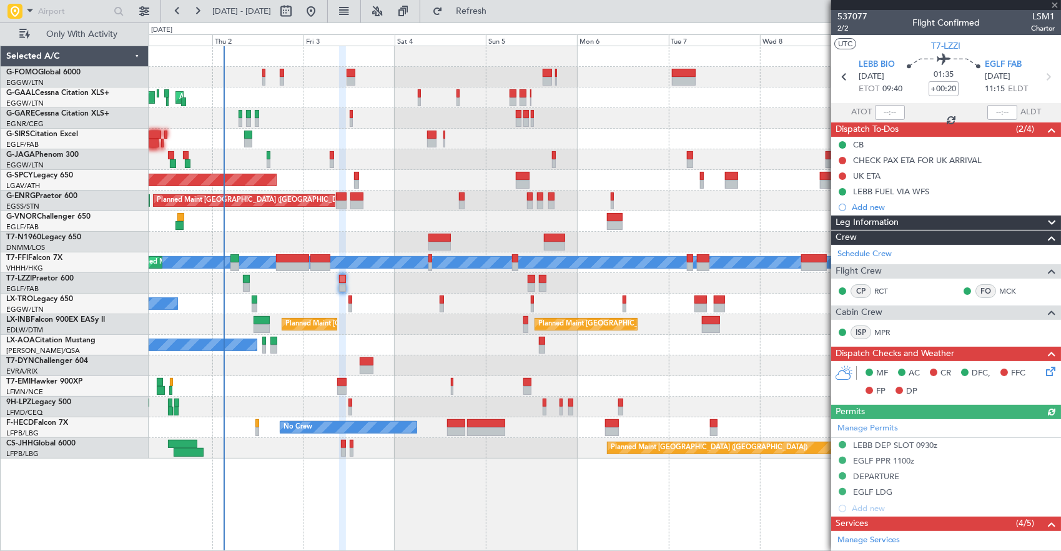
type input "0"
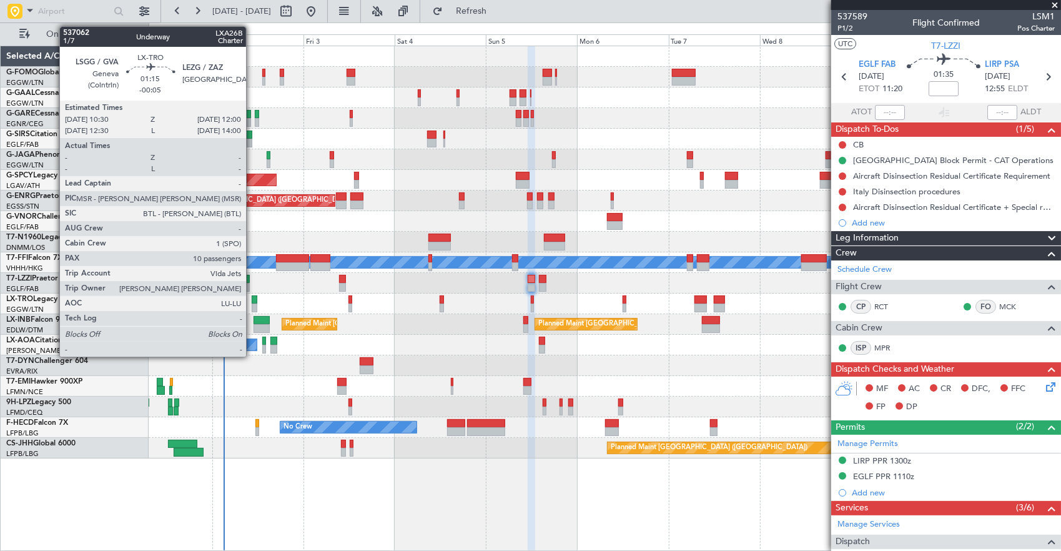
click at [252, 298] on div at bounding box center [255, 299] width 6 height 9
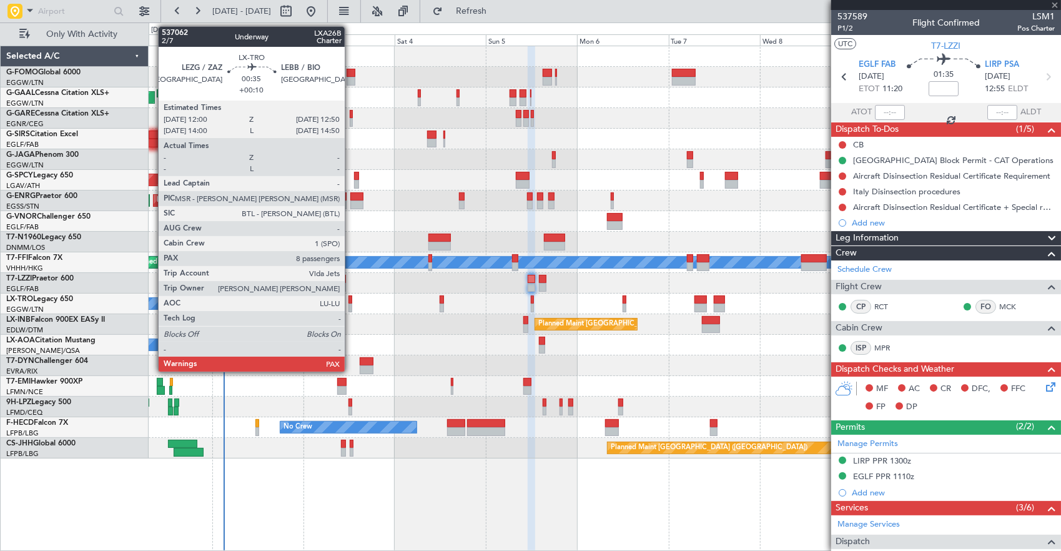
type input "-00:05"
type input "10"
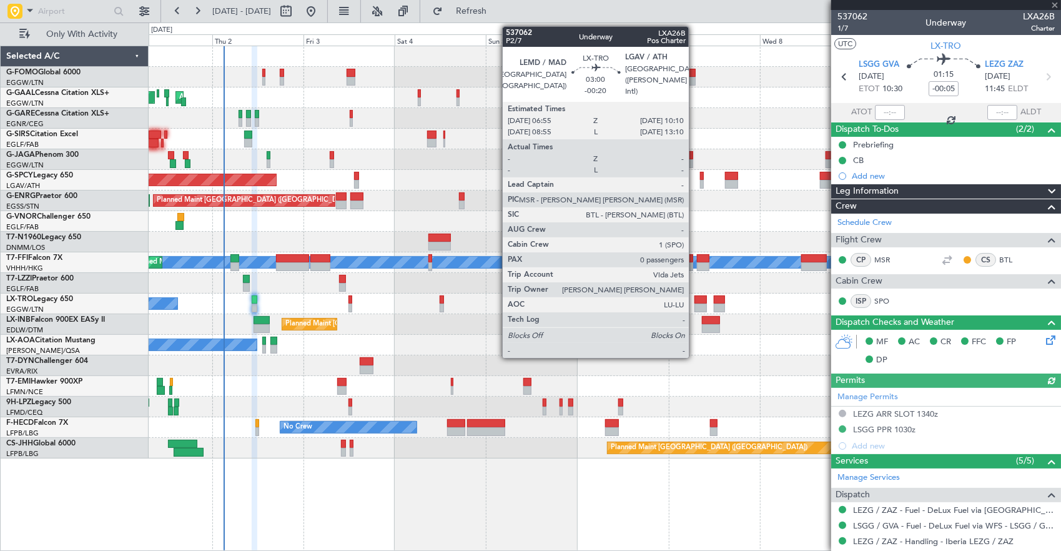
click at [695, 301] on div at bounding box center [700, 299] width 12 height 9
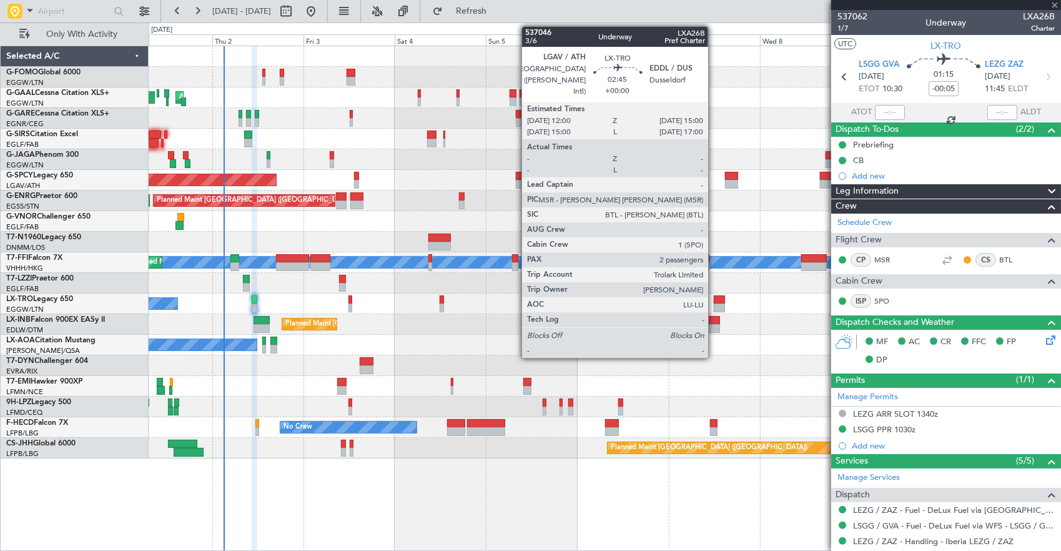
type input "-00:20"
type input "0"
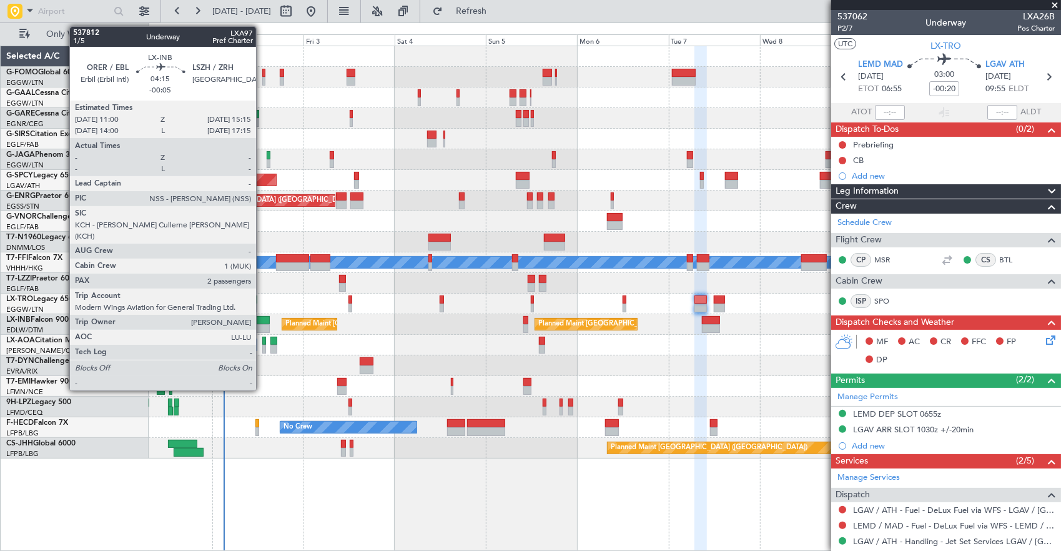
click at [262, 318] on div at bounding box center [262, 320] width 16 height 9
type input "-00:05"
type input "2"
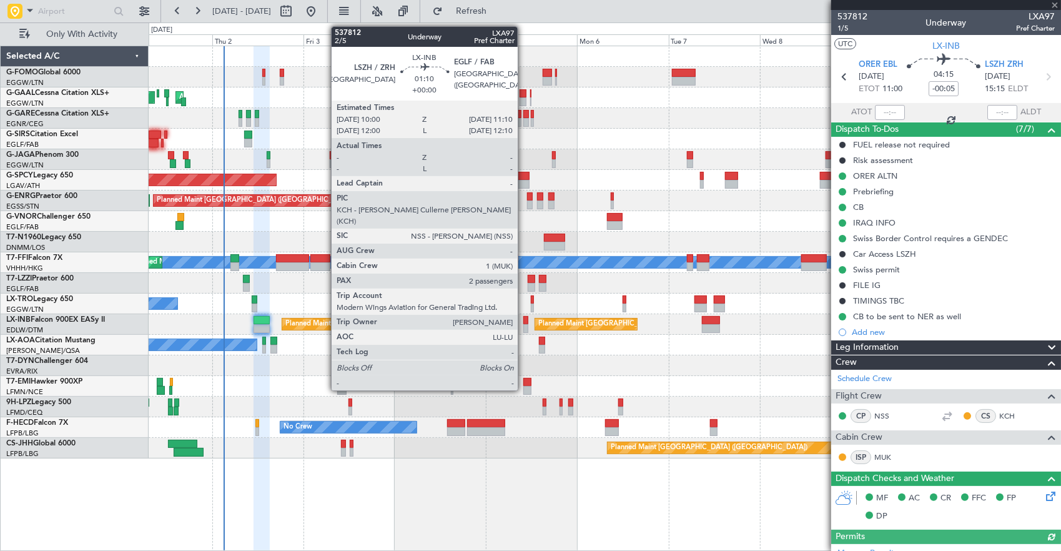
click at [524, 324] on div at bounding box center [525, 328] width 5 height 9
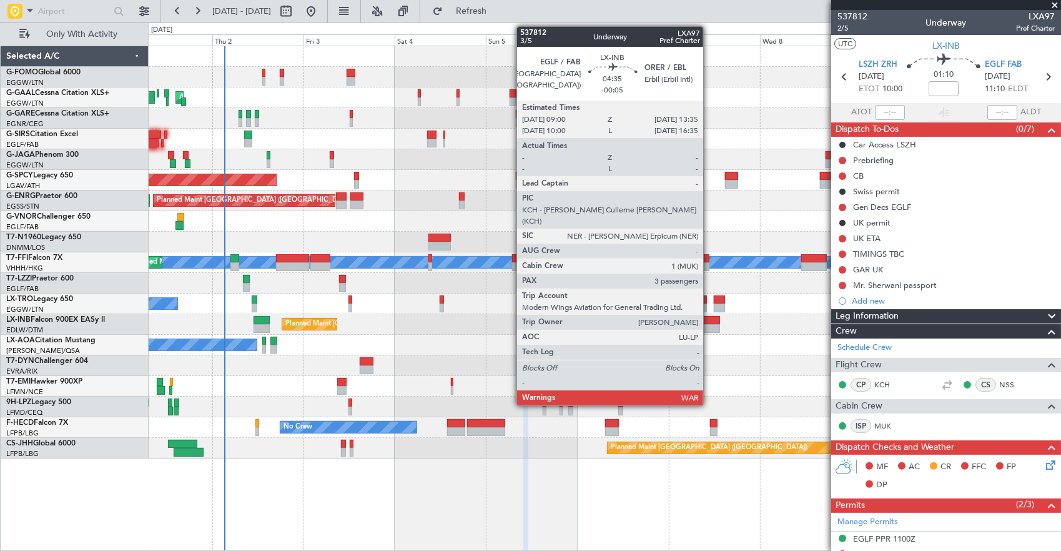
click at [711, 328] on div at bounding box center [710, 328] width 17 height 9
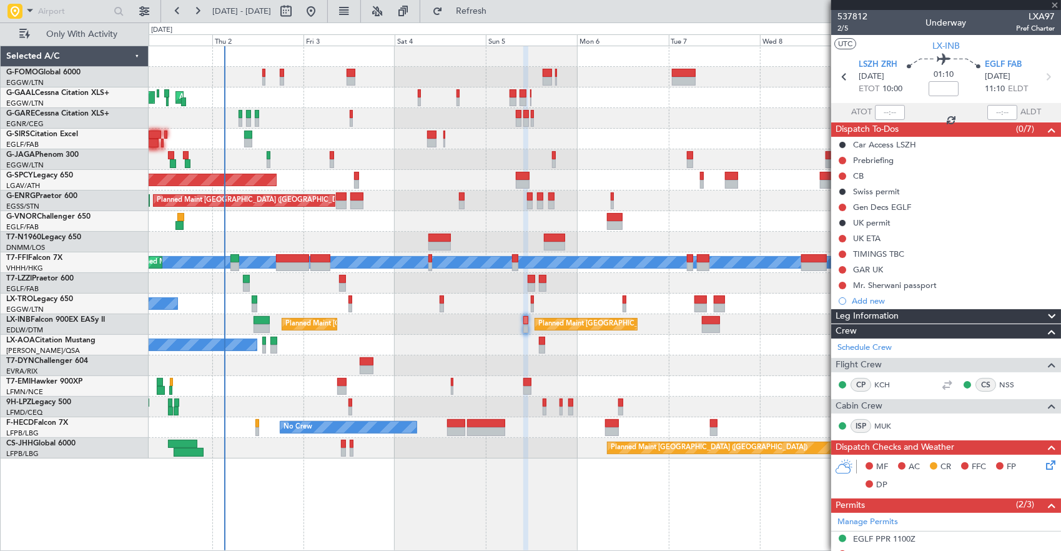
type input "-00:05"
type input "3"
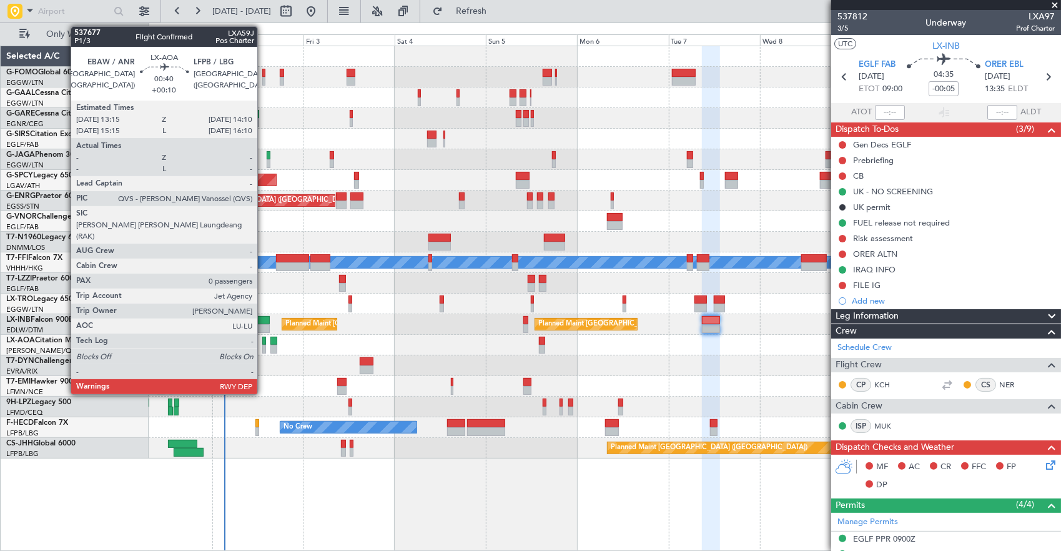
click at [264, 338] on div at bounding box center [264, 341] width 4 height 9
type input "+00:10"
type input "0"
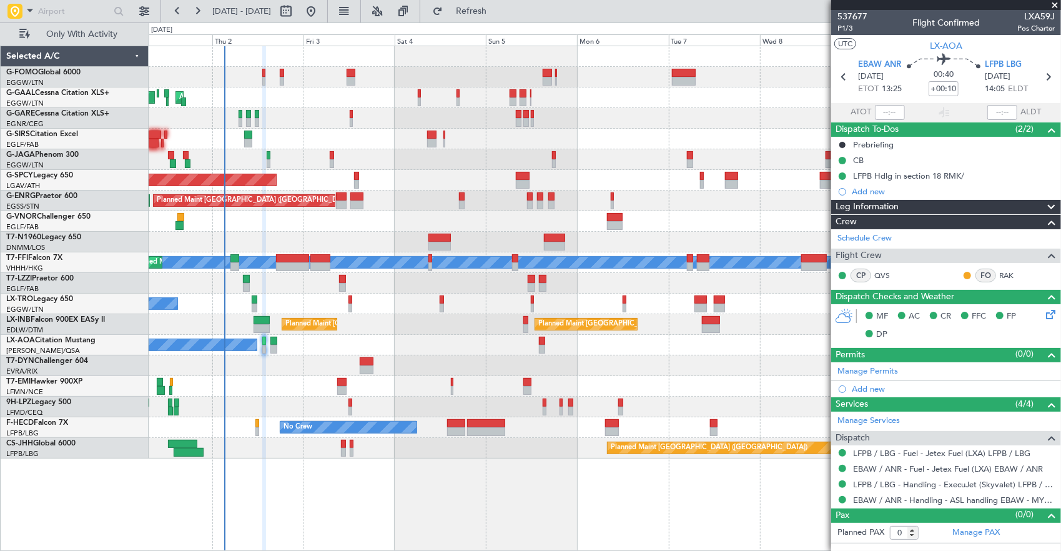
click at [277, 343] on div "No Crew Antwerp (Deurne) No Crew Paris (Le Bourget)" at bounding box center [605, 345] width 912 height 21
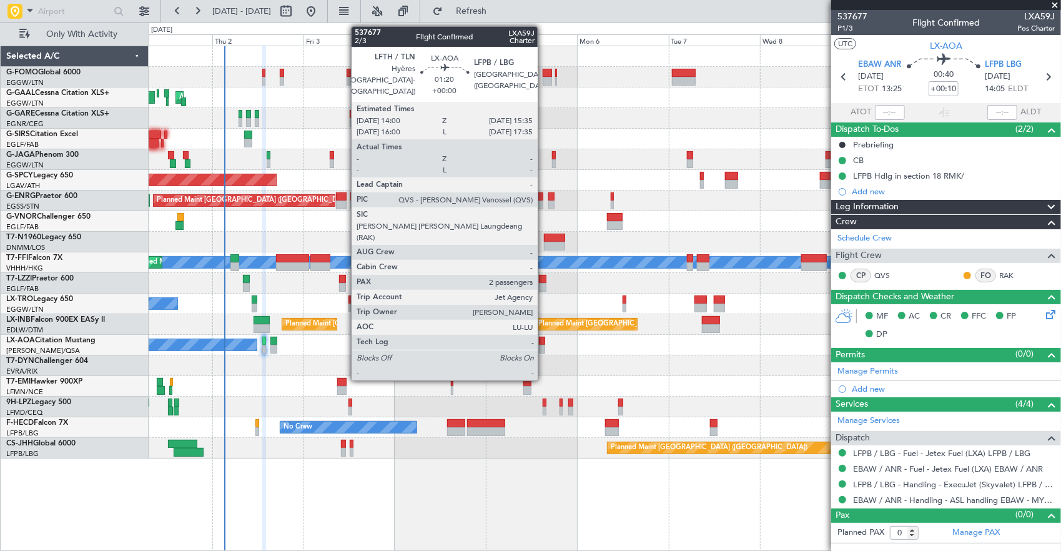
click at [544, 346] on div at bounding box center [542, 349] width 6 height 9
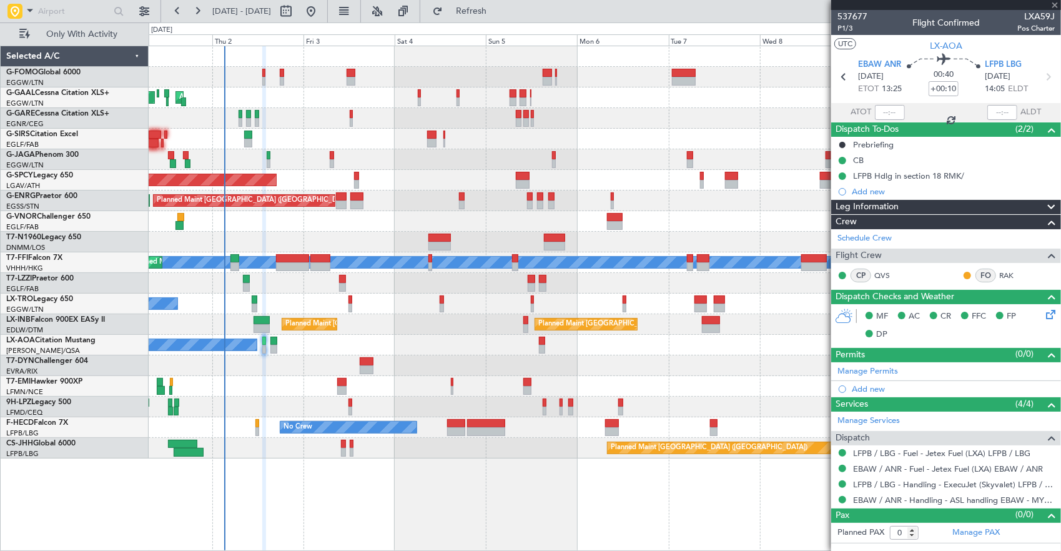
type input "2"
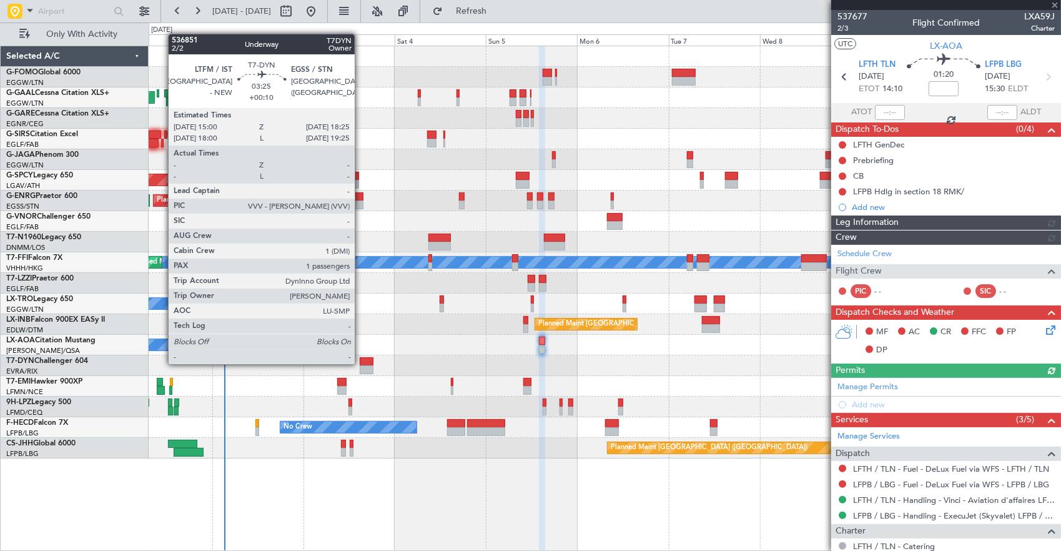
click at [361, 363] on div at bounding box center [366, 361] width 13 height 9
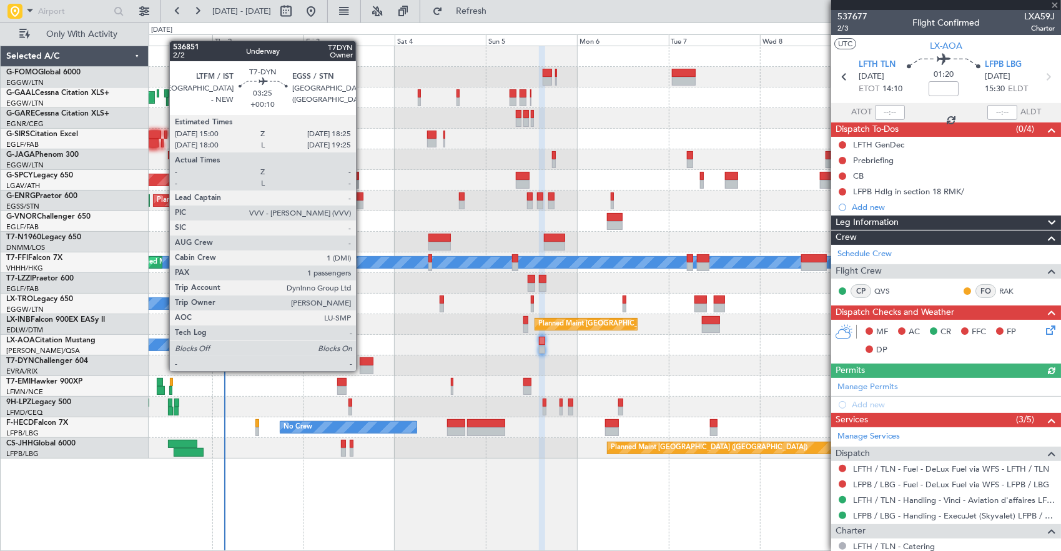
type input "+00:10"
type input "1"
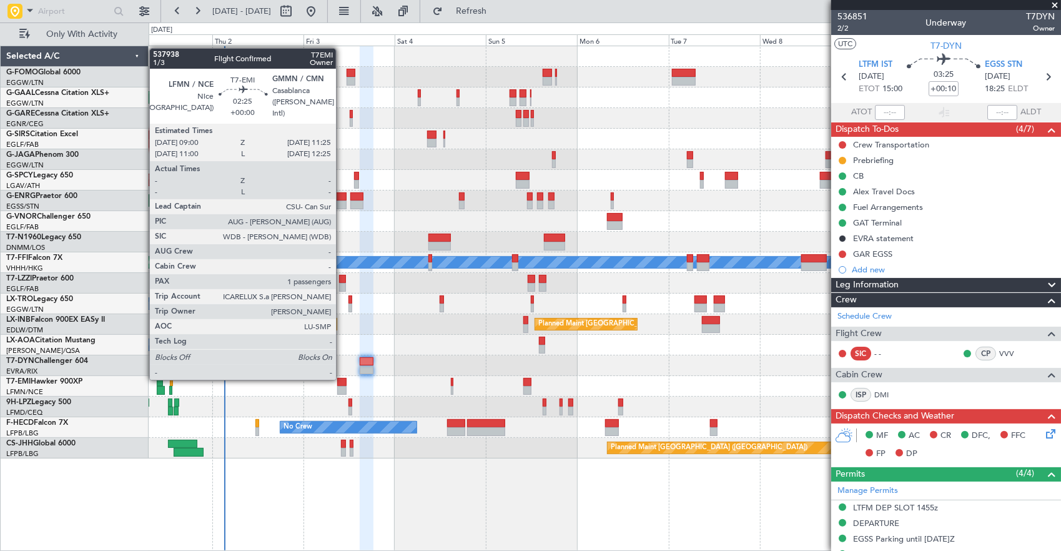
click at [342, 378] on div at bounding box center [341, 382] width 9 height 9
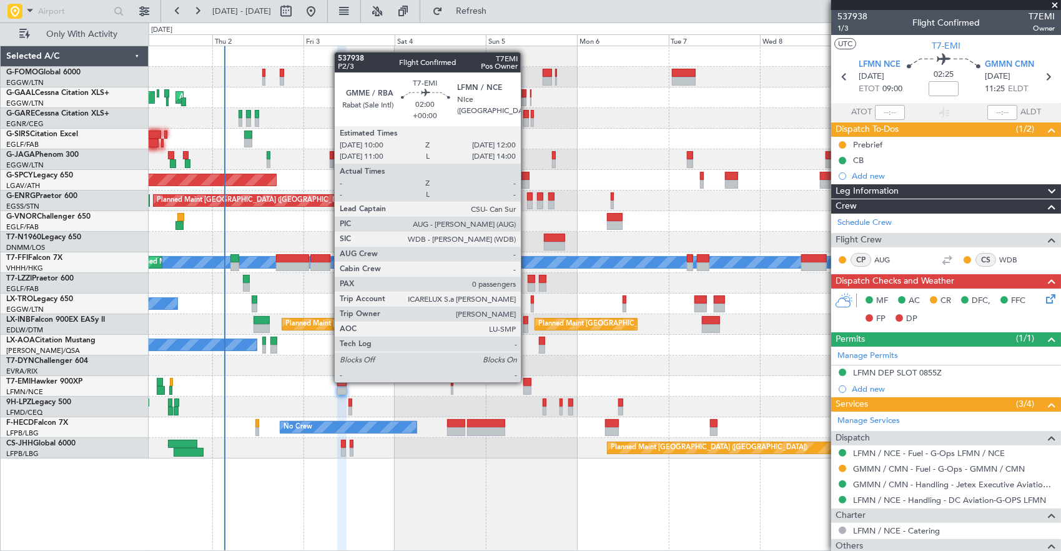
click at [527, 381] on div at bounding box center [527, 382] width 8 height 9
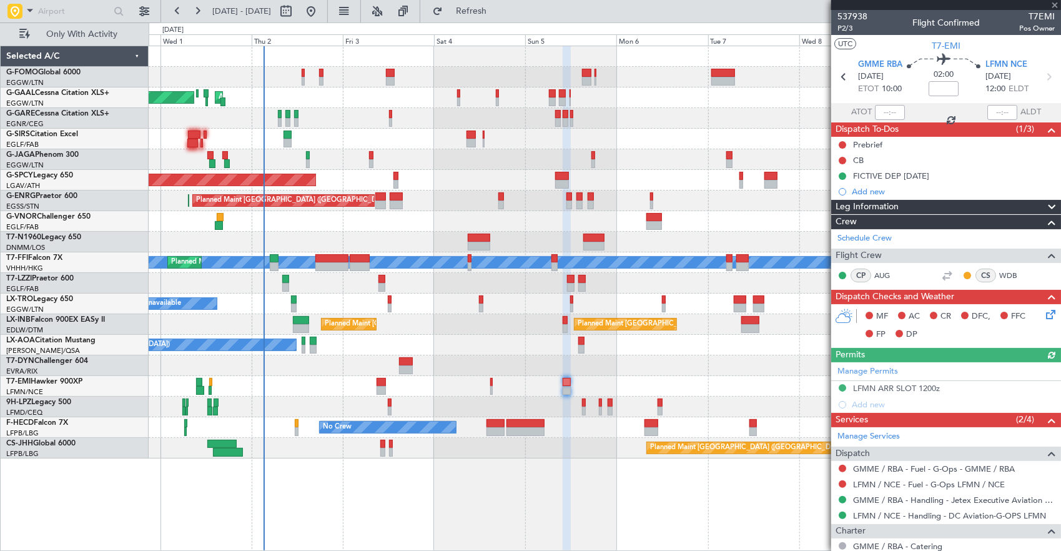
click at [567, 346] on div "Owner AOG Maint Dusseldorf Planned Maint Dusseldorf Owner Planned Maint London …" at bounding box center [605, 252] width 912 height 412
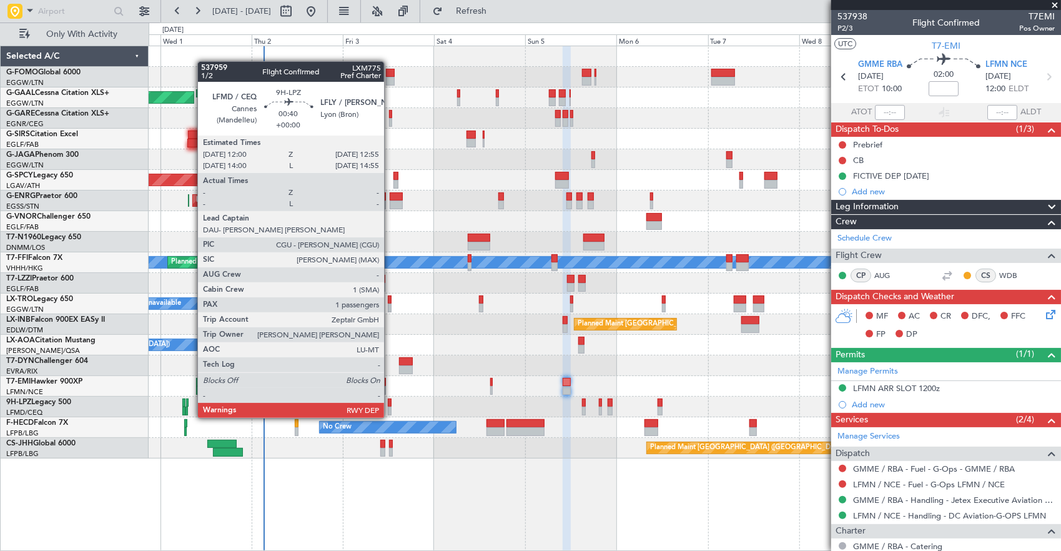
click at [390, 405] on div at bounding box center [390, 402] width 4 height 9
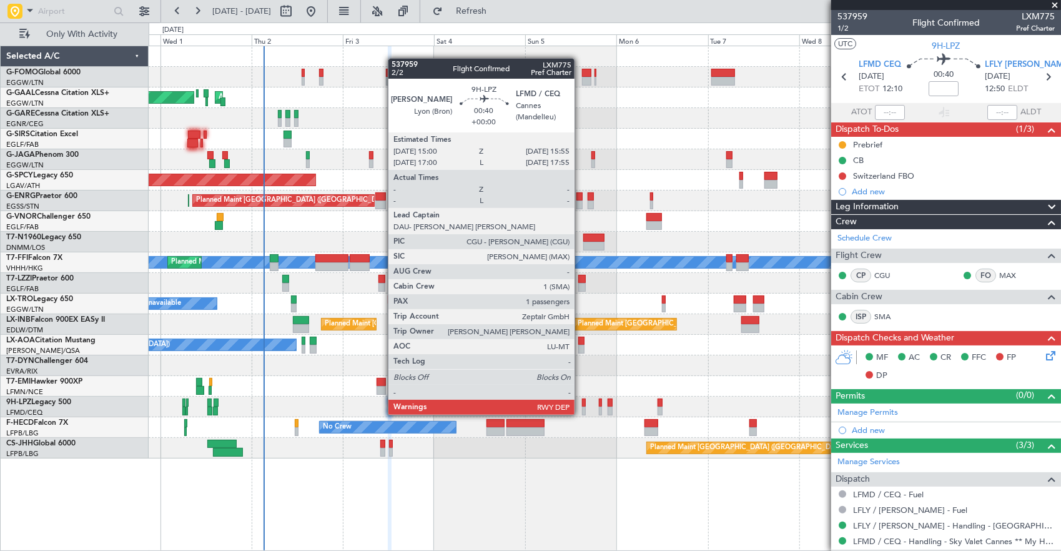
click at [582, 402] on div at bounding box center [584, 402] width 4 height 9
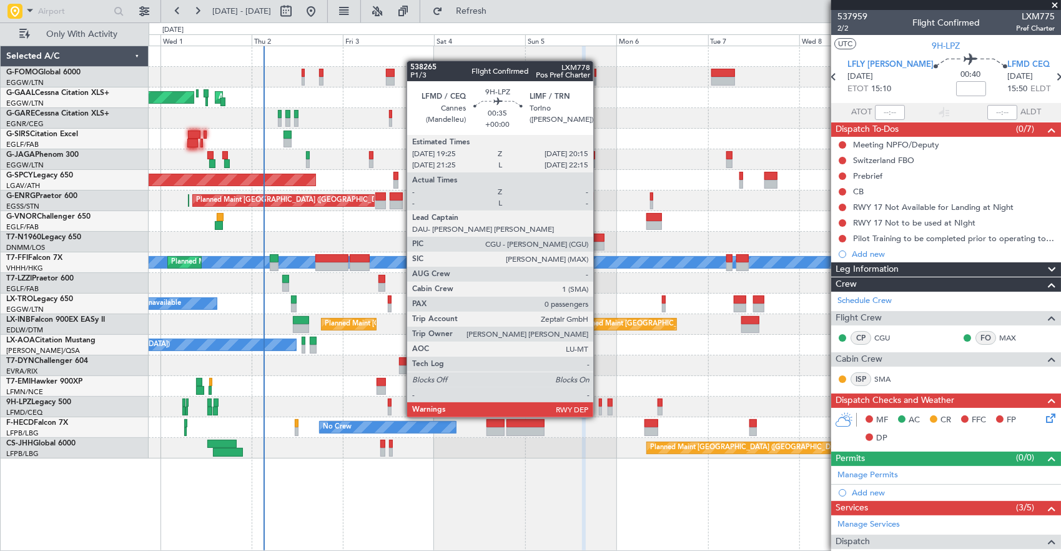
click at [601, 405] on div at bounding box center [601, 402] width 4 height 9
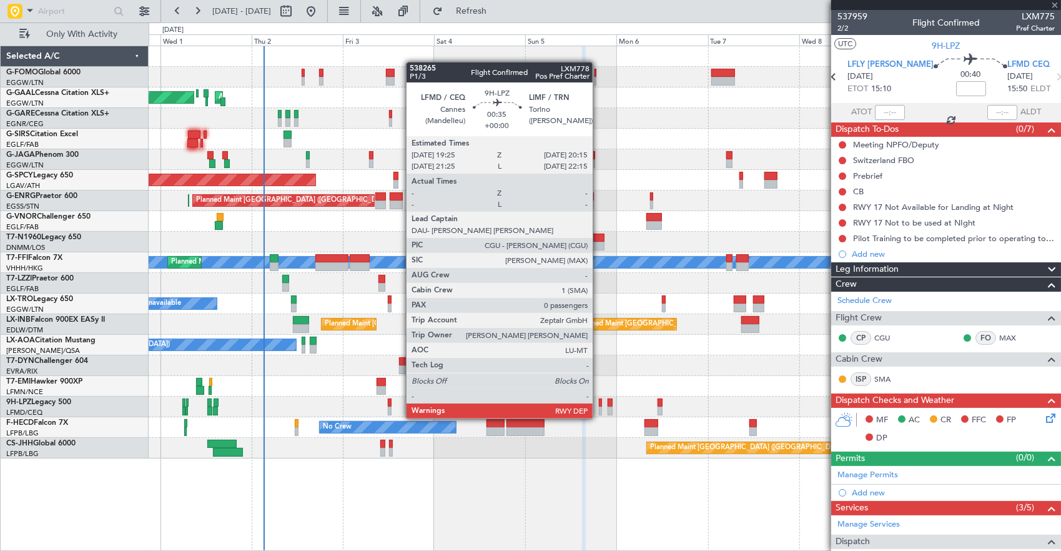
type input "0"
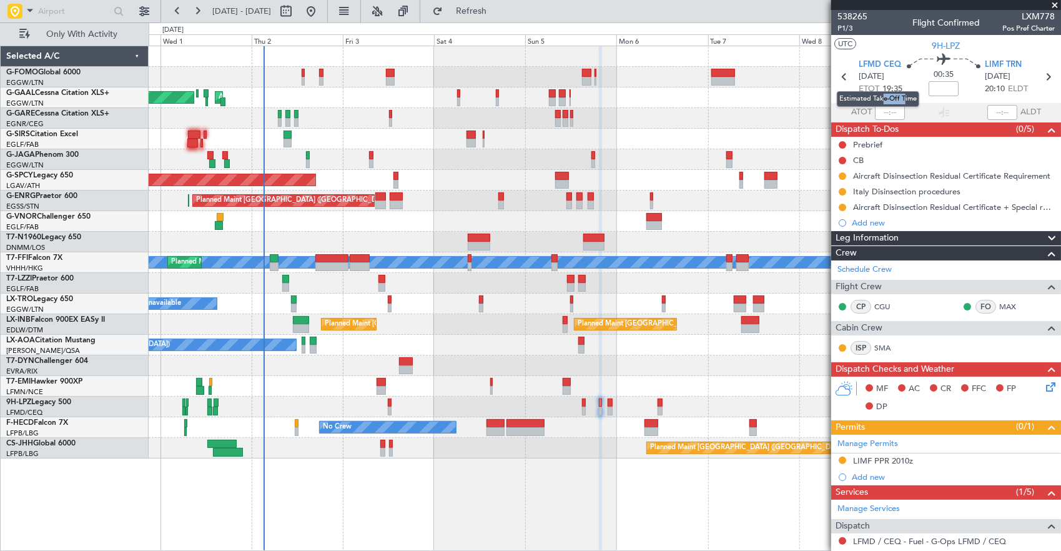
drag, startPoint x: 892, startPoint y: 85, endPoint x: 904, endPoint y: 90, distance: 12.9
click at [904, 90] on mat-tooltip-component "Estimated Take-Off Time" at bounding box center [878, 98] width 100 height 33
drag, startPoint x: 904, startPoint y: 90, endPoint x: 892, endPoint y: 90, distance: 11.9
click at [892, 90] on span "19:35" at bounding box center [892, 89] width 20 height 12
click at [654, 402] on div at bounding box center [605, 407] width 912 height 21
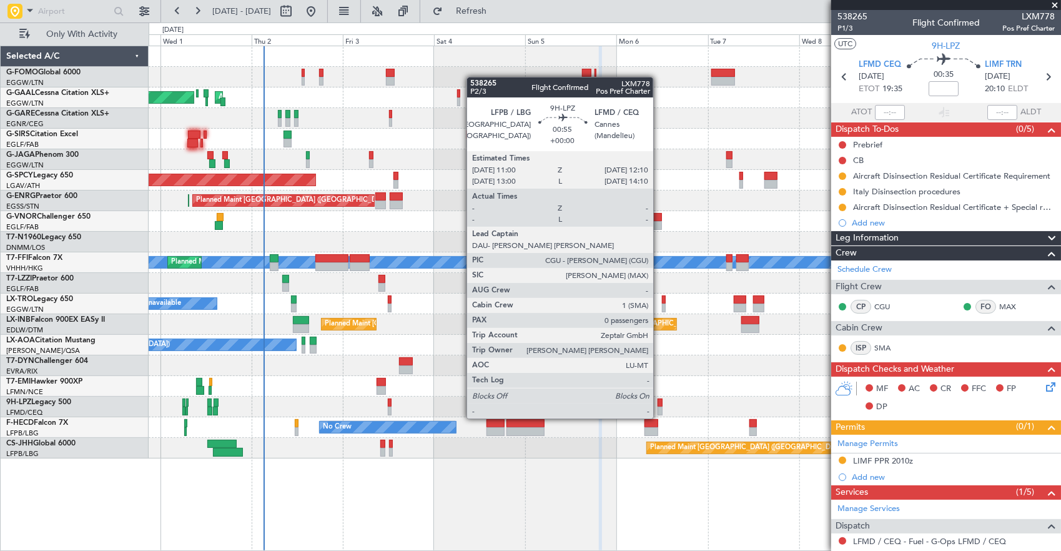
click at [659, 407] on div at bounding box center [660, 411] width 5 height 9
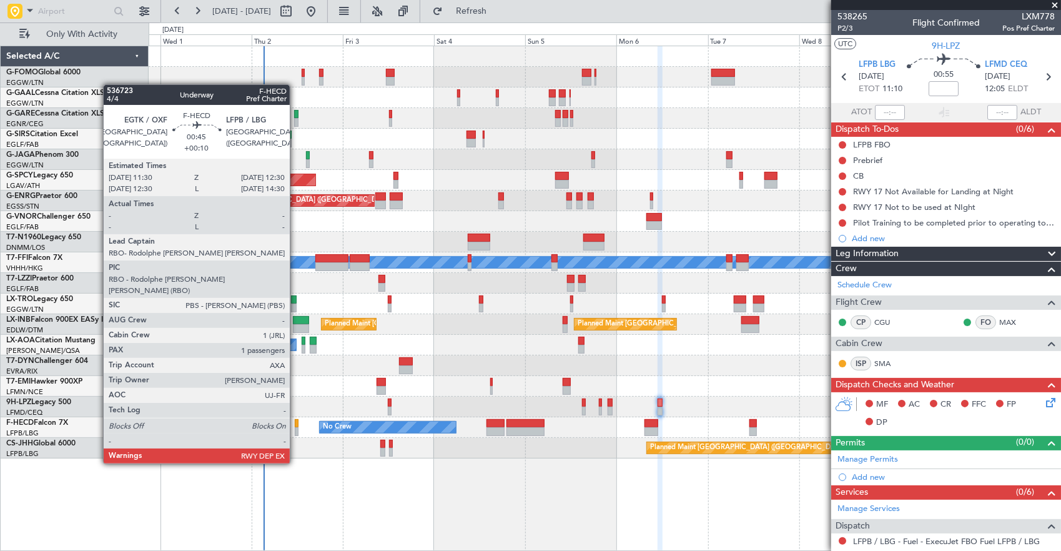
click at [296, 428] on div at bounding box center [297, 431] width 4 height 9
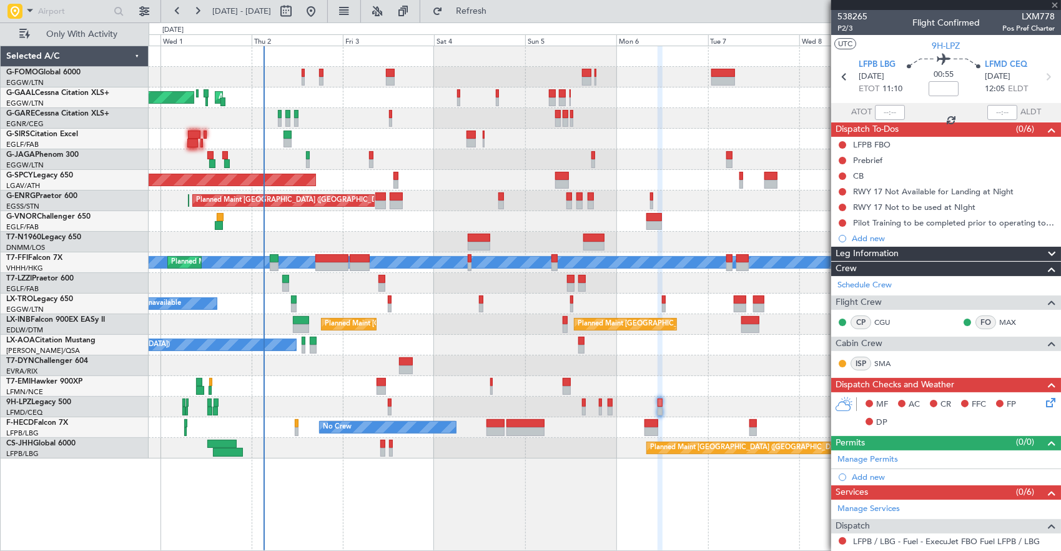
type input "+00:10"
type input "1"
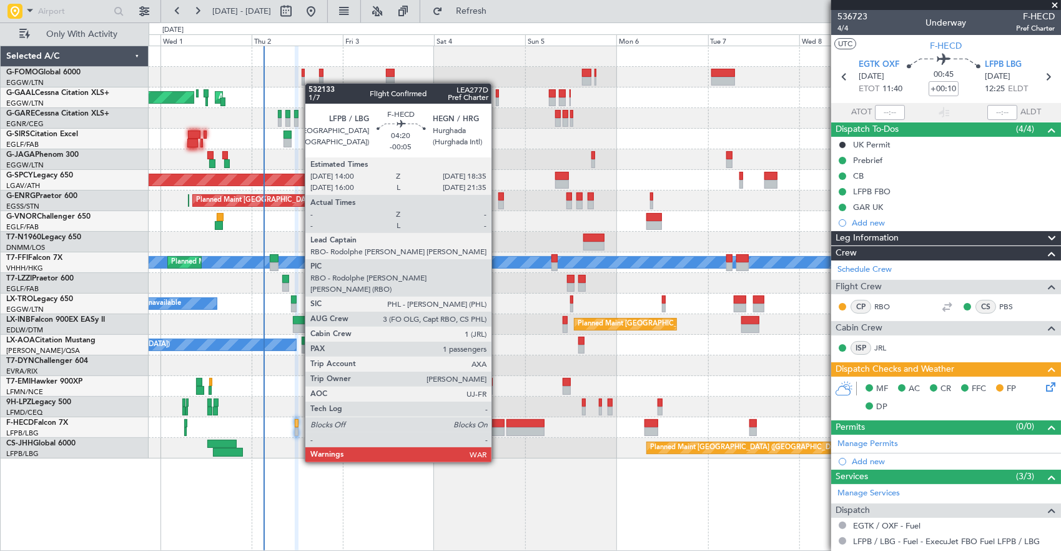
click at [498, 427] on div at bounding box center [494, 431] width 17 height 9
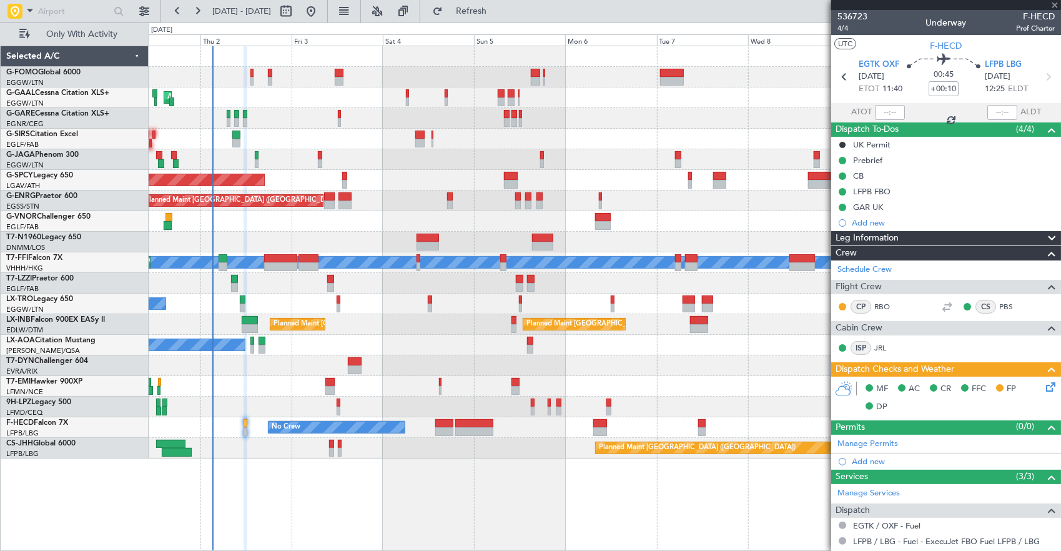
click at [427, 463] on div "AOG Maint Dusseldorf Owner Owner Planned Maint Dusseldorf Planned Maint Bremen …" at bounding box center [605, 299] width 913 height 506
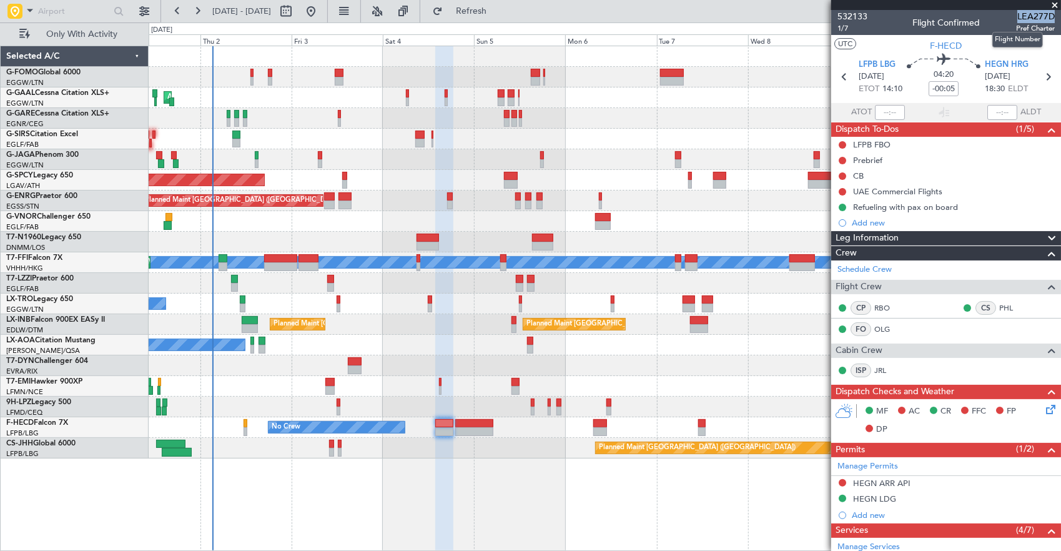
drag, startPoint x: 1007, startPoint y: 11, endPoint x: 1043, endPoint y: 13, distance: 35.7
click at [1043, 13] on span "LEA277D" at bounding box center [1035, 16] width 39 height 13
click at [608, 312] on div "A/C Unavailable Planned Maint Riga (Riga Intl)" at bounding box center [605, 304] width 912 height 21
click at [718, 376] on div "No Crew" at bounding box center [605, 386] width 912 height 21
click at [1016, 26] on span "Pref Charter" at bounding box center [1035, 28] width 39 height 11
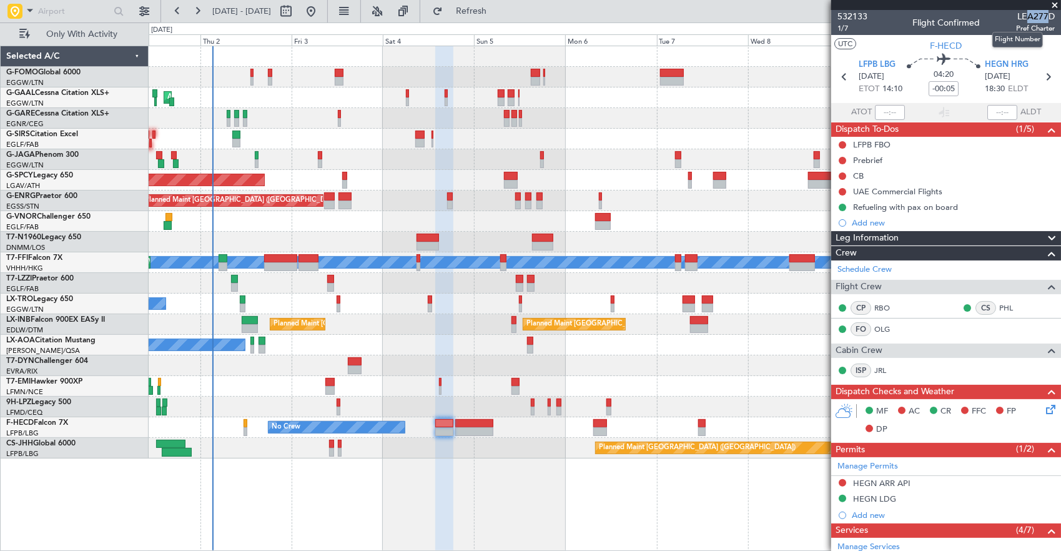
drag, startPoint x: 1020, startPoint y: 16, endPoint x: 1037, endPoint y: 15, distance: 16.3
click at [1037, 15] on span "LEA277D" at bounding box center [1035, 16] width 39 height 13
click at [477, 485] on div "AOG Maint Dusseldorf Owner Owner Planned Maint Dusseldorf Planned Maint Bremen …" at bounding box center [605, 299] width 913 height 506
click at [998, 16] on div "532133 1/7 Flight Confirmed LEA277D Pref Charter" at bounding box center [946, 22] width 230 height 25
drag, startPoint x: 1013, startPoint y: 14, endPoint x: 1035, endPoint y: 12, distance: 22.6
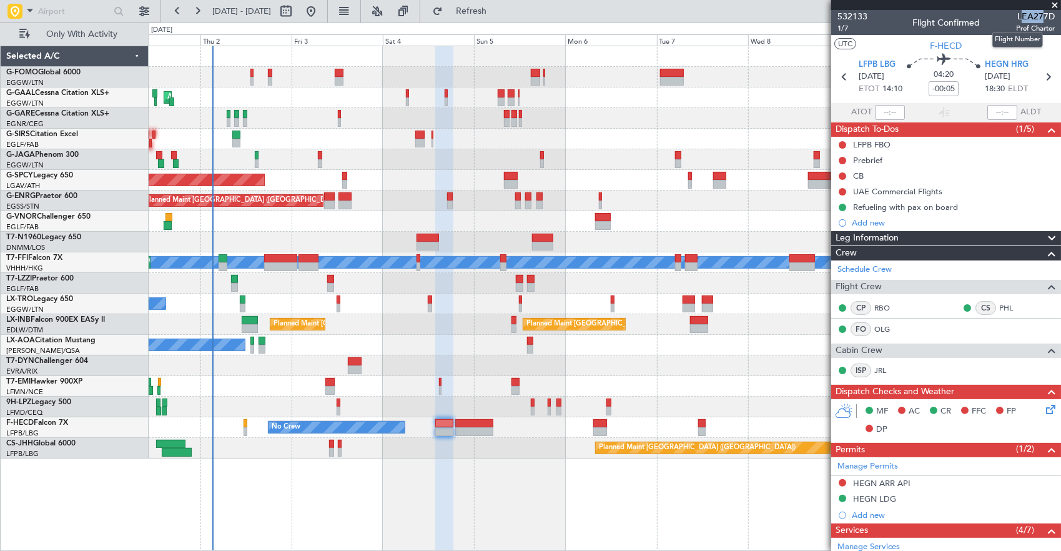
click at [1035, 12] on span "LEA277D" at bounding box center [1035, 16] width 39 height 13
drag, startPoint x: 1035, startPoint y: 12, endPoint x: 1019, endPoint y: 13, distance: 16.3
click at [1019, 13] on span "LEA277D" at bounding box center [1035, 16] width 39 height 13
click at [1016, 14] on span "LEA277D" at bounding box center [1035, 16] width 39 height 13
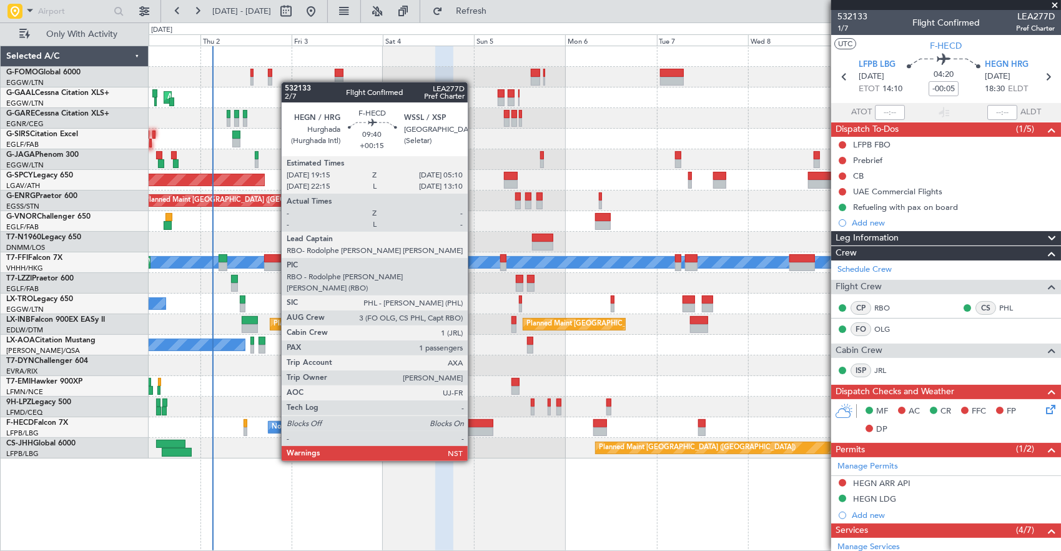
click at [474, 426] on div at bounding box center [474, 423] width 38 height 9
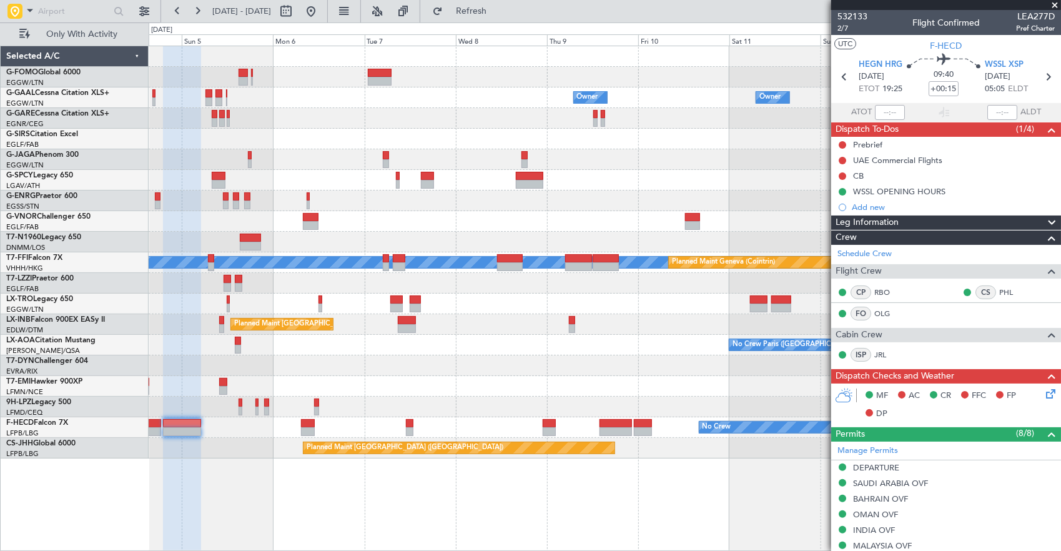
click at [349, 287] on div "Owner Owner Owner Owner No Crew Planned Maint Bremen Planned Maint London (Stan…" at bounding box center [605, 252] width 912 height 412
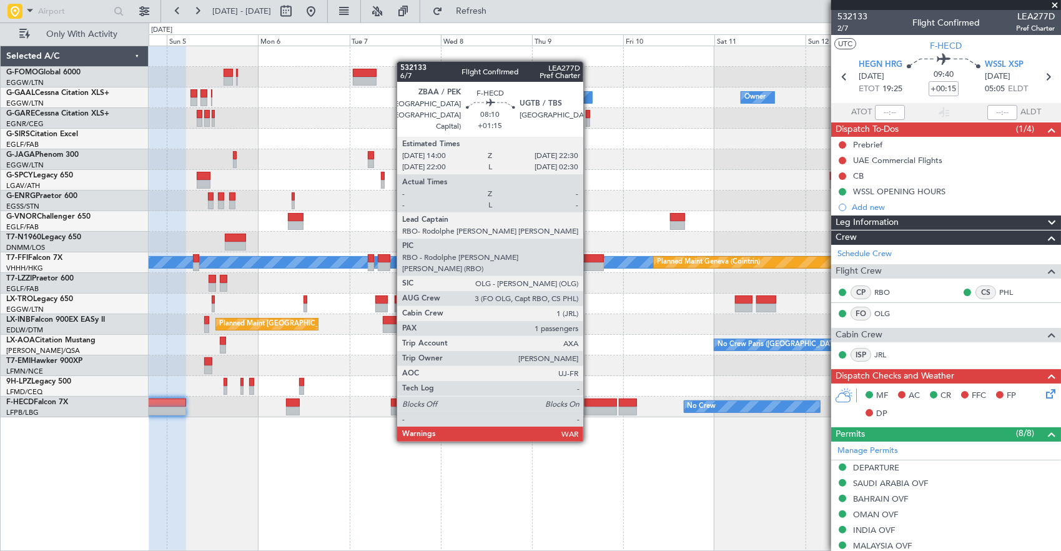
click at [590, 405] on div at bounding box center [601, 402] width 32 height 9
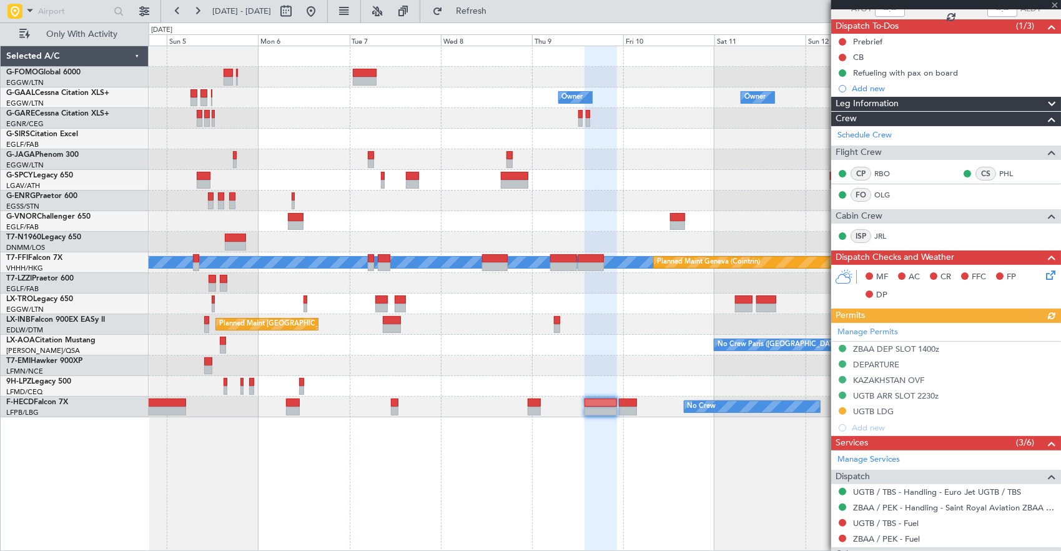
scroll to position [187, 0]
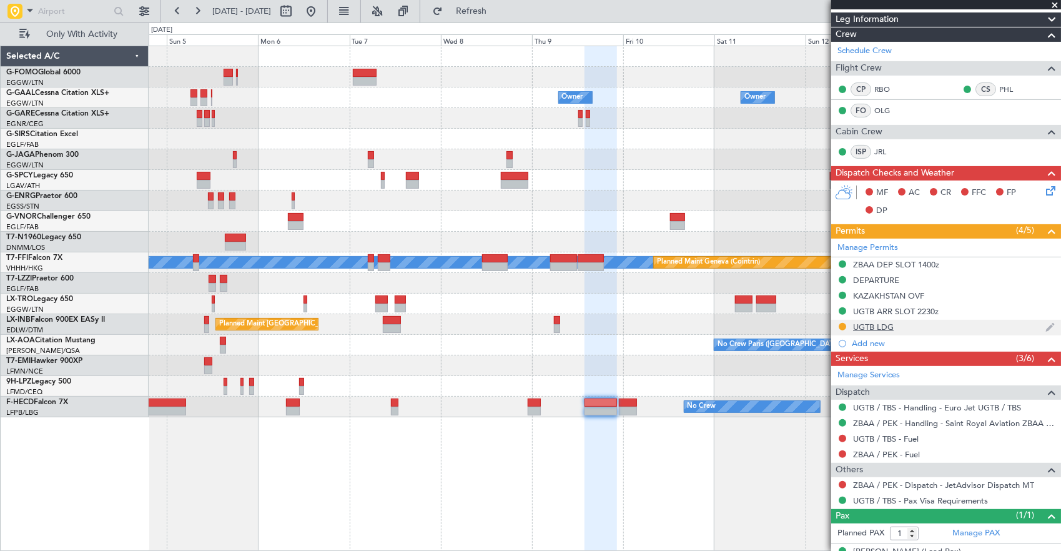
click at [839, 330] on nimbus-traffic-light at bounding box center [842, 328] width 10 height 12
click at [839, 324] on button at bounding box center [842, 326] width 7 height 7
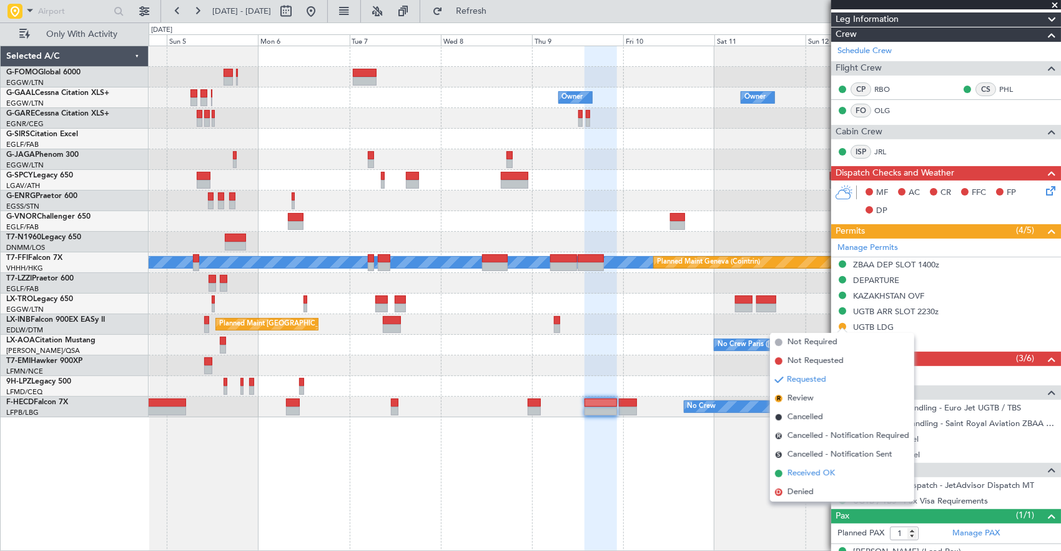
click at [823, 470] on span "Received OK" at bounding box center [810, 473] width 47 height 12
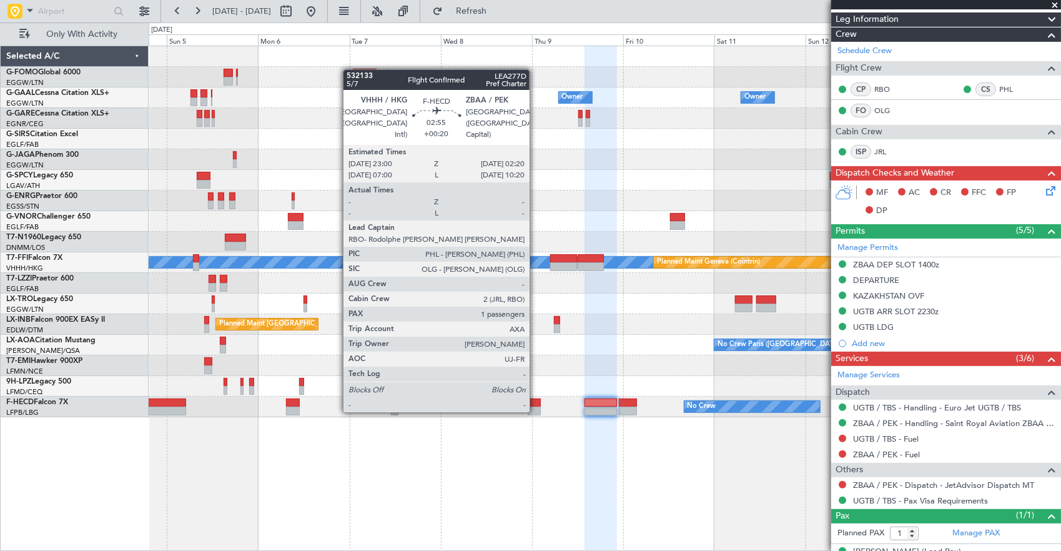
click at [536, 400] on div at bounding box center [534, 402] width 13 height 9
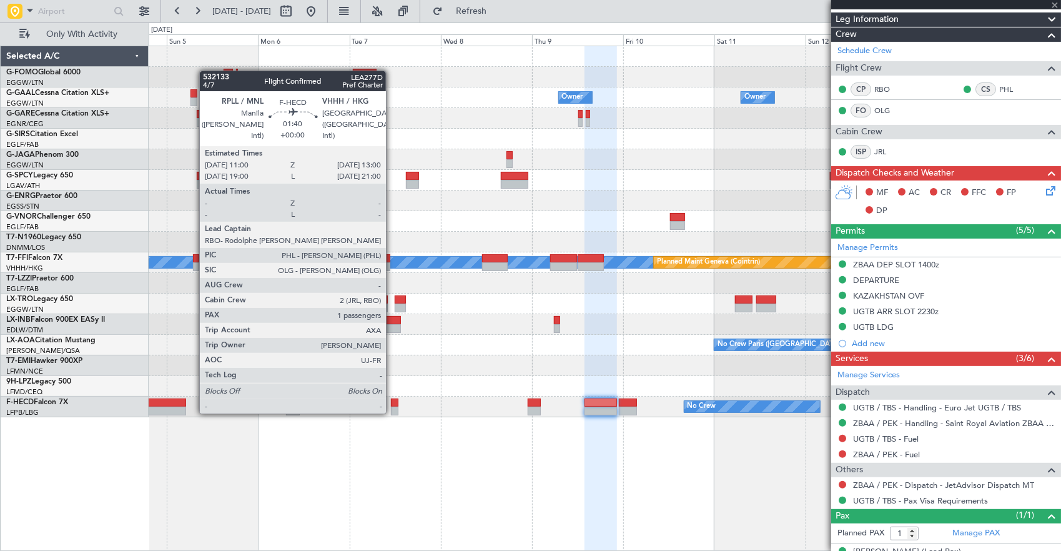
type input "+00:20"
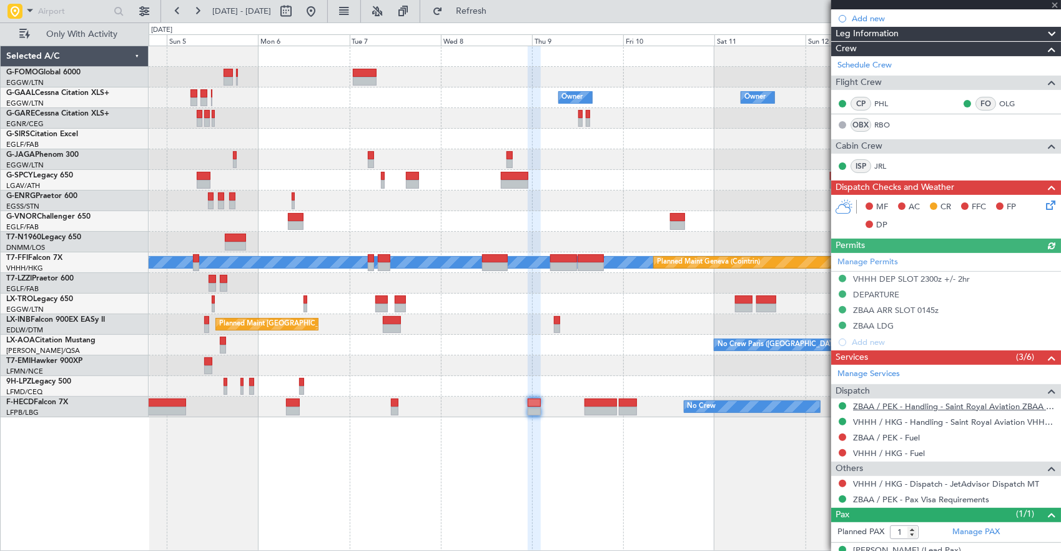
scroll to position [174, 0]
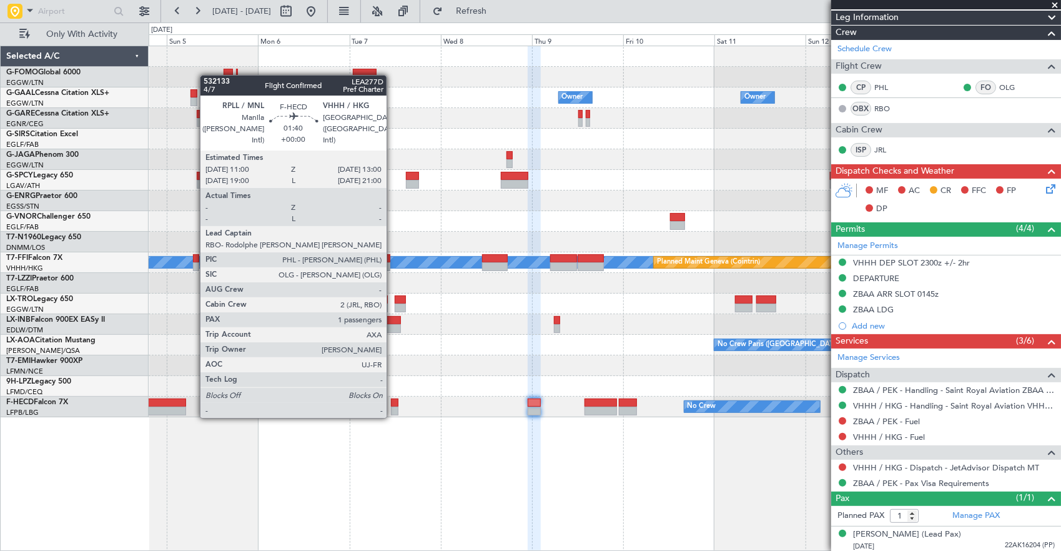
click at [393, 405] on div at bounding box center [395, 402] width 8 height 9
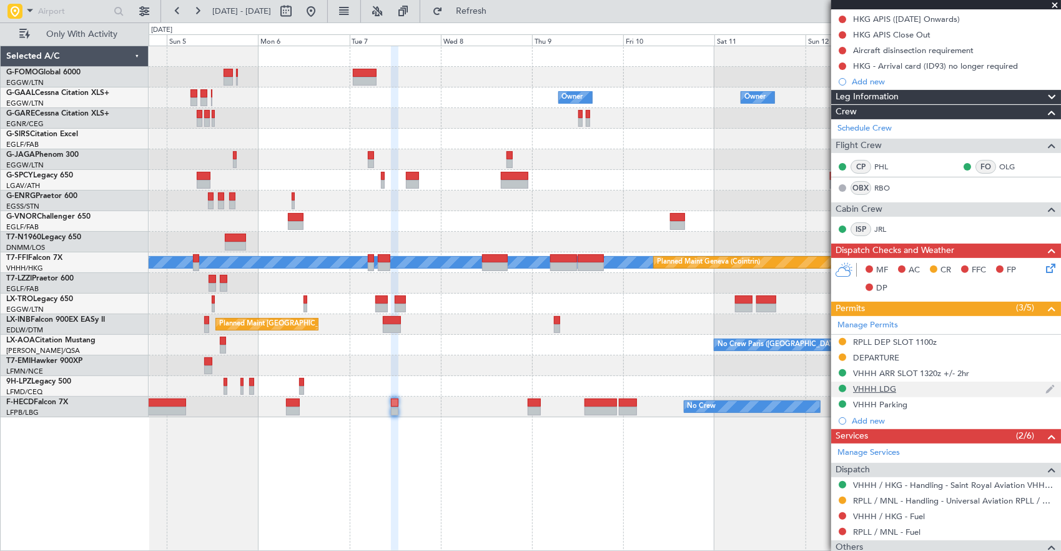
scroll to position [125, 0]
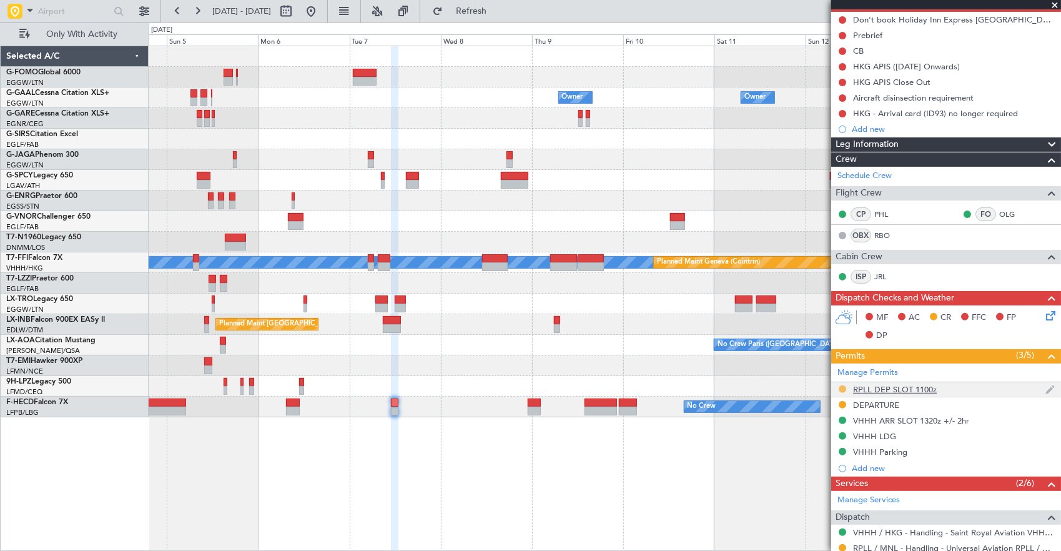
click at [844, 387] on button at bounding box center [842, 388] width 7 height 7
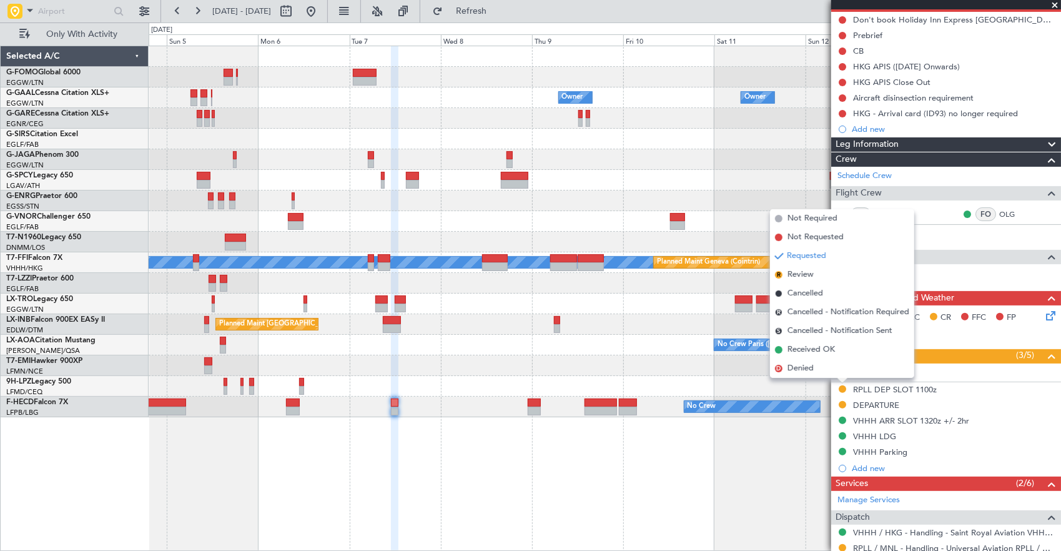
click at [834, 352] on span "Received OK" at bounding box center [810, 349] width 47 height 12
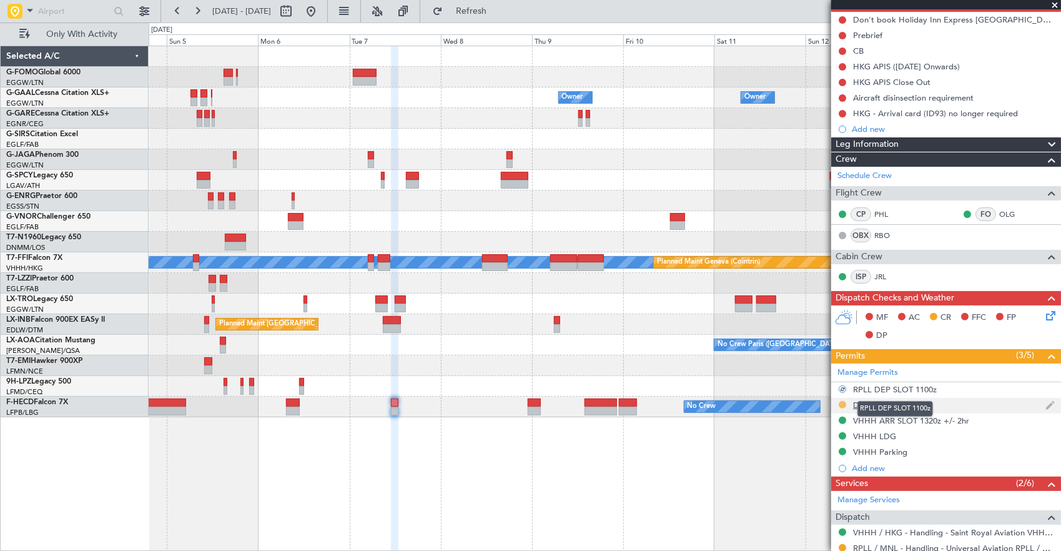
click at [842, 402] on button at bounding box center [842, 404] width 7 height 7
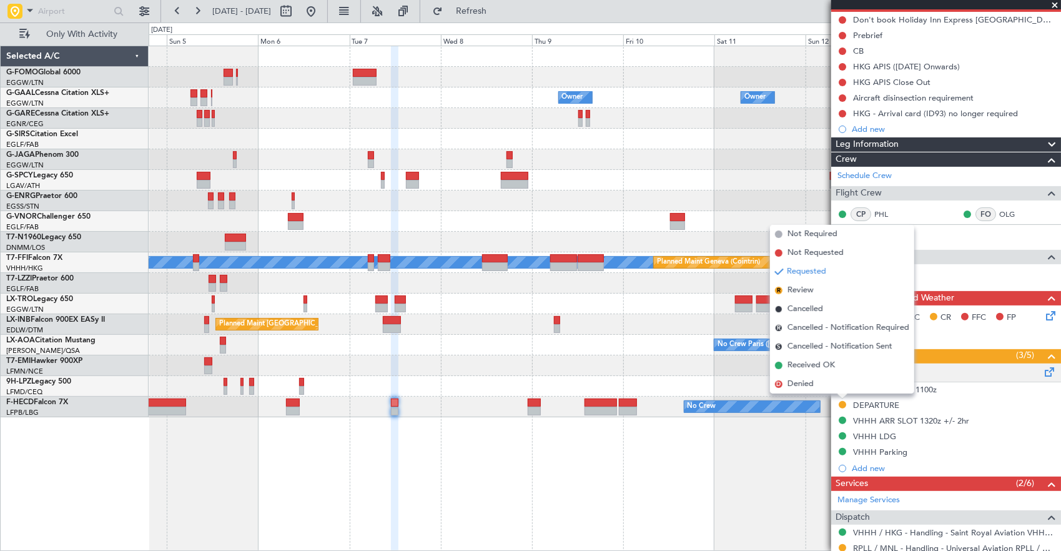
click at [827, 363] on span "Received OK" at bounding box center [810, 365] width 47 height 12
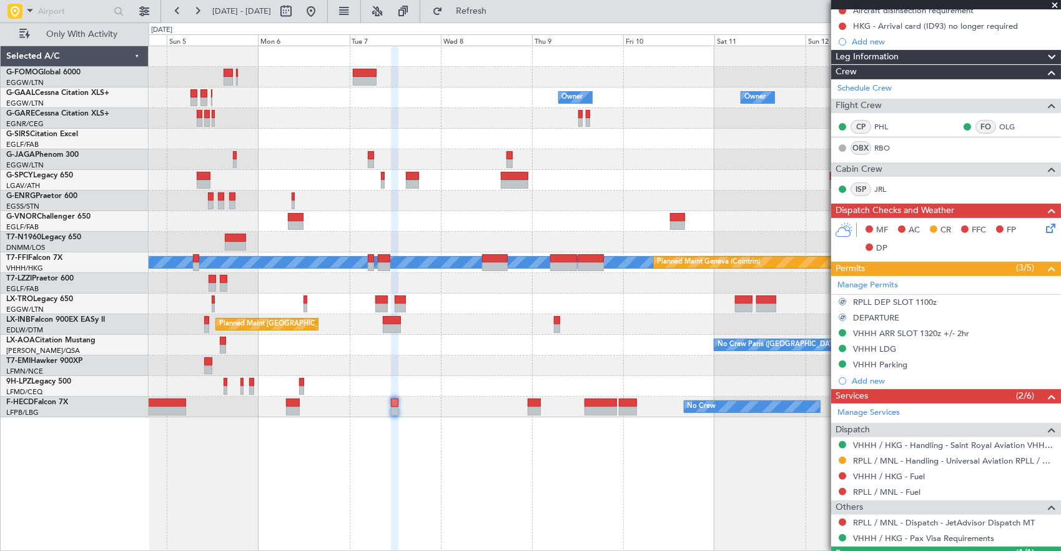
scroll to position [267, 0]
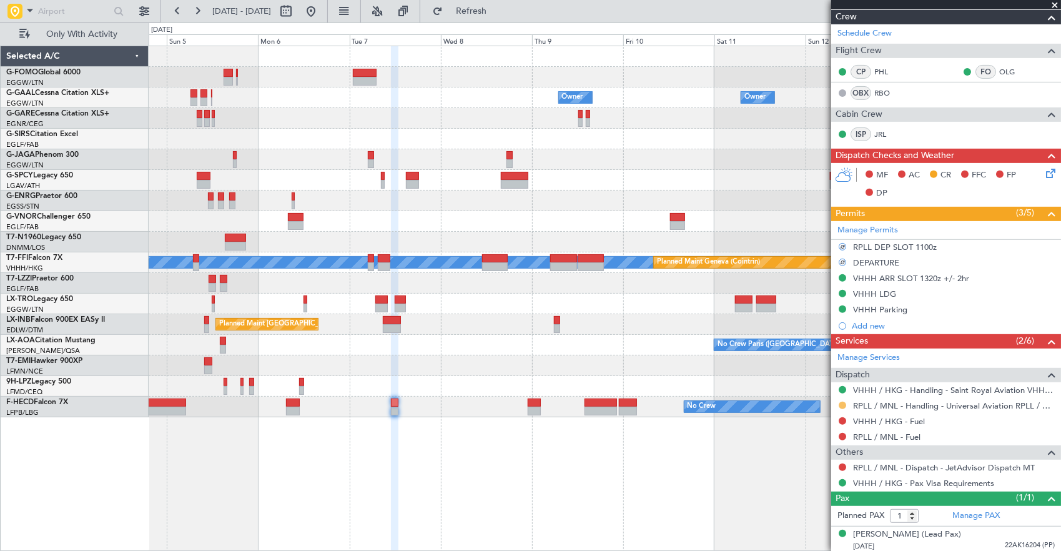
click at [842, 403] on button at bounding box center [842, 405] width 7 height 7
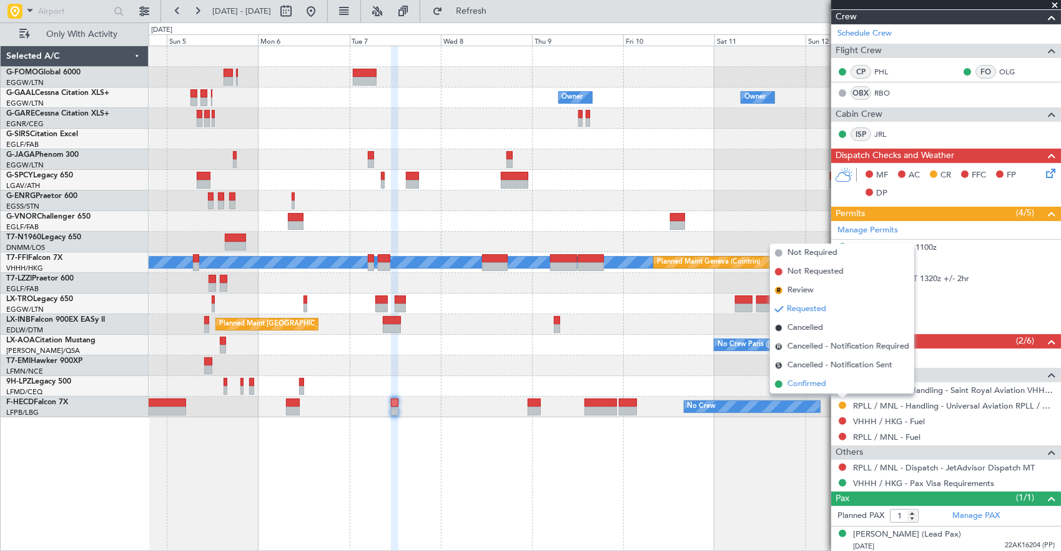
click at [824, 387] on span "Confirmed" at bounding box center [806, 384] width 39 height 12
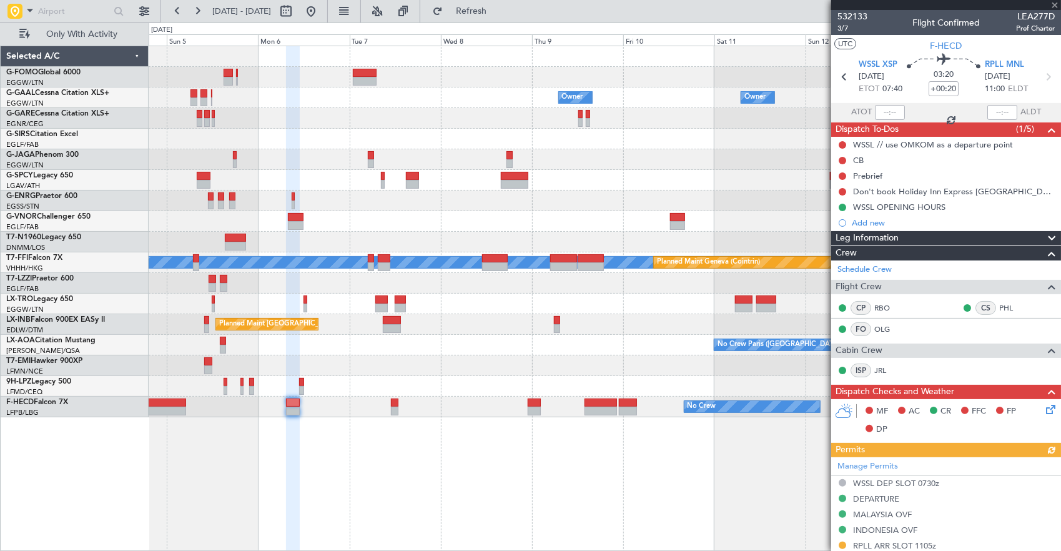
scroll to position [250, 0]
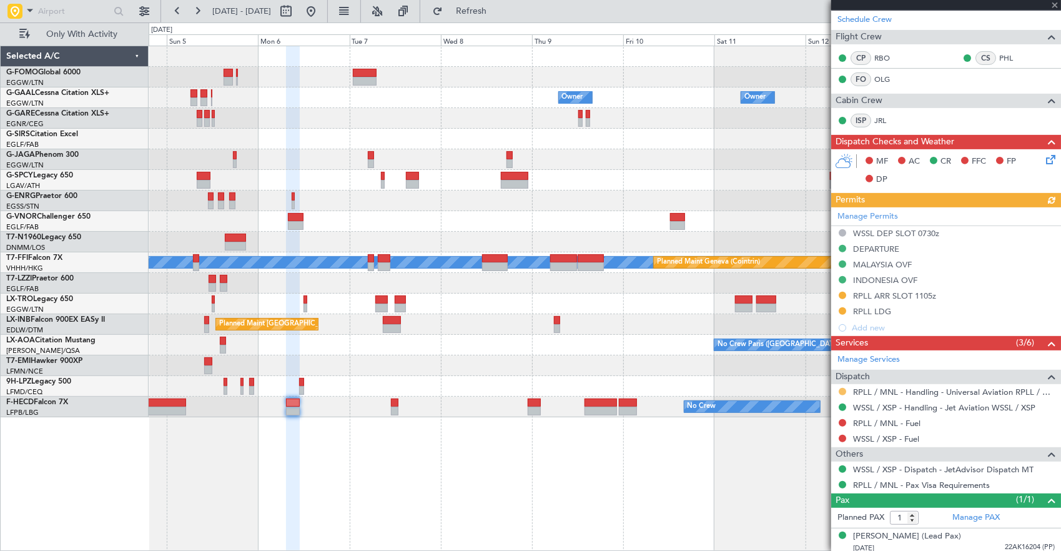
click at [842, 390] on button at bounding box center [842, 391] width 7 height 7
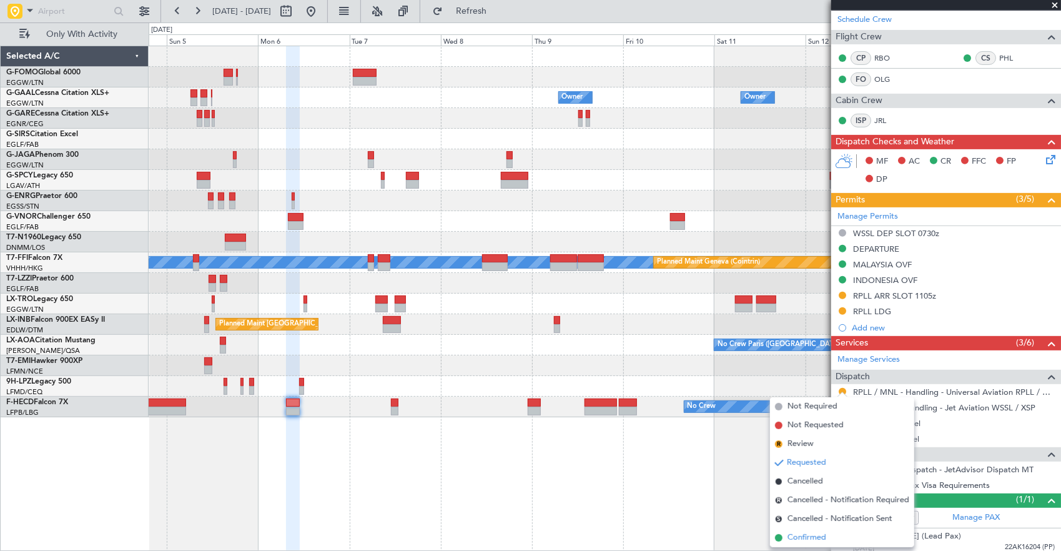
click at [838, 535] on li "Confirmed" at bounding box center [842, 537] width 144 height 19
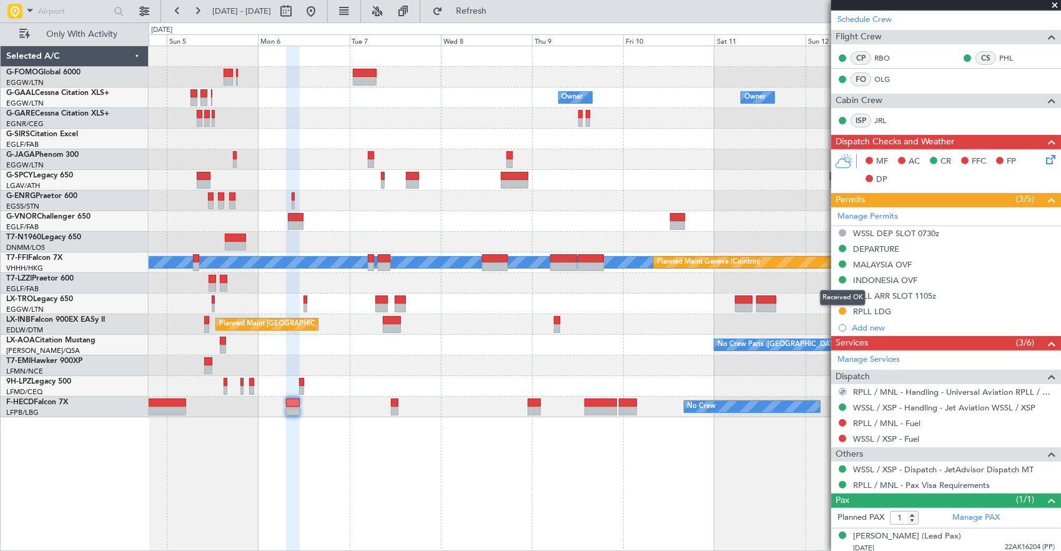
click at [844, 291] on div "Received OK" at bounding box center [843, 298] width 46 height 16
click at [843, 292] on button at bounding box center [842, 295] width 7 height 7
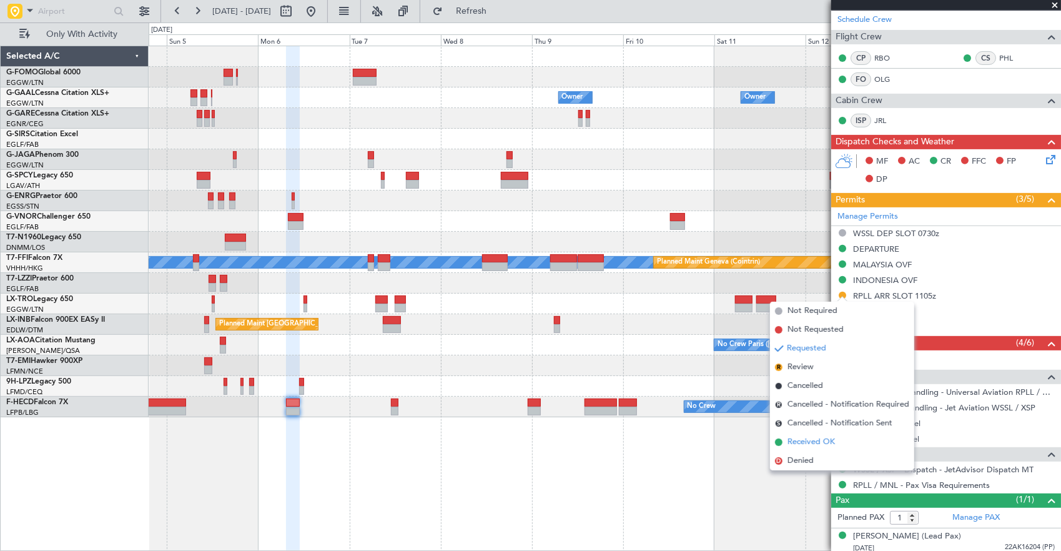
click at [836, 441] on li "Received OK" at bounding box center [842, 442] width 144 height 19
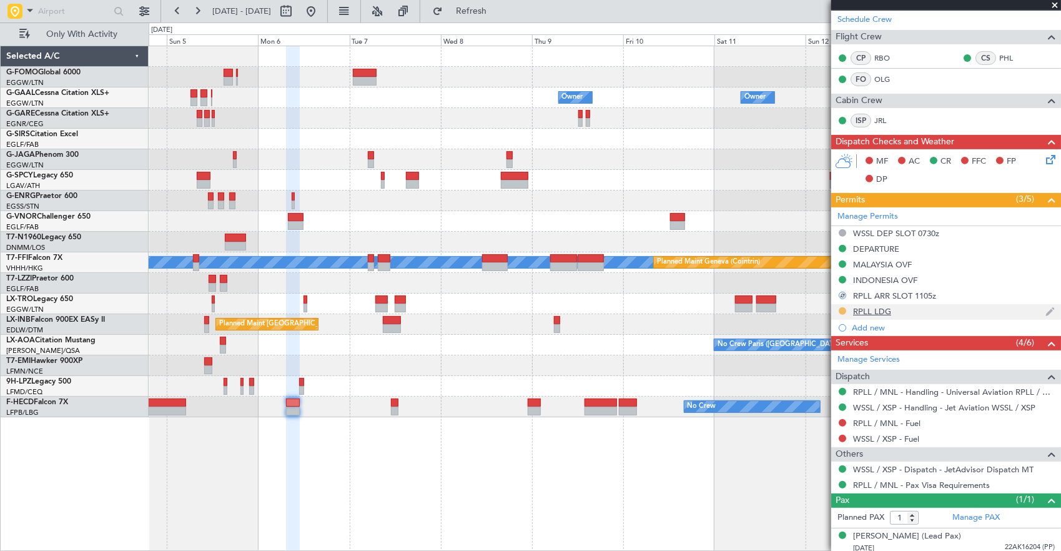
click at [841, 308] on button at bounding box center [842, 310] width 7 height 7
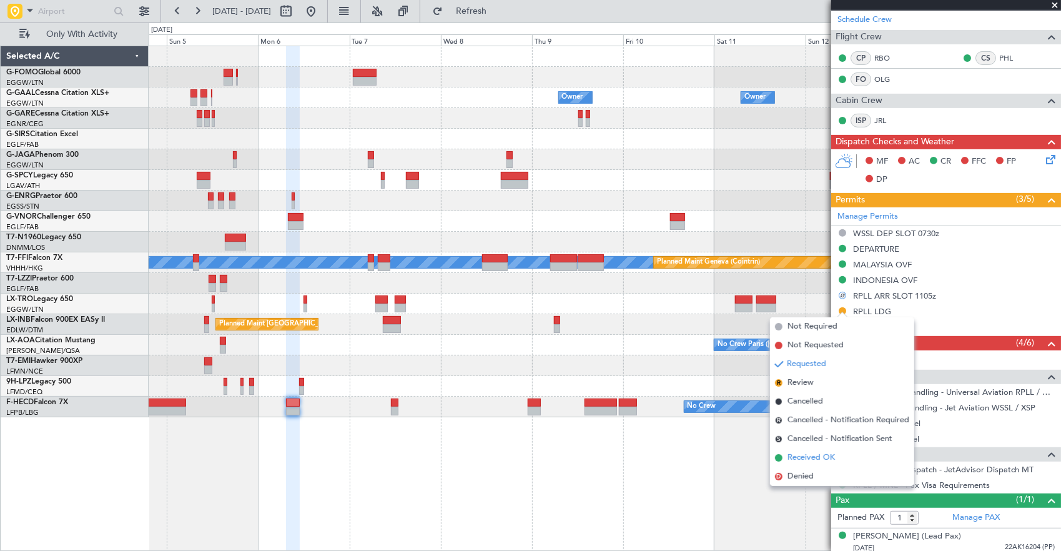
click at [837, 453] on li "Received OK" at bounding box center [842, 457] width 144 height 19
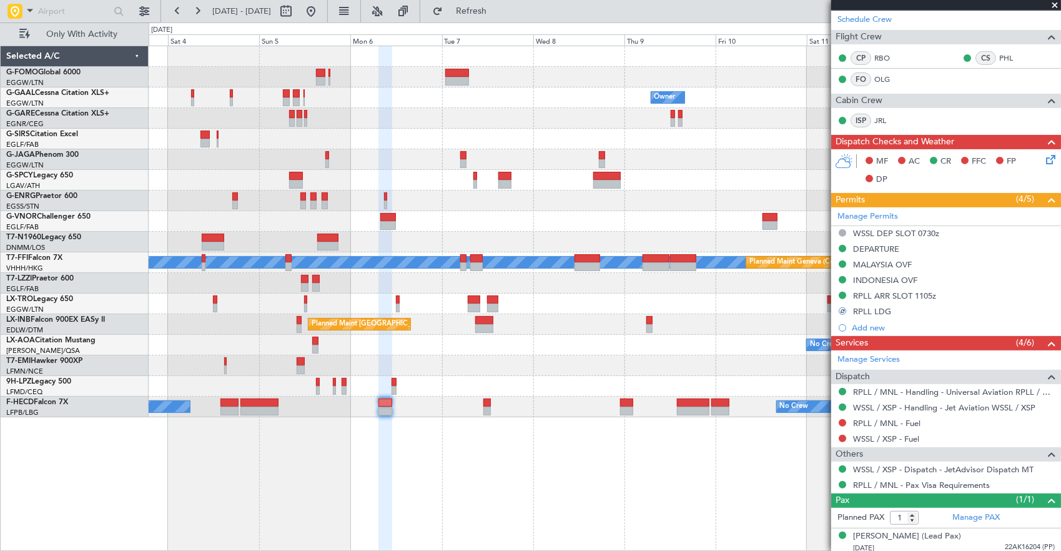
click at [477, 435] on div "Owner Owner AOG Maint Dusseldorf Owner Owner No Crew Planned Maint Dusseldorf P…" at bounding box center [605, 299] width 913 height 506
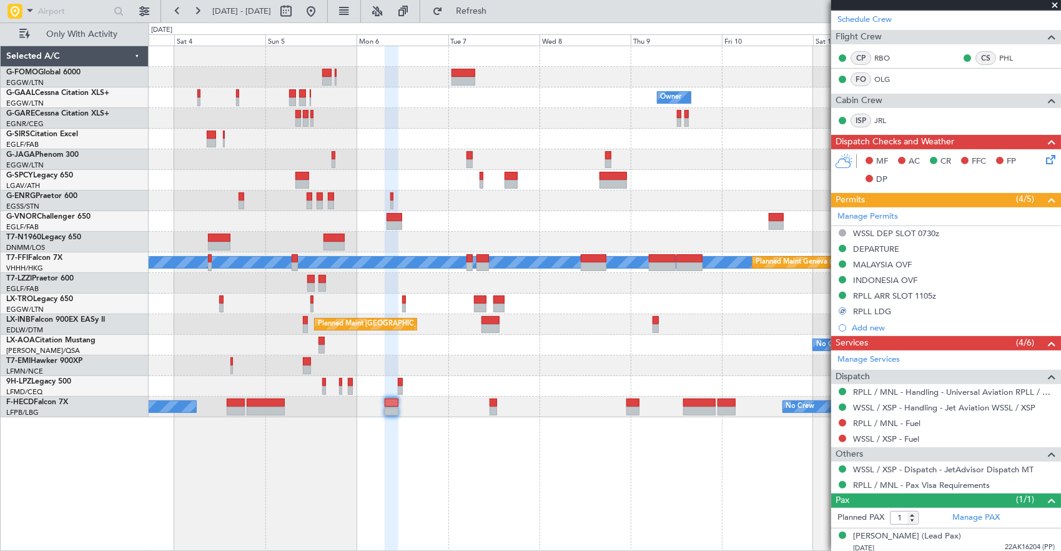
click at [468, 467] on div "Owner Owner AOG Maint Dusseldorf Owner Planned Maint Dusseldorf Planned Maint B…" at bounding box center [605, 299] width 913 height 506
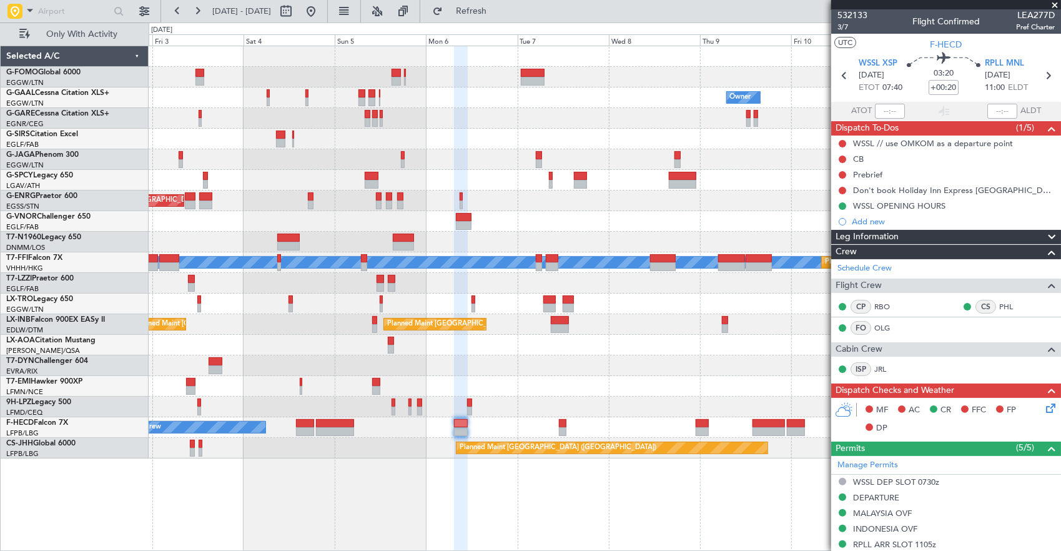
scroll to position [0, 0]
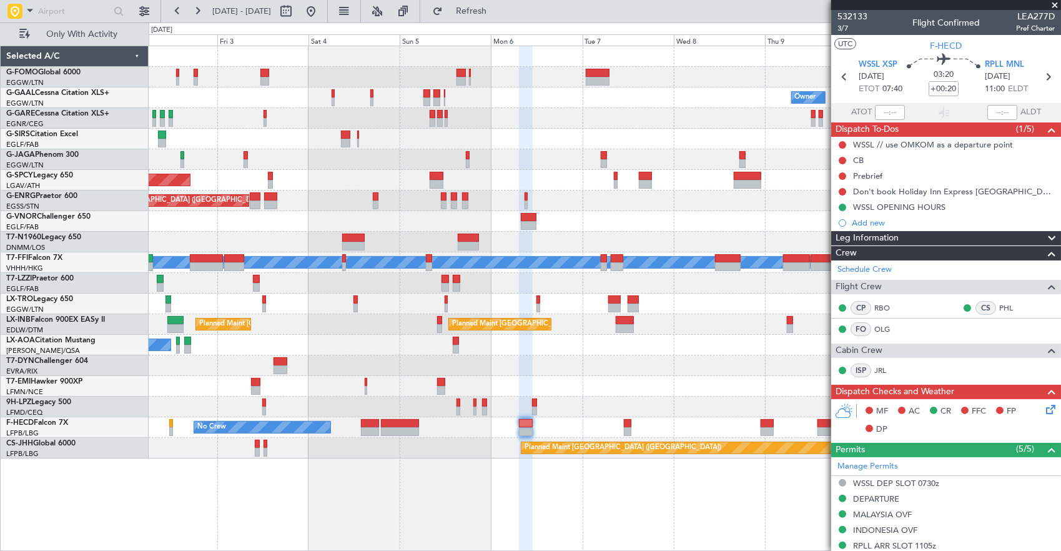
click at [540, 400] on div at bounding box center [605, 407] width 912 height 21
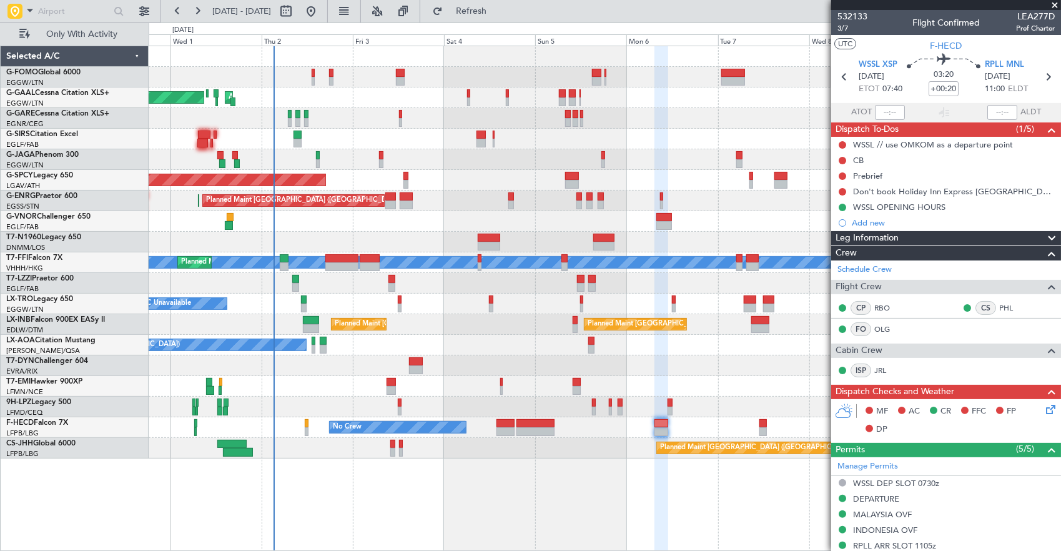
click at [471, 437] on div "Owner AOG Maint Dusseldorf Planned Maint Dusseldorf Owner Planned Maint London …" at bounding box center [605, 252] width 912 height 412
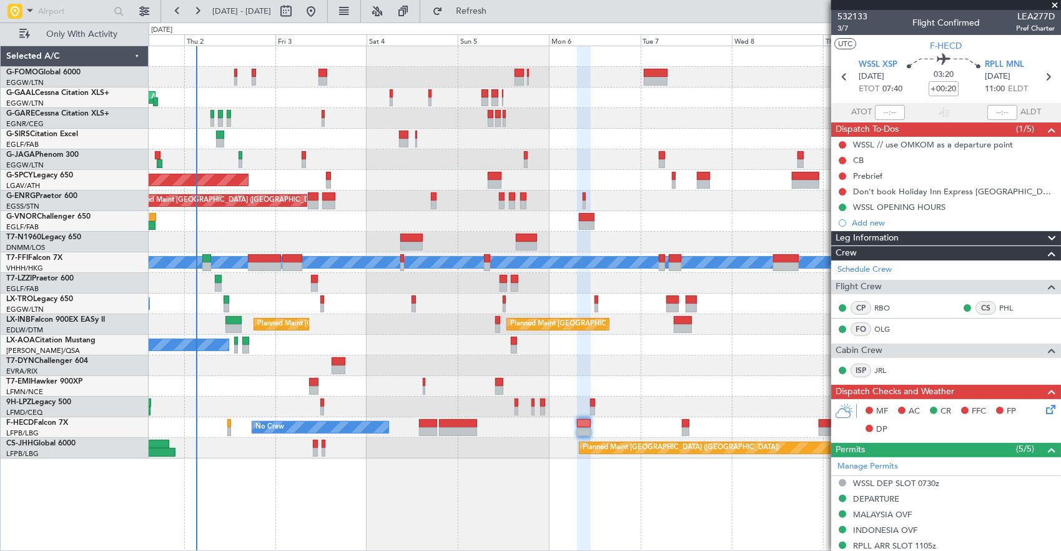
scroll to position [250, 0]
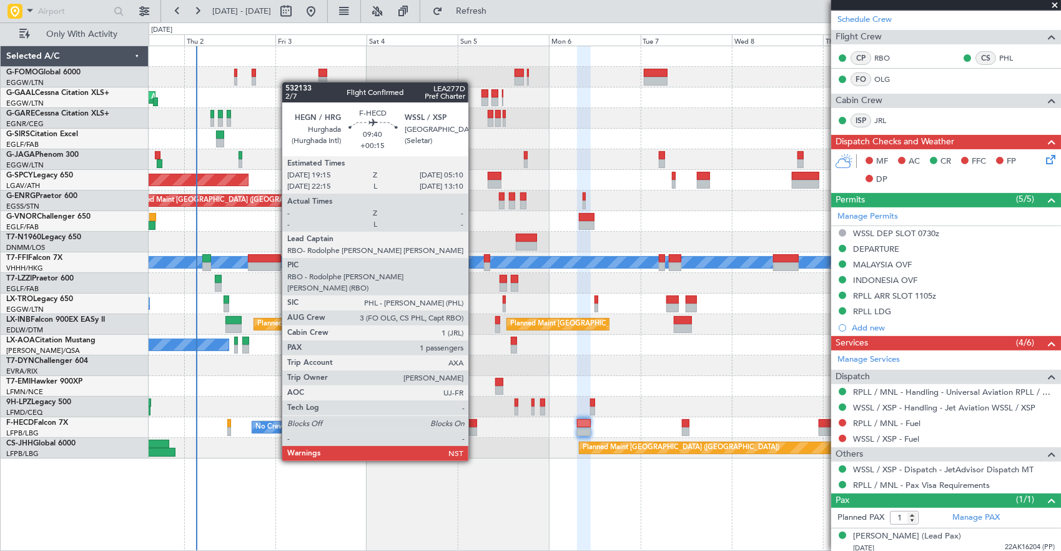
click at [470, 423] on div at bounding box center [458, 423] width 38 height 9
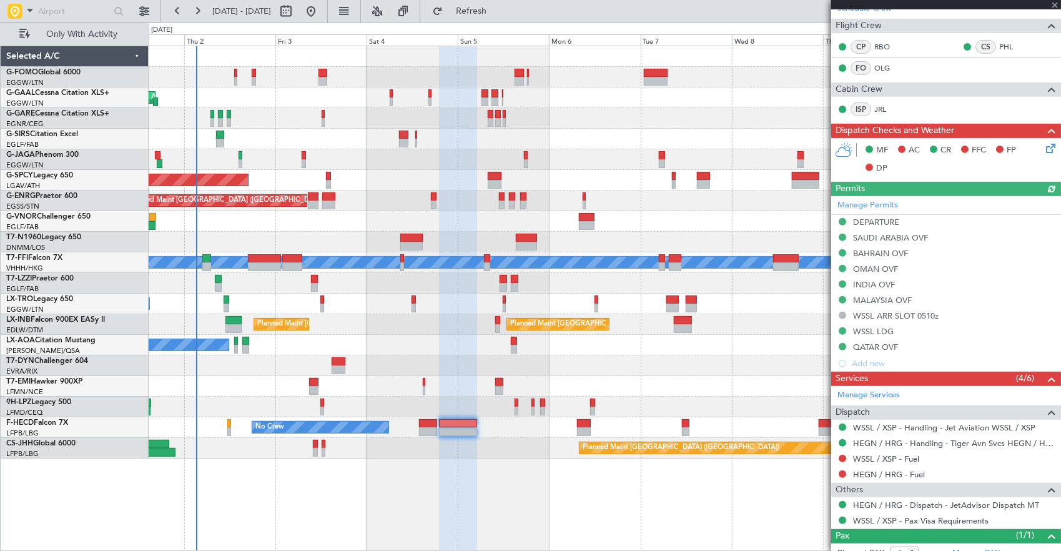
scroll to position [282, 0]
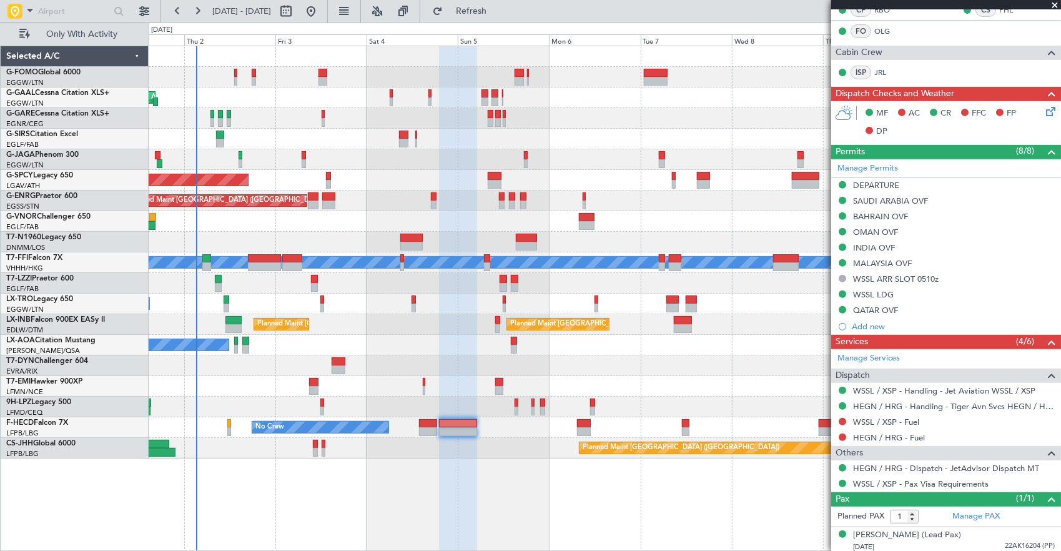
click at [431, 417] on div "No Crew No Crew Planned Maint Paris (Le Bourget)" at bounding box center [605, 427] width 912 height 21
click at [425, 429] on div at bounding box center [427, 431] width 17 height 9
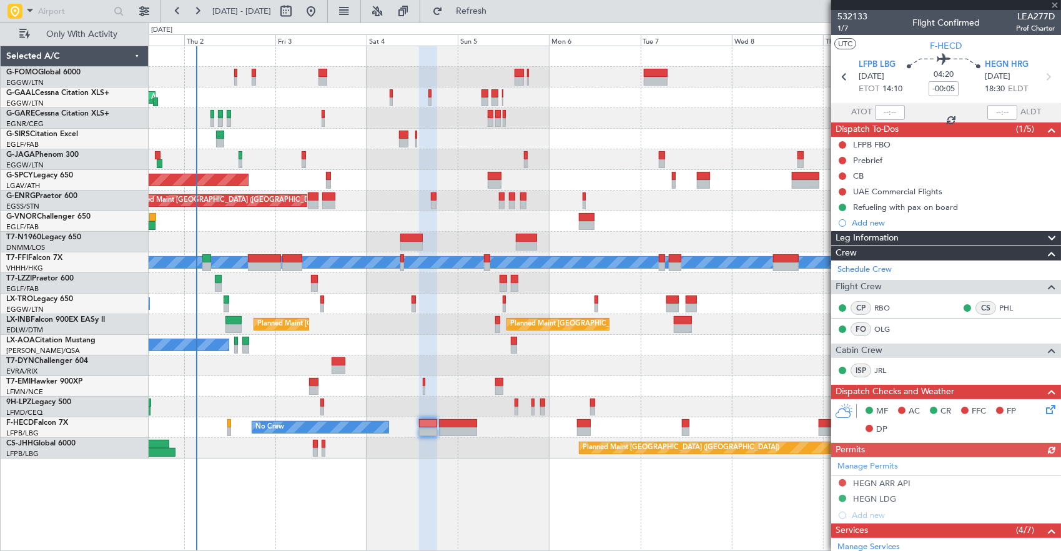
scroll to position [235, 0]
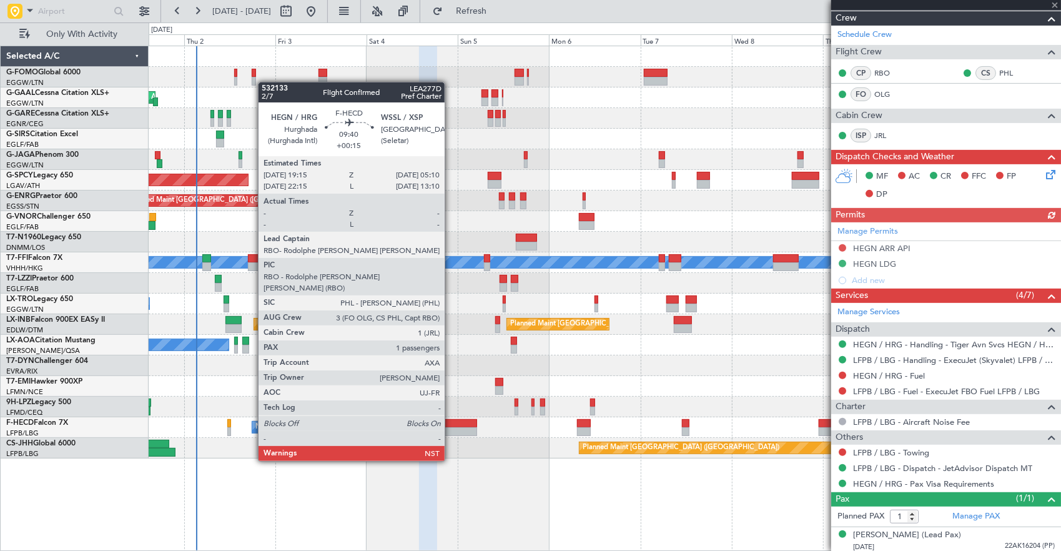
click at [455, 426] on div at bounding box center [458, 423] width 38 height 9
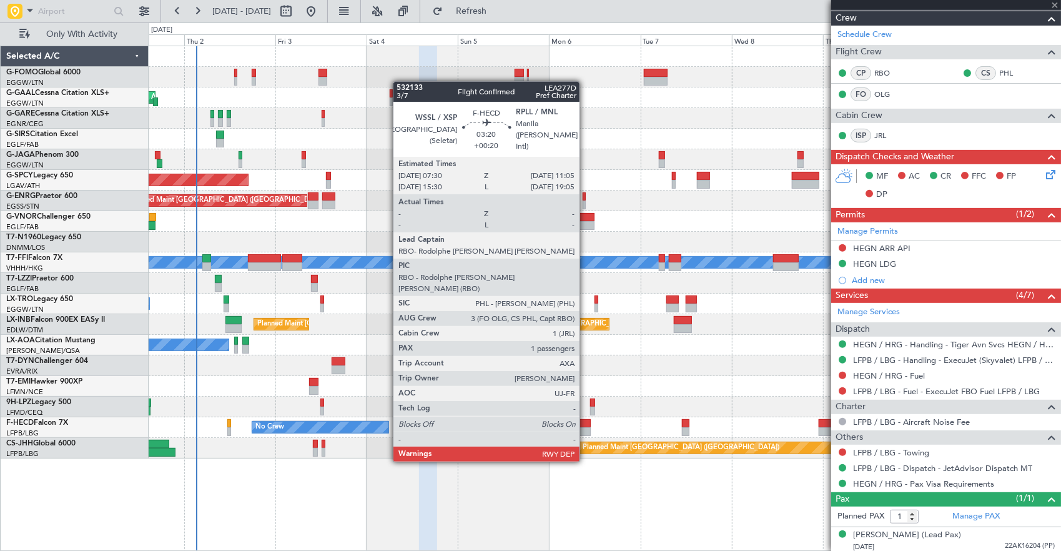
type input "+00:15"
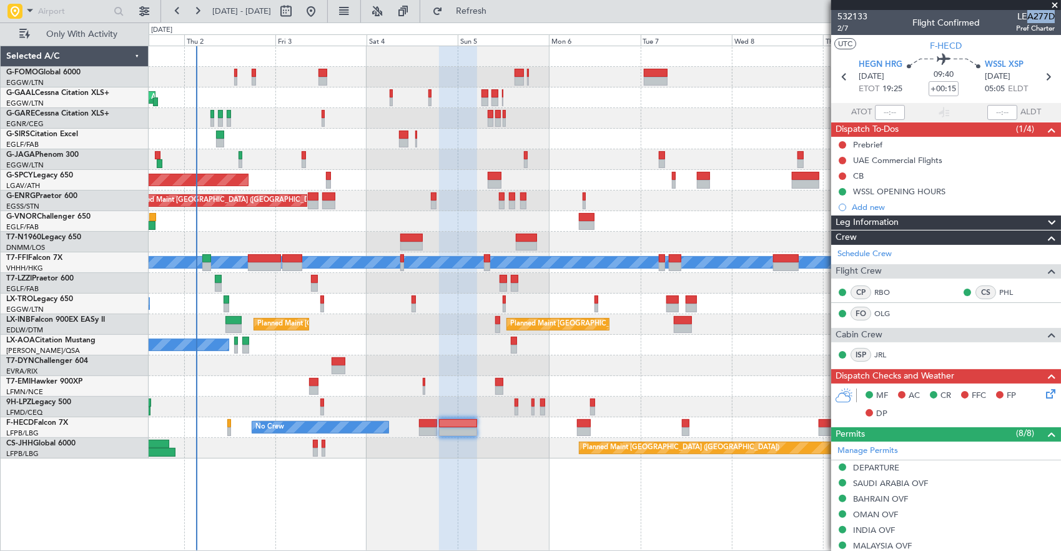
drag, startPoint x: 1015, startPoint y: 19, endPoint x: 1043, endPoint y: 20, distance: 27.5
click at [1043, 20] on span "LEA277D" at bounding box center [1035, 16] width 39 height 13
click at [545, 370] on div at bounding box center [605, 365] width 912 height 21
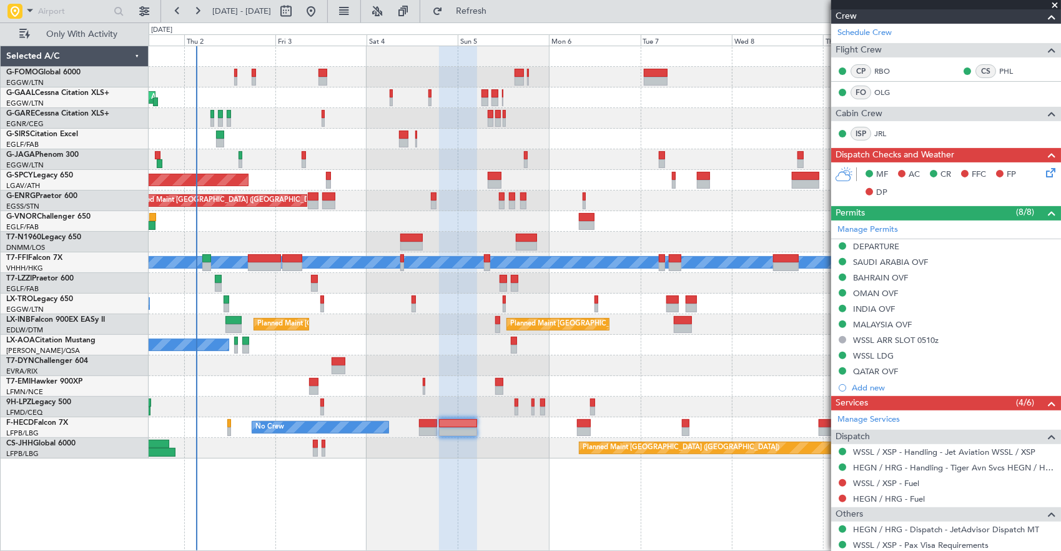
scroll to position [282, 0]
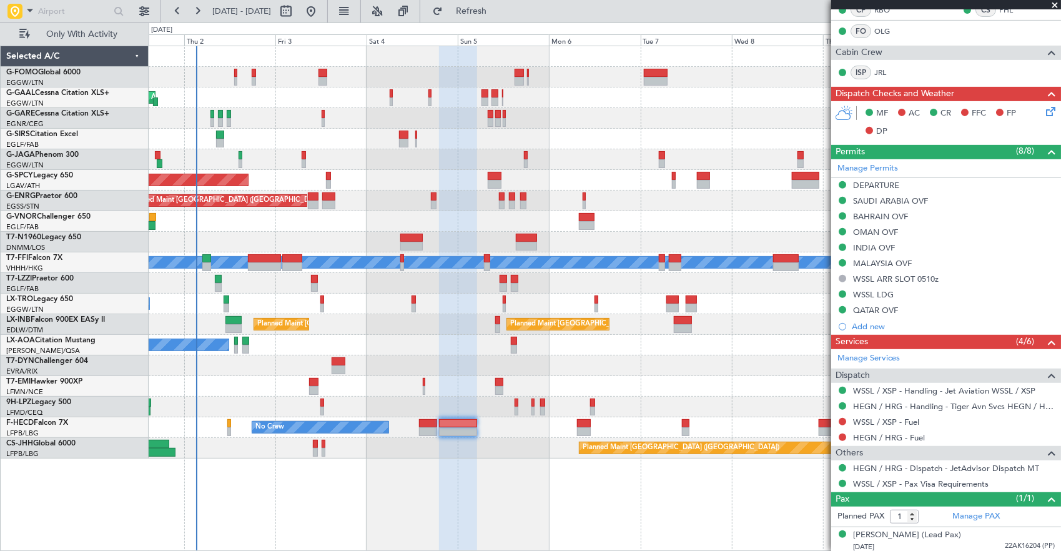
click at [311, 445] on div "Planned Maint [GEOGRAPHIC_DATA] ([GEOGRAPHIC_DATA])" at bounding box center [605, 448] width 912 height 21
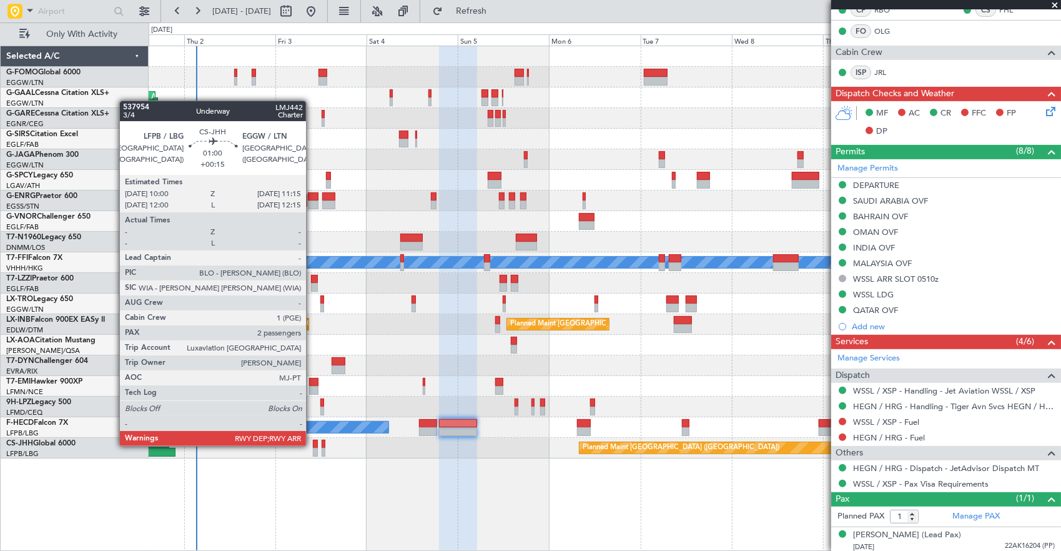
click at [316, 443] on div at bounding box center [315, 444] width 5 height 9
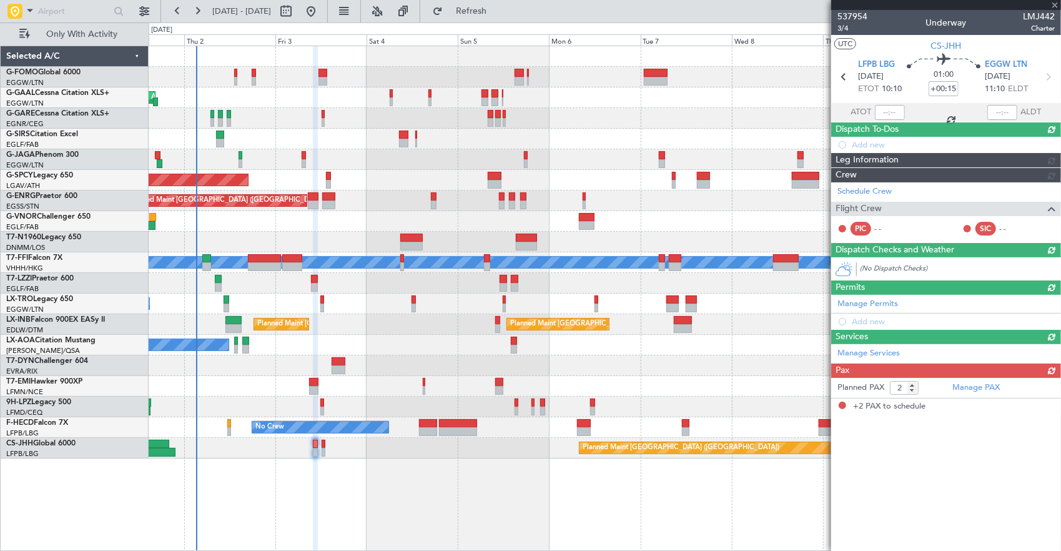
scroll to position [0, 0]
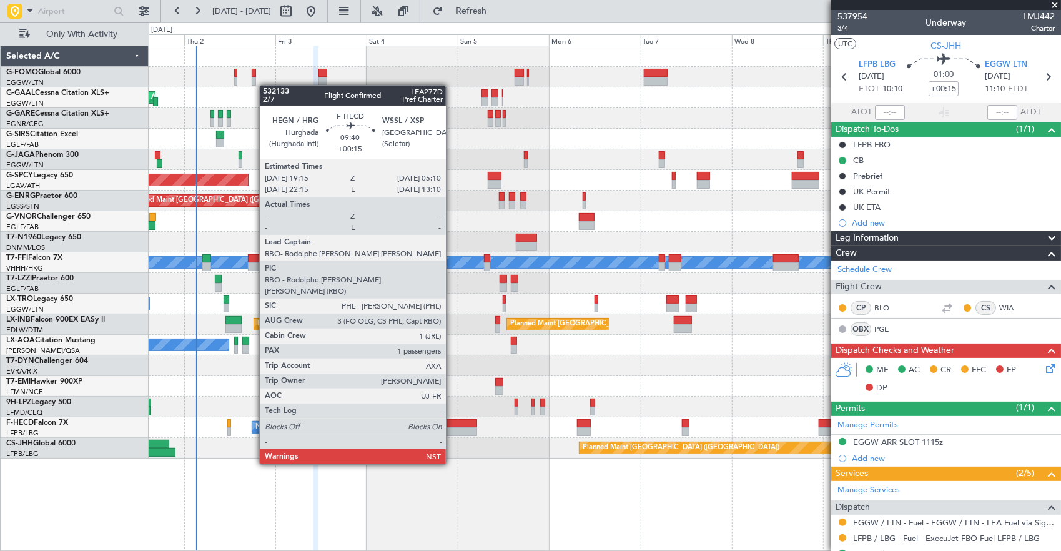
click at [452, 429] on div at bounding box center [458, 431] width 38 height 9
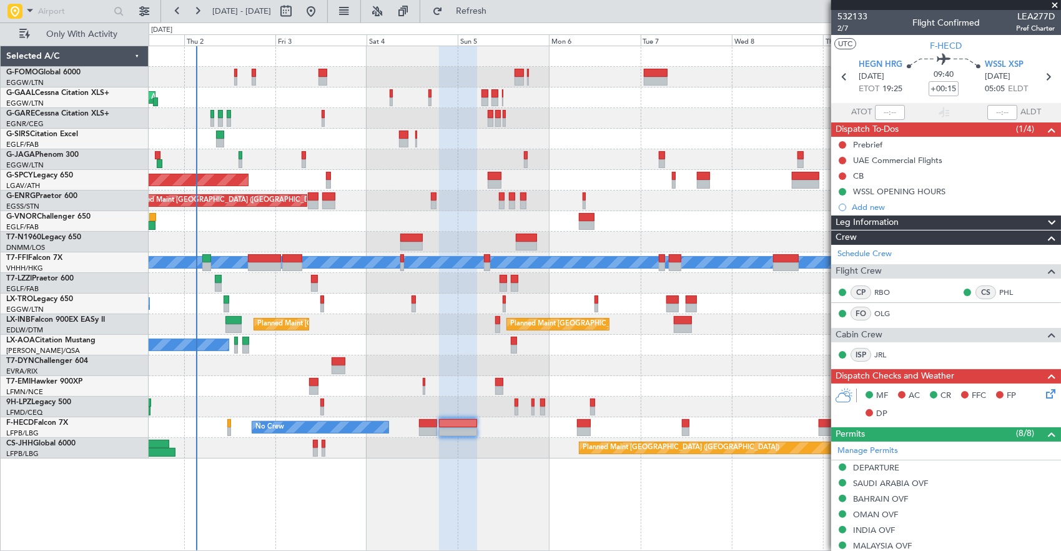
click at [311, 444] on div "Planned Maint [GEOGRAPHIC_DATA] ([GEOGRAPHIC_DATA])" at bounding box center [605, 448] width 912 height 21
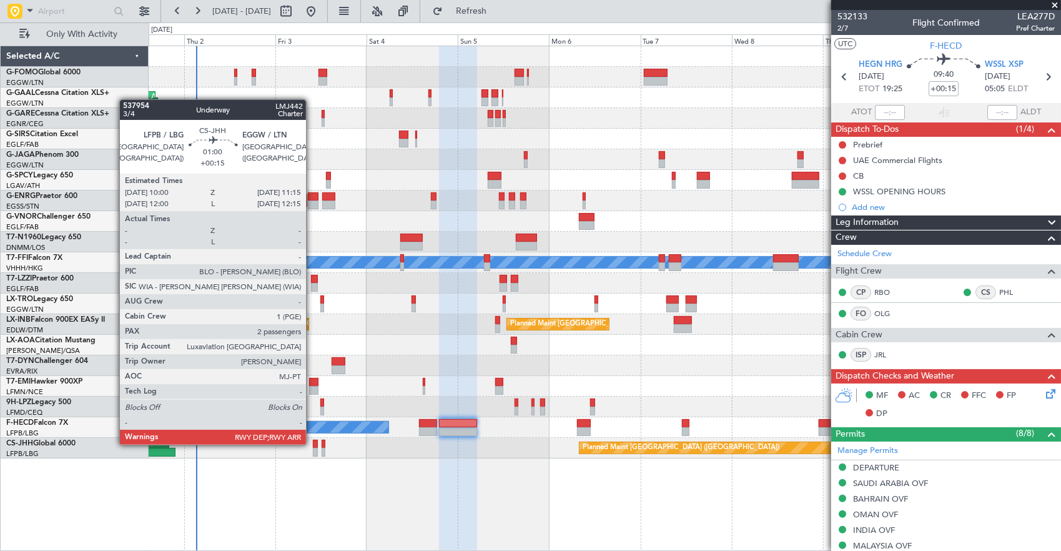
click at [317, 443] on div at bounding box center [315, 444] width 5 height 9
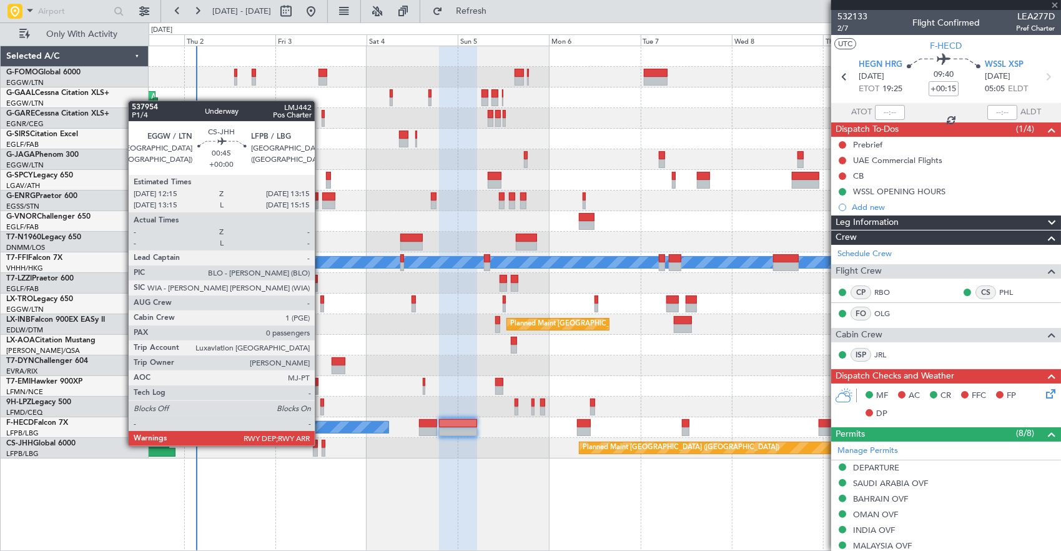
type input "2"
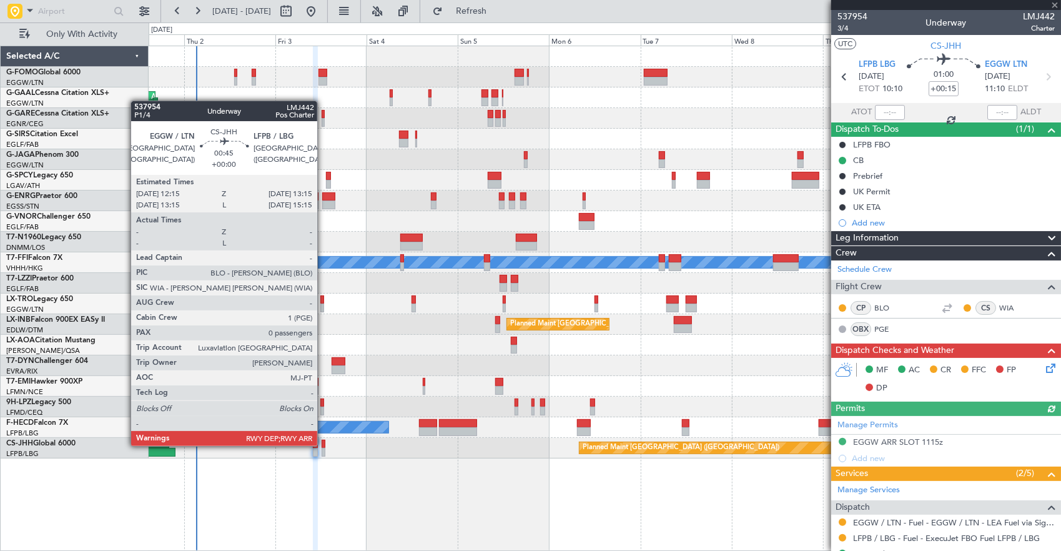
click at [323, 445] on div at bounding box center [324, 444] width 4 height 9
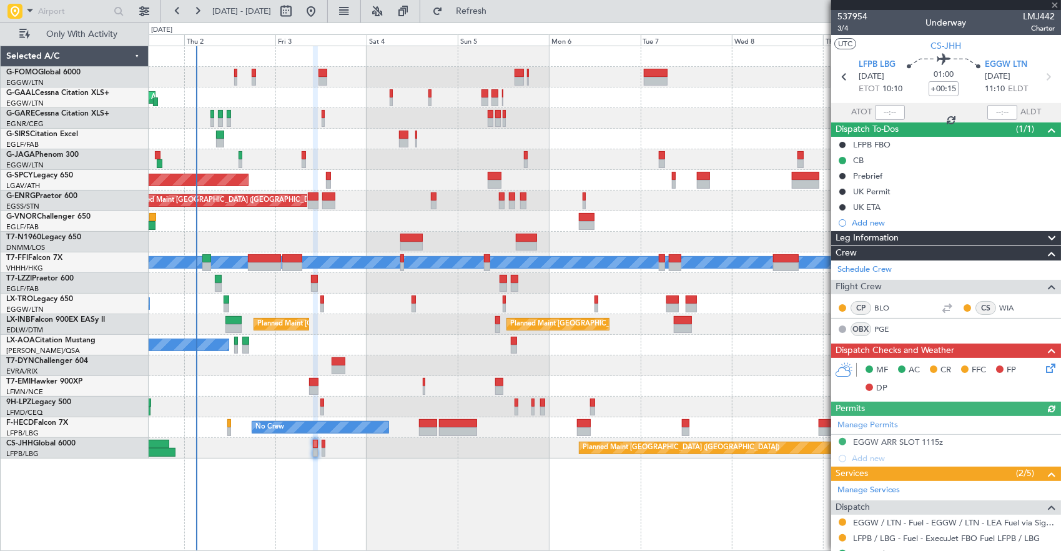
type input "0"
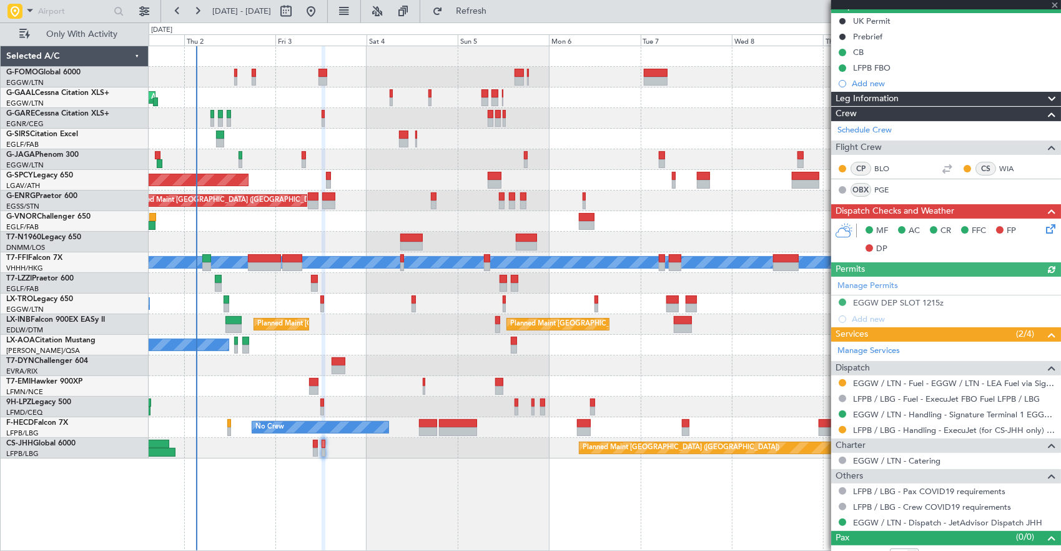
scroll to position [125, 0]
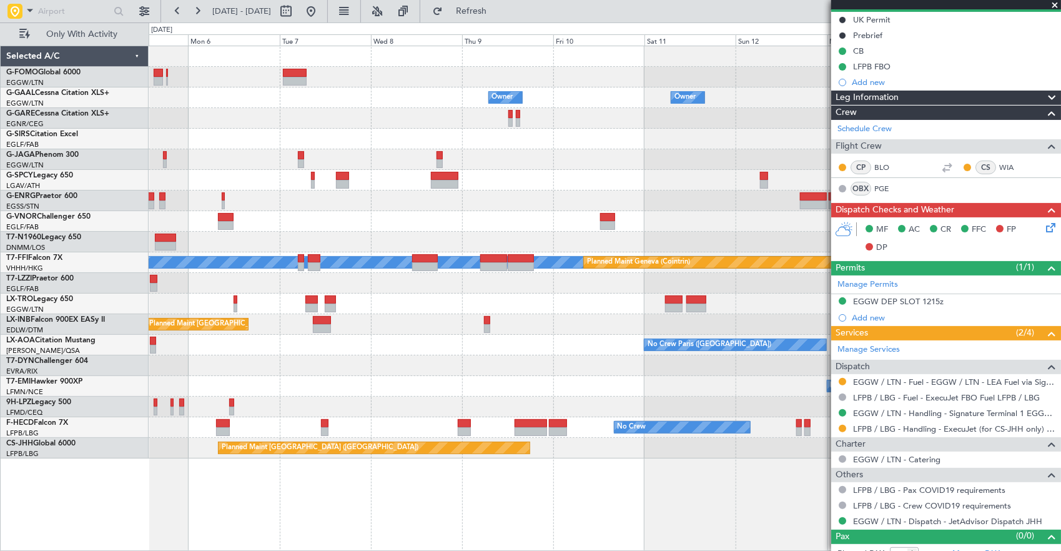
click at [308, 439] on div "Planned Maint [GEOGRAPHIC_DATA] ([GEOGRAPHIC_DATA])" at bounding box center [605, 448] width 912 height 21
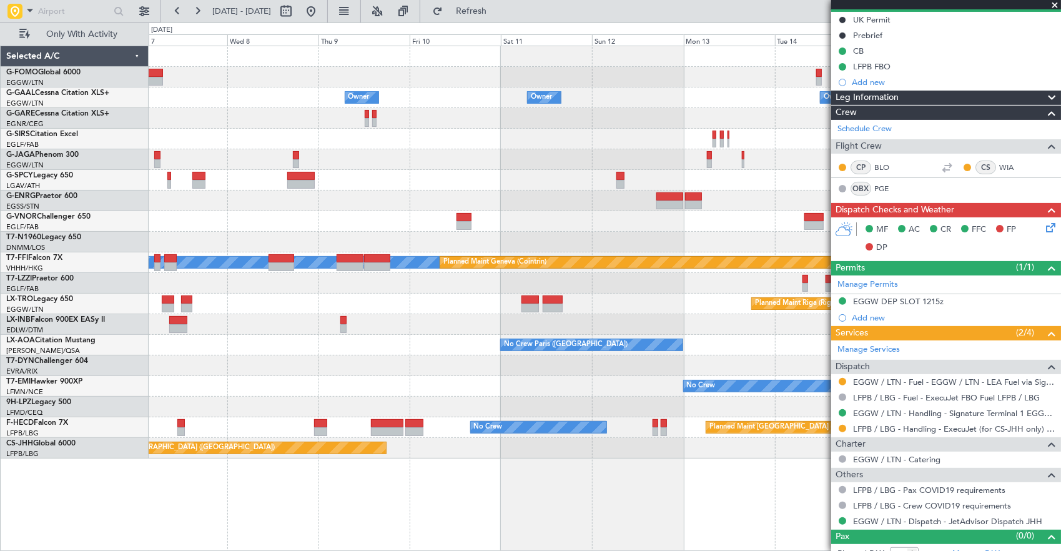
click at [681, 436] on div "Owner Owner Owner No Crew Owner Owner [PERSON_NAME] [PERSON_NAME] Planned Maint…" at bounding box center [605, 299] width 913 height 506
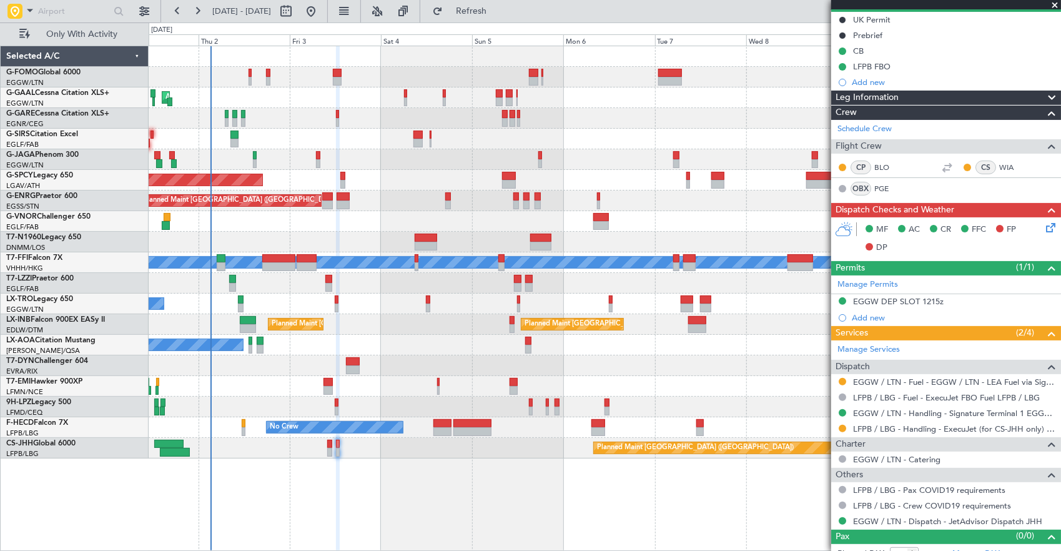
click at [621, 440] on div "Owner Owner AOG Maint [GEOGRAPHIC_DATA] Planned [GEOGRAPHIC_DATA] Planned Maint…" at bounding box center [605, 299] width 913 height 506
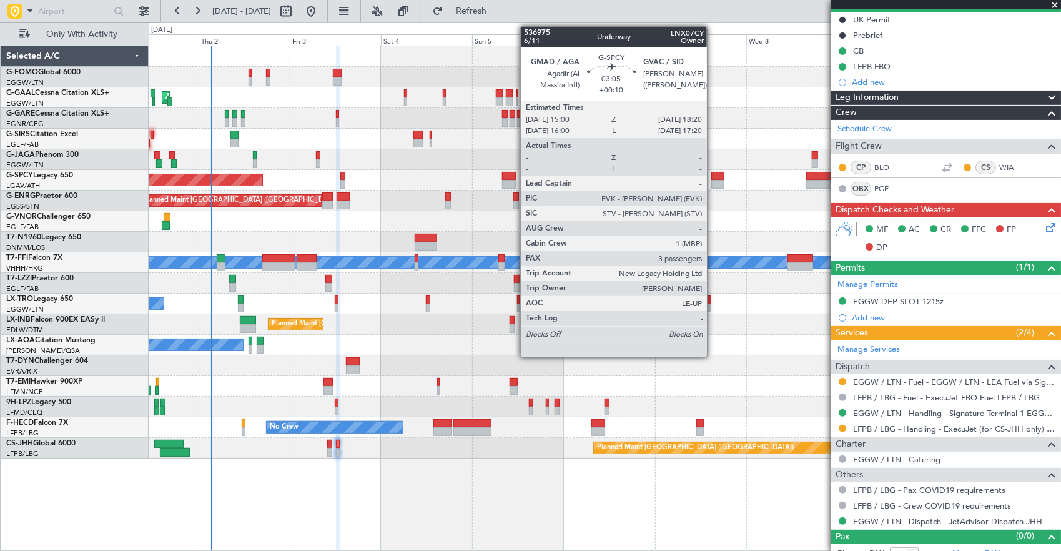
click at [713, 176] on div at bounding box center [717, 176] width 13 height 9
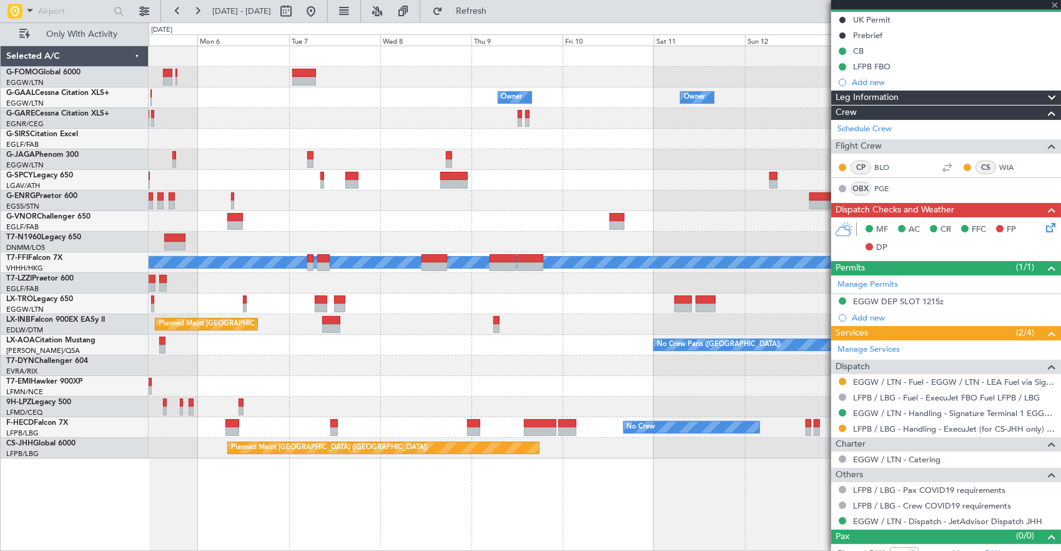
click at [364, 195] on div "Planned Maint [GEOGRAPHIC_DATA] ([GEOGRAPHIC_DATA])" at bounding box center [605, 200] width 912 height 21
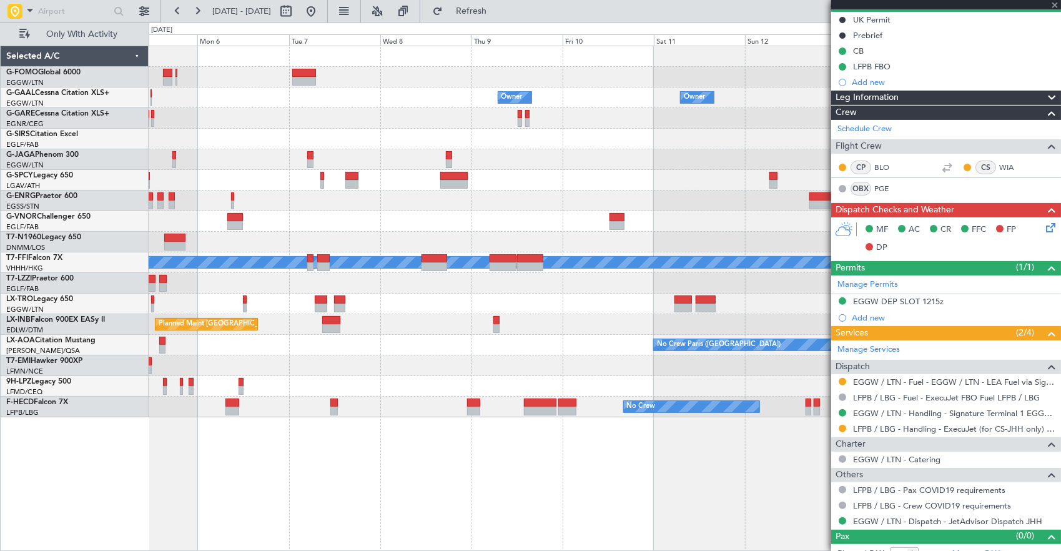
type input "+00:10"
type input "3"
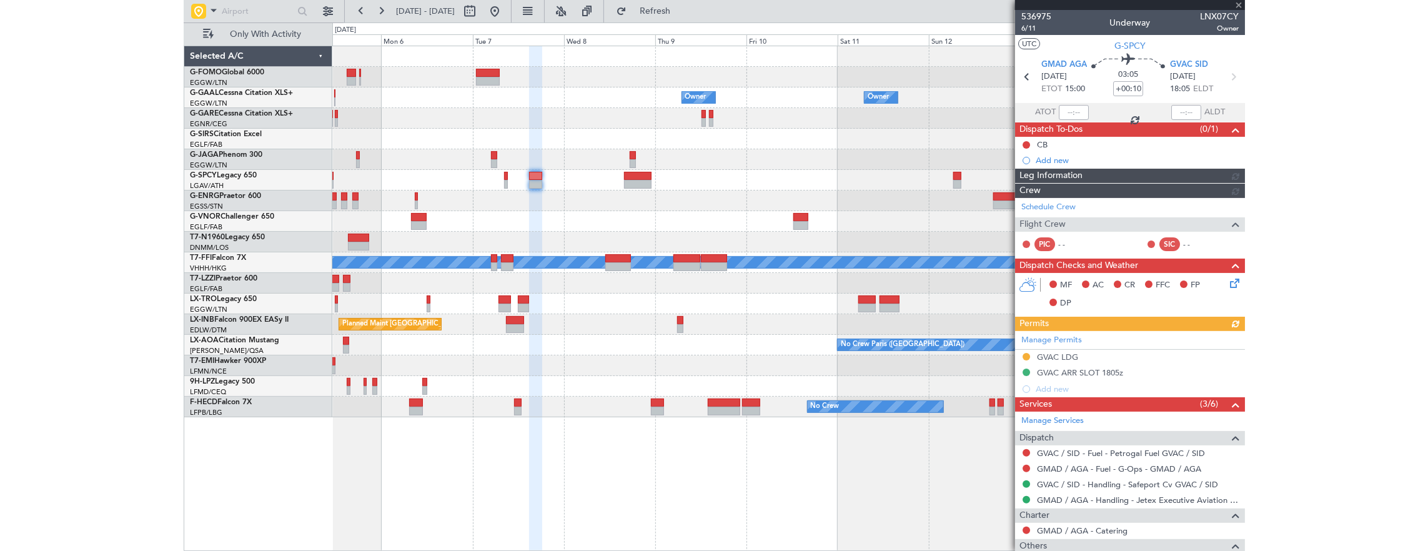
scroll to position [206, 0]
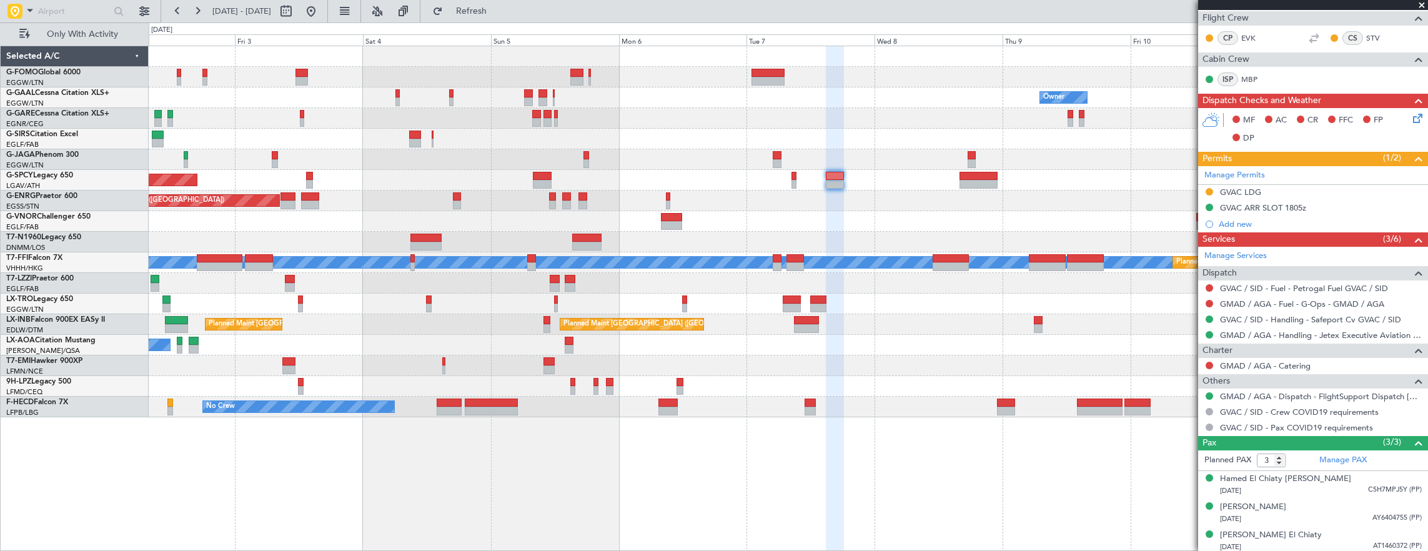
click at [707, 247] on div "Owner Owner AOG Maint [GEOGRAPHIC_DATA] Owner Planned [GEOGRAPHIC_DATA] Planned…" at bounding box center [788, 231] width 1279 height 371
click at [527, 224] on div at bounding box center [788, 221] width 1279 height 21
